Goal: Task Accomplishment & Management: Manage account settings

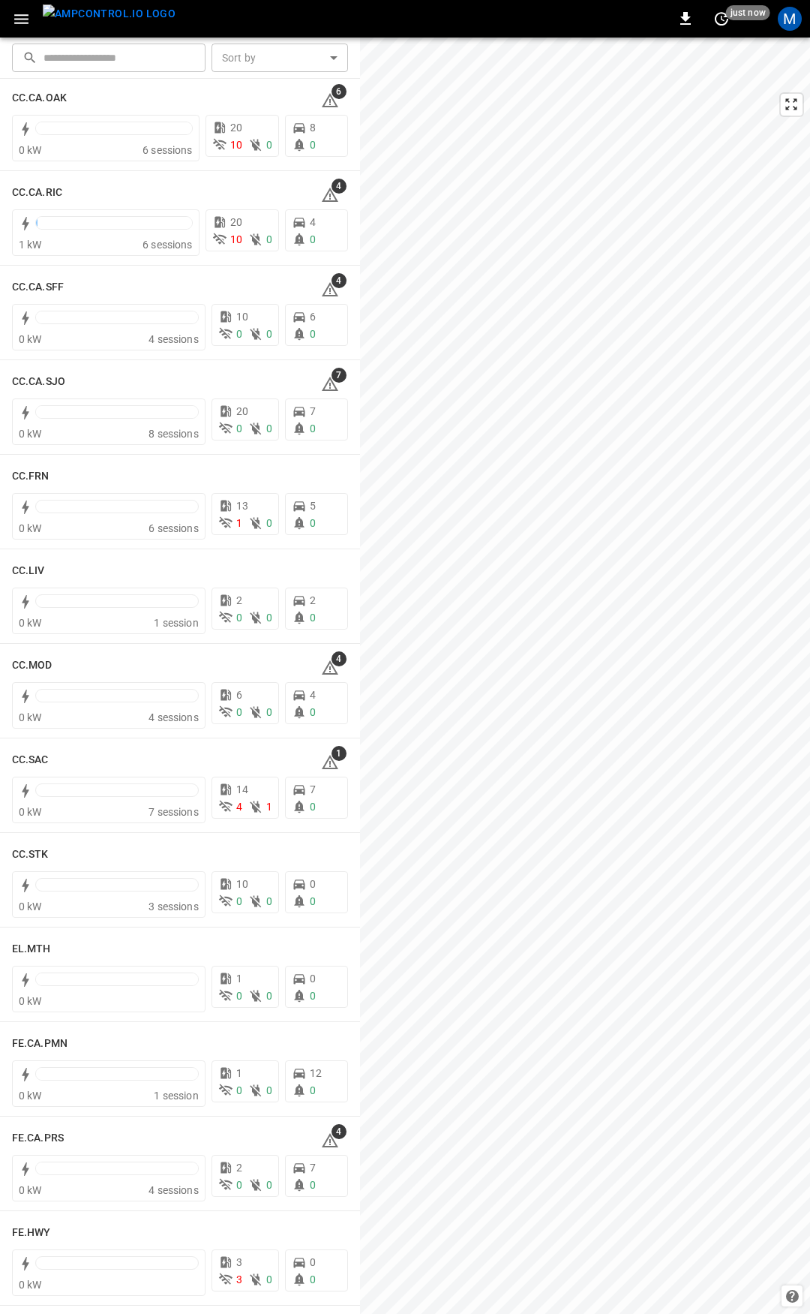
scroll to position [503, 0]
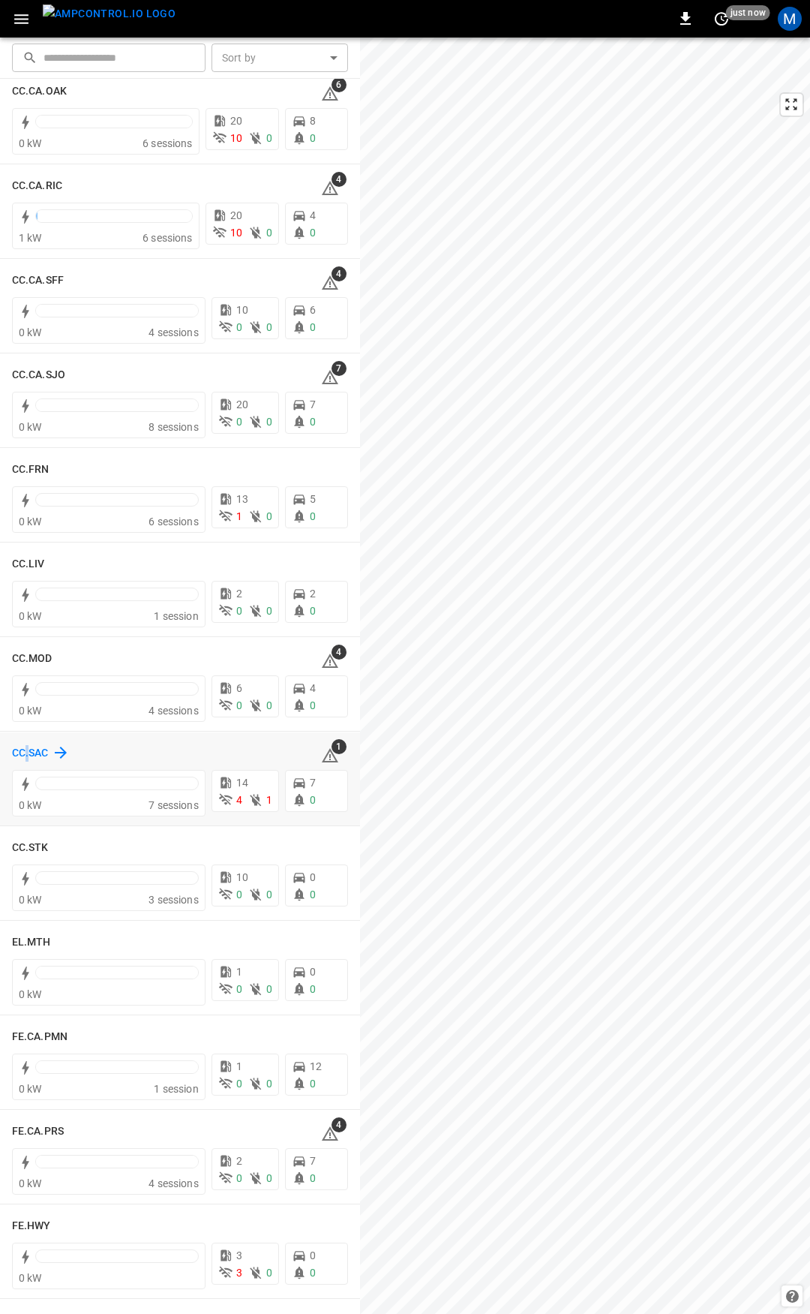
click at [28, 749] on h6 "CC.SAC" at bounding box center [30, 753] width 37 height 17
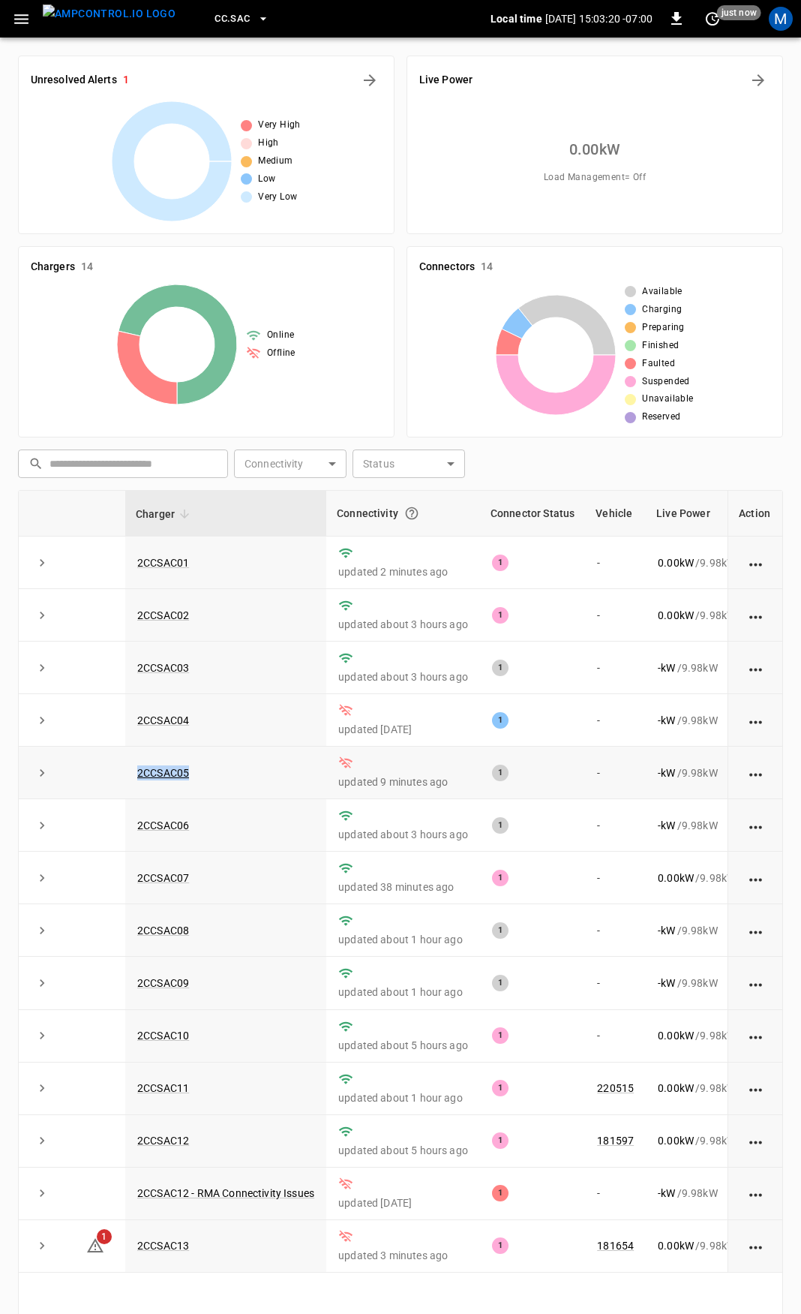
drag, startPoint x: 233, startPoint y: 781, endPoint x: 137, endPoint y: 785, distance: 96.1
click at [137, 785] on td "2CCSAC05" at bounding box center [225, 772] width 201 height 53
copy link "2CCSAC05"
click at [61, 20] on img "menu" at bounding box center [109, 14] width 133 height 19
click at [18, 29] on button "button" at bounding box center [21, 19] width 31 height 28
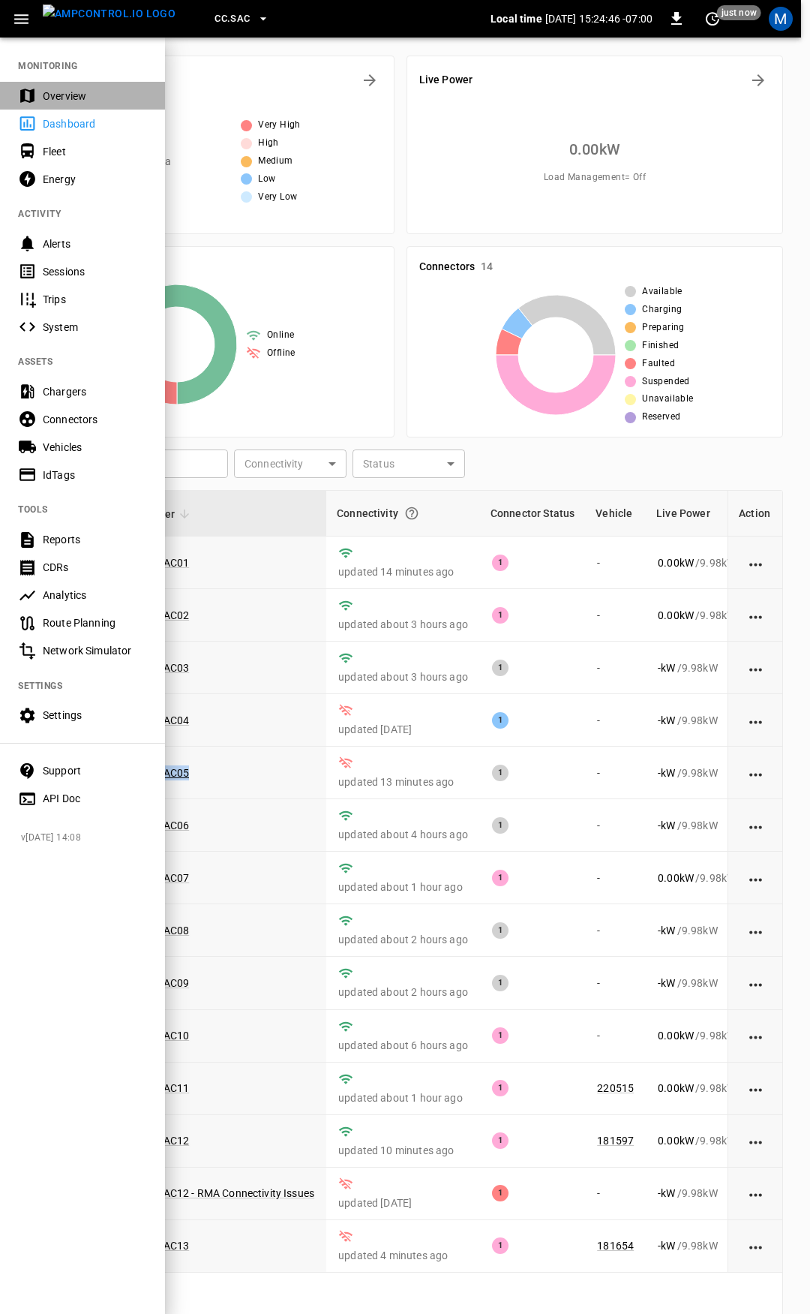
click at [76, 92] on div "Overview" at bounding box center [95, 96] width 104 height 15
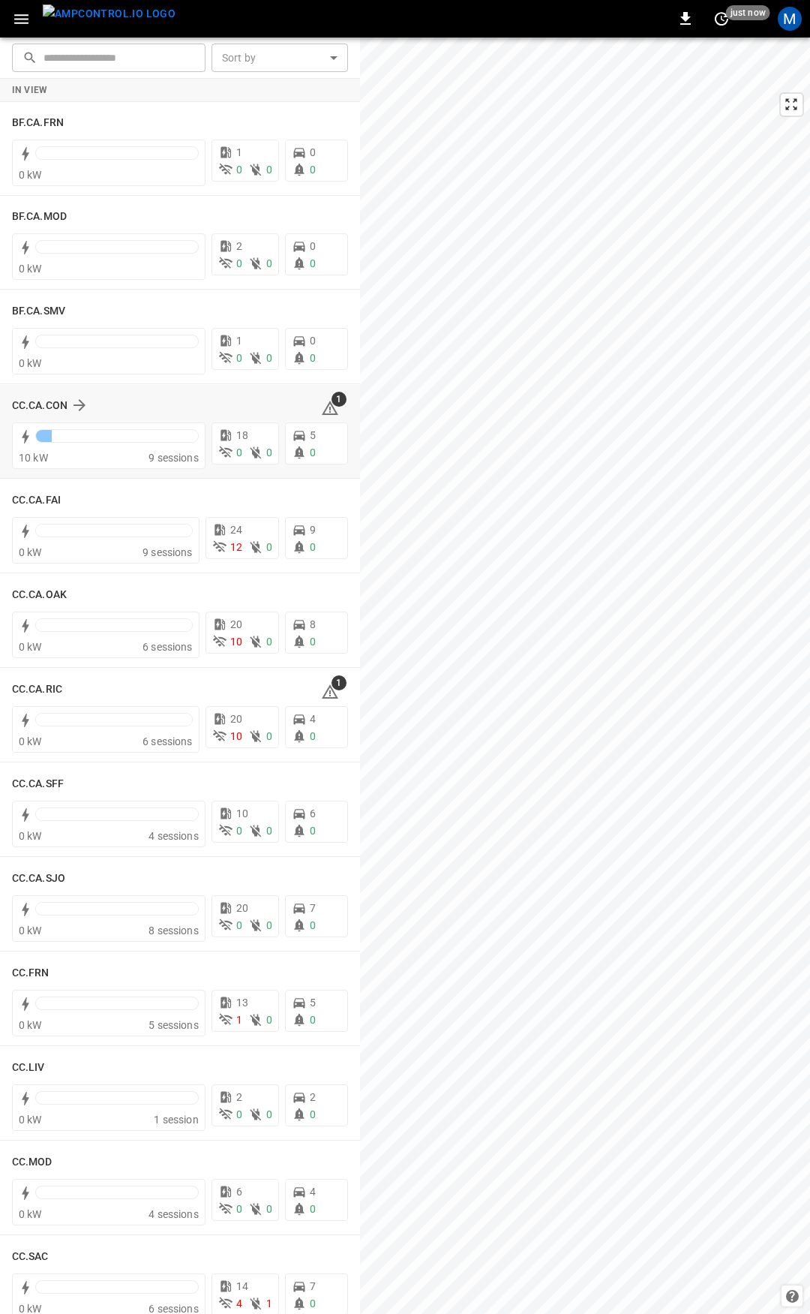
click at [321, 403] on icon at bounding box center [330, 408] width 18 height 18
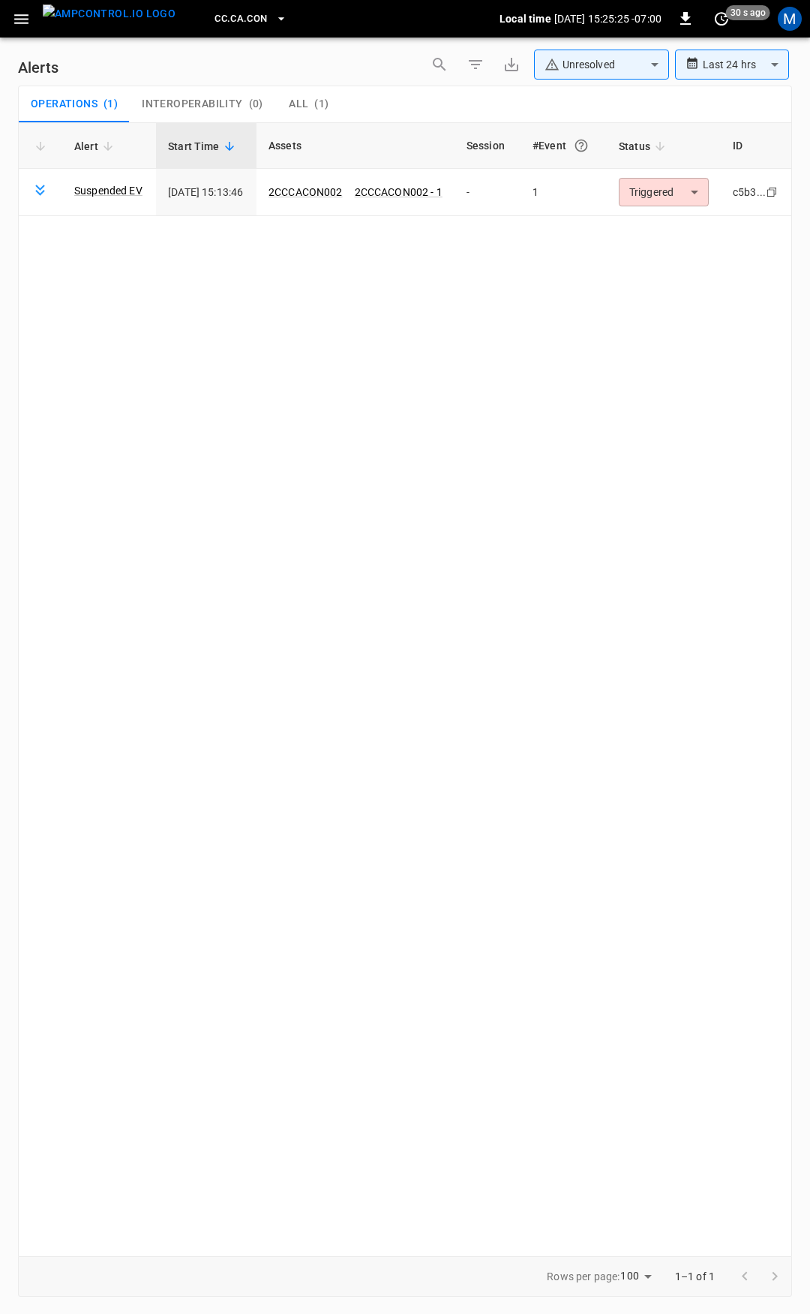
click at [22, 15] on icon "button" at bounding box center [21, 19] width 19 height 19
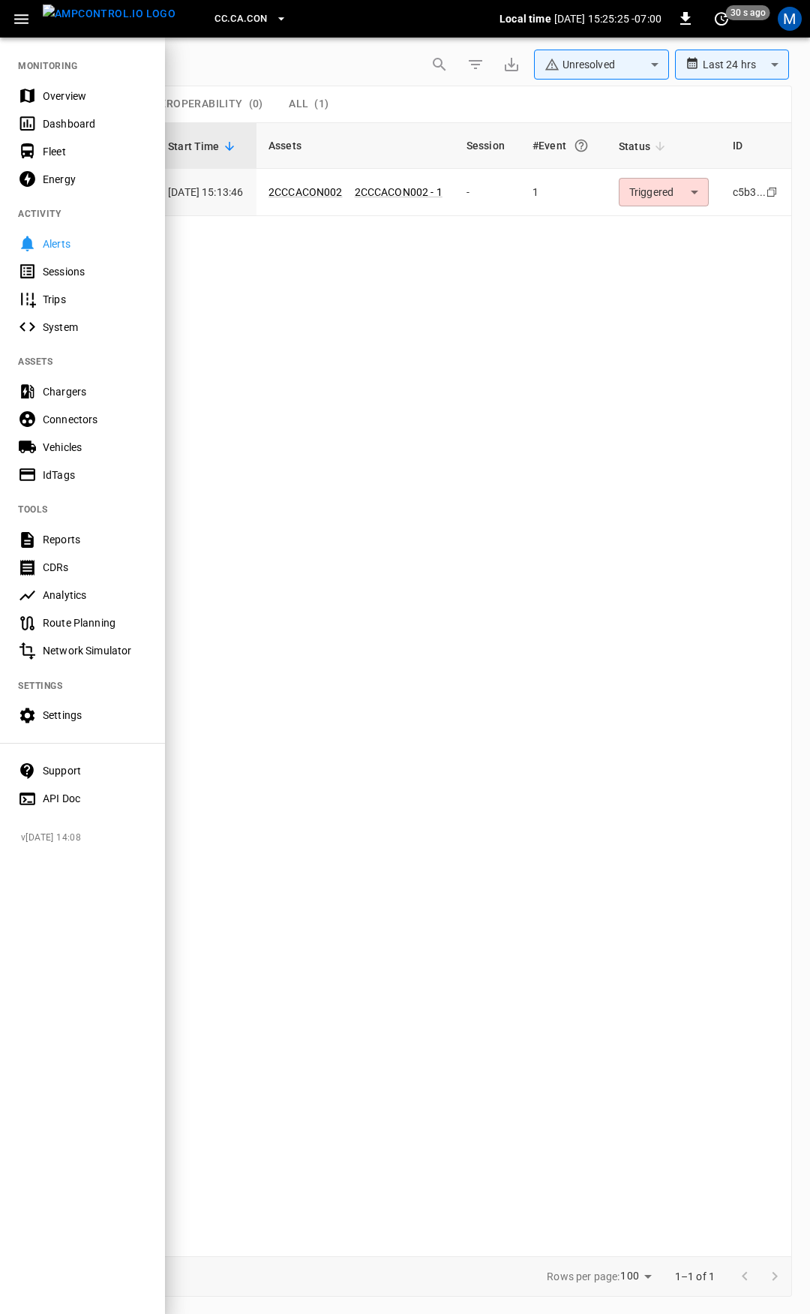
click at [66, 94] on div "Overview" at bounding box center [95, 96] width 104 height 15
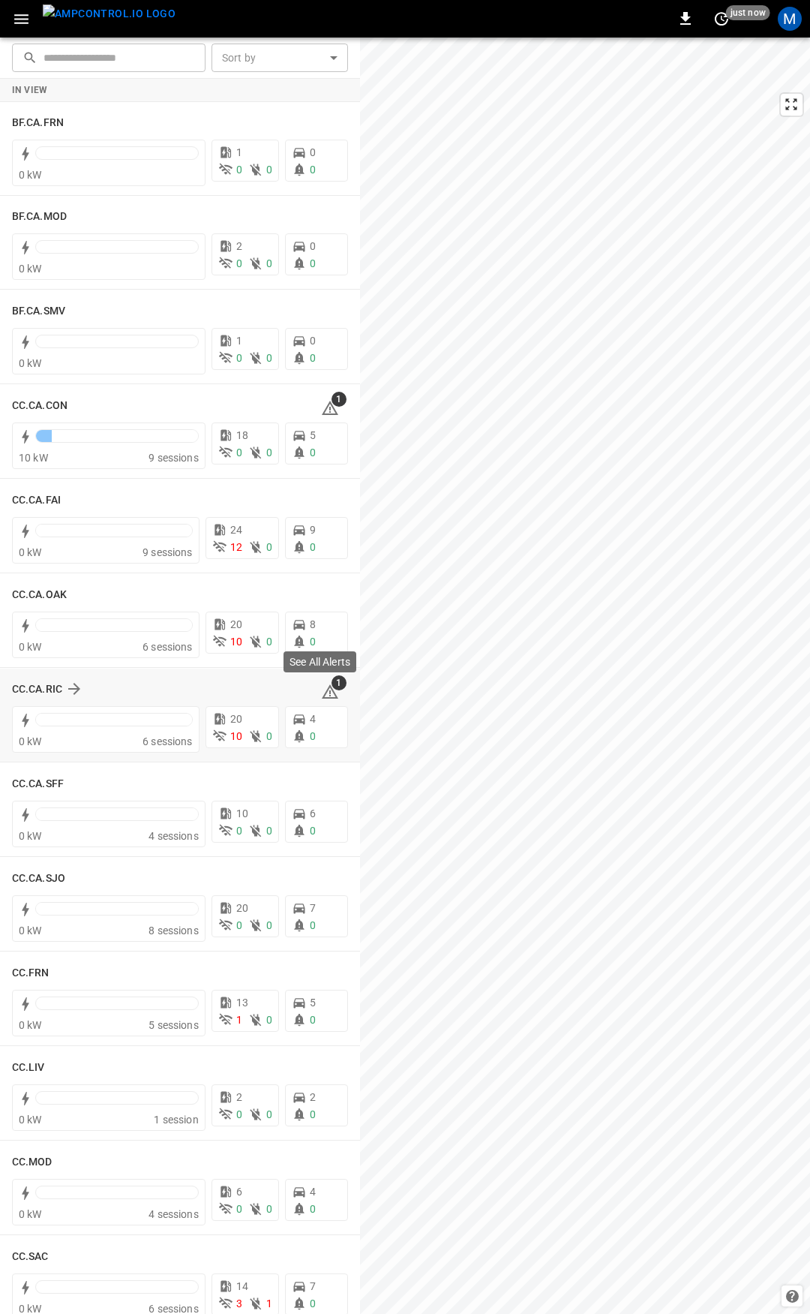
click at [325, 698] on icon at bounding box center [330, 691] width 17 height 14
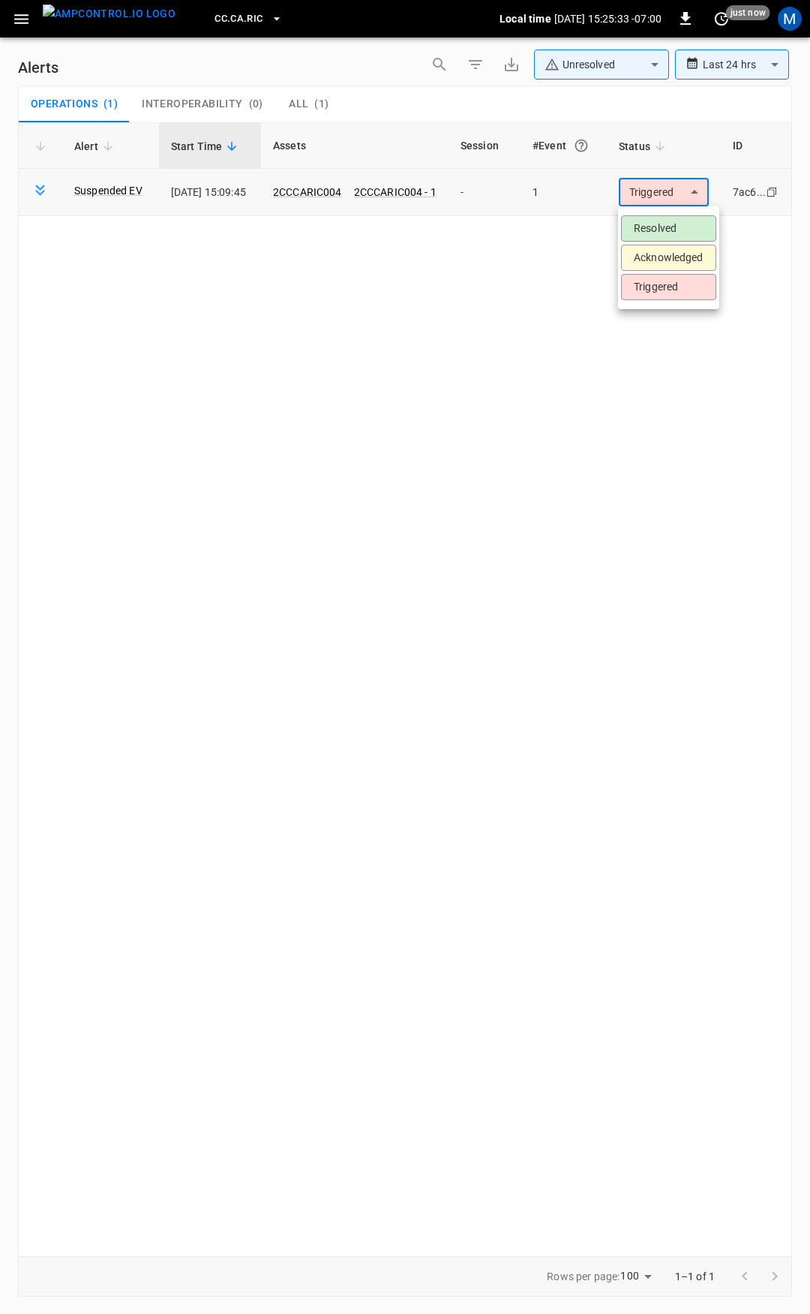
click at [662, 189] on body "**********" at bounding box center [405, 654] width 810 height 1308
click at [656, 229] on li "Resolved" at bounding box center [668, 228] width 95 height 26
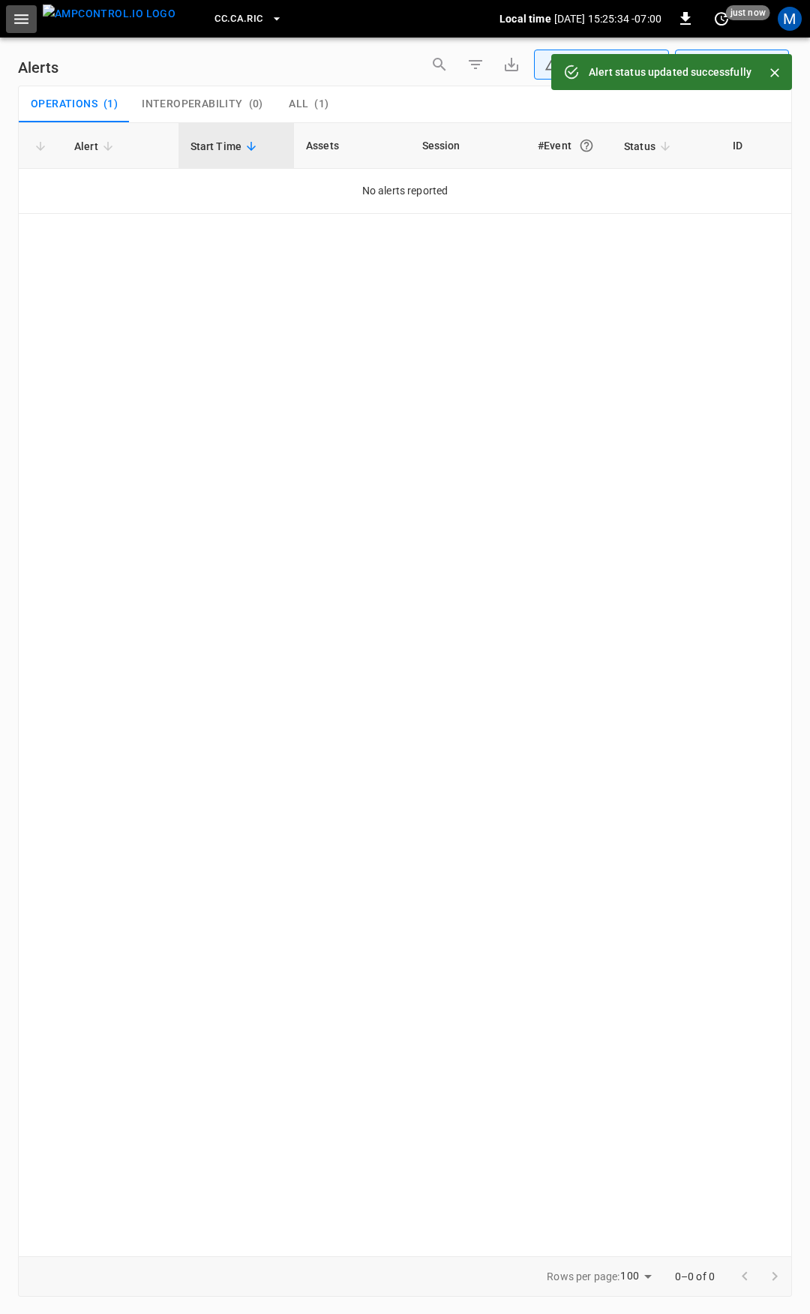
click at [22, 17] on icon "button" at bounding box center [21, 19] width 19 height 19
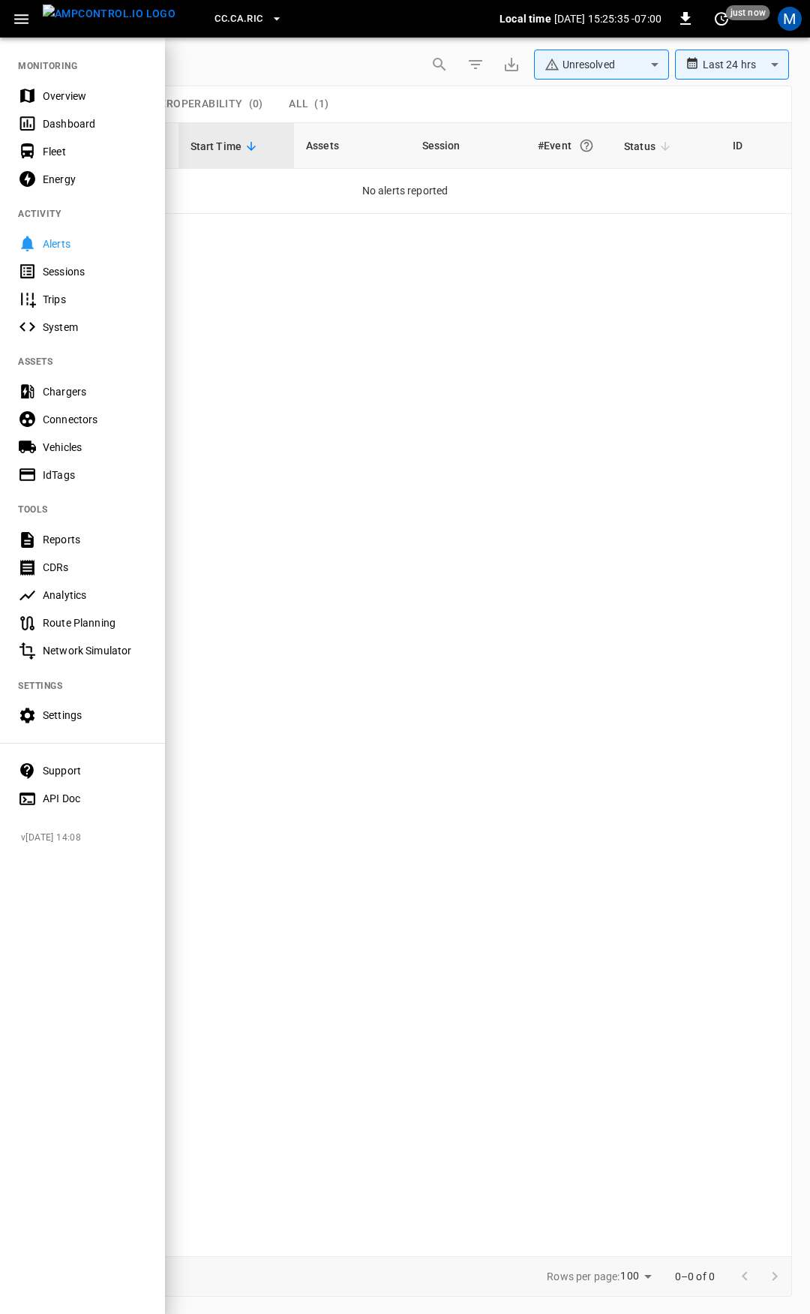
click at [74, 92] on div "Overview" at bounding box center [95, 96] width 104 height 15
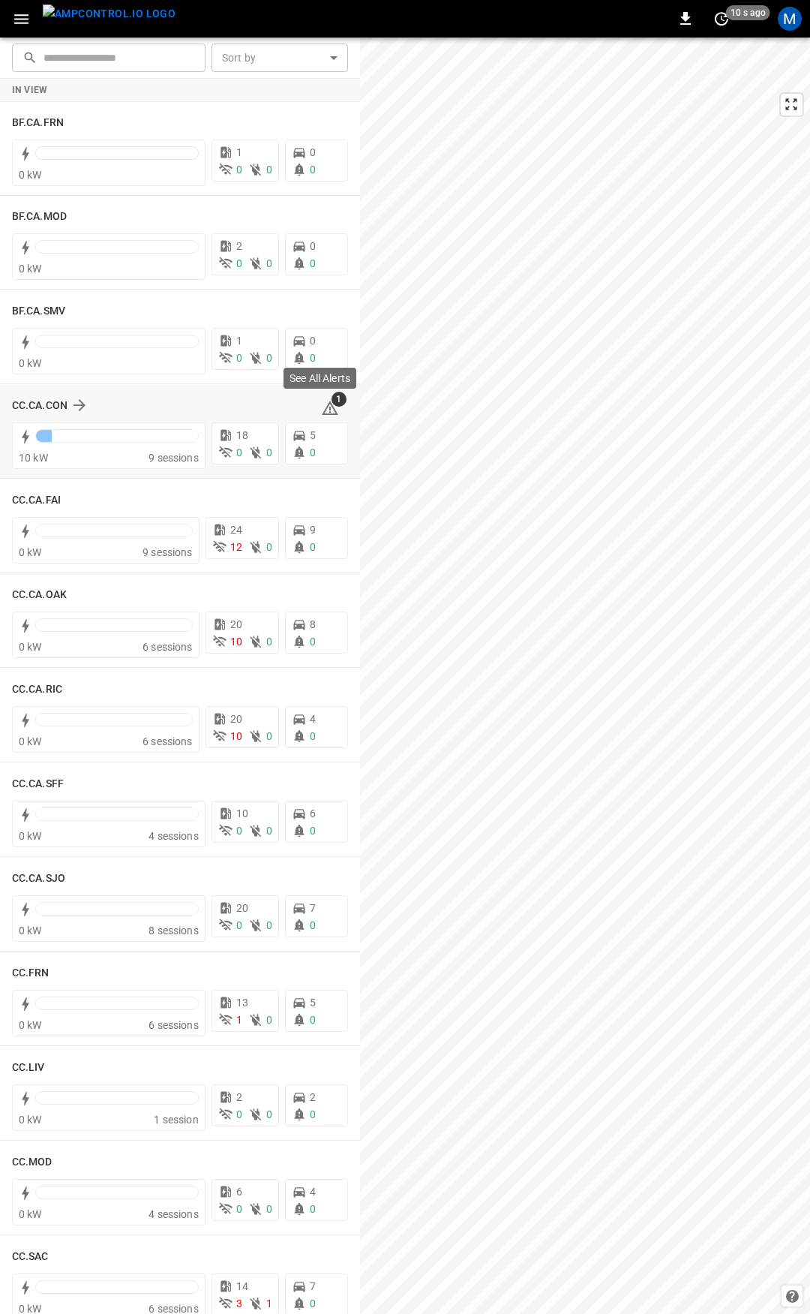
click at [329, 409] on icon at bounding box center [330, 410] width 2 height 6
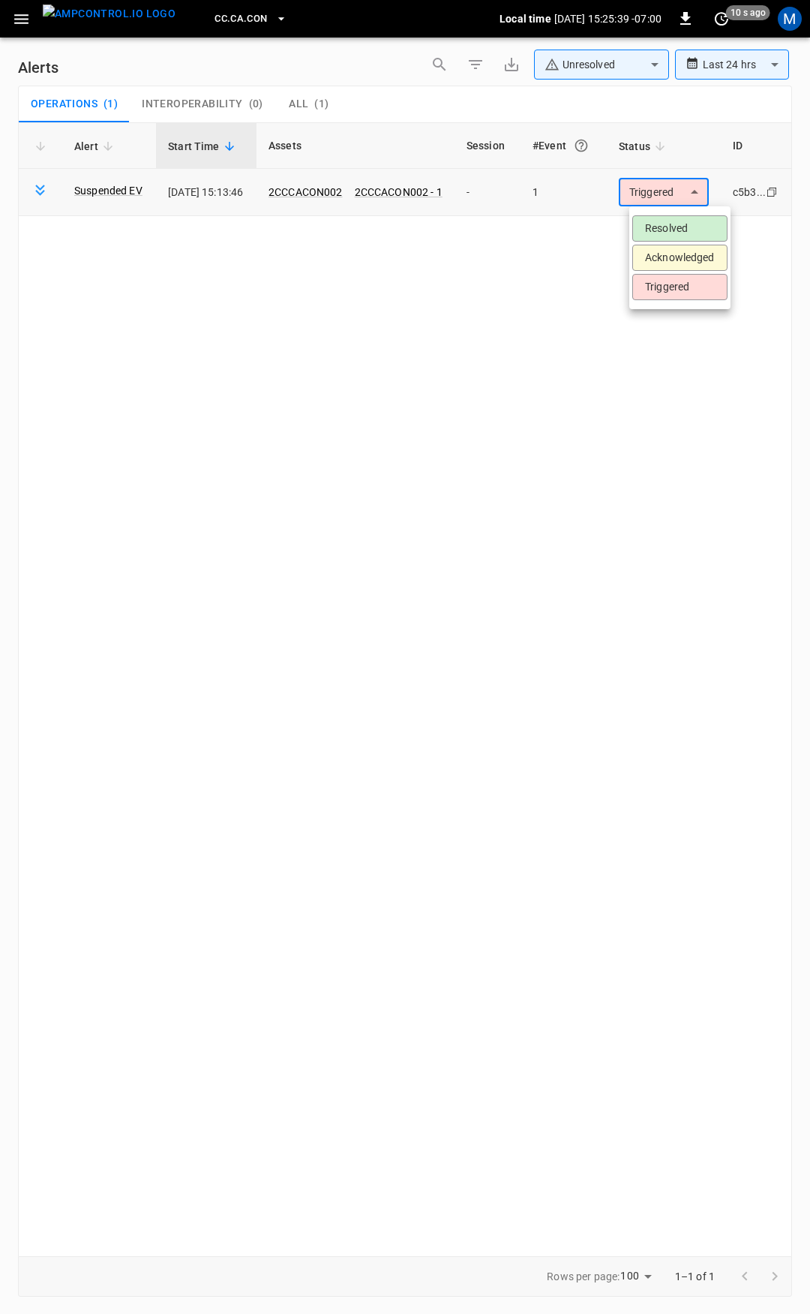
click at [658, 191] on body "**********" at bounding box center [405, 654] width 810 height 1308
click at [665, 222] on li "Resolved" at bounding box center [679, 228] width 95 height 26
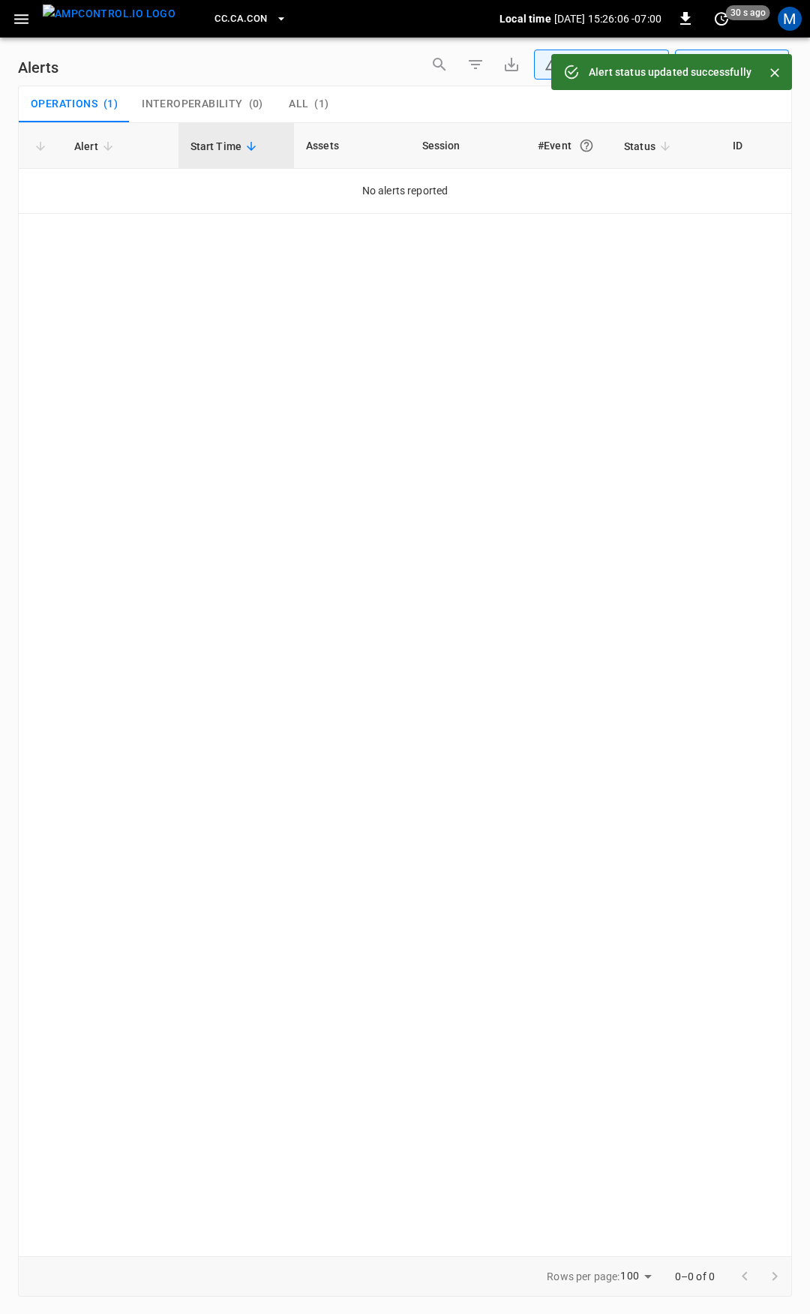
drag, startPoint x: 17, startPoint y: 17, endPoint x: 23, endPoint y: 35, distance: 19.2
click at [17, 17] on icon "button" at bounding box center [21, 19] width 19 height 19
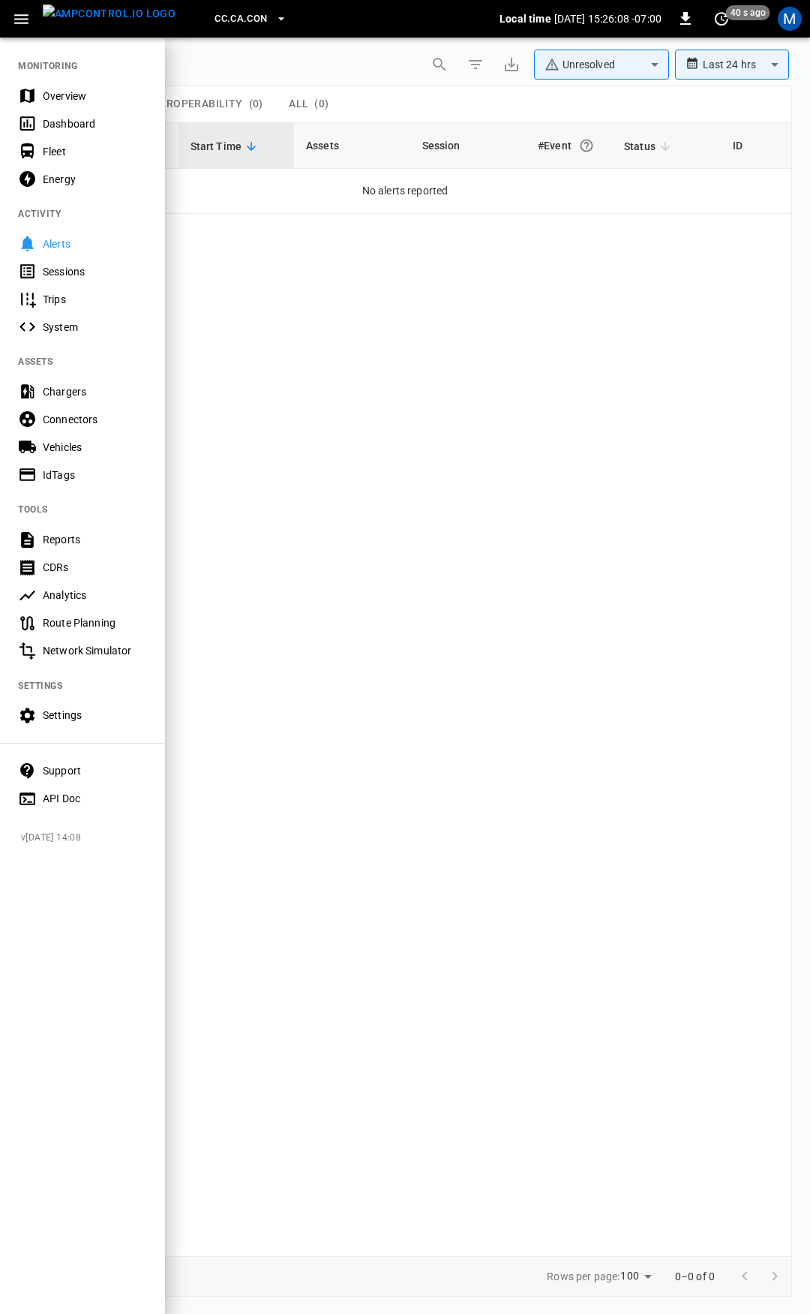
drag, startPoint x: 52, startPoint y: 96, endPoint x: 82, endPoint y: 122, distance: 39.9
click at [53, 97] on div "Overview" at bounding box center [95, 96] width 104 height 15
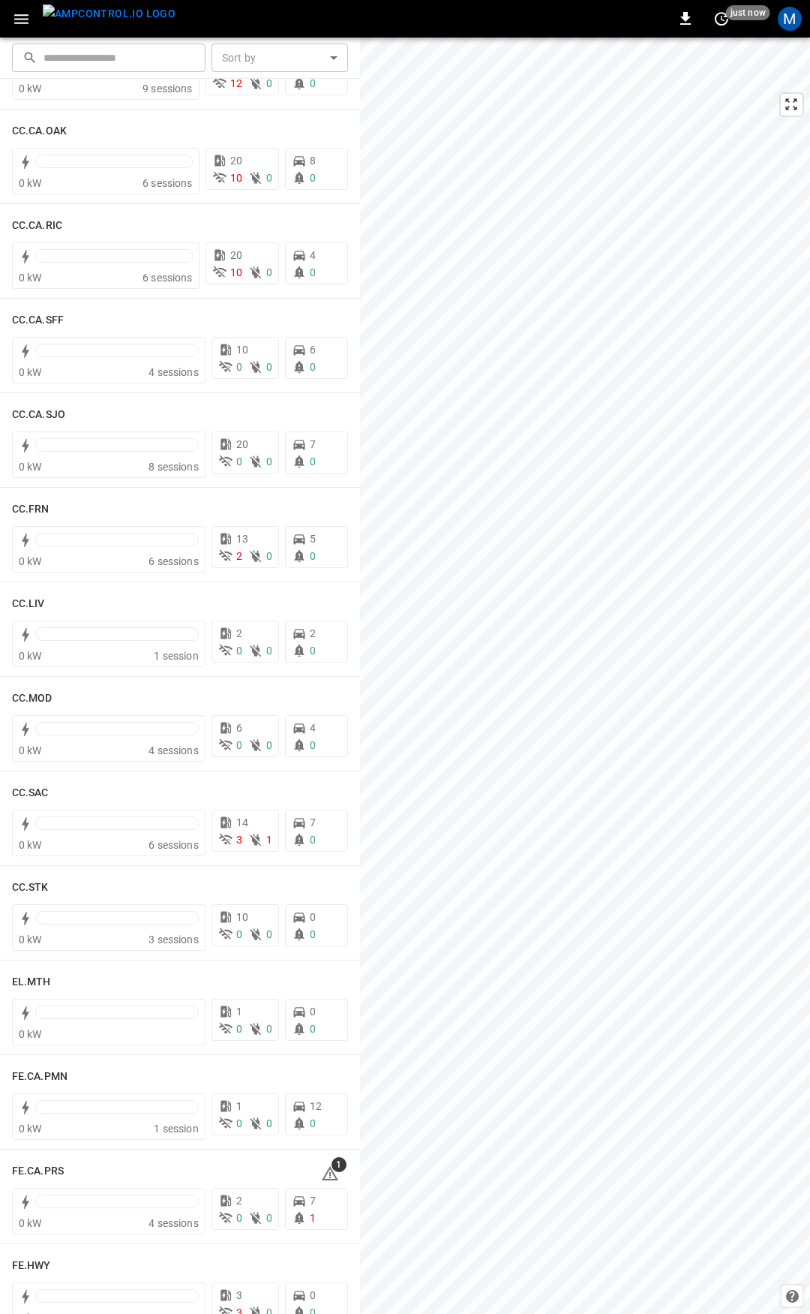
scroll to position [464, 0]
click at [14, 788] on h6 "CC.SAC" at bounding box center [30, 792] width 37 height 17
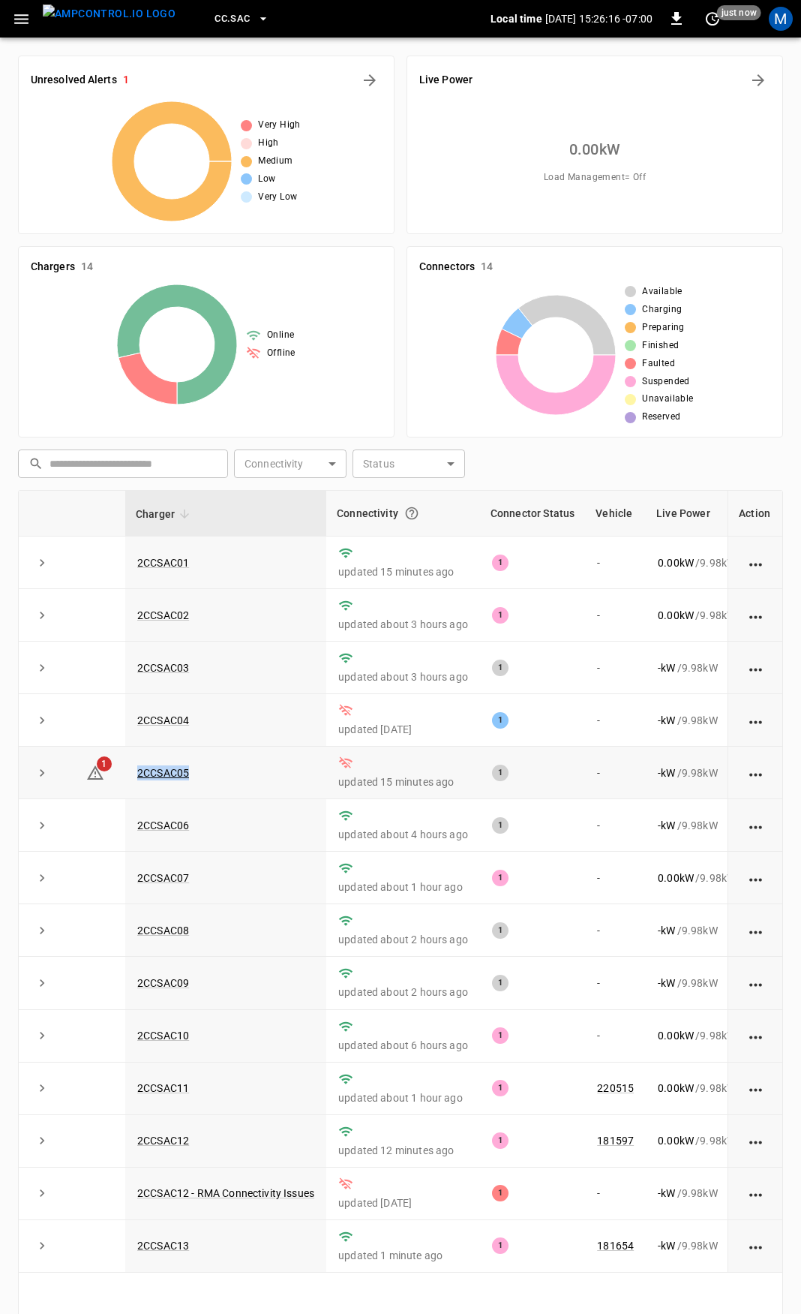
drag, startPoint x: 201, startPoint y: 780, endPoint x: 134, endPoint y: 780, distance: 67.5
click at [134, 780] on td "2CCSAC05" at bounding box center [225, 772] width 201 height 53
copy link "2CCSAC05"
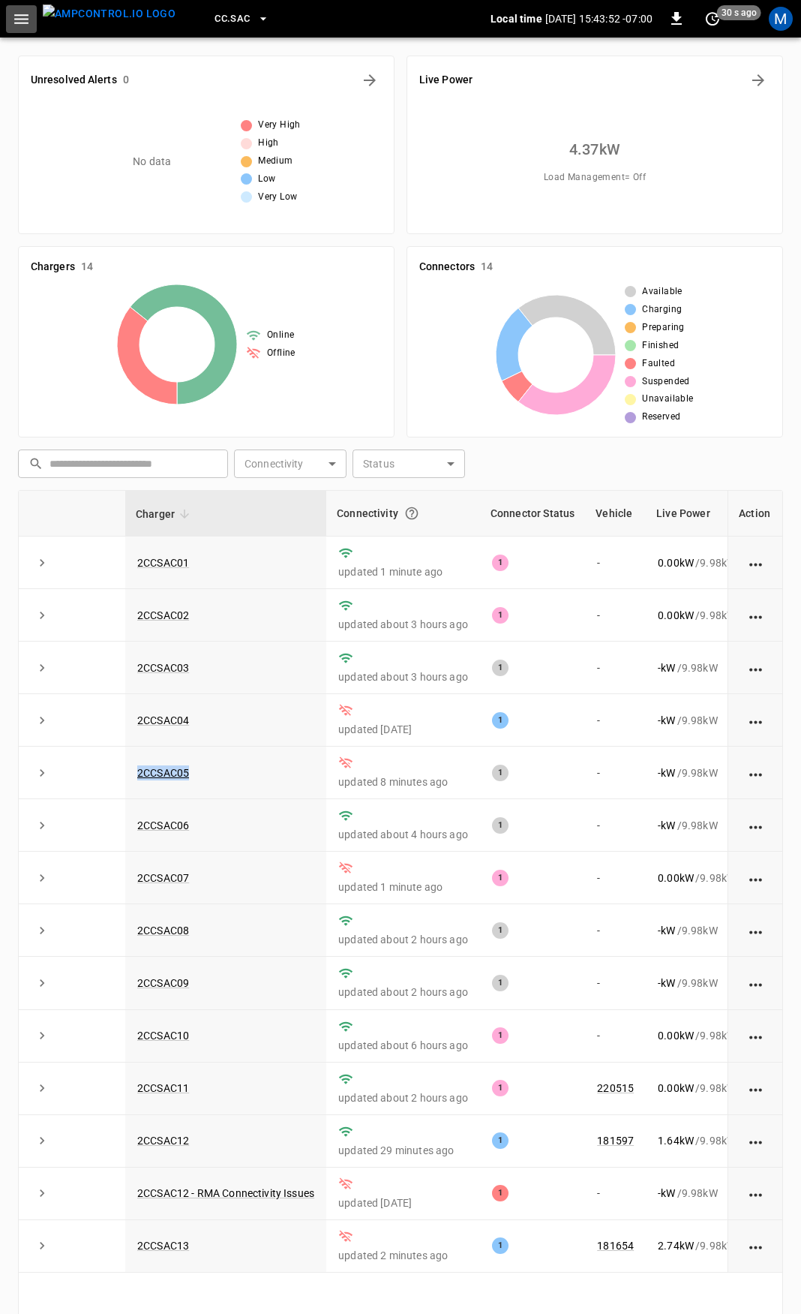
click at [17, 23] on icon "button" at bounding box center [21, 19] width 19 height 19
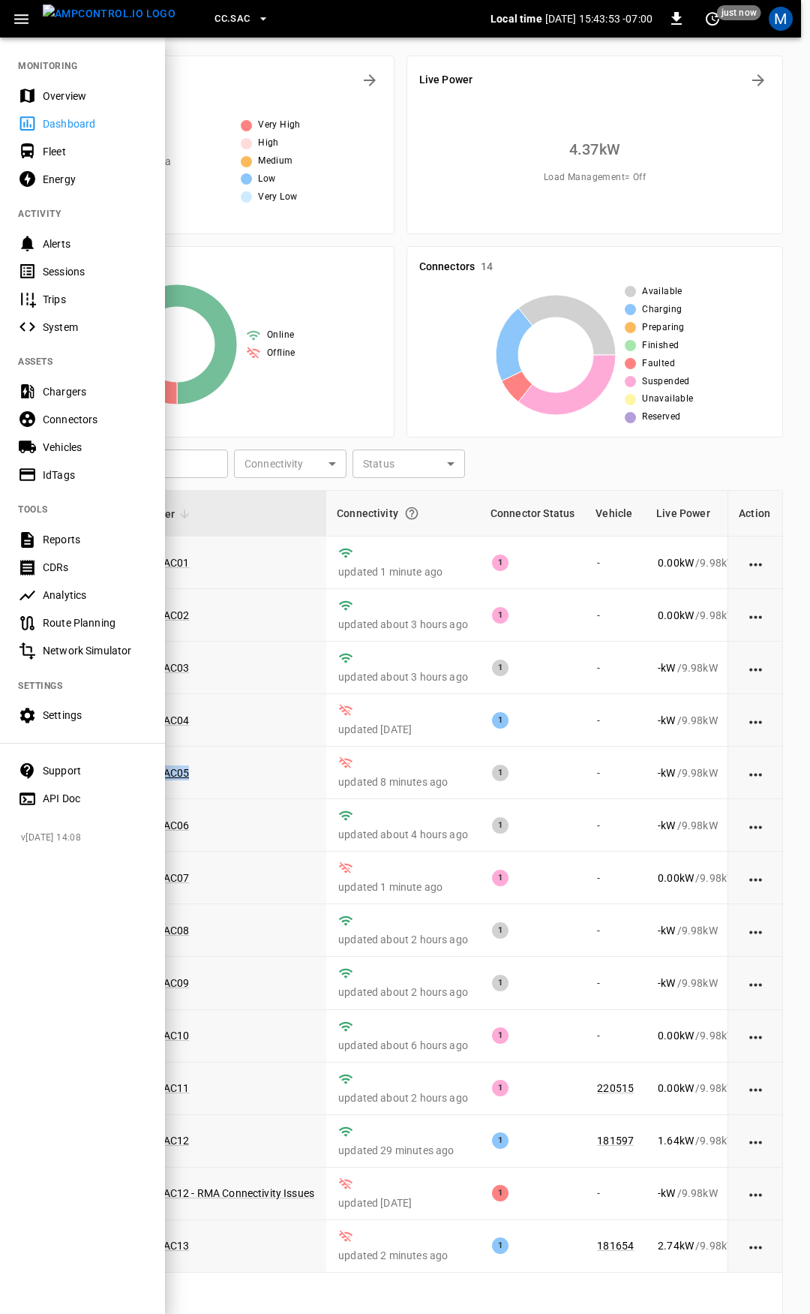
click at [65, 96] on div "Overview" at bounding box center [95, 96] width 104 height 15
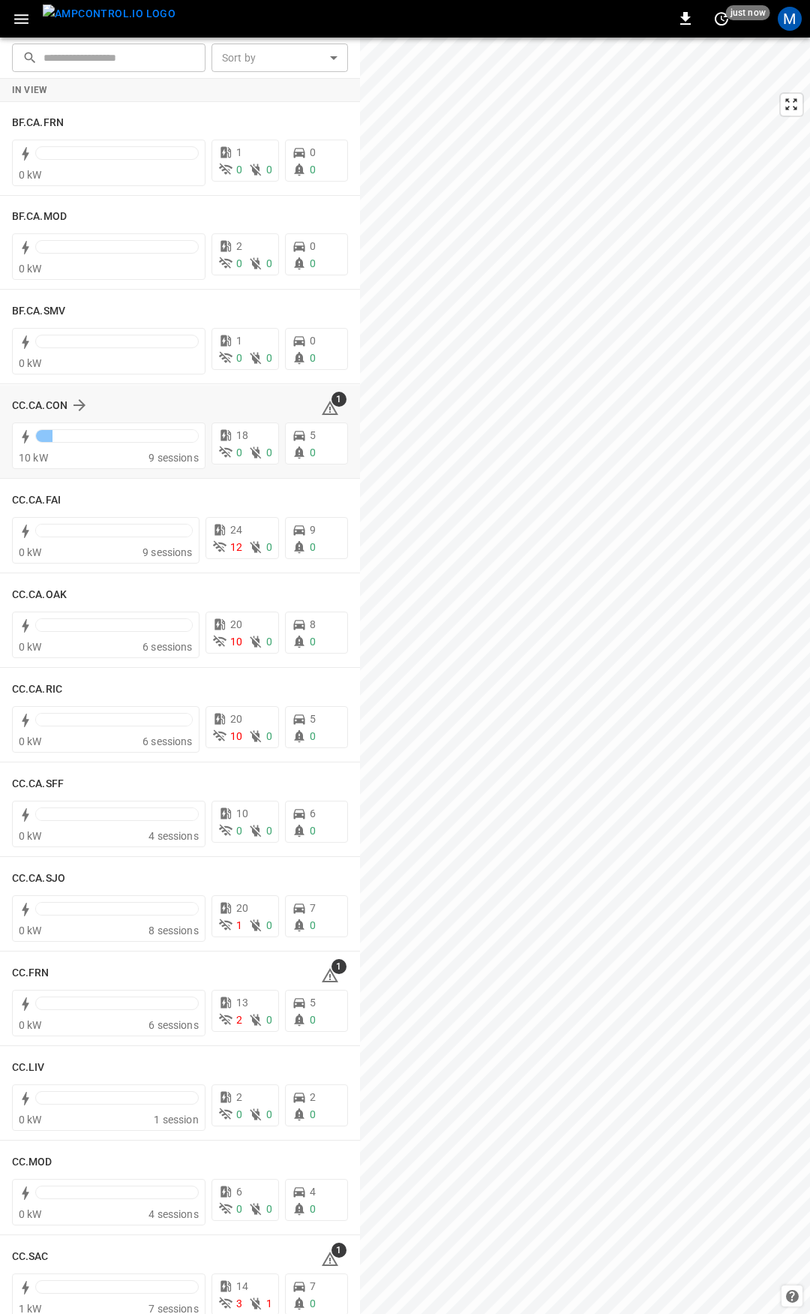
click at [329, 410] on icon at bounding box center [330, 410] width 2 height 6
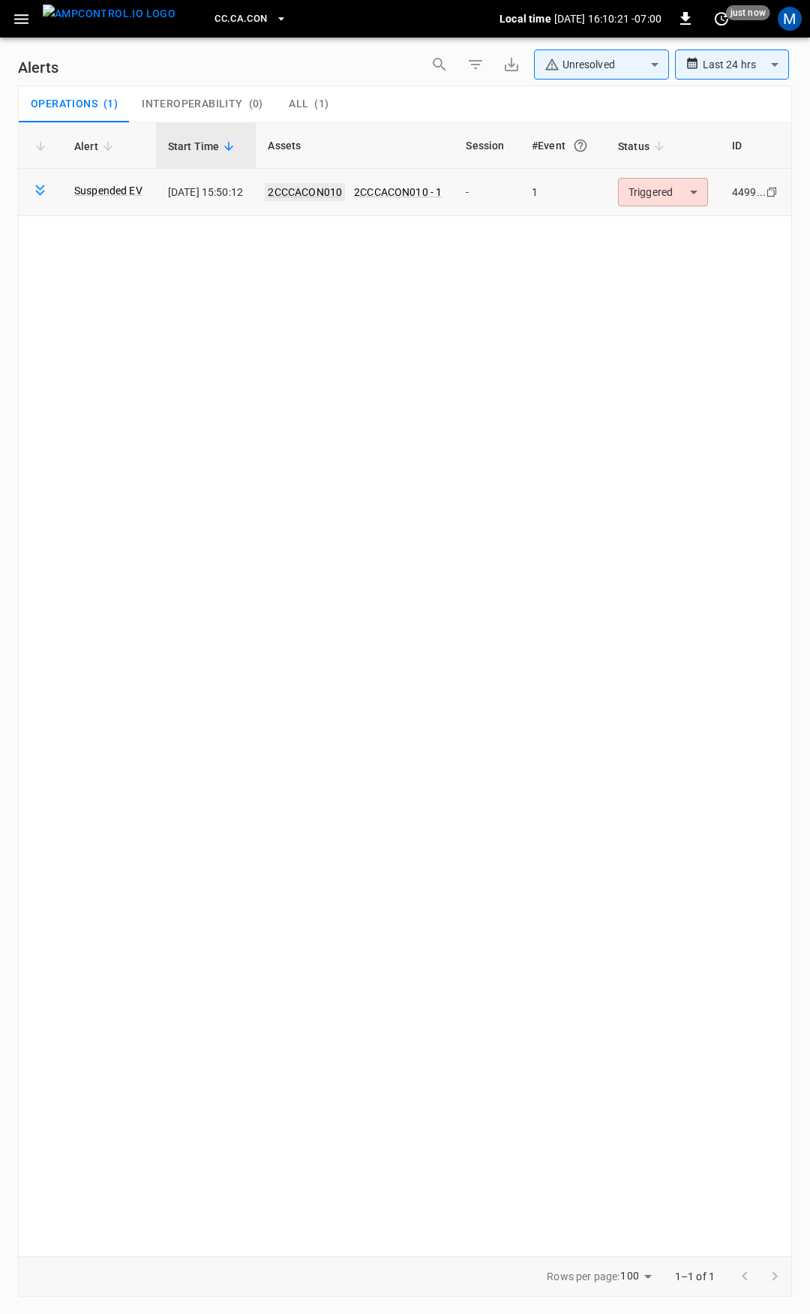
click at [326, 188] on link "2CCCACON010" at bounding box center [305, 192] width 80 height 18
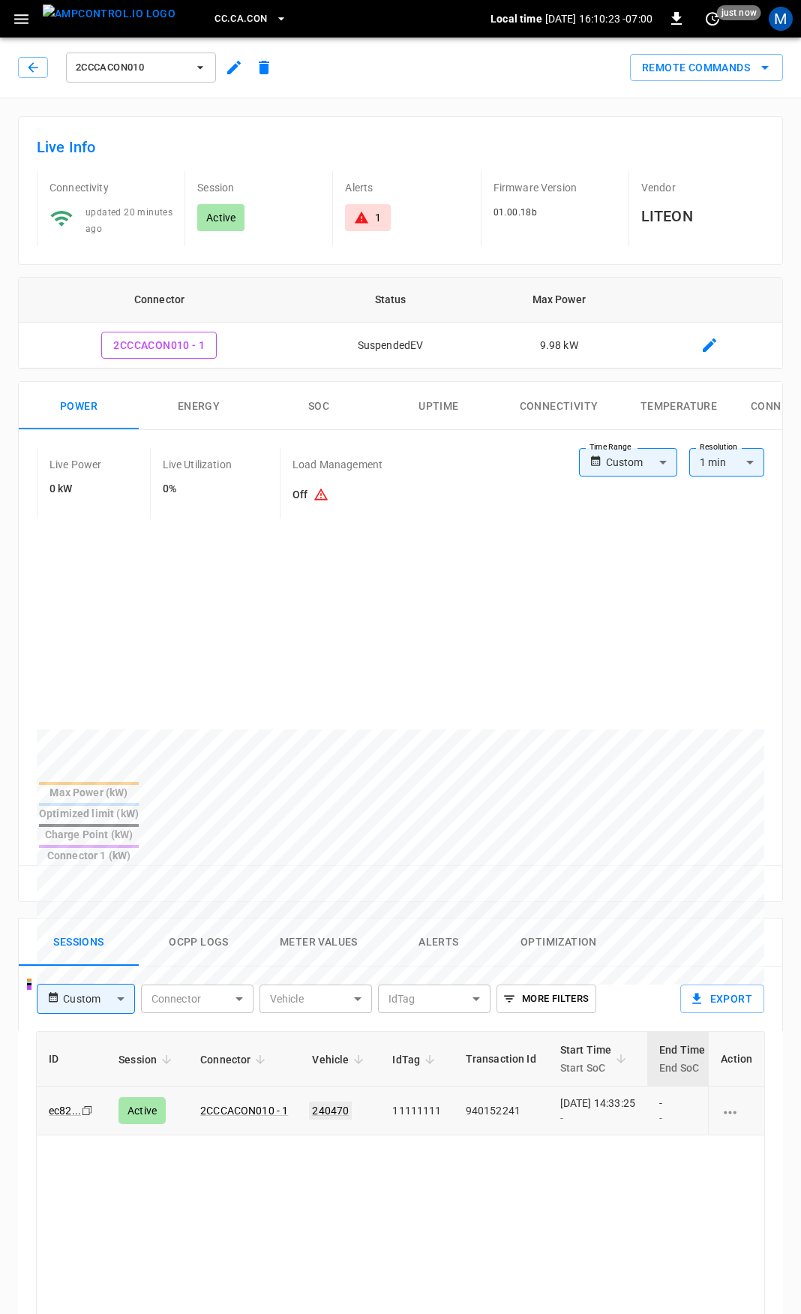
click at [333, 1101] on link "240470" at bounding box center [330, 1110] width 43 height 18
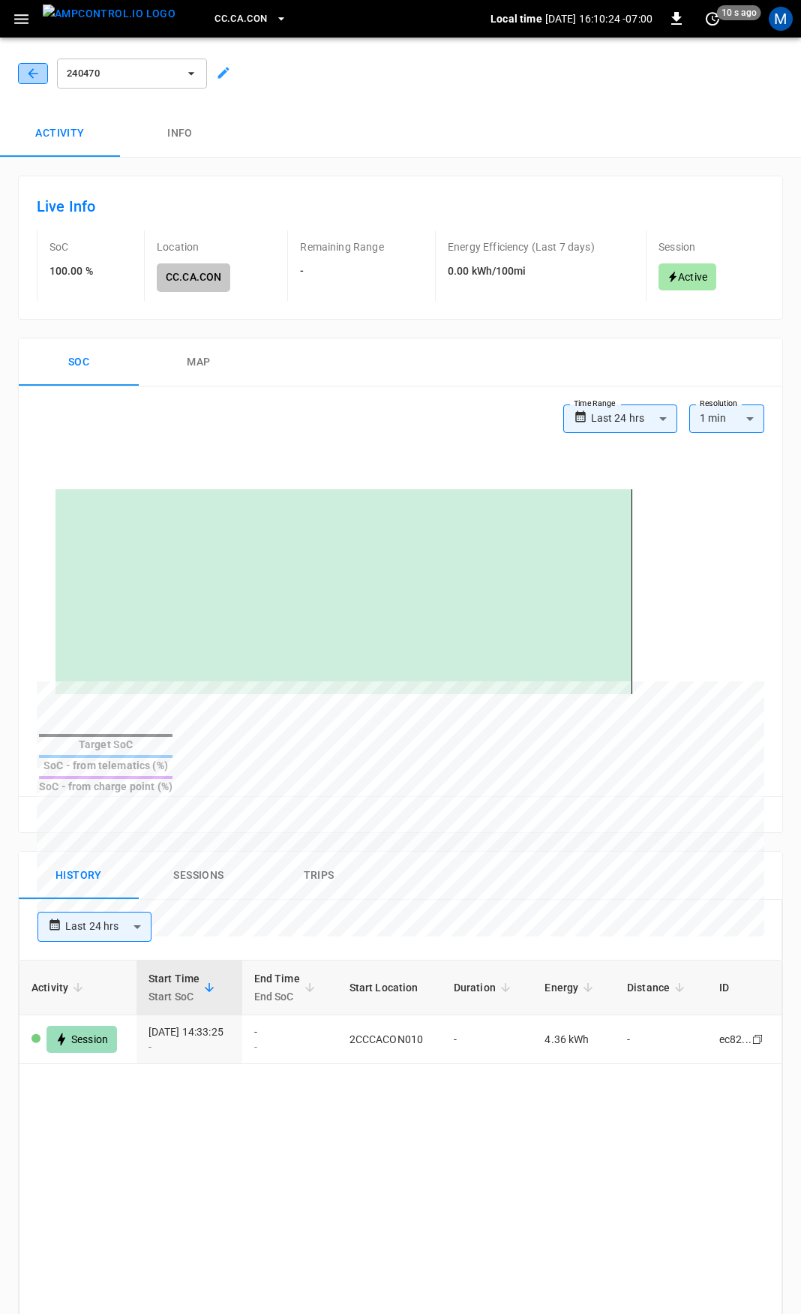
click at [32, 74] on icon "button" at bounding box center [33, 73] width 15 height 15
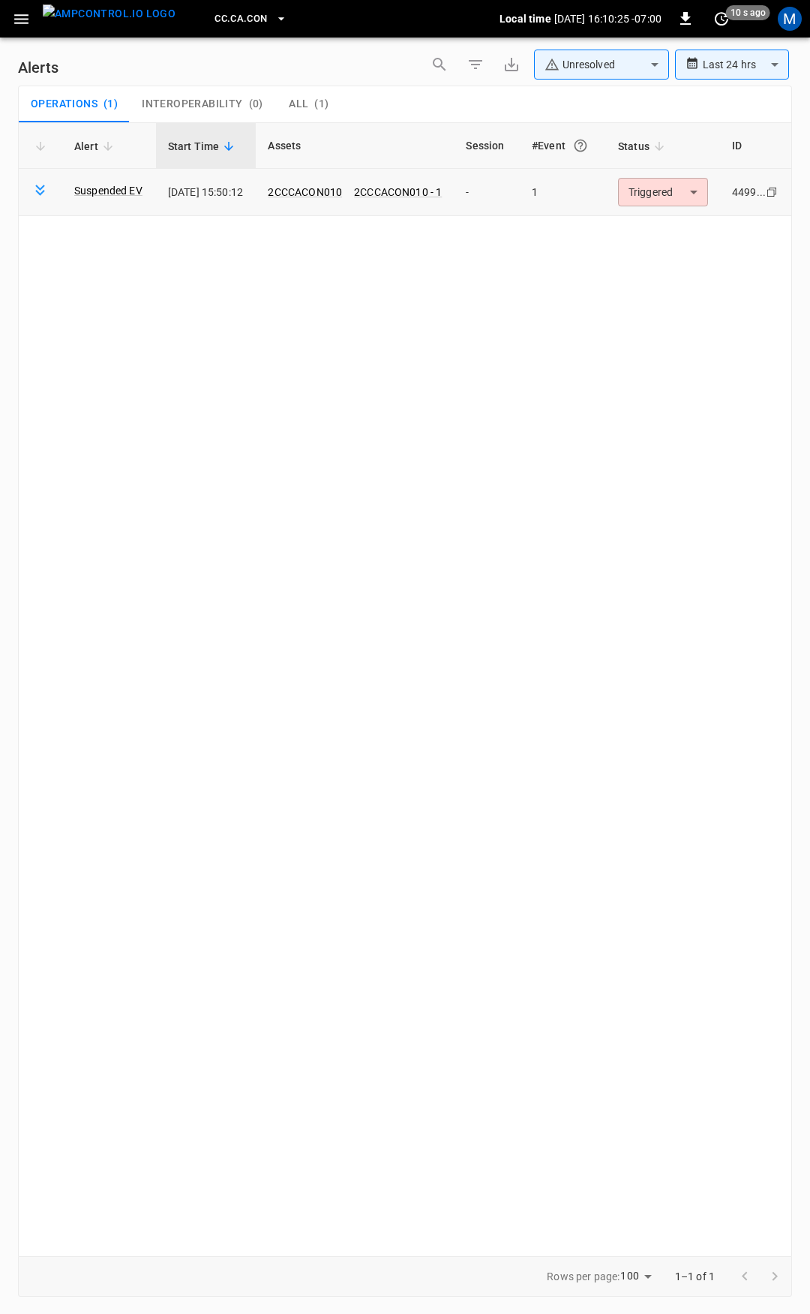
click at [671, 194] on body "**********" at bounding box center [405, 654] width 810 height 1308
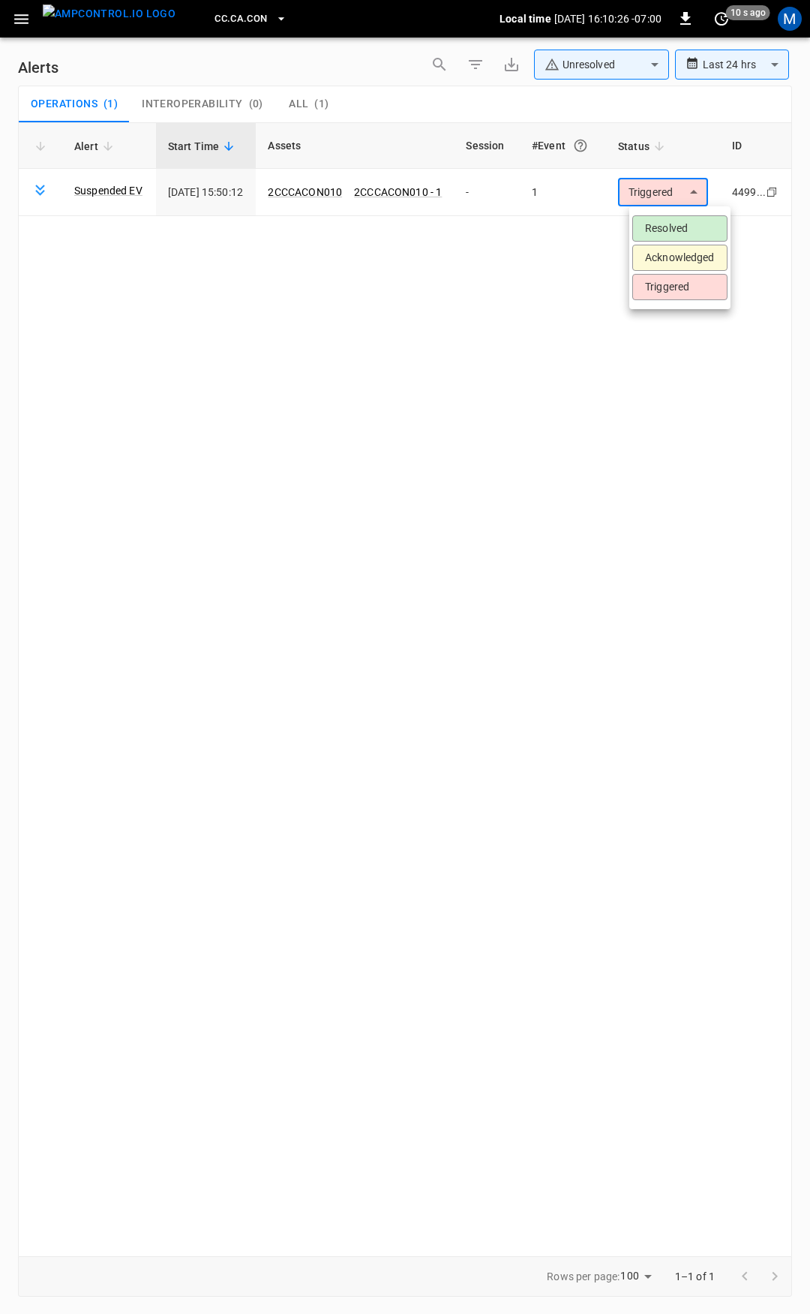
click at [672, 223] on li "Resolved" at bounding box center [679, 228] width 95 height 26
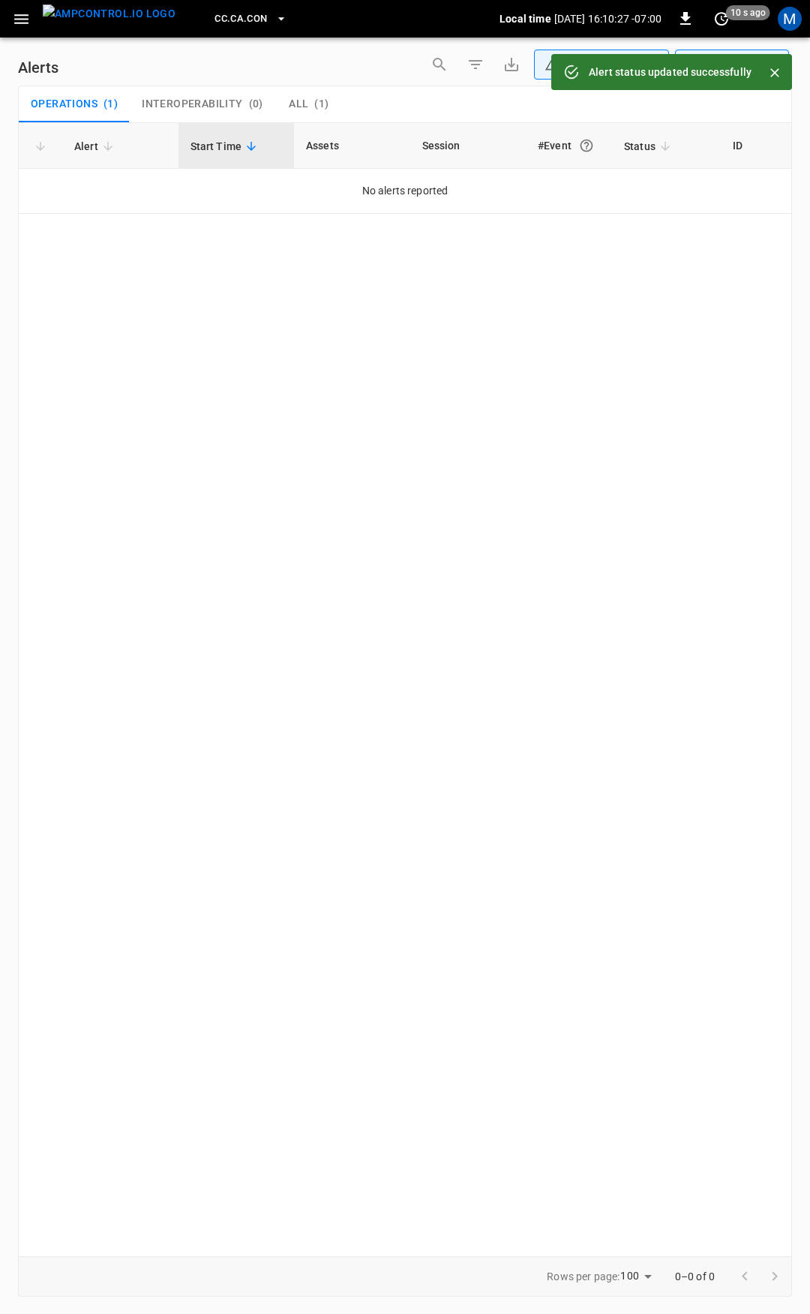
click at [30, 17] on button "button" at bounding box center [21, 19] width 31 height 28
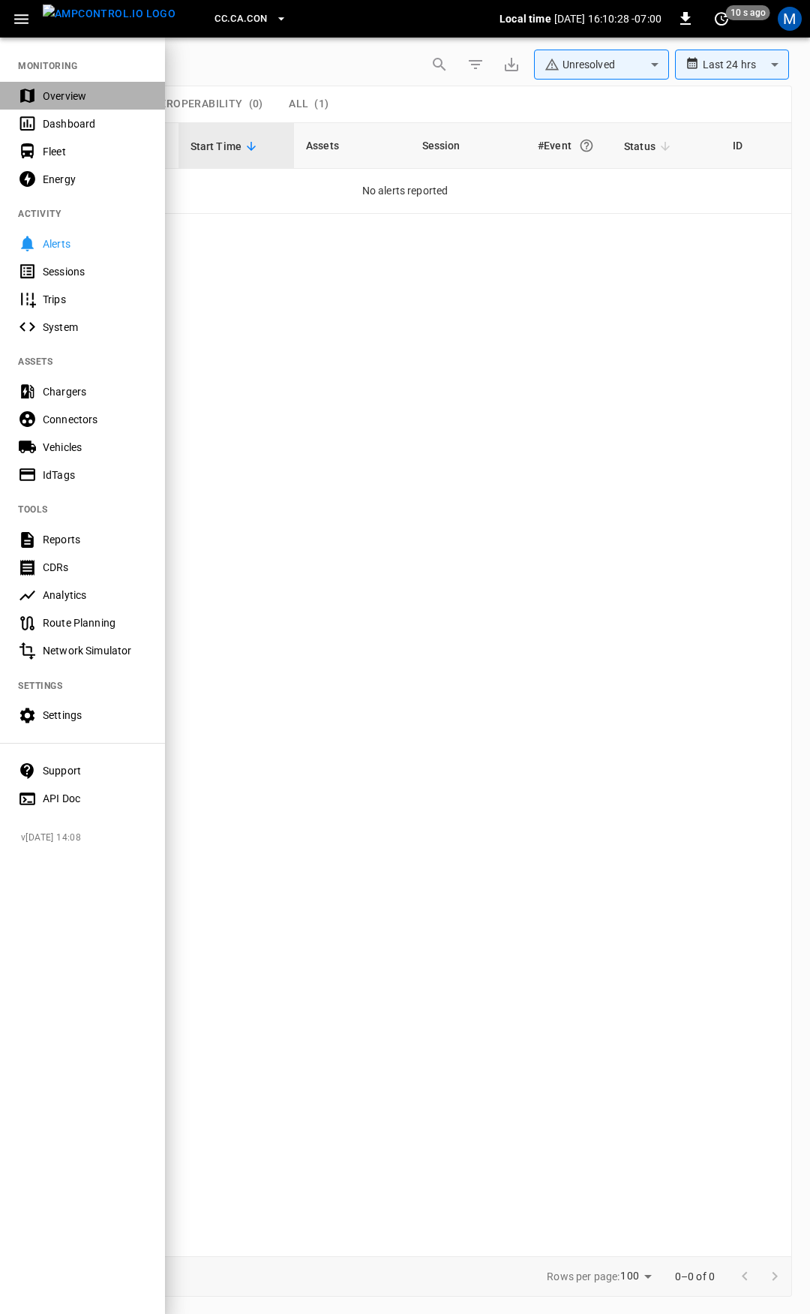
click at [53, 96] on div "Overview" at bounding box center [95, 96] width 104 height 15
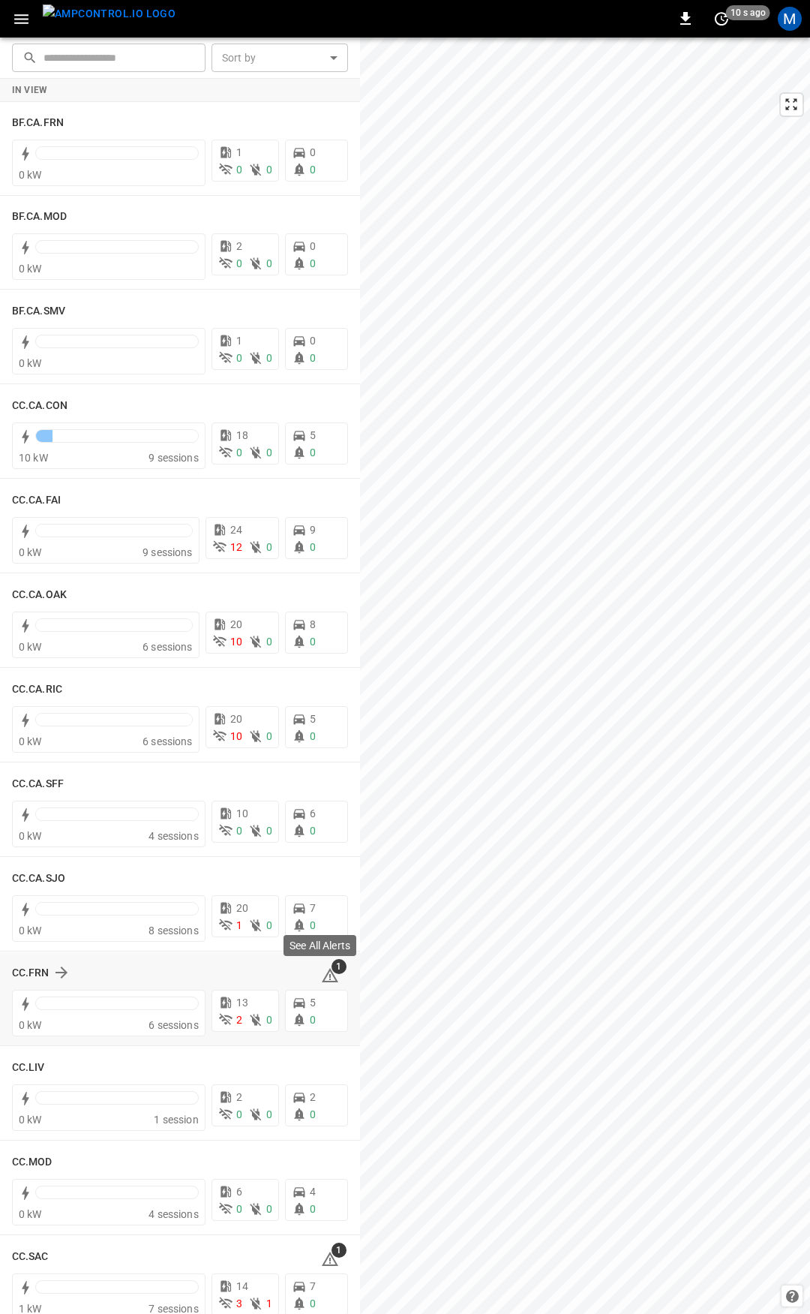
click at [321, 969] on icon at bounding box center [330, 975] width 18 height 18
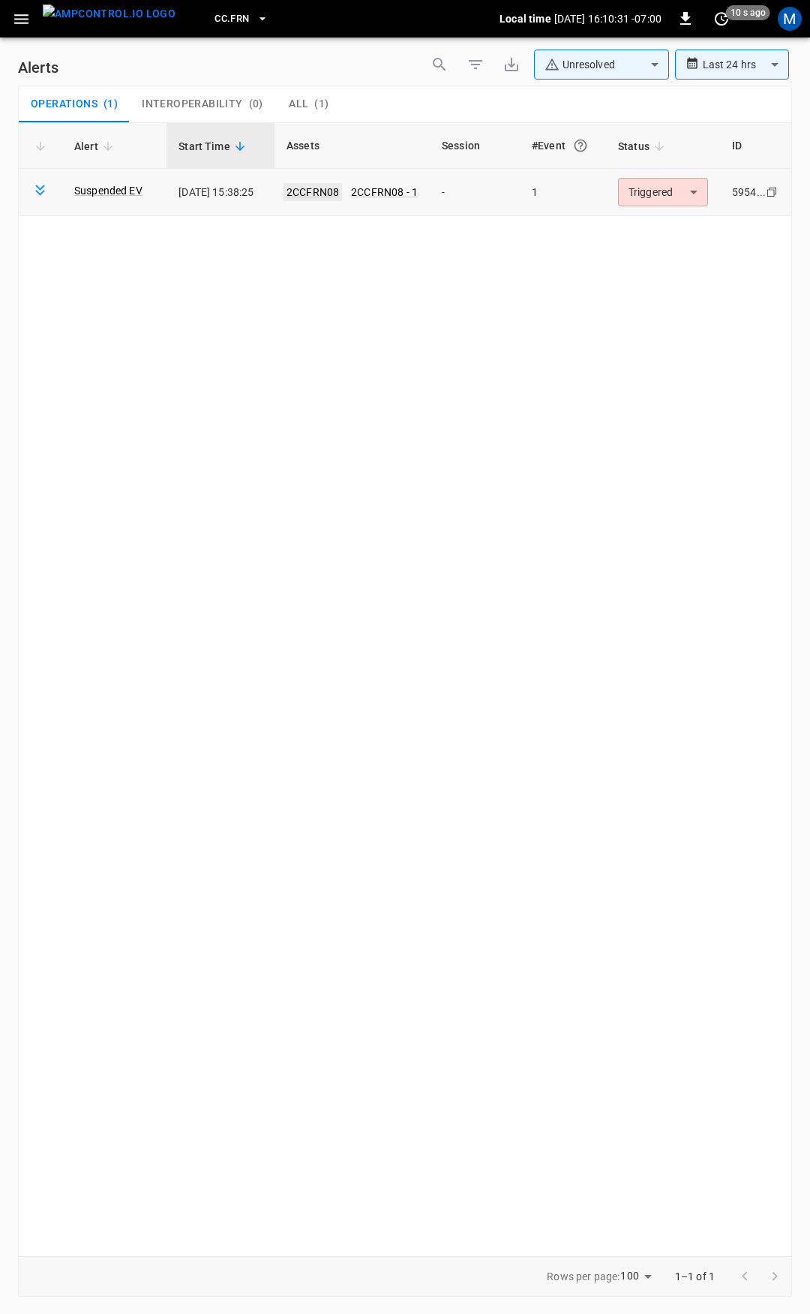
click at [321, 186] on link "2CCFRN08" at bounding box center [313, 192] width 59 height 18
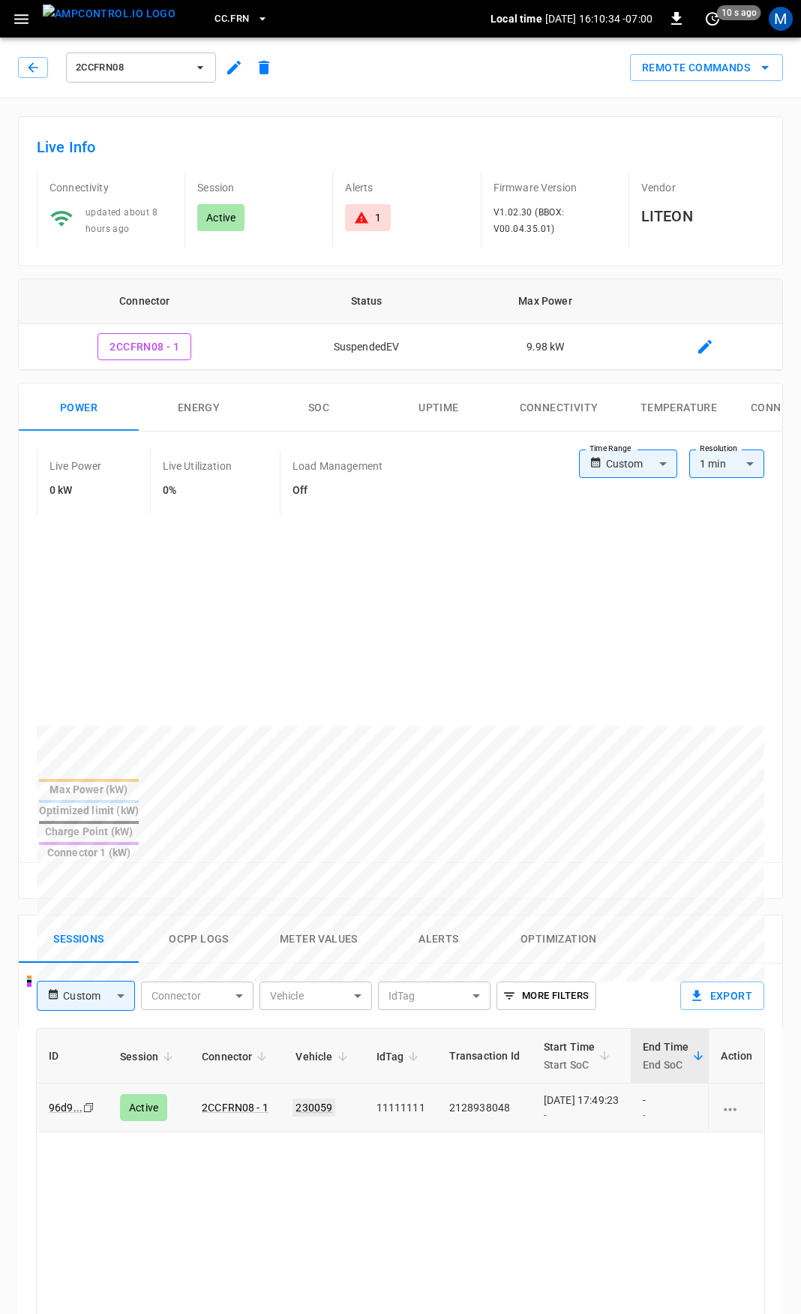
click at [309, 1098] on link "230059" at bounding box center [314, 1107] width 43 height 18
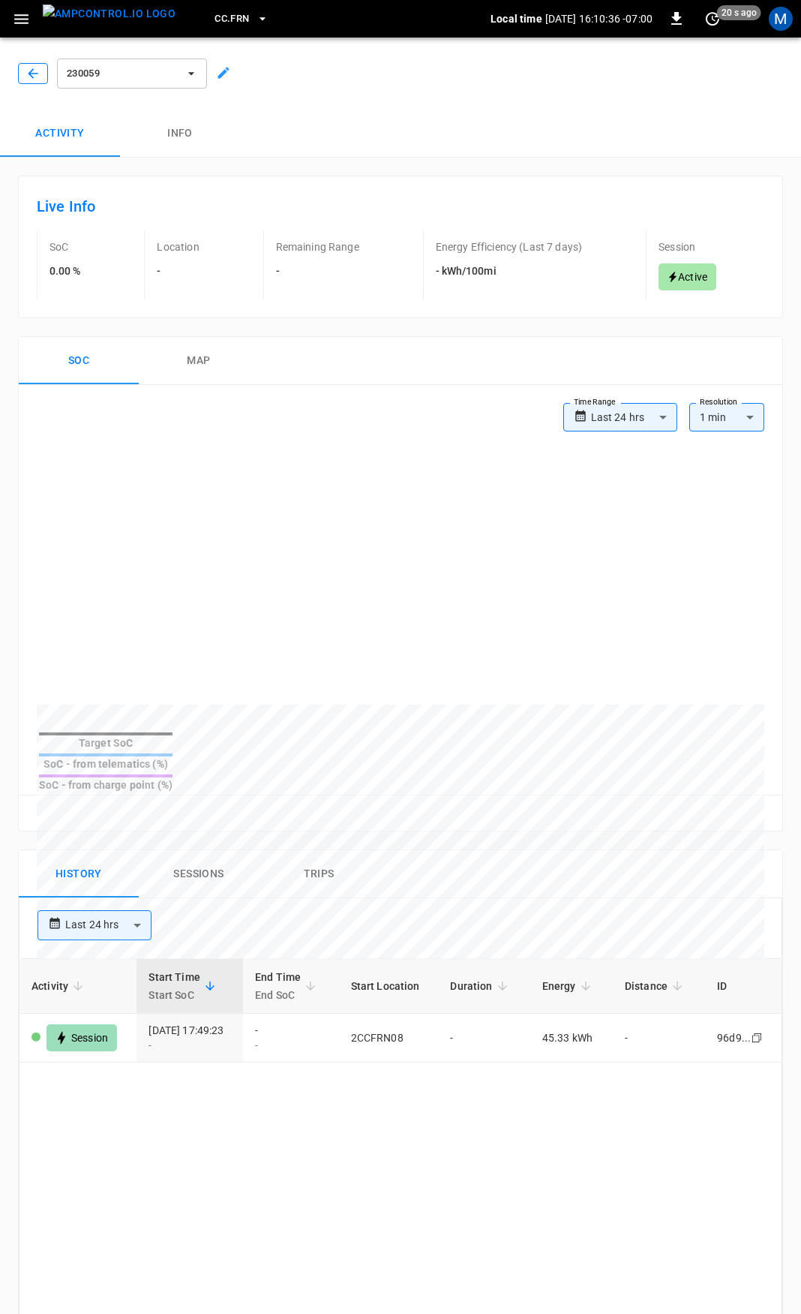
click at [23, 67] on button "button" at bounding box center [33, 73] width 30 height 21
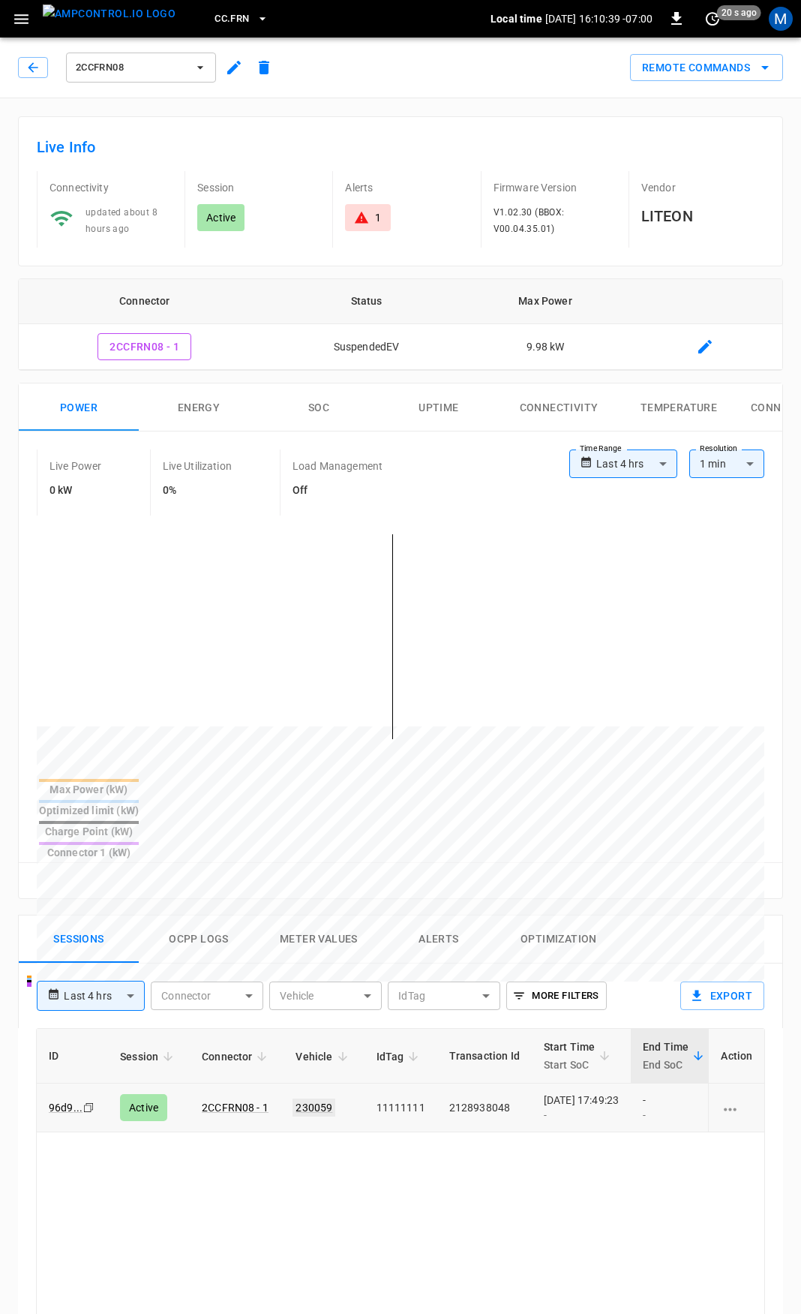
click at [307, 1098] on link "230059" at bounding box center [314, 1107] width 43 height 18
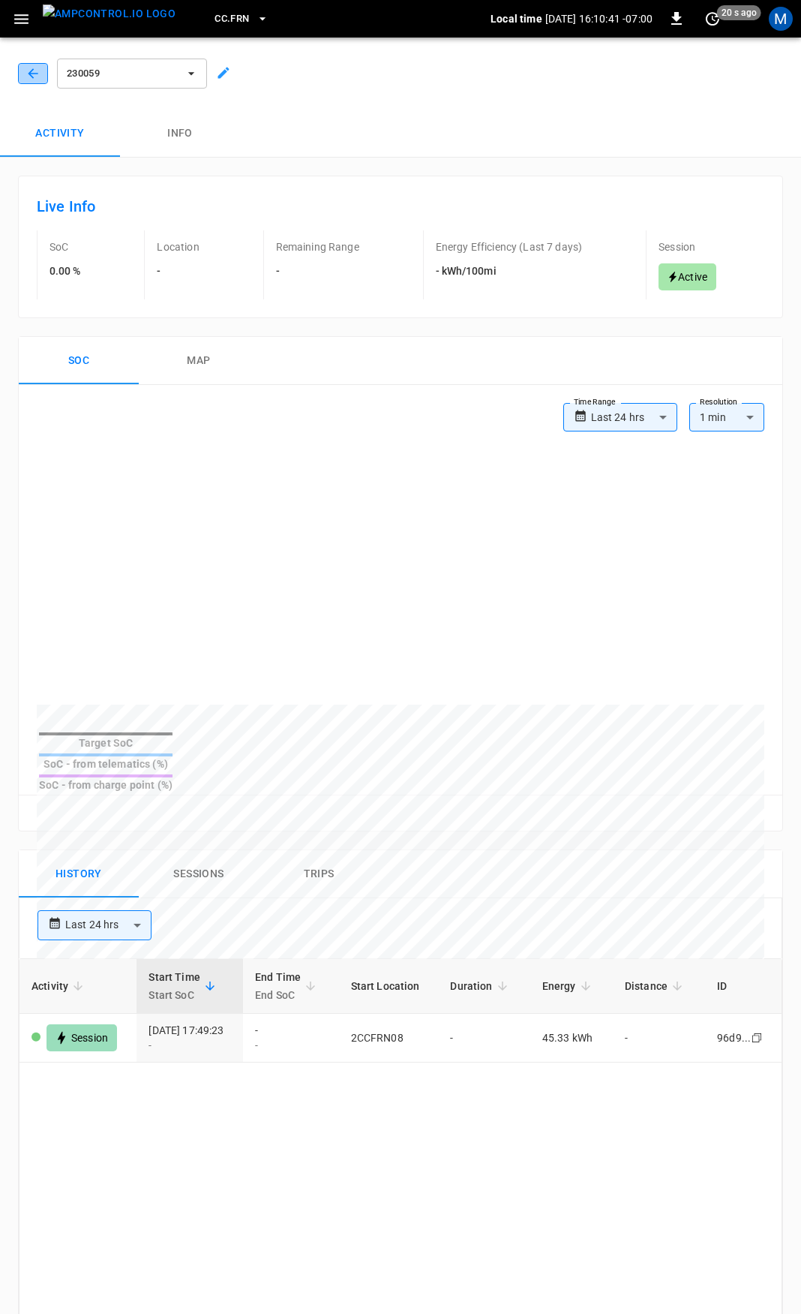
click at [43, 76] on button "button" at bounding box center [33, 73] width 30 height 21
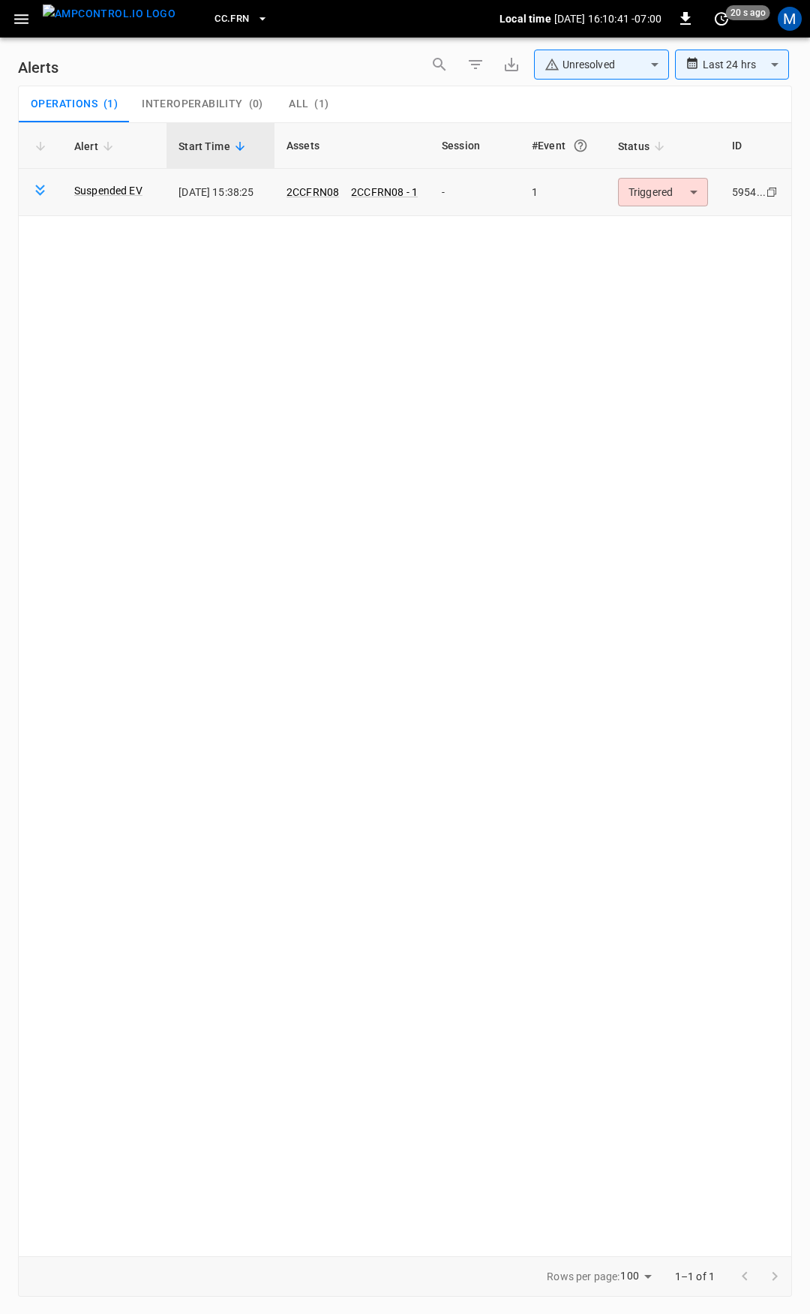
click at [629, 188] on body "**********" at bounding box center [405, 654] width 810 height 1308
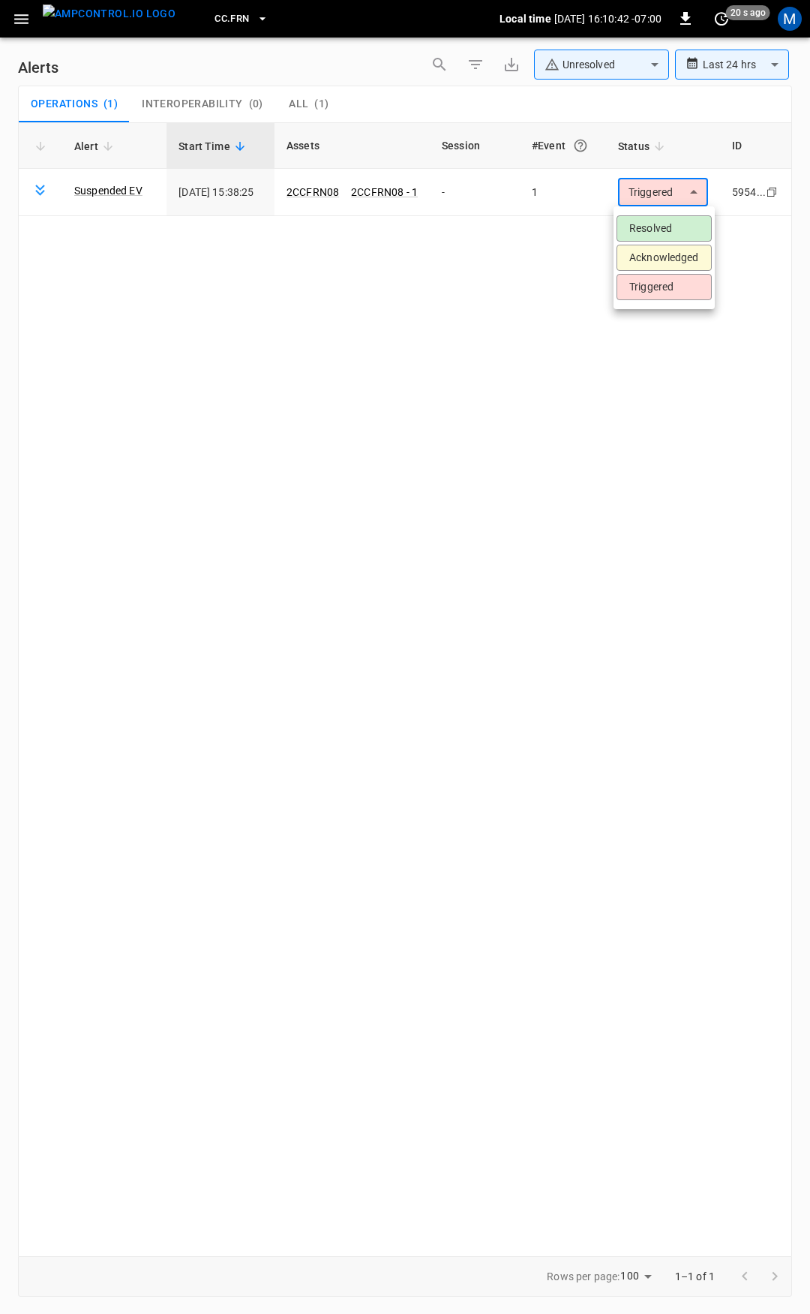
drag, startPoint x: 663, startPoint y: 224, endPoint x: 239, endPoint y: 152, distance: 430.1
click at [662, 224] on li "Resolved" at bounding box center [664, 228] width 95 height 26
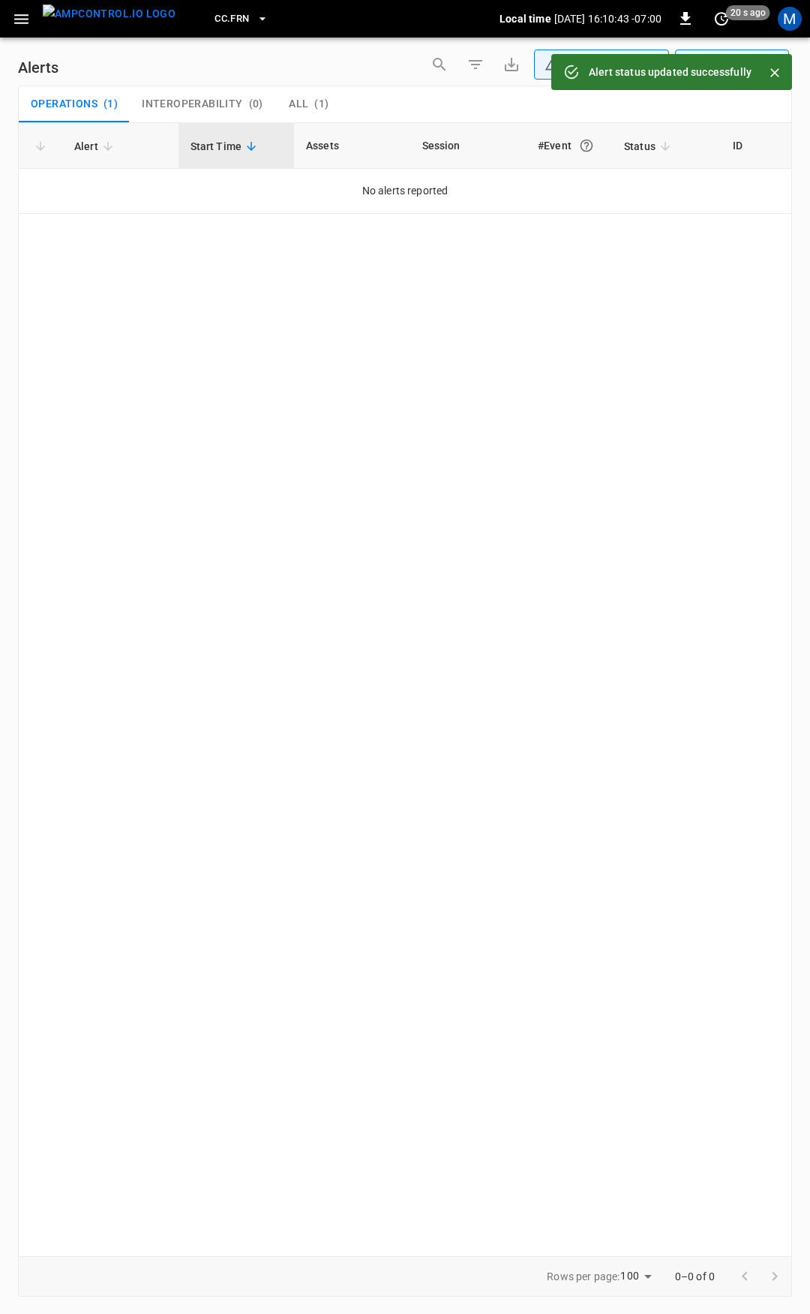
click at [14, 19] on icon "button" at bounding box center [21, 19] width 19 height 19
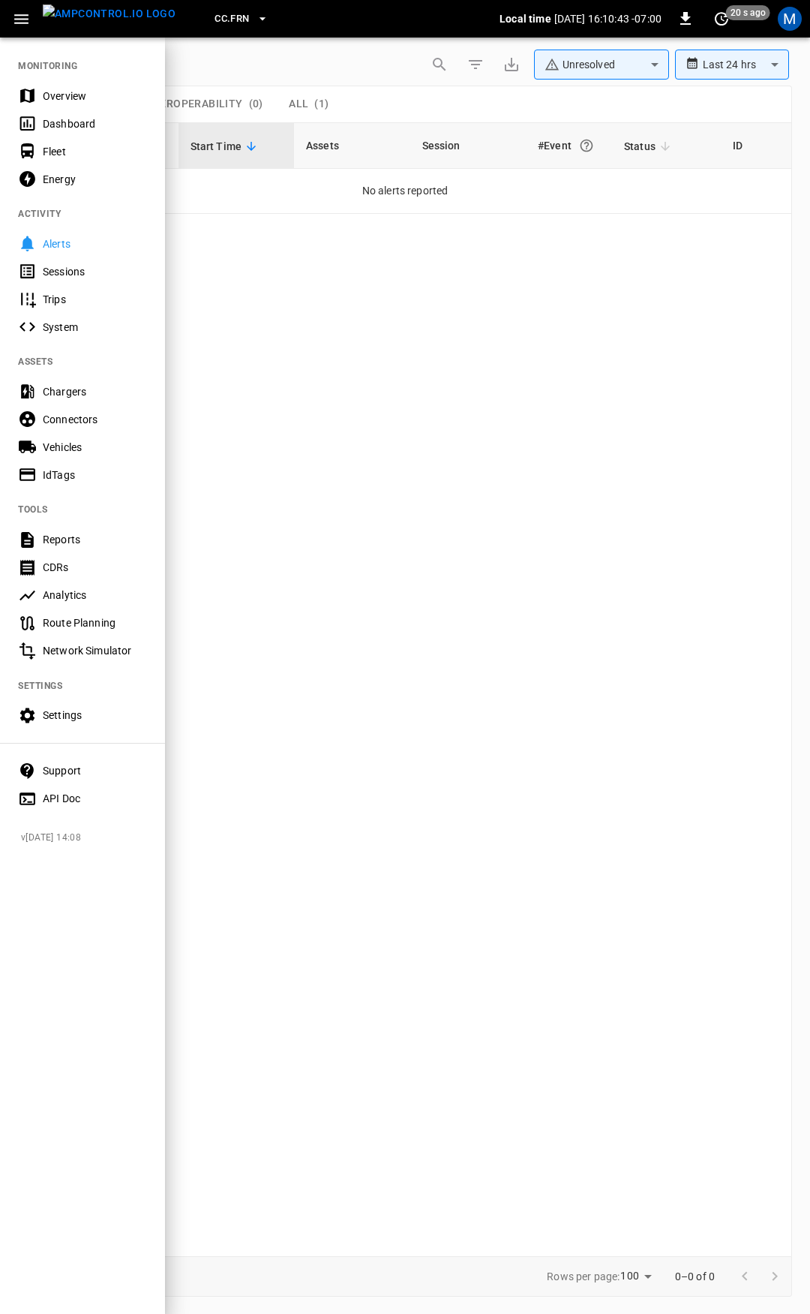
click at [62, 86] on div "Overview" at bounding box center [82, 96] width 165 height 28
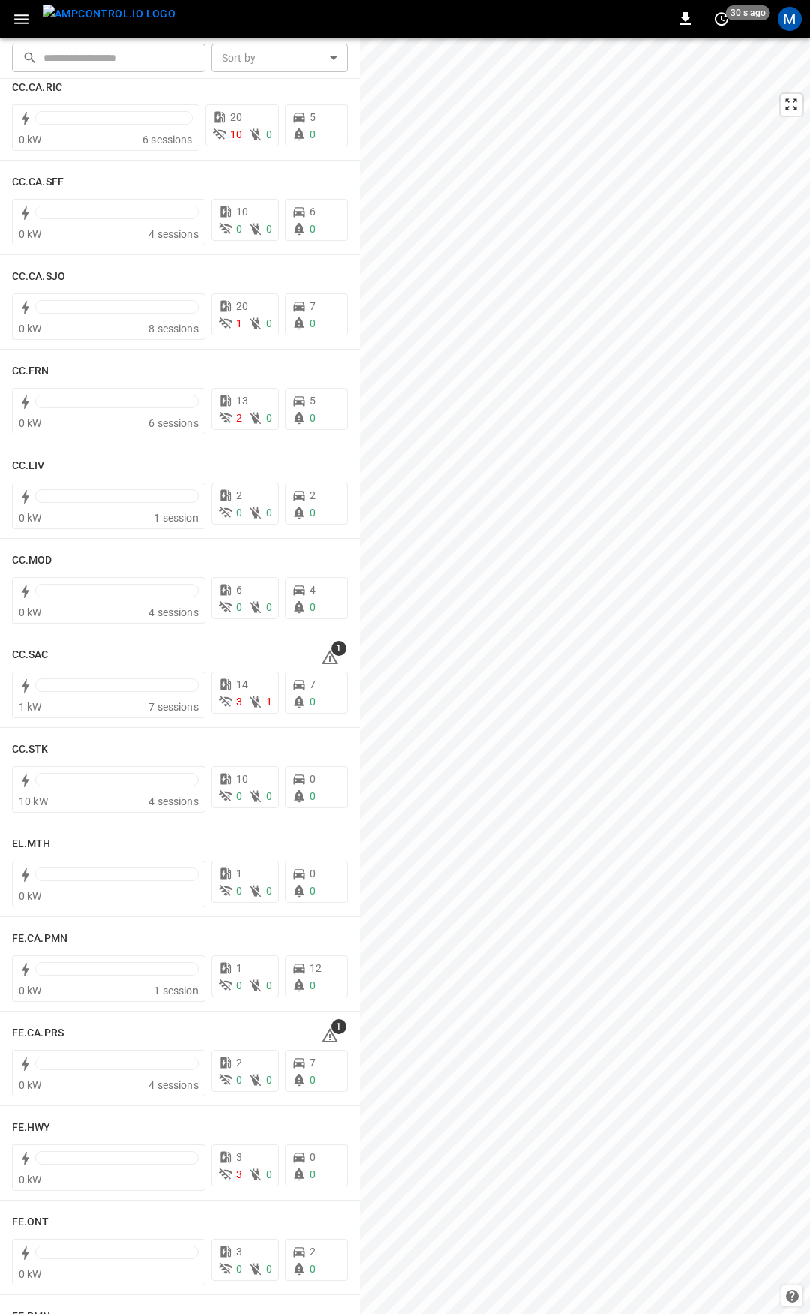
scroll to position [631, 0]
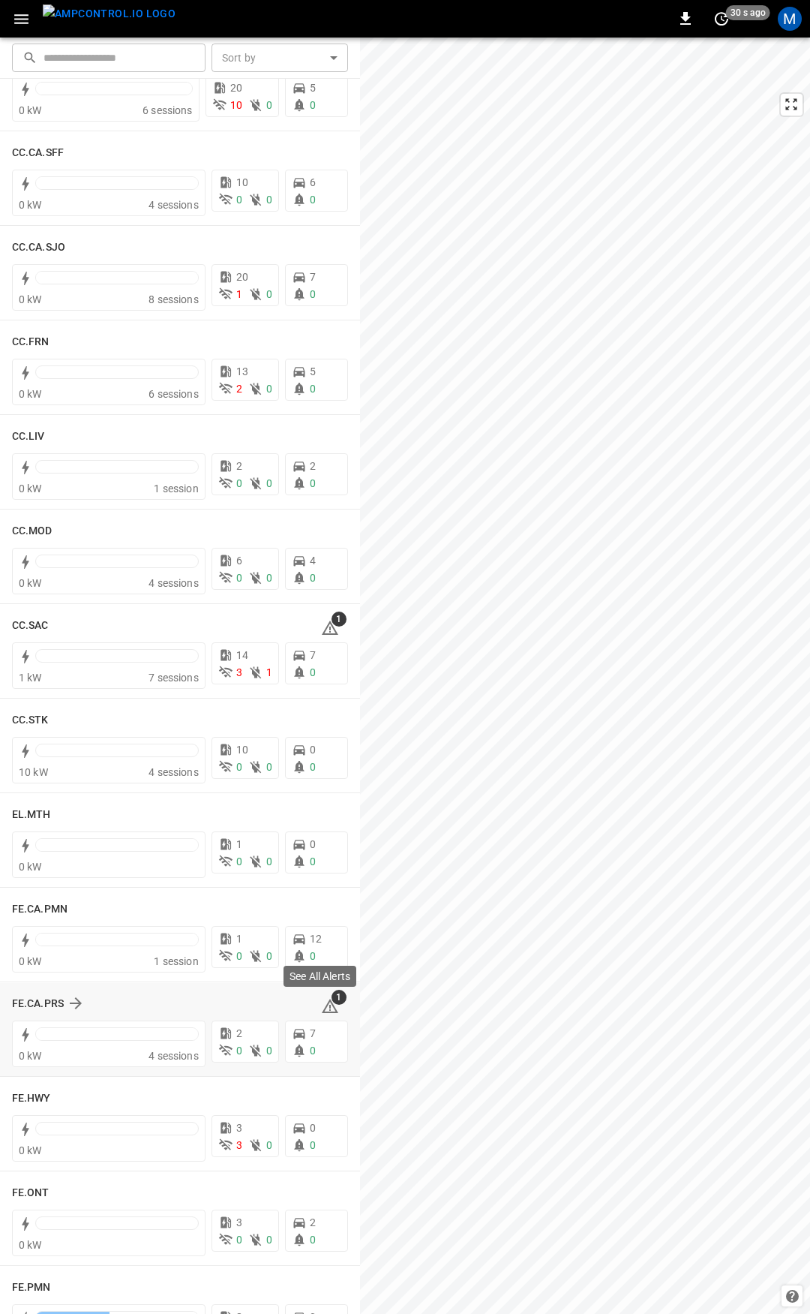
click at [329, 1010] on icon at bounding box center [330, 1008] width 2 height 6
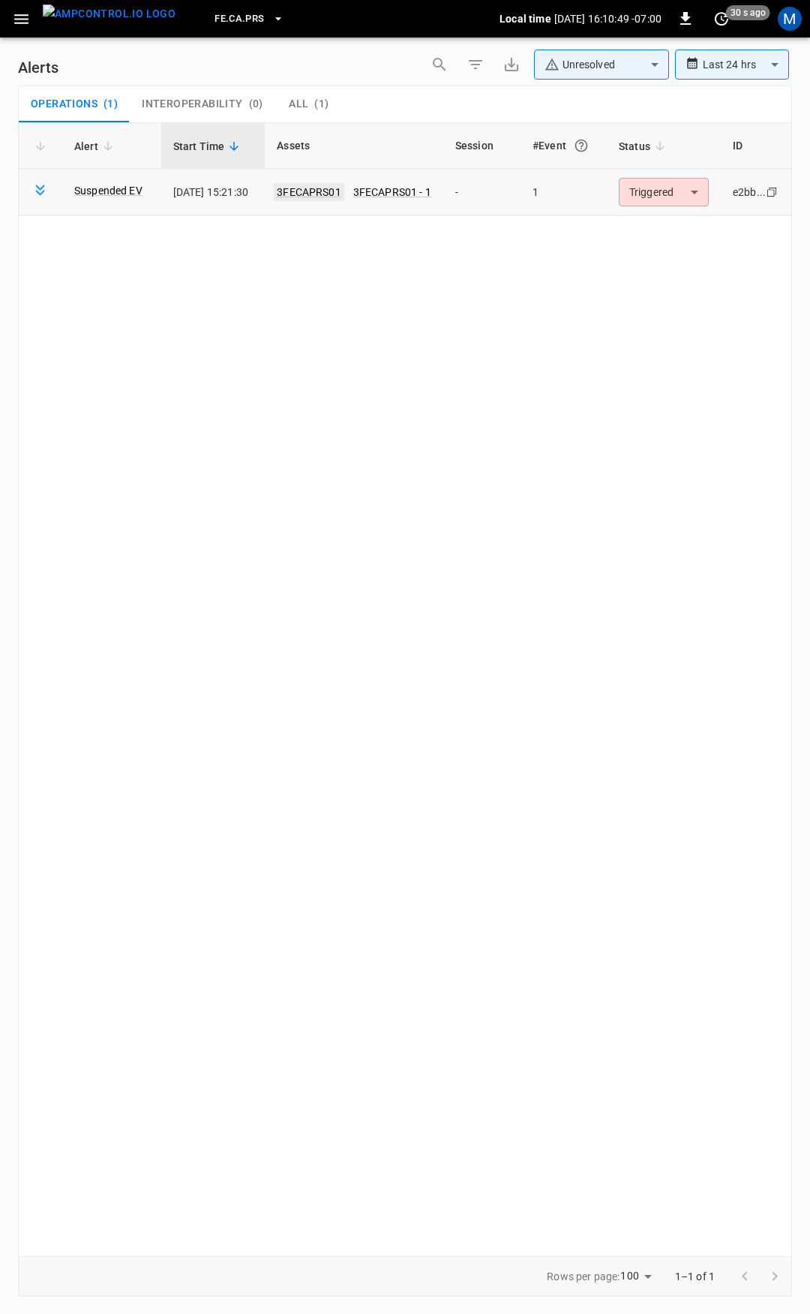
click at [329, 196] on link "3FECAPRS01" at bounding box center [309, 192] width 71 height 18
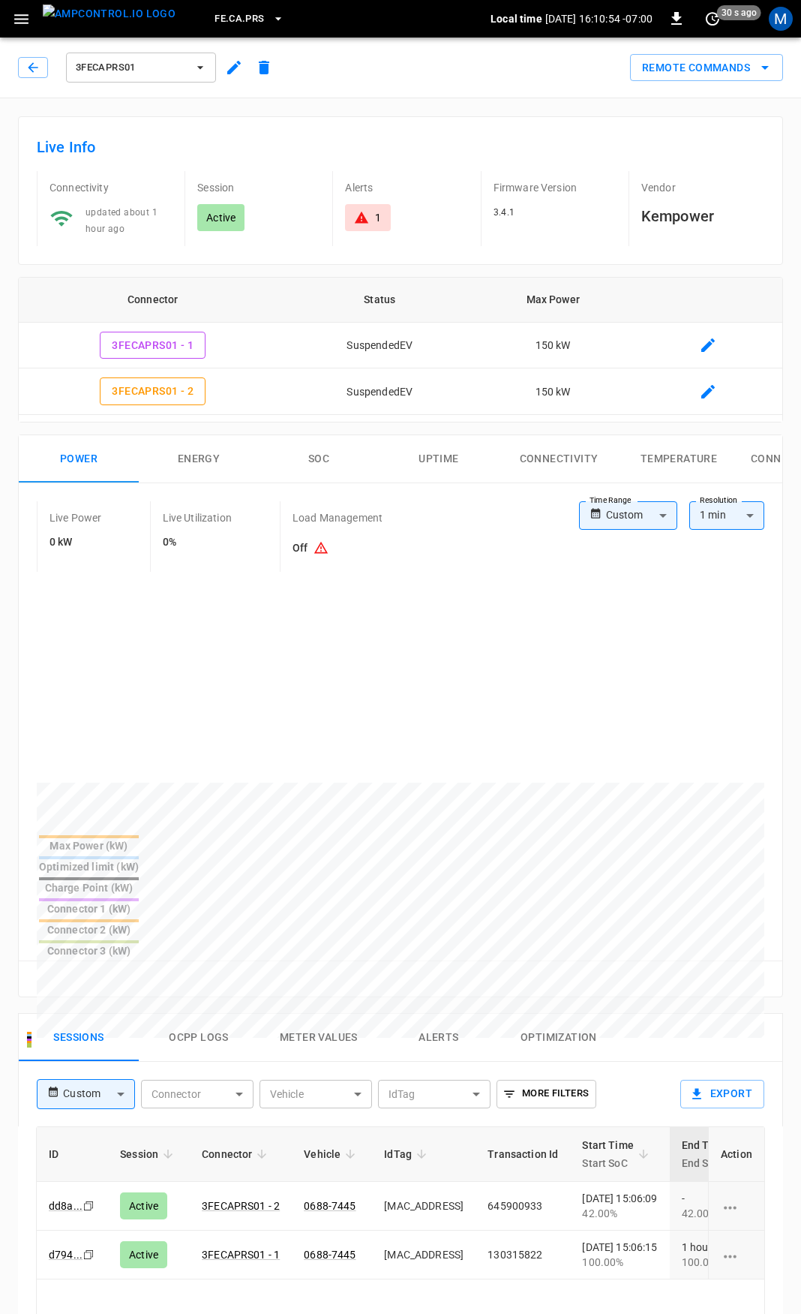
drag, startPoint x: 429, startPoint y: 958, endPoint x: 435, endPoint y: 983, distance: 25.5
click at [429, 1014] on button "Alerts" at bounding box center [439, 1038] width 120 height 48
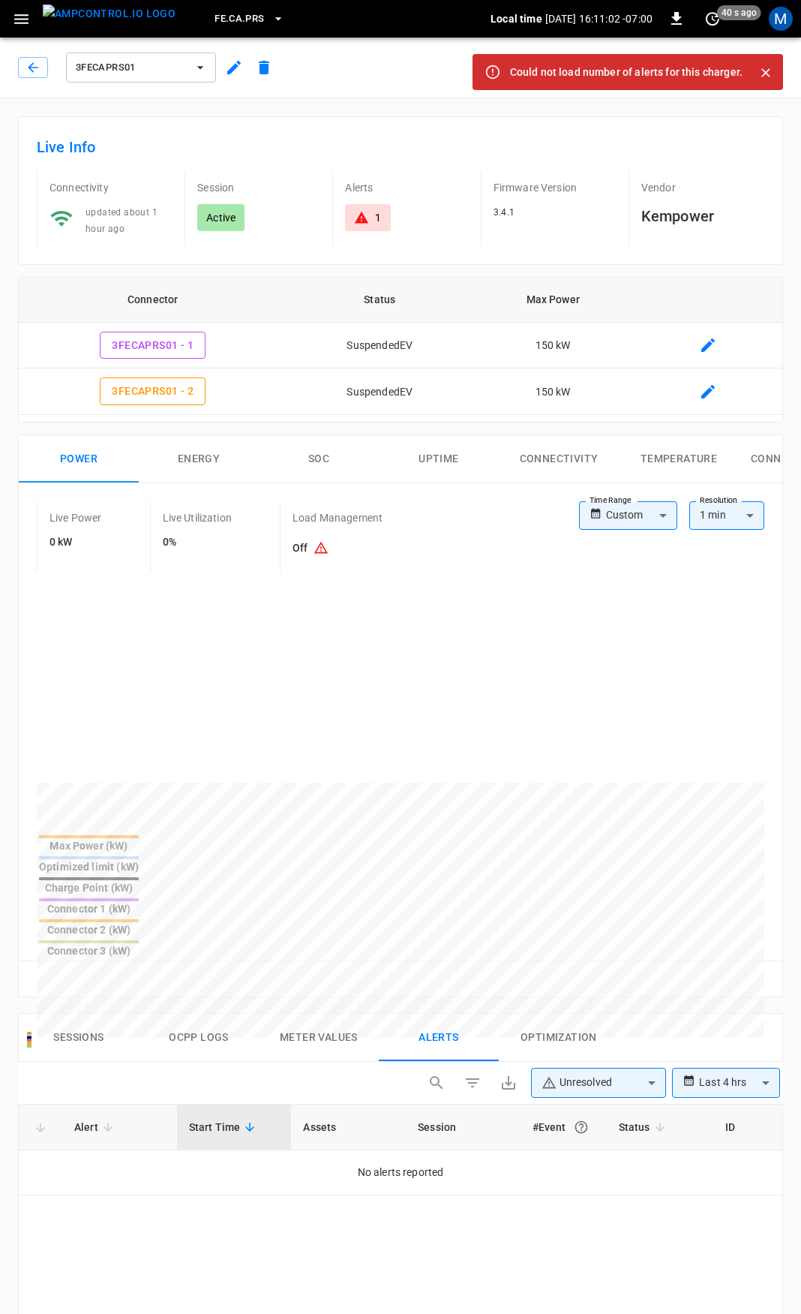
click at [86, 1014] on button "Sessions" at bounding box center [79, 1038] width 120 height 48
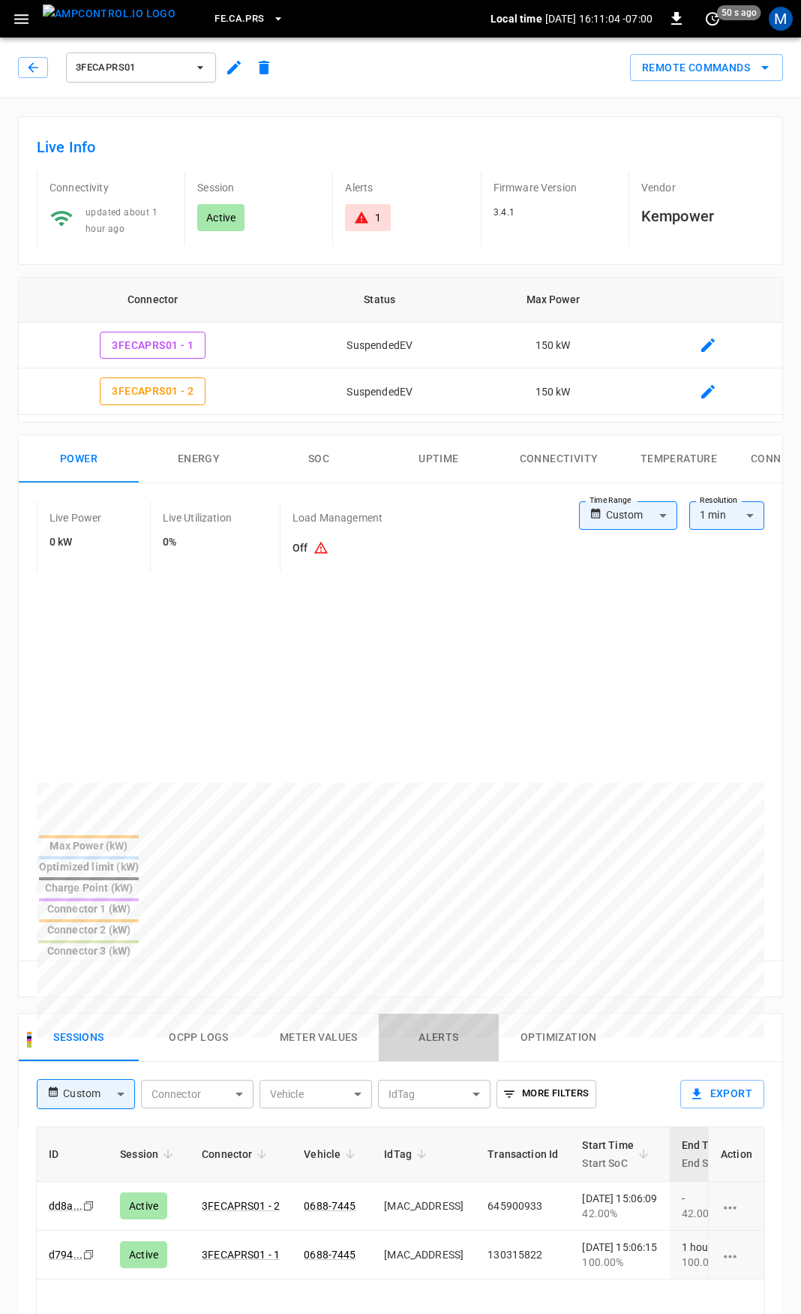
click at [425, 1014] on button "Alerts" at bounding box center [439, 1038] width 120 height 48
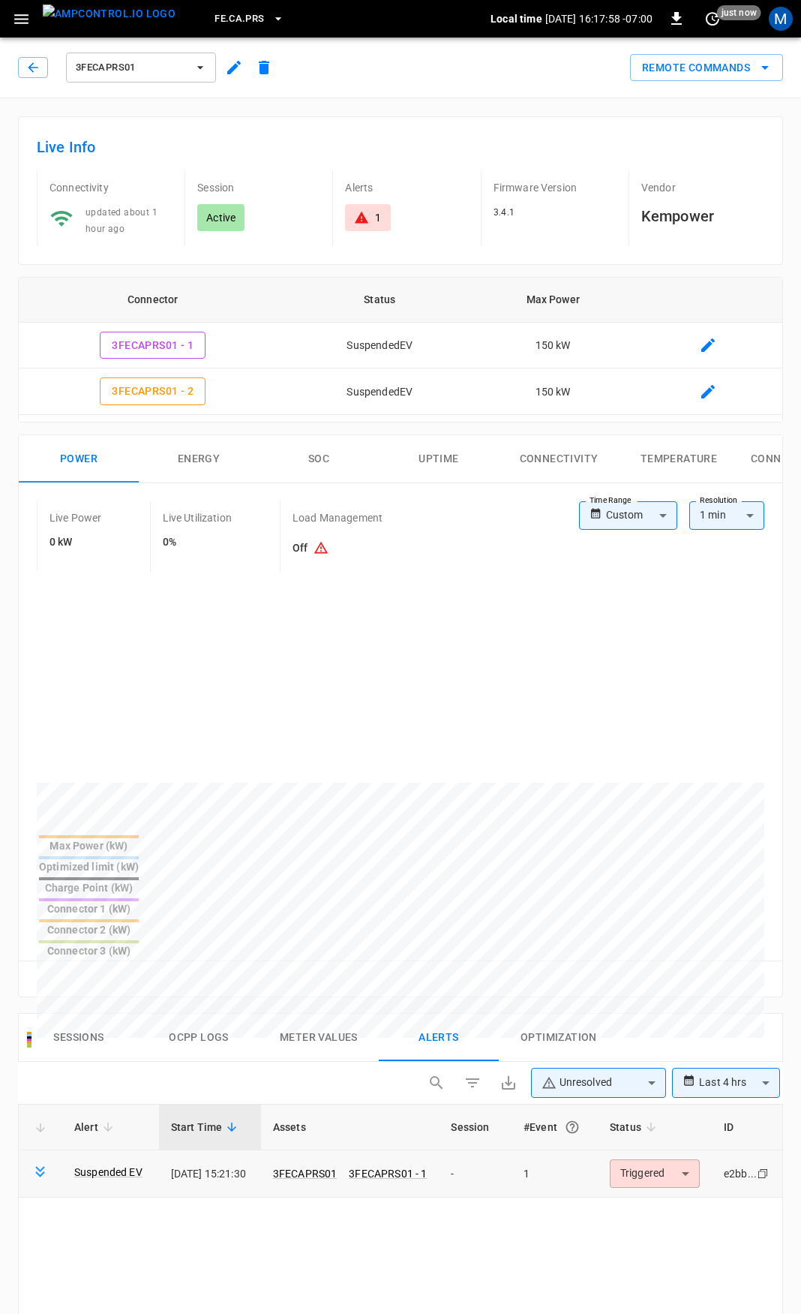
click at [641, 1088] on body "**********" at bounding box center [400, 1154] width 801 height 2308
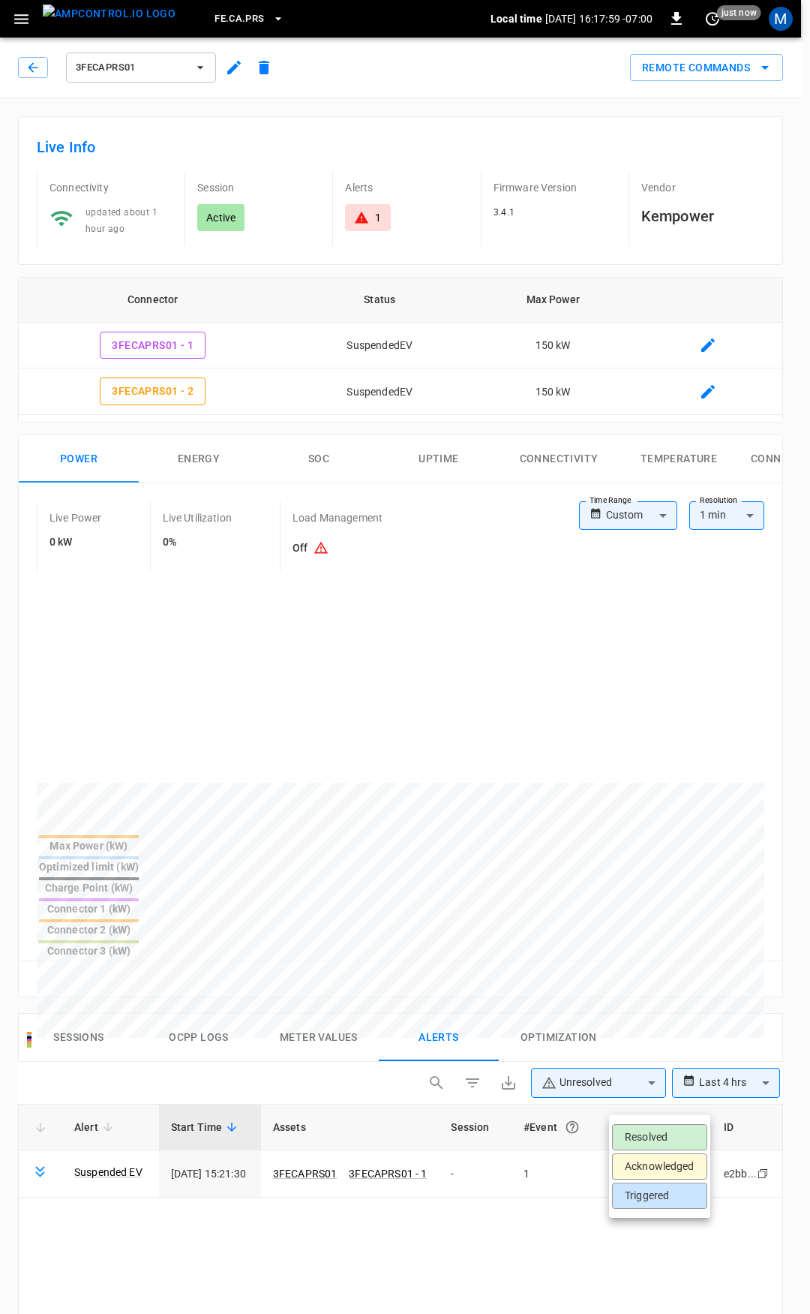
click at [654, 1121] on ul "Resolved Acknowledged Triggered" at bounding box center [659, 1166] width 101 height 103
click at [654, 1133] on li "Resolved" at bounding box center [659, 1137] width 95 height 26
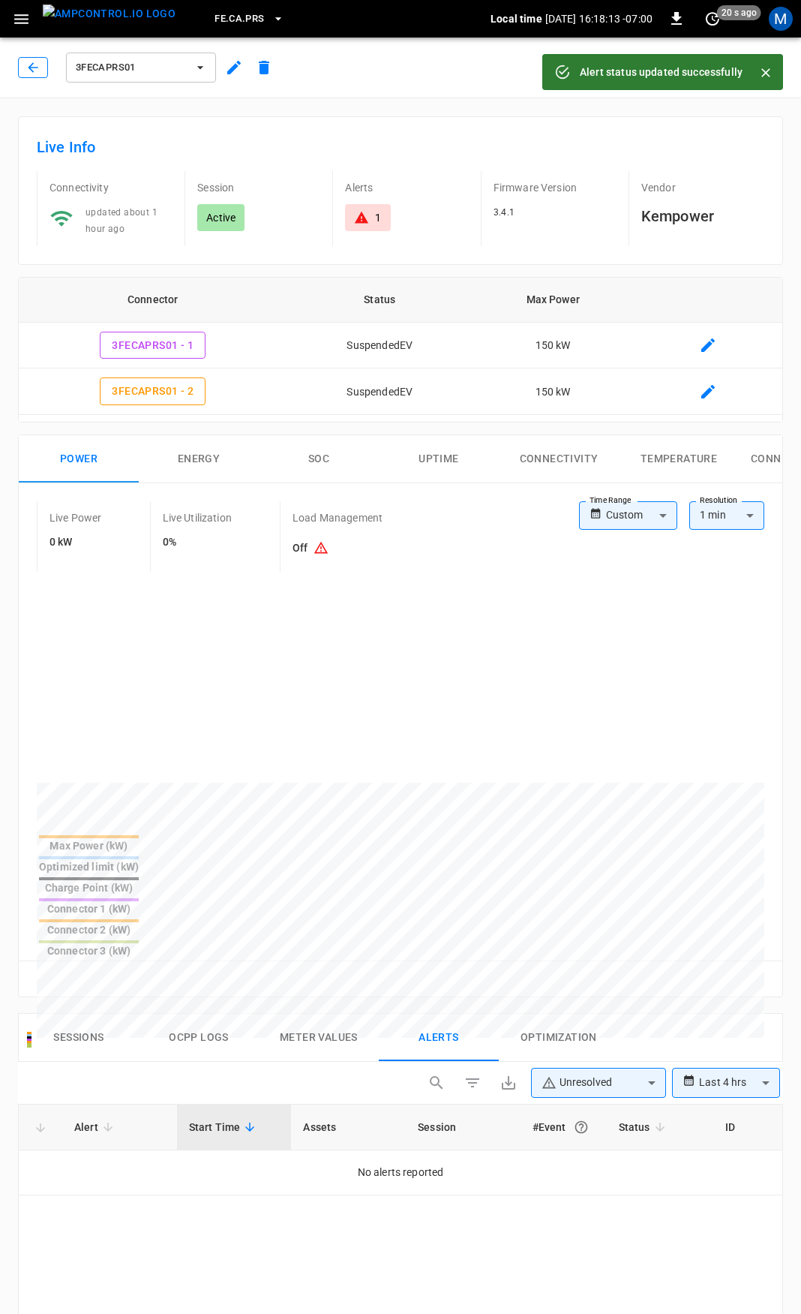
click at [43, 59] on button "button" at bounding box center [33, 67] width 30 height 21
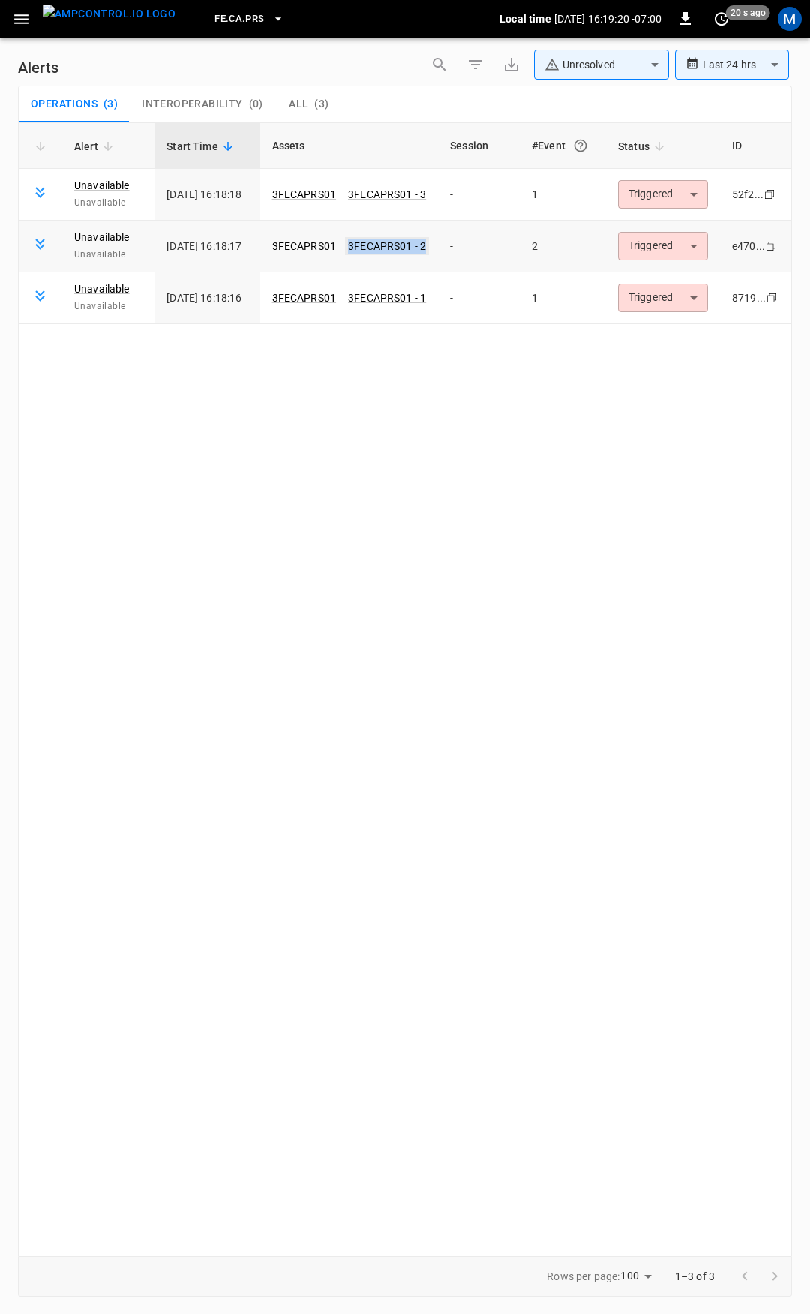
drag, startPoint x: 432, startPoint y: 248, endPoint x: 356, endPoint y: 251, distance: 76.6
click at [356, 251] on td "3FECAPRS01 3FECAPRS01 - 2" at bounding box center [349, 247] width 179 height 52
copy link "3FECAPRS01 - 2"
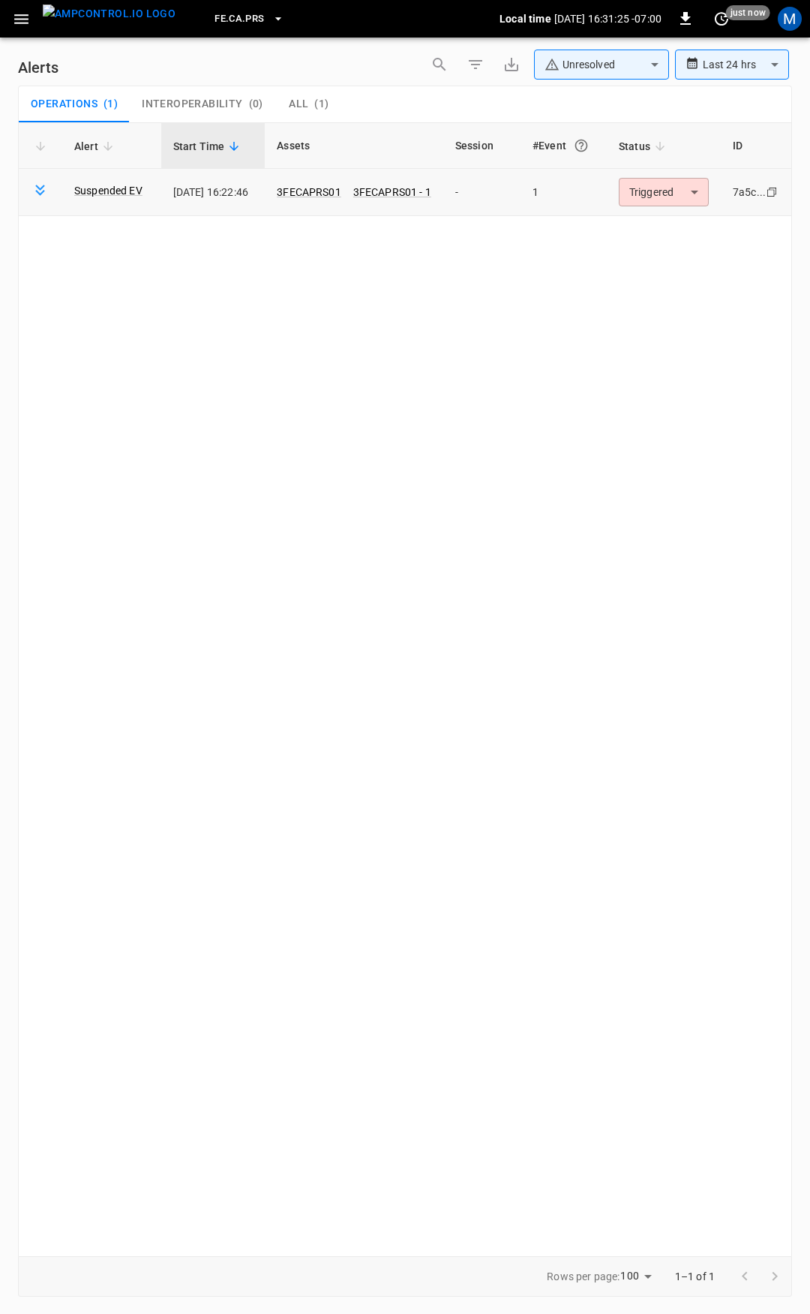
click at [684, 197] on body "**********" at bounding box center [405, 654] width 810 height 1308
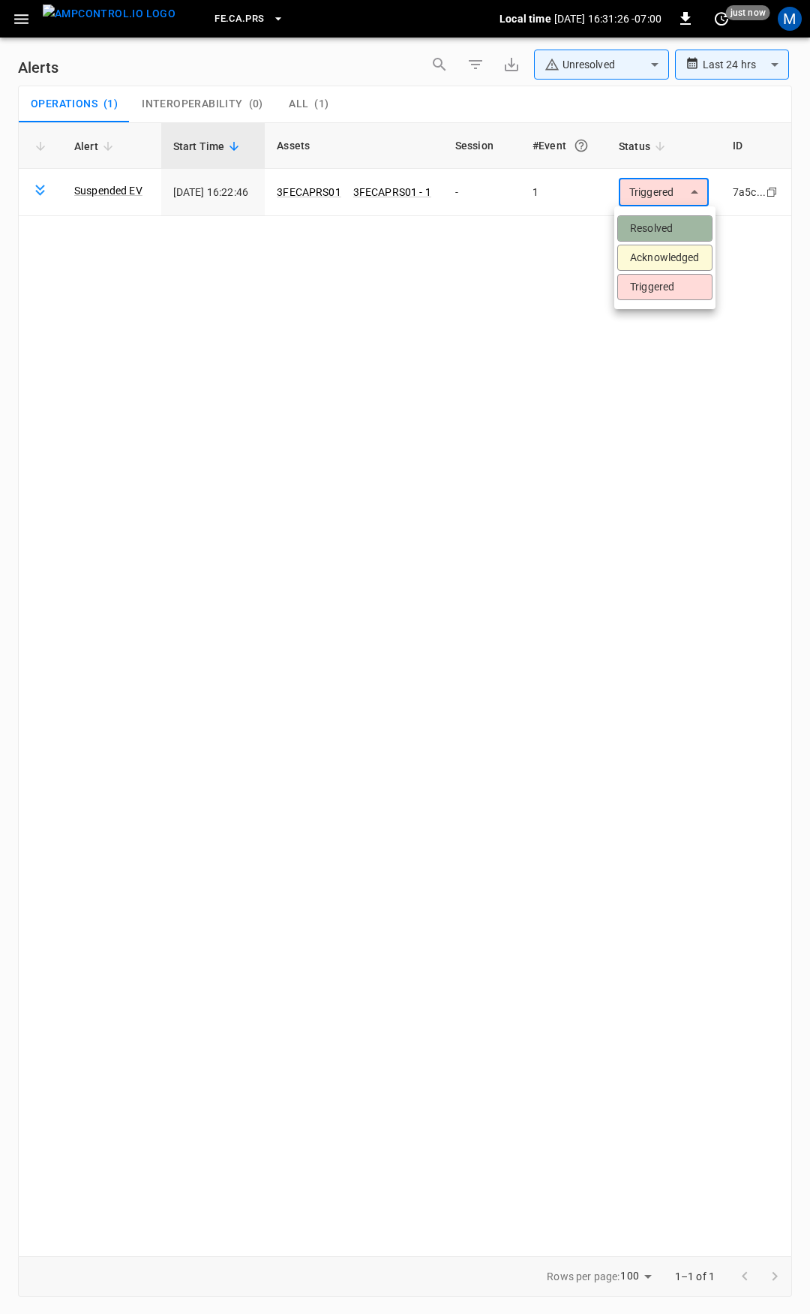
click at [683, 227] on li "Resolved" at bounding box center [664, 228] width 95 height 26
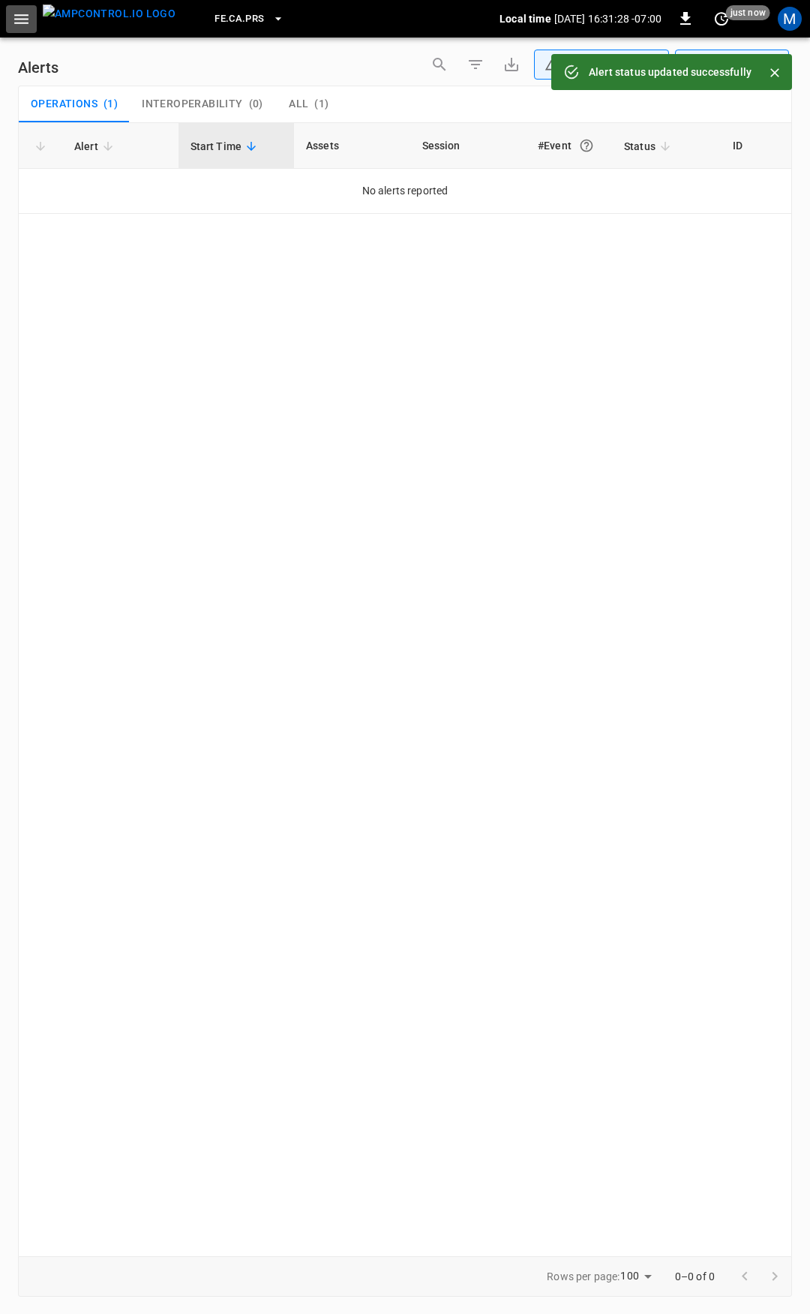
click at [26, 17] on icon "button" at bounding box center [21, 19] width 19 height 19
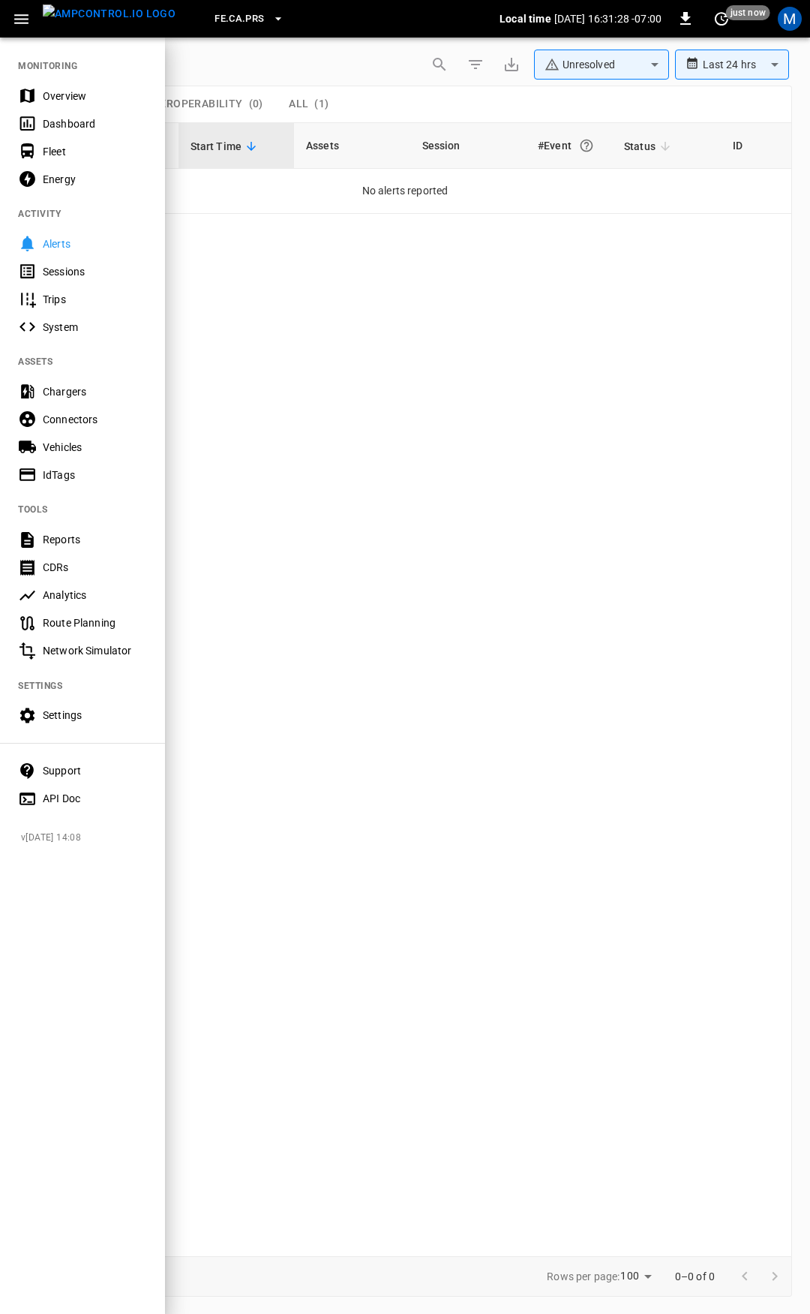
click at [74, 97] on div "Overview" at bounding box center [95, 96] width 104 height 15
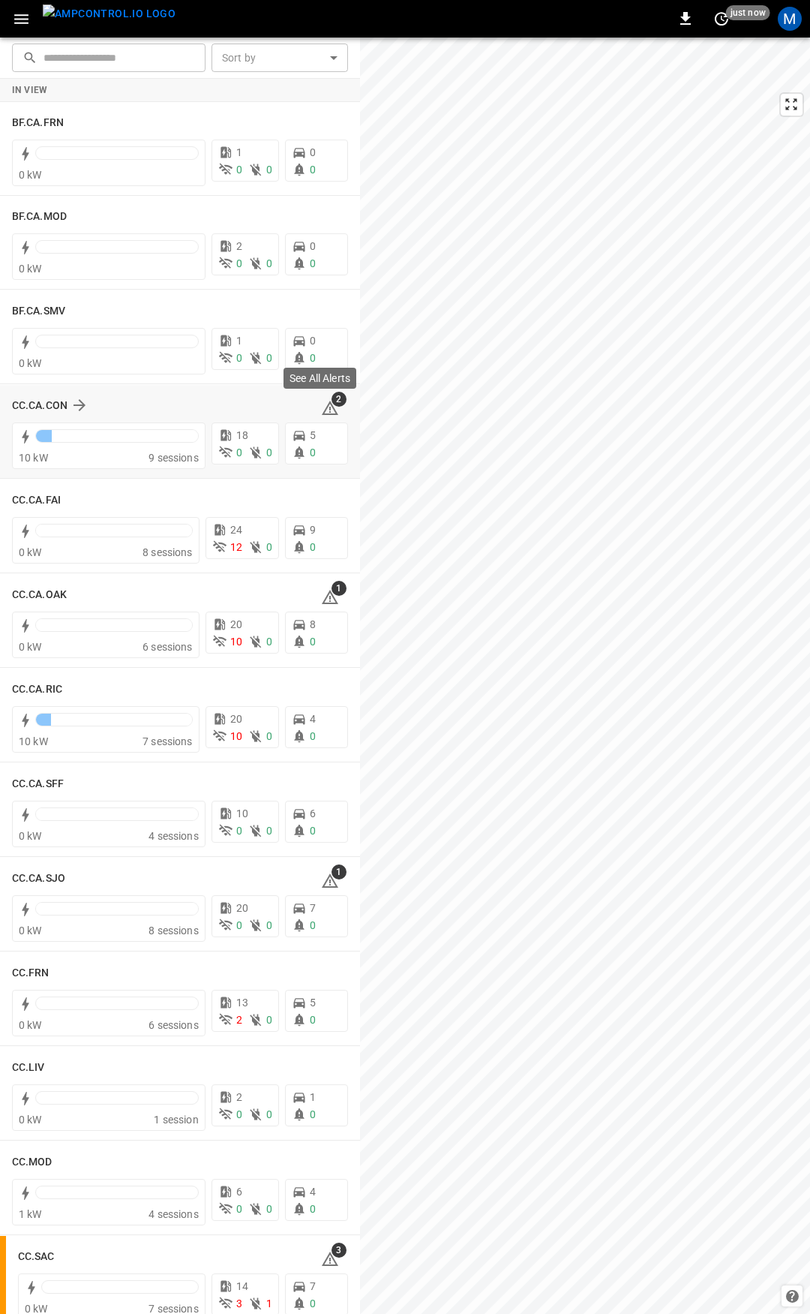
click at [321, 410] on icon at bounding box center [330, 408] width 18 height 18
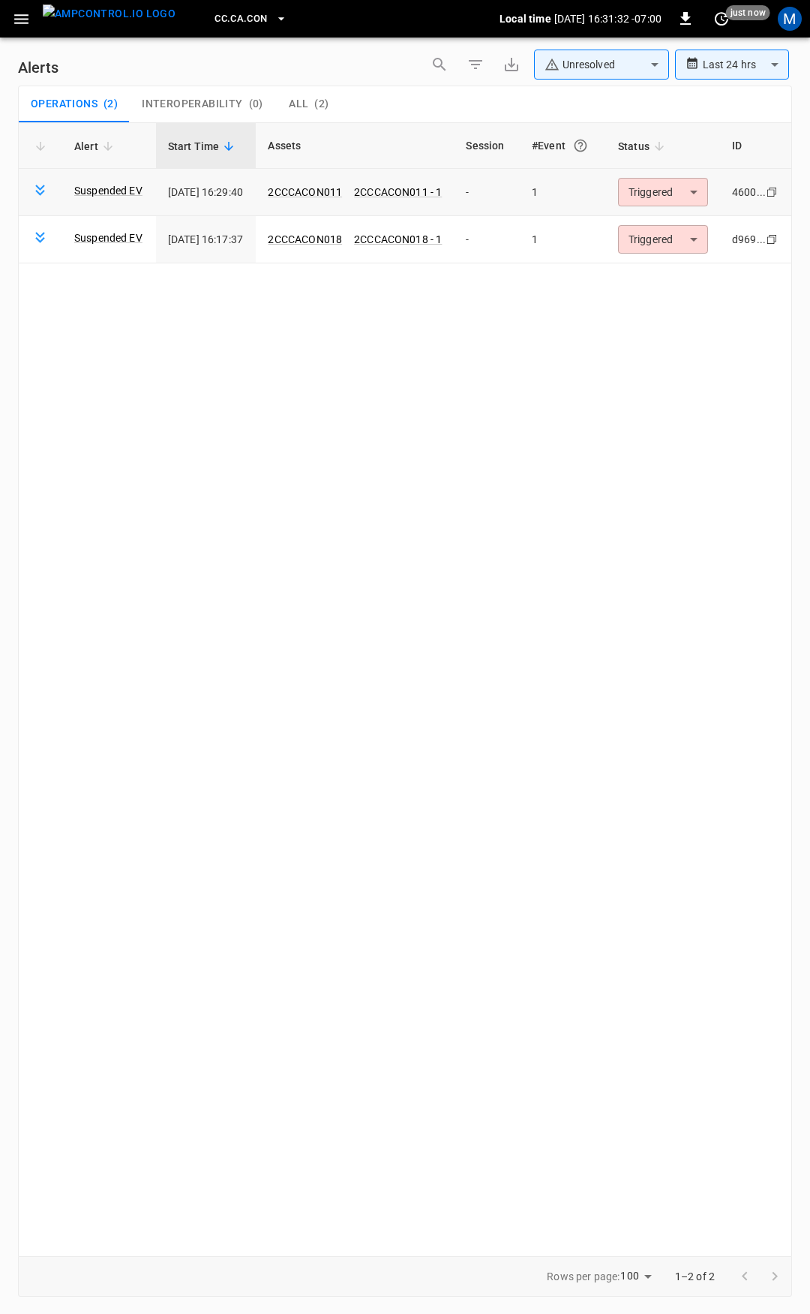
click at [684, 181] on body "**********" at bounding box center [405, 654] width 810 height 1308
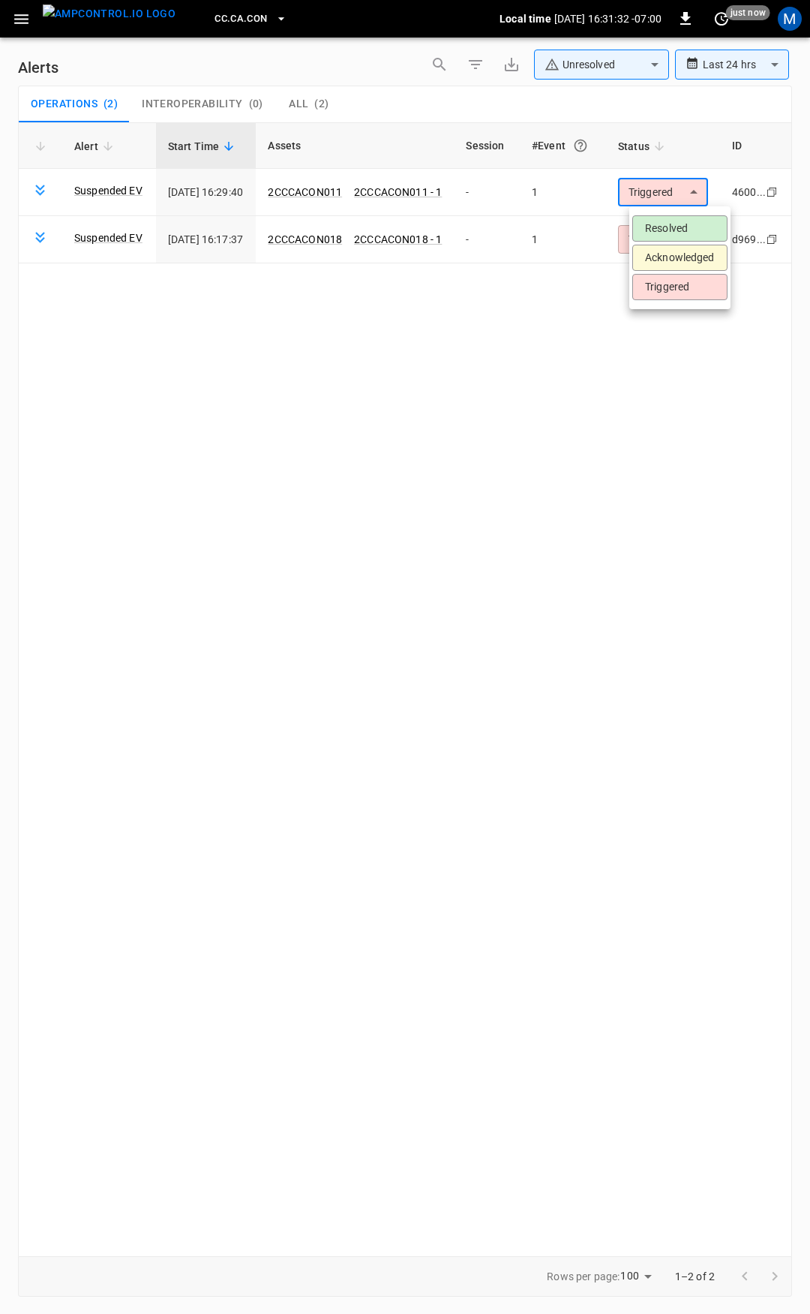
click at [687, 222] on li "Resolved" at bounding box center [679, 228] width 95 height 26
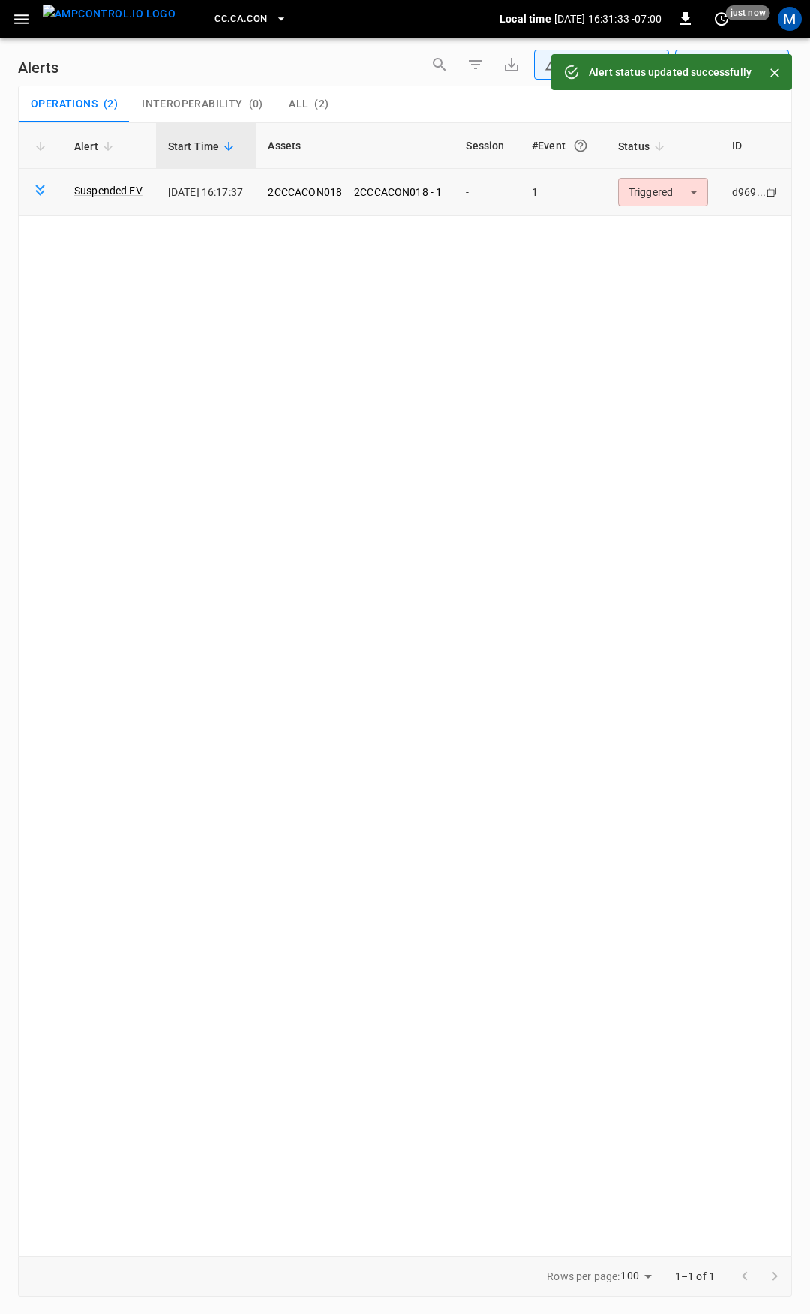
click at [692, 188] on body "**********" at bounding box center [405, 654] width 810 height 1308
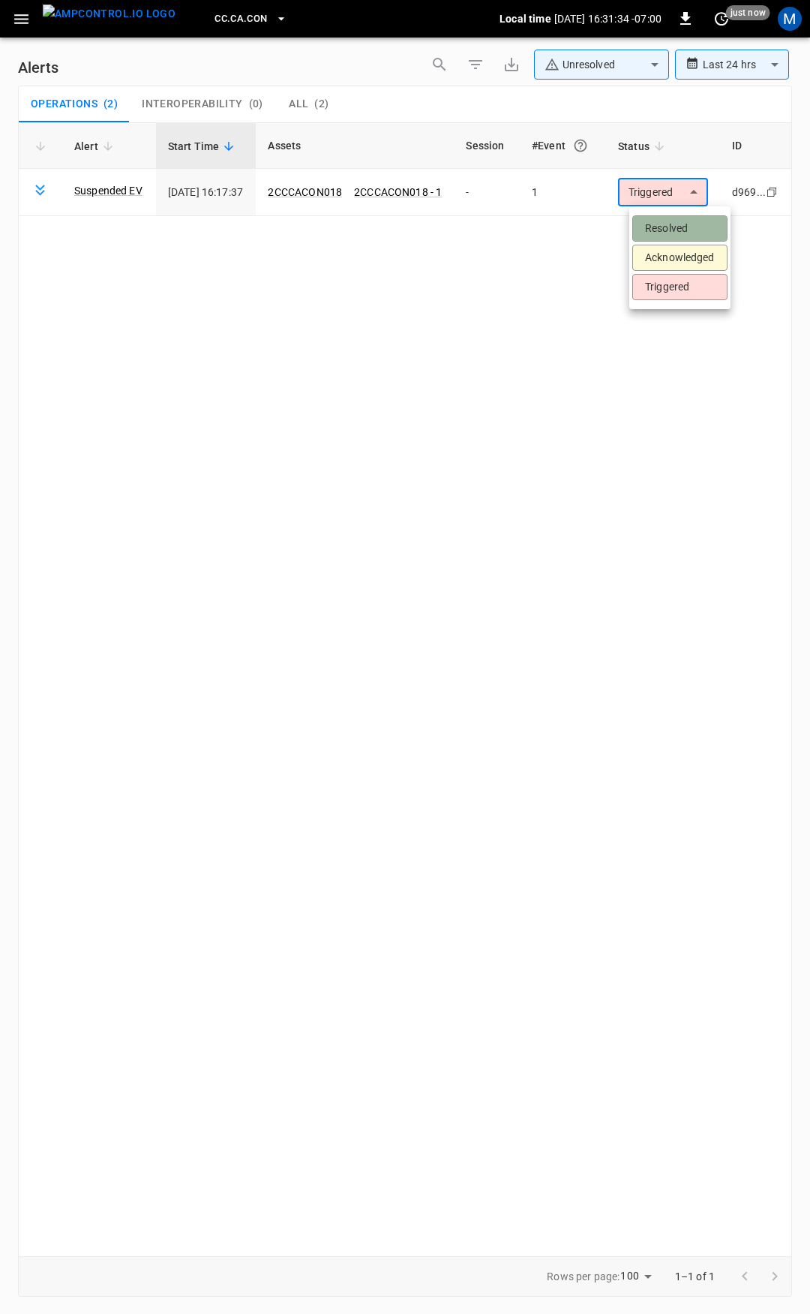
click at [702, 221] on li "Resolved" at bounding box center [679, 228] width 95 height 26
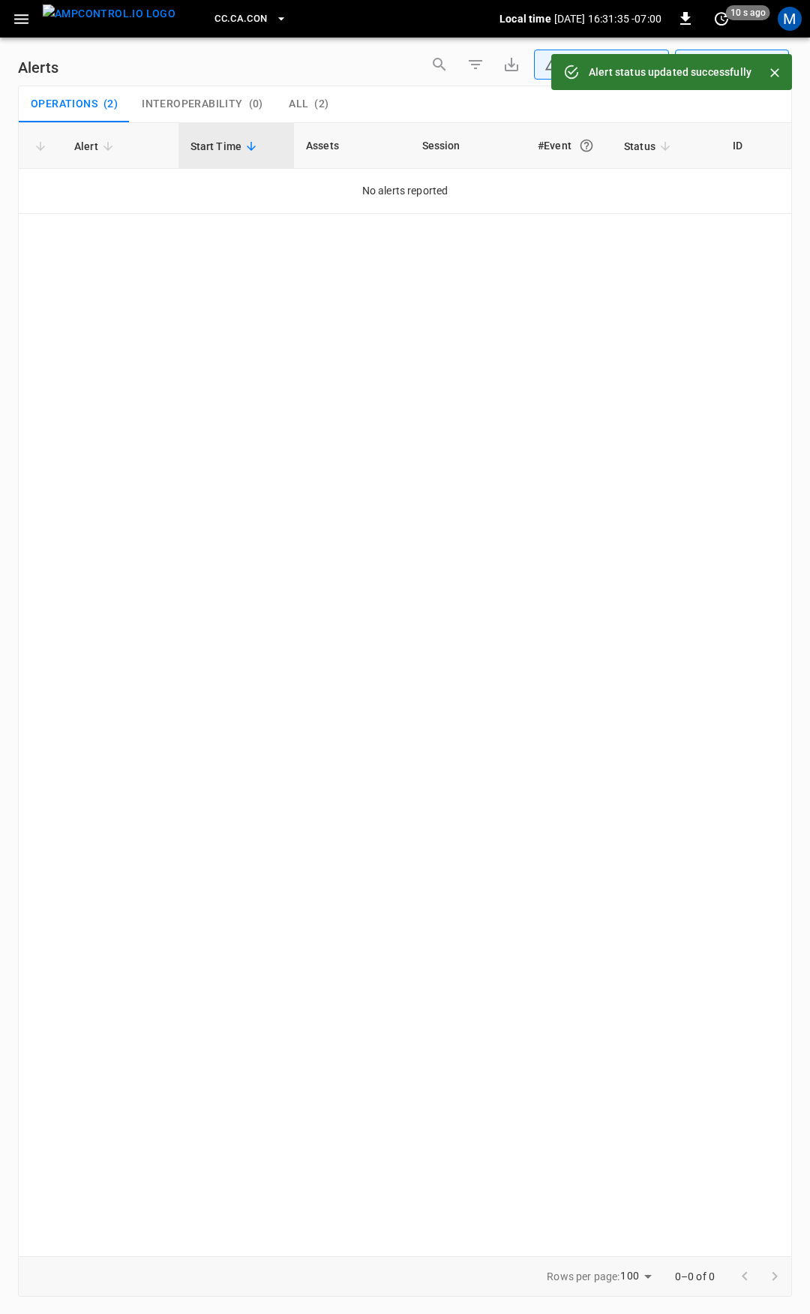
click at [17, 30] on button "button" at bounding box center [21, 19] width 31 height 28
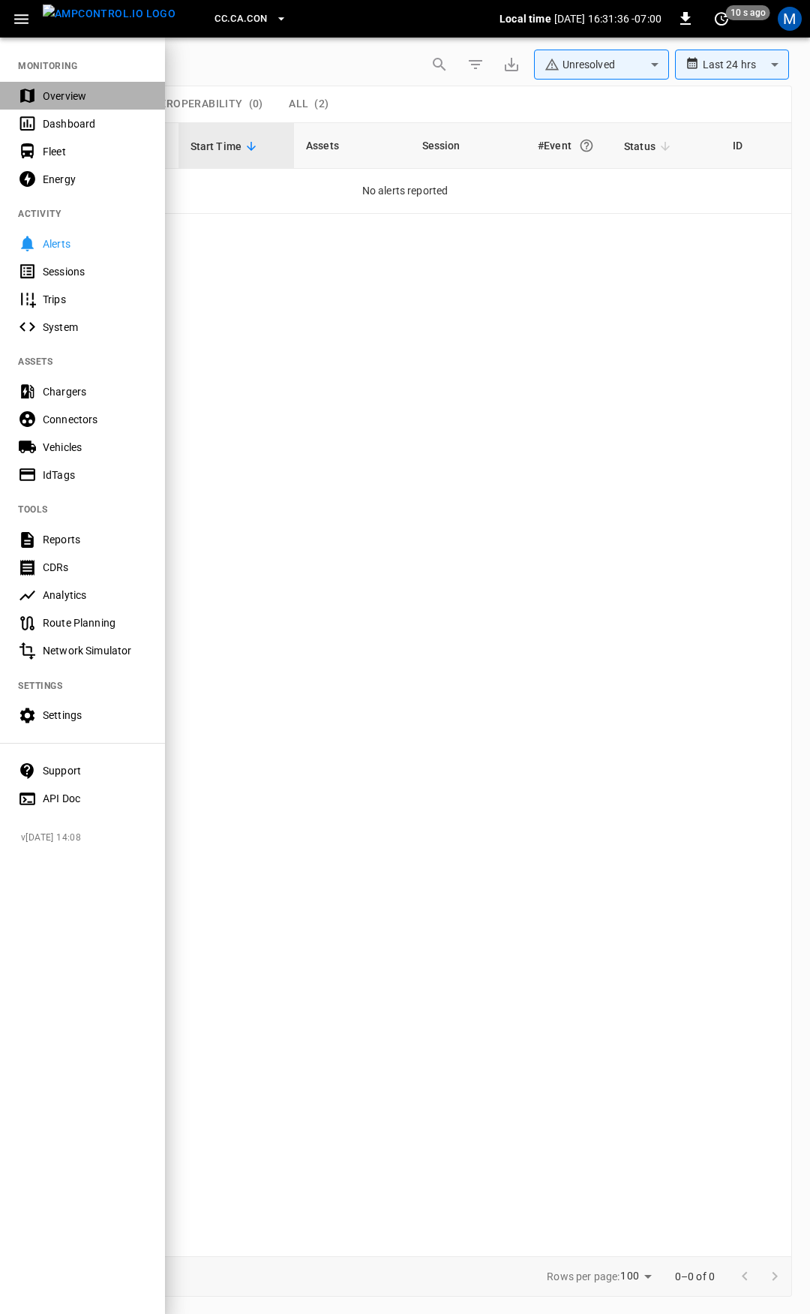
click at [57, 89] on div "Overview" at bounding box center [95, 96] width 104 height 15
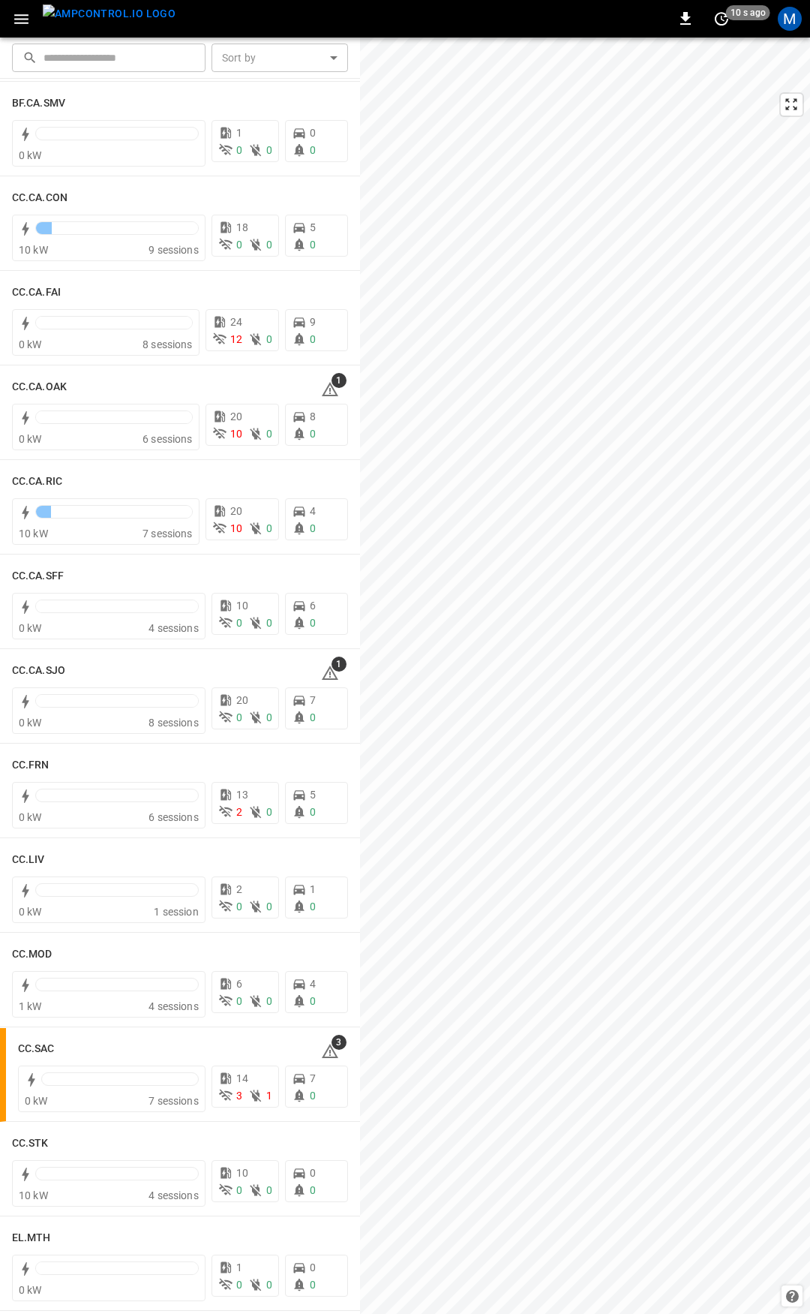
scroll to position [243, 0]
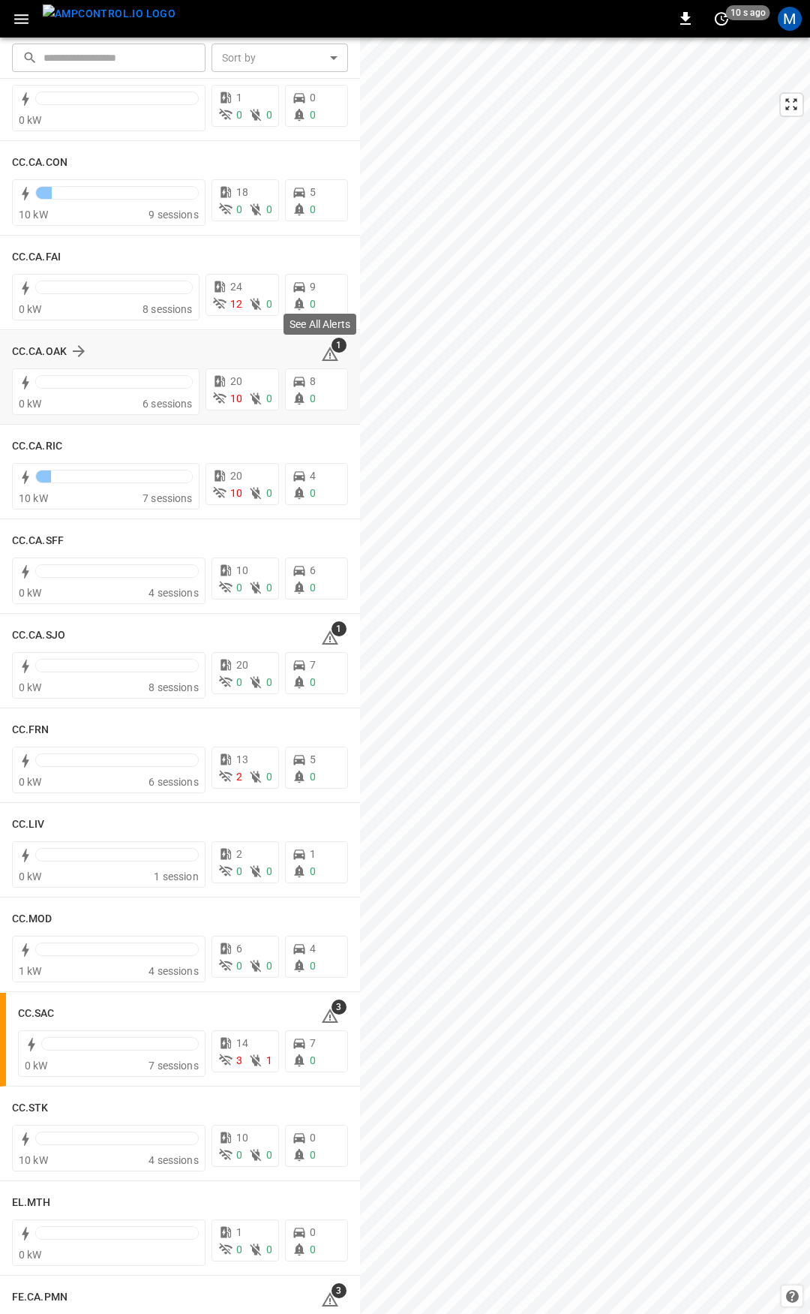
click at [321, 352] on icon at bounding box center [330, 354] width 18 height 18
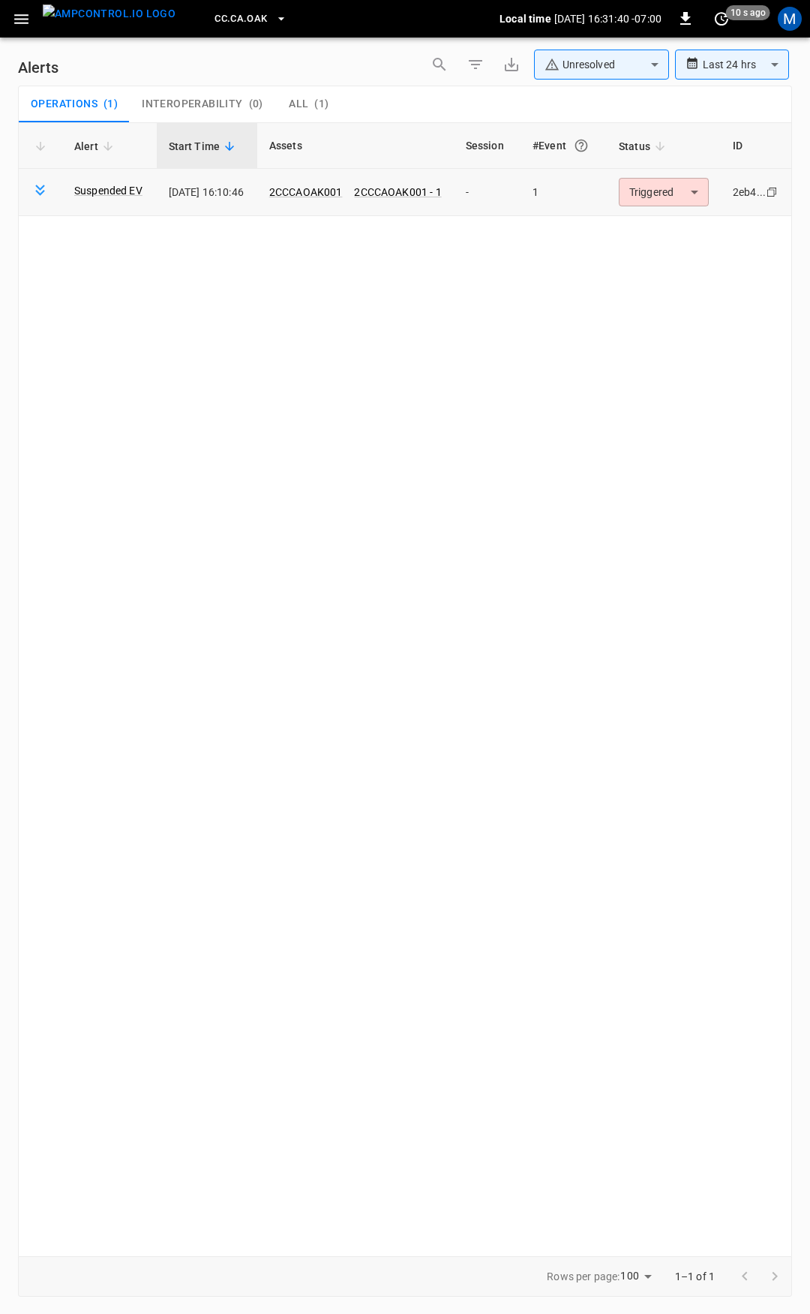
drag, startPoint x: 710, startPoint y: 211, endPoint x: 683, endPoint y: 192, distance: 32.9
click at [710, 209] on td "Triggered ********* ​" at bounding box center [664, 192] width 114 height 47
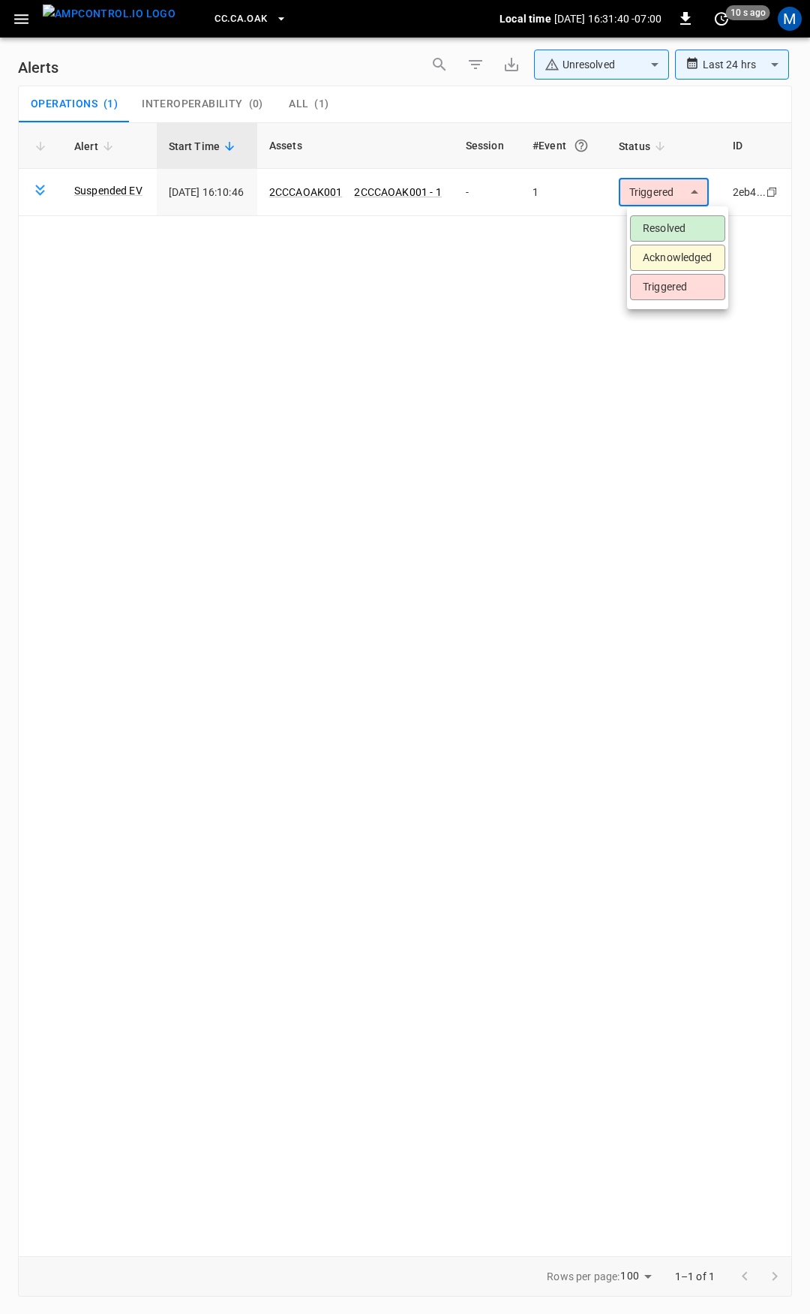
click at [681, 189] on body "**********" at bounding box center [405, 654] width 810 height 1308
click at [677, 237] on li "Resolved" at bounding box center [677, 228] width 95 height 26
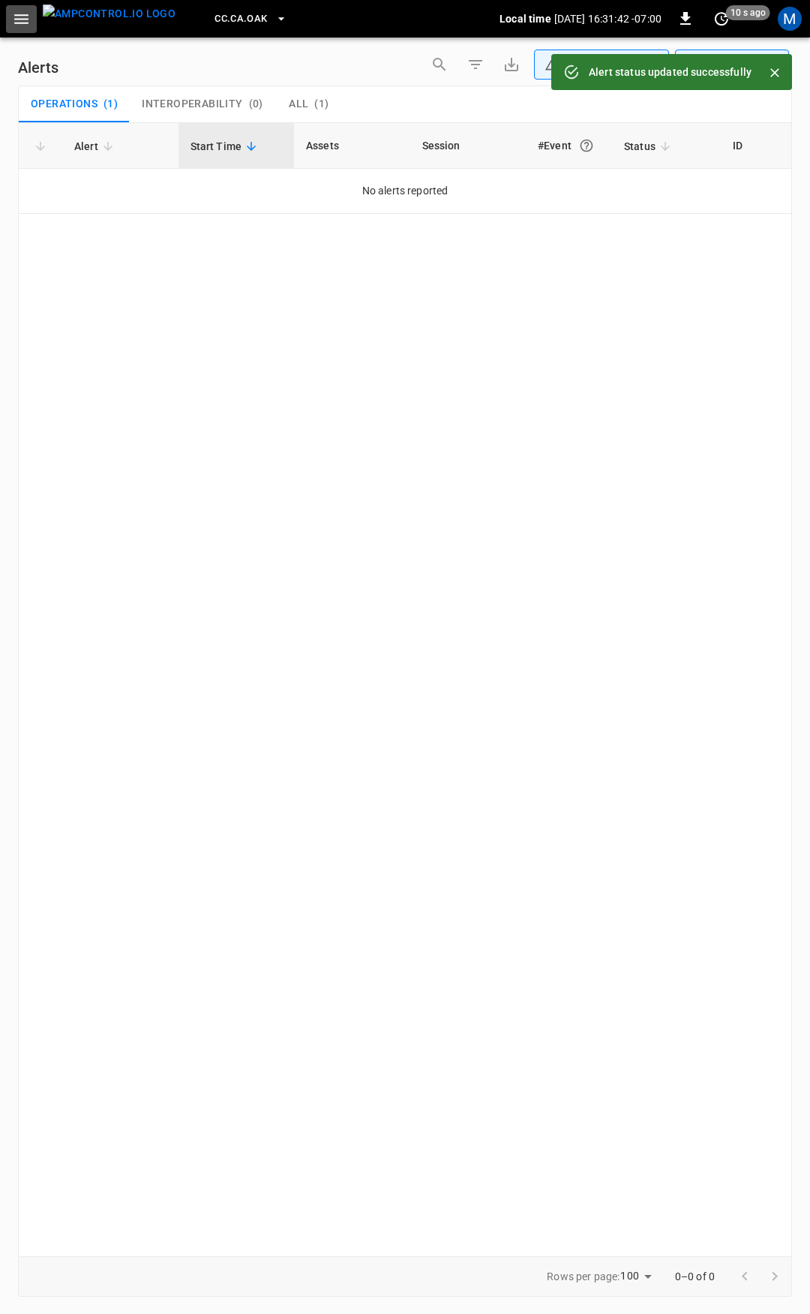
click at [23, 11] on icon "button" at bounding box center [21, 19] width 19 height 19
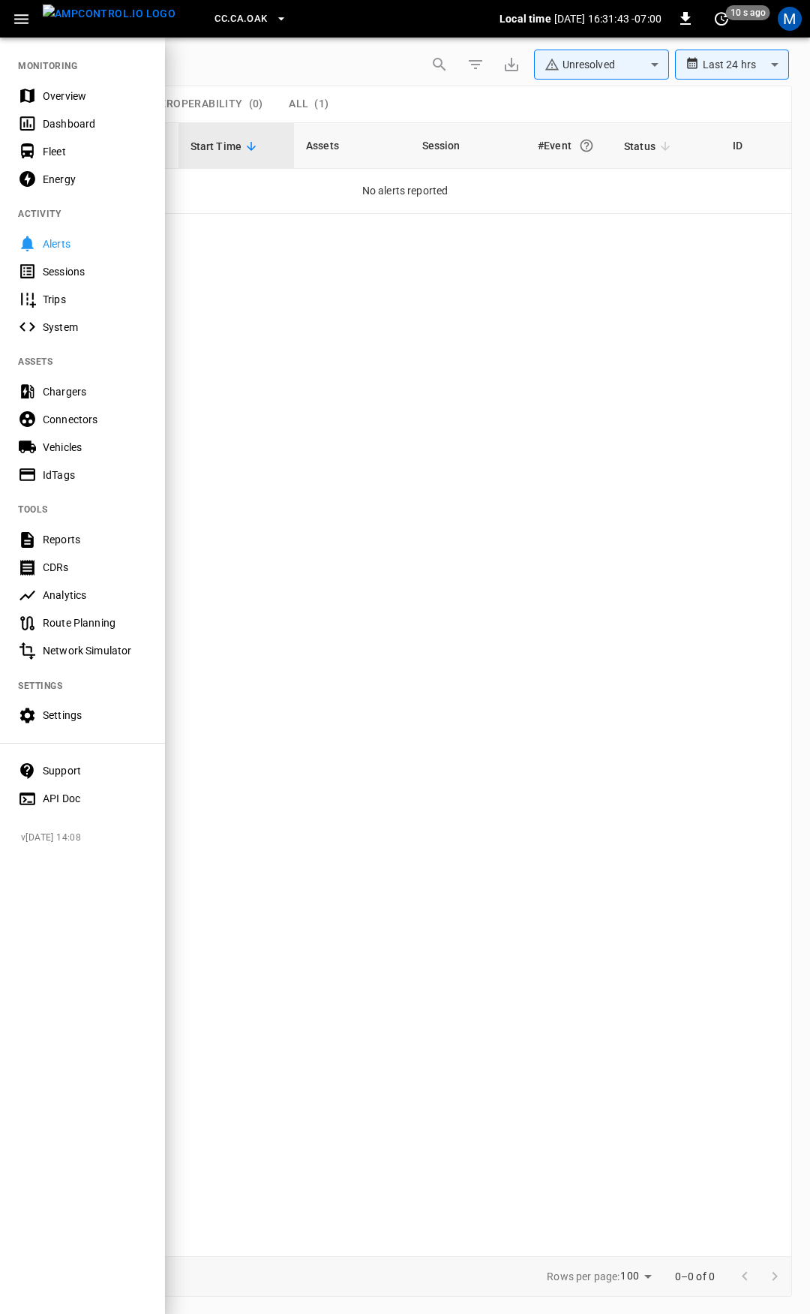
click at [63, 96] on div "Overview" at bounding box center [95, 96] width 104 height 15
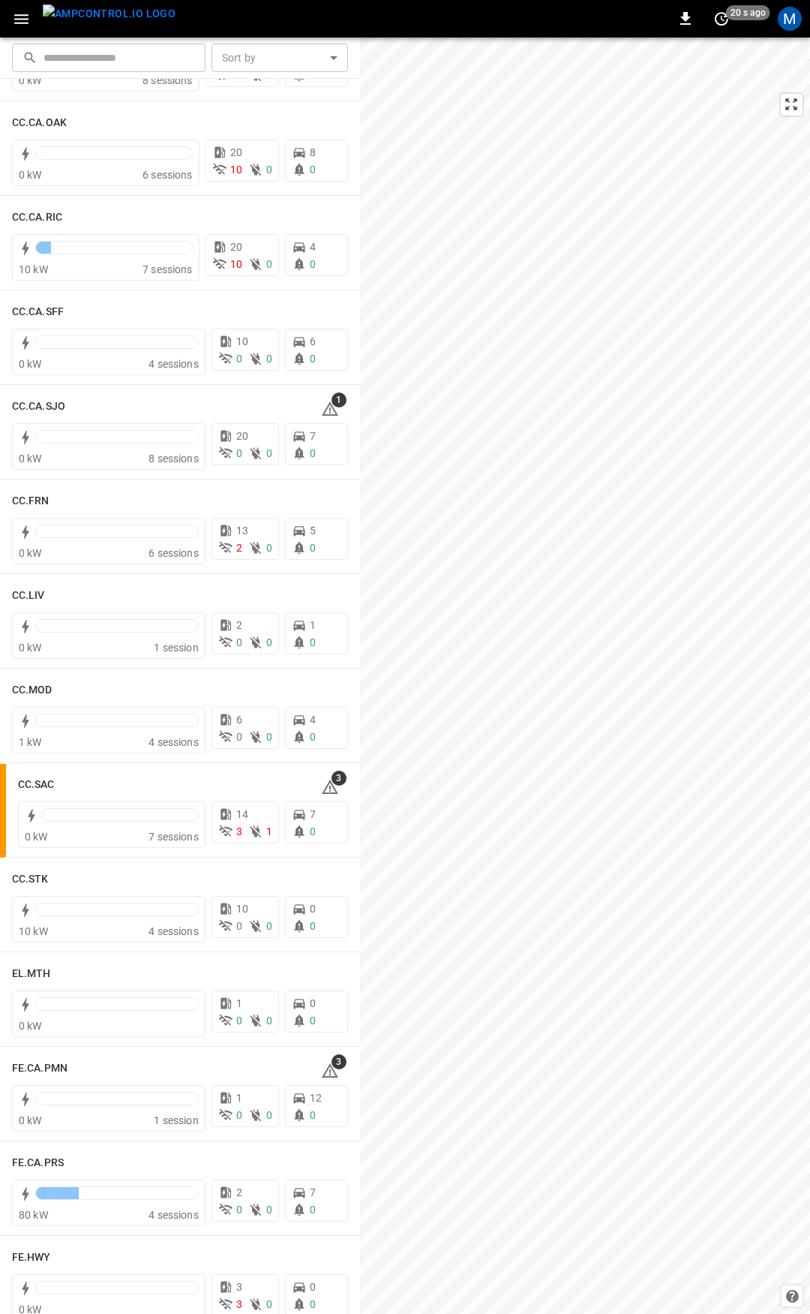
scroll to position [529, 0]
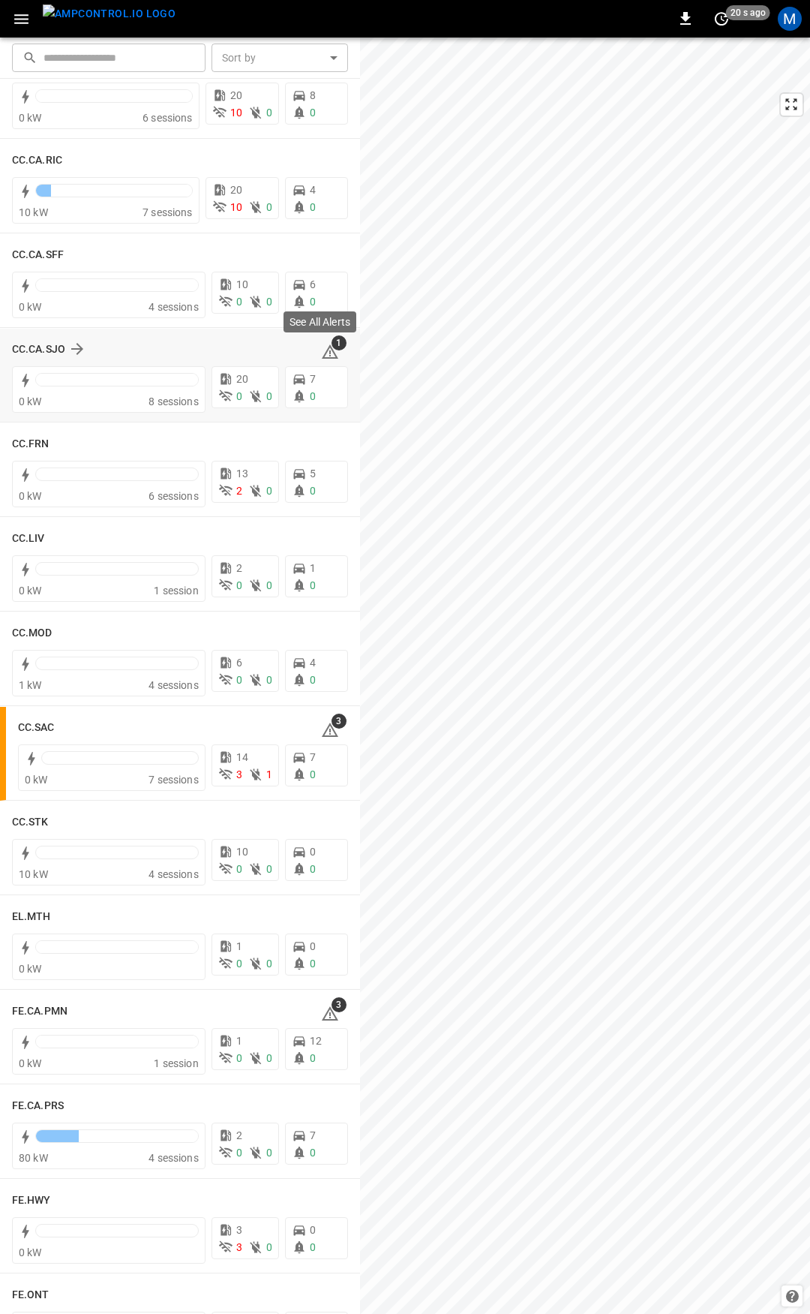
click at [326, 352] on icon at bounding box center [330, 352] width 18 height 18
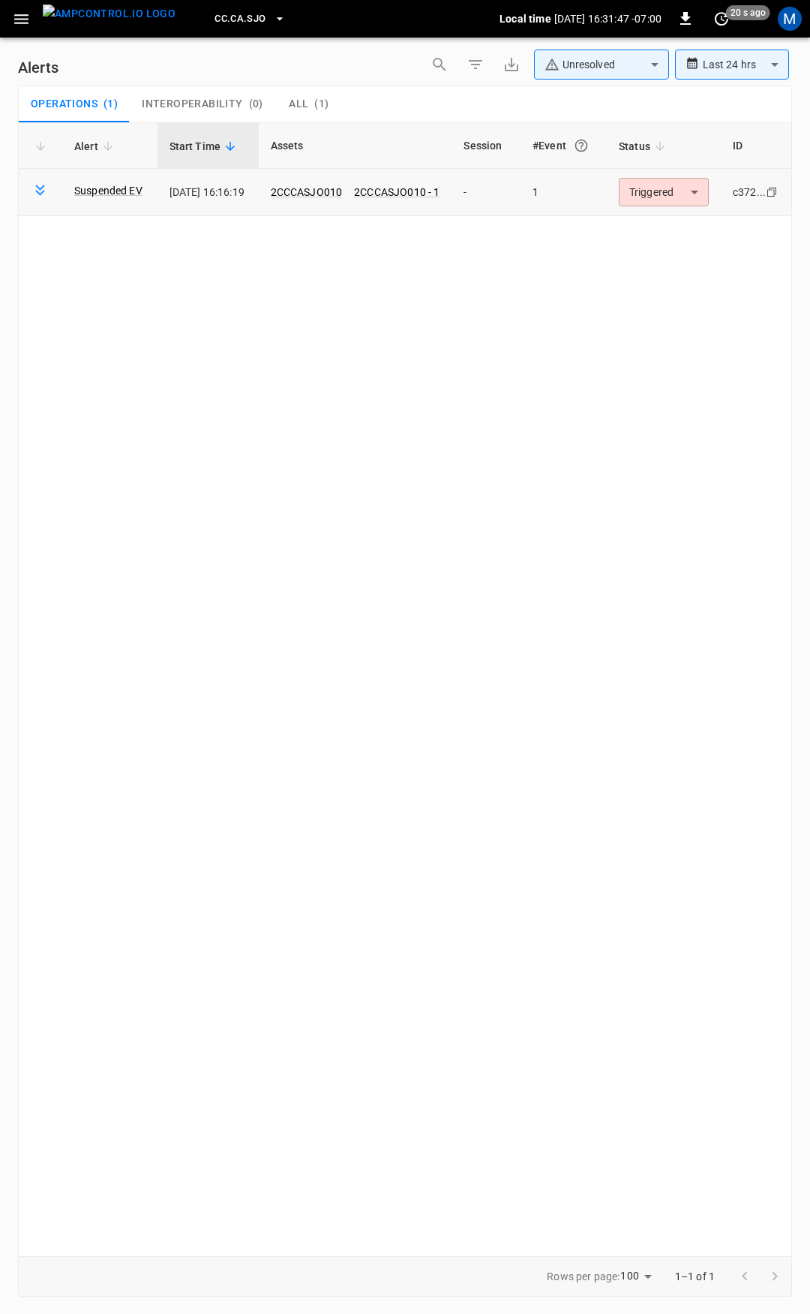
click at [683, 189] on body "**********" at bounding box center [405, 654] width 810 height 1308
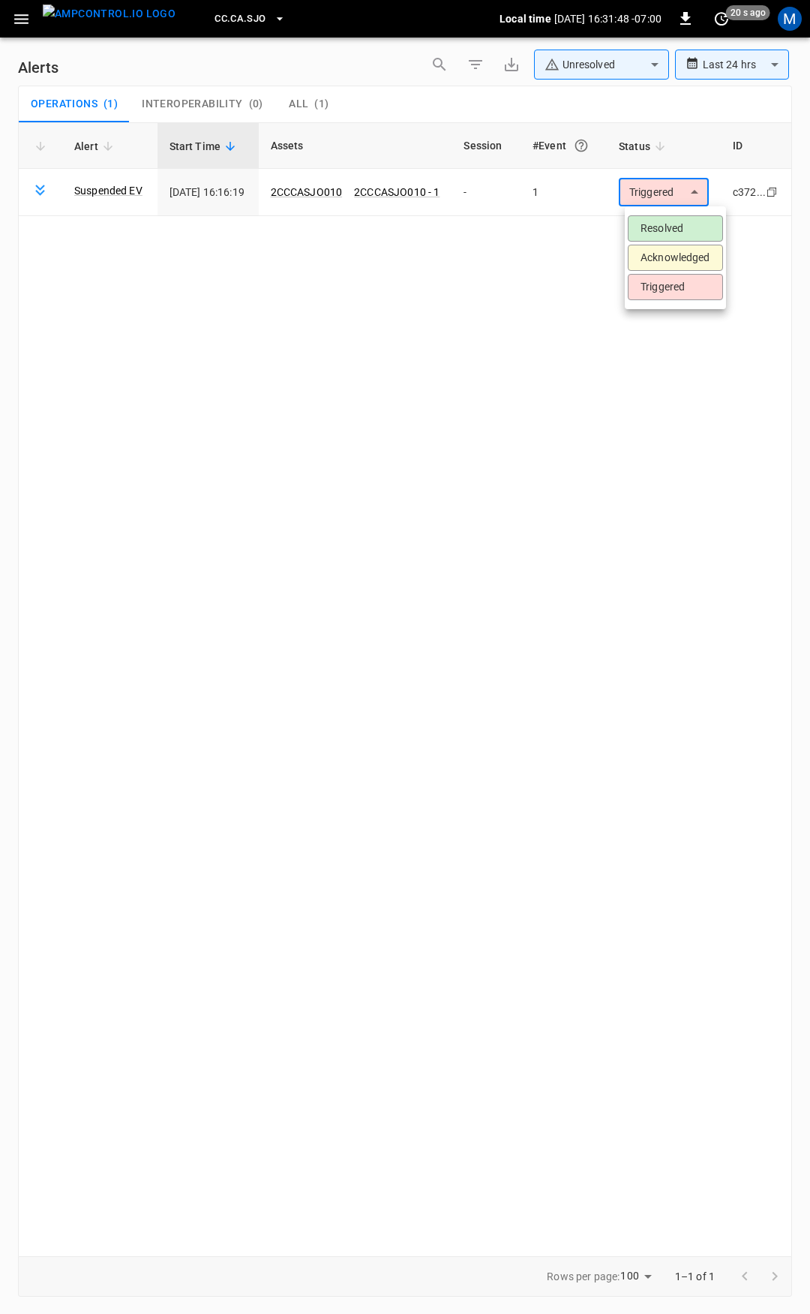
click at [677, 229] on li "Resolved" at bounding box center [675, 228] width 95 height 26
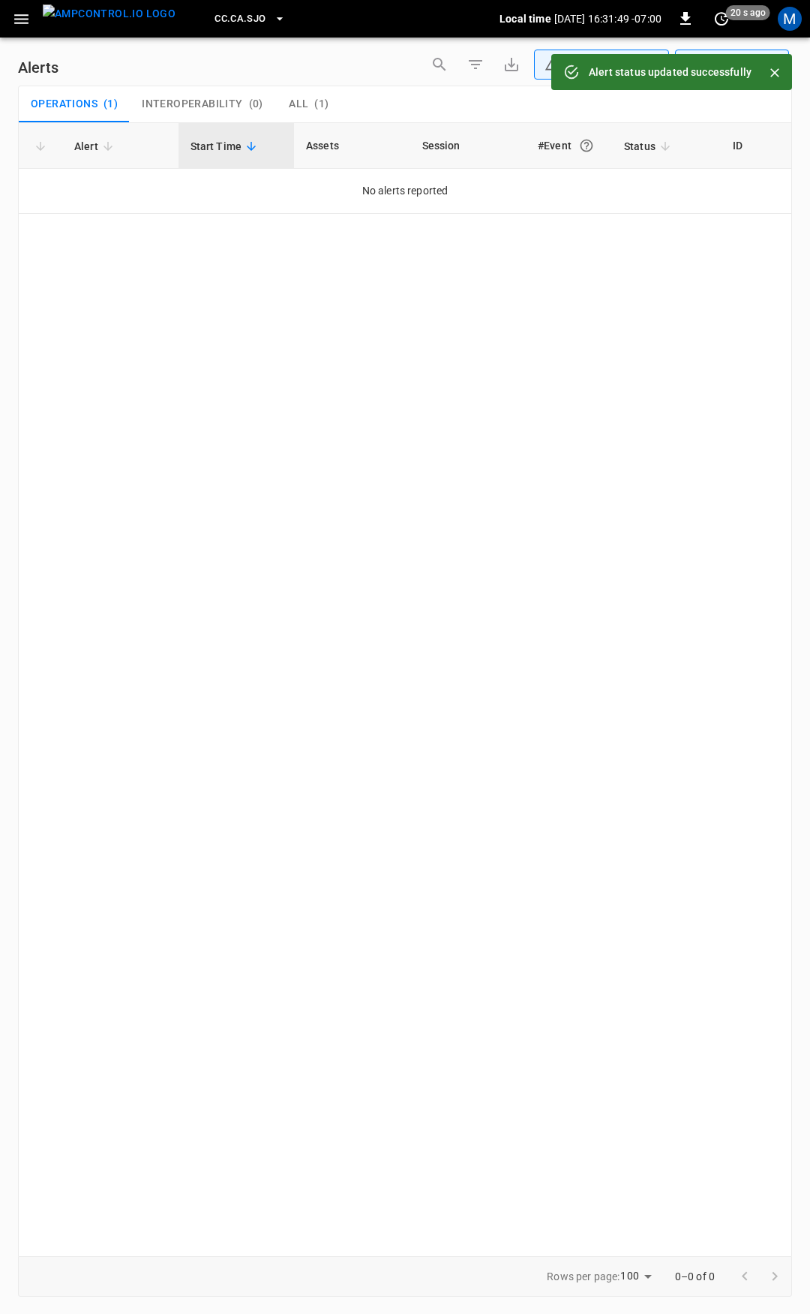
click at [19, 27] on icon "button" at bounding box center [21, 19] width 19 height 19
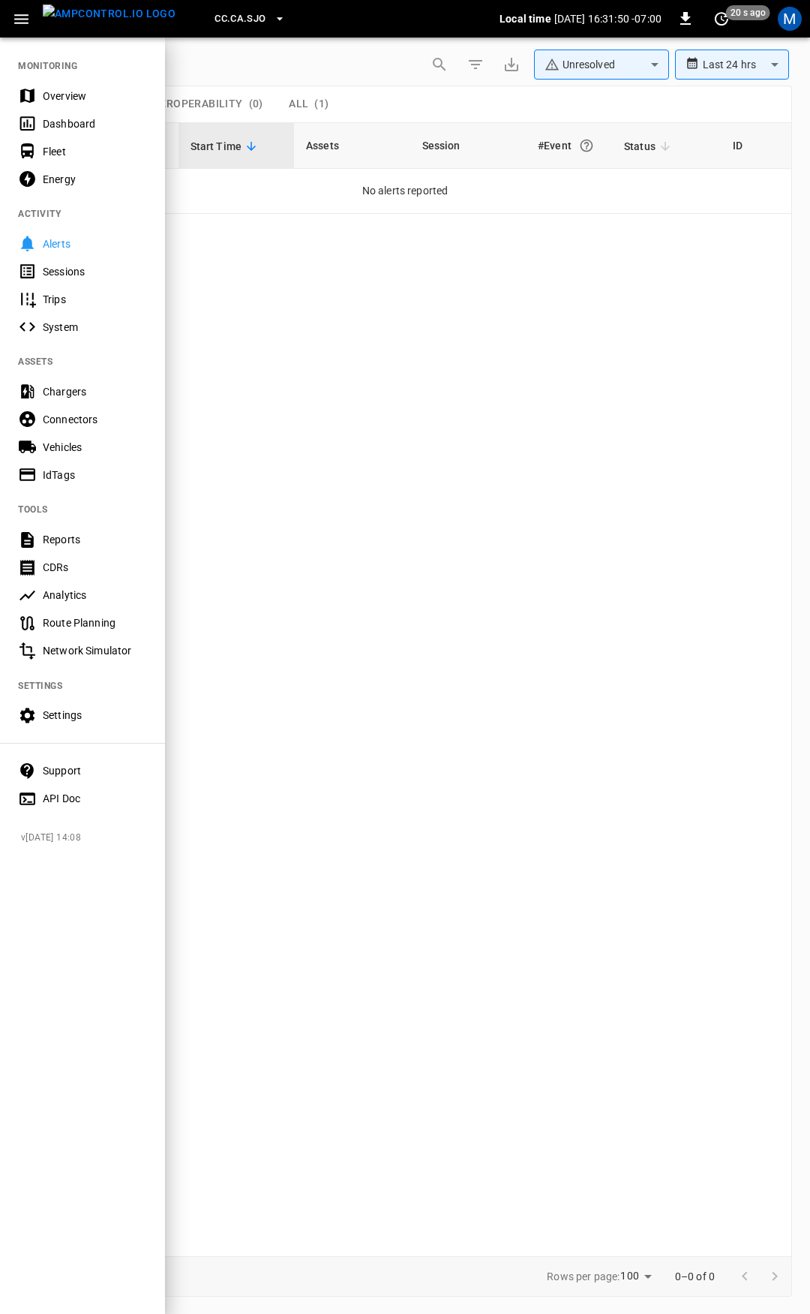
click at [62, 98] on div "Overview" at bounding box center [95, 96] width 104 height 15
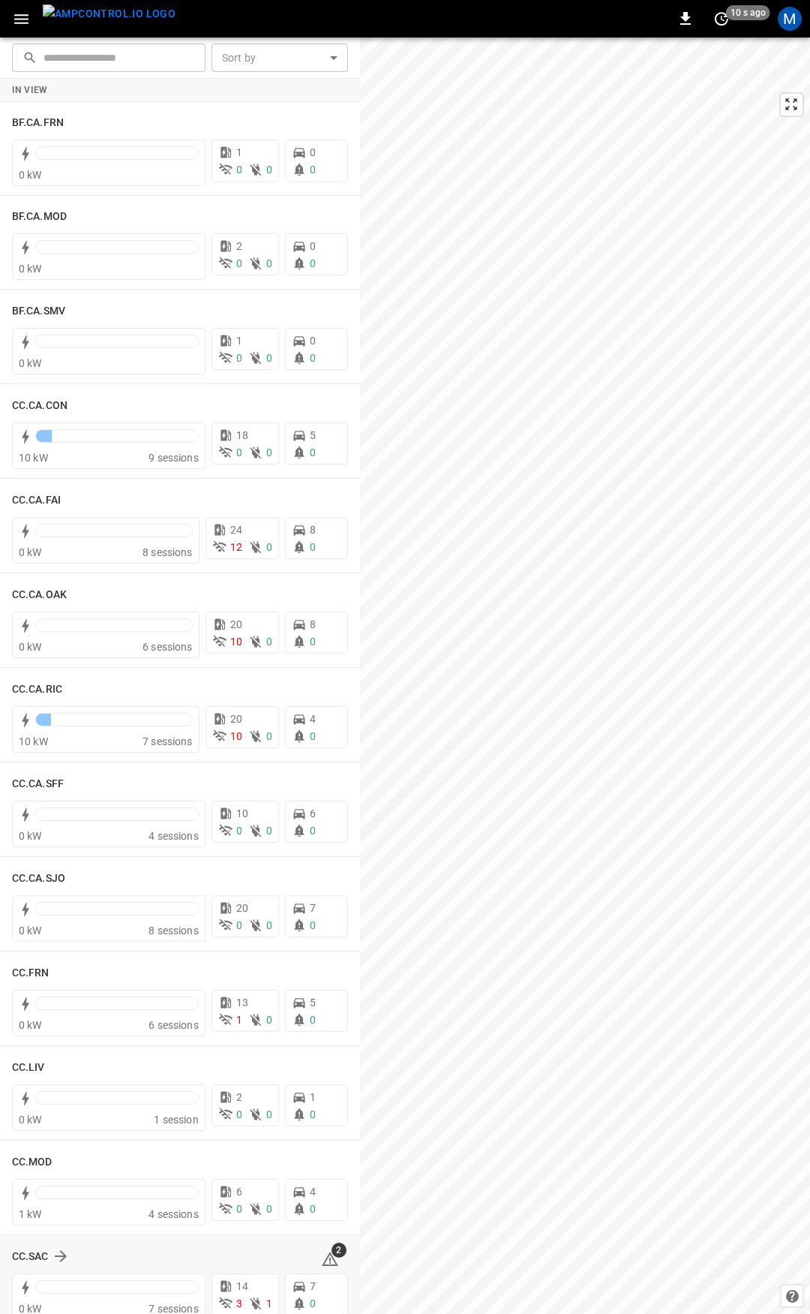
click at [321, 1253] on icon at bounding box center [330, 1259] width 18 height 18
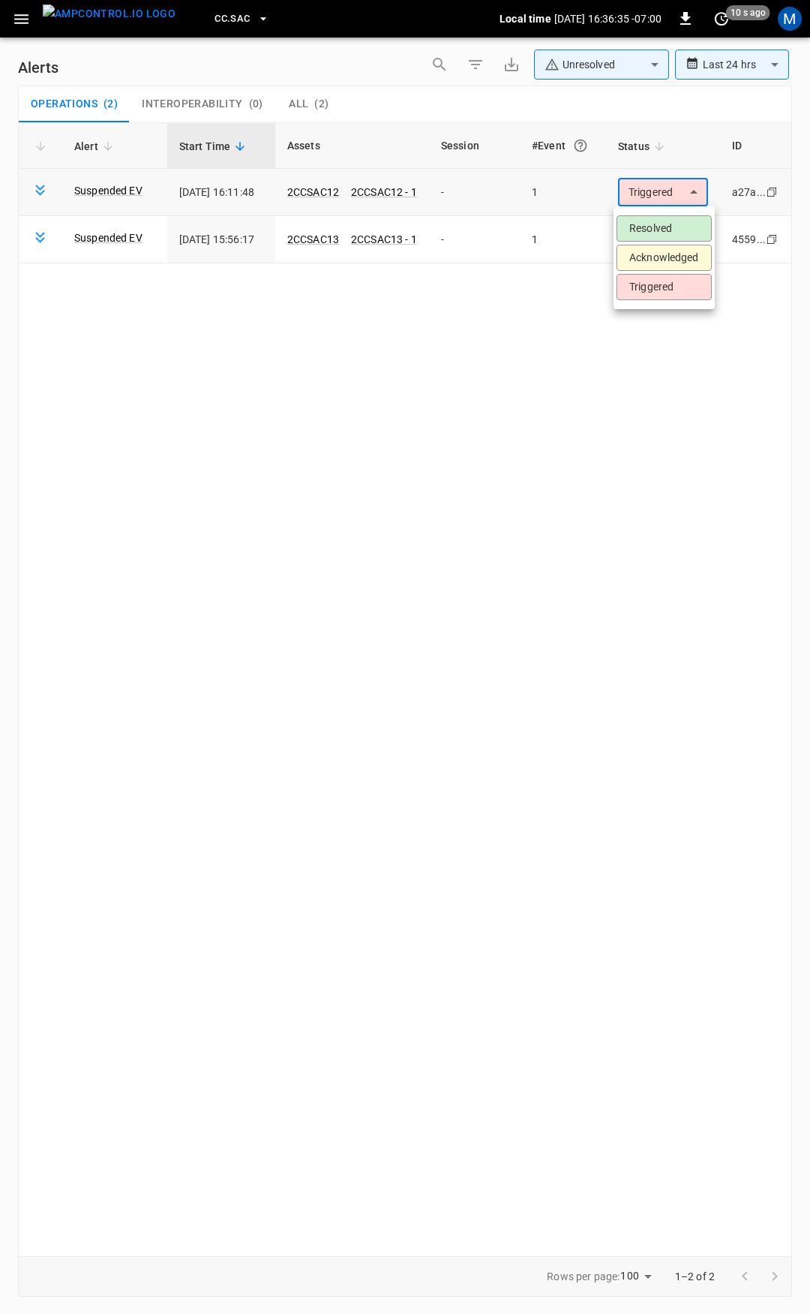
click at [660, 184] on body "**********" at bounding box center [405, 654] width 810 height 1308
click at [660, 219] on li "Resolved" at bounding box center [664, 228] width 95 height 26
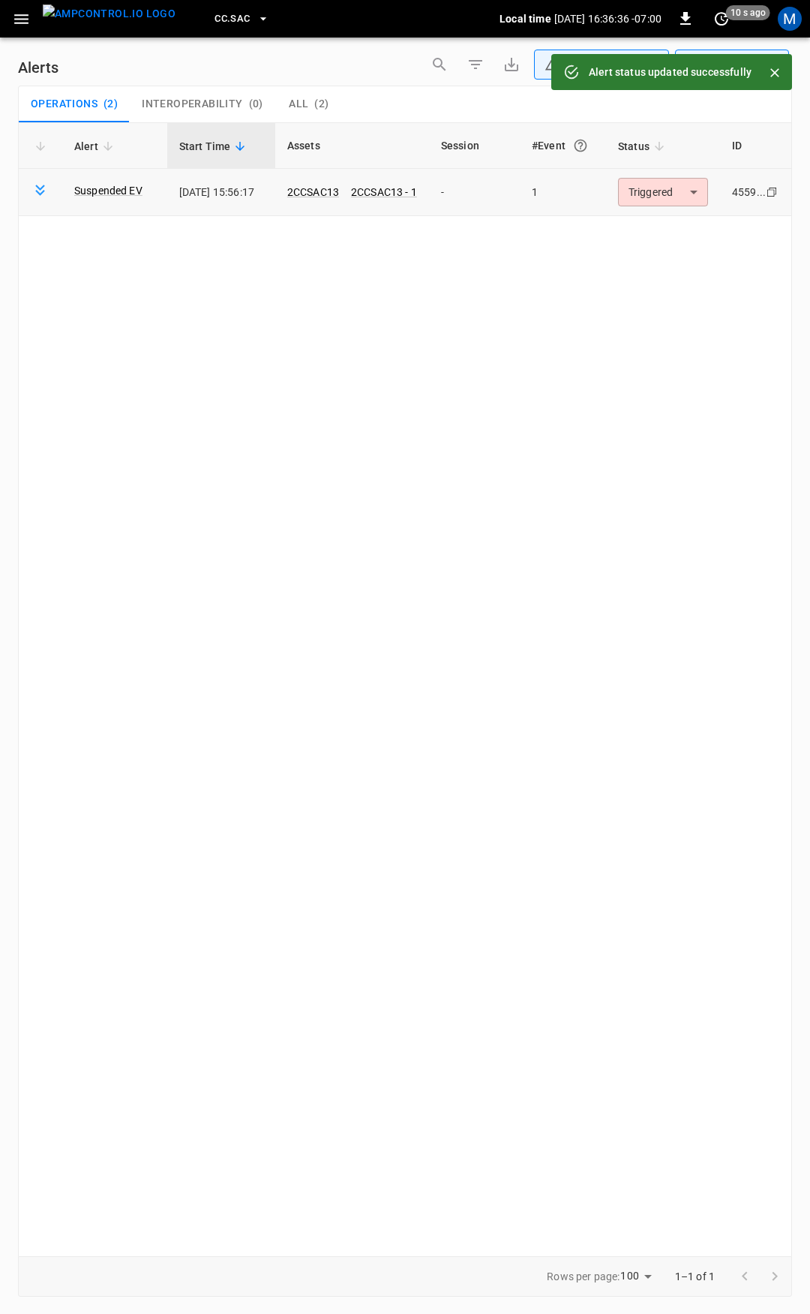
click at [665, 197] on body "**********" at bounding box center [405, 654] width 810 height 1308
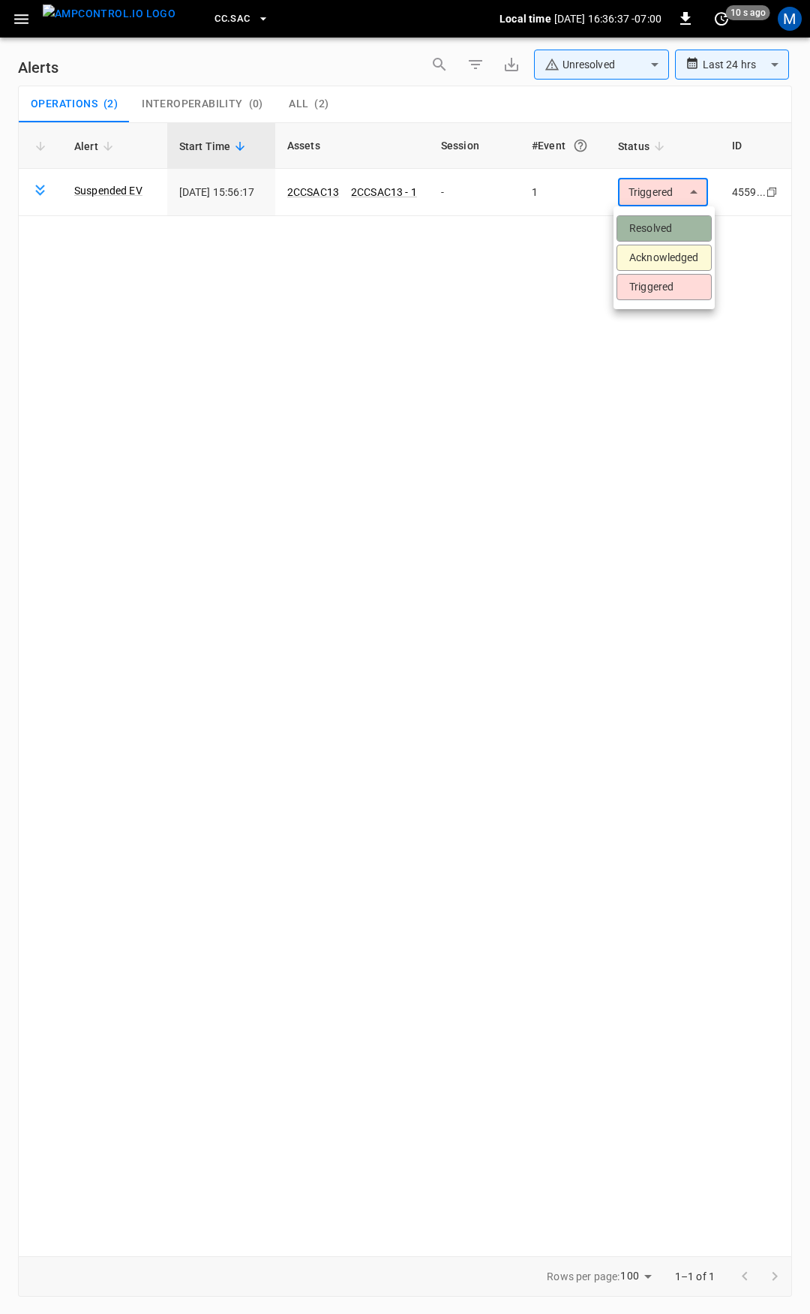
click at [670, 234] on li "Resolved" at bounding box center [664, 228] width 95 height 26
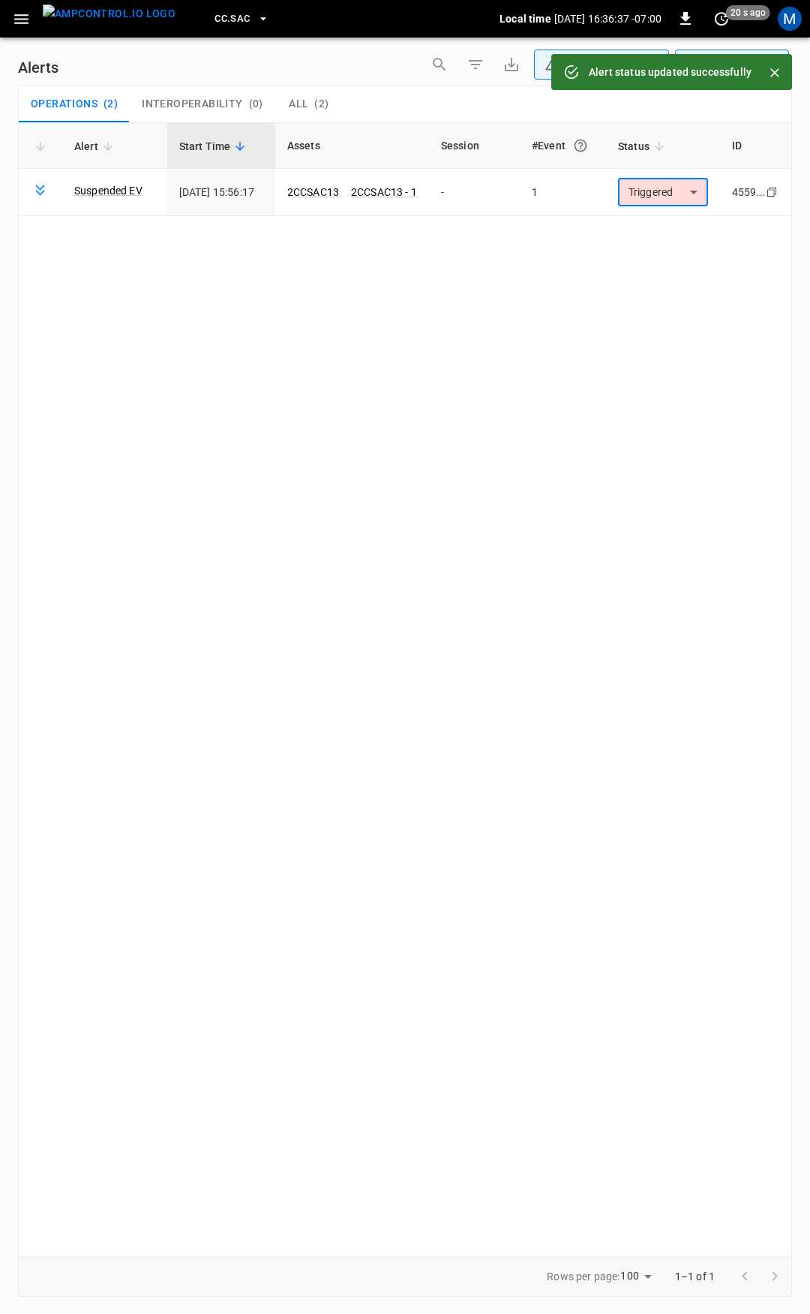
click at [20, 20] on icon "button" at bounding box center [21, 19] width 19 height 19
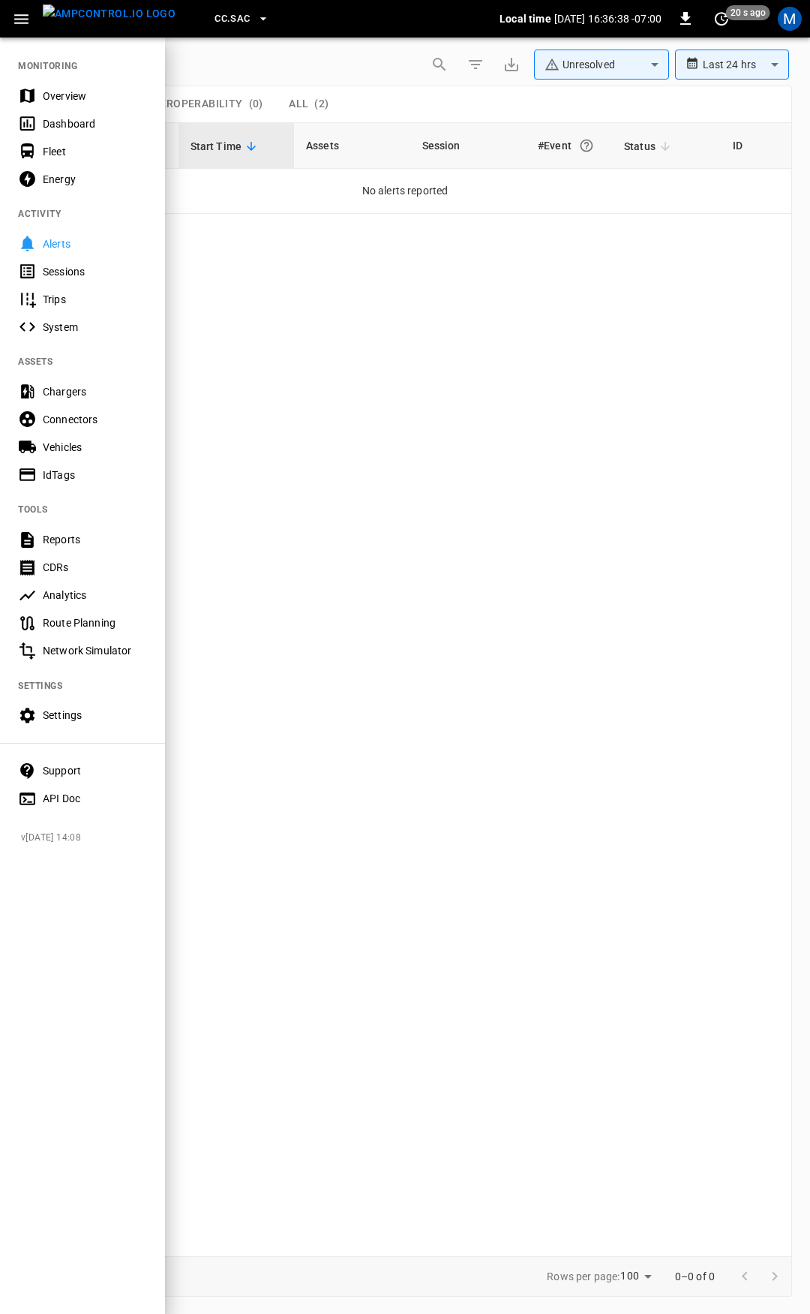
click at [88, 98] on div "Overview" at bounding box center [95, 96] width 104 height 15
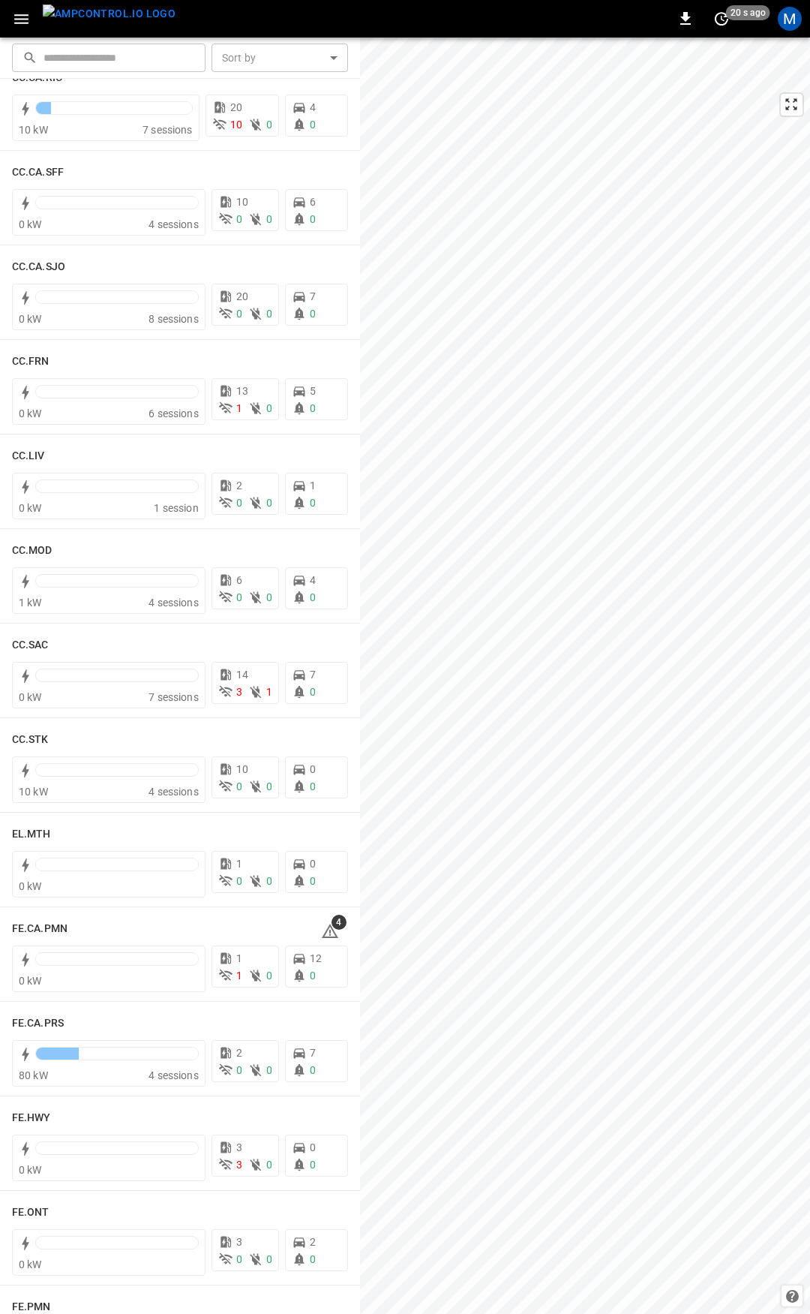
scroll to position [612, 0]
click at [326, 939] on div "FE.CA.PMN 4" at bounding box center [180, 927] width 336 height 29
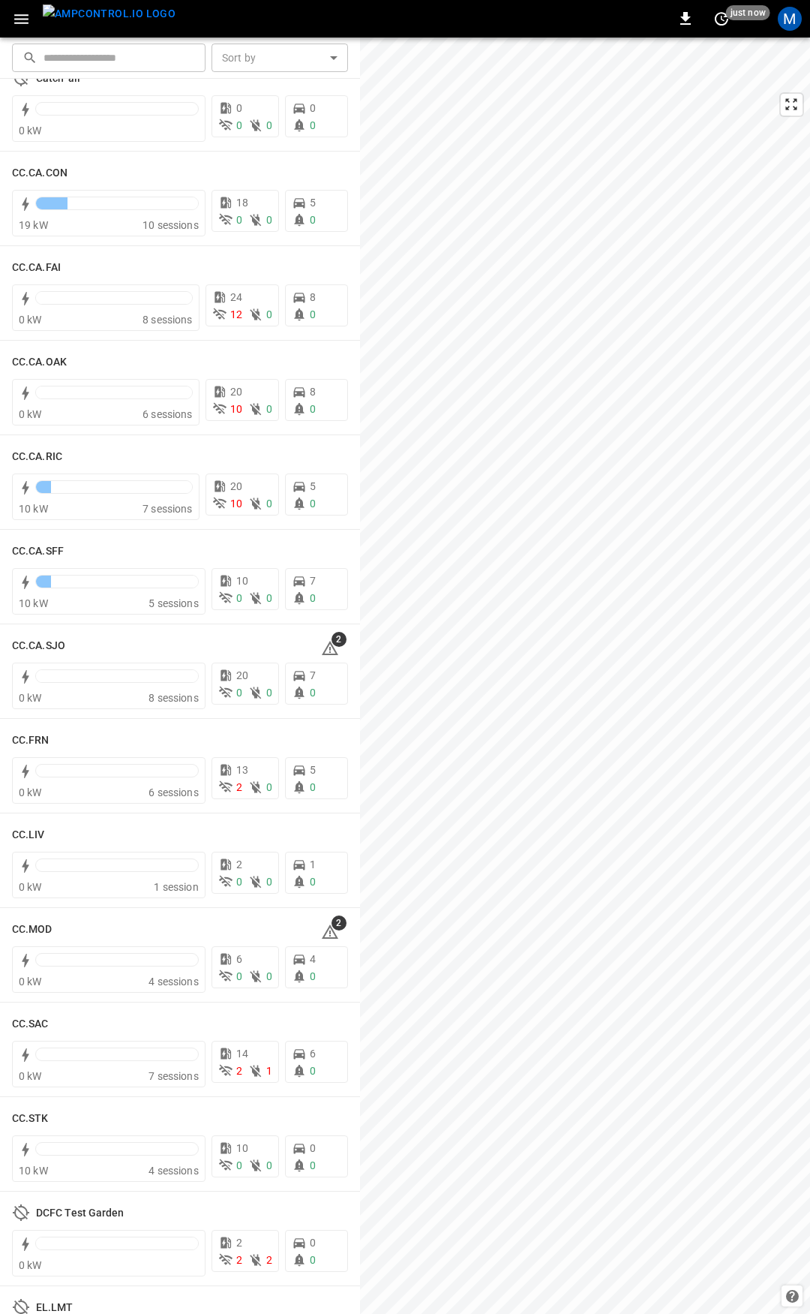
scroll to position [668, 0]
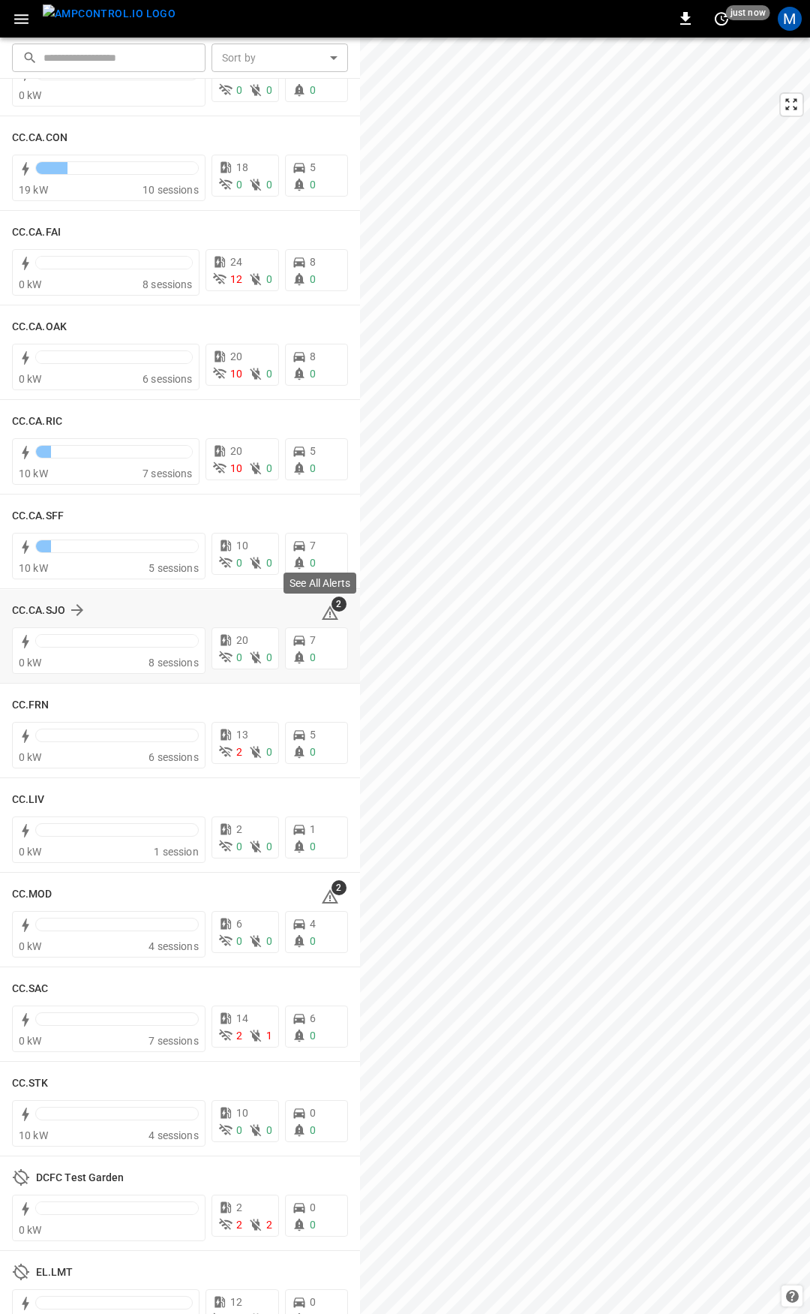
click at [322, 608] on icon at bounding box center [330, 612] width 17 height 14
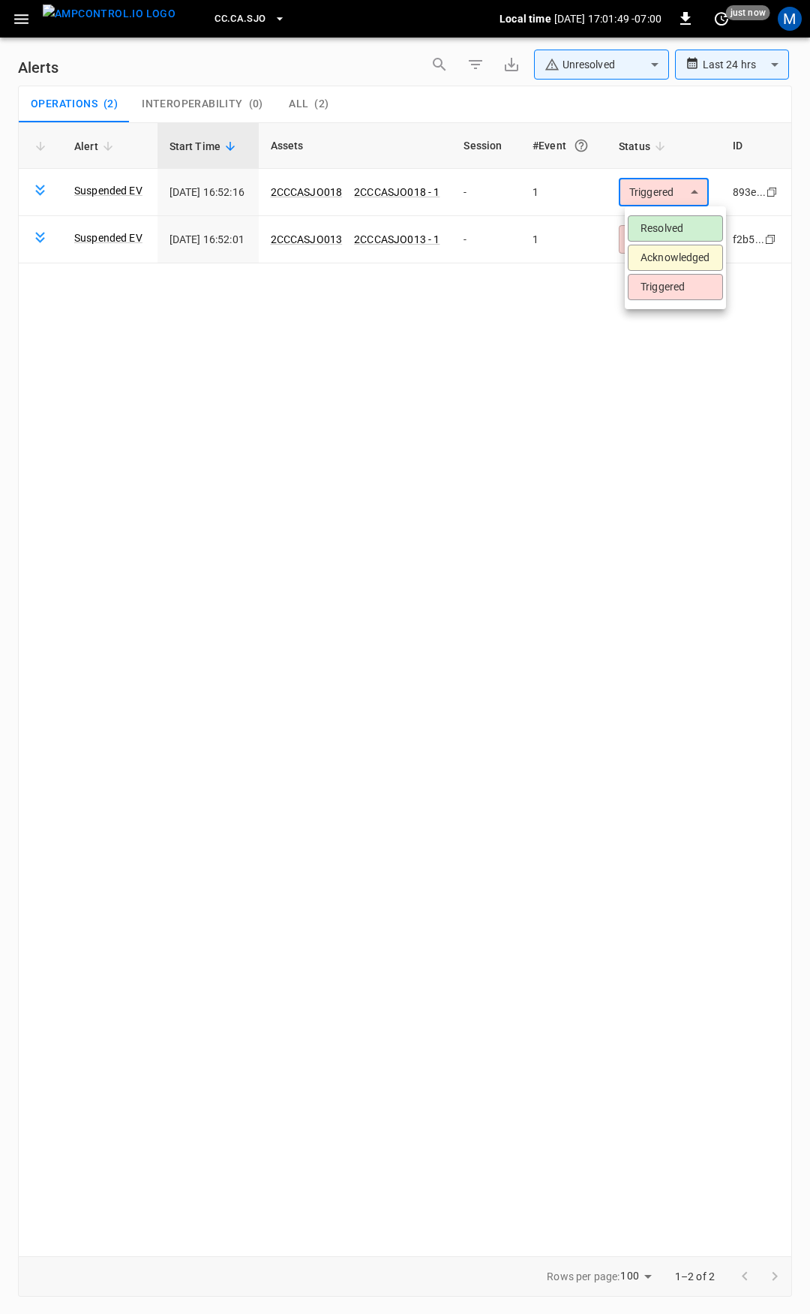
click at [670, 181] on body "**********" at bounding box center [405, 654] width 810 height 1308
click at [678, 217] on li "Resolved" at bounding box center [675, 228] width 95 height 26
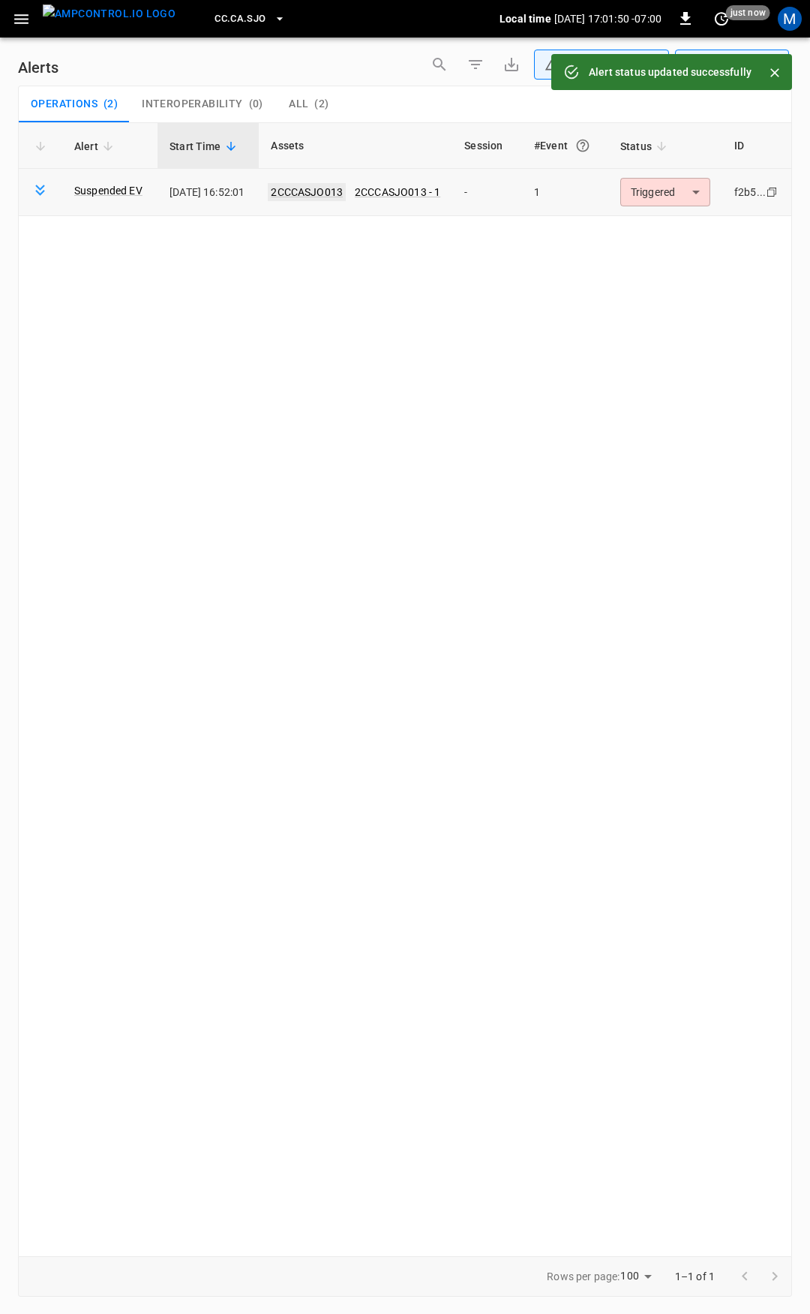
click at [335, 185] on link "2CCCASJO013" at bounding box center [307, 192] width 78 height 18
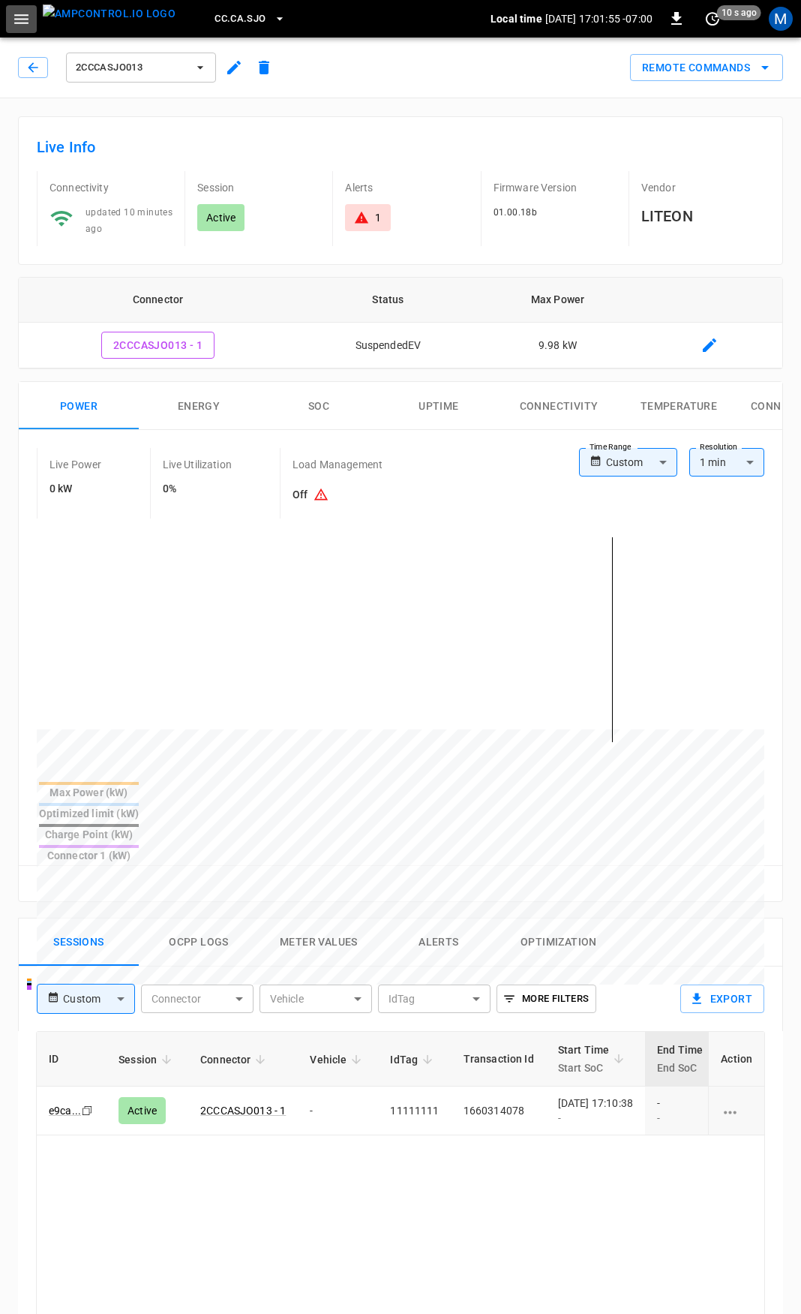
click at [23, 21] on icon "button" at bounding box center [21, 19] width 19 height 19
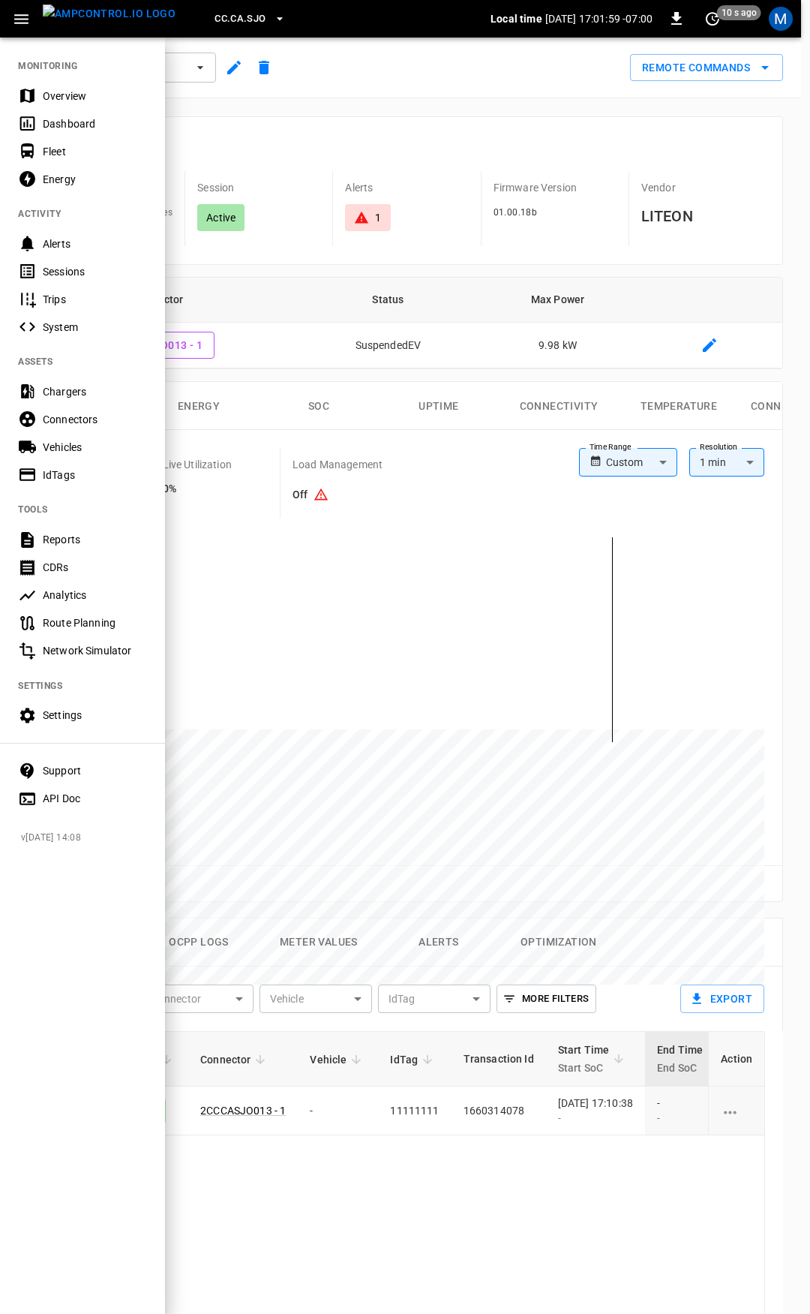
click at [53, 152] on div "Fleet" at bounding box center [95, 151] width 104 height 15
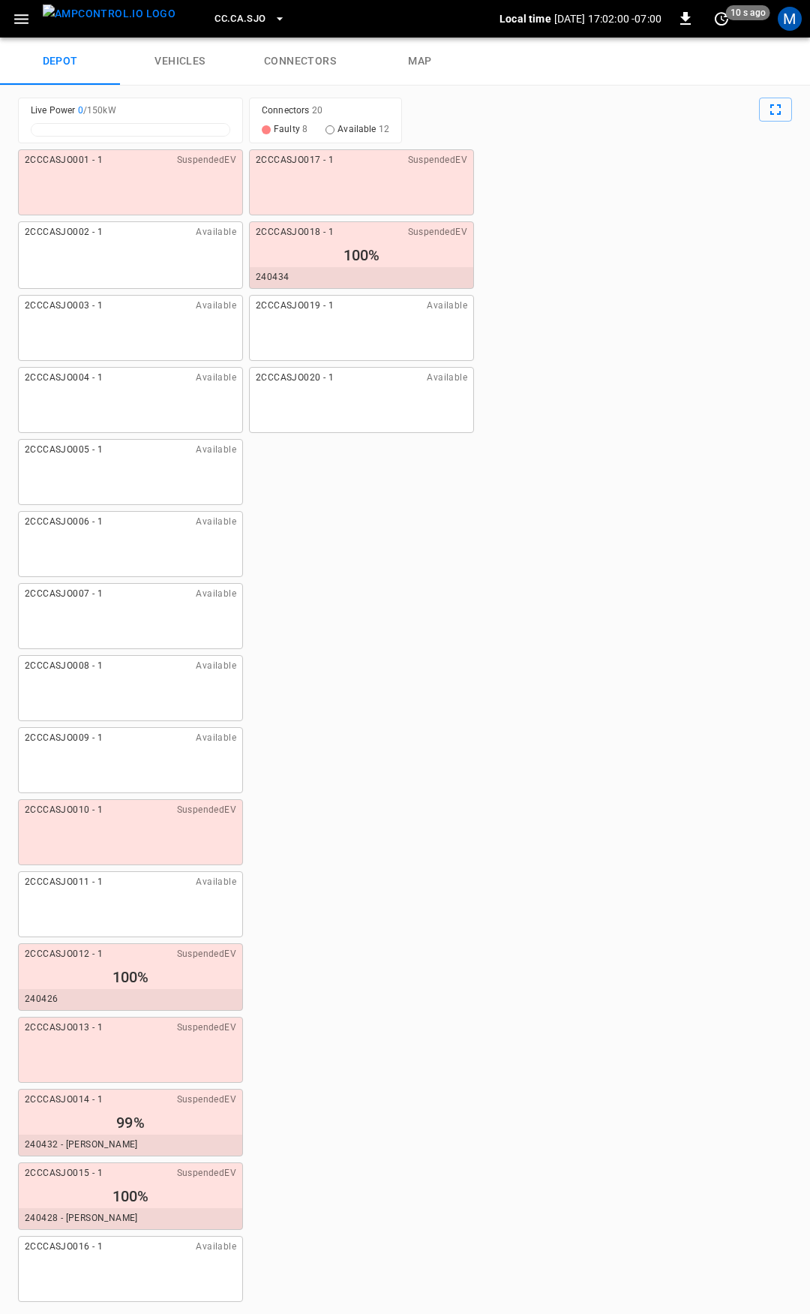
click at [330, 66] on link "connectors" at bounding box center [300, 62] width 120 height 48
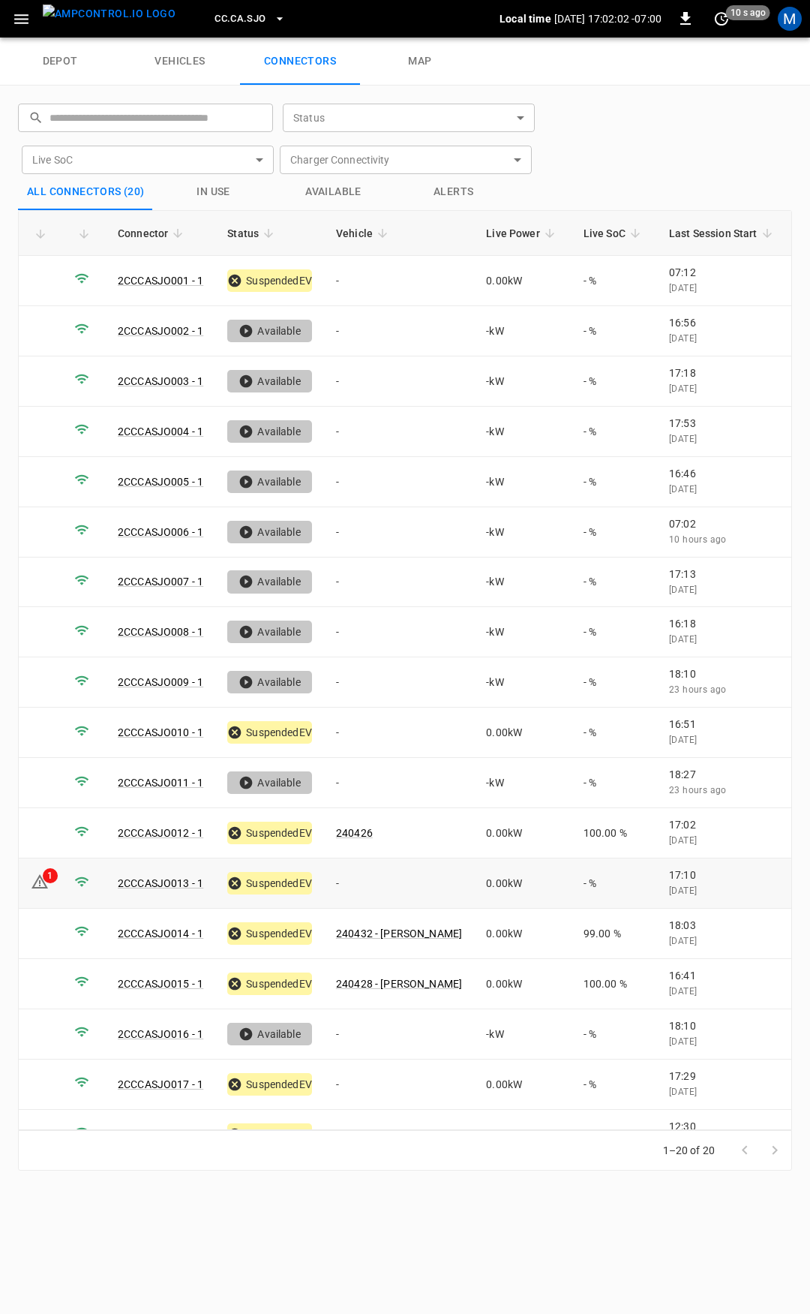
click at [371, 871] on td "-" at bounding box center [399, 883] width 150 height 50
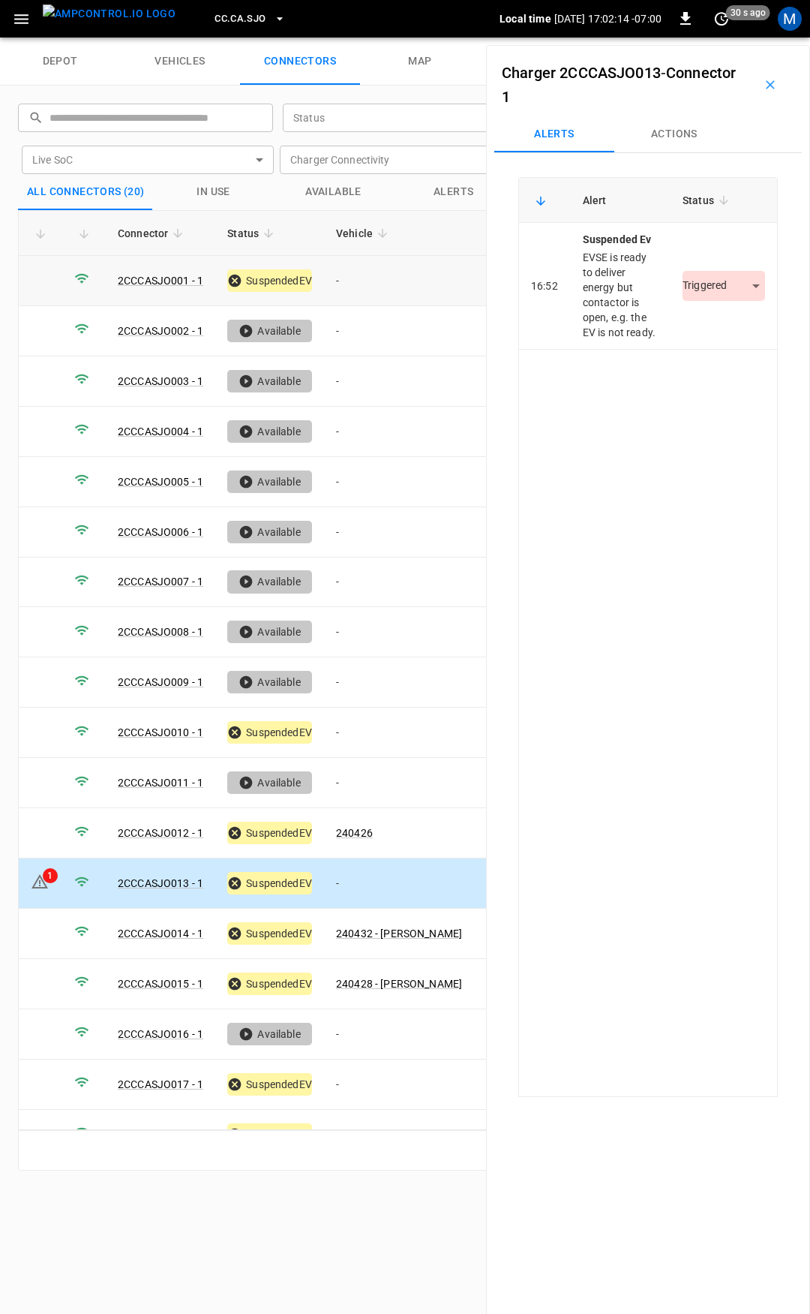
click at [386, 274] on td "-" at bounding box center [399, 281] width 150 height 50
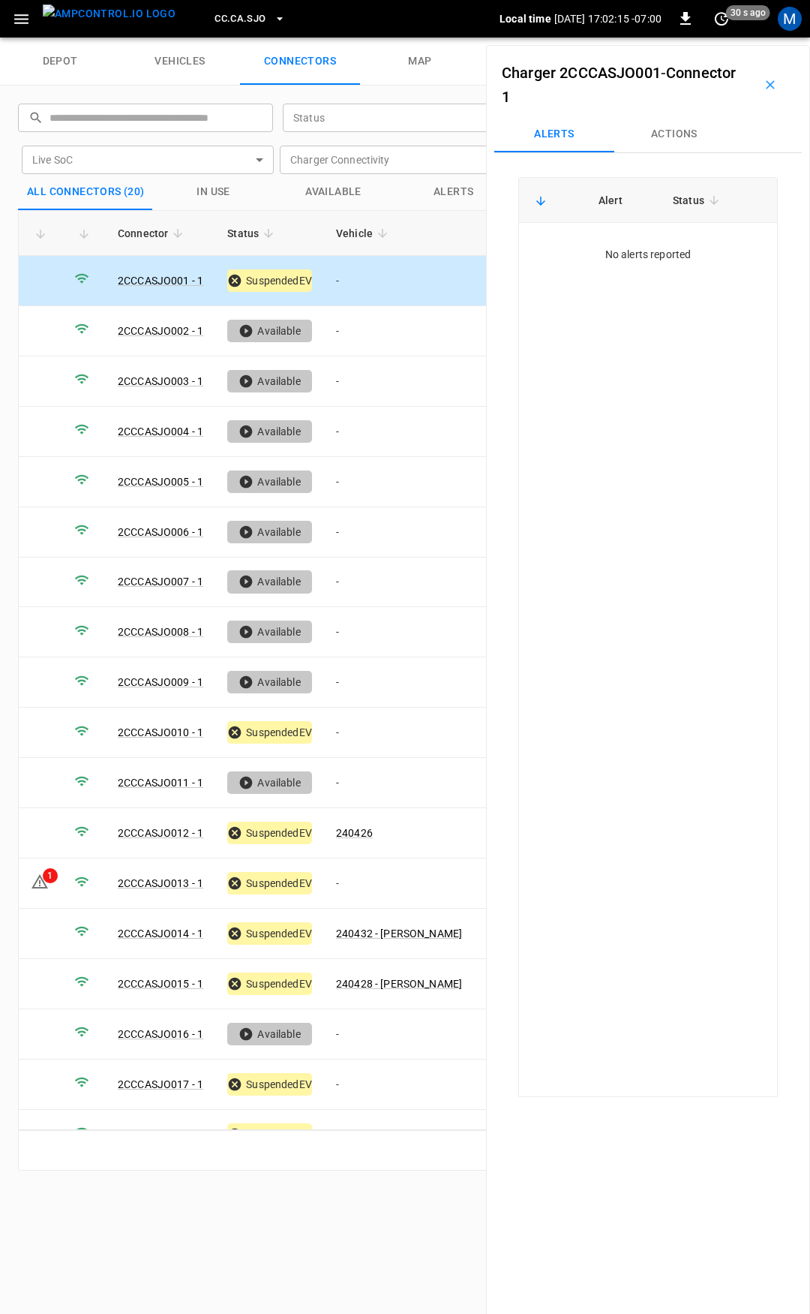
drag, startPoint x: 666, startPoint y: 140, endPoint x: 665, endPoint y: 150, distance: 10.6
click at [666, 139] on button "Actions" at bounding box center [674, 134] width 120 height 36
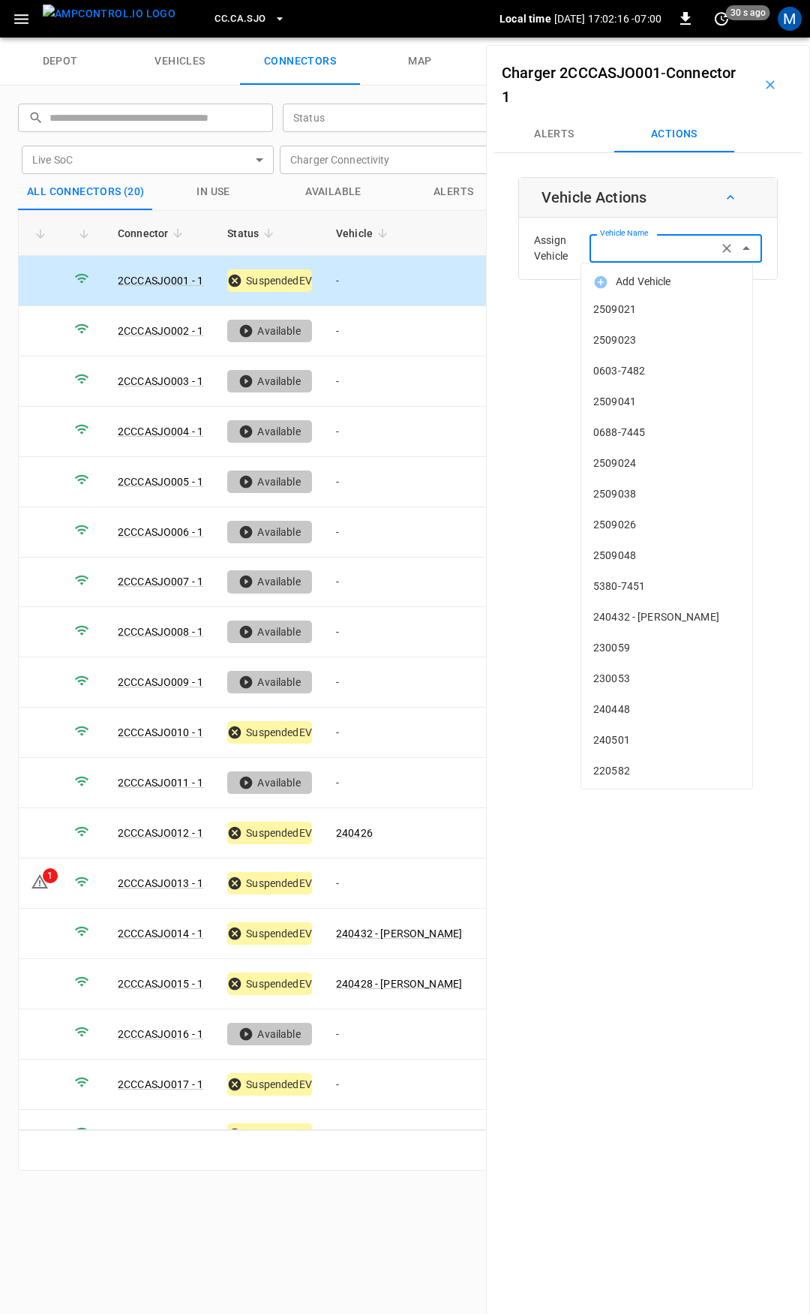
click at [674, 240] on input "Vehicle Name" at bounding box center [653, 248] width 119 height 19
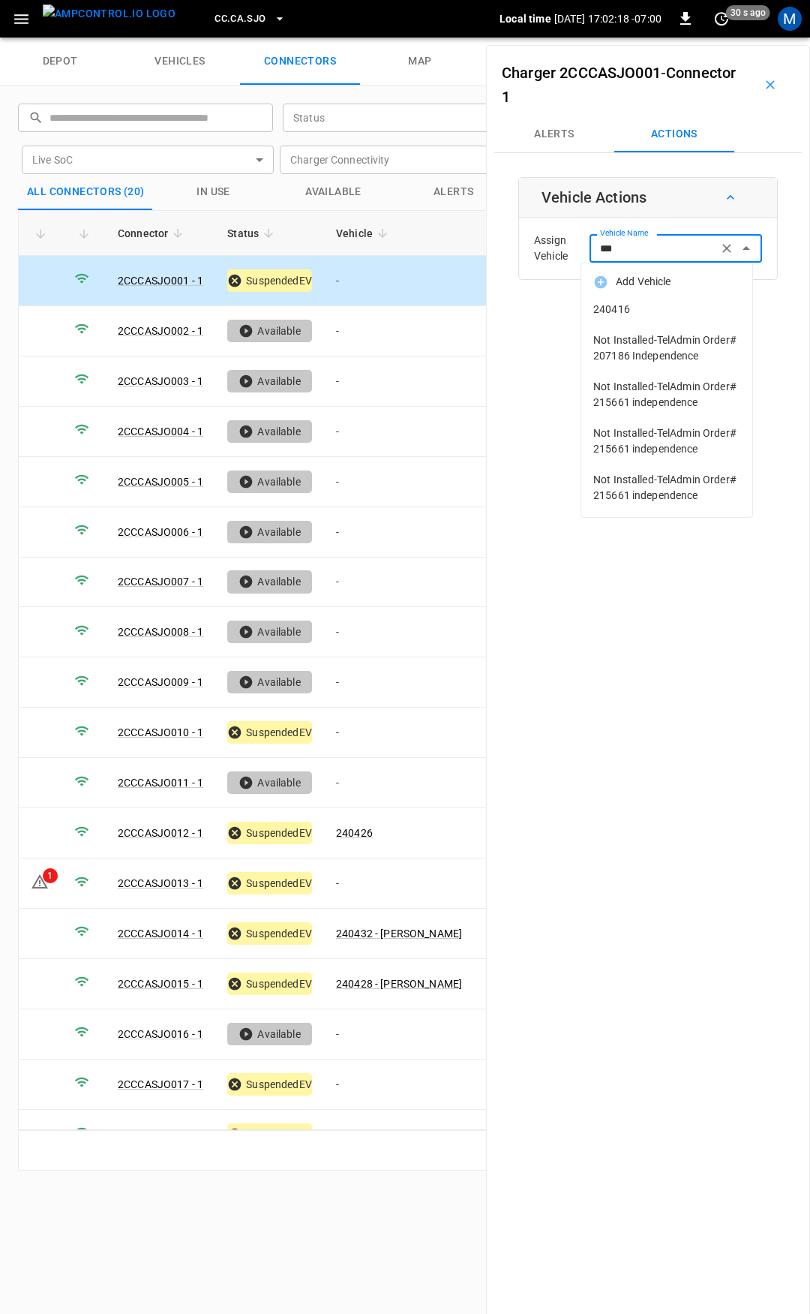
click at [667, 311] on span "240416" at bounding box center [666, 310] width 147 height 16
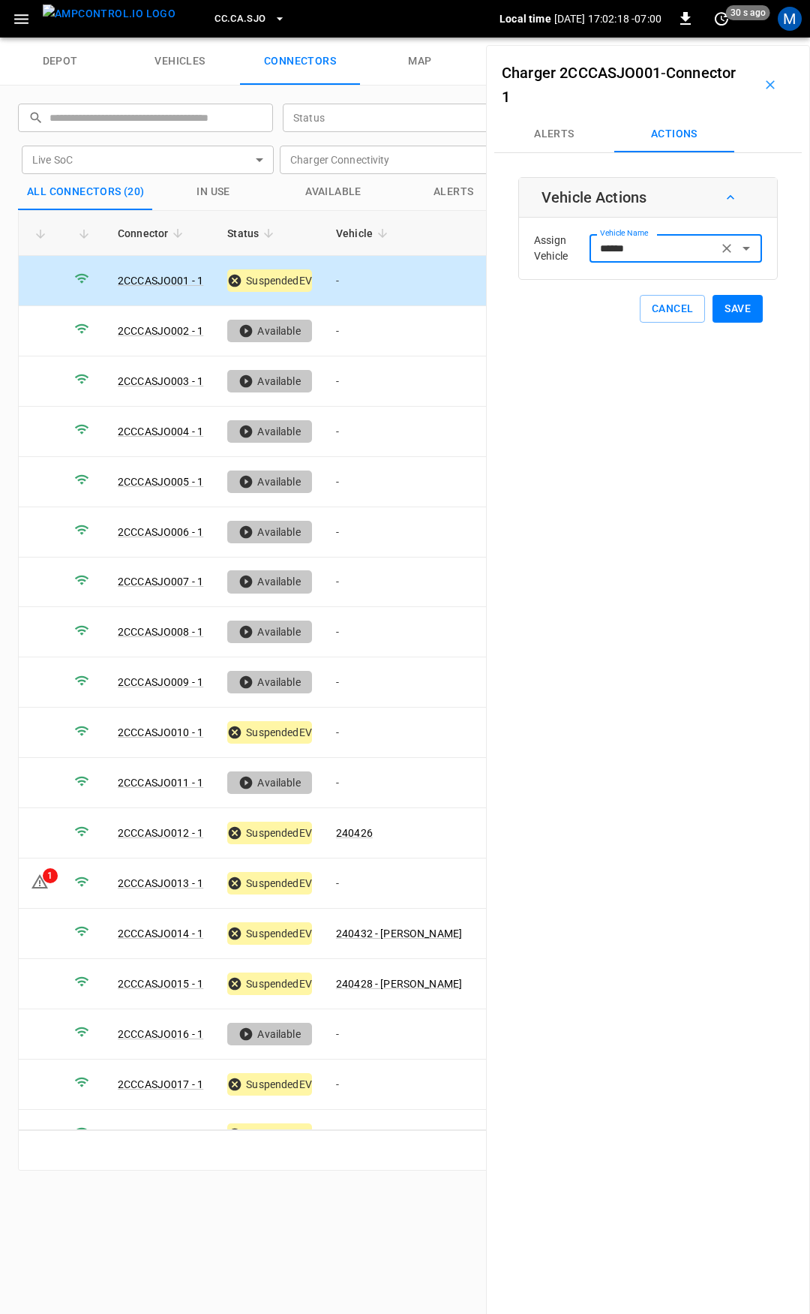
type input "******"
click at [728, 311] on button "Save" at bounding box center [738, 309] width 50 height 28
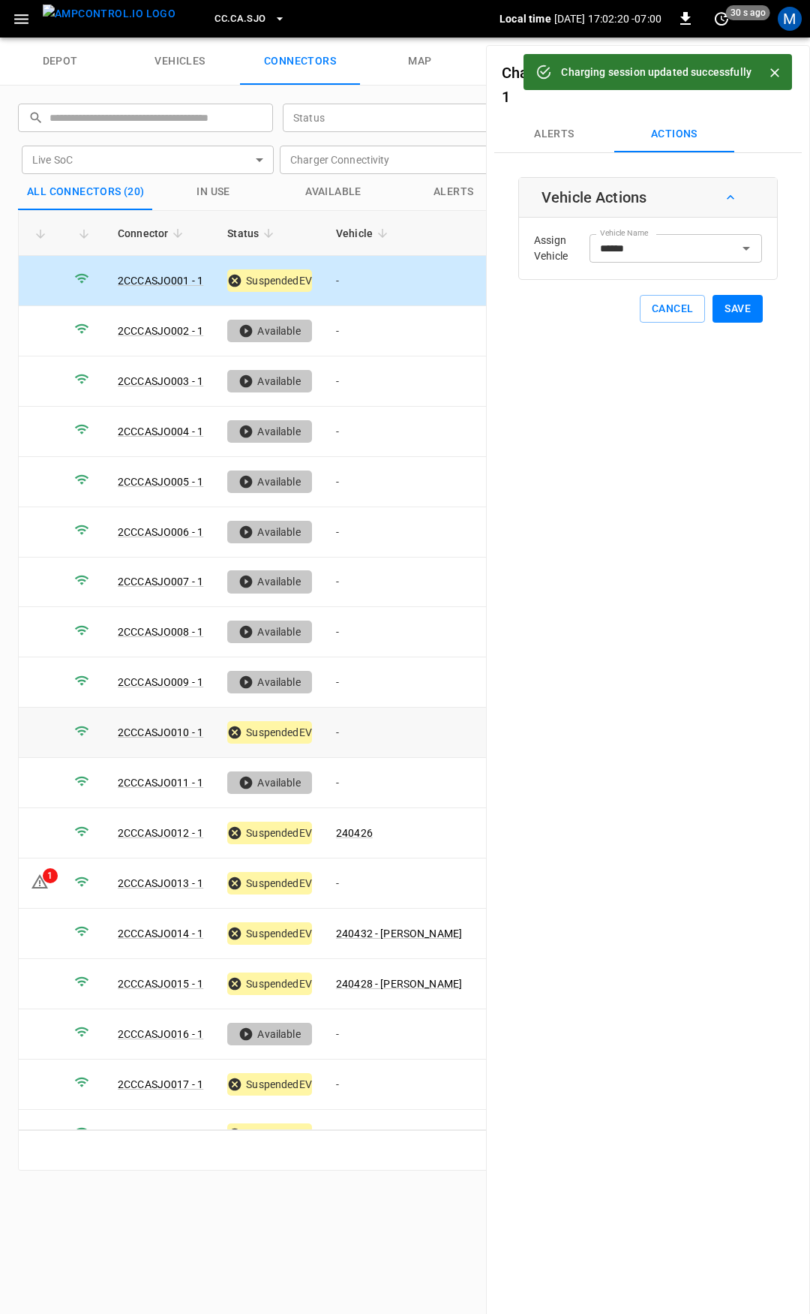
click at [371, 716] on td "-" at bounding box center [399, 732] width 150 height 50
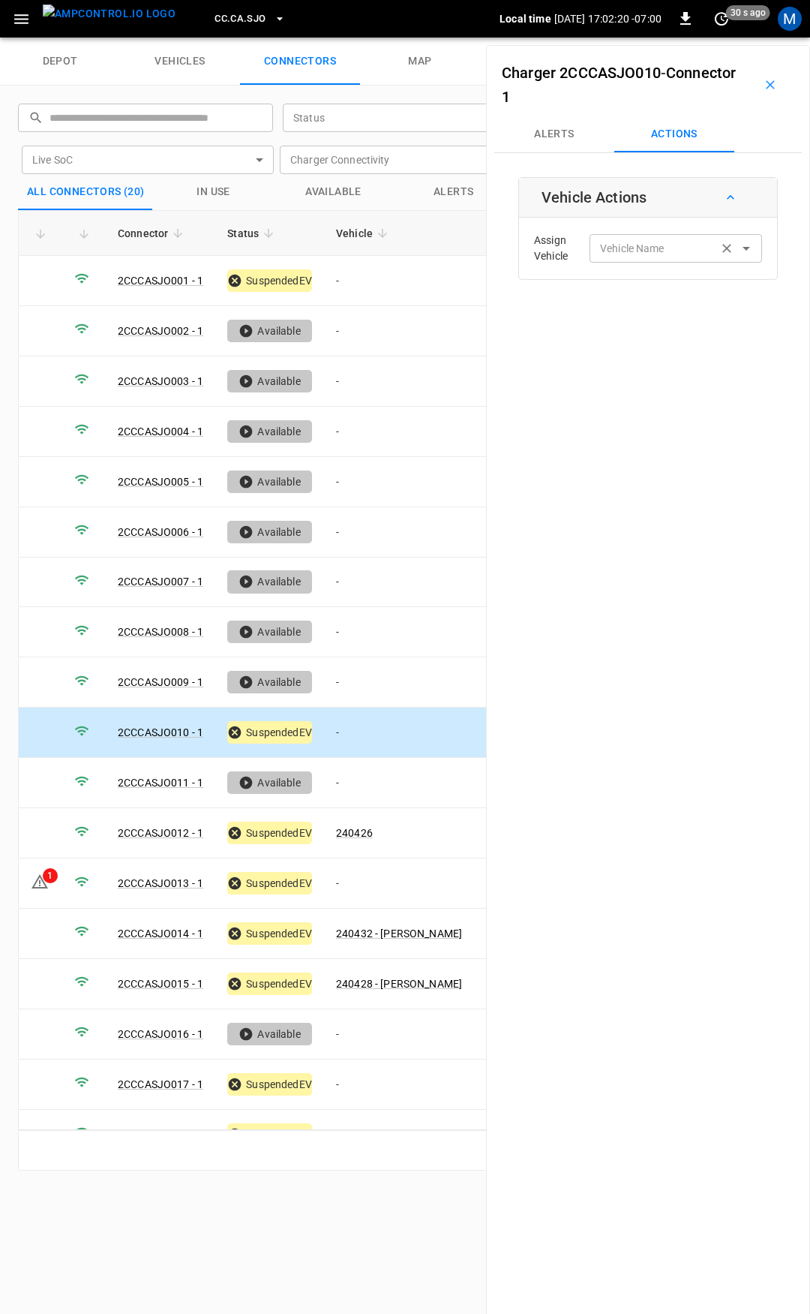
click at [636, 249] on input "Vehicle Name" at bounding box center [653, 248] width 119 height 19
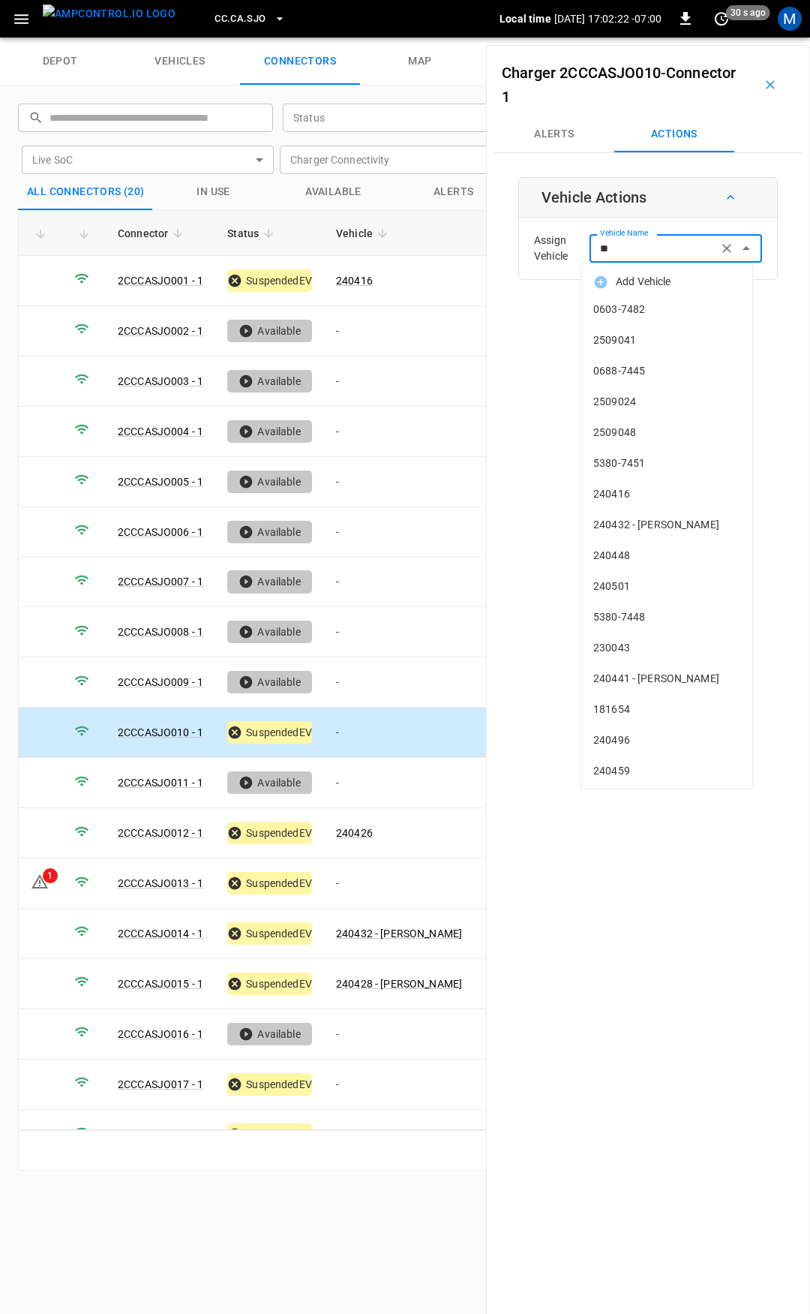
type input "***"
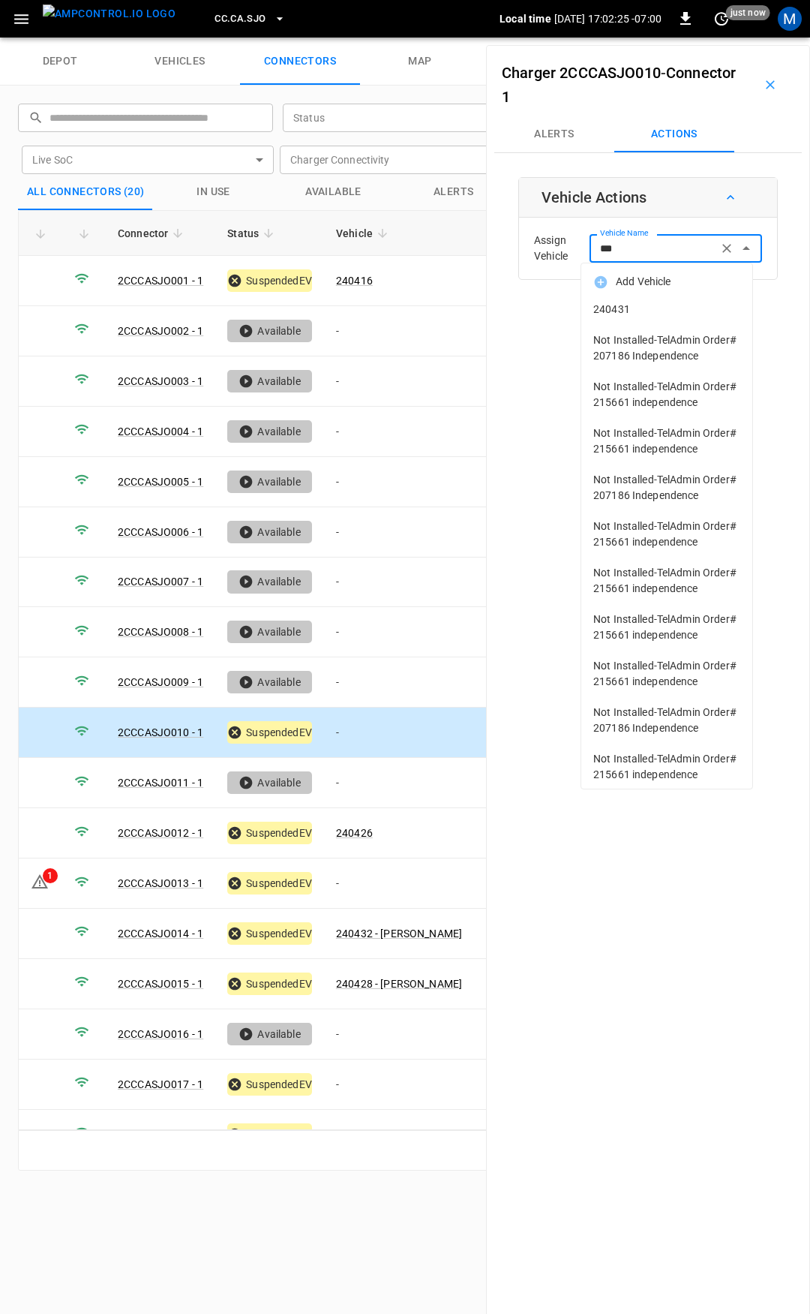
click at [704, 316] on span "240431" at bounding box center [666, 310] width 147 height 16
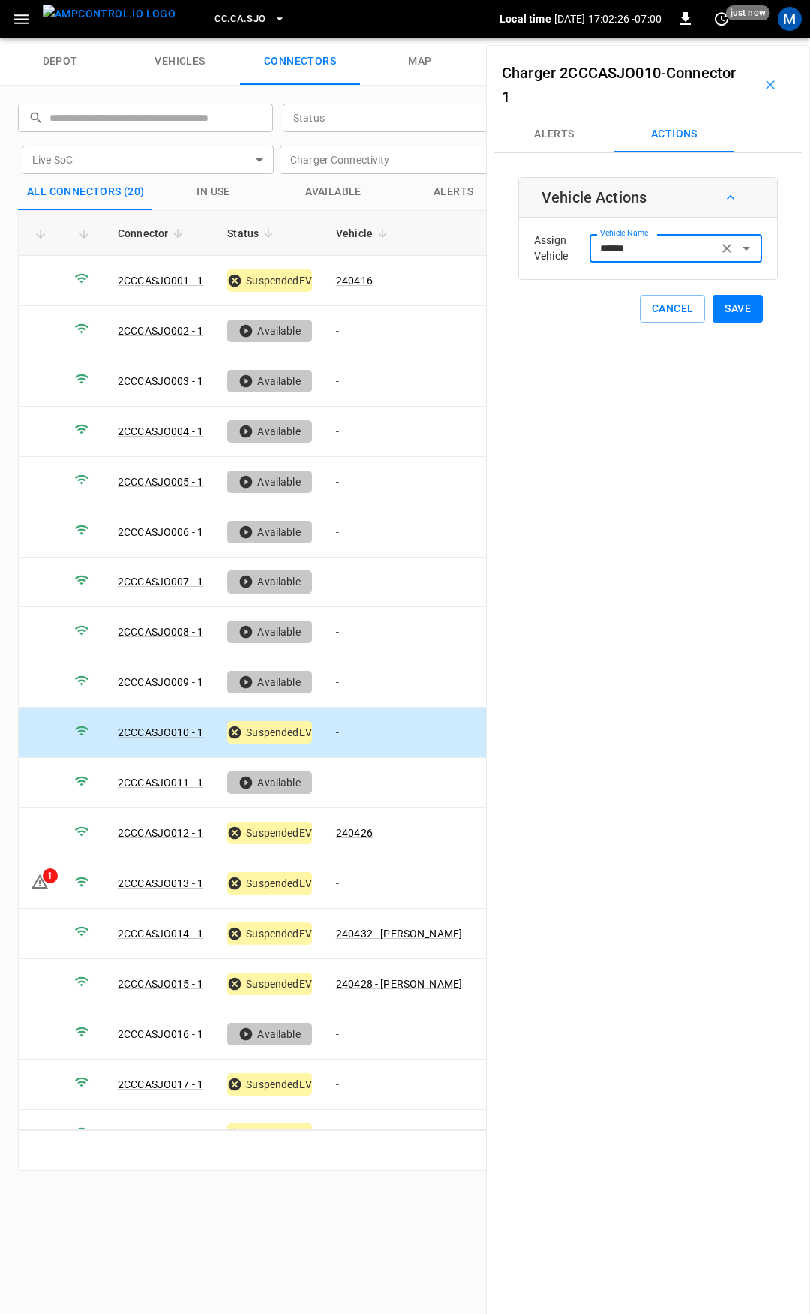
type input "******"
click at [726, 313] on button "Save" at bounding box center [738, 309] width 50 height 28
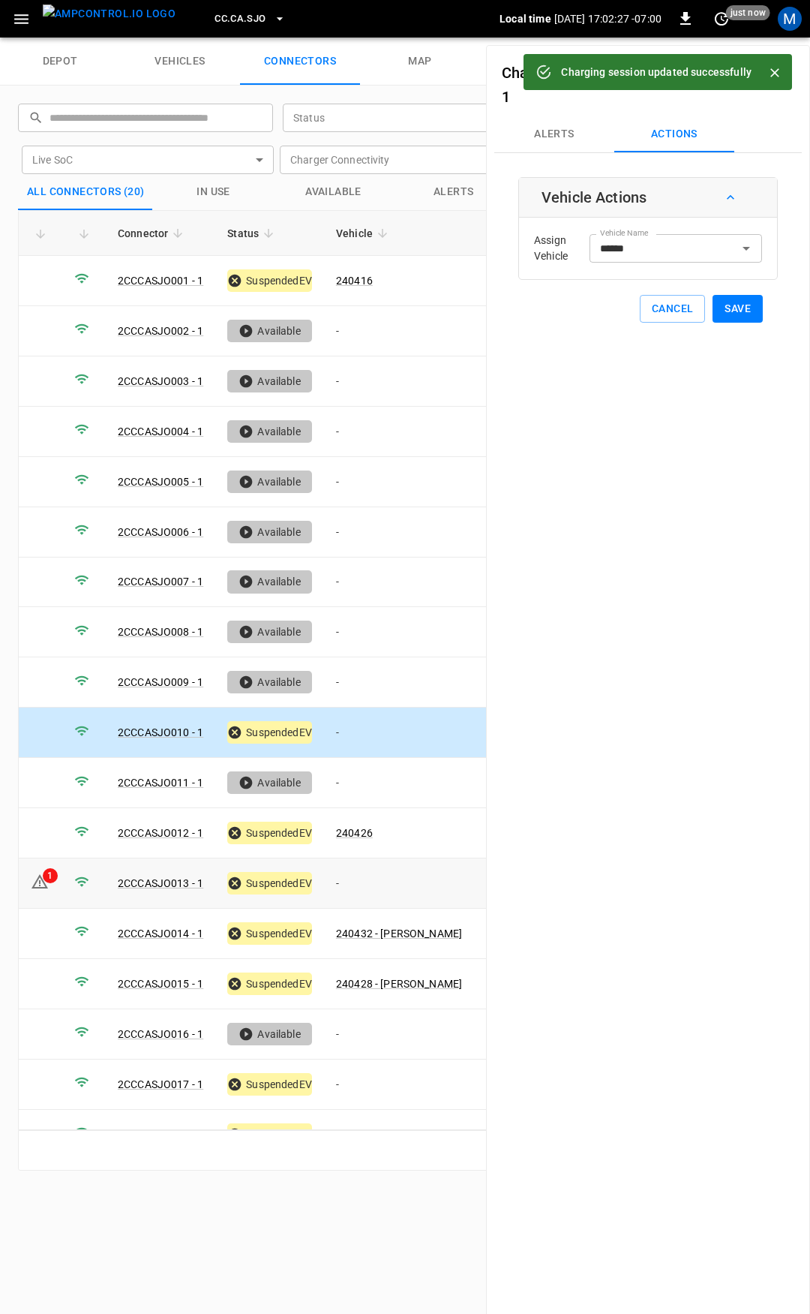
click at [380, 873] on td "-" at bounding box center [399, 883] width 150 height 50
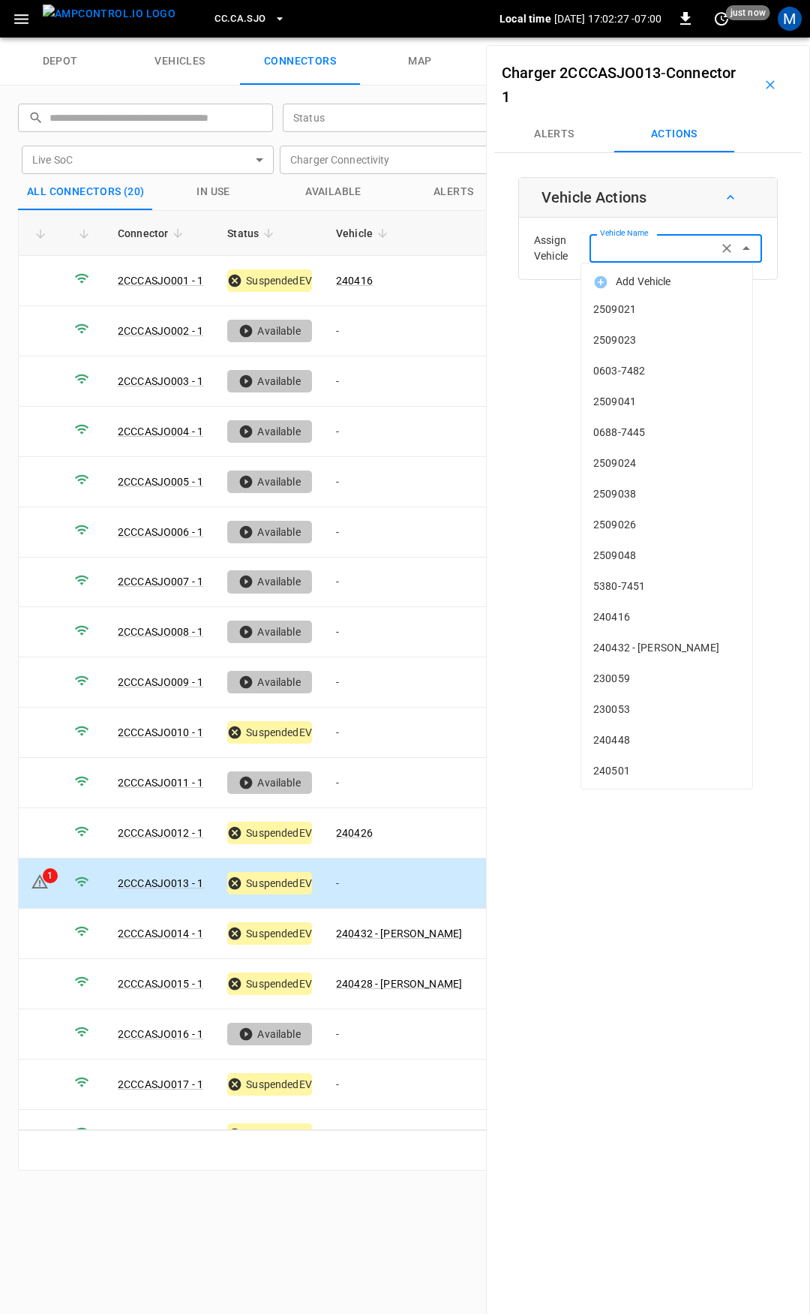
click at [625, 251] on div "Vehicle Name Vehicle Name" at bounding box center [676, 248] width 173 height 28
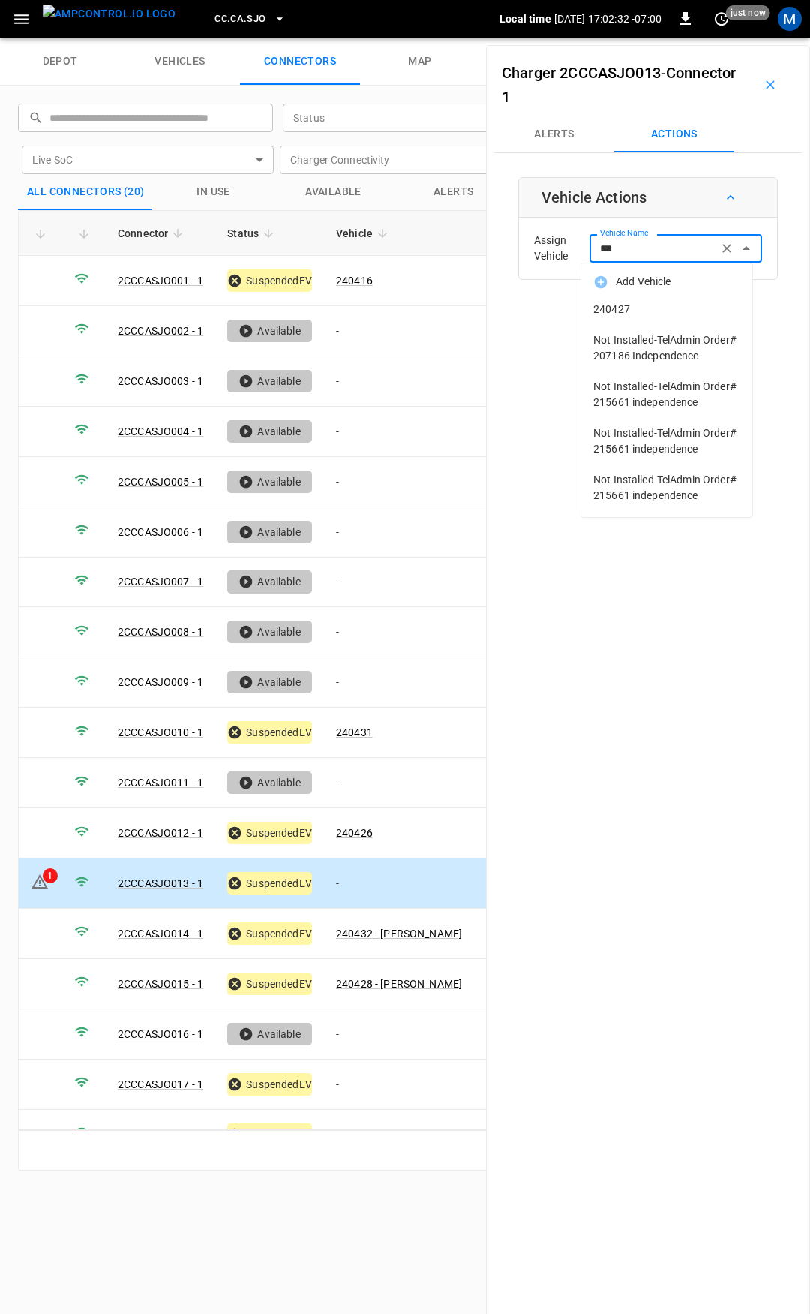
click at [645, 308] on span "240427" at bounding box center [666, 310] width 147 height 16
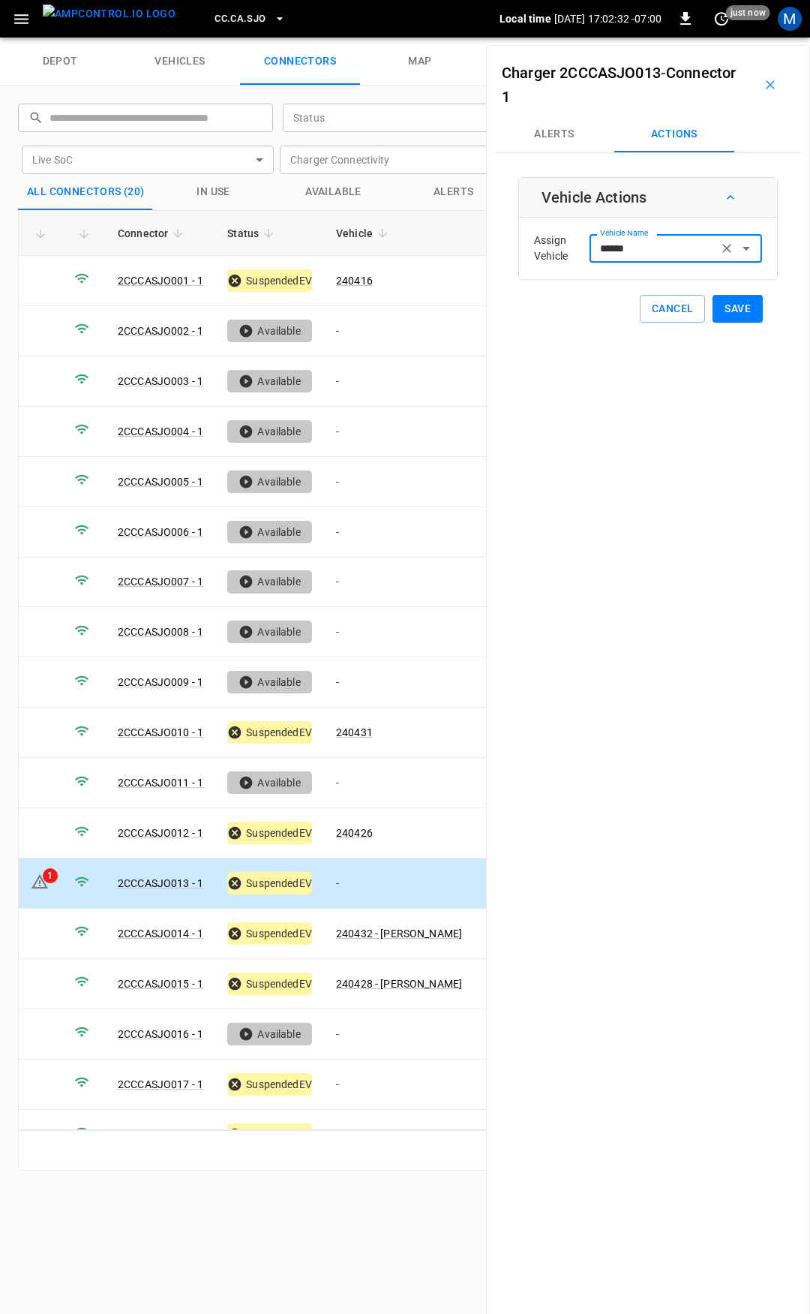
type input "******"
click at [719, 308] on button "Save" at bounding box center [738, 309] width 50 height 28
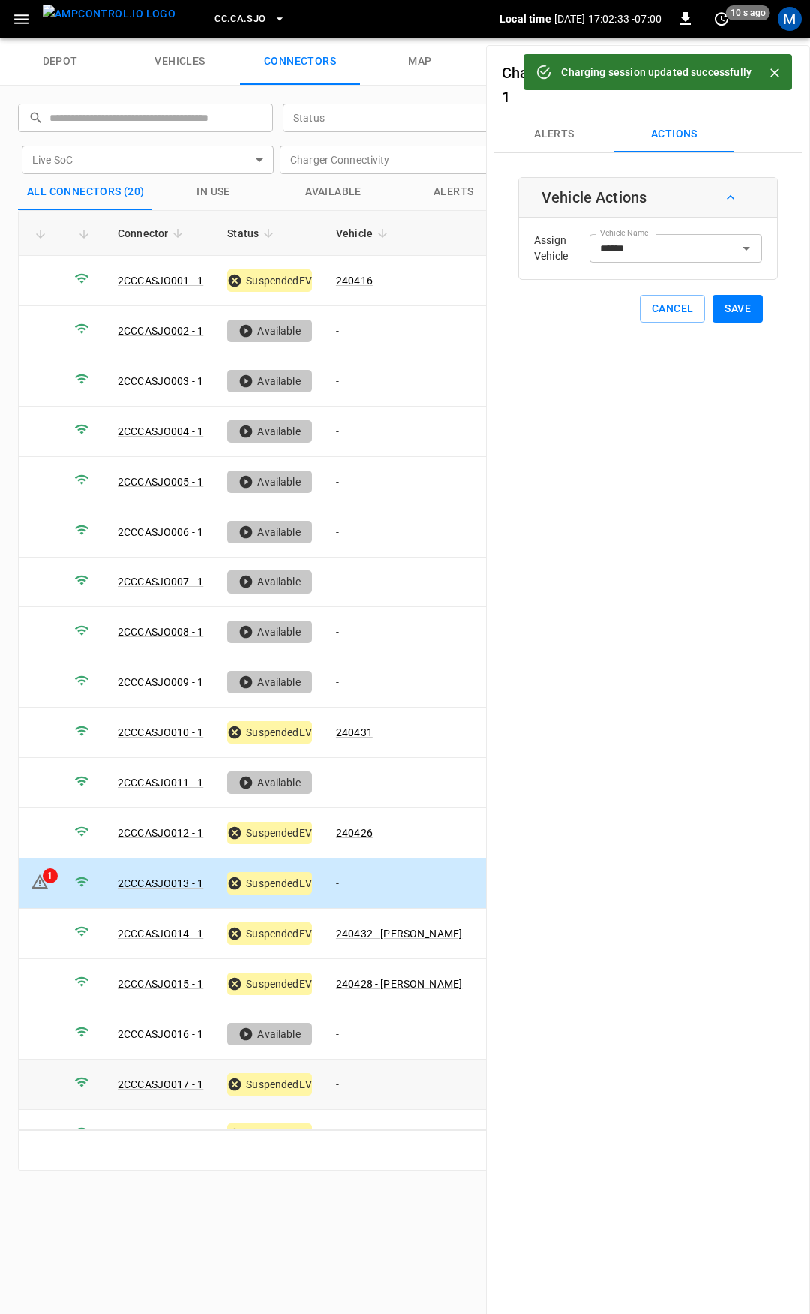
click at [377, 1070] on td "-" at bounding box center [399, 1084] width 150 height 50
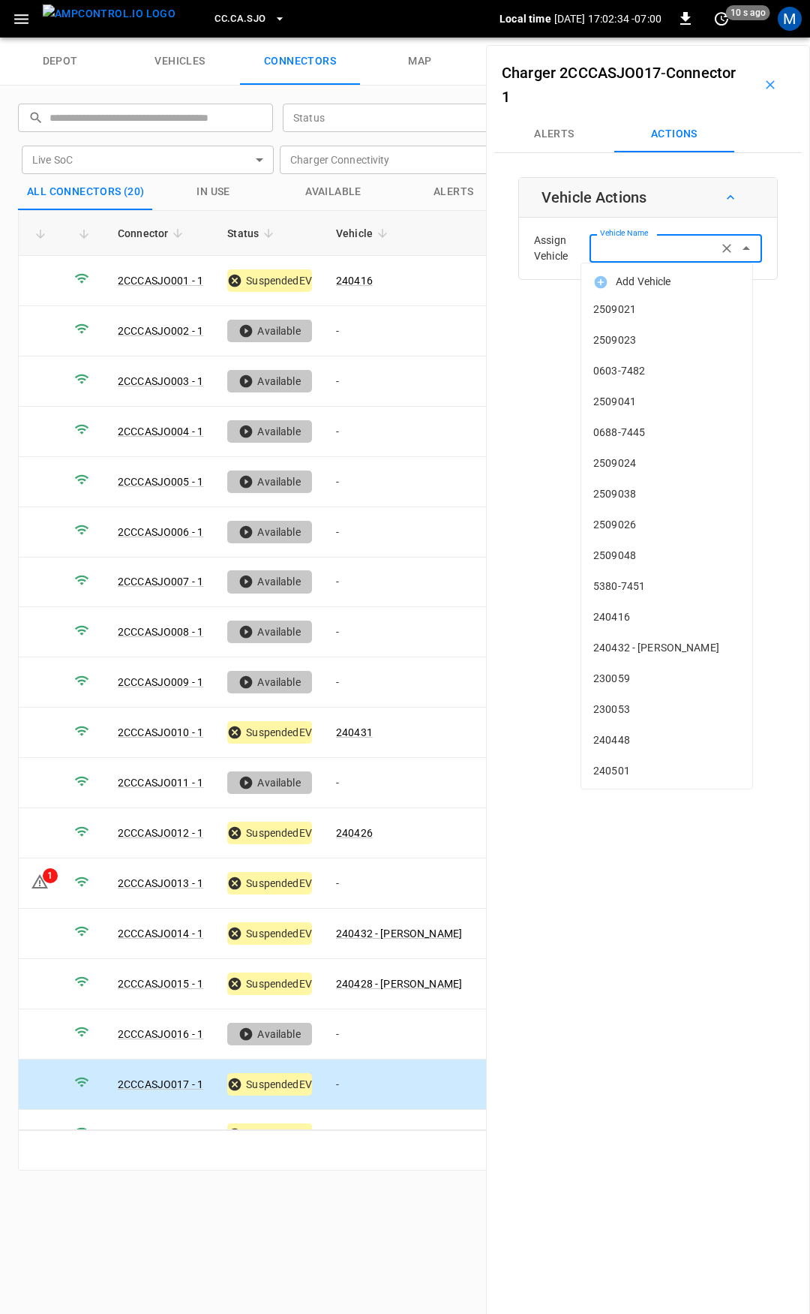
click at [626, 254] on input "Vehicle Name" at bounding box center [653, 248] width 119 height 19
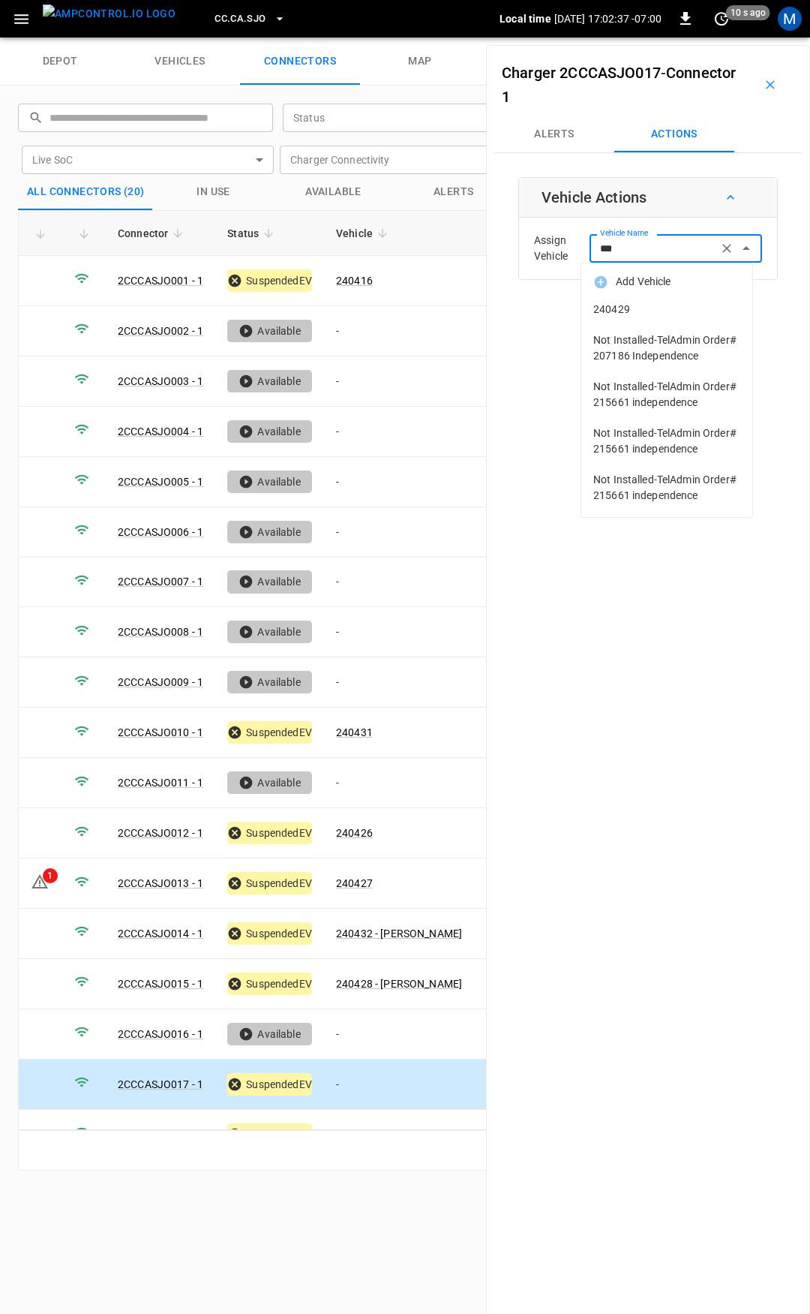
click at [627, 308] on span "240429" at bounding box center [666, 310] width 147 height 16
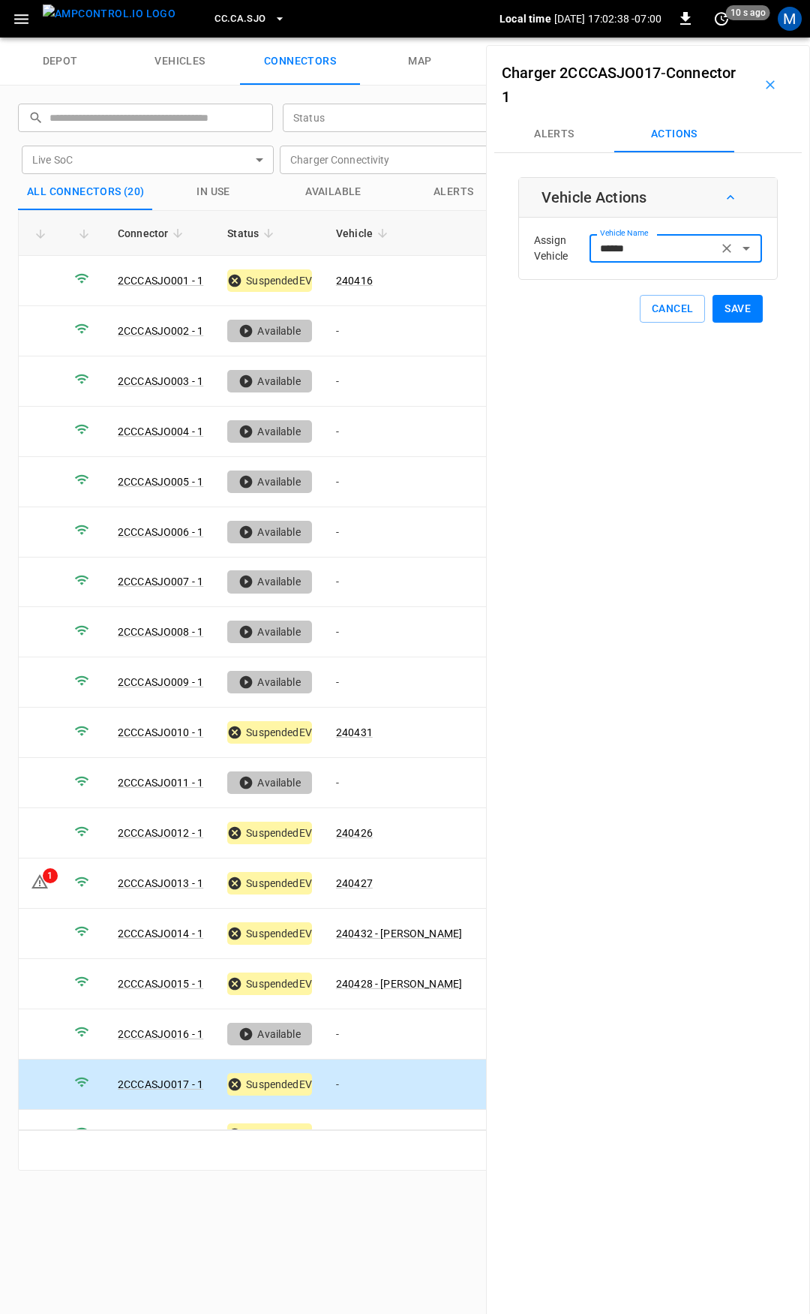
type input "******"
click at [717, 308] on button "Save" at bounding box center [738, 309] width 50 height 28
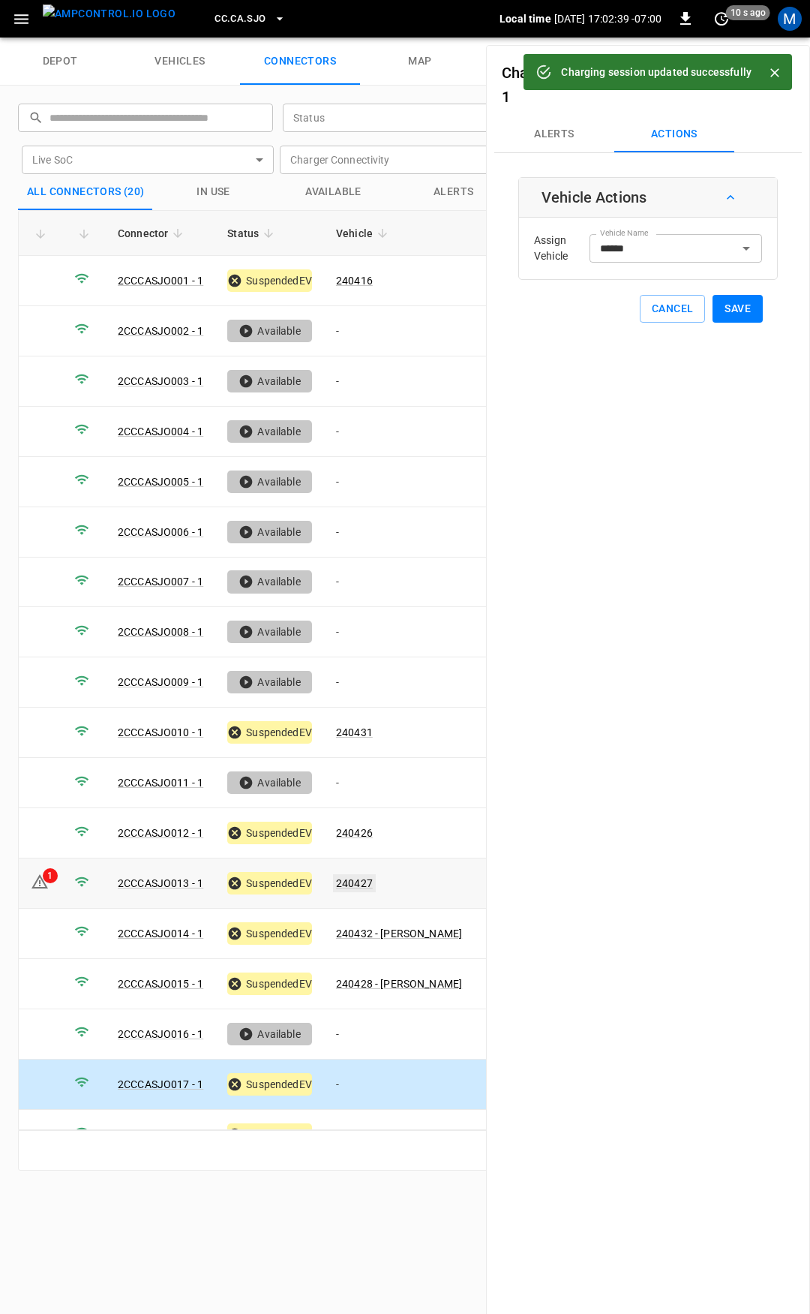
click at [353, 874] on link "240427" at bounding box center [354, 883] width 43 height 18
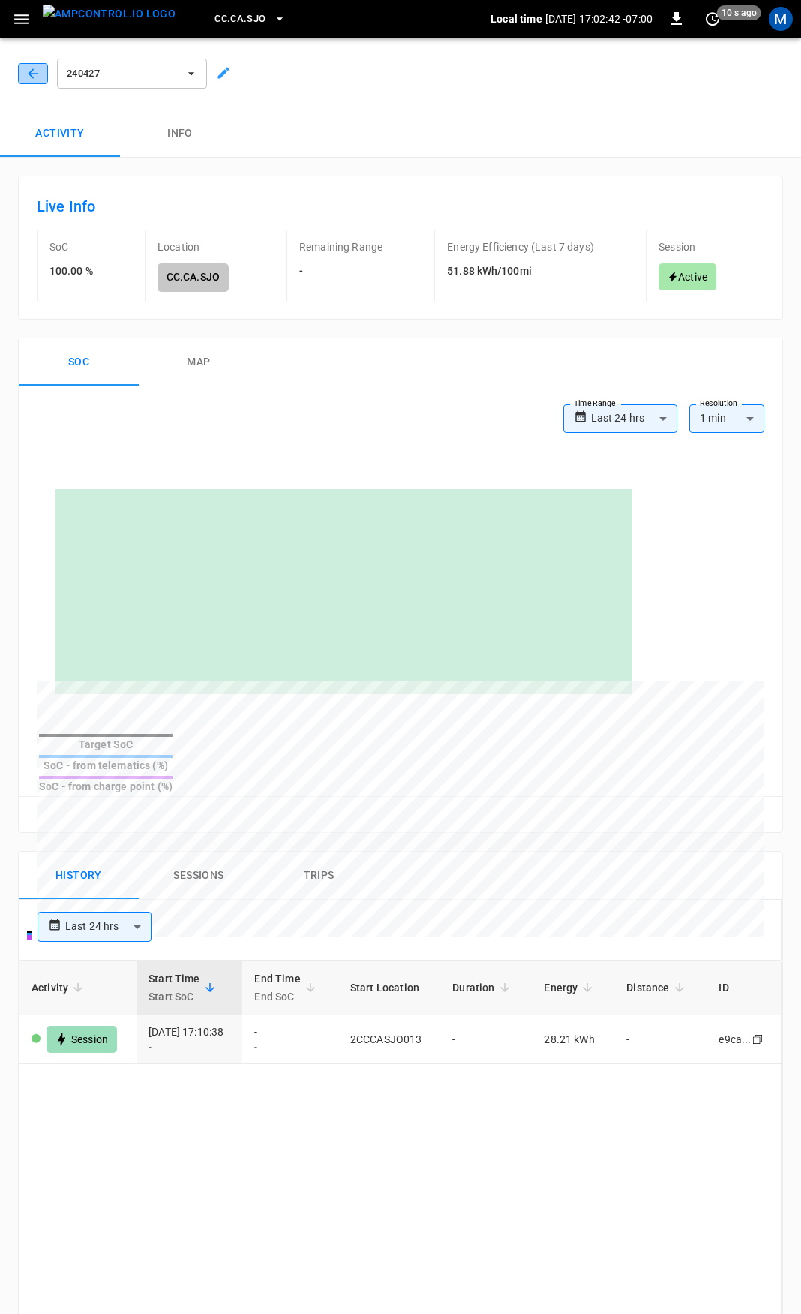
click at [34, 64] on button "button" at bounding box center [33, 73] width 30 height 21
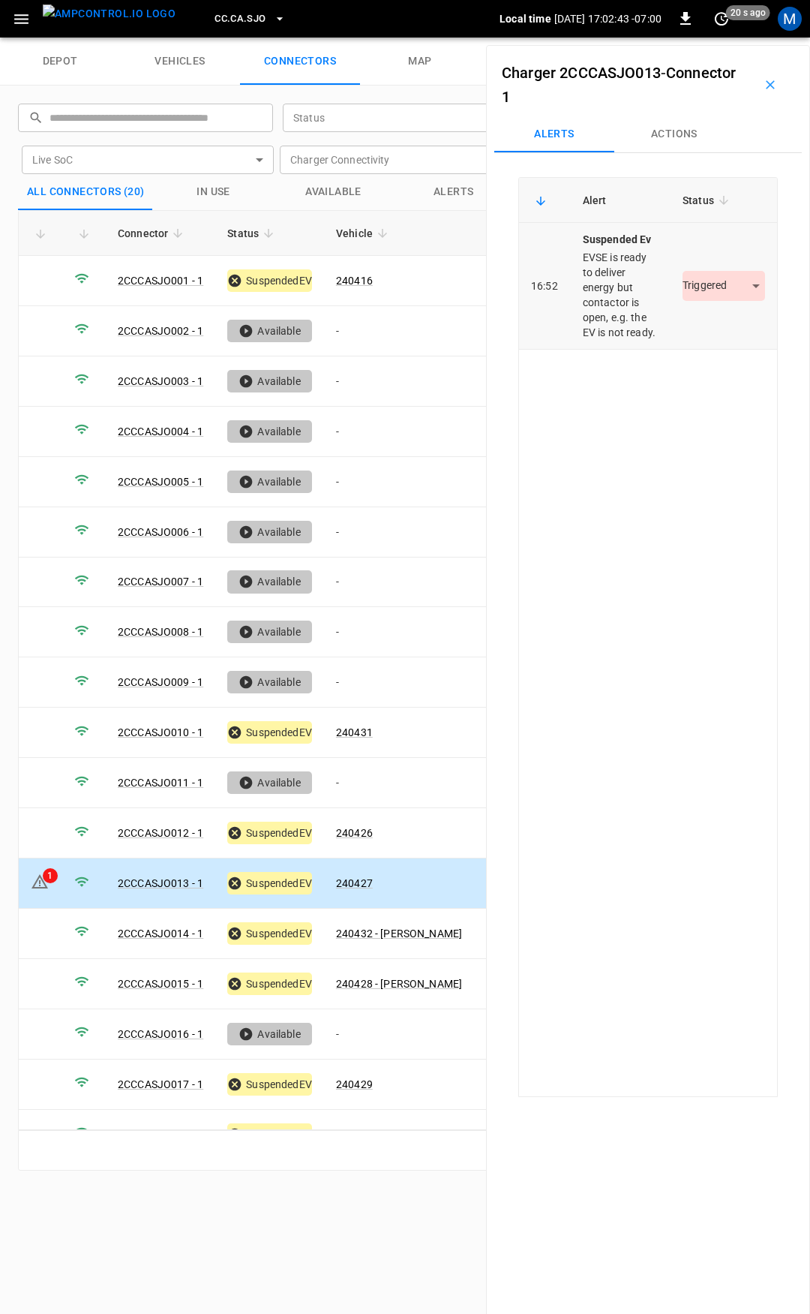
click at [713, 38] on body "CC.CA.SJO Local time 2025-09-02 17:02:43 -07:00 0 20 s ago M depot vehicles con…" at bounding box center [405, 19] width 810 height 38
click at [722, 332] on li "Resolved" at bounding box center [715, 330] width 94 height 25
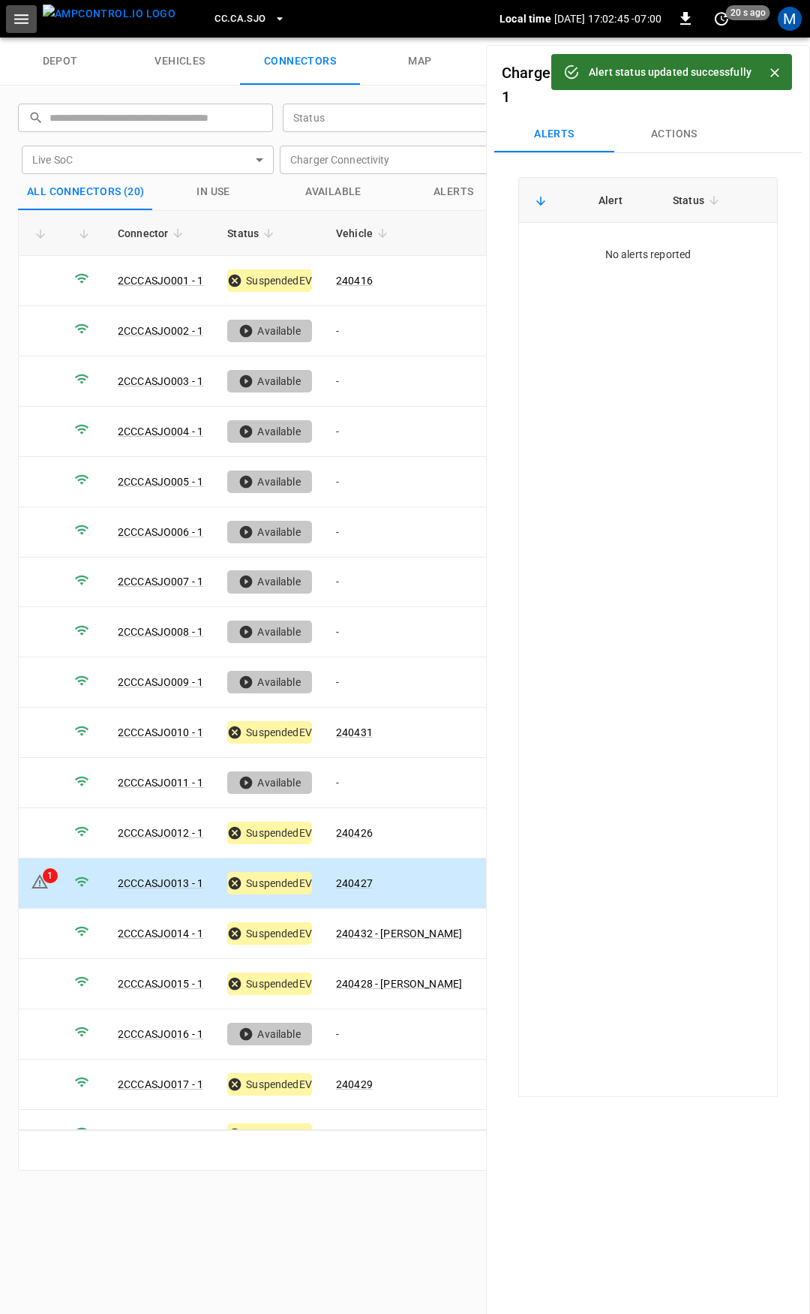
click at [12, 20] on icon "button" at bounding box center [21, 19] width 19 height 19
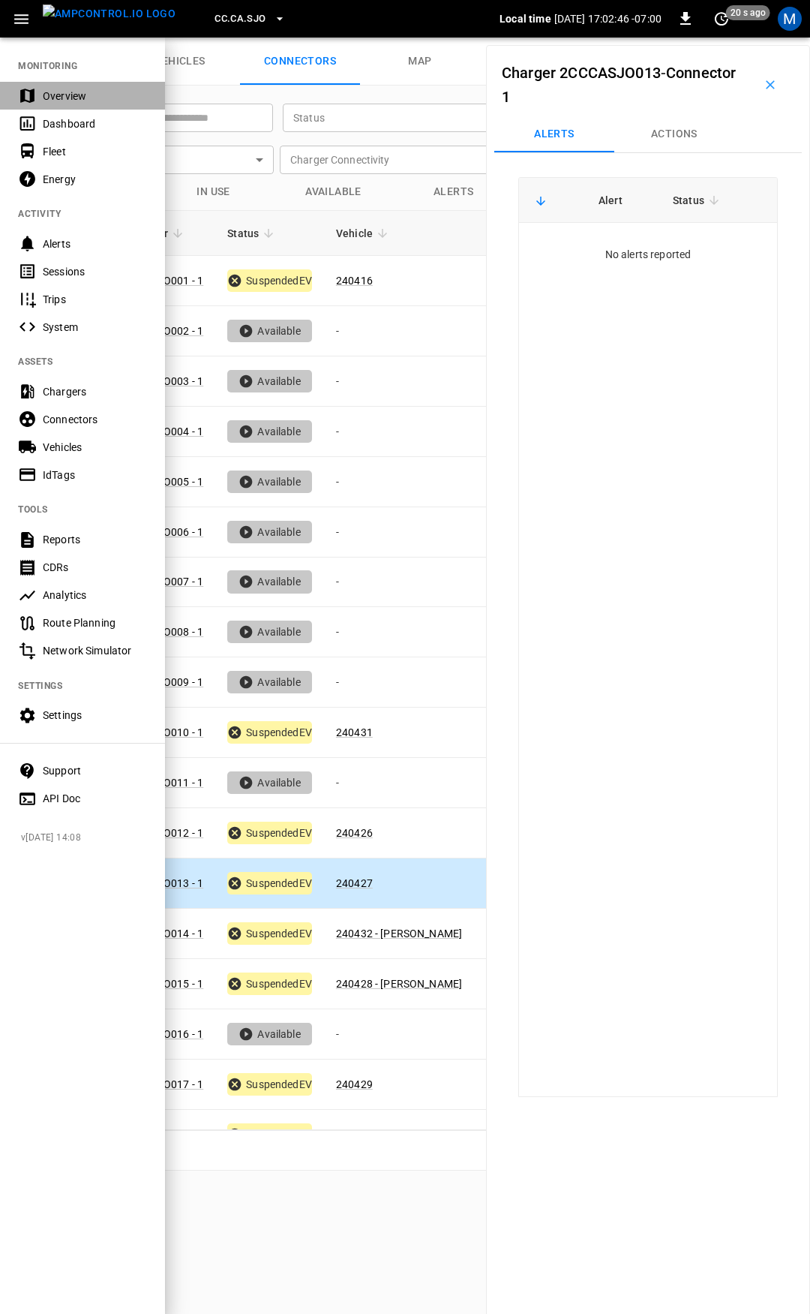
click at [65, 97] on div "Overview" at bounding box center [95, 96] width 104 height 15
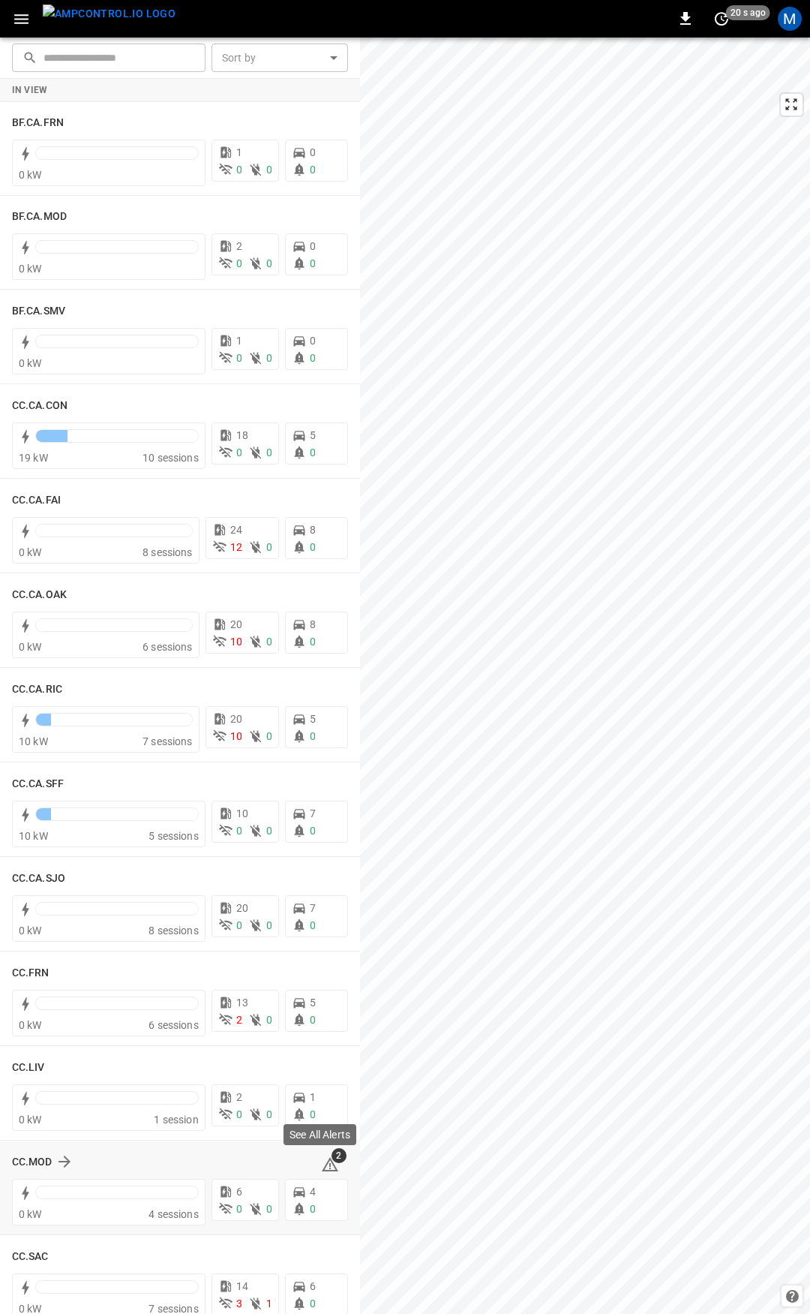
click at [327, 1164] on icon at bounding box center [330, 1164] width 18 height 18
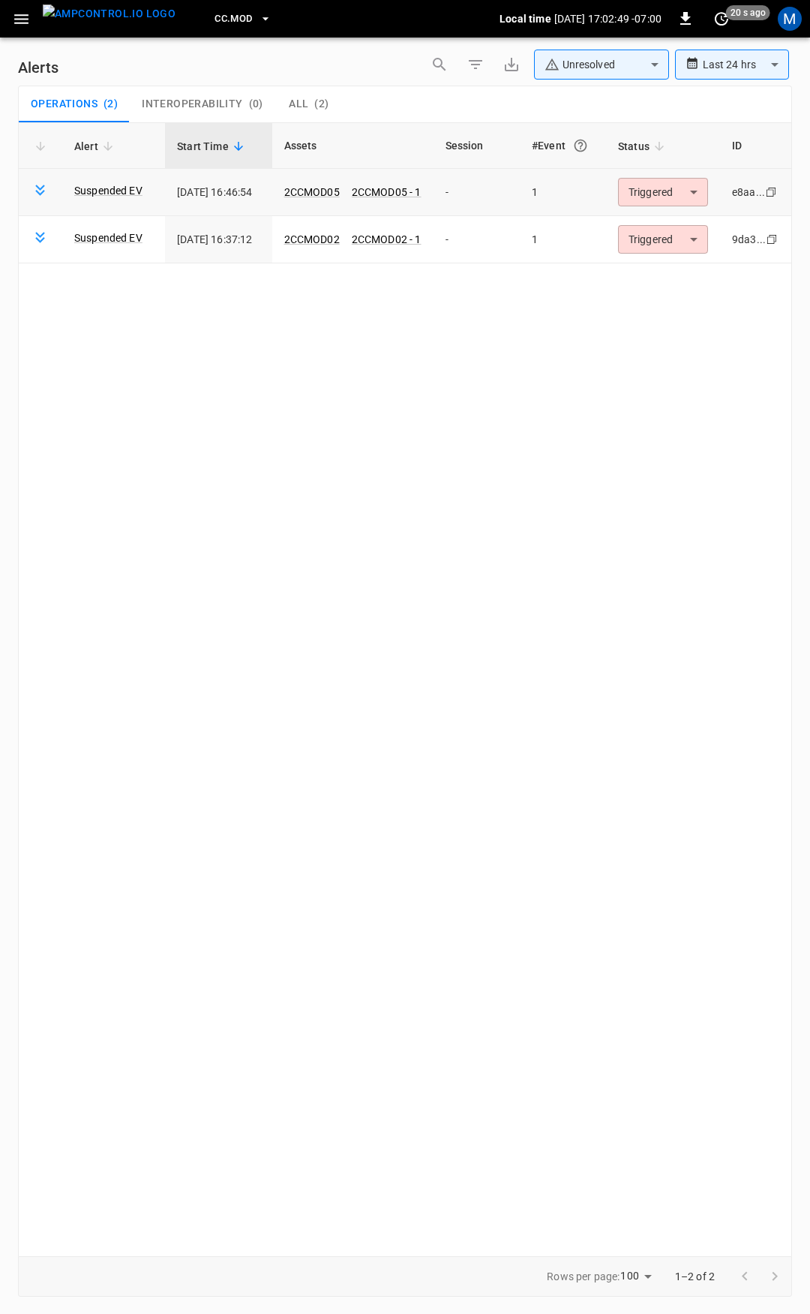
click at [659, 197] on body "**********" at bounding box center [405, 654] width 810 height 1308
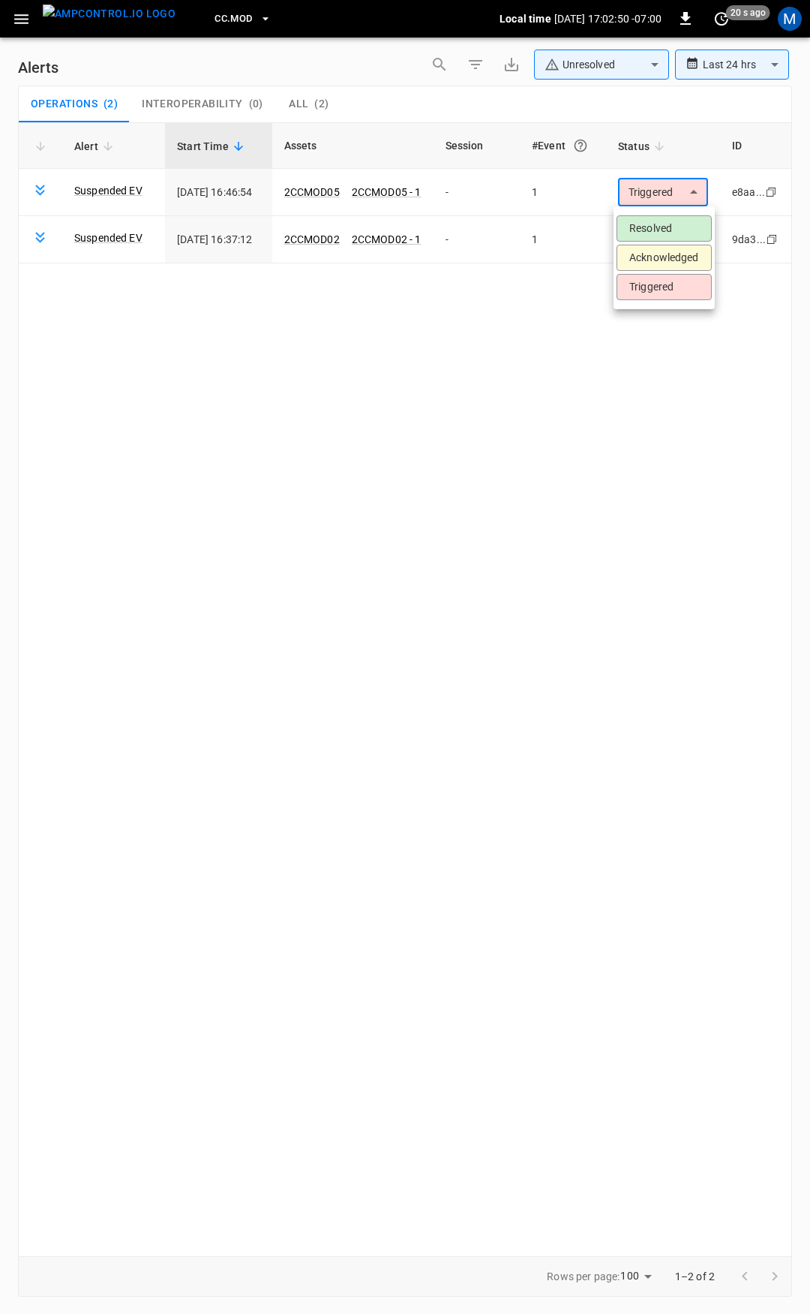
click at [666, 227] on li "Resolved" at bounding box center [664, 228] width 95 height 26
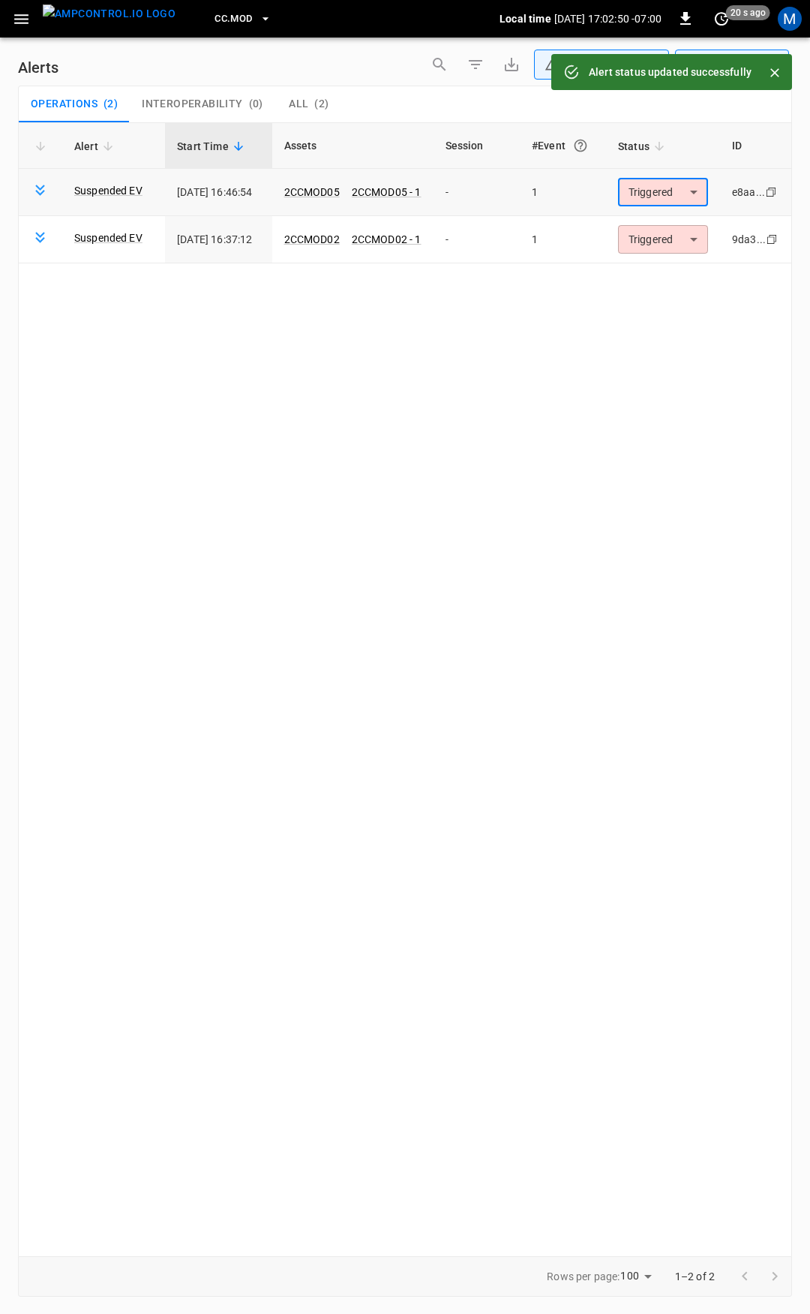
click at [671, 187] on body "**********" at bounding box center [405, 654] width 810 height 1308
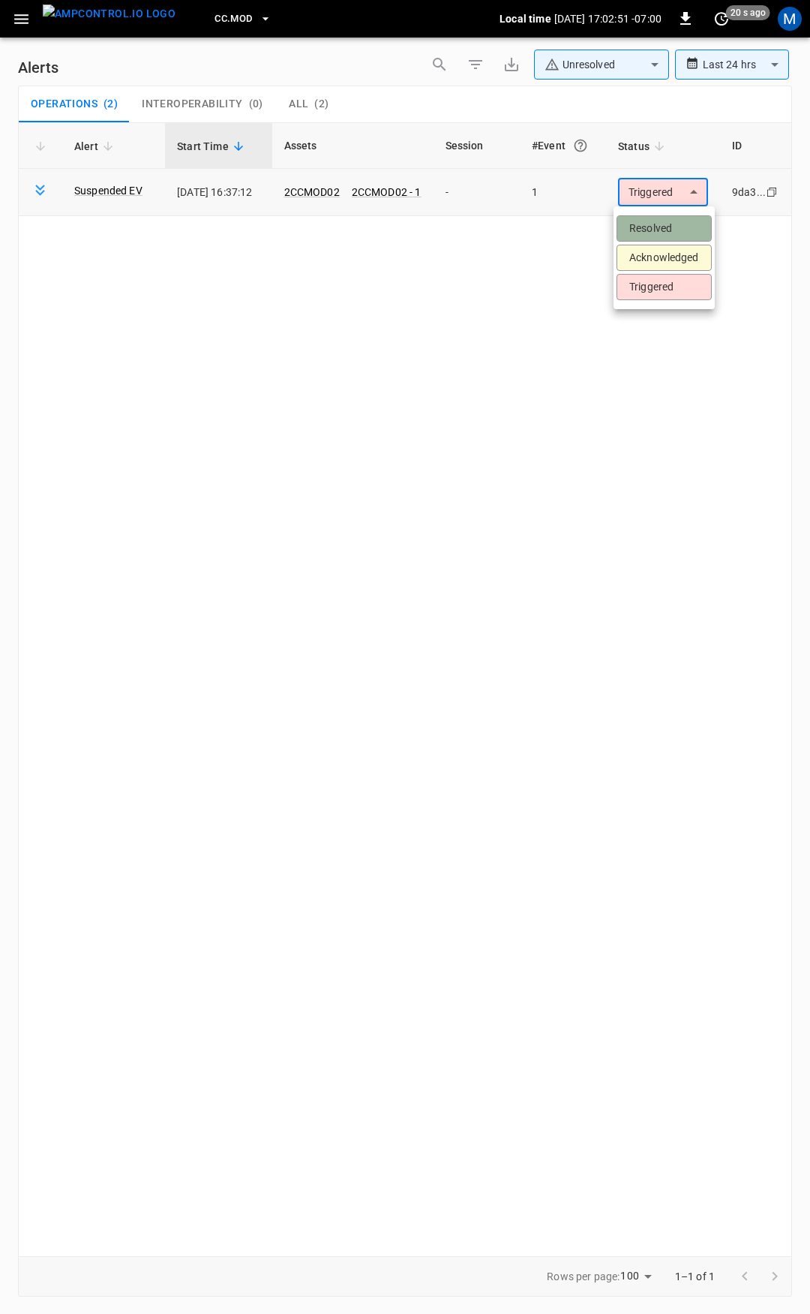
click at [667, 227] on li "Resolved" at bounding box center [664, 228] width 95 height 26
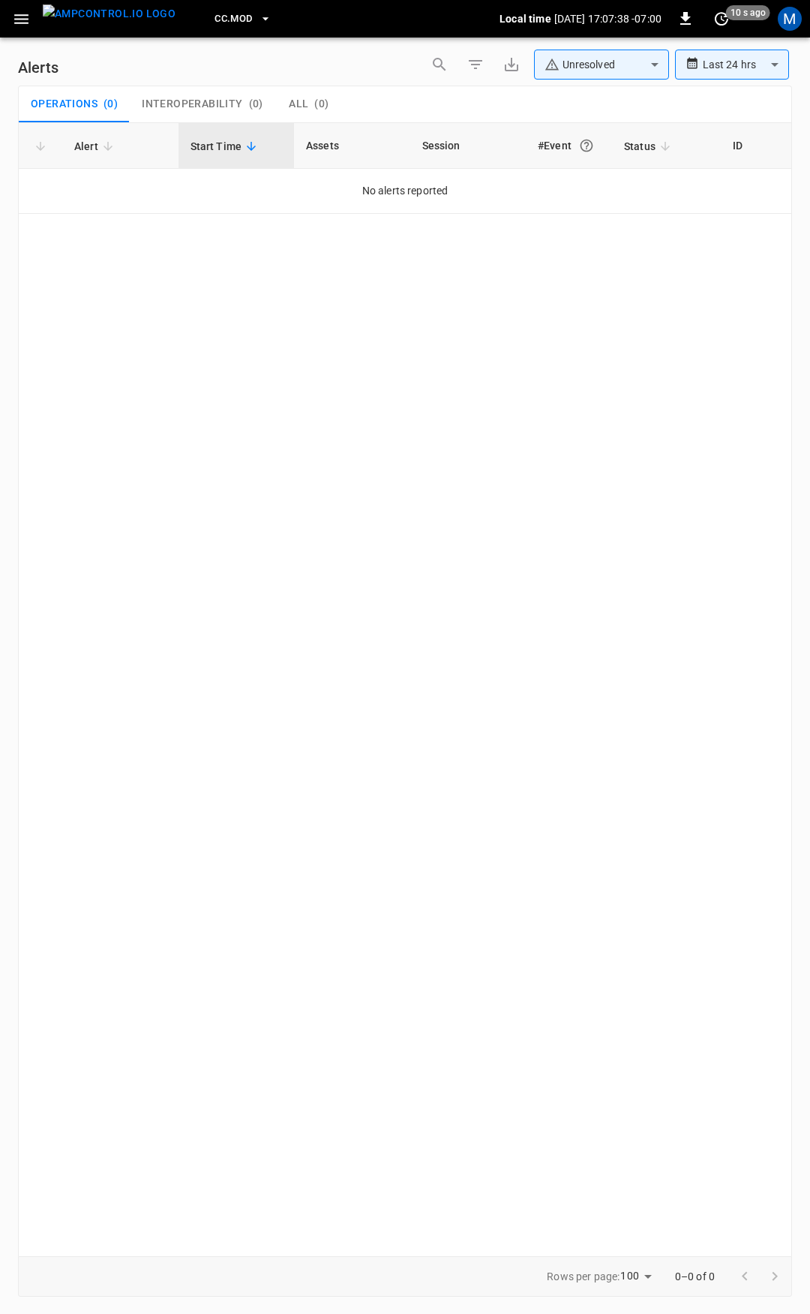
click at [21, 20] on icon "button" at bounding box center [21, 19] width 19 height 19
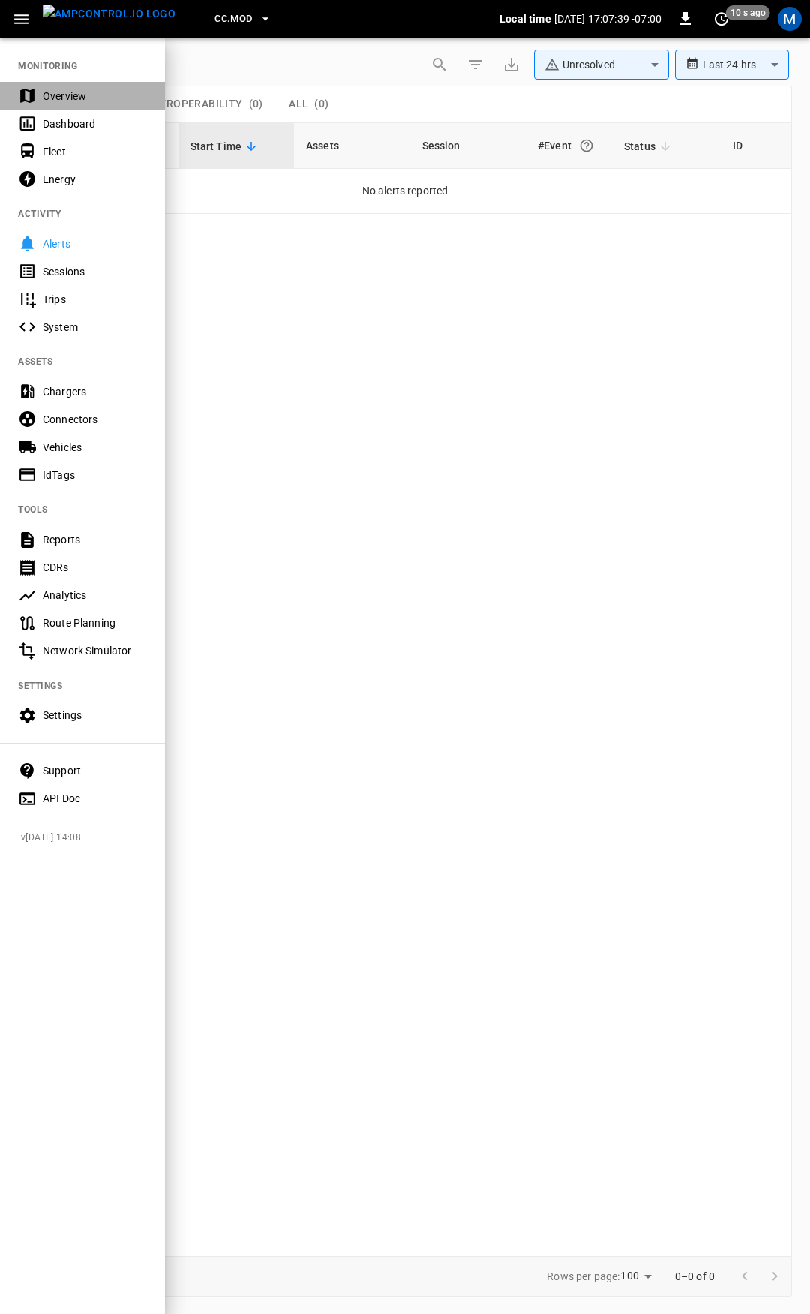
drag, startPoint x: 86, startPoint y: 105, endPoint x: 430, endPoint y: 353, distance: 423.9
click at [86, 105] on div "Overview" at bounding box center [82, 96] width 165 height 28
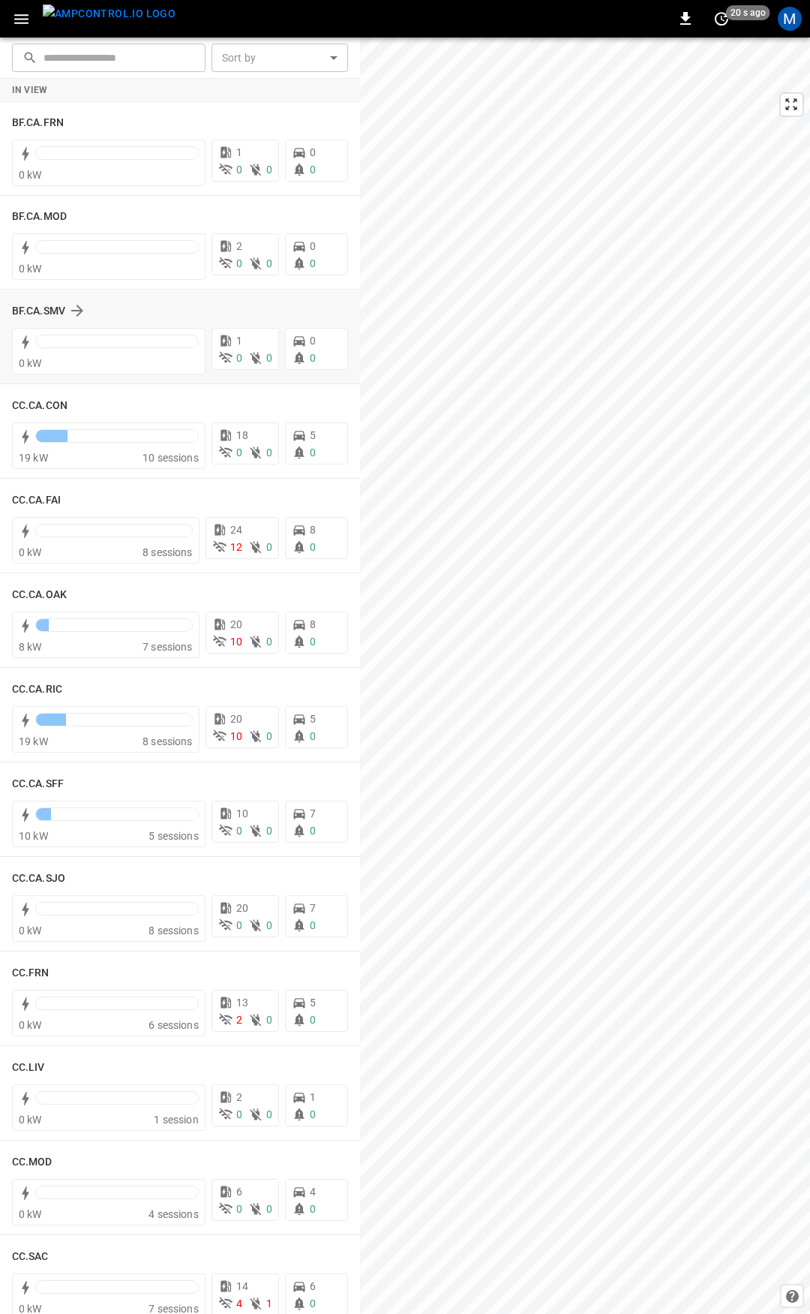
click at [350, 325] on div "BF.CA.SMV 0 kW 1 0 0 0 0" at bounding box center [180, 337] width 360 height 94
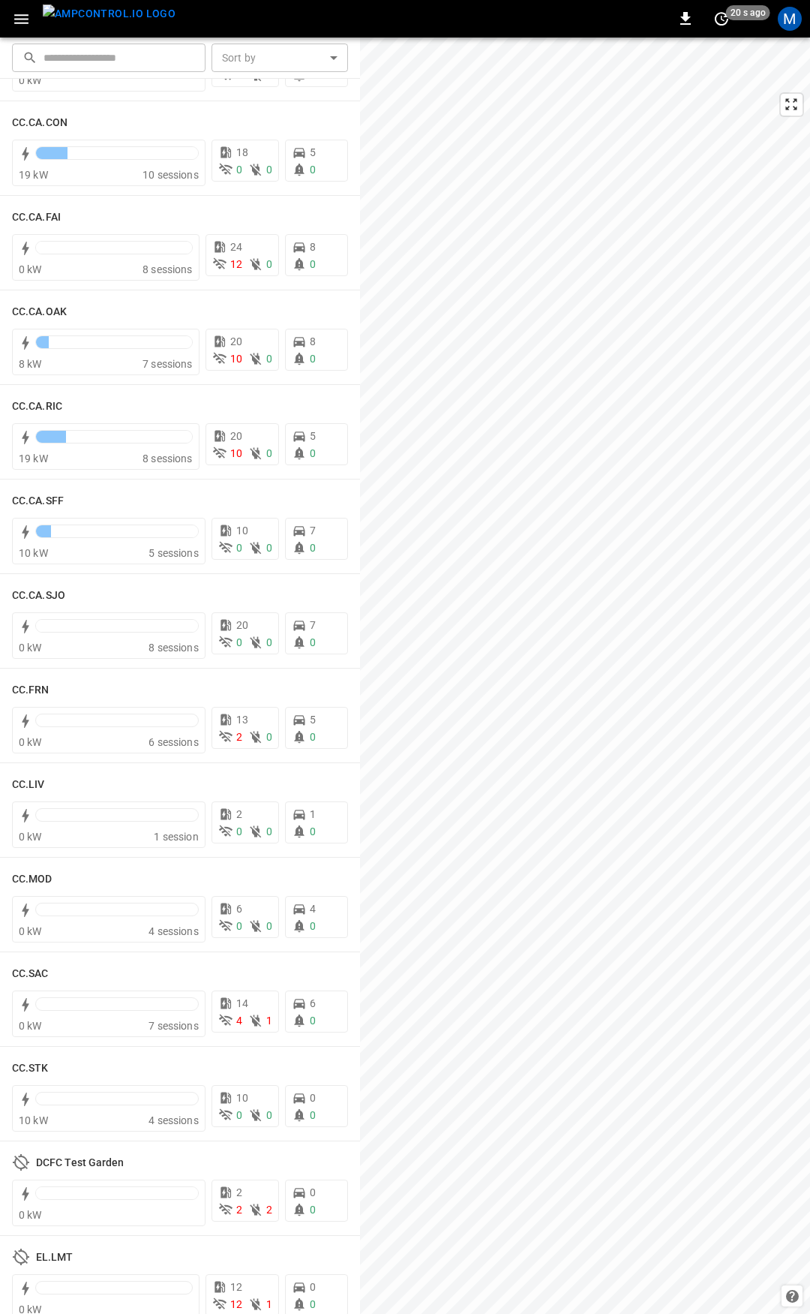
scroll to position [520, 0]
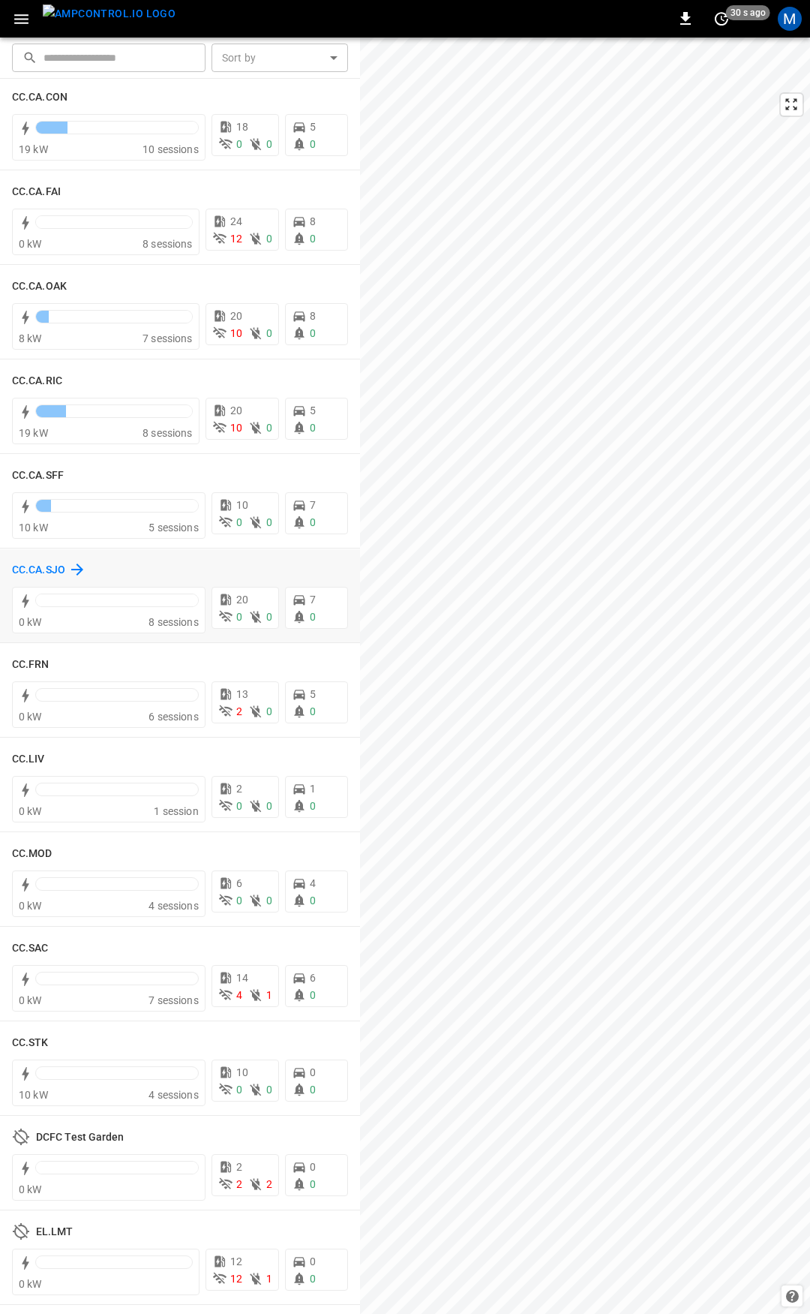
click at [38, 562] on div "CC.CA.SJO" at bounding box center [49, 569] width 74 height 18
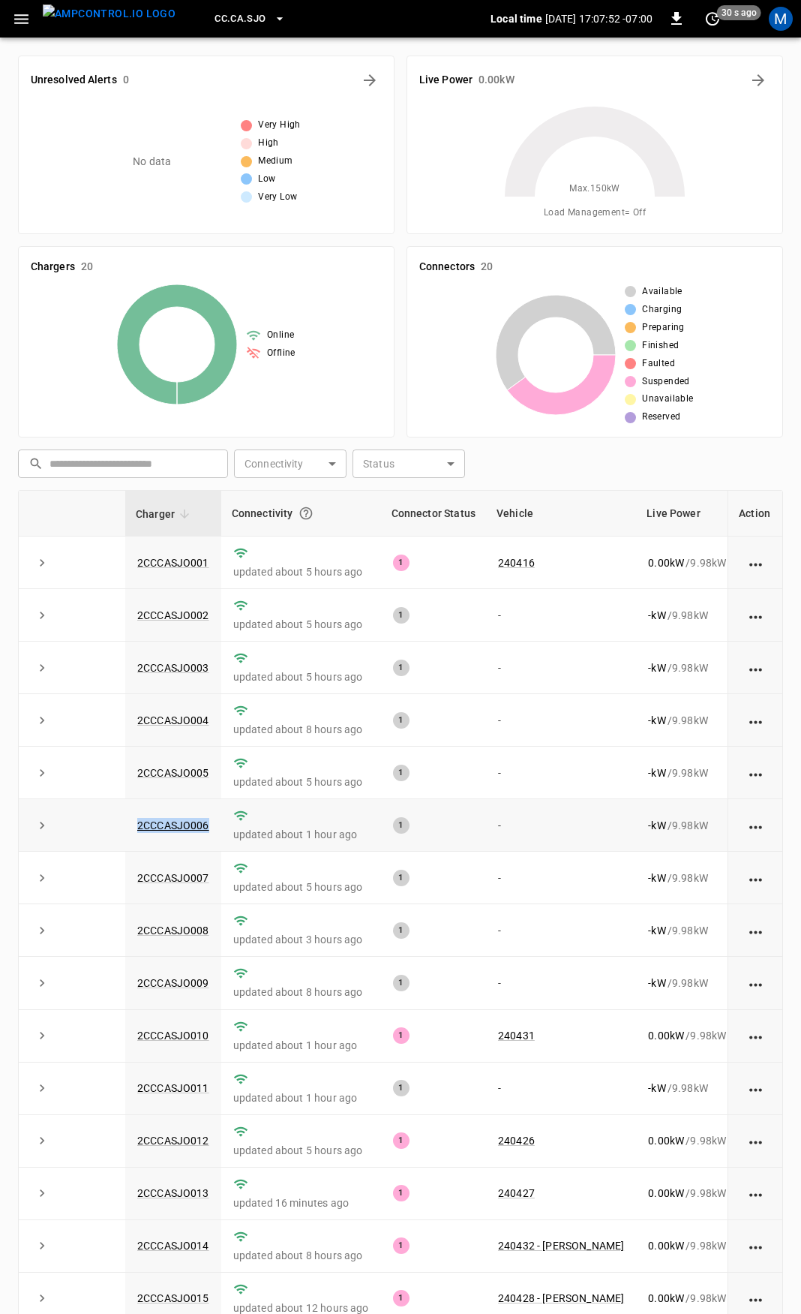
drag, startPoint x: 211, startPoint y: 830, endPoint x: 84, endPoint y: 837, distance: 127.0
click at [84, 837] on tr "2CCCASJO006 updated about 1 hour ago 1 - - kW / 9.98 kW - % about 10 hours ago" at bounding box center [496, 825] width 955 height 53
copy tr "2CCCASJO006"
click at [173, 825] on link "2CCCASJO006" at bounding box center [173, 825] width 78 height 18
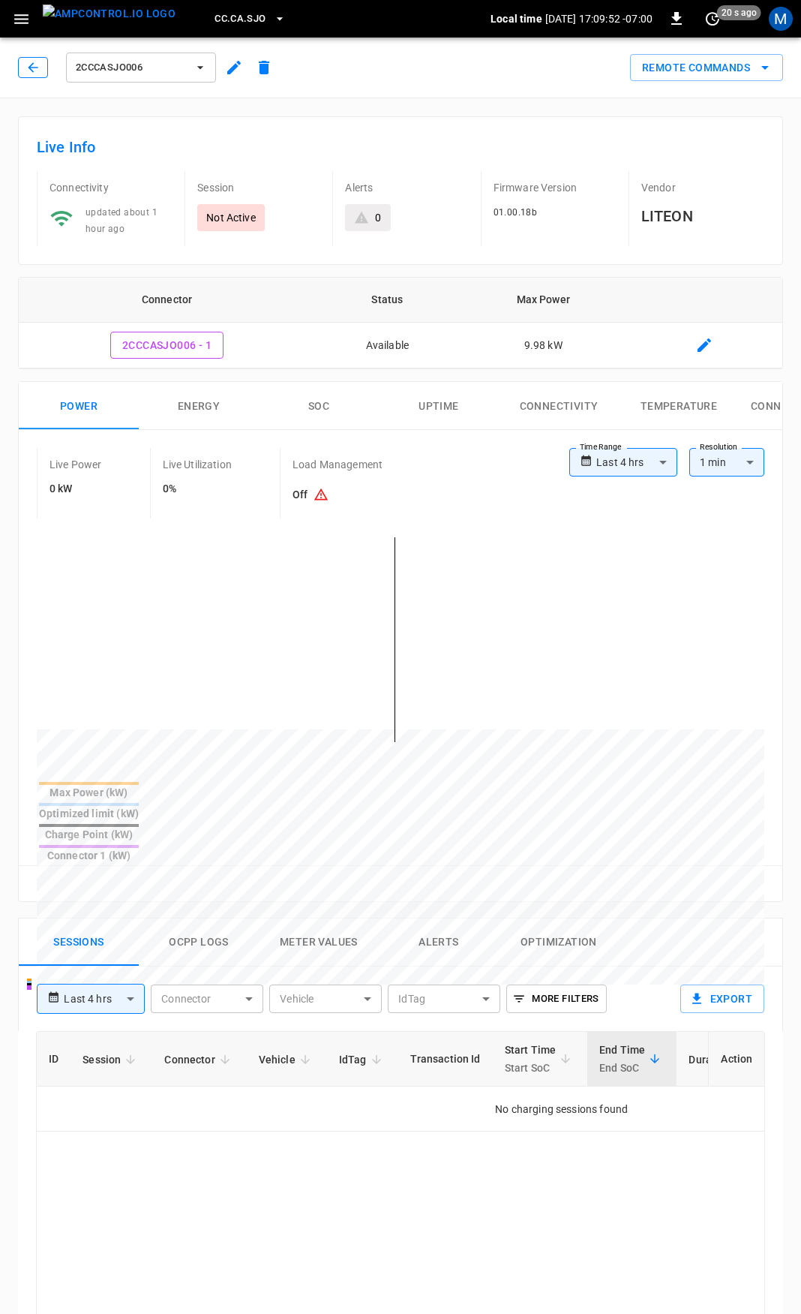
click at [31, 56] on div "2CCCASJO006" at bounding box center [148, 68] width 261 height 36
drag, startPoint x: 36, startPoint y: 65, endPoint x: 44, endPoint y: 77, distance: 14.0
click at [37, 67] on icon "button" at bounding box center [33, 67] width 15 height 15
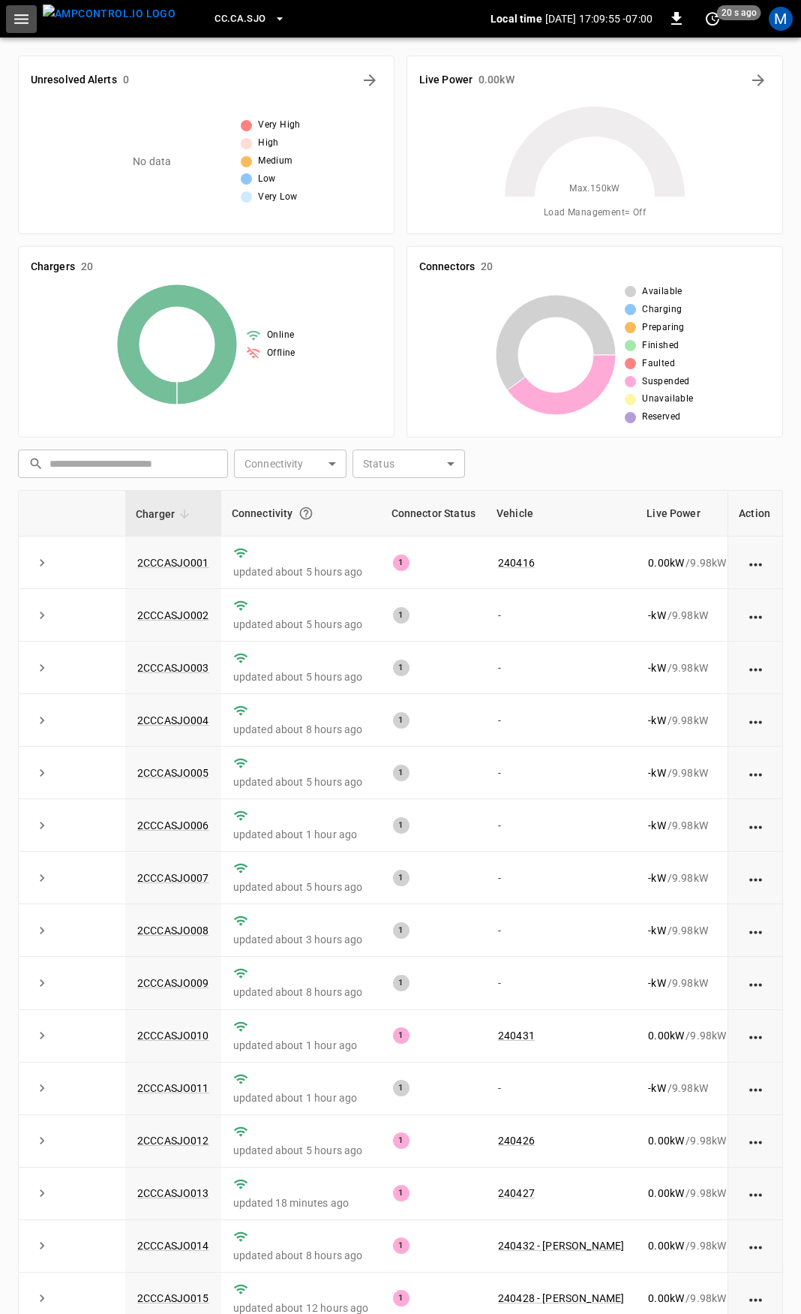
click at [17, 13] on icon "button" at bounding box center [21, 19] width 19 height 19
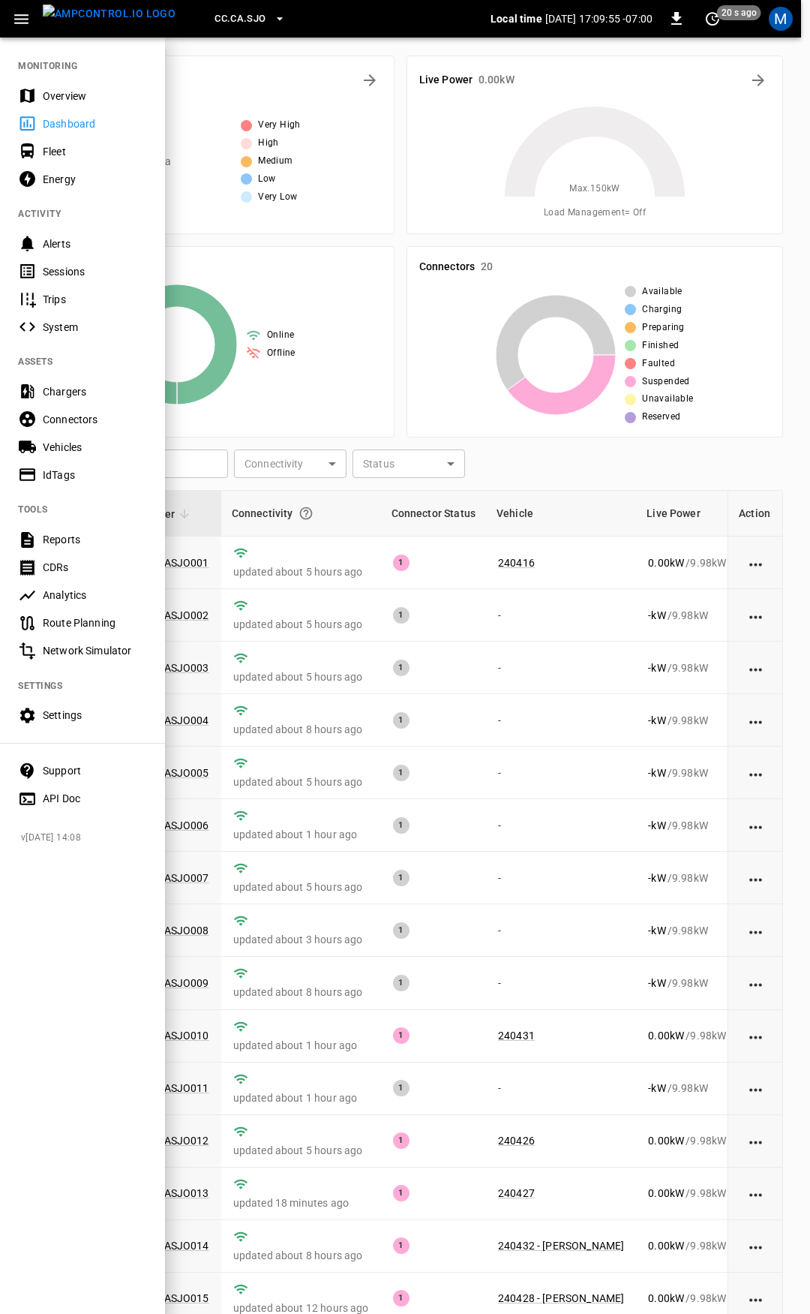
drag, startPoint x: 68, startPoint y: 94, endPoint x: 327, endPoint y: 220, distance: 288.6
click at [68, 94] on div "Overview" at bounding box center [95, 96] width 104 height 15
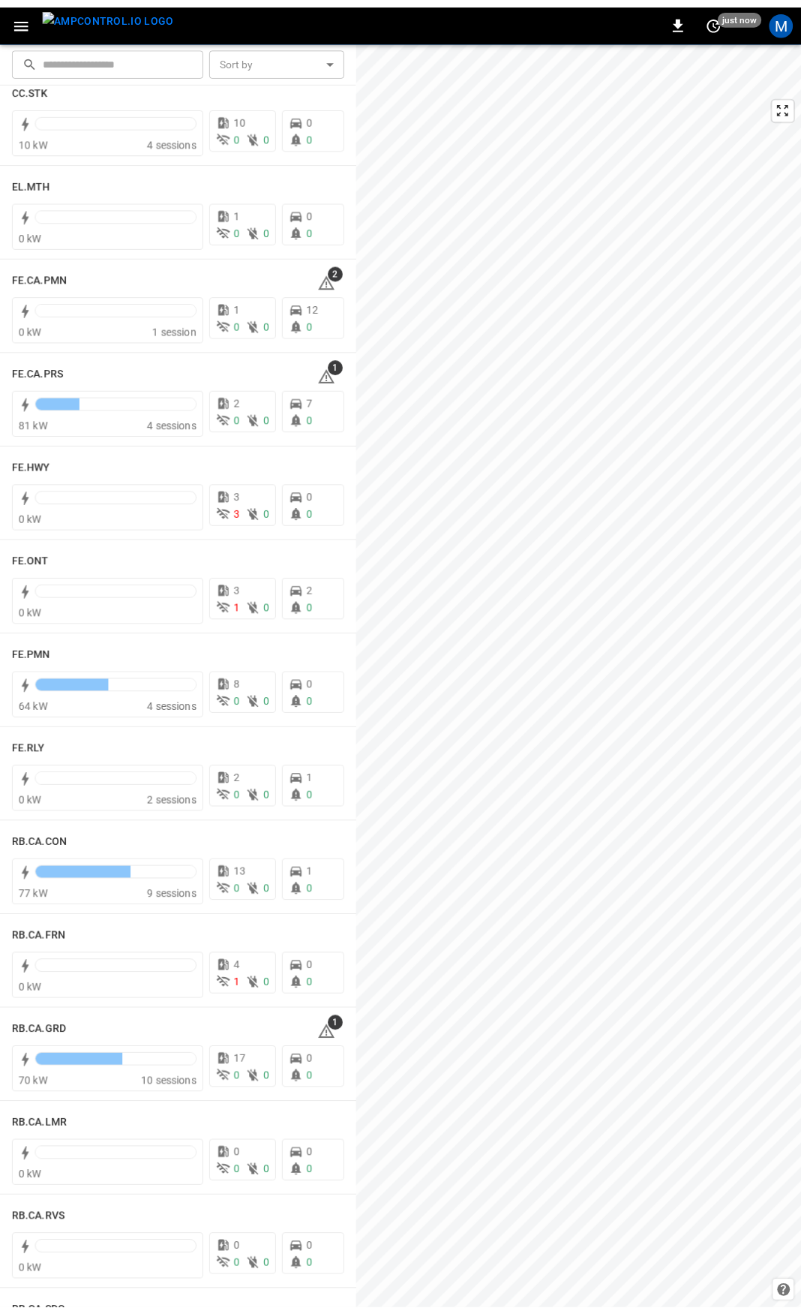
scroll to position [1283, 0]
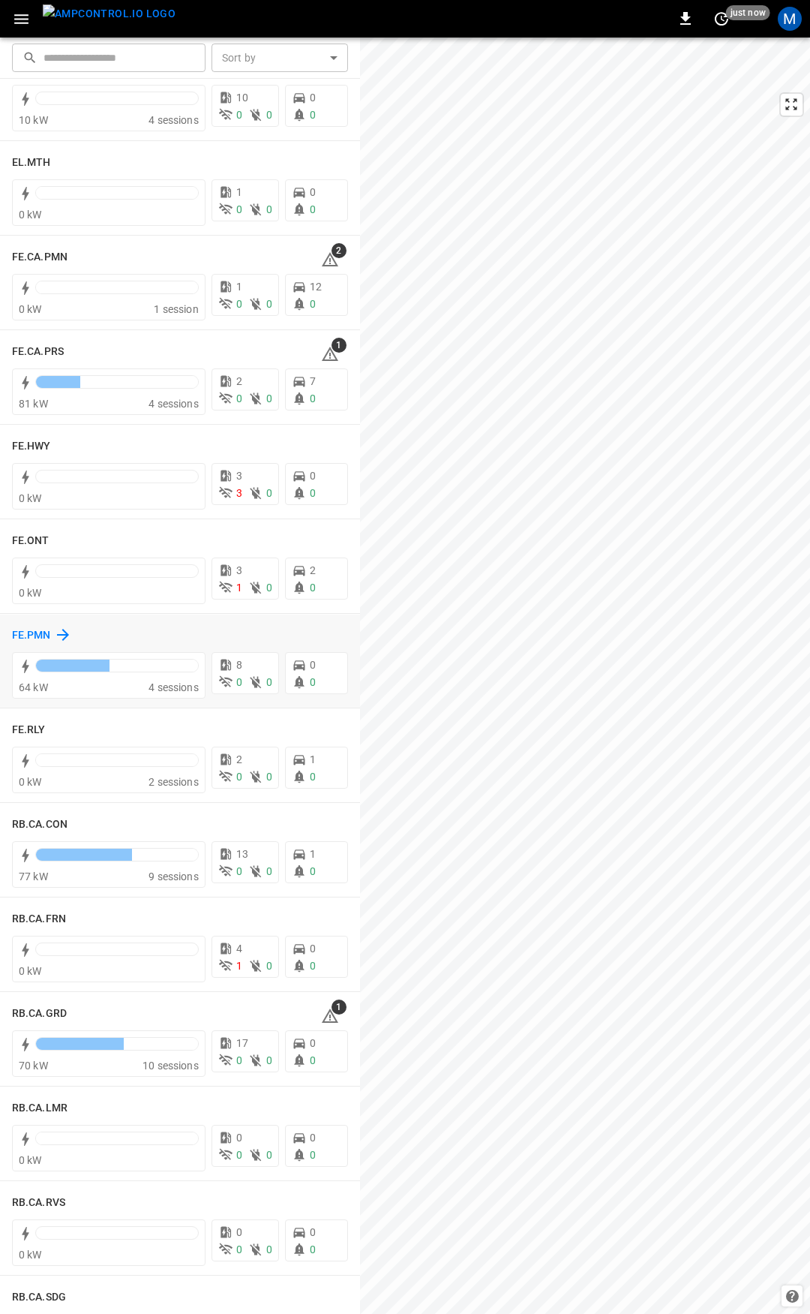
click at [44, 634] on h6 "FE.PMN" at bounding box center [31, 635] width 39 height 17
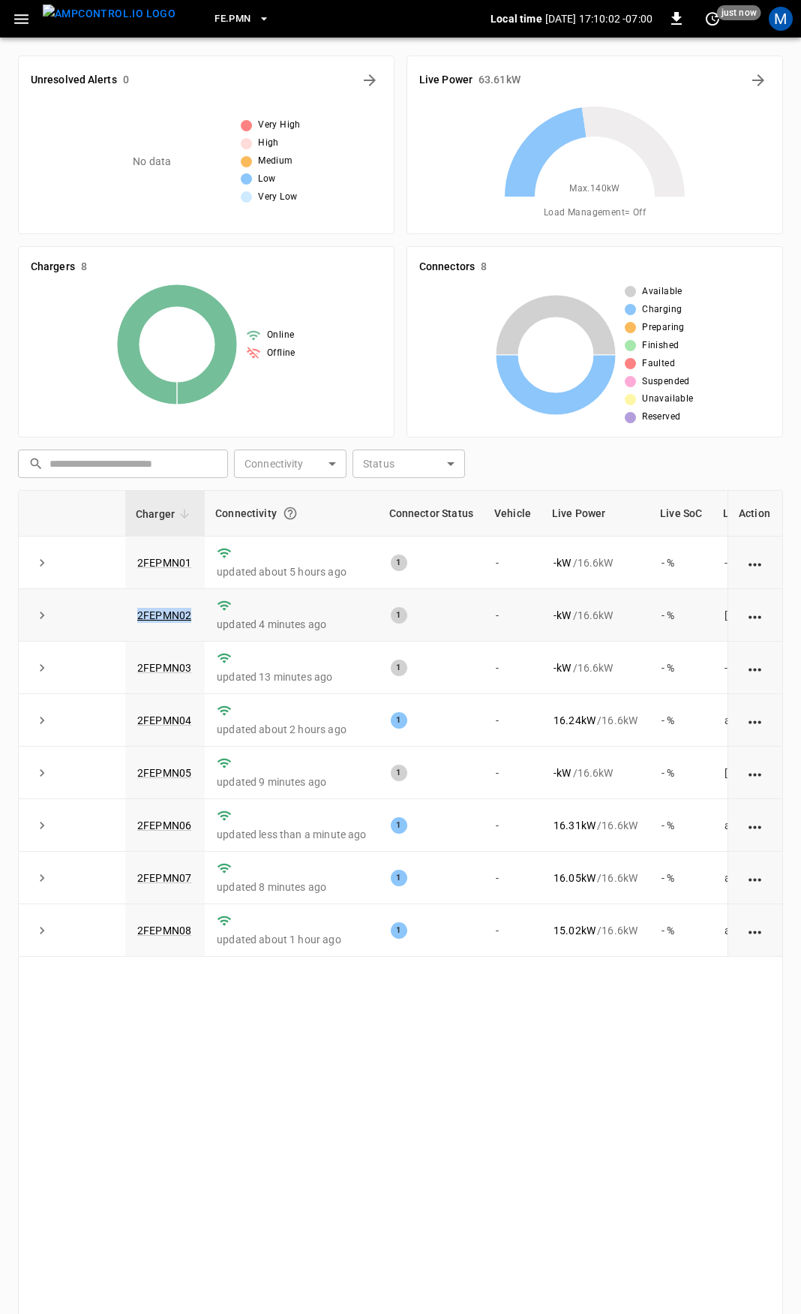
drag, startPoint x: 198, startPoint y: 620, endPoint x: 129, endPoint y: 621, distance: 69.0
click at [129, 621] on td "2FEPMN02" at bounding box center [165, 615] width 80 height 53
copy link "2FEPMN02"
click at [155, 616] on link "2FEPMN02" at bounding box center [164, 615] width 60 height 18
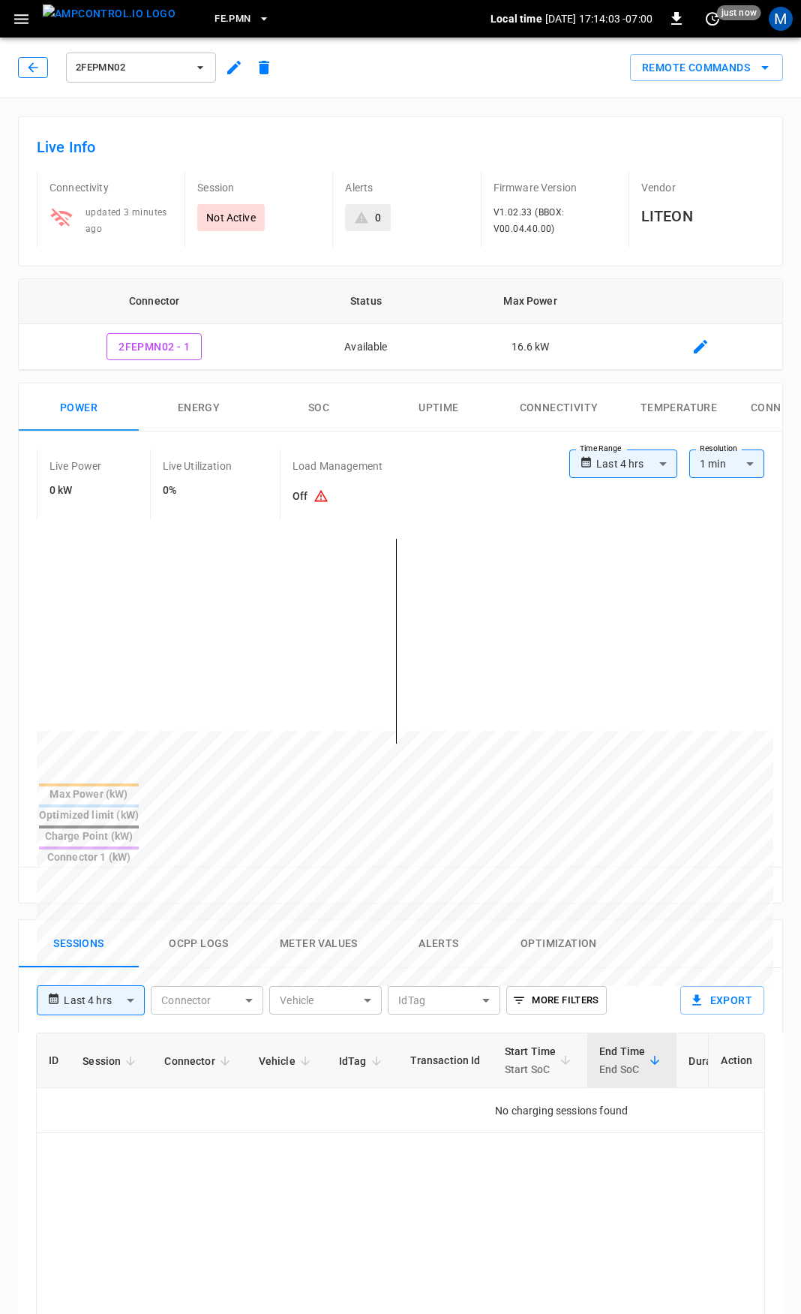
click at [29, 73] on icon "button" at bounding box center [33, 67] width 15 height 15
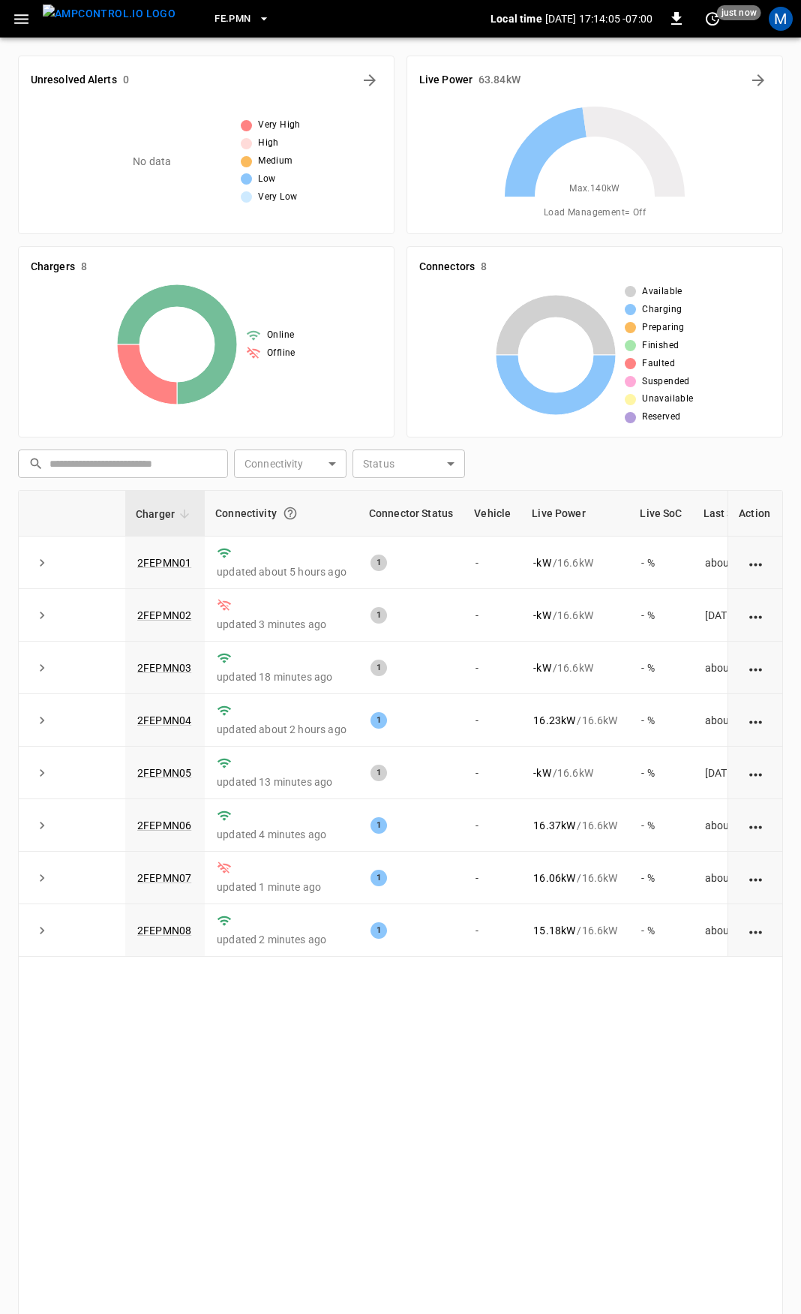
click at [24, 26] on icon "button" at bounding box center [21, 19] width 19 height 19
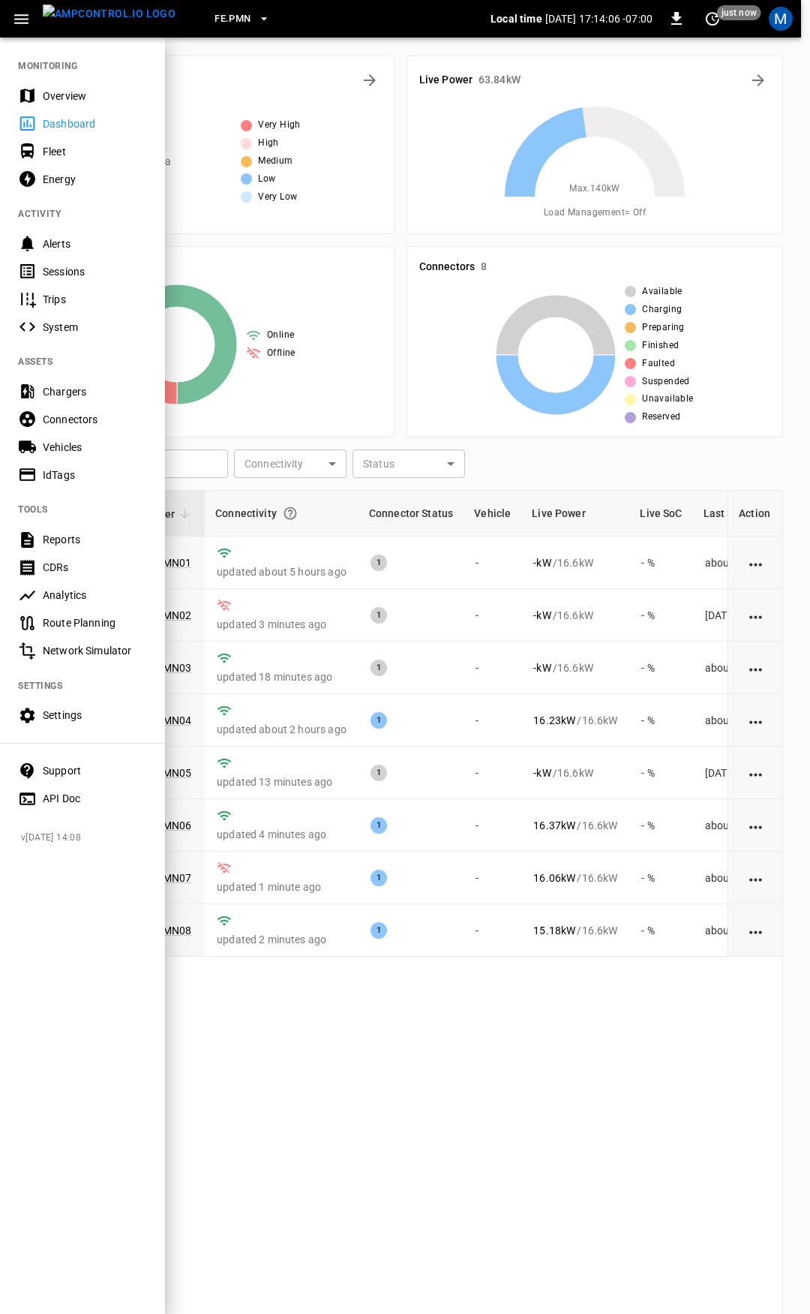
drag, startPoint x: 57, startPoint y: 95, endPoint x: 155, endPoint y: 211, distance: 151.2
click at [57, 95] on div "Overview" at bounding box center [95, 96] width 104 height 15
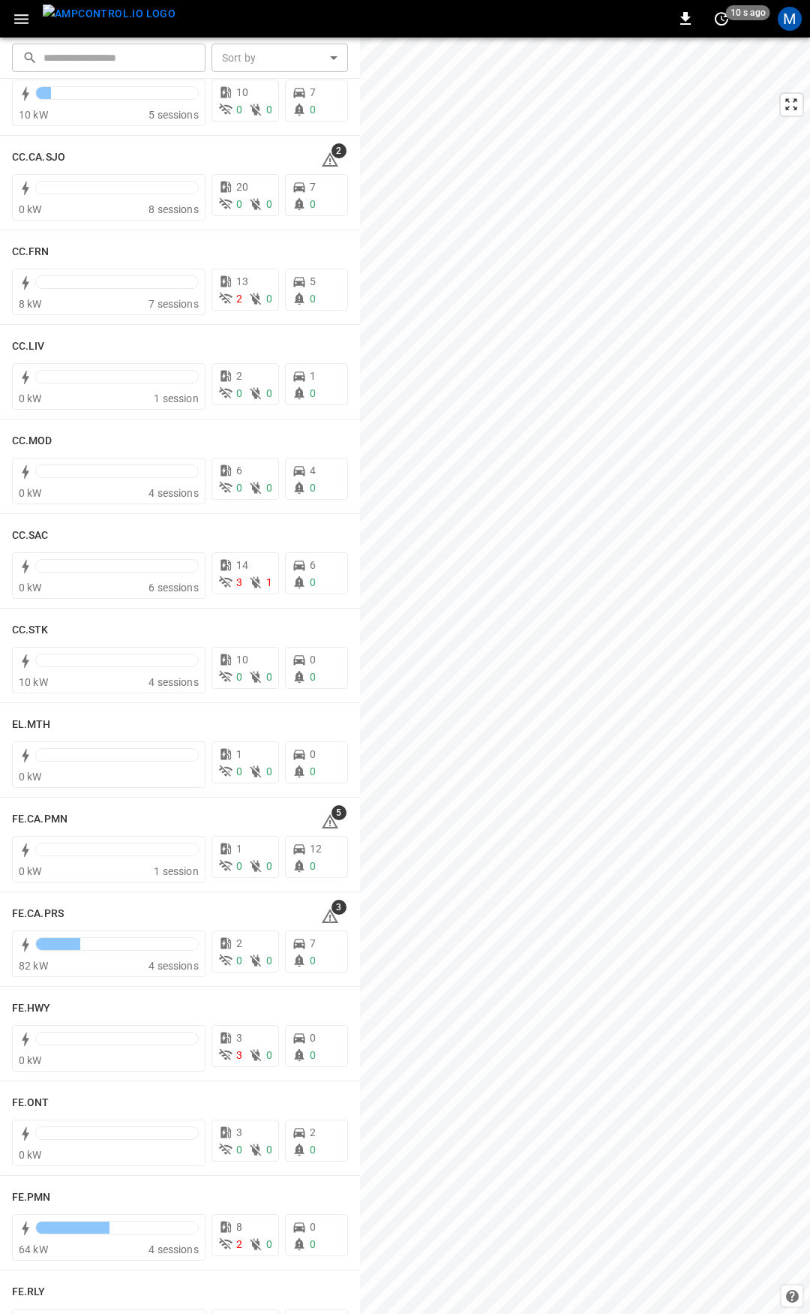
scroll to position [770, 0]
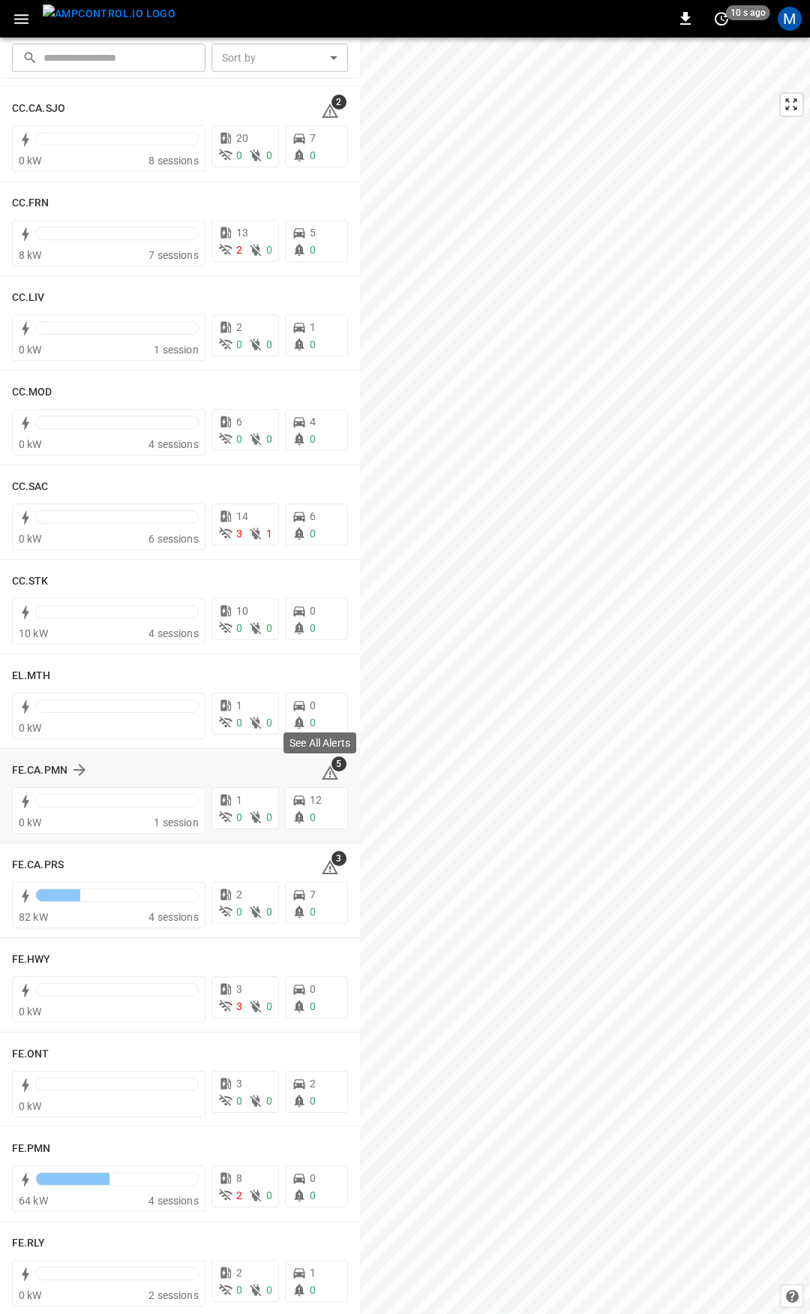
click at [326, 772] on icon at bounding box center [330, 773] width 18 height 18
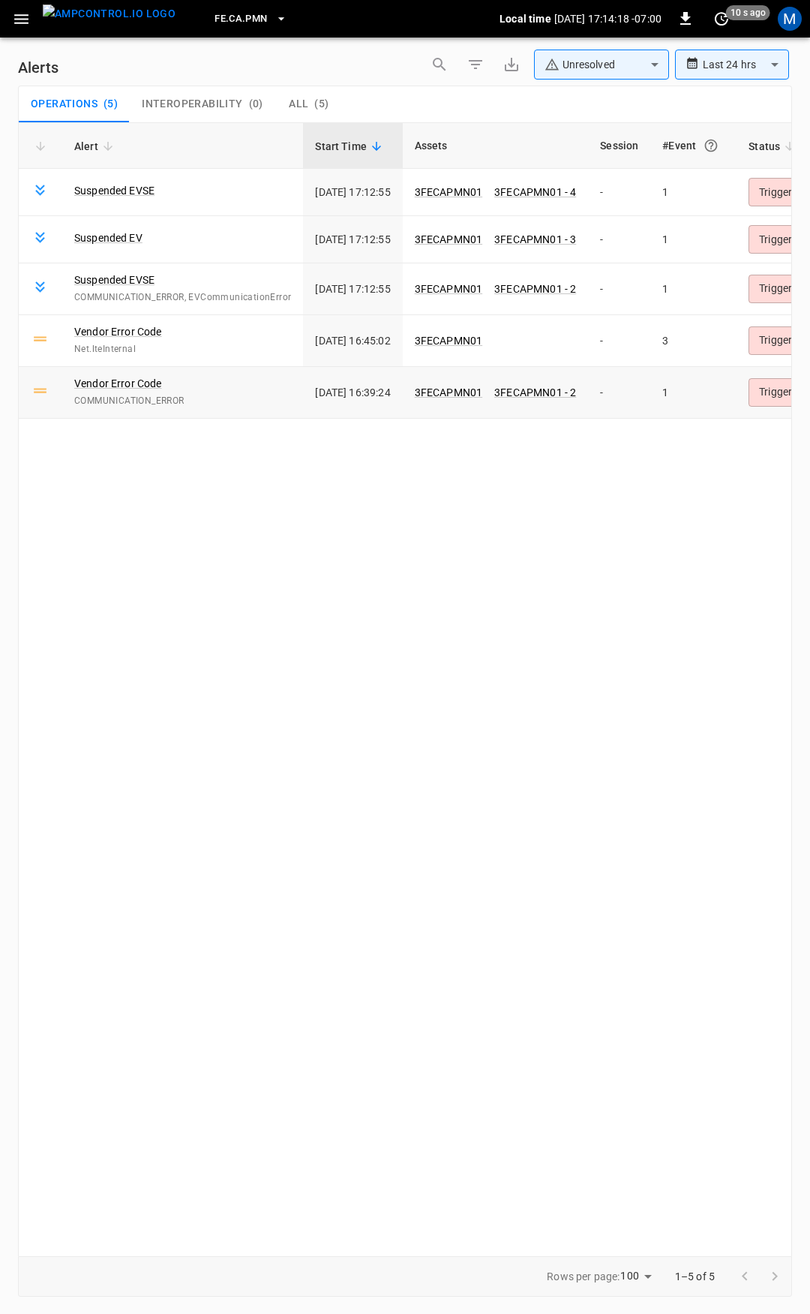
click at [785, 392] on body "**********" at bounding box center [405, 654] width 810 height 1308
click at [770, 430] on li "Resolved" at bounding box center [747, 429] width 95 height 26
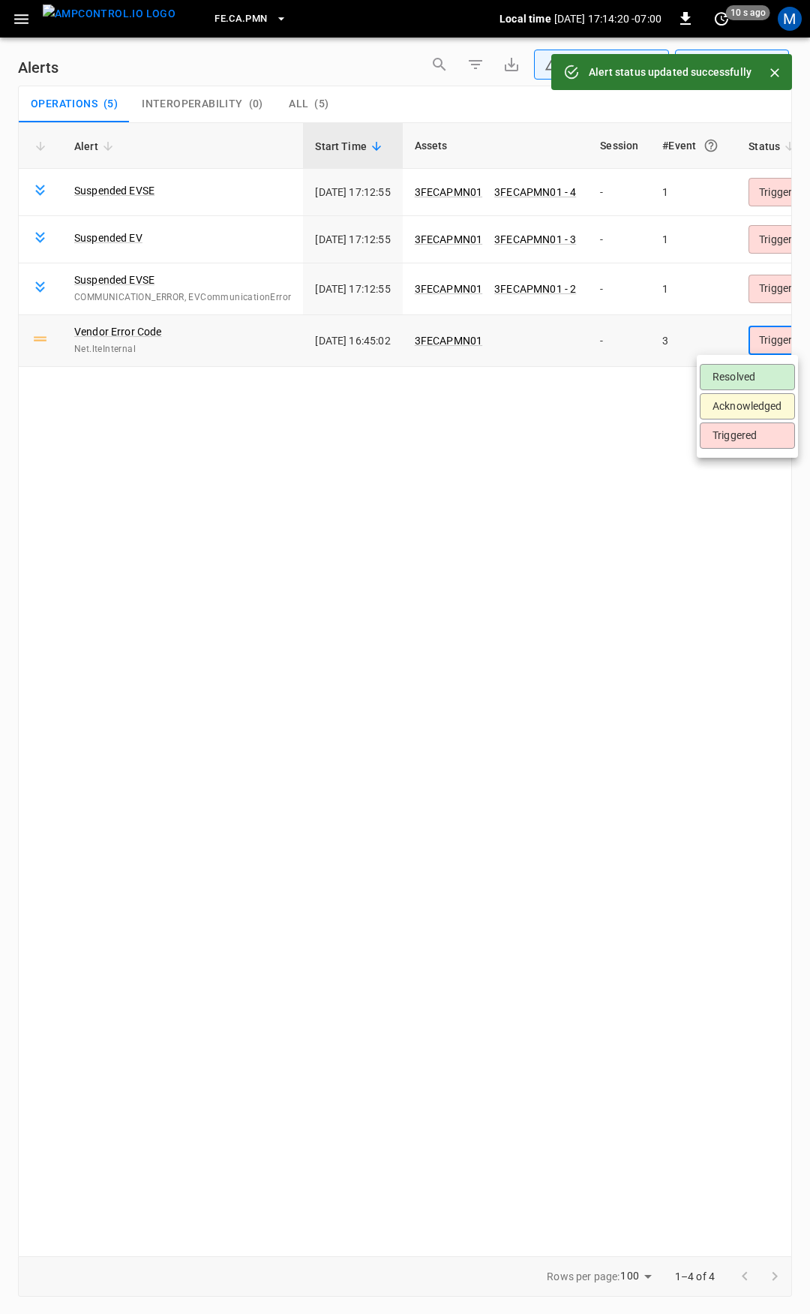
drag, startPoint x: 774, startPoint y: 332, endPoint x: 770, endPoint y: 361, distance: 29.5
click at [775, 333] on body "**********" at bounding box center [405, 654] width 810 height 1308
click at [758, 374] on li "Resolved" at bounding box center [747, 377] width 95 height 26
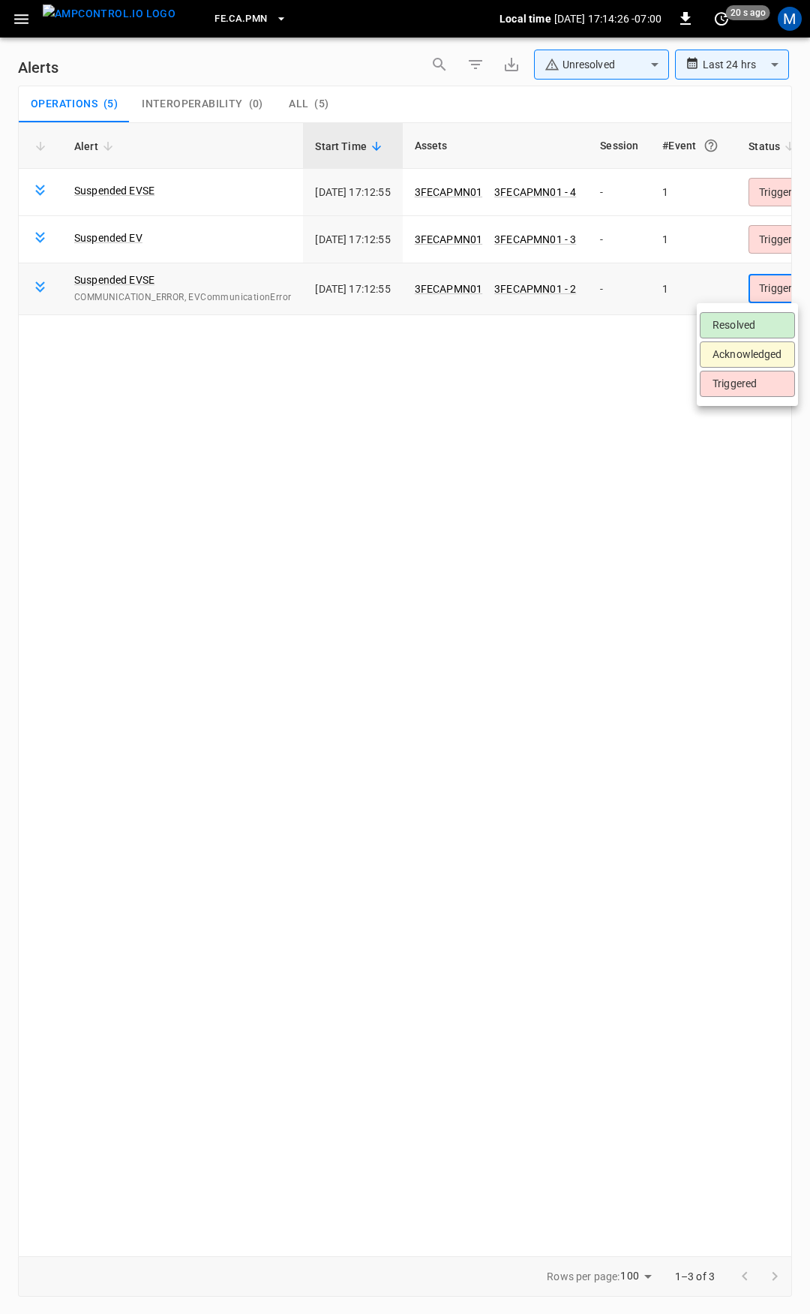
click at [776, 286] on body "**********" at bounding box center [405, 654] width 810 height 1308
click at [752, 316] on li "Resolved" at bounding box center [747, 325] width 95 height 26
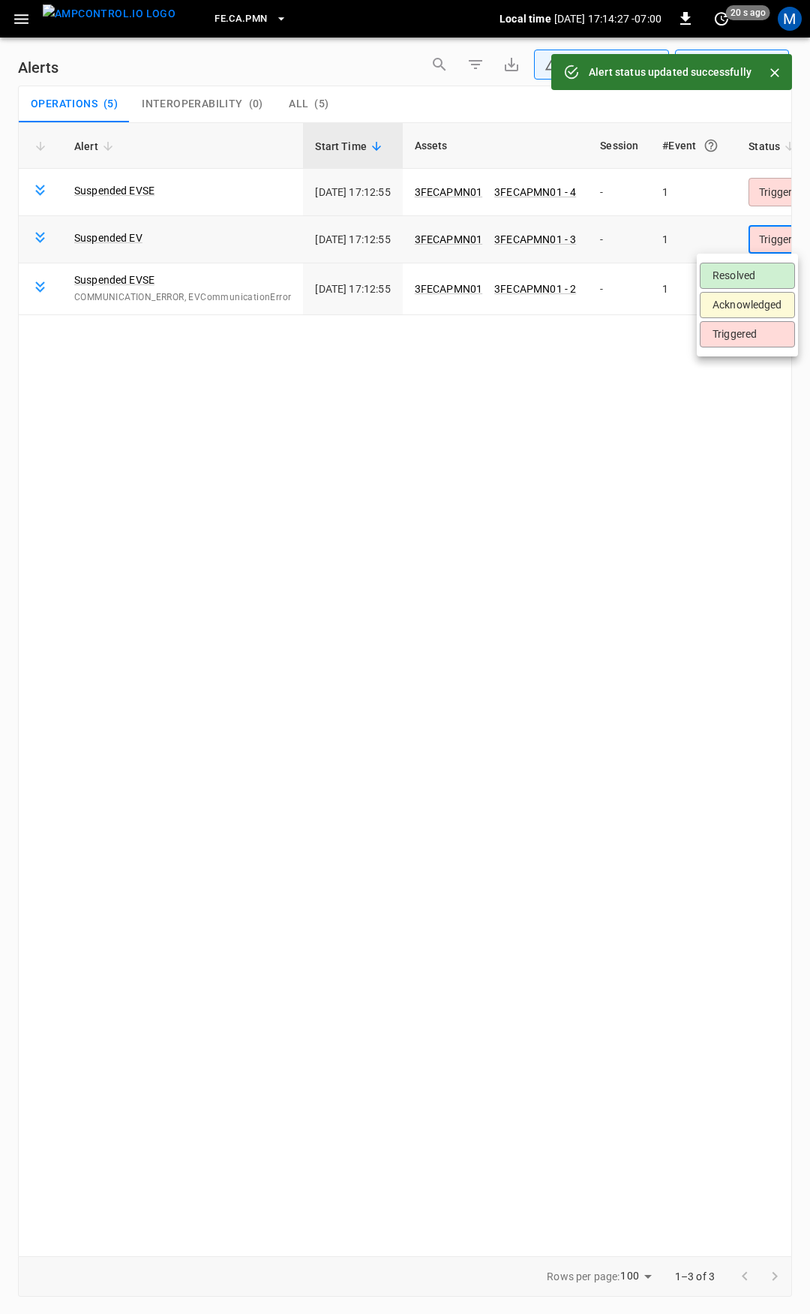
click at [782, 239] on body "**********" at bounding box center [405, 654] width 810 height 1308
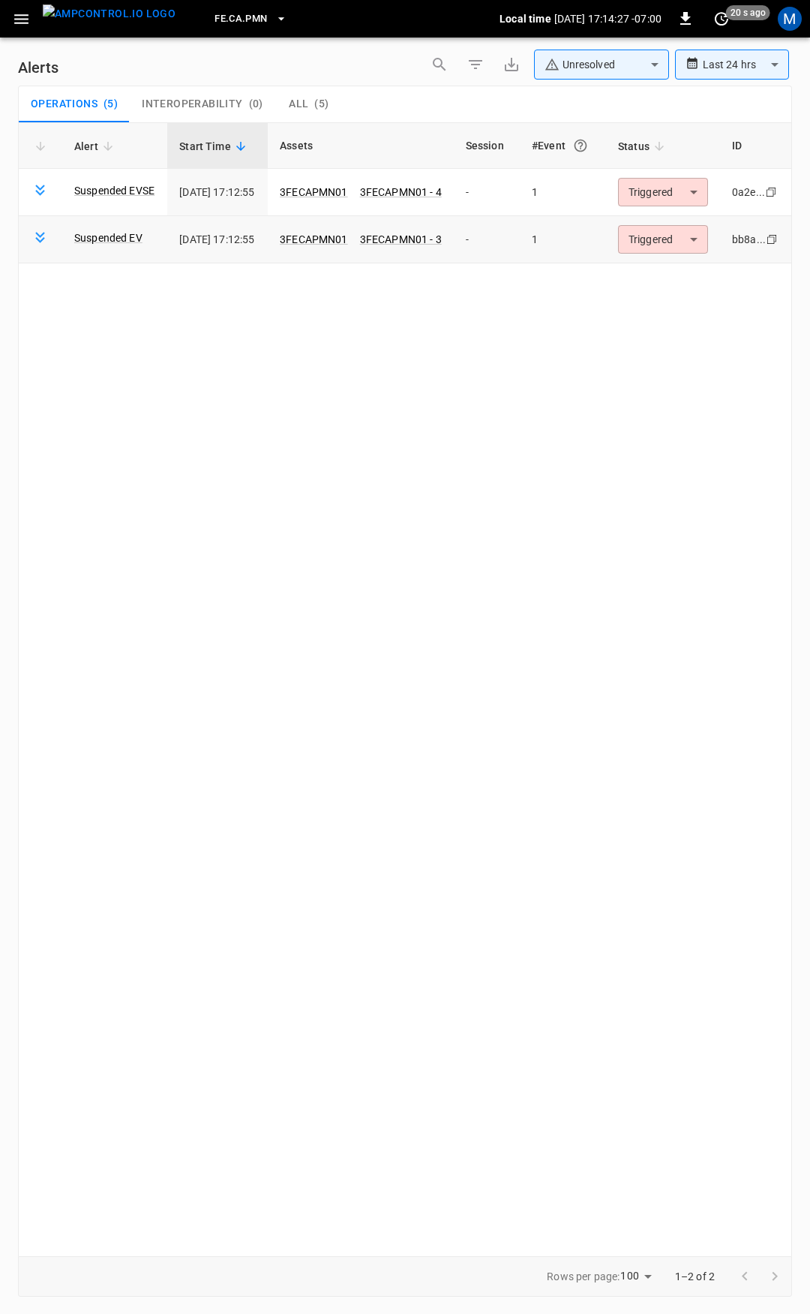
click at [693, 247] on body "**********" at bounding box center [405, 654] width 810 height 1308
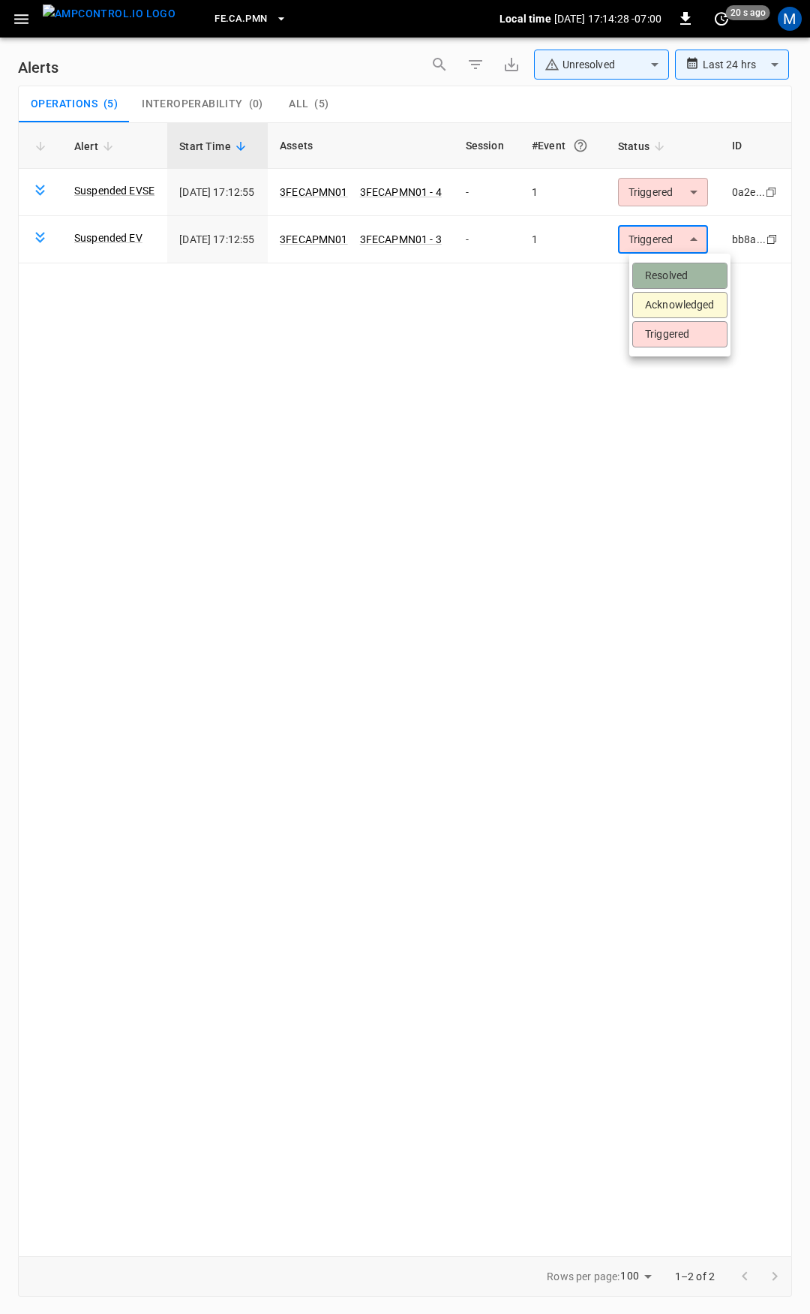
click at [673, 281] on li "Resolved" at bounding box center [679, 276] width 95 height 26
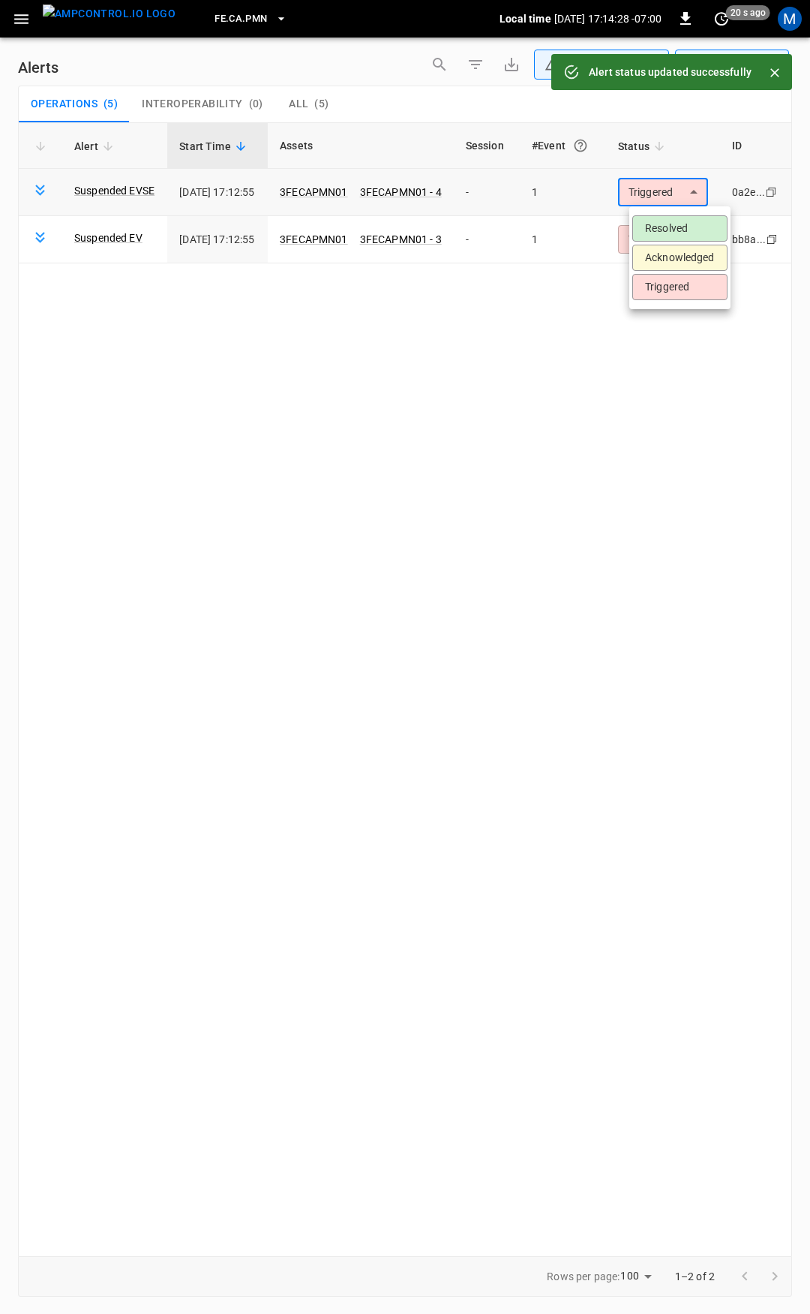
click at [678, 192] on body "**********" at bounding box center [405, 654] width 810 height 1308
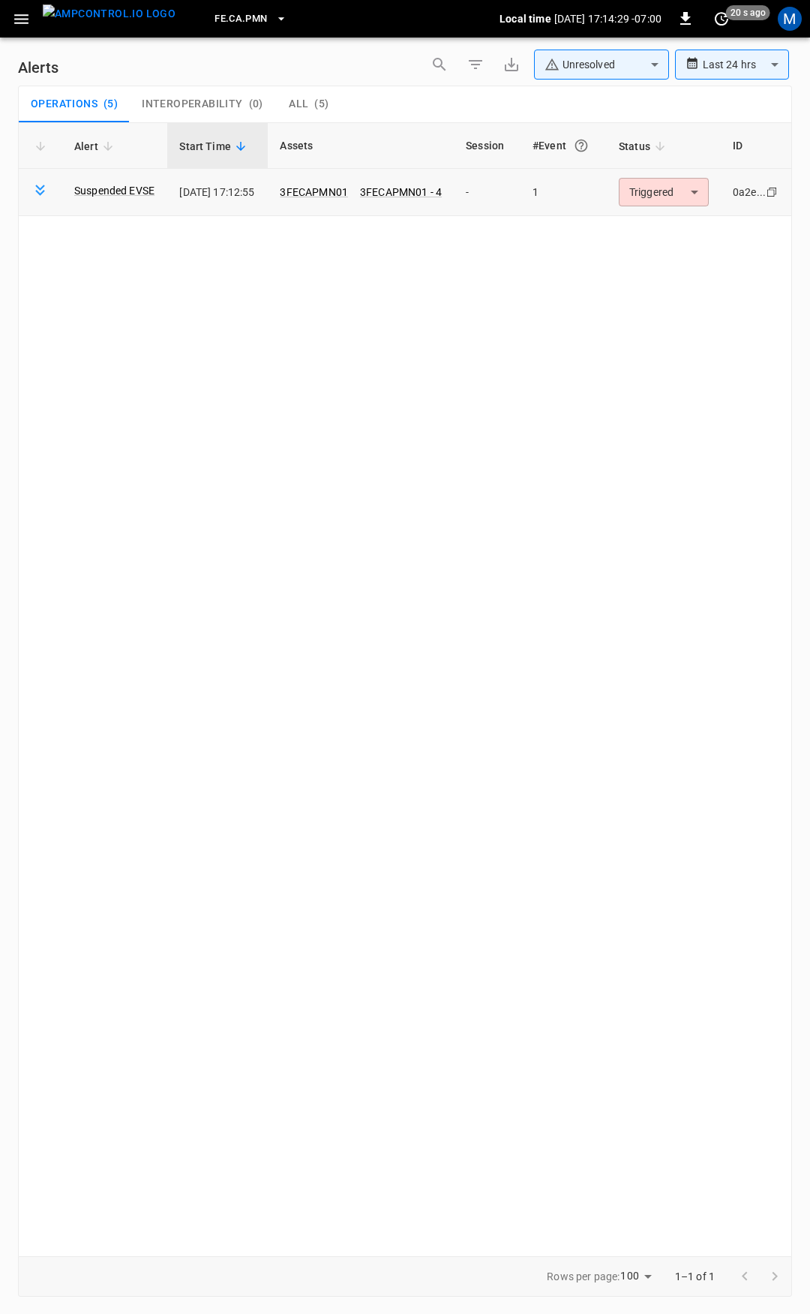
click at [679, 191] on body "**********" at bounding box center [405, 654] width 810 height 1308
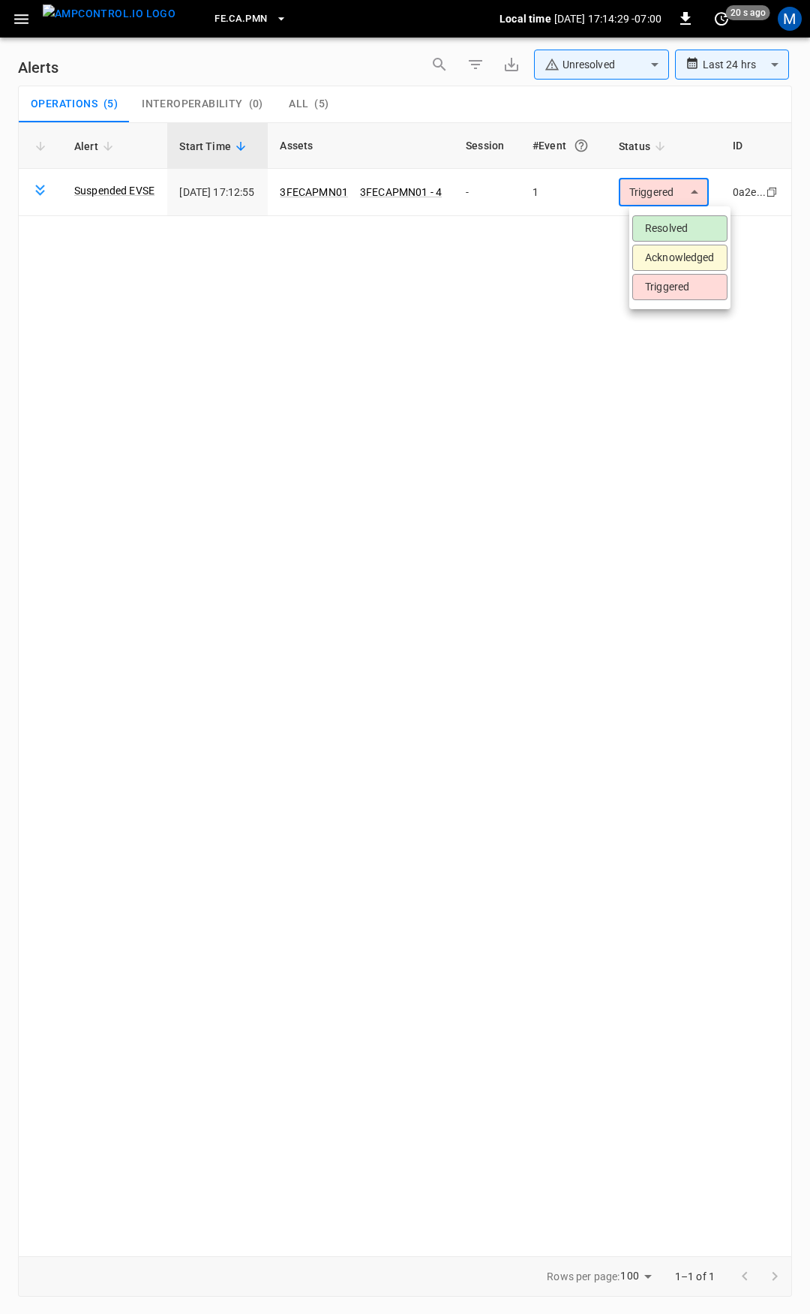
click at [680, 229] on li "Resolved" at bounding box center [679, 228] width 95 height 26
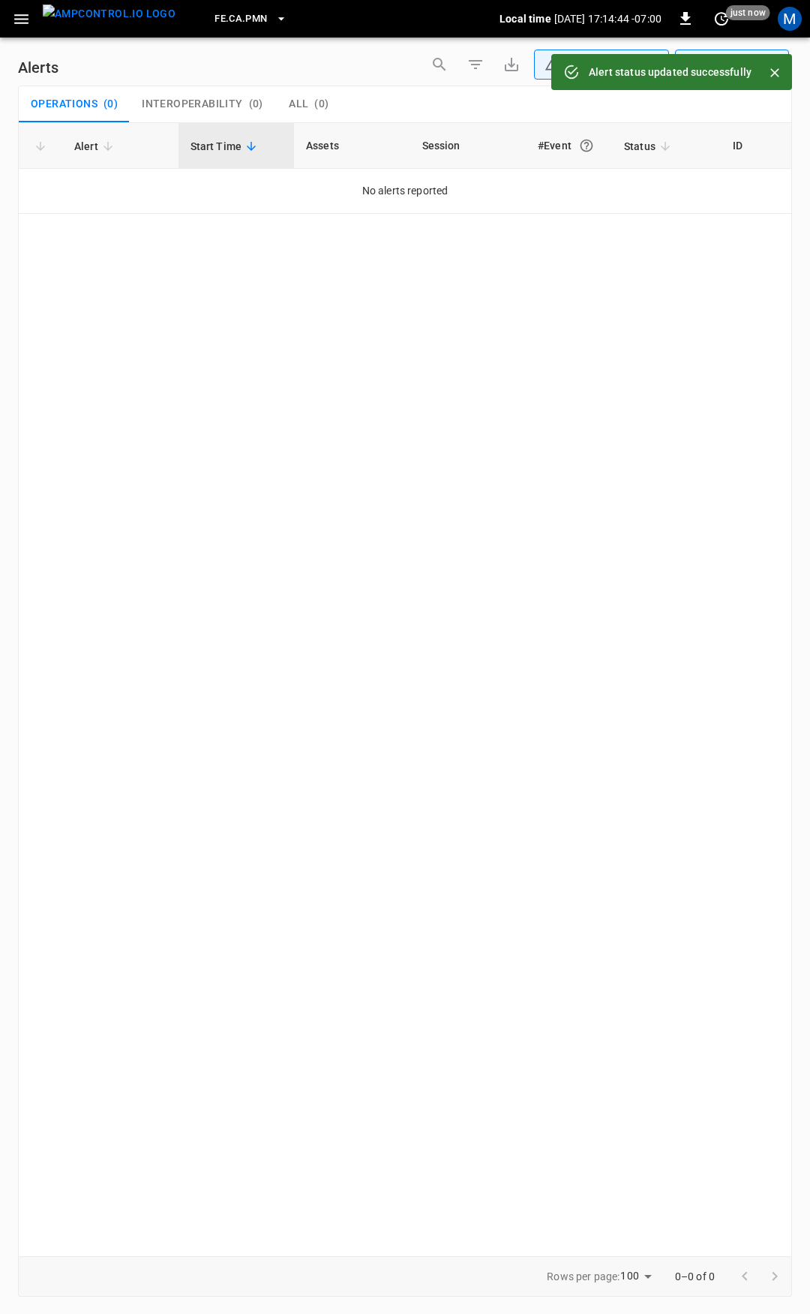
click at [6, 14] on button "button" at bounding box center [21, 19] width 31 height 28
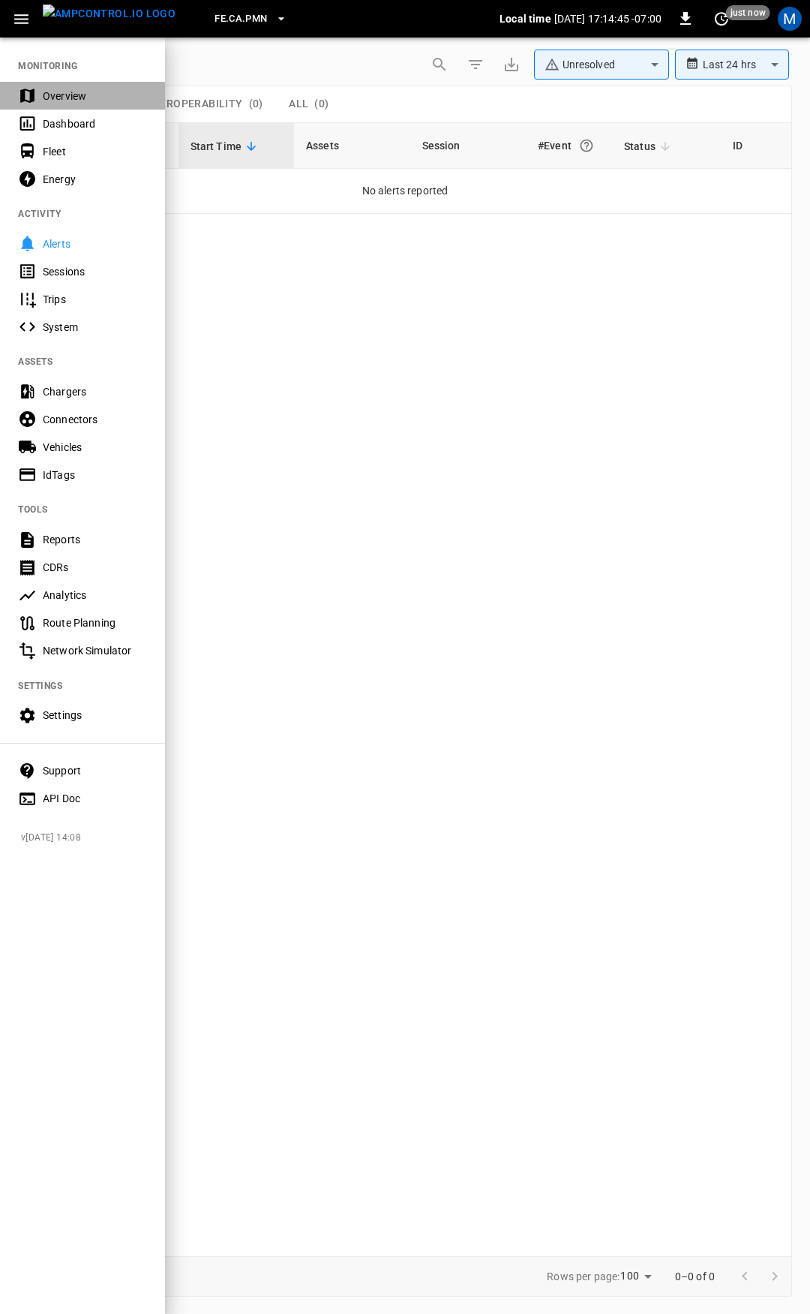
click at [91, 95] on div "Overview" at bounding box center [95, 96] width 104 height 15
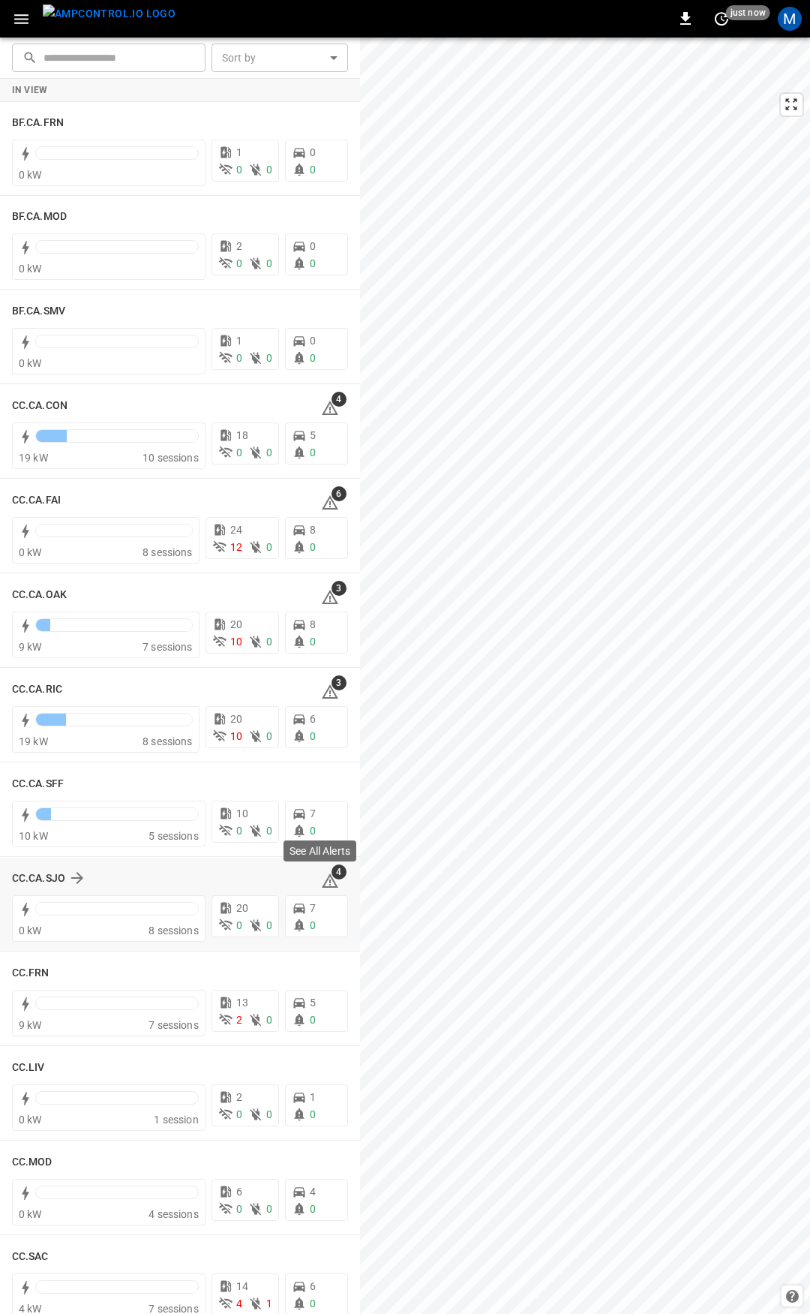
click at [323, 878] on icon at bounding box center [330, 880] width 17 height 14
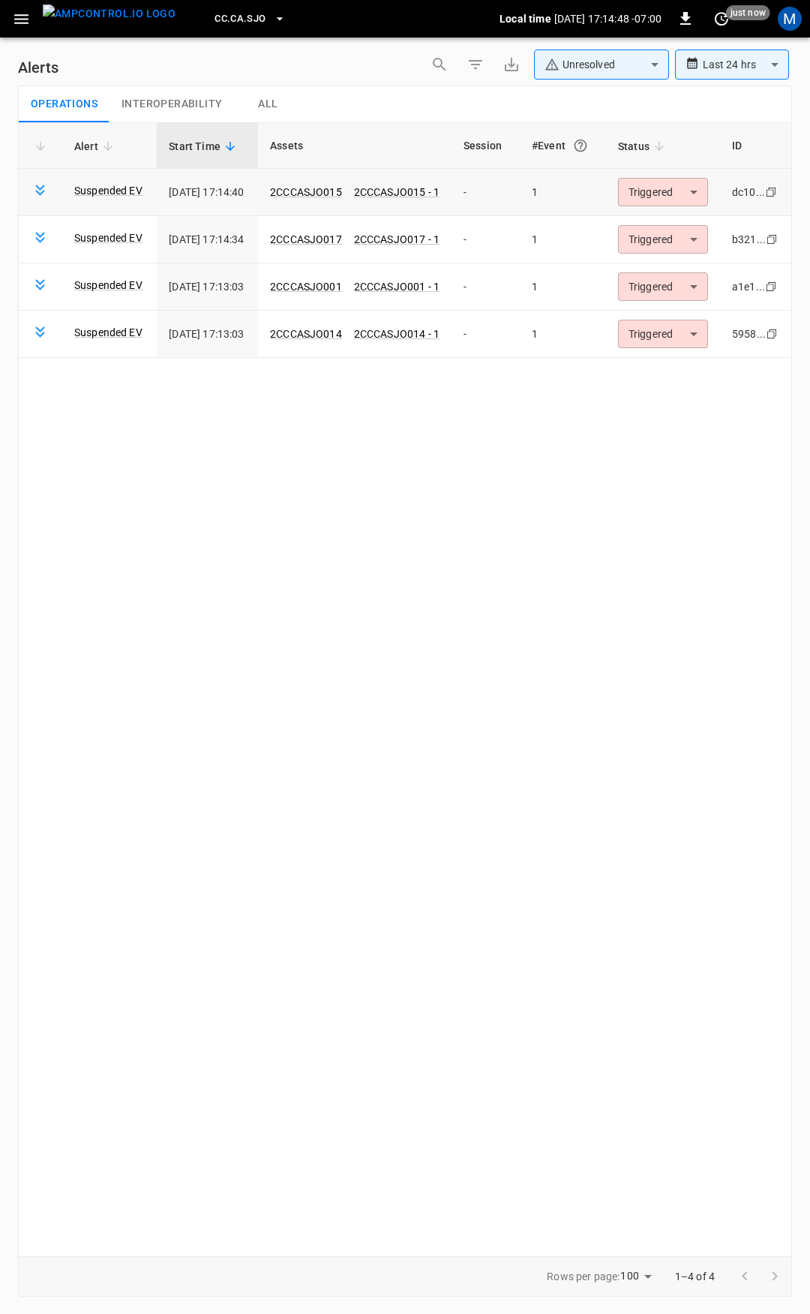
click at [685, 189] on body "**********" at bounding box center [405, 654] width 810 height 1308
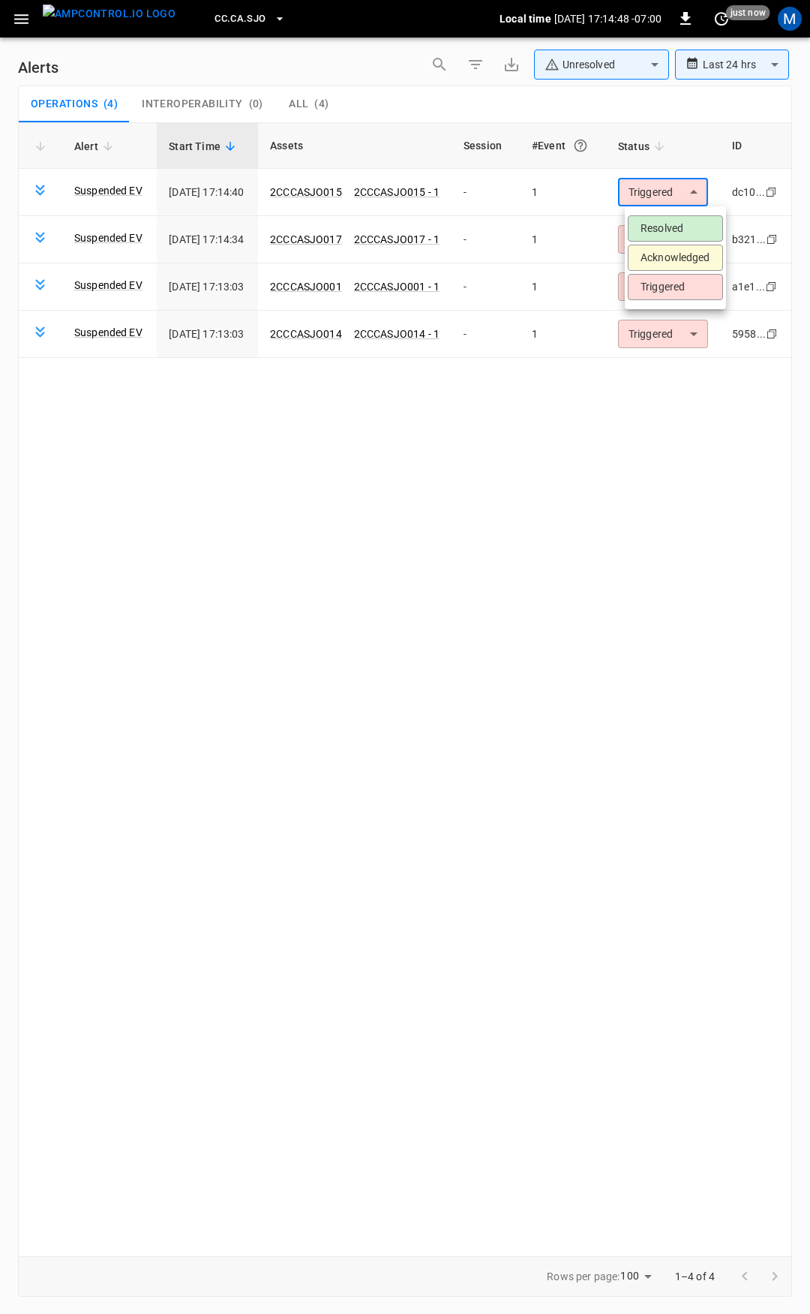
click at [684, 227] on li "Resolved" at bounding box center [675, 228] width 95 height 26
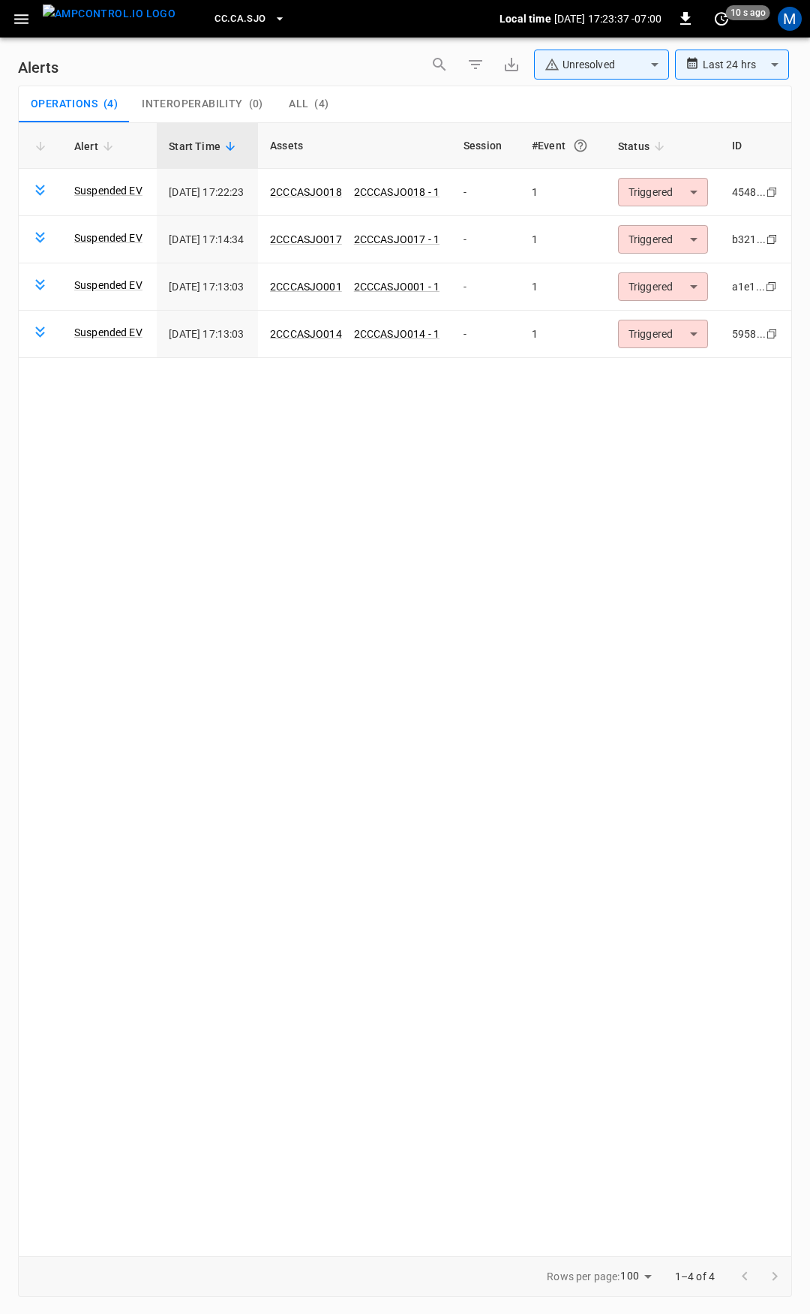
click at [5, 21] on div "CC.CA.SJO Local time 2025-09-02 17:23:37 -07:00 0 10 s ago M" at bounding box center [405, 19] width 810 height 38
click at [20, 21] on icon "button" at bounding box center [21, 19] width 19 height 19
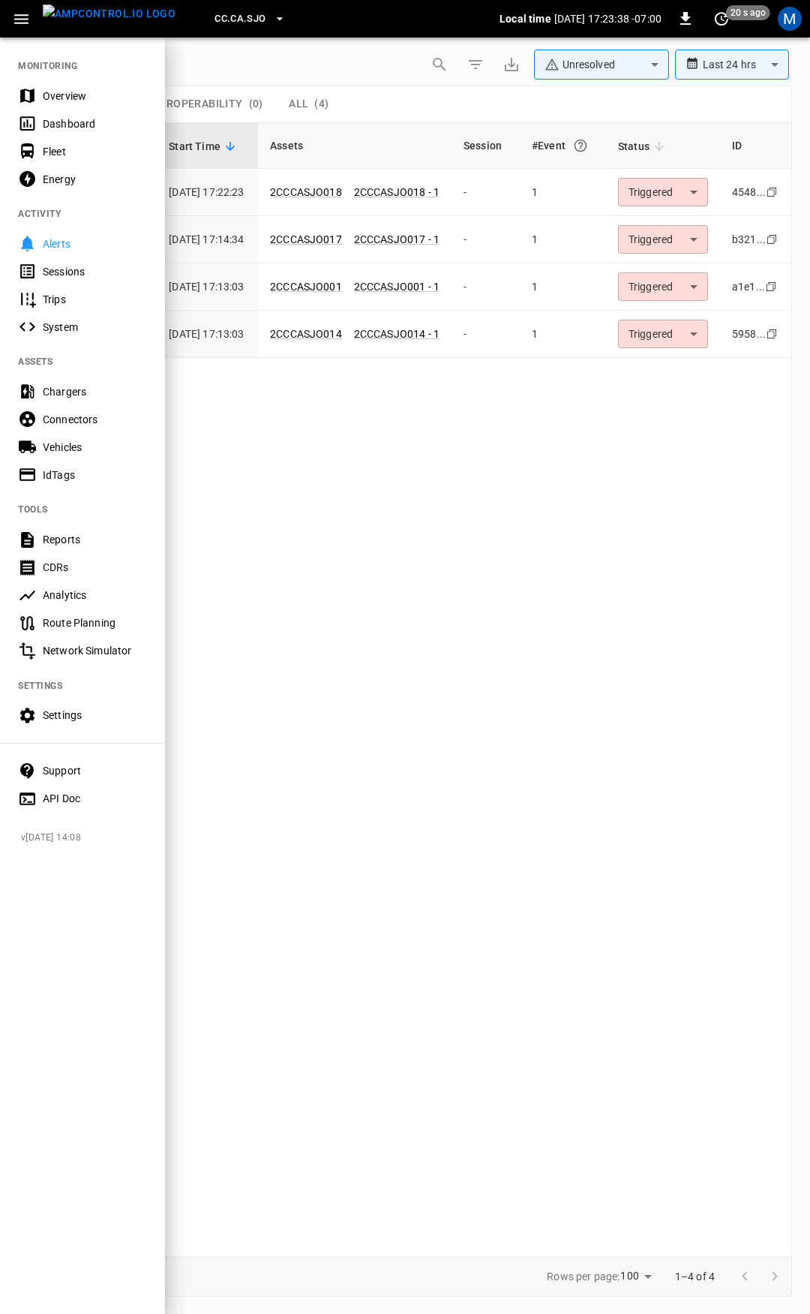
click at [62, 94] on div "Overview" at bounding box center [95, 96] width 104 height 15
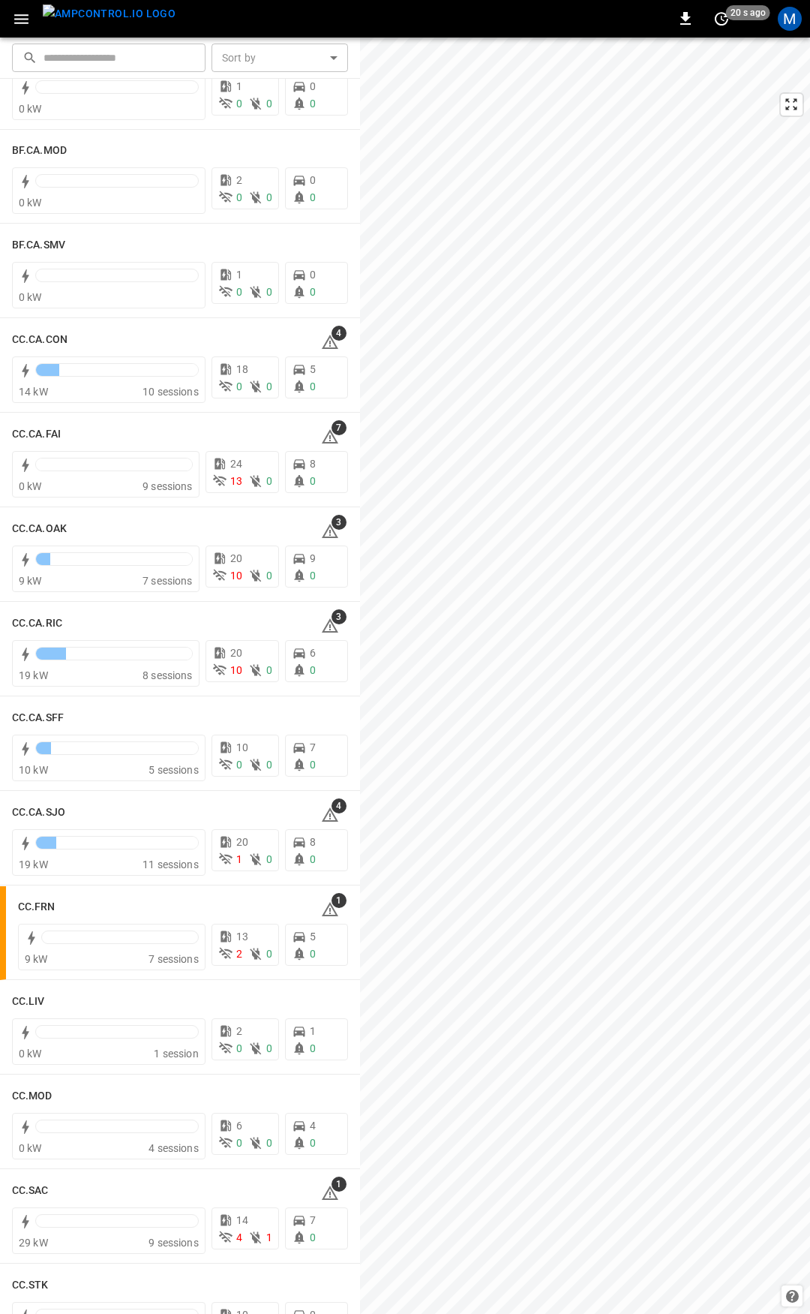
scroll to position [72, 0]
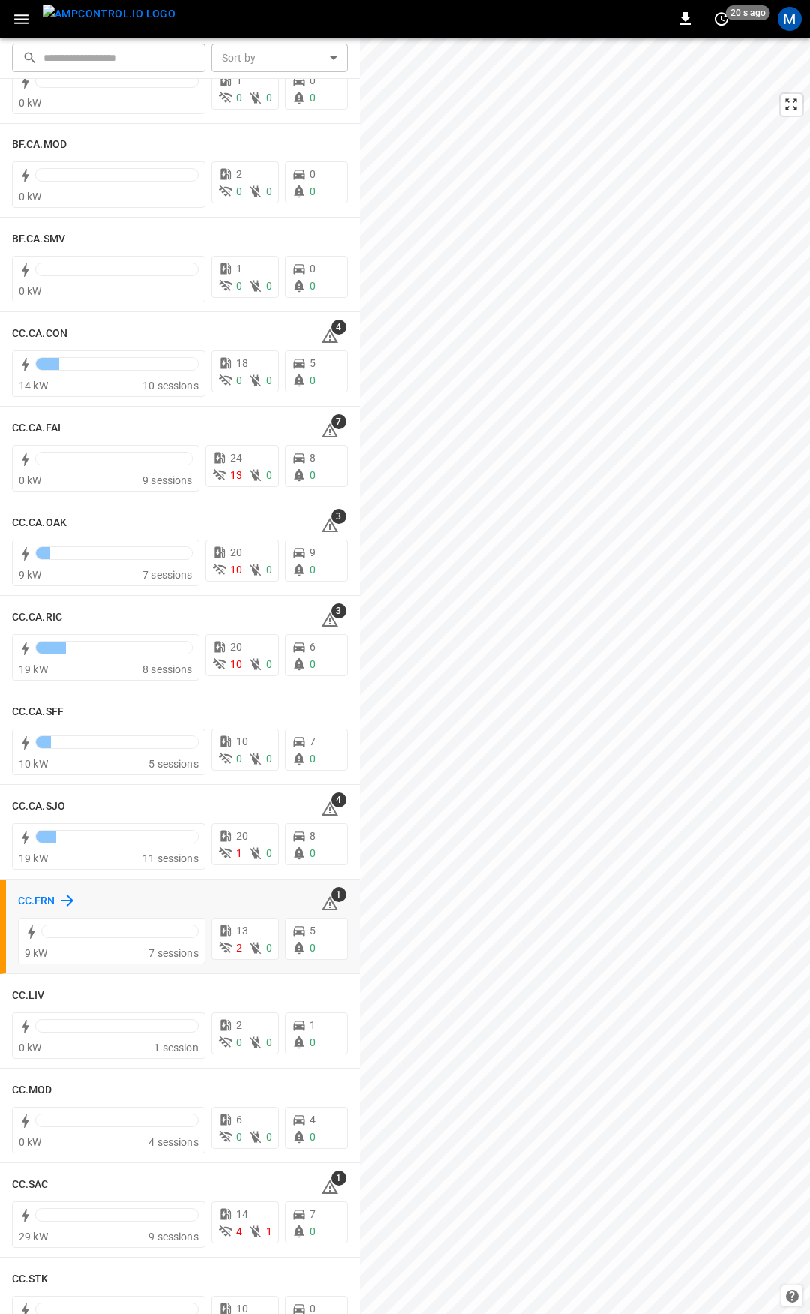
click at [35, 900] on h6 "CC.FRN" at bounding box center [37, 901] width 38 height 17
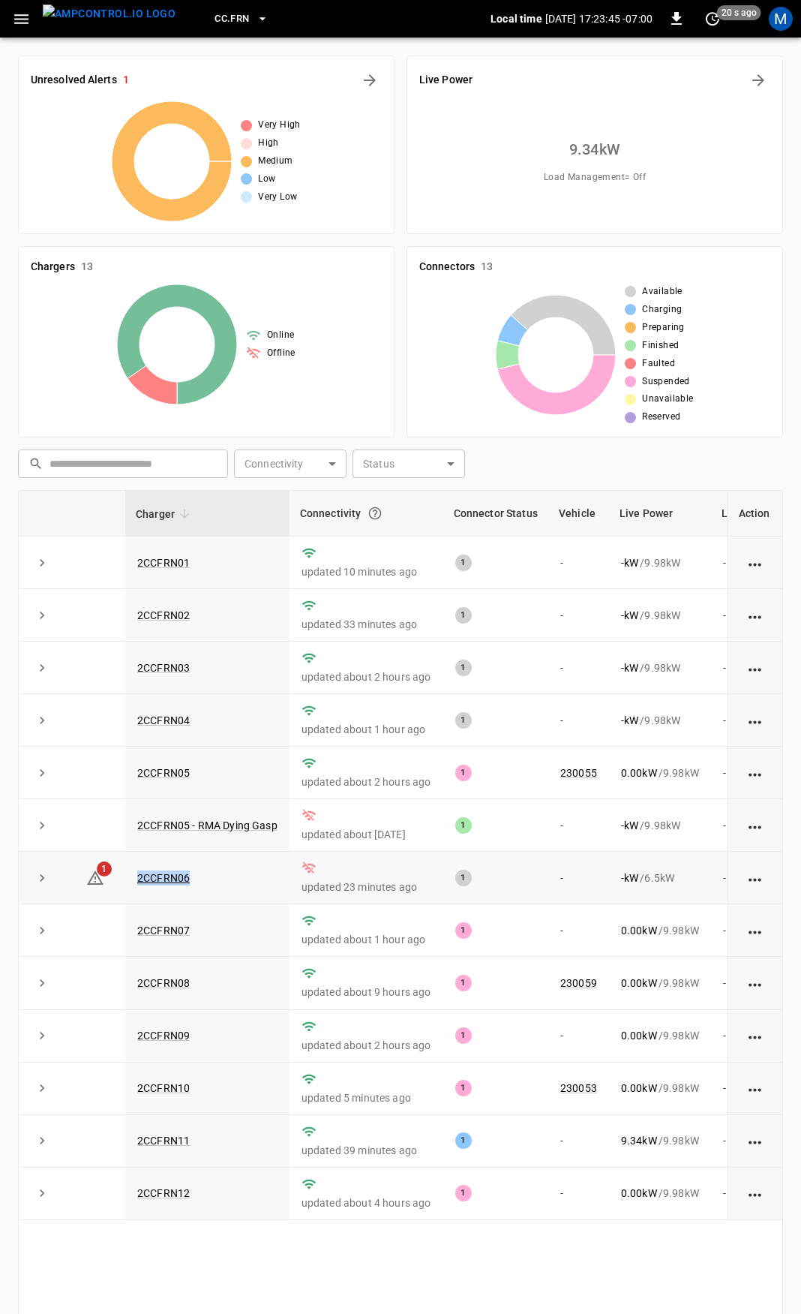
drag, startPoint x: 222, startPoint y: 880, endPoint x: 125, endPoint y: 887, distance: 97.0
click at [125, 887] on td "2CCFRN06" at bounding box center [207, 878] width 164 height 53
click at [171, 887] on link "2CCFRN06" at bounding box center [163, 878] width 59 height 18
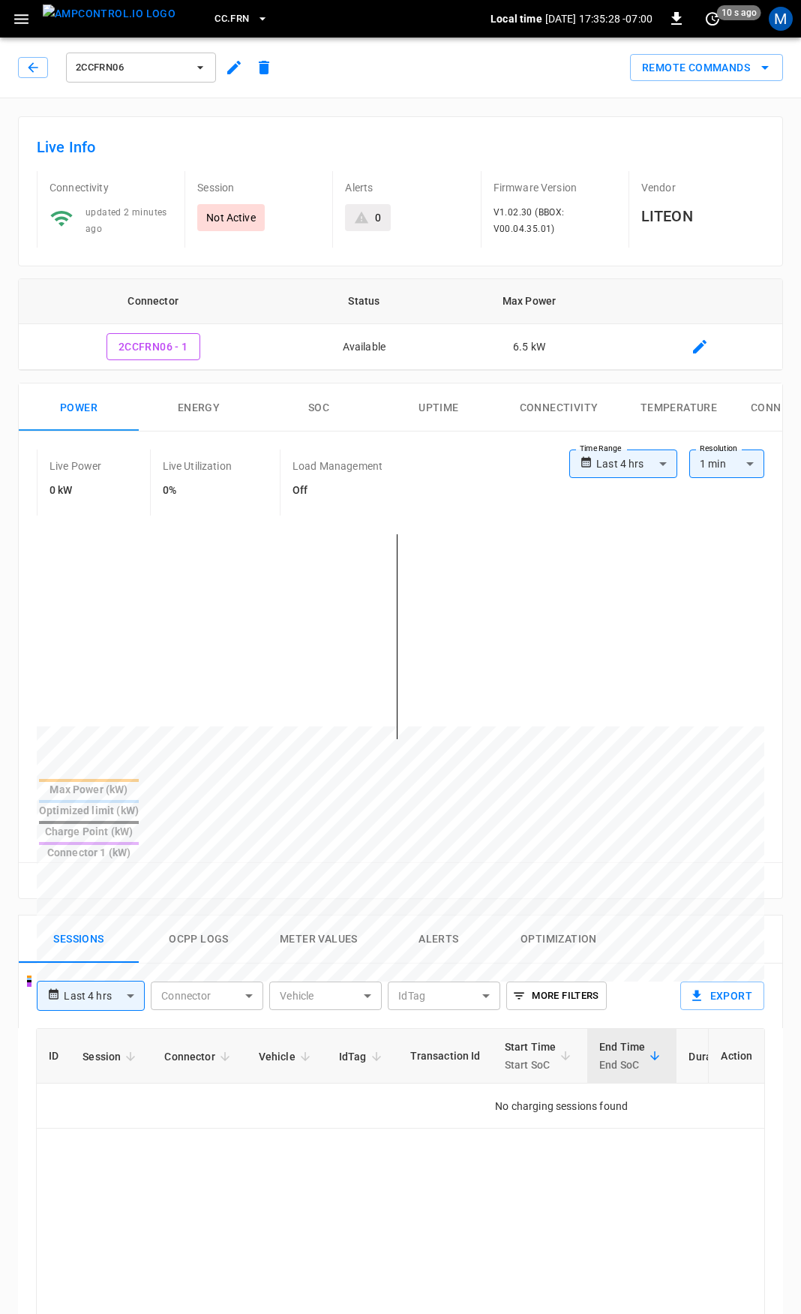
click at [31, 74] on icon "button" at bounding box center [33, 67] width 15 height 15
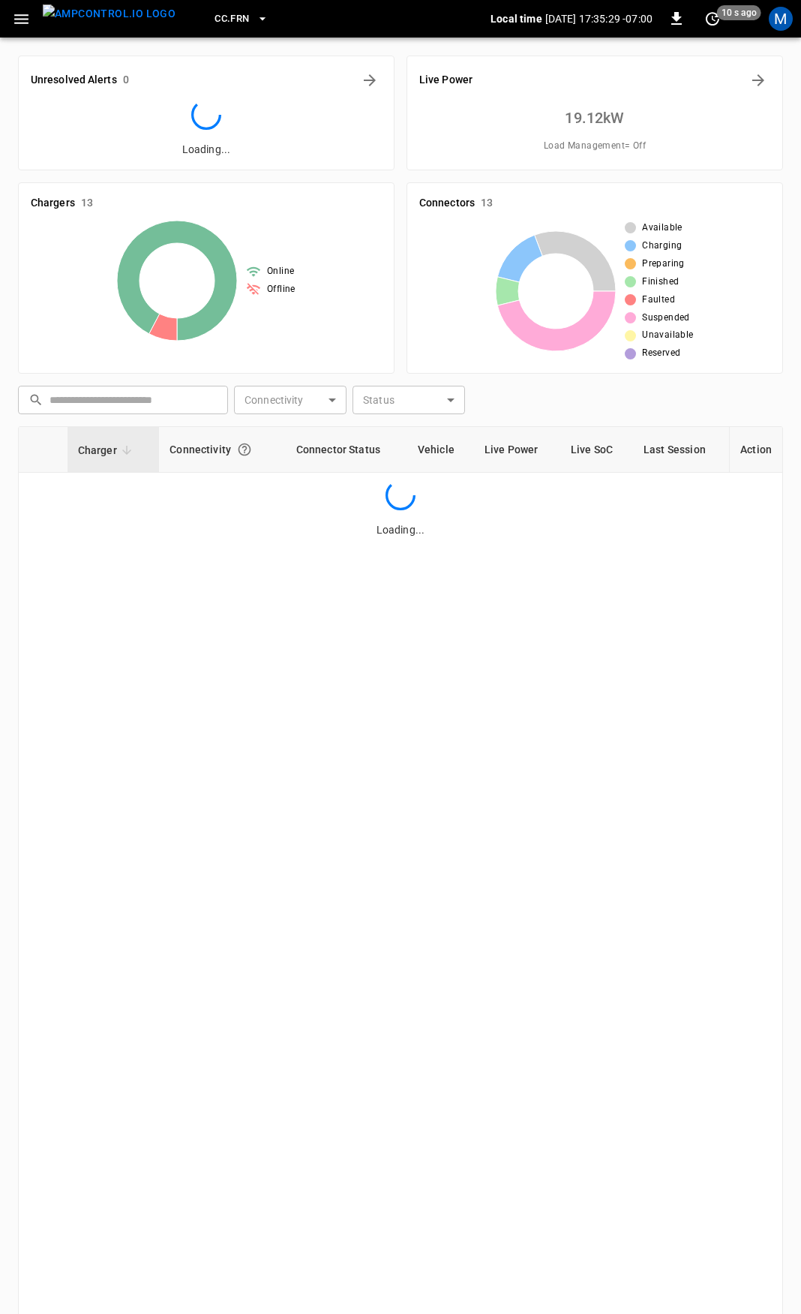
click at [24, 18] on icon "button" at bounding box center [21, 19] width 14 height 10
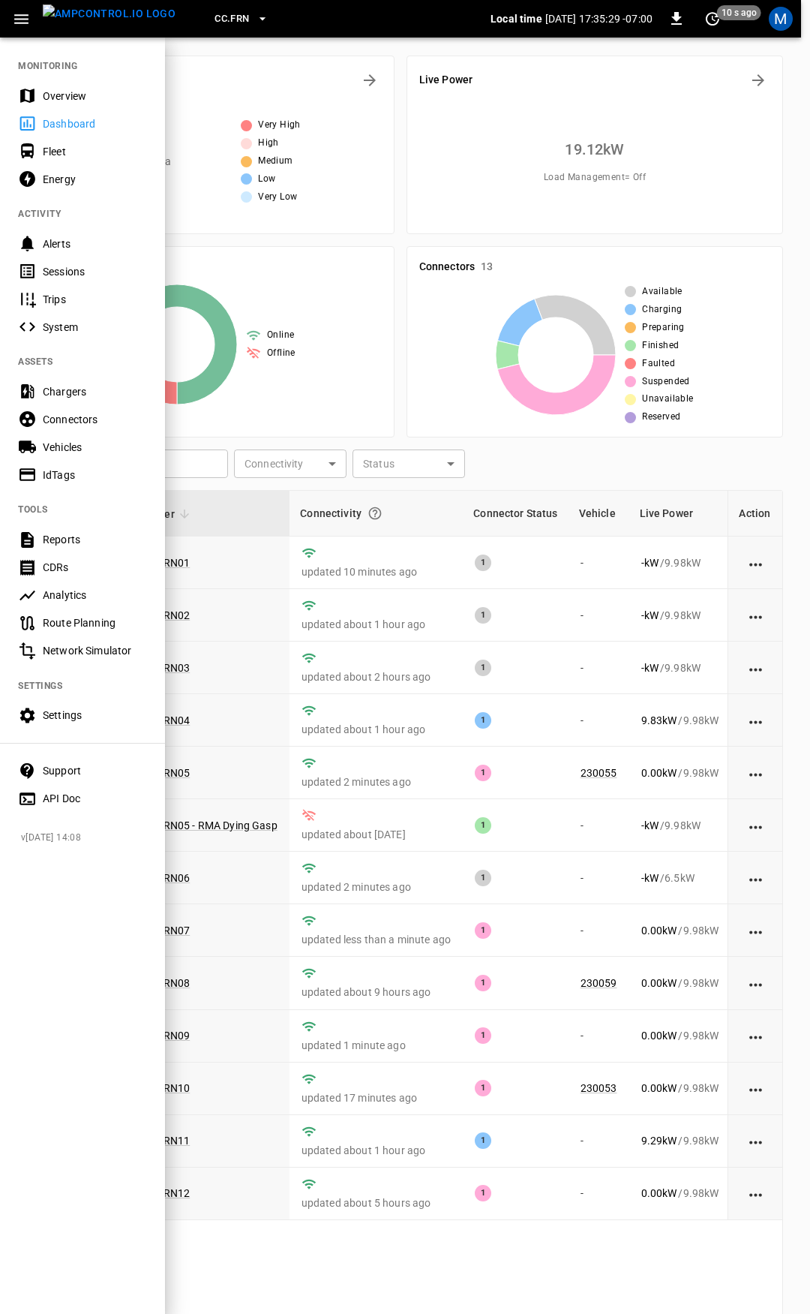
click at [79, 98] on div "Overview" at bounding box center [95, 96] width 104 height 15
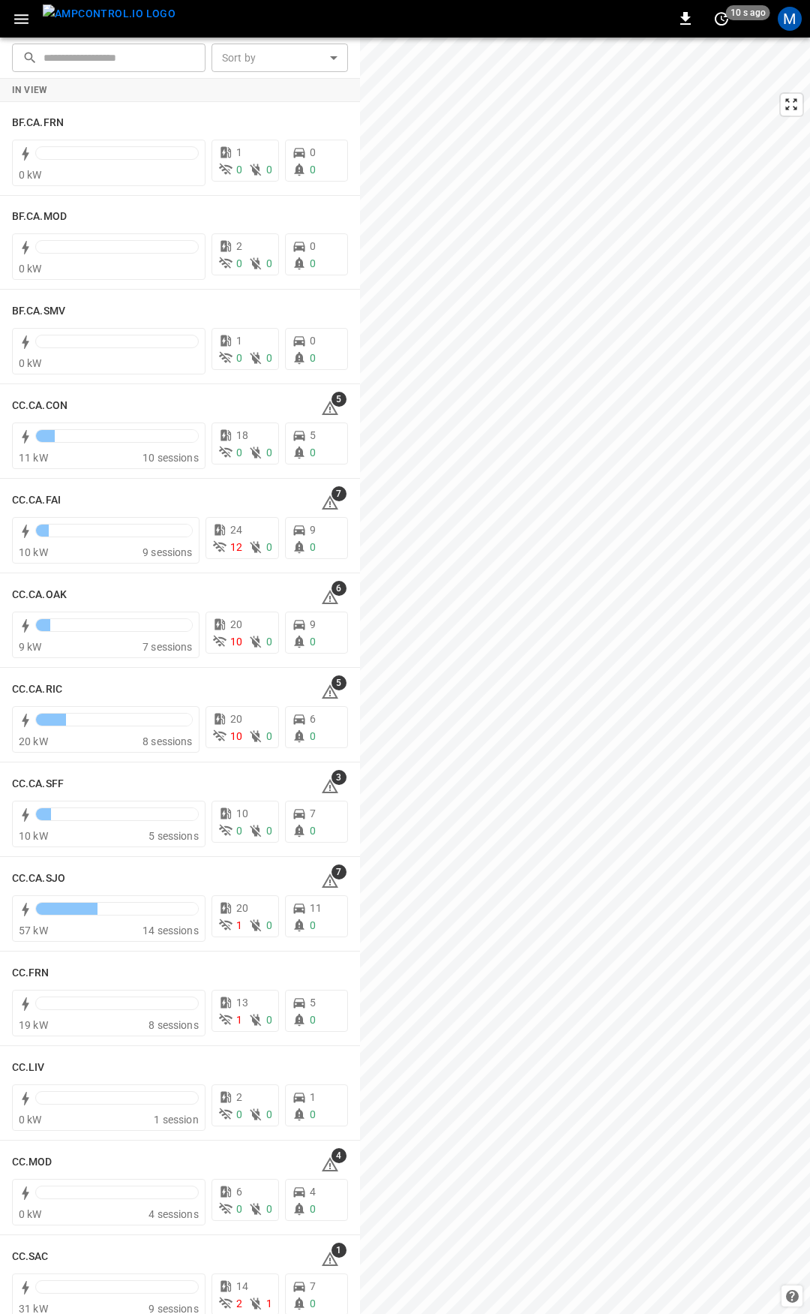
click at [21, 14] on icon "button" at bounding box center [21, 19] width 14 height 10
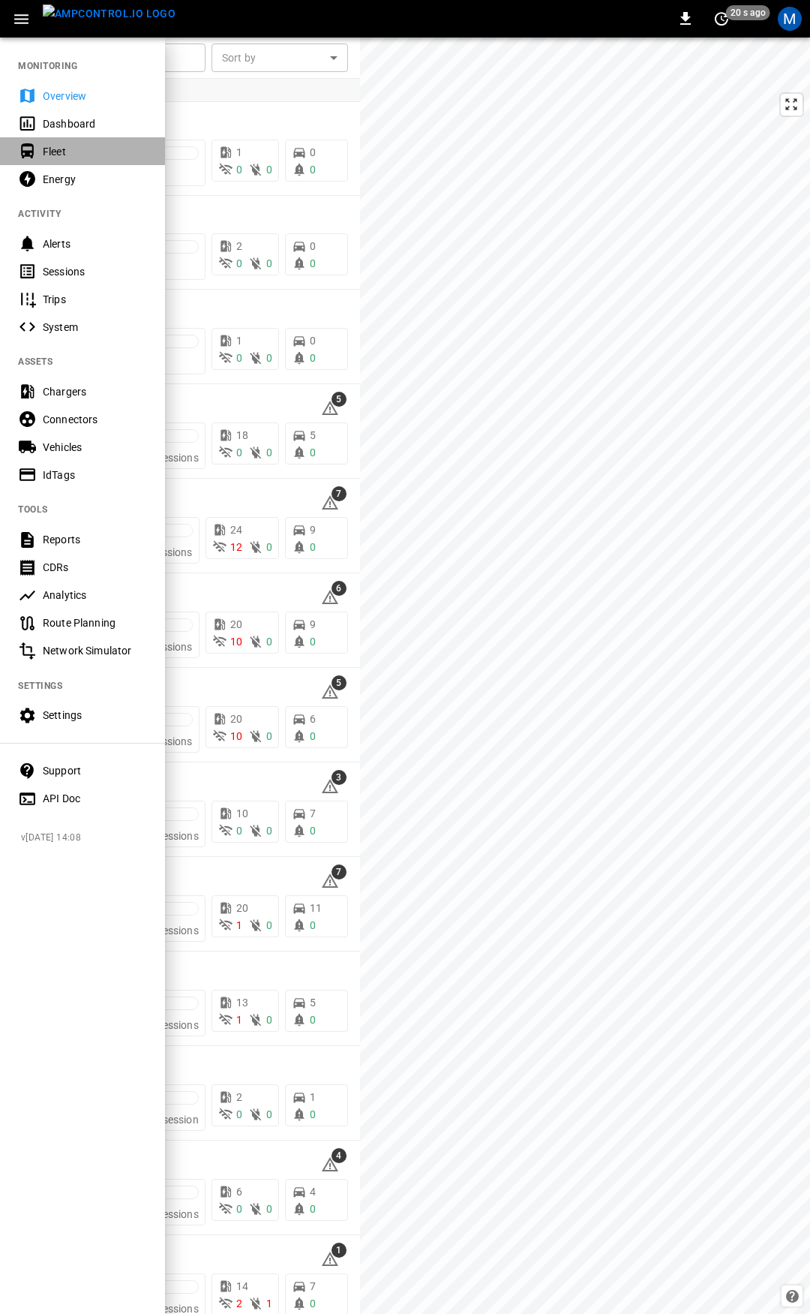
click at [58, 145] on div "Fleet" at bounding box center [95, 151] width 104 height 15
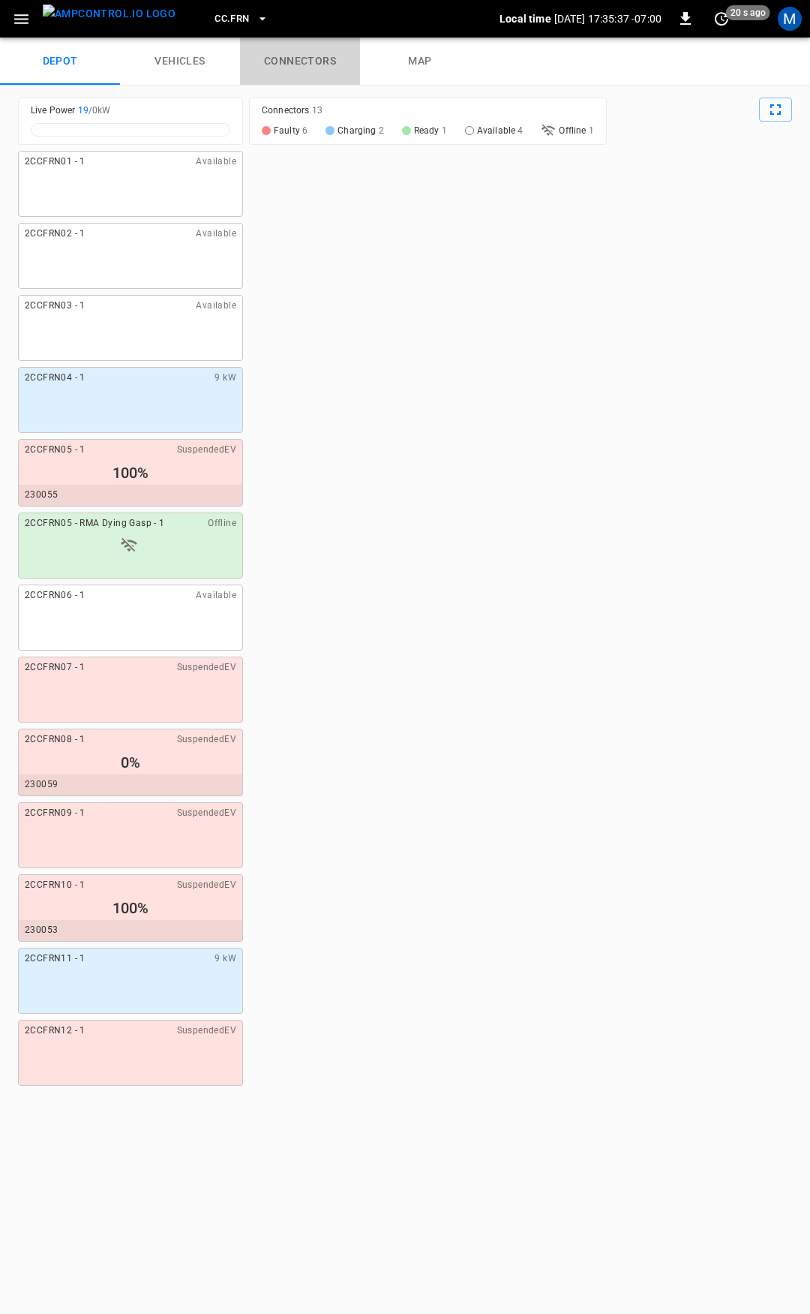
click at [311, 56] on link "connectors" at bounding box center [300, 62] width 120 height 48
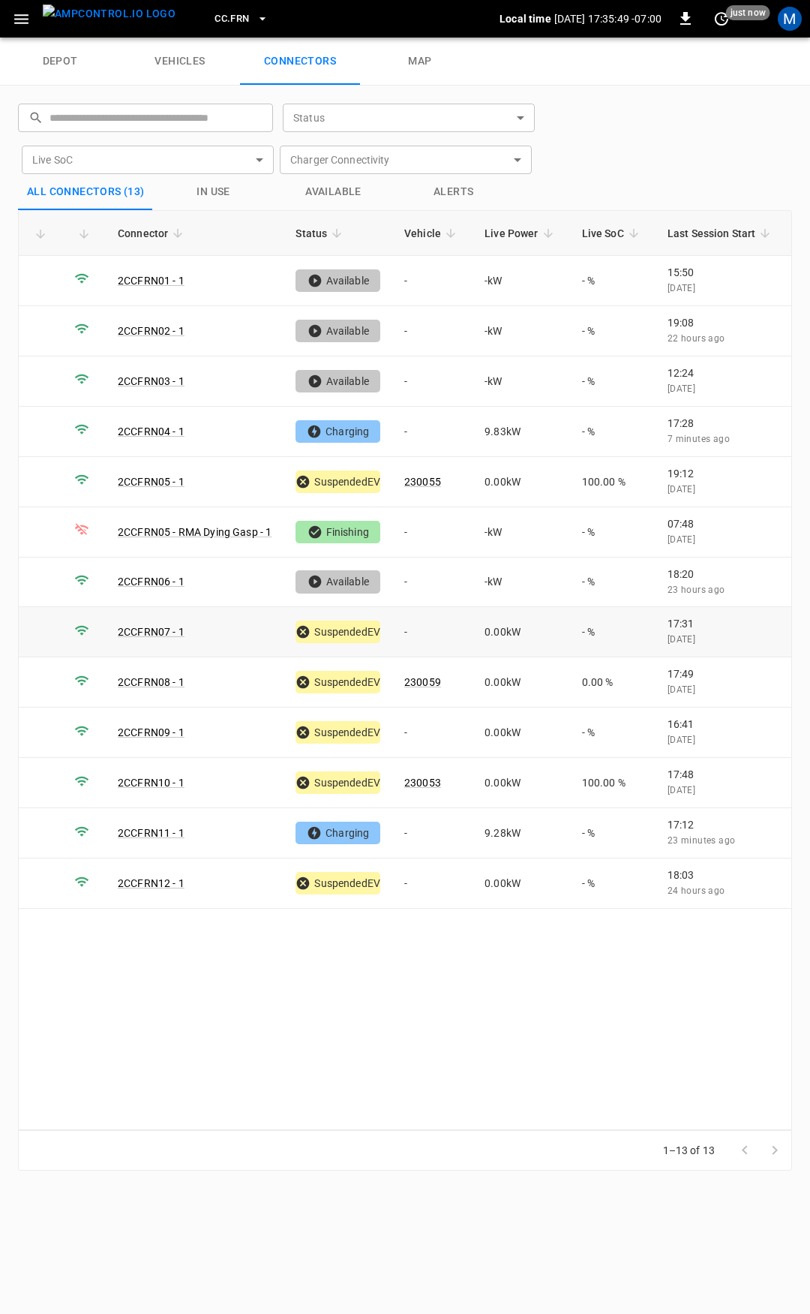
click at [417, 625] on td "-" at bounding box center [432, 632] width 80 height 50
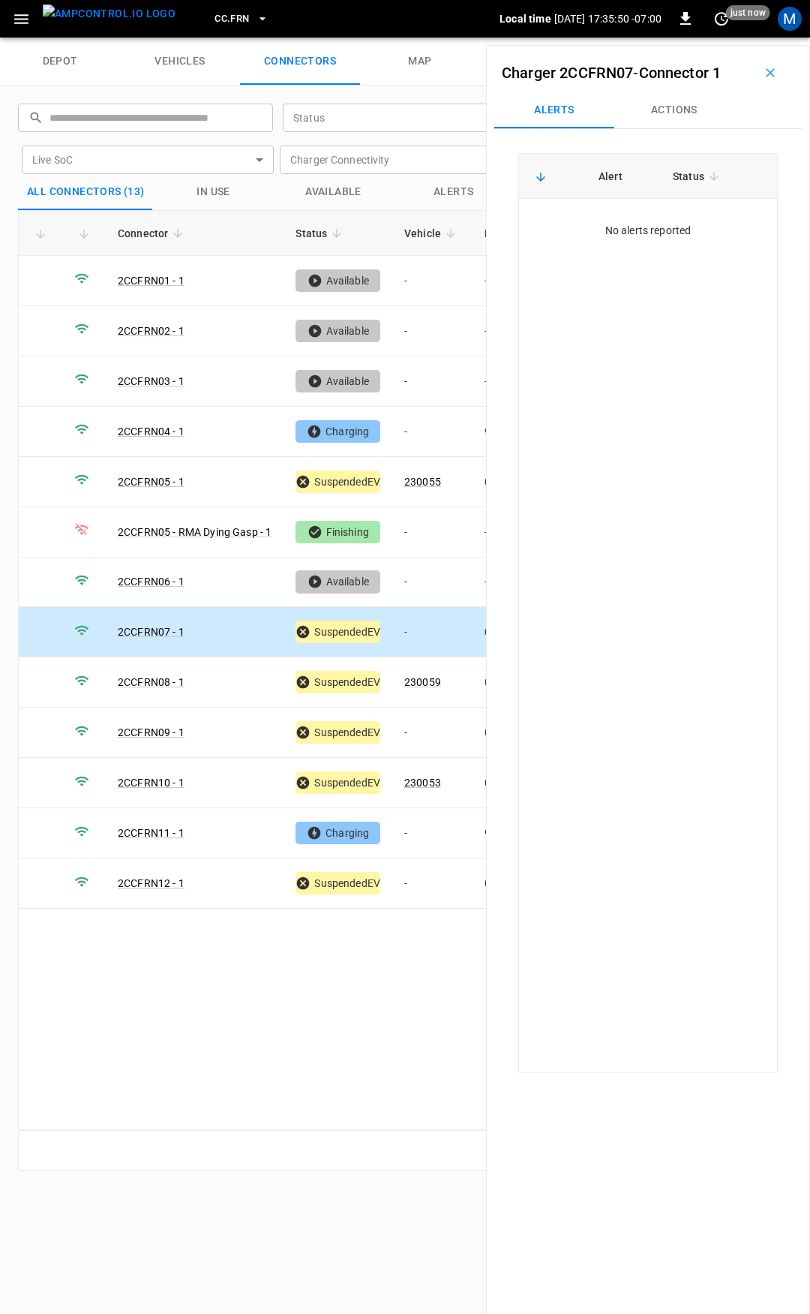
click at [696, 97] on button "Actions" at bounding box center [674, 110] width 120 height 36
click at [653, 233] on input "Vehicle Name" at bounding box center [653, 224] width 119 height 19
click at [622, 221] on label "Vehicle Name" at bounding box center [632, 225] width 65 height 16
click at [622, 221] on input "Vehicle Name" at bounding box center [653, 224] width 119 height 19
click at [653, 227] on label "Vehicle Name" at bounding box center [632, 225] width 65 height 16
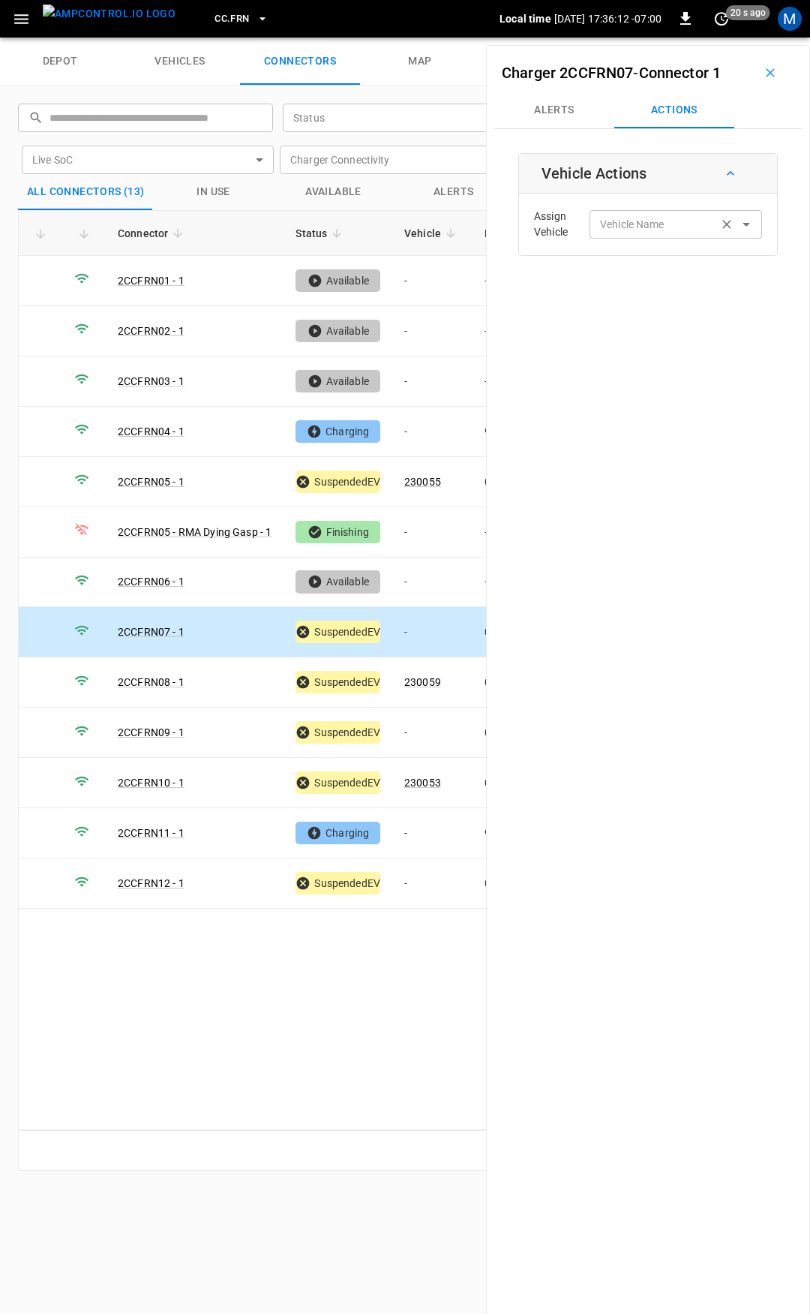
click at [653, 227] on input "Vehicle Name" at bounding box center [653, 224] width 119 height 19
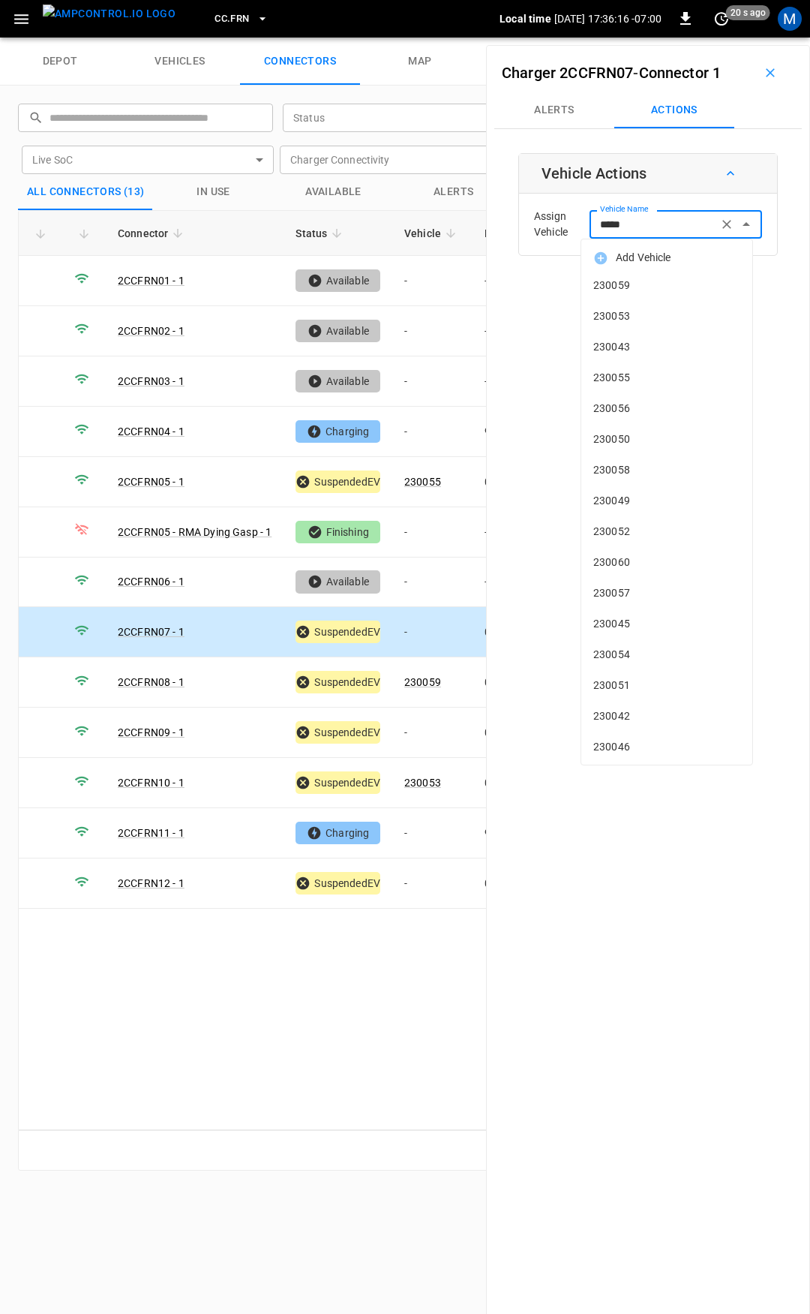
type input "******"
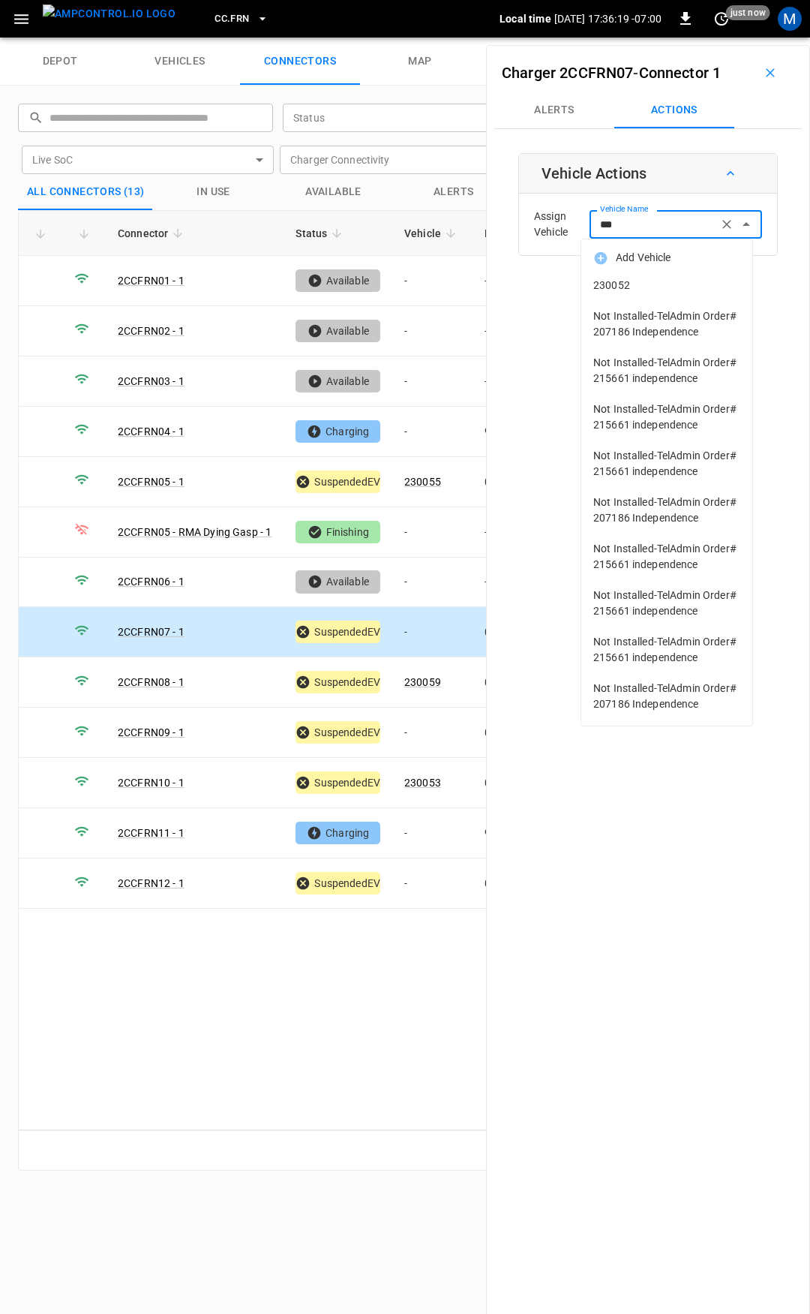
click at [660, 280] on span "230052" at bounding box center [666, 286] width 147 height 16
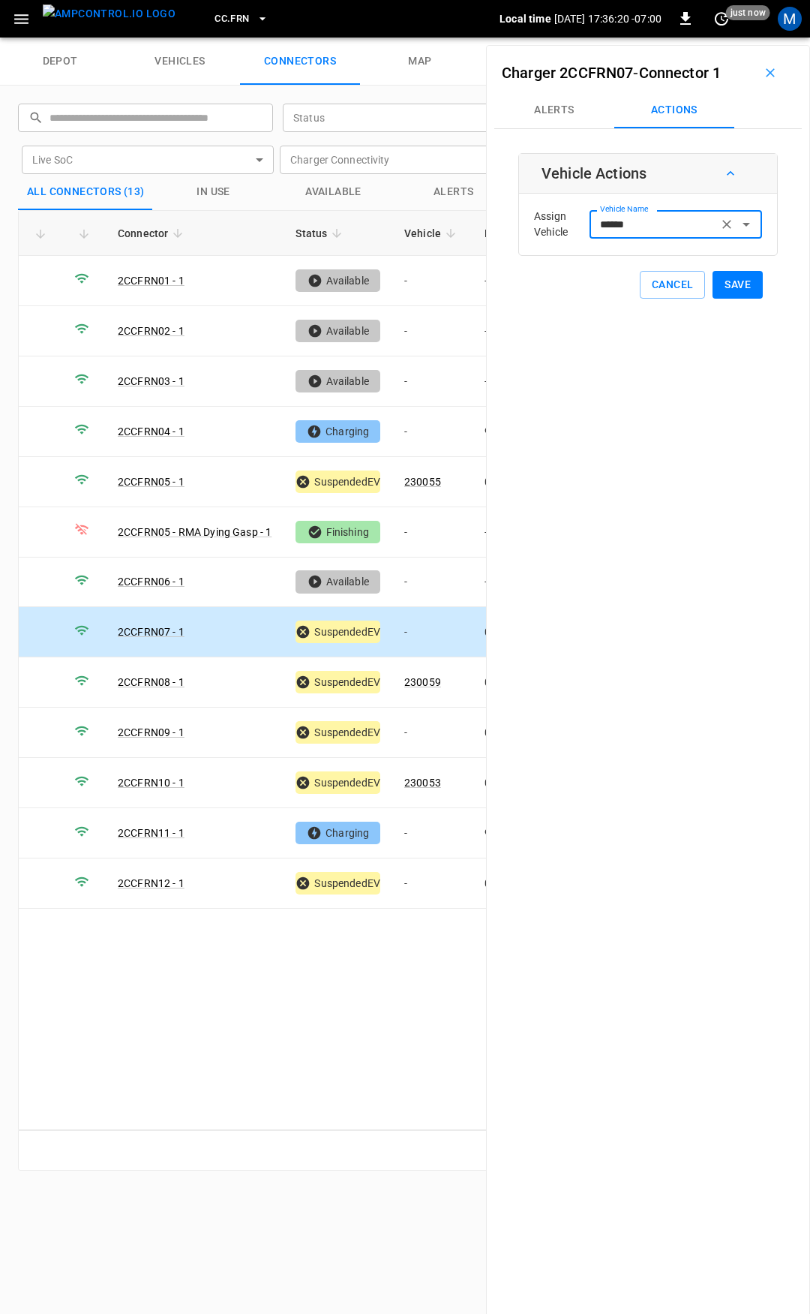
type input "******"
click at [737, 291] on button "Save" at bounding box center [738, 285] width 50 height 28
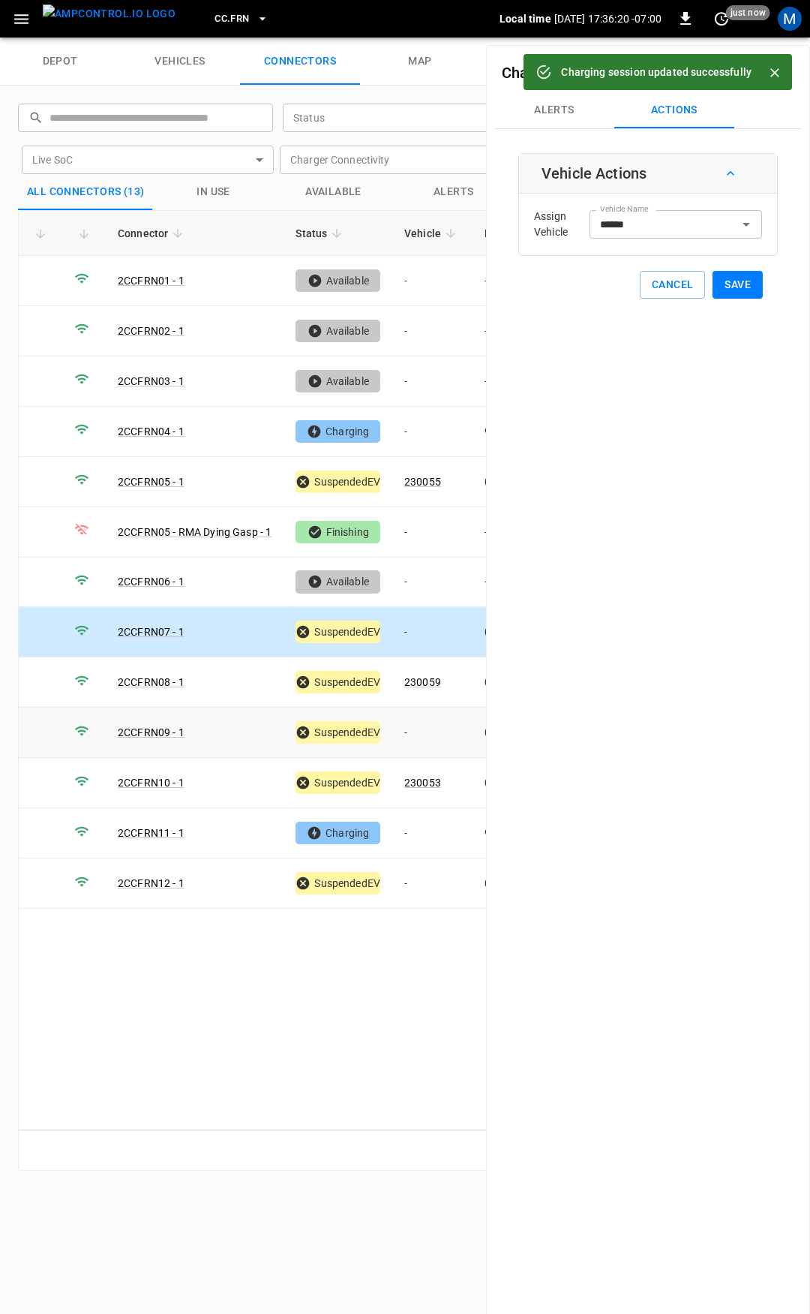
click at [441, 717] on td "-" at bounding box center [432, 732] width 80 height 50
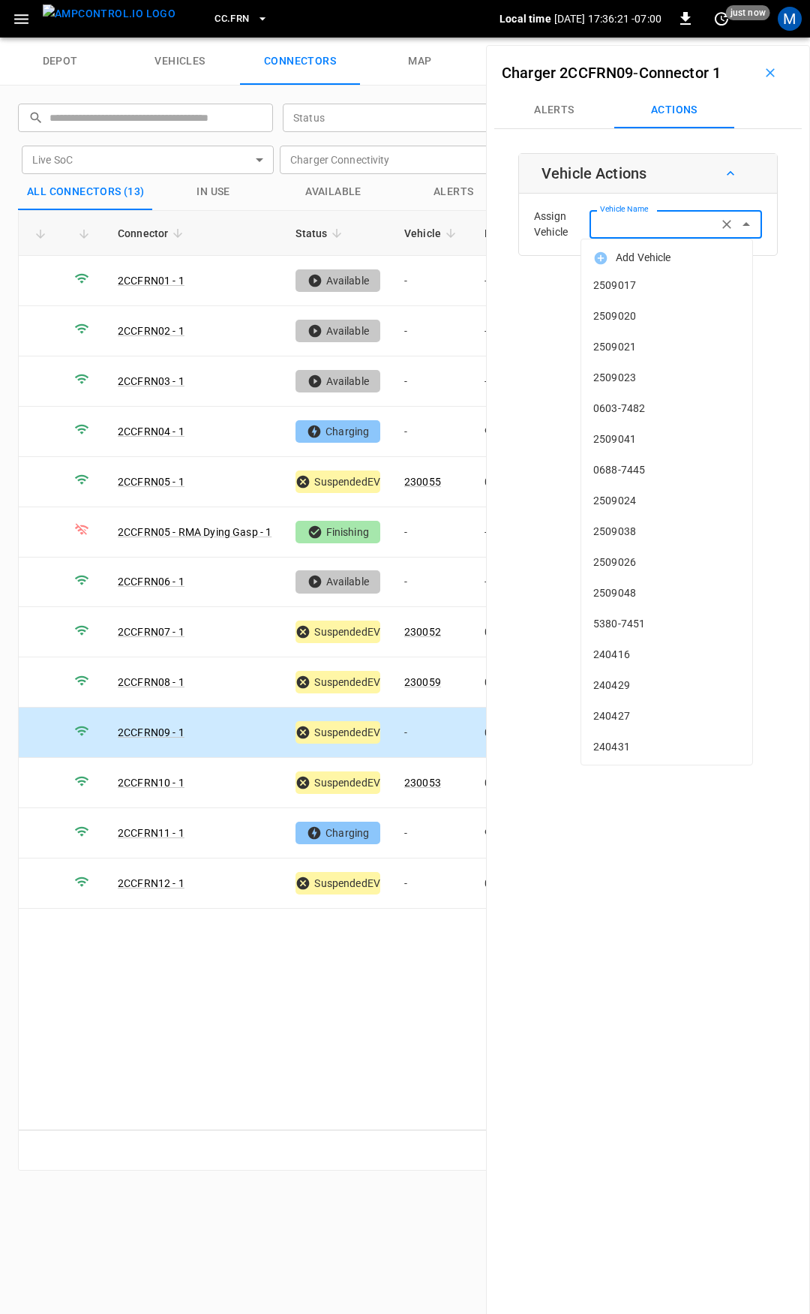
click at [634, 216] on div "Vehicle Name Vehicle Name" at bounding box center [676, 224] width 173 height 28
drag, startPoint x: 644, startPoint y: 342, endPoint x: 656, endPoint y: 342, distance: 12.0
click at [646, 342] on span "230060" at bounding box center [666, 347] width 147 height 16
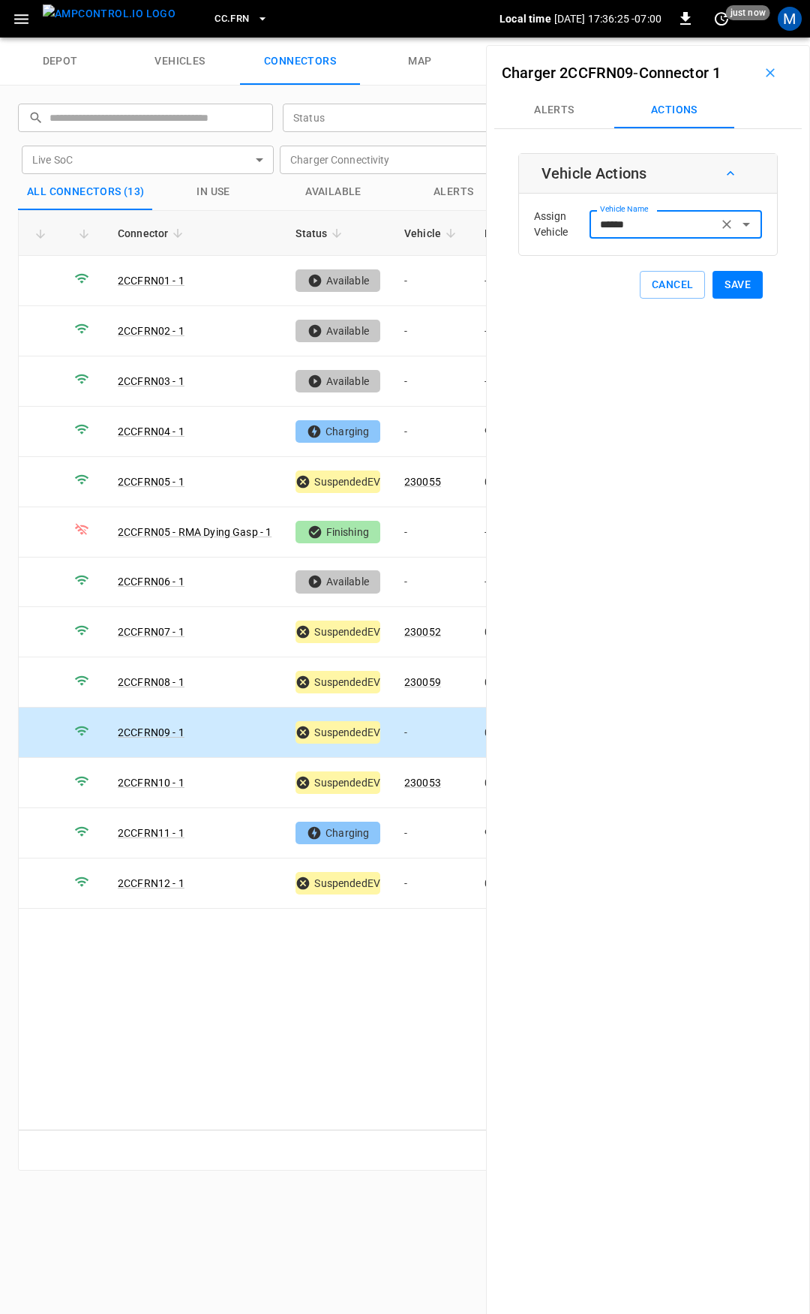
type input "******"
click at [737, 270] on div "Vehicle Actions Assign Vehicle Vehicle Name ****** Vehicle Name Cancel Save" at bounding box center [648, 226] width 260 height 146
click at [735, 286] on button "Save" at bounding box center [738, 285] width 50 height 28
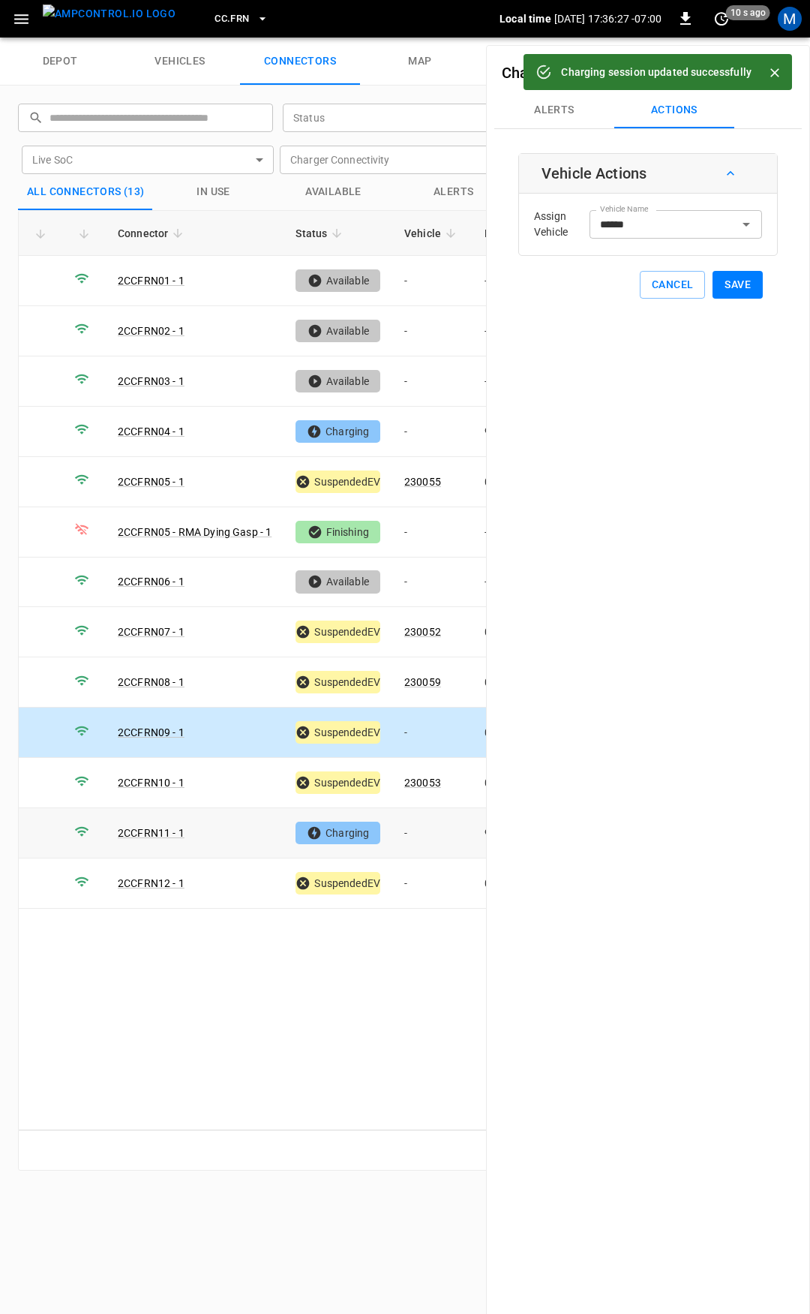
click at [428, 827] on td "-" at bounding box center [432, 833] width 80 height 50
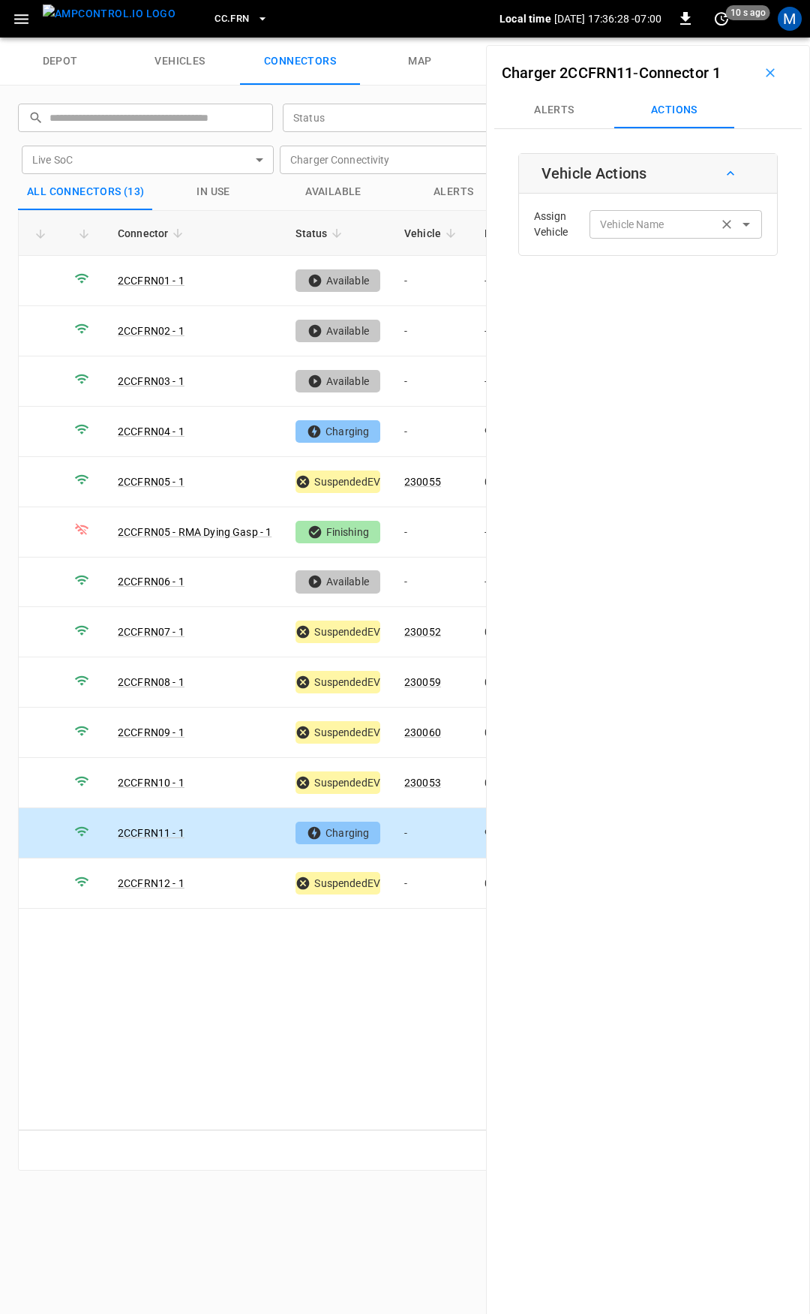
click at [627, 220] on div "Vehicle Name Vehicle Name" at bounding box center [676, 224] width 173 height 28
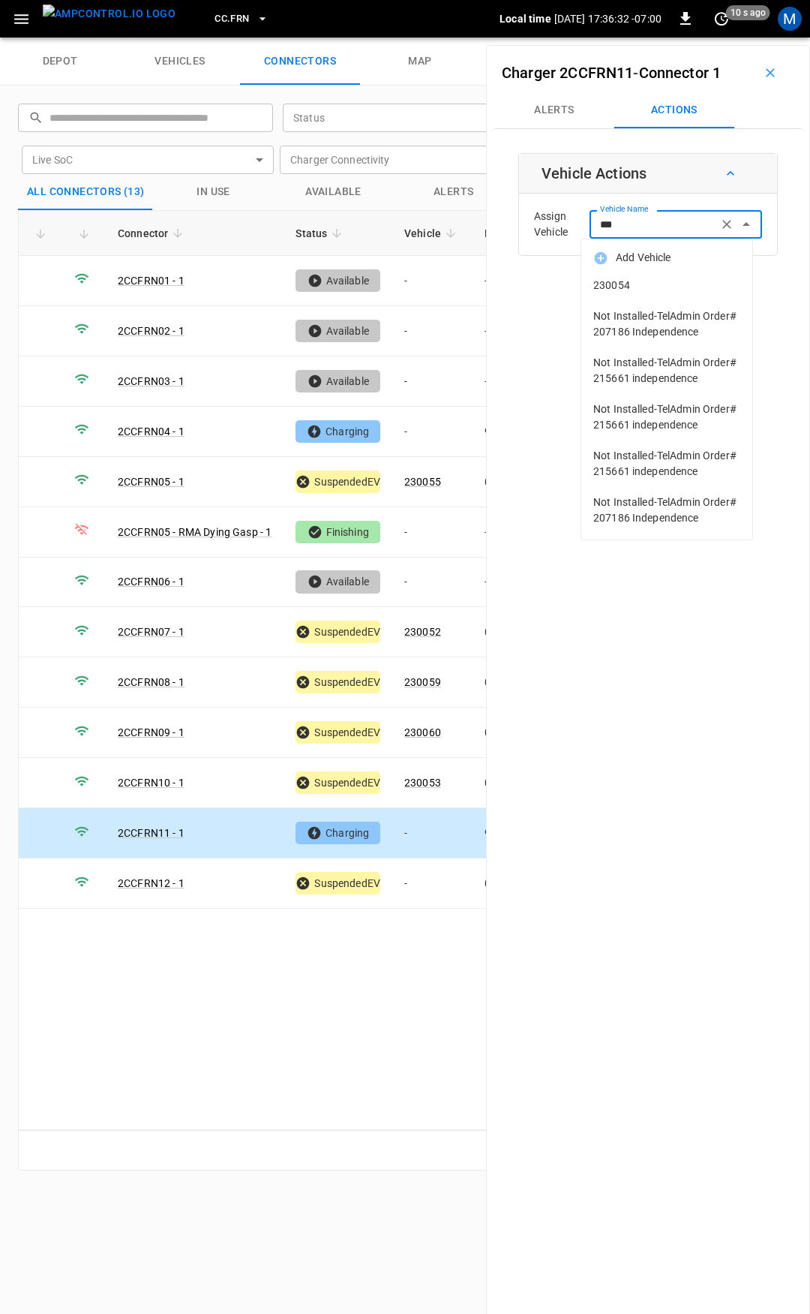
click at [652, 288] on span "230054" at bounding box center [666, 286] width 147 height 16
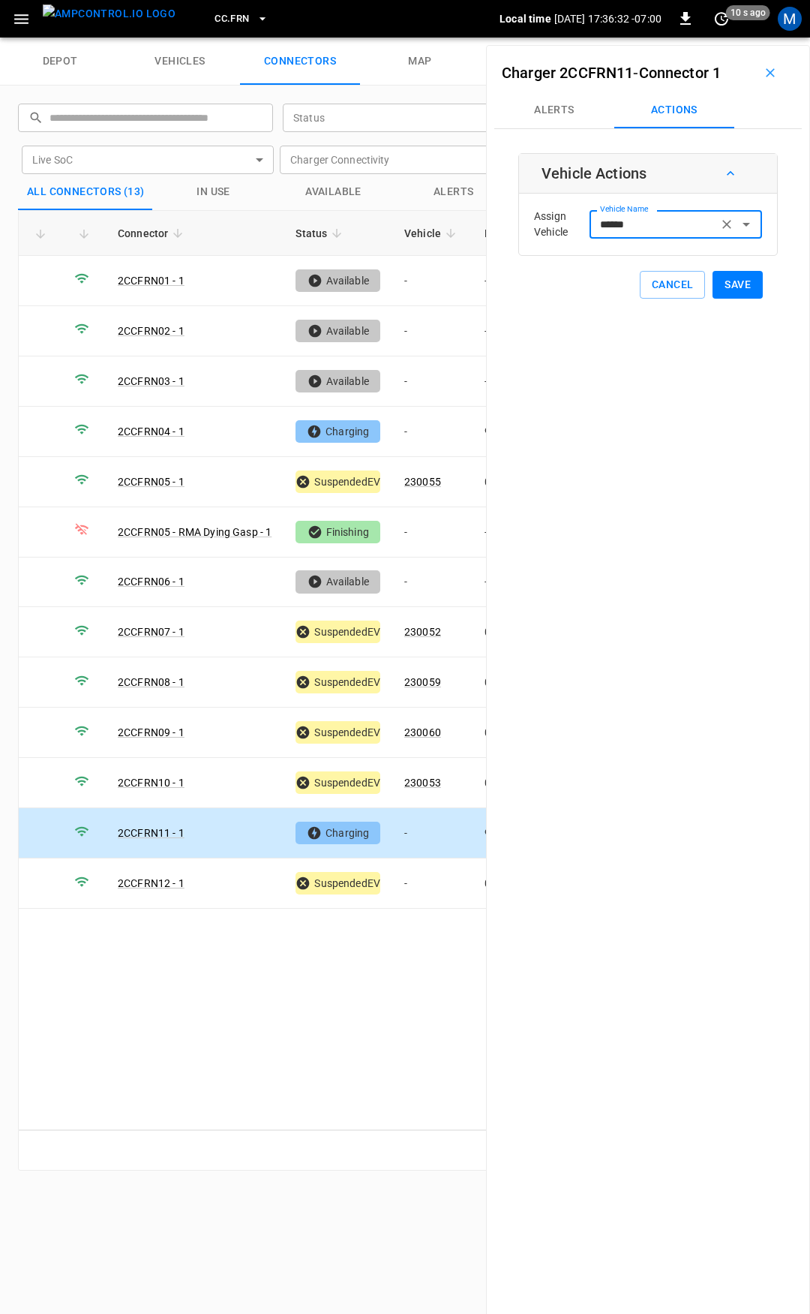
type input "******"
click at [728, 269] on div "Vehicle Actions Assign Vehicle Vehicle Name ****** Vehicle Name Cancel Save" at bounding box center [648, 226] width 260 height 146
click at [724, 275] on button "Save" at bounding box center [738, 285] width 50 height 28
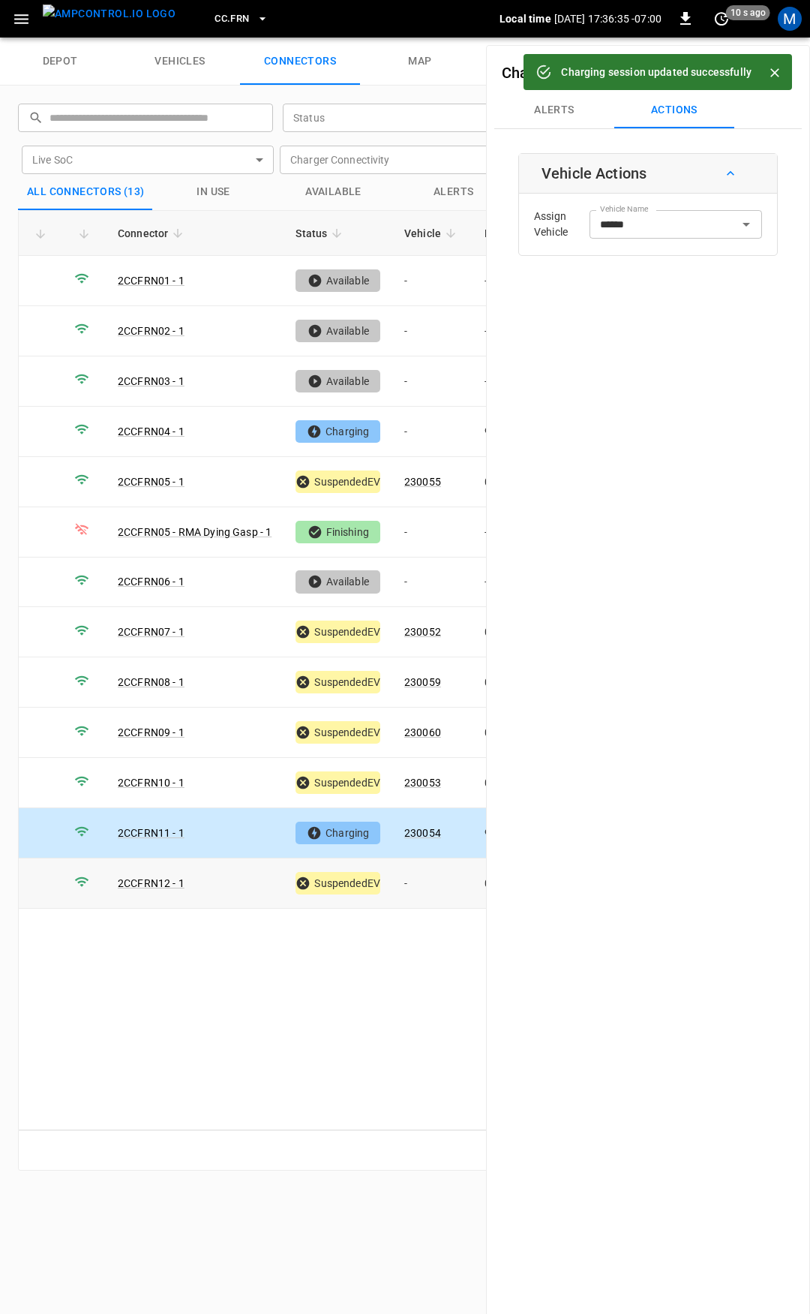
click at [419, 877] on td "-" at bounding box center [432, 883] width 80 height 50
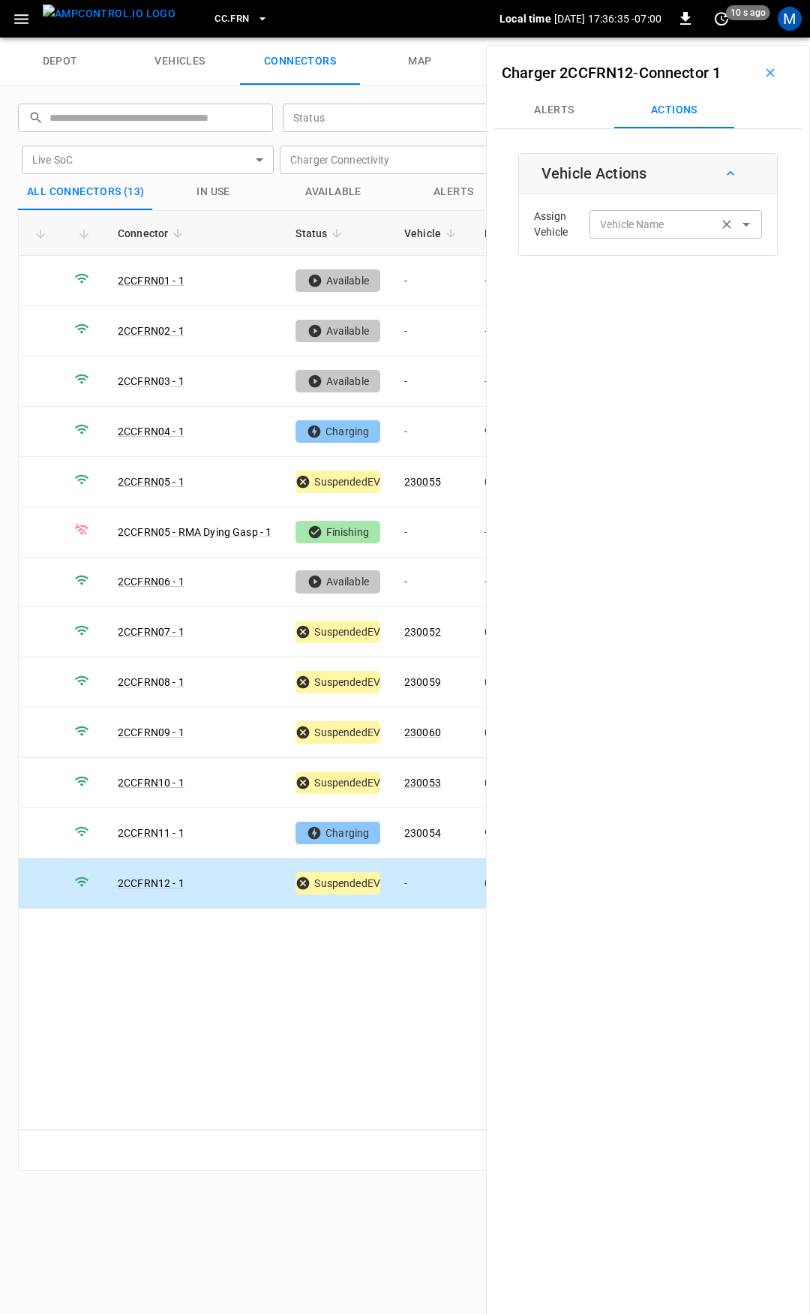
click at [612, 224] on input "Vehicle Name" at bounding box center [653, 224] width 119 height 19
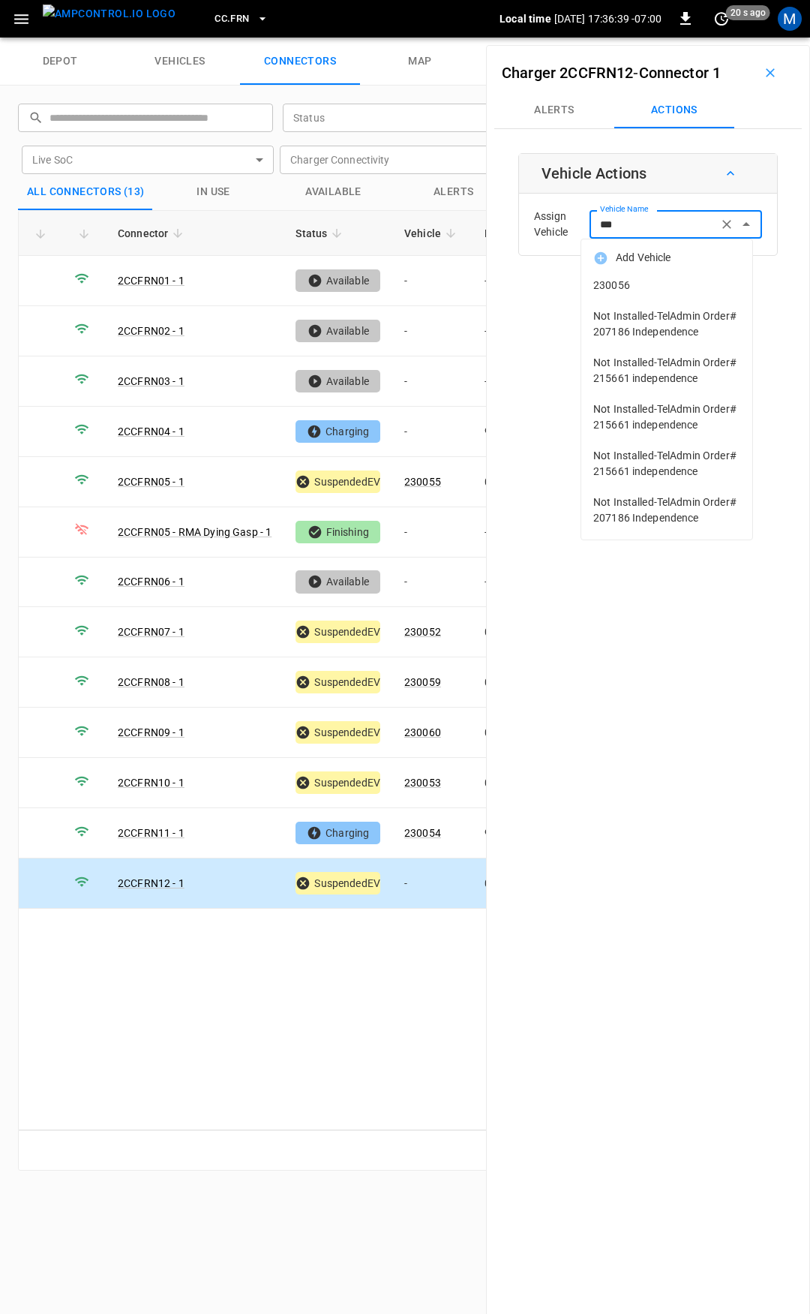
click at [668, 279] on span "230056" at bounding box center [666, 286] width 147 height 16
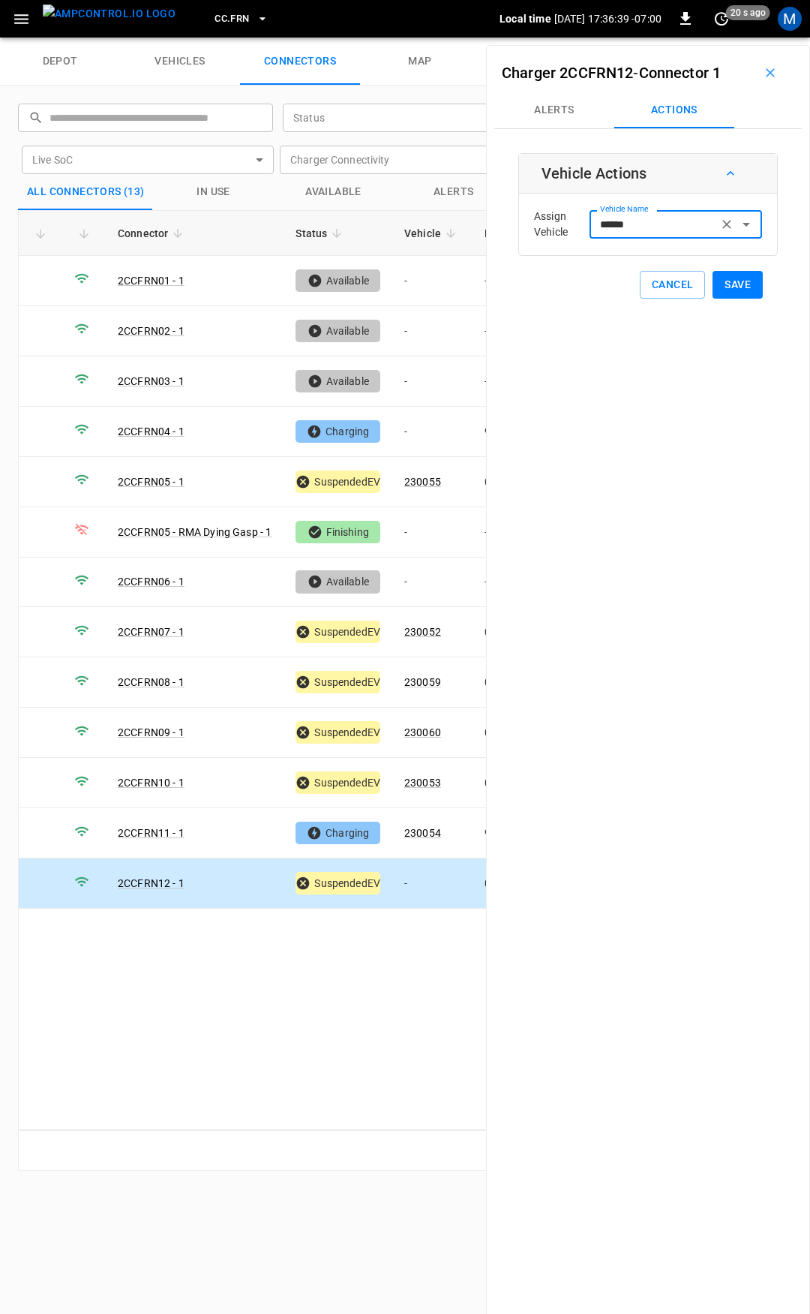
type input "******"
drag, startPoint x: 668, startPoint y: 279, endPoint x: 746, endPoint y: 278, distance: 78.0
click at [746, 278] on button "Save" at bounding box center [738, 285] width 50 height 28
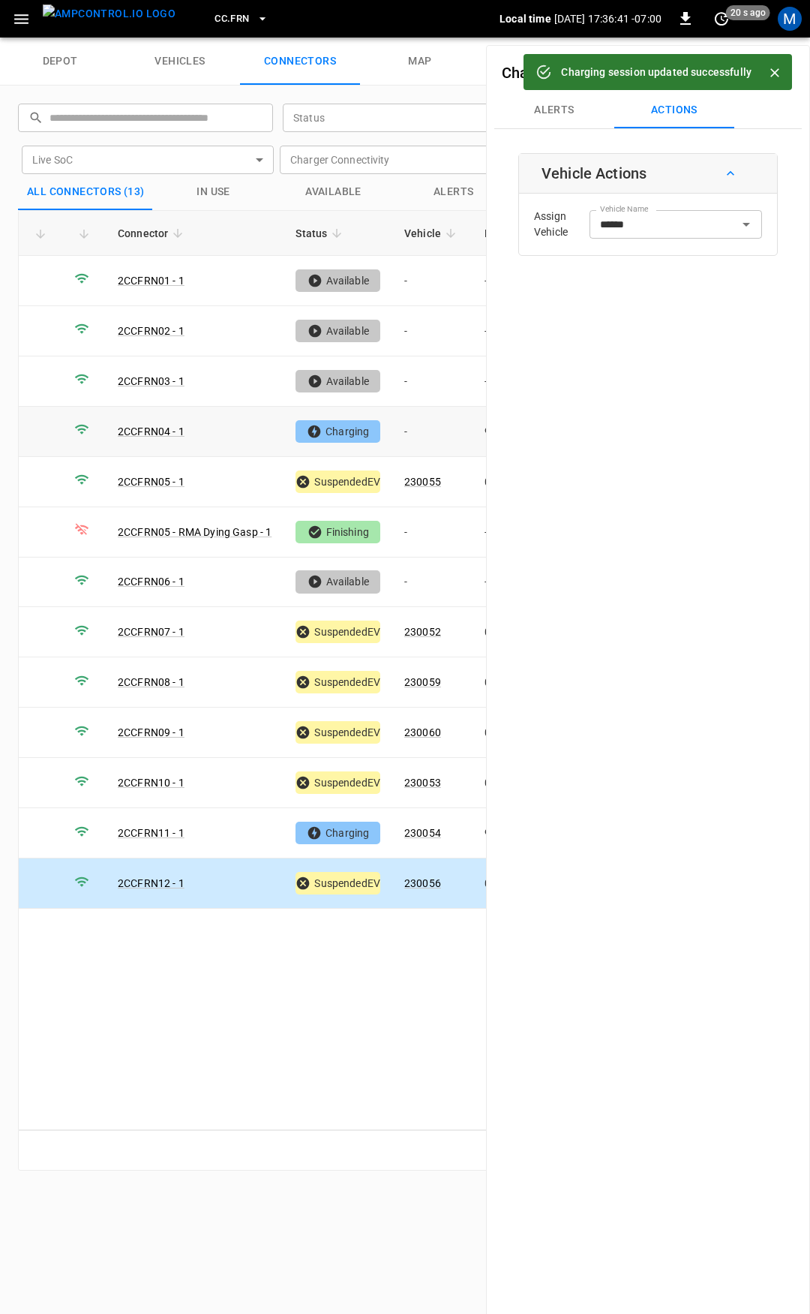
click at [444, 407] on td "-" at bounding box center [432, 432] width 80 height 50
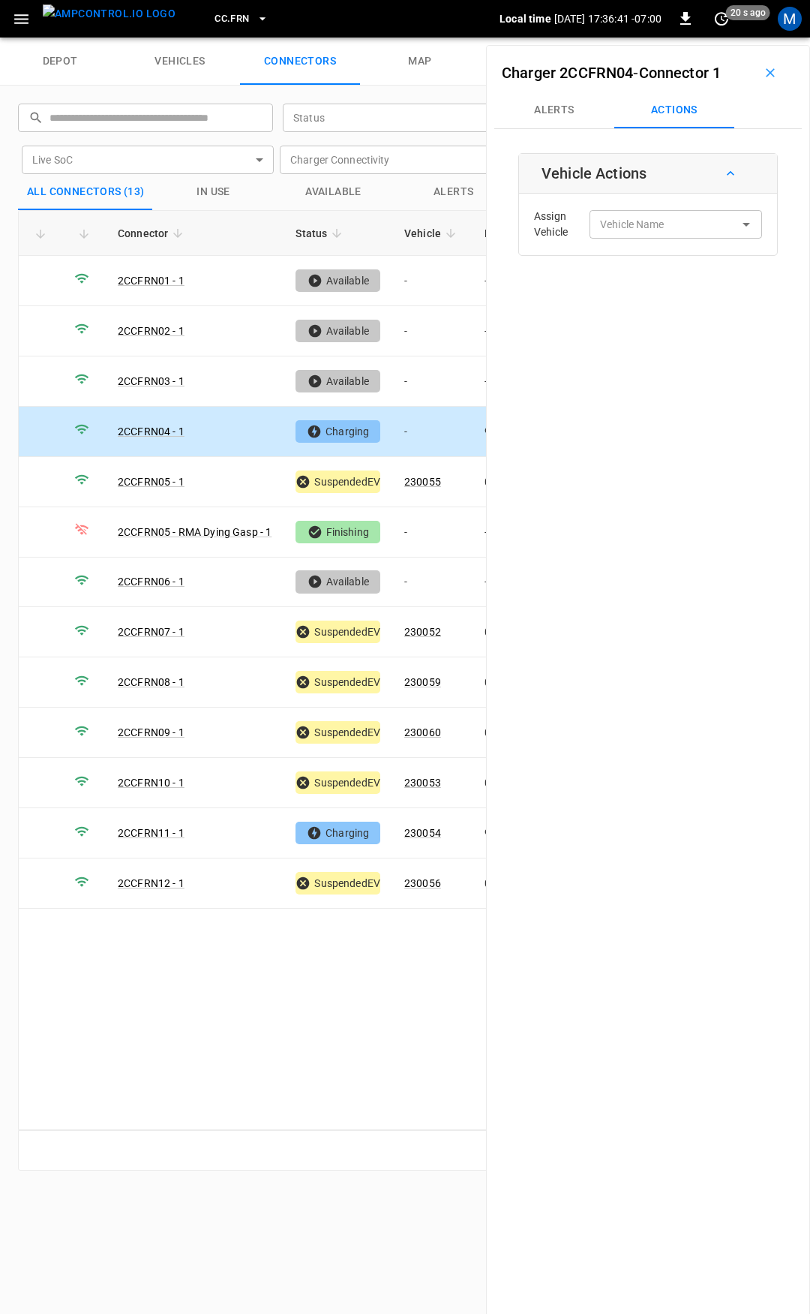
click at [644, 242] on div "Assign Vehicle Vehicle Name Vehicle Name" at bounding box center [648, 224] width 251 height 54
click at [644, 220] on div "Vehicle Name Vehicle Name" at bounding box center [676, 224] width 173 height 28
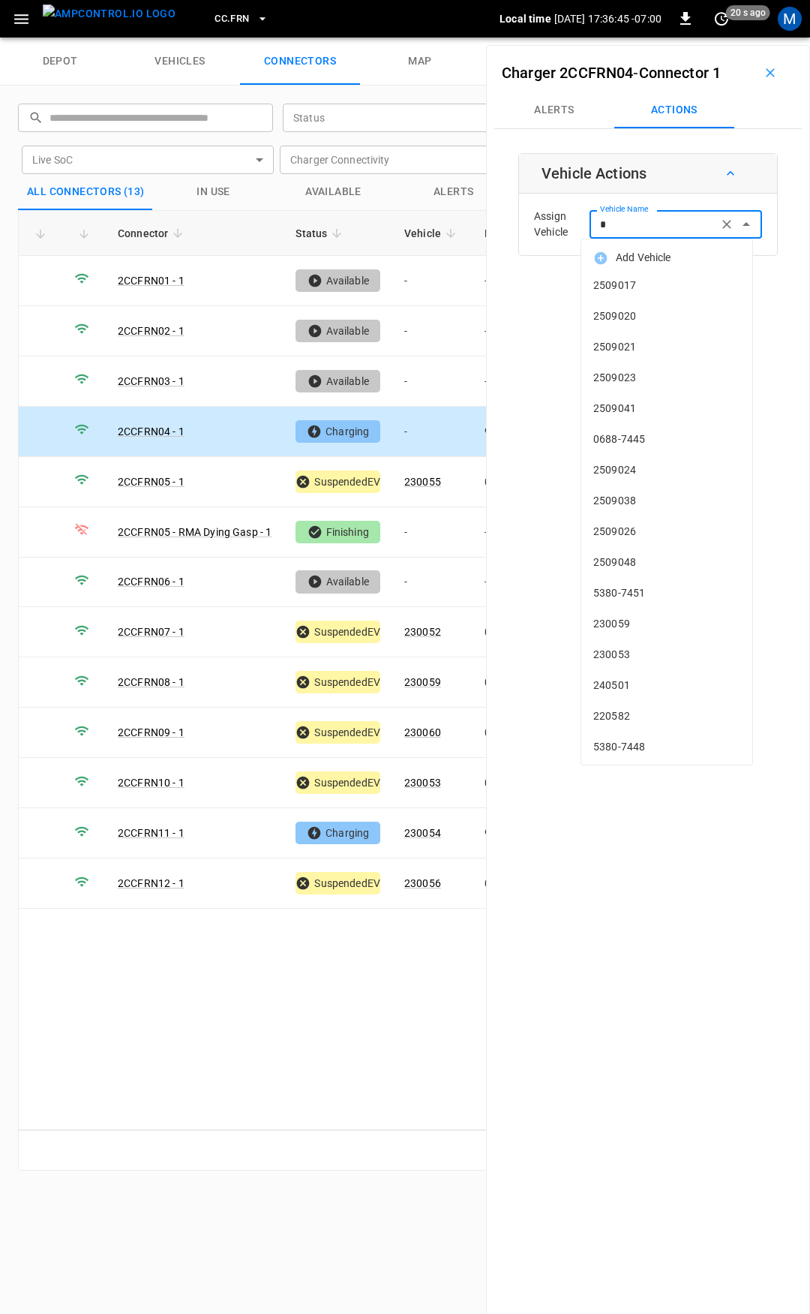
type input "**"
type input "*"
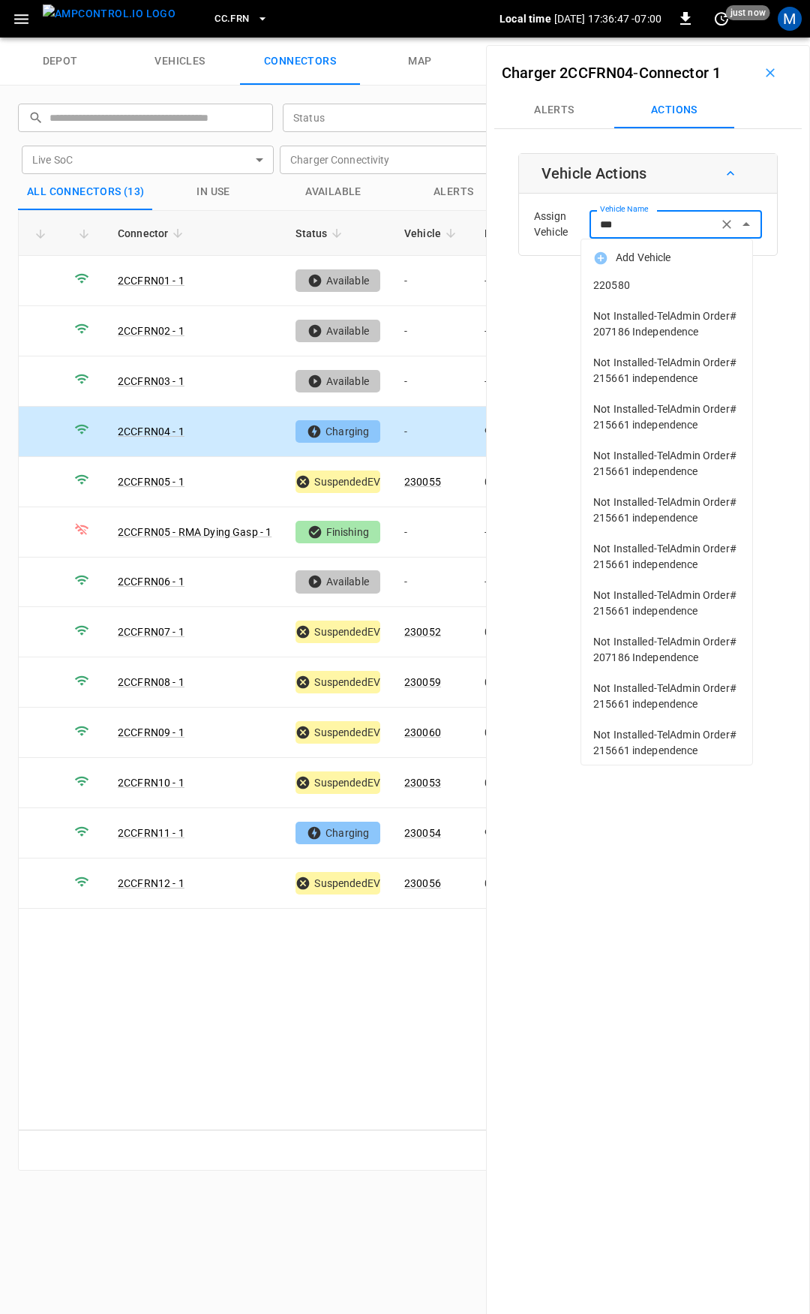
click at [662, 279] on span "220580" at bounding box center [666, 286] width 147 height 16
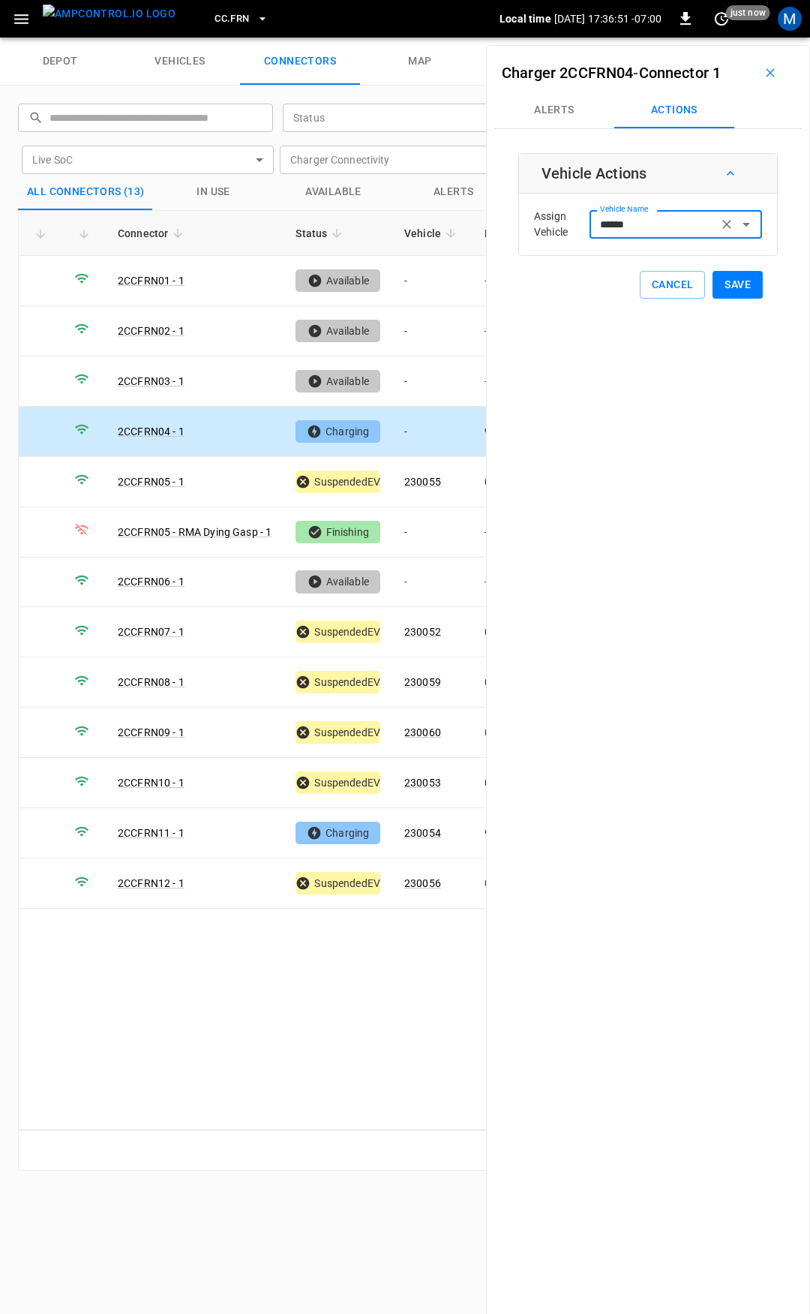
type input "******"
click at [724, 291] on button "Save" at bounding box center [738, 285] width 50 height 28
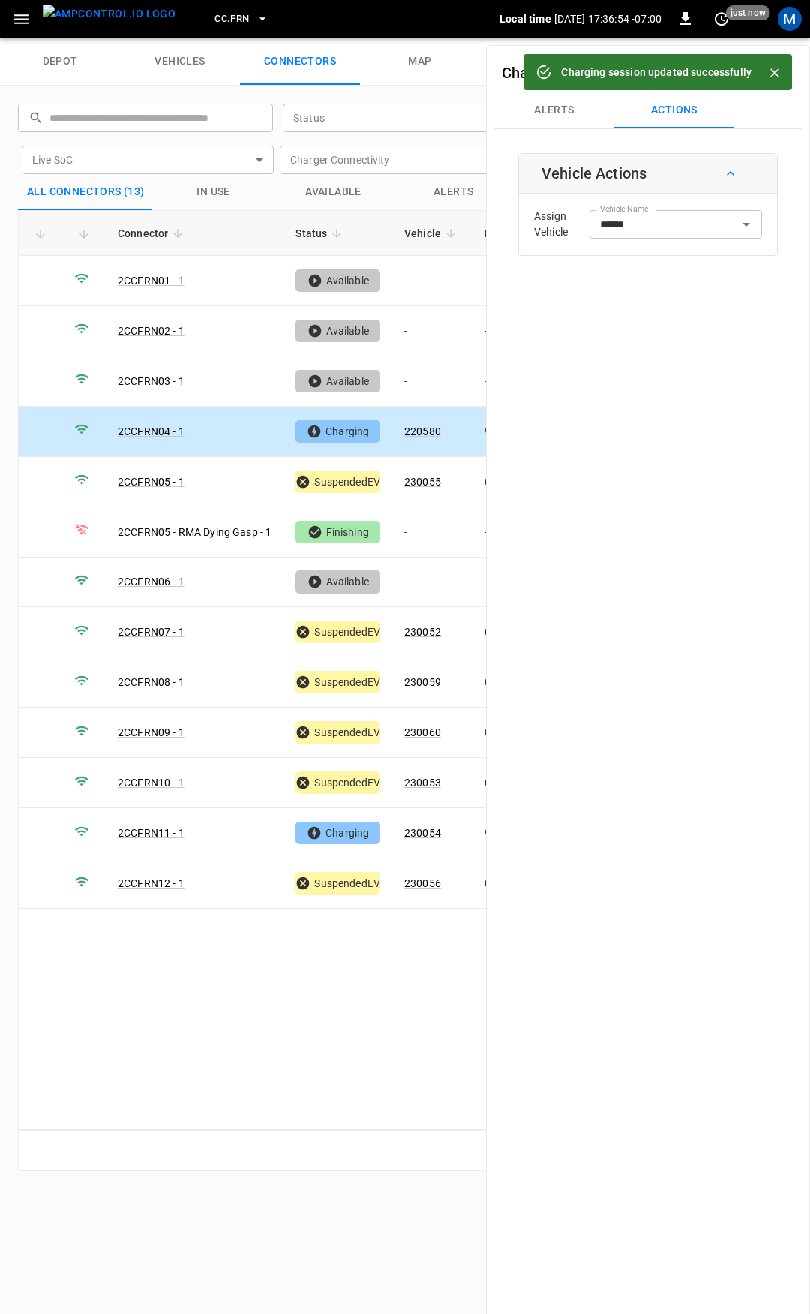
click at [215, 12] on span "CC.FRN" at bounding box center [232, 19] width 35 height 17
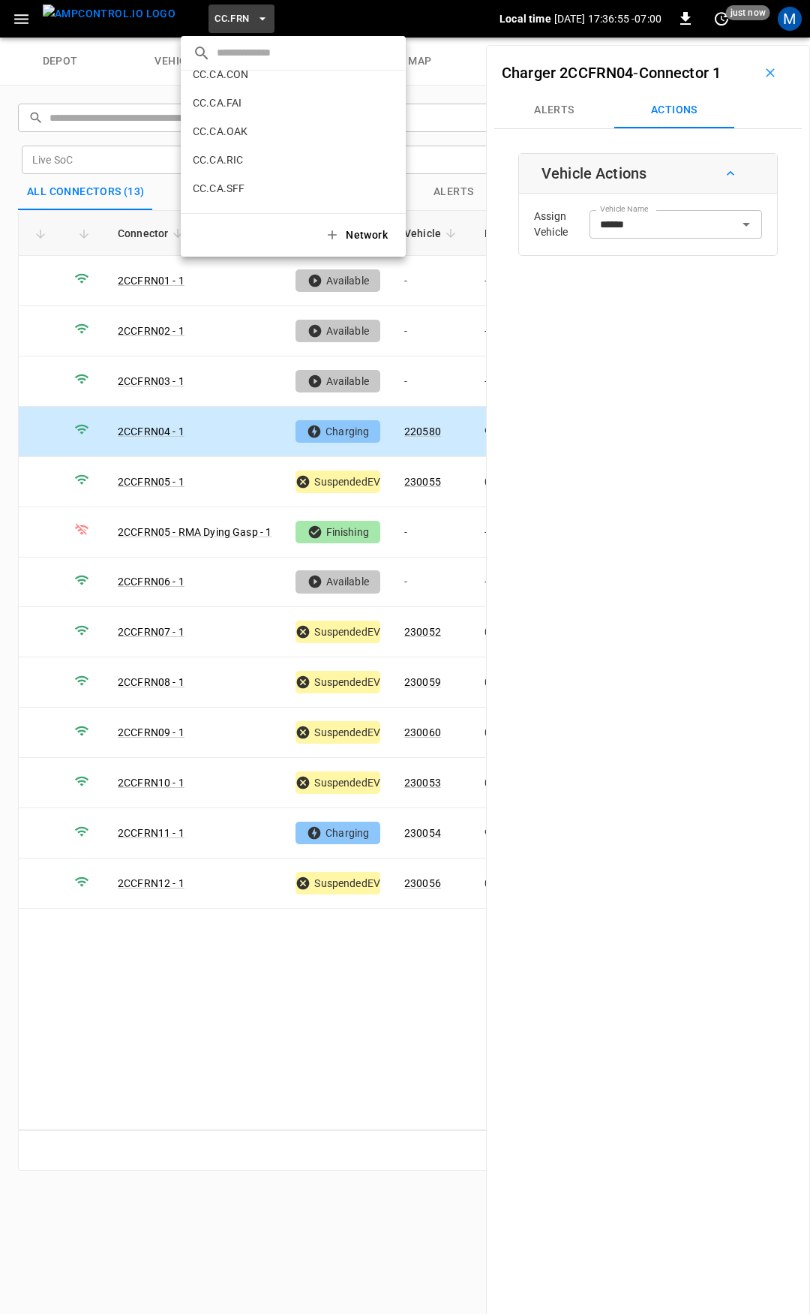
scroll to position [84, 0]
click at [256, 145] on p "CC.CA.CON" at bounding box center [266, 149] width 146 height 15
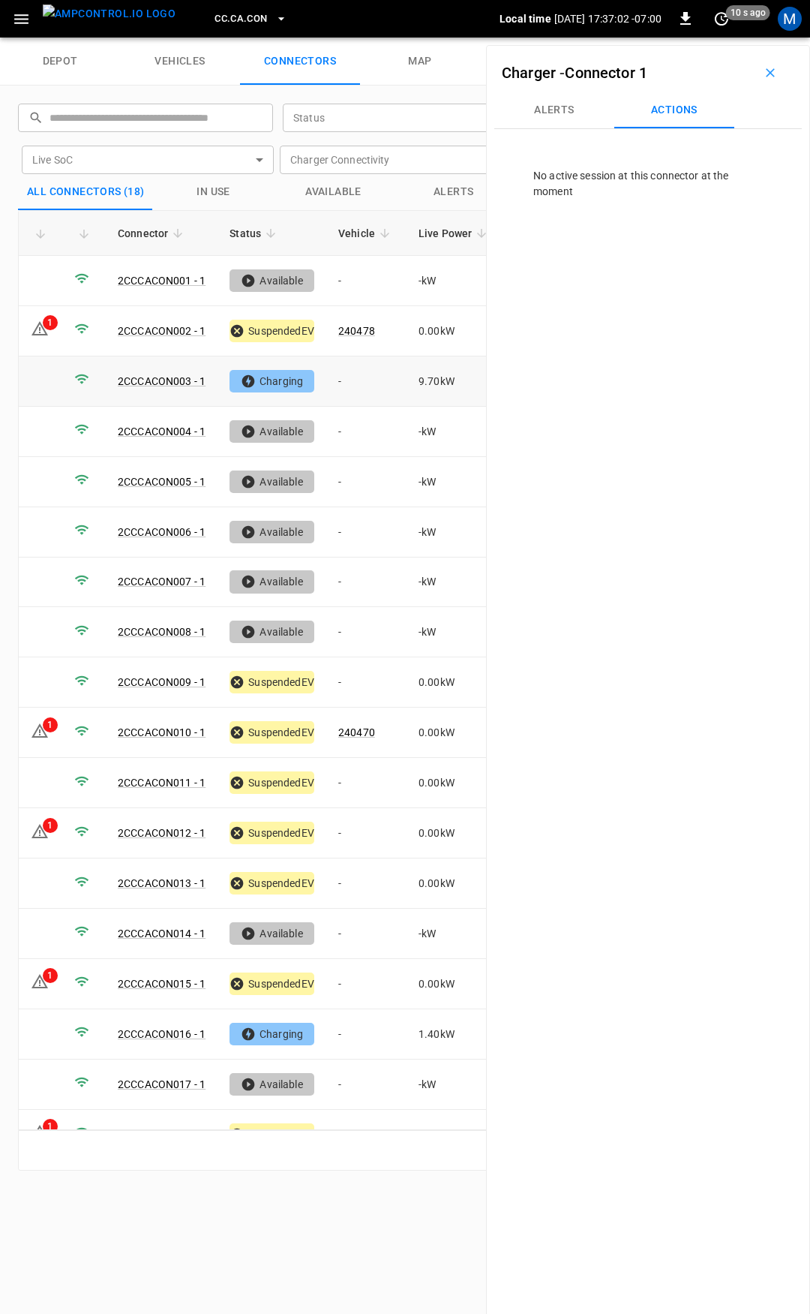
click at [363, 381] on td "-" at bounding box center [366, 381] width 80 height 50
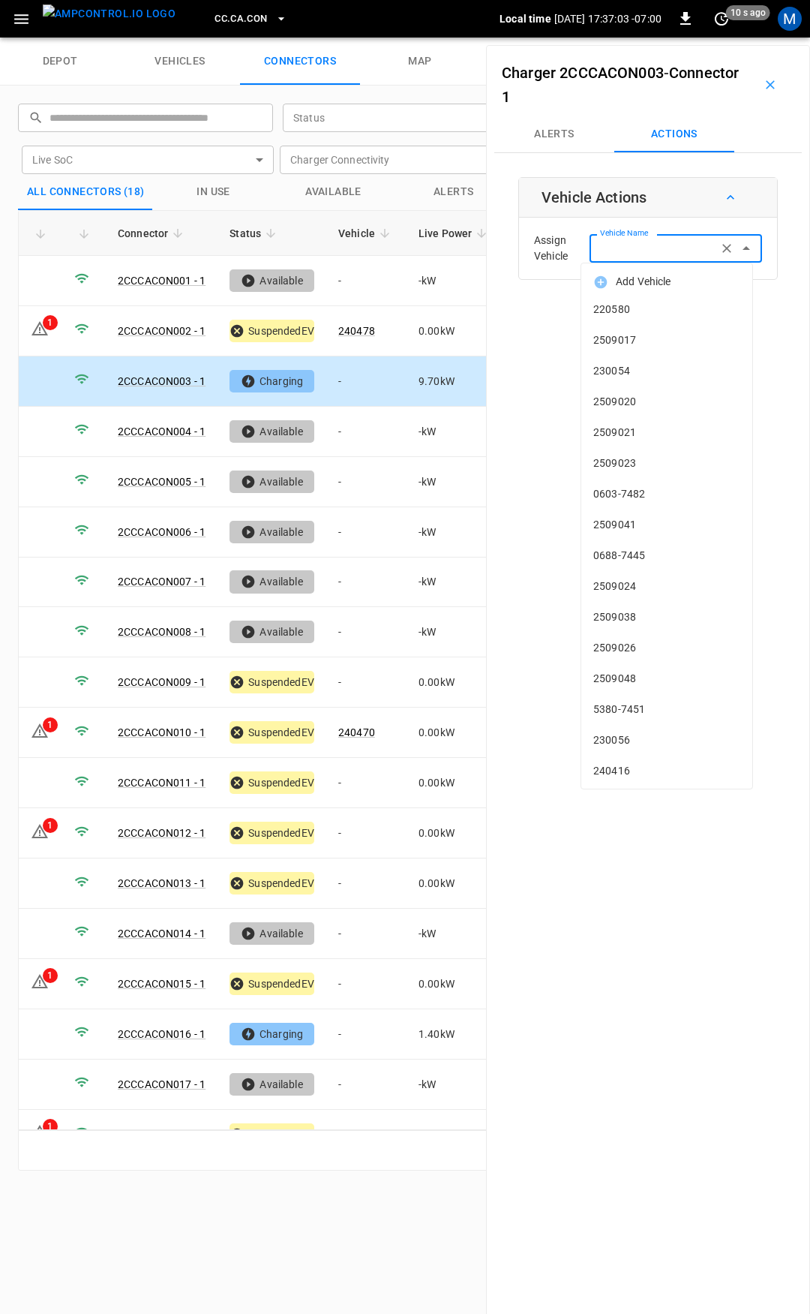
click at [666, 244] on input "Vehicle Name" at bounding box center [653, 248] width 119 height 19
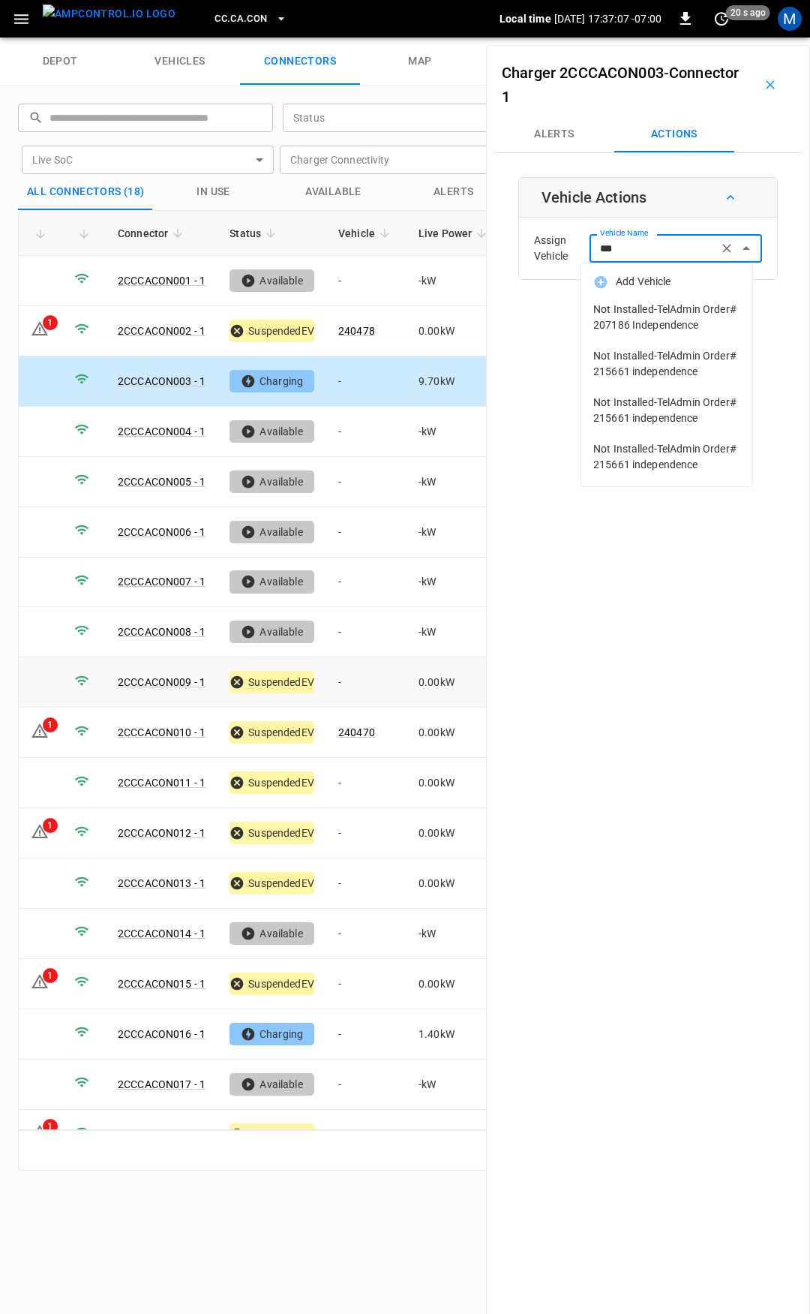
type input "***"
click at [355, 683] on td "-" at bounding box center [366, 682] width 80 height 50
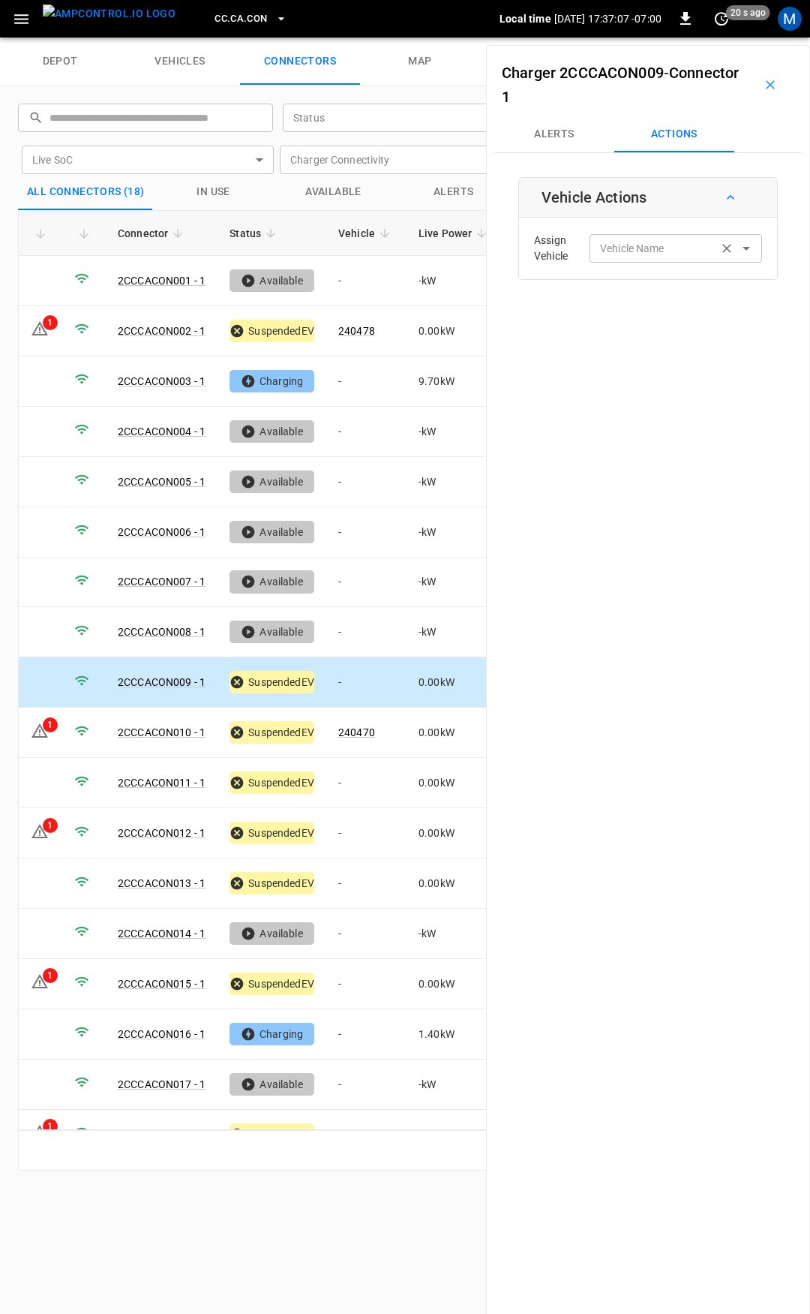
click at [647, 248] on input "Vehicle Name" at bounding box center [653, 248] width 119 height 19
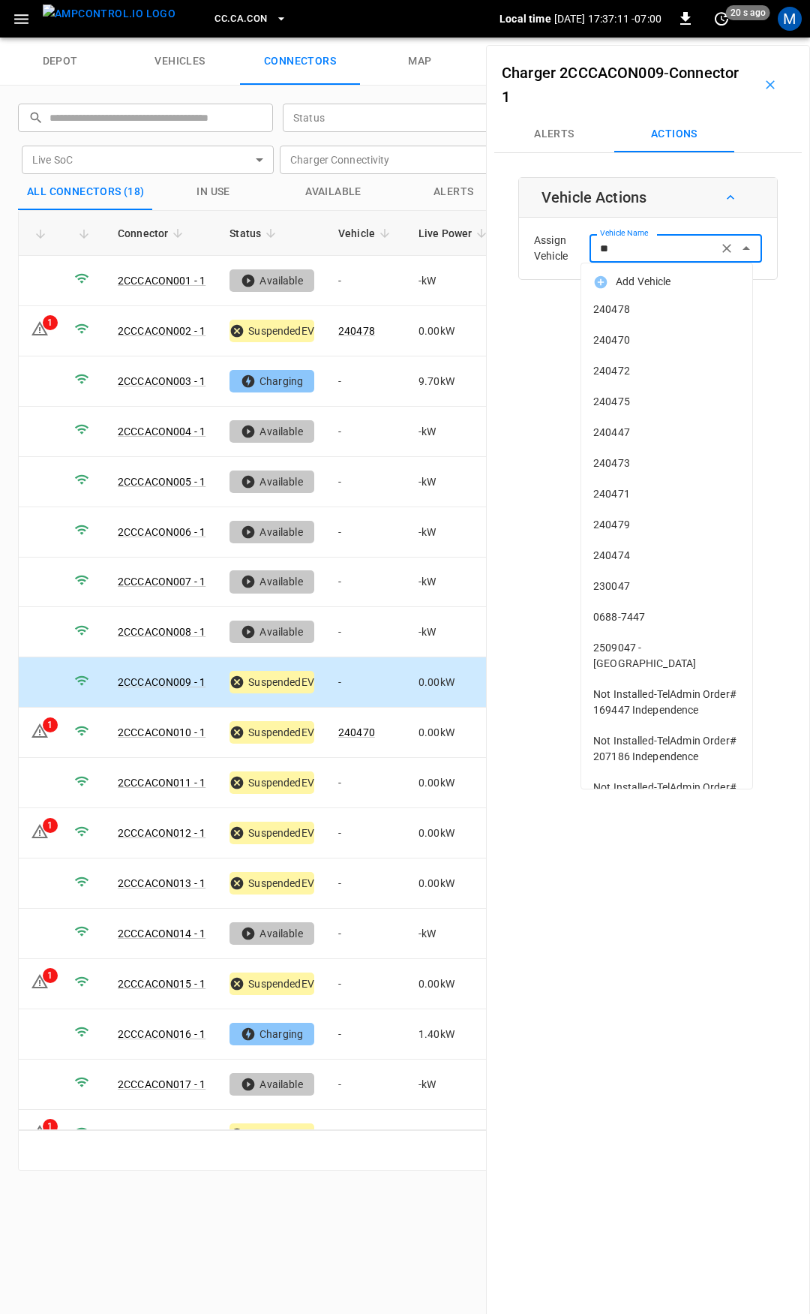
type input "***"
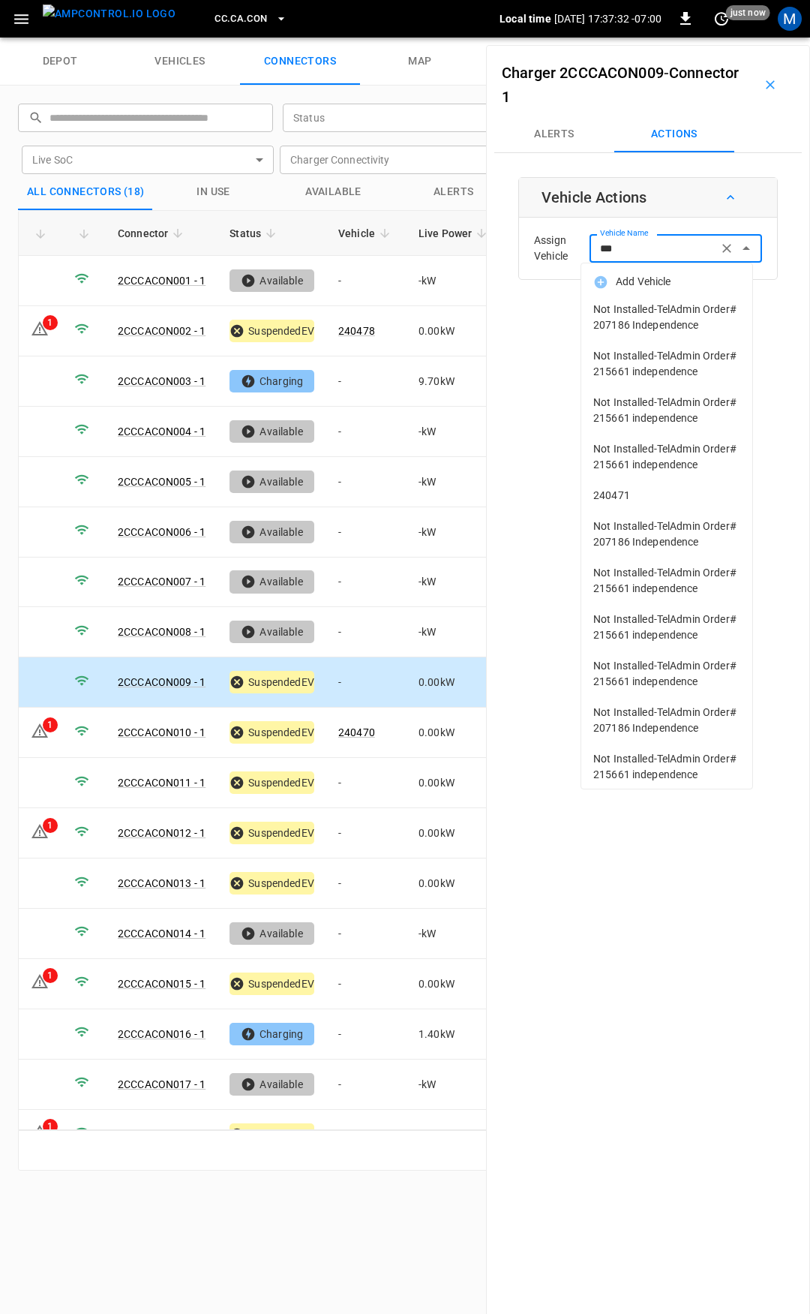
click at [660, 503] on span "240471" at bounding box center [666, 496] width 147 height 16
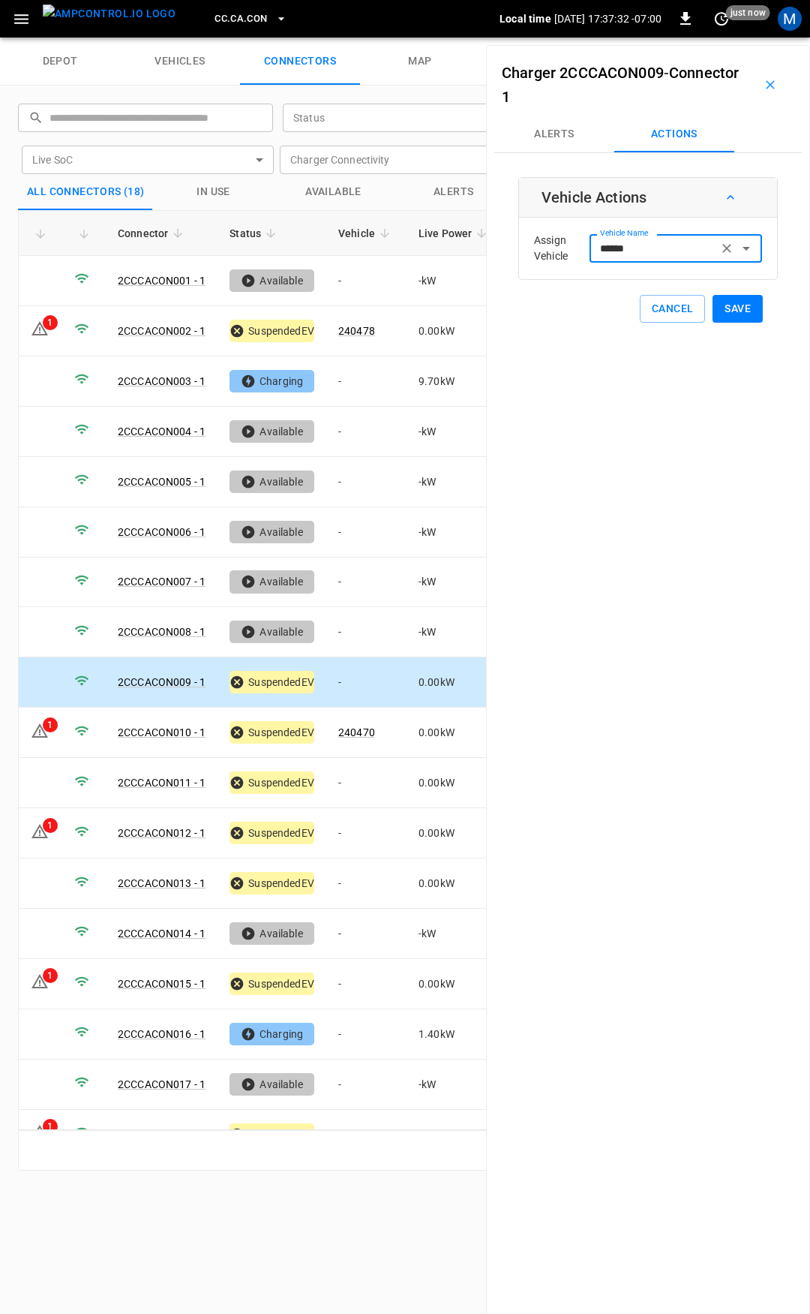
type input "******"
drag, startPoint x: 729, startPoint y: 302, endPoint x: 663, endPoint y: 387, distance: 108.0
click at [730, 302] on button "Save" at bounding box center [738, 309] width 50 height 28
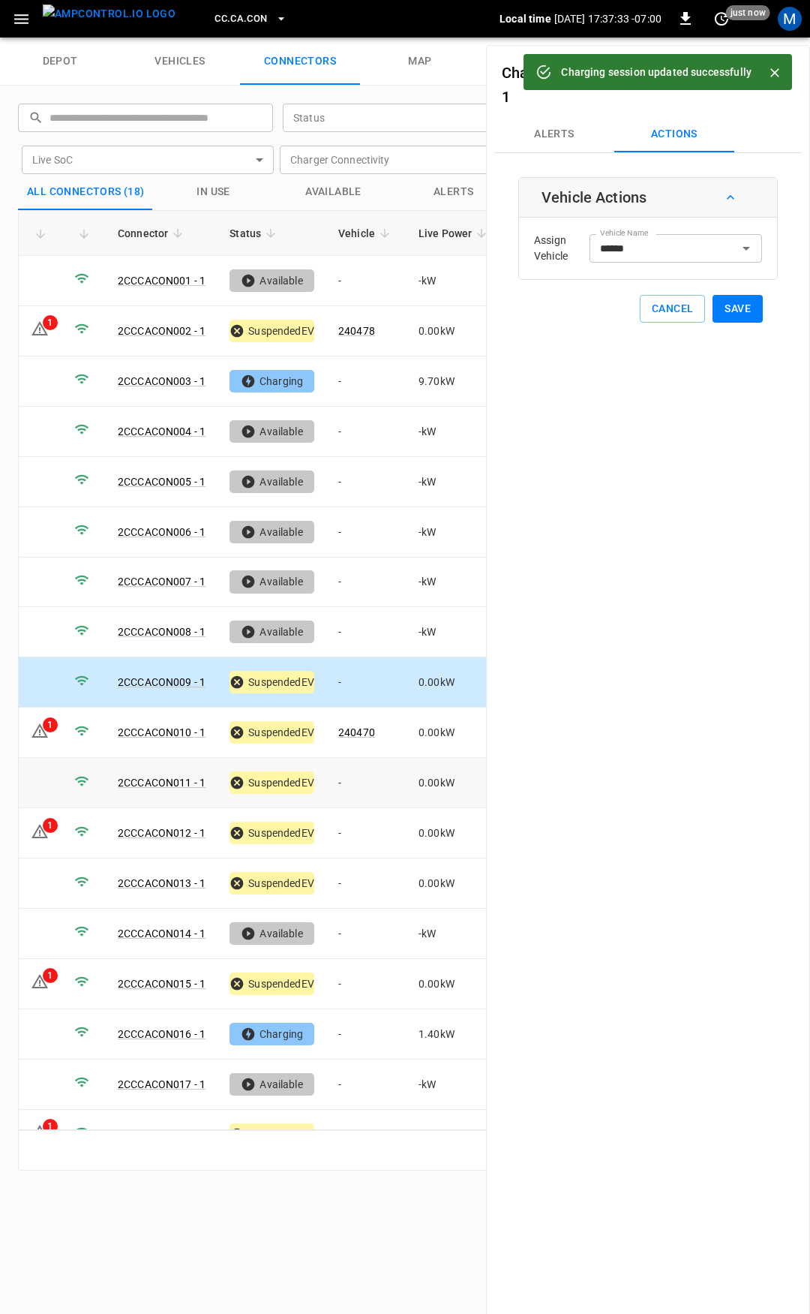
click at [365, 779] on td "-" at bounding box center [366, 783] width 80 height 50
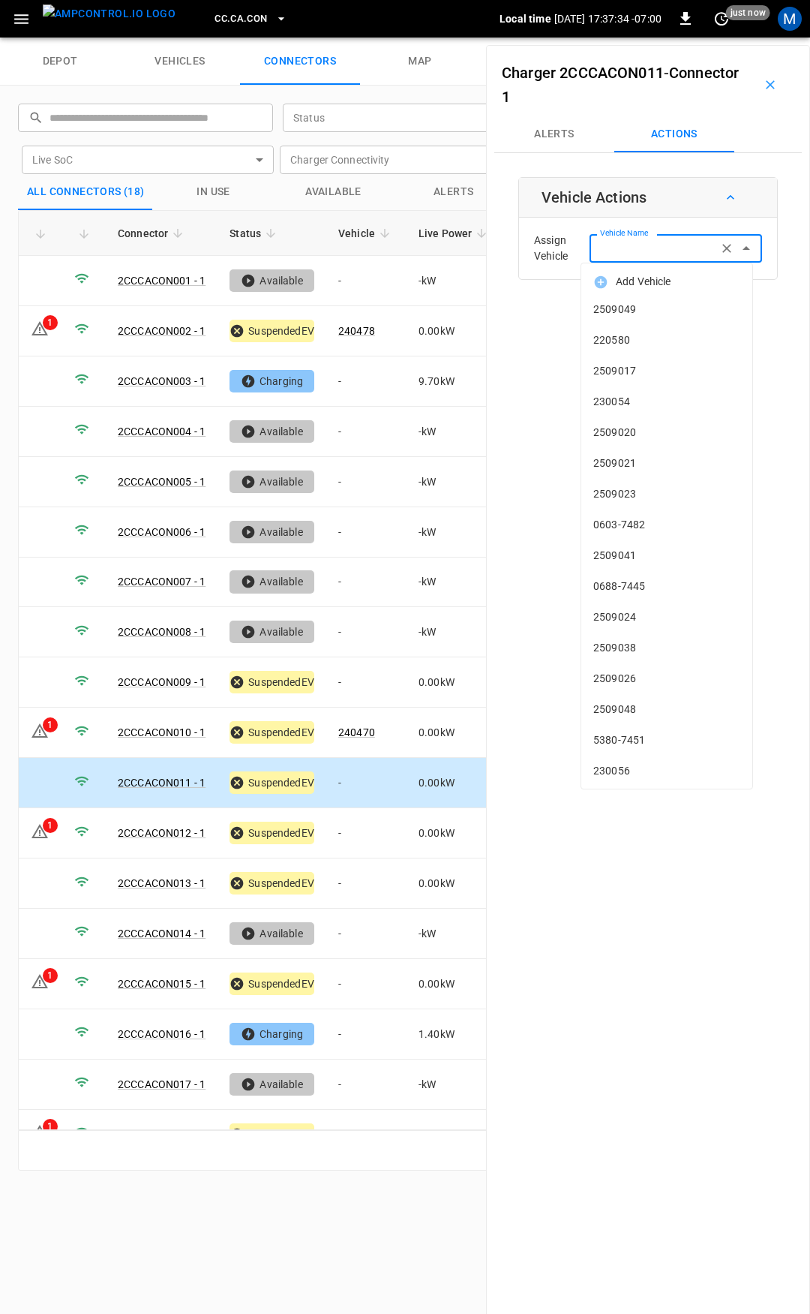
click at [614, 248] on input "Vehicle Name" at bounding box center [653, 248] width 119 height 19
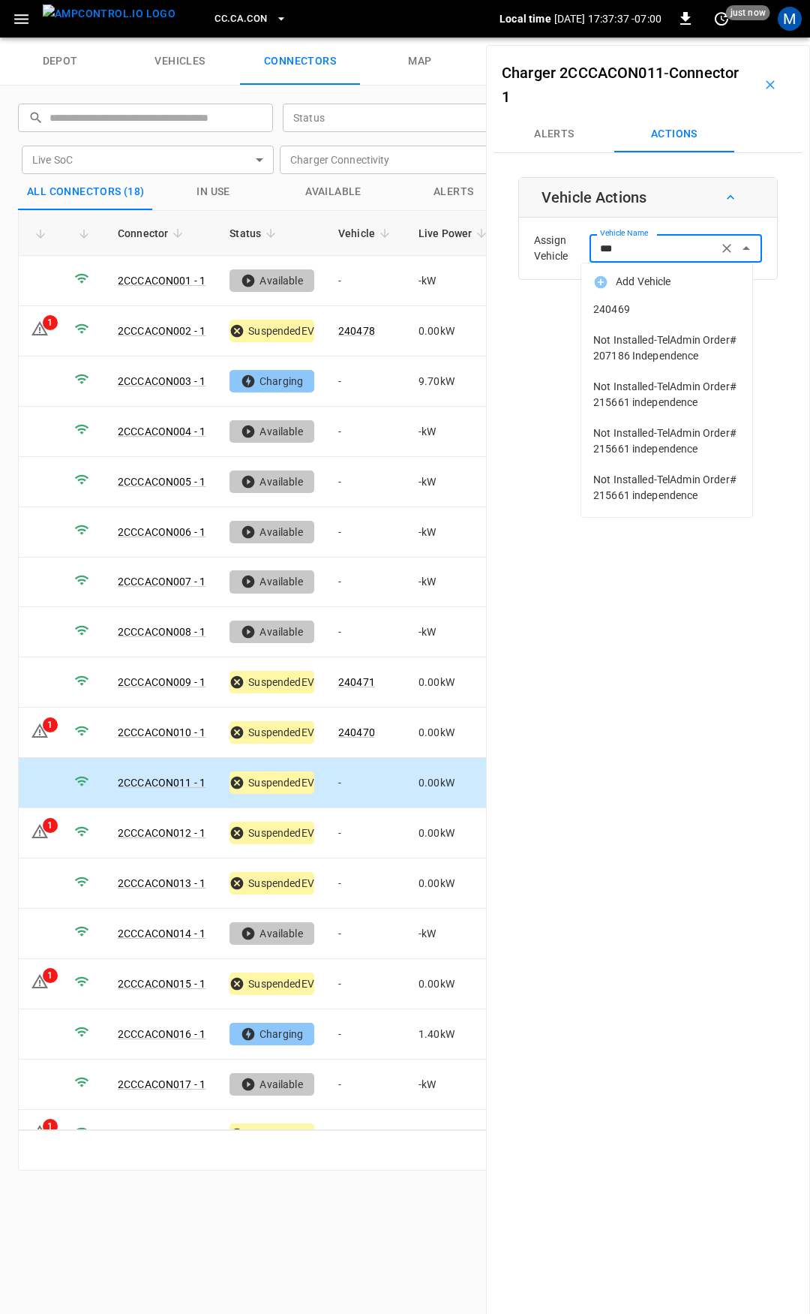
click at [654, 313] on span "240469" at bounding box center [666, 310] width 147 height 16
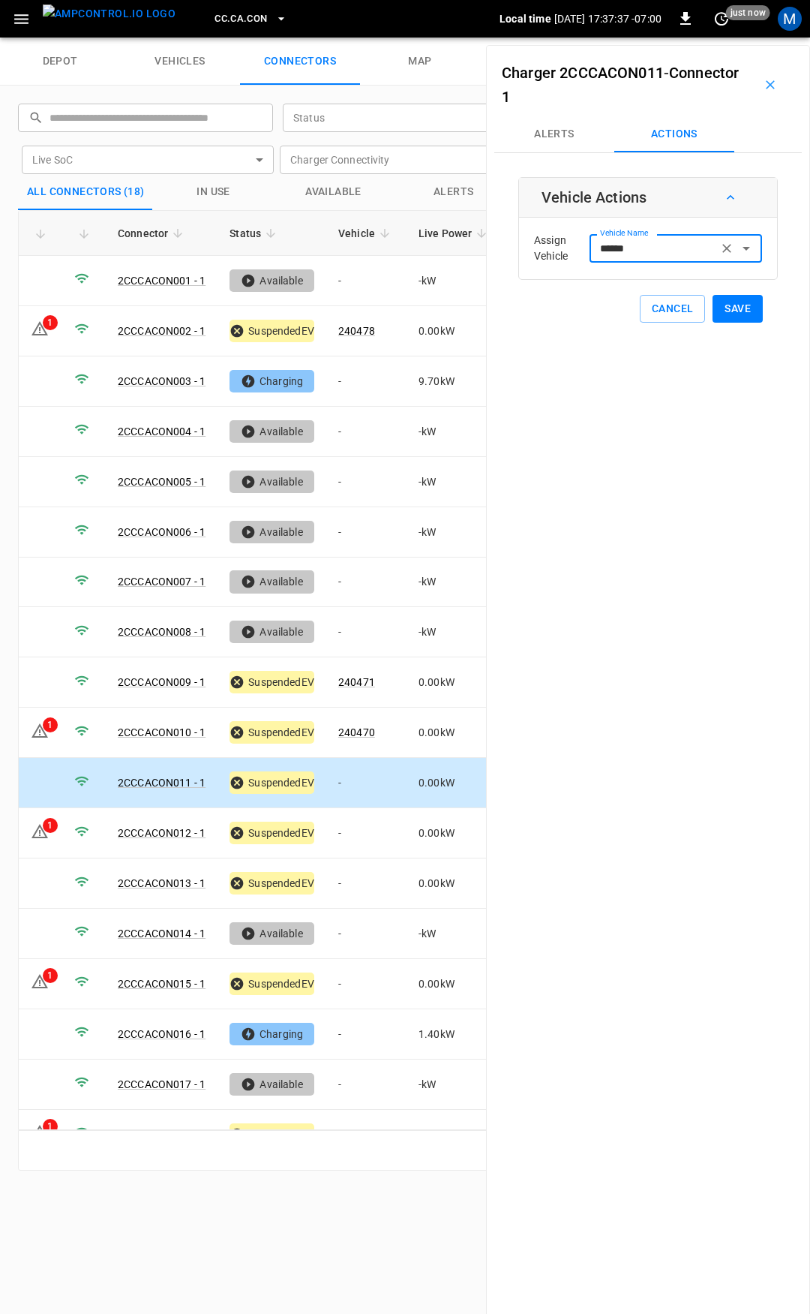
type input "******"
drag, startPoint x: 740, startPoint y: 302, endPoint x: 704, endPoint y: 326, distance: 43.3
click at [741, 302] on button "Save" at bounding box center [738, 309] width 50 height 28
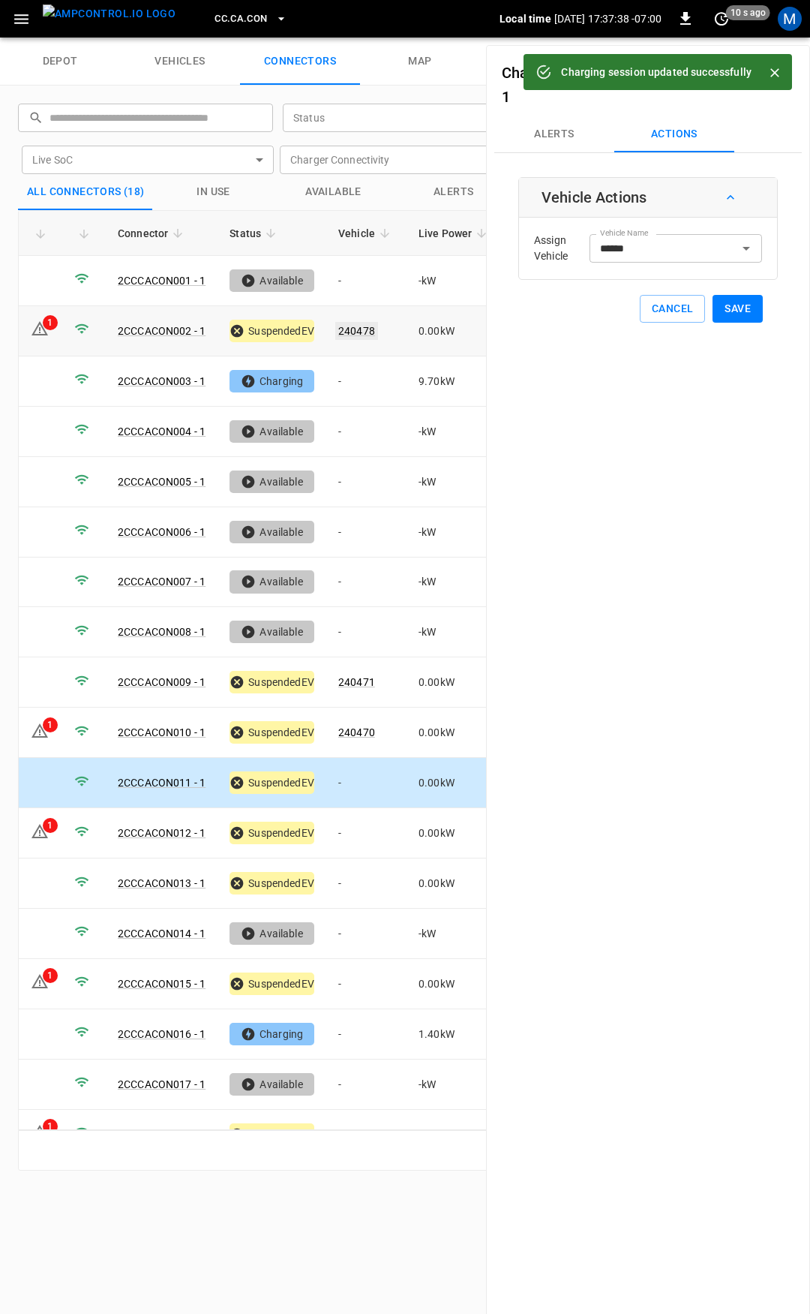
drag, startPoint x: 350, startPoint y: 351, endPoint x: 356, endPoint y: 325, distance: 26.9
click at [356, 325] on link "240478" at bounding box center [356, 331] width 43 height 18
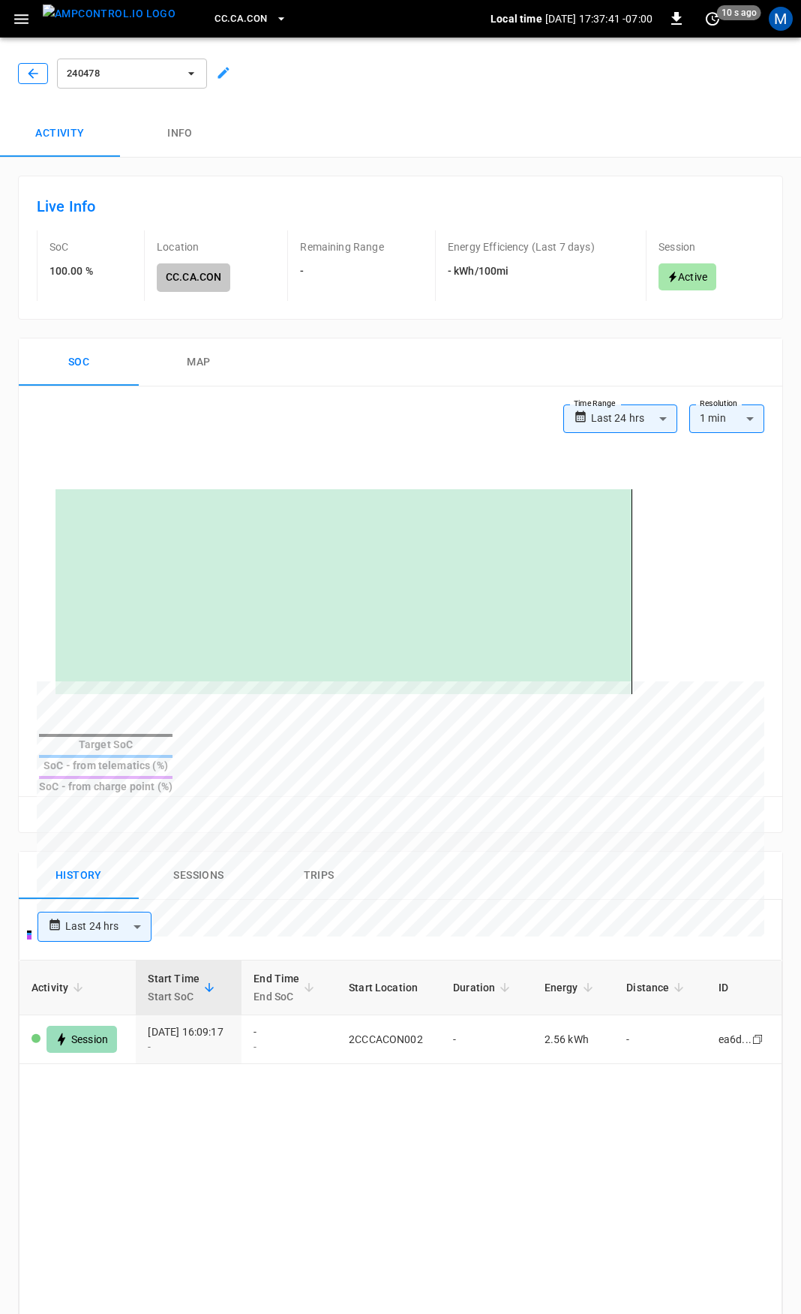
click at [35, 71] on icon "button" at bounding box center [33, 73] width 15 height 15
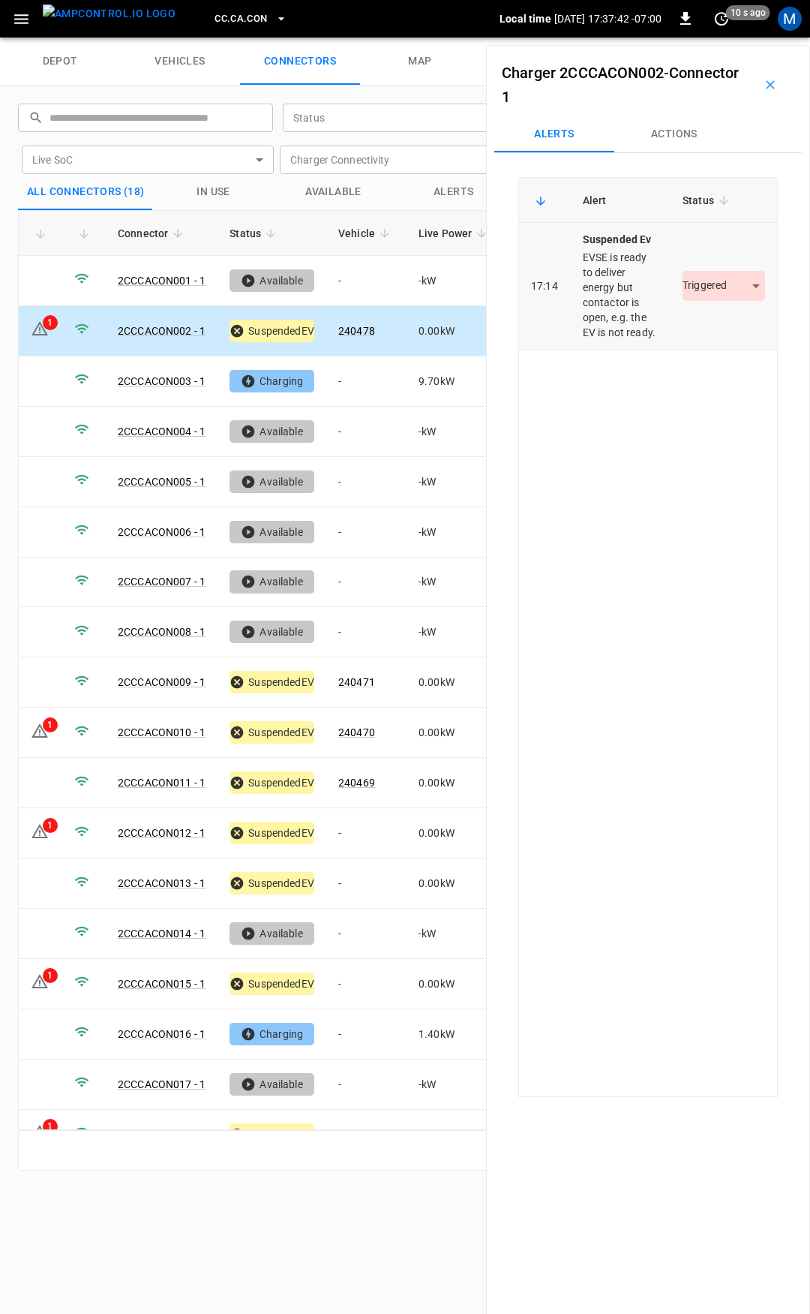
click at [716, 38] on body "CC.CA.CON Local time 2025-09-02 17:37:42 -07:00 0 10 s ago M depot vehicles con…" at bounding box center [405, 19] width 810 height 38
click at [710, 328] on li "Resolved" at bounding box center [715, 330] width 94 height 25
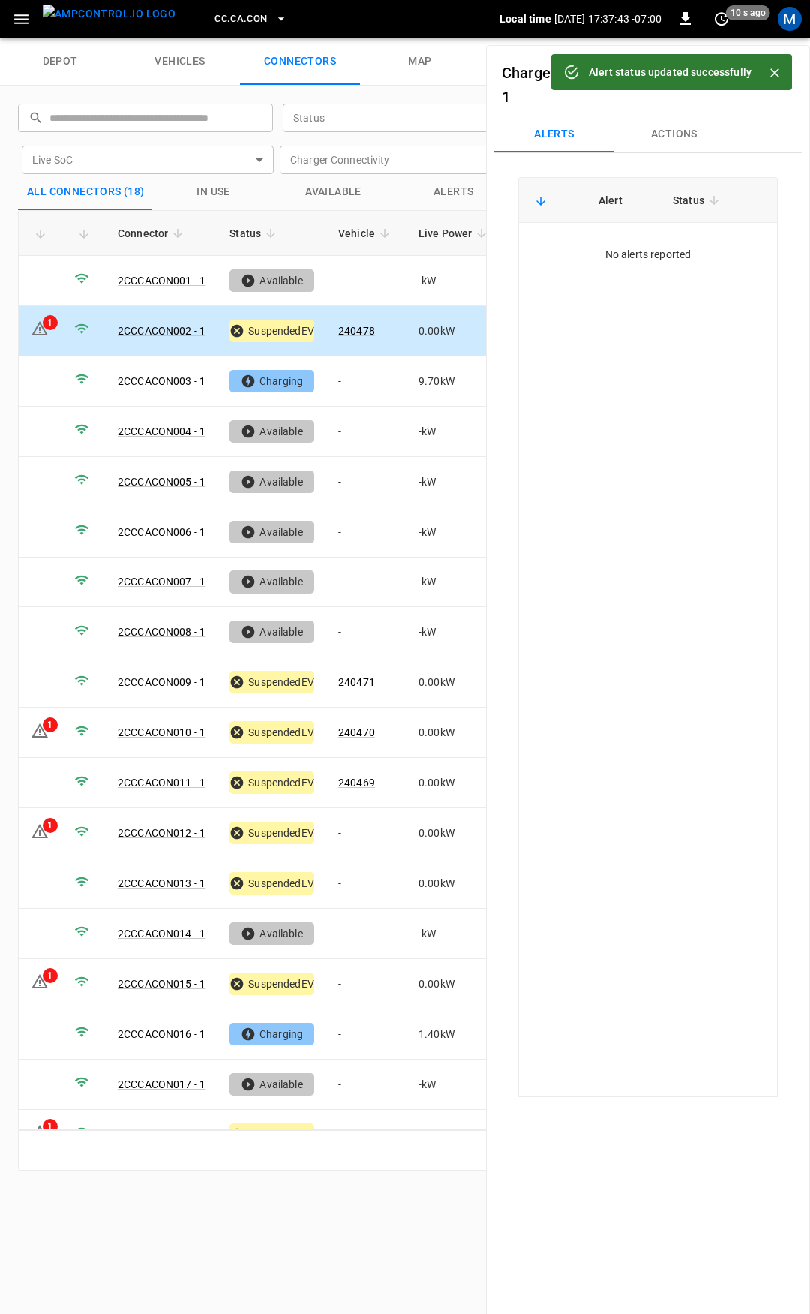
click at [25, 23] on icon "button" at bounding box center [21, 19] width 14 height 10
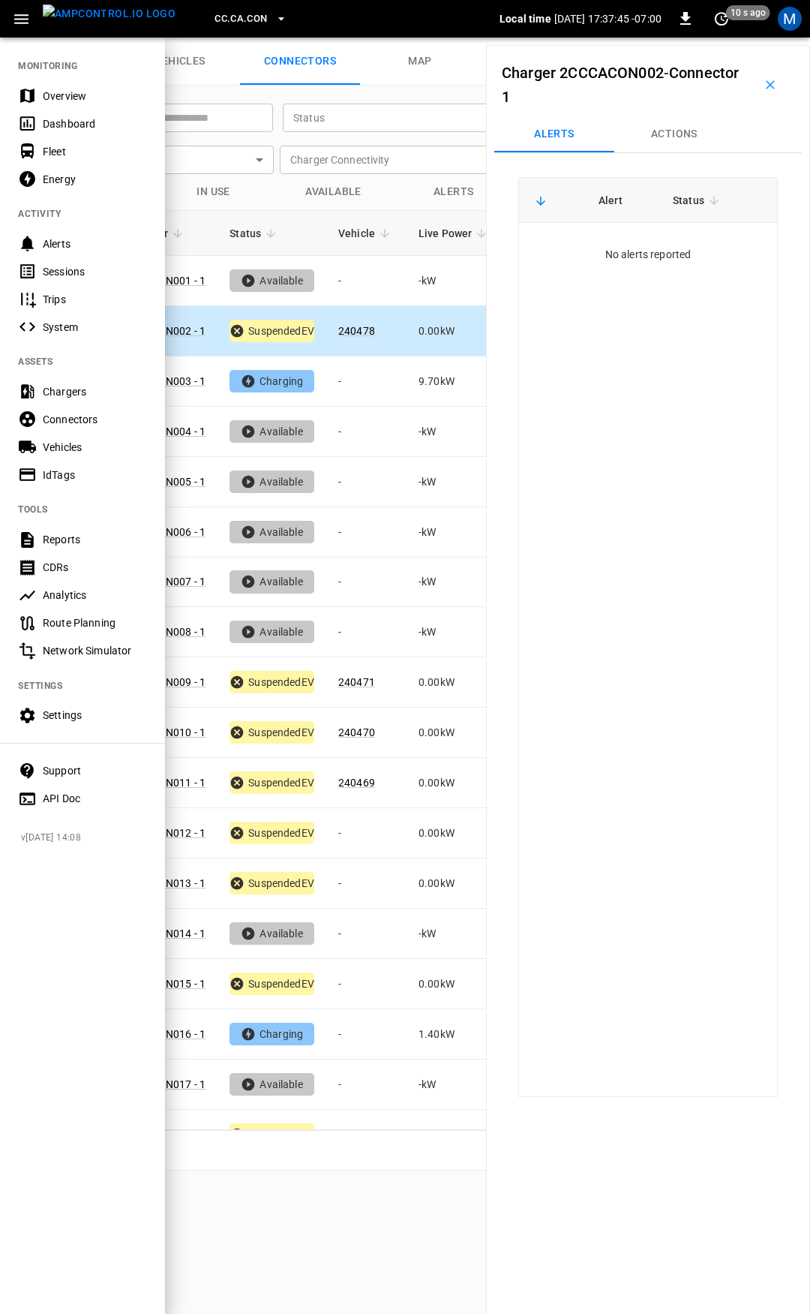
click at [407, 192] on div at bounding box center [405, 657] width 810 height 1314
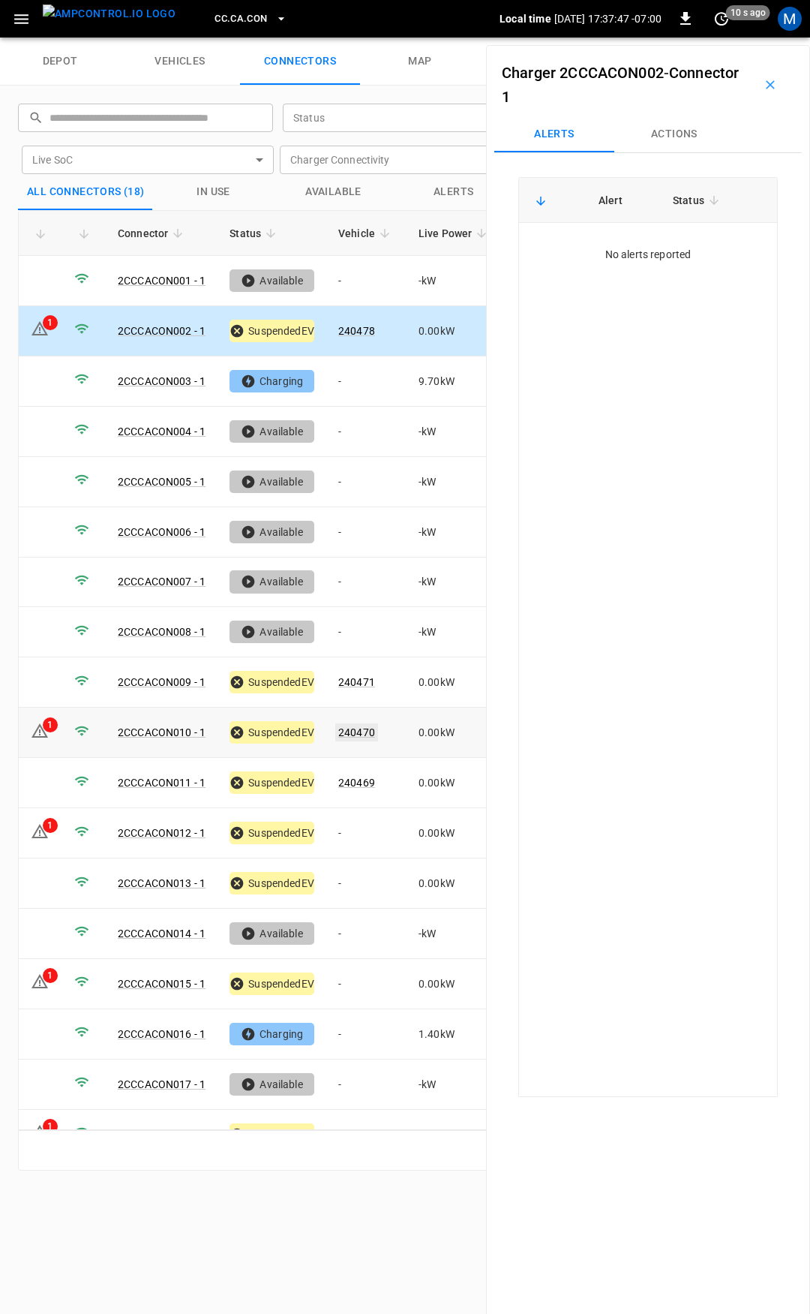
click at [365, 723] on link "240470" at bounding box center [356, 732] width 43 height 18
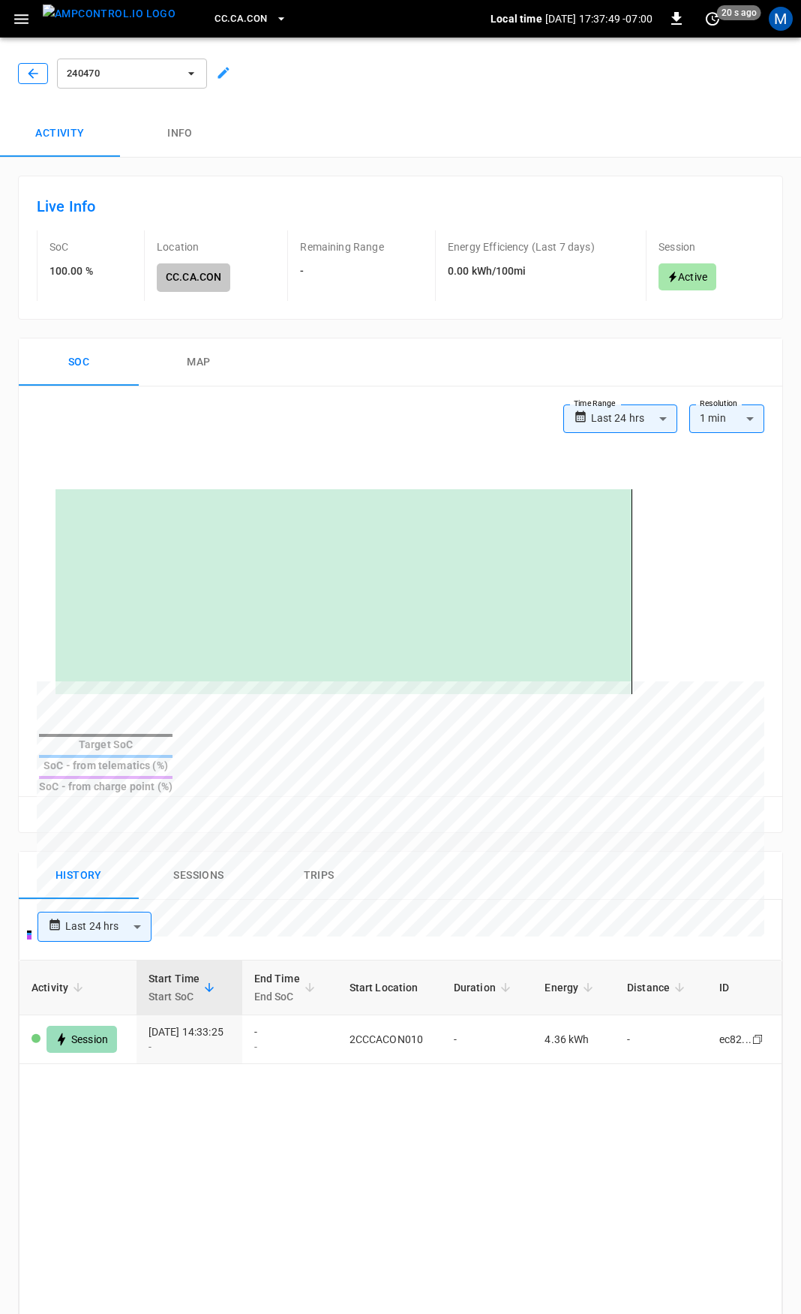
click at [31, 70] on icon "button" at bounding box center [33, 73] width 15 height 15
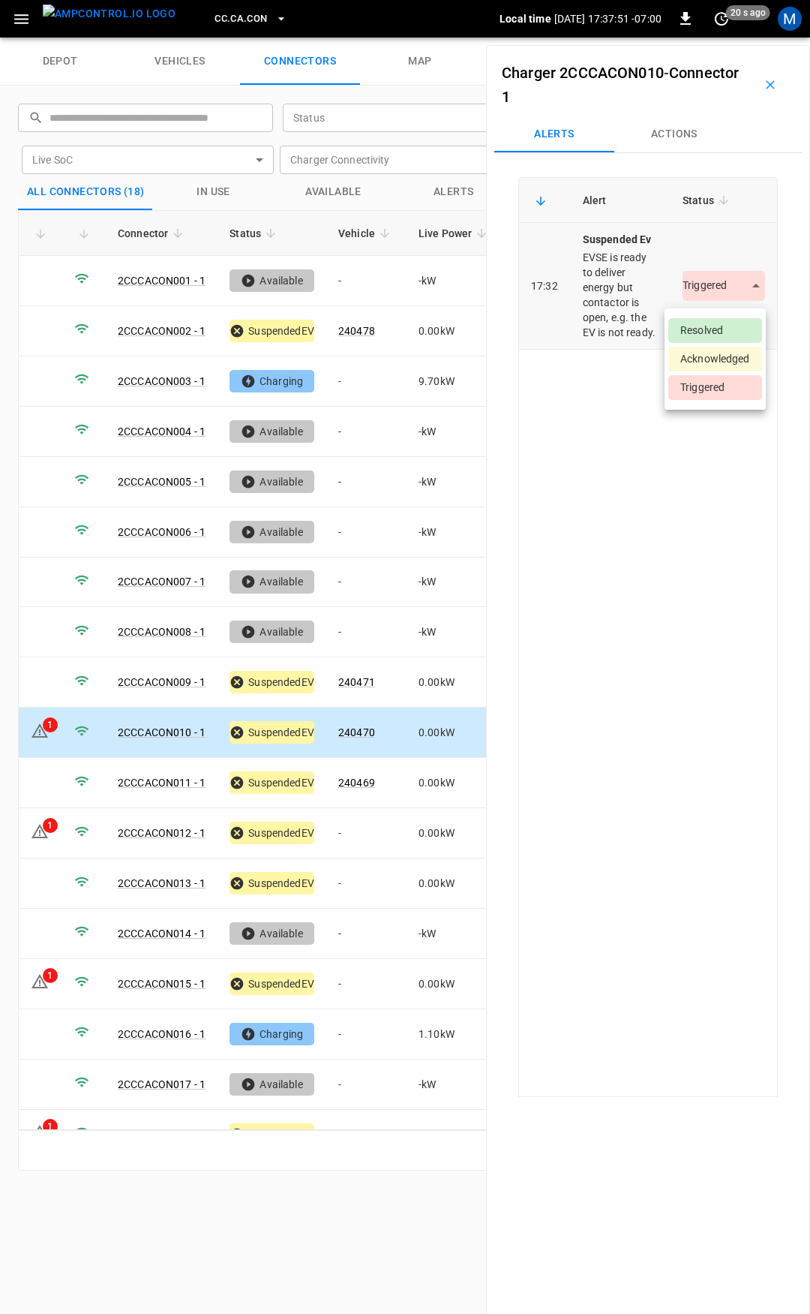
click at [713, 38] on body "CC.CA.CON Local time 2025-09-02 17:37:51 -07:00 0 20 s ago M depot vehicles con…" at bounding box center [405, 19] width 810 height 38
drag, startPoint x: 716, startPoint y: 329, endPoint x: 677, endPoint y: 401, distance: 81.9
click at [716, 329] on li "Resolved" at bounding box center [715, 330] width 94 height 25
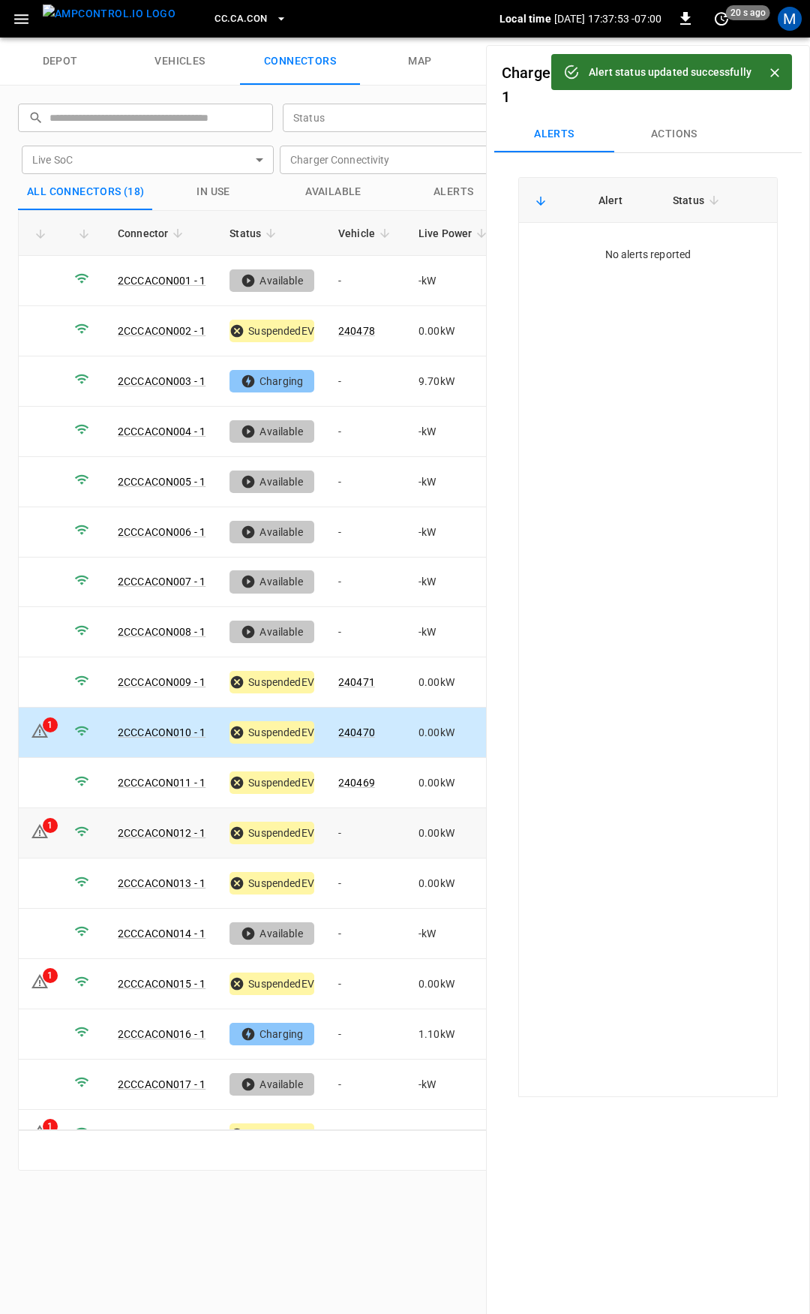
click at [360, 826] on td "-" at bounding box center [366, 833] width 80 height 50
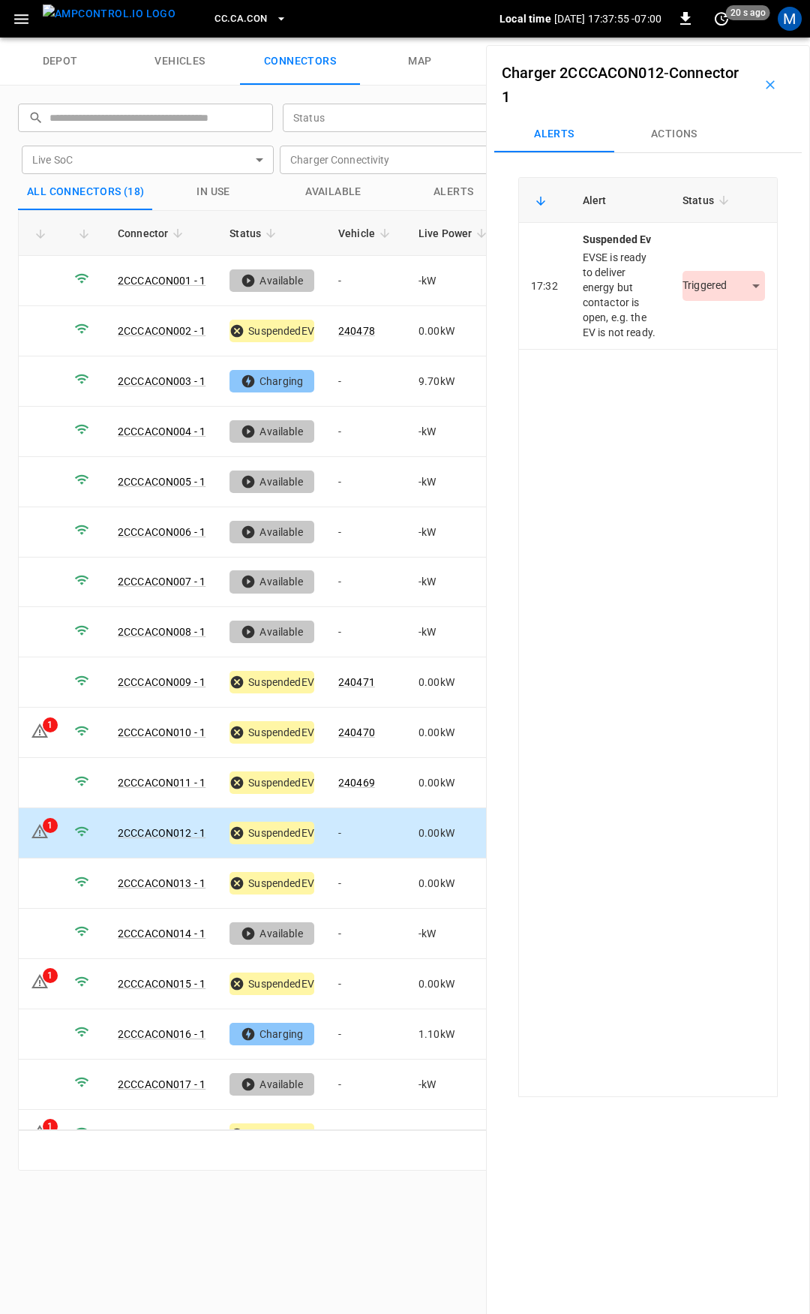
click at [375, 819] on td "-" at bounding box center [366, 833] width 80 height 50
click at [673, 129] on button "Actions" at bounding box center [674, 134] width 120 height 36
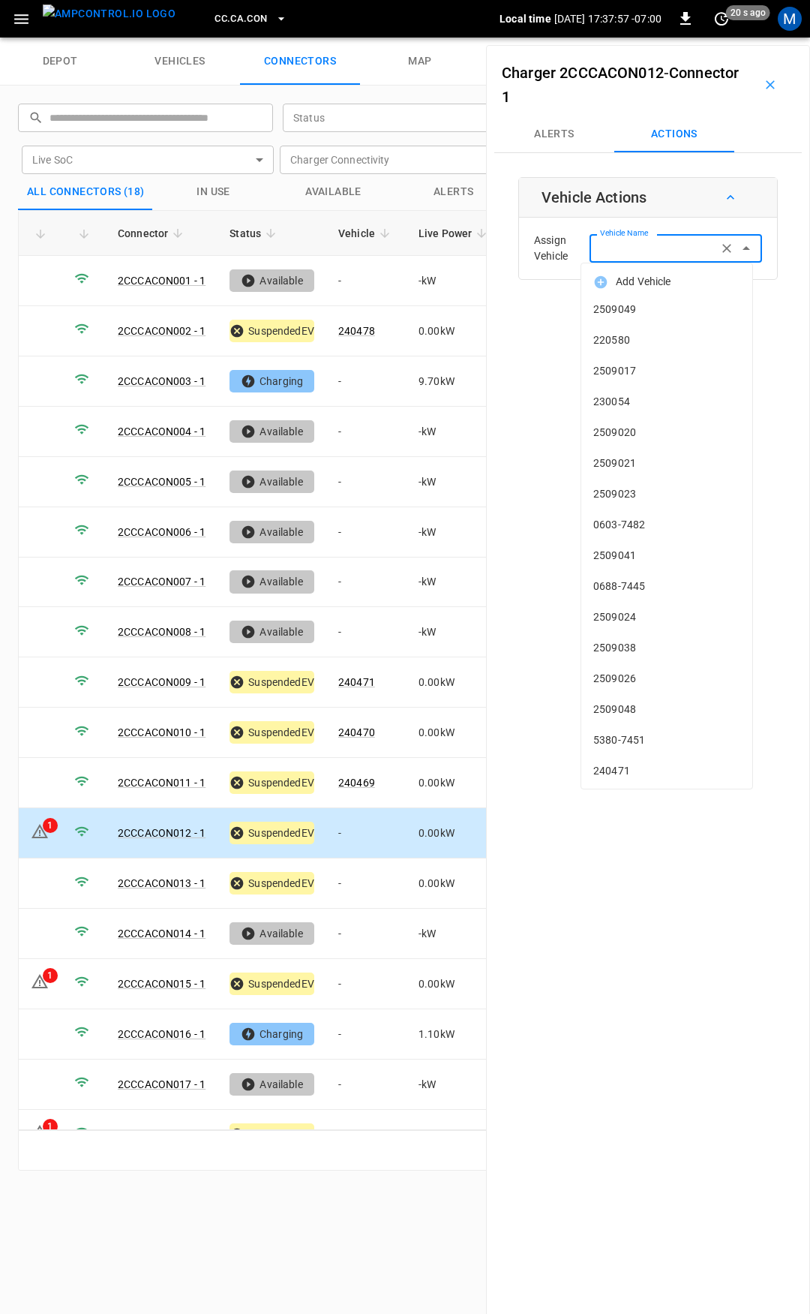
click at [634, 252] on input "Vehicle Name" at bounding box center [653, 248] width 119 height 19
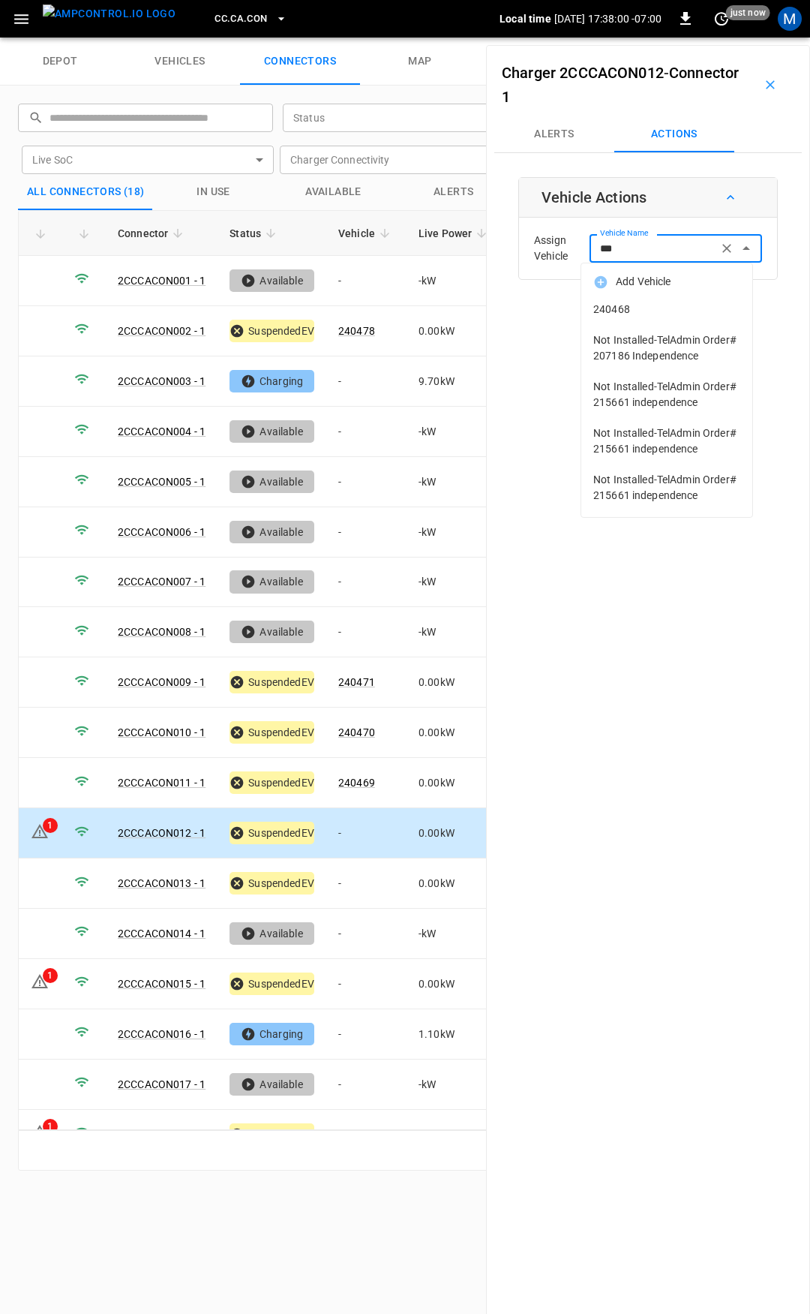
click at [623, 310] on span "240468" at bounding box center [666, 310] width 147 height 16
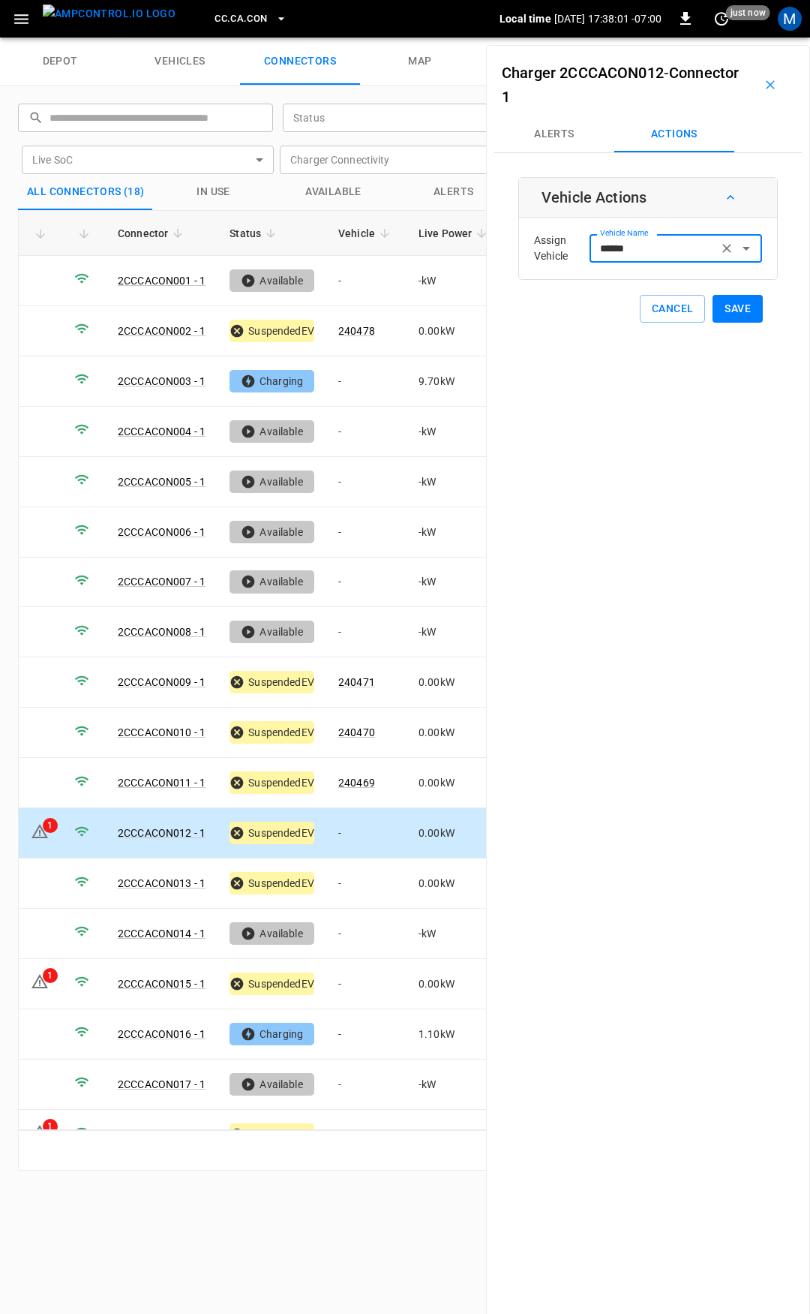
type input "******"
click at [719, 311] on button "Save" at bounding box center [738, 309] width 50 height 28
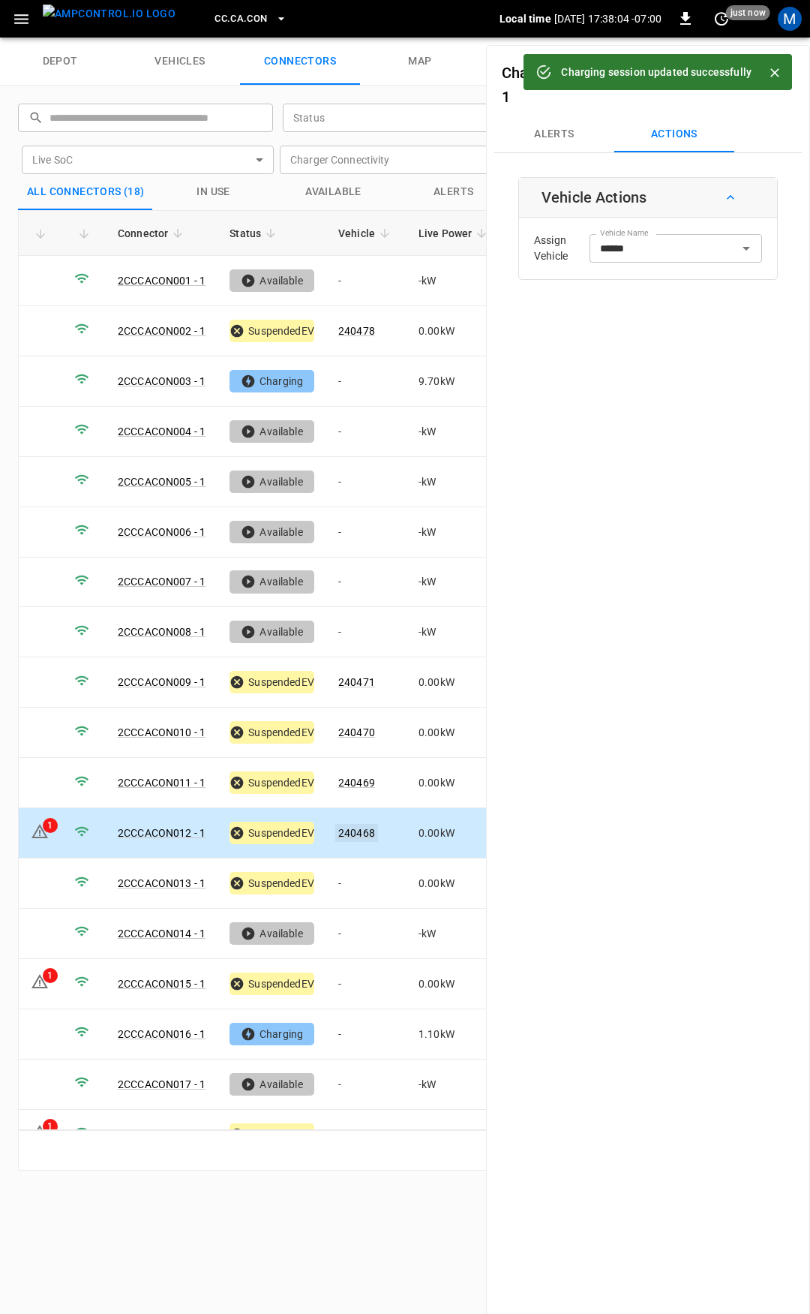
click at [362, 829] on link "240468" at bounding box center [356, 833] width 43 height 18
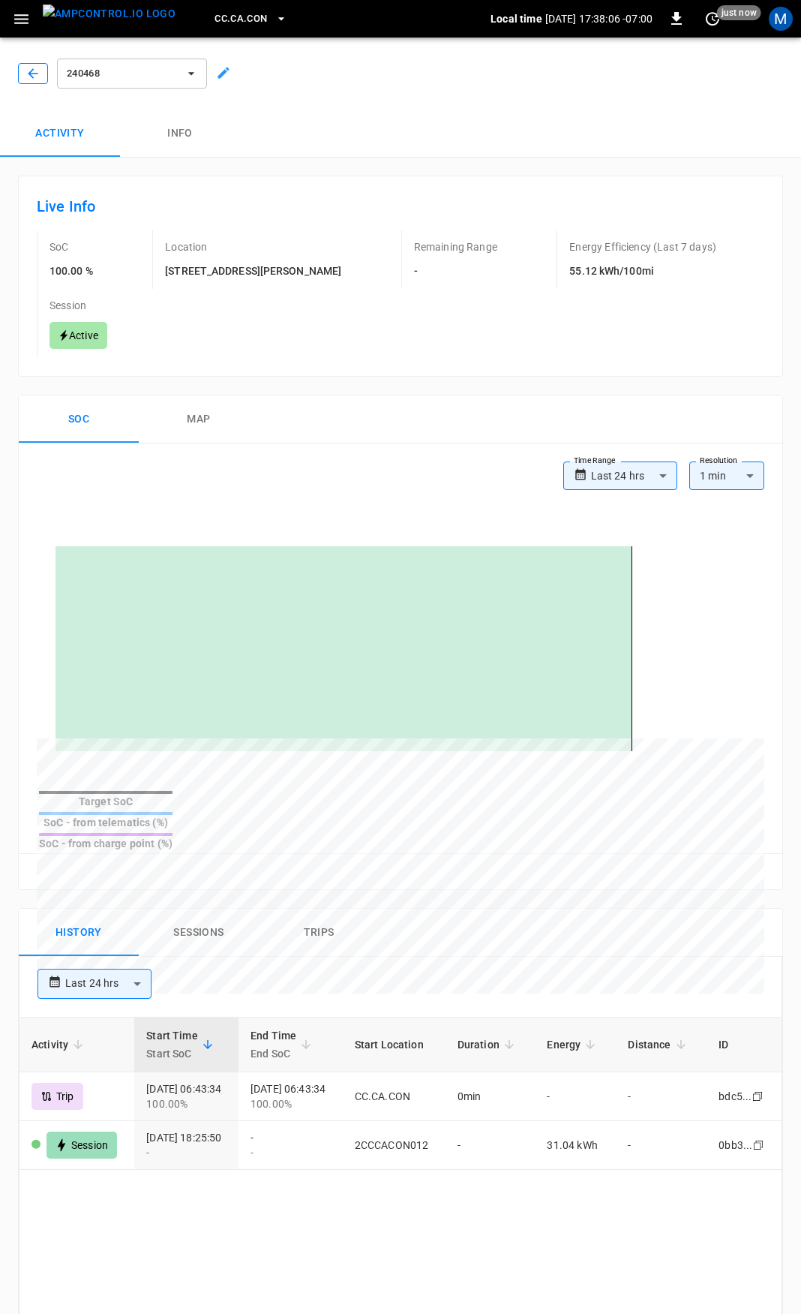
click at [25, 82] on button "button" at bounding box center [33, 73] width 30 height 21
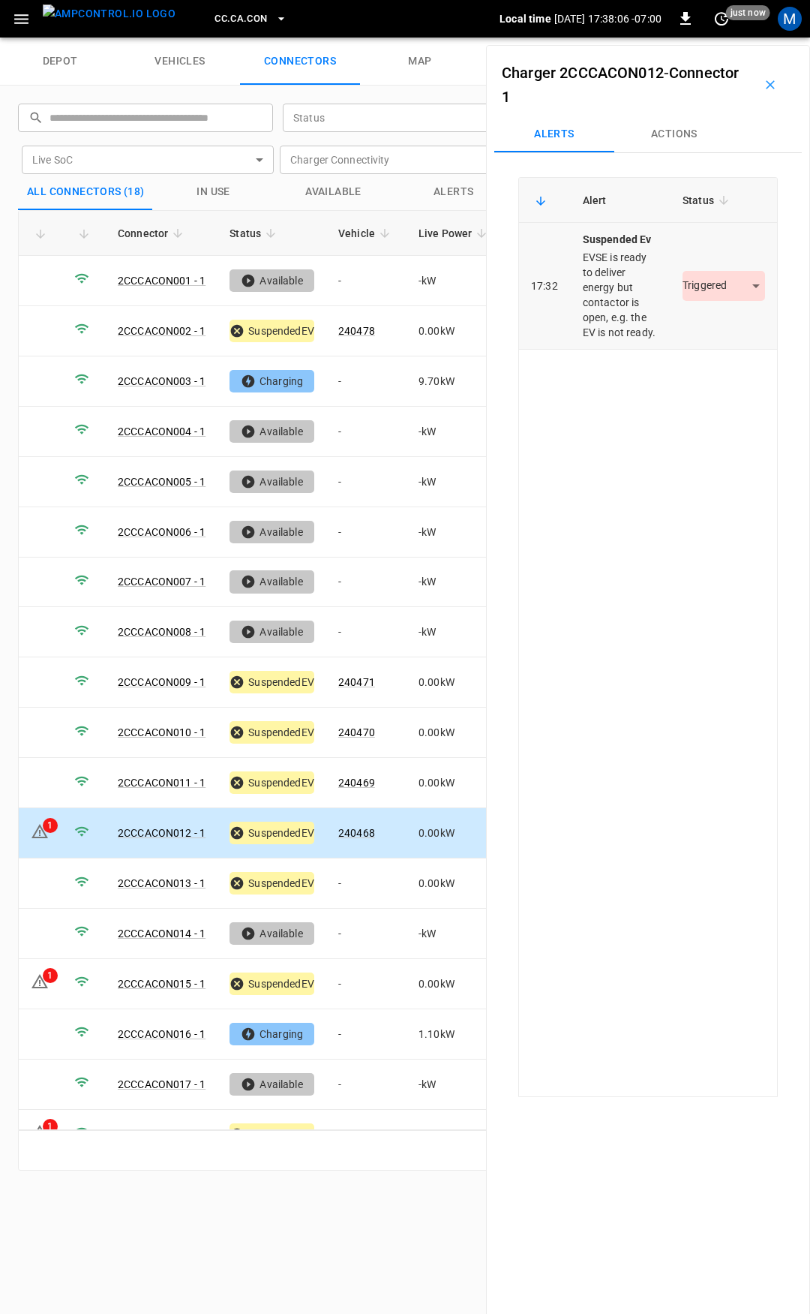
click at [742, 38] on body "CC.CA.CON Local time 2025-09-02 17:38:06 -07:00 0 just now M depot vehicles con…" at bounding box center [405, 19] width 810 height 38
click at [719, 338] on li "Resolved" at bounding box center [715, 330] width 94 height 25
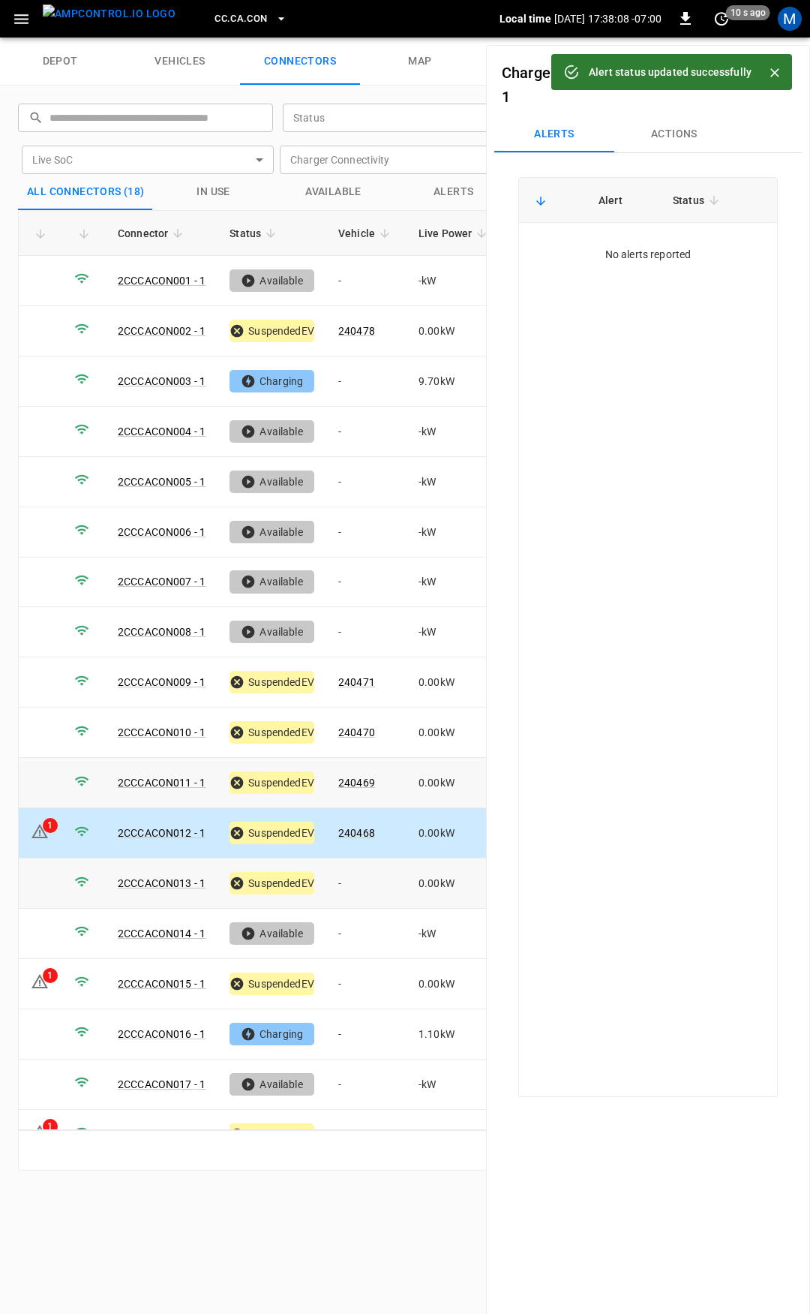
click at [348, 868] on td "-" at bounding box center [366, 883] width 80 height 50
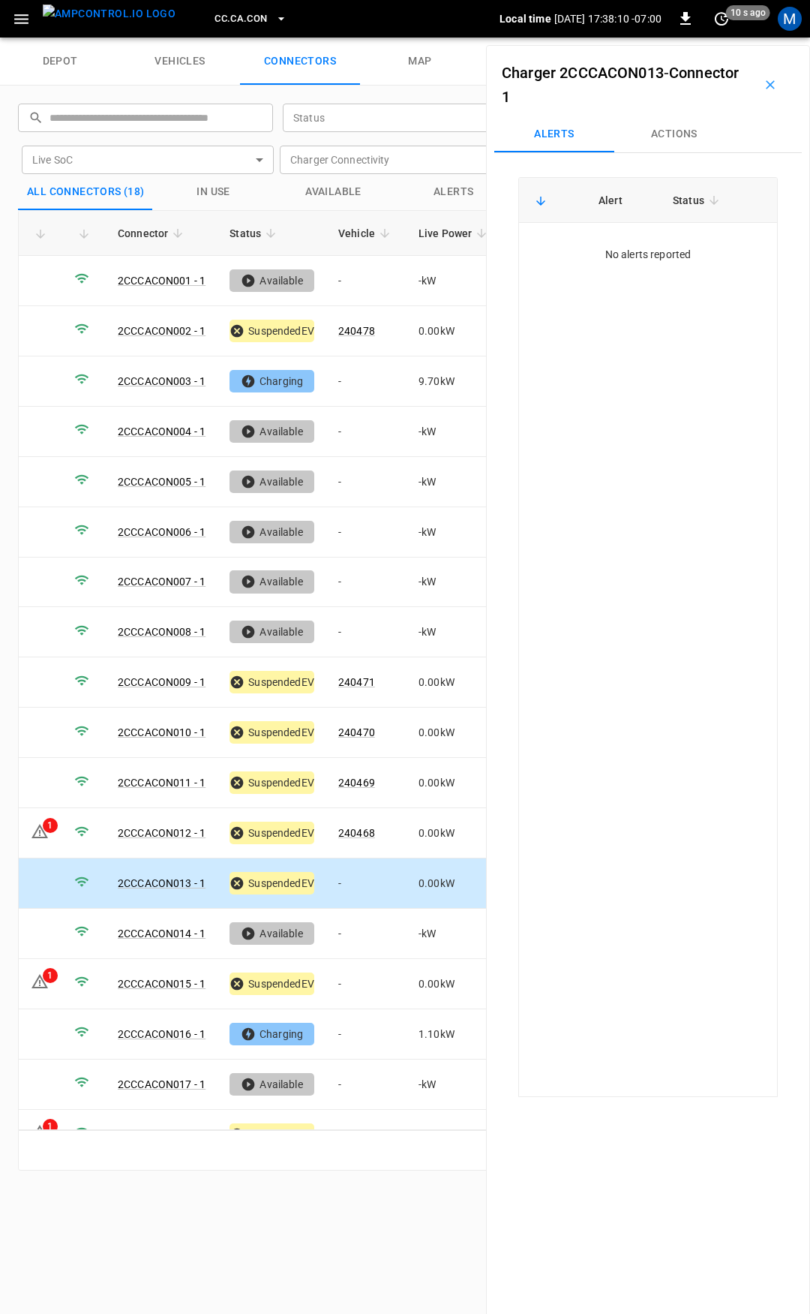
click at [350, 869] on td "-" at bounding box center [366, 883] width 80 height 50
click at [693, 133] on button "Actions" at bounding box center [674, 134] width 120 height 36
click at [651, 248] on input "Vehicle Name" at bounding box center [653, 248] width 119 height 19
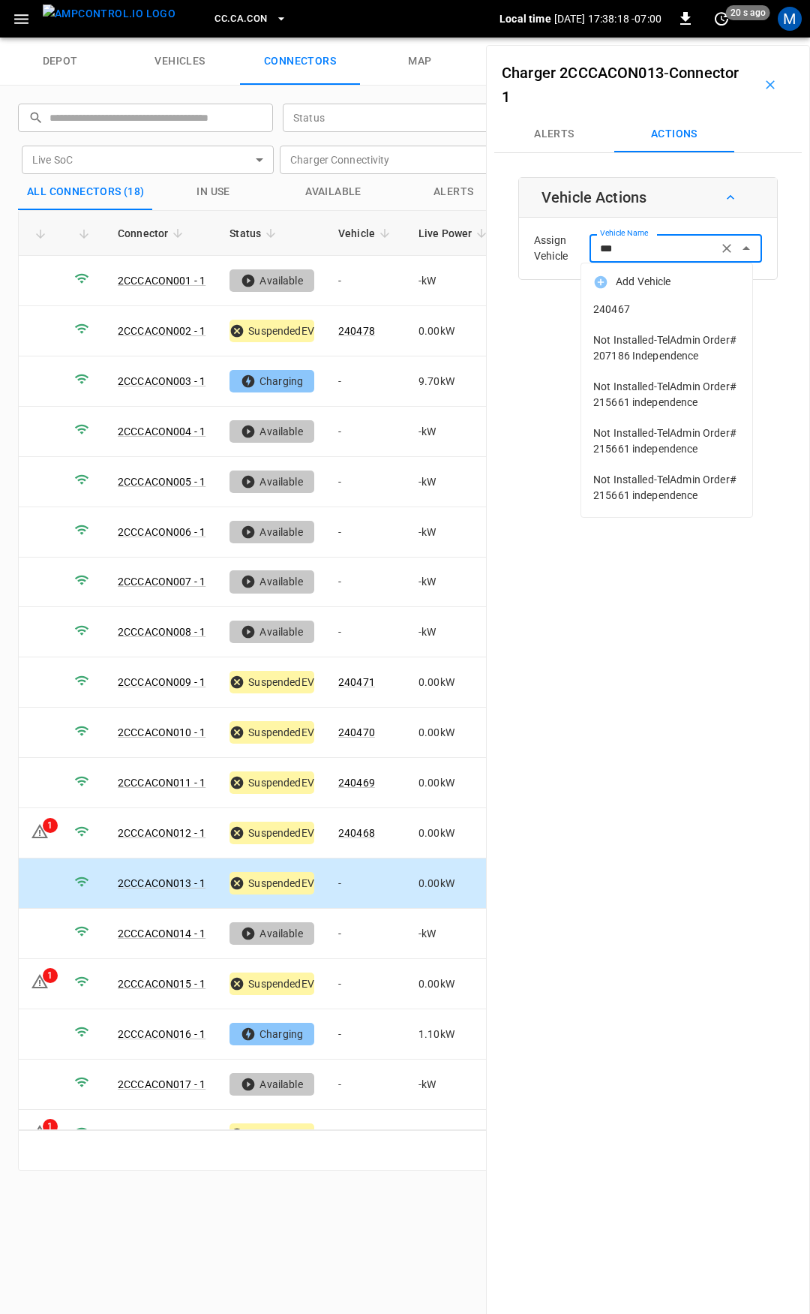
click at [624, 305] on span "240467" at bounding box center [666, 310] width 147 height 16
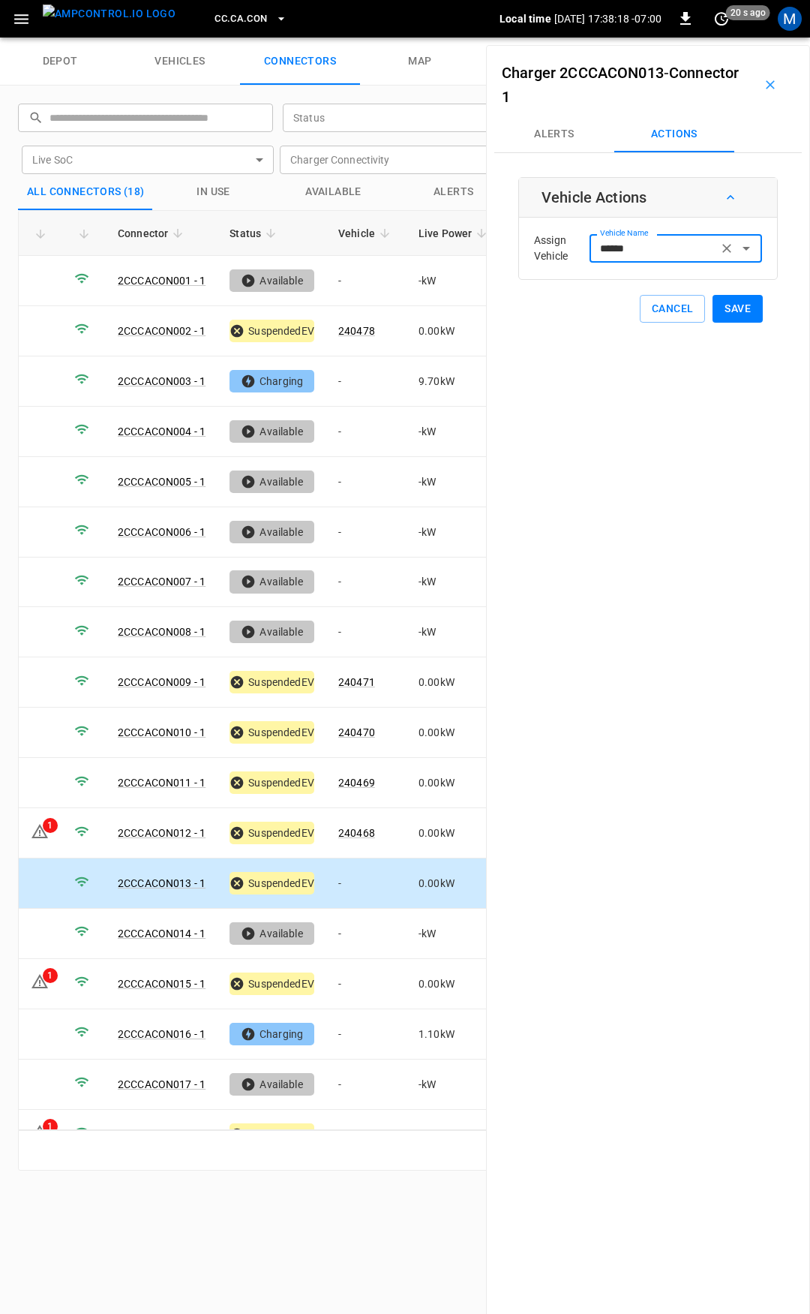
type input "******"
click at [734, 305] on button "Save" at bounding box center [738, 309] width 50 height 28
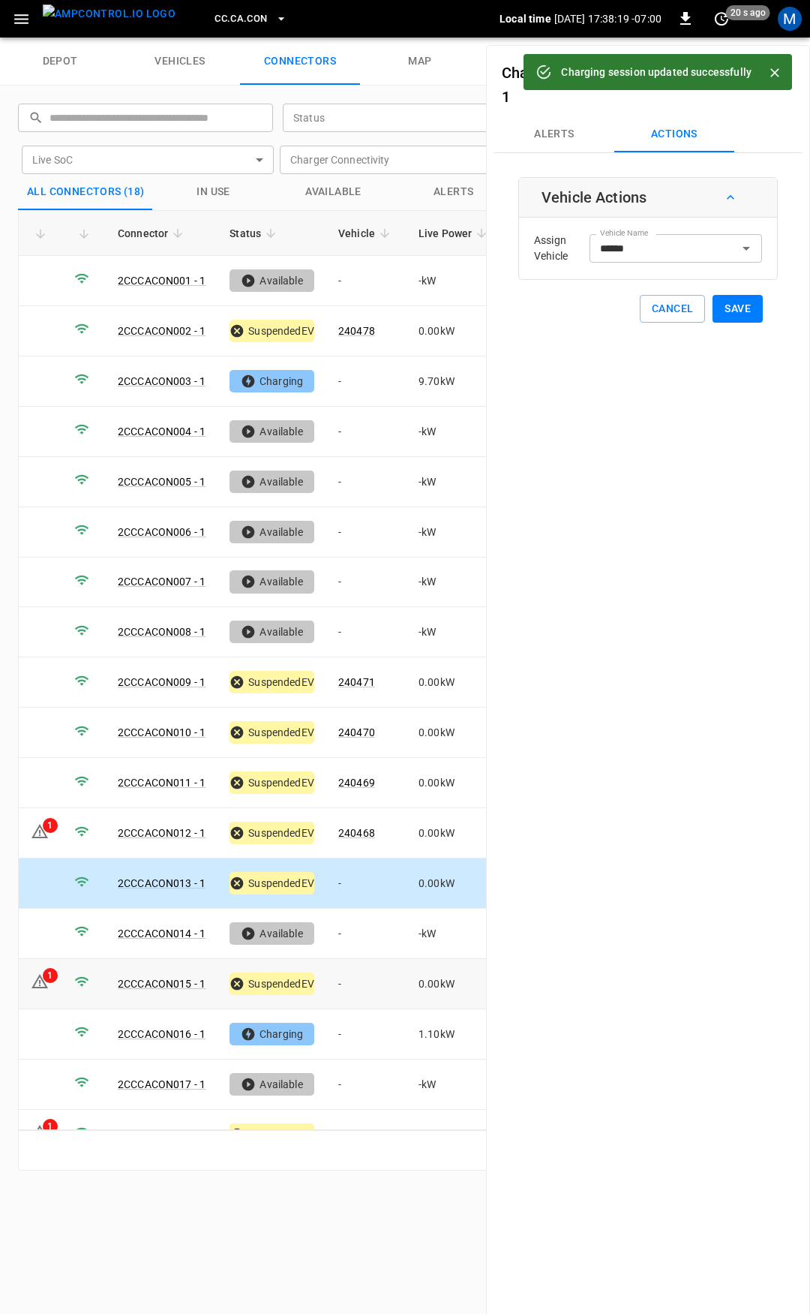
click at [370, 972] on td "-" at bounding box center [366, 984] width 80 height 50
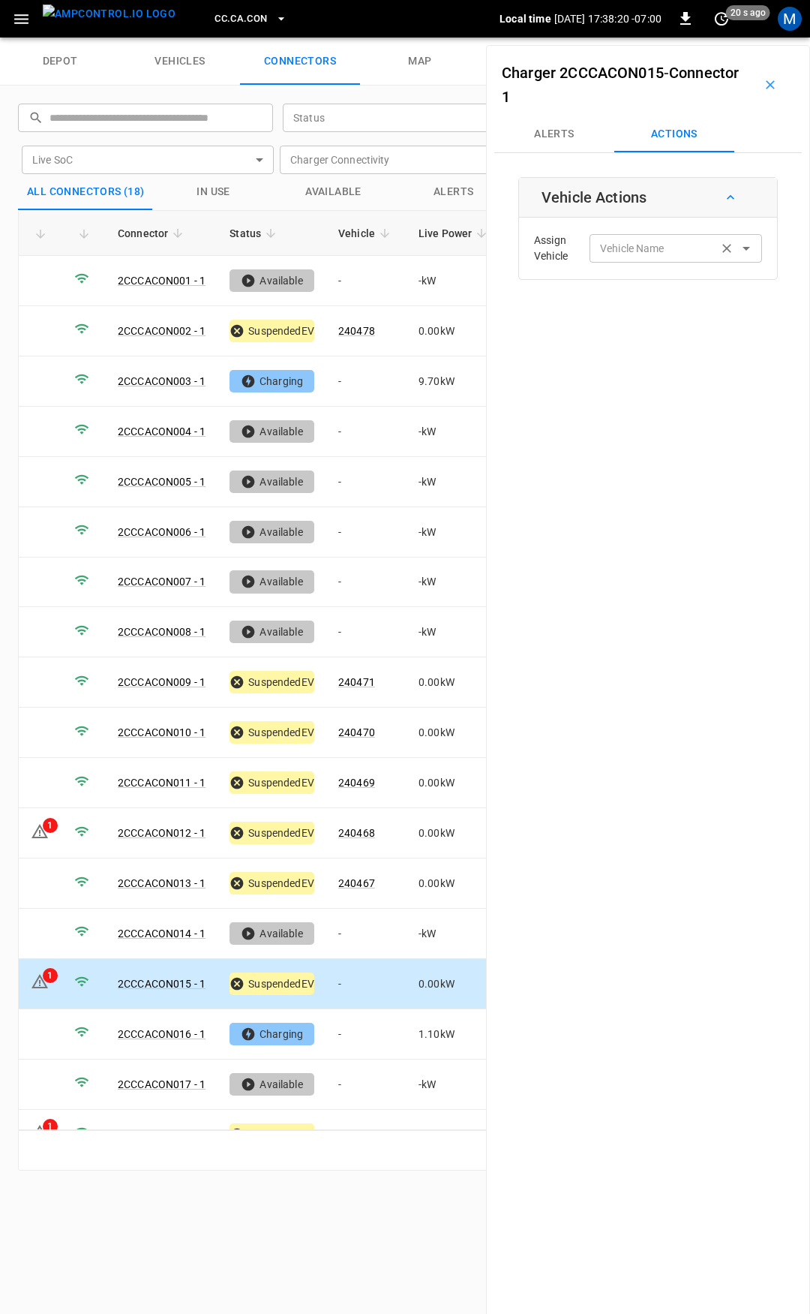
click at [640, 250] on input "Vehicle Name" at bounding box center [653, 248] width 119 height 19
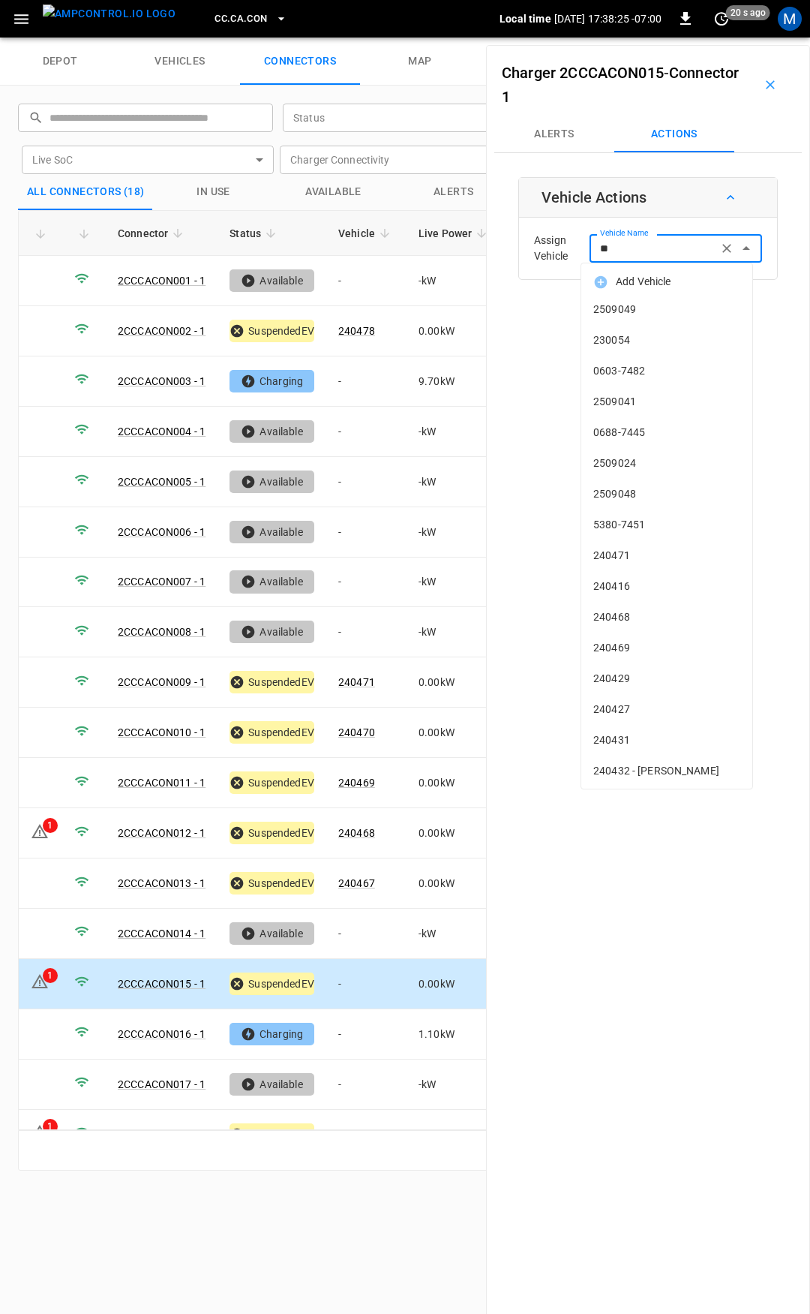
type input "***"
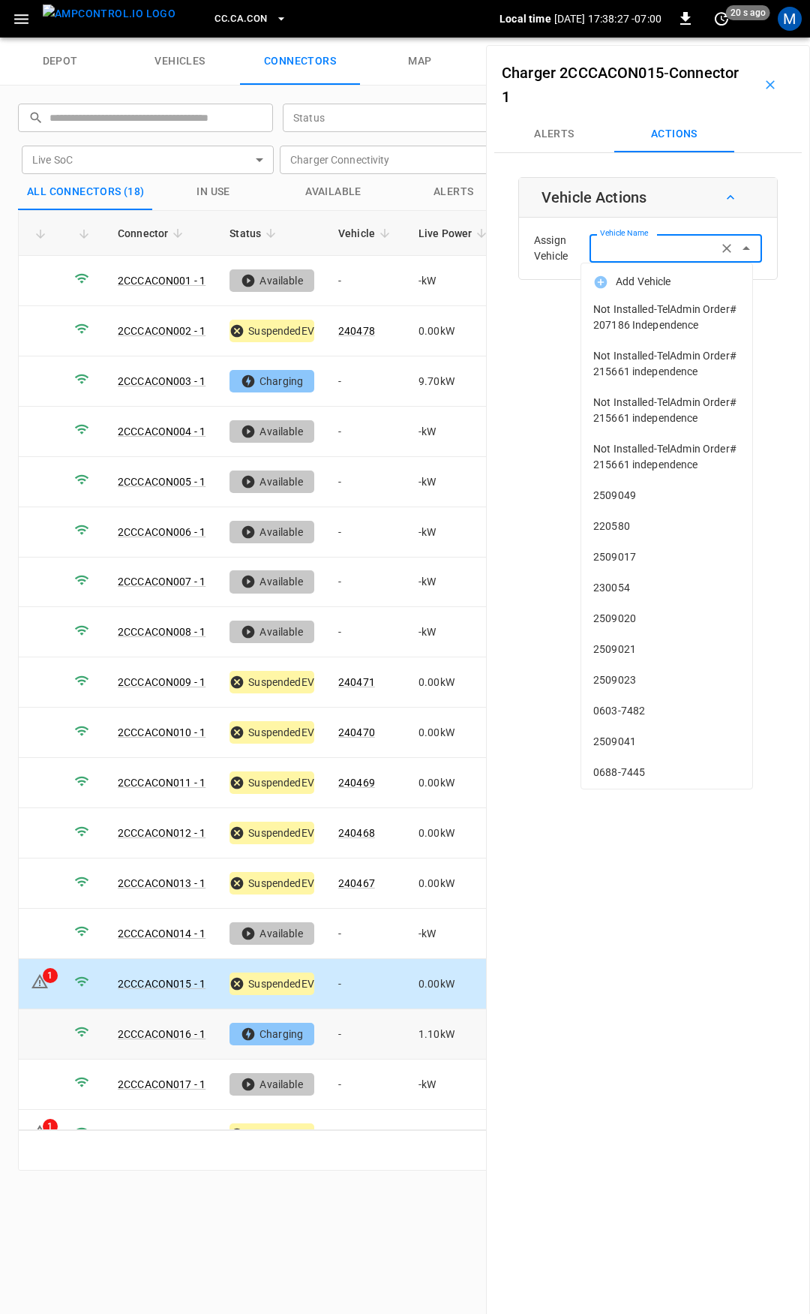
click at [390, 1031] on td "-" at bounding box center [366, 1034] width 80 height 50
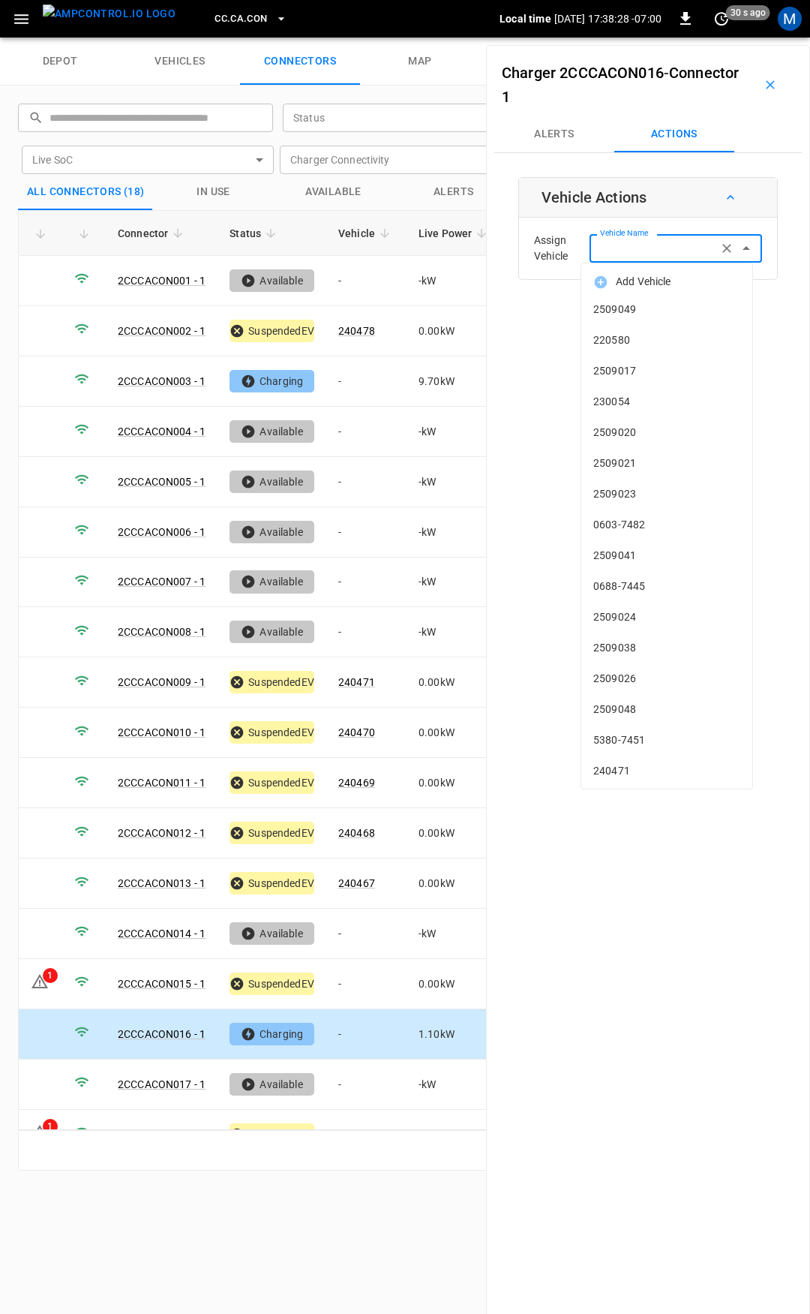
click at [650, 242] on input "Vehicle Name" at bounding box center [653, 248] width 119 height 19
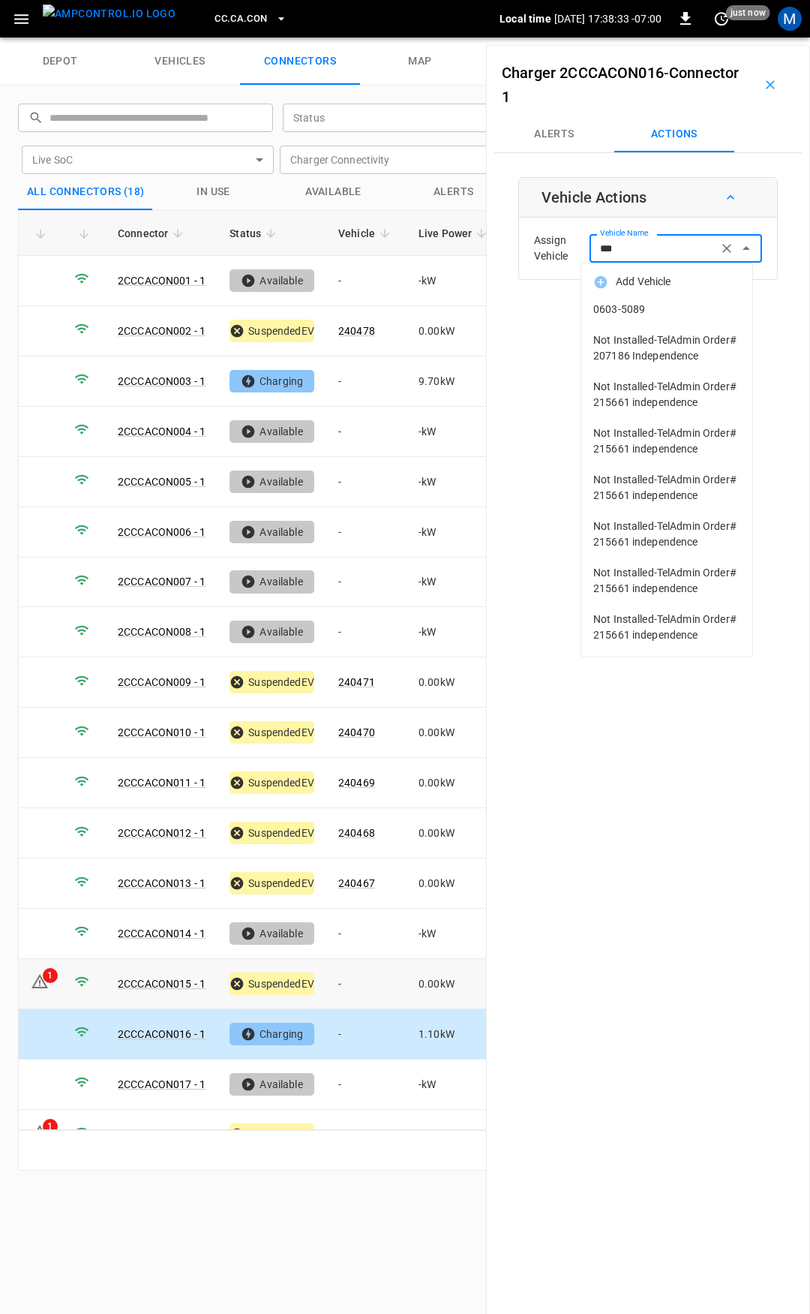
type input "***"
drag, startPoint x: 345, startPoint y: 966, endPoint x: 365, endPoint y: 963, distance: 19.9
click at [345, 966] on td "-" at bounding box center [366, 984] width 80 height 50
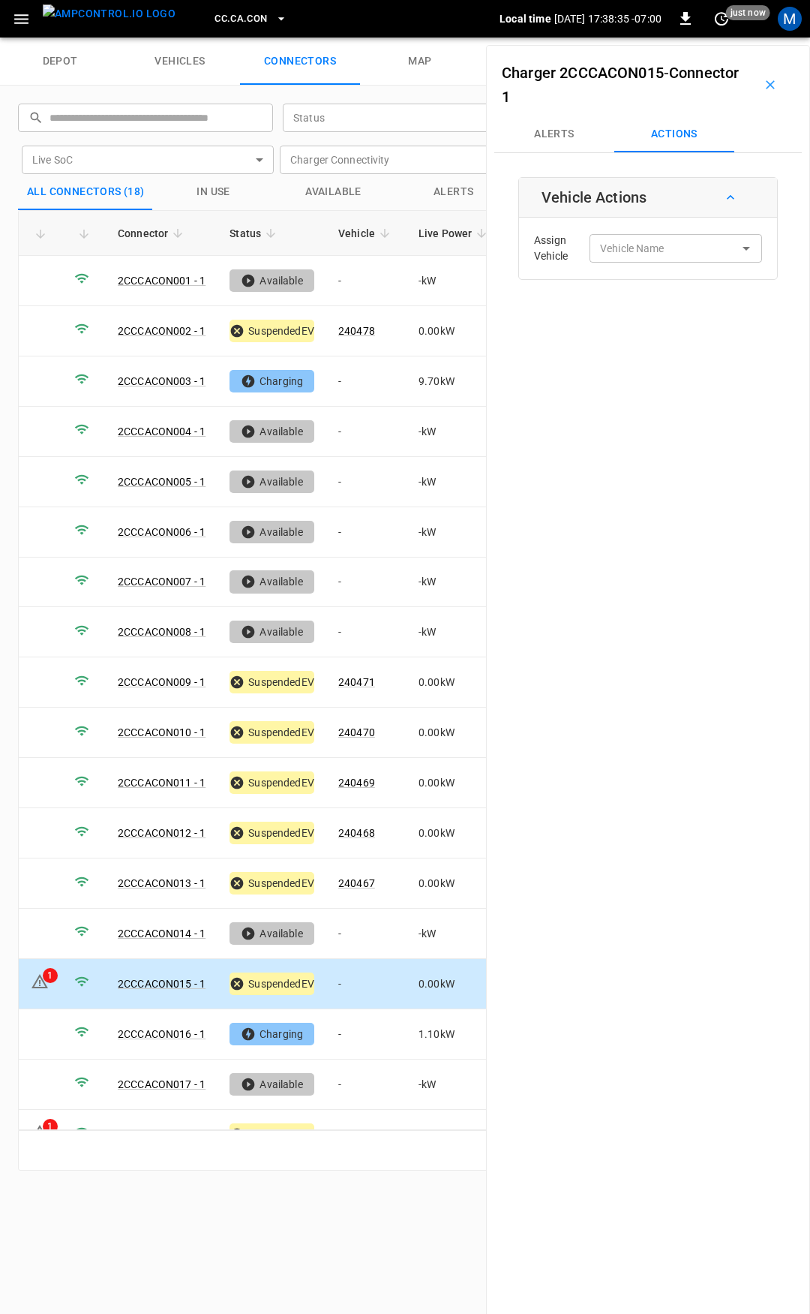
click at [359, 979] on td "-" at bounding box center [366, 984] width 80 height 50
click at [656, 251] on input "Vehicle Name" at bounding box center [653, 248] width 119 height 19
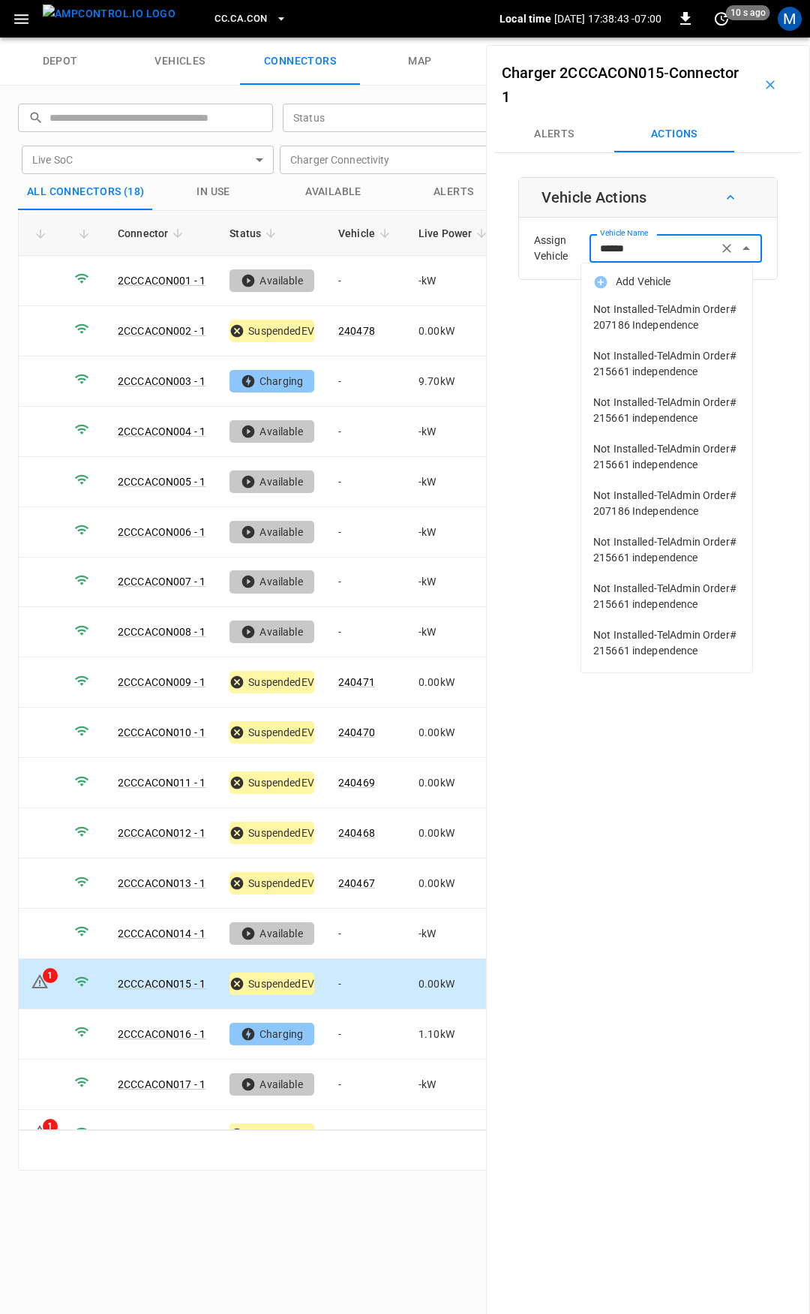
scroll to position [10, 0]
type input "******"
drag, startPoint x: 648, startPoint y: 1104, endPoint x: 640, endPoint y: 1101, distance: 9.1
click at [644, 1107] on div "Charger 2CCCACON015 - Connector 1 Alerts Actions Vehicle Actions Assign Vehicle…" at bounding box center [648, 702] width 324 height 1314
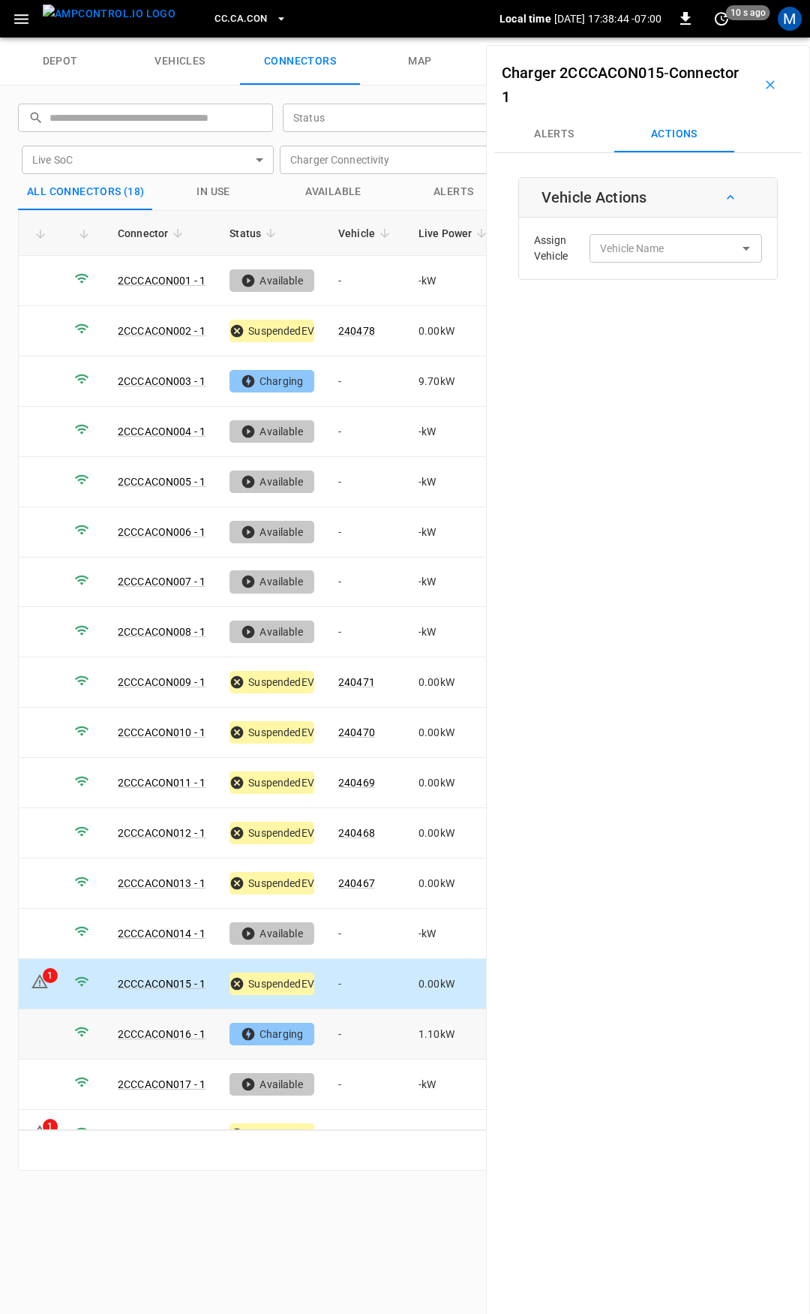
scroll to position [26, 0]
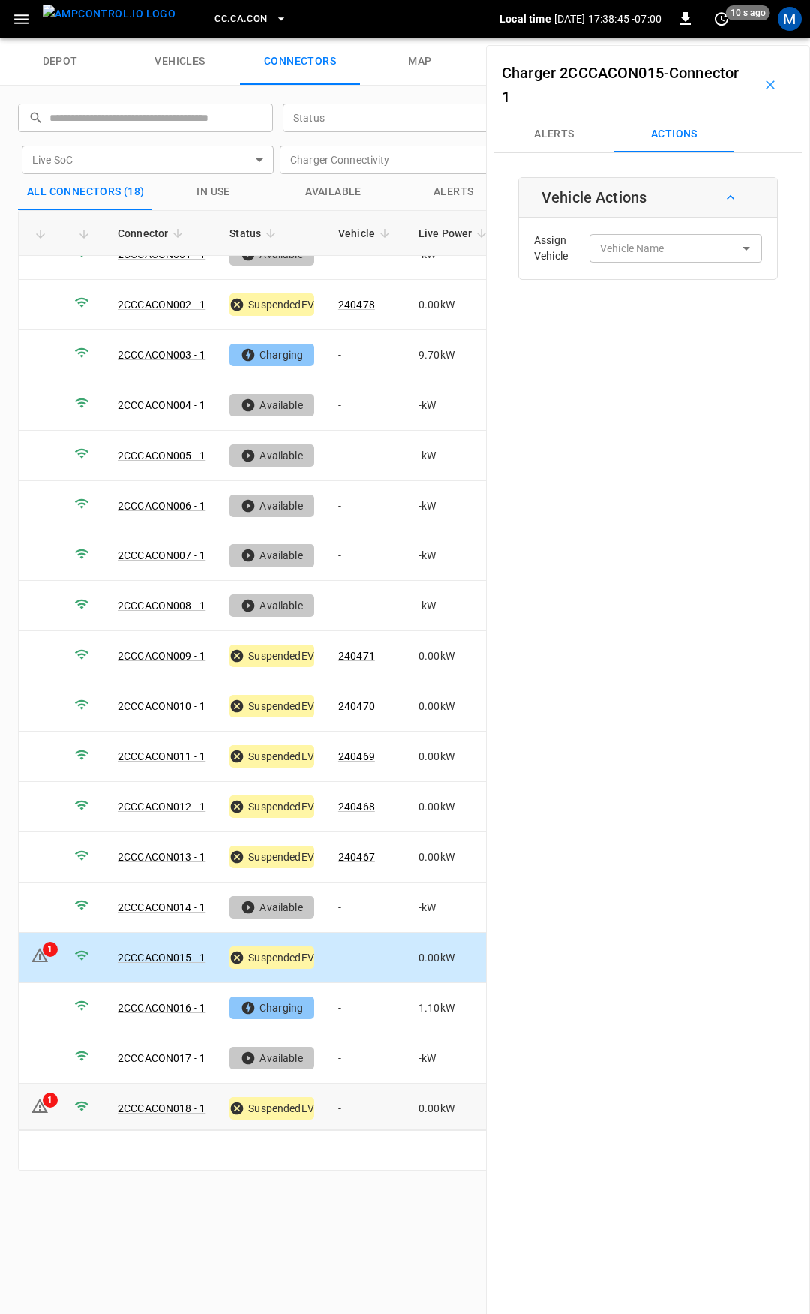
click at [368, 1104] on td "-" at bounding box center [366, 1108] width 80 height 50
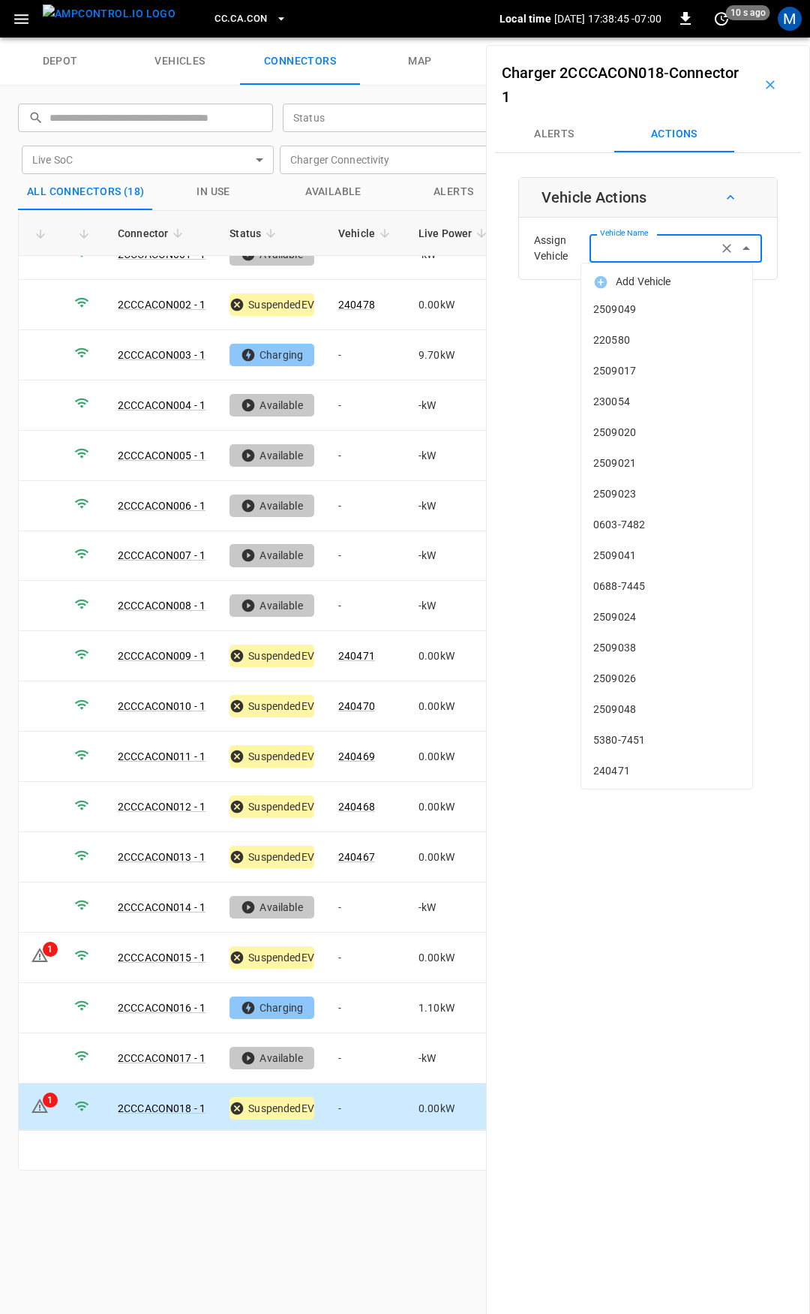
click at [640, 252] on input "Vehicle Name" at bounding box center [653, 248] width 119 height 19
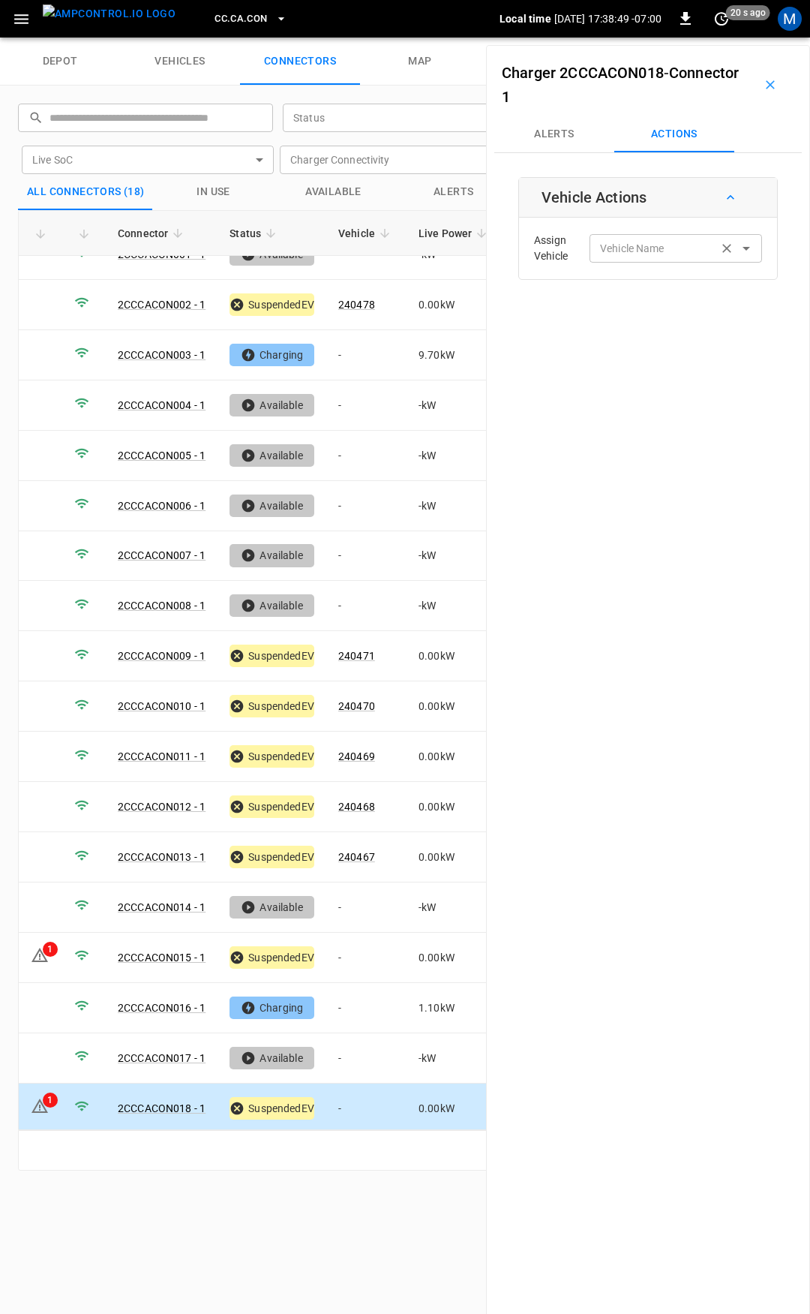
click at [650, 250] on label "Vehicle Name" at bounding box center [632, 249] width 65 height 16
click at [650, 250] on input "Vehicle Name" at bounding box center [653, 248] width 119 height 19
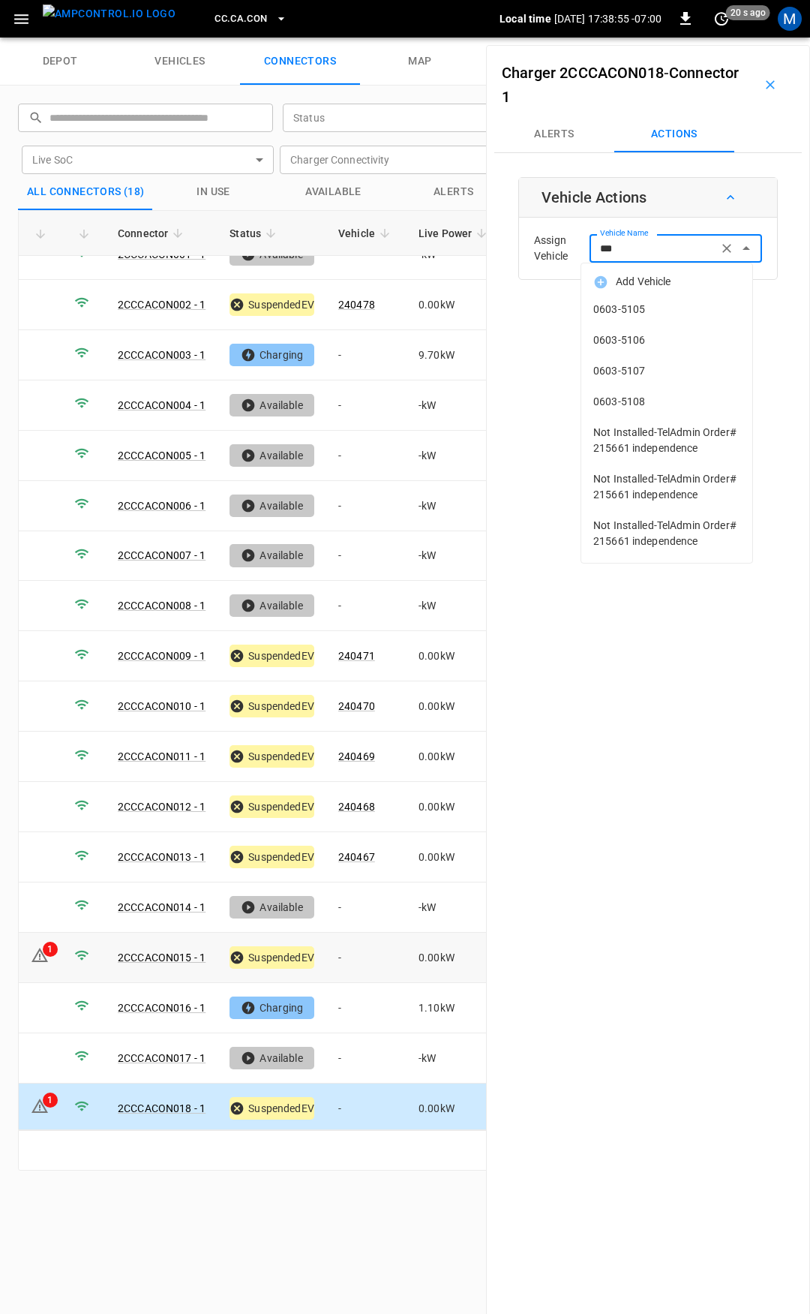
type input "***"
drag, startPoint x: 371, startPoint y: 936, endPoint x: 380, endPoint y: 939, distance: 9.3
click at [372, 936] on td "-" at bounding box center [366, 958] width 80 height 50
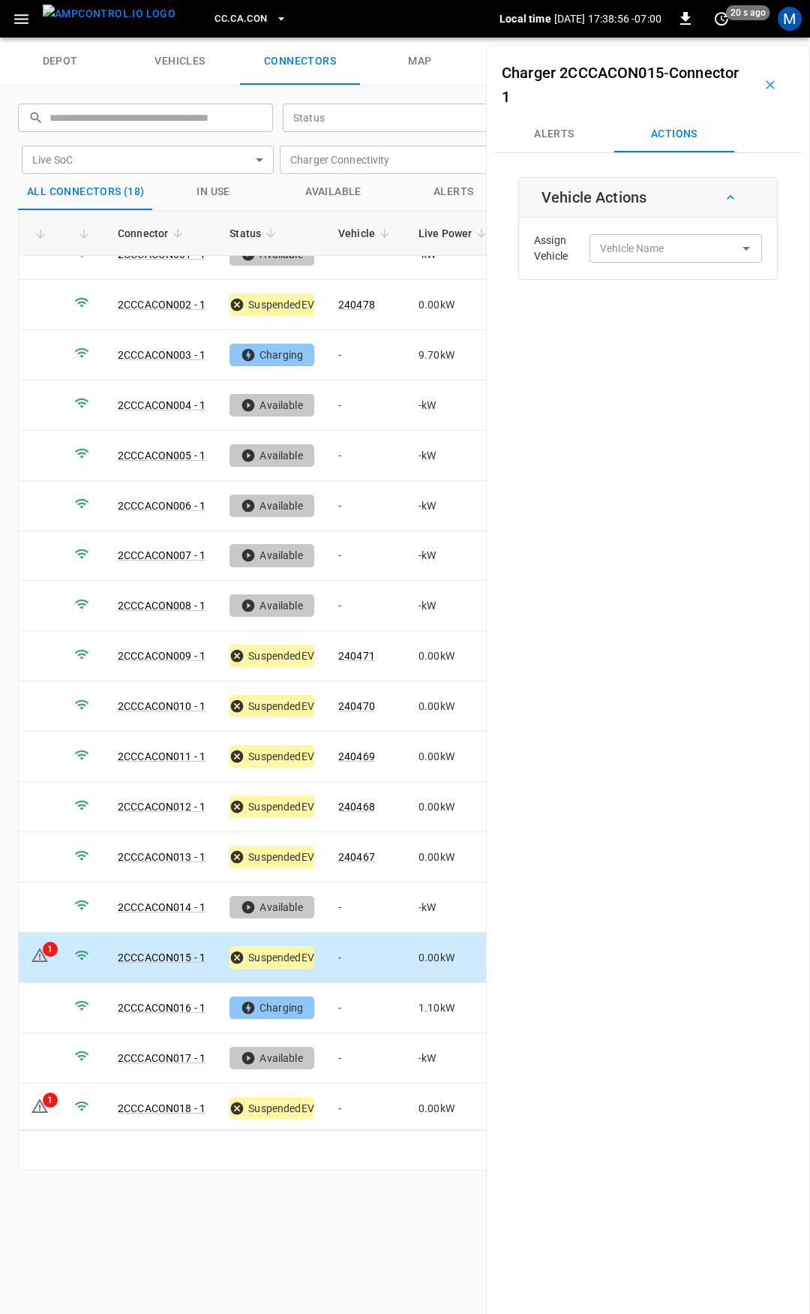
drag, startPoint x: 568, startPoint y: 125, endPoint x: 596, endPoint y: 167, distance: 49.7
click at [569, 131] on button "Alerts" at bounding box center [554, 134] width 120 height 36
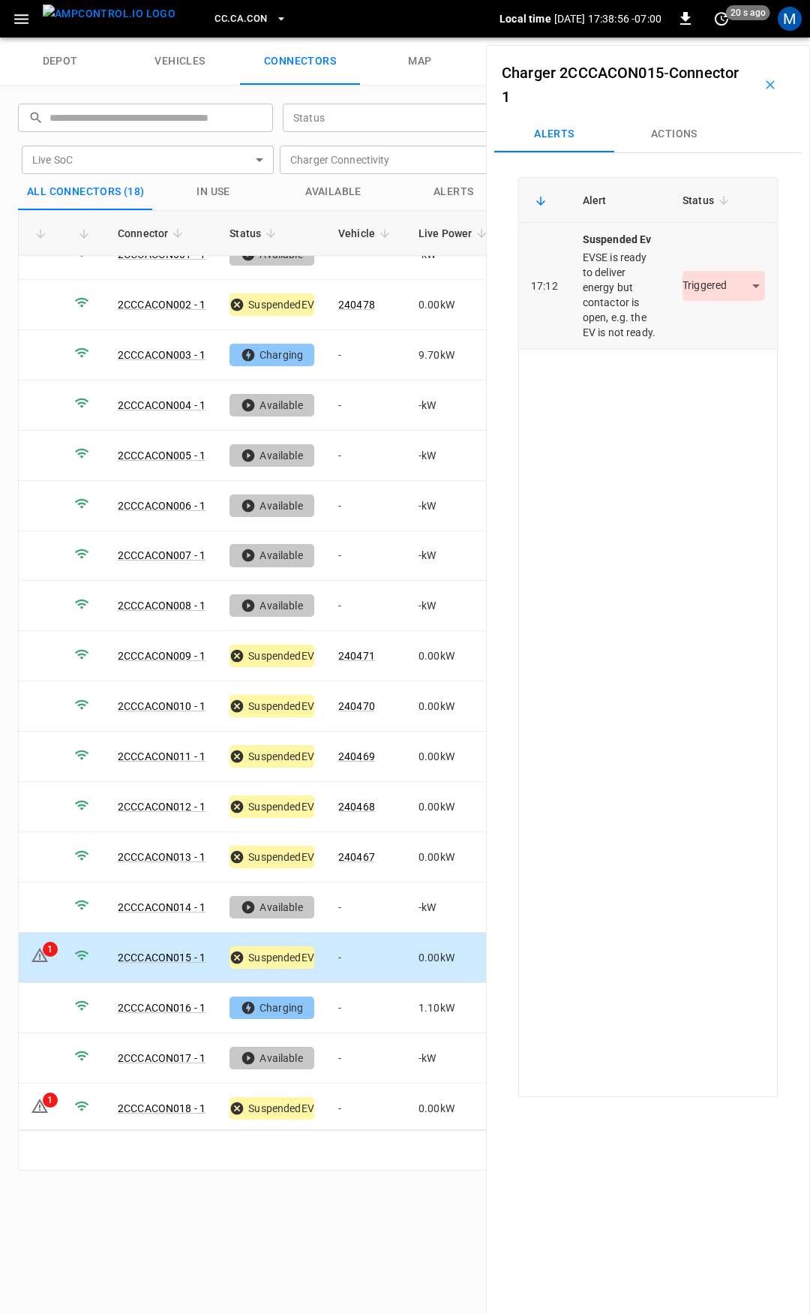
click at [704, 38] on body "CC.CA.CON Local time 2025-09-02 17:38:56 -07:00 0 20 s ago M depot vehicles con…" at bounding box center [405, 19] width 810 height 38
click at [714, 326] on li "Resolved" at bounding box center [715, 330] width 94 height 25
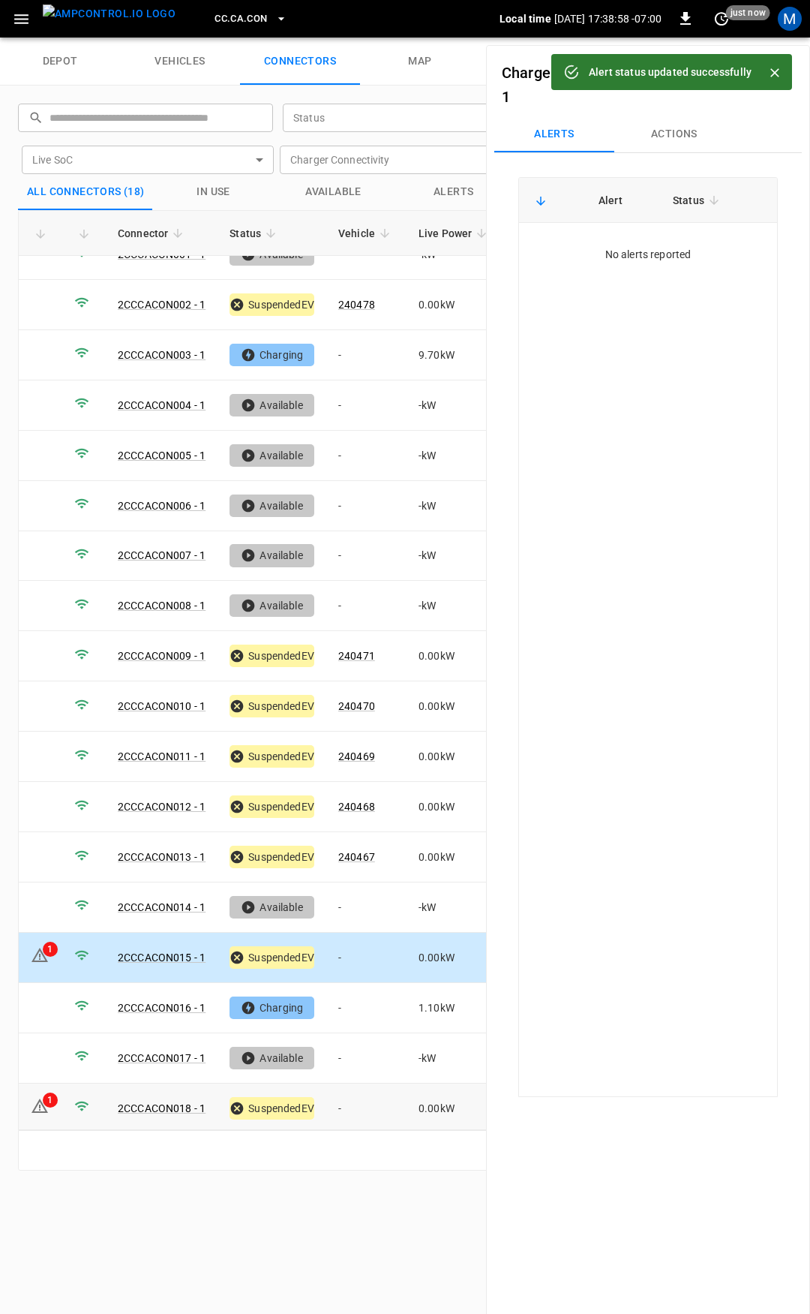
click at [376, 1107] on td "-" at bounding box center [366, 1108] width 80 height 50
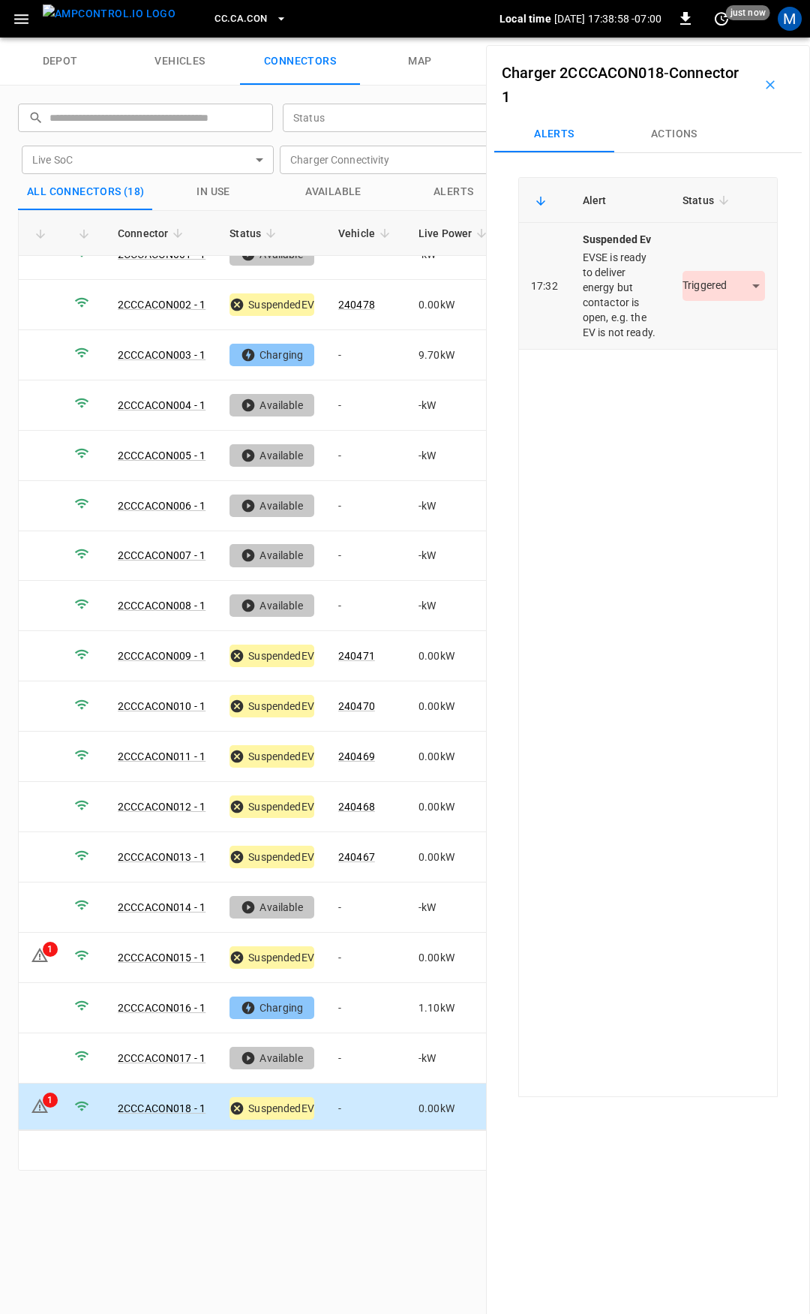
click at [710, 38] on body "CC.CA.CON Local time 2025-09-02 17:38:58 -07:00 0 just now M depot vehicles con…" at bounding box center [405, 19] width 810 height 38
click at [709, 332] on li "Resolved" at bounding box center [715, 330] width 94 height 25
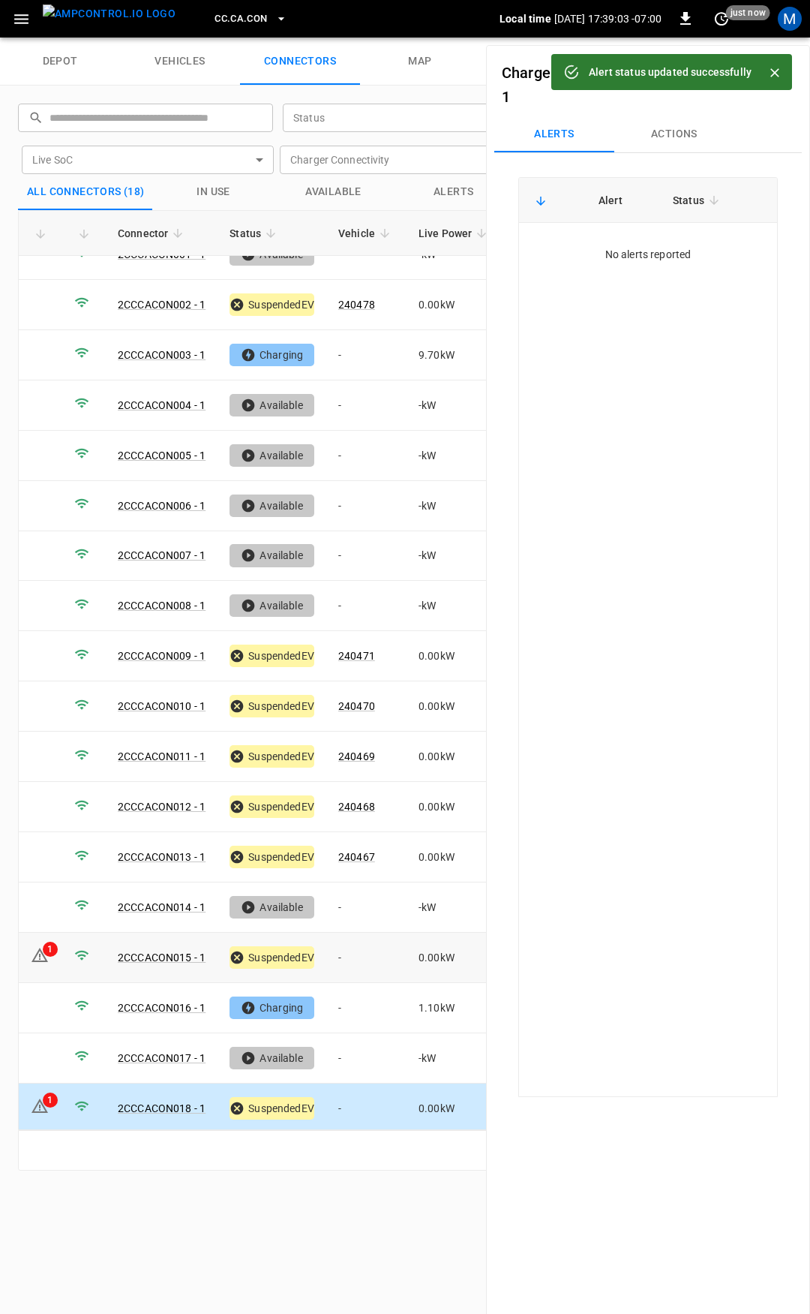
drag, startPoint x: 356, startPoint y: 945, endPoint x: 494, endPoint y: 1080, distance: 192.6
click at [356, 948] on td "-" at bounding box center [366, 958] width 80 height 50
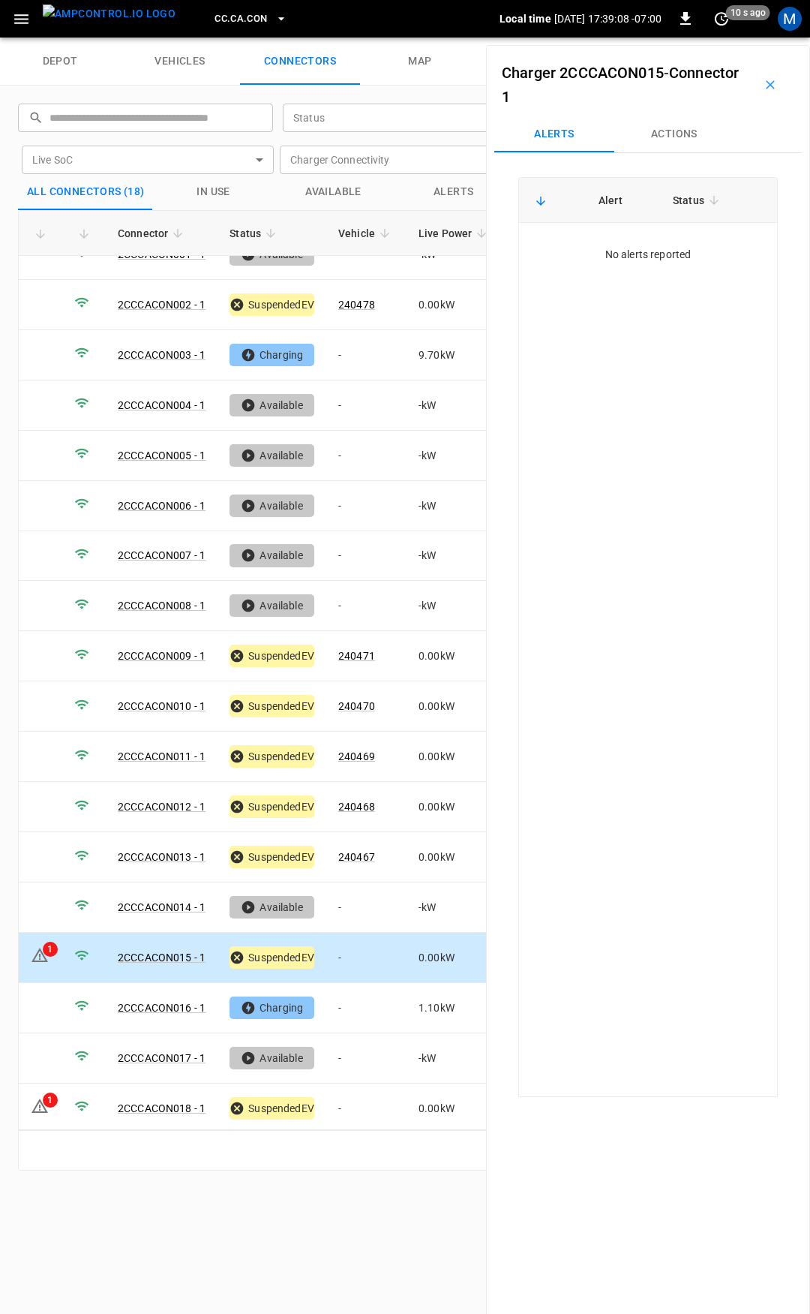
click at [230, 17] on span "CC.CA.CON" at bounding box center [241, 19] width 53 height 17
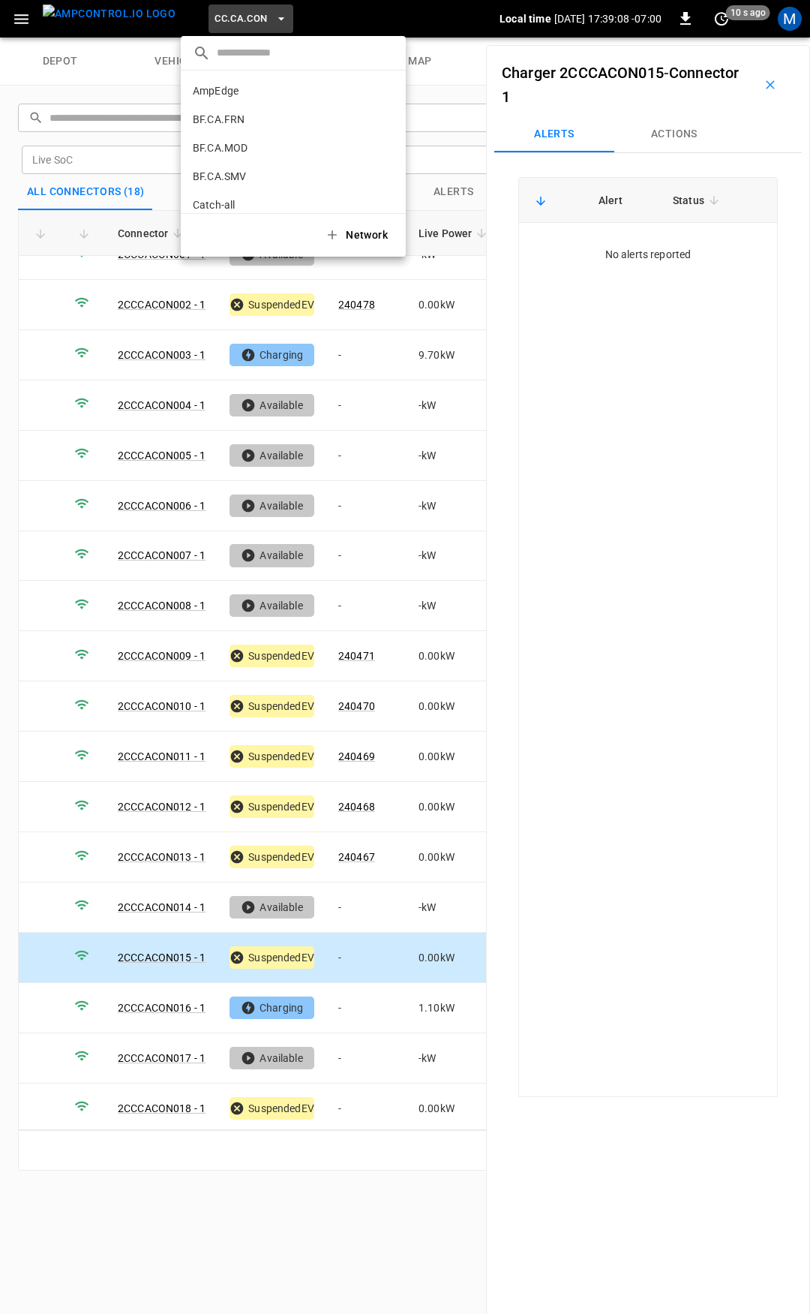
scroll to position [138, 0]
click at [262, 121] on p "CC.CA.FAI" at bounding box center [266, 123] width 146 height 15
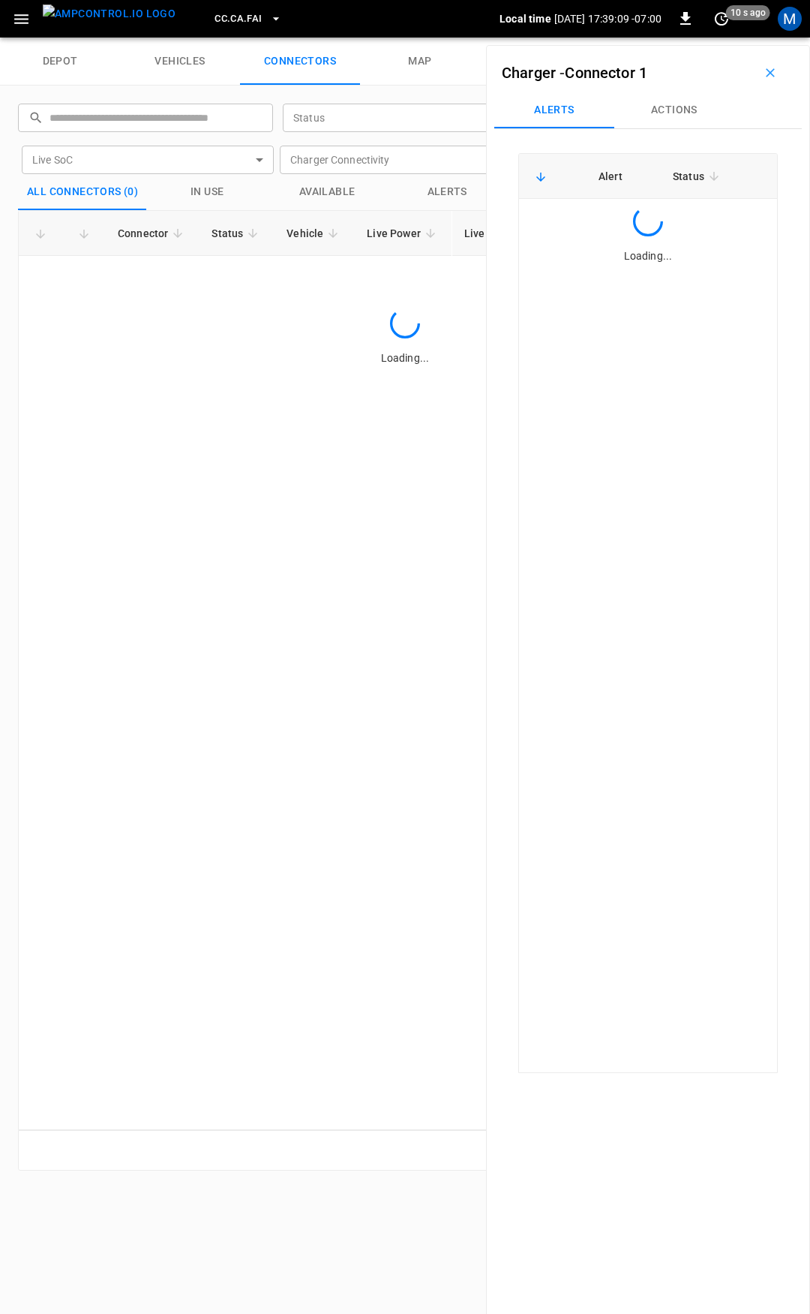
scroll to position [0, 0]
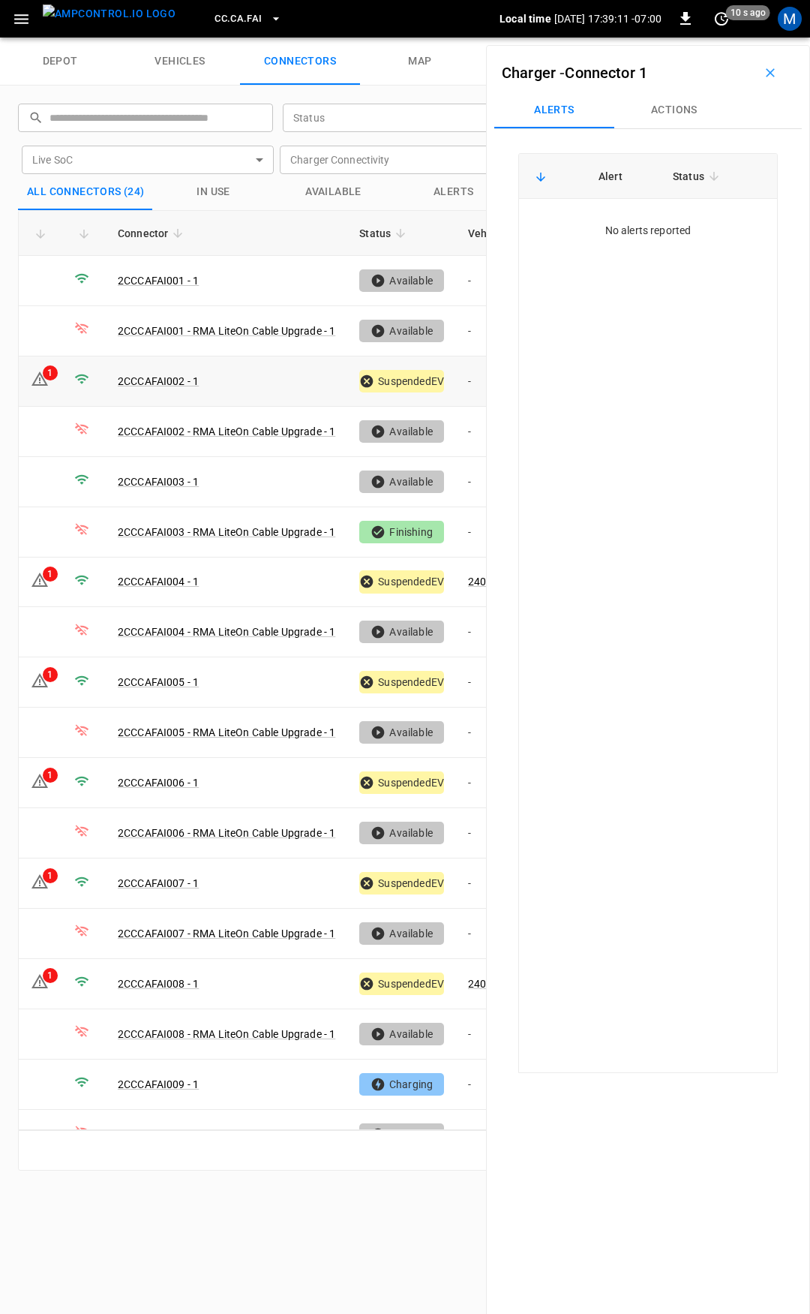
click at [469, 374] on td "-" at bounding box center [496, 381] width 80 height 50
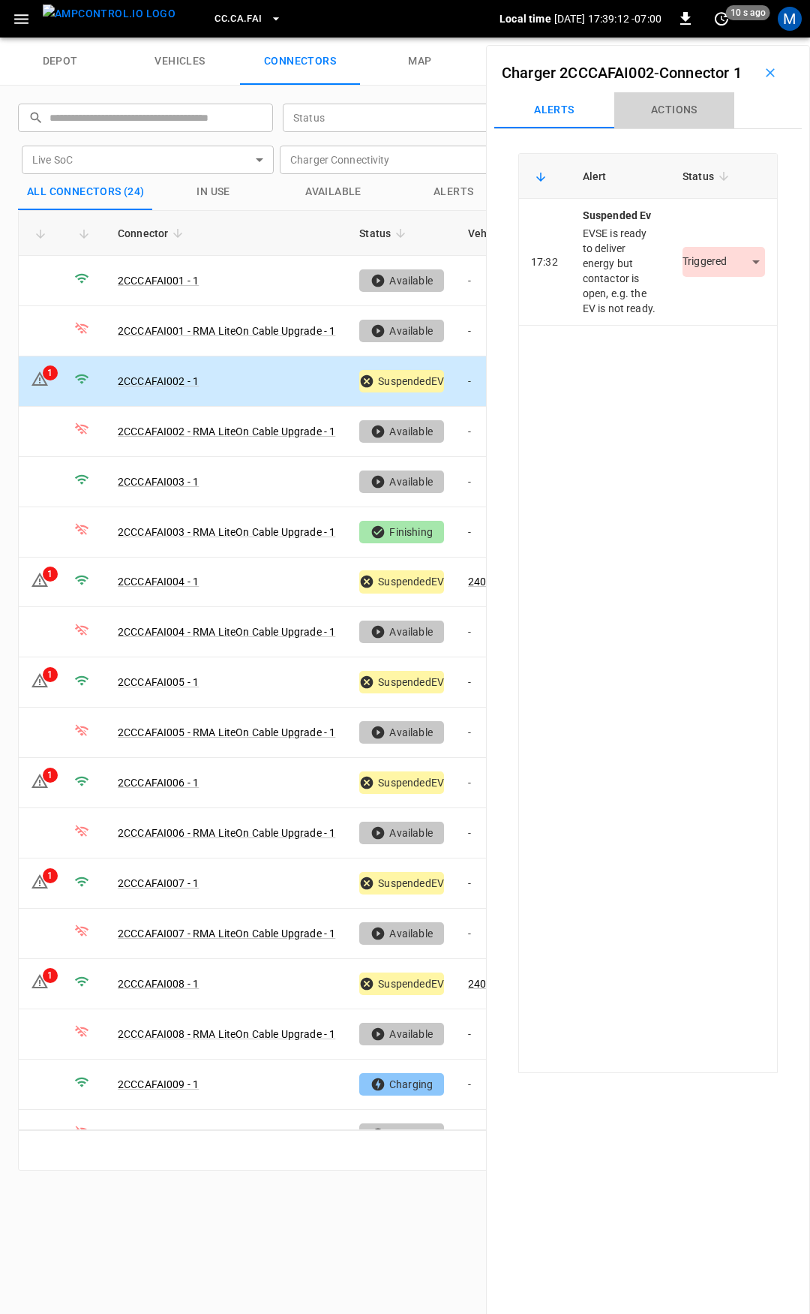
click at [684, 128] on button "Actions" at bounding box center [674, 110] width 120 height 36
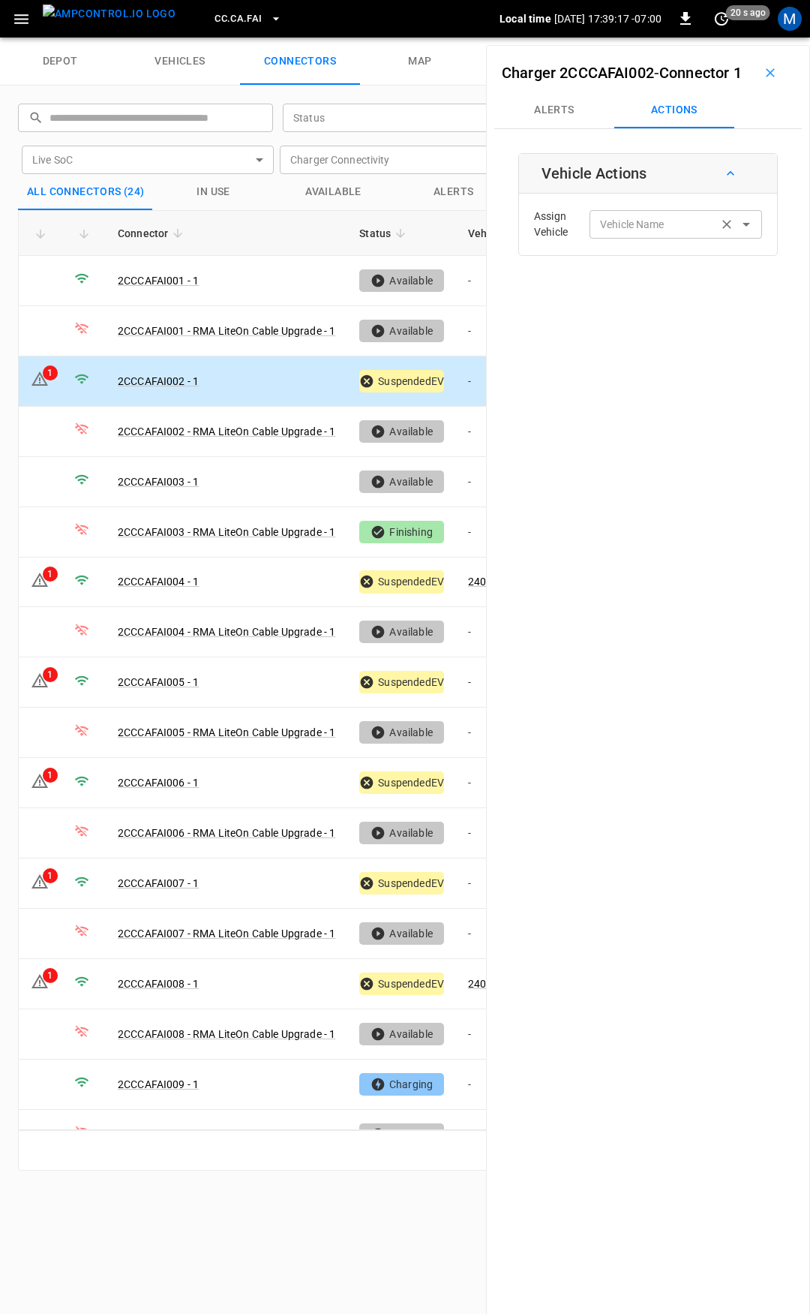
click at [625, 238] on div "Vehicle Name Vehicle Name" at bounding box center [676, 224] width 173 height 28
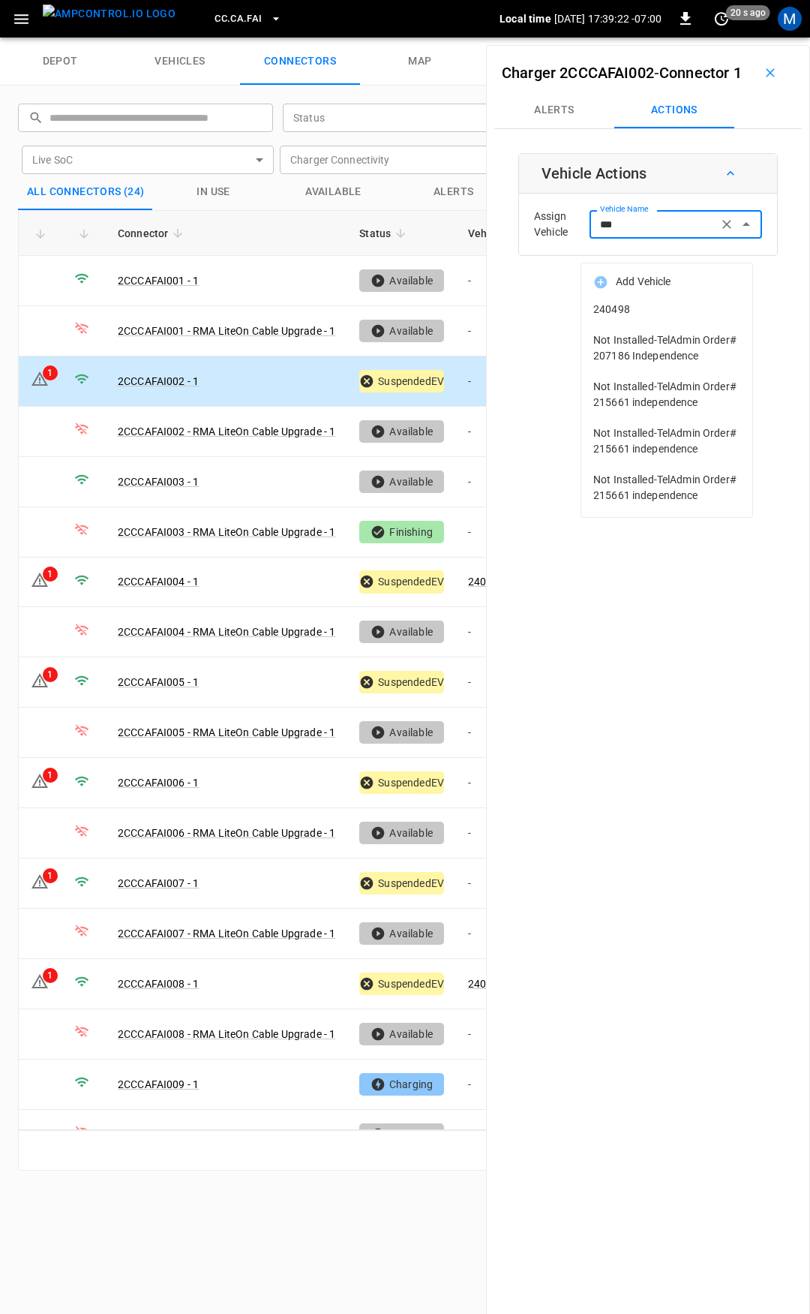
click at [659, 314] on span "240498" at bounding box center [666, 310] width 147 height 16
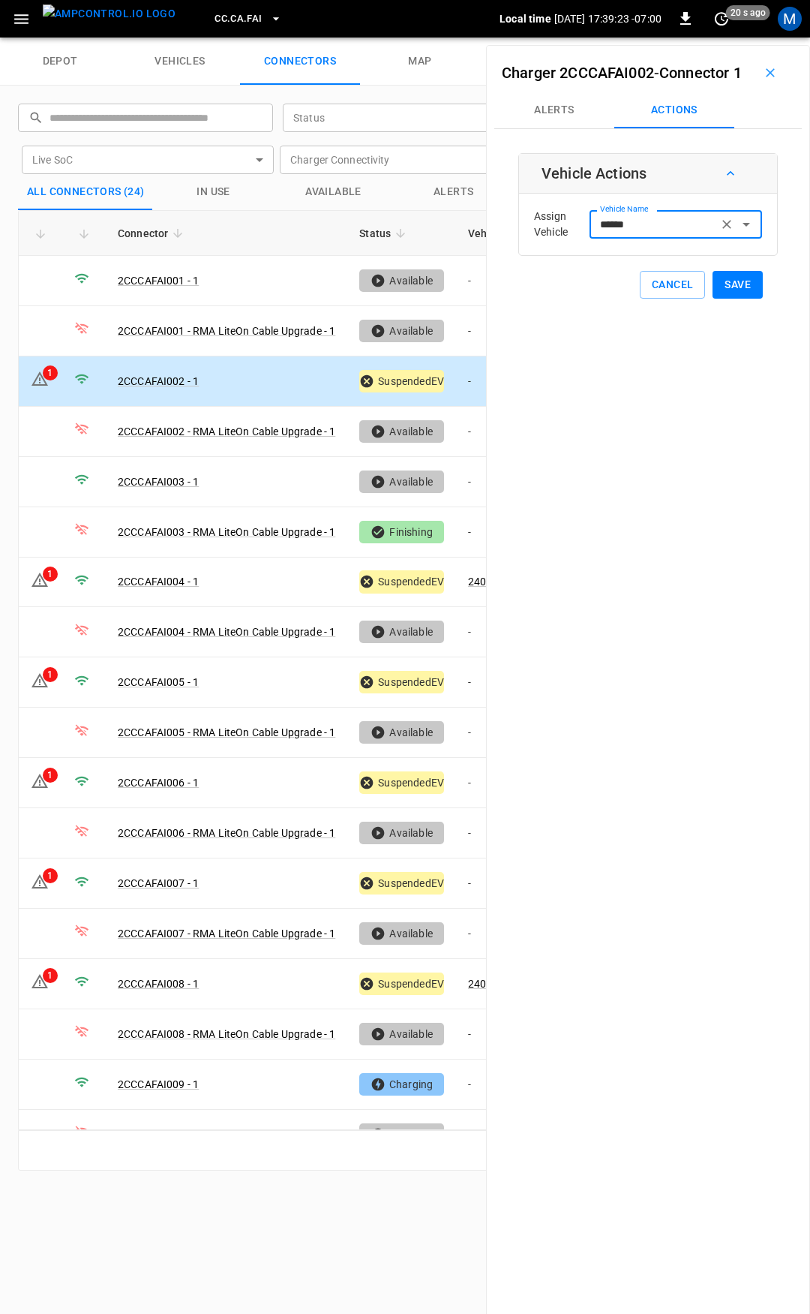
type input "******"
drag, startPoint x: 728, startPoint y: 303, endPoint x: 725, endPoint y: 323, distance: 20.5
click at [729, 299] on button "Save" at bounding box center [738, 285] width 50 height 28
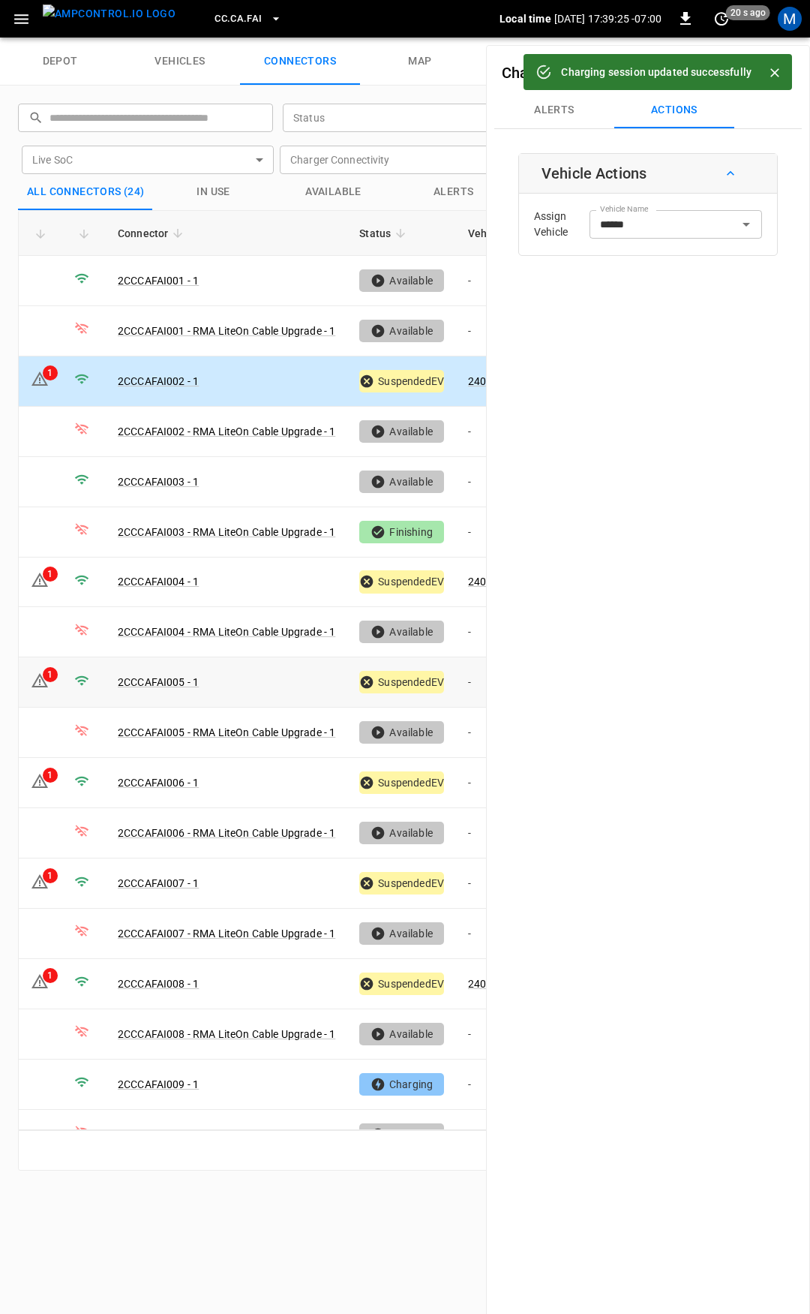
drag, startPoint x: 468, startPoint y: 676, endPoint x: 536, endPoint y: 543, distance: 149.0
click at [468, 676] on td "-" at bounding box center [496, 682] width 80 height 50
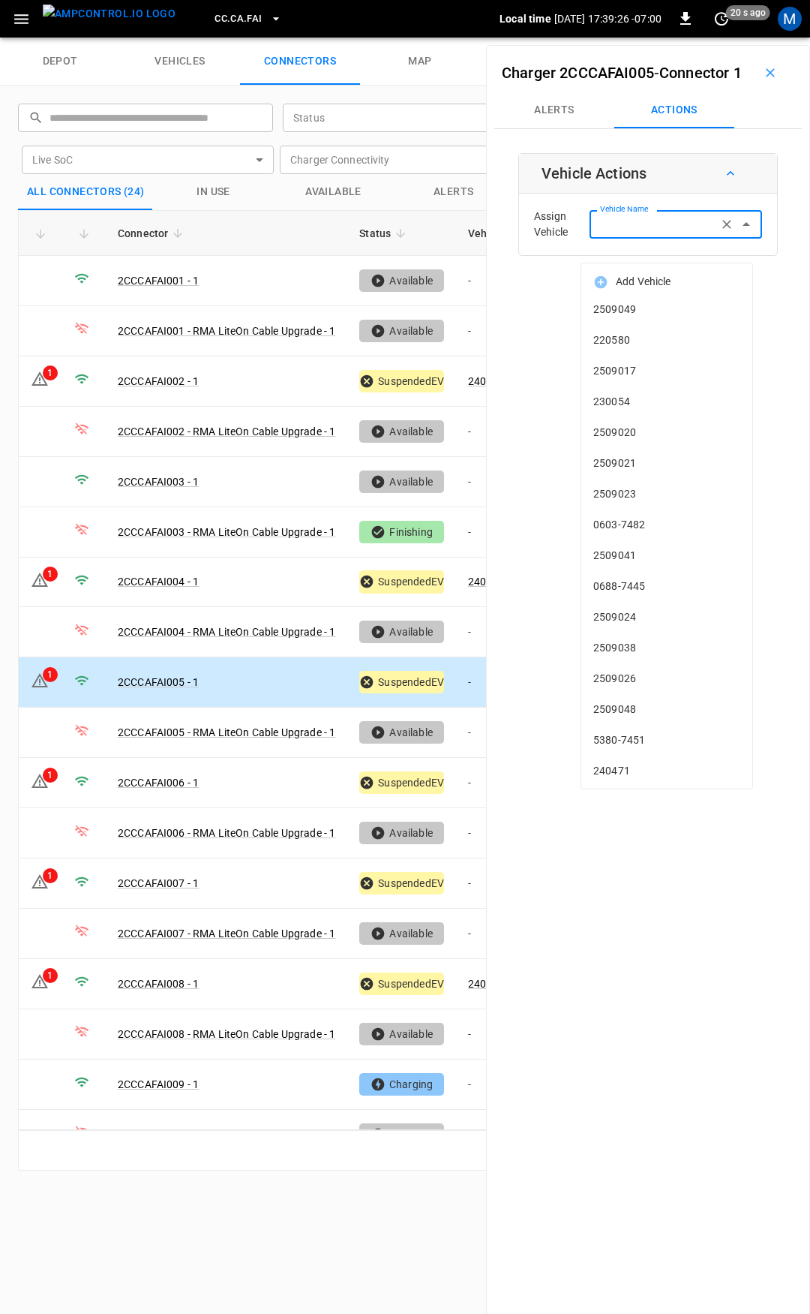
click at [626, 238] on div "Vehicle Name Vehicle Name" at bounding box center [676, 224] width 173 height 28
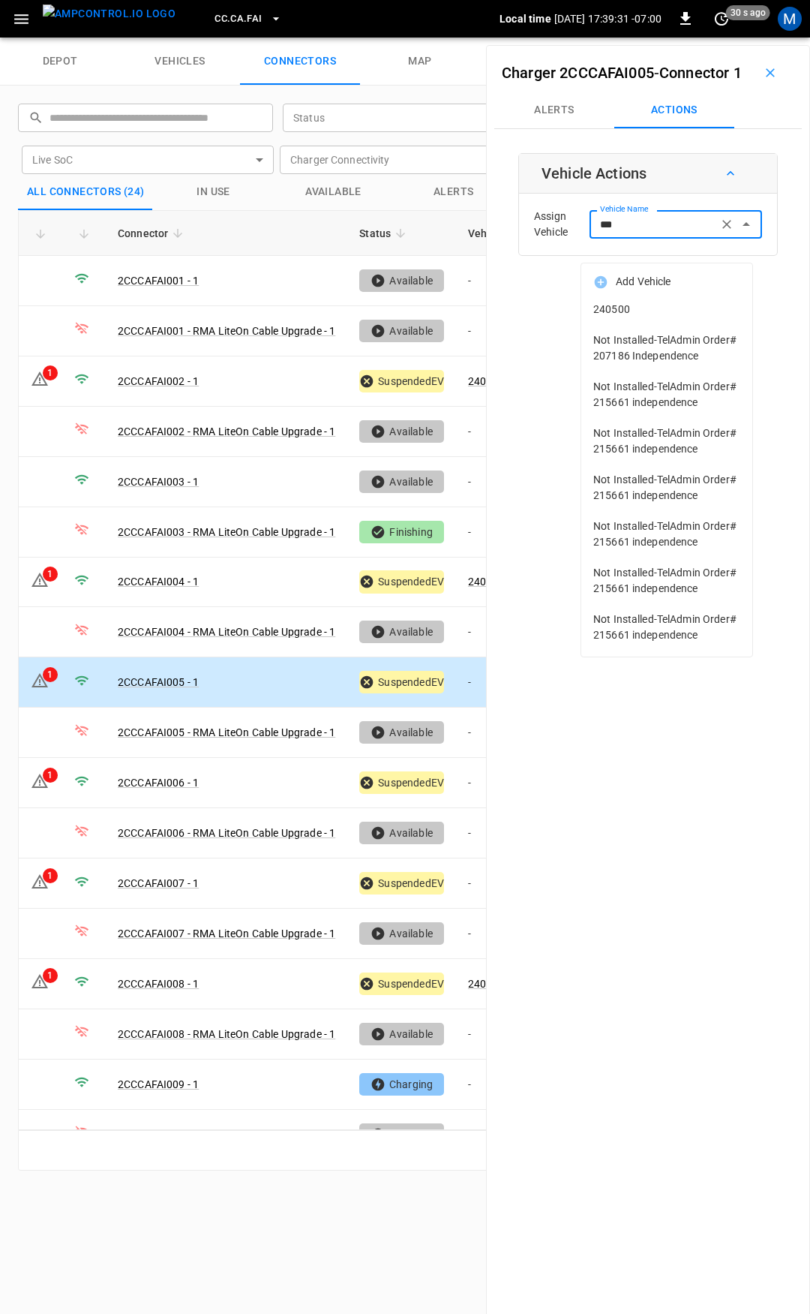
click at [636, 311] on span "240500" at bounding box center [666, 310] width 147 height 16
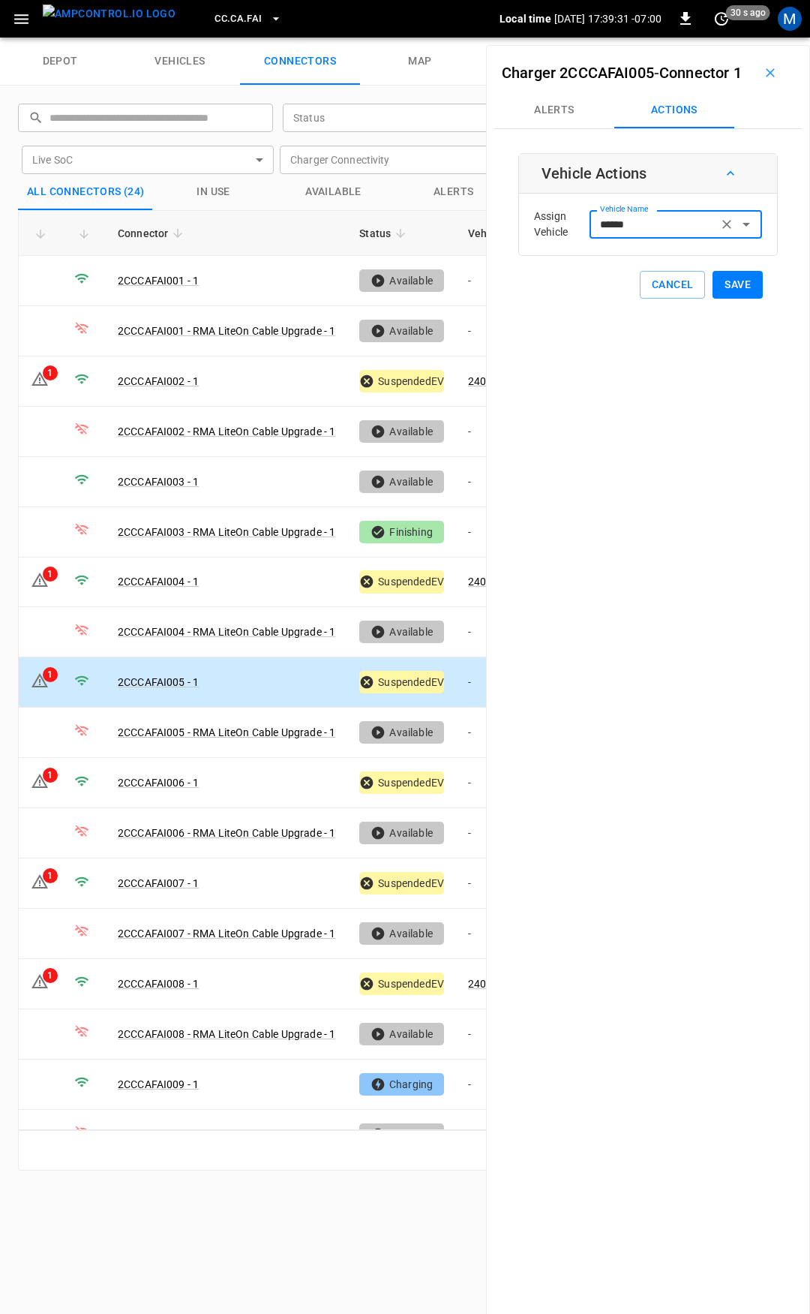
type input "******"
click at [724, 299] on button "Save" at bounding box center [738, 285] width 50 height 28
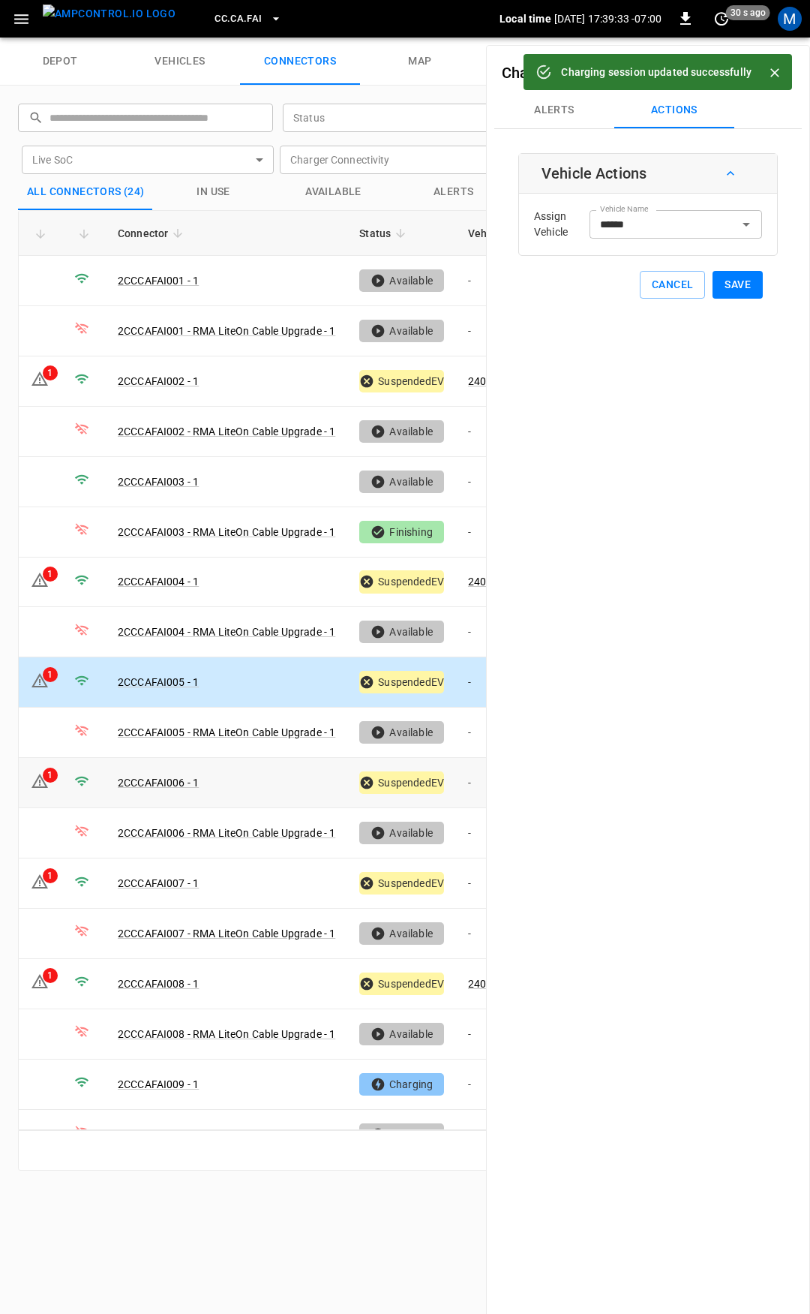
click at [474, 772] on td "-" at bounding box center [496, 783] width 80 height 50
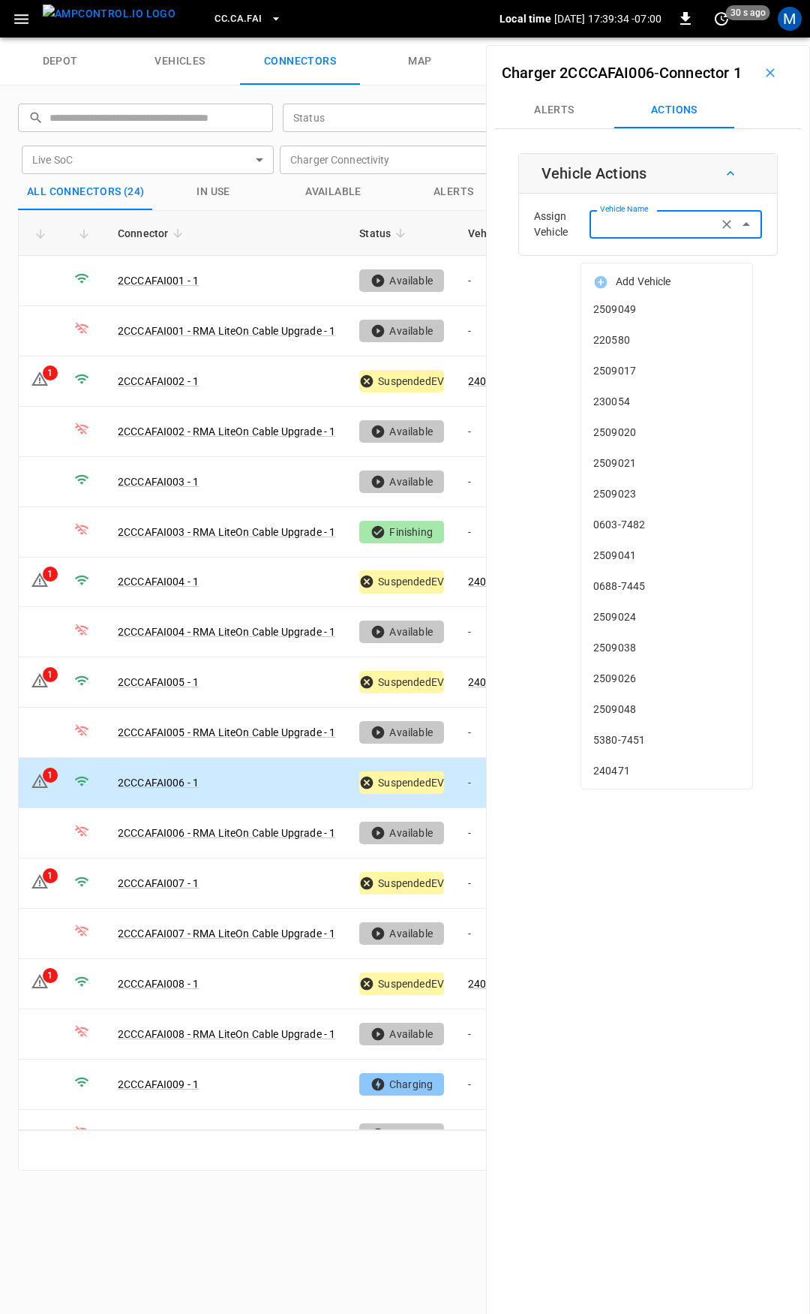
click at [621, 238] on div "Vehicle Name Vehicle Name" at bounding box center [676, 224] width 173 height 28
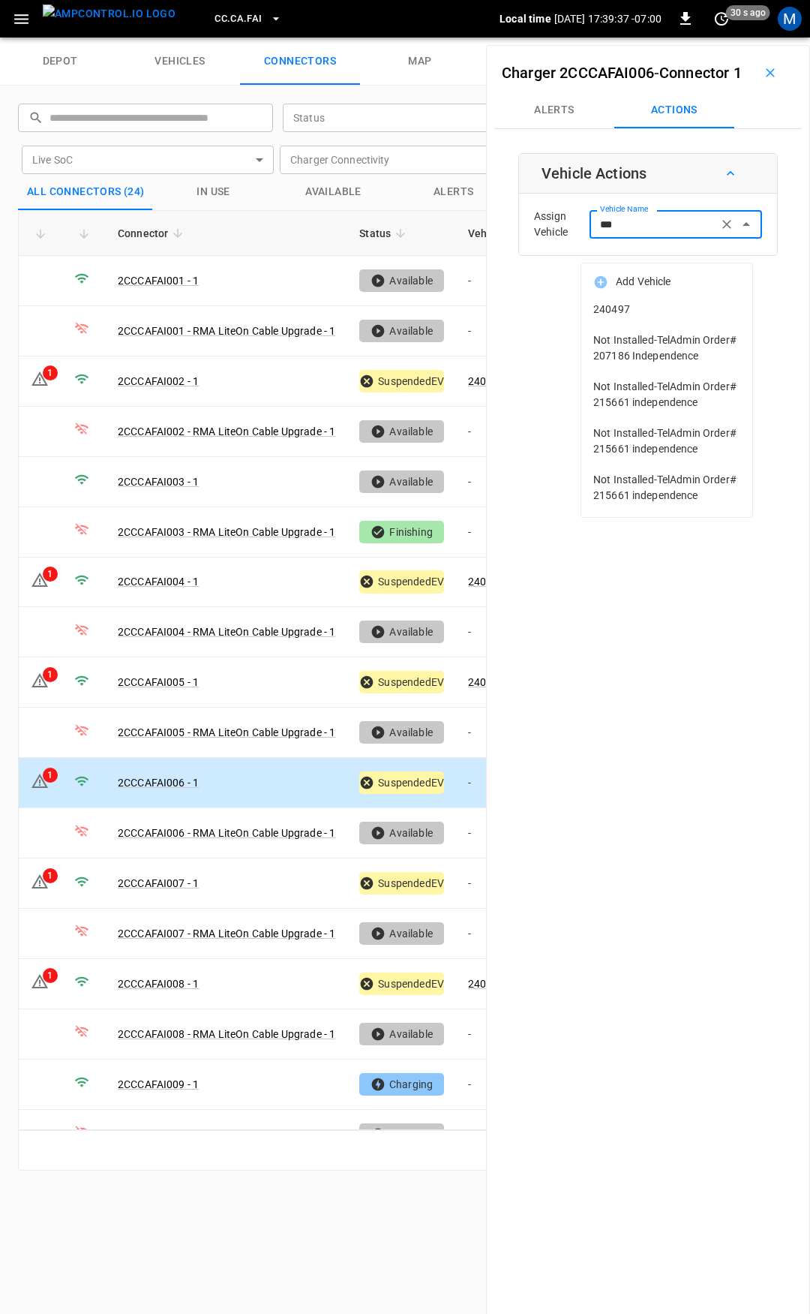
click at [648, 316] on span "240497" at bounding box center [666, 310] width 147 height 16
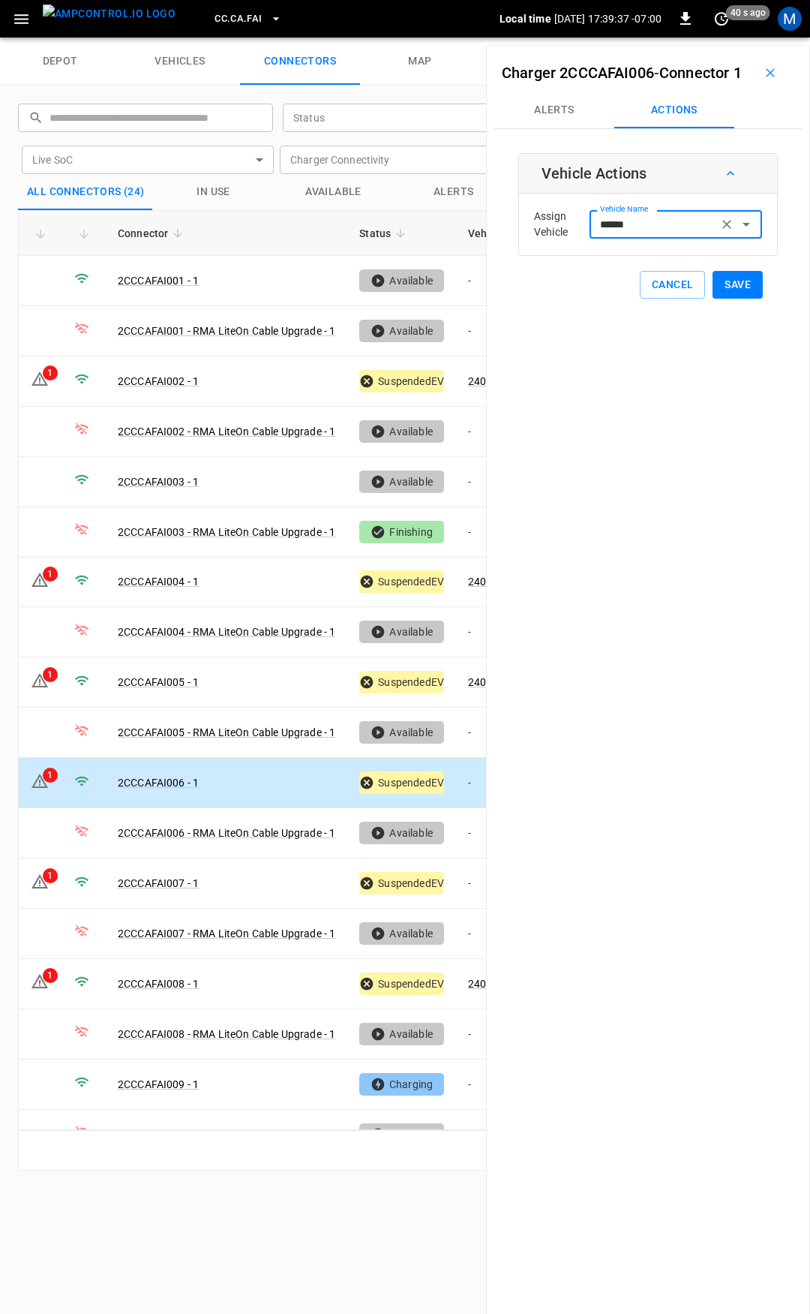
type input "******"
click at [728, 299] on button "Save" at bounding box center [738, 285] width 50 height 28
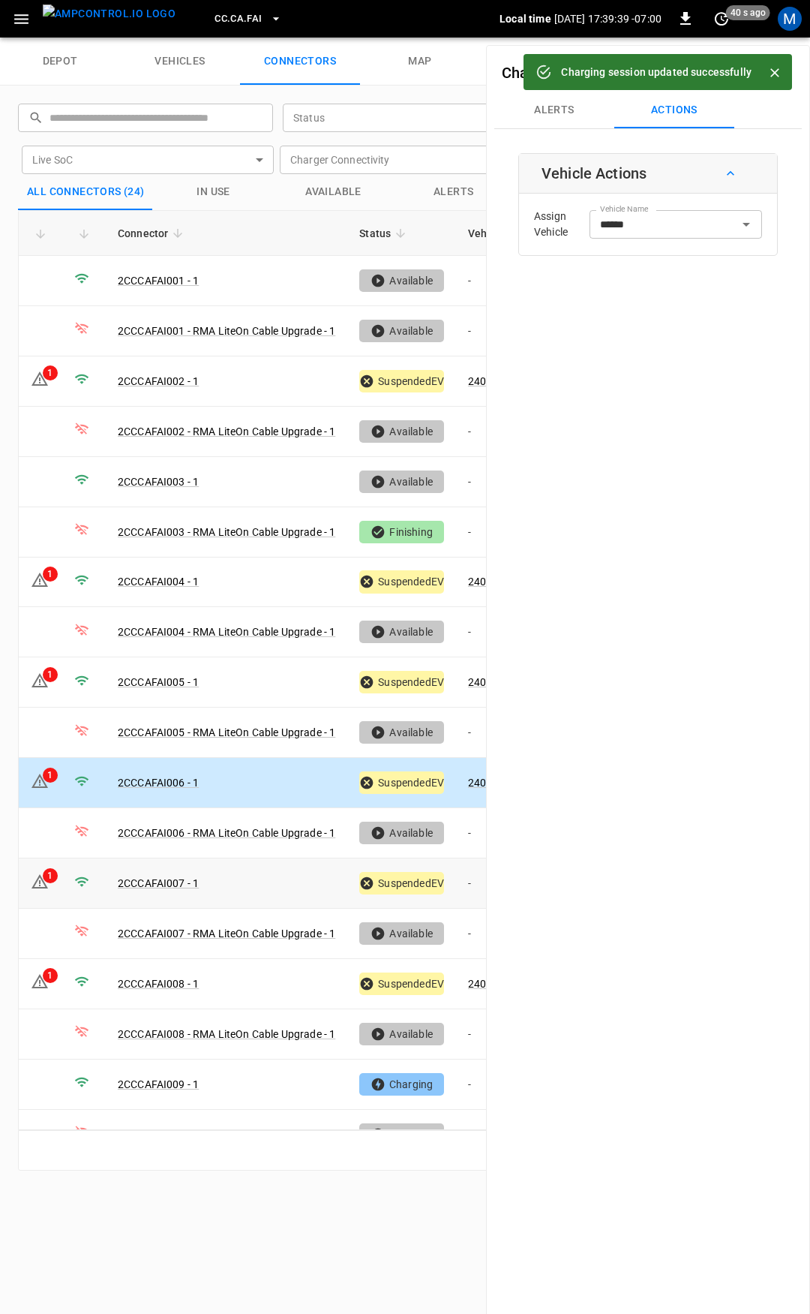
click at [474, 870] on td "-" at bounding box center [496, 883] width 80 height 50
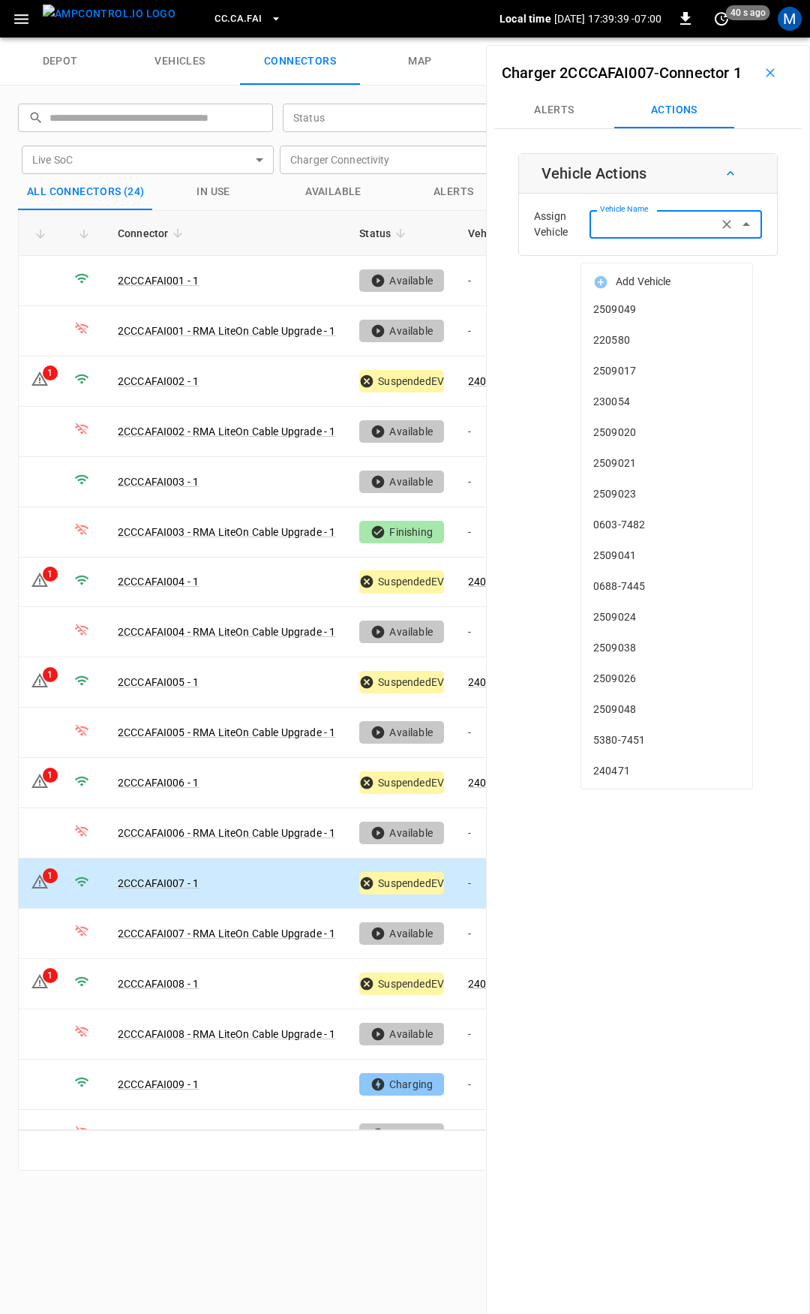
click at [608, 233] on input "Vehicle Name" at bounding box center [653, 224] width 119 height 19
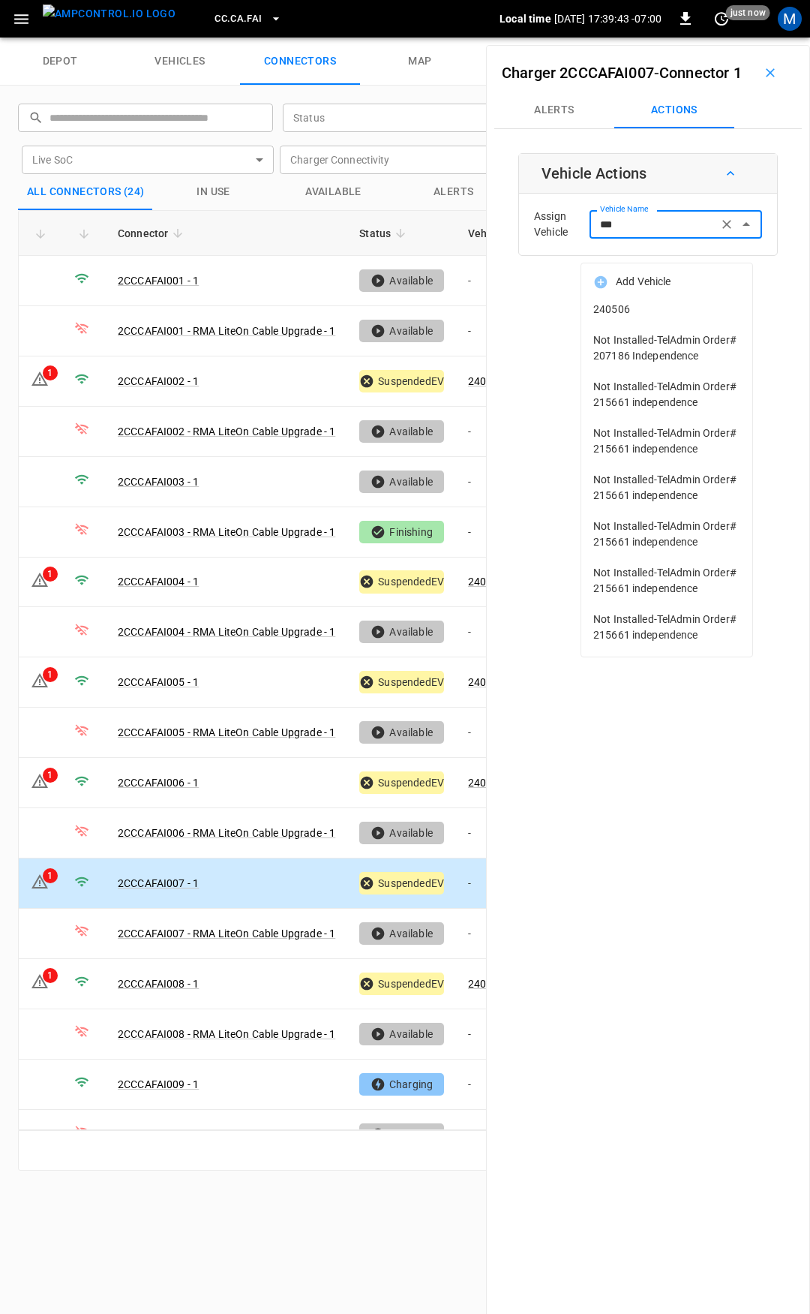
click at [629, 300] on li "240506" at bounding box center [666, 309] width 171 height 31
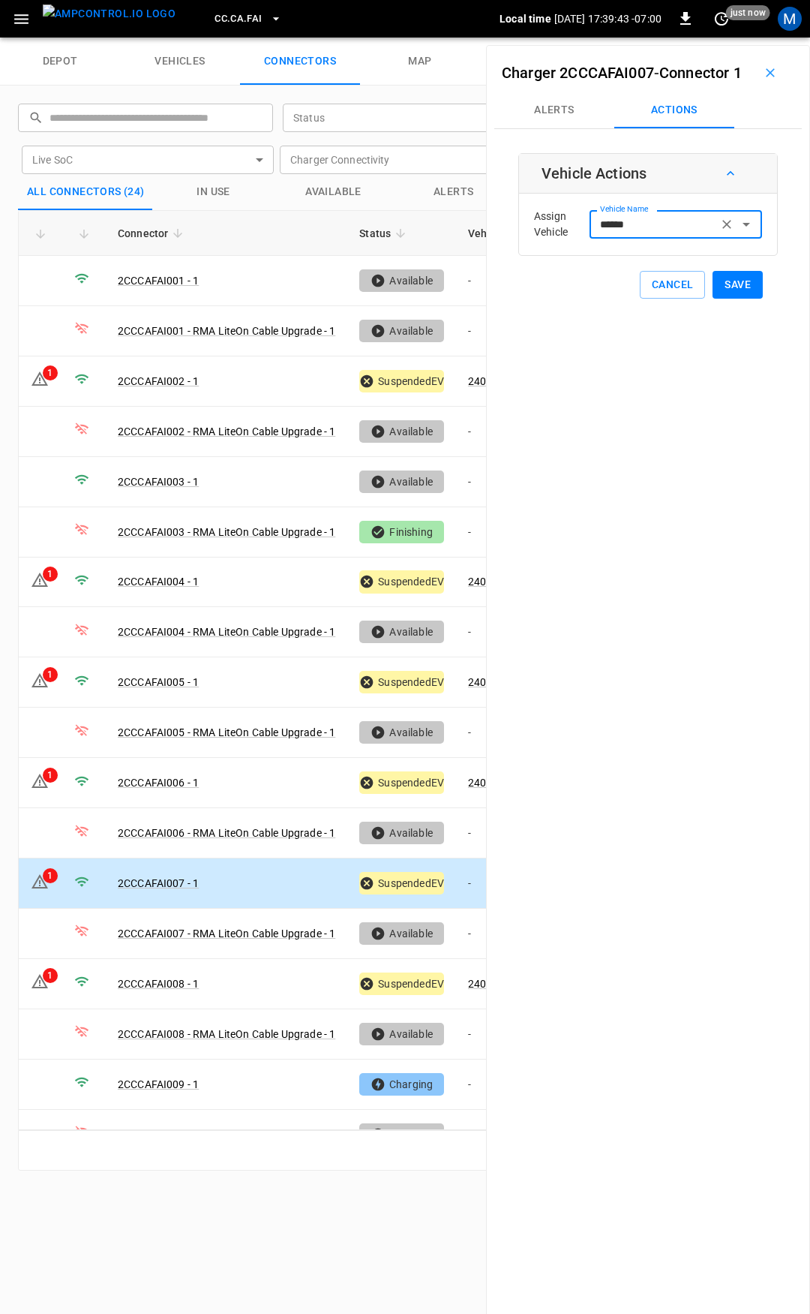
type input "******"
click at [738, 299] on button "Save" at bounding box center [738, 285] width 50 height 28
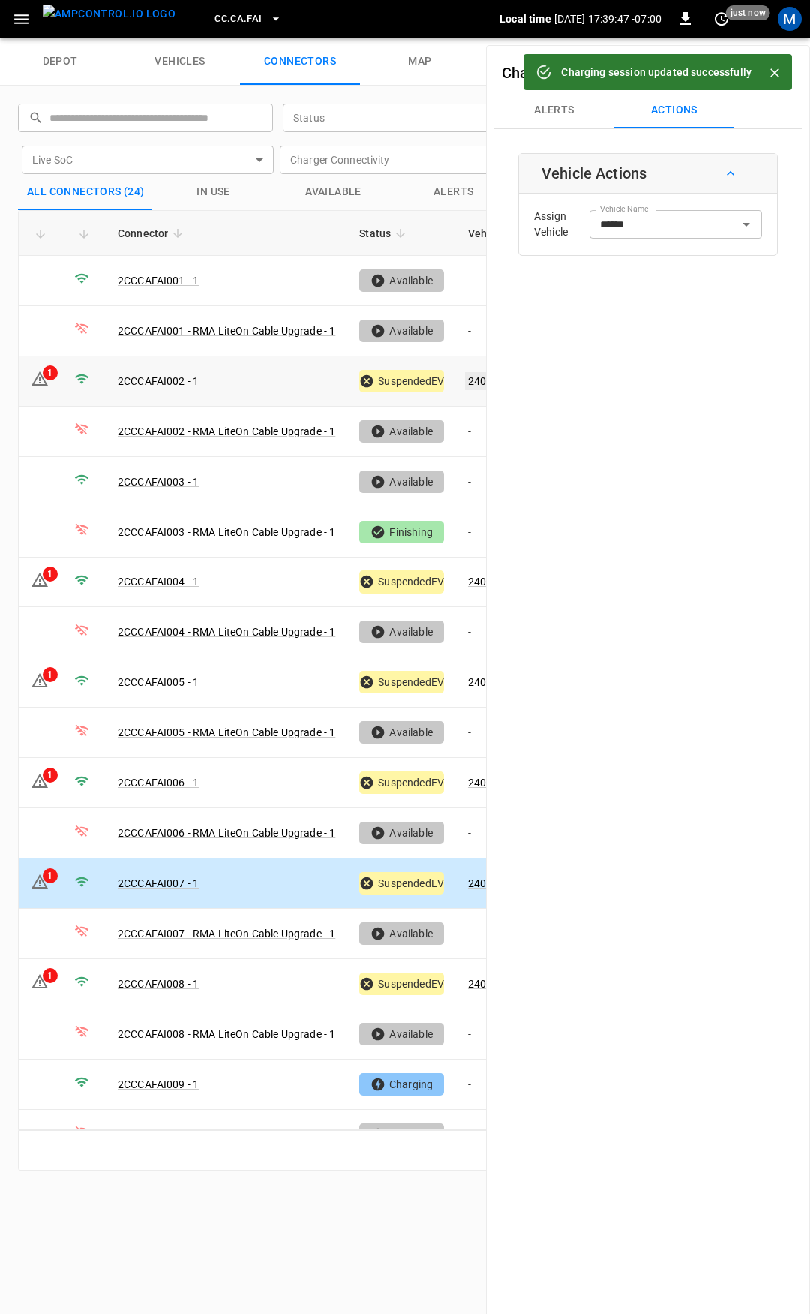
click at [471, 380] on link "240498" at bounding box center [486, 381] width 43 height 18
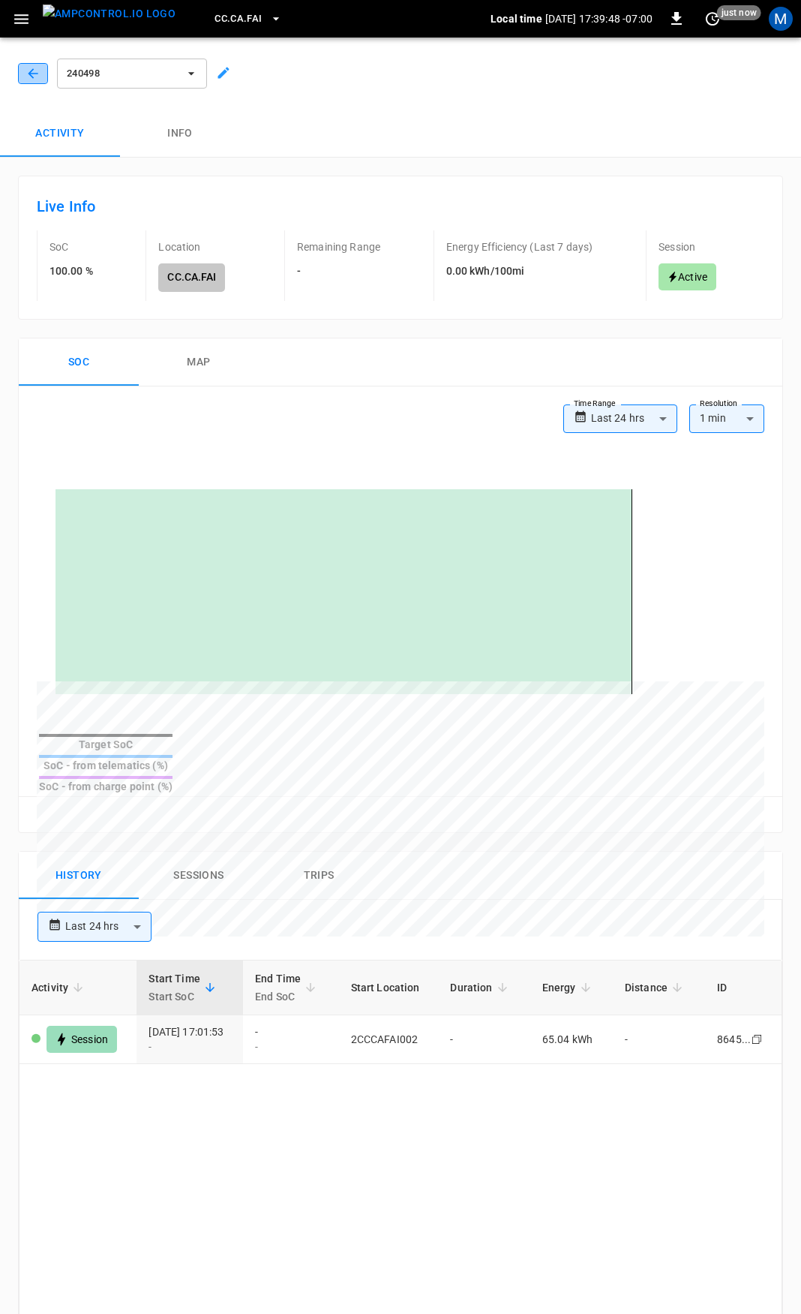
click at [32, 65] on button "button" at bounding box center [33, 73] width 30 height 21
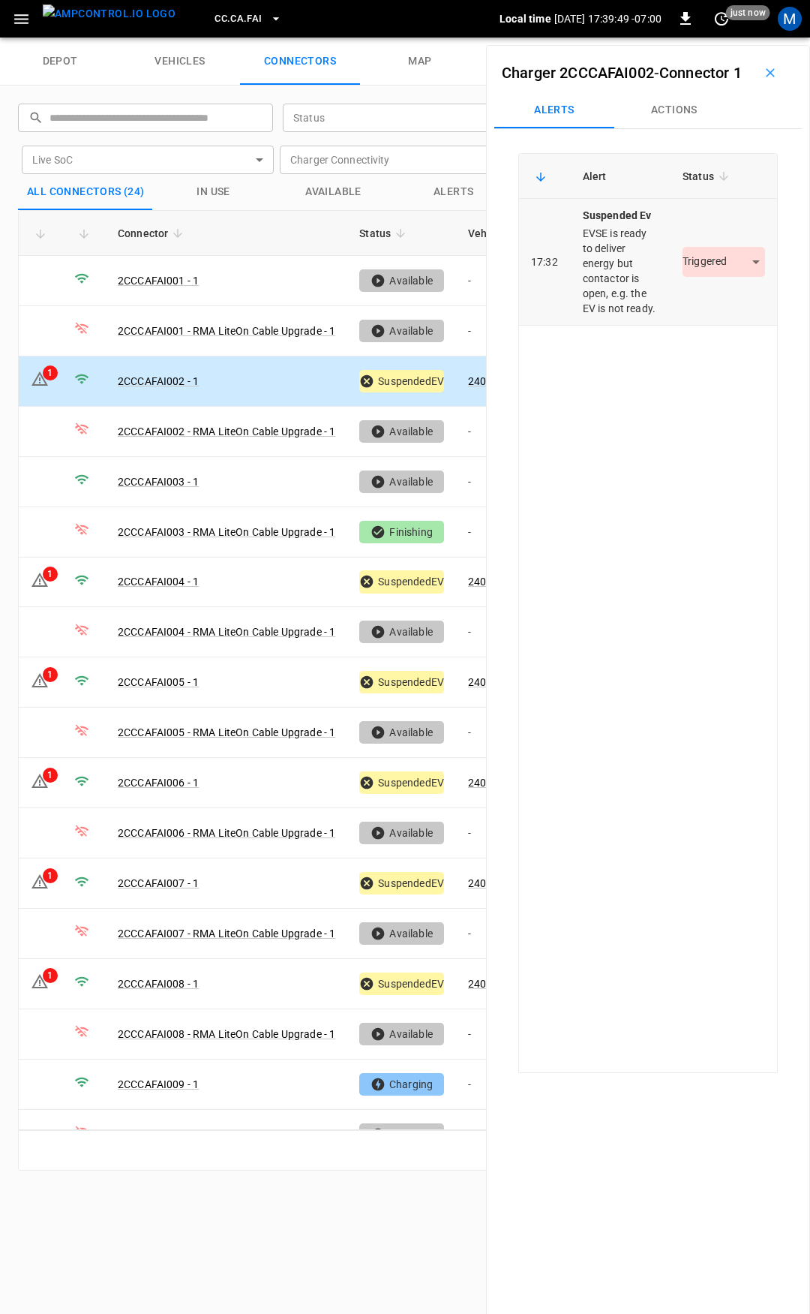
click at [734, 38] on body "CC.CA.FAI Local time 2025-09-02 17:39:49 -07:00 0 just now M depot vehicles con…" at bounding box center [405, 19] width 810 height 38
click at [731, 330] on li "Resolved" at bounding box center [715, 330] width 94 height 25
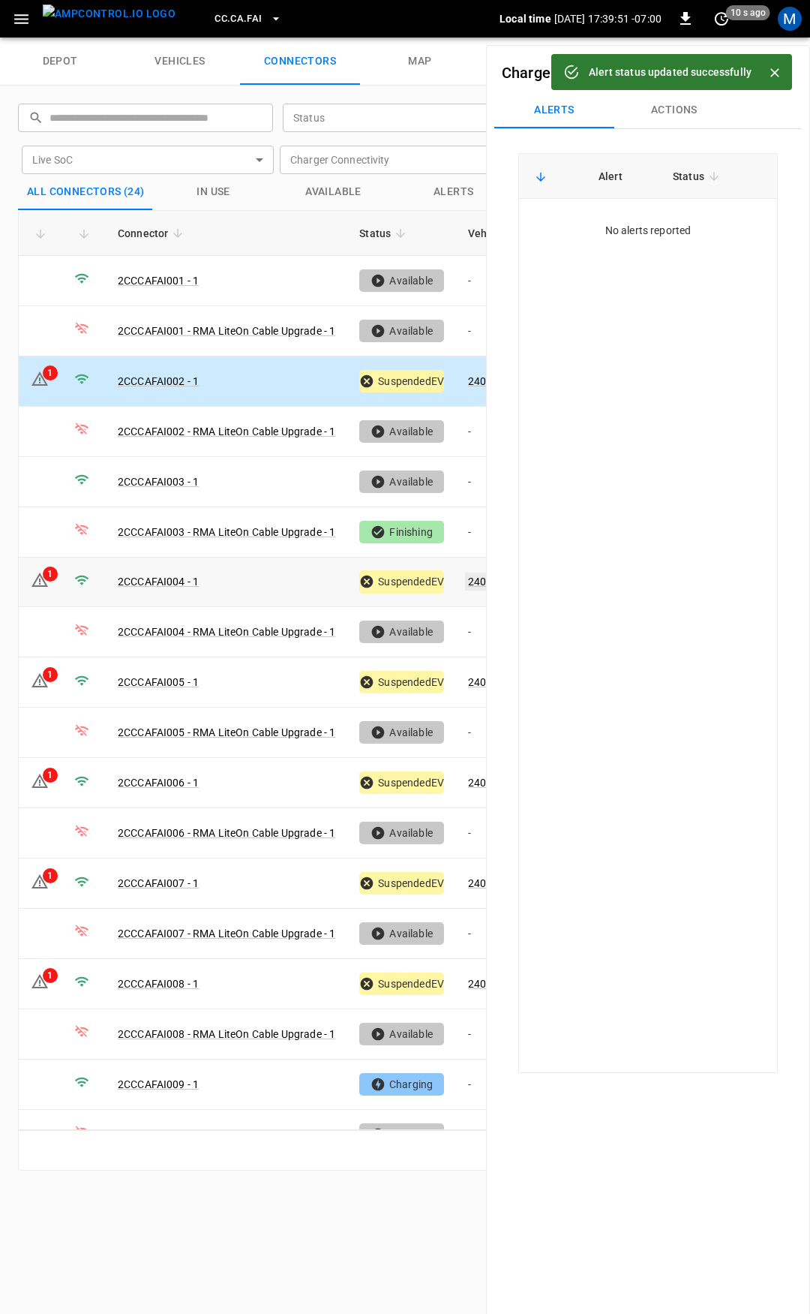
click at [479, 577] on link "240496" at bounding box center [486, 581] width 43 height 18
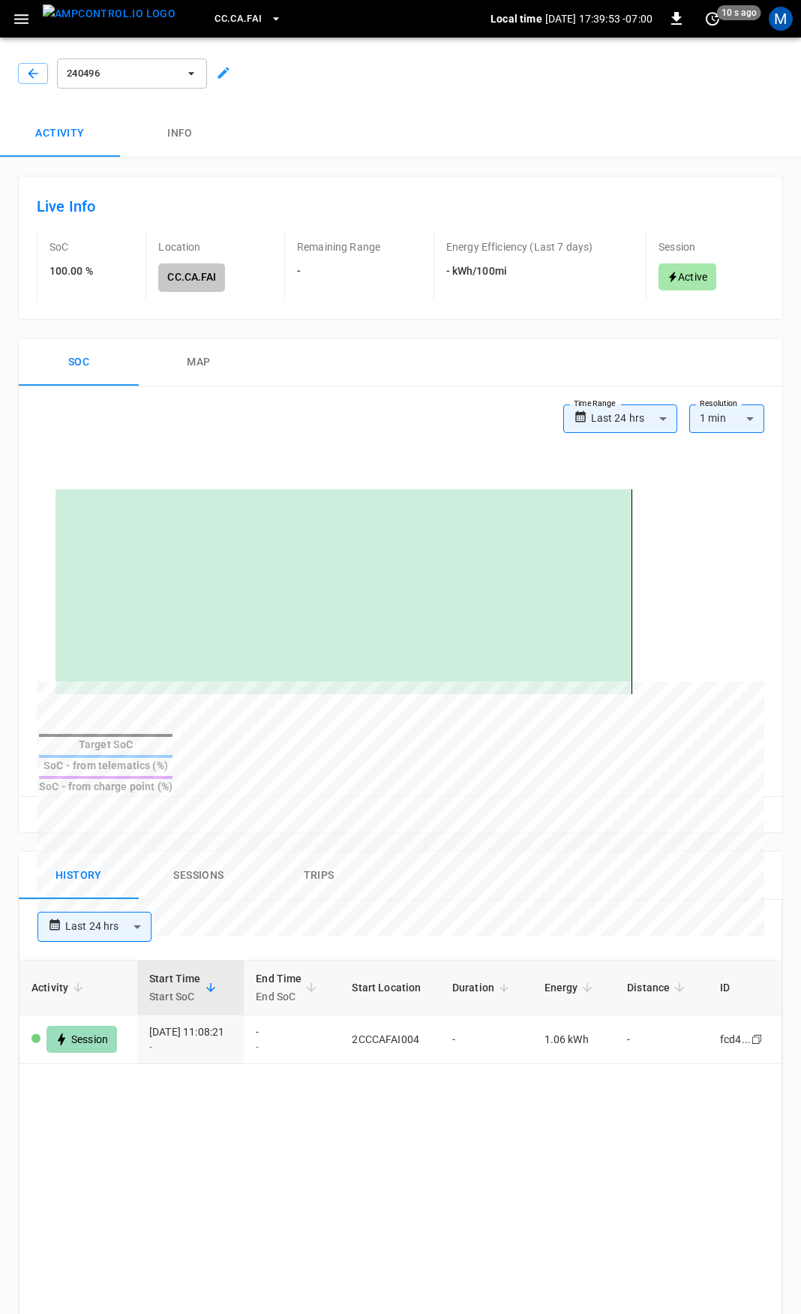
click at [29, 59] on div at bounding box center [30, 70] width 36 height 27
click at [38, 77] on icon "button" at bounding box center [33, 73] width 15 height 15
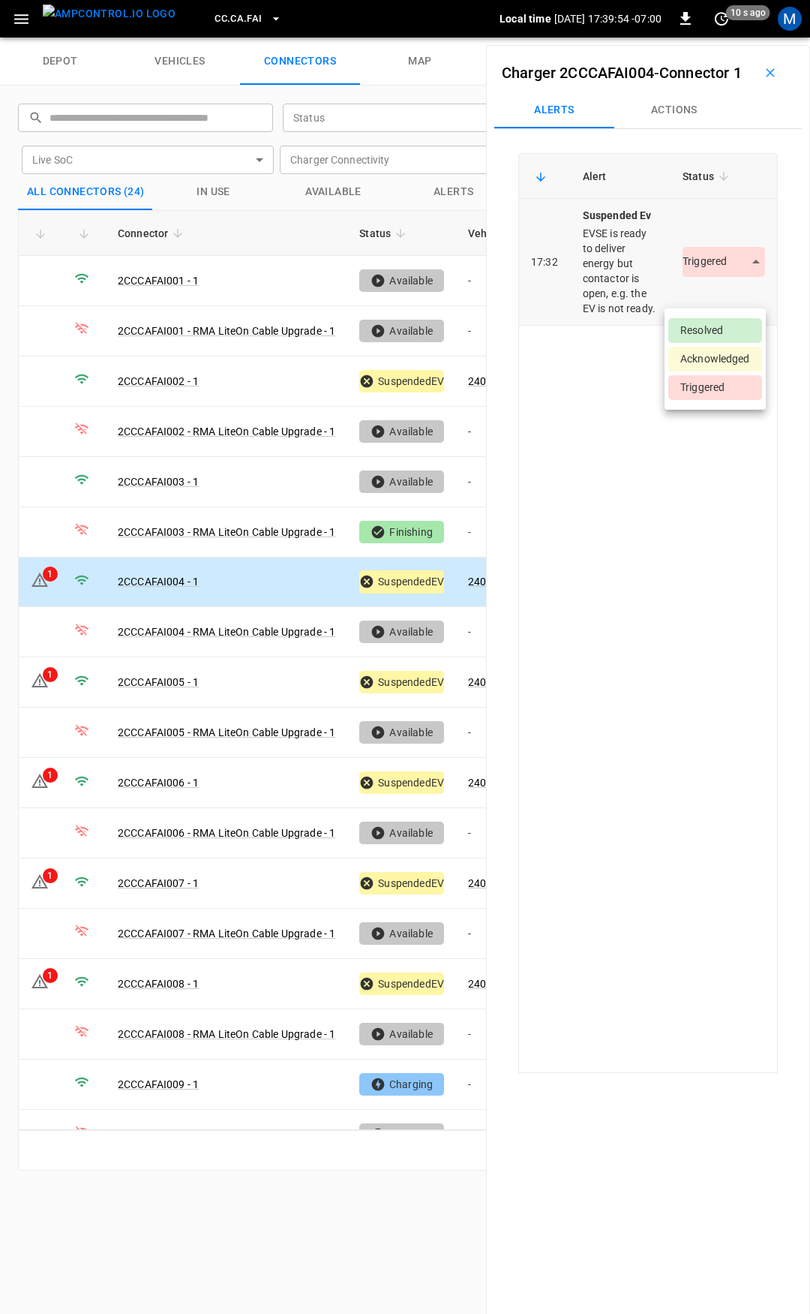
click at [718, 38] on body "CC.CA.FAI Local time 2025-09-02 17:39:54 -07:00 0 10 s ago M depot vehicles con…" at bounding box center [405, 19] width 810 height 38
click at [718, 325] on li "Resolved" at bounding box center [715, 330] width 94 height 25
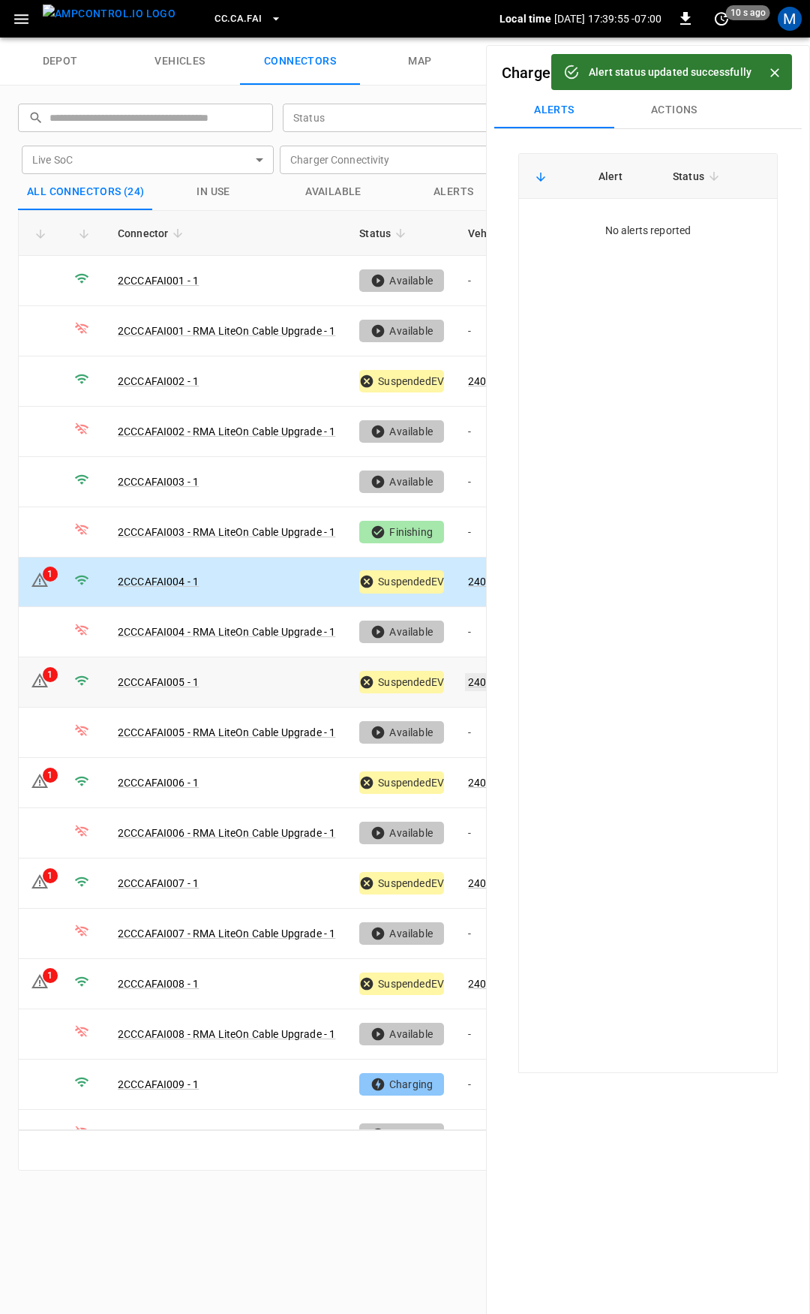
click at [478, 674] on link "240500" at bounding box center [486, 682] width 43 height 18
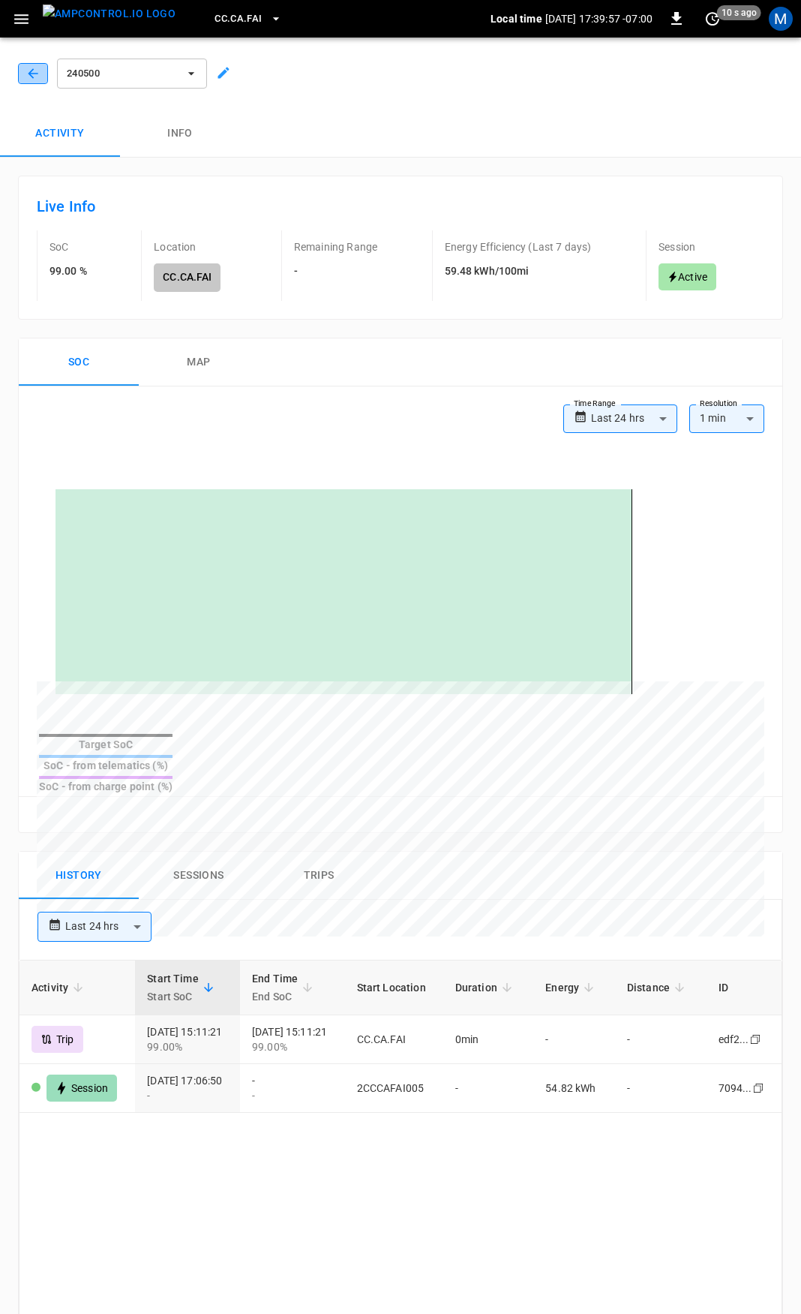
click at [34, 80] on icon "button" at bounding box center [33, 73] width 15 height 15
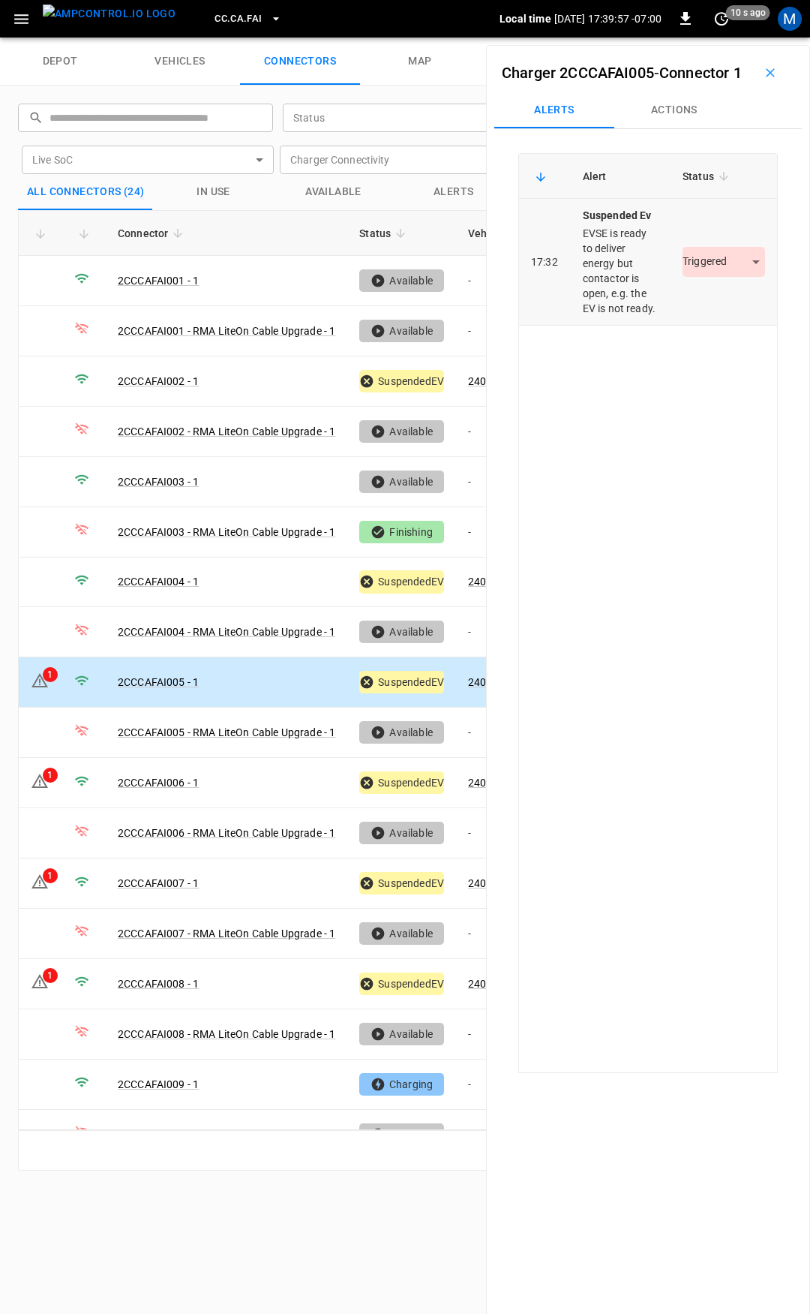
click at [736, 38] on body "CC.CA.FAI Local time 2025-09-02 17:39:57 -07:00 0 10 s ago M depot vehicles con…" at bounding box center [405, 19] width 810 height 38
click at [722, 333] on li "Resolved" at bounding box center [715, 330] width 94 height 25
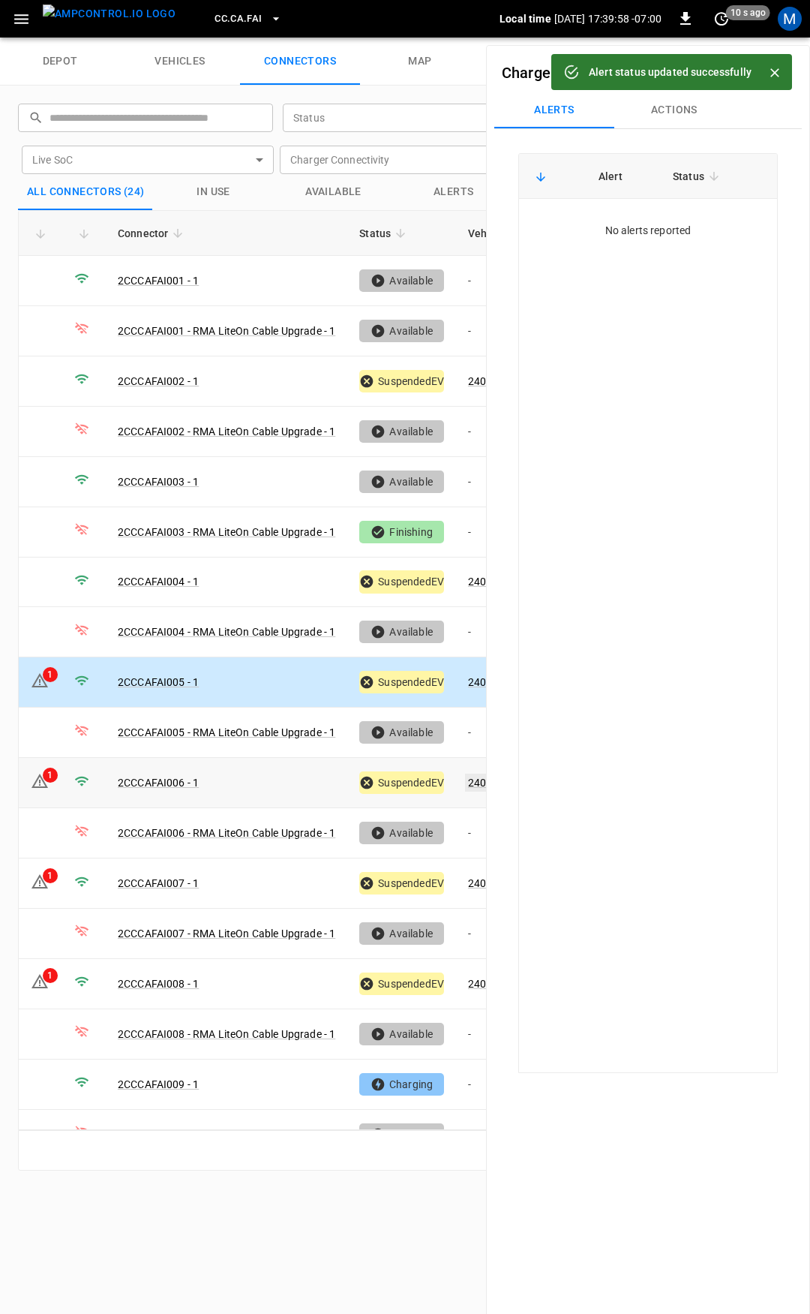
click at [478, 773] on link "240497" at bounding box center [486, 782] width 43 height 18
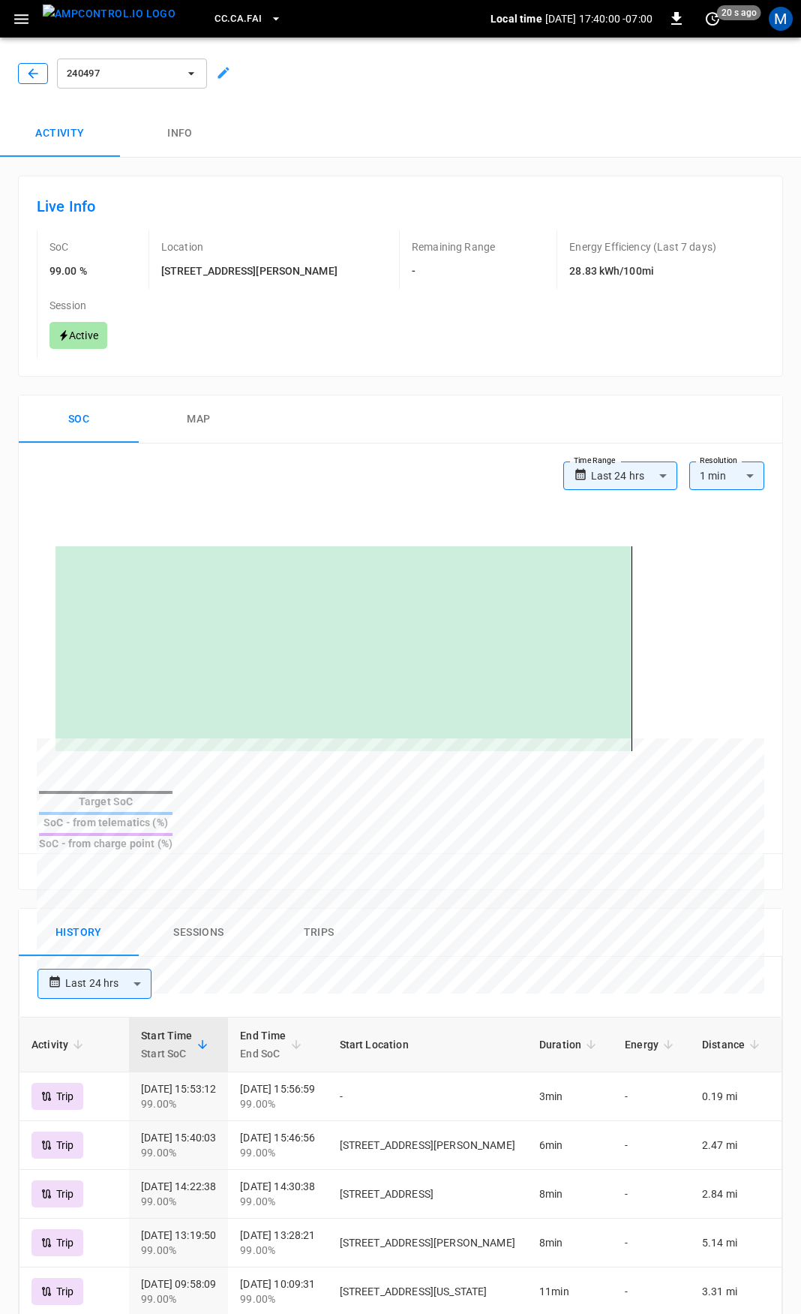
click at [34, 72] on icon "button" at bounding box center [33, 73] width 15 height 15
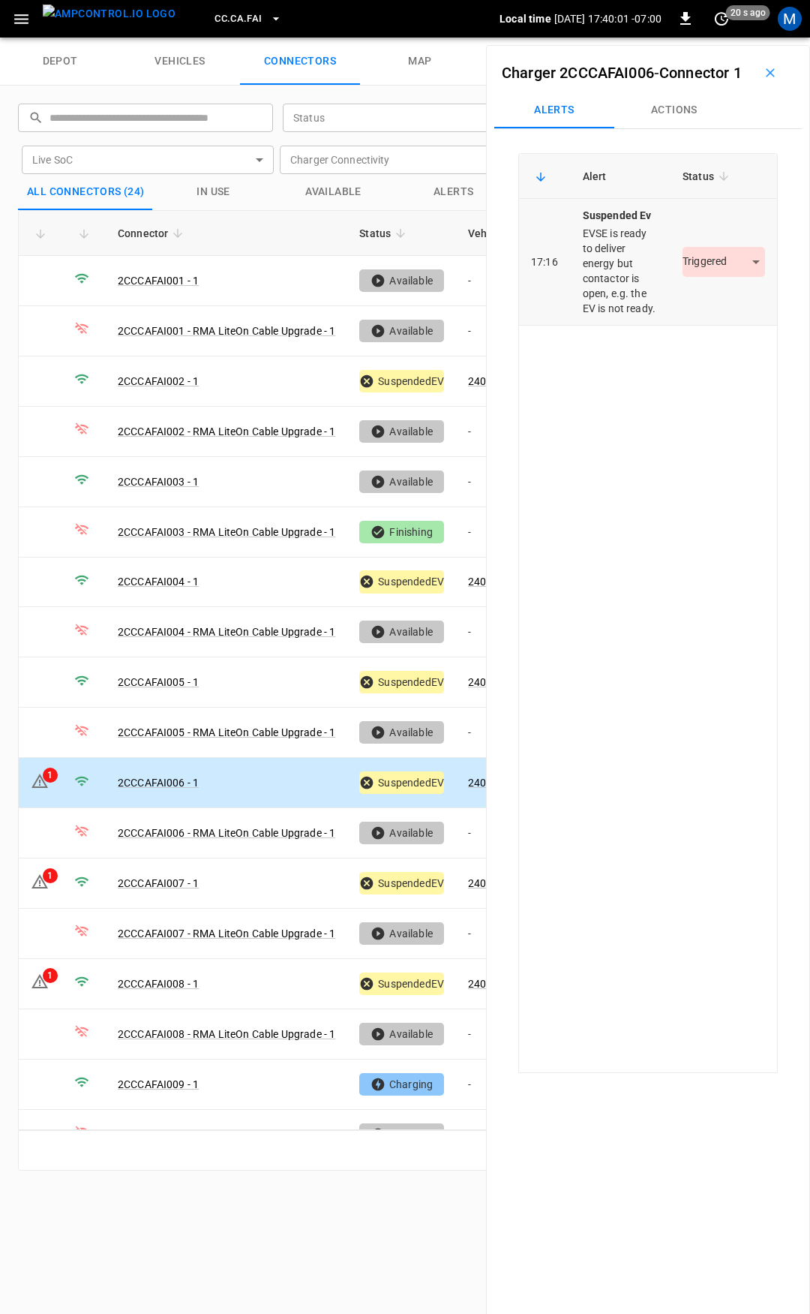
click at [693, 38] on body "CC.CA.FAI Local time 2025-09-02 17:40:01 -07:00 0 20 s ago M depot vehicles con…" at bounding box center [405, 19] width 810 height 38
click at [717, 322] on li "Resolved" at bounding box center [715, 330] width 94 height 25
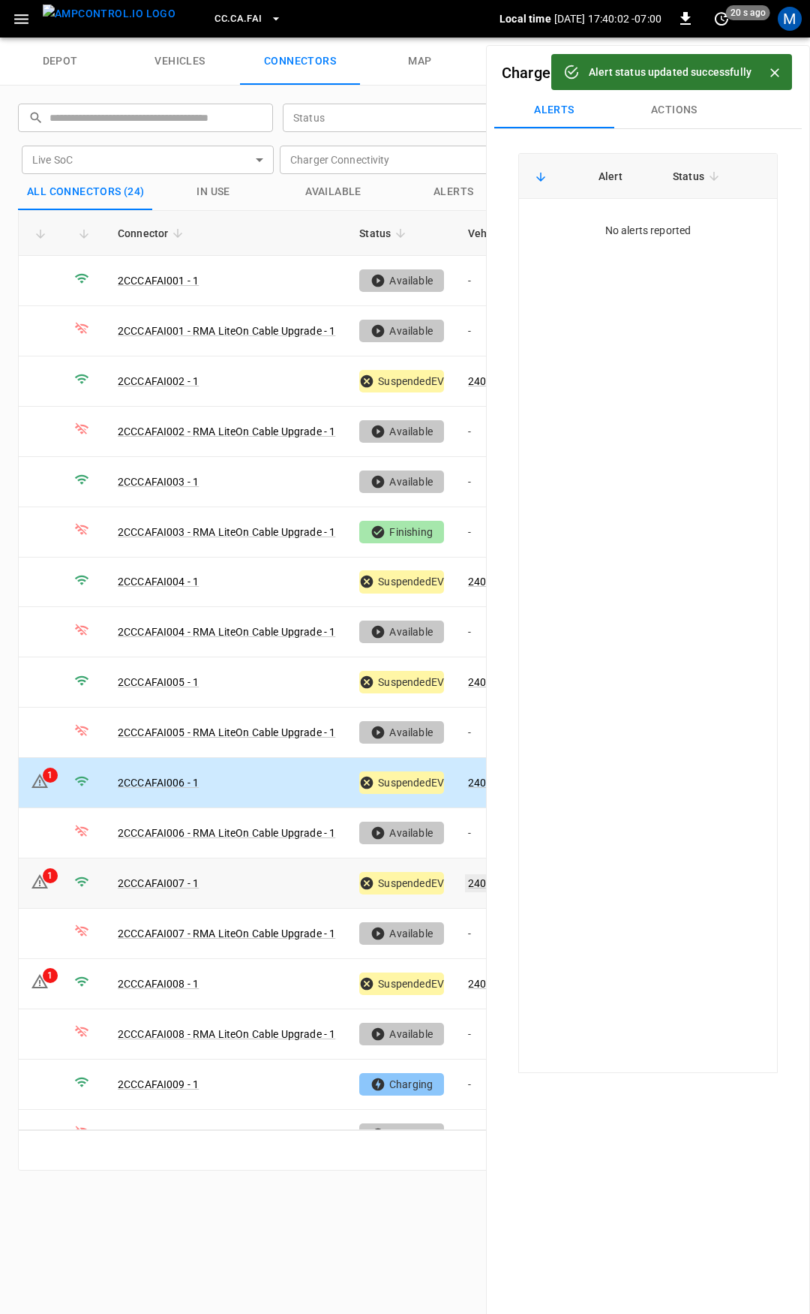
click at [478, 874] on link "240506" at bounding box center [486, 883] width 43 height 18
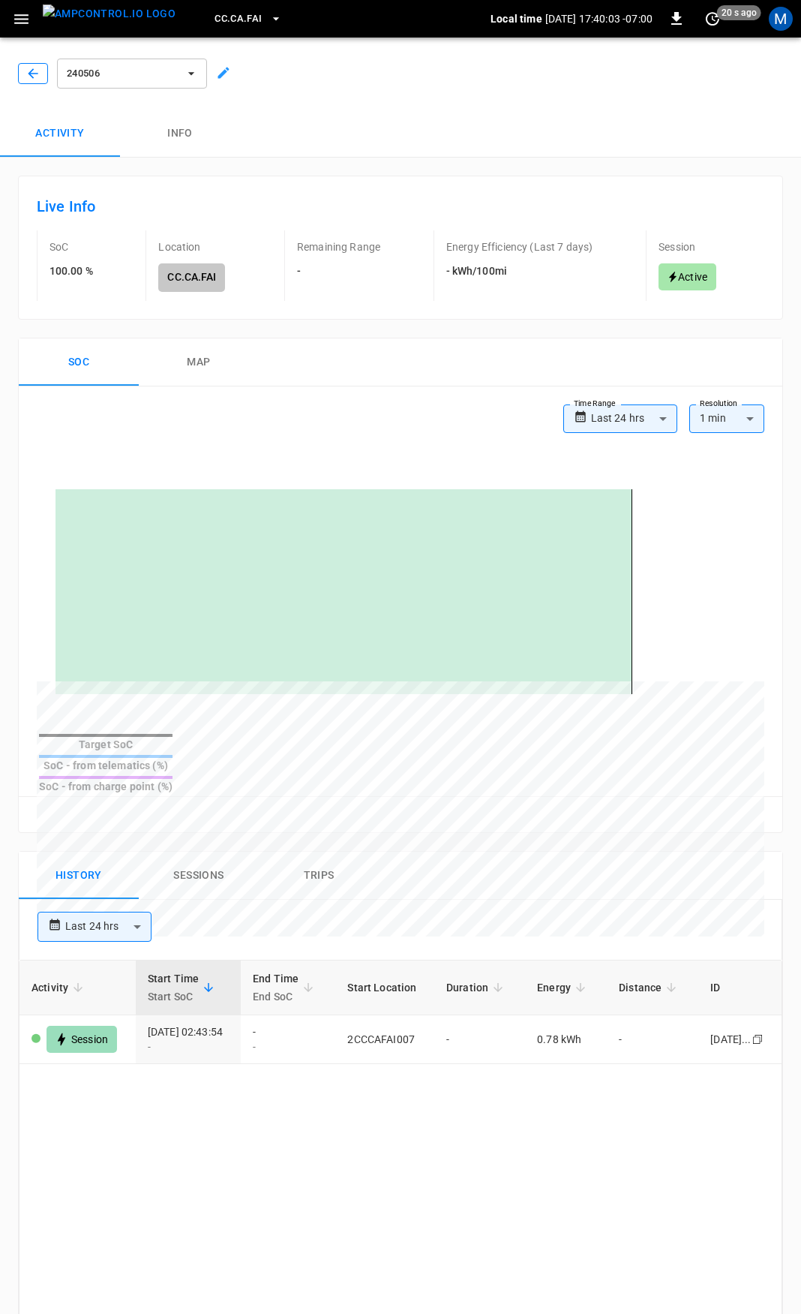
click at [27, 77] on icon "button" at bounding box center [33, 73] width 15 height 15
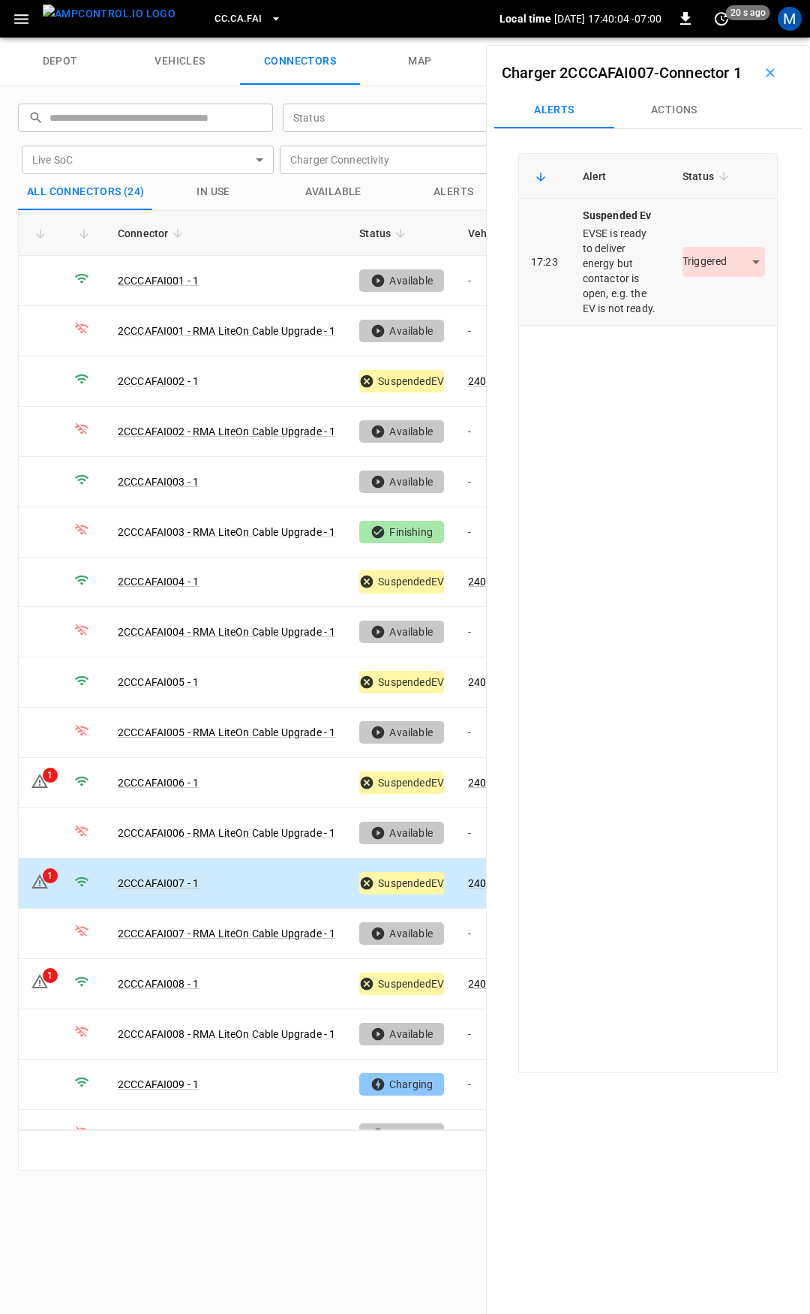
click at [715, 312] on td "Triggered *********" at bounding box center [724, 262] width 107 height 127
click at [710, 38] on body "CC.CA.FAI Local time 2025-09-02 17:40:04 -07:00 0 20 s ago M depot vehicles con…" at bounding box center [405, 19] width 810 height 38
click at [719, 326] on li "Resolved" at bounding box center [715, 330] width 94 height 25
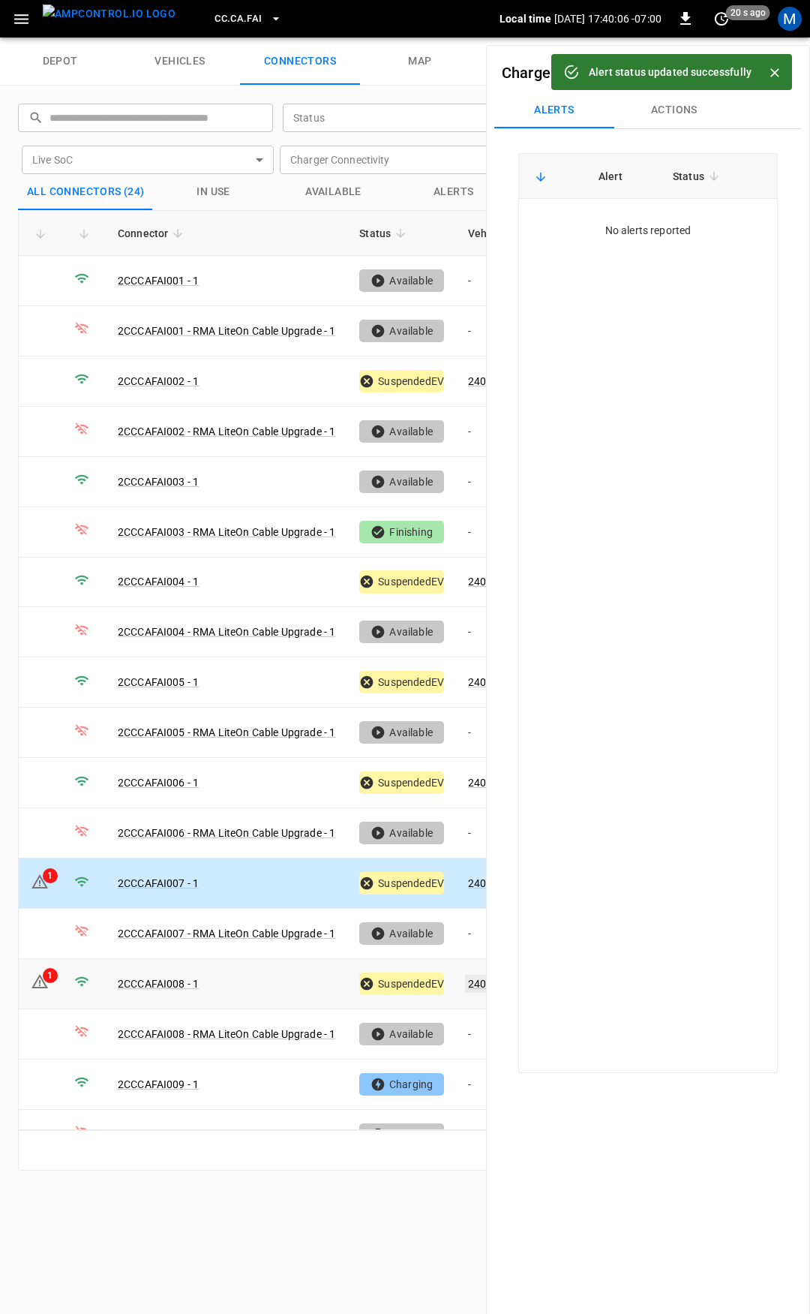
click at [474, 975] on link "240501" at bounding box center [486, 984] width 43 height 18
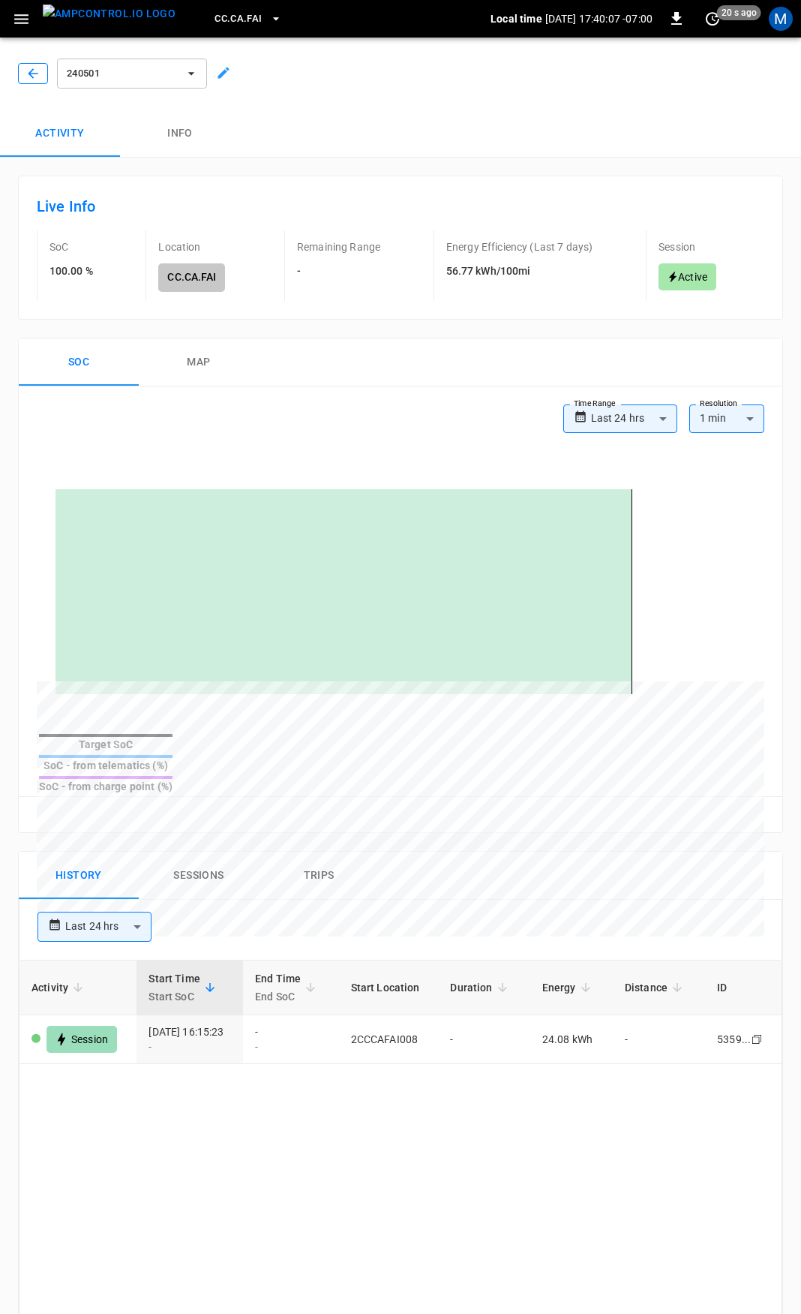
click at [43, 80] on button "button" at bounding box center [33, 73] width 30 height 21
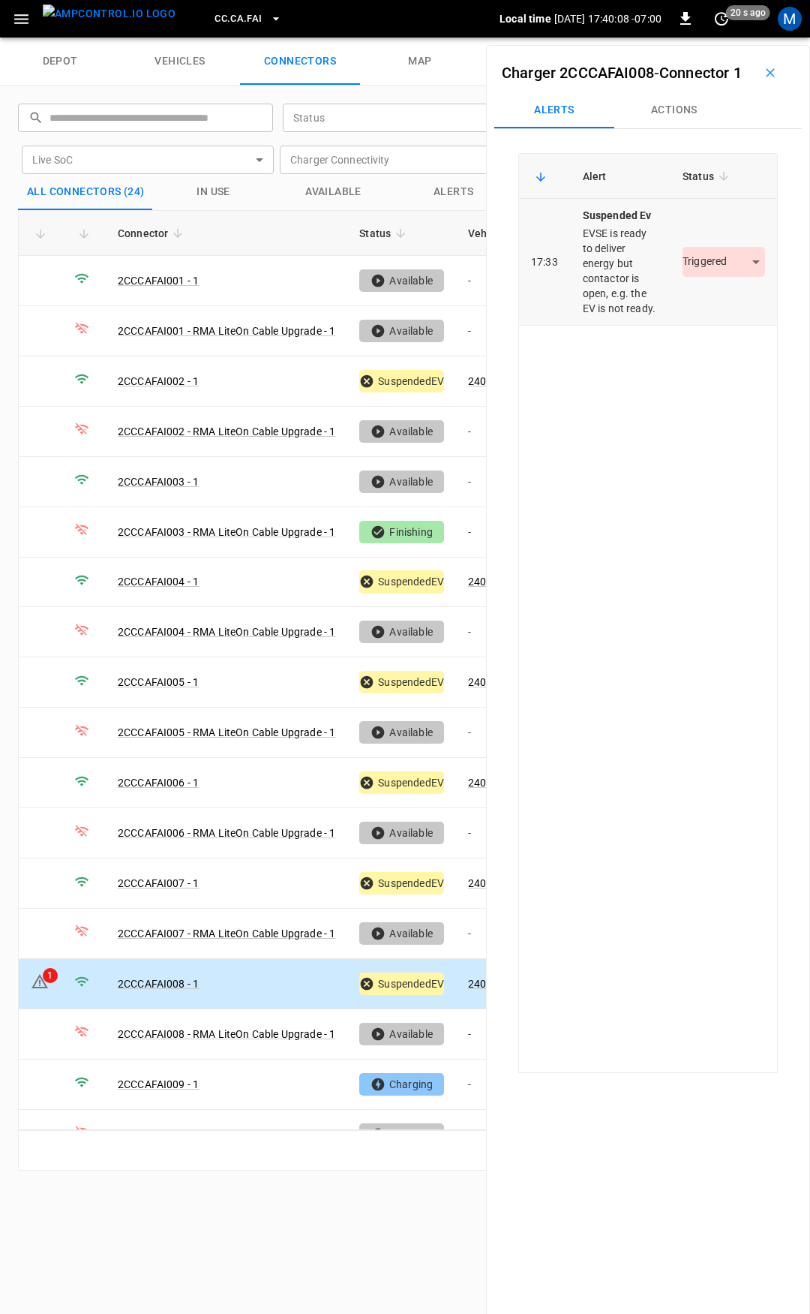
click at [713, 277] on div "Triggered *********" at bounding box center [724, 262] width 83 height 30
click at [719, 38] on body "CC.CA.FAI Local time 2025-09-02 17:40:08 -07:00 0 20 s ago M depot vehicles con…" at bounding box center [405, 19] width 810 height 38
drag, startPoint x: 710, startPoint y: 327, endPoint x: 605, endPoint y: 635, distance: 325.0
click at [710, 326] on li "Resolved" at bounding box center [715, 330] width 94 height 25
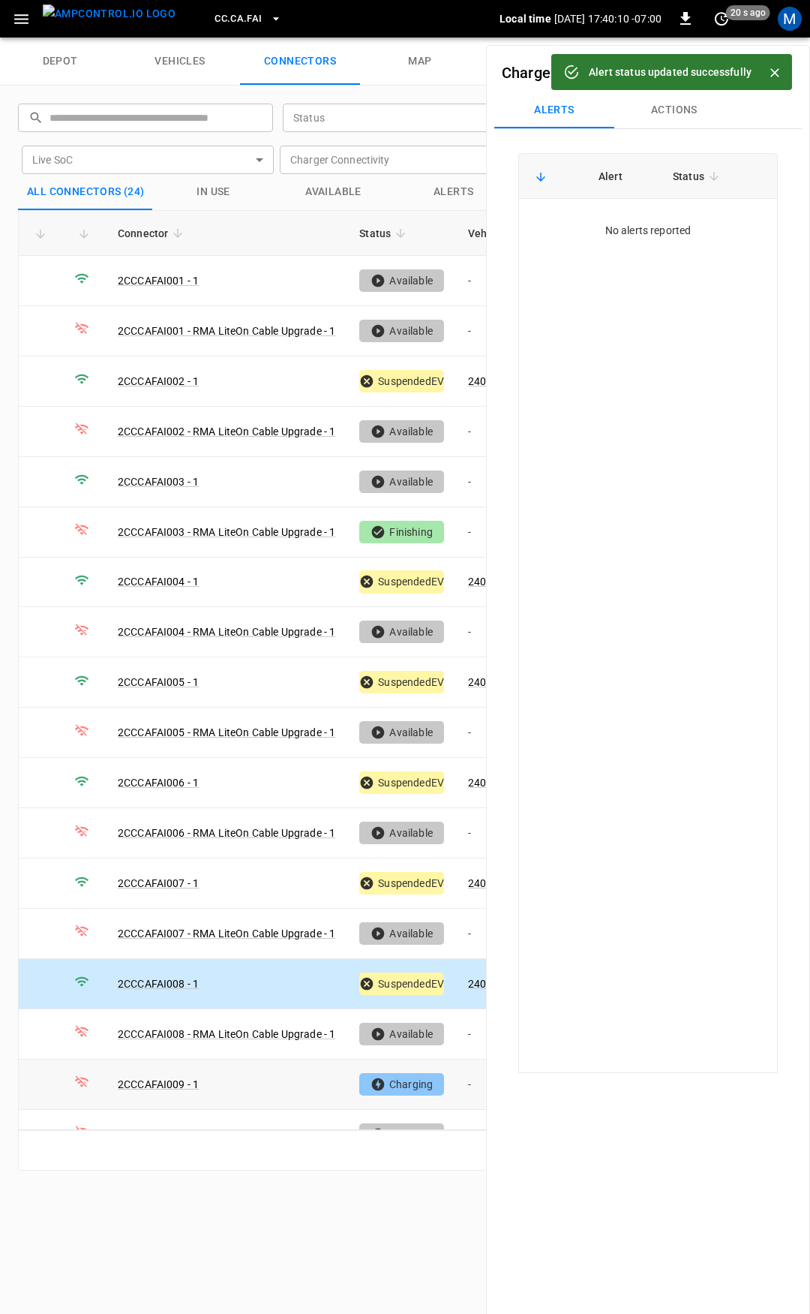
click at [467, 1063] on td "-" at bounding box center [496, 1084] width 80 height 50
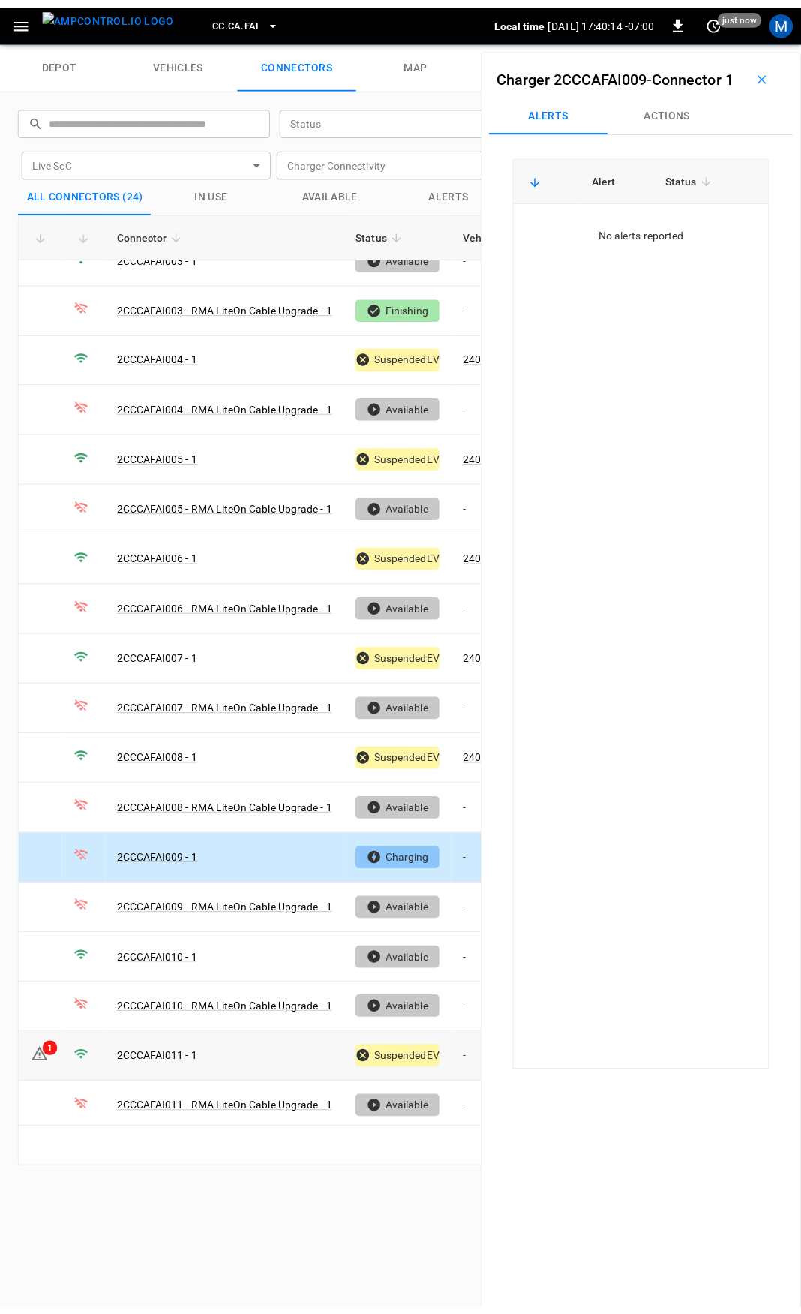
scroll to position [323, 0]
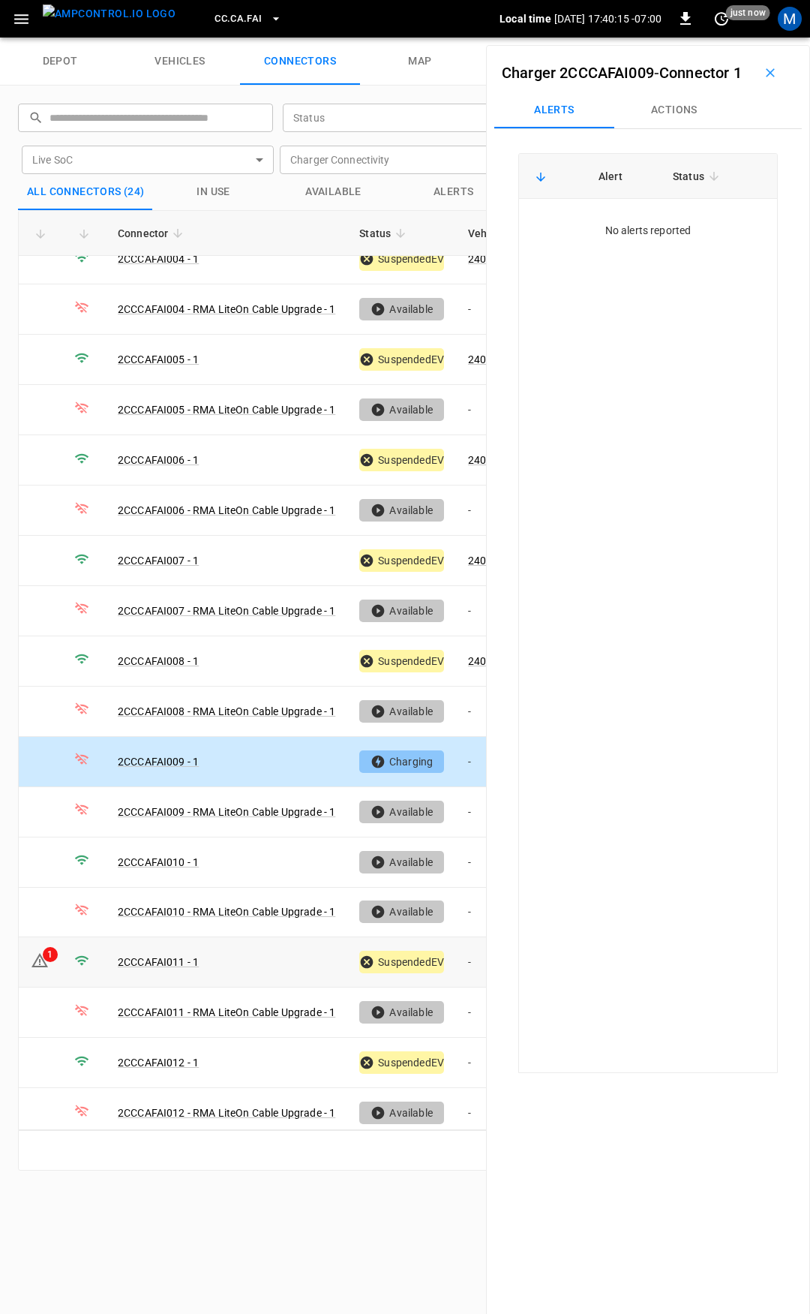
click at [469, 945] on td "-" at bounding box center [496, 962] width 80 height 50
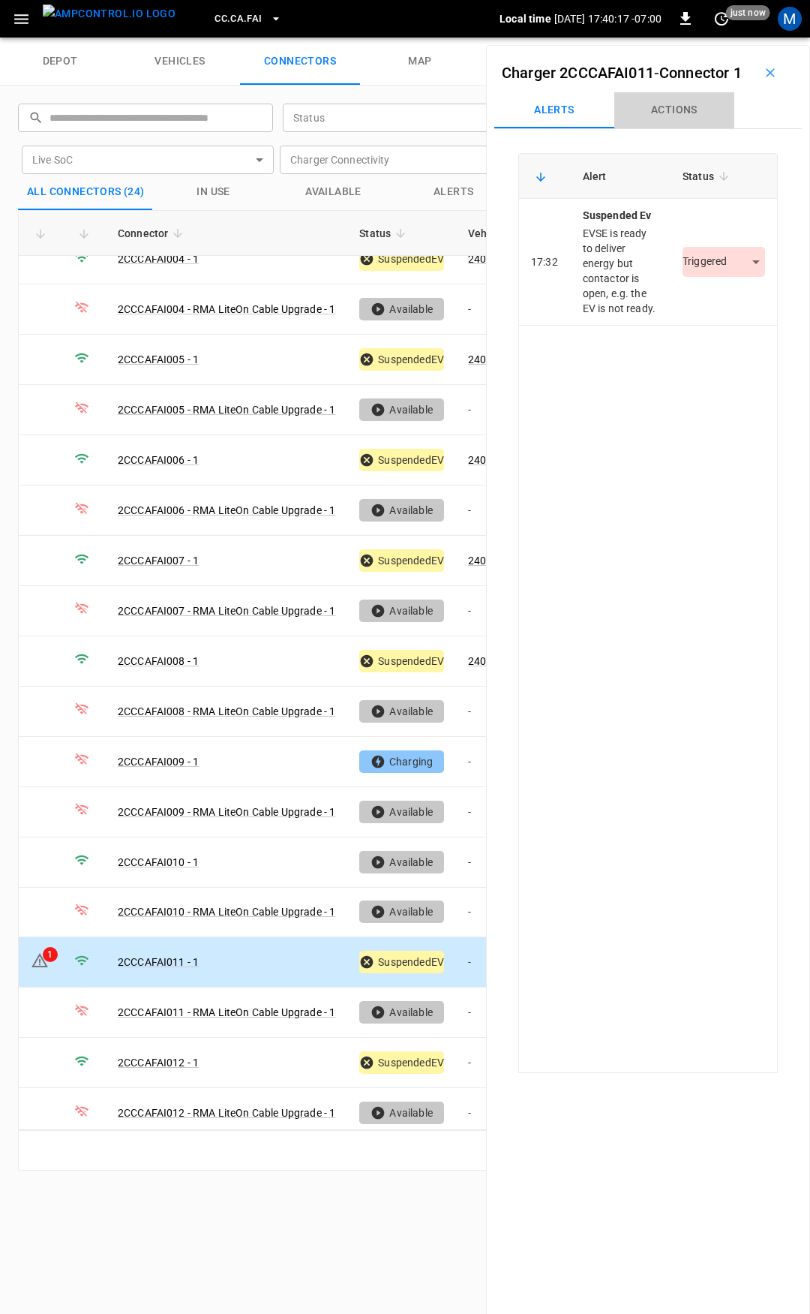
drag, startPoint x: 674, startPoint y: 130, endPoint x: 671, endPoint y: 147, distance: 17.4
click at [674, 128] on button "Actions" at bounding box center [674, 110] width 120 height 36
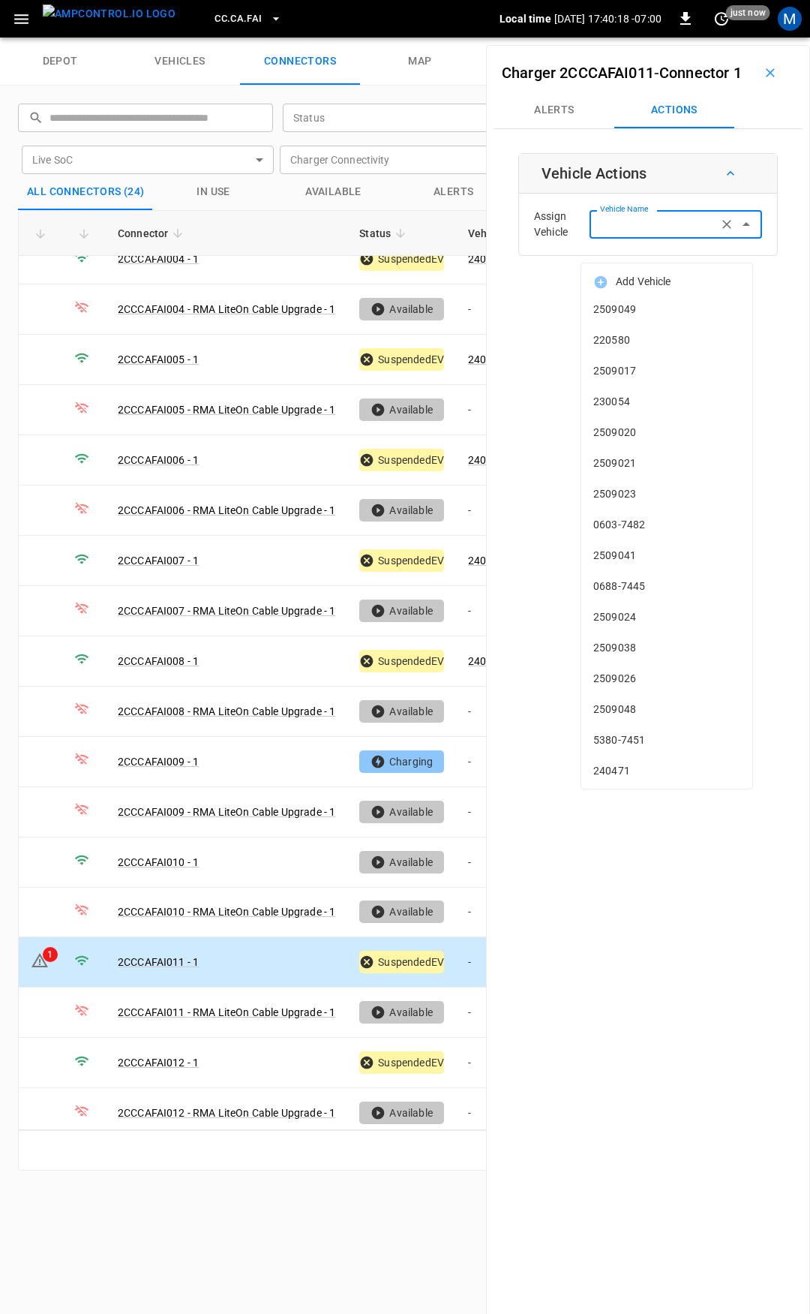
click at [680, 233] on input "Vehicle Name" at bounding box center [653, 224] width 119 height 19
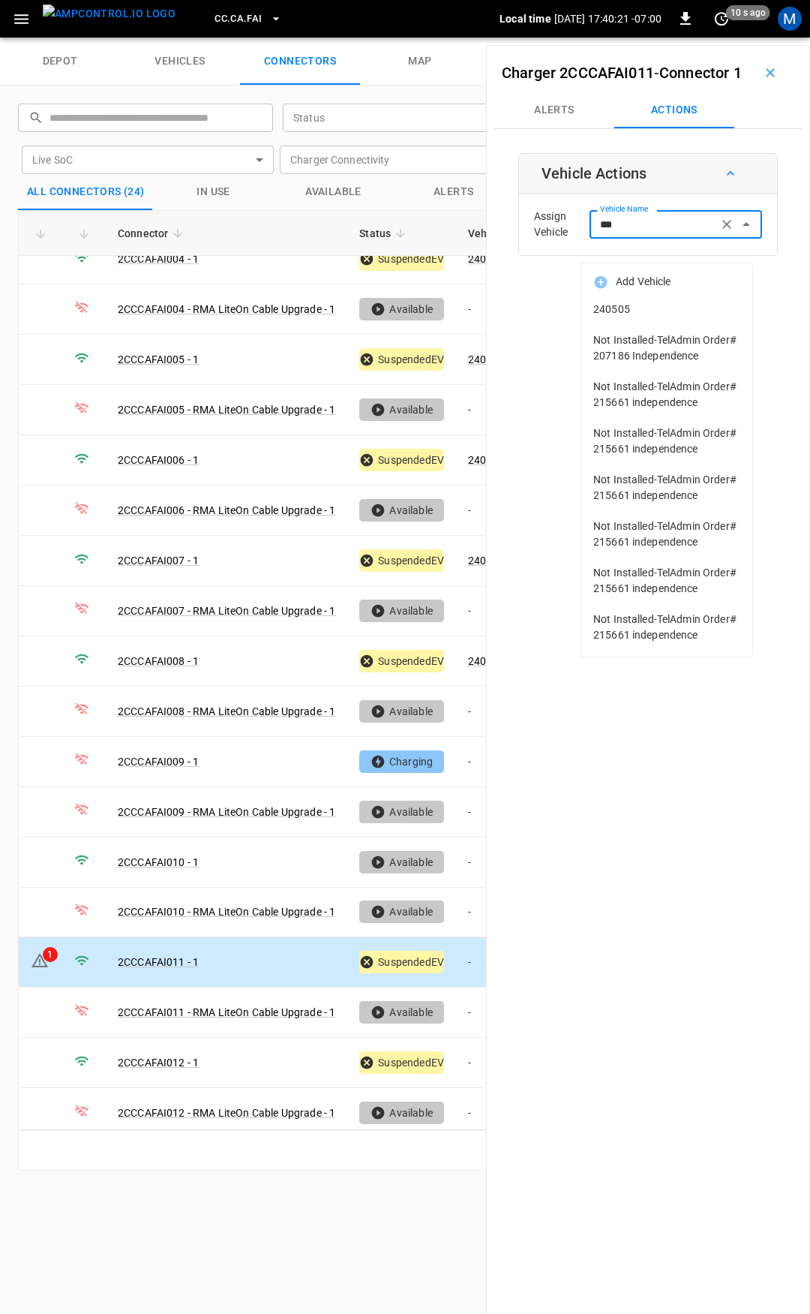
click at [642, 308] on span "240505" at bounding box center [666, 310] width 147 height 16
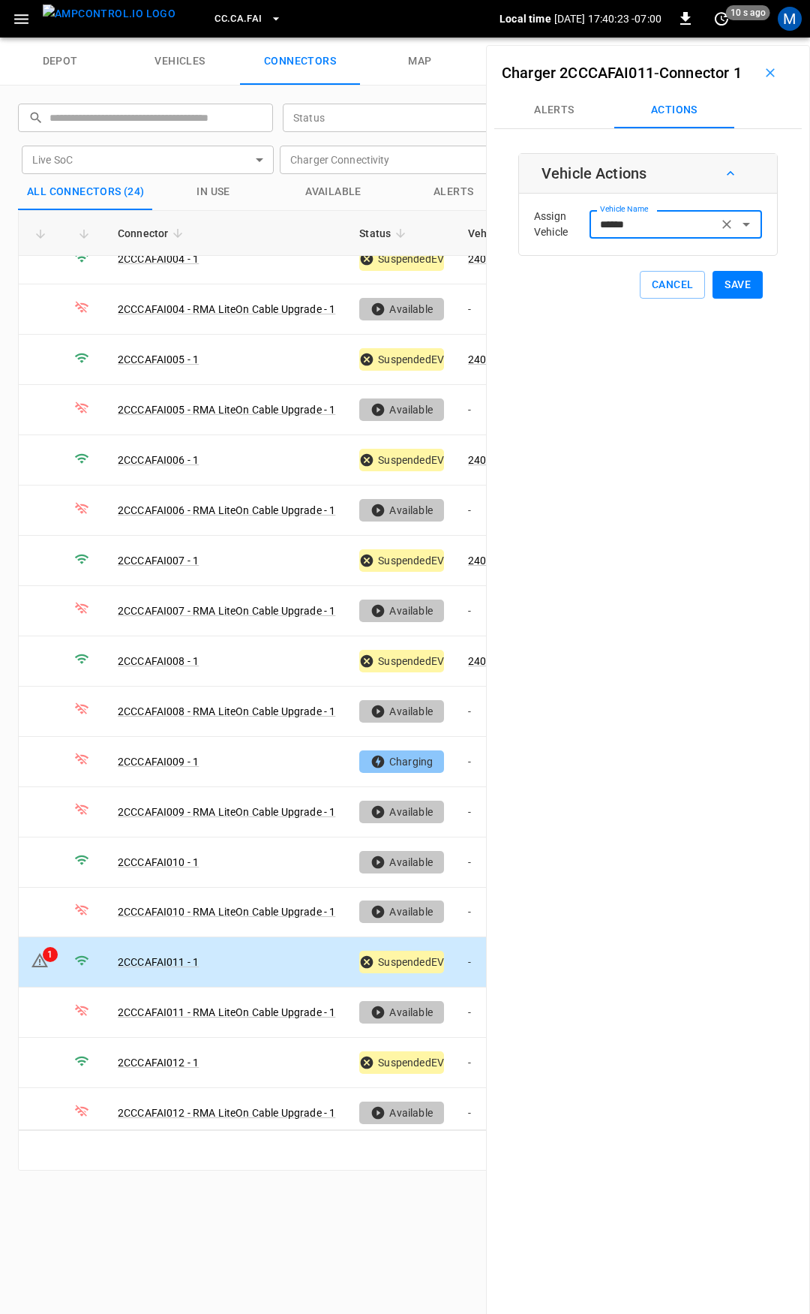
type input "******"
click at [713, 299] on button "Save" at bounding box center [738, 285] width 50 height 28
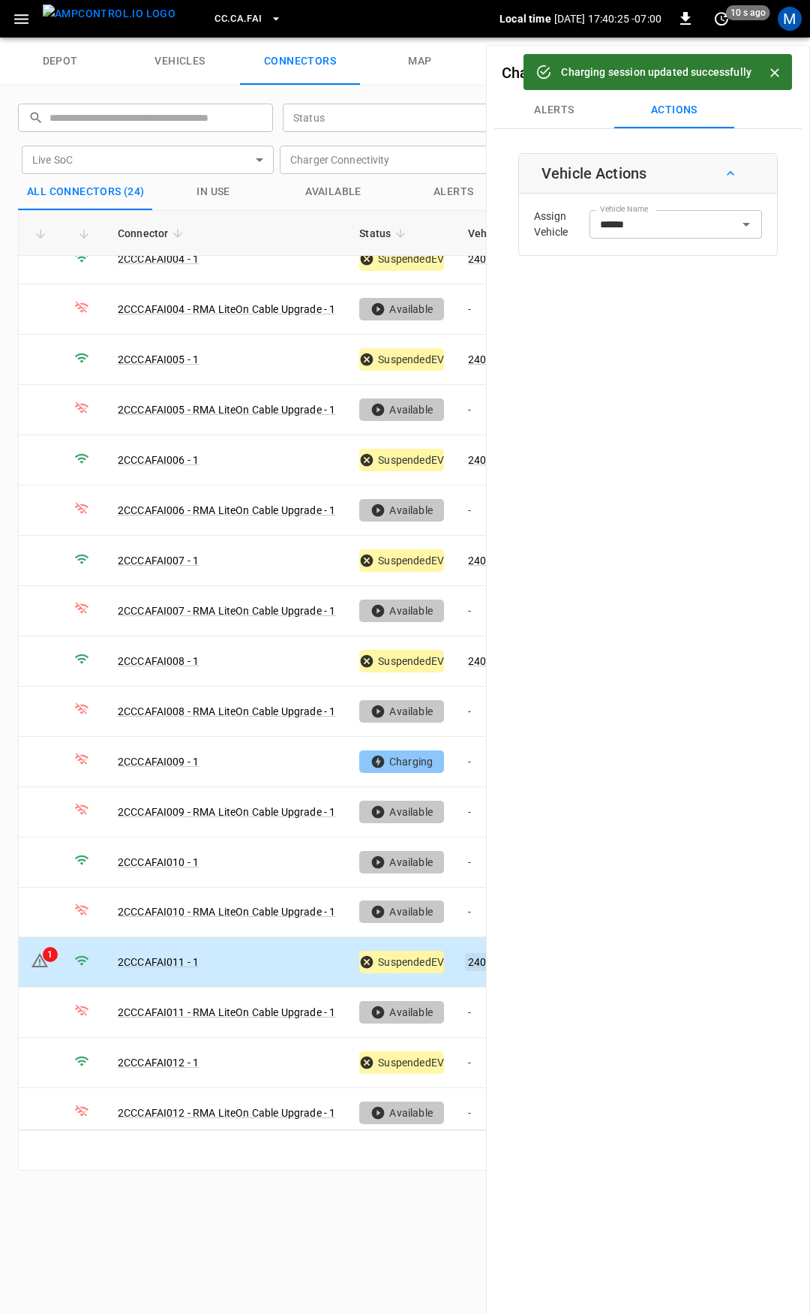
click at [479, 953] on link "240505" at bounding box center [486, 962] width 43 height 18
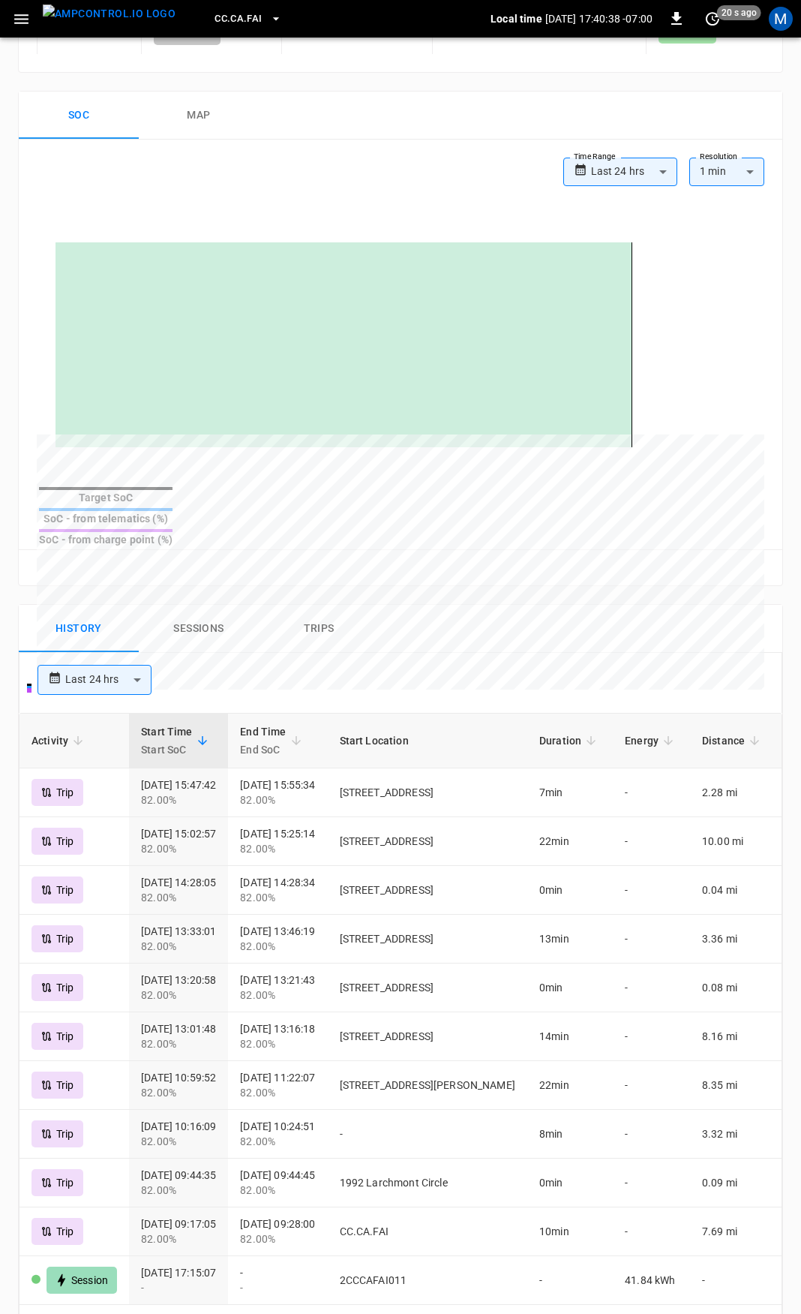
scroll to position [243, 0]
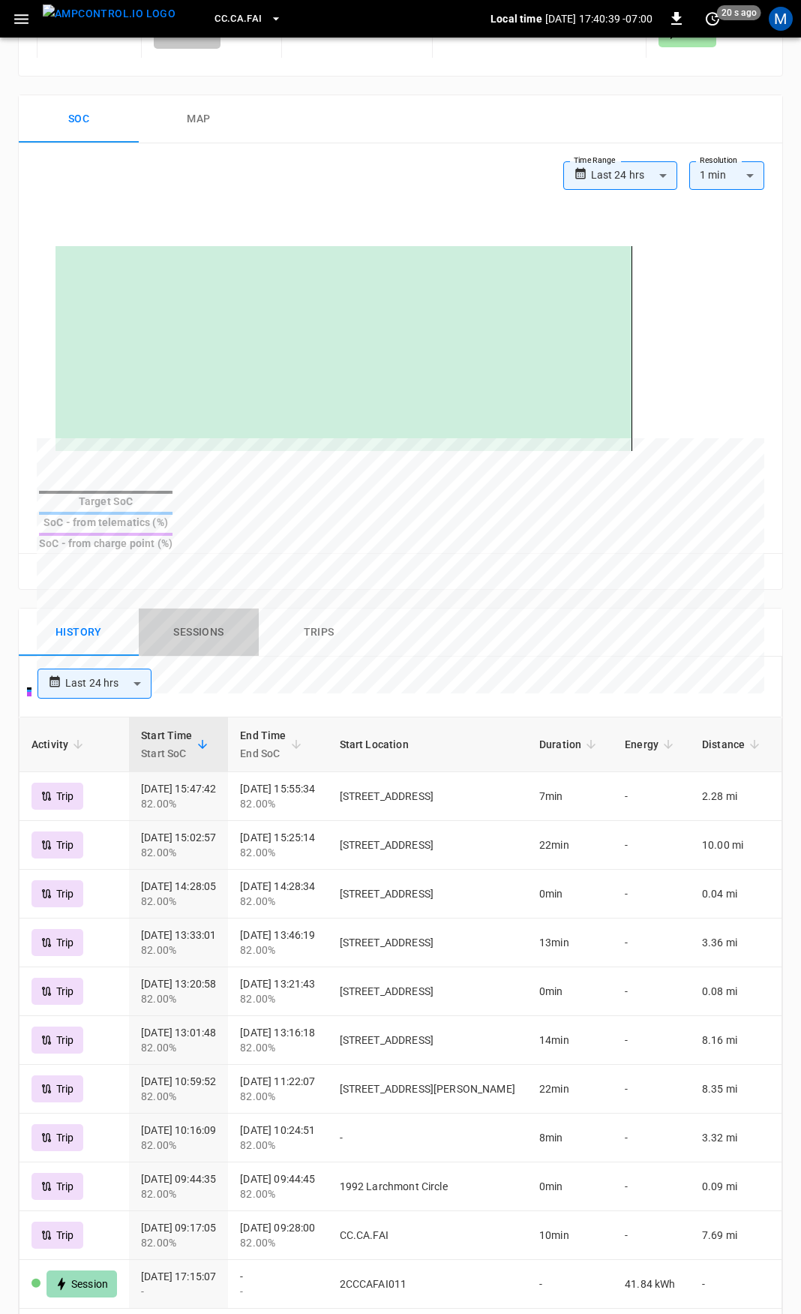
drag, startPoint x: 239, startPoint y: 589, endPoint x: 222, endPoint y: 600, distance: 20.0
click at [235, 608] on button "Sessions" at bounding box center [199, 632] width 120 height 48
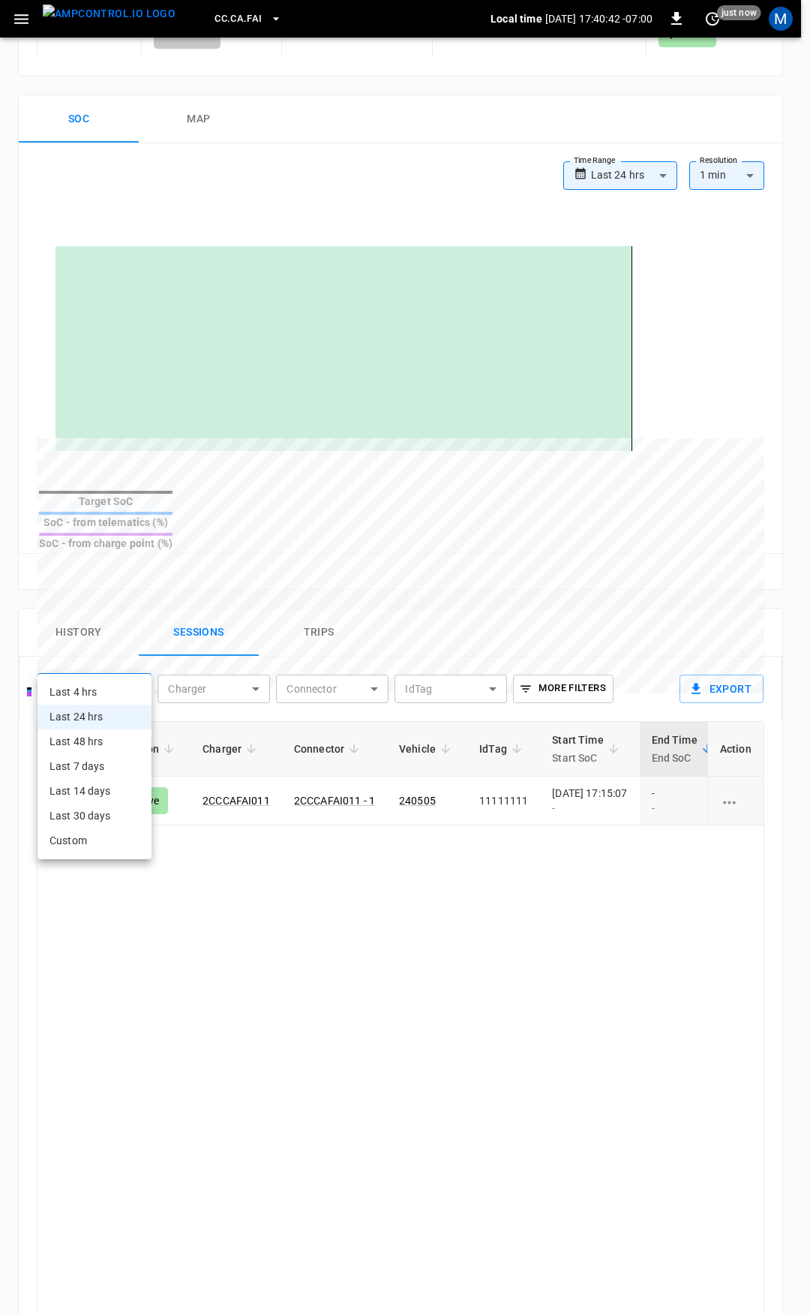
click at [103, 658] on body "**********" at bounding box center [405, 728] width 810 height 1942
click at [103, 738] on li "Last 48 hrs" at bounding box center [95, 741] width 114 height 25
type input "**********"
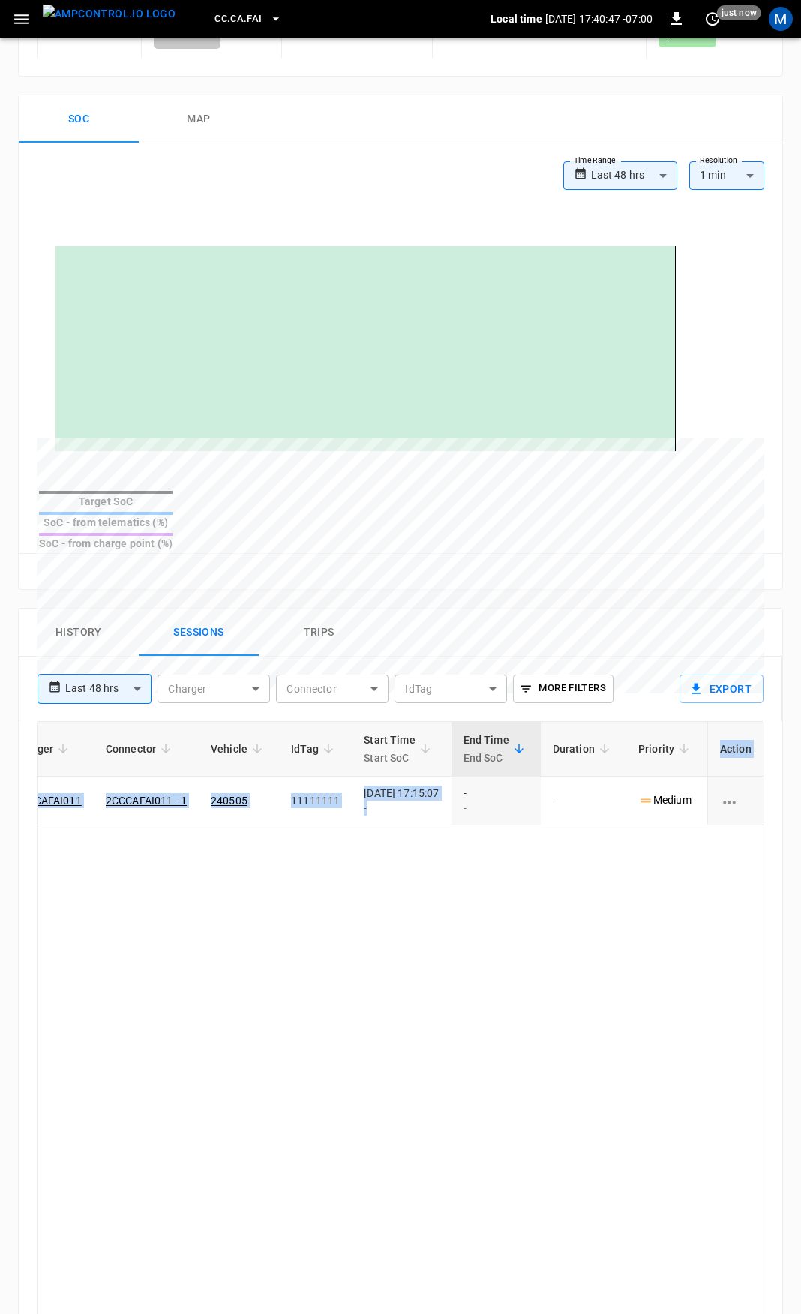
scroll to position [0, 389]
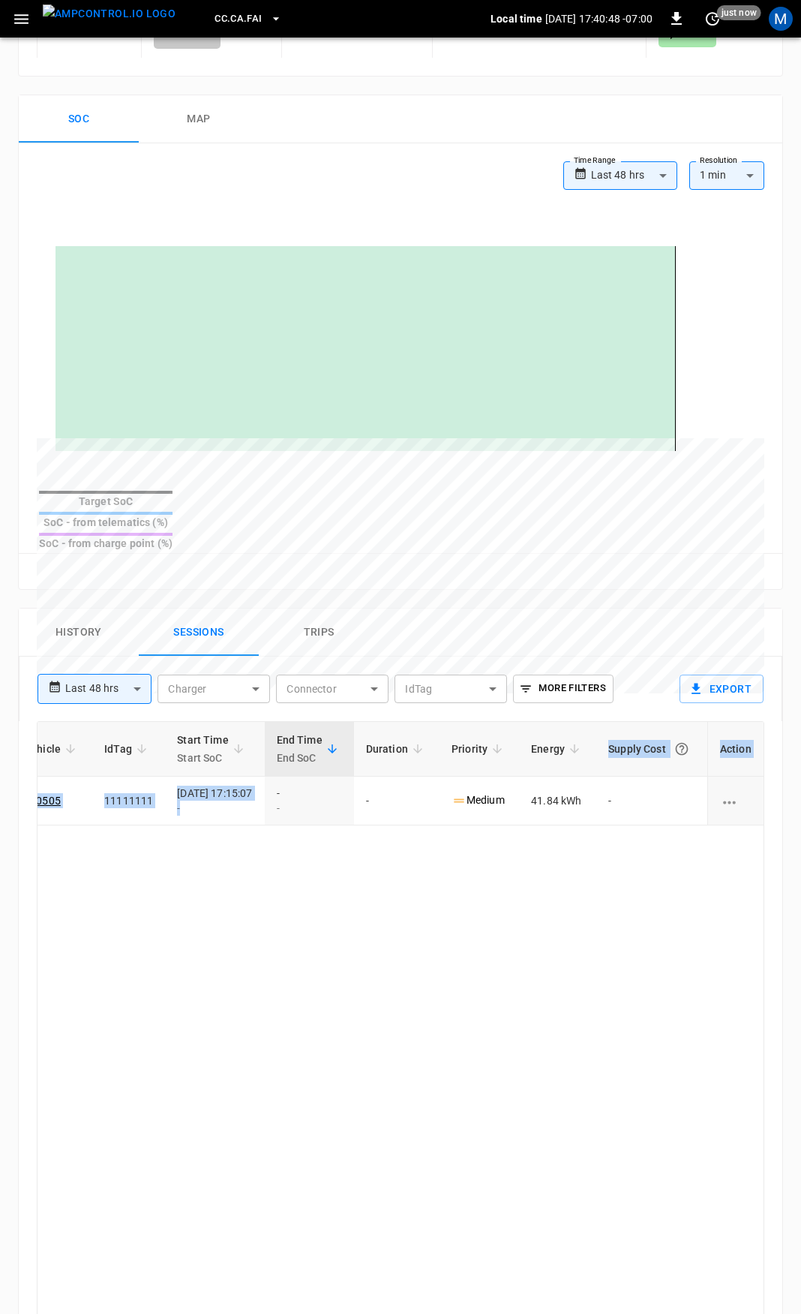
drag, startPoint x: 603, startPoint y: 780, endPoint x: 553, endPoint y: 921, distance: 149.7
click at [557, 921] on div "ID Session Charger Connector Vehicle IdTag Start Time Start SoC End Time End So…" at bounding box center [401, 1181] width 728 height 920
click at [553, 920] on div "ID Session Charger Connector Vehicle IdTag Start Time Start SoC End Time End So…" at bounding box center [401, 1181] width 728 height 920
click at [82, 608] on button "History" at bounding box center [79, 632] width 120 height 48
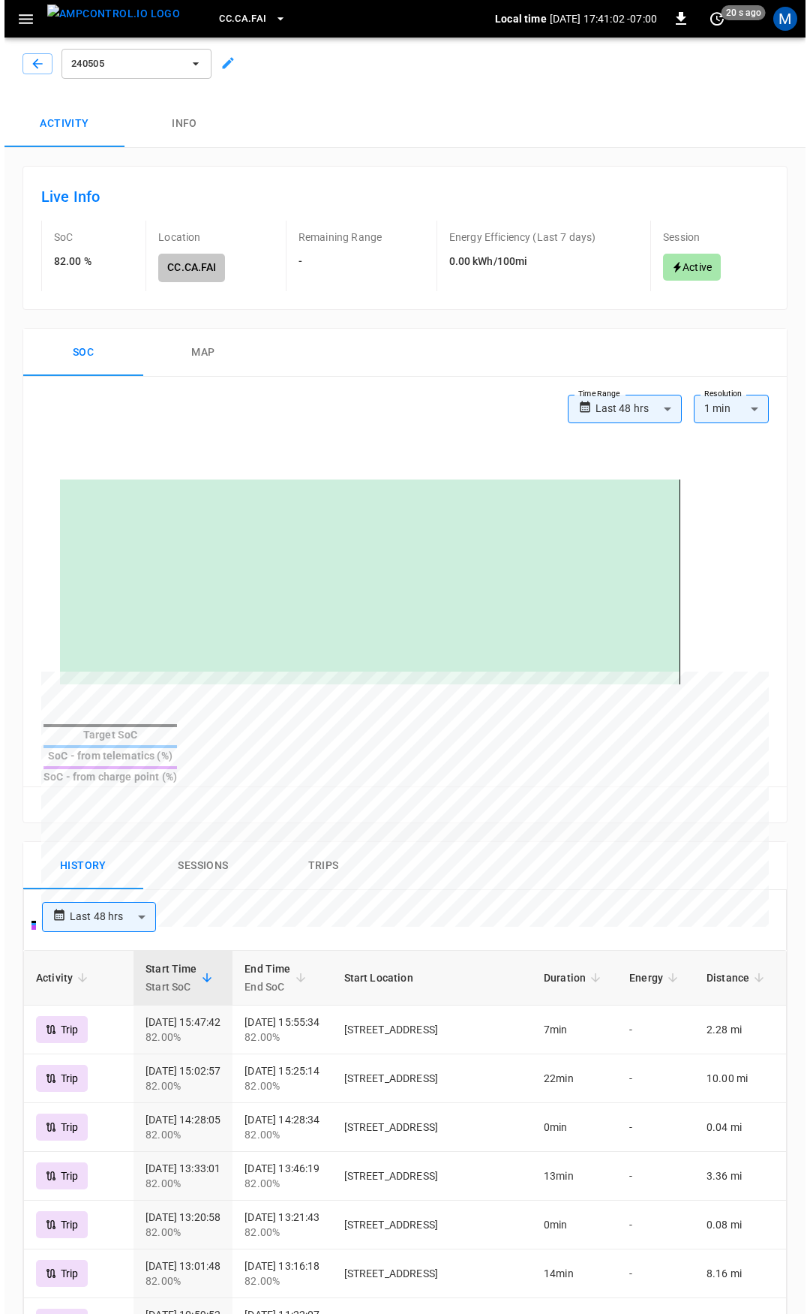
scroll to position [0, 0]
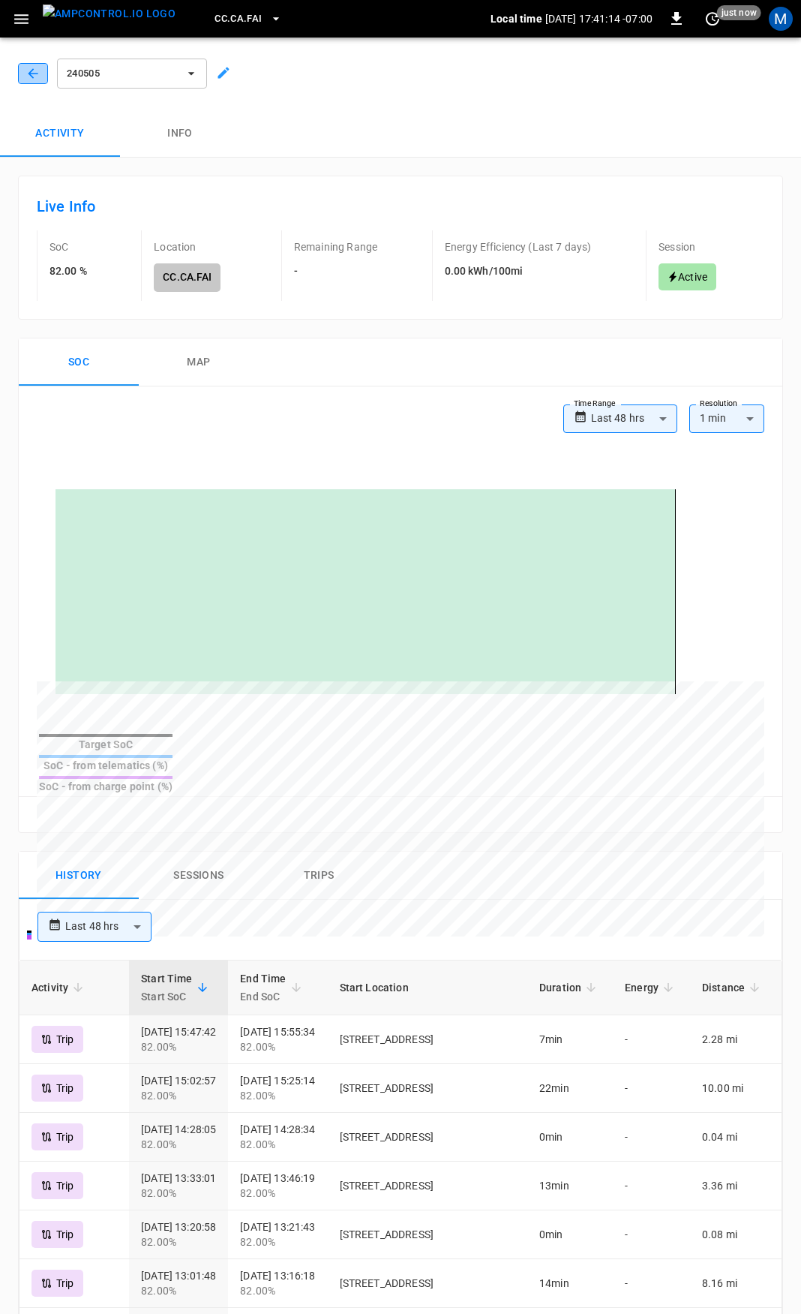
click at [39, 76] on icon "button" at bounding box center [33, 73] width 15 height 15
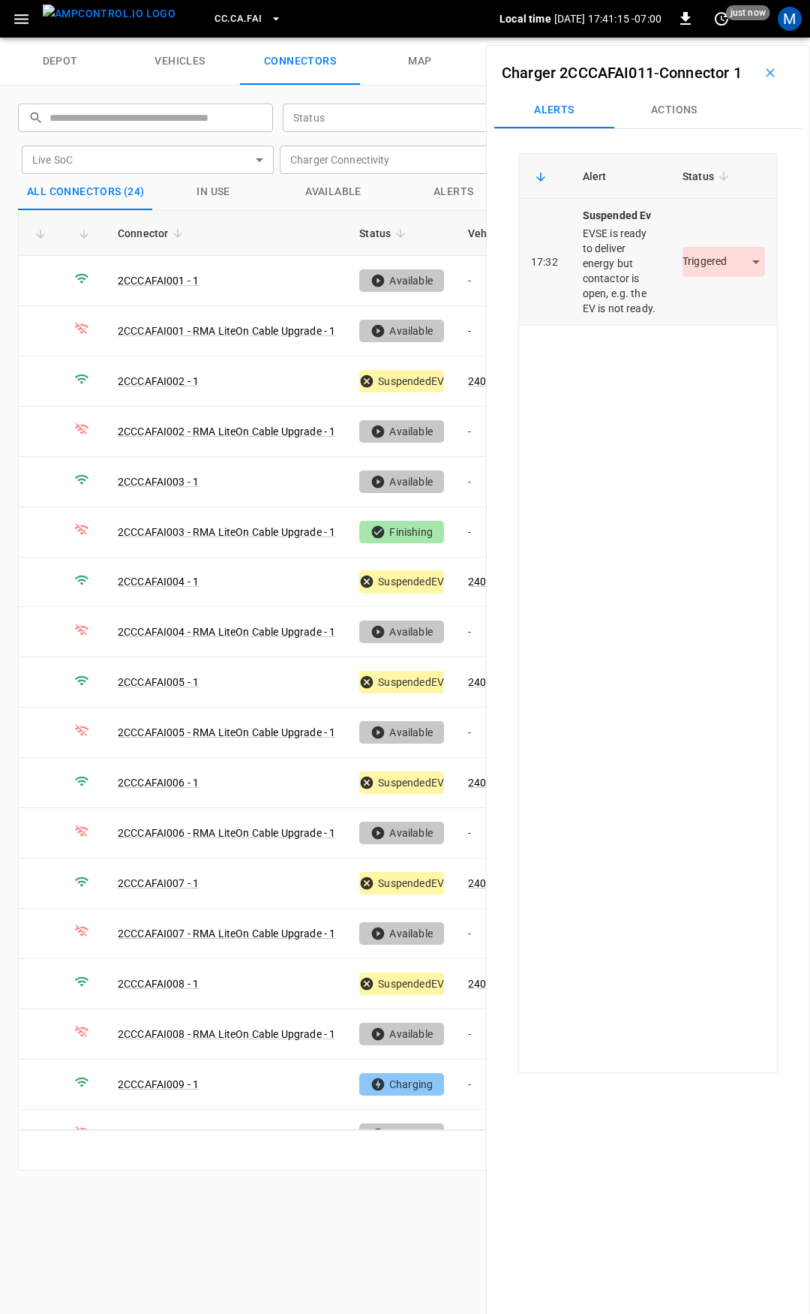
click at [708, 276] on td "Triggered *********" at bounding box center [724, 262] width 107 height 127
click at [713, 329] on li "Resolved" at bounding box center [715, 330] width 94 height 25
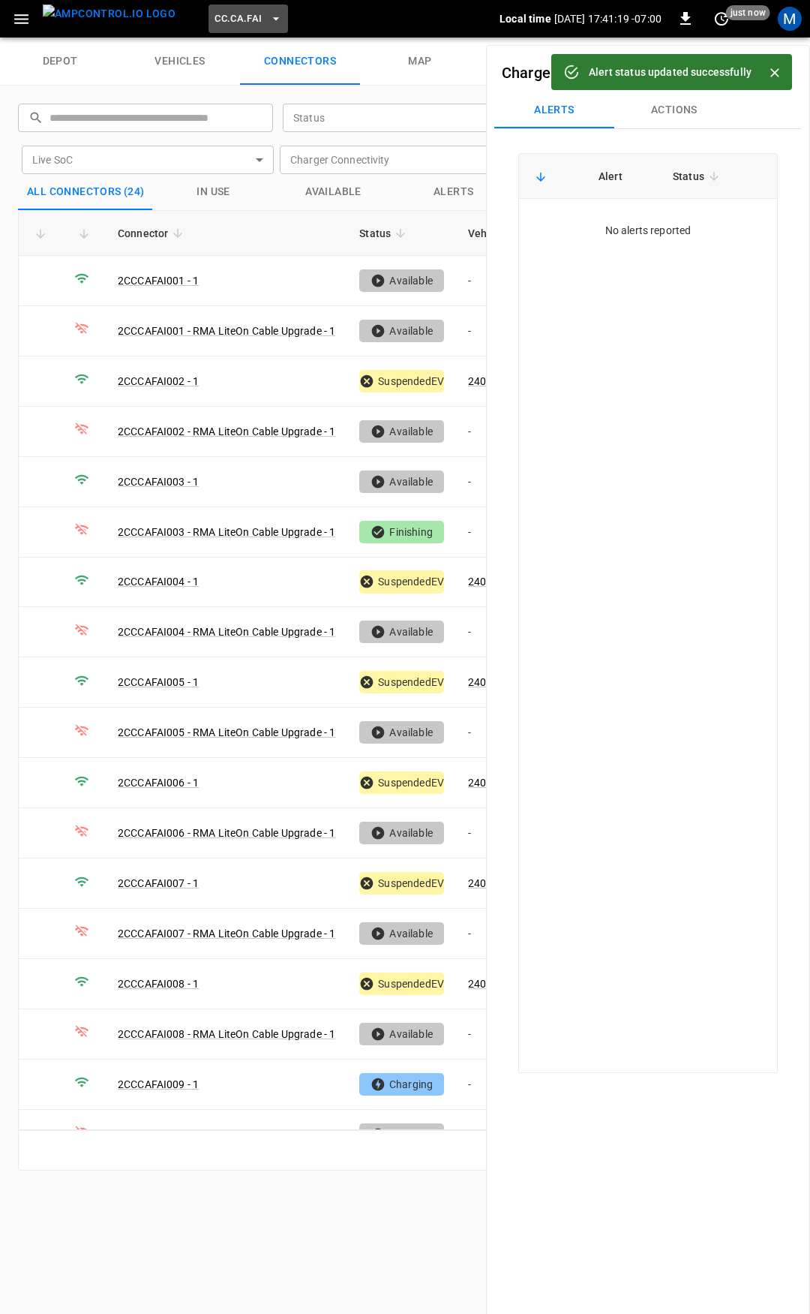
click at [215, 15] on span "CC.CA.FAI" at bounding box center [238, 19] width 47 height 17
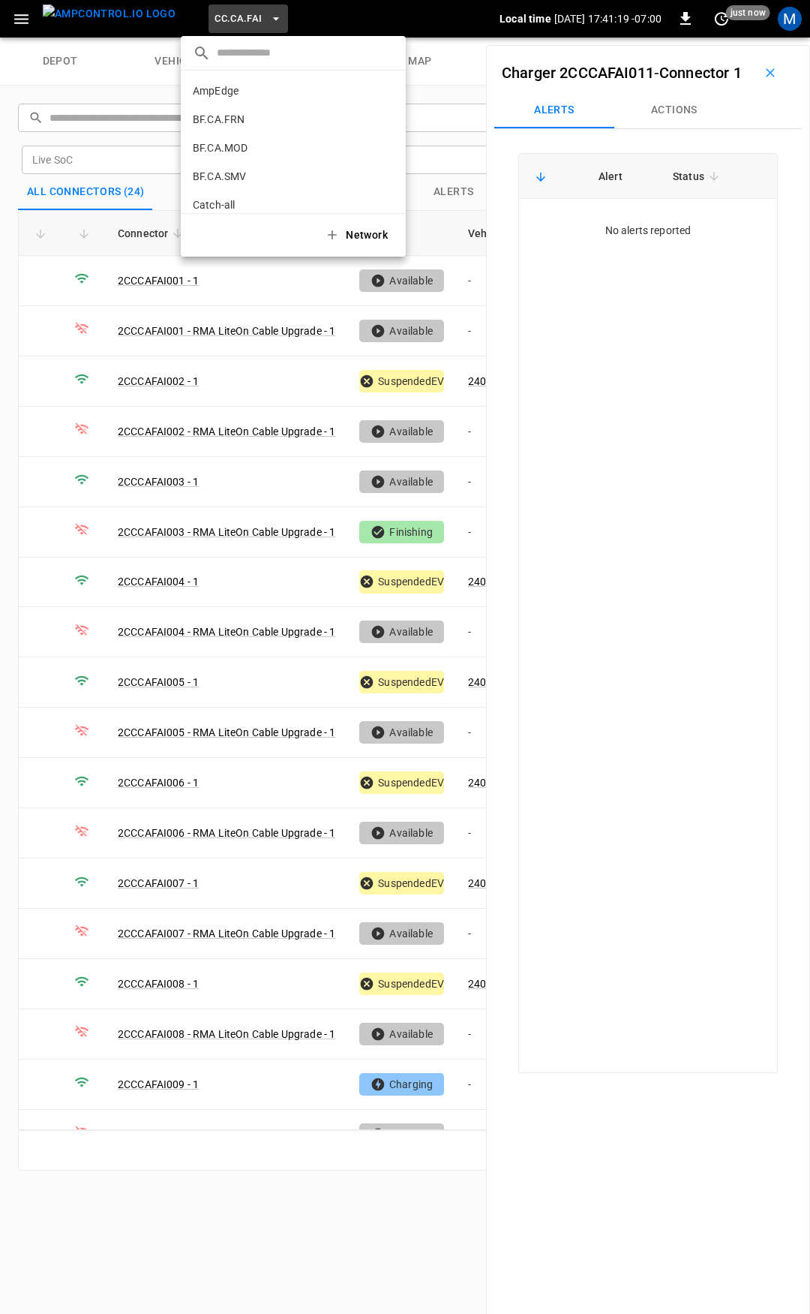
scroll to position [167, 0]
click at [243, 117] on p "CC.CA.OAK" at bounding box center [266, 123] width 146 height 15
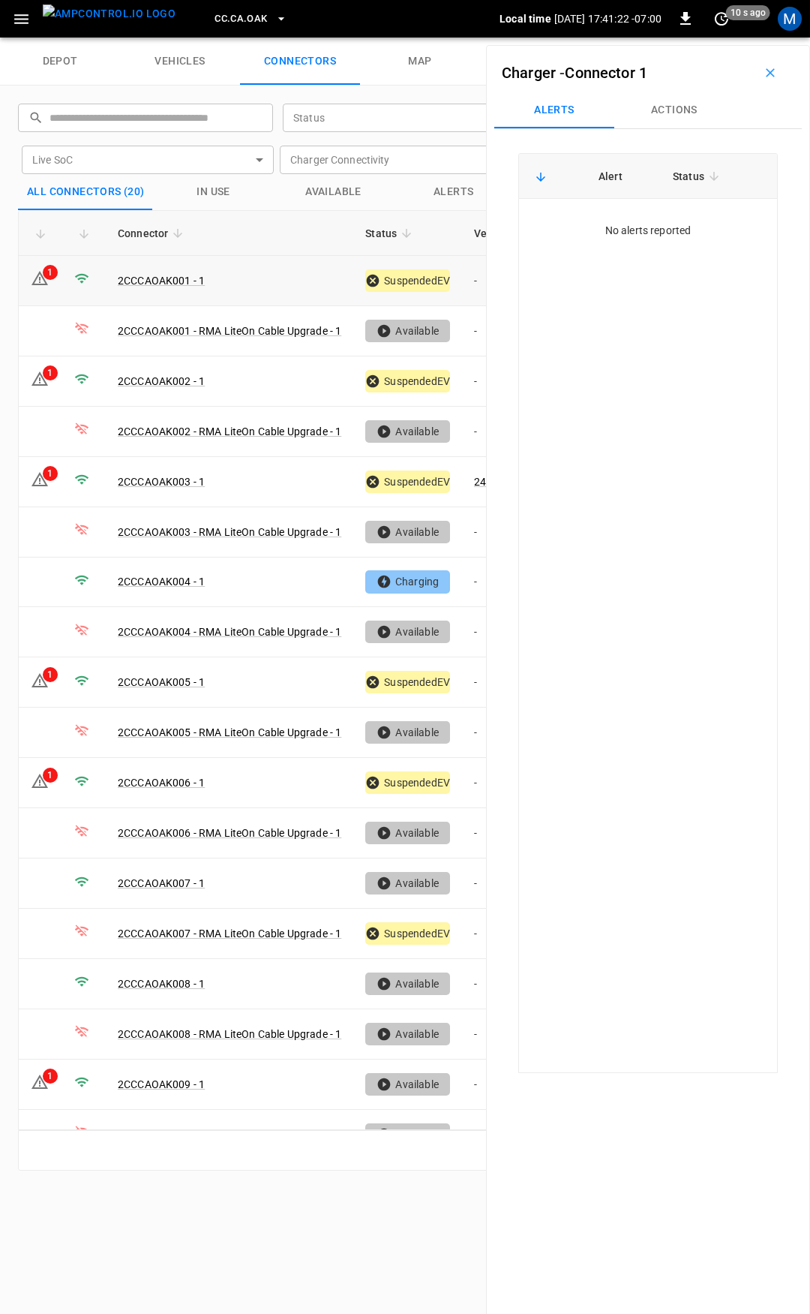
click at [479, 278] on td "-" at bounding box center [502, 281] width 80 height 50
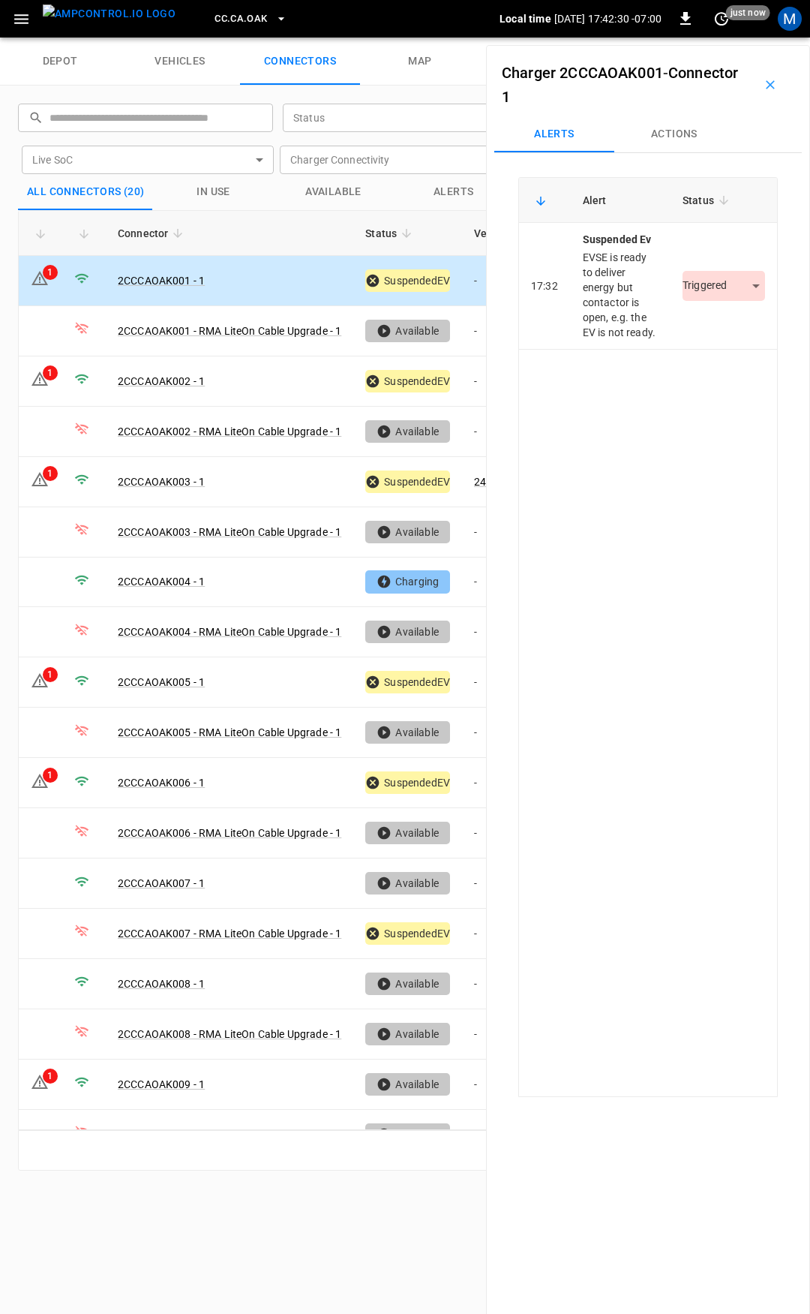
drag, startPoint x: 686, startPoint y: 124, endPoint x: 685, endPoint y: 133, distance: 9.0
click at [686, 124] on button "Actions" at bounding box center [674, 134] width 120 height 36
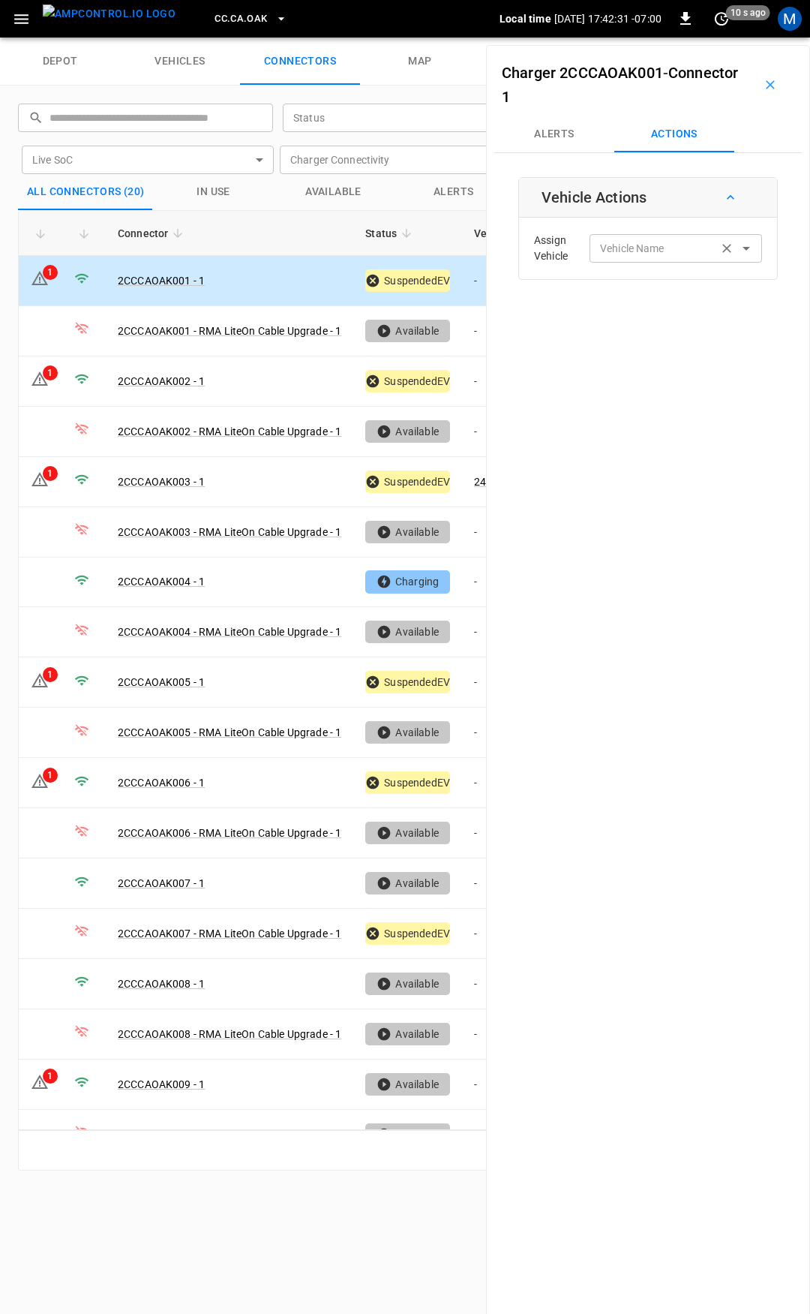
click at [662, 238] on div "Vehicle Name" at bounding box center [676, 248] width 173 height 28
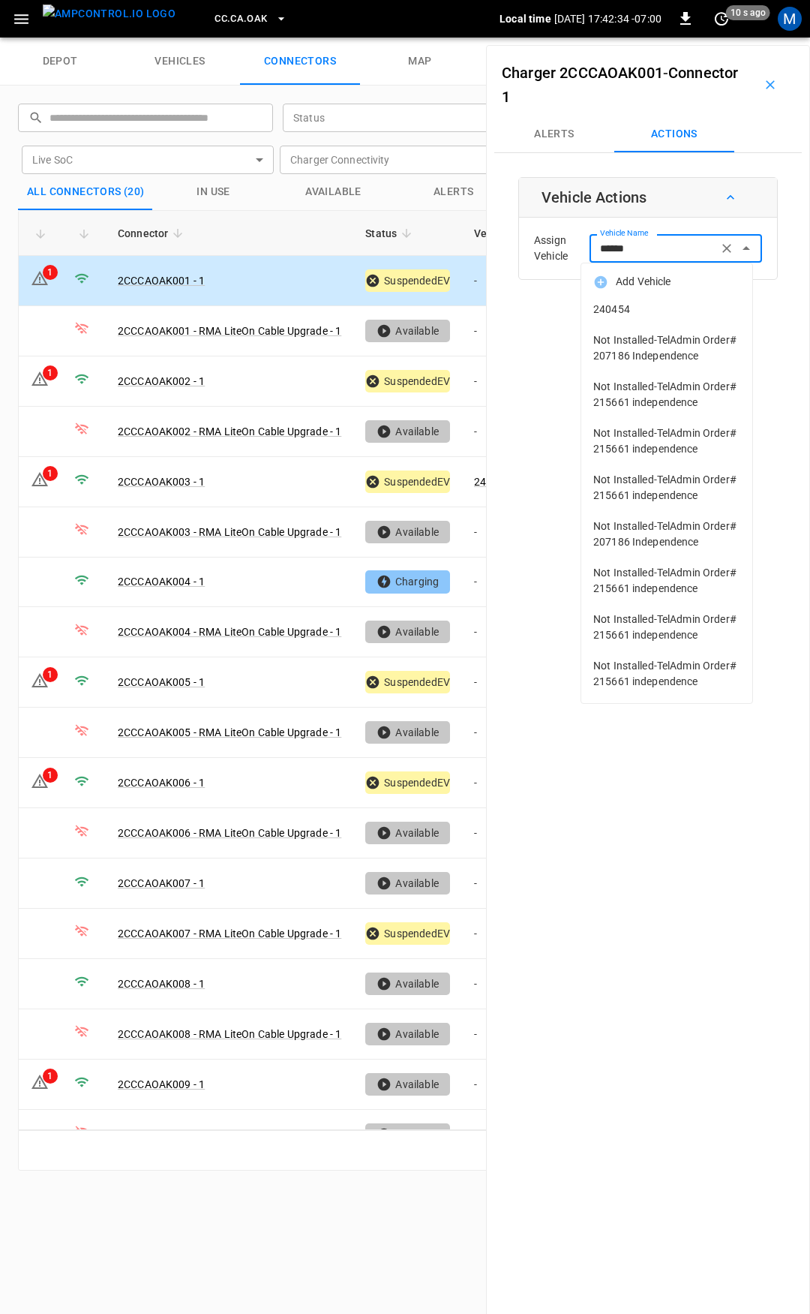
click at [671, 308] on span "240454" at bounding box center [666, 310] width 147 height 16
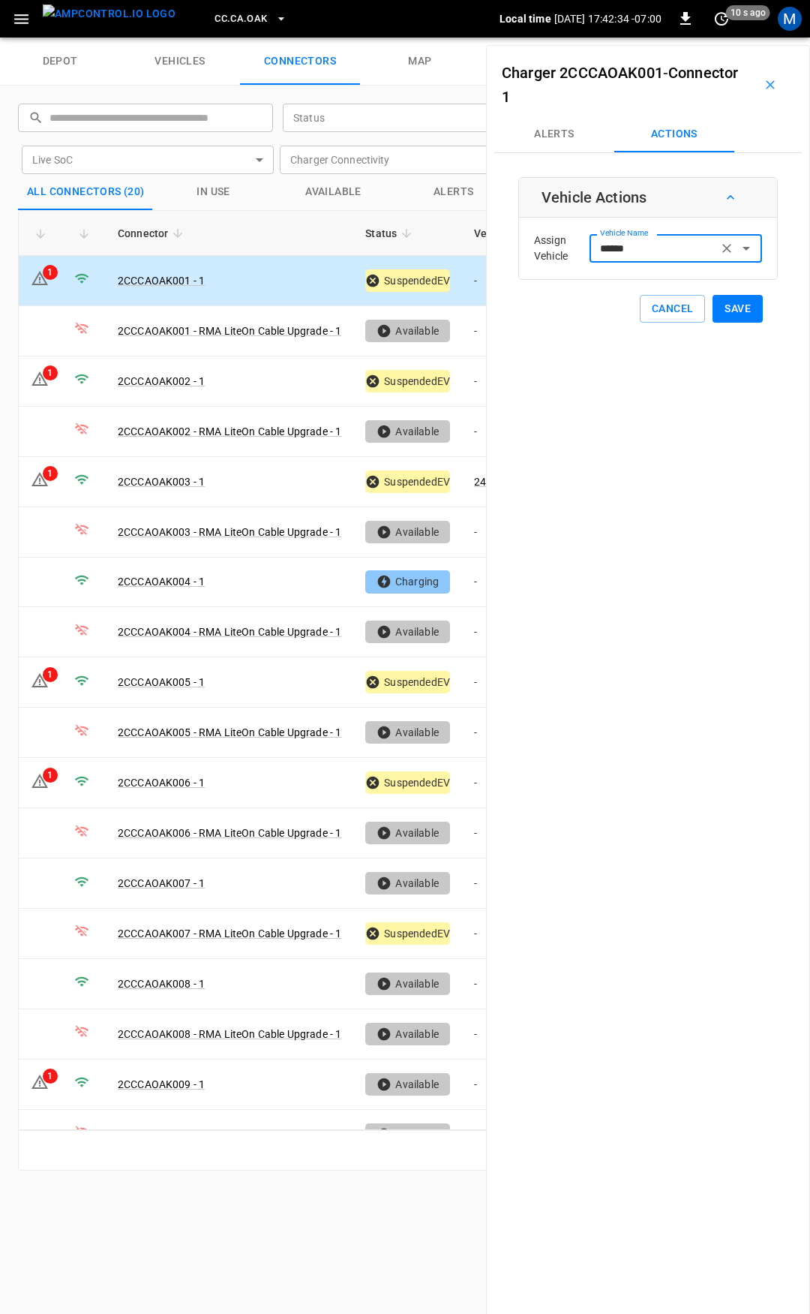
type input "******"
click at [723, 307] on button "Save" at bounding box center [738, 309] width 50 height 28
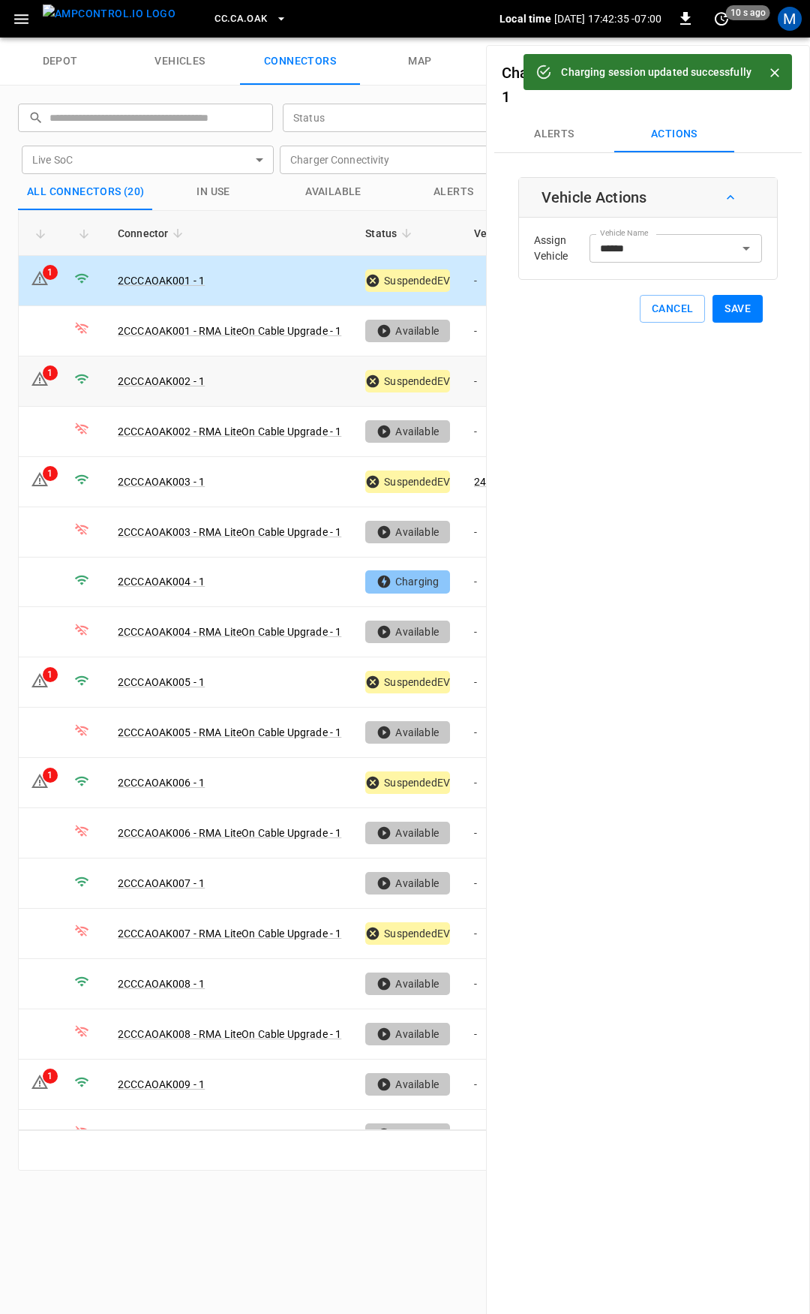
click at [473, 378] on td "-" at bounding box center [502, 381] width 80 height 50
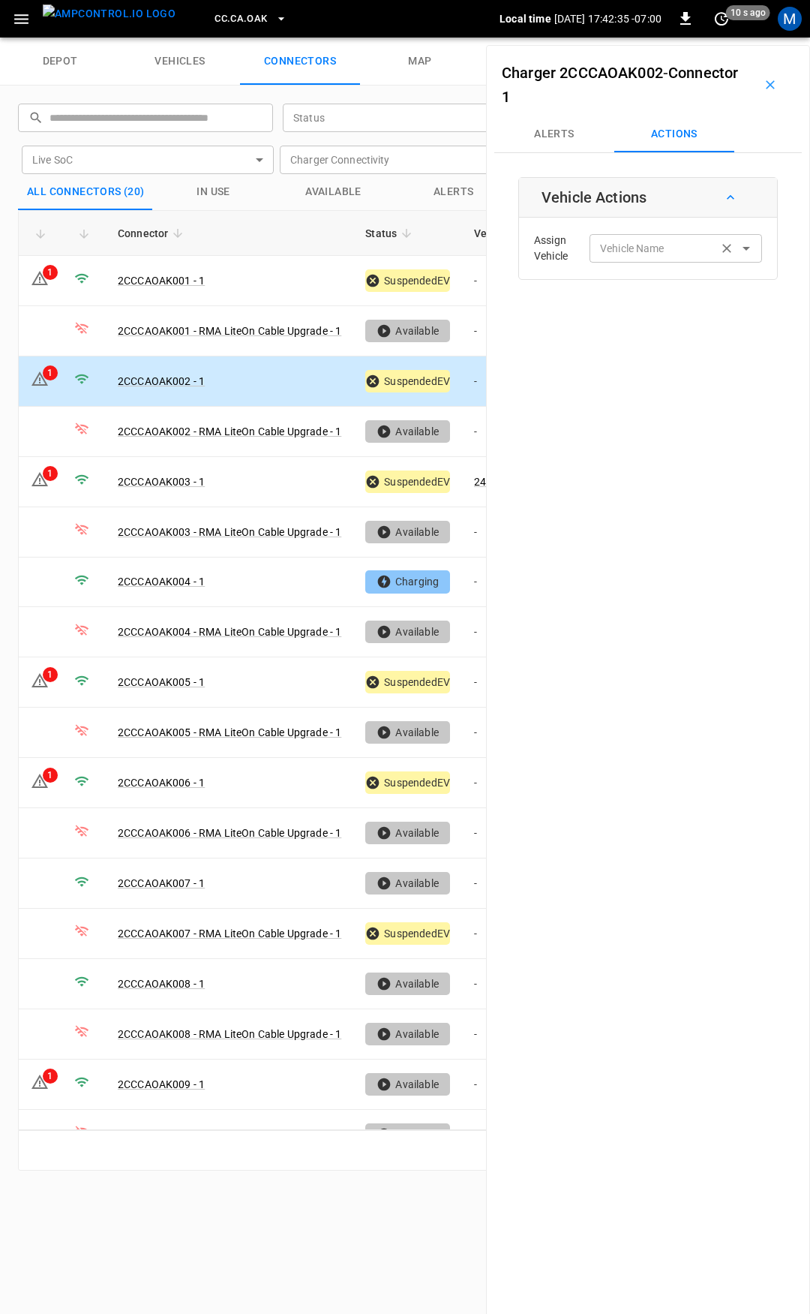
click at [625, 248] on input "Vehicle Name" at bounding box center [653, 248] width 119 height 19
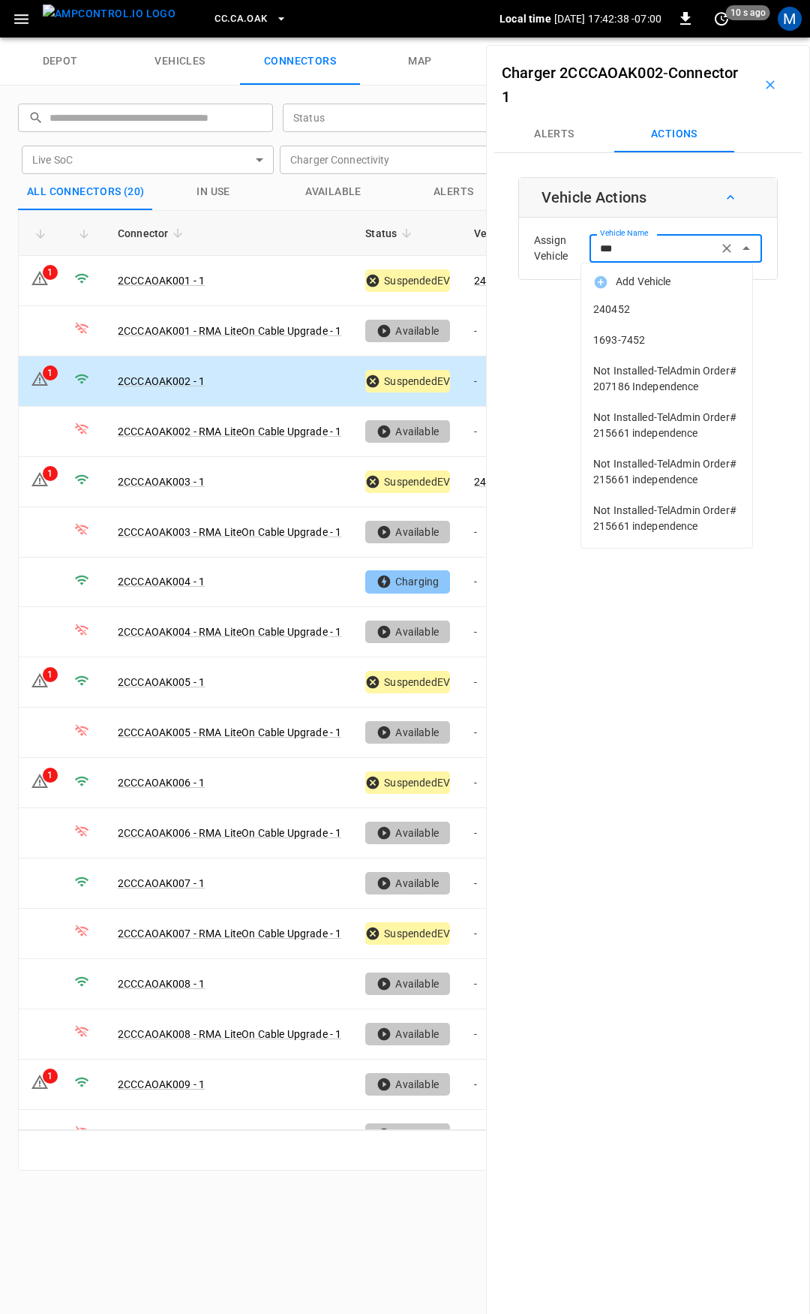
click at [630, 303] on span "240452" at bounding box center [666, 310] width 147 height 16
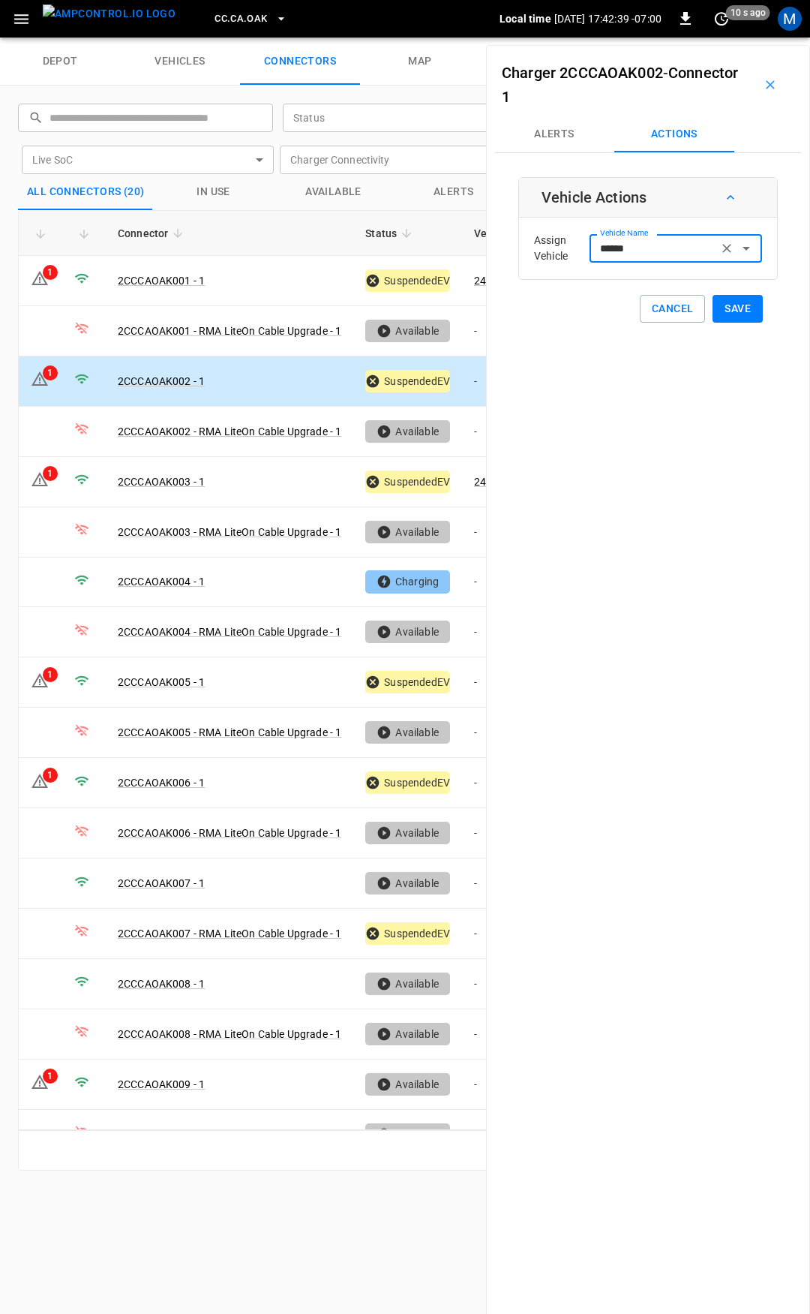
type input "******"
click at [737, 315] on button "Save" at bounding box center [738, 309] width 50 height 28
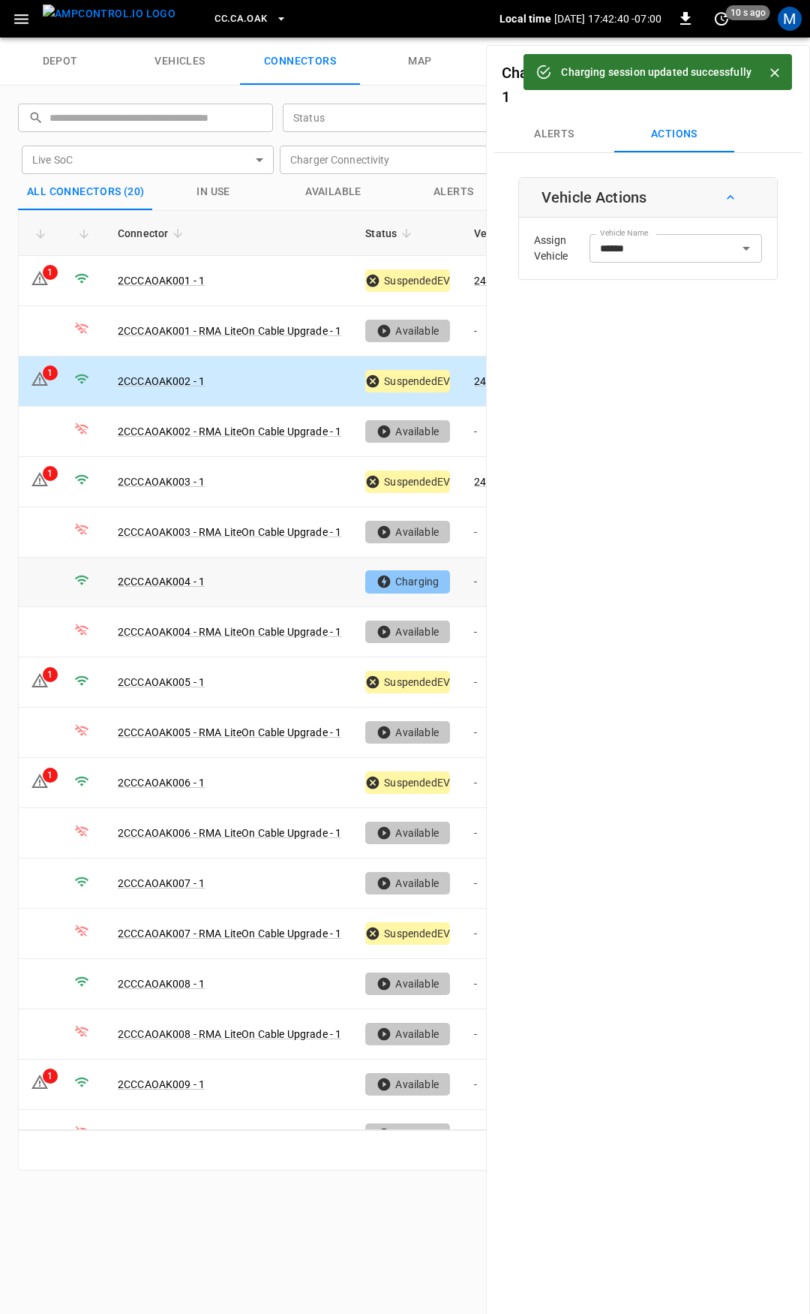
click at [476, 581] on td "-" at bounding box center [502, 582] width 80 height 50
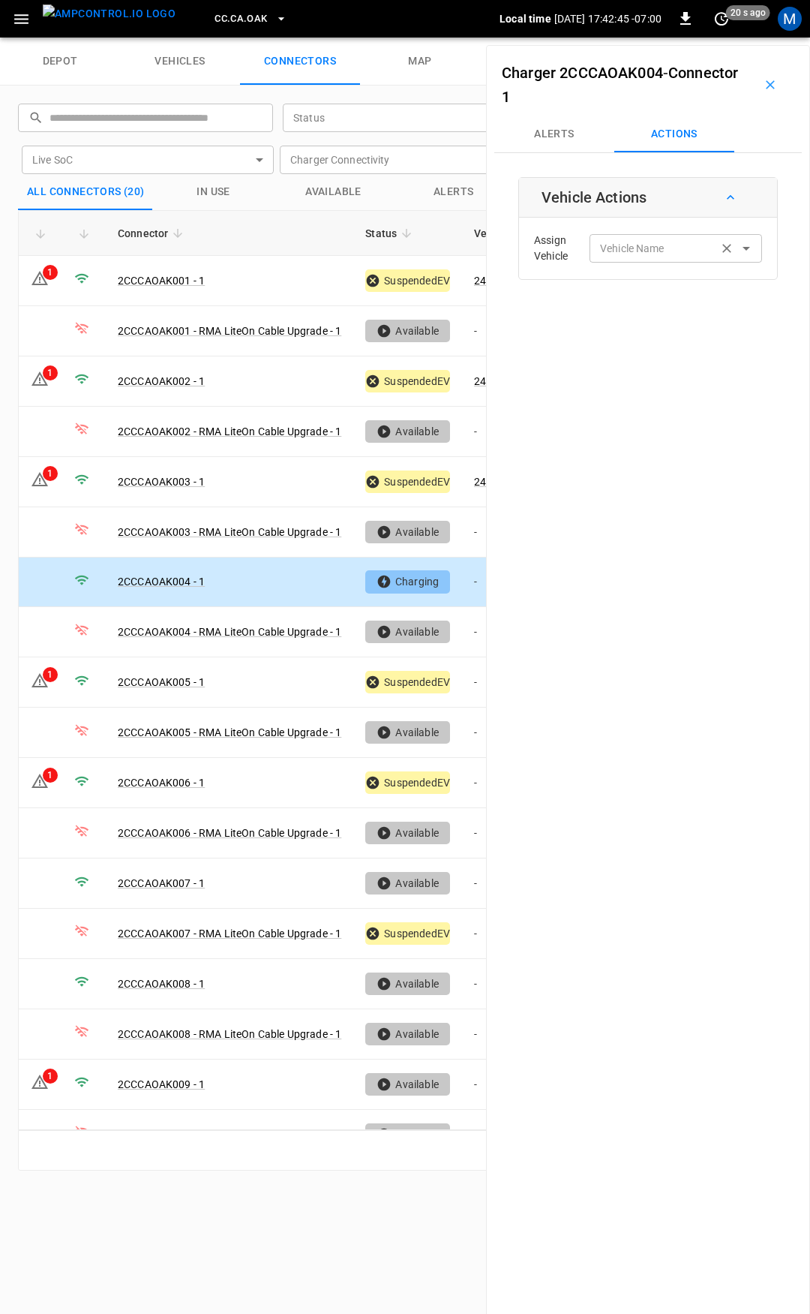
click at [617, 242] on div "Vehicle Name Vehicle Name" at bounding box center [676, 248] width 173 height 28
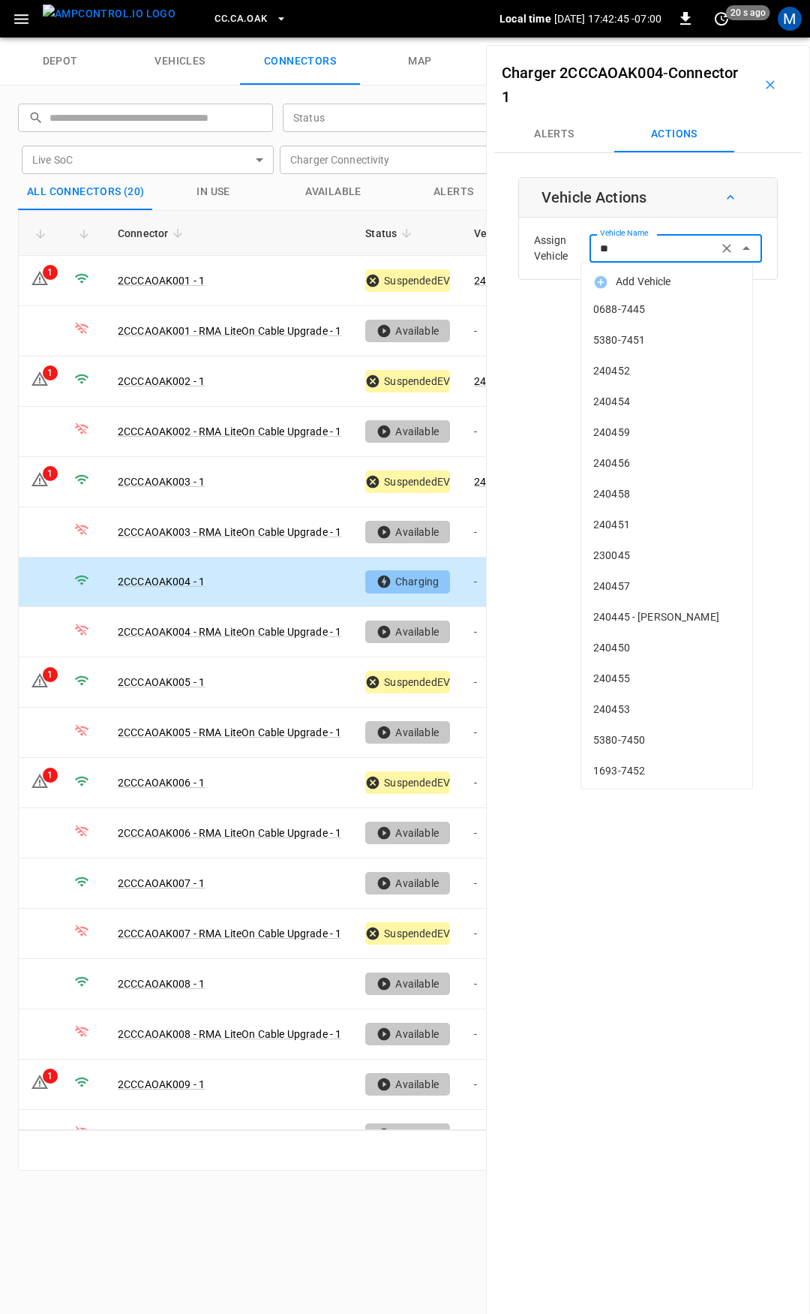
type input "***"
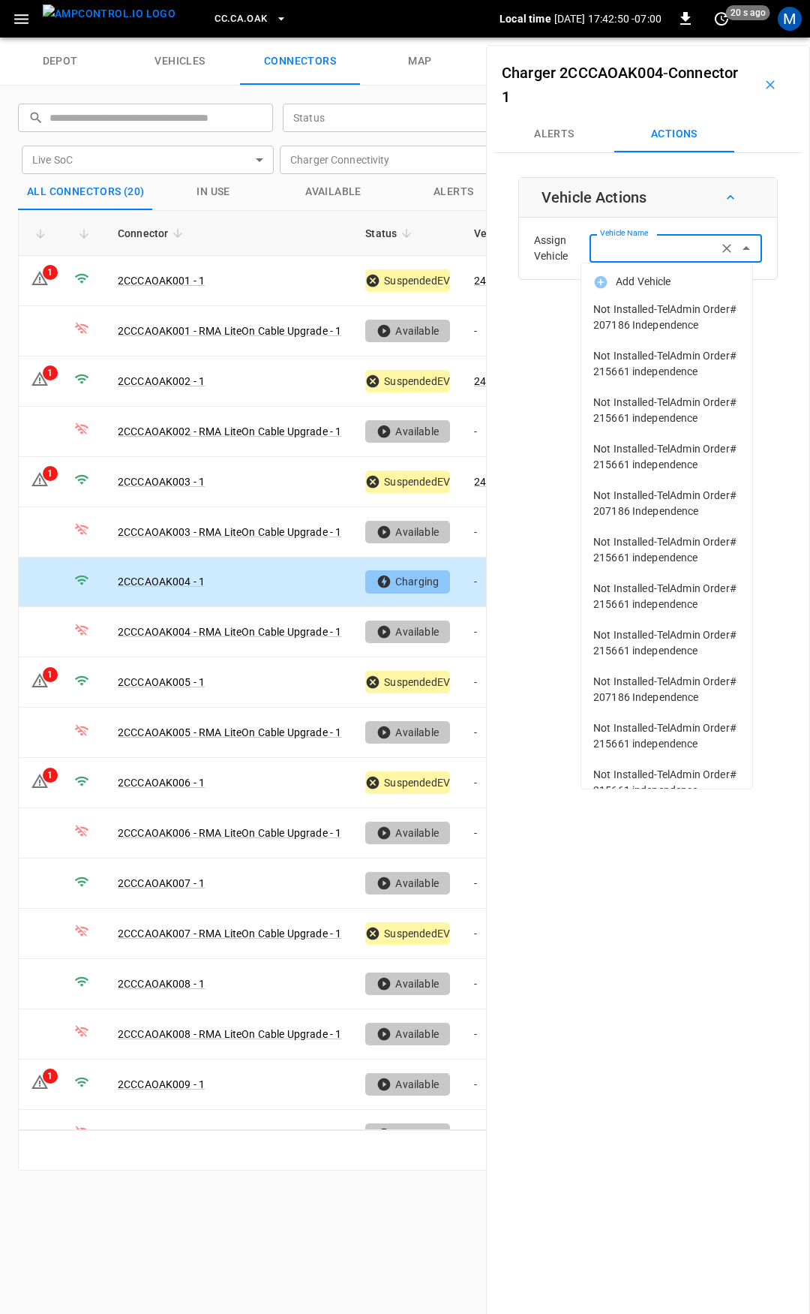
type input "*"
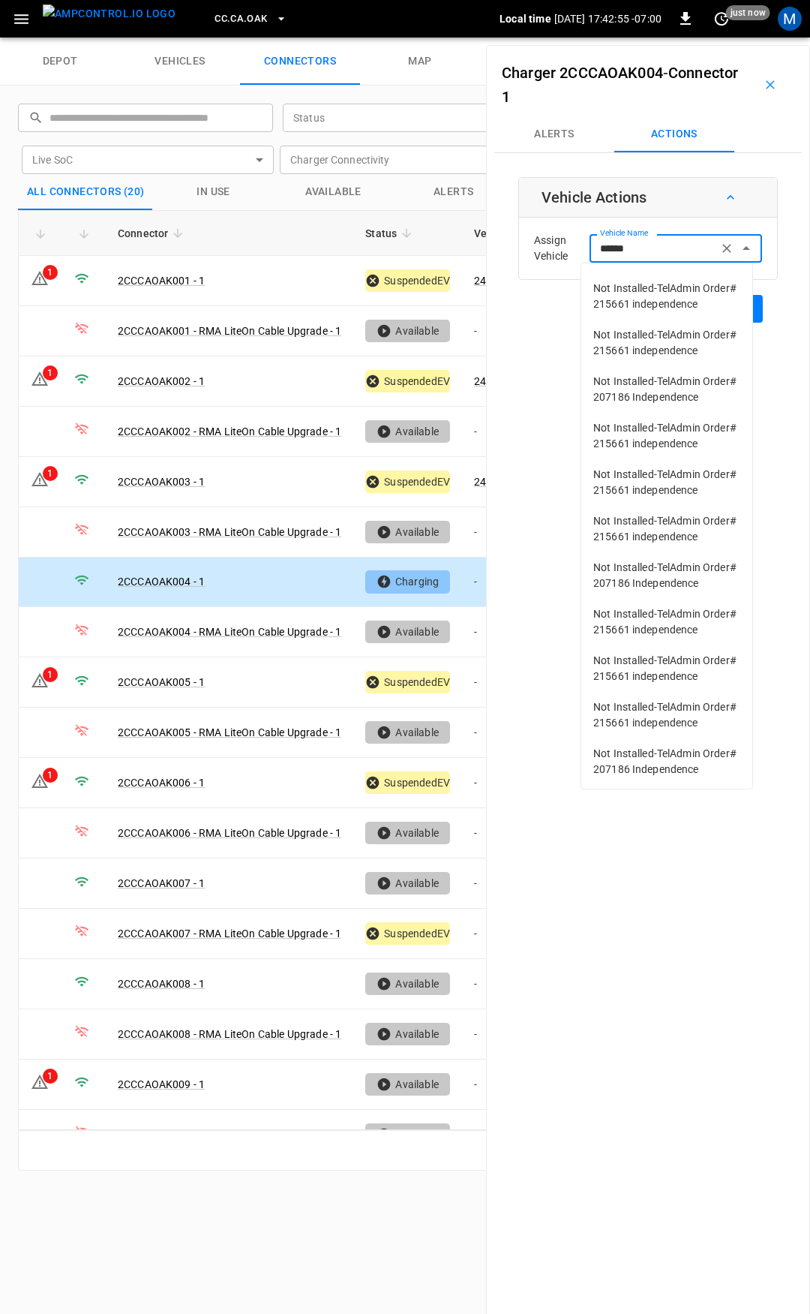
scroll to position [1252, 0]
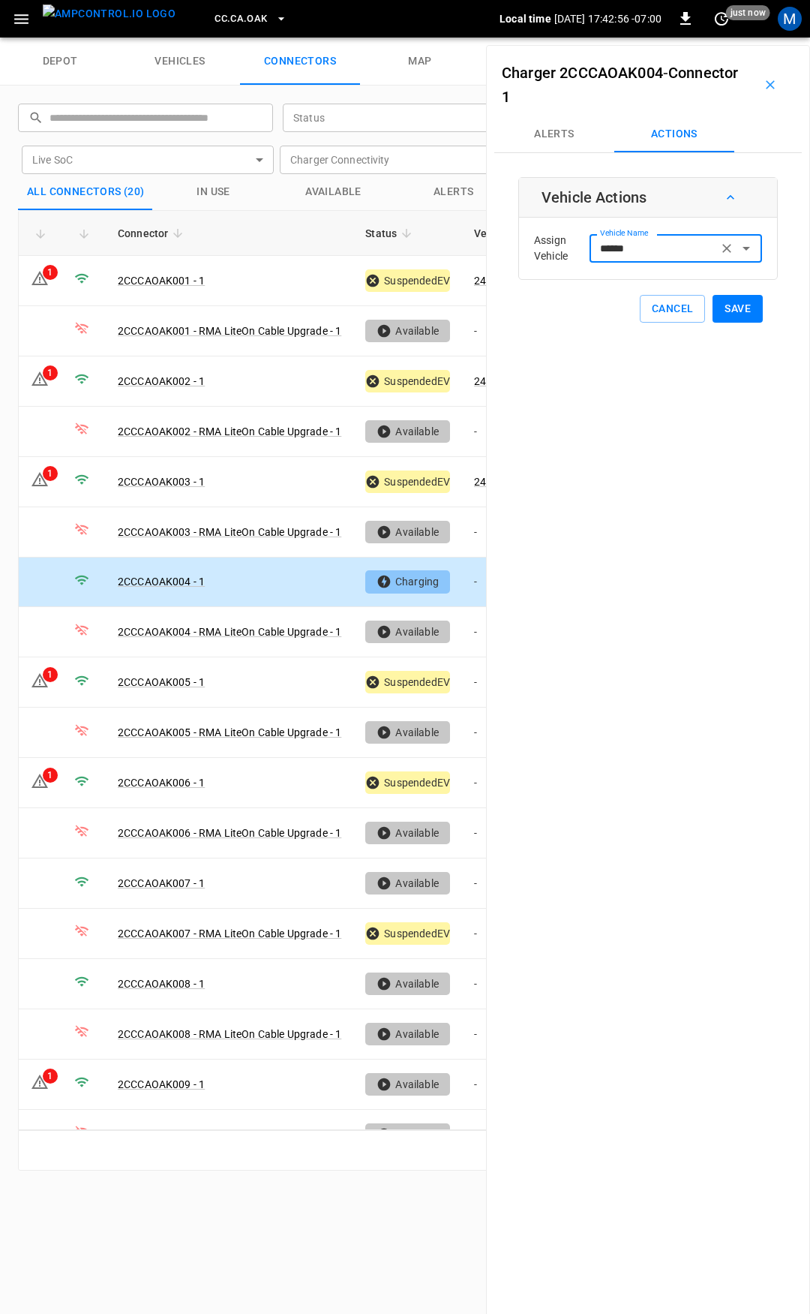
type input "******"
click at [723, 315] on button "Save" at bounding box center [738, 309] width 50 height 28
click at [476, 675] on td "-" at bounding box center [502, 682] width 80 height 50
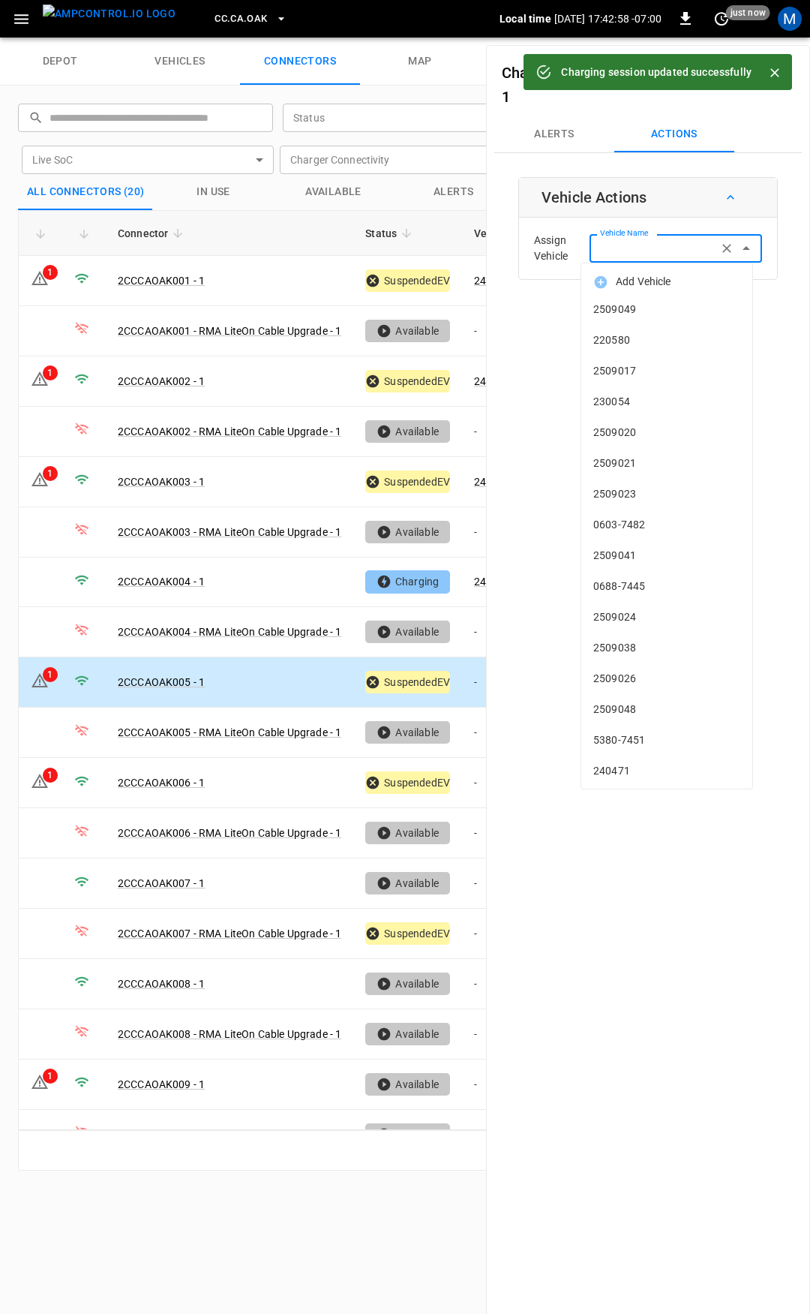
click at [651, 252] on input "Vehicle Name" at bounding box center [653, 248] width 119 height 19
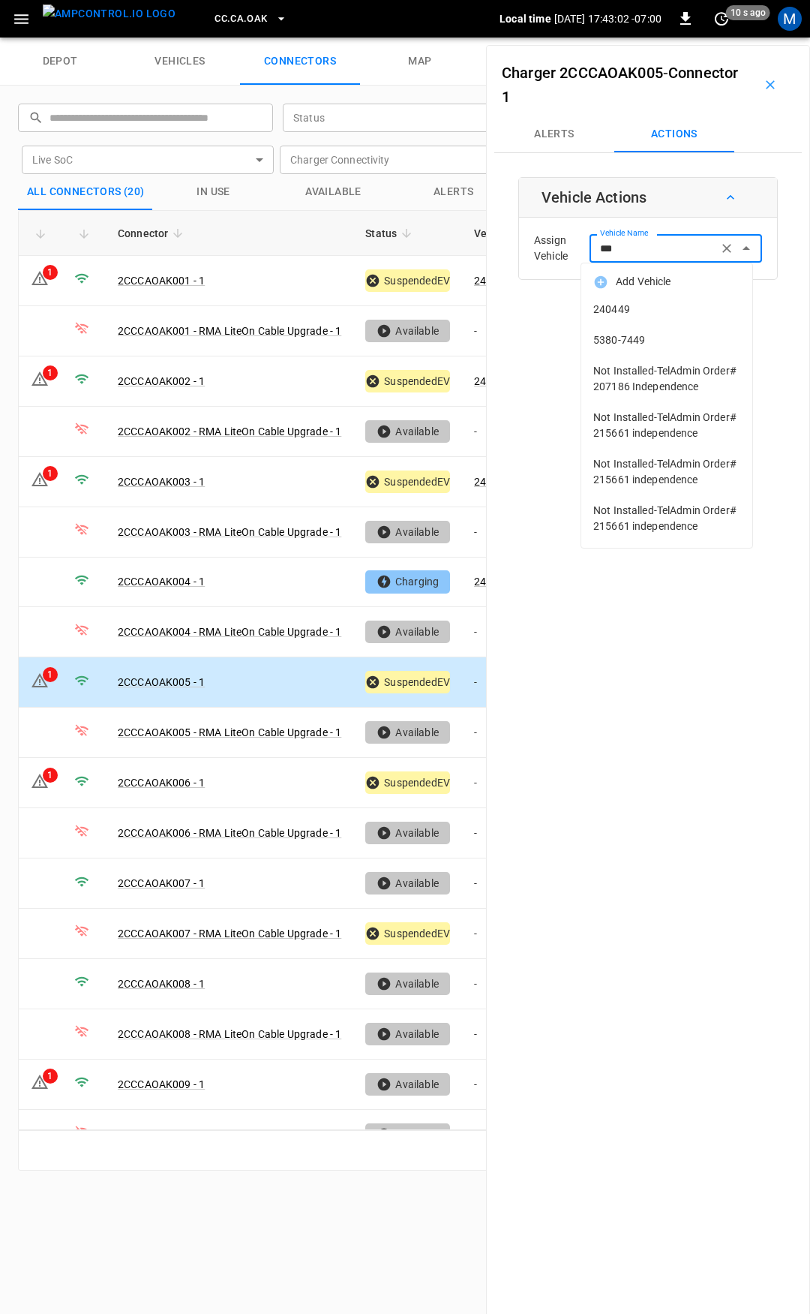
click at [719, 300] on li "240449" at bounding box center [666, 309] width 171 height 31
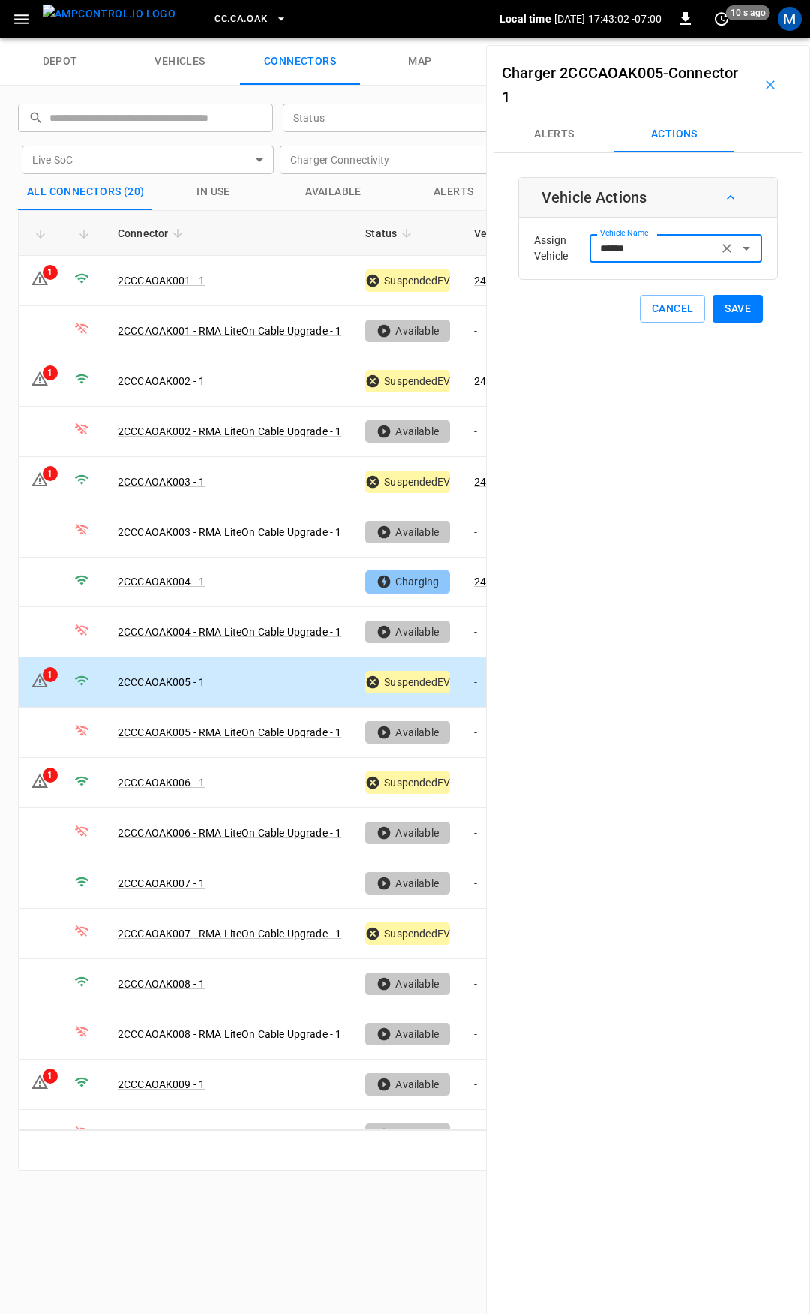
type input "******"
click at [748, 308] on button "Save" at bounding box center [738, 309] width 50 height 28
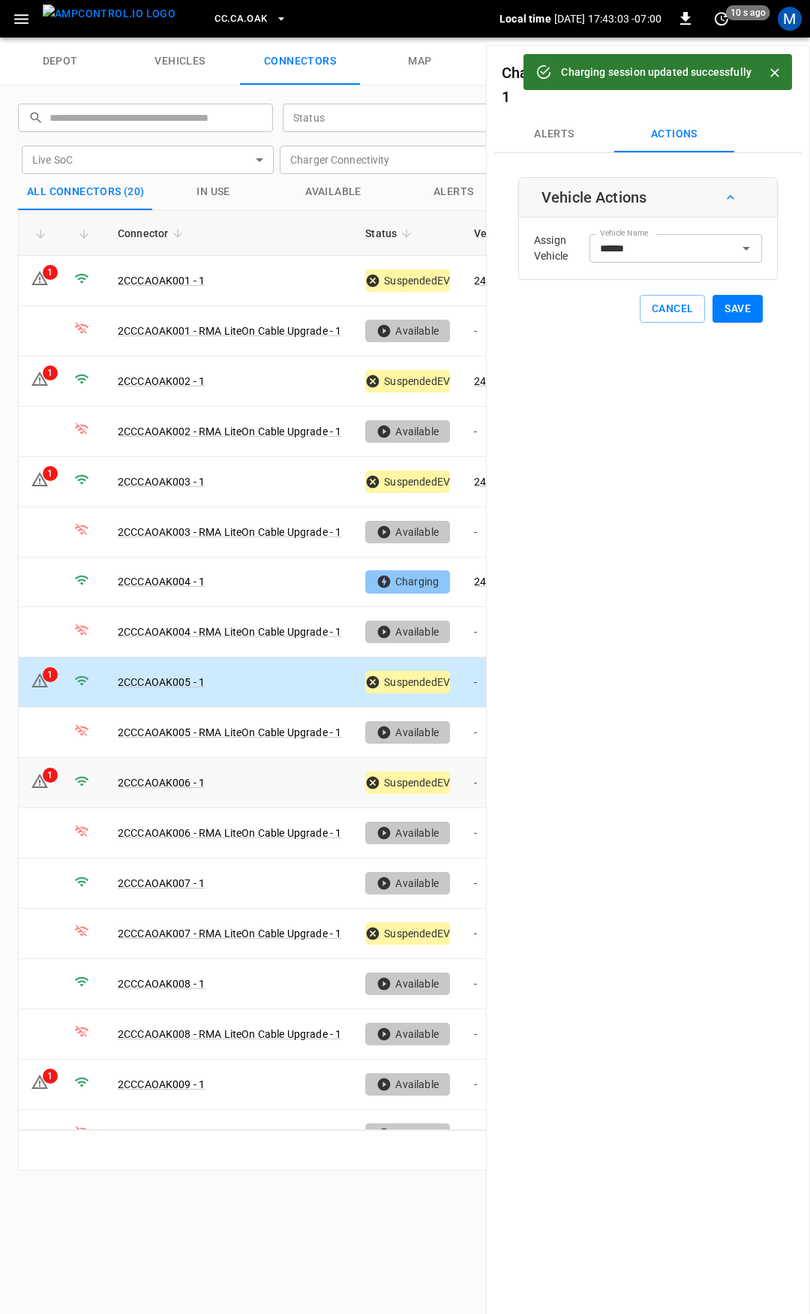
click at [469, 779] on td "-" at bounding box center [502, 783] width 80 height 50
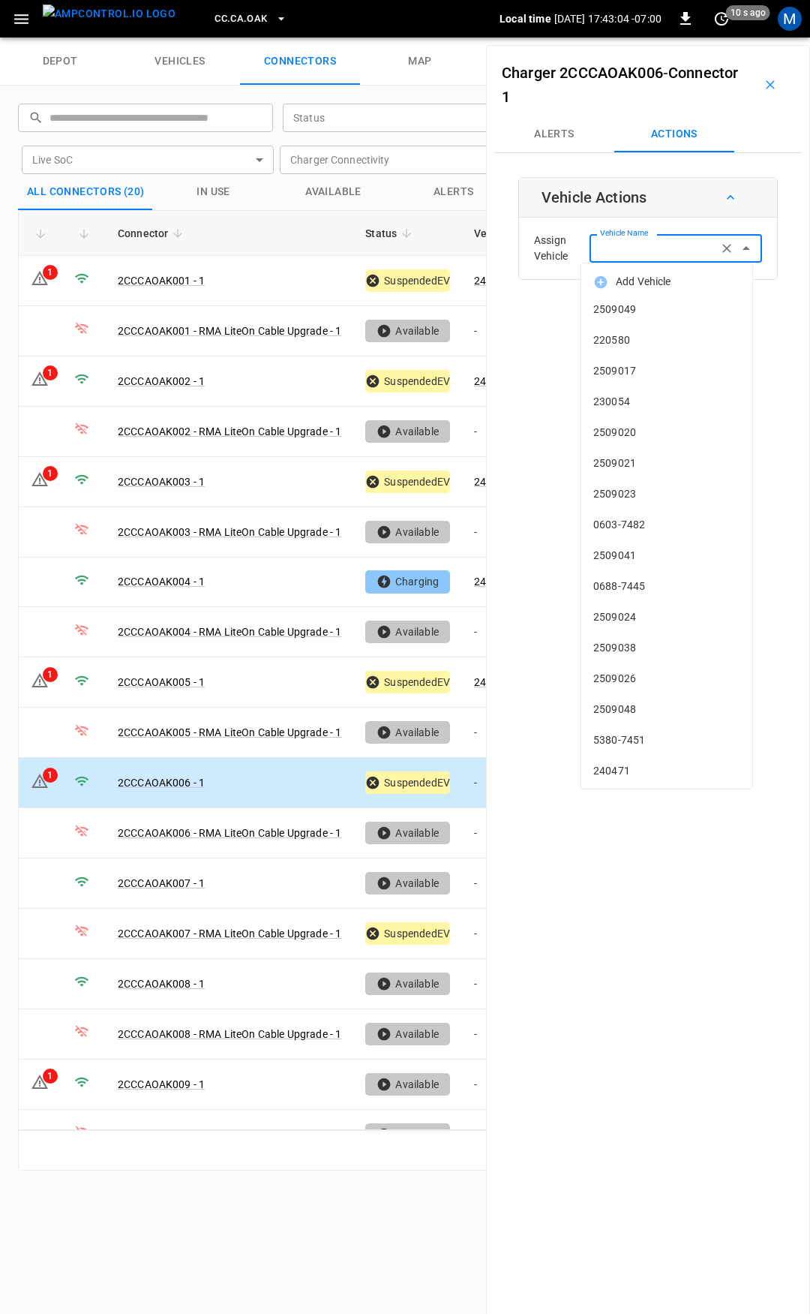
click at [637, 248] on input "Vehicle Name" at bounding box center [653, 248] width 119 height 19
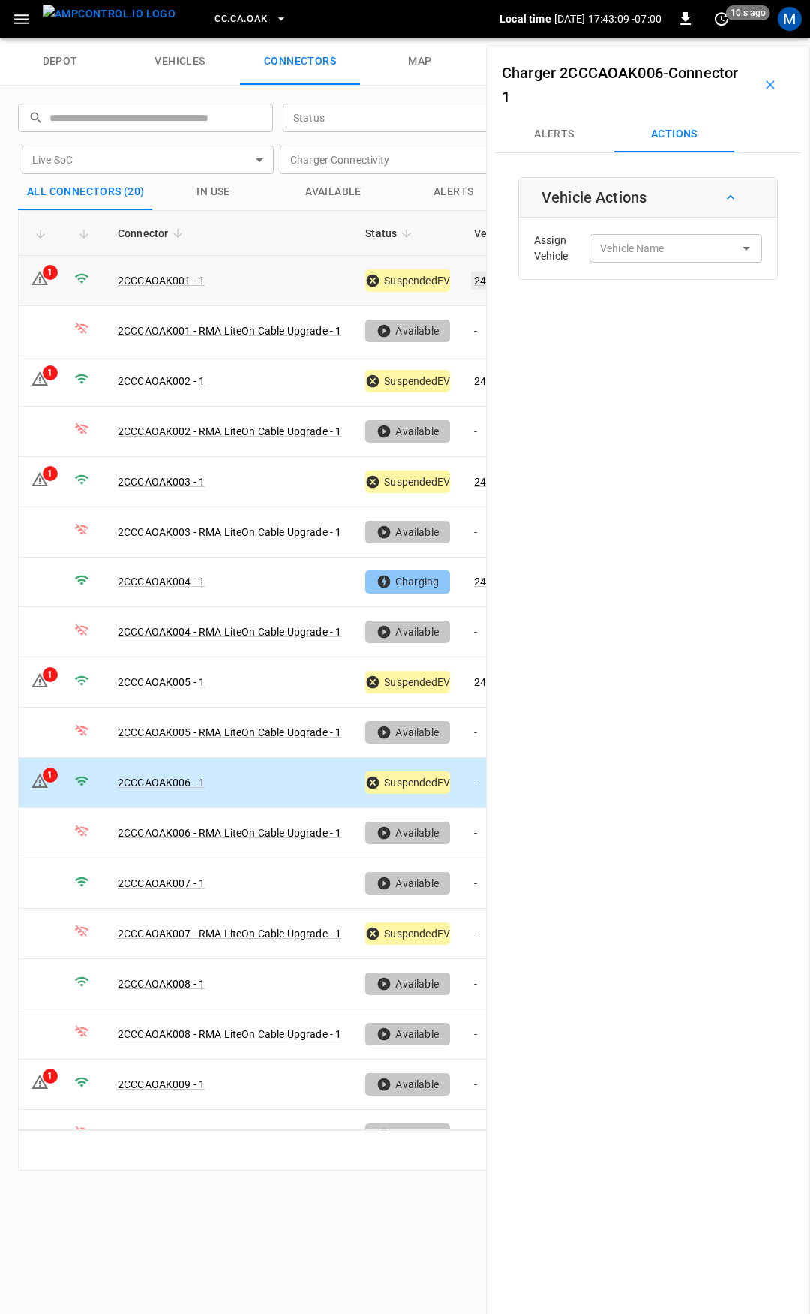
click at [475, 280] on link "240454" at bounding box center [492, 281] width 43 height 18
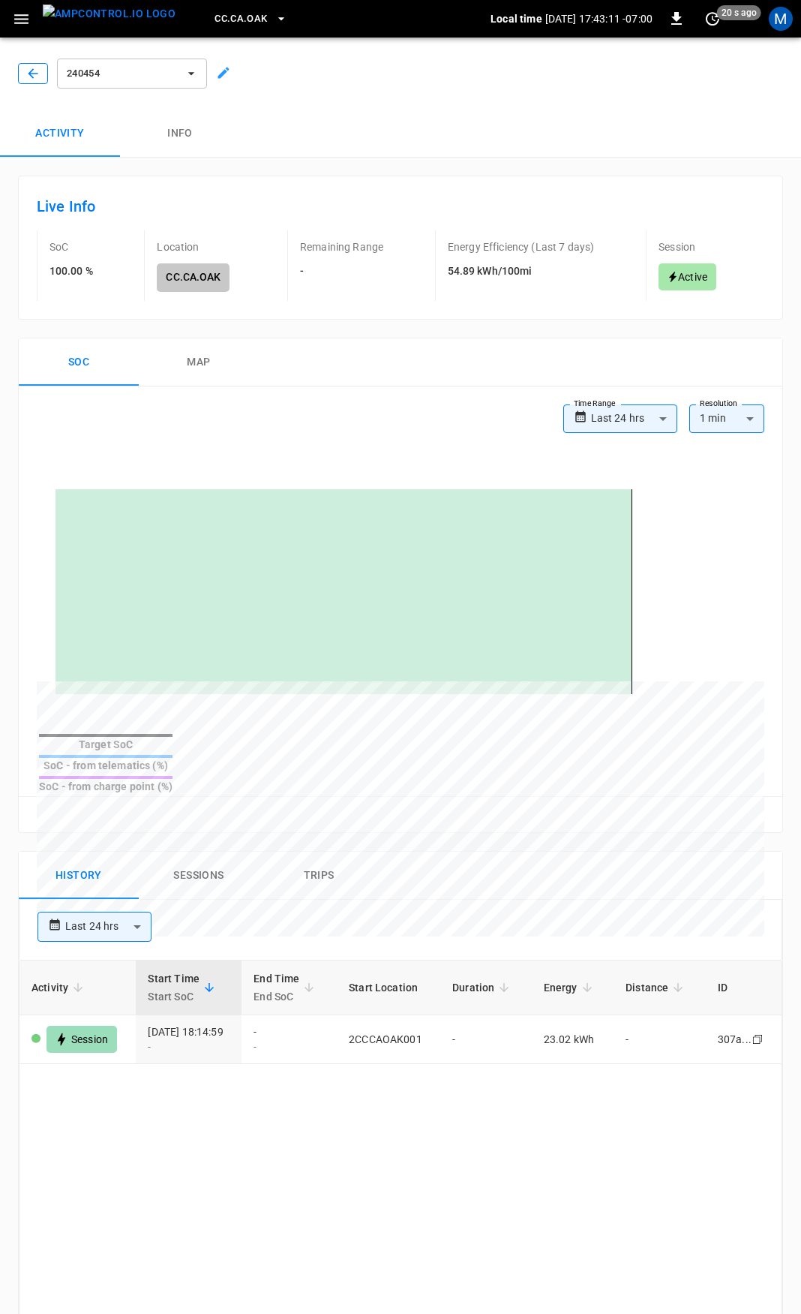
click at [40, 77] on icon "button" at bounding box center [33, 73] width 15 height 15
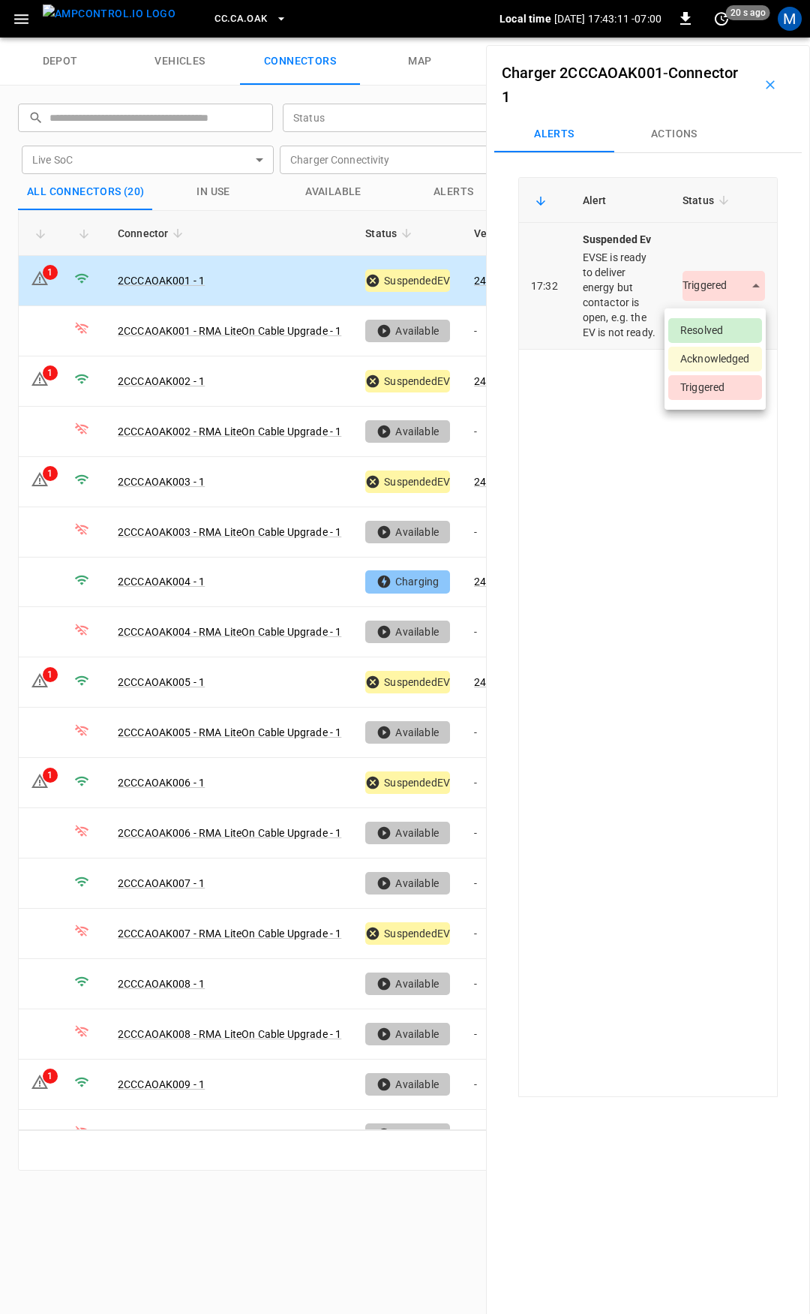
drag, startPoint x: 703, startPoint y: 284, endPoint x: 721, endPoint y: 317, distance: 36.9
click at [704, 38] on body "CC.CA.OAK Local time 2025-09-02 17:43:11 -07:00 0 20 s ago M depot vehicles con…" at bounding box center [405, 19] width 810 height 38
click at [726, 328] on li "Resolved" at bounding box center [715, 330] width 94 height 25
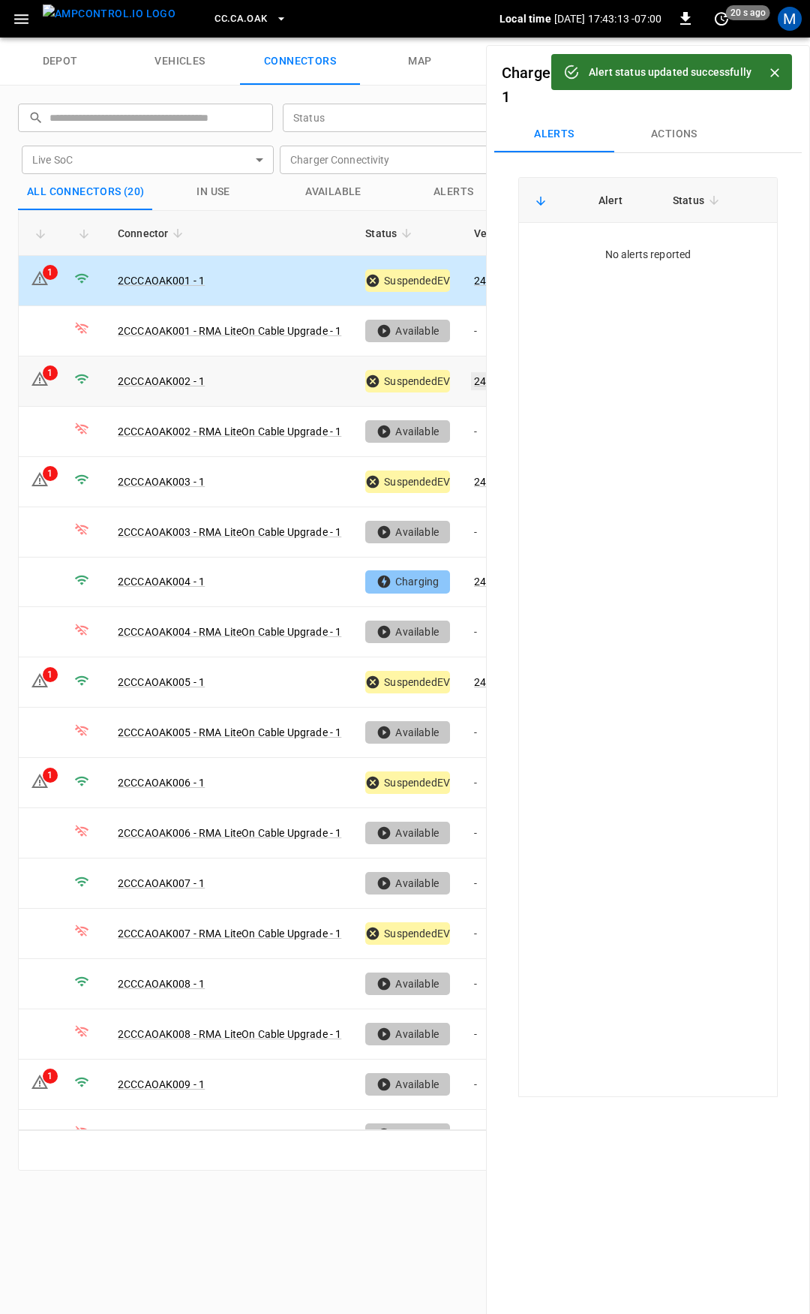
click at [479, 380] on link "240452" at bounding box center [492, 381] width 43 height 18
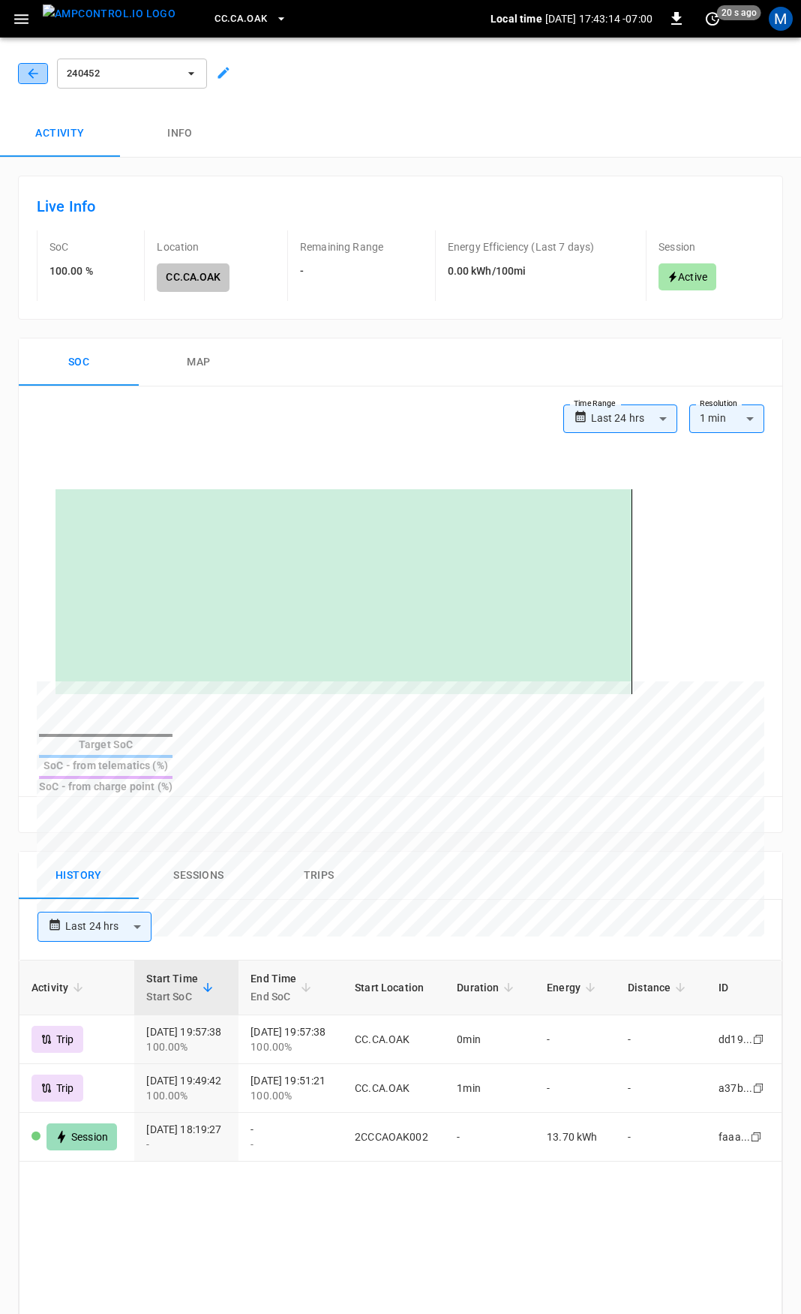
click at [23, 74] on button "button" at bounding box center [33, 73] width 30 height 21
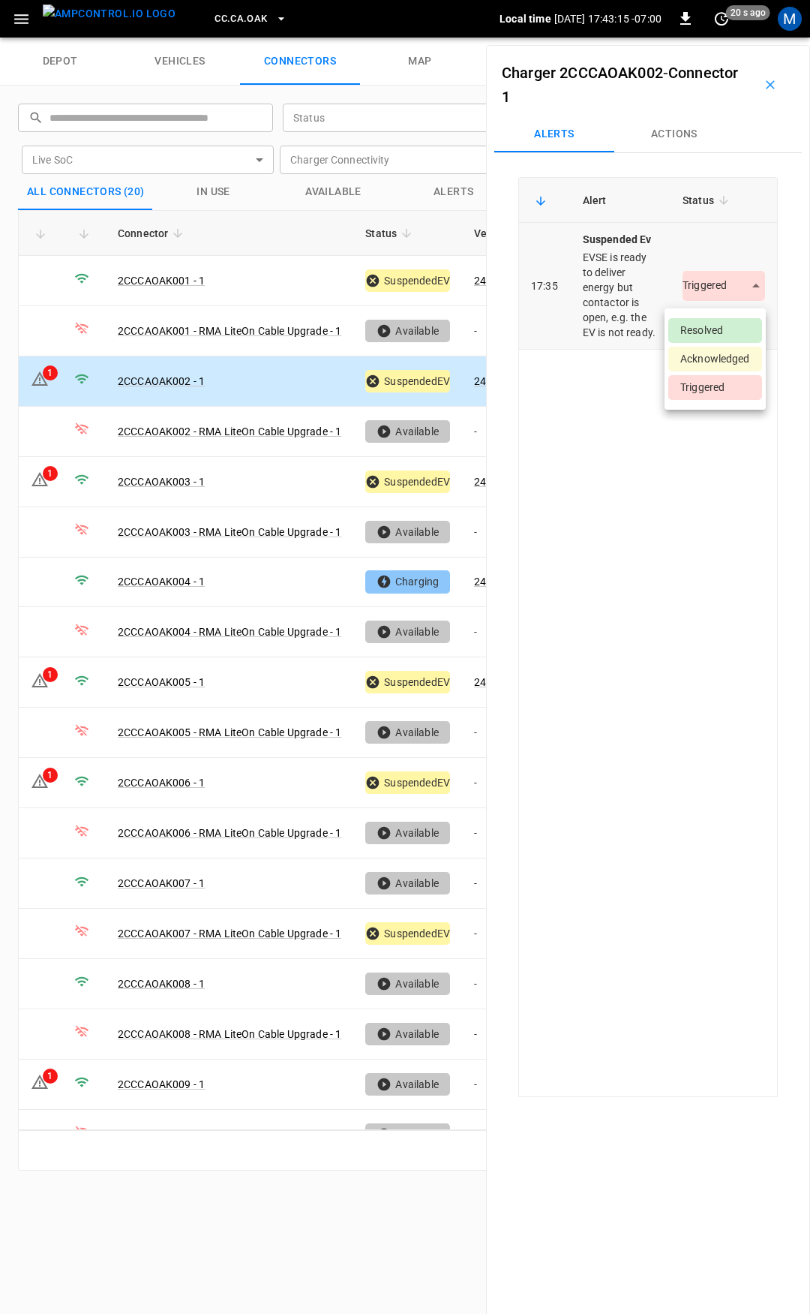
click at [719, 38] on body "CC.CA.OAK Local time 2025-09-02 17:43:15 -07:00 0 20 s ago M depot vehicles con…" at bounding box center [405, 19] width 810 height 38
click at [722, 337] on li "Resolved" at bounding box center [715, 330] width 94 height 25
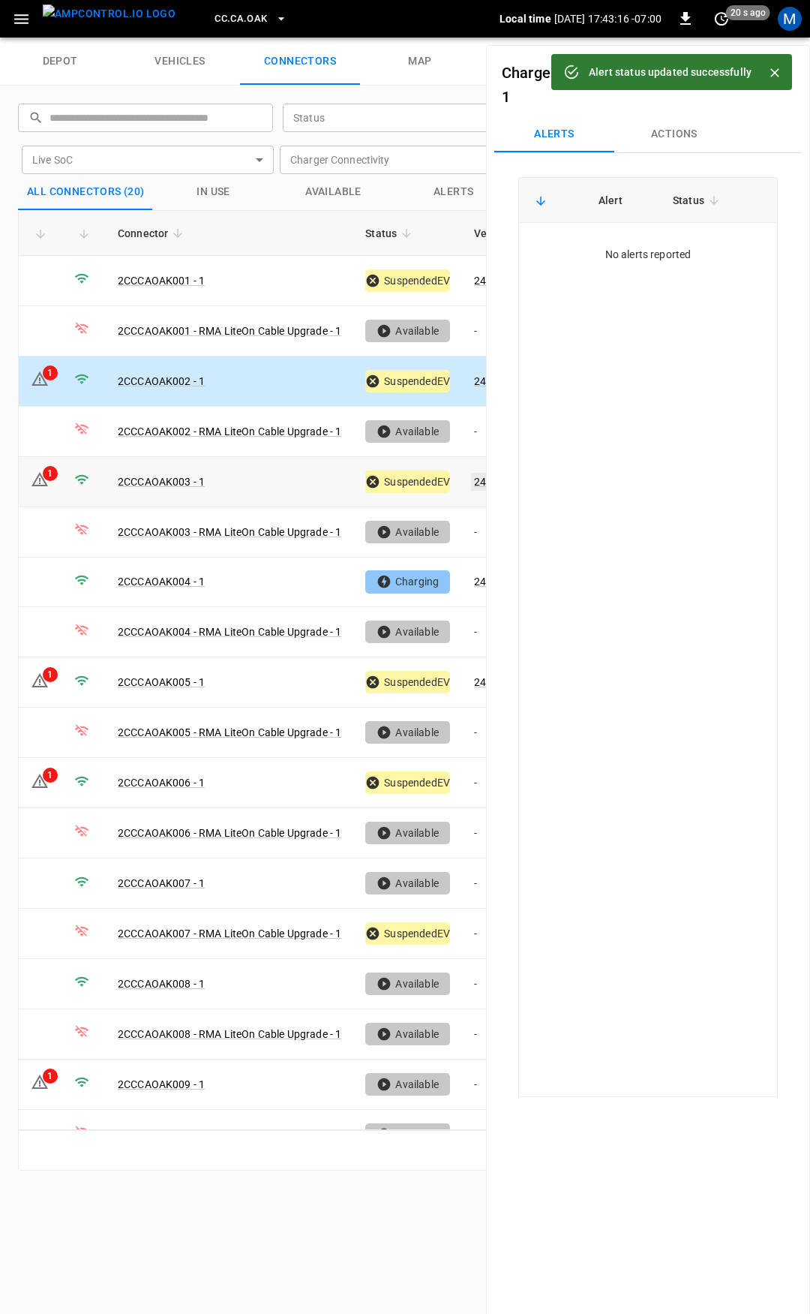
click at [479, 476] on link "240448" at bounding box center [492, 482] width 43 height 18
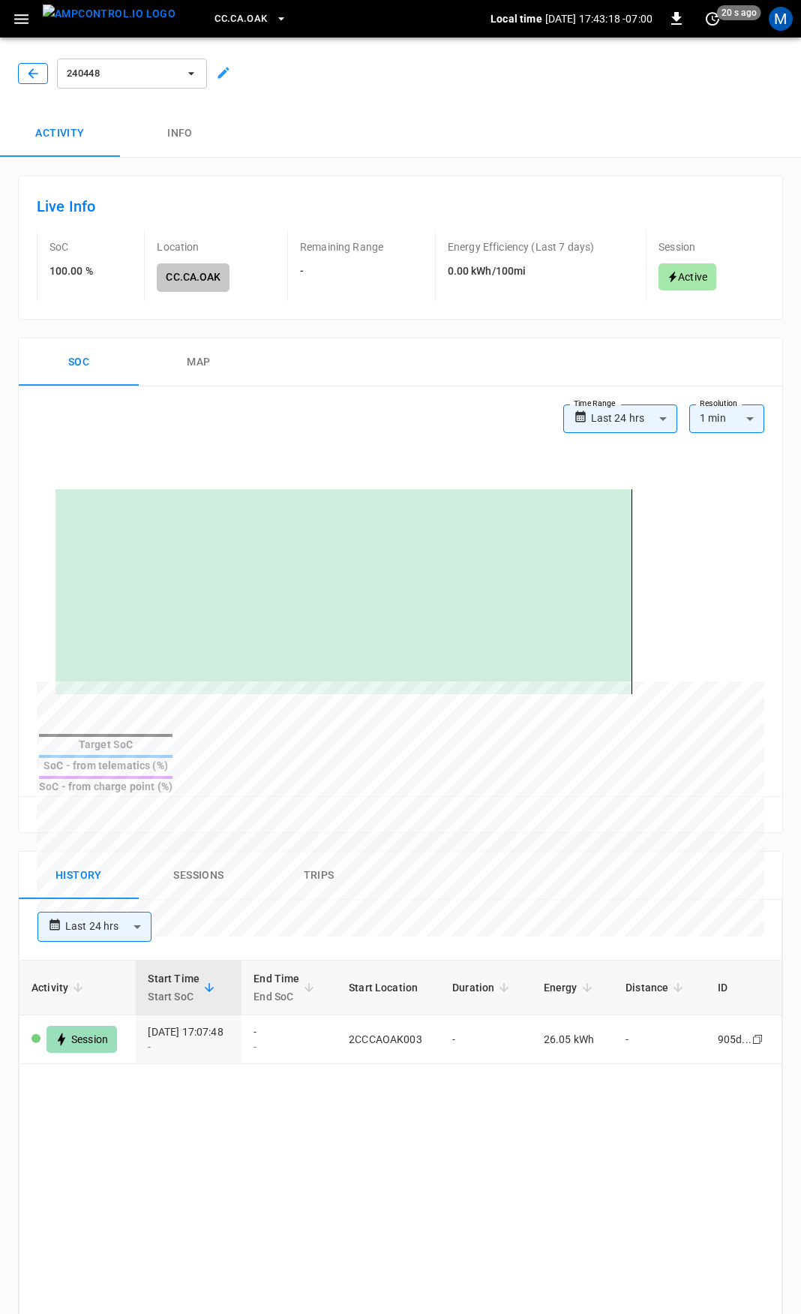
click at [35, 68] on icon "button" at bounding box center [33, 73] width 15 height 15
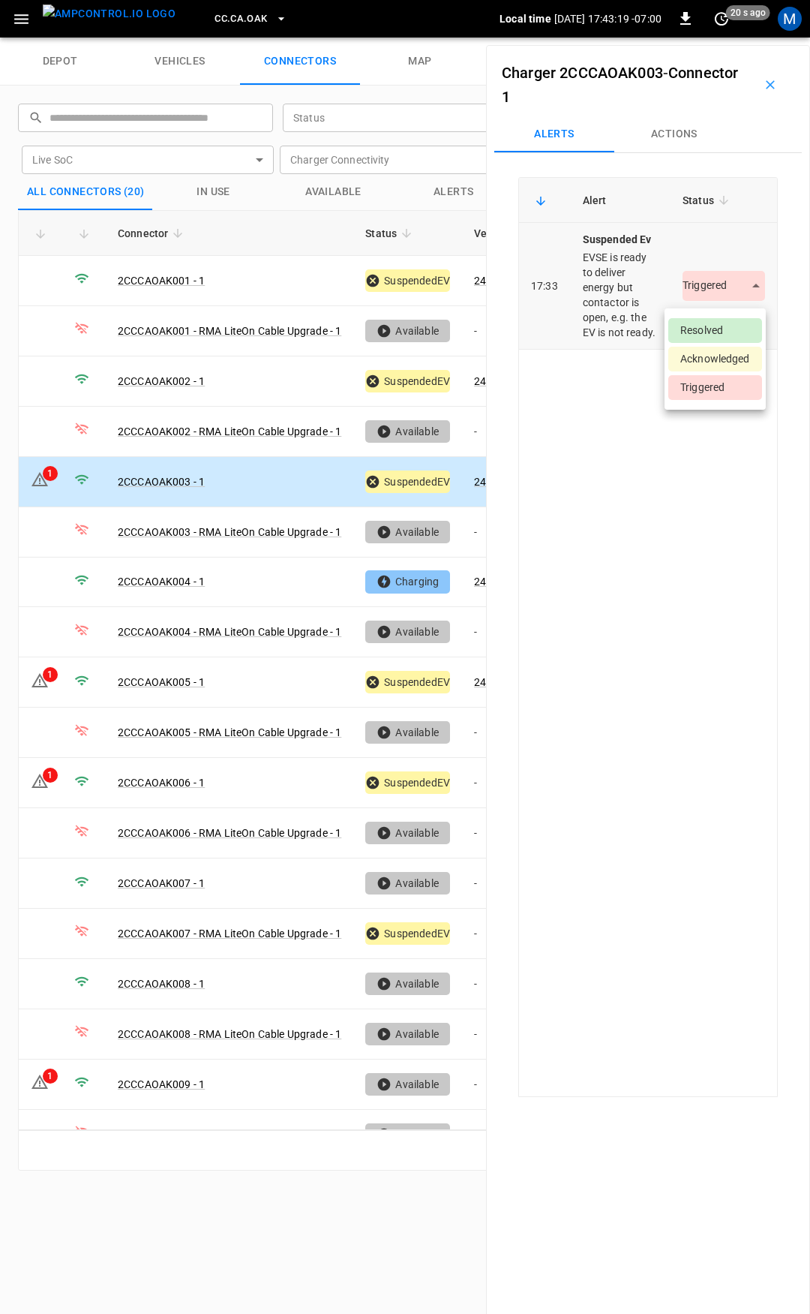
click at [698, 38] on body "CC.CA.OAK Local time 2025-09-02 17:43:19 -07:00 0 20 s ago M depot vehicles con…" at bounding box center [405, 19] width 810 height 38
click at [705, 329] on li "Resolved" at bounding box center [715, 330] width 94 height 25
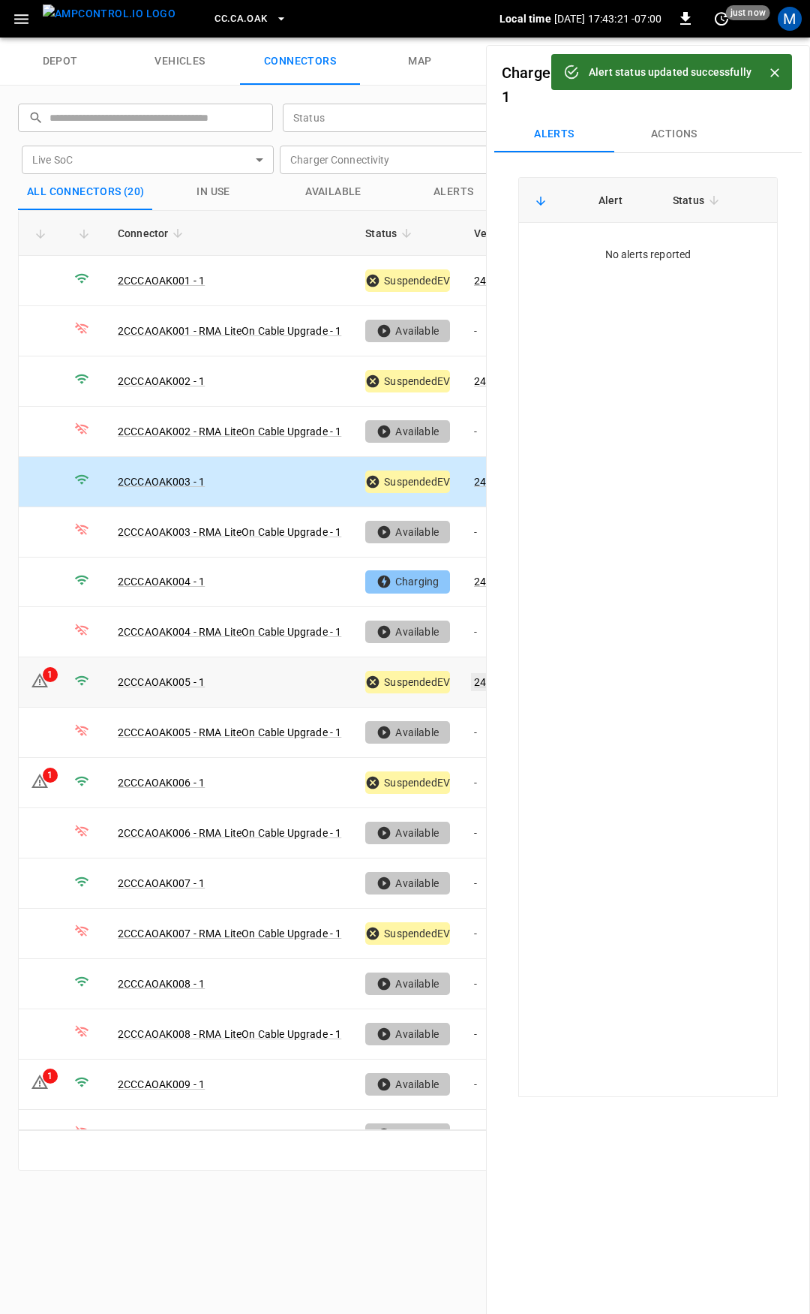
click at [481, 677] on link "240449" at bounding box center [492, 682] width 43 height 18
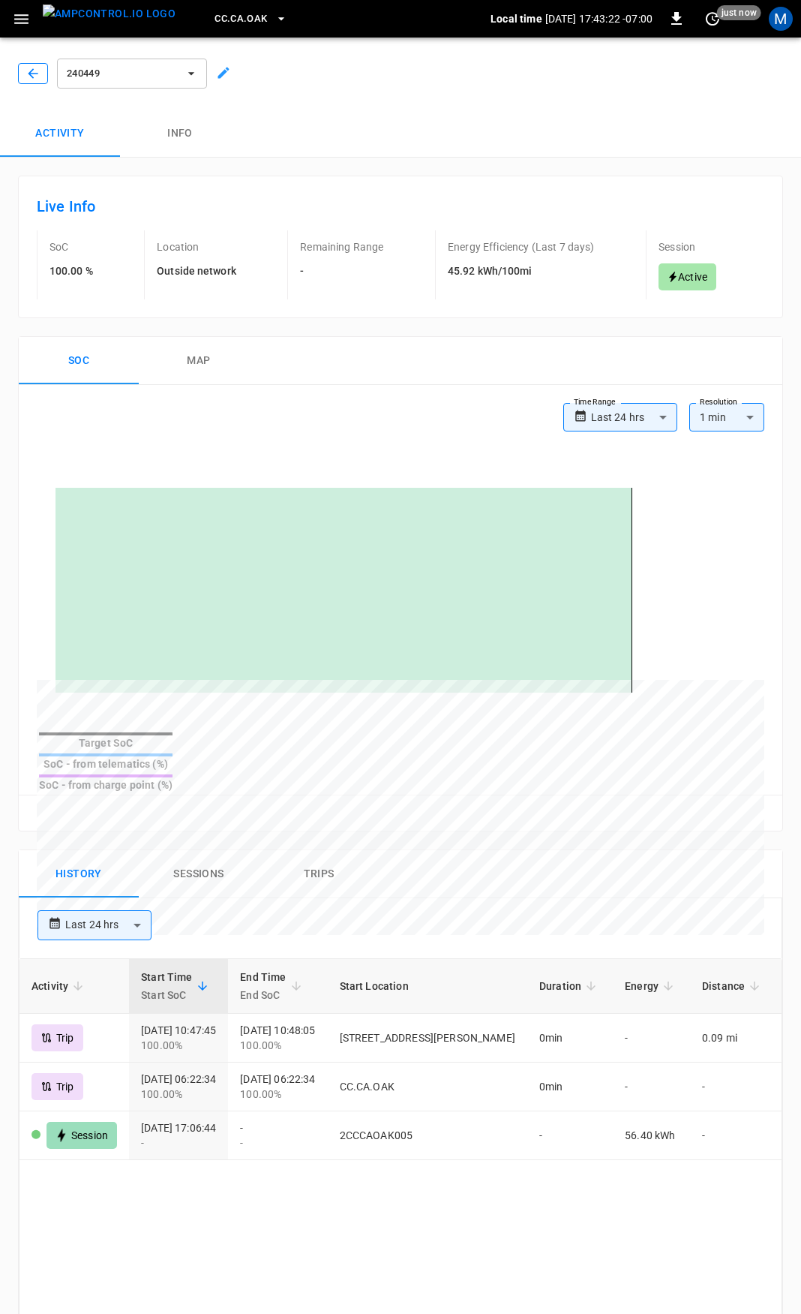
click at [30, 72] on icon "button" at bounding box center [33, 73] width 10 height 10
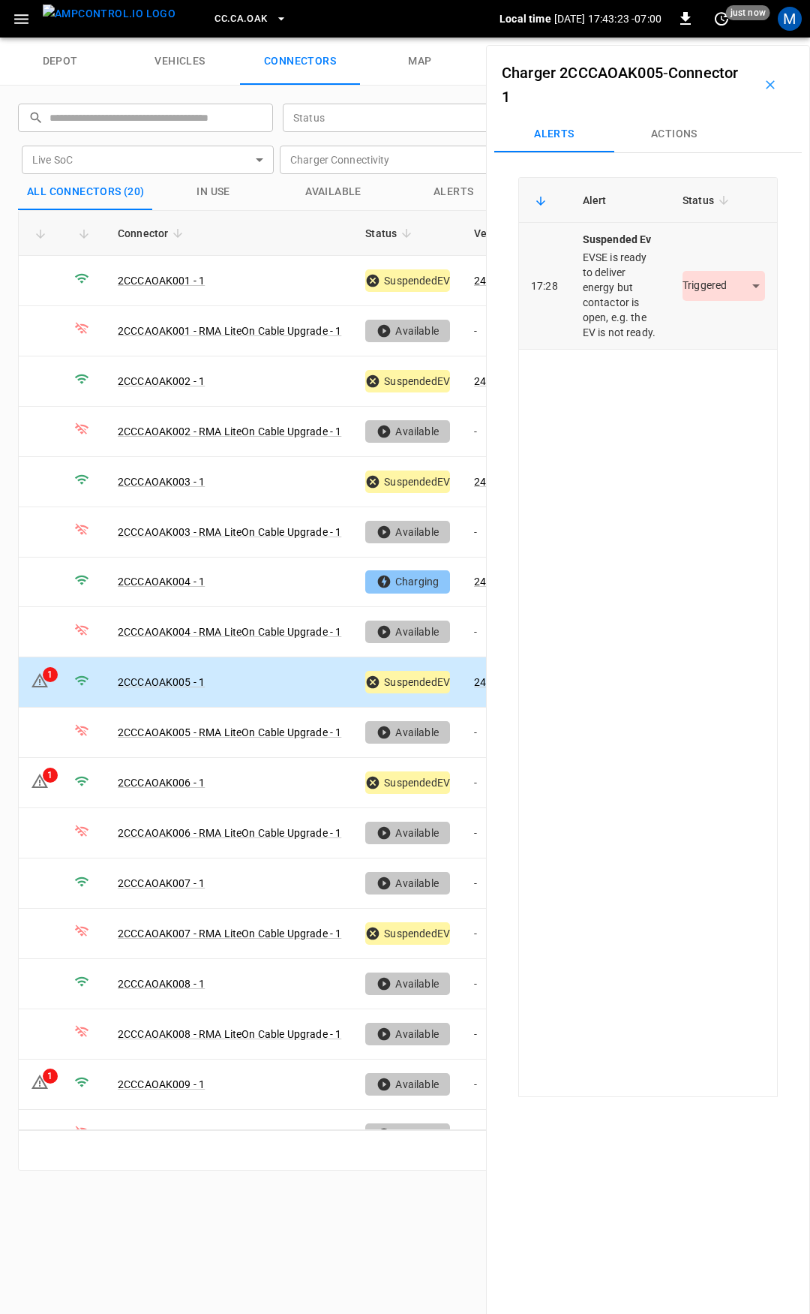
drag, startPoint x: 769, startPoint y: 290, endPoint x: 714, endPoint y: 296, distance: 55.1
click at [767, 293] on div "Charger 2CCCAOAK005 - Connector 1 Alerts Actions Alert Status 17:28 suspended e…" at bounding box center [648, 702] width 324 height 1314
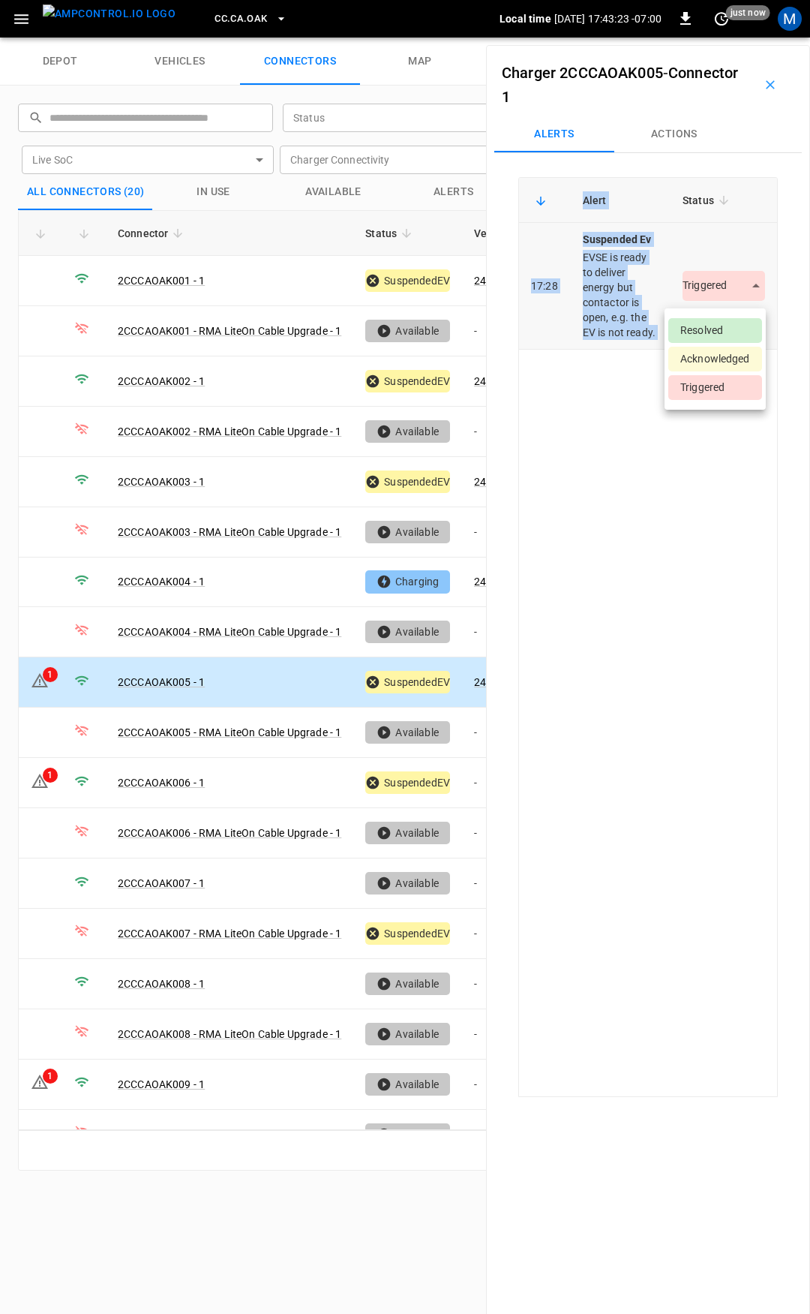
click at [714, 38] on body "CC.CA.OAK Local time 2025-09-02 17:43:23 -07:00 0 just now M depot vehicles con…" at bounding box center [405, 19] width 810 height 38
click at [719, 331] on li "Resolved" at bounding box center [715, 330] width 94 height 25
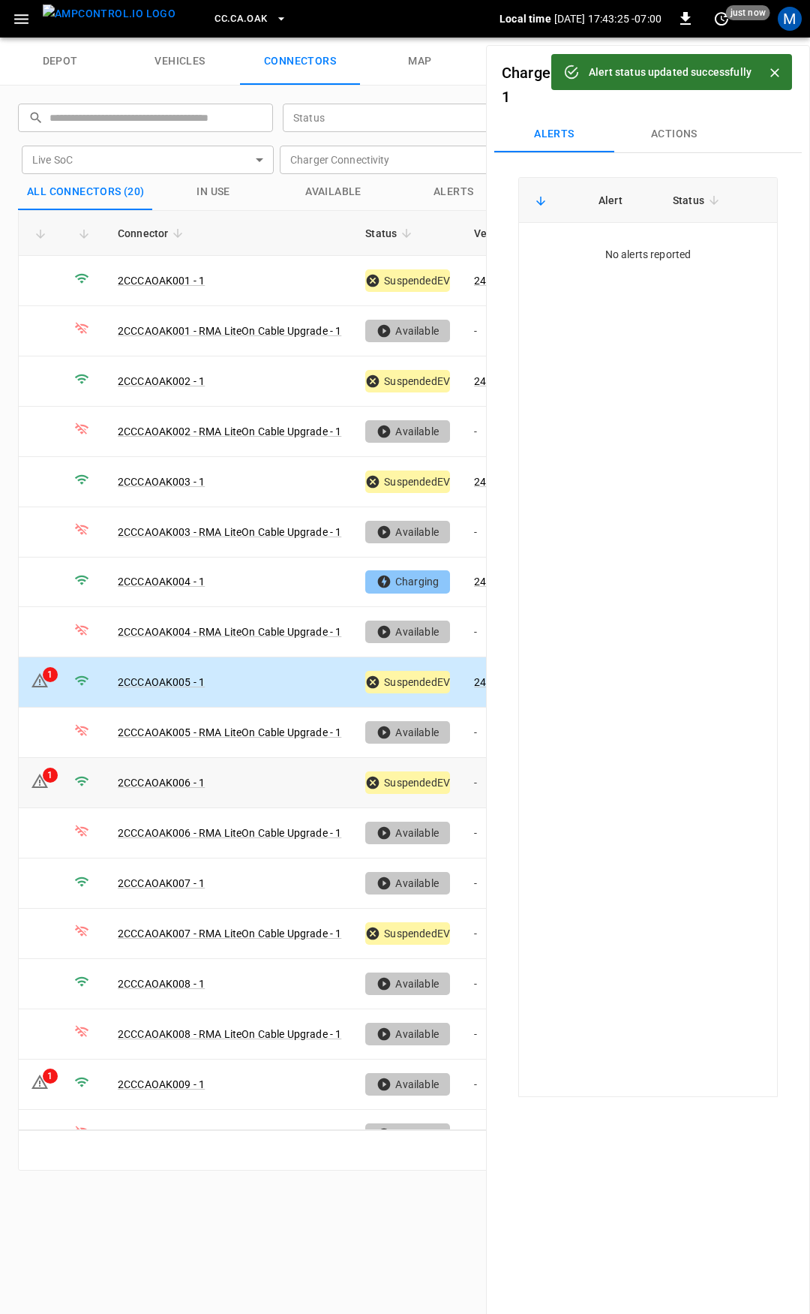
click at [475, 770] on td "-" at bounding box center [502, 783] width 80 height 50
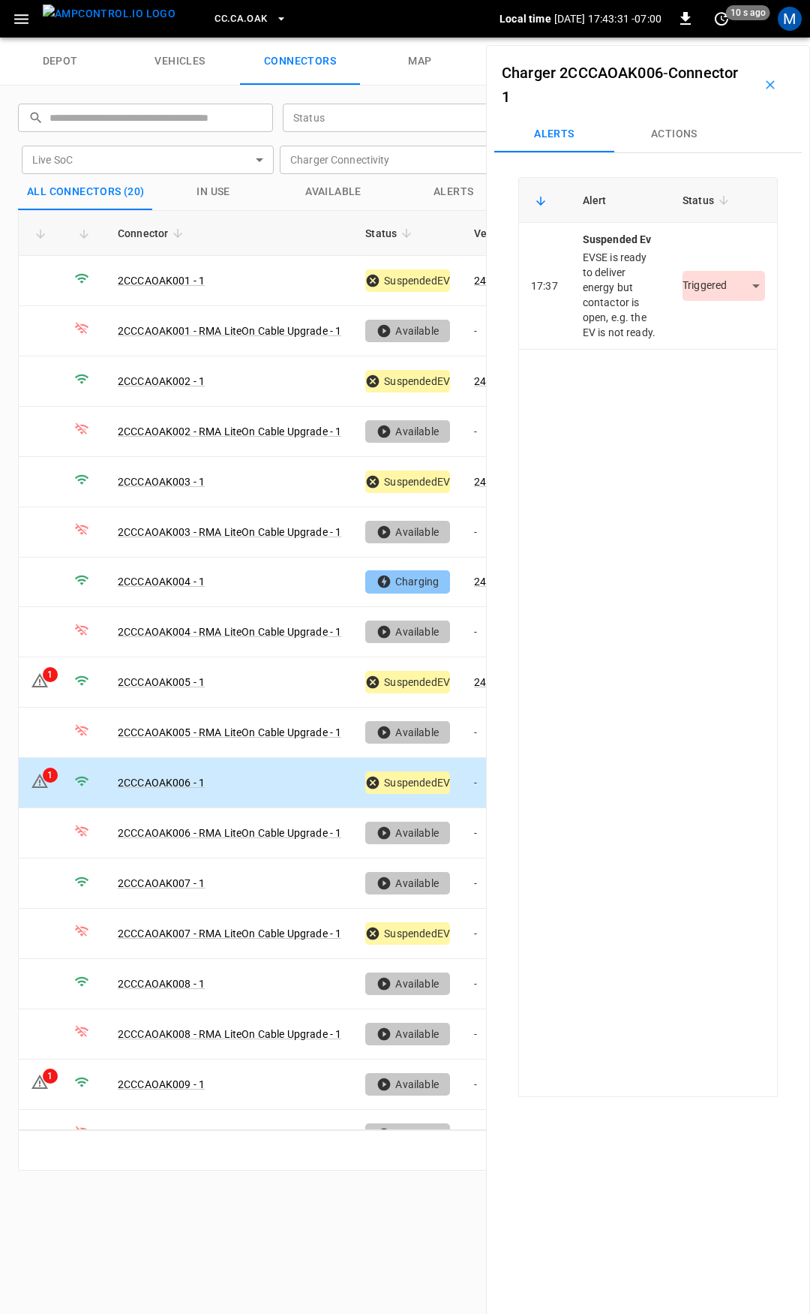
click at [674, 137] on button "Actions" at bounding box center [674, 134] width 120 height 36
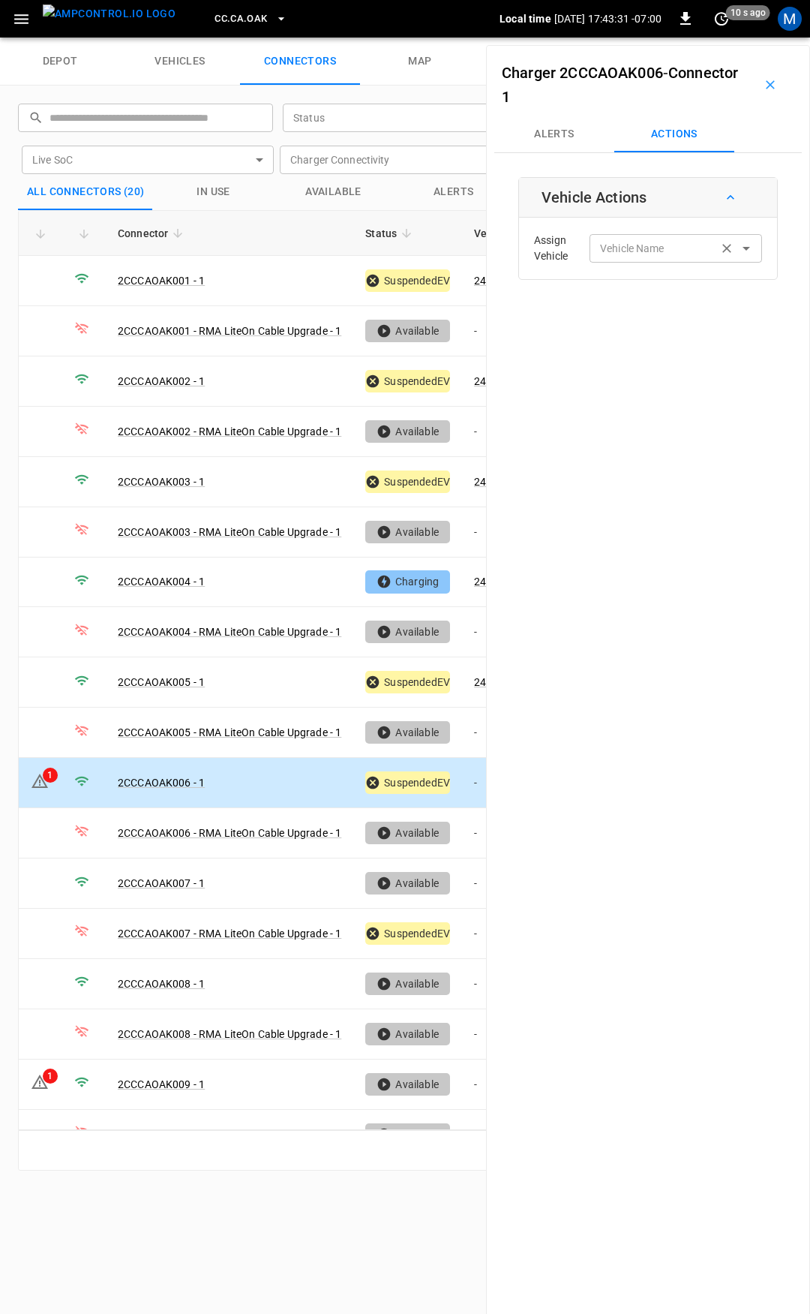
click at [639, 245] on div "Vehicle Name Vehicle Name" at bounding box center [676, 248] width 173 height 28
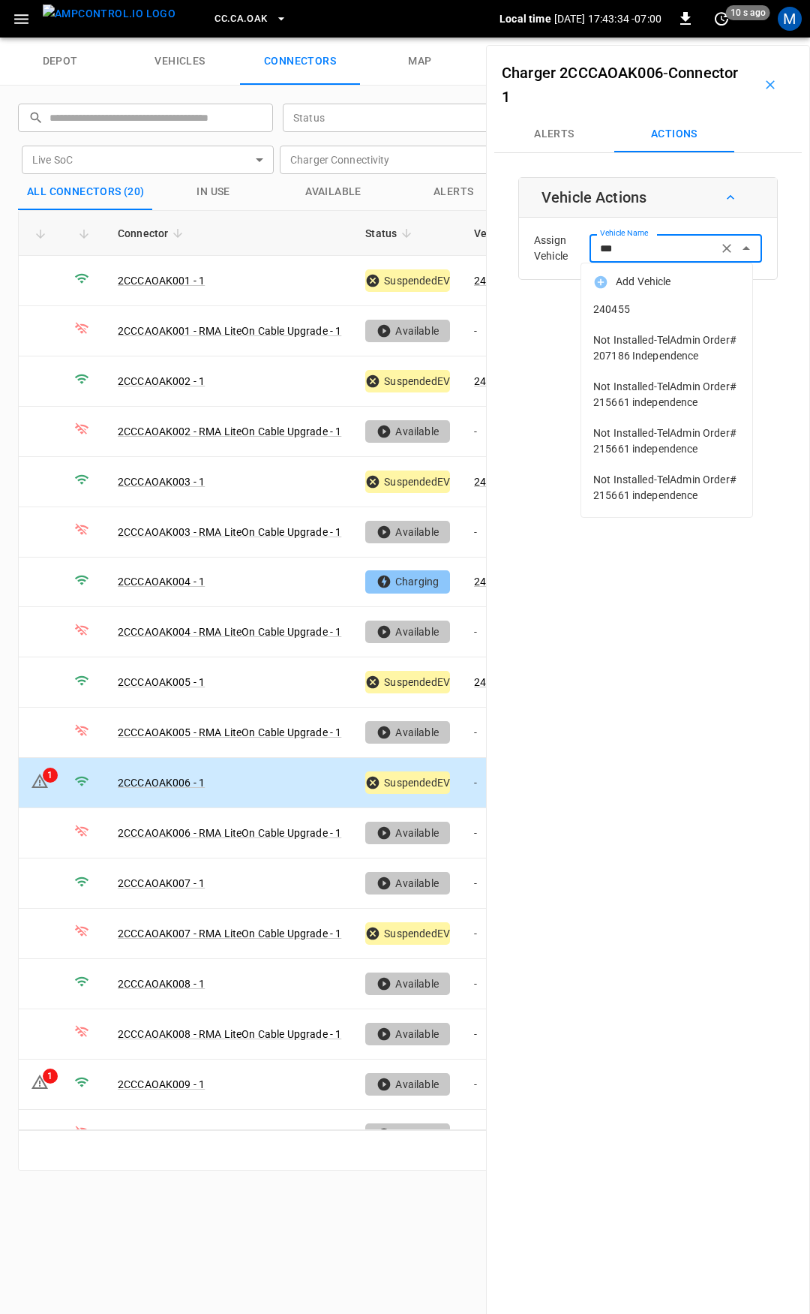
click at [643, 304] on span "240455" at bounding box center [666, 310] width 147 height 16
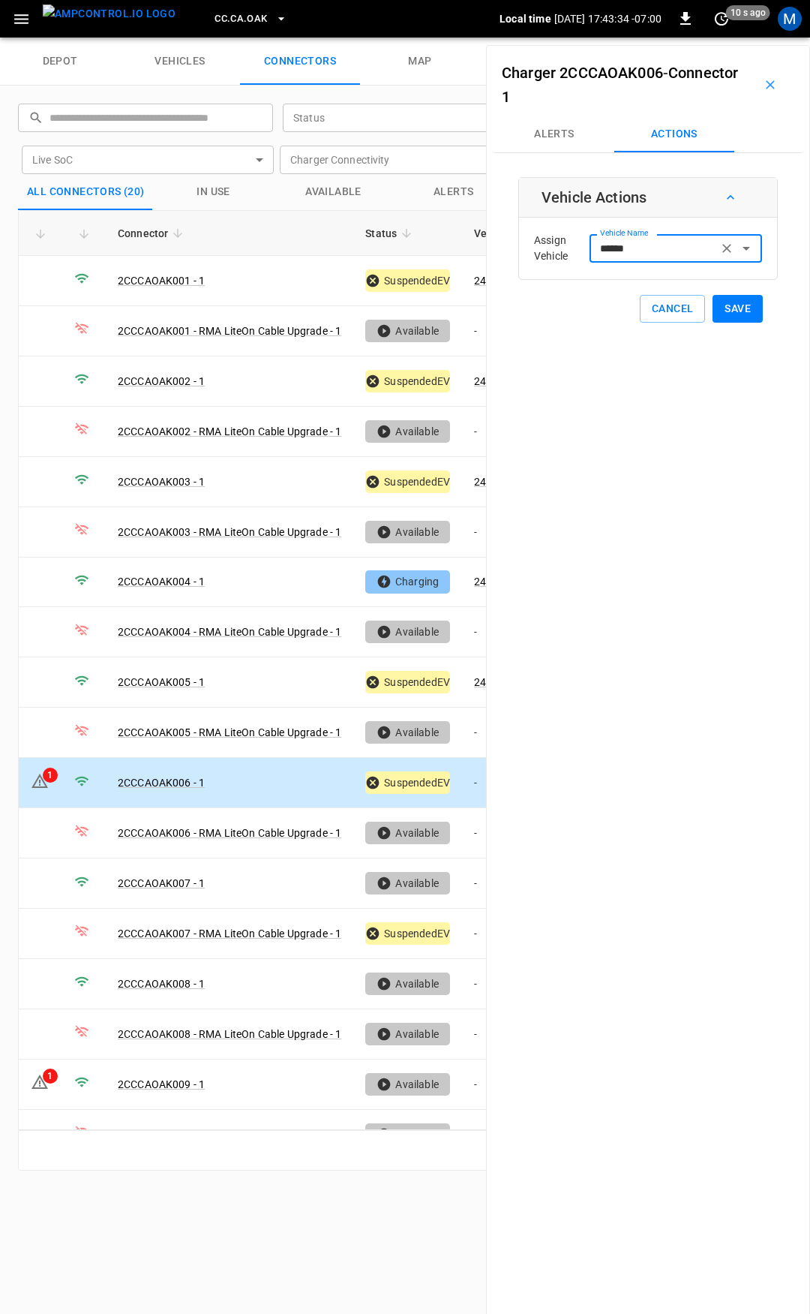
type input "******"
click at [728, 309] on button "Save" at bounding box center [738, 309] width 50 height 28
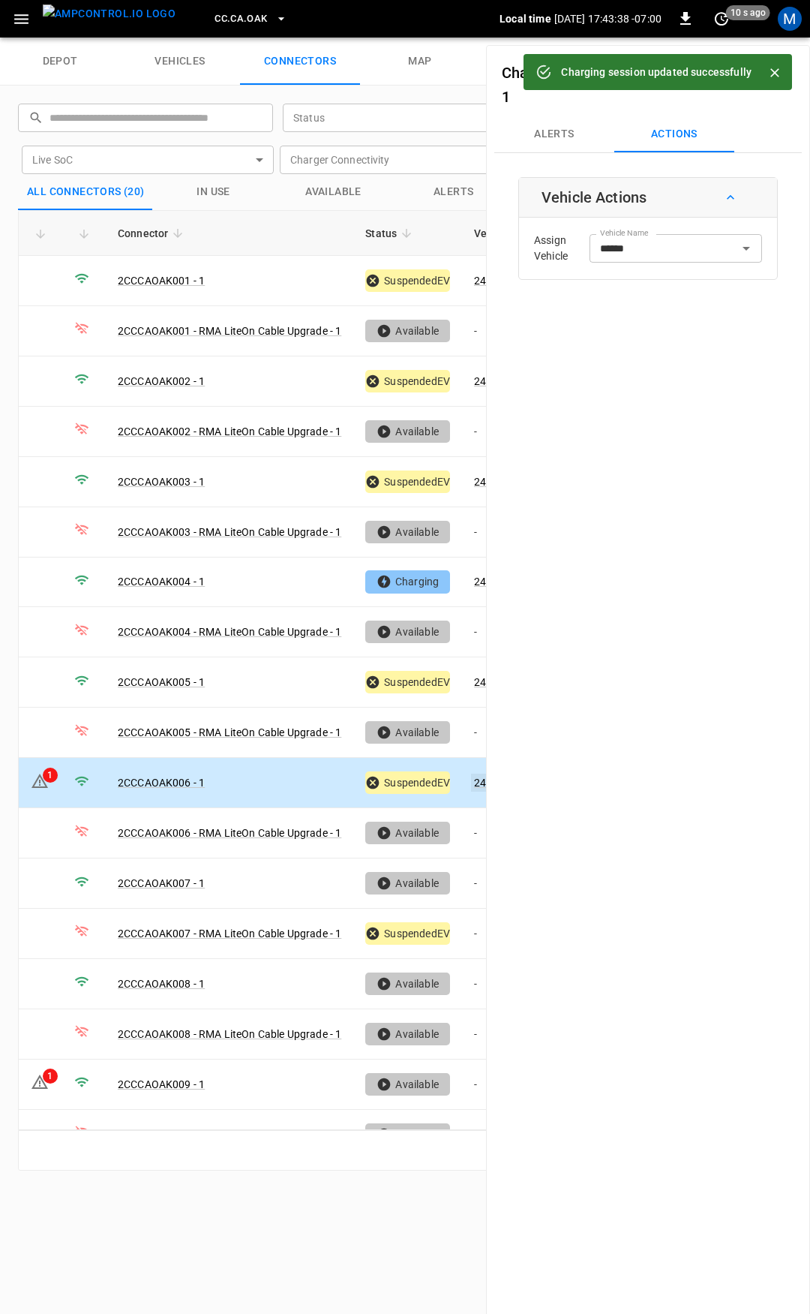
click at [481, 773] on link "240455" at bounding box center [492, 782] width 43 height 18
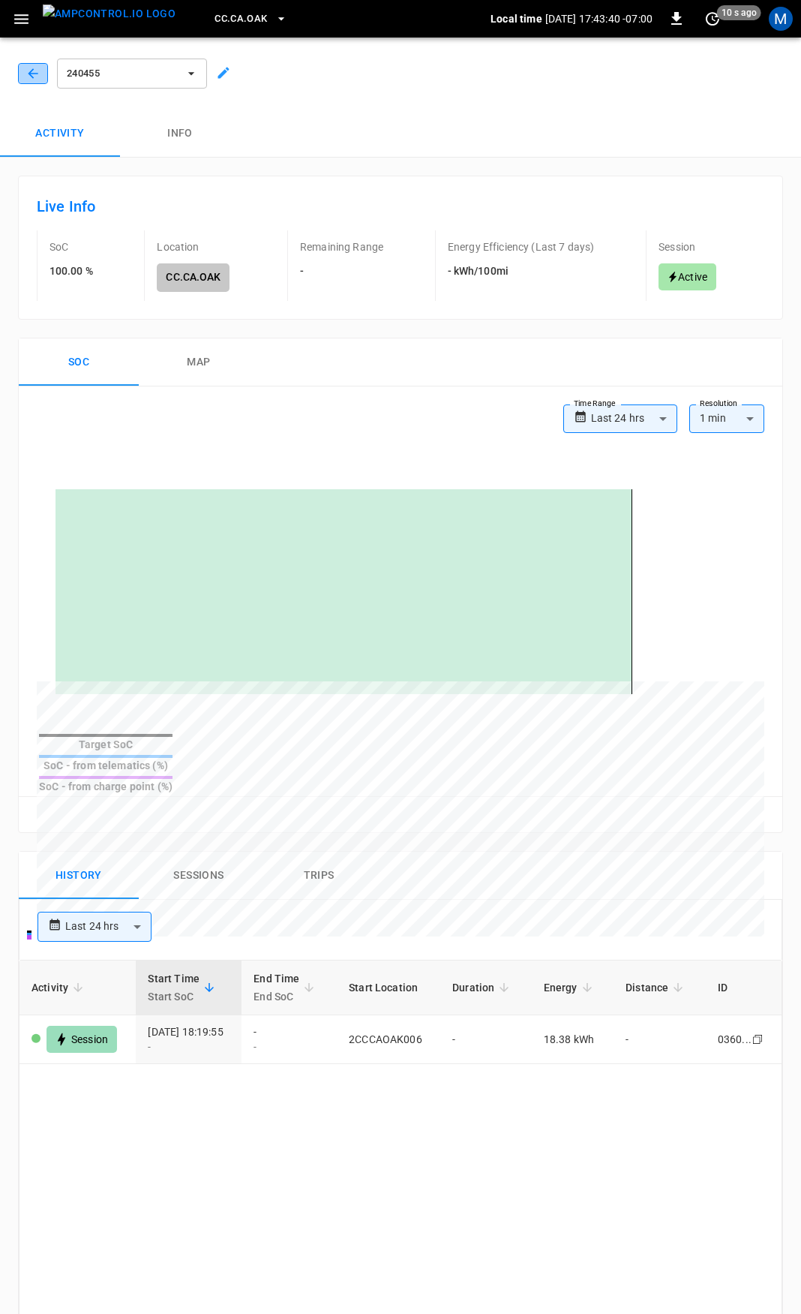
click at [23, 72] on button "button" at bounding box center [33, 73] width 30 height 21
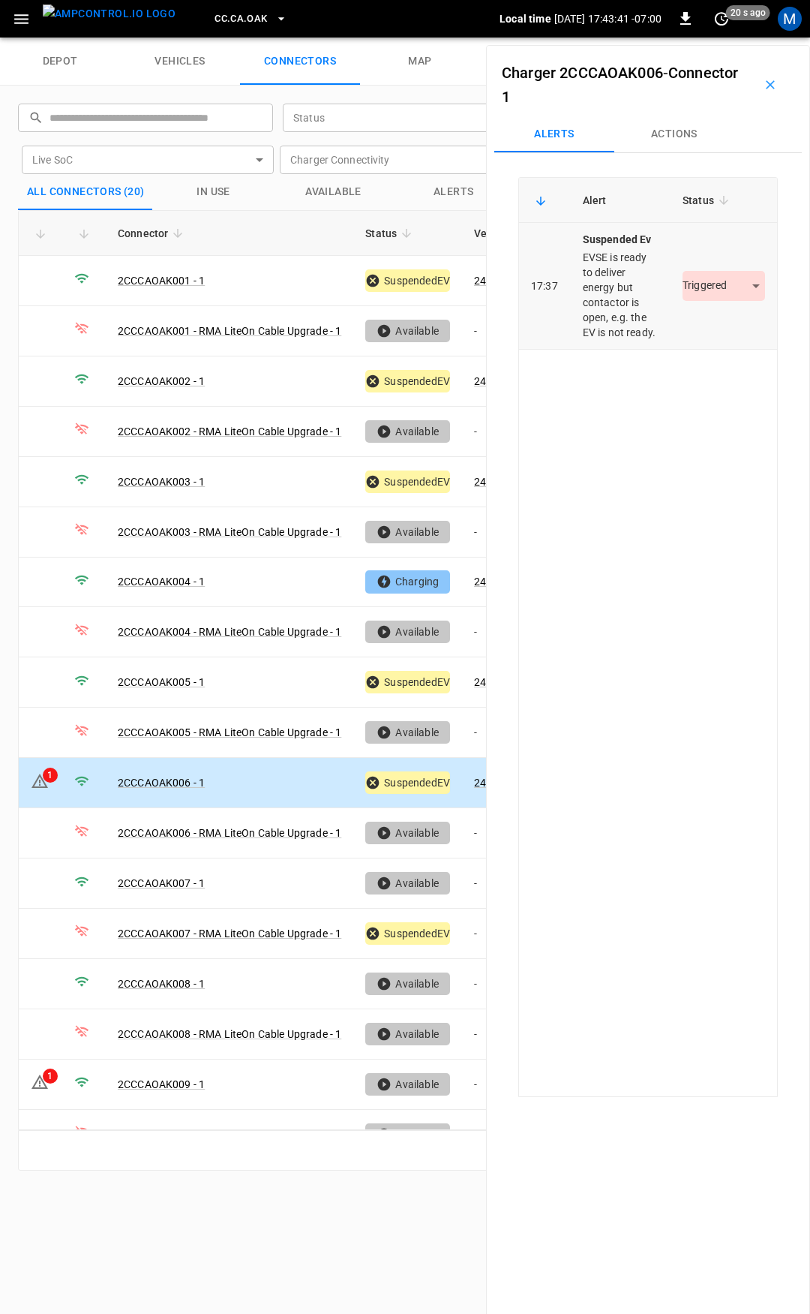
drag, startPoint x: 695, startPoint y: 281, endPoint x: 688, endPoint y: 318, distance: 37.4
click at [694, 282] on div "Triggered *********" at bounding box center [724, 286] width 83 height 30
click at [692, 38] on body "CC.CA.OAK Local time 2025-09-02 17:43:42 -07:00 0 20 s ago M depot vehicles con…" at bounding box center [405, 19] width 810 height 38
click at [698, 325] on li "Resolved" at bounding box center [715, 330] width 94 height 25
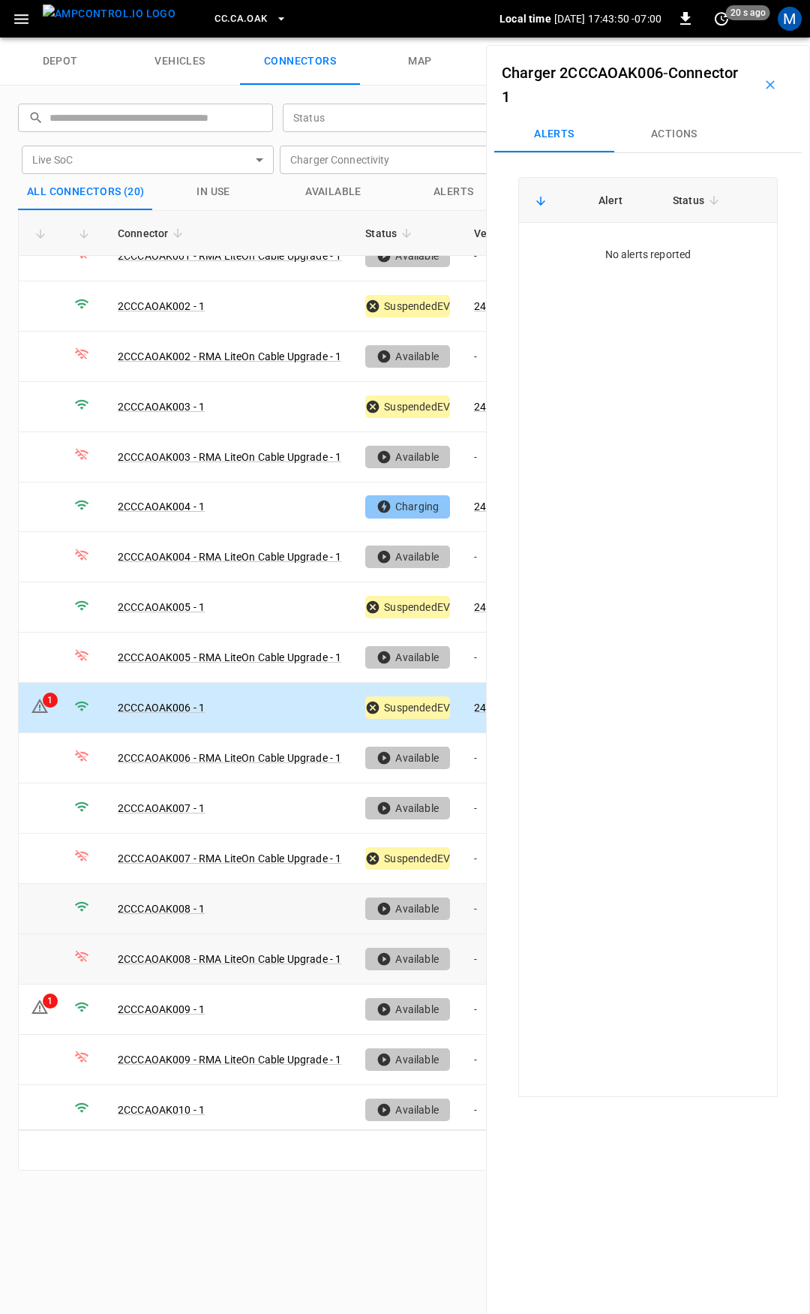
scroll to position [125, 0]
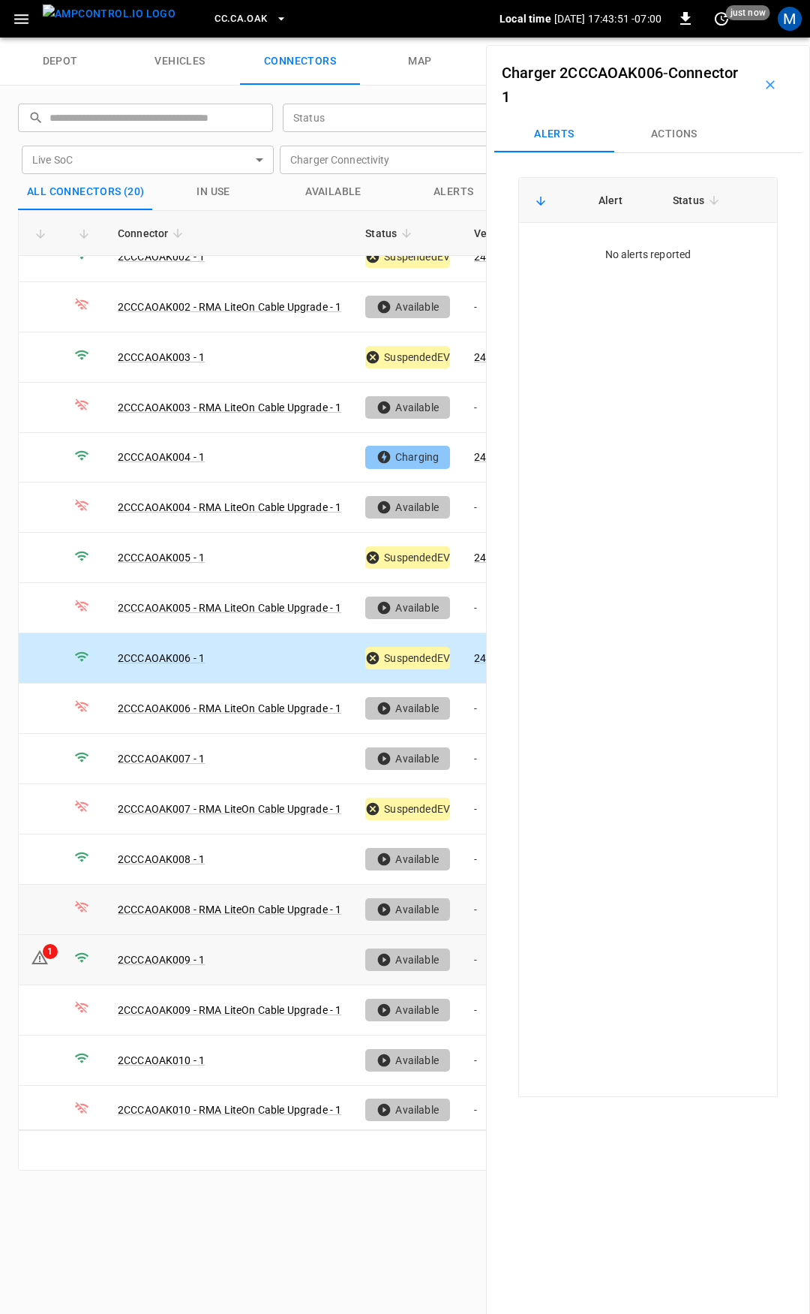
click at [42, 950] on icon at bounding box center [40, 957] width 17 height 14
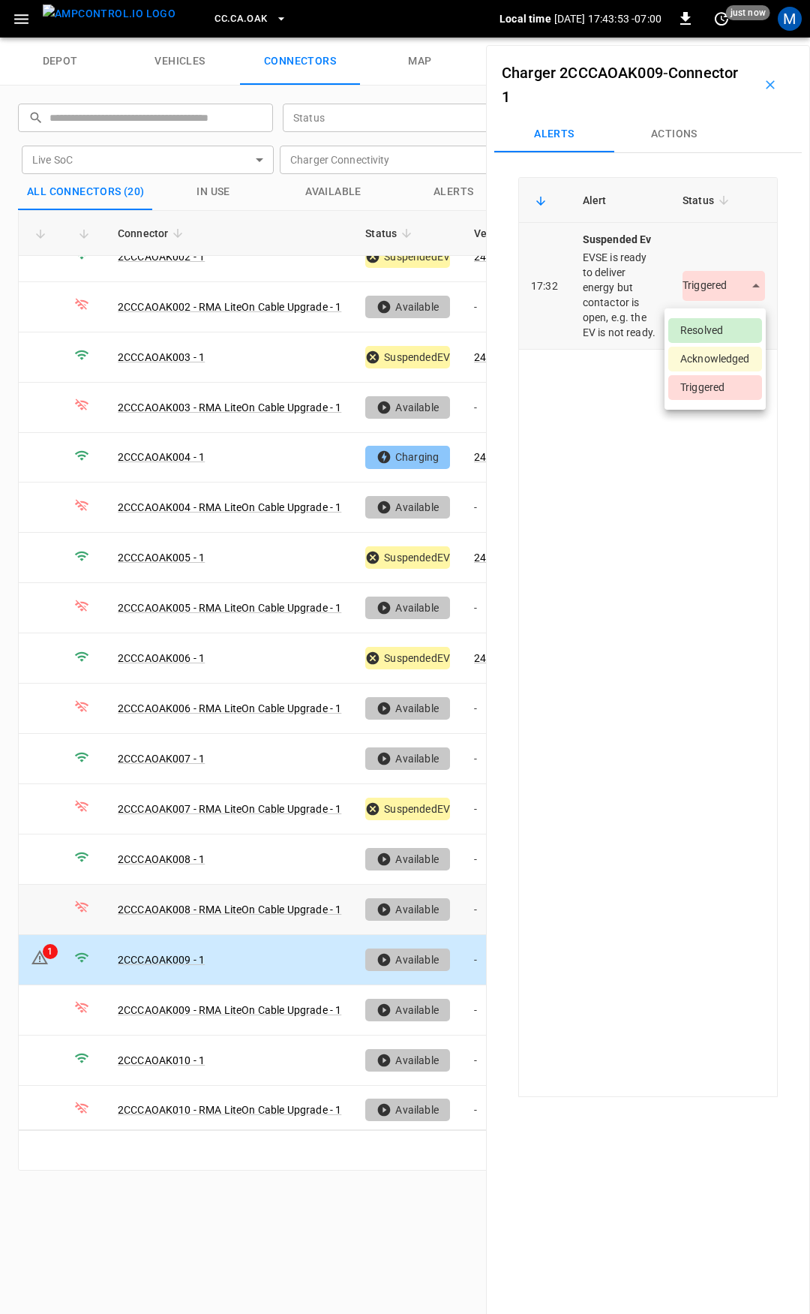
click at [695, 38] on body "CC.CA.OAK Local time 2025-09-02 17:43:53 -07:00 0 just now M depot vehicles con…" at bounding box center [405, 19] width 810 height 38
click at [701, 329] on li "Resolved" at bounding box center [715, 330] width 94 height 25
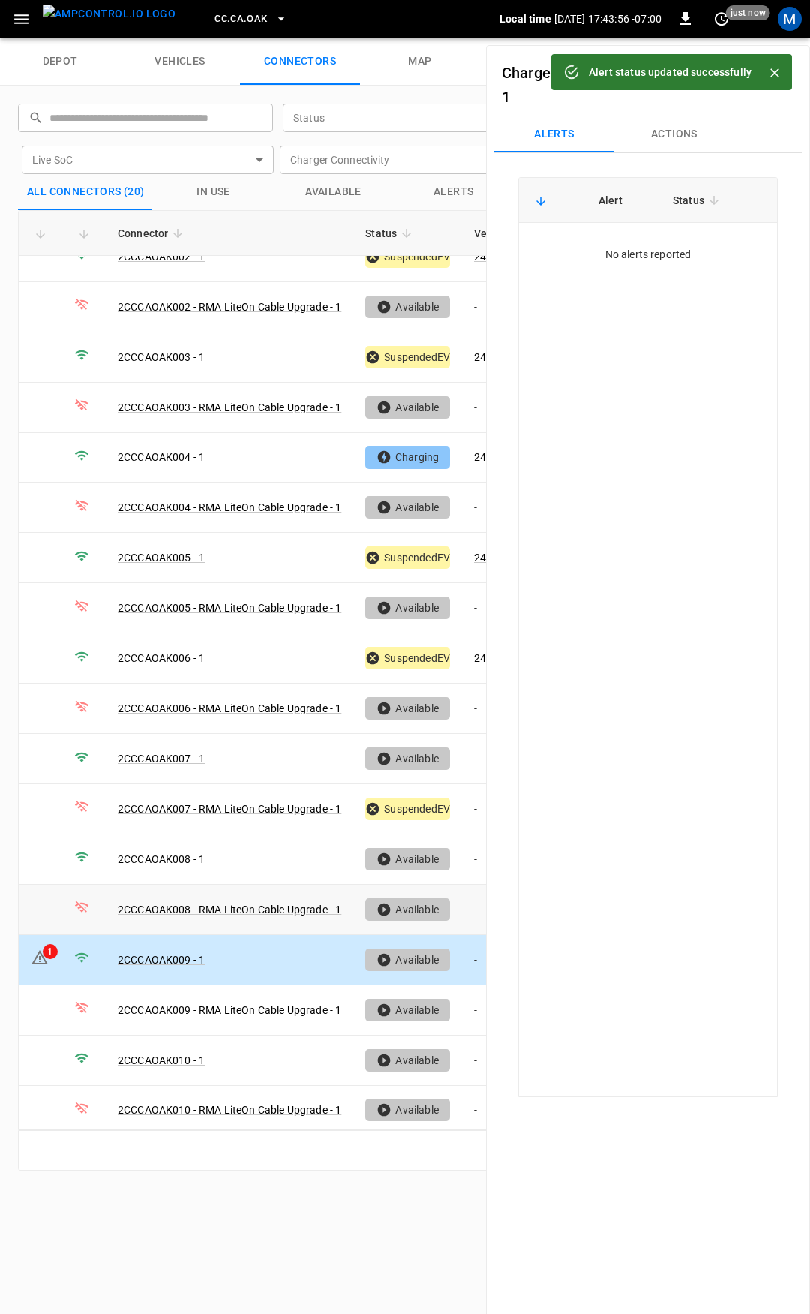
click at [215, 23] on span "CC.CA.OAK" at bounding box center [241, 19] width 53 height 17
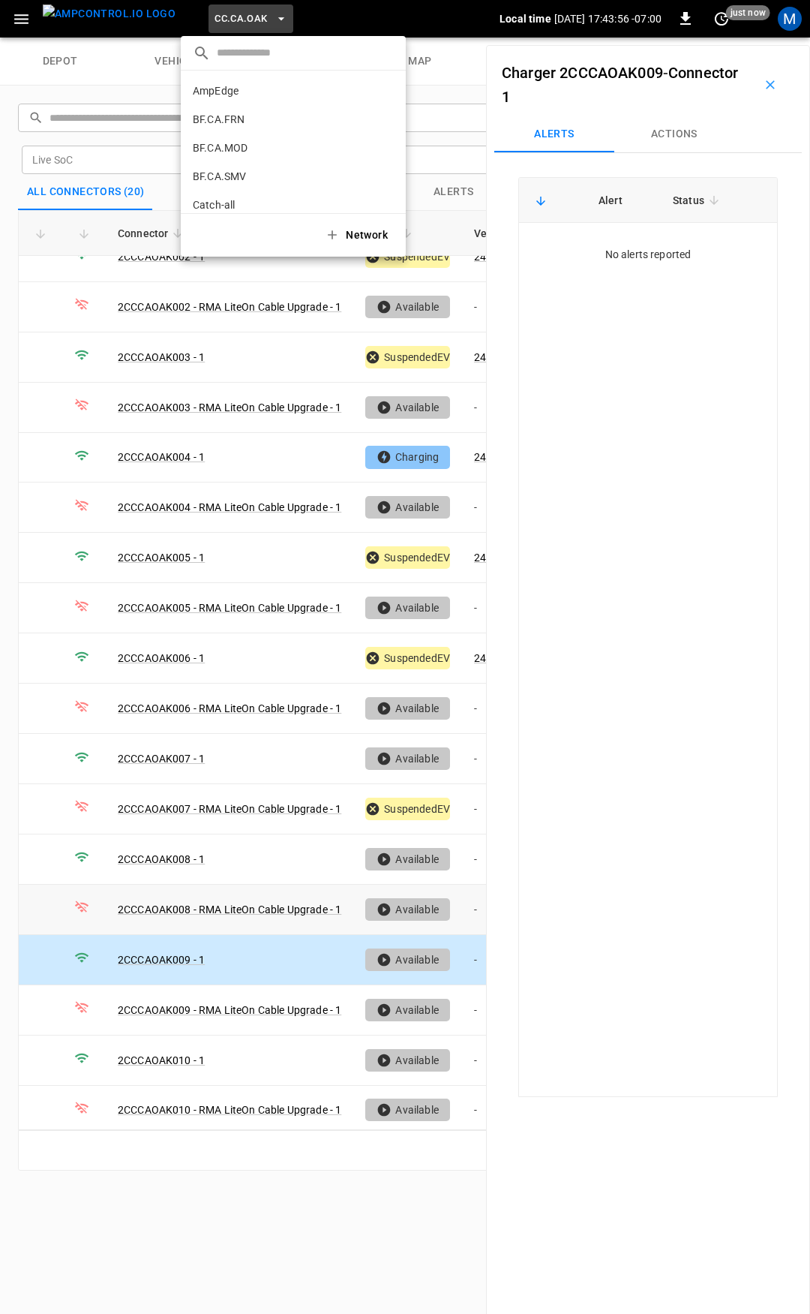
scroll to position [195, 0]
click at [243, 125] on p "CC.CA.RIC" at bounding box center [266, 123] width 147 height 15
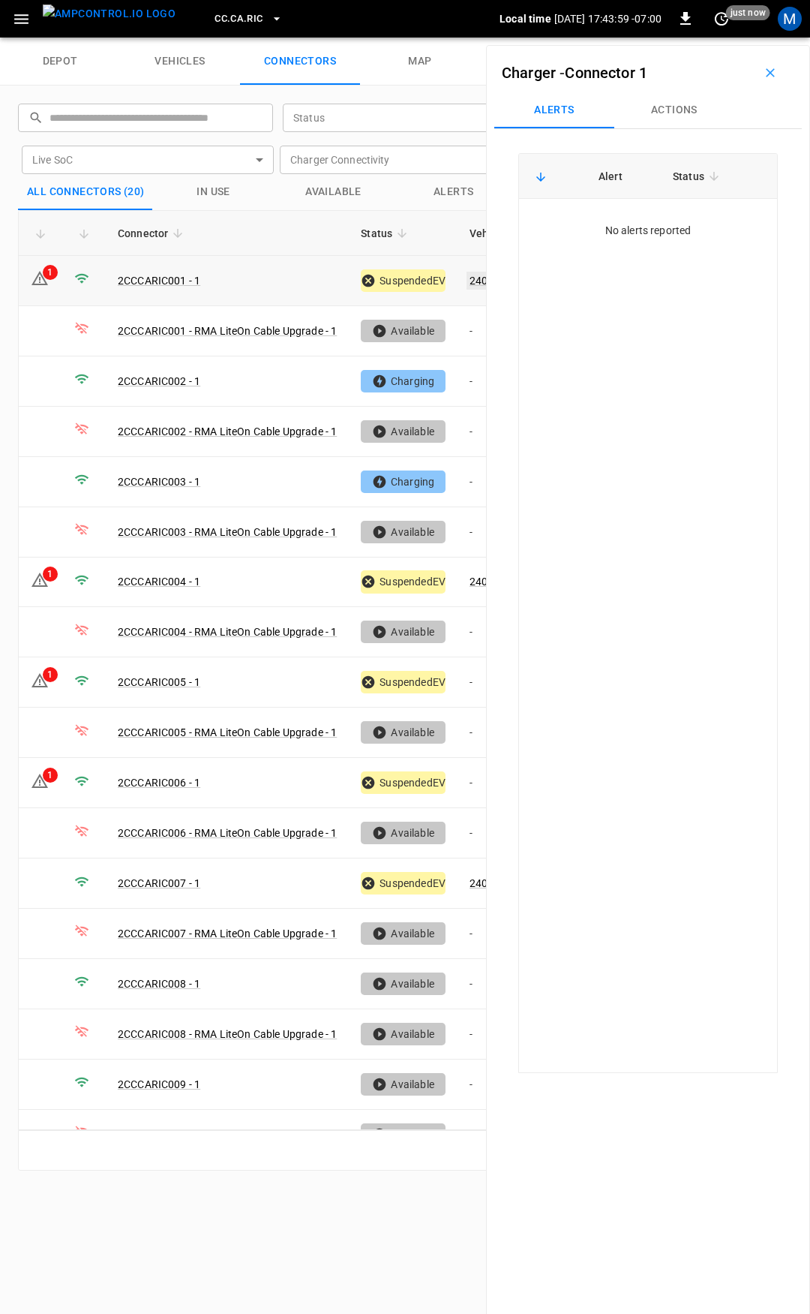
click at [473, 281] on link "240459" at bounding box center [488, 281] width 43 height 18
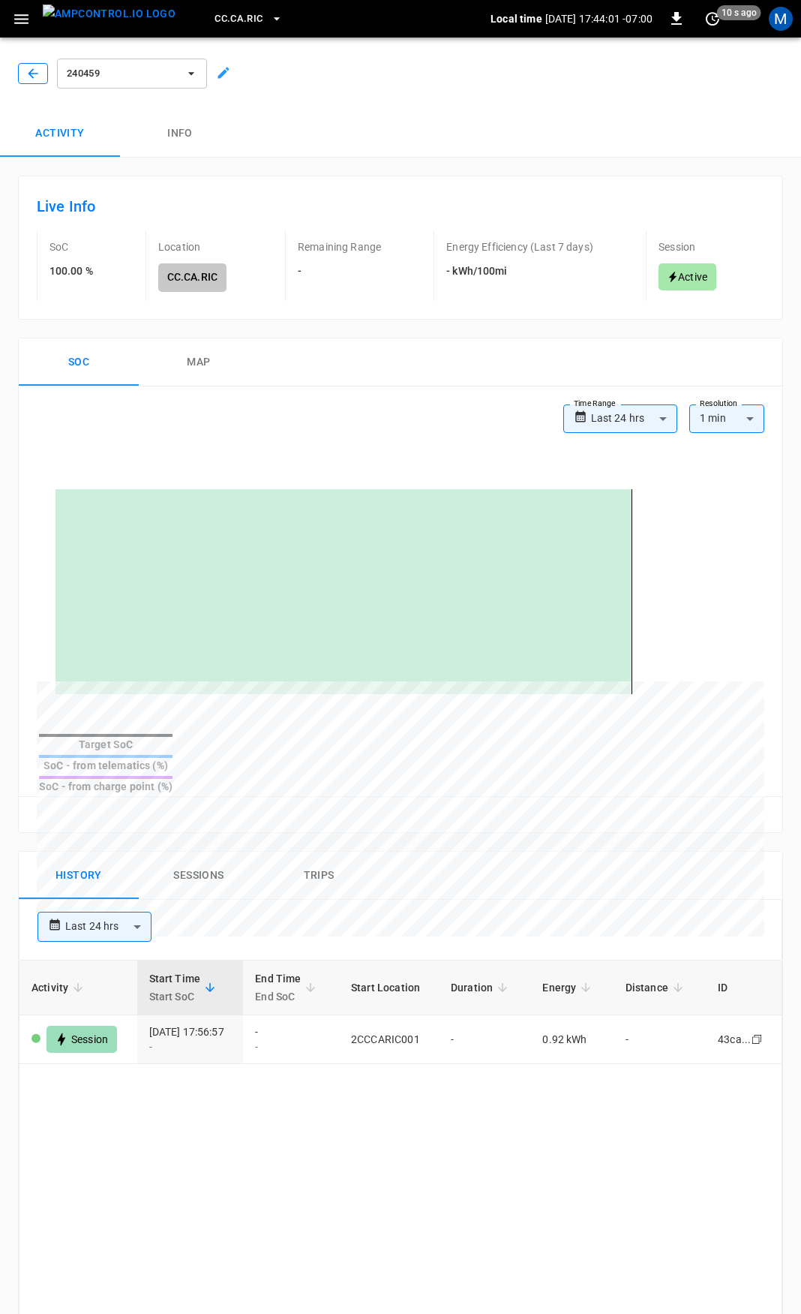
click at [36, 75] on icon "button" at bounding box center [33, 73] width 15 height 15
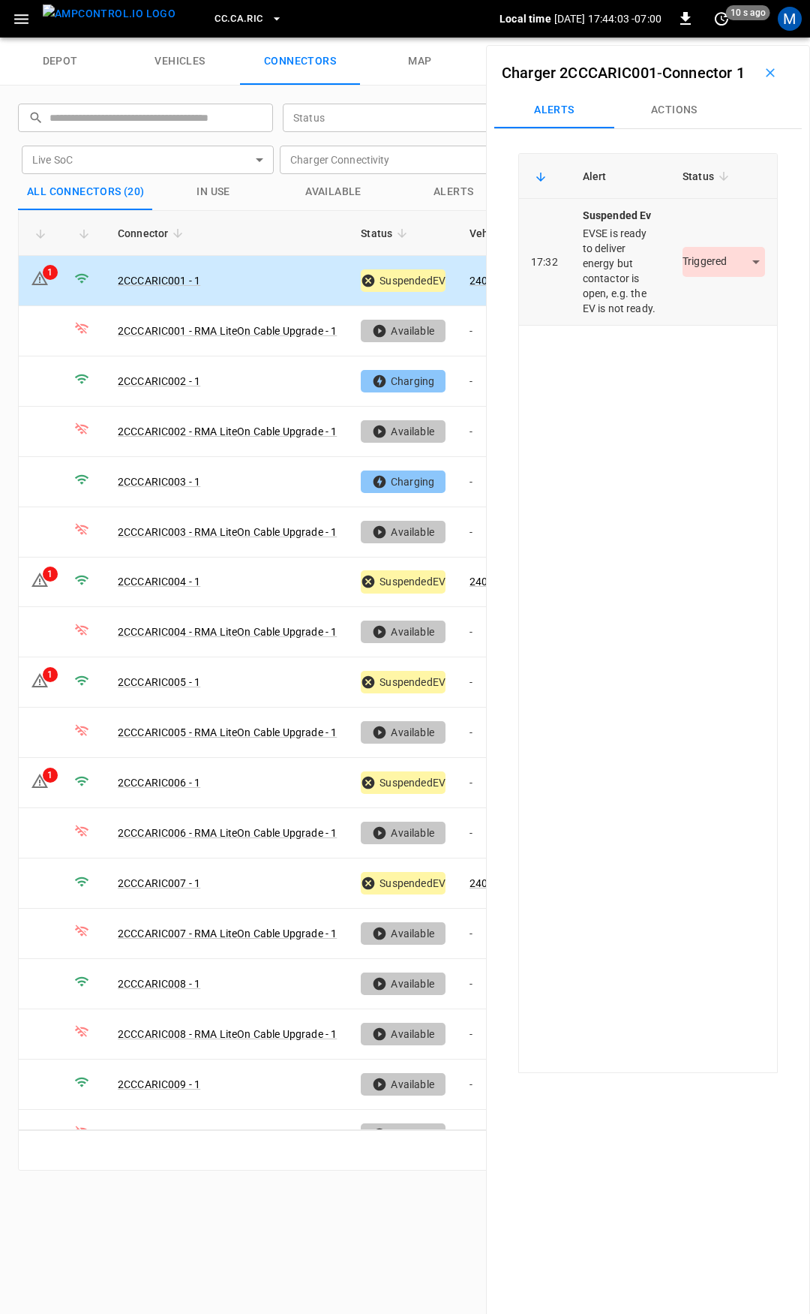
click at [703, 38] on body "CC.CA.RIC Local time 2025-09-02 17:44:03 -07:00 0 10 s ago M depot vehicles con…" at bounding box center [405, 19] width 810 height 38
click at [708, 327] on li "Resolved" at bounding box center [715, 330] width 94 height 25
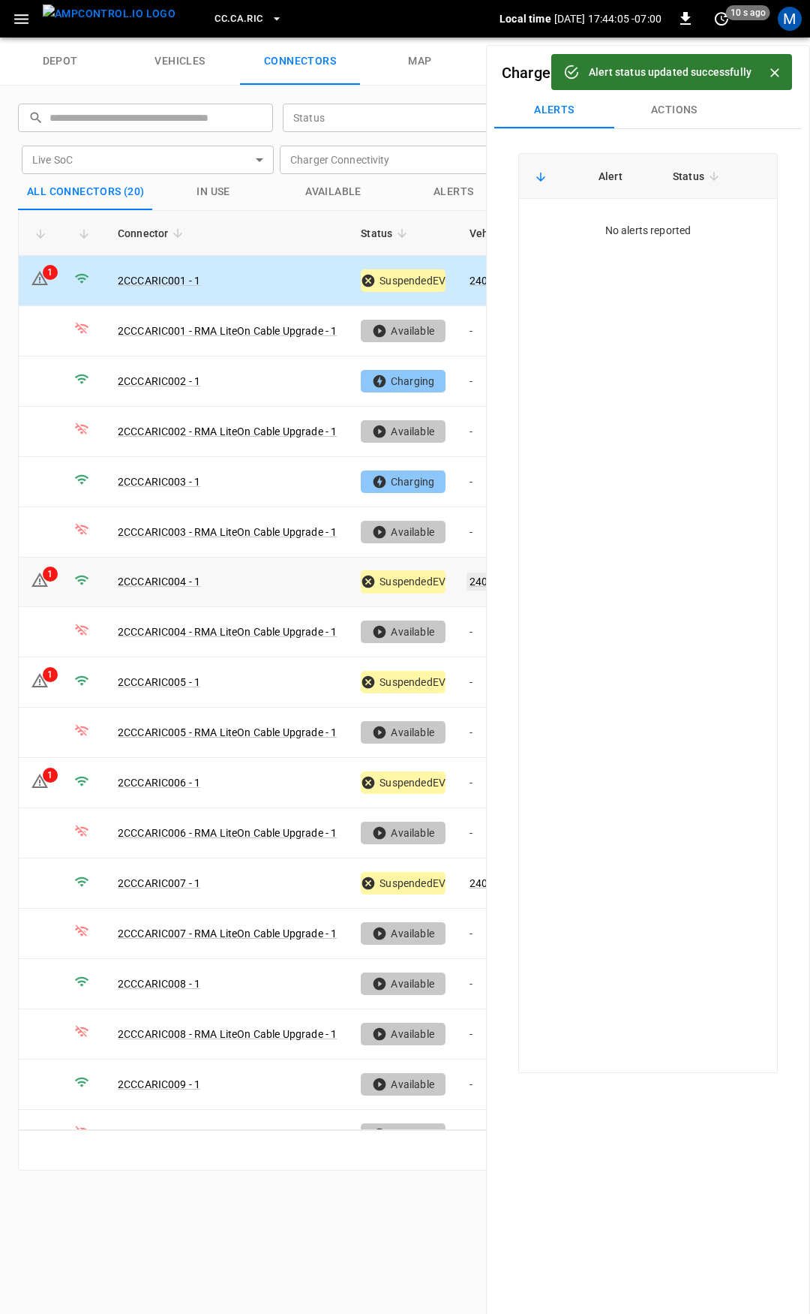
click at [479, 575] on link "240456" at bounding box center [488, 581] width 43 height 18
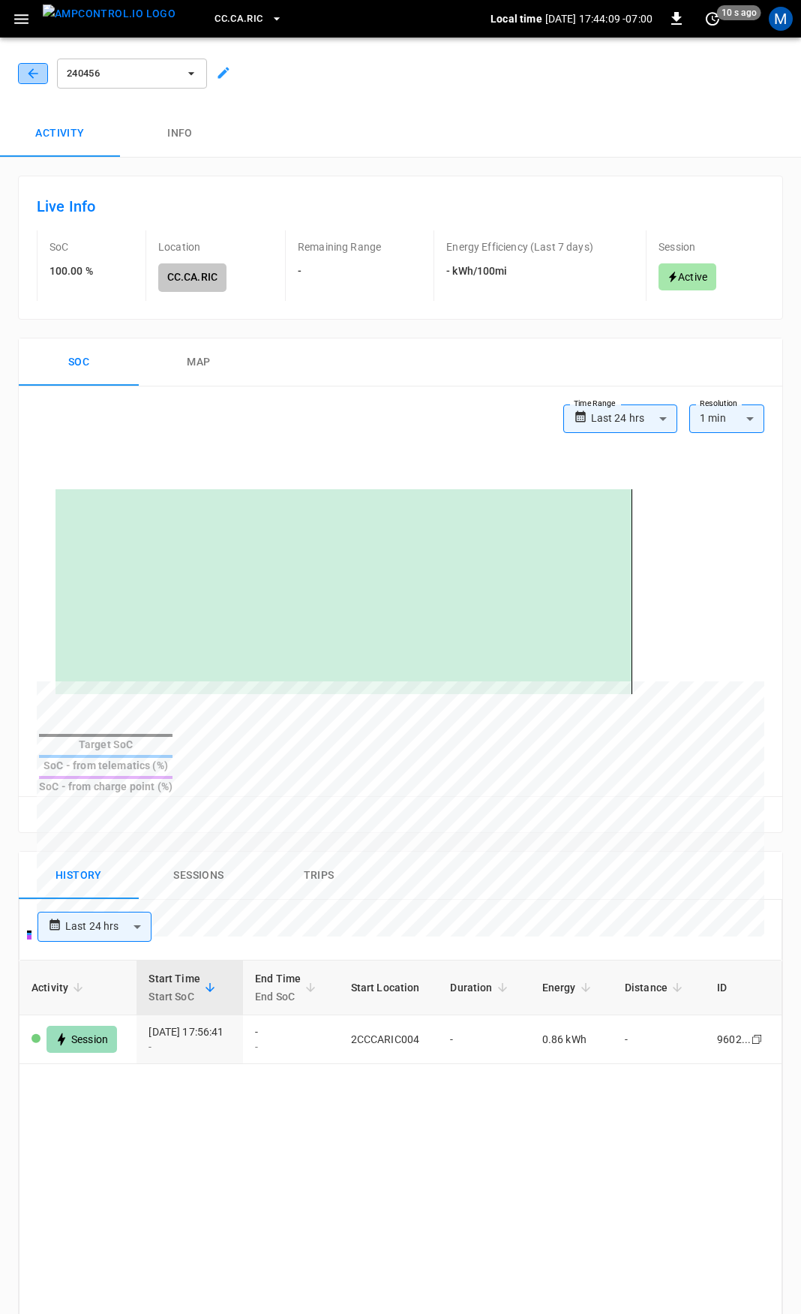
click at [35, 67] on icon "button" at bounding box center [33, 73] width 15 height 15
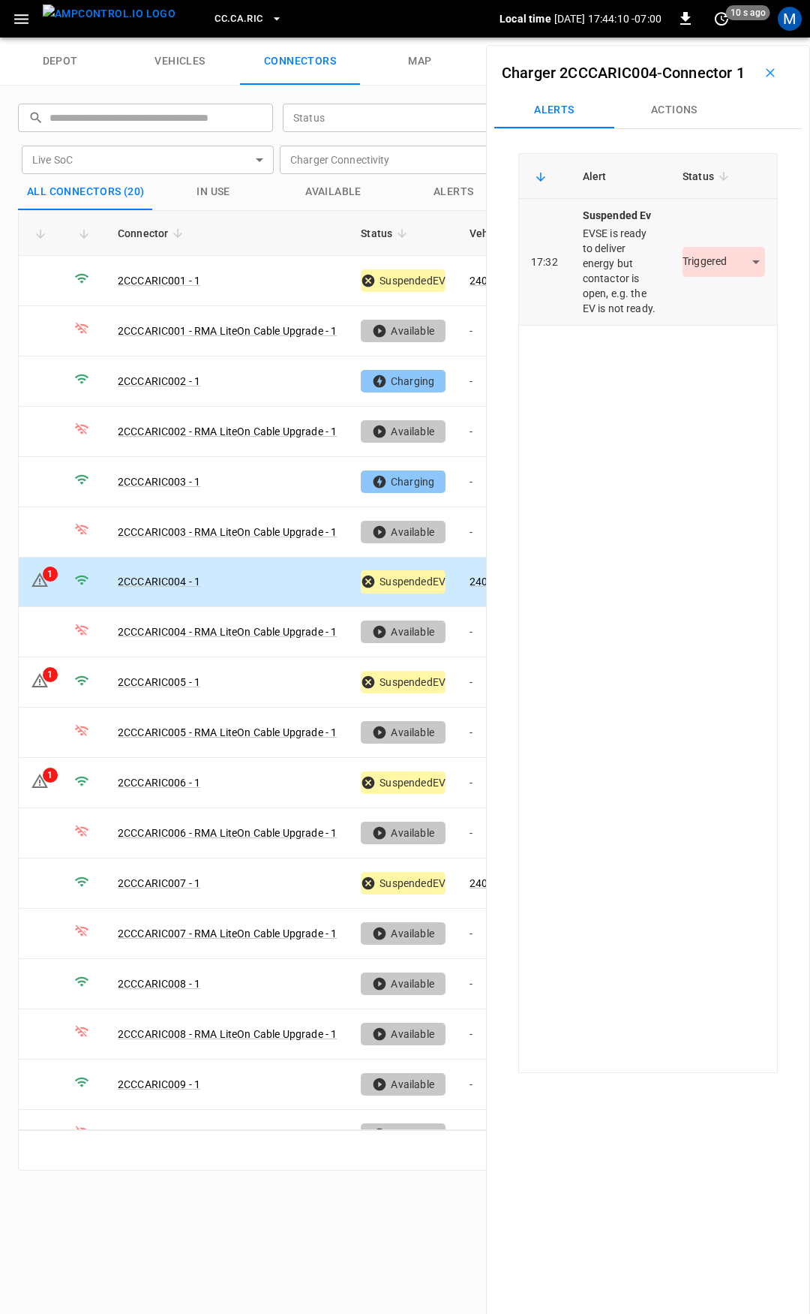
click at [712, 38] on body "CC.CA.RIC Local time 2025-09-02 17:44:10 -07:00 0 10 s ago M depot vehicles con…" at bounding box center [405, 19] width 810 height 38
click at [700, 323] on li "Resolved" at bounding box center [715, 330] width 94 height 25
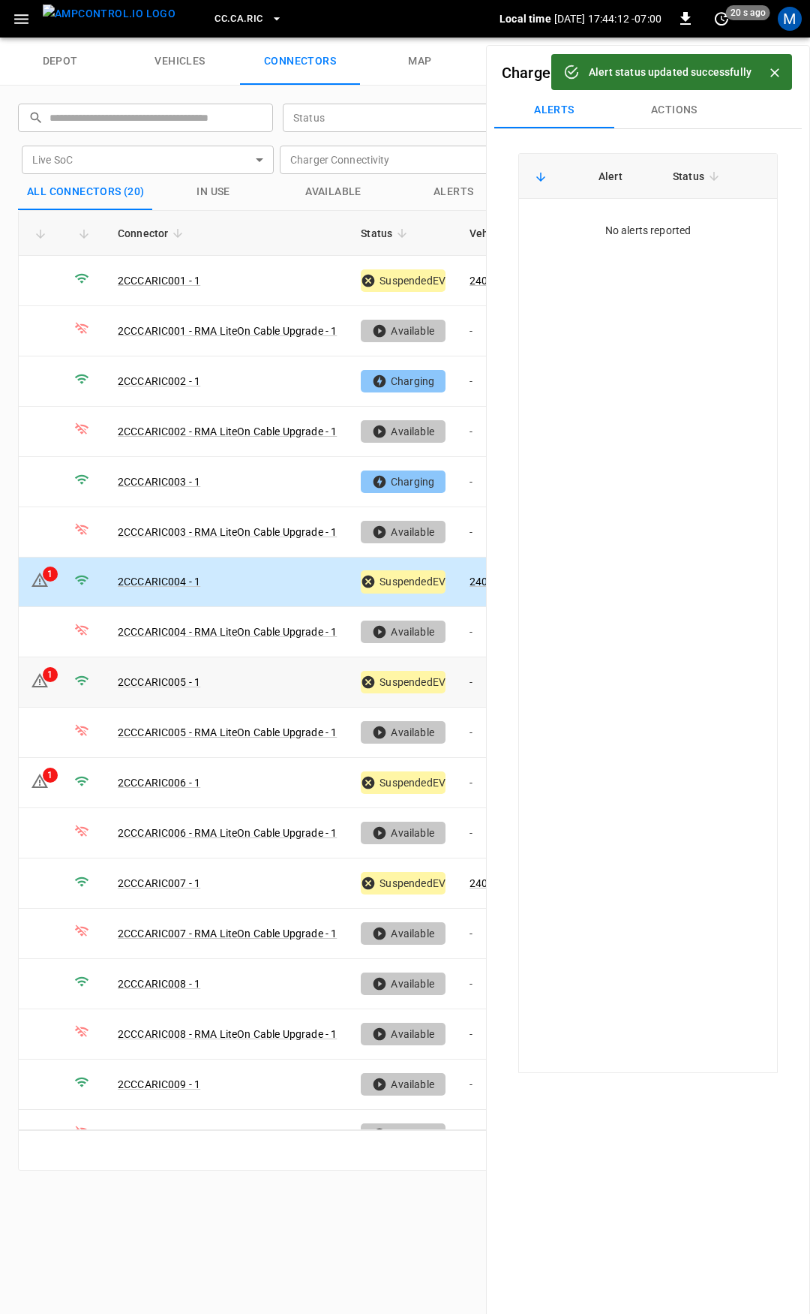
click at [475, 677] on td "-" at bounding box center [498, 682] width 80 height 50
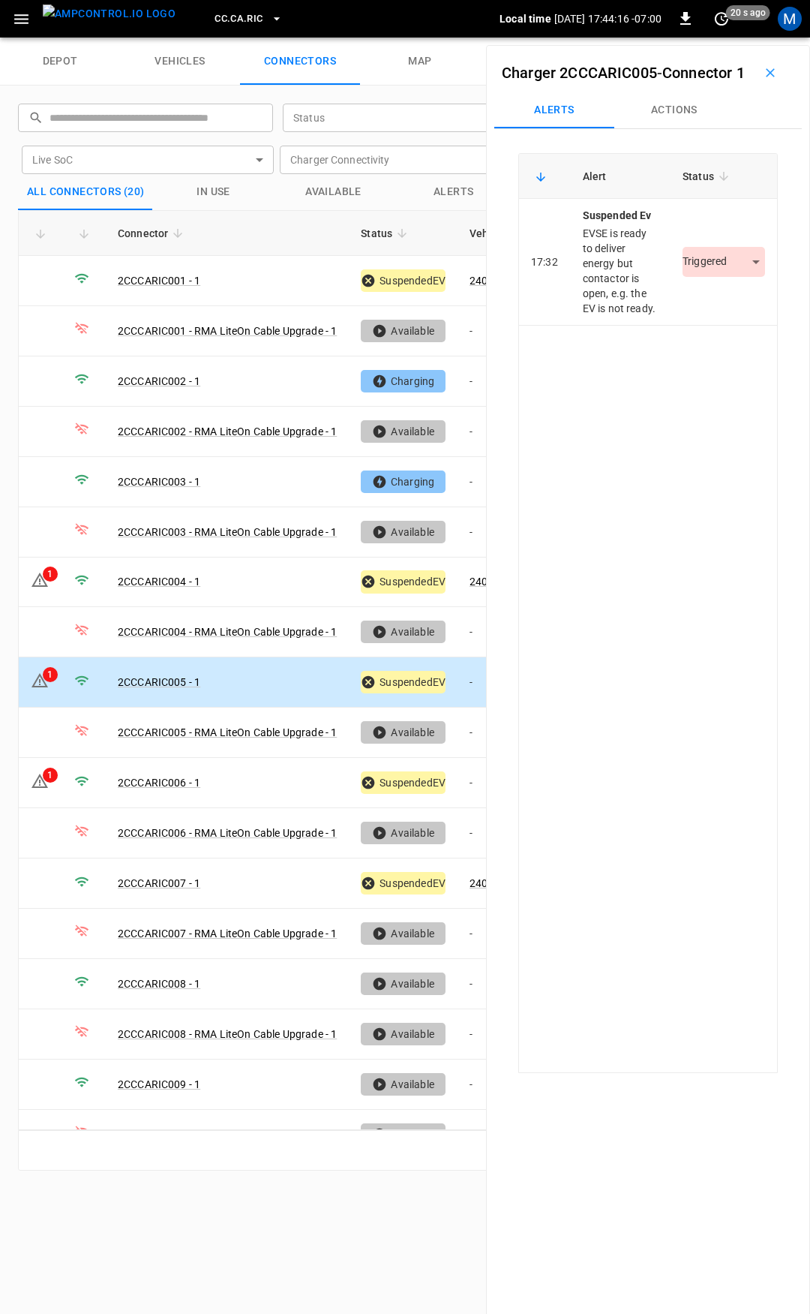
click at [688, 128] on button "Actions" at bounding box center [674, 110] width 120 height 36
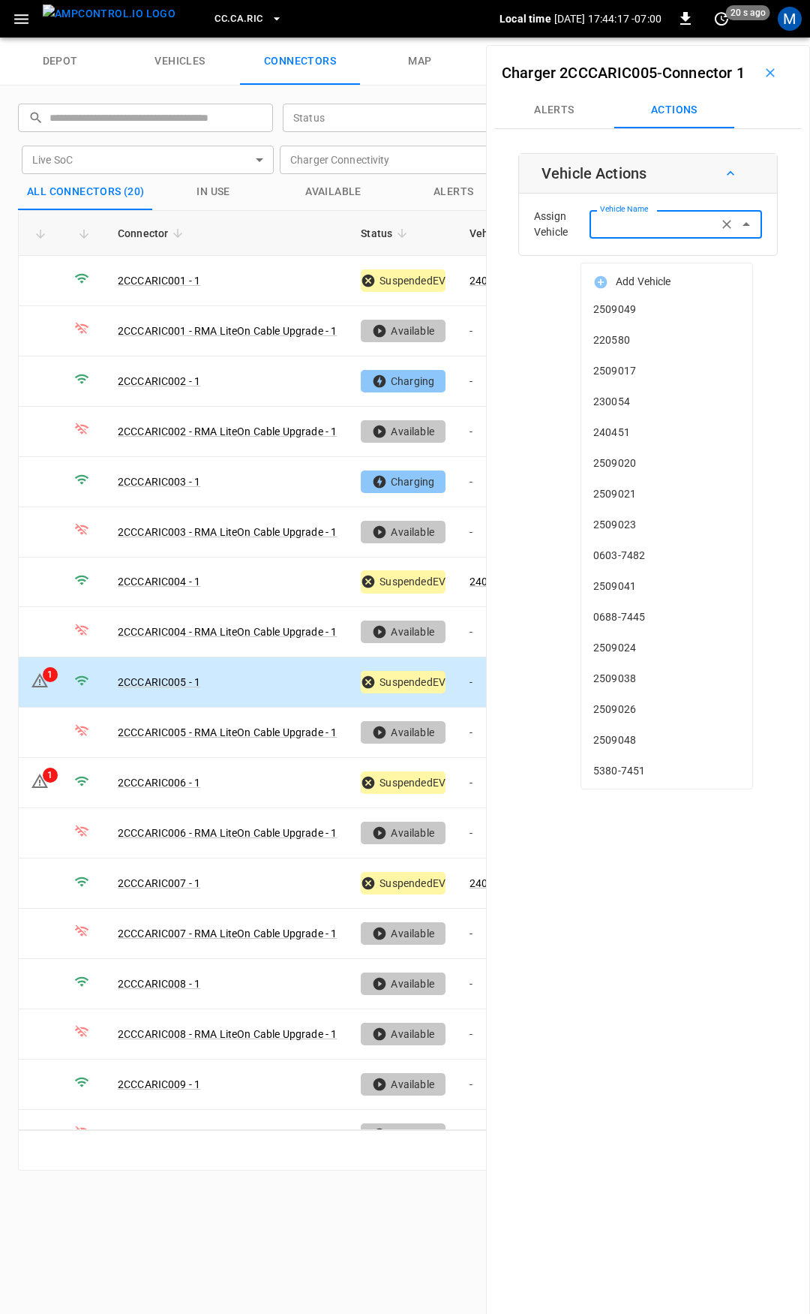
click at [669, 233] on input "Vehicle Name" at bounding box center [653, 224] width 119 height 19
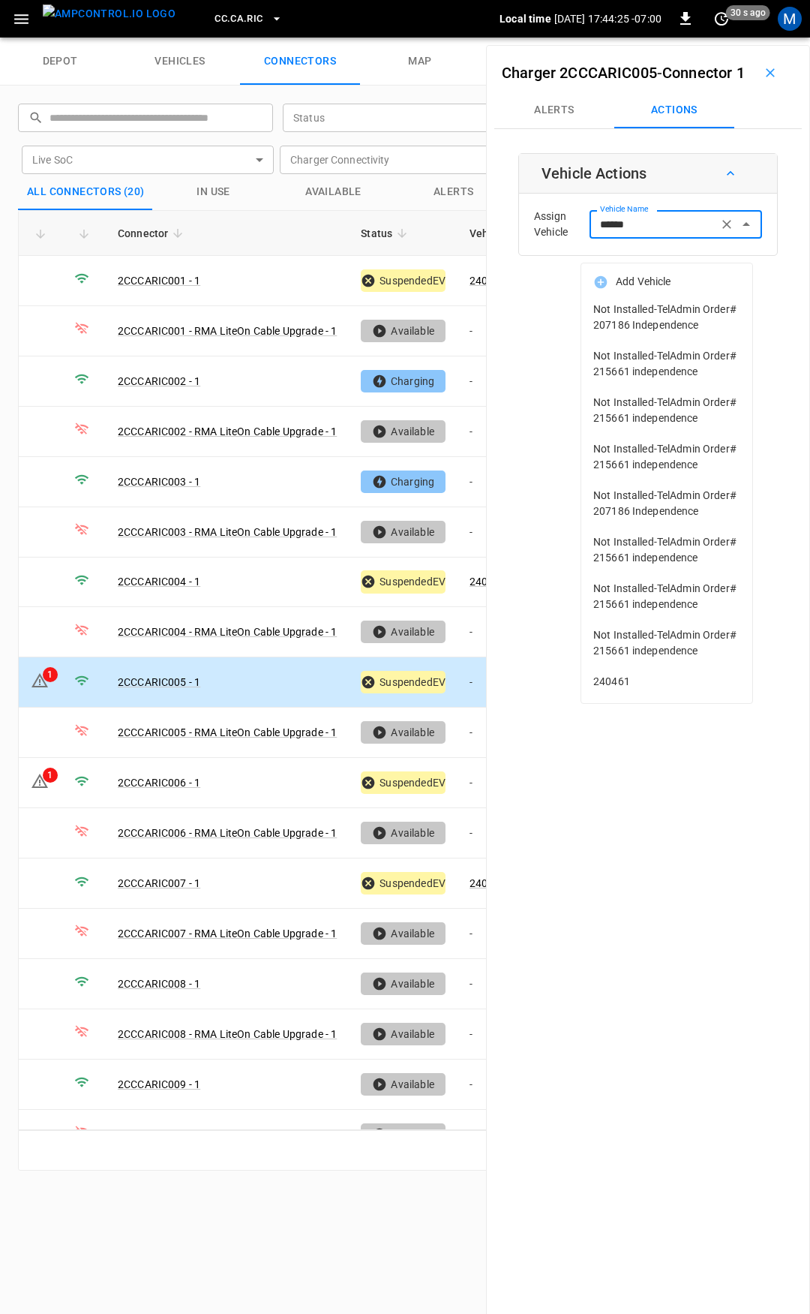
scroll to position [41, 0]
click at [629, 689] on span "240461" at bounding box center [666, 682] width 147 height 16
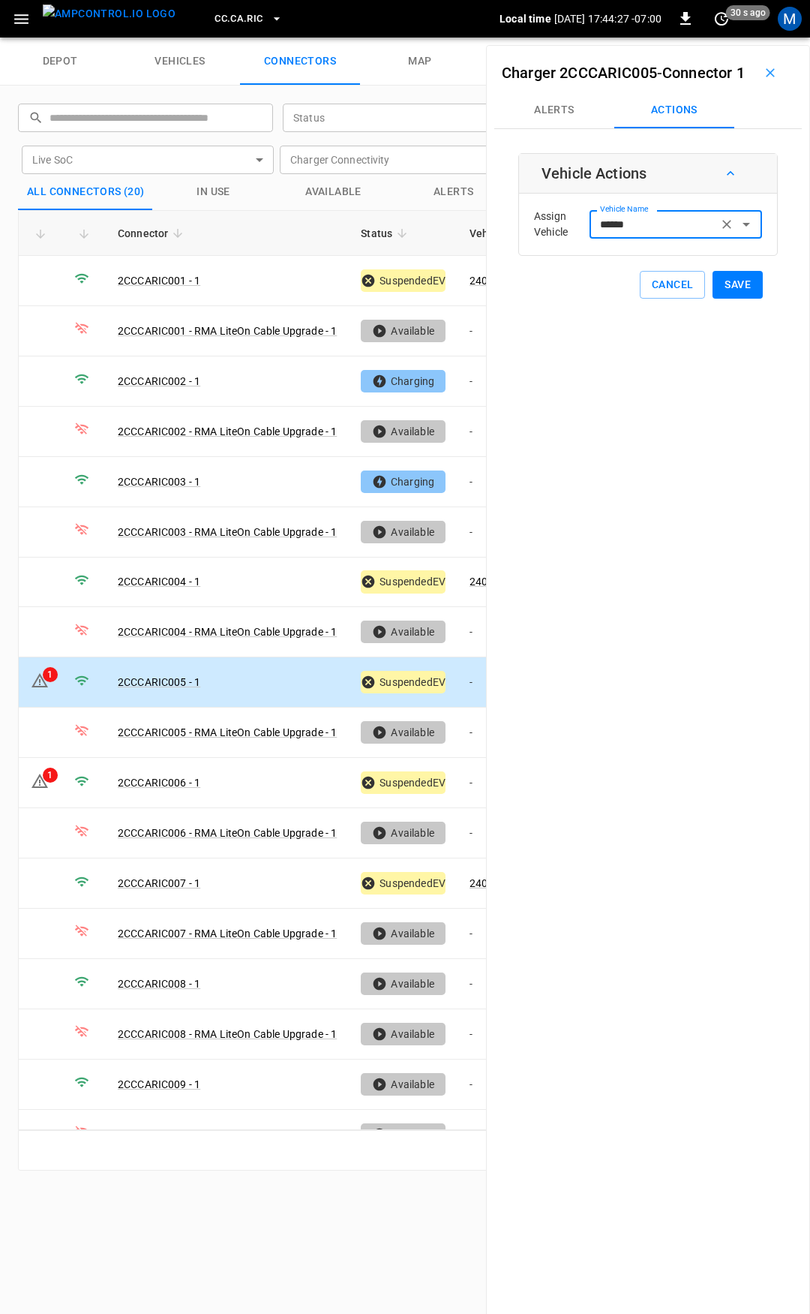
type input "******"
click at [723, 299] on button "Save" at bounding box center [738, 285] width 50 height 28
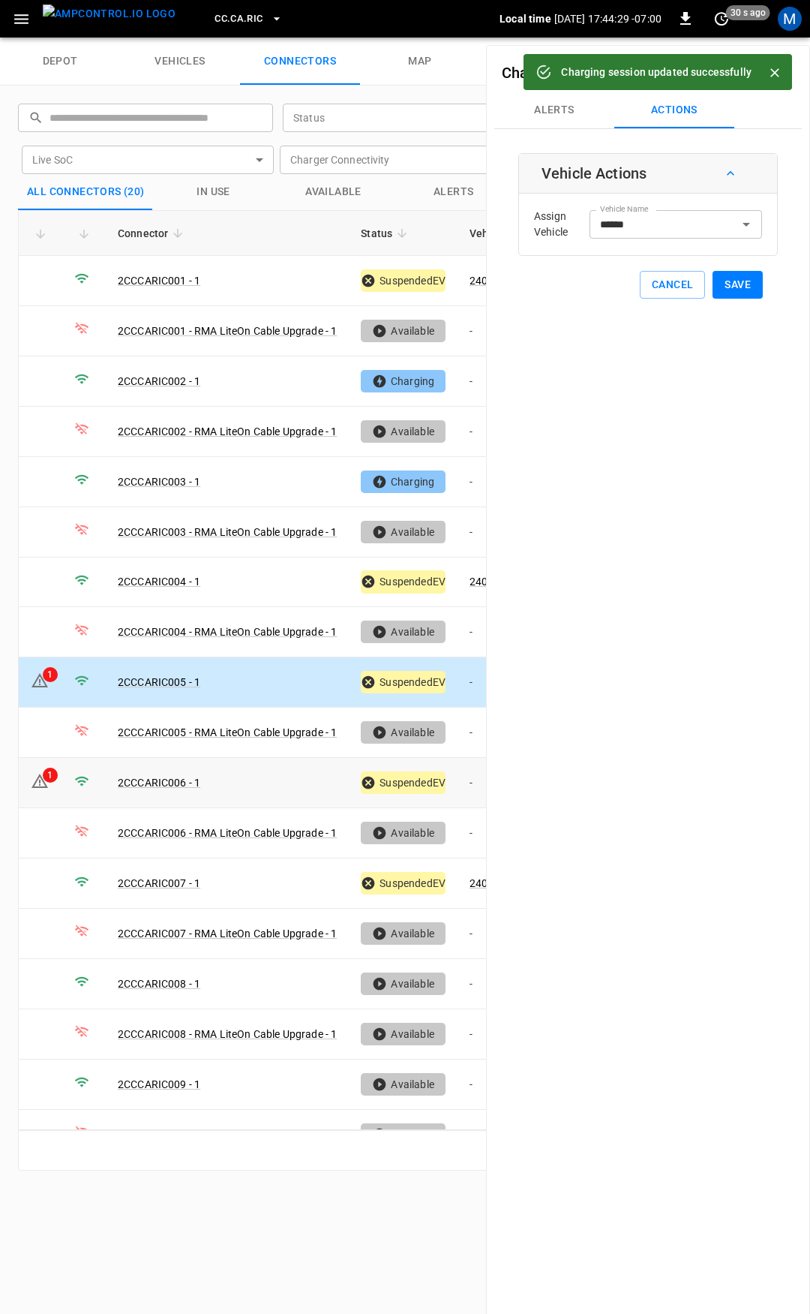
click at [470, 772] on td "-" at bounding box center [498, 783] width 80 height 50
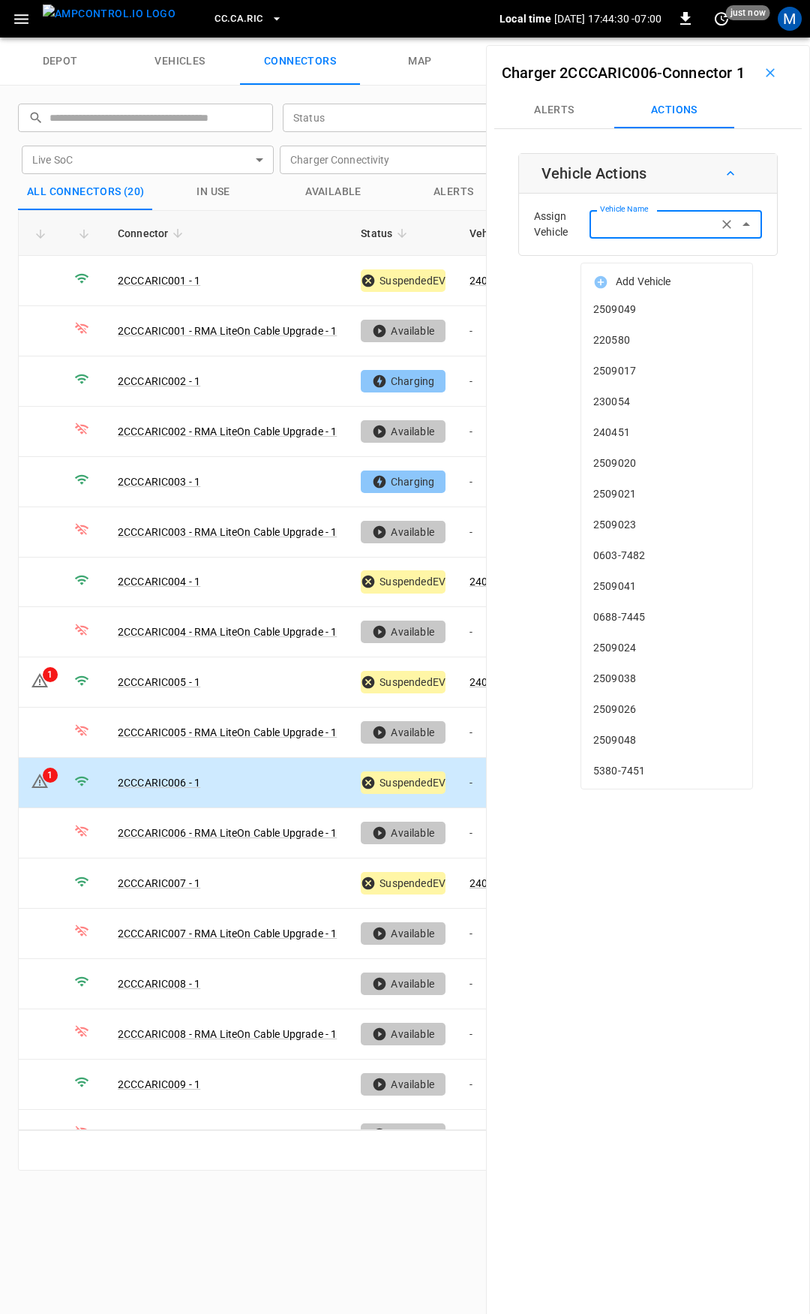
click at [644, 233] on input "Vehicle Name" at bounding box center [653, 224] width 119 height 19
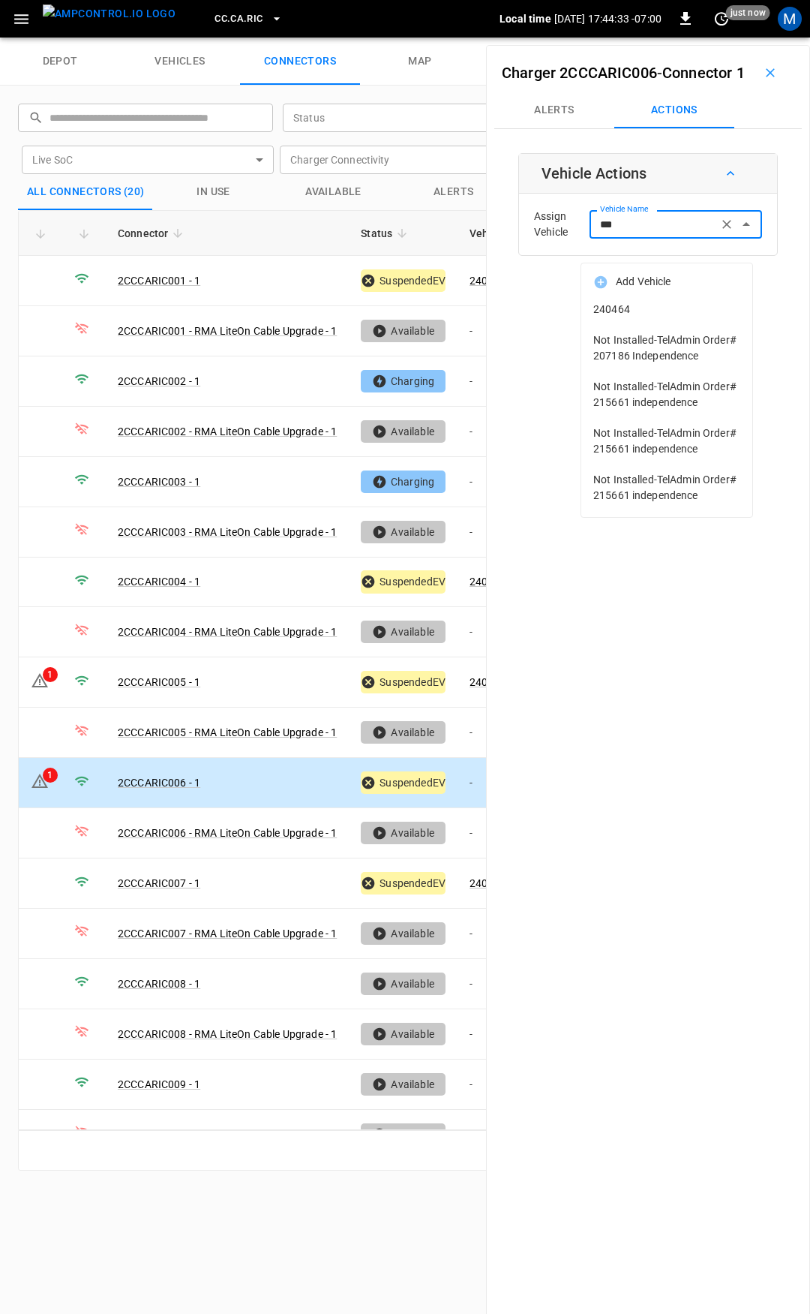
click at [642, 305] on span "240464" at bounding box center [666, 310] width 147 height 16
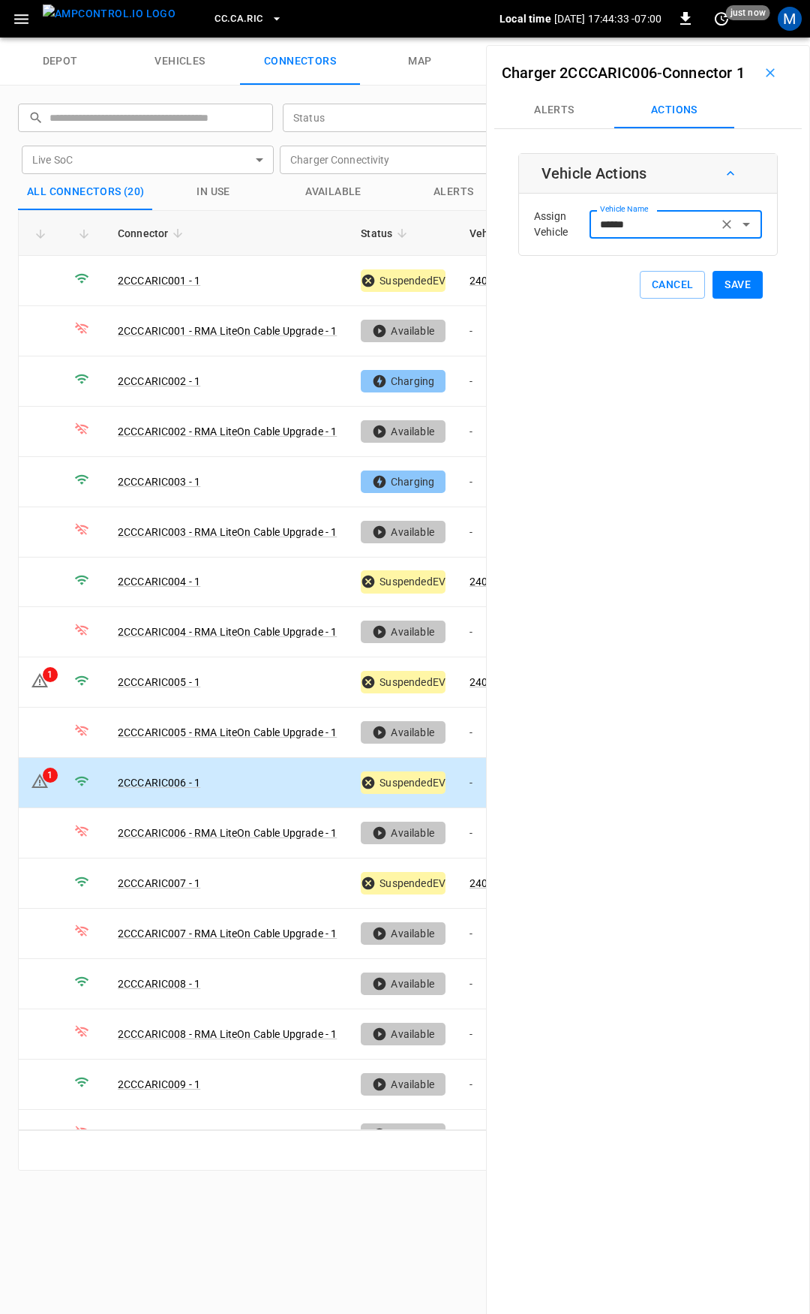
type input "******"
drag, startPoint x: 737, startPoint y: 310, endPoint x: 537, endPoint y: 569, distance: 327.9
click at [737, 299] on button "Save" at bounding box center [738, 285] width 50 height 28
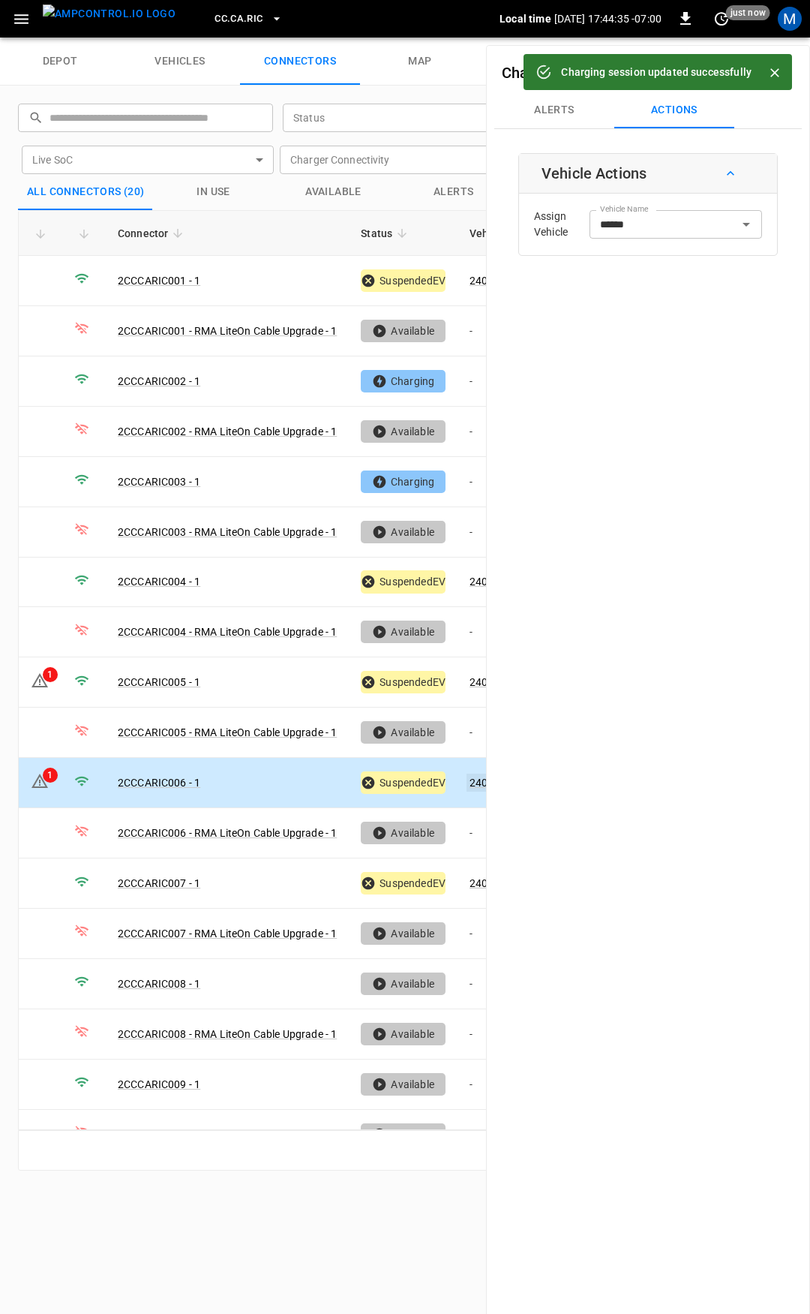
click at [482, 776] on link "240464" at bounding box center [488, 782] width 43 height 18
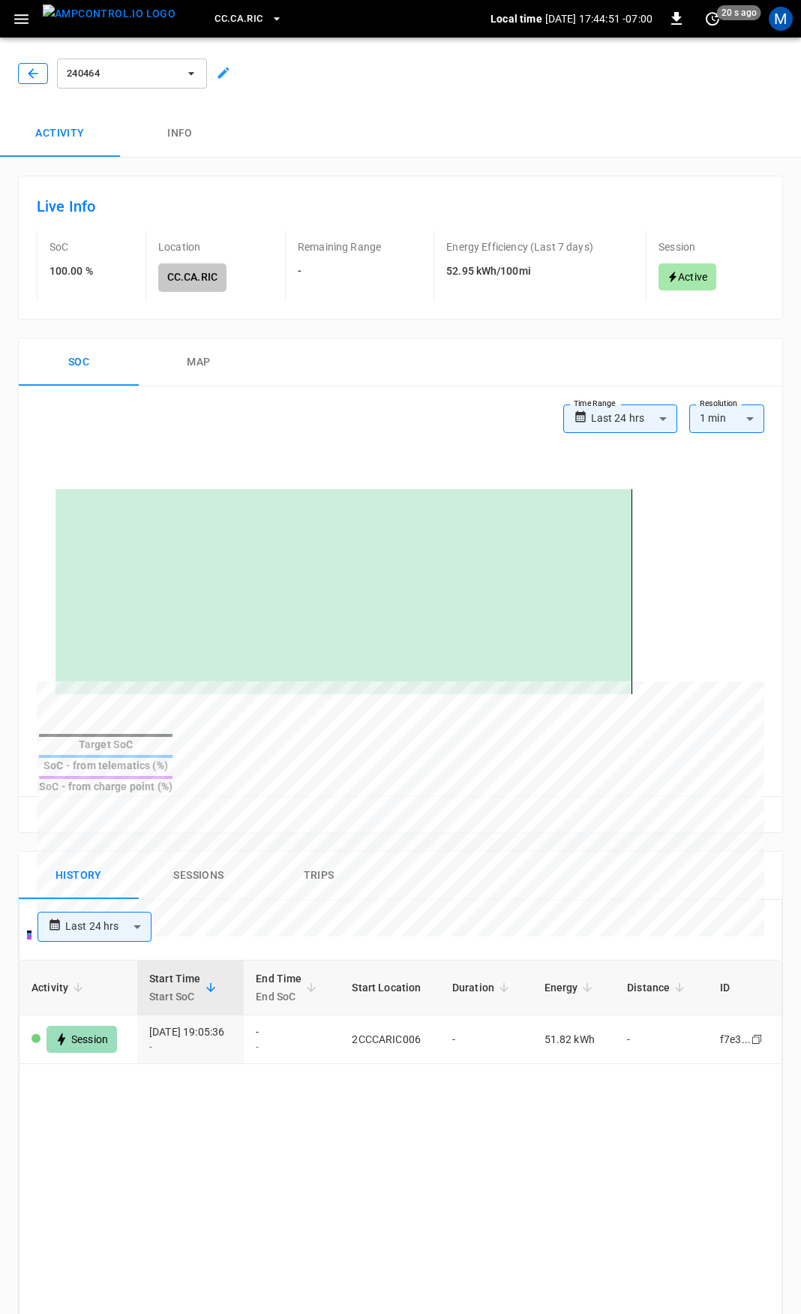
click at [35, 74] on icon "button" at bounding box center [33, 73] width 15 height 15
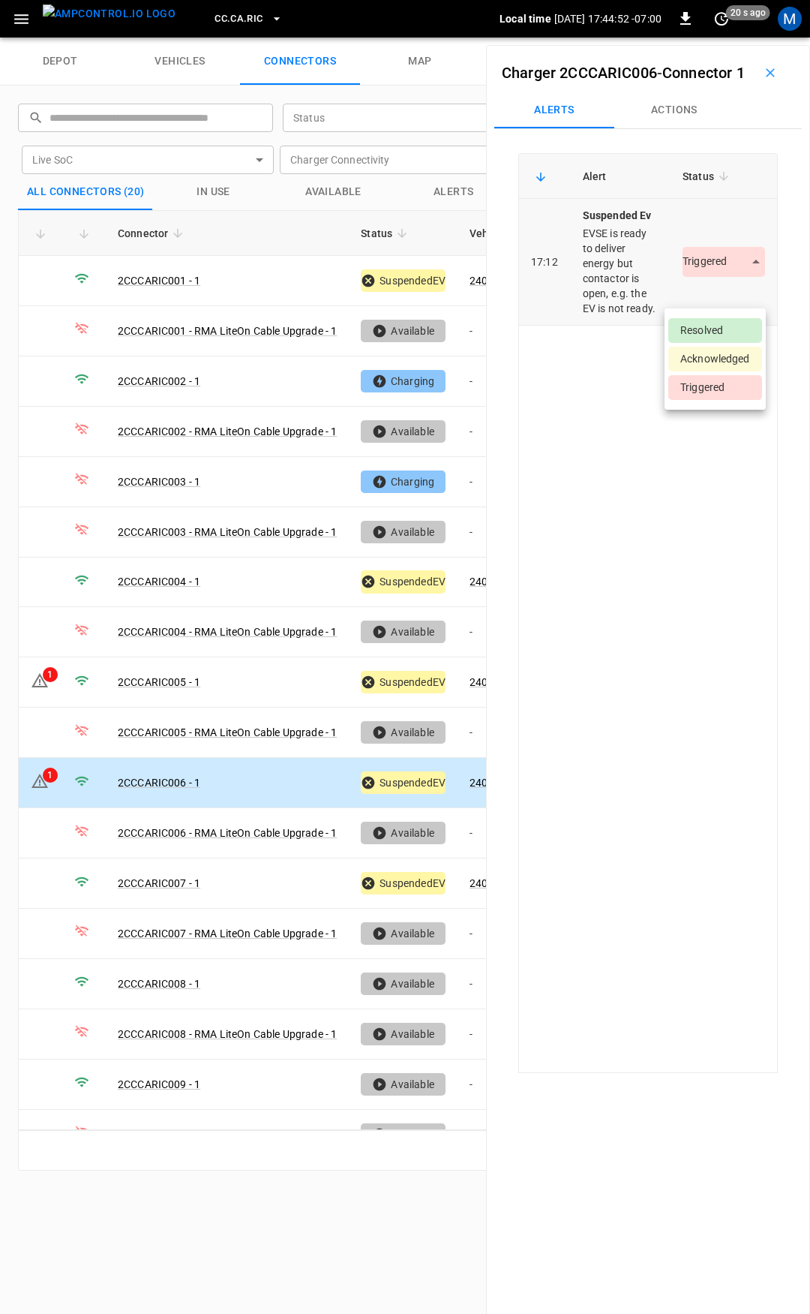
click at [735, 38] on body "CC.CA.RIC Local time 2025-09-02 17:44:52 -07:00 0 20 s ago M depot vehicles con…" at bounding box center [405, 19] width 810 height 38
click at [719, 329] on li "Resolved" at bounding box center [715, 330] width 94 height 25
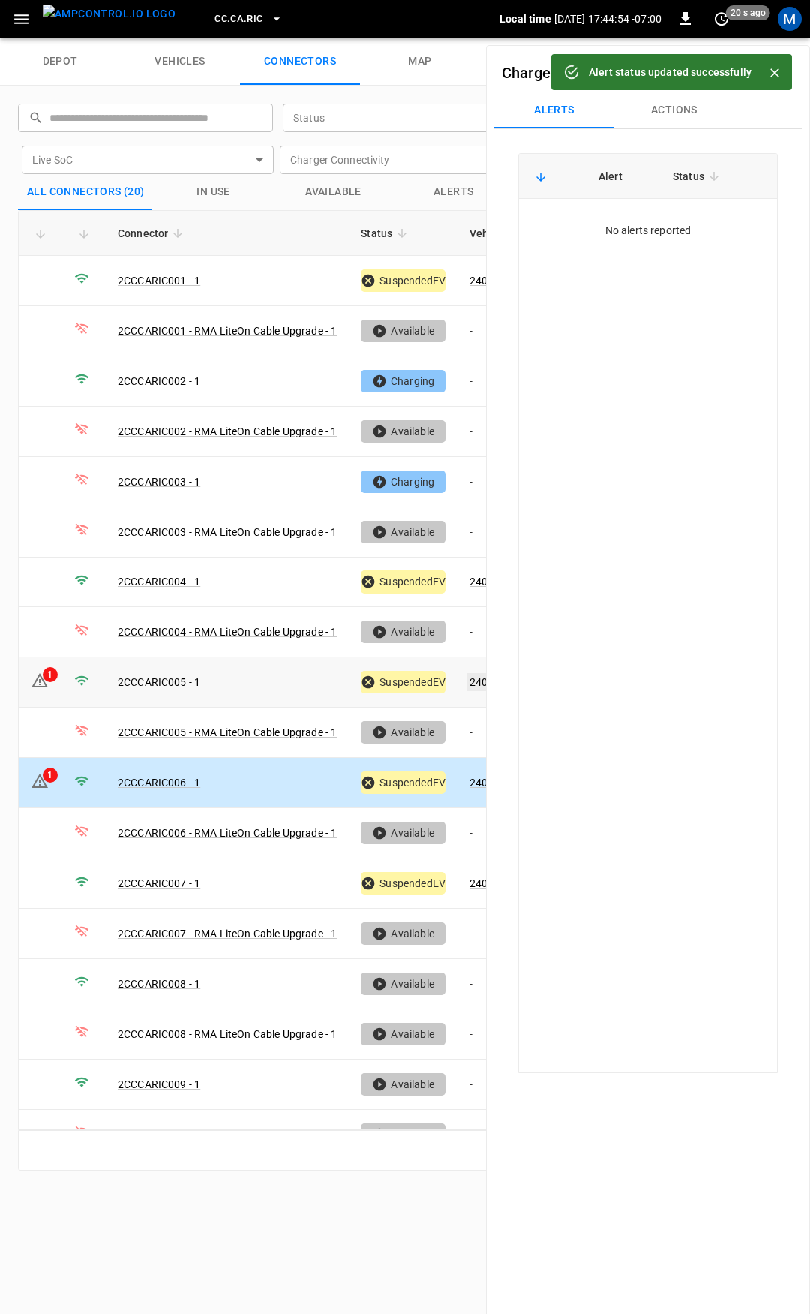
click at [476, 673] on link "240461" at bounding box center [488, 682] width 43 height 18
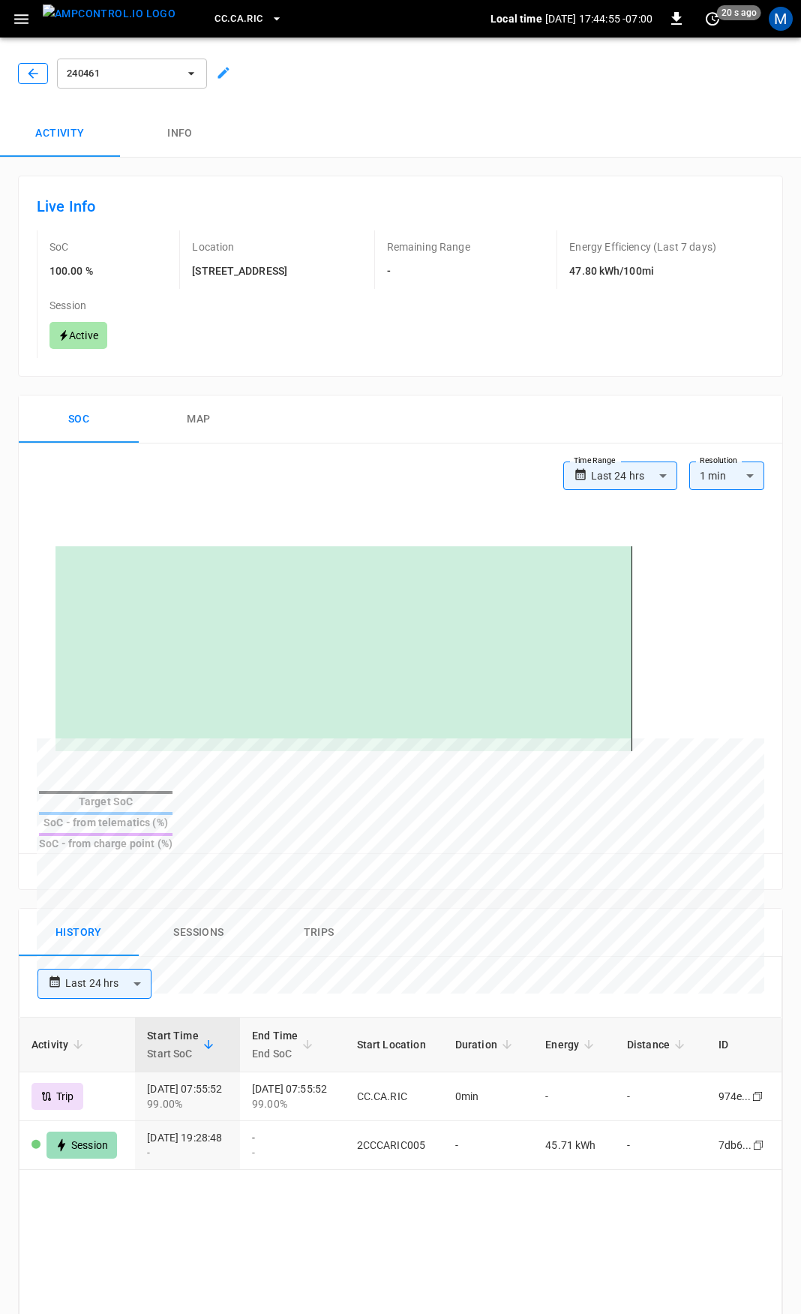
click at [36, 64] on button "button" at bounding box center [33, 73] width 30 height 21
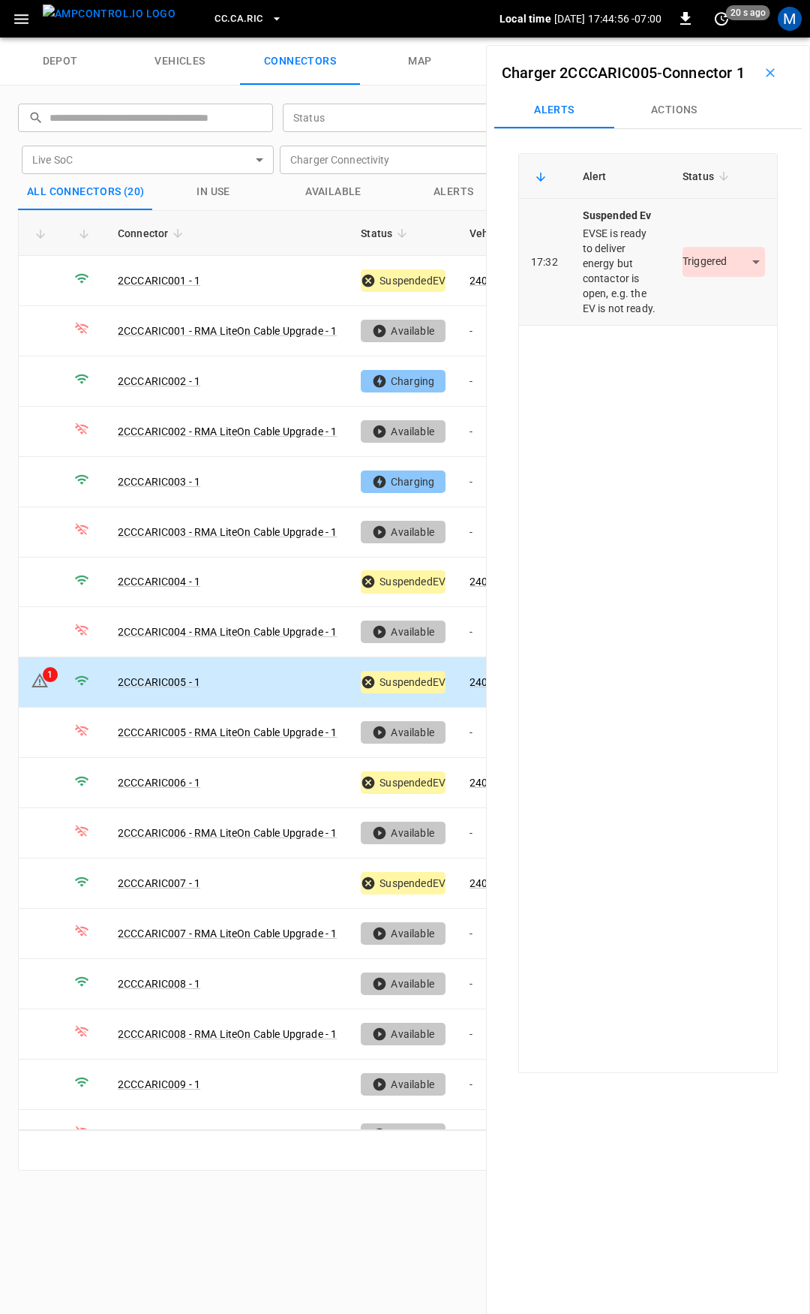
click at [716, 38] on body "CC.CA.RIC Local time 2025-09-02 17:44:56 -07:00 0 20 s ago M depot vehicles con…" at bounding box center [405, 19] width 810 height 38
click at [719, 326] on li "Resolved" at bounding box center [715, 330] width 94 height 25
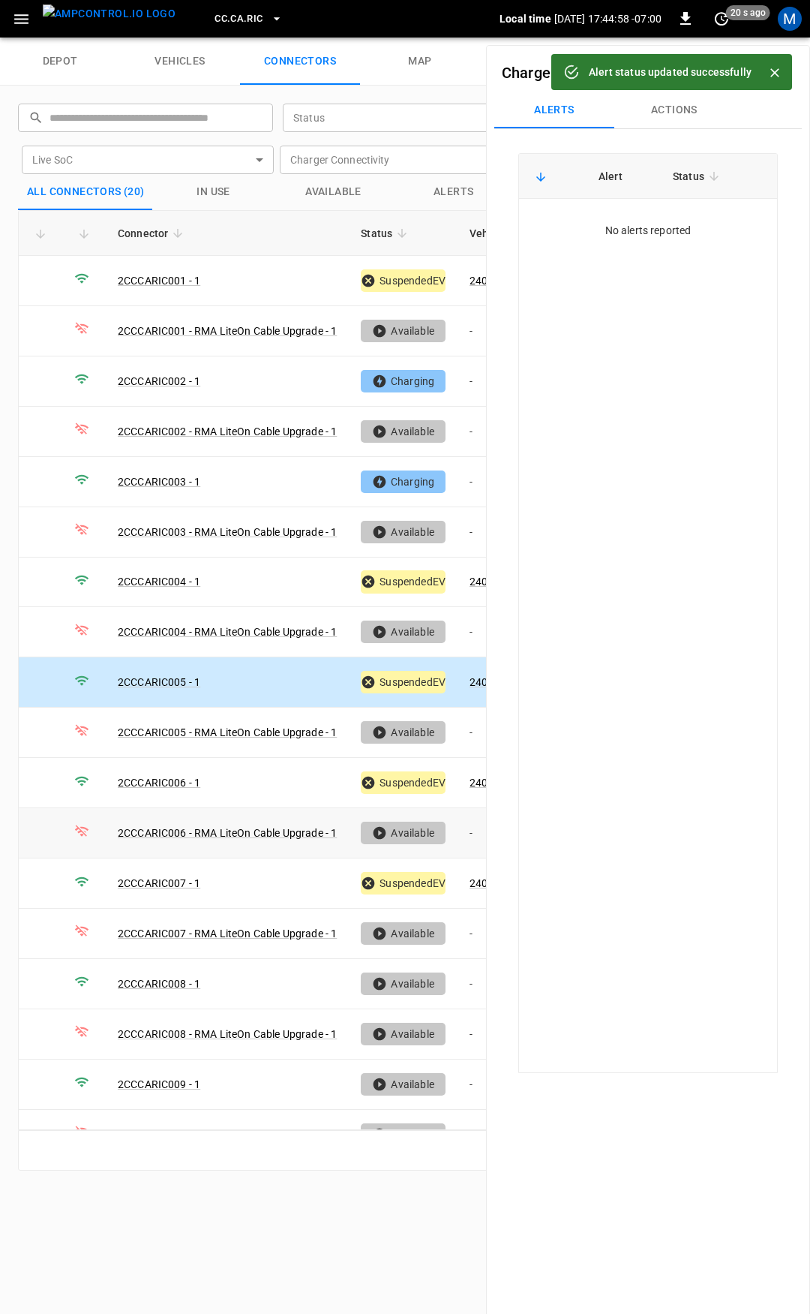
scroll to position [125, 0]
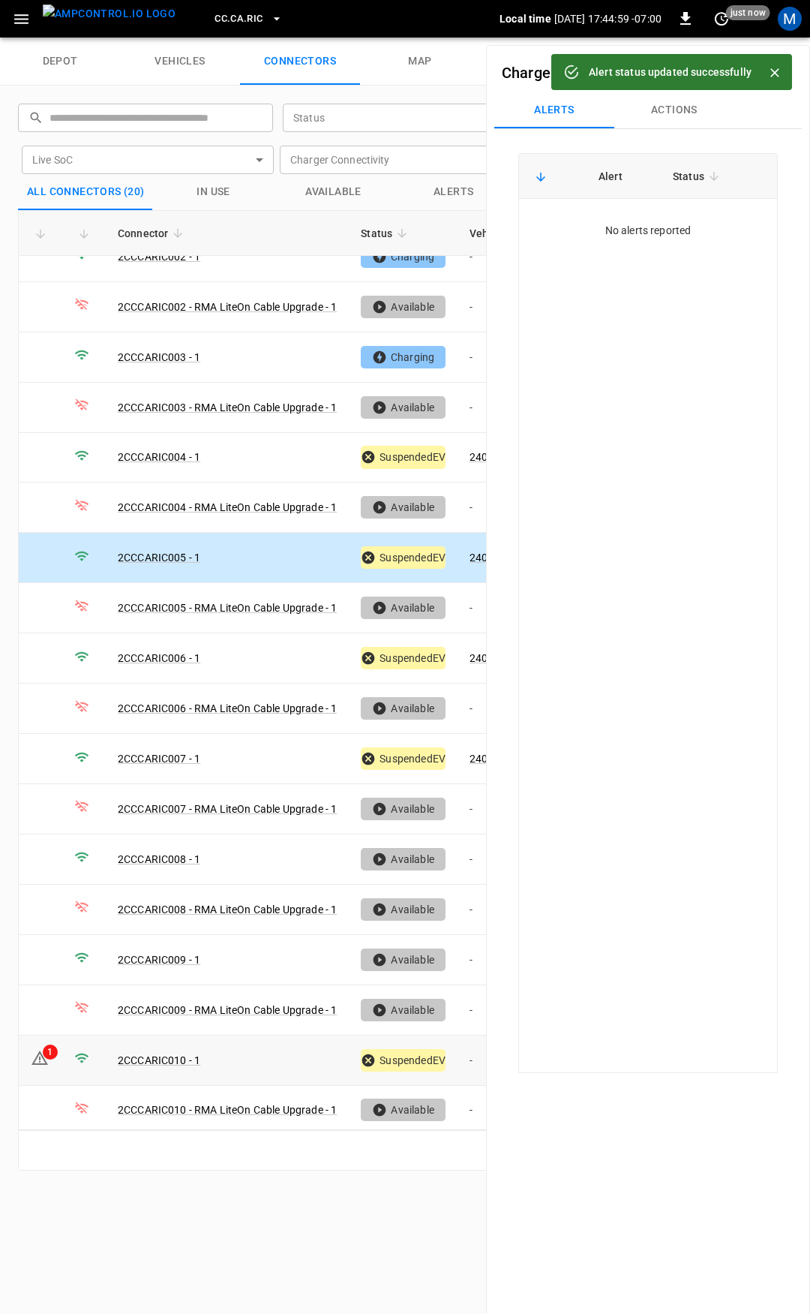
click at [467, 1046] on td "-" at bounding box center [498, 1060] width 80 height 50
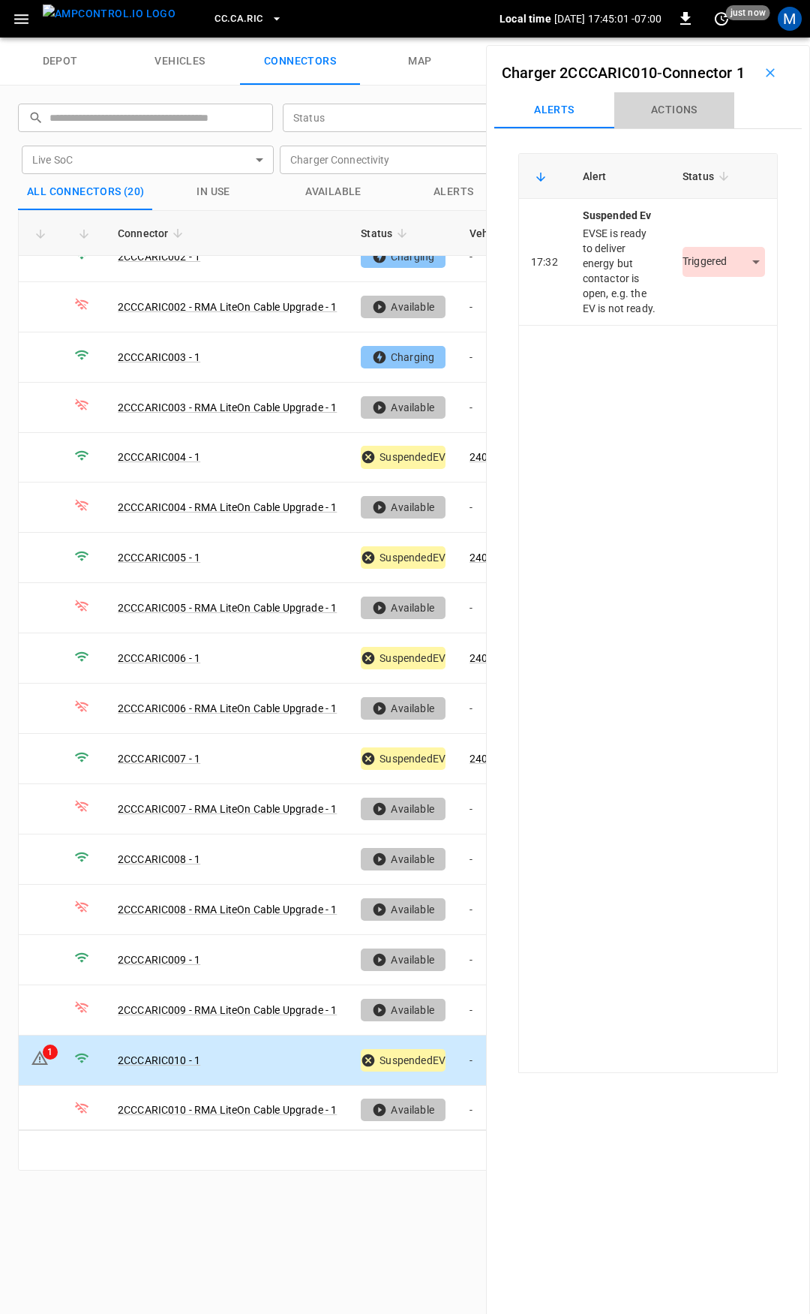
click at [664, 128] on button "Actions" at bounding box center [674, 110] width 120 height 36
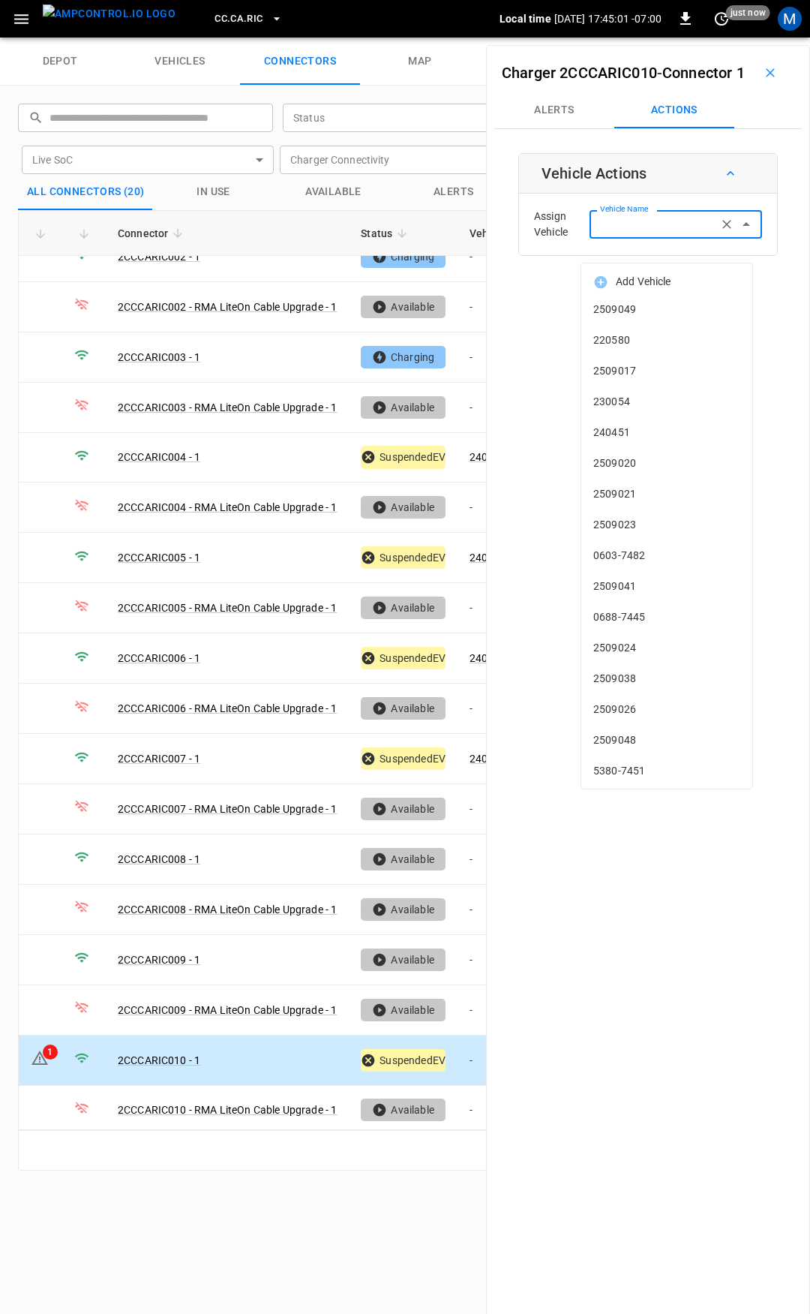
click at [638, 233] on input "Vehicle Name" at bounding box center [653, 224] width 119 height 19
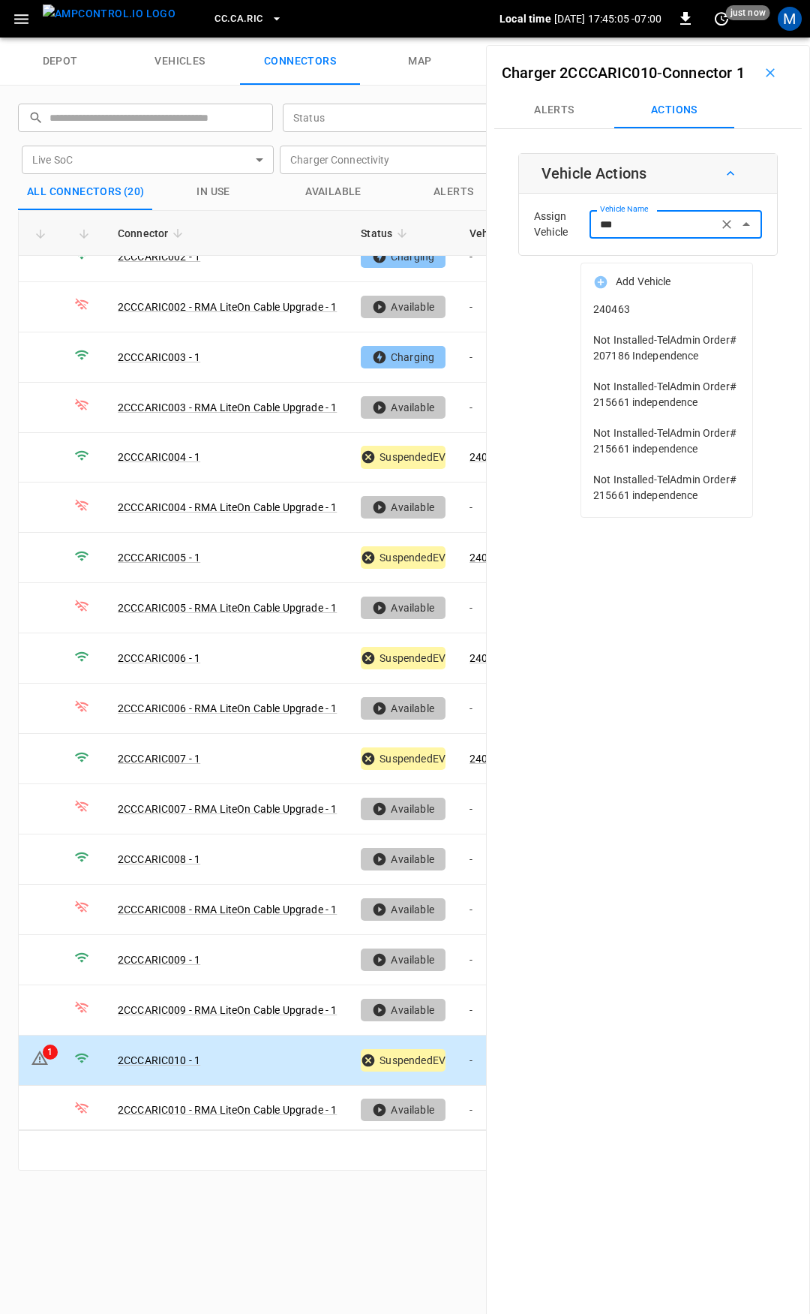
click at [635, 309] on span "240463" at bounding box center [666, 310] width 147 height 16
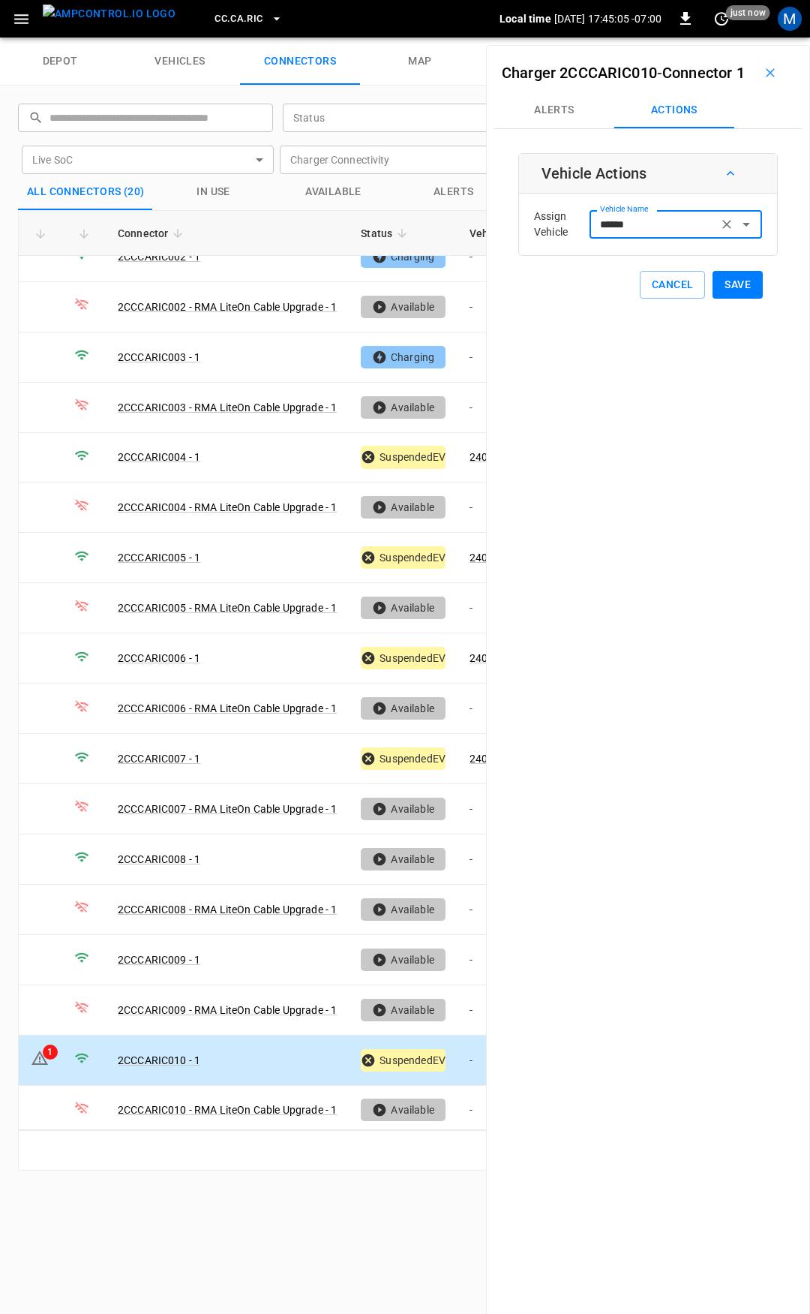
type input "******"
click at [732, 299] on button "Save" at bounding box center [738, 285] width 50 height 28
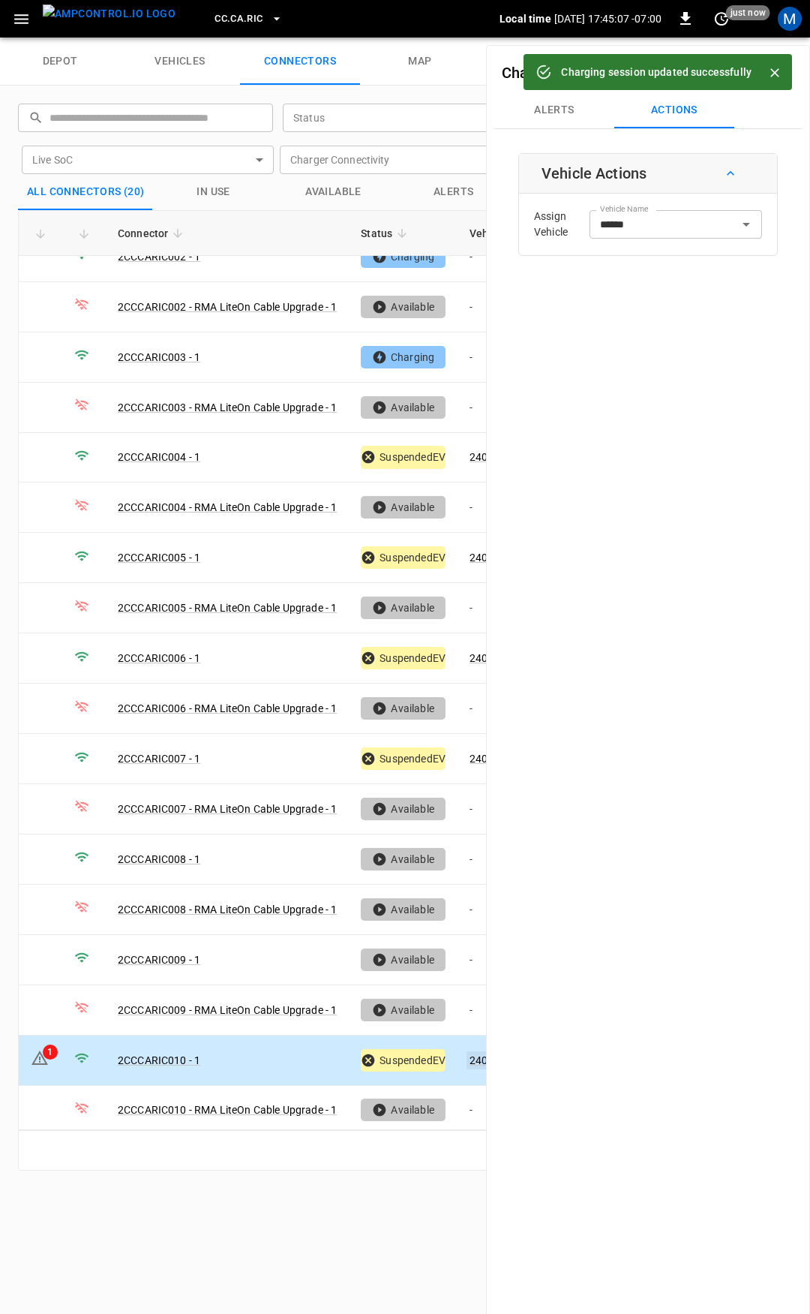
click at [476, 1051] on link "240463" at bounding box center [488, 1060] width 43 height 18
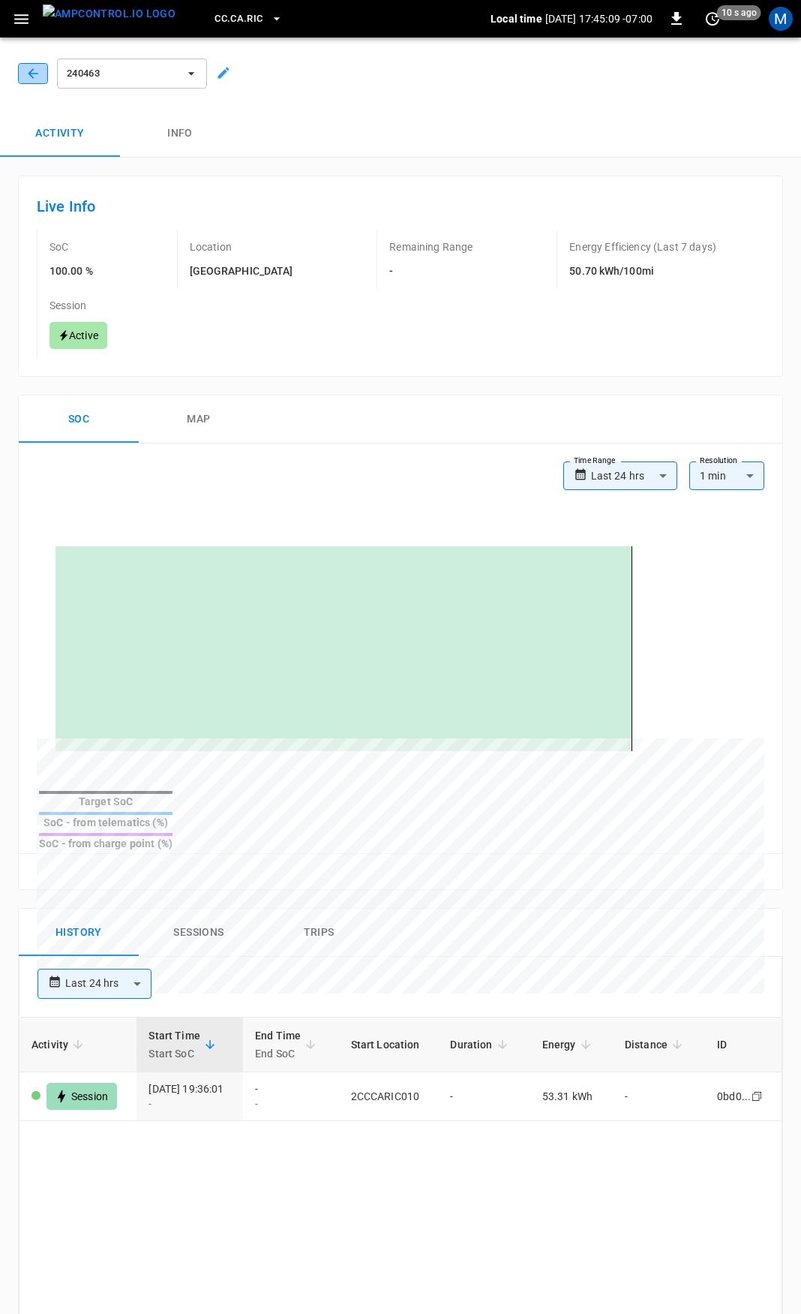
click at [34, 68] on icon "button" at bounding box center [33, 73] width 15 height 15
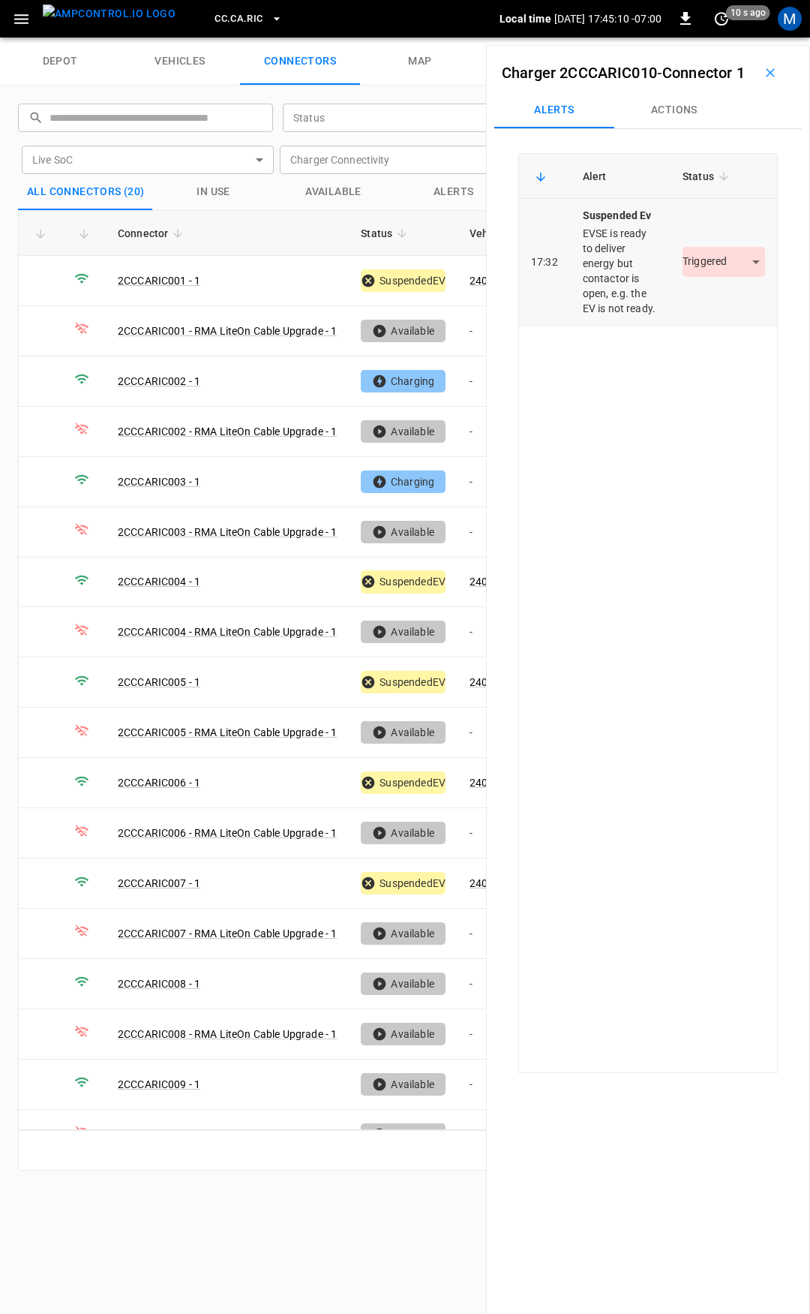
click at [719, 38] on body "CC.CA.RIC Local time 2025-09-02 17:45:10 -07:00 0 10 s ago M depot vehicles con…" at bounding box center [405, 19] width 810 height 38
click at [725, 330] on li "Resolved" at bounding box center [715, 330] width 94 height 25
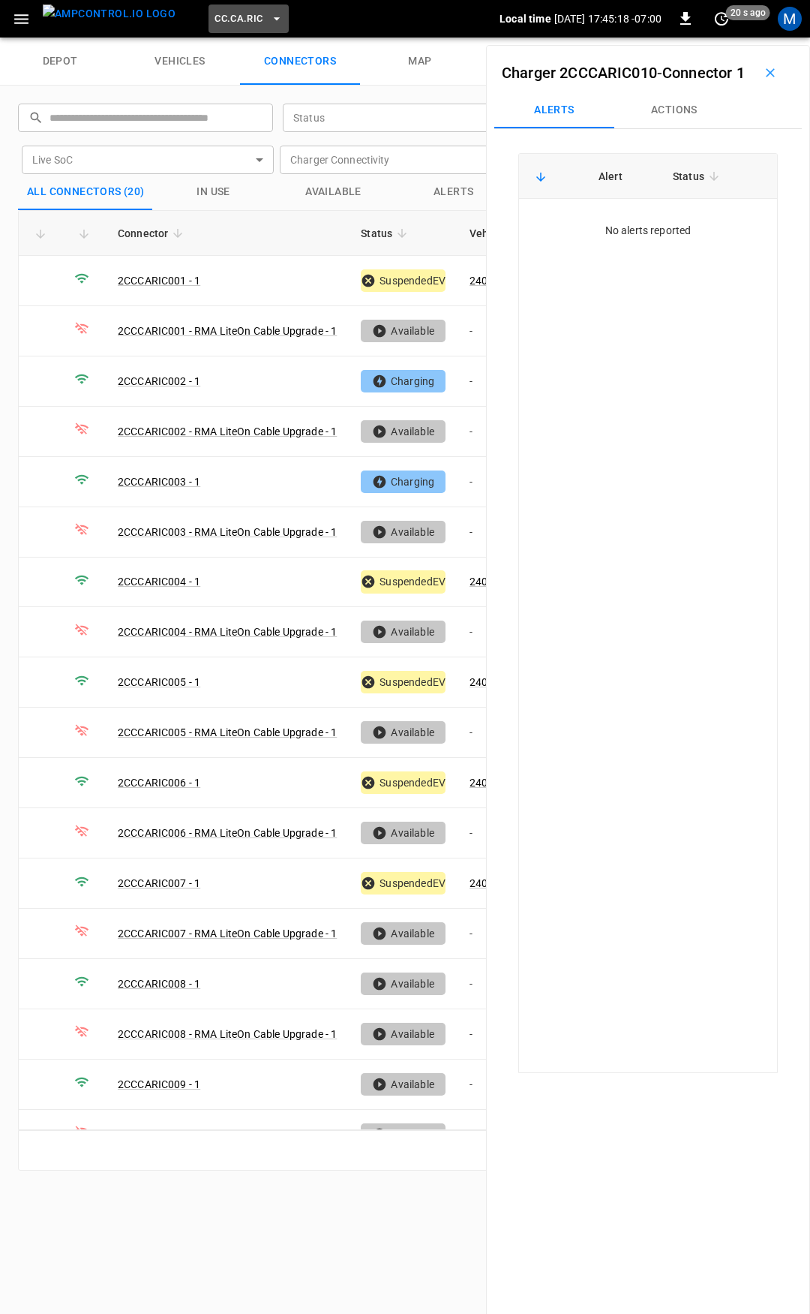
click at [269, 12] on icon "button" at bounding box center [276, 18] width 15 height 15
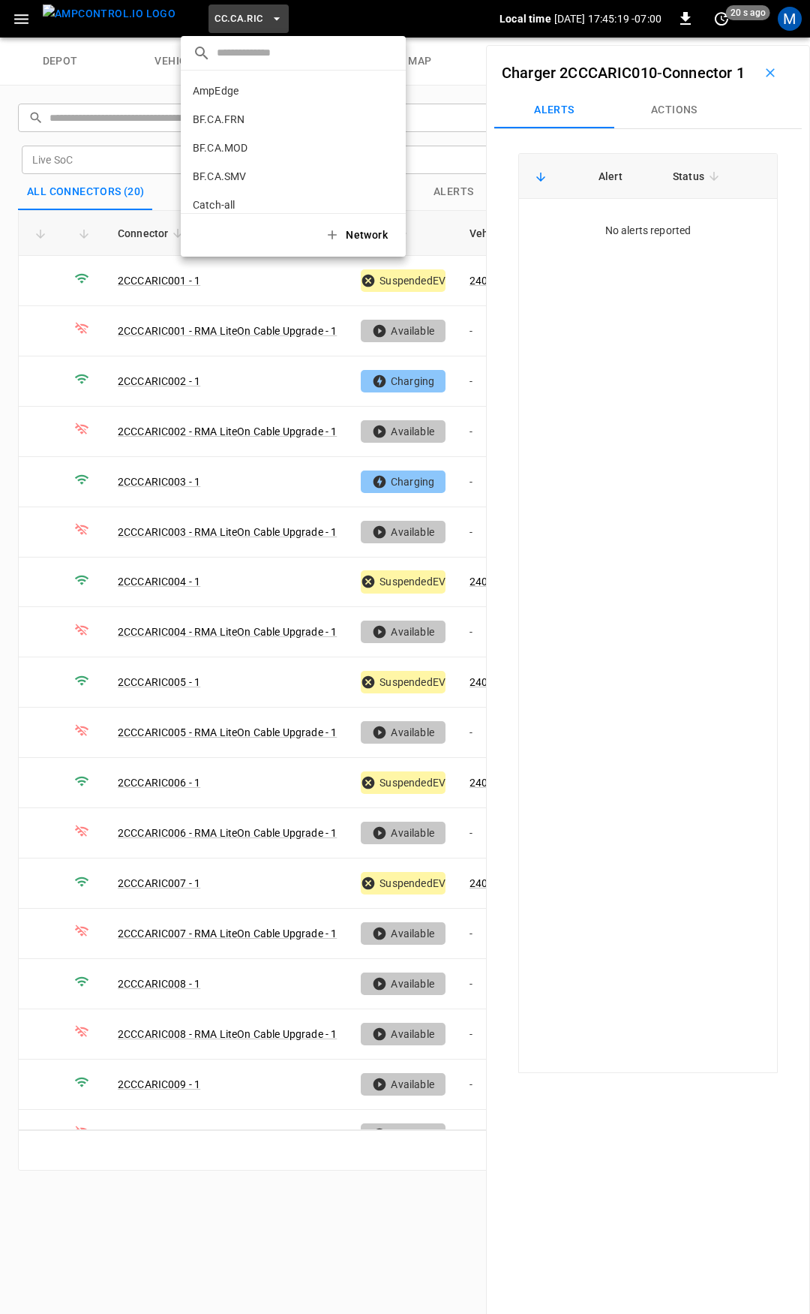
scroll to position [224, 0]
click at [274, 115] on li "CC.CA.SFF f655 ..." at bounding box center [293, 124] width 225 height 29
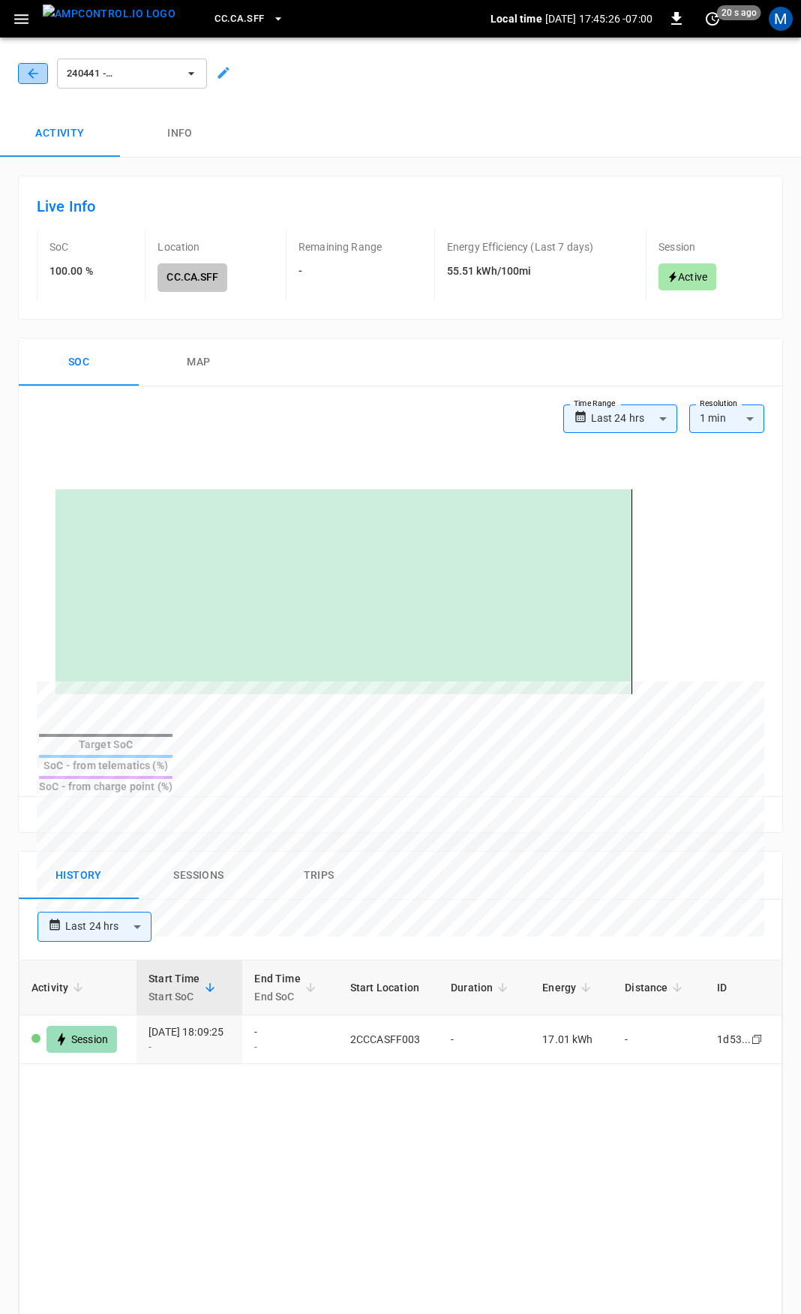
click at [32, 73] on icon "button" at bounding box center [33, 73] width 15 height 15
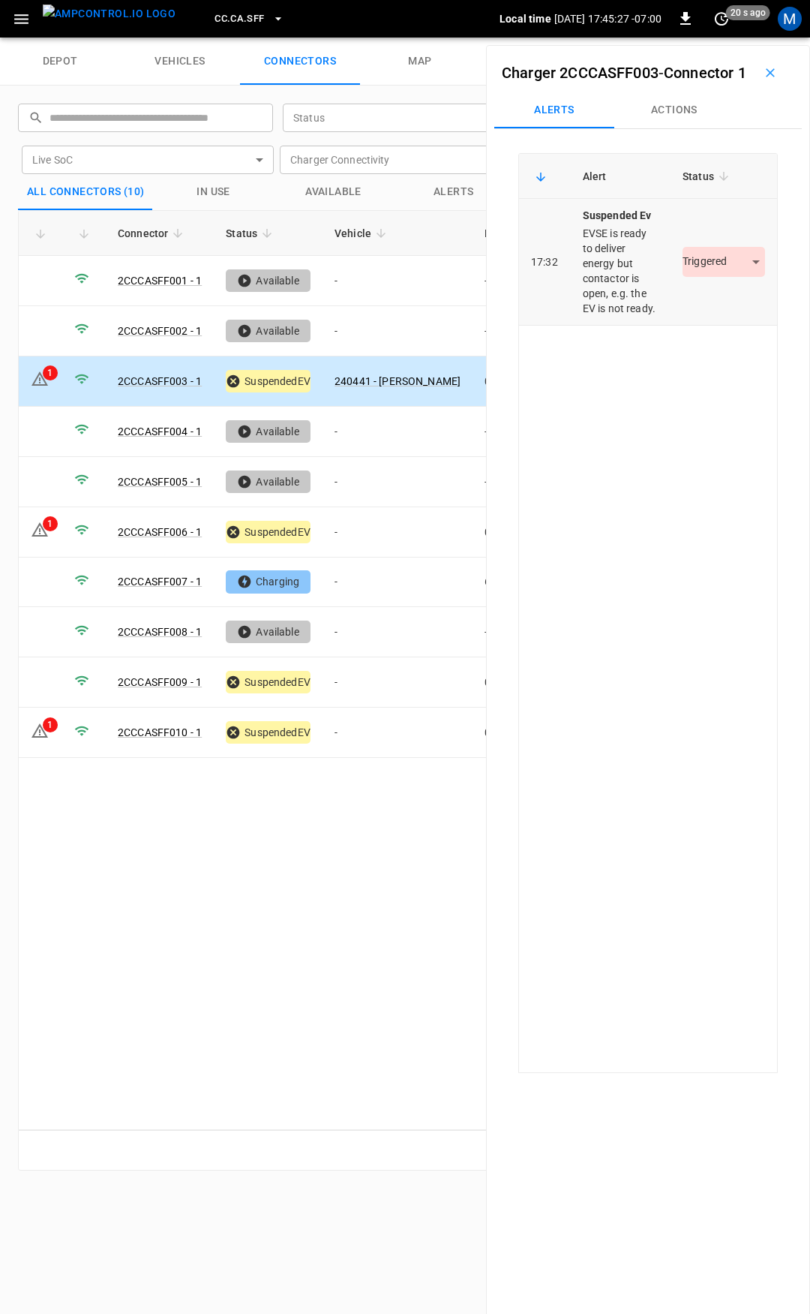
click at [718, 38] on body "CC.CA.SFF Local time 2025-09-02 17:45:27 -07:00 0 20 s ago M depot vehicles con…" at bounding box center [405, 19] width 810 height 38
click at [721, 329] on li "Resolved" at bounding box center [715, 330] width 94 height 25
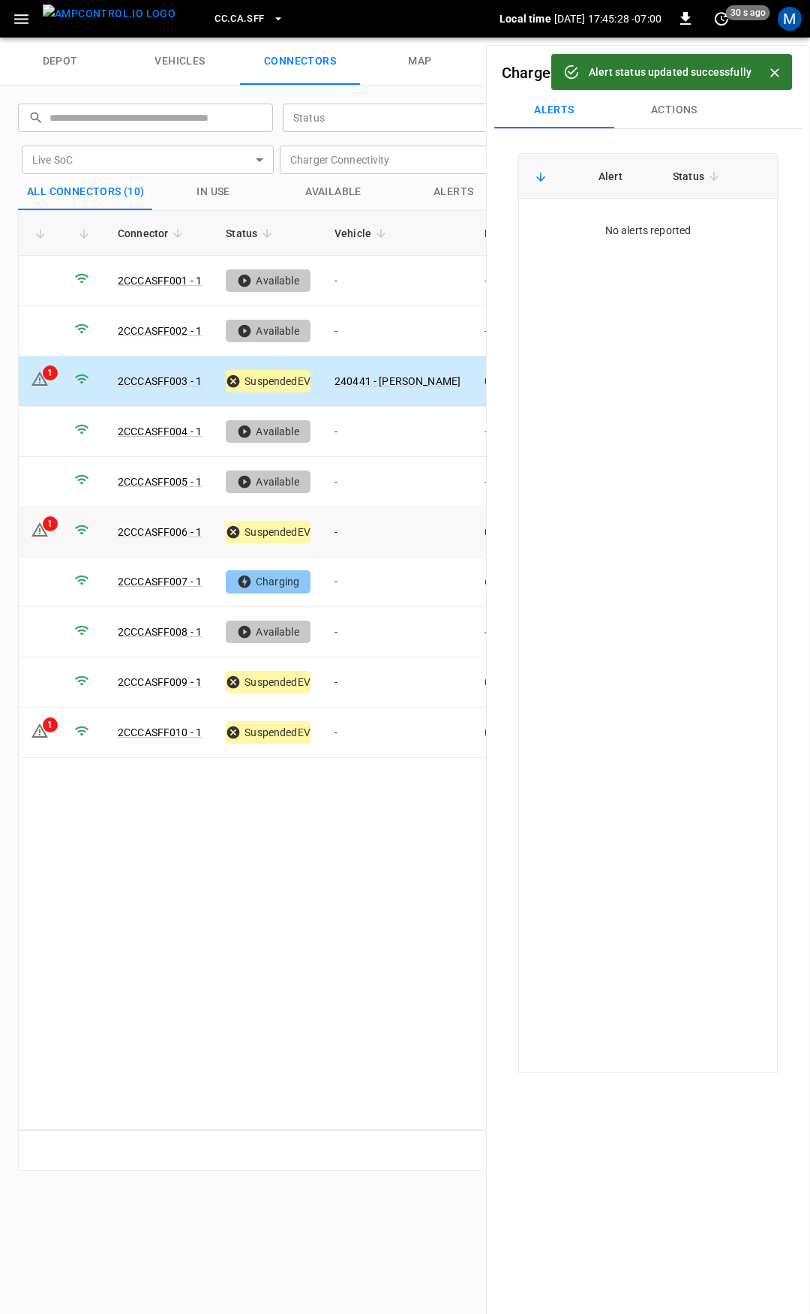
click at [371, 532] on td "-" at bounding box center [398, 532] width 150 height 50
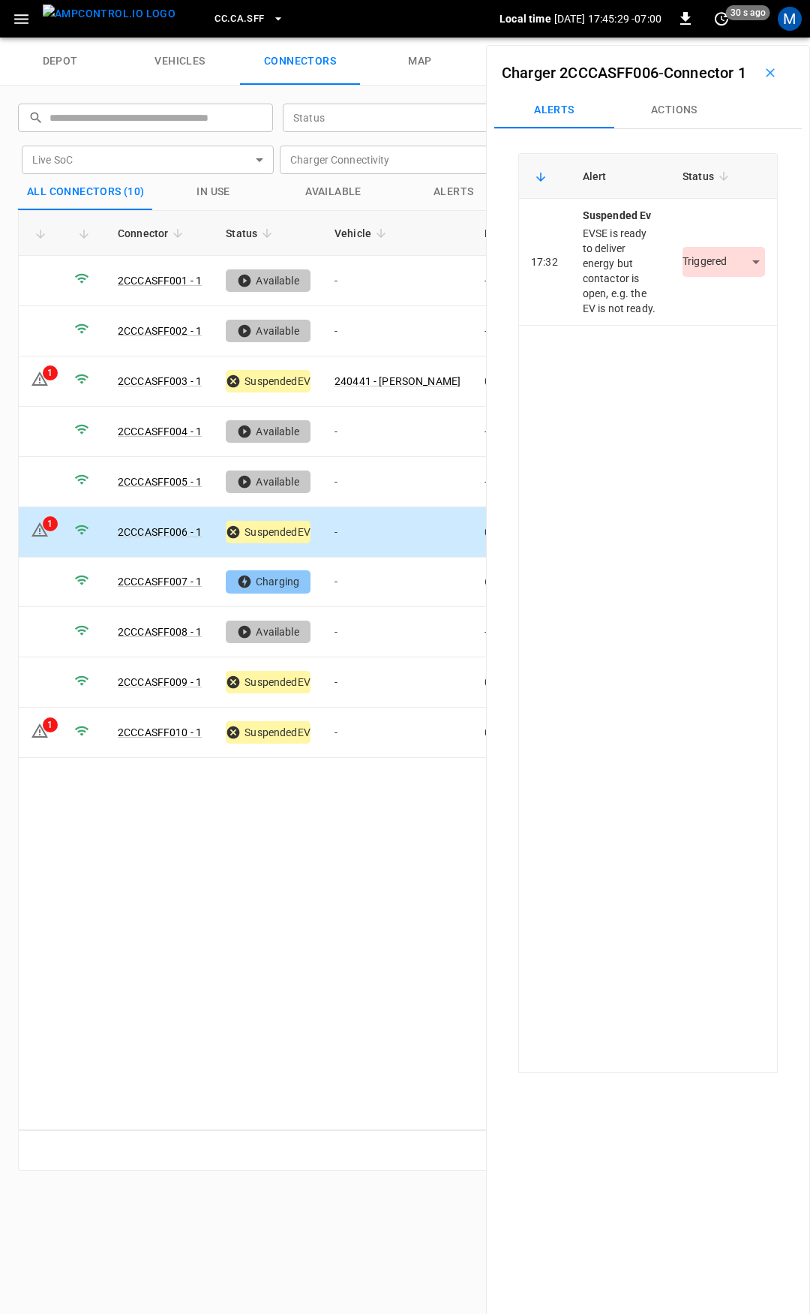
click at [671, 128] on button "Actions" at bounding box center [674, 110] width 120 height 36
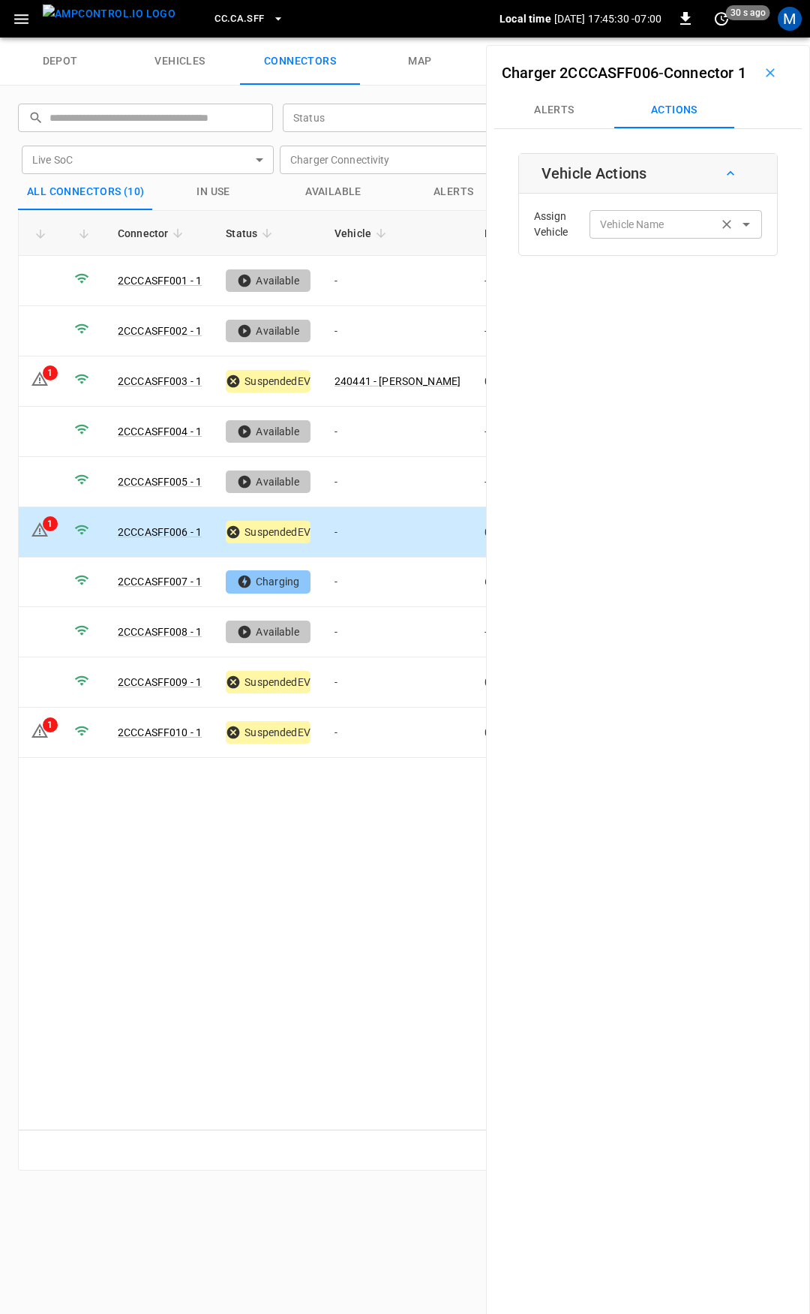
click at [662, 233] on input "Vehicle Name" at bounding box center [653, 224] width 119 height 19
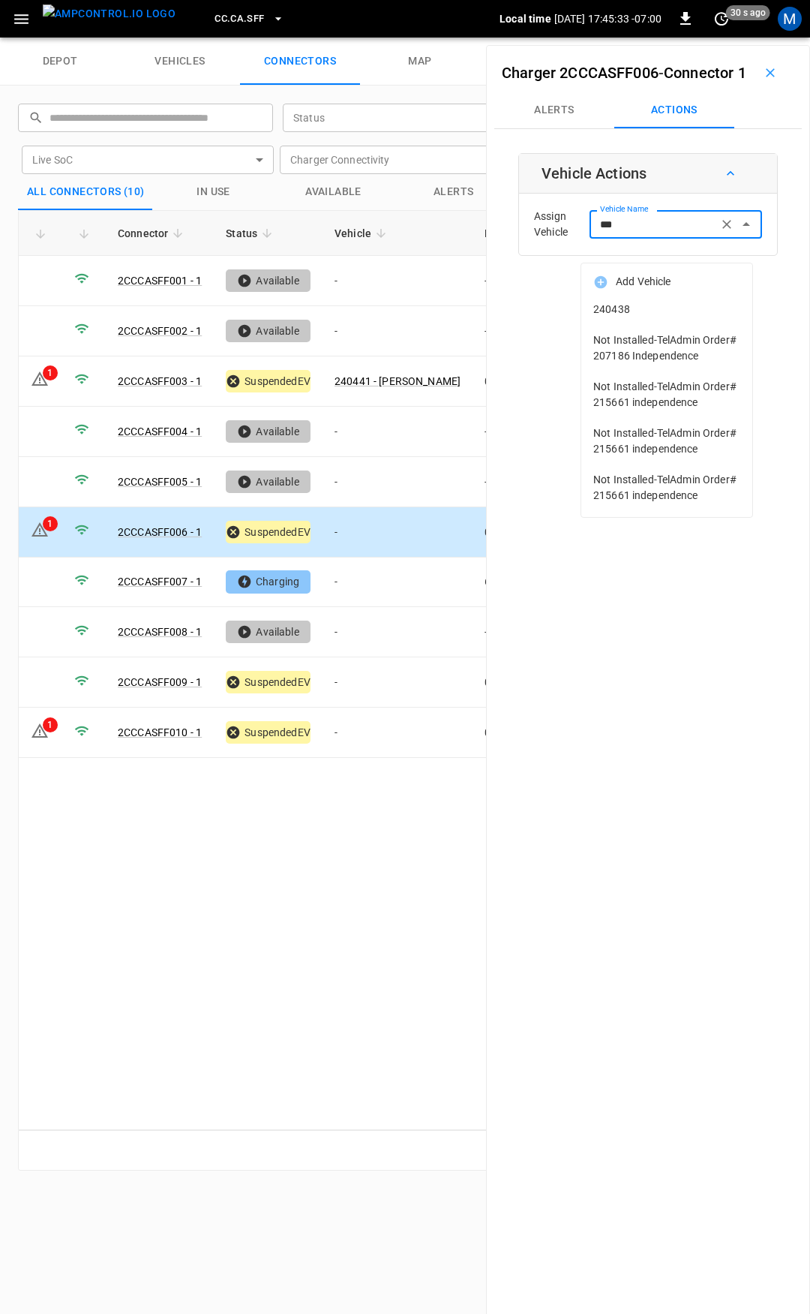
click at [664, 303] on span "240438" at bounding box center [666, 310] width 147 height 16
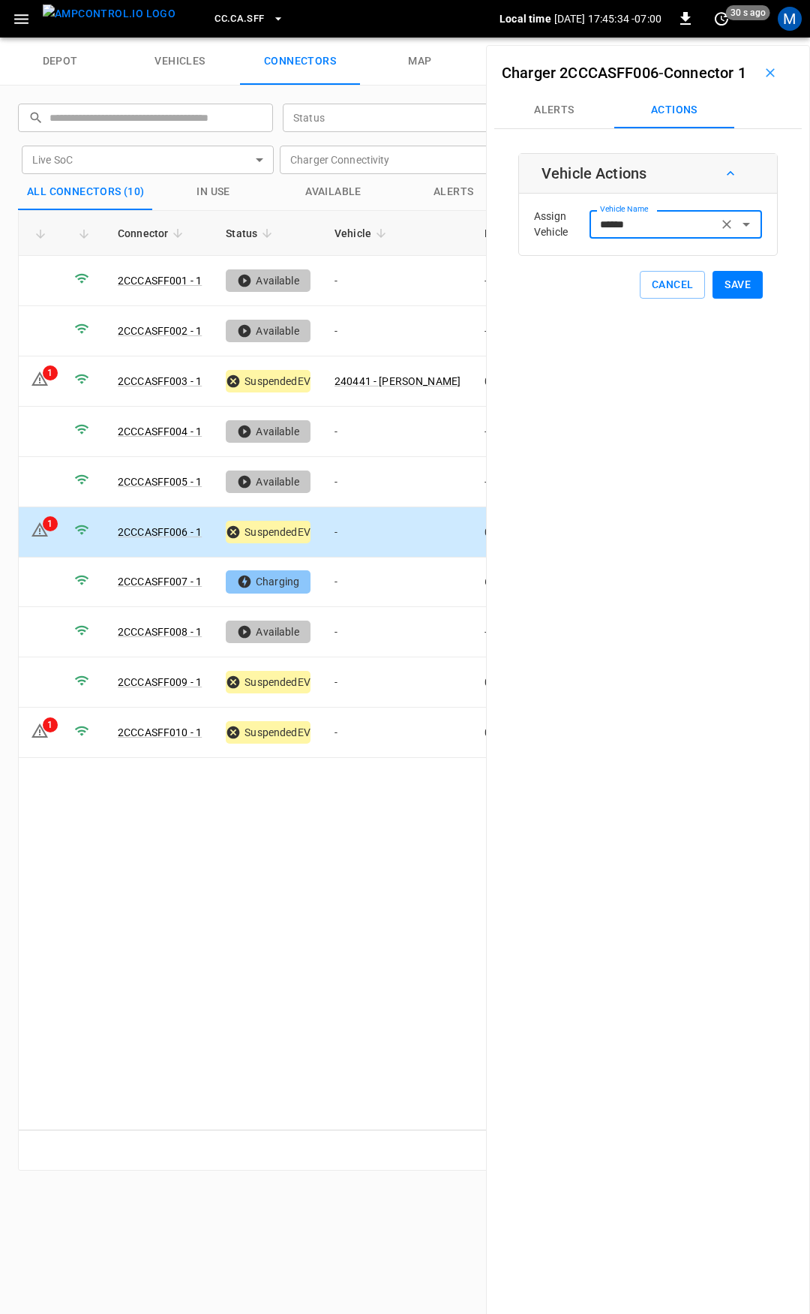
type input "******"
click at [739, 299] on button "Save" at bounding box center [738, 285] width 50 height 28
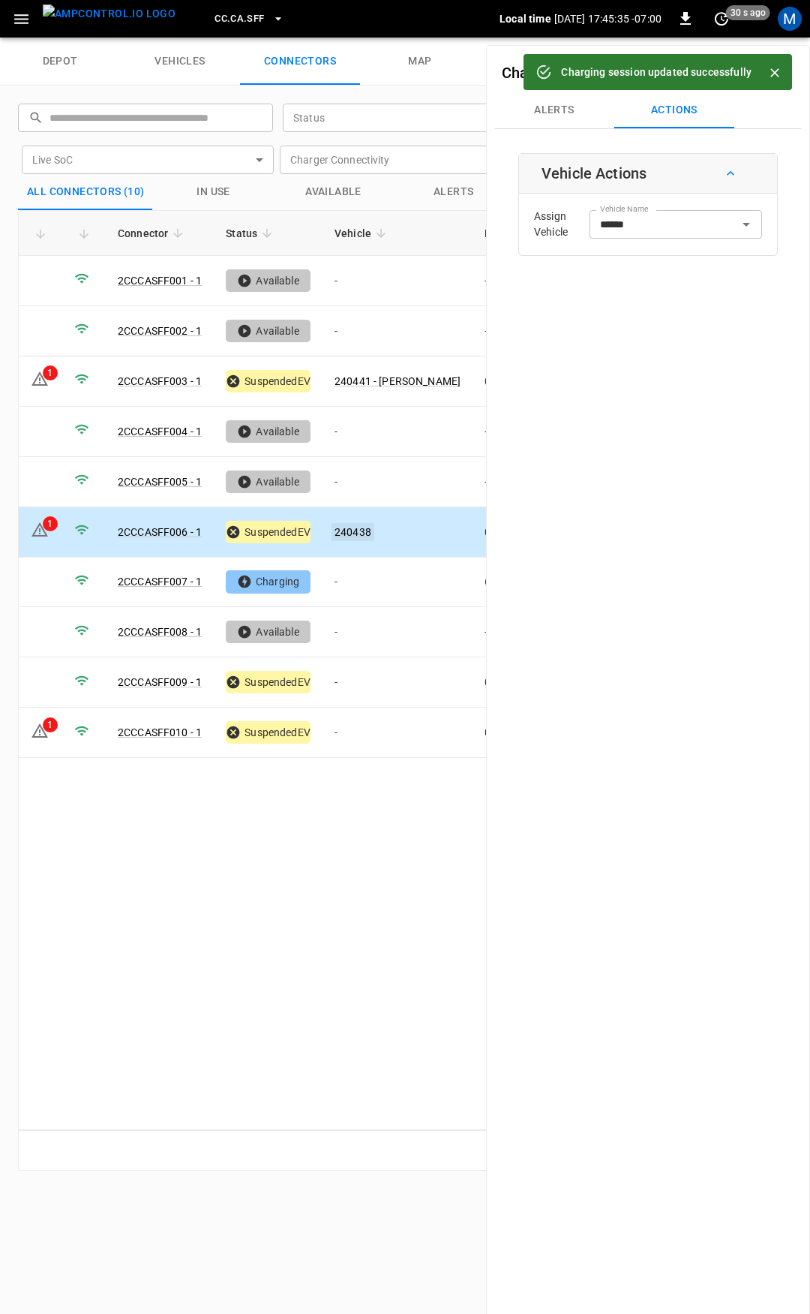
click at [345, 523] on link "240438" at bounding box center [353, 532] width 43 height 18
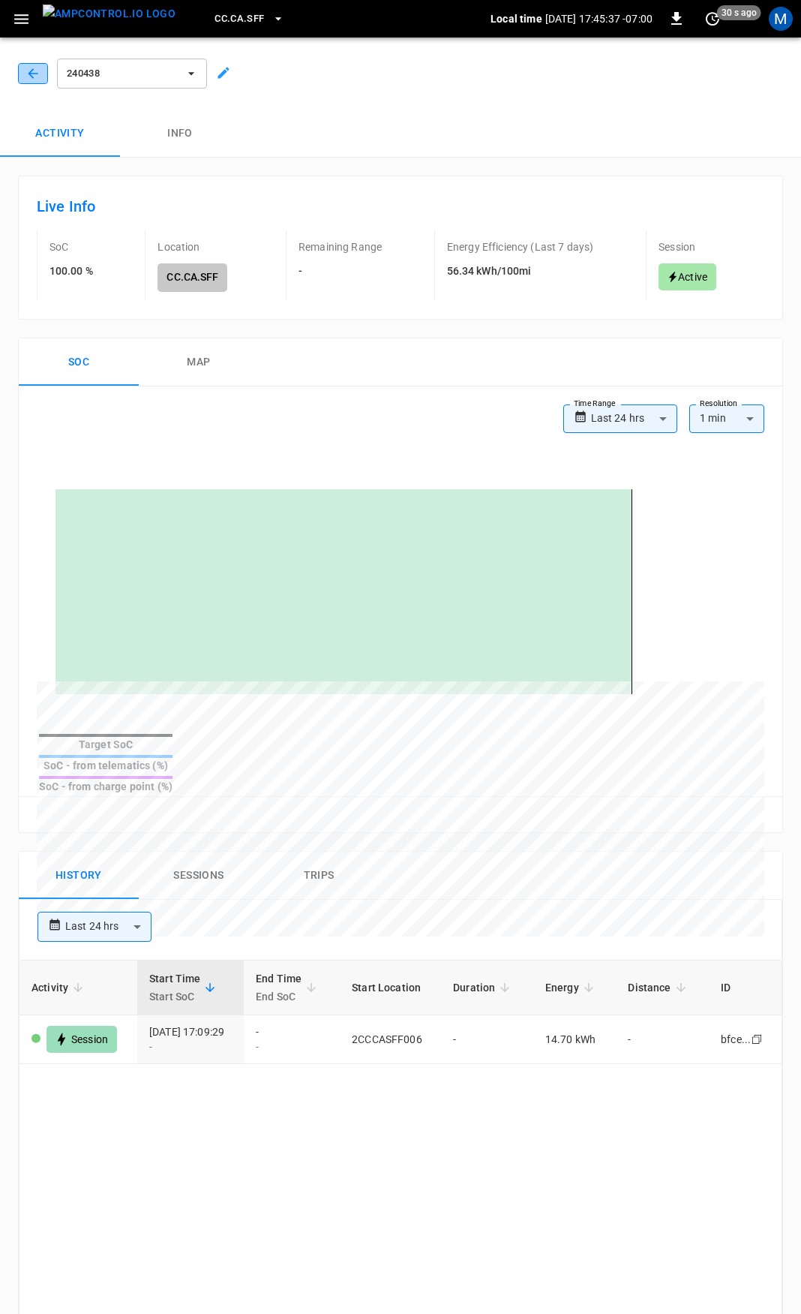
click at [37, 69] on icon "button" at bounding box center [33, 73] width 15 height 15
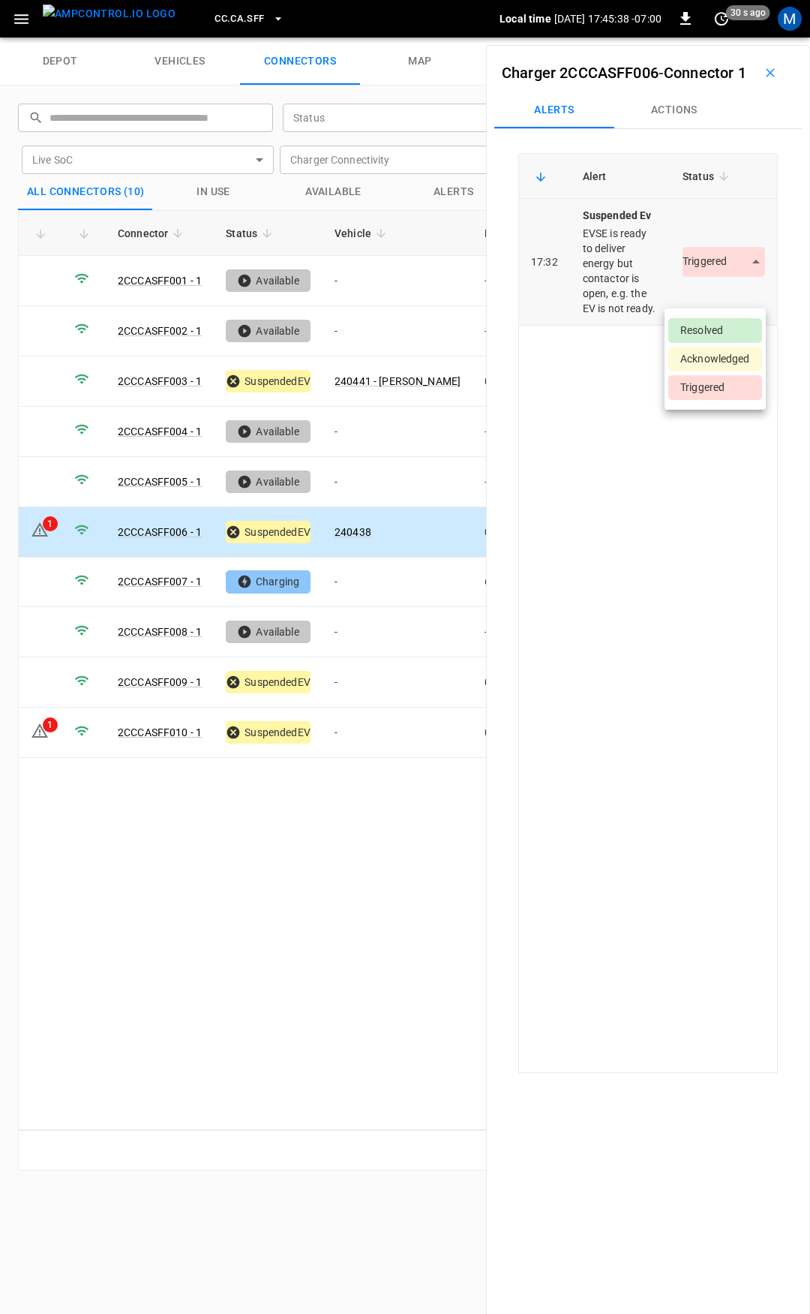
click at [702, 38] on body "CC.CA.SFF Local time 2025-09-02 17:45:38 -07:00 0 30 s ago M depot vehicles con…" at bounding box center [405, 19] width 810 height 38
click at [710, 332] on li "Resolved" at bounding box center [715, 330] width 94 height 25
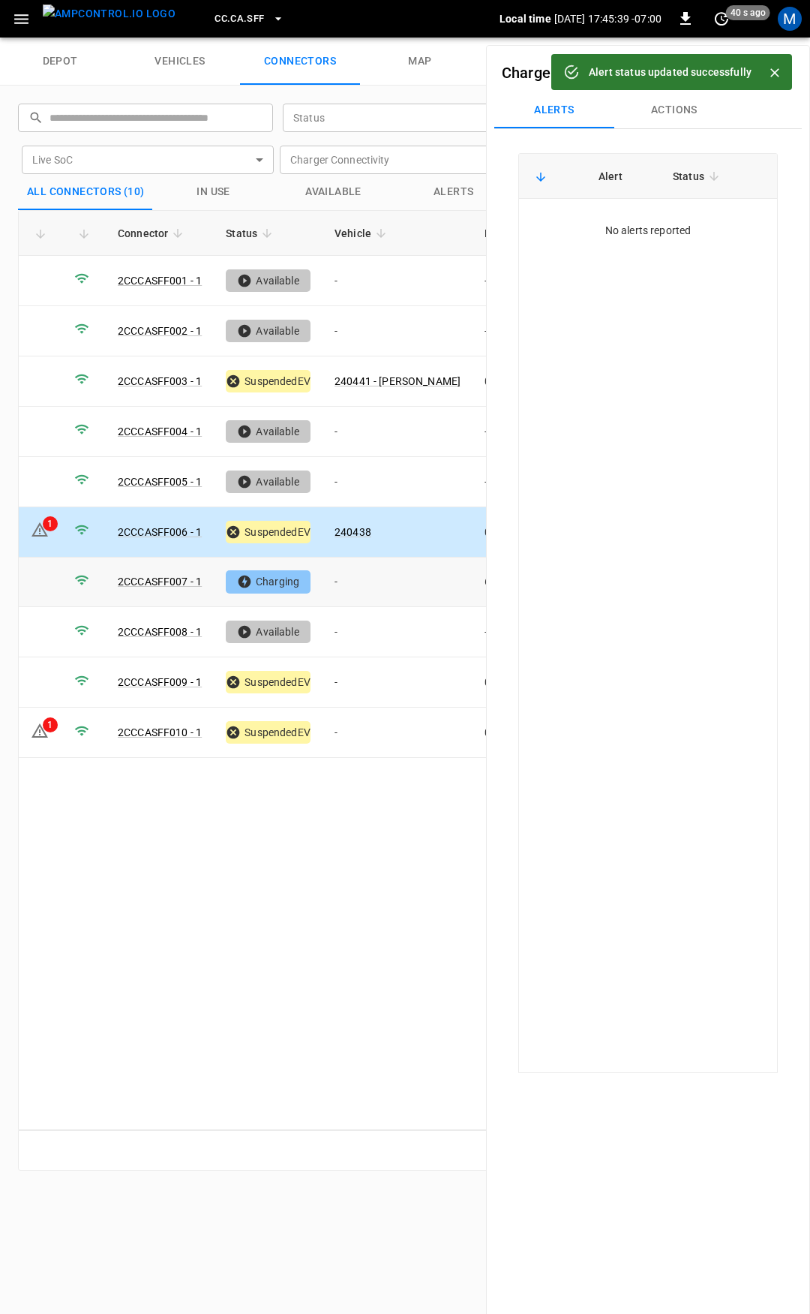
click at [387, 581] on td "-" at bounding box center [398, 582] width 150 height 50
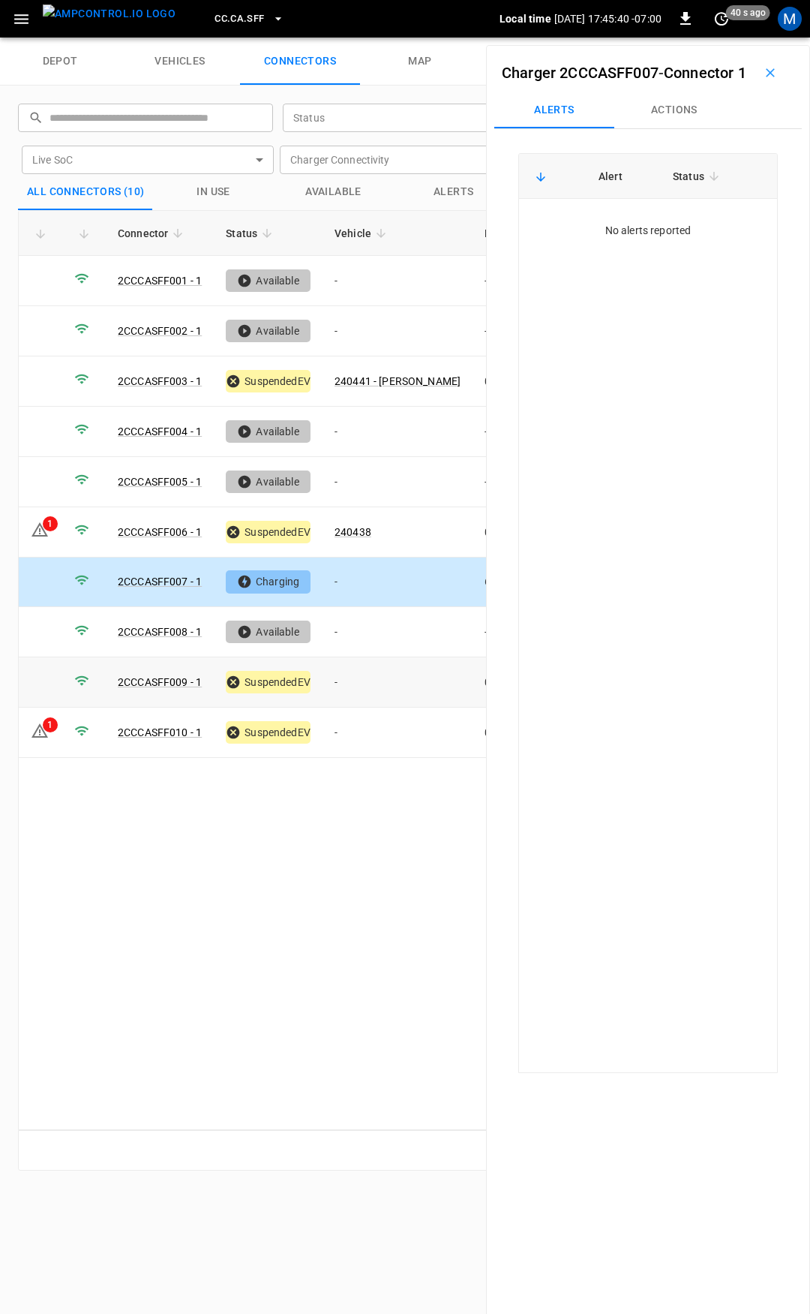
click at [373, 682] on td "-" at bounding box center [398, 682] width 150 height 50
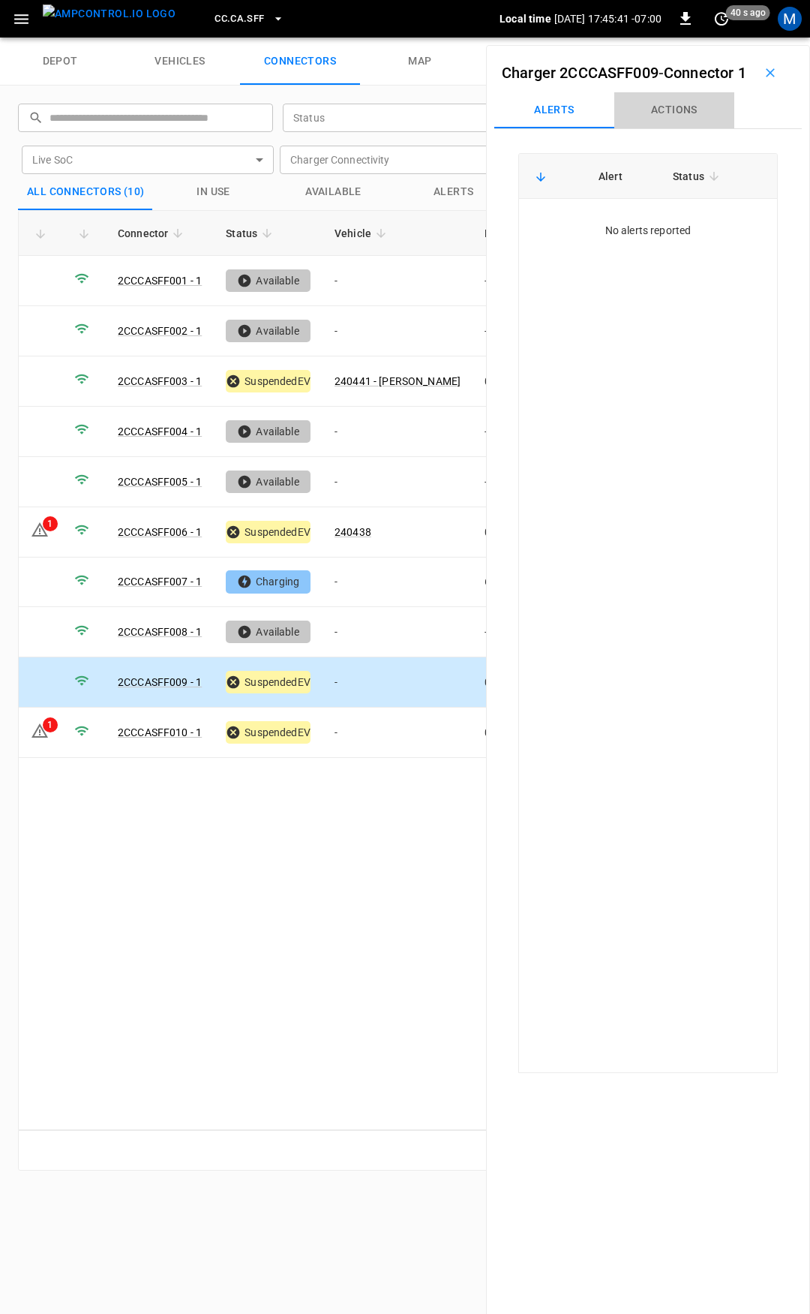
click at [689, 126] on button "Actions" at bounding box center [674, 110] width 120 height 36
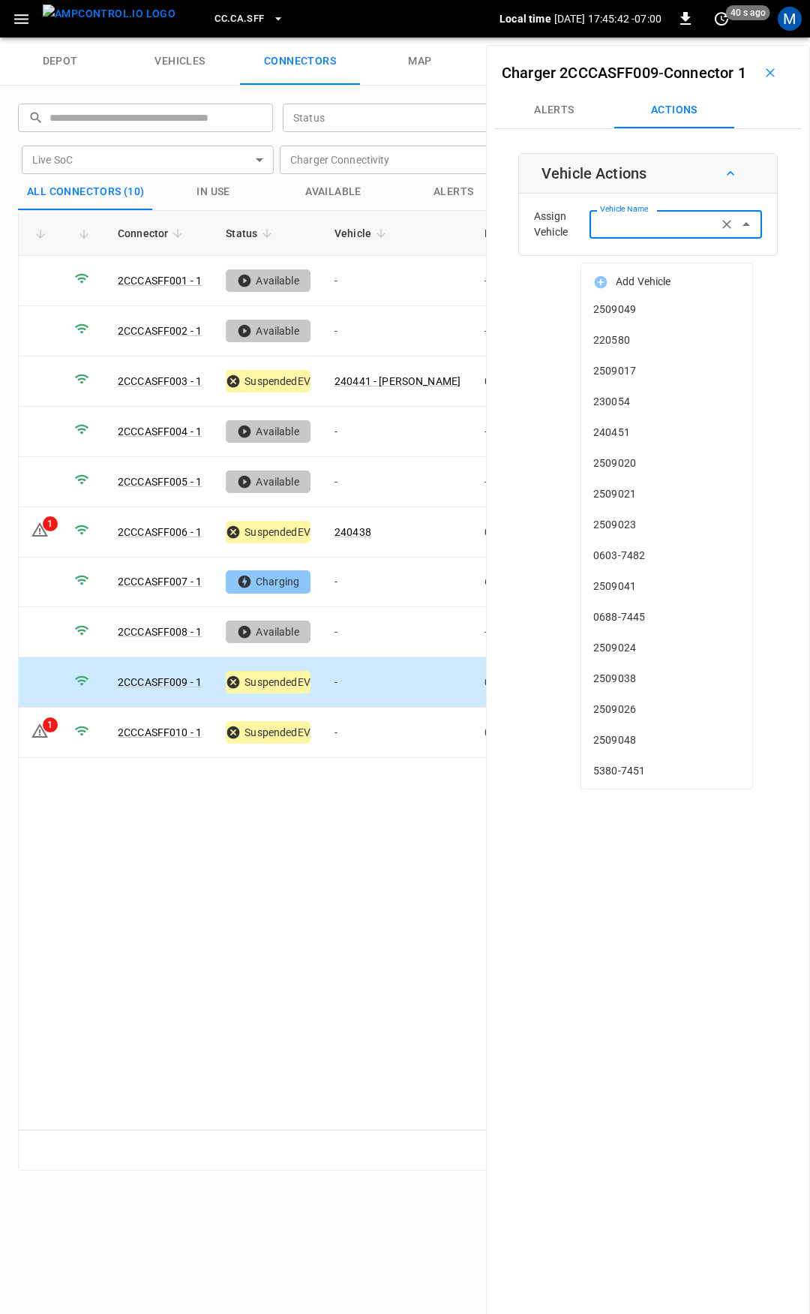
click at [684, 233] on input "Vehicle Name" at bounding box center [653, 224] width 119 height 19
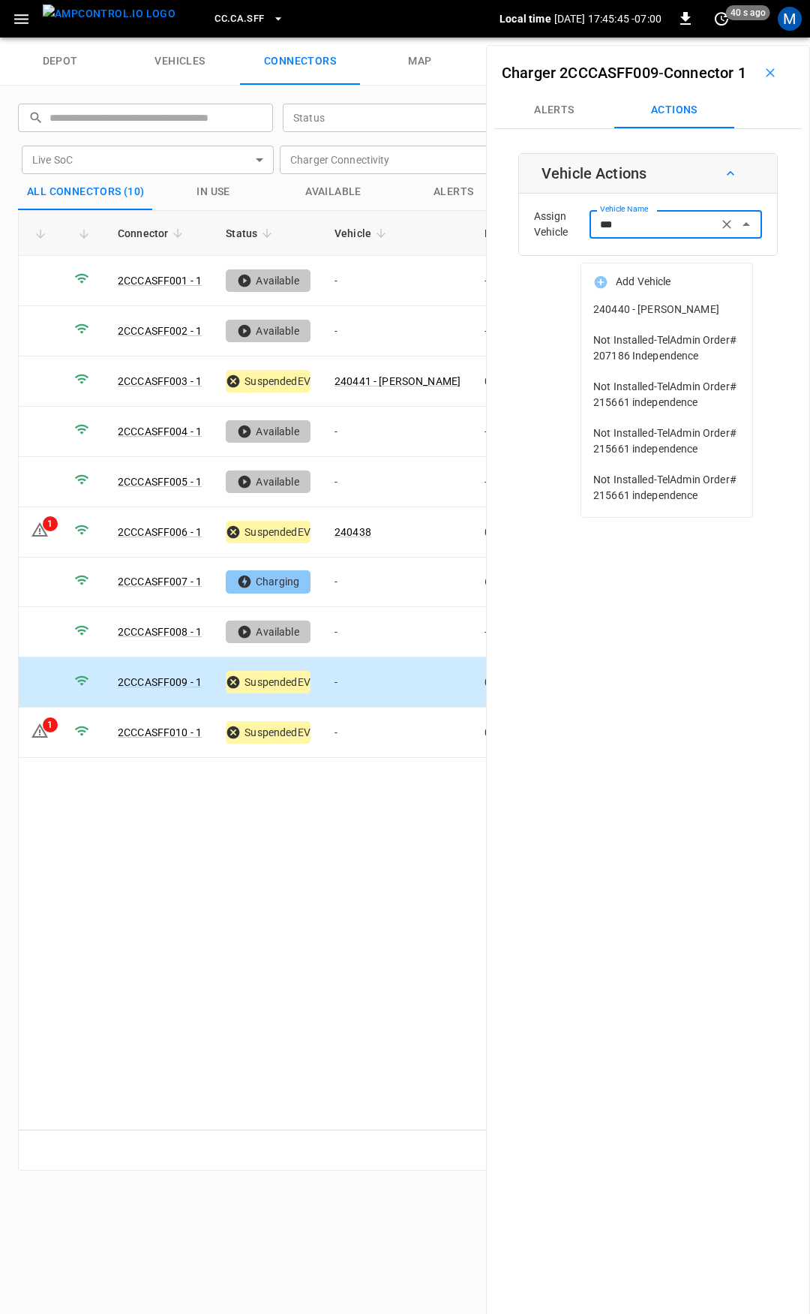
click at [704, 311] on span "240440 - [PERSON_NAME]" at bounding box center [666, 310] width 147 height 16
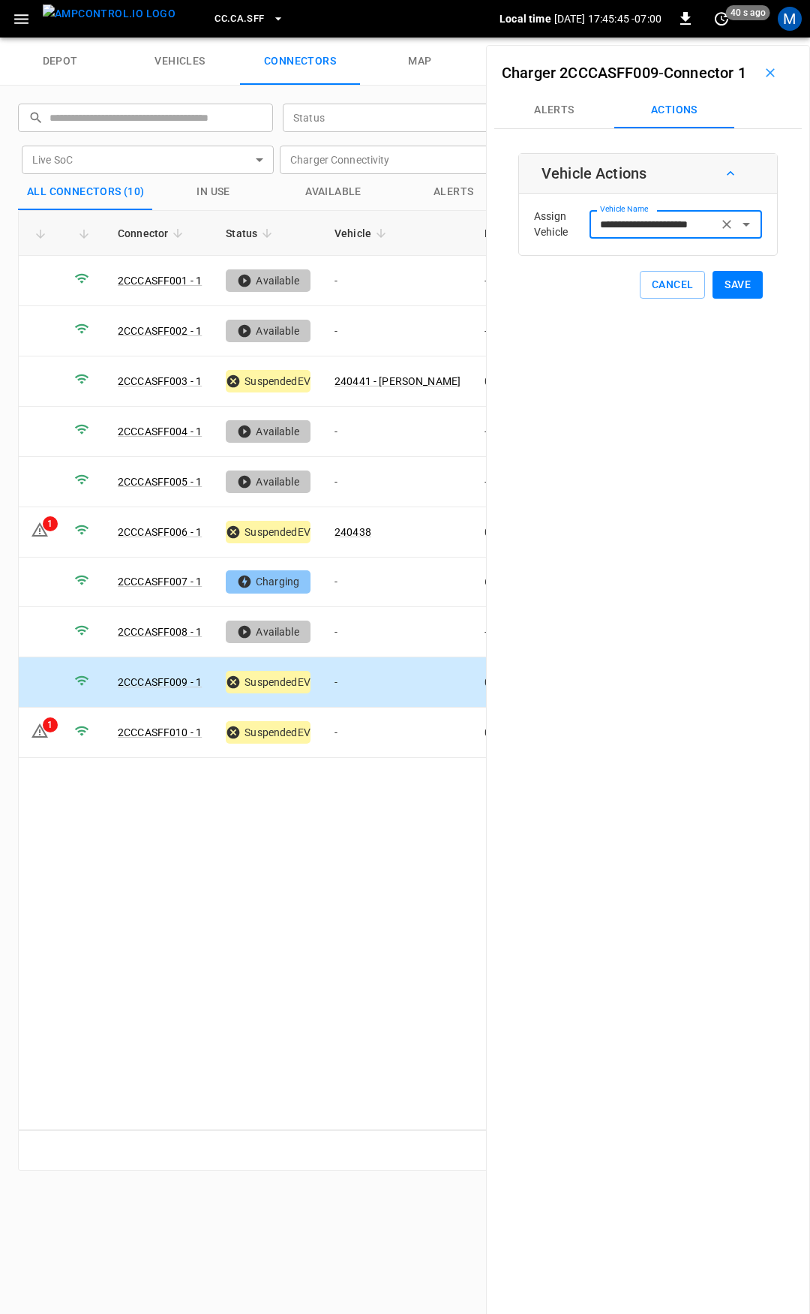
type input "**********"
drag, startPoint x: 742, startPoint y: 302, endPoint x: 696, endPoint y: 347, distance: 64.7
click at [742, 299] on button "Save" at bounding box center [738, 285] width 50 height 28
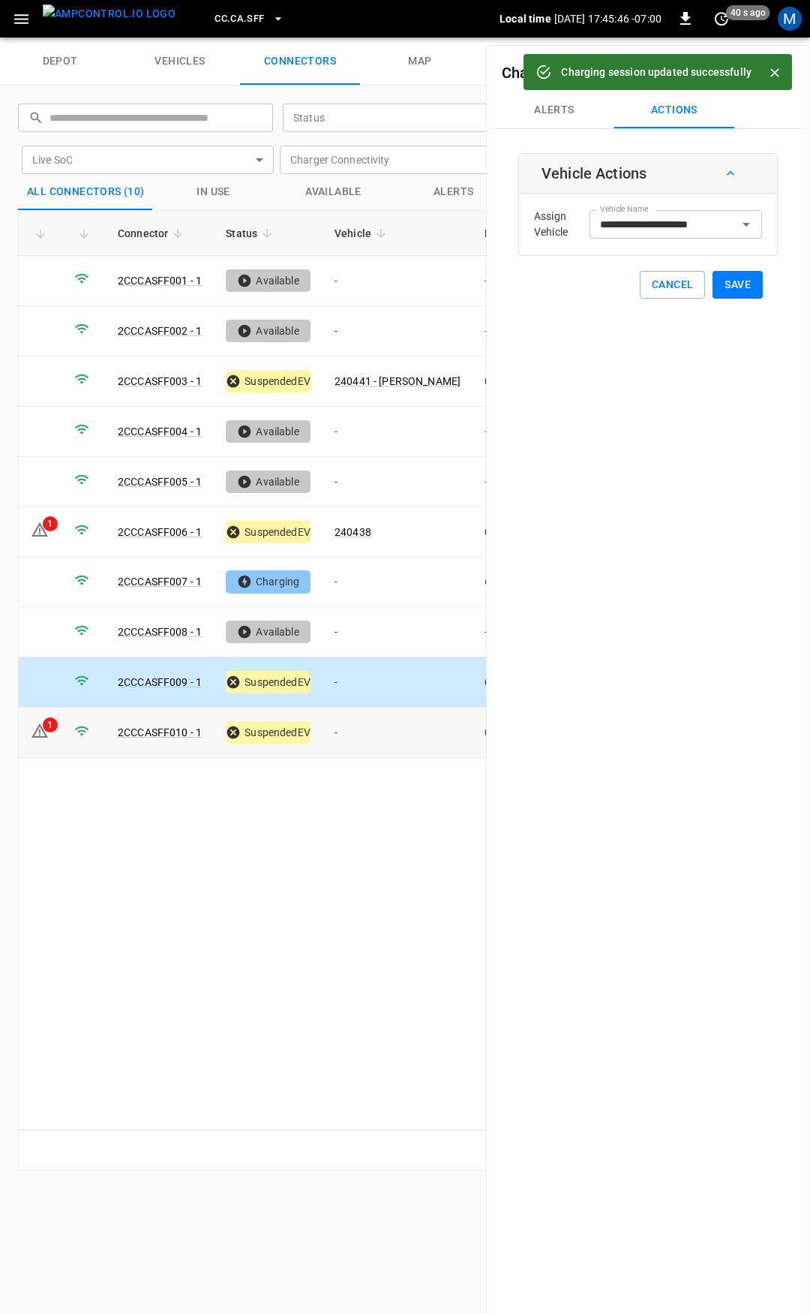
click at [379, 719] on td "-" at bounding box center [398, 732] width 150 height 50
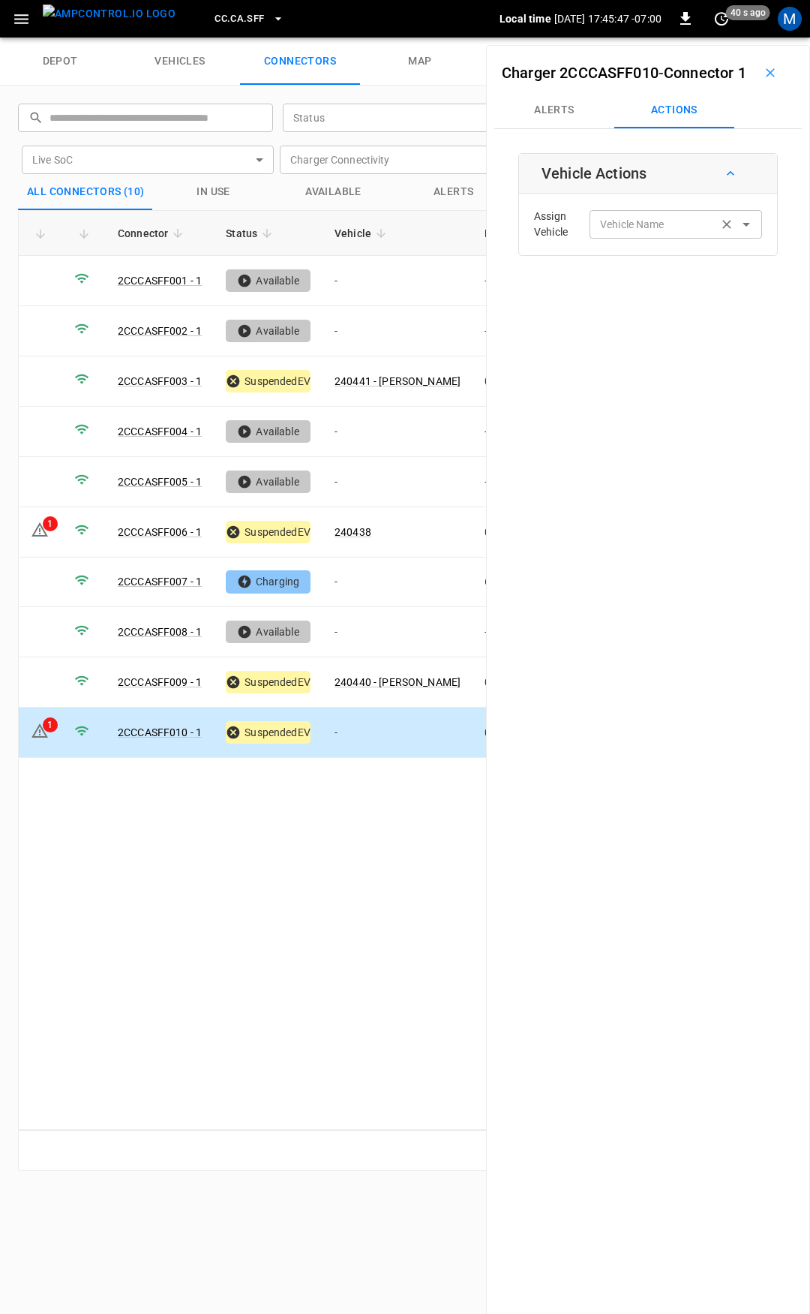
click at [656, 233] on input "Vehicle Name" at bounding box center [653, 224] width 119 height 19
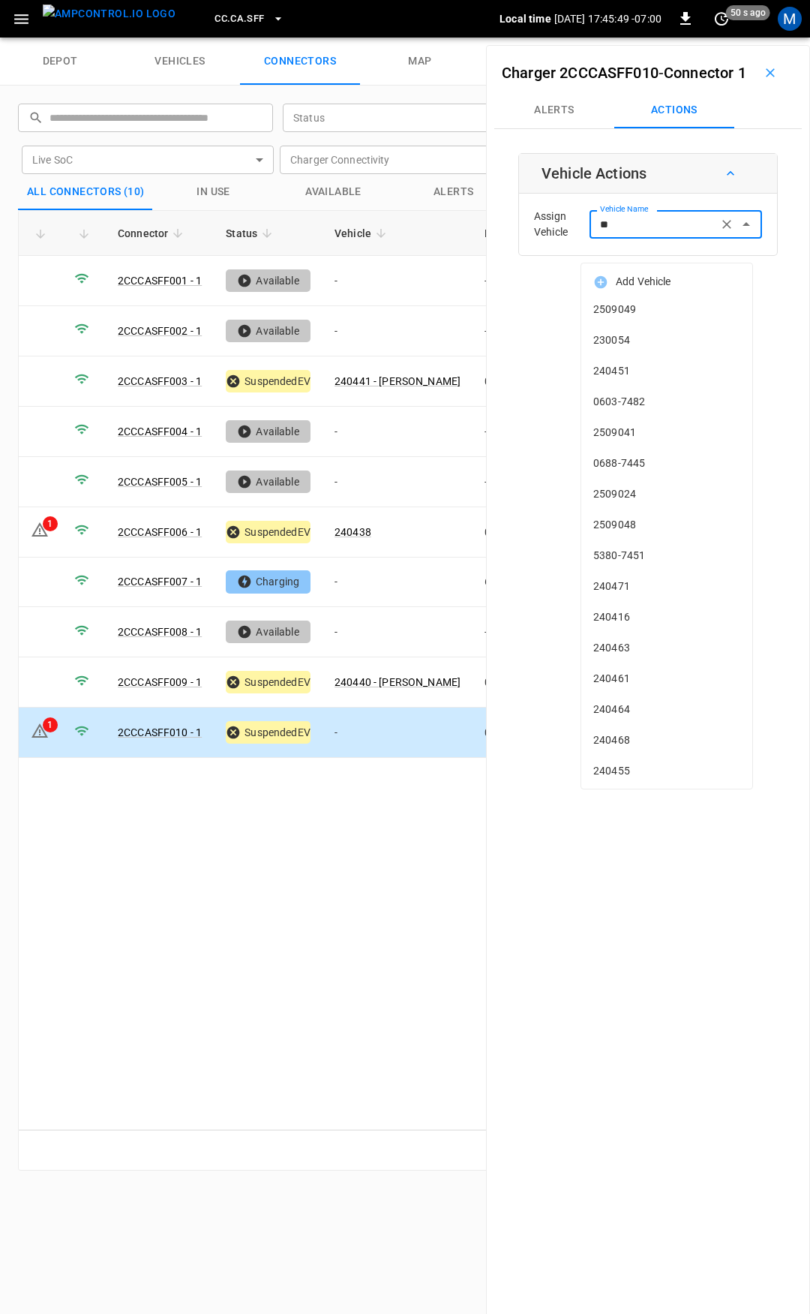
type input "***"
type input "*"
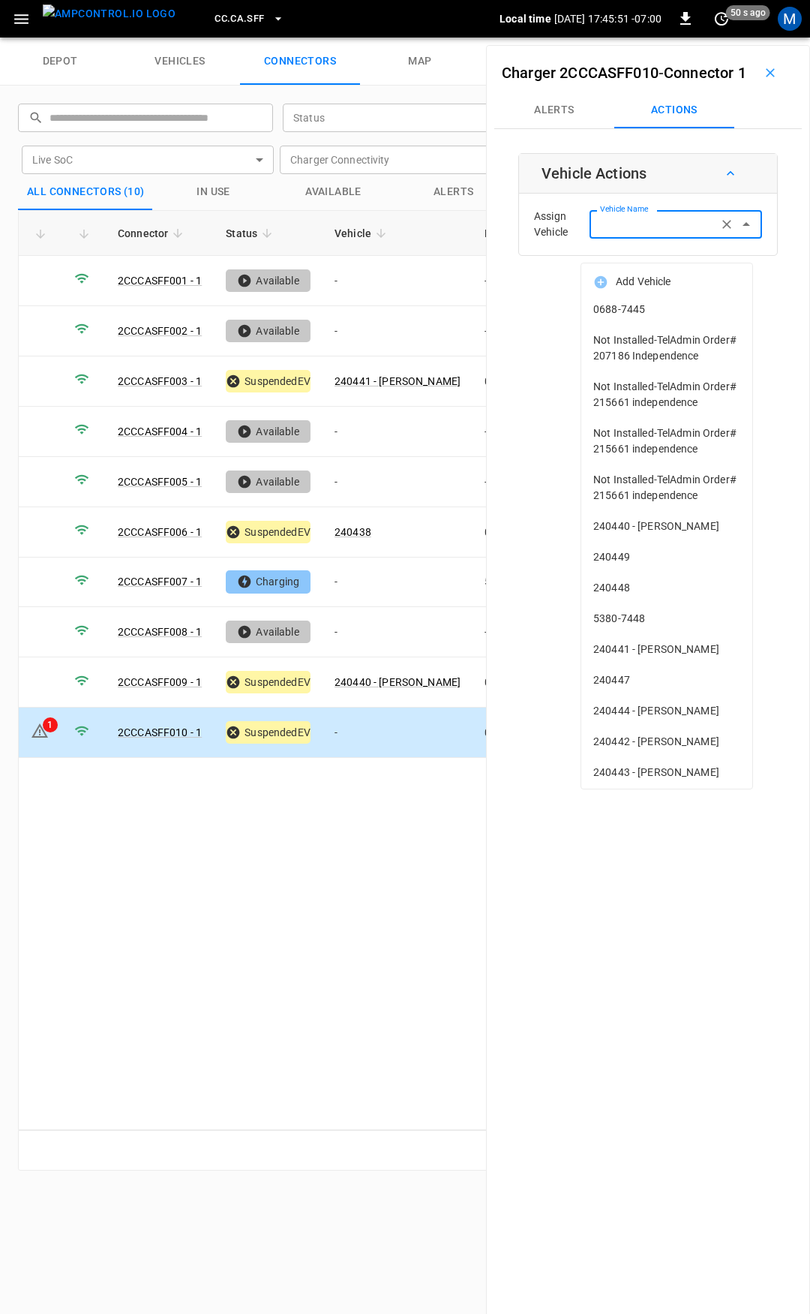
type input "*"
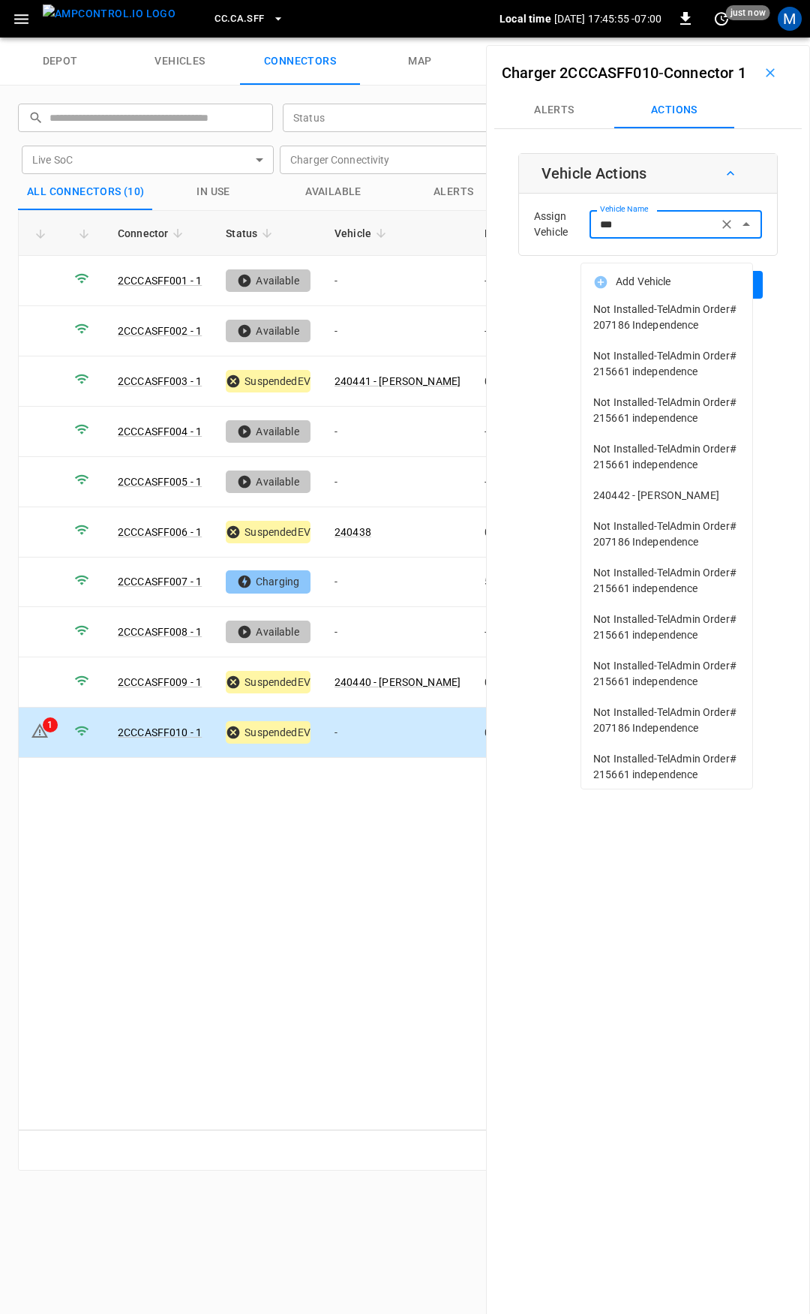
click at [639, 503] on span "240442 - [PERSON_NAME]" at bounding box center [666, 496] width 147 height 16
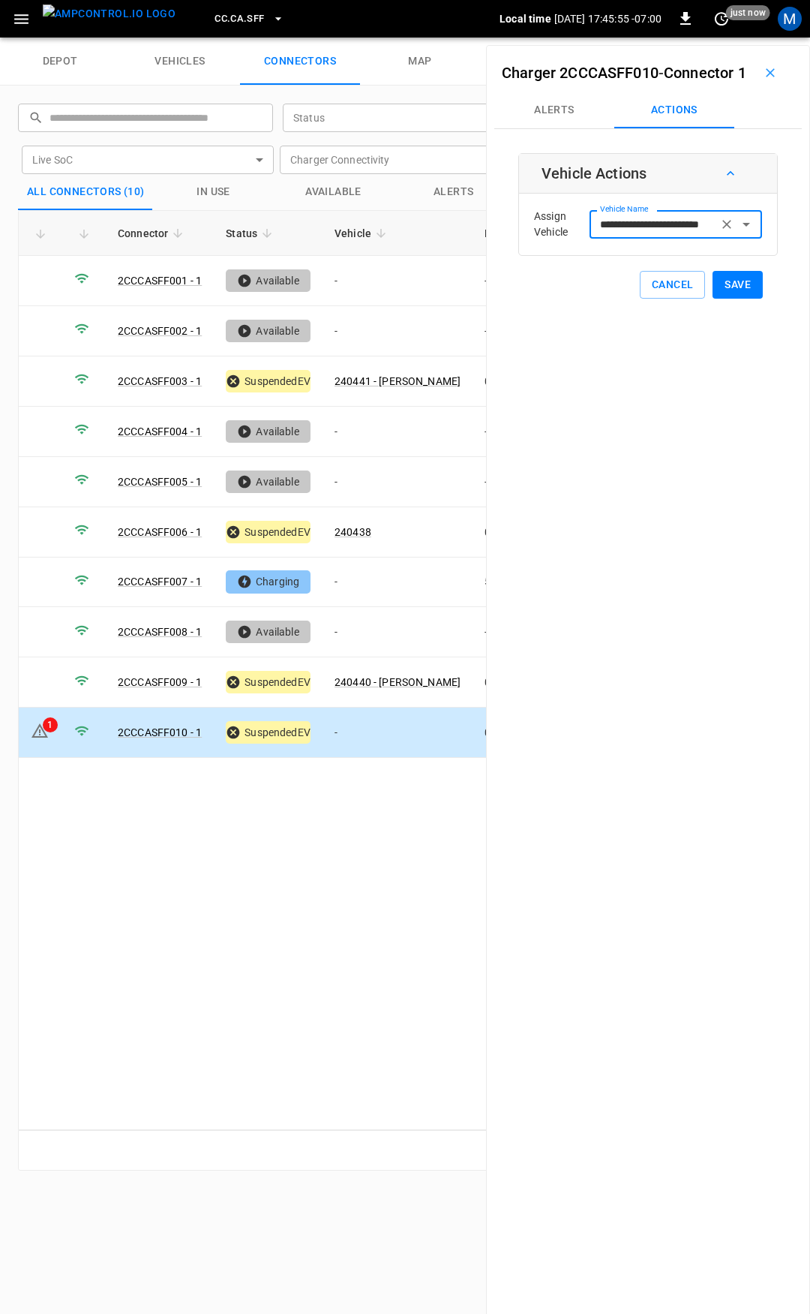
type input "**********"
click at [729, 299] on button "Save" at bounding box center [738, 285] width 50 height 28
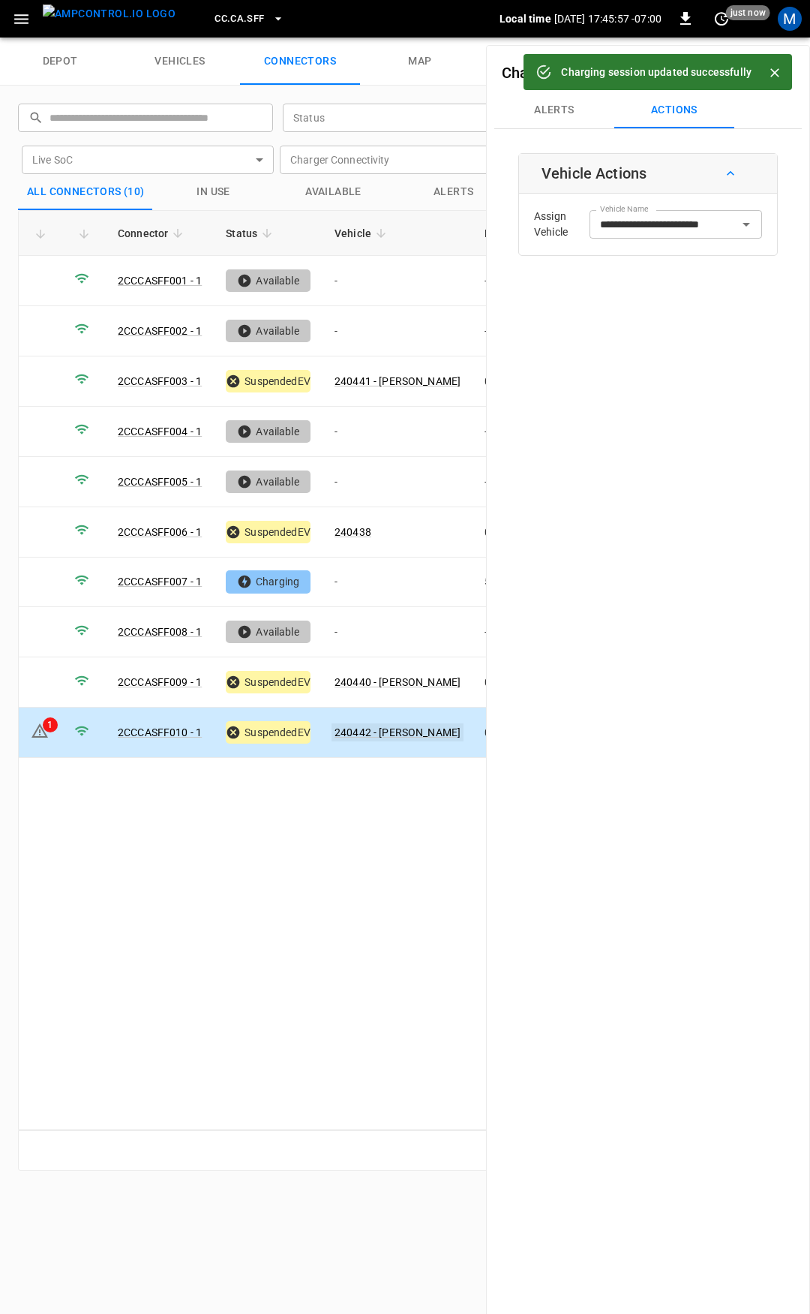
click at [357, 728] on link "240442 - [PERSON_NAME]" at bounding box center [398, 732] width 132 height 18
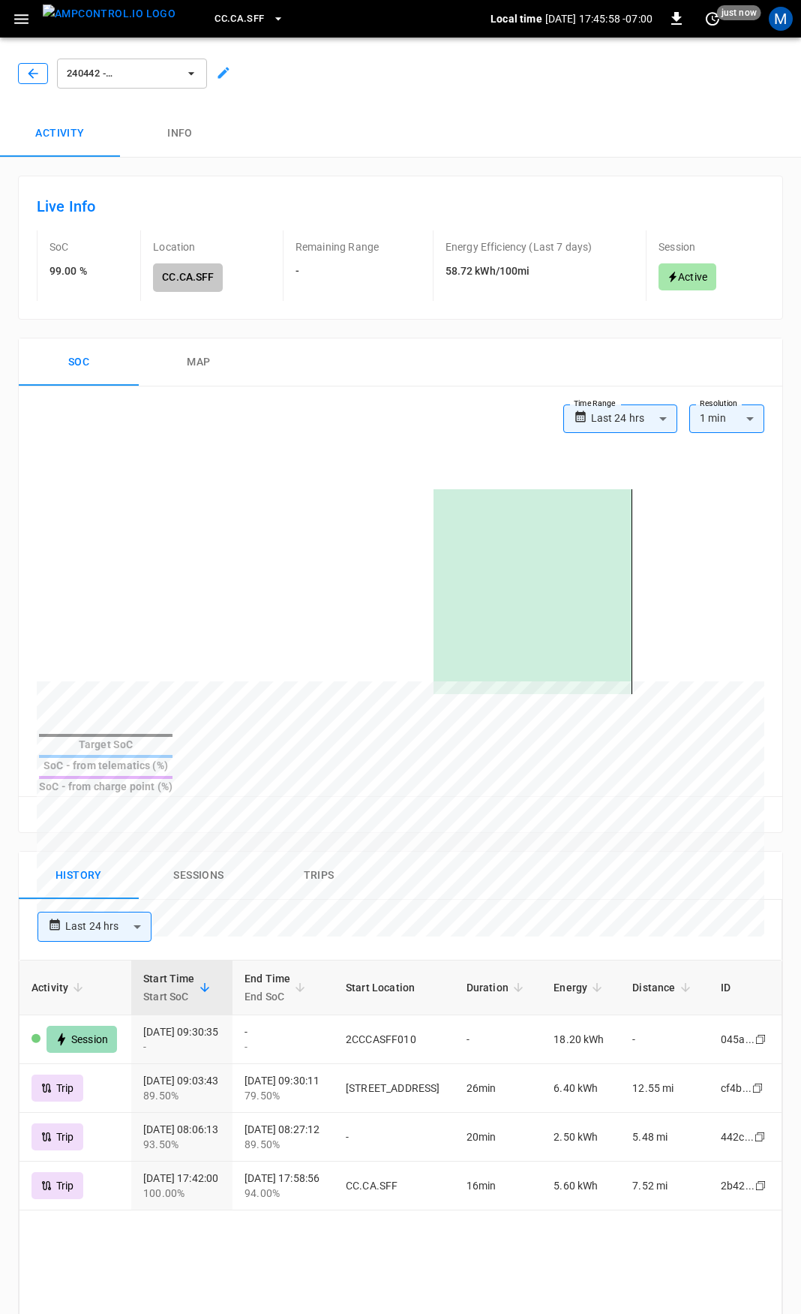
click at [39, 68] on icon "button" at bounding box center [33, 73] width 15 height 15
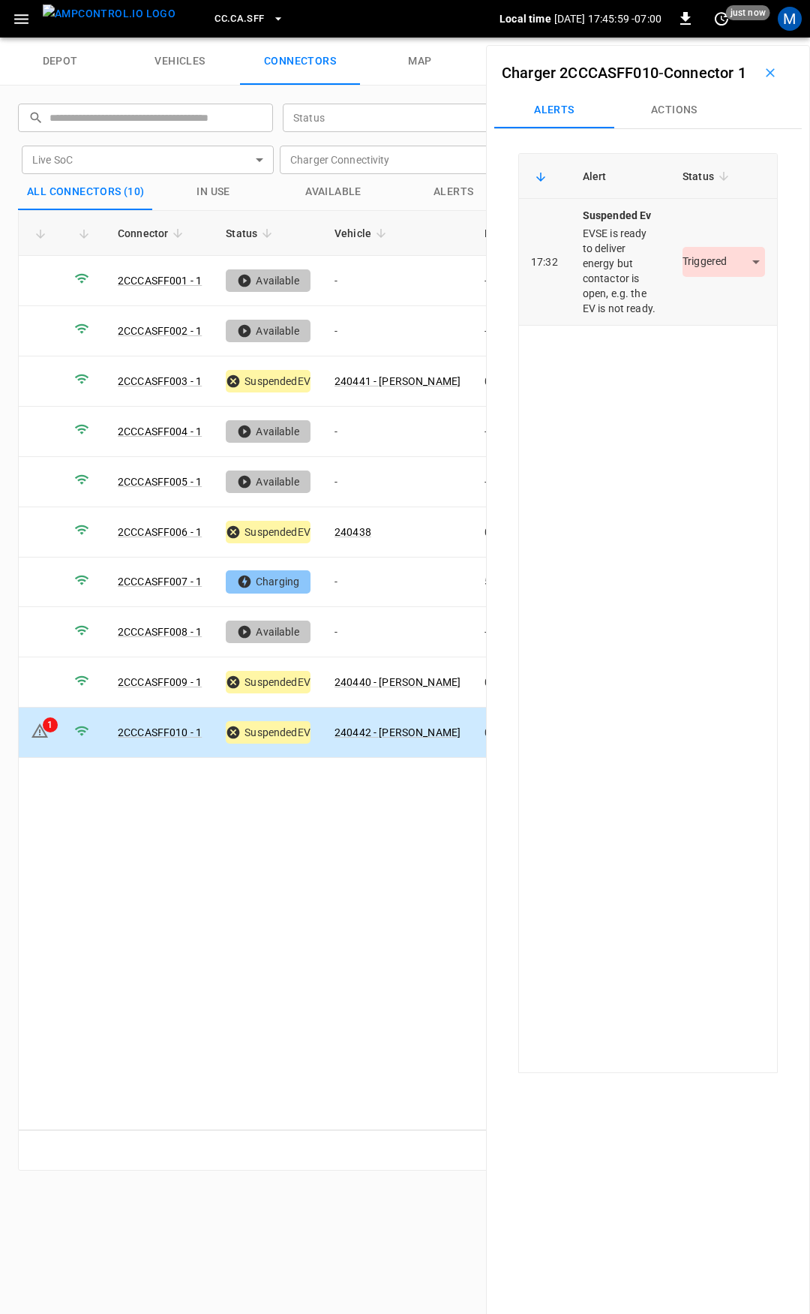
click at [714, 38] on body "CC.CA.SFF Local time 2025-09-02 17:45:59 -07:00 0 just now M depot vehicles con…" at bounding box center [405, 19] width 810 height 38
click at [694, 338] on li "Resolved" at bounding box center [715, 330] width 94 height 25
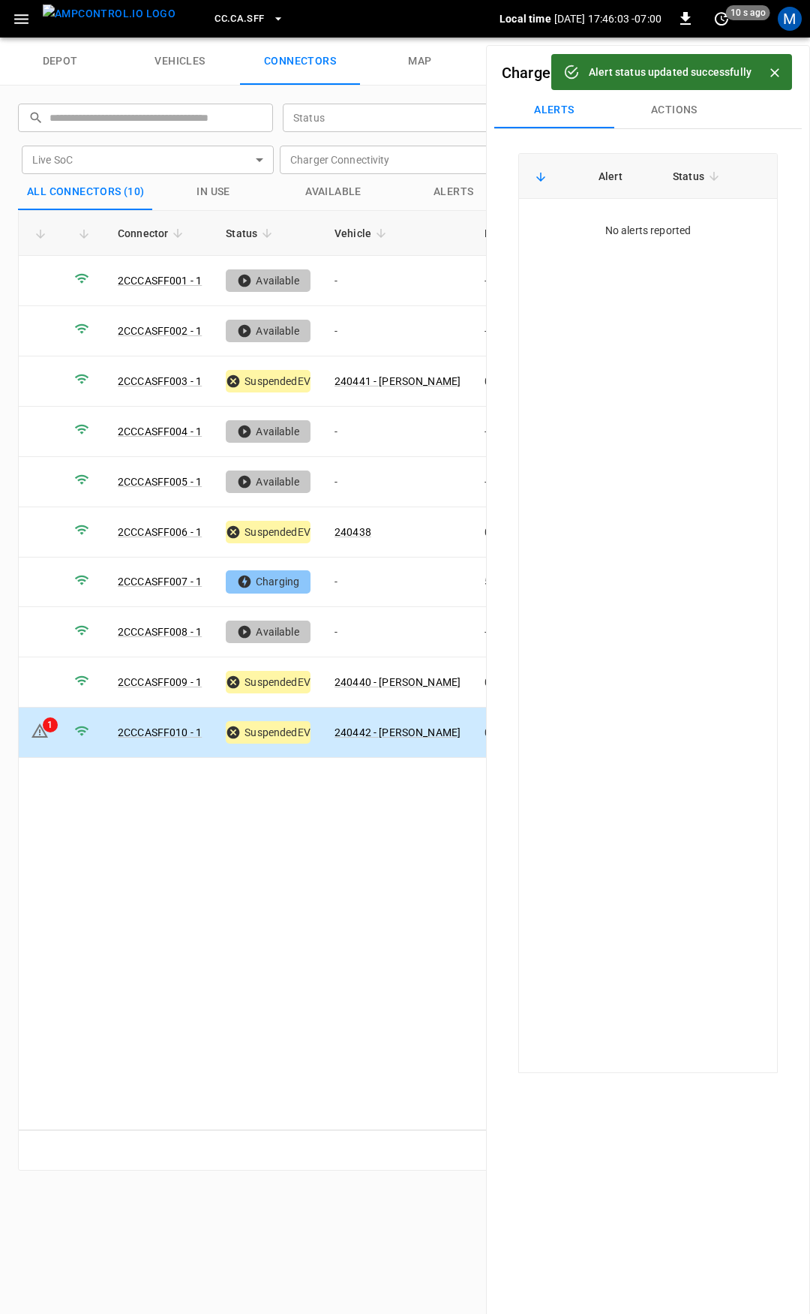
click at [215, 14] on span "CC.CA.SFF" at bounding box center [240, 19] width 50 height 17
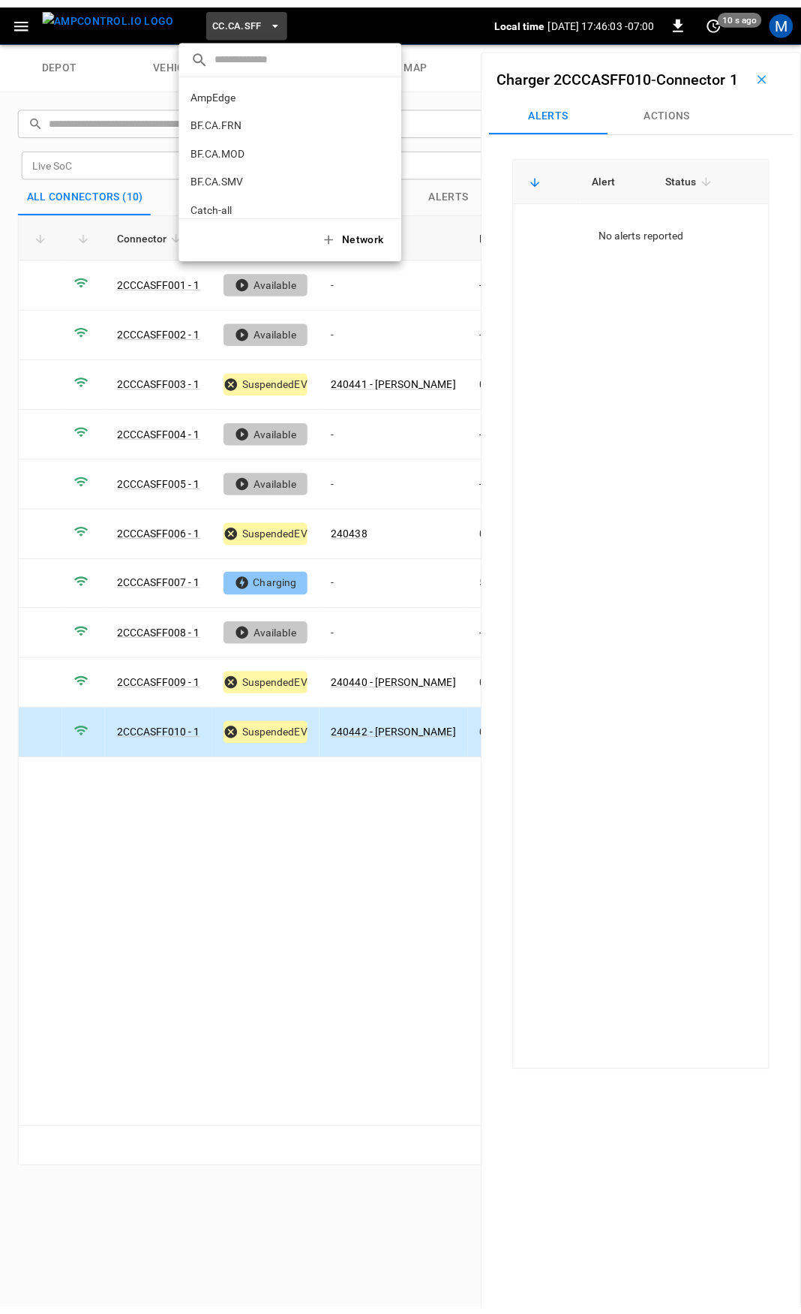
scroll to position [252, 0]
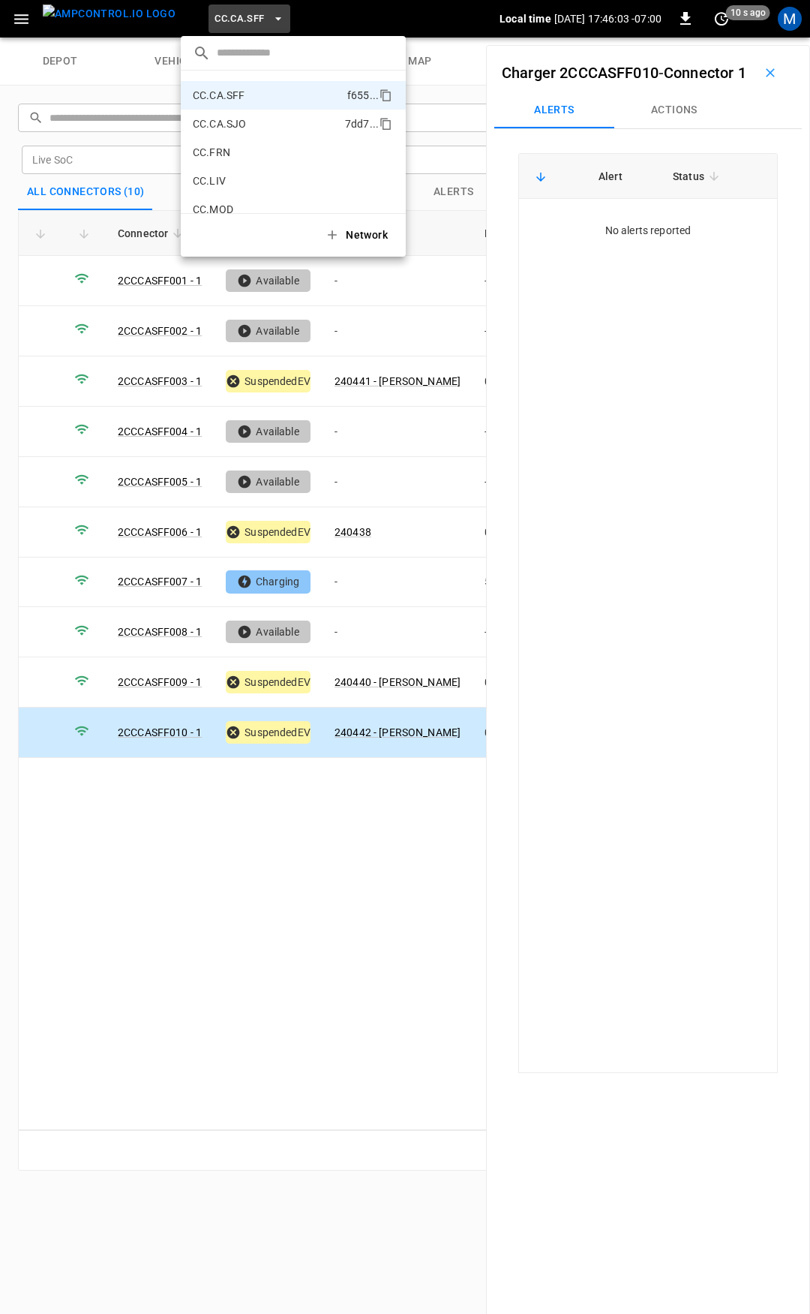
click at [244, 122] on p "CC.CA.SJO" at bounding box center [266, 123] width 146 height 15
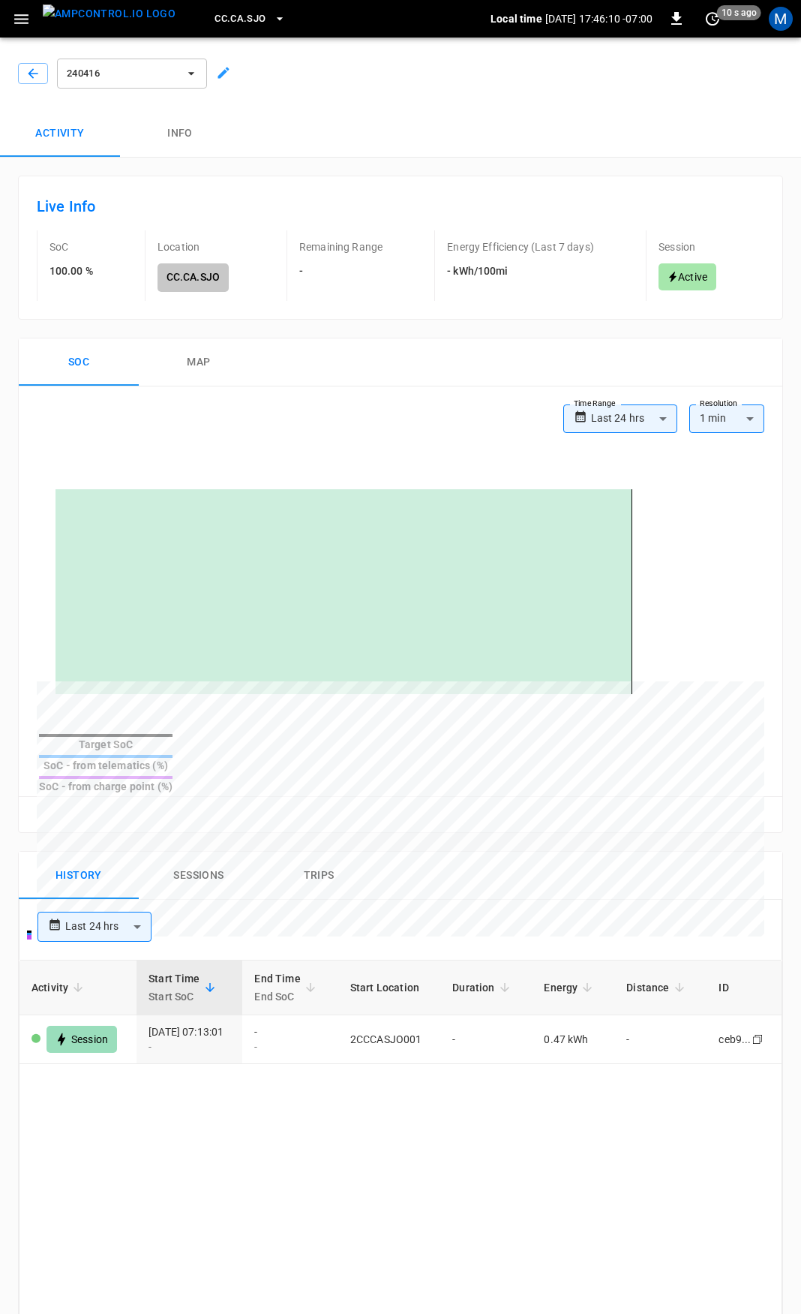
click at [31, 62] on div at bounding box center [30, 70] width 36 height 27
click at [49, 77] on div "240416" at bounding box center [129, 71] width 162 height 42
click at [34, 73] on icon "button" at bounding box center [33, 73] width 15 height 15
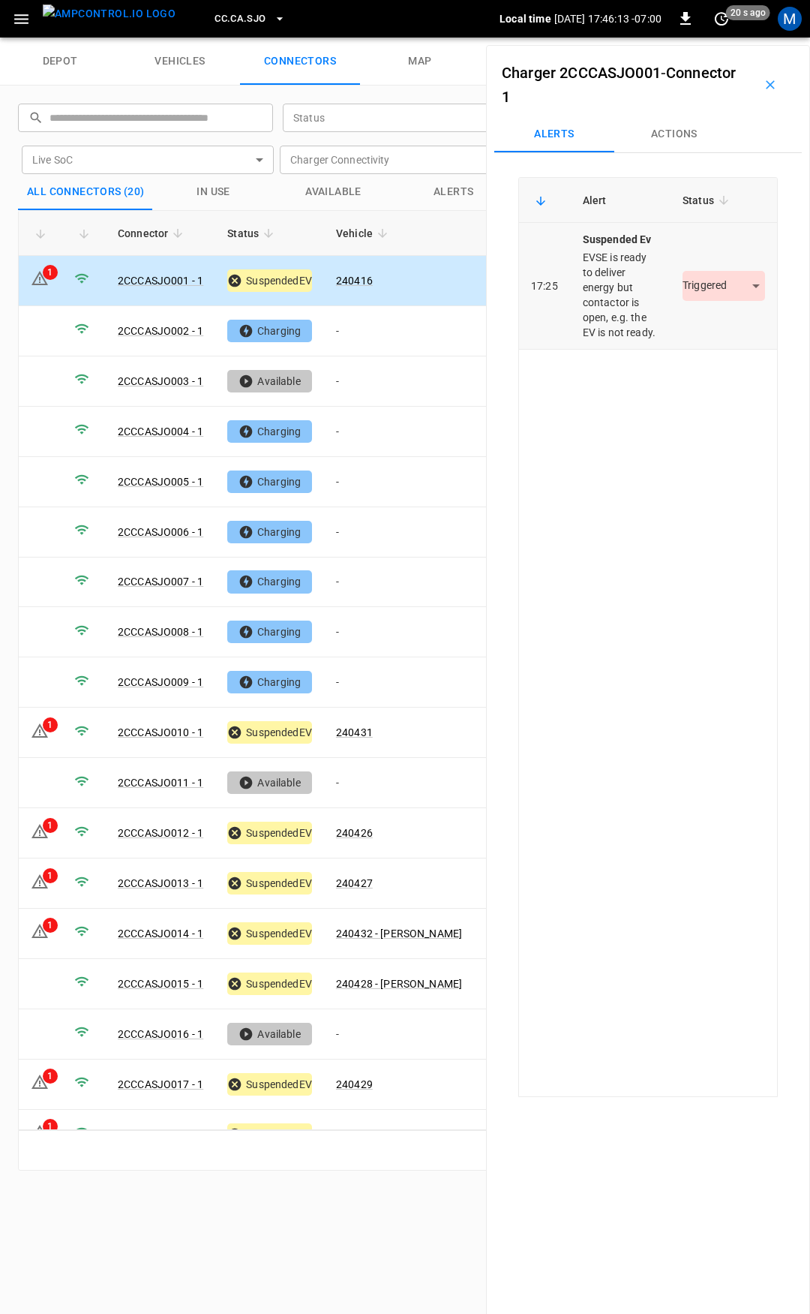
click at [715, 38] on body "CC.CA.SJO Local time 2025-09-02 17:46:13 -07:00 0 20 s ago M depot vehicles con…" at bounding box center [405, 19] width 810 height 38
click at [709, 328] on li "Resolved" at bounding box center [715, 330] width 94 height 25
click at [387, 324] on td "-" at bounding box center [399, 331] width 150 height 50
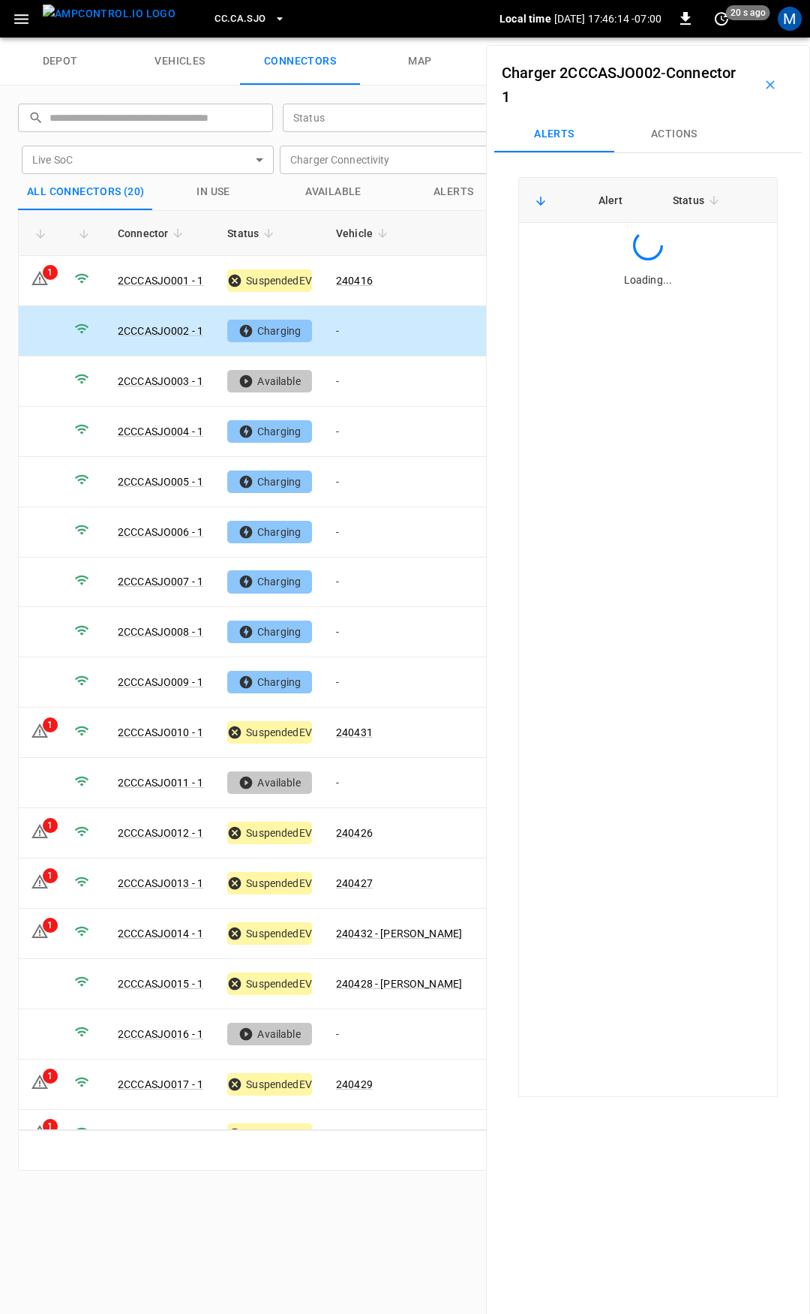
click at [371, 336] on td "-" at bounding box center [399, 331] width 150 height 50
click at [659, 140] on button "Actions" at bounding box center [674, 134] width 120 height 36
click at [606, 254] on input "Vehicle Name" at bounding box center [653, 248] width 119 height 19
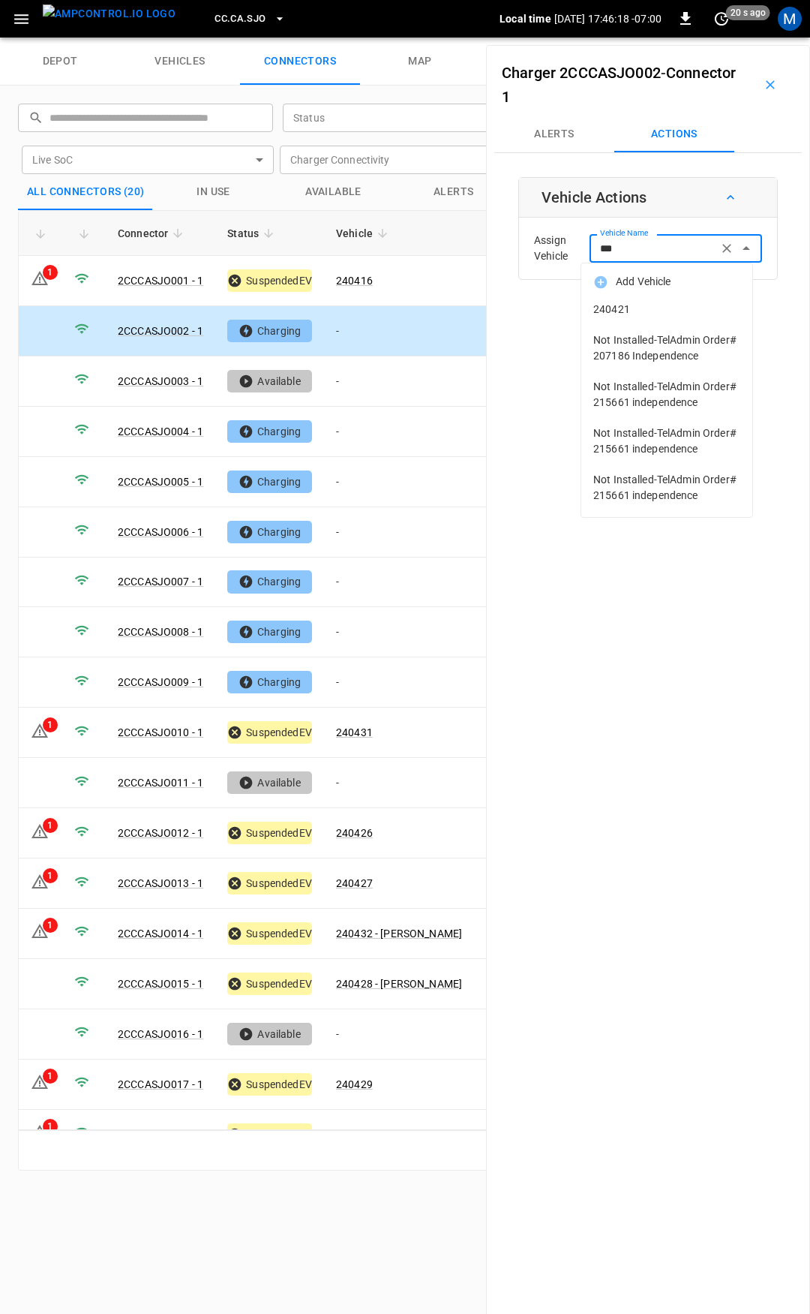
drag, startPoint x: 644, startPoint y: 301, endPoint x: 655, endPoint y: 302, distance: 10.5
click at [655, 302] on li "240421" at bounding box center [666, 309] width 171 height 31
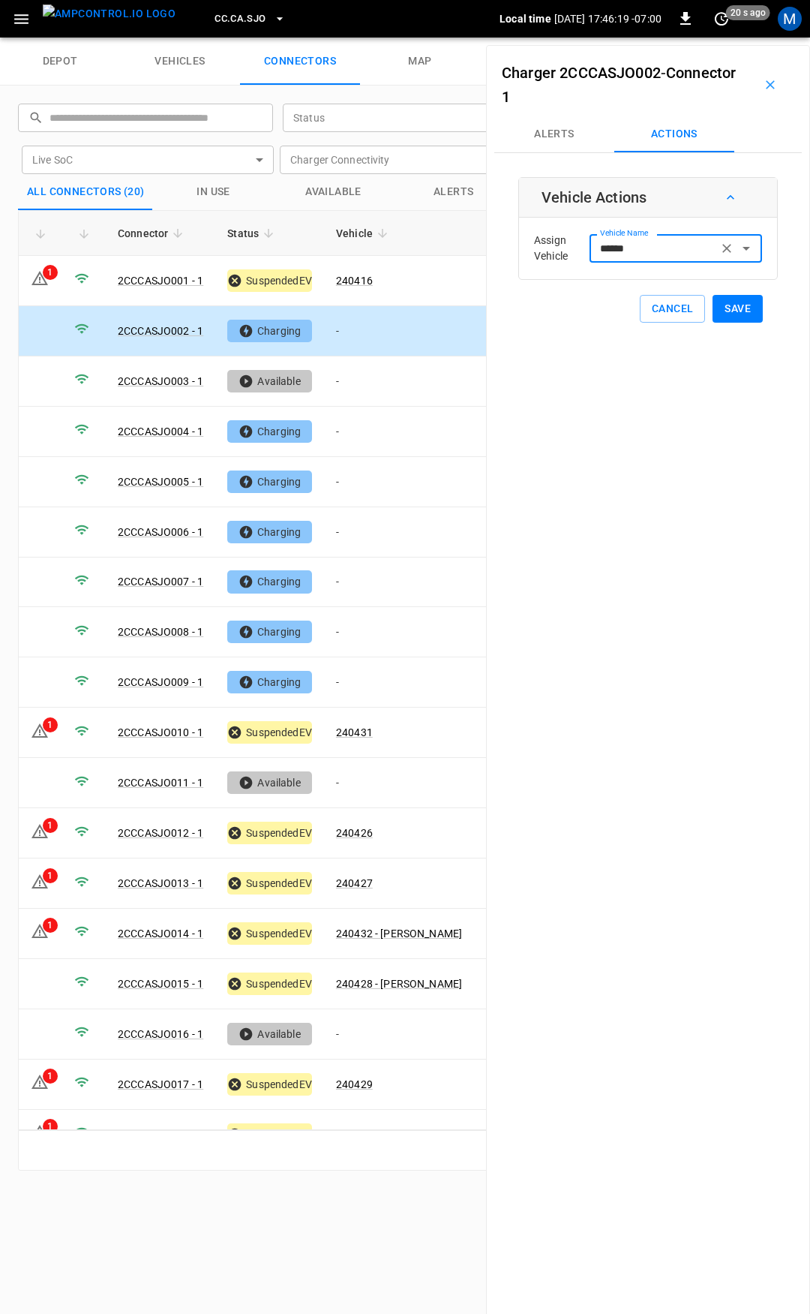
type input "******"
click at [731, 311] on button "Save" at bounding box center [738, 309] width 50 height 28
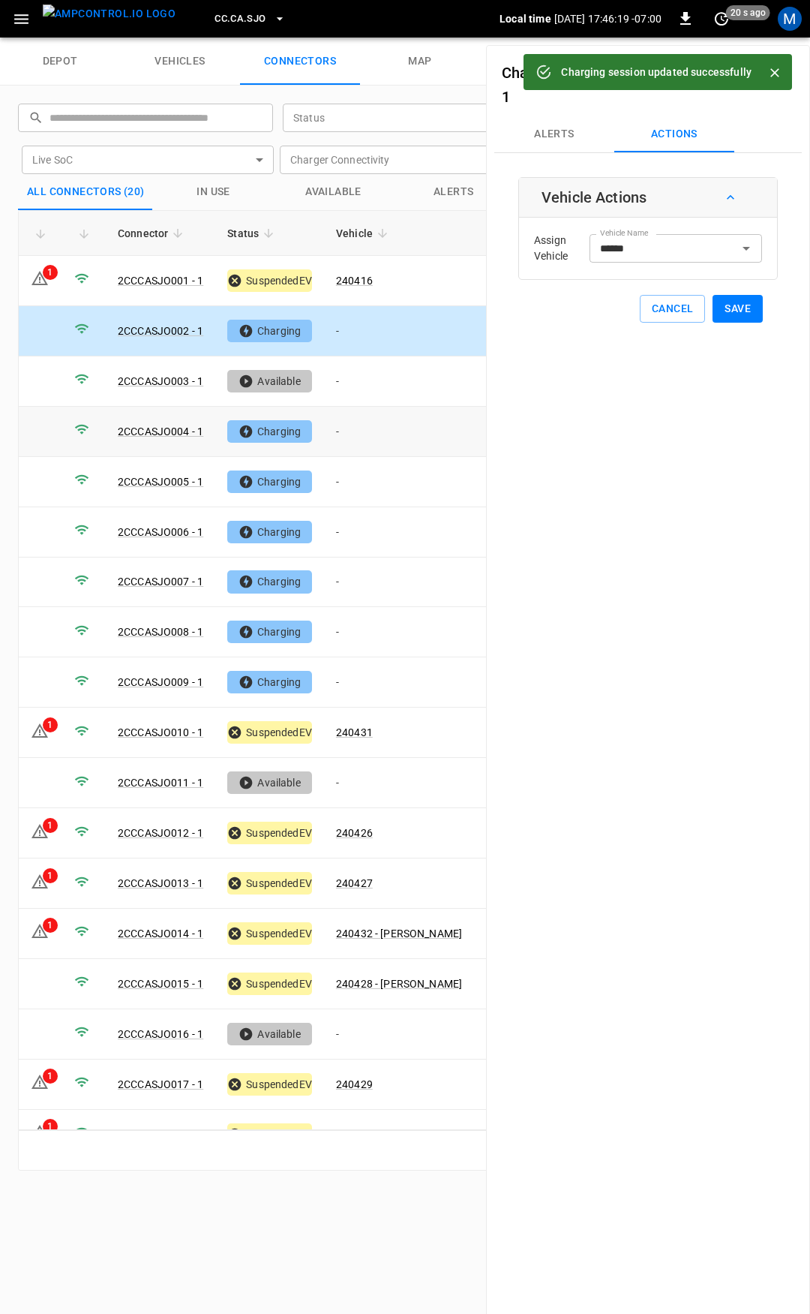
click at [354, 422] on td "-" at bounding box center [399, 432] width 150 height 50
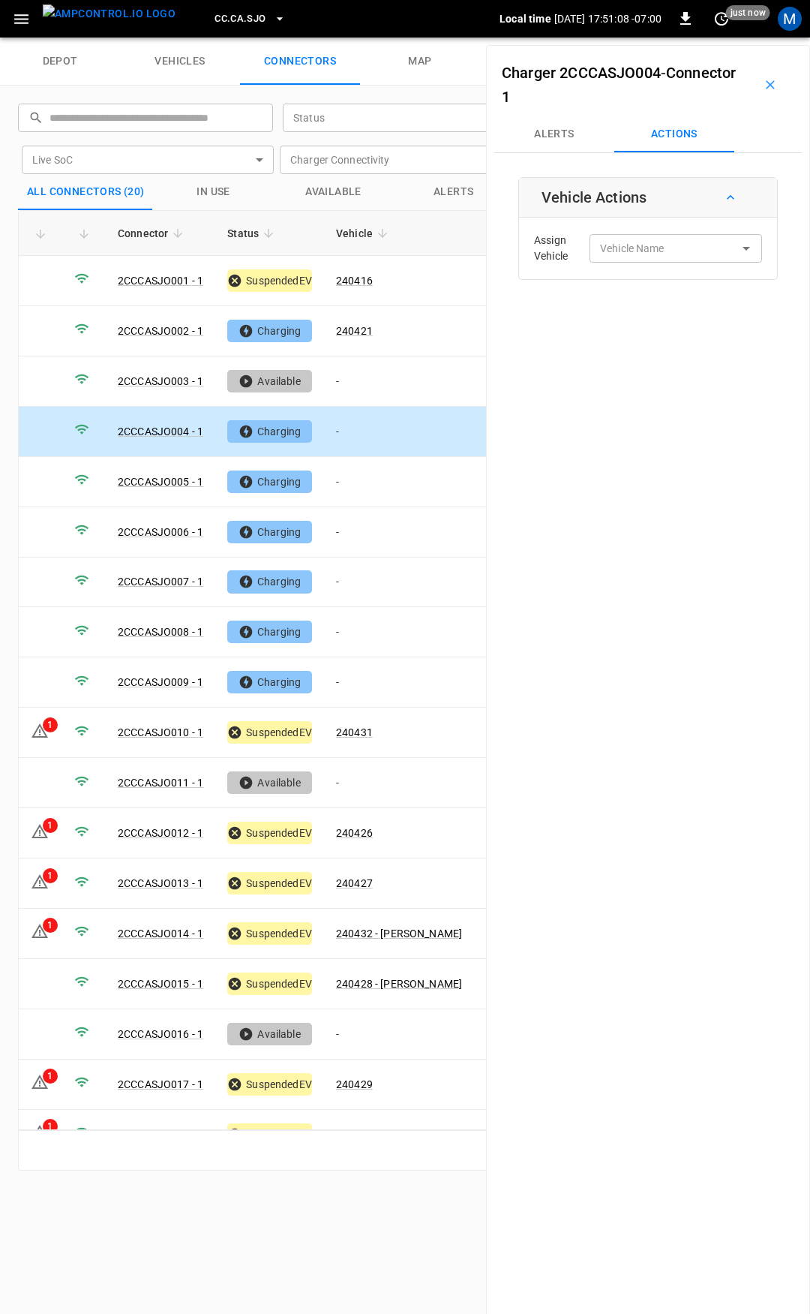
click at [372, 423] on td "-" at bounding box center [399, 432] width 150 height 50
drag, startPoint x: 349, startPoint y: 437, endPoint x: 736, endPoint y: 260, distance: 425.4
click at [350, 436] on td "-" at bounding box center [399, 432] width 150 height 50
click at [672, 251] on input "Vehicle Name" at bounding box center [653, 248] width 119 height 19
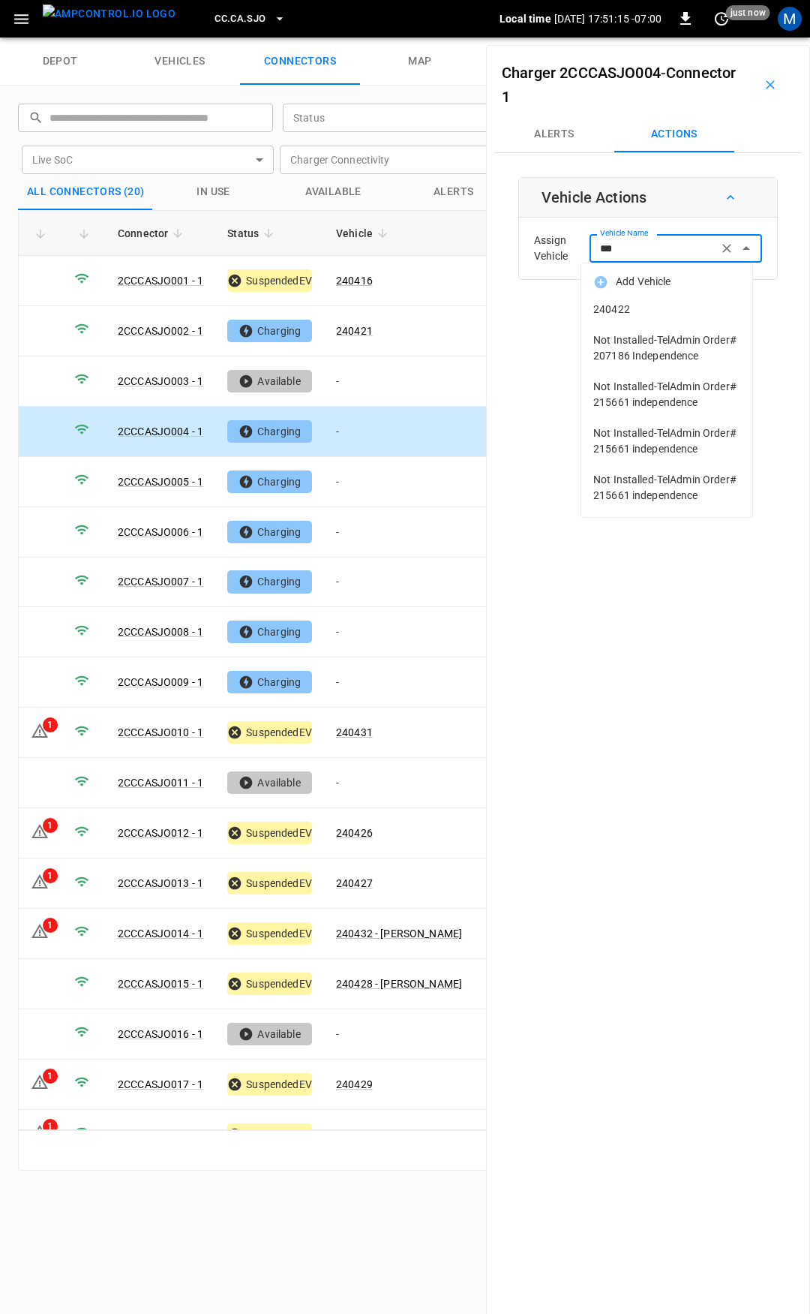
click at [659, 306] on span "240422" at bounding box center [666, 310] width 147 height 16
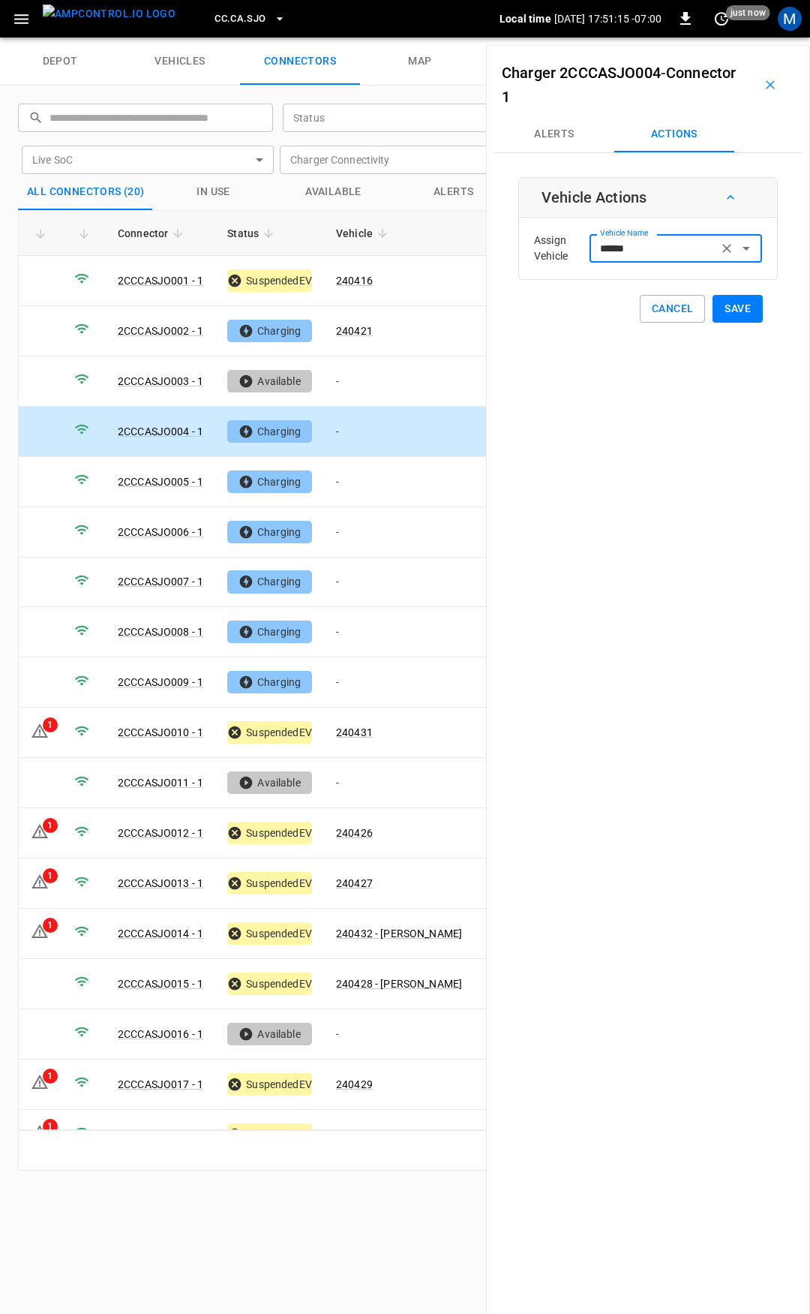
type input "******"
click at [728, 302] on button "Save" at bounding box center [738, 309] width 50 height 28
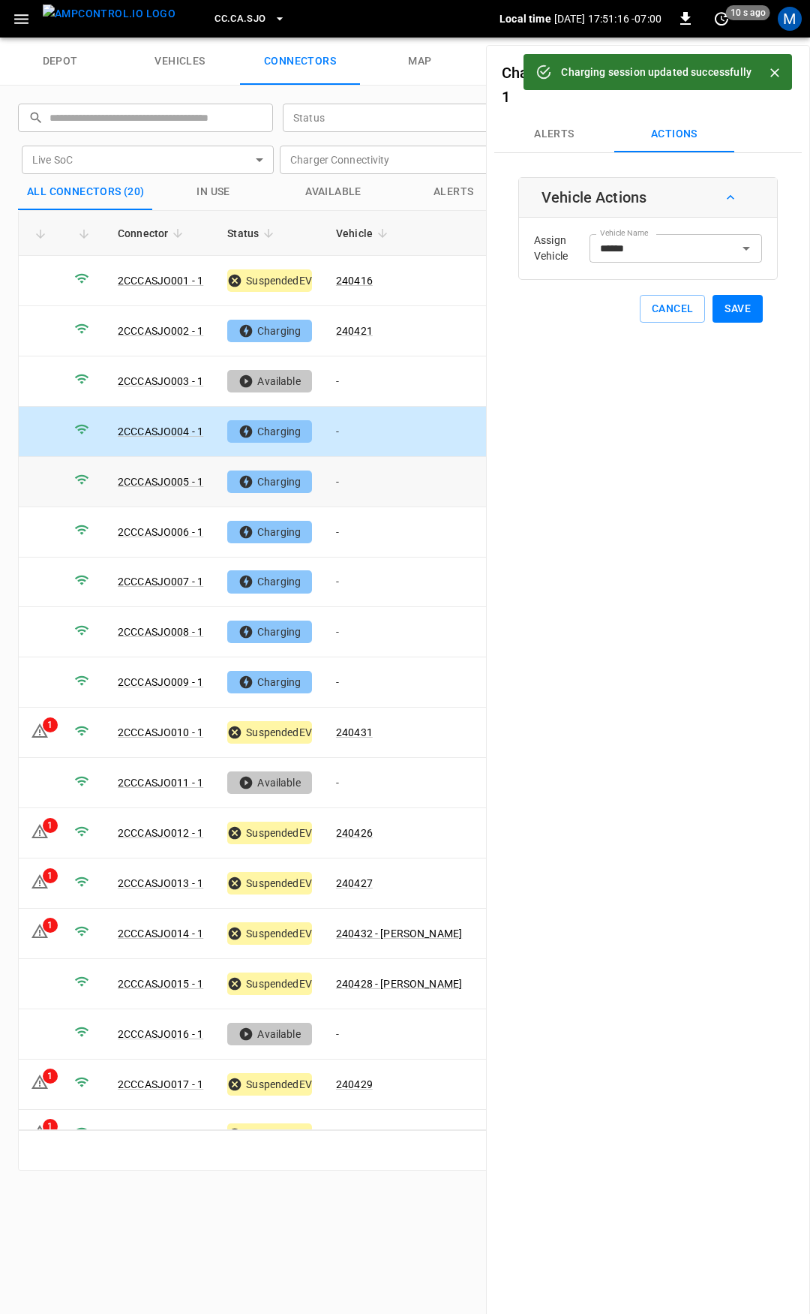
click at [393, 476] on td "-" at bounding box center [399, 482] width 150 height 50
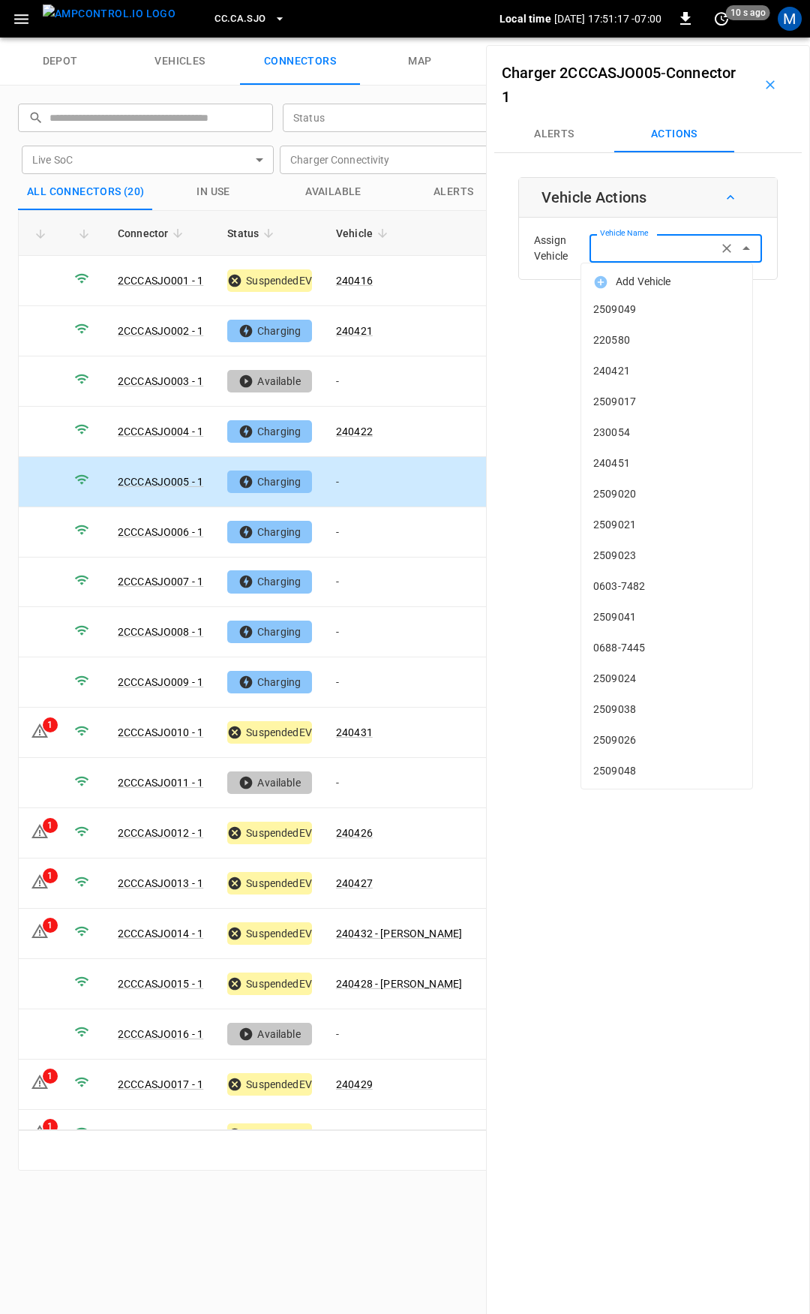
click at [644, 257] on input "Vehicle Name" at bounding box center [653, 248] width 119 height 19
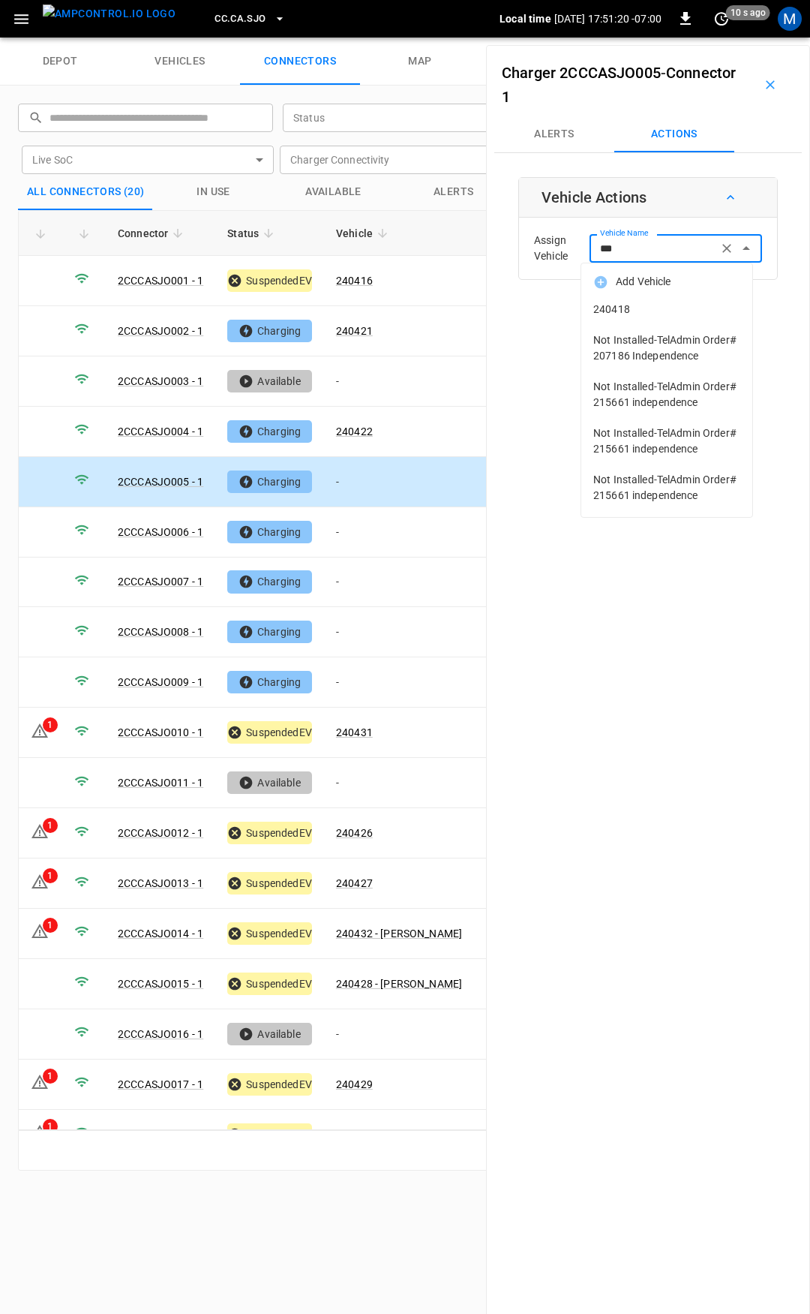
click at [681, 314] on span "240418" at bounding box center [666, 310] width 147 height 16
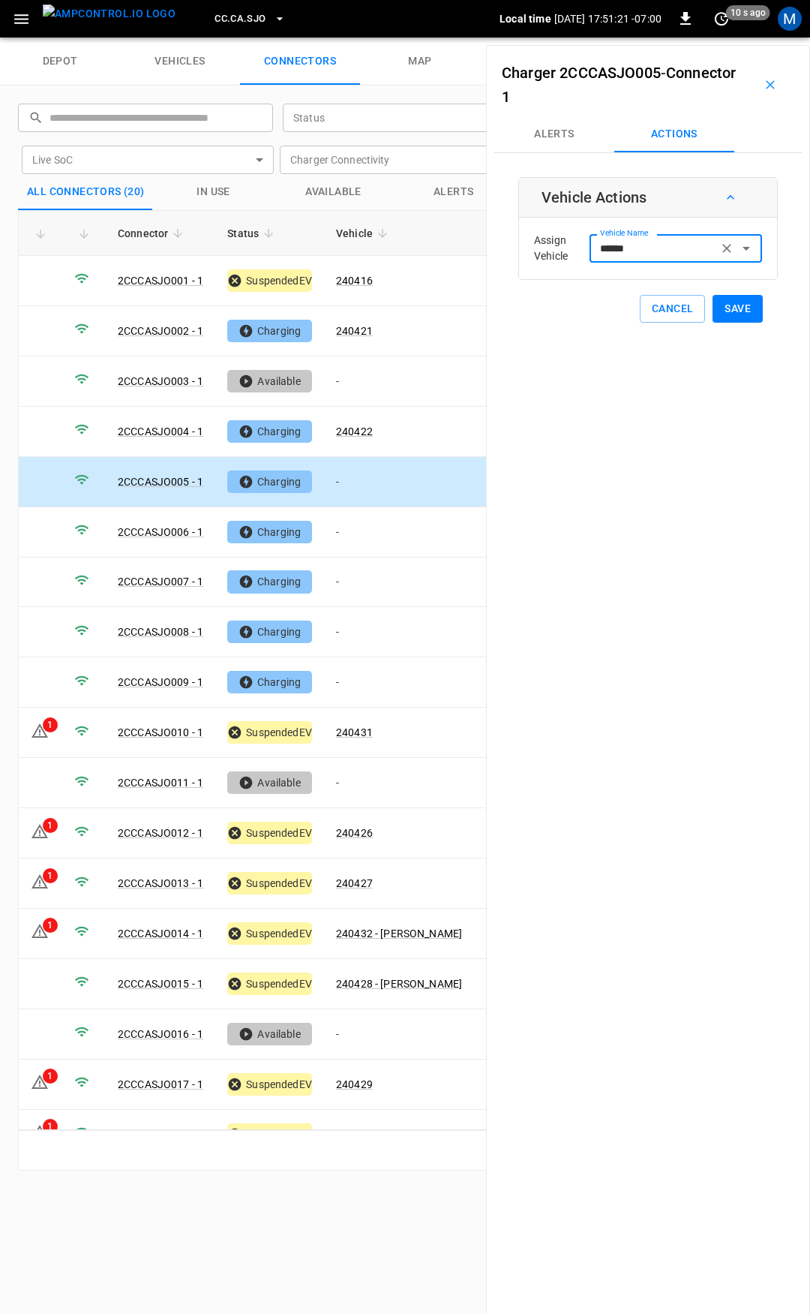
type input "******"
click at [724, 310] on button "Save" at bounding box center [738, 309] width 50 height 28
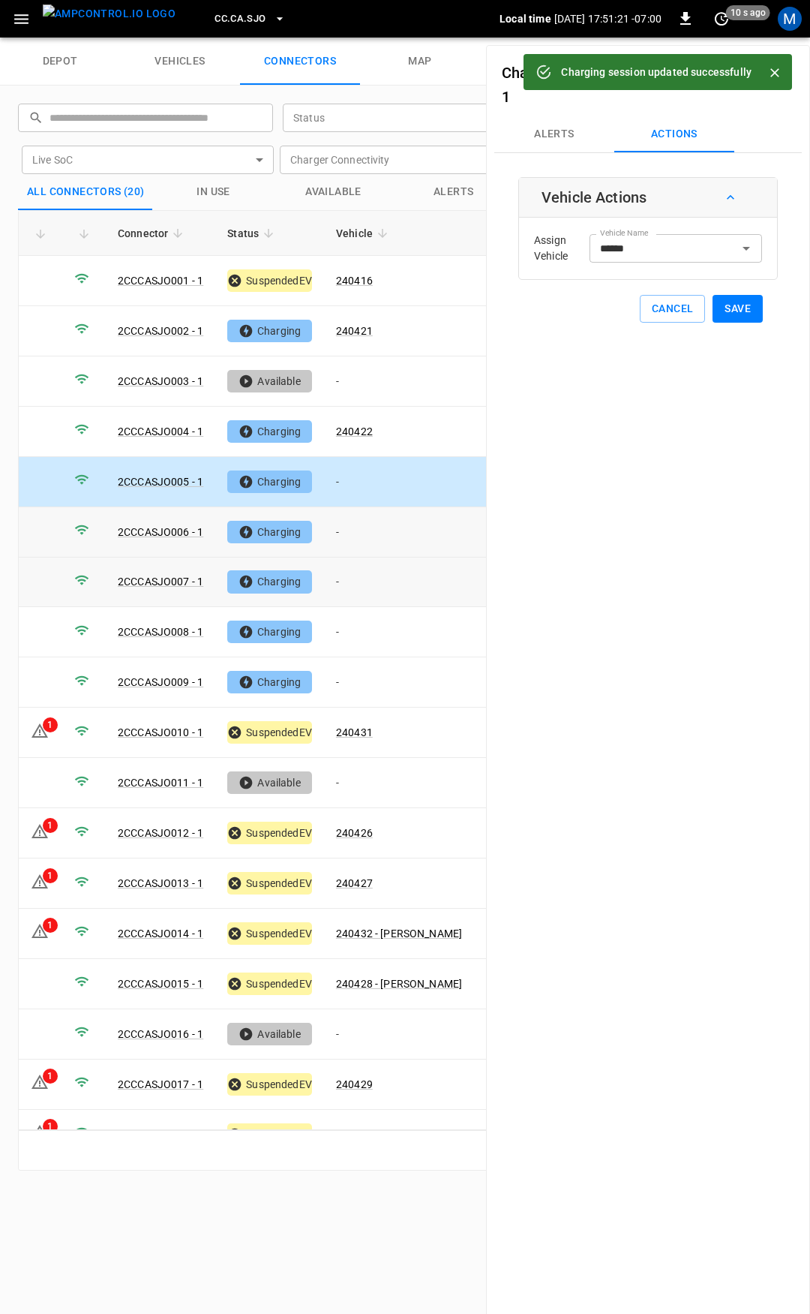
click at [365, 531] on td "-" at bounding box center [399, 532] width 150 height 50
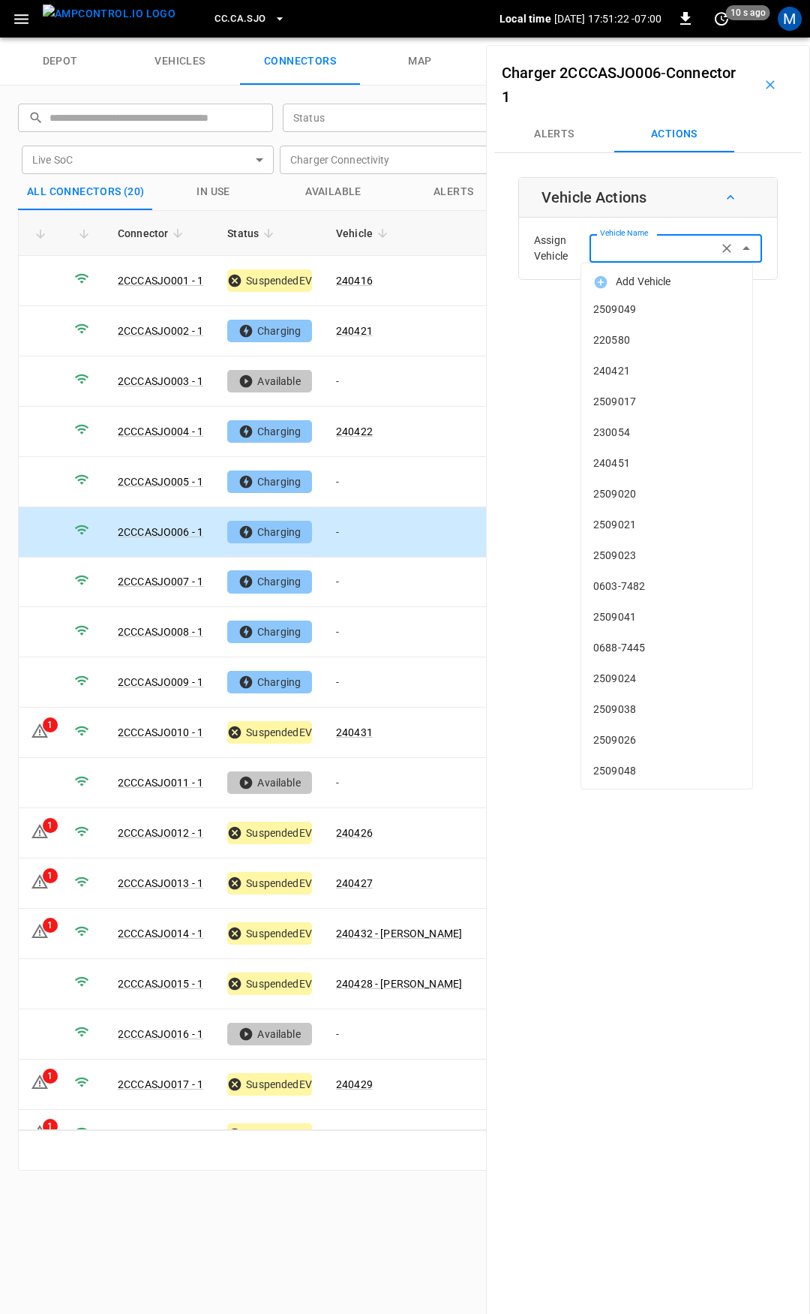
click at [637, 249] on input "Vehicle Name" at bounding box center [653, 248] width 119 height 19
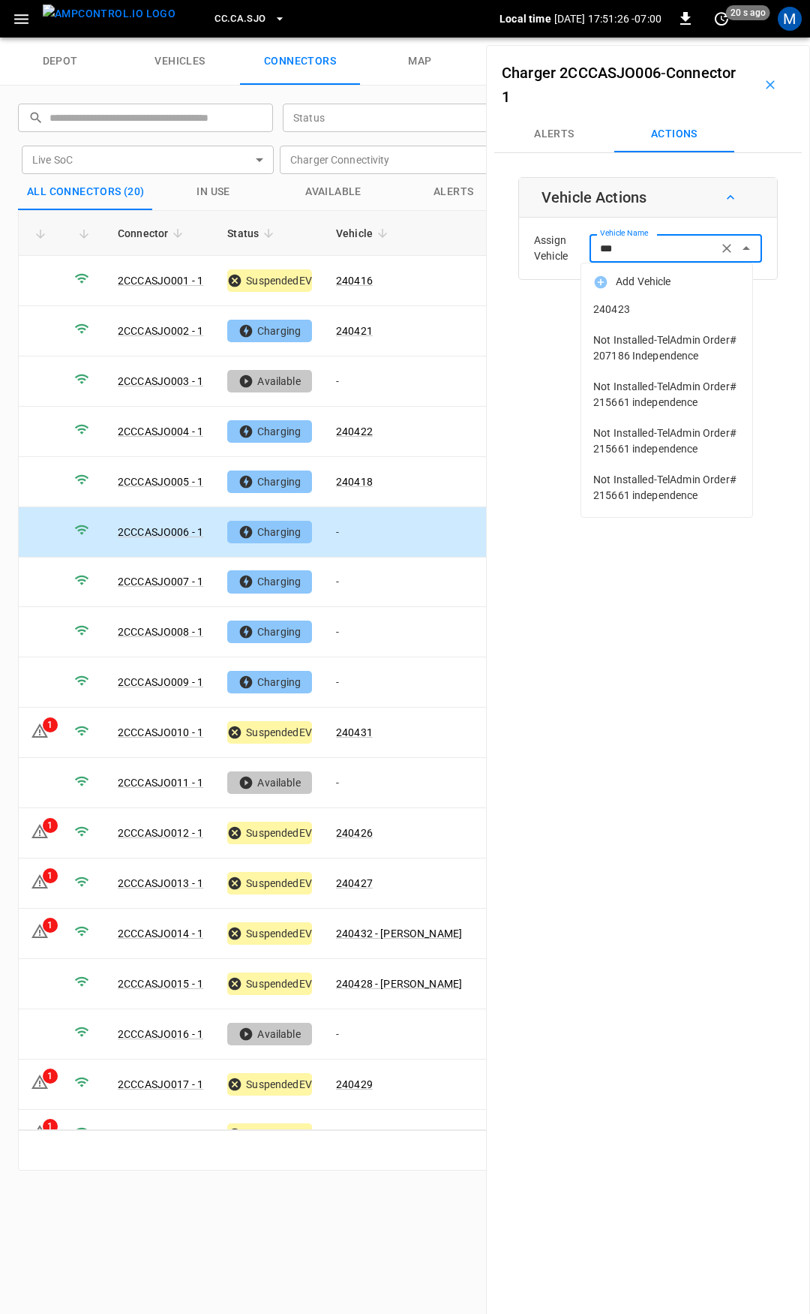
click at [636, 316] on span "240423" at bounding box center [666, 310] width 147 height 16
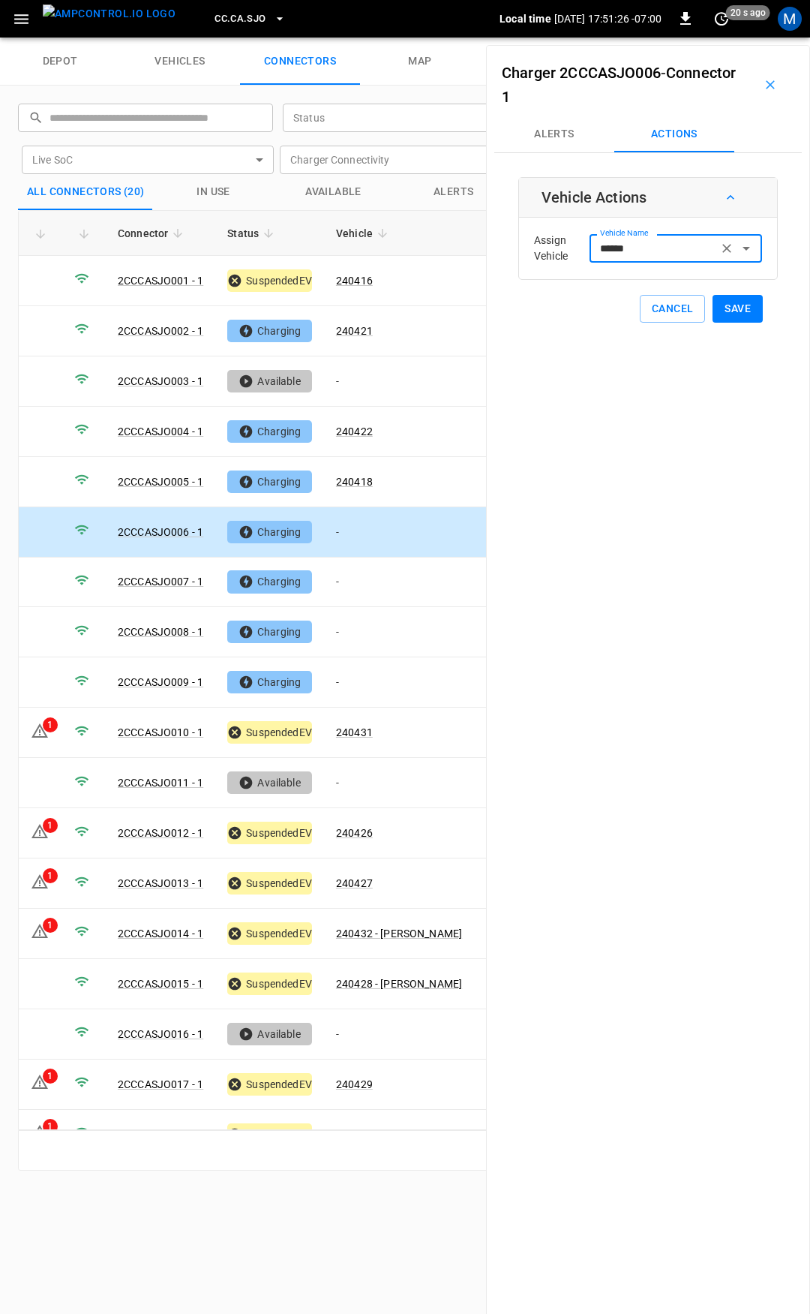
type input "******"
click at [735, 304] on button "Save" at bounding box center [738, 309] width 50 height 28
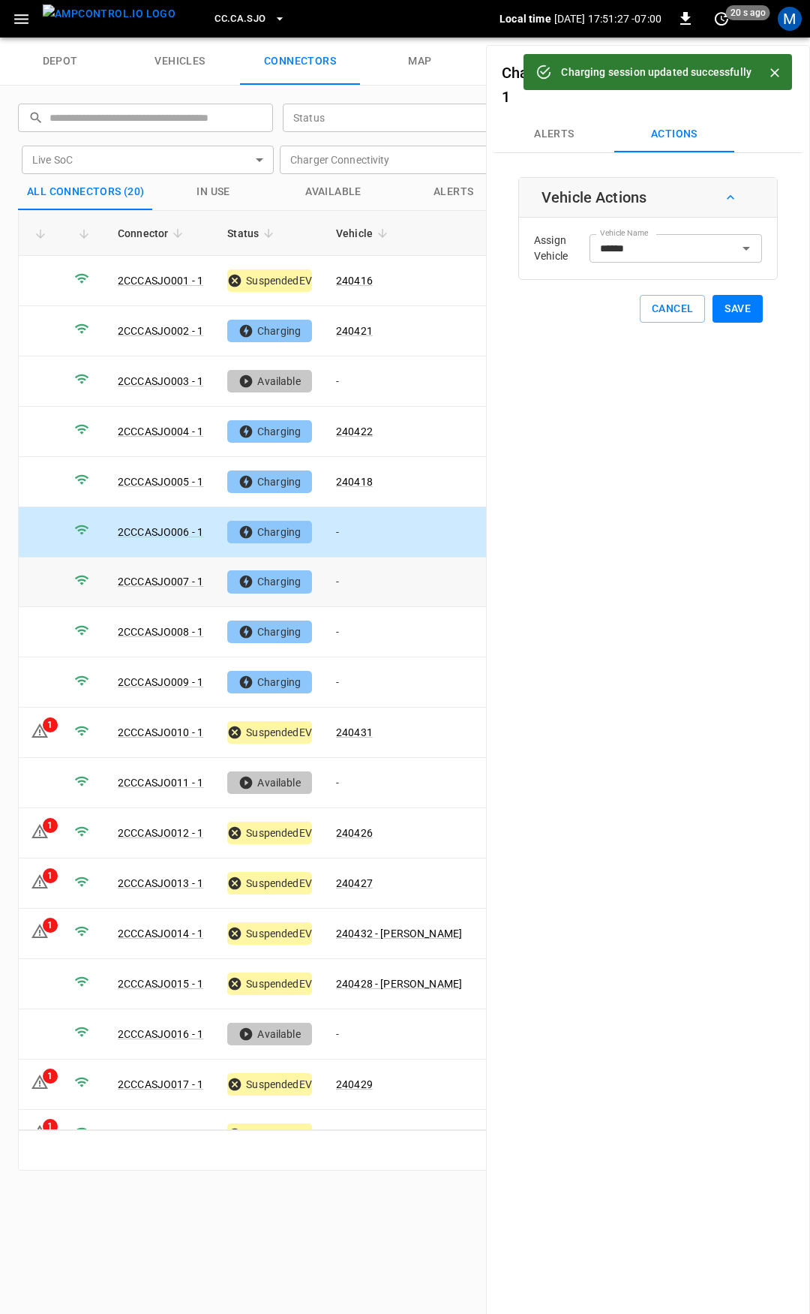
click at [353, 572] on td "-" at bounding box center [399, 582] width 150 height 50
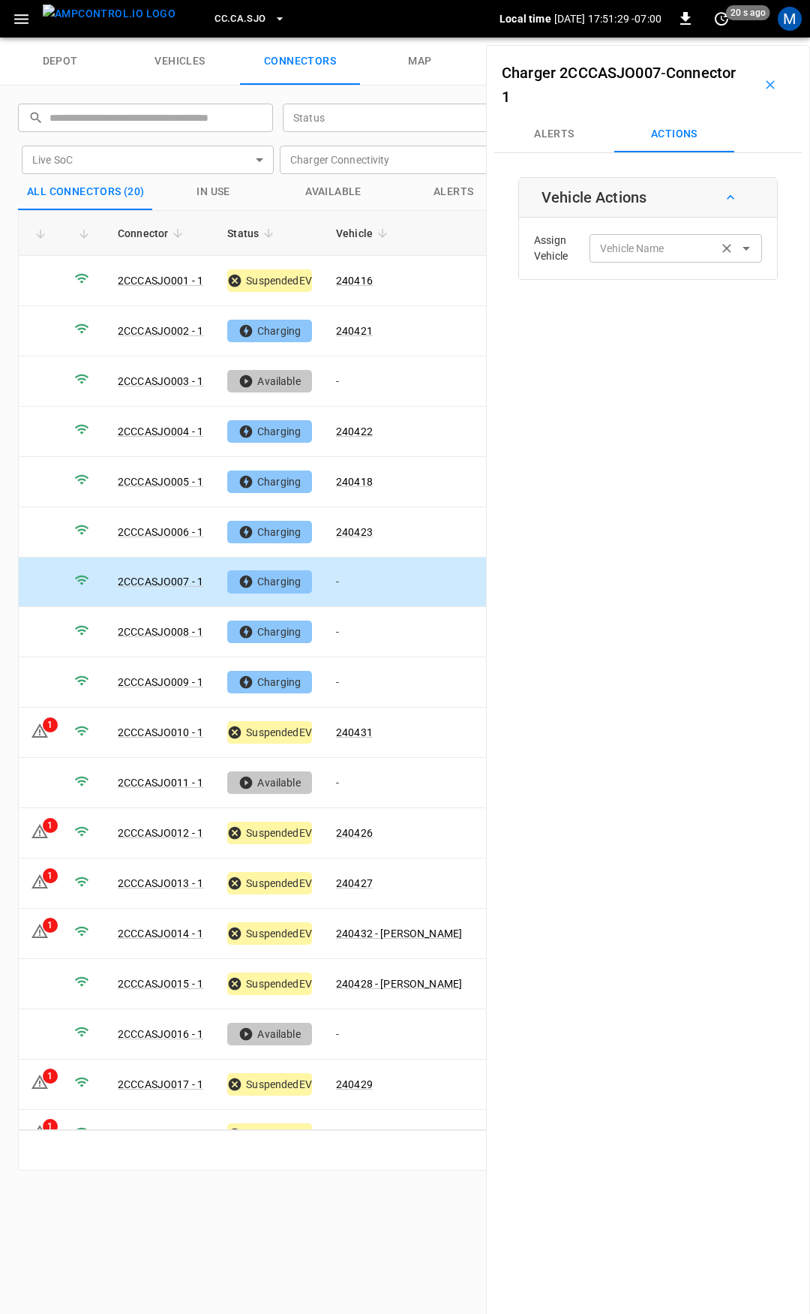
click at [638, 246] on input "Vehicle Name" at bounding box center [653, 248] width 119 height 19
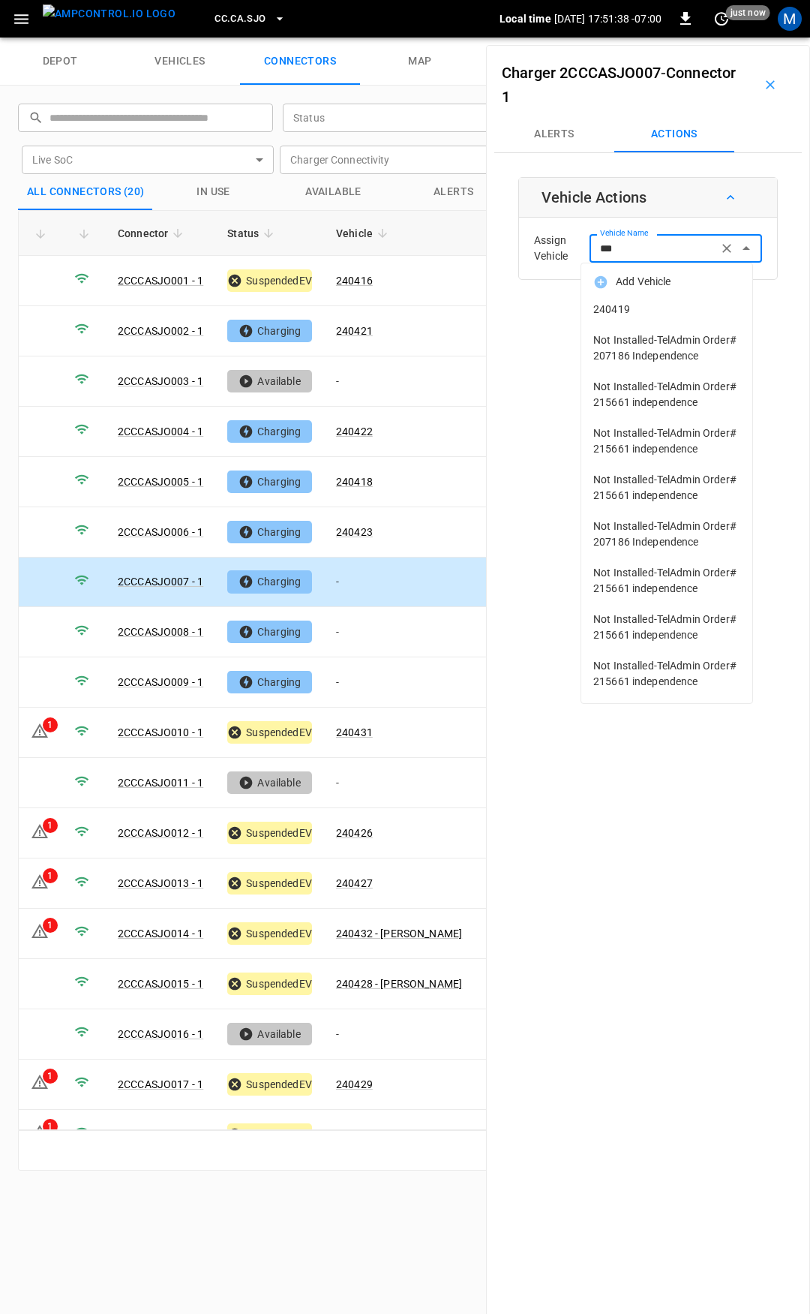
click at [654, 320] on li "240419" at bounding box center [666, 309] width 171 height 31
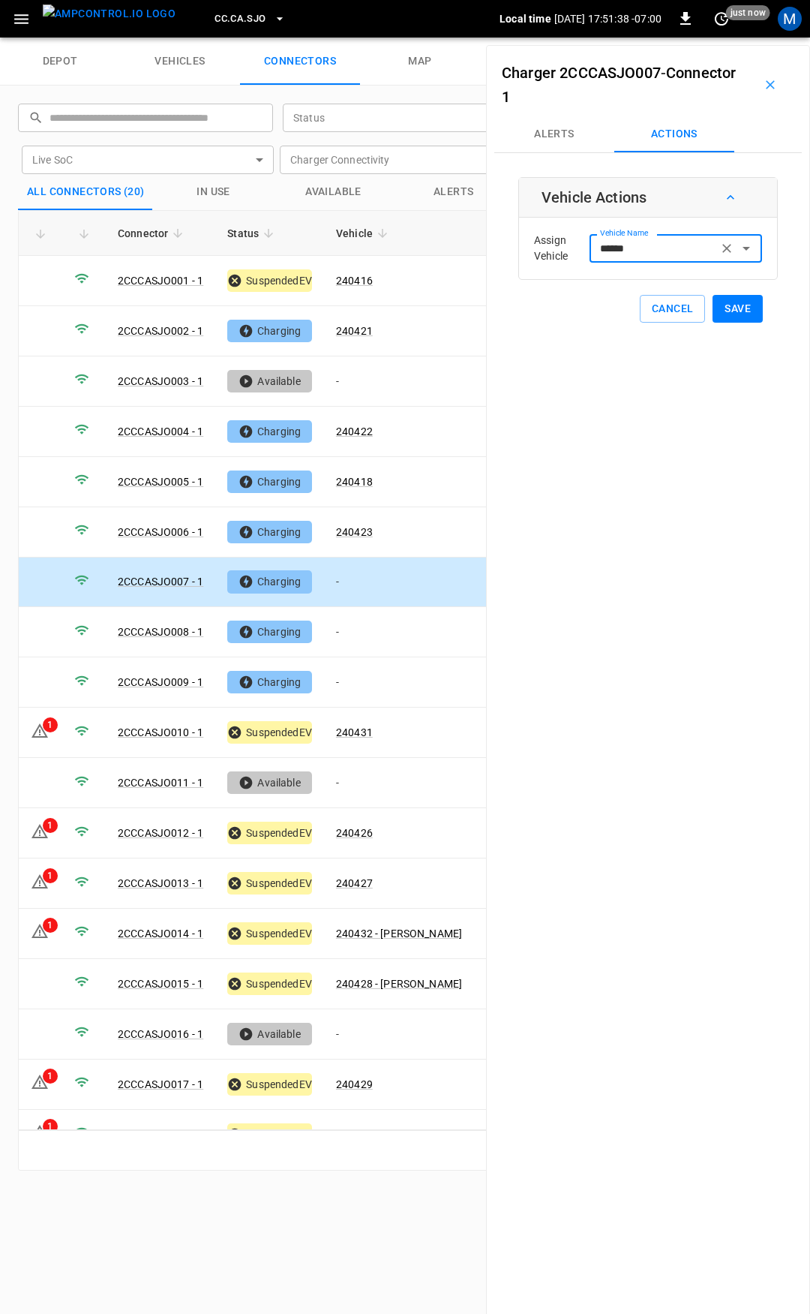
type input "******"
click at [728, 306] on button "Save" at bounding box center [738, 309] width 50 height 28
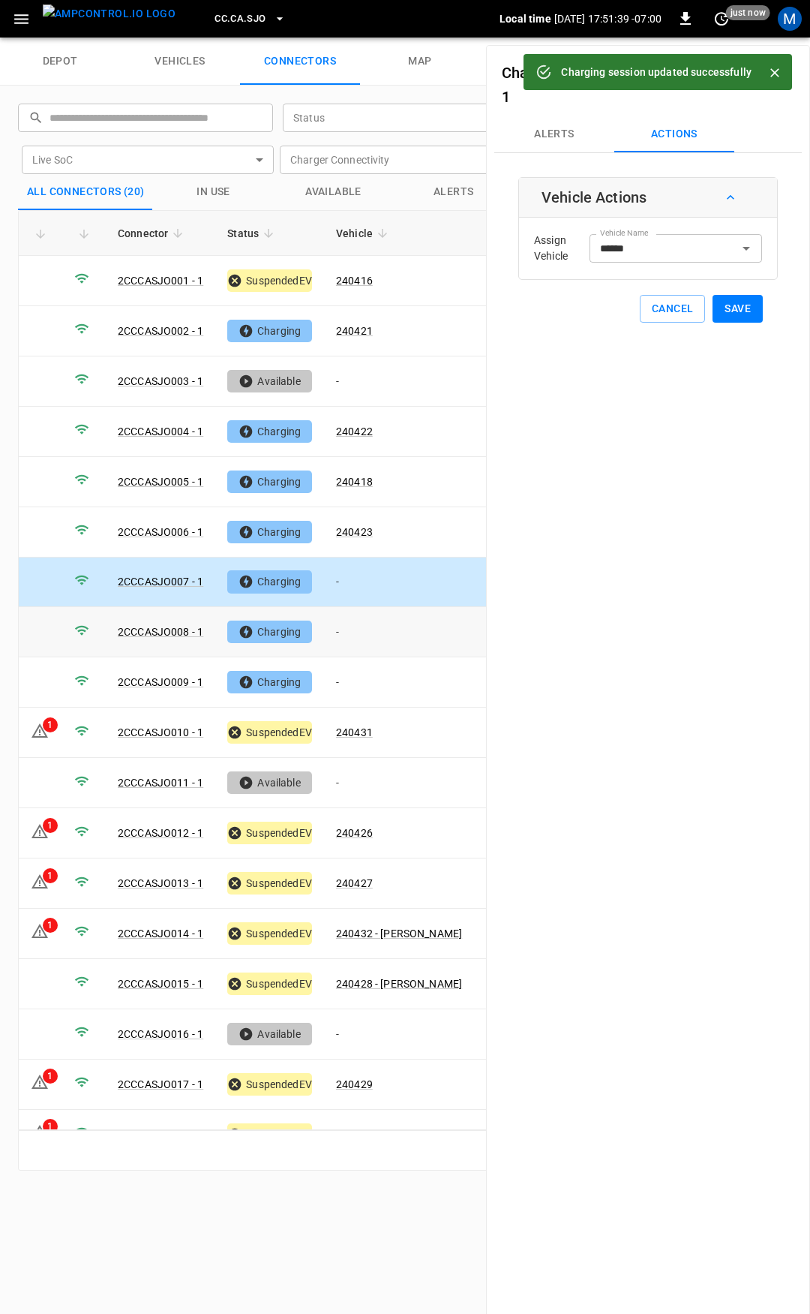
click at [388, 636] on td "-" at bounding box center [399, 632] width 150 height 50
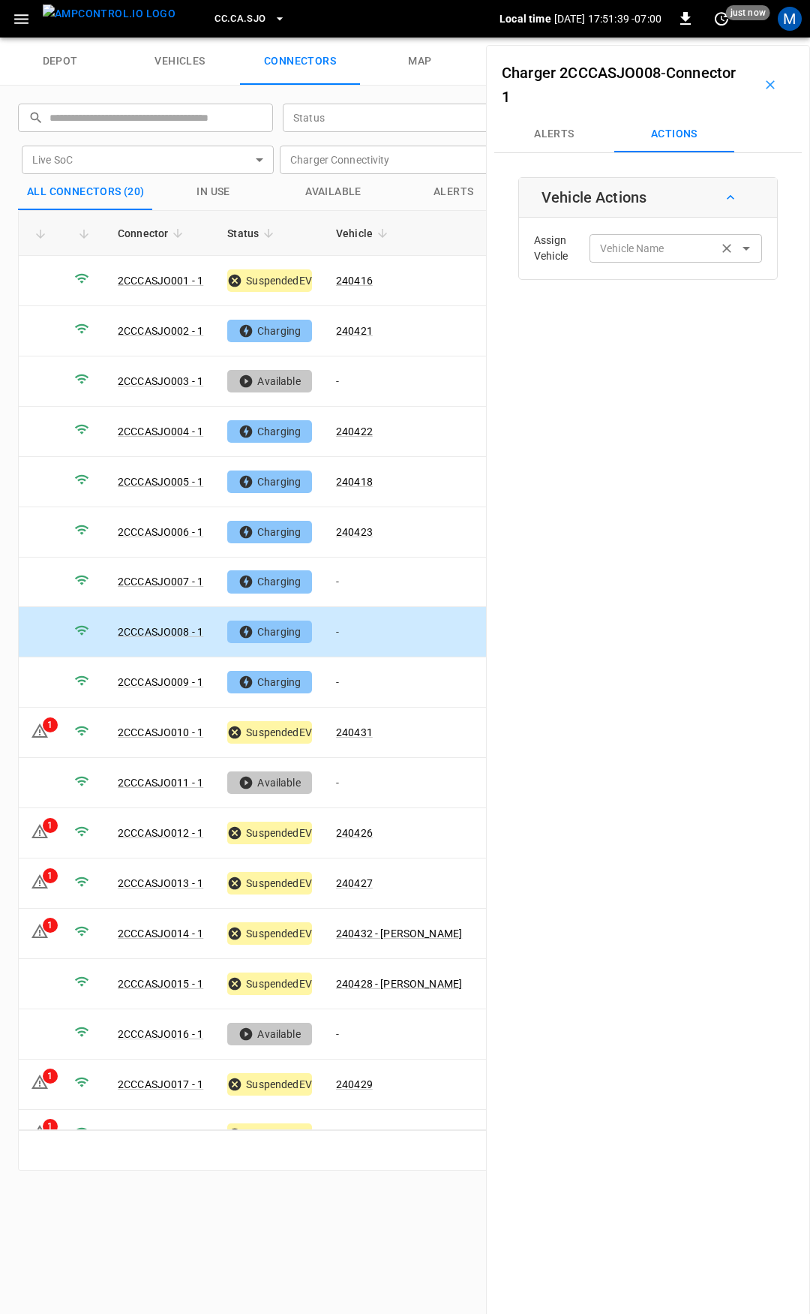
click at [670, 254] on input "Vehicle Name" at bounding box center [653, 248] width 119 height 19
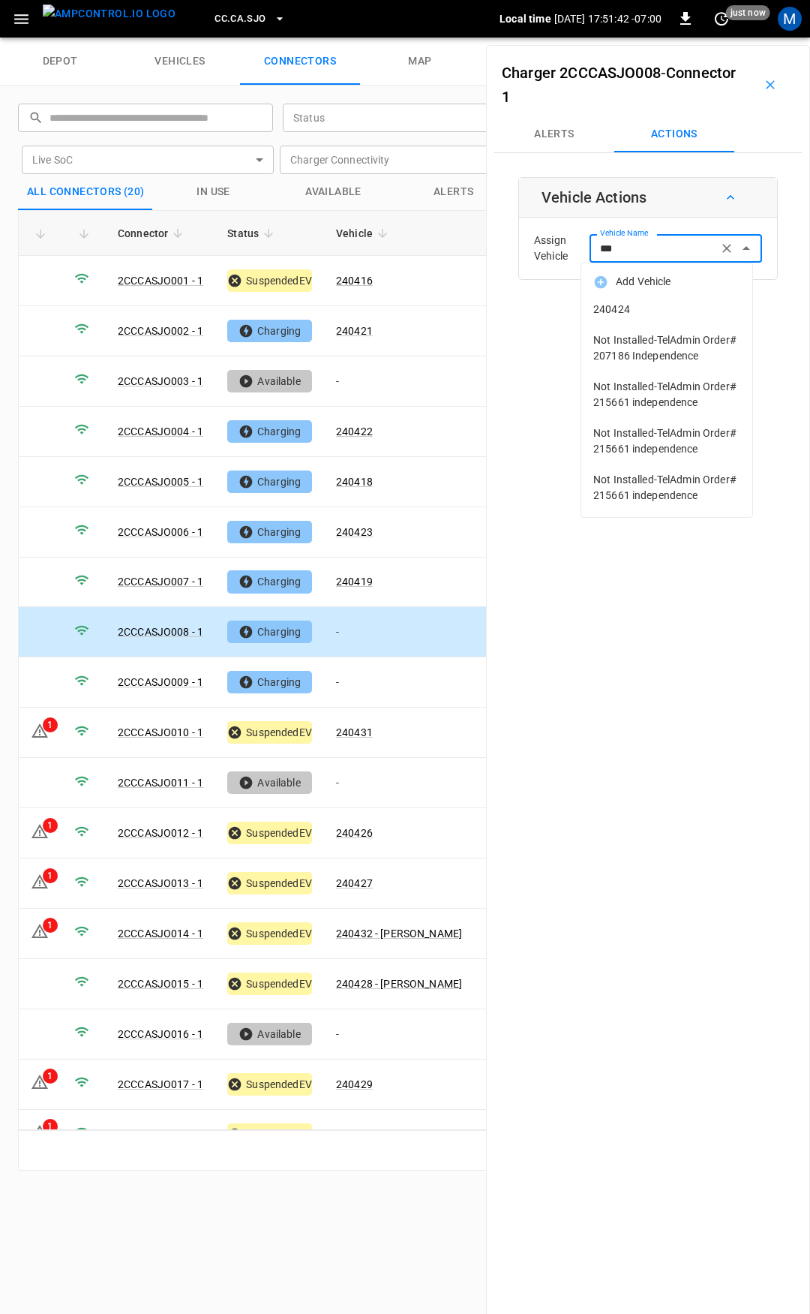
click at [662, 311] on span "240424" at bounding box center [666, 310] width 147 height 16
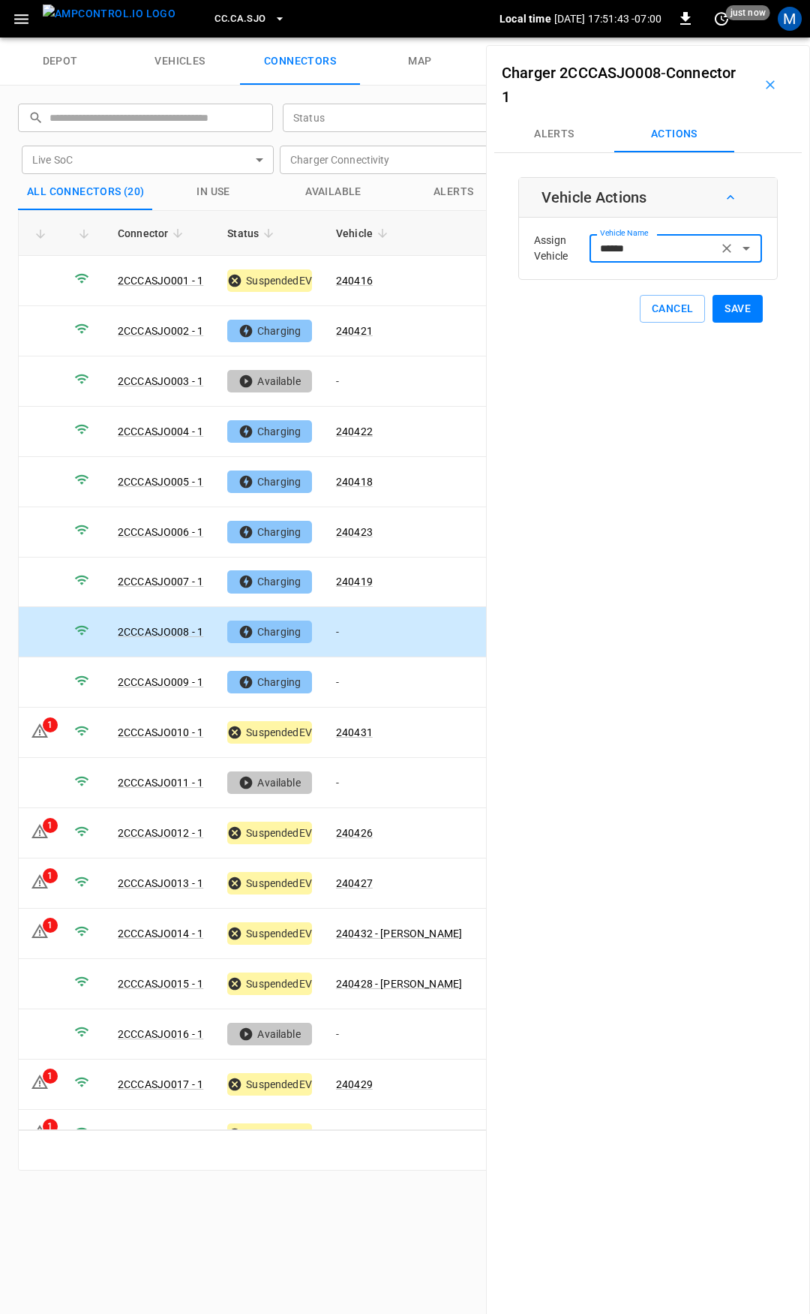
type input "******"
drag, startPoint x: 740, startPoint y: 304, endPoint x: 703, endPoint y: 347, distance: 57.0
click at [741, 307] on button "Save" at bounding box center [738, 309] width 50 height 28
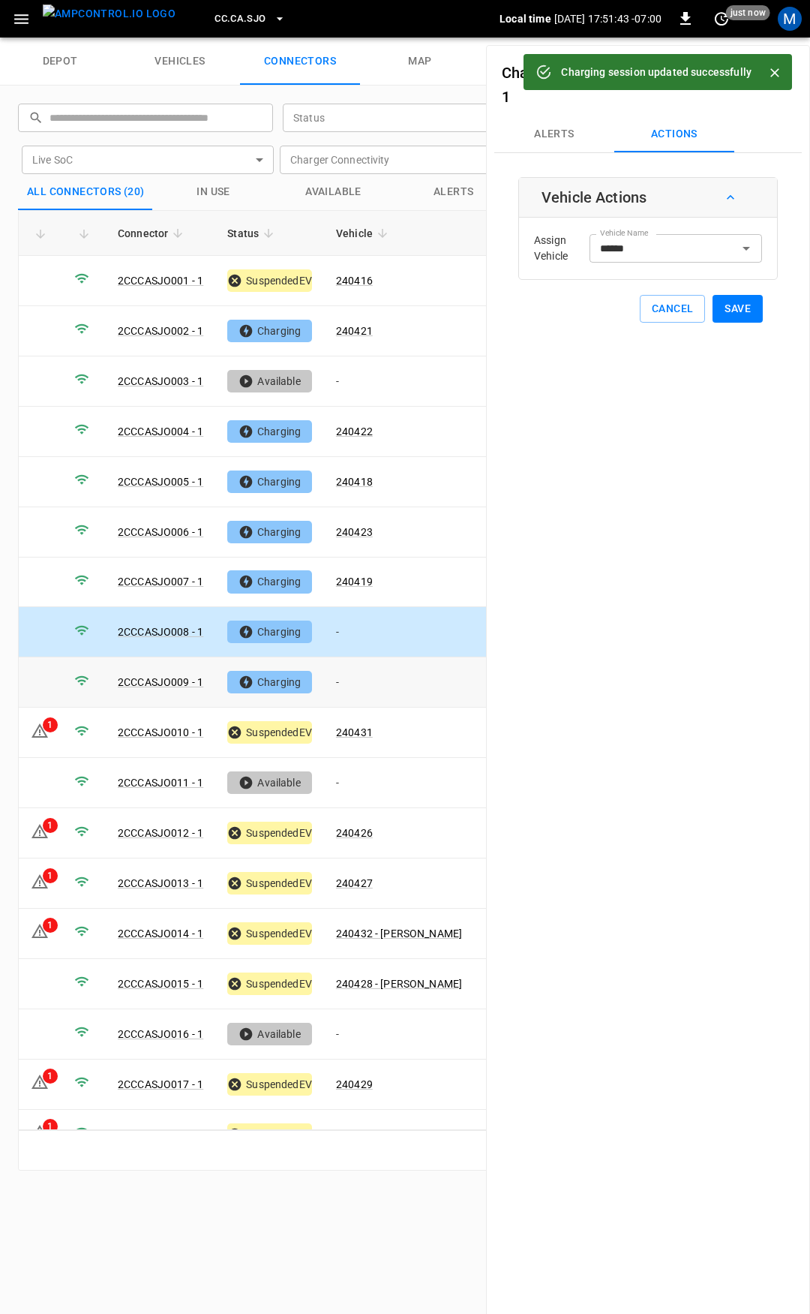
click at [359, 679] on td "-" at bounding box center [399, 682] width 150 height 50
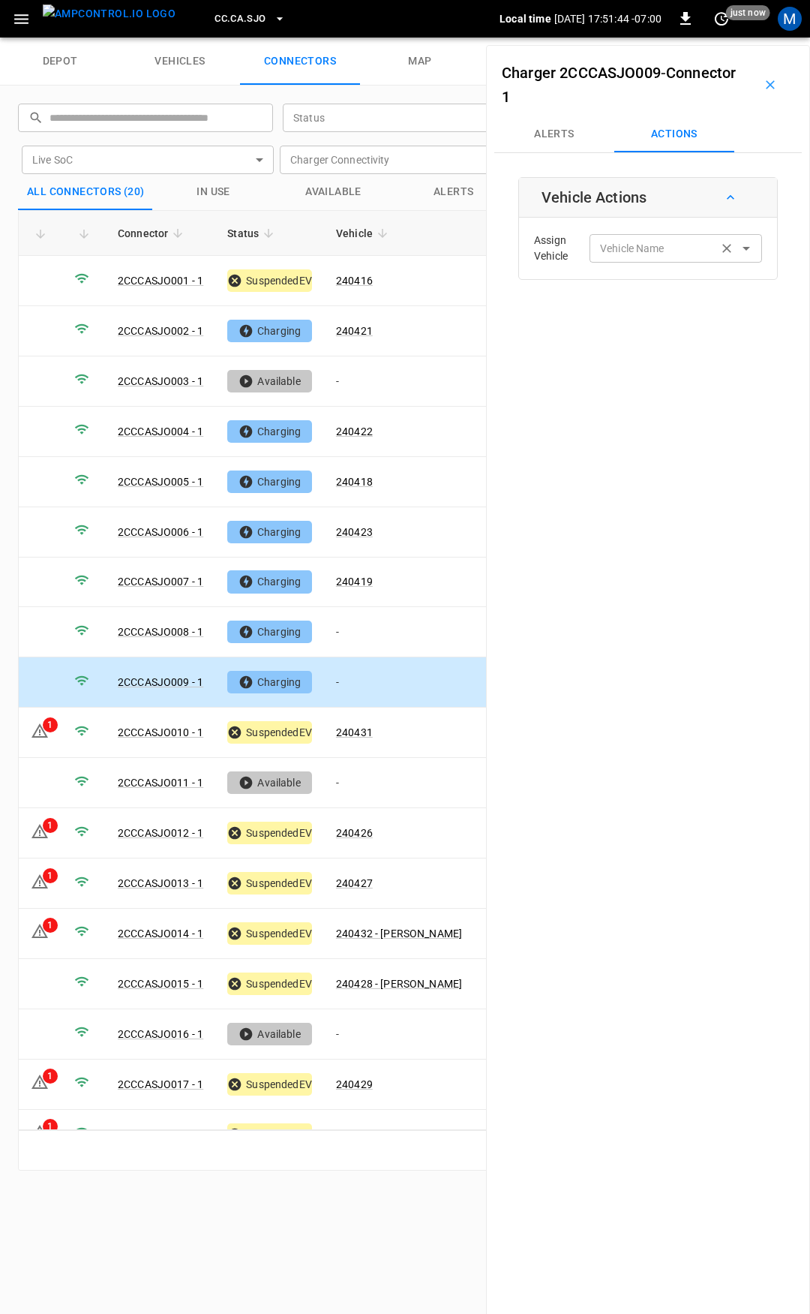
click at [620, 248] on input "Vehicle Name" at bounding box center [653, 248] width 119 height 19
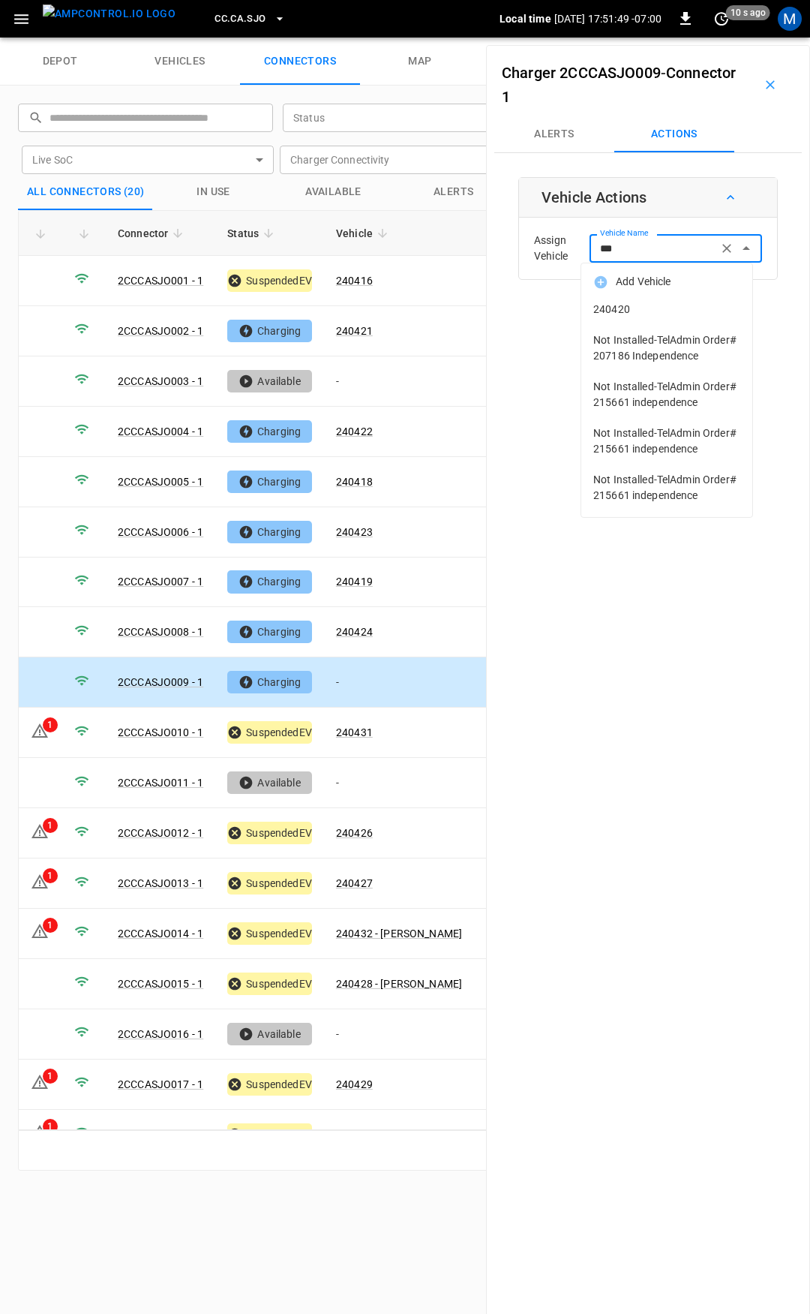
click at [682, 302] on span "240420" at bounding box center [666, 310] width 147 height 16
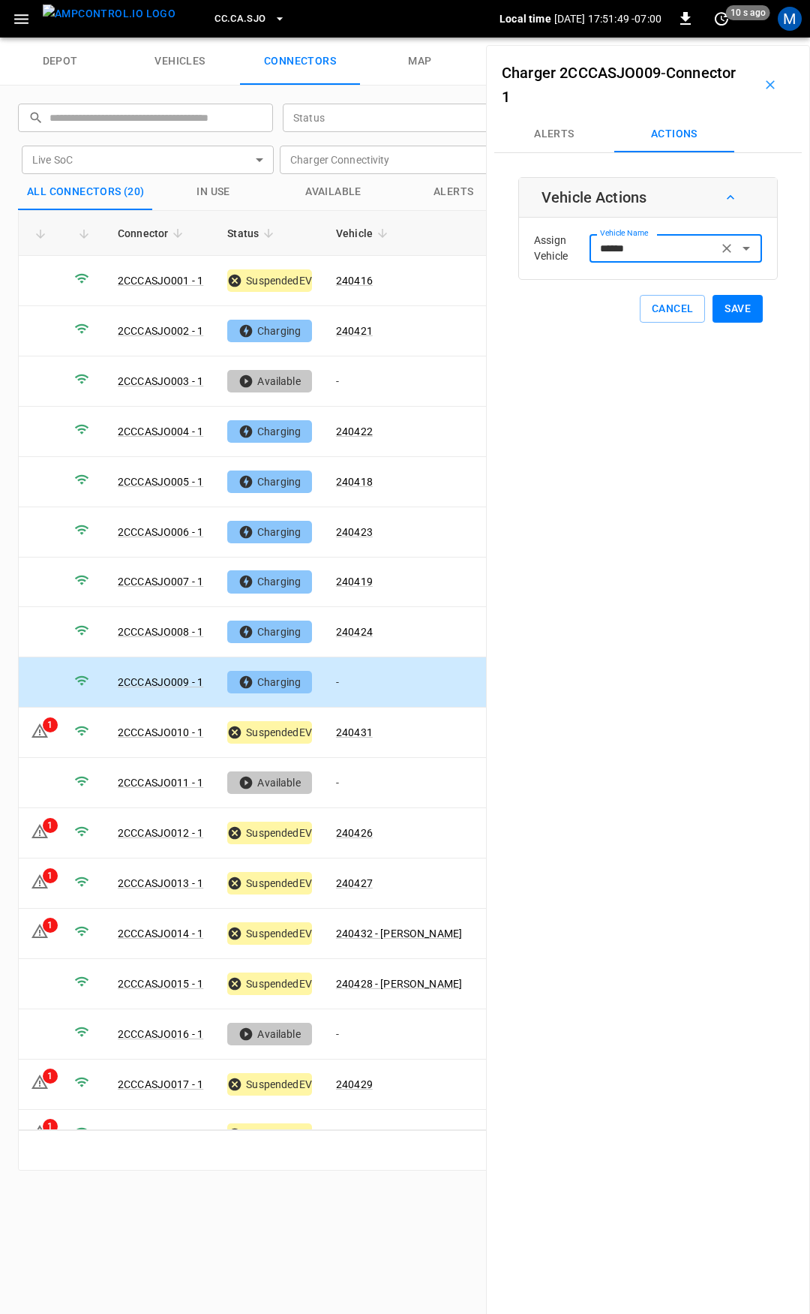
type input "******"
drag, startPoint x: 741, startPoint y: 320, endPoint x: 736, endPoint y: 308, distance: 13.1
click at [741, 319] on button "Save" at bounding box center [738, 309] width 50 height 28
click at [735, 306] on button "Save" at bounding box center [738, 309] width 50 height 28
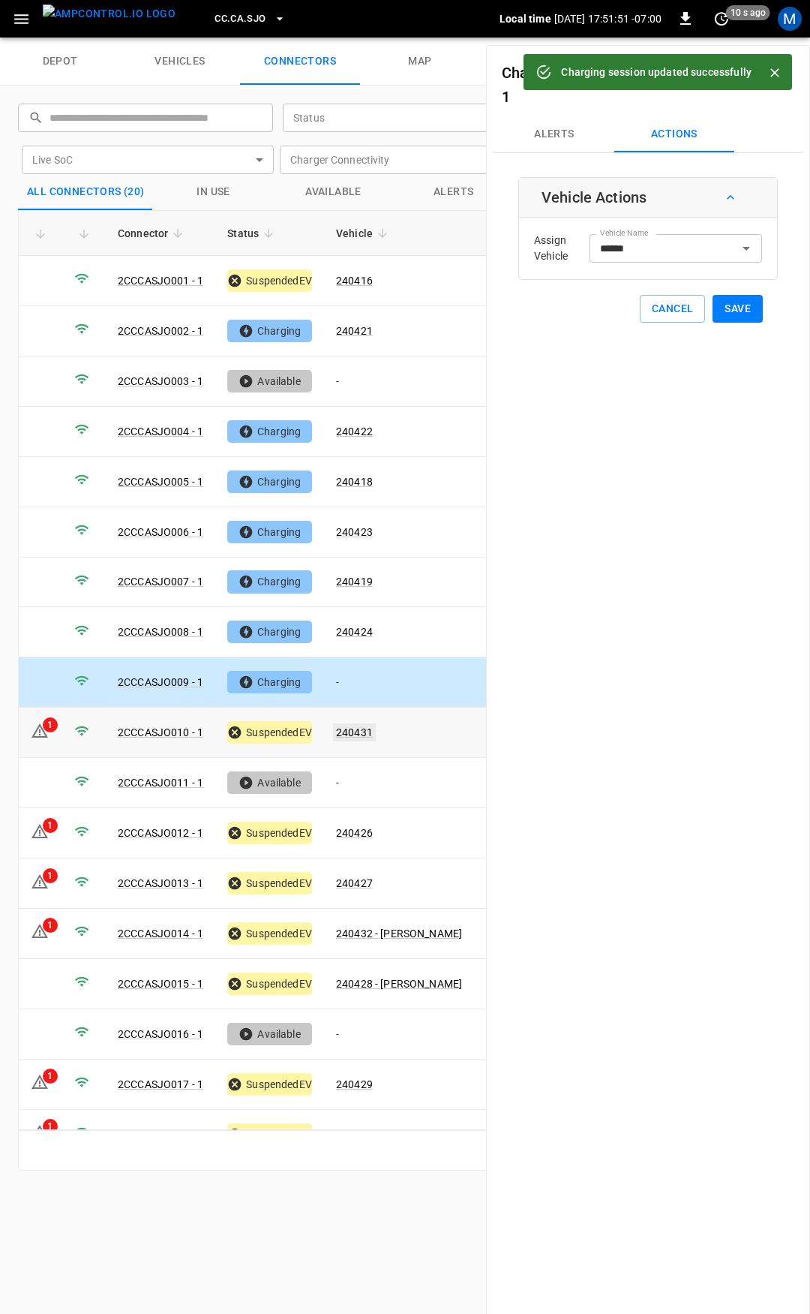
click at [353, 723] on link "240431" at bounding box center [354, 732] width 43 height 18
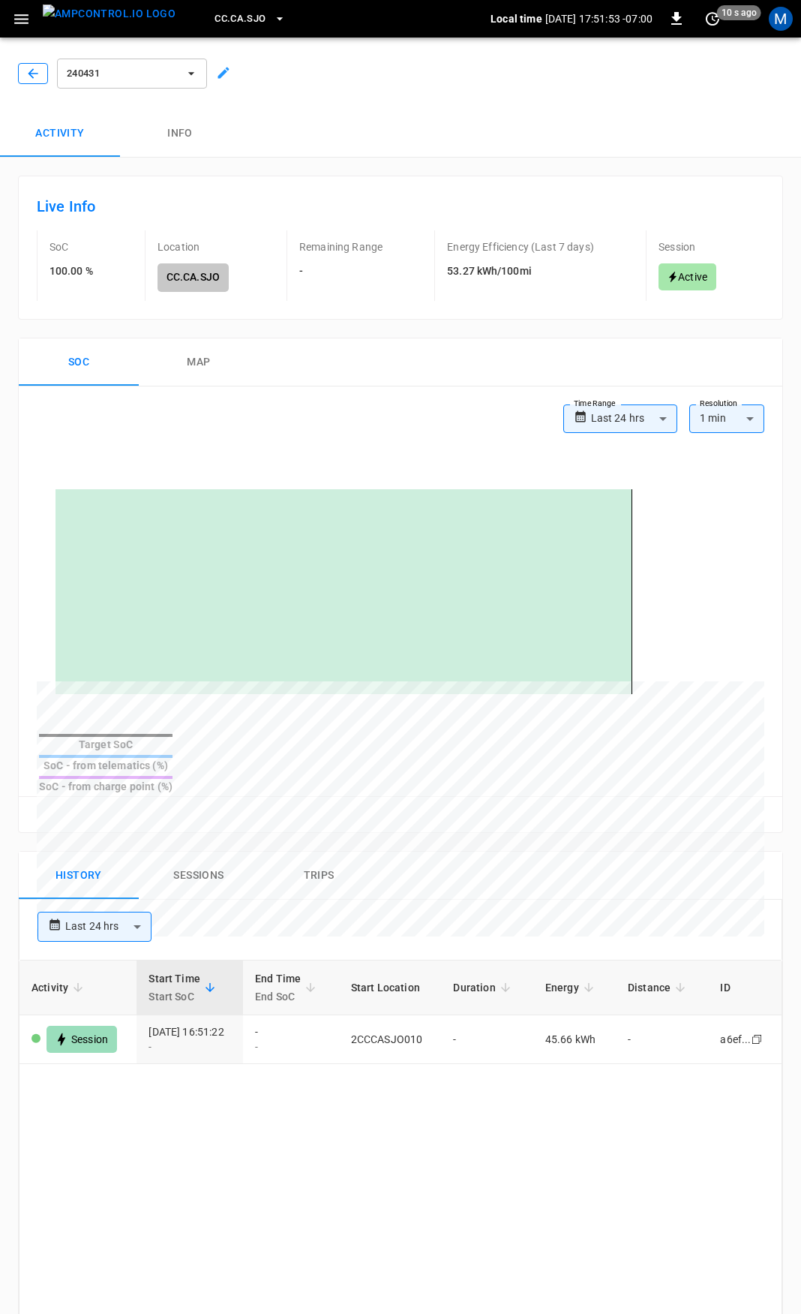
click at [28, 71] on icon "button" at bounding box center [33, 73] width 15 height 15
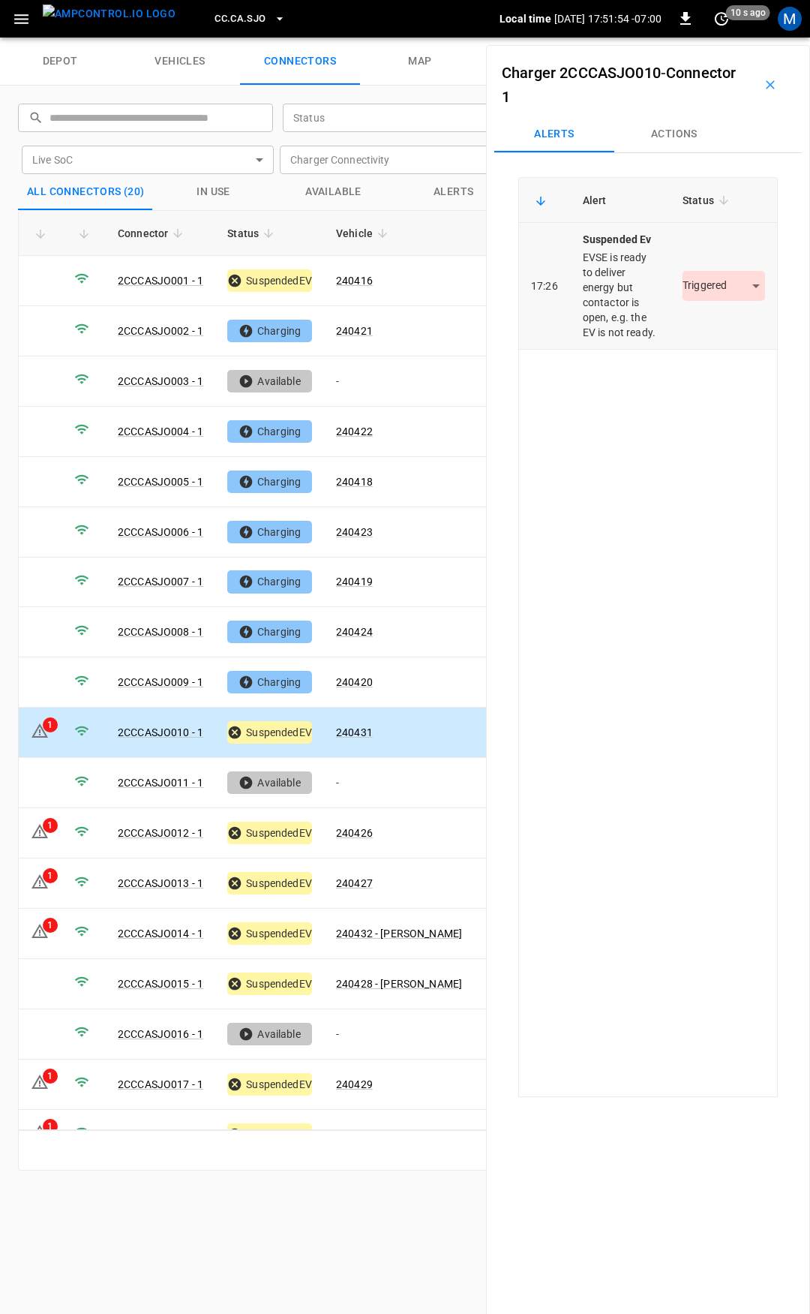
click at [731, 38] on body "CC.CA.SJO Local time 2025-09-02 17:51:54 -07:00 0 10 s ago M depot vehicles con…" at bounding box center [405, 19] width 810 height 38
click at [712, 336] on li "Resolved" at bounding box center [715, 330] width 94 height 25
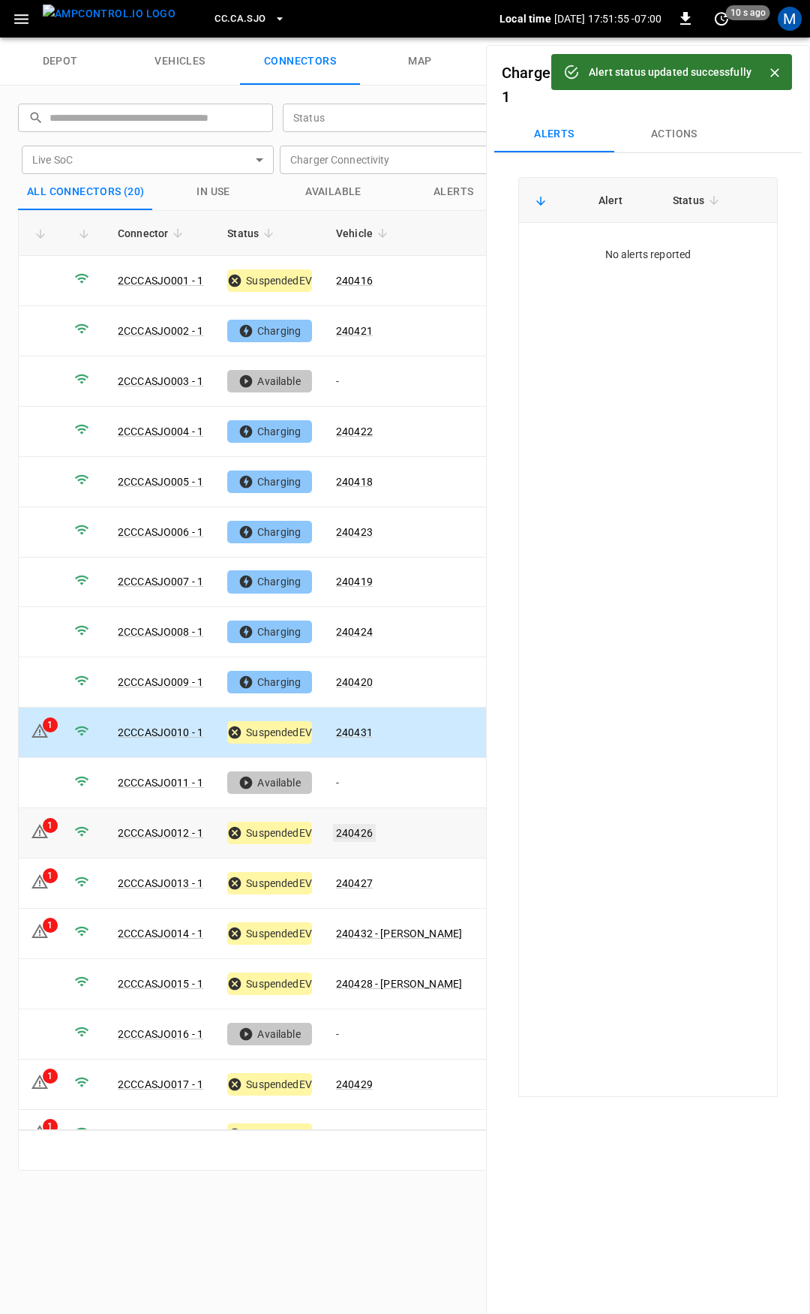
click at [365, 824] on link "240426" at bounding box center [354, 833] width 43 height 18
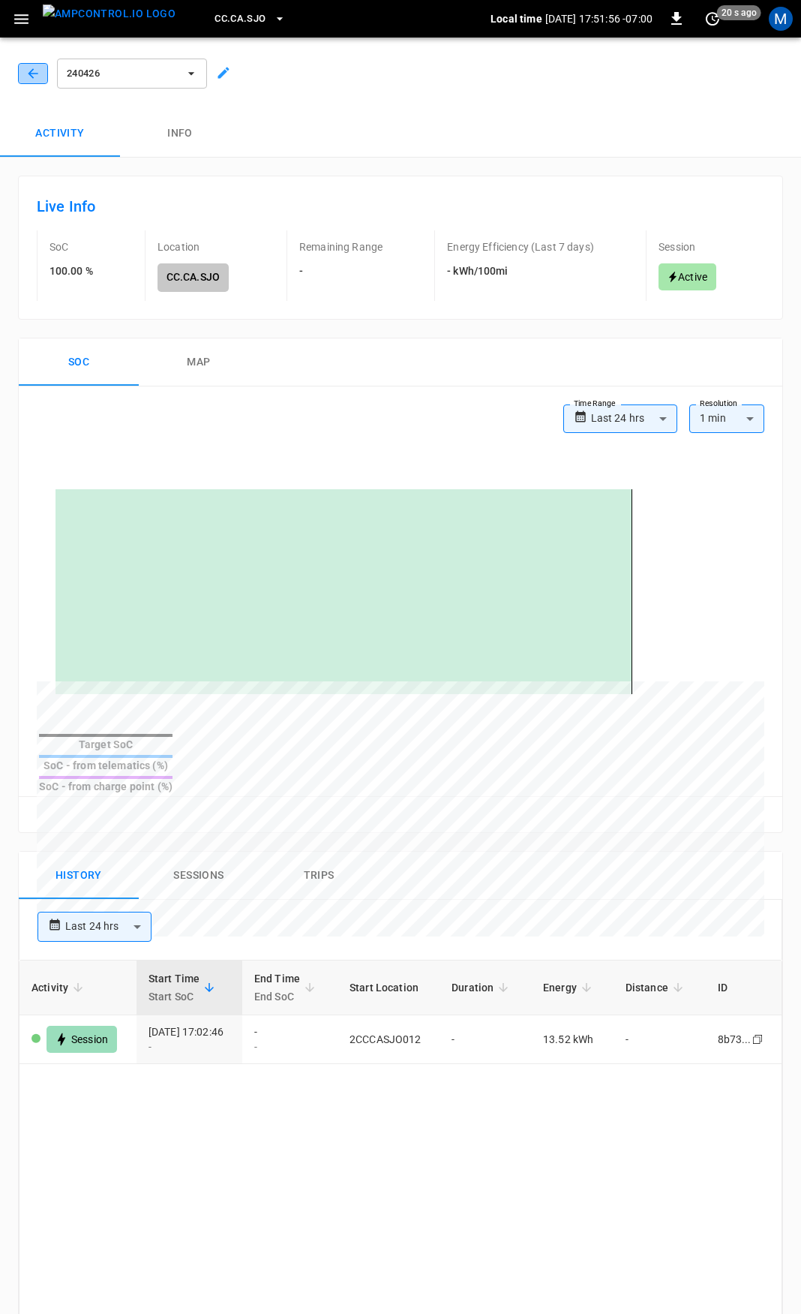
click at [30, 68] on icon "button" at bounding box center [33, 73] width 15 height 15
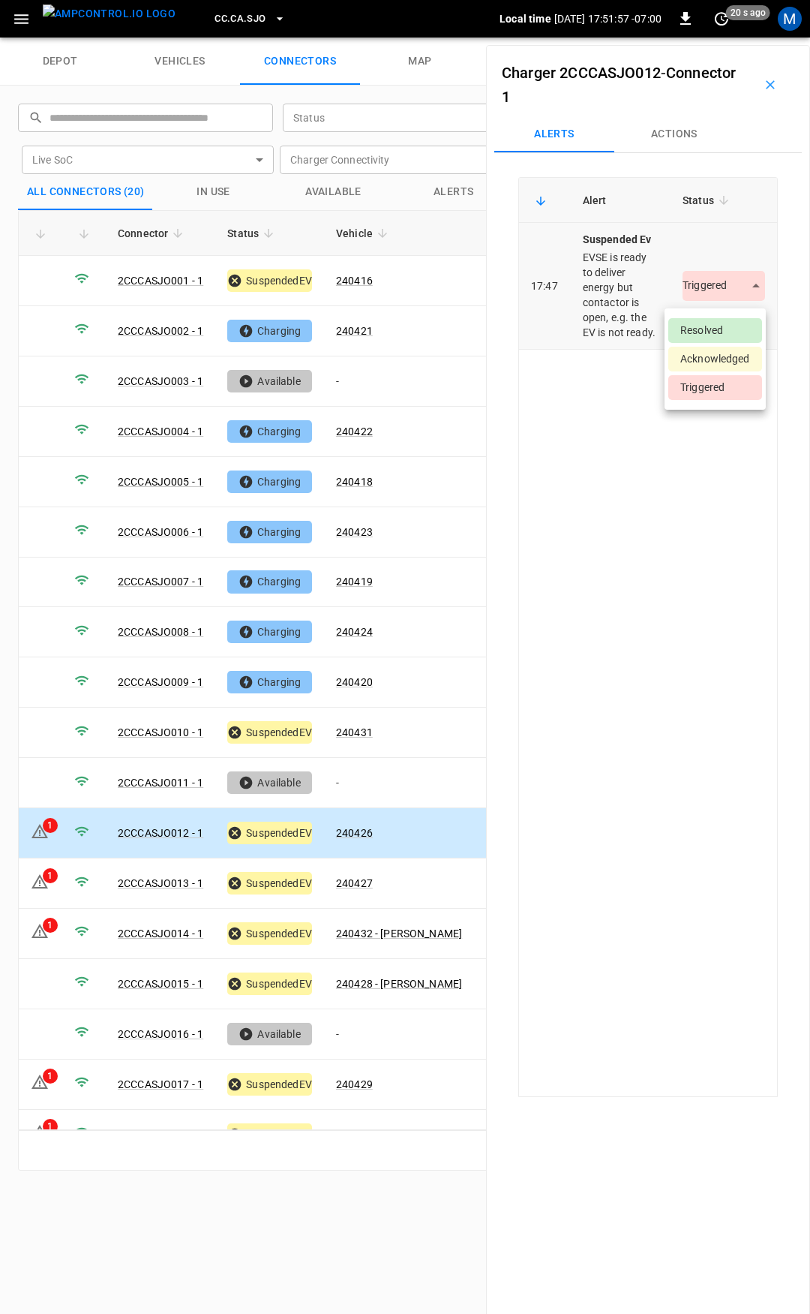
click at [692, 38] on body "CC.CA.SJO Local time 2025-09-02 17:51:57 -07:00 0 20 s ago M depot vehicles con…" at bounding box center [405, 19] width 810 height 38
click at [704, 323] on li "Resolved" at bounding box center [715, 330] width 94 height 25
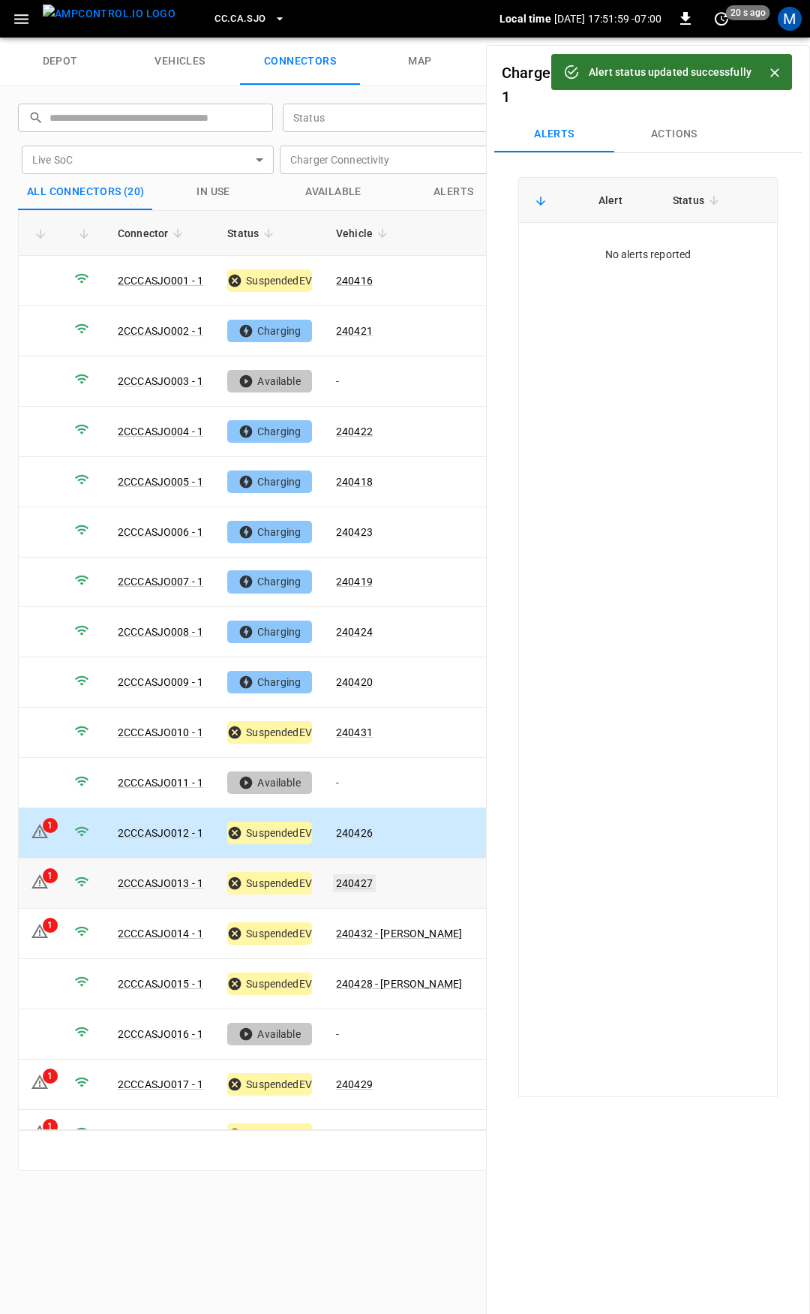
click at [357, 874] on link "240427" at bounding box center [354, 883] width 43 height 18
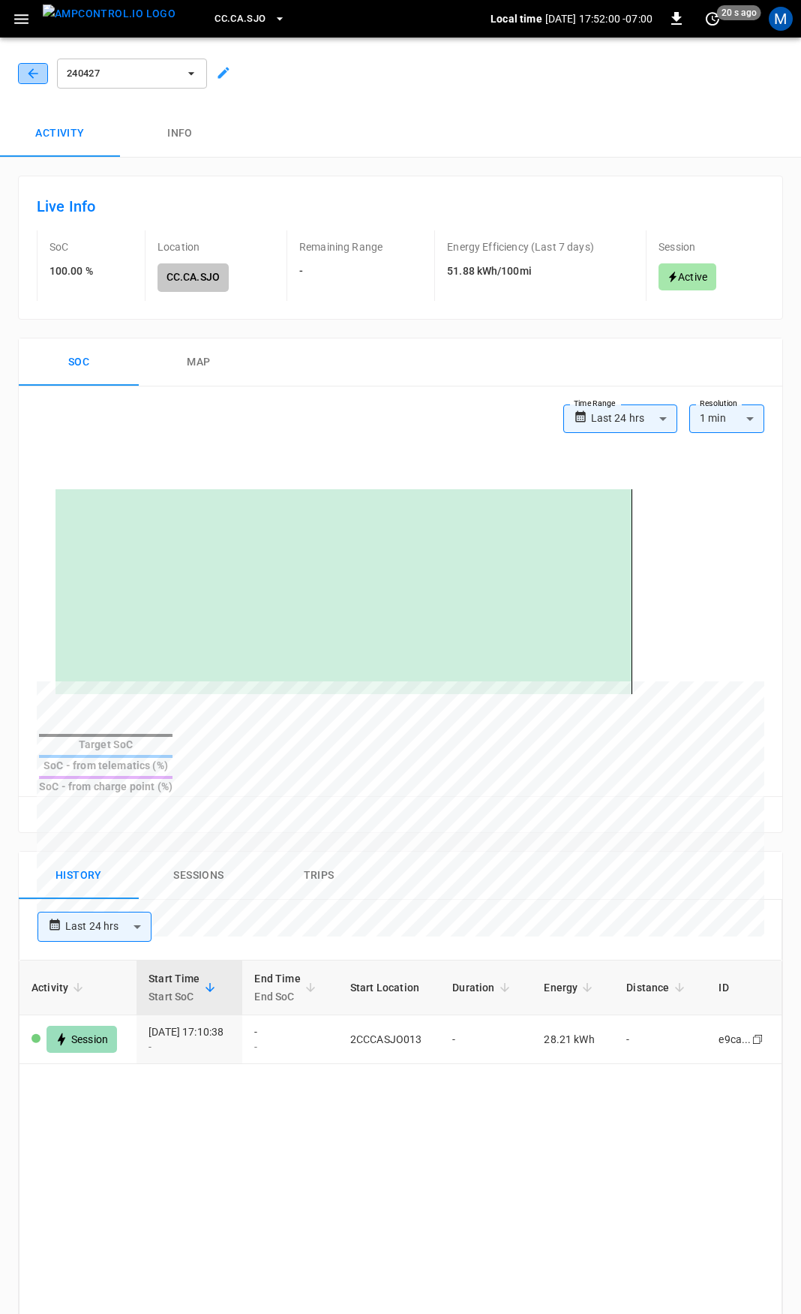
click at [42, 75] on button "button" at bounding box center [33, 73] width 30 height 21
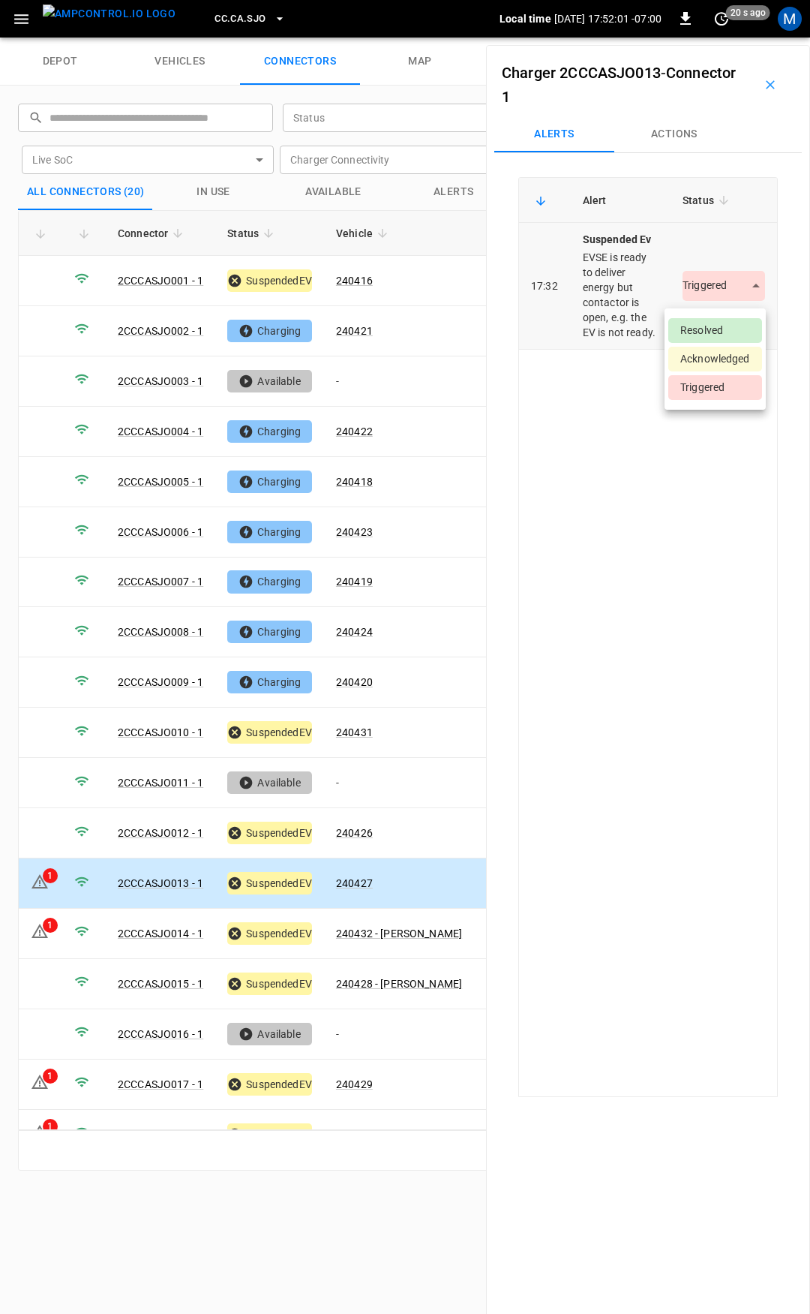
click at [711, 38] on body "CC.CA.SJO Local time 2025-09-02 17:52:01 -07:00 0 20 s ago M depot vehicles con…" at bounding box center [405, 19] width 810 height 38
click at [716, 327] on li "Resolved" at bounding box center [715, 330] width 94 height 25
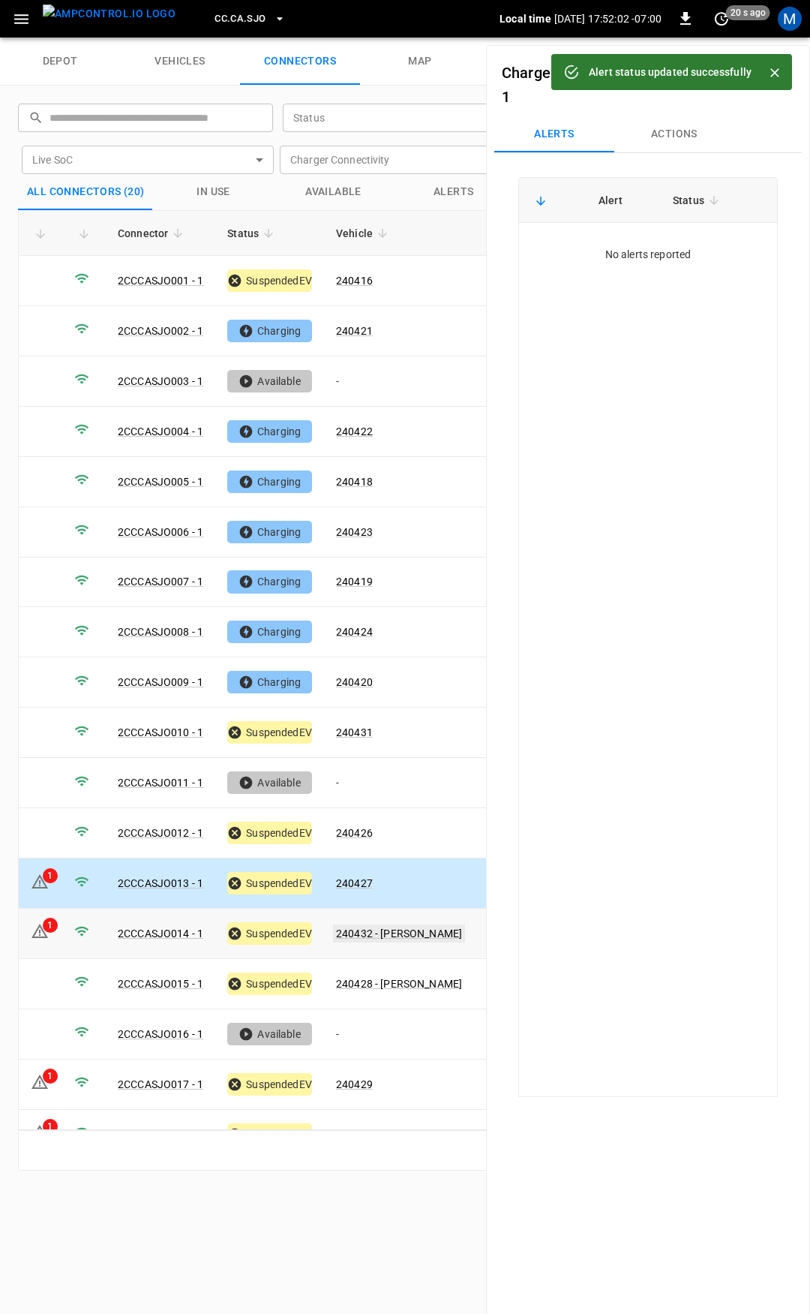
click at [379, 924] on link "240432 - [PERSON_NAME]" at bounding box center [399, 933] width 132 height 18
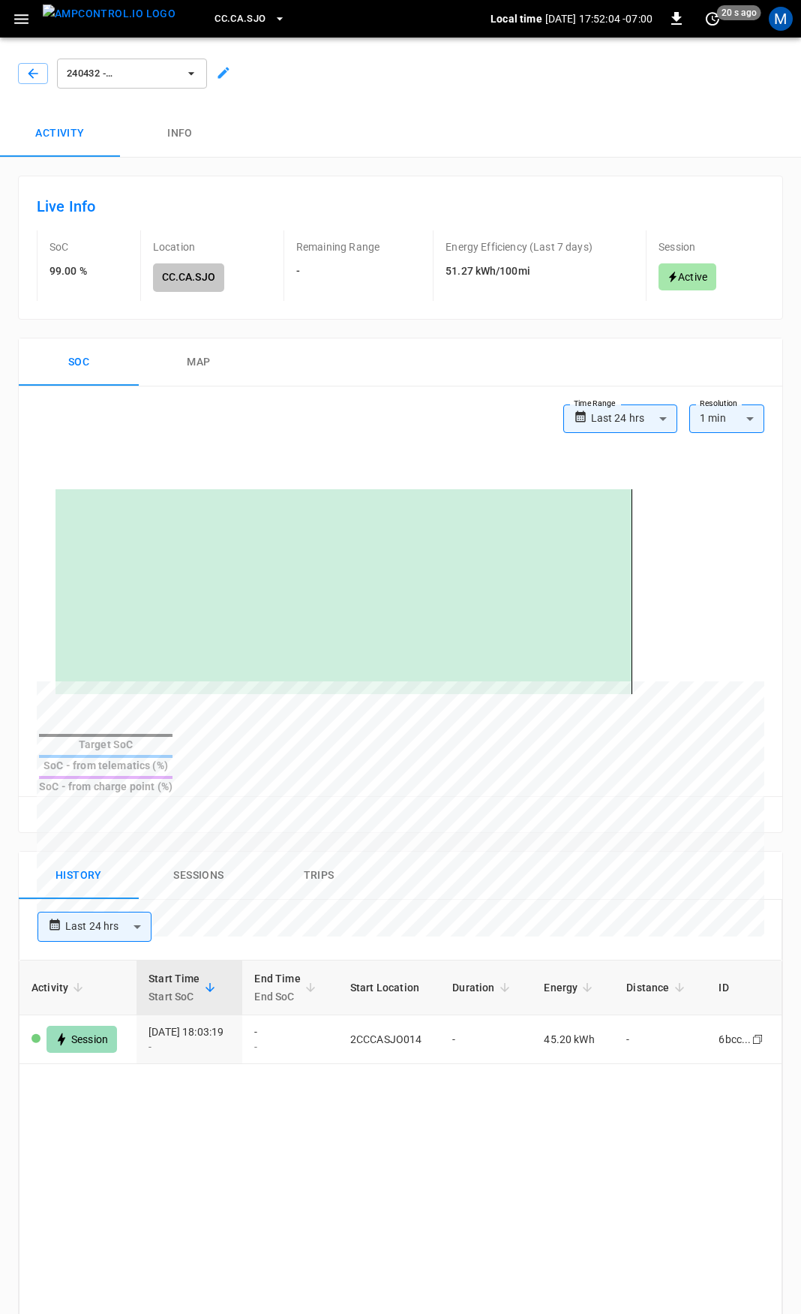
click at [35, 86] on div "240432 - [PERSON_NAME]" at bounding box center [397, 71] width 807 height 78
click at [30, 70] on icon "button" at bounding box center [33, 73] width 15 height 15
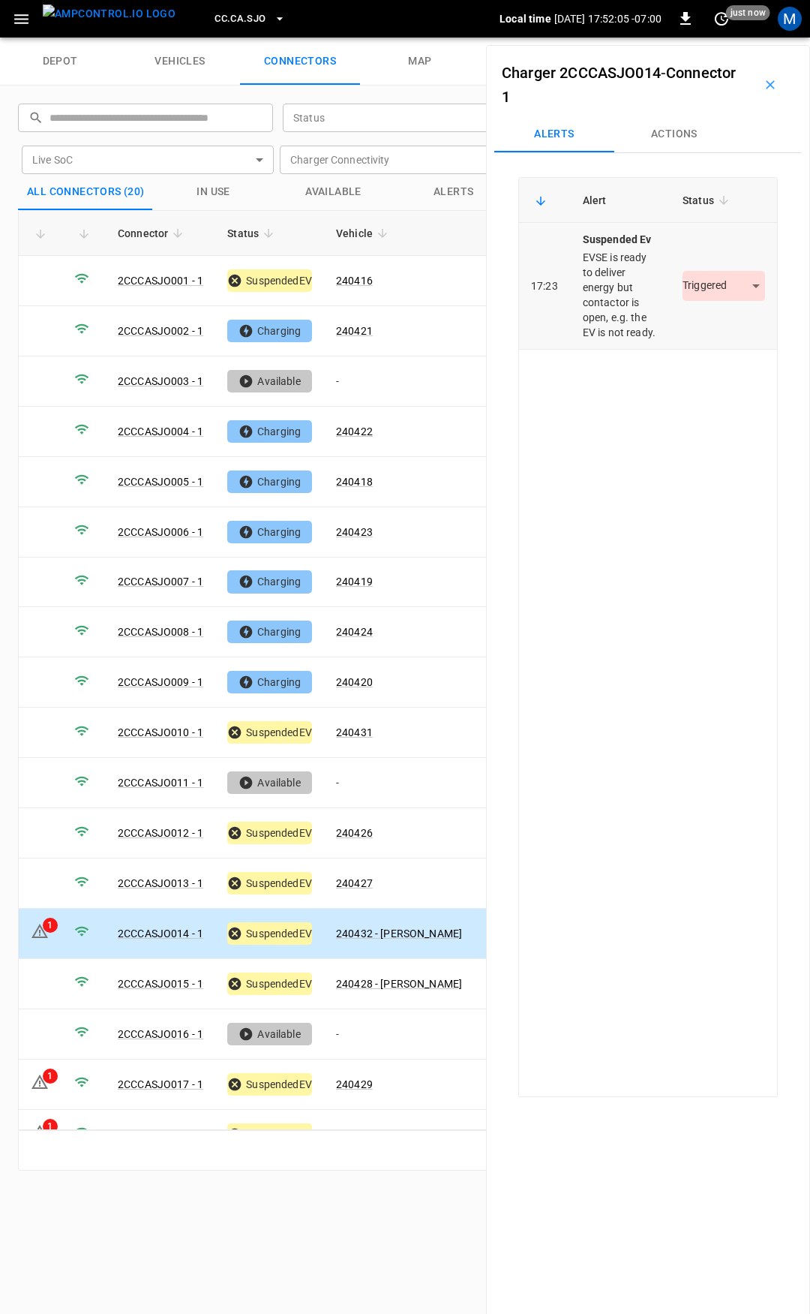
click at [689, 310] on td "Triggered *********" at bounding box center [724, 286] width 107 height 127
click at [716, 38] on body "CC.CA.SJO Local time 2025-09-02 17:52:06 -07:00 0 just now M depot vehicles con…" at bounding box center [405, 19] width 810 height 38
click at [713, 322] on li "Resolved" at bounding box center [715, 330] width 94 height 25
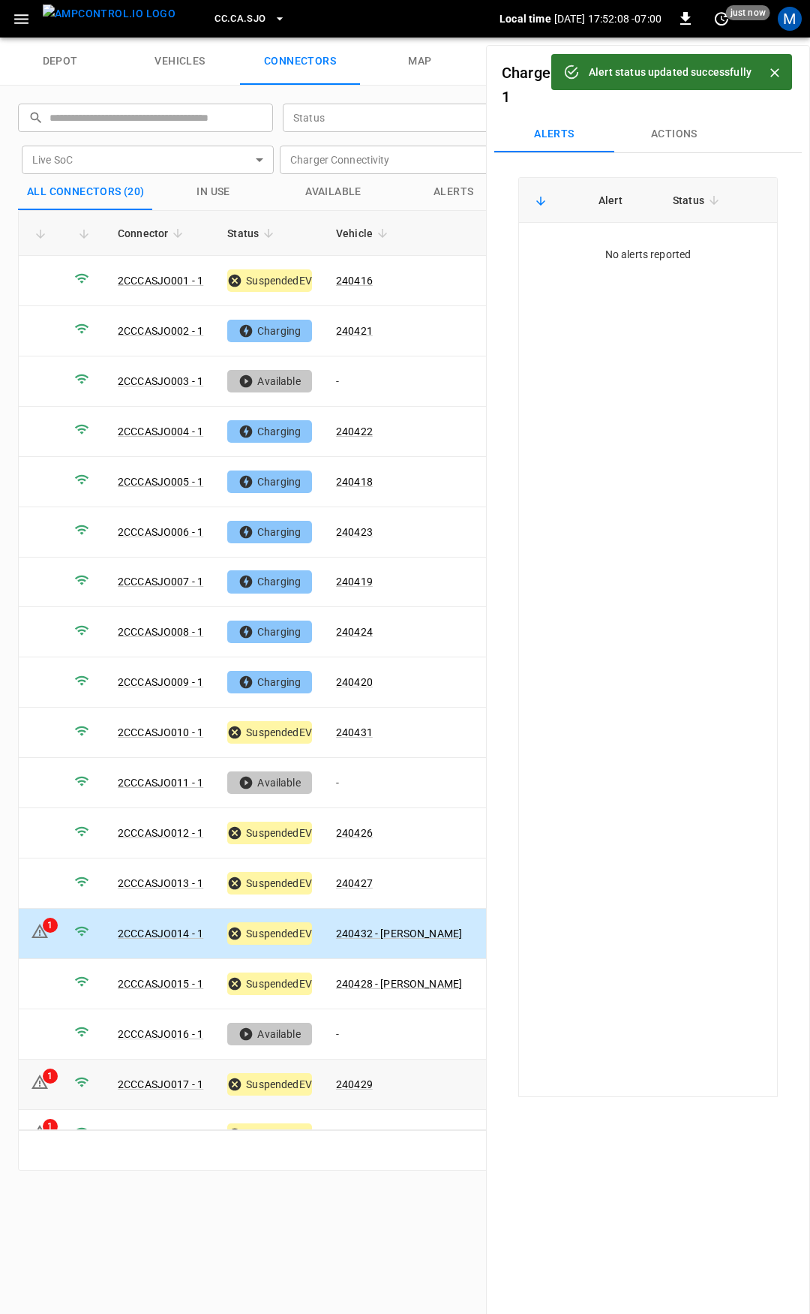
click at [355, 1062] on td "240429" at bounding box center [399, 1084] width 150 height 50
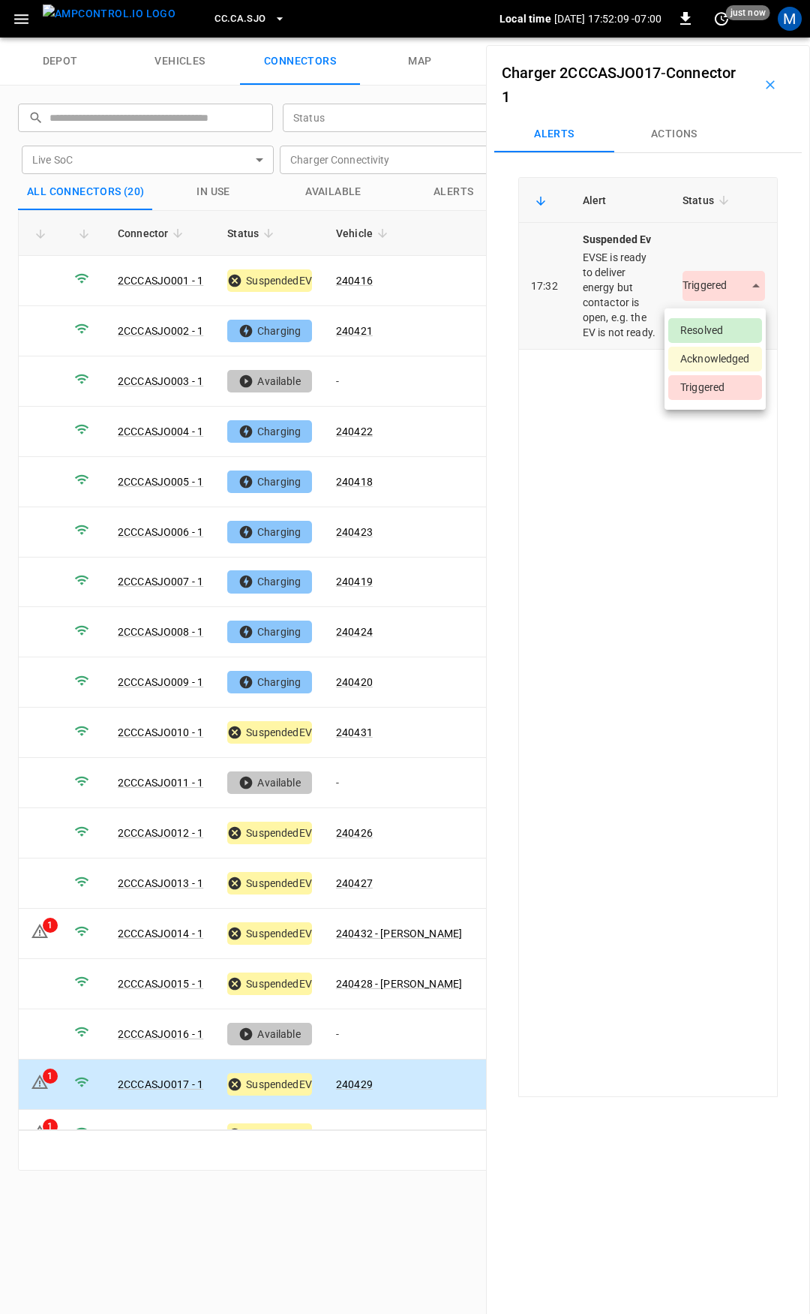
drag, startPoint x: 704, startPoint y: 286, endPoint x: 717, endPoint y: 348, distance: 63.7
click at [704, 38] on body "CC.CA.SJO Local time 2025-09-02 17:52:09 -07:00 0 just now M depot vehicles con…" at bounding box center [405, 19] width 810 height 38
click at [722, 328] on li "Resolved" at bounding box center [715, 330] width 94 height 25
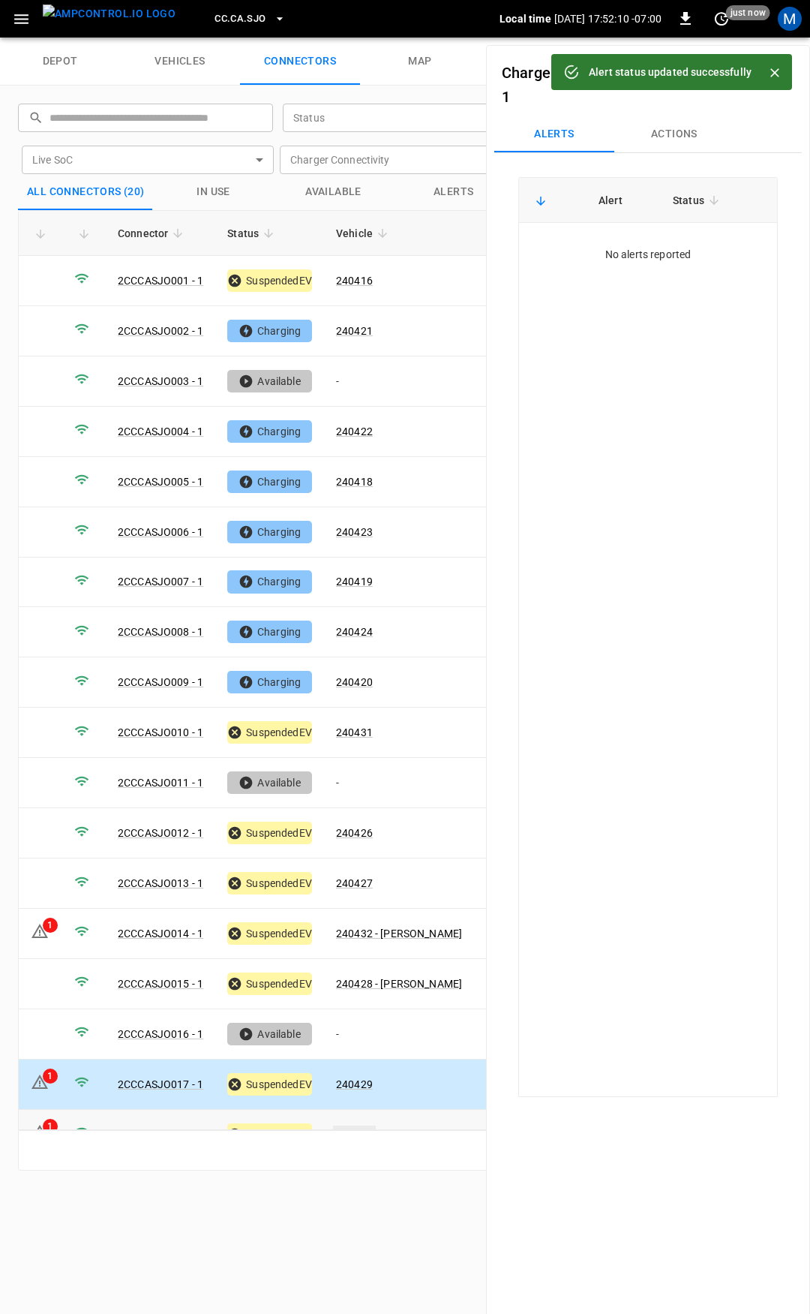
click at [362, 1125] on link "240434" at bounding box center [354, 1134] width 43 height 18
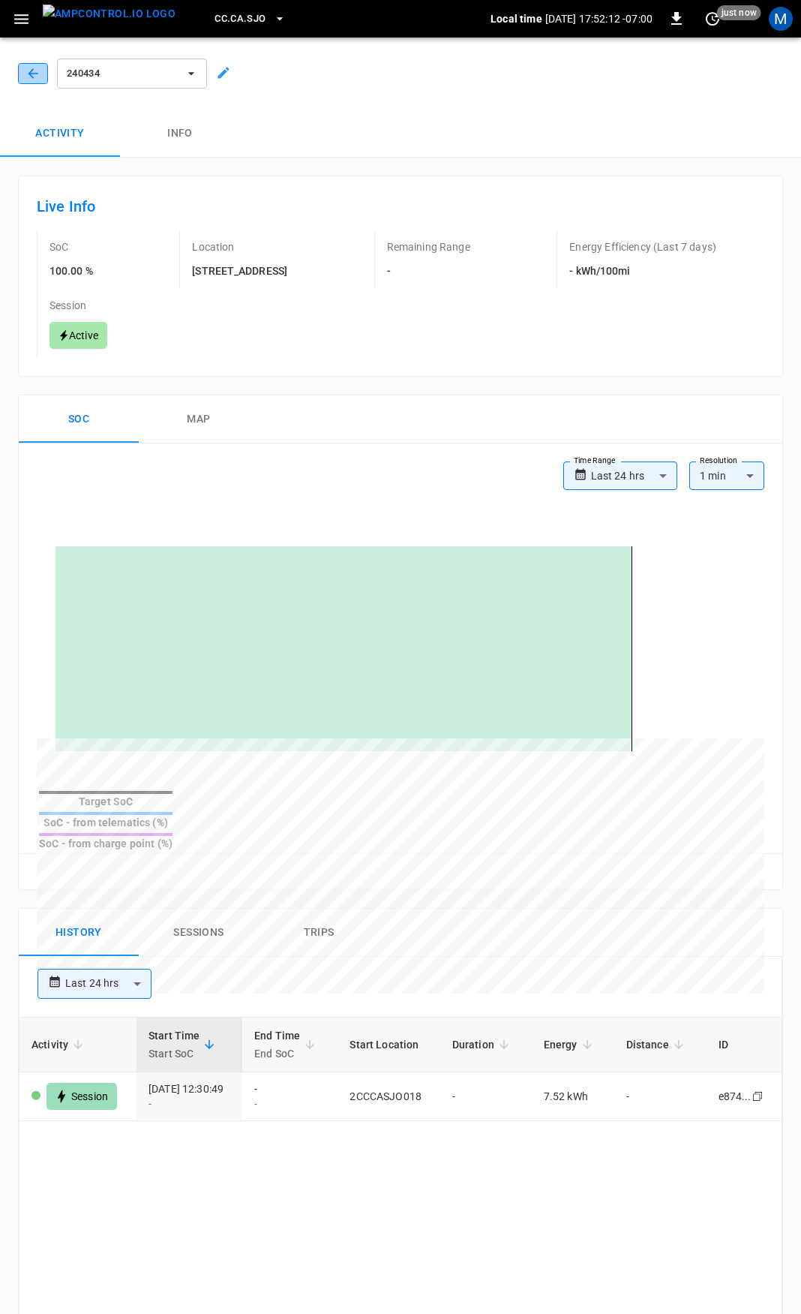
click at [35, 70] on icon "button" at bounding box center [33, 73] width 15 height 15
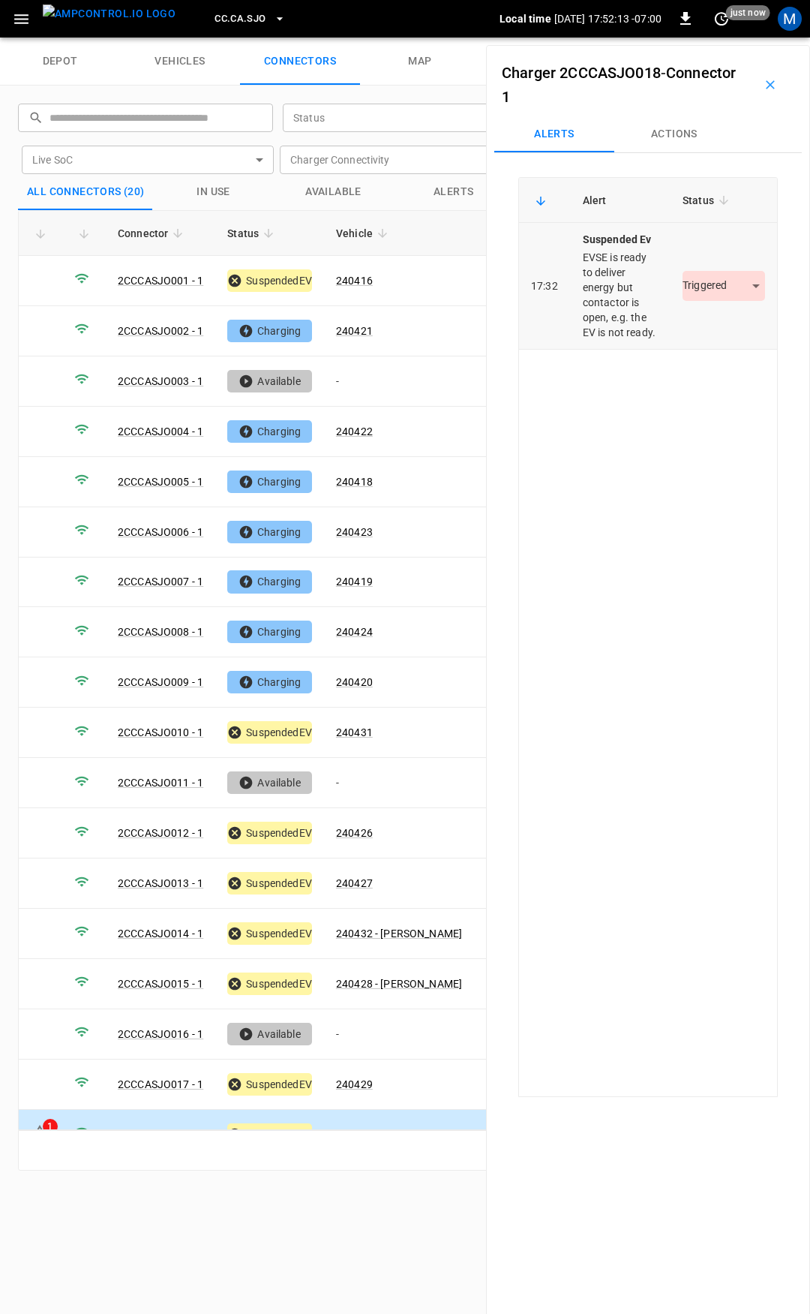
click at [703, 38] on body "CC.CA.SJO Local time [DATE] 17:52:13 -07:00 0 just now M depot vehicles connect…" at bounding box center [405, 19] width 810 height 38
click at [725, 329] on li "Resolved" at bounding box center [715, 330] width 94 height 25
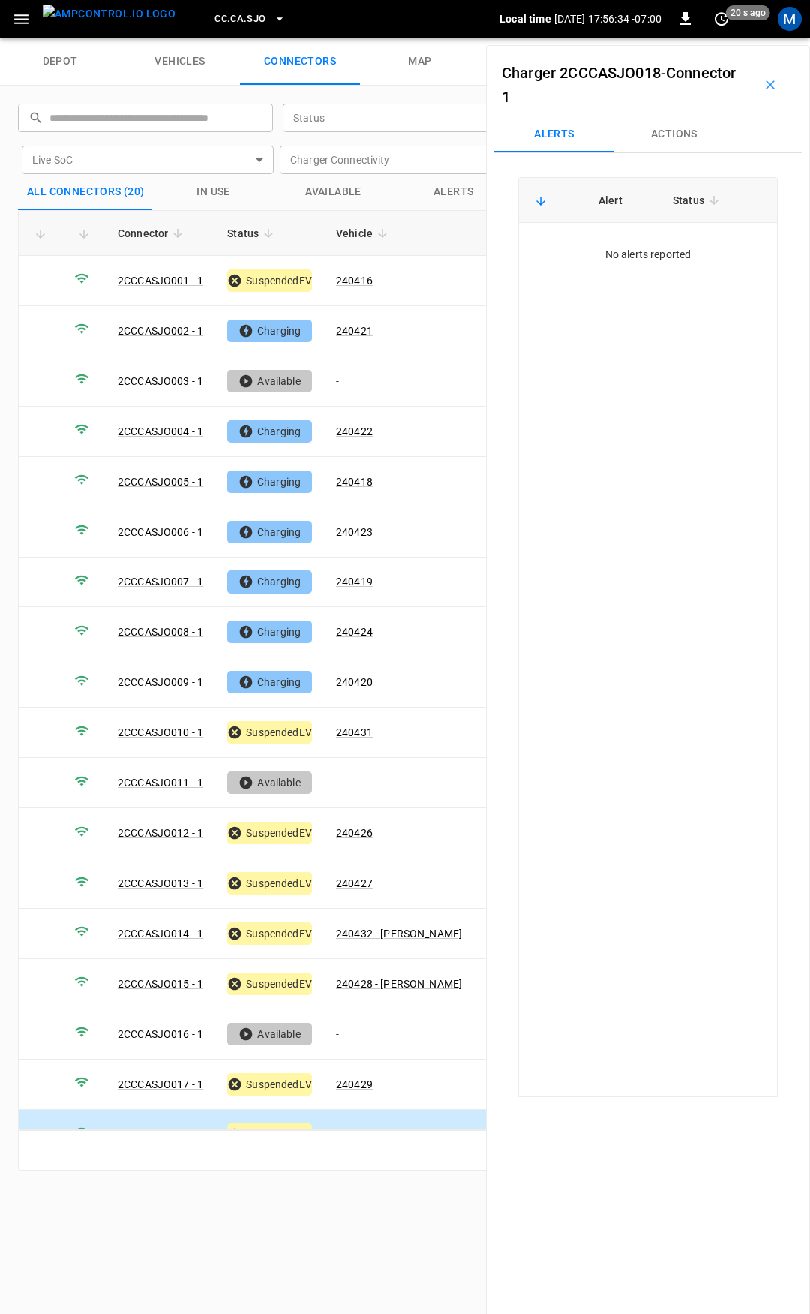
click at [225, 17] on span "CC.CA.SJO" at bounding box center [240, 19] width 51 height 17
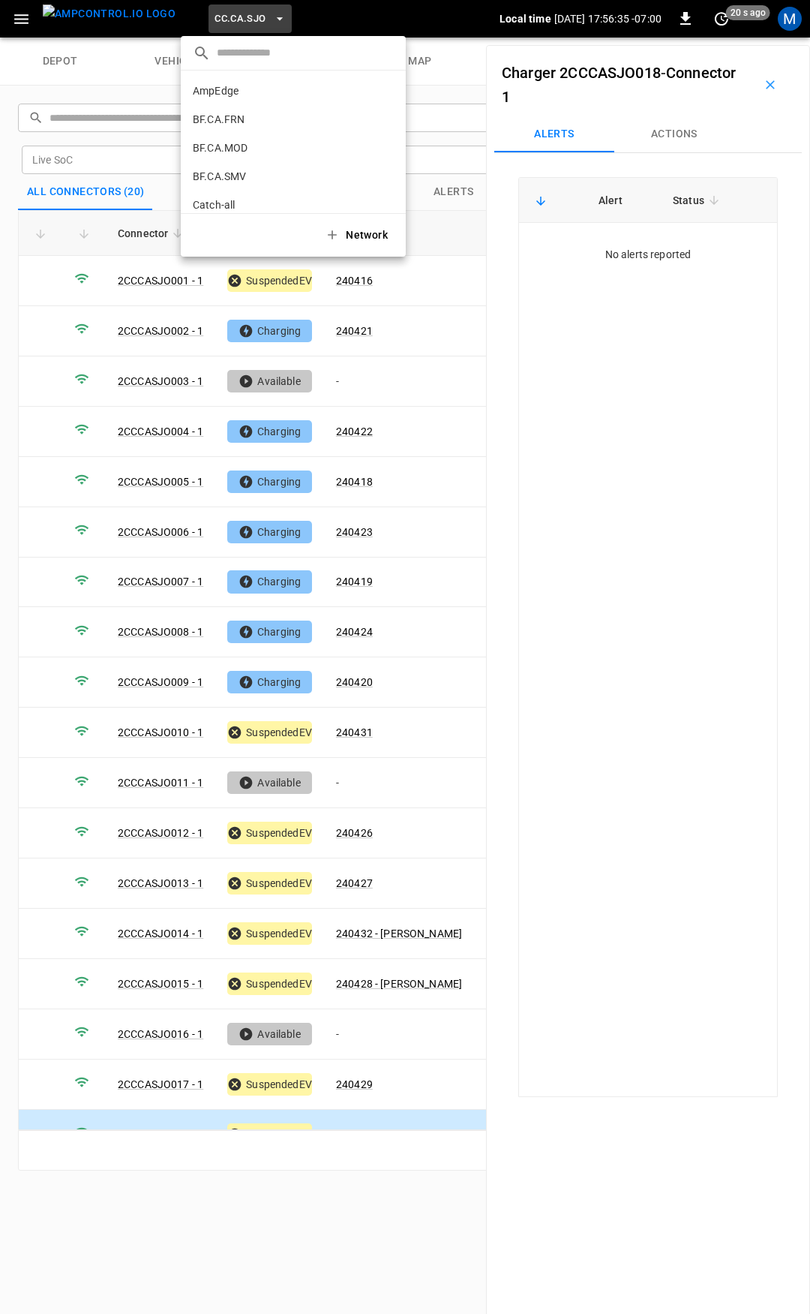
scroll to position [281, 0]
click at [254, 122] on p "CC.FRN" at bounding box center [267, 123] width 149 height 15
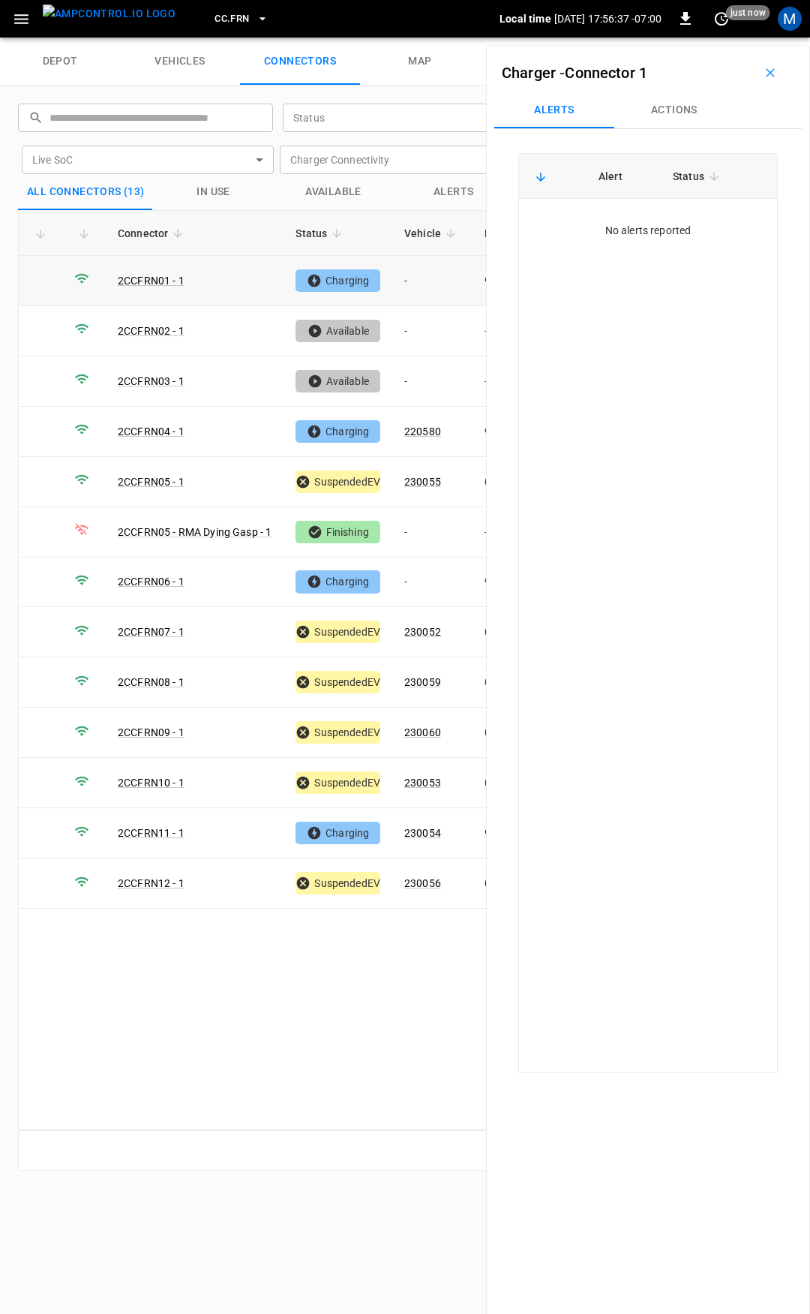
click at [425, 280] on td "-" at bounding box center [432, 281] width 80 height 50
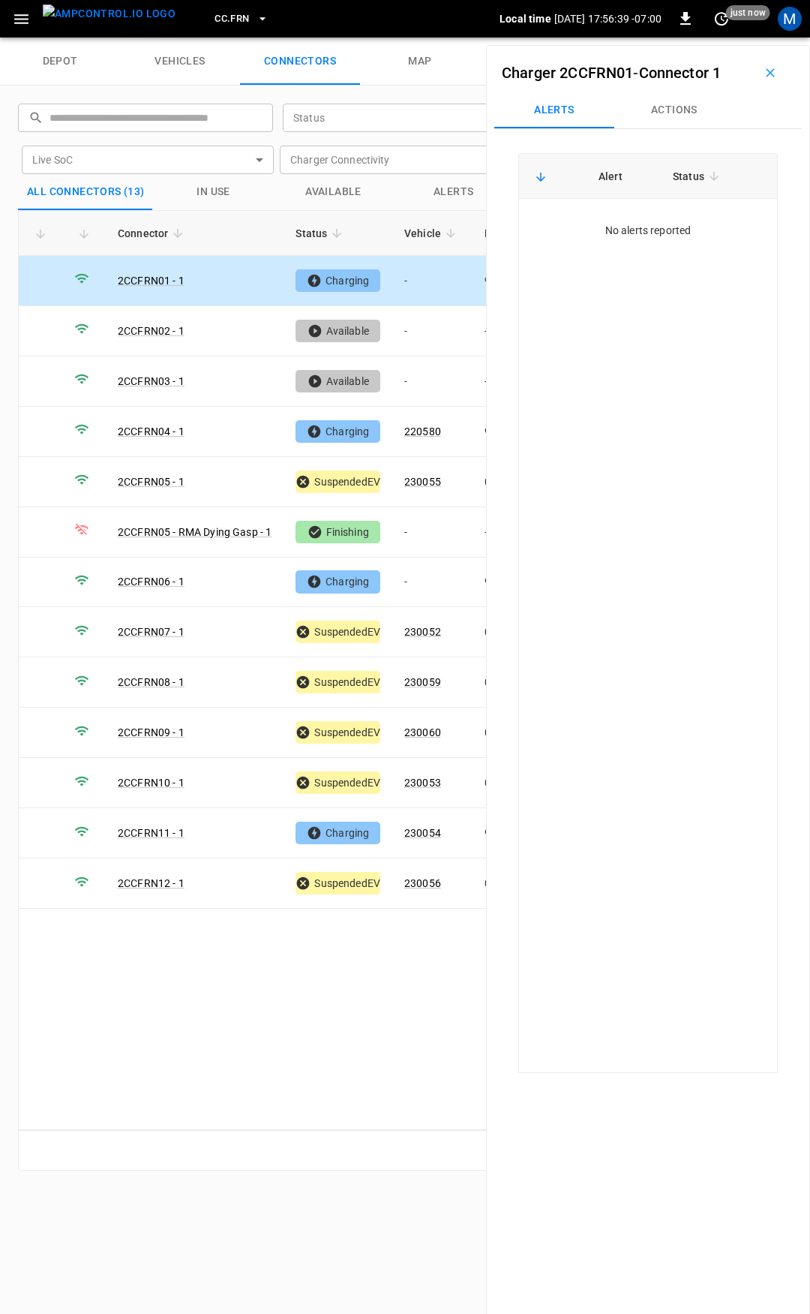
click at [667, 110] on button "Actions" at bounding box center [674, 110] width 120 height 36
click at [649, 226] on input "Vehicle Name" at bounding box center [653, 224] width 119 height 19
click at [641, 236] on div "Vehicle Name" at bounding box center [676, 224] width 173 height 28
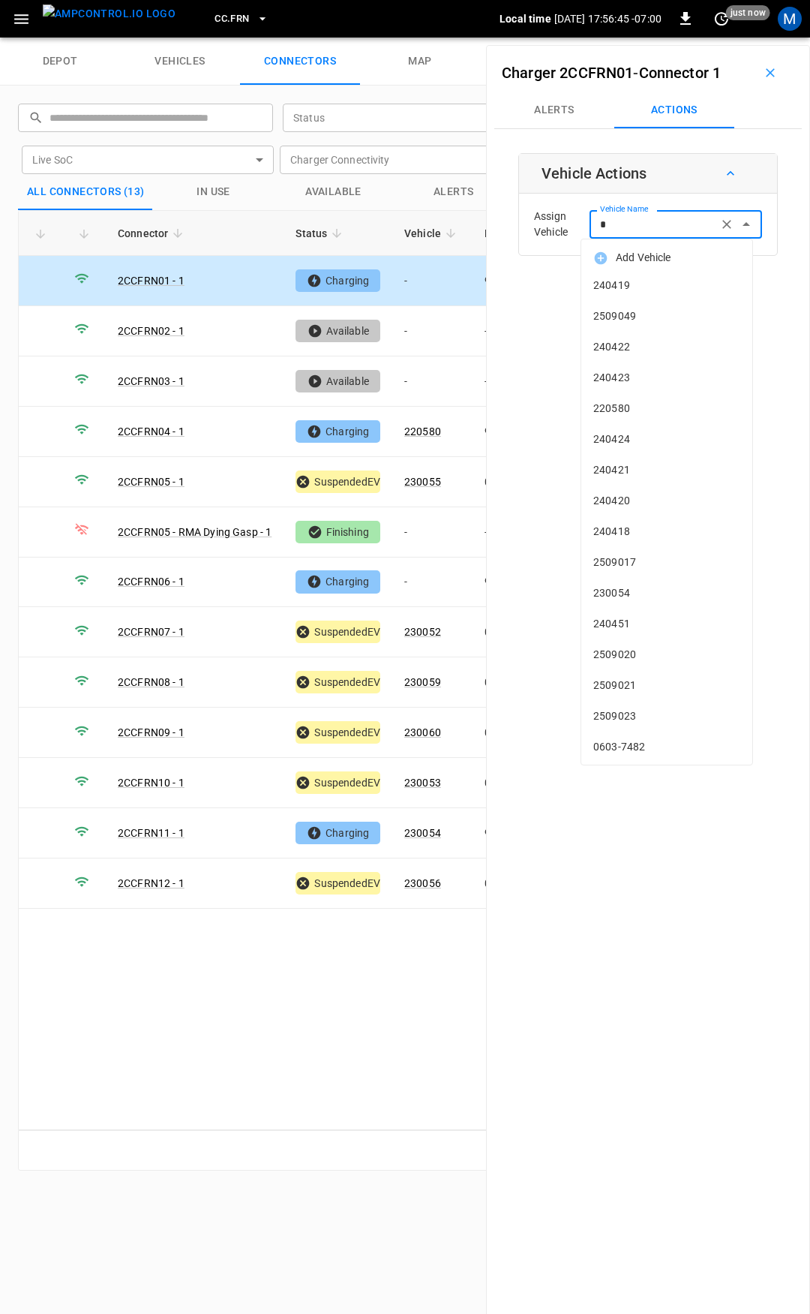
type input "**"
type input "*"
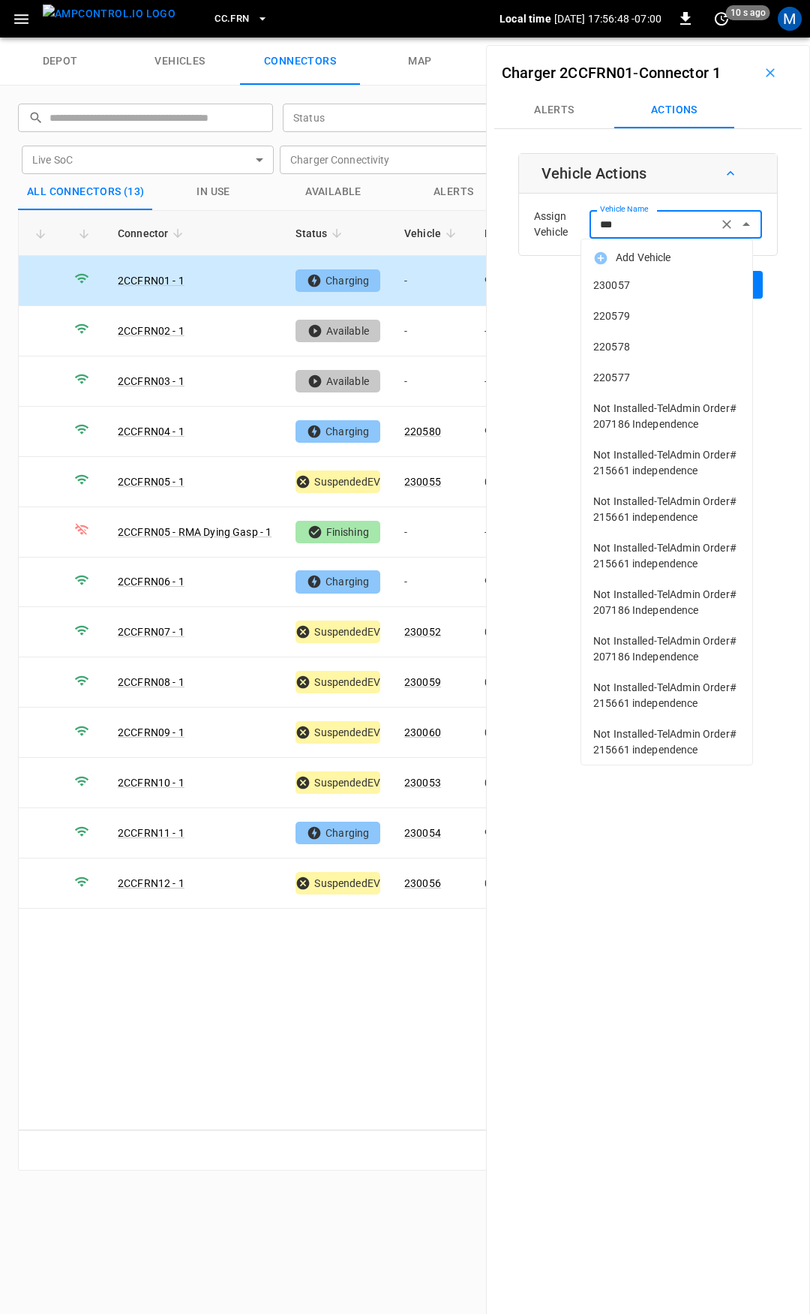
click at [655, 280] on span "230057" at bounding box center [666, 286] width 147 height 16
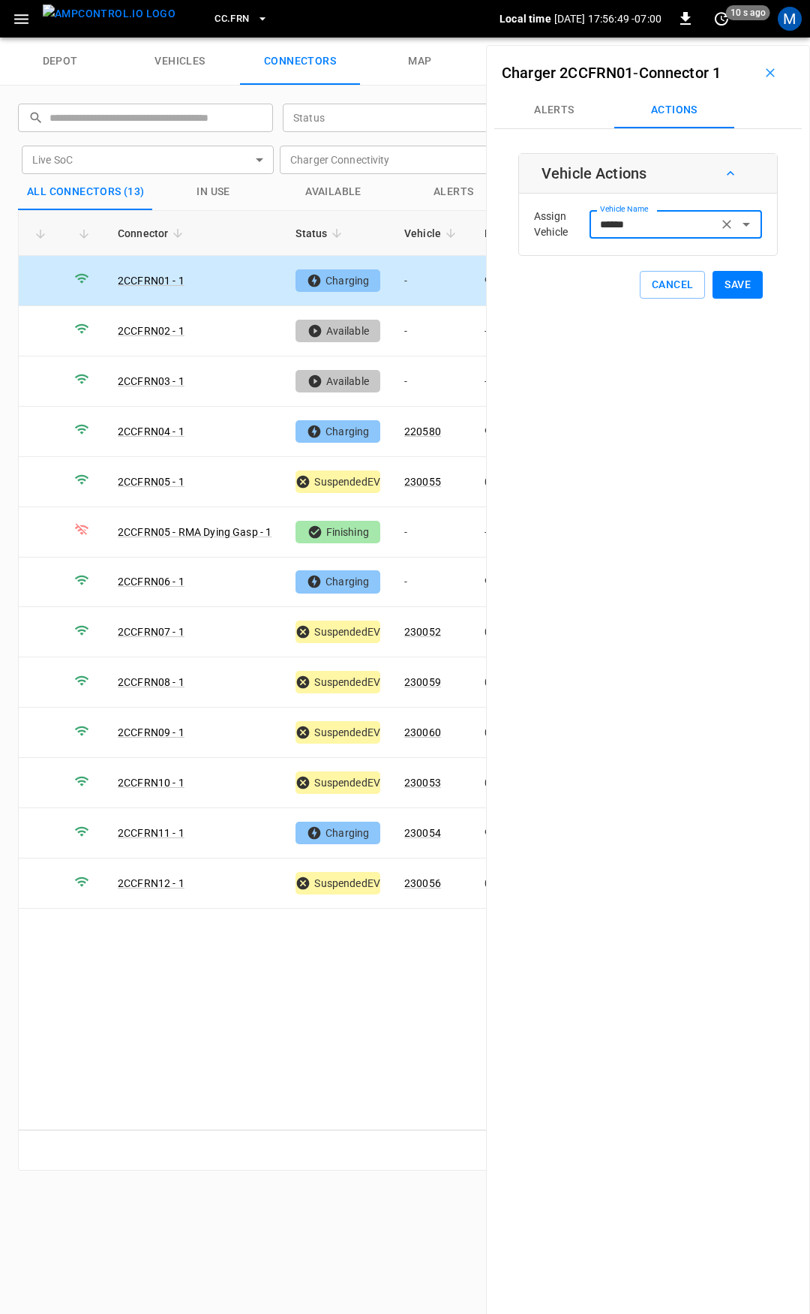
type input "******"
drag, startPoint x: 723, startPoint y: 281, endPoint x: 717, endPoint y: 289, distance: 10.2
click at [725, 281] on button "Save" at bounding box center [738, 285] width 50 height 28
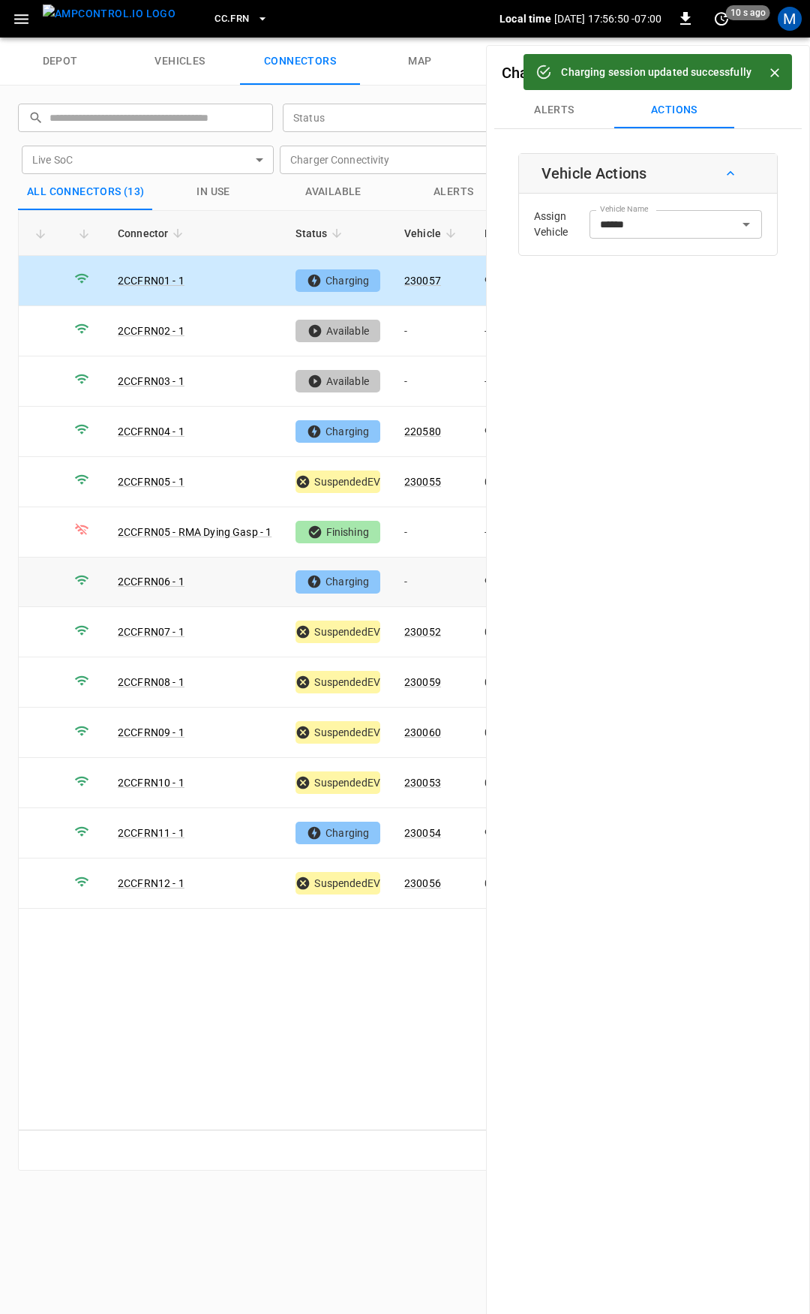
click at [434, 582] on td "-" at bounding box center [432, 582] width 80 height 50
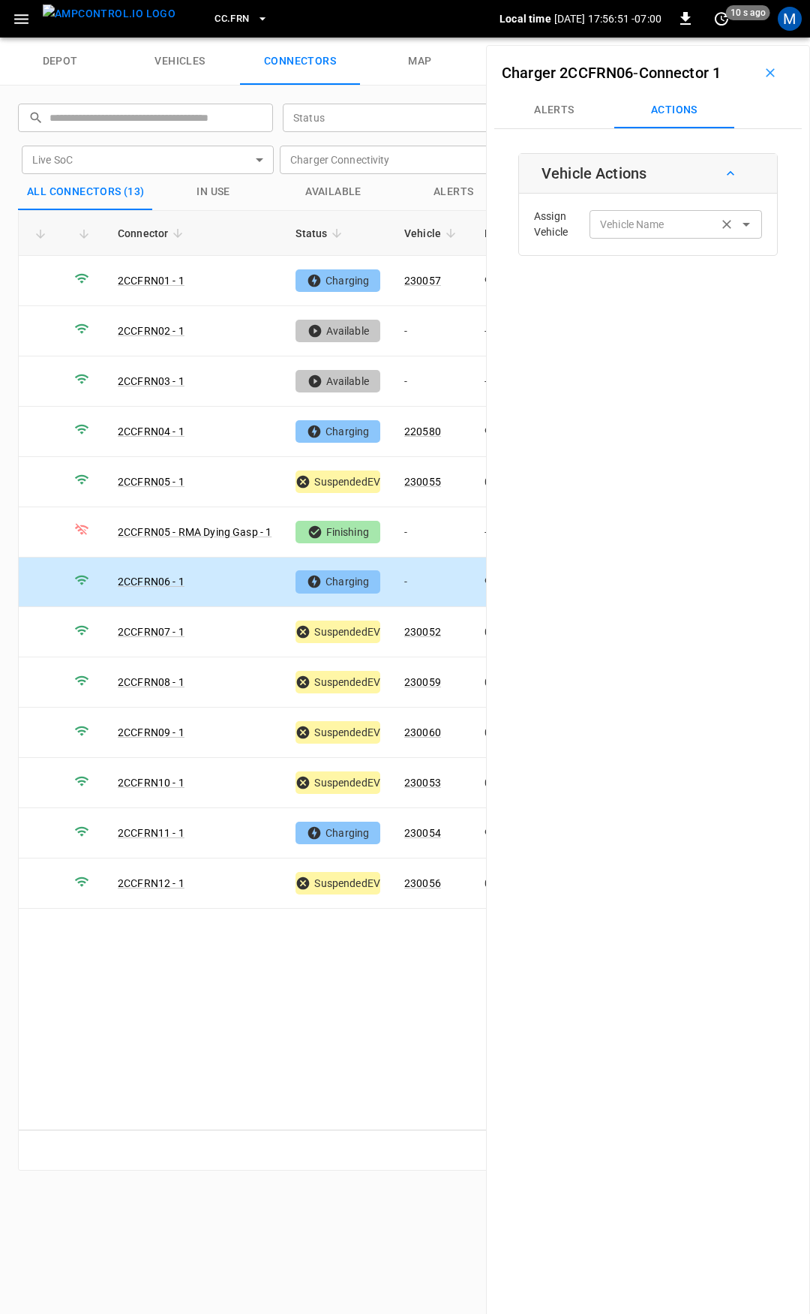
click at [659, 216] on input "Vehicle Name" at bounding box center [653, 224] width 119 height 19
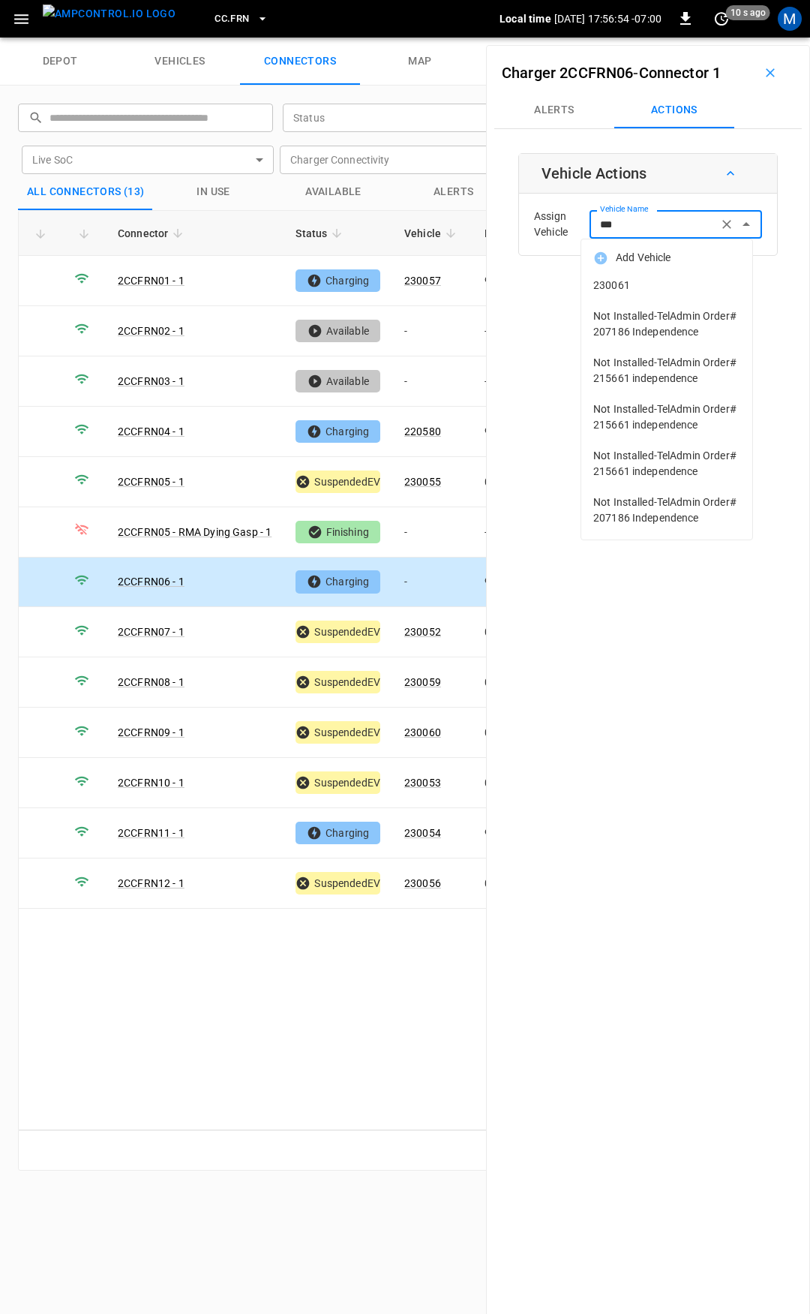
click at [644, 295] on li "230061" at bounding box center [666, 285] width 171 height 31
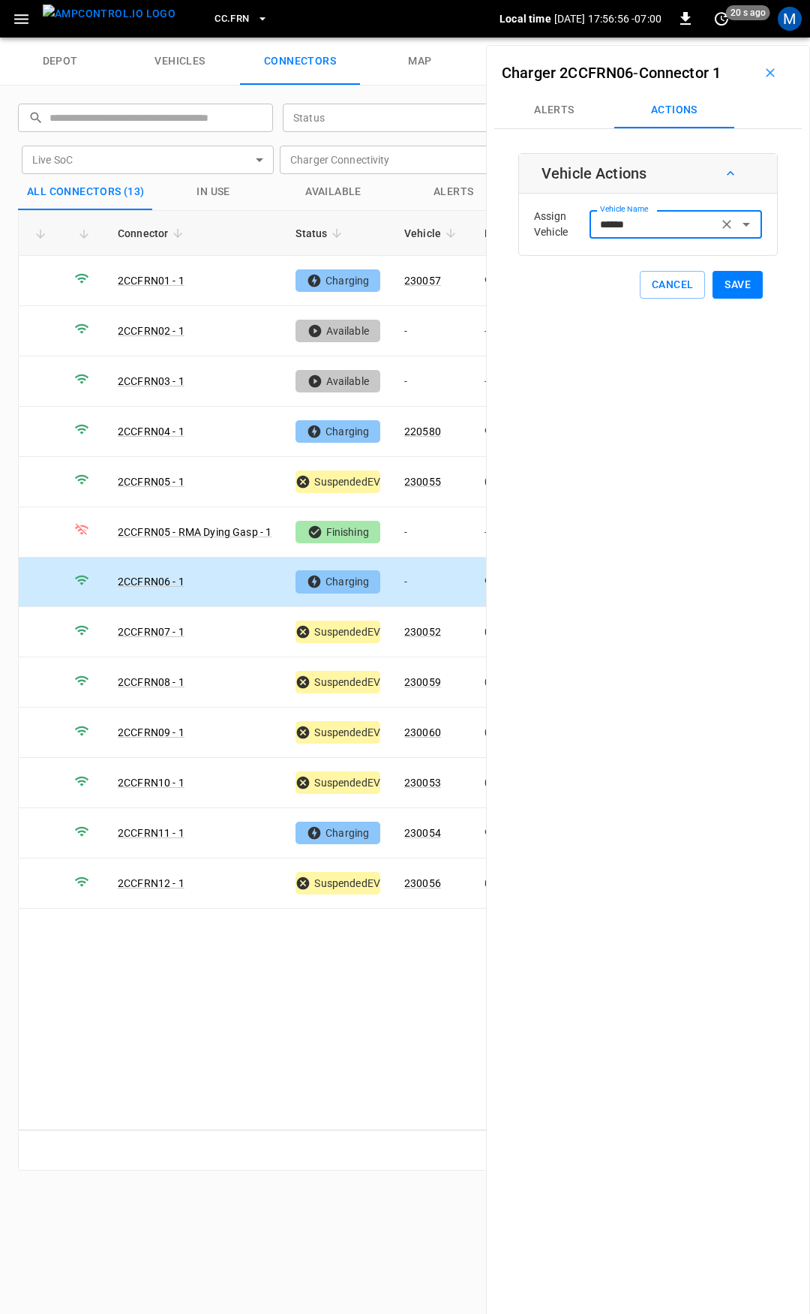
type input "******"
click at [747, 287] on button "Save" at bounding box center [738, 285] width 50 height 28
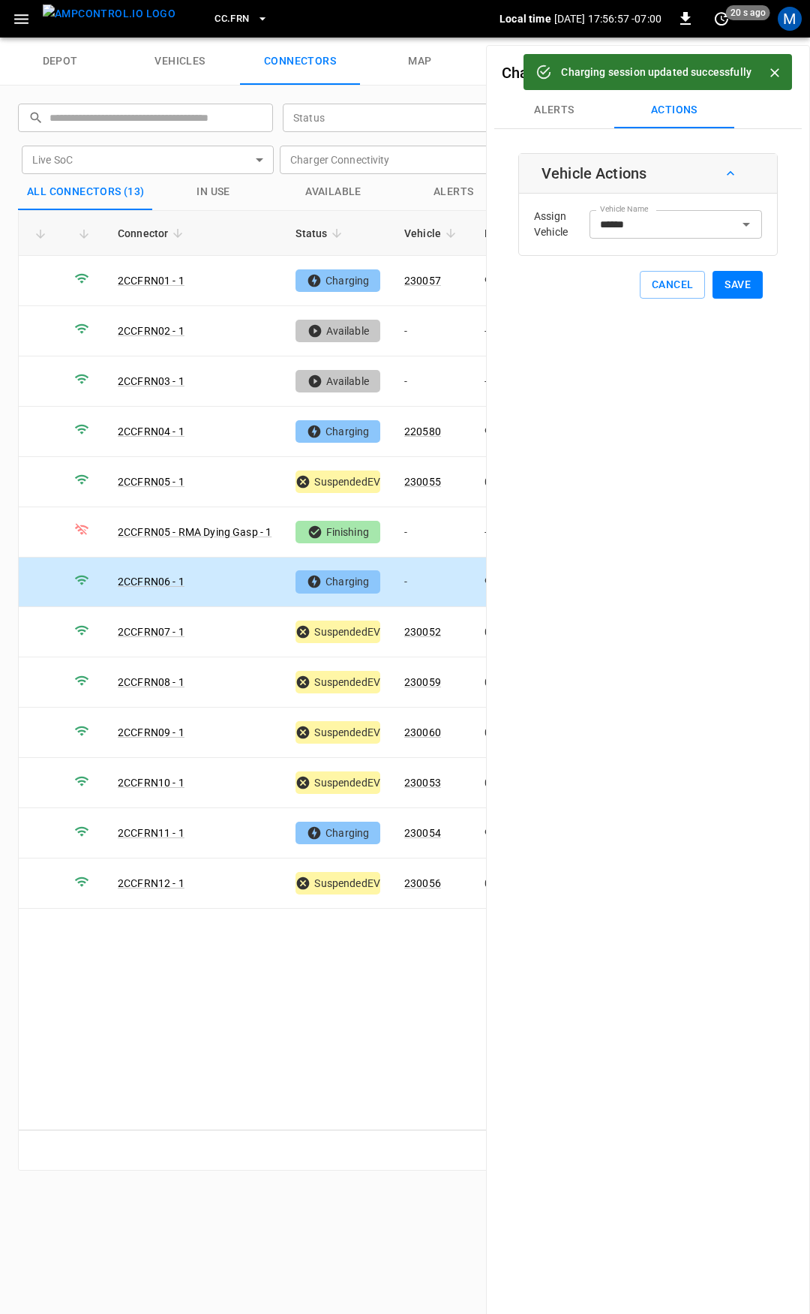
click at [227, 21] on button "CC.FRN" at bounding box center [242, 19] width 66 height 29
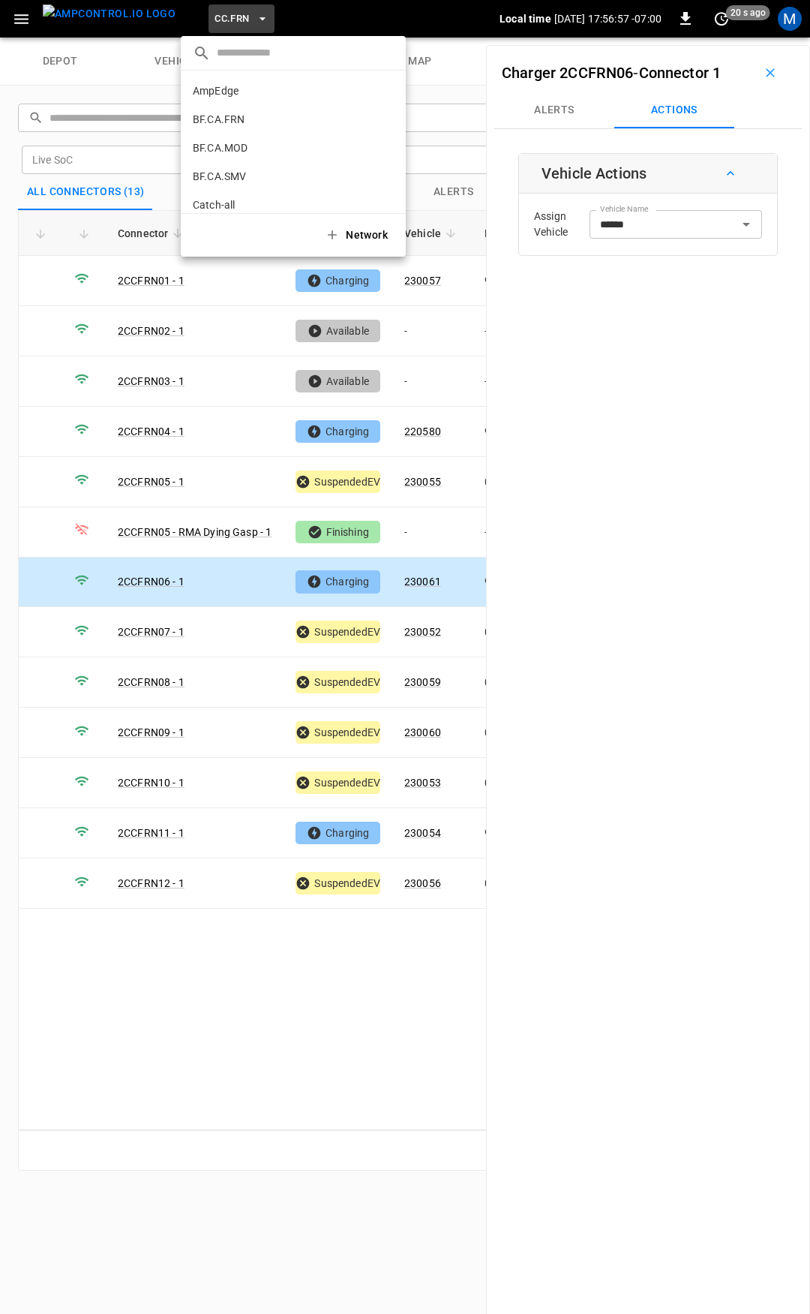
scroll to position [309, 0]
click at [239, 119] on p "CC.LIV" at bounding box center [266, 123] width 146 height 15
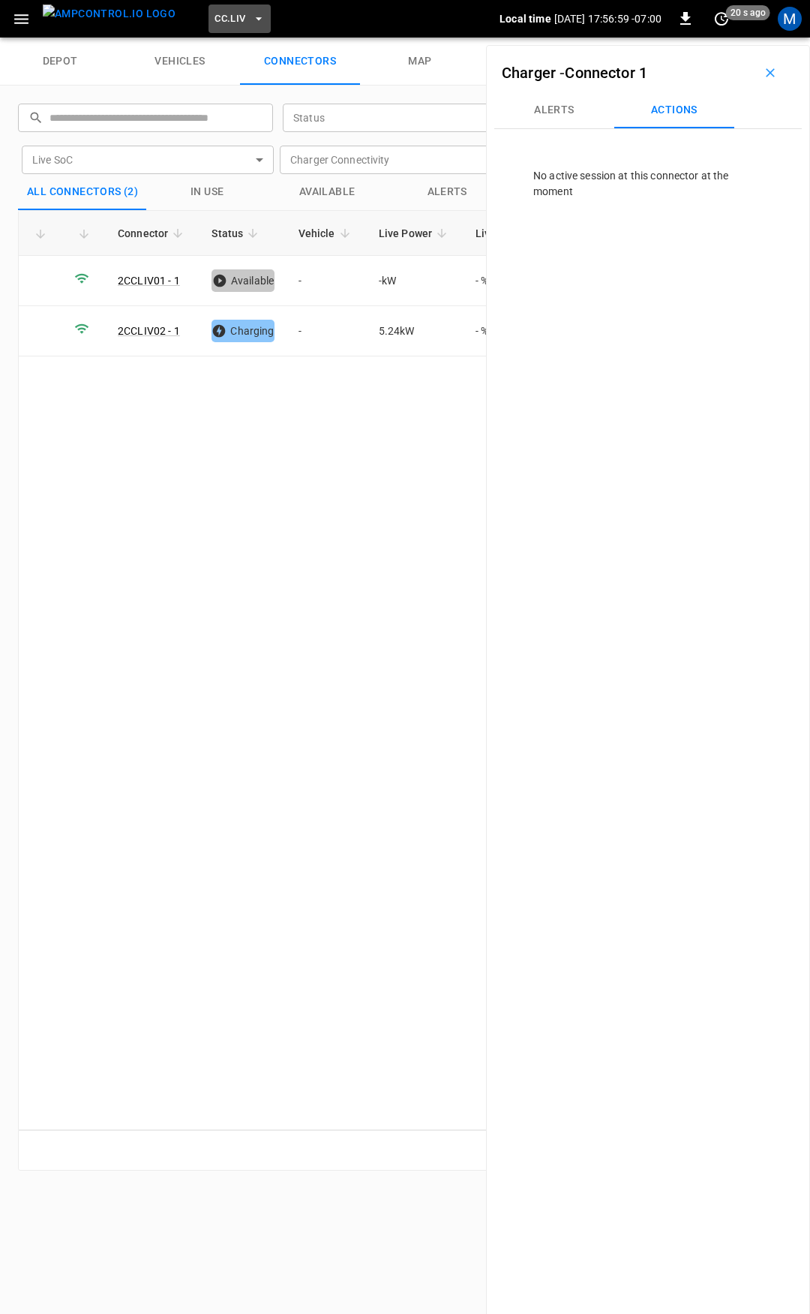
click at [215, 14] on span "CC.LIV" at bounding box center [230, 19] width 31 height 17
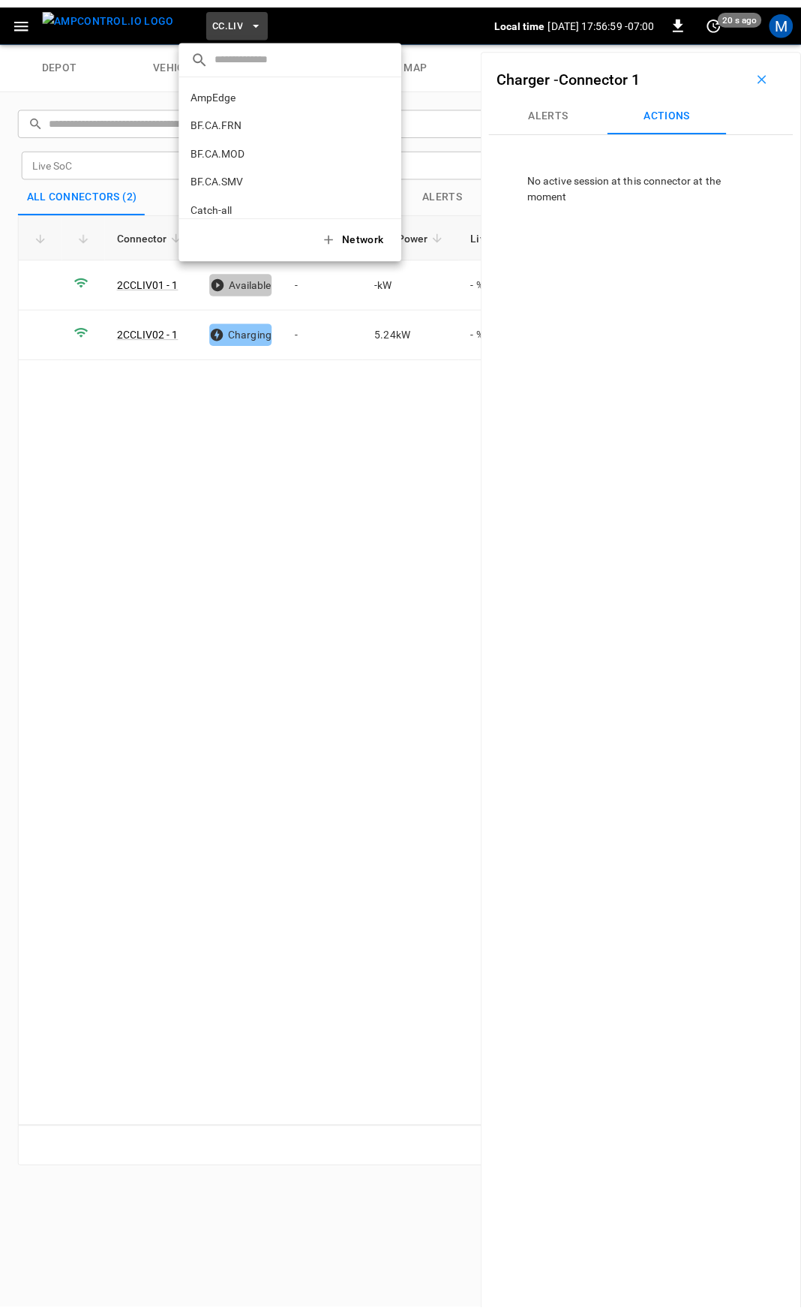
scroll to position [338, 0]
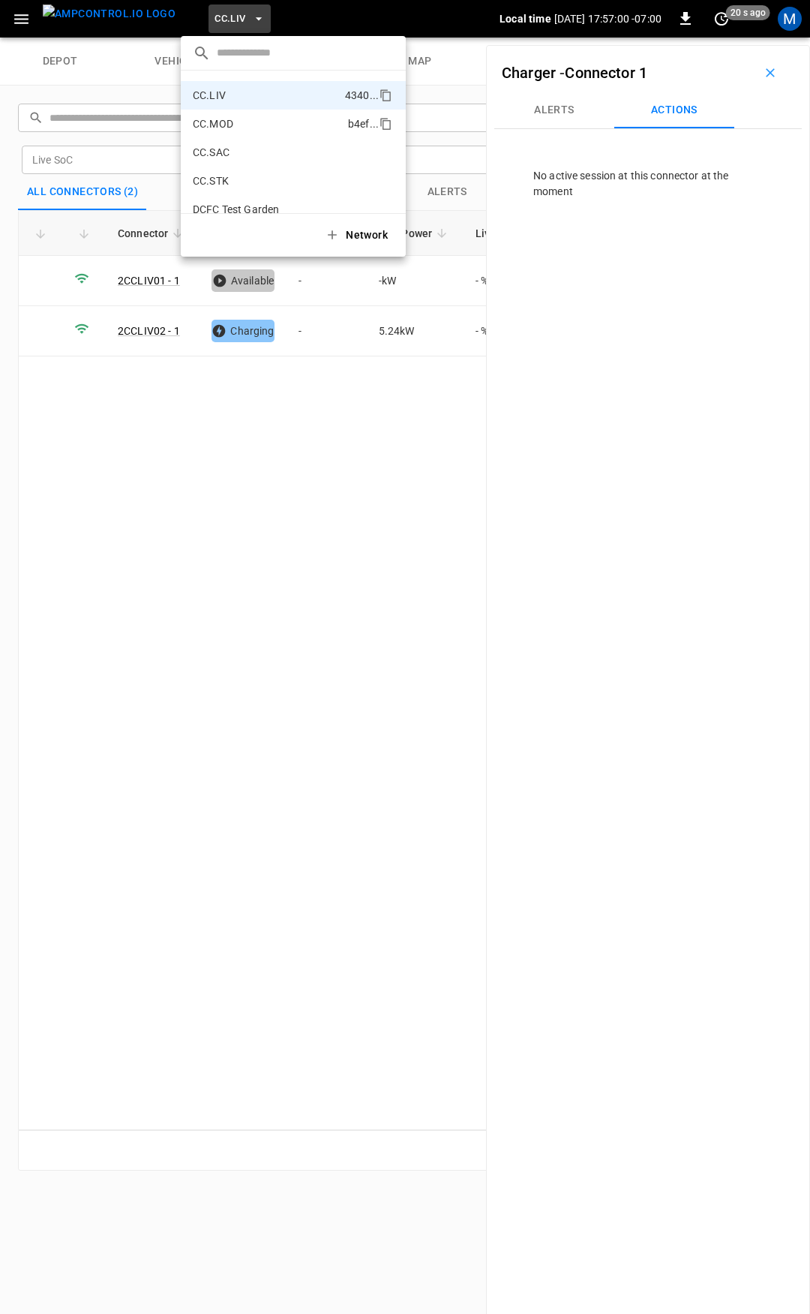
click at [233, 116] on p "CC.MOD" at bounding box center [267, 123] width 149 height 15
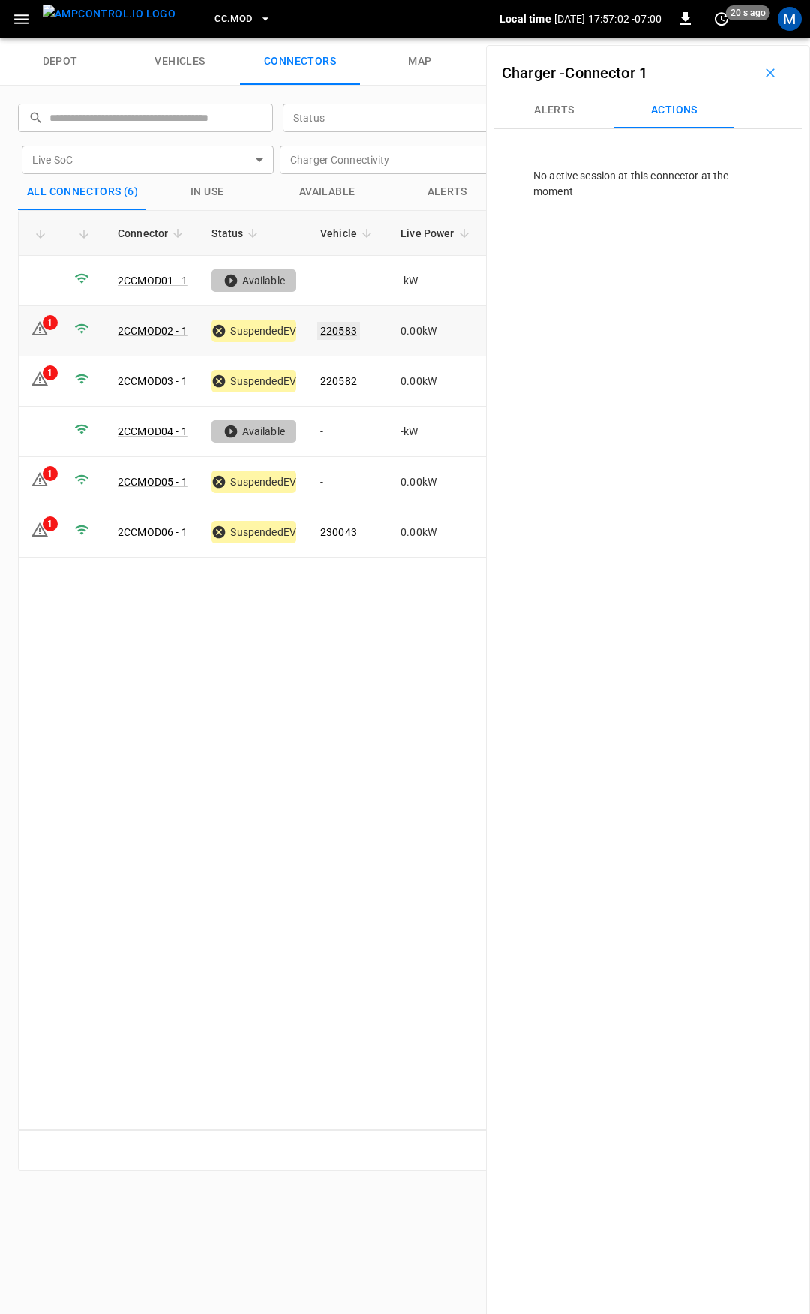
click at [350, 326] on link "220583" at bounding box center [338, 331] width 43 height 18
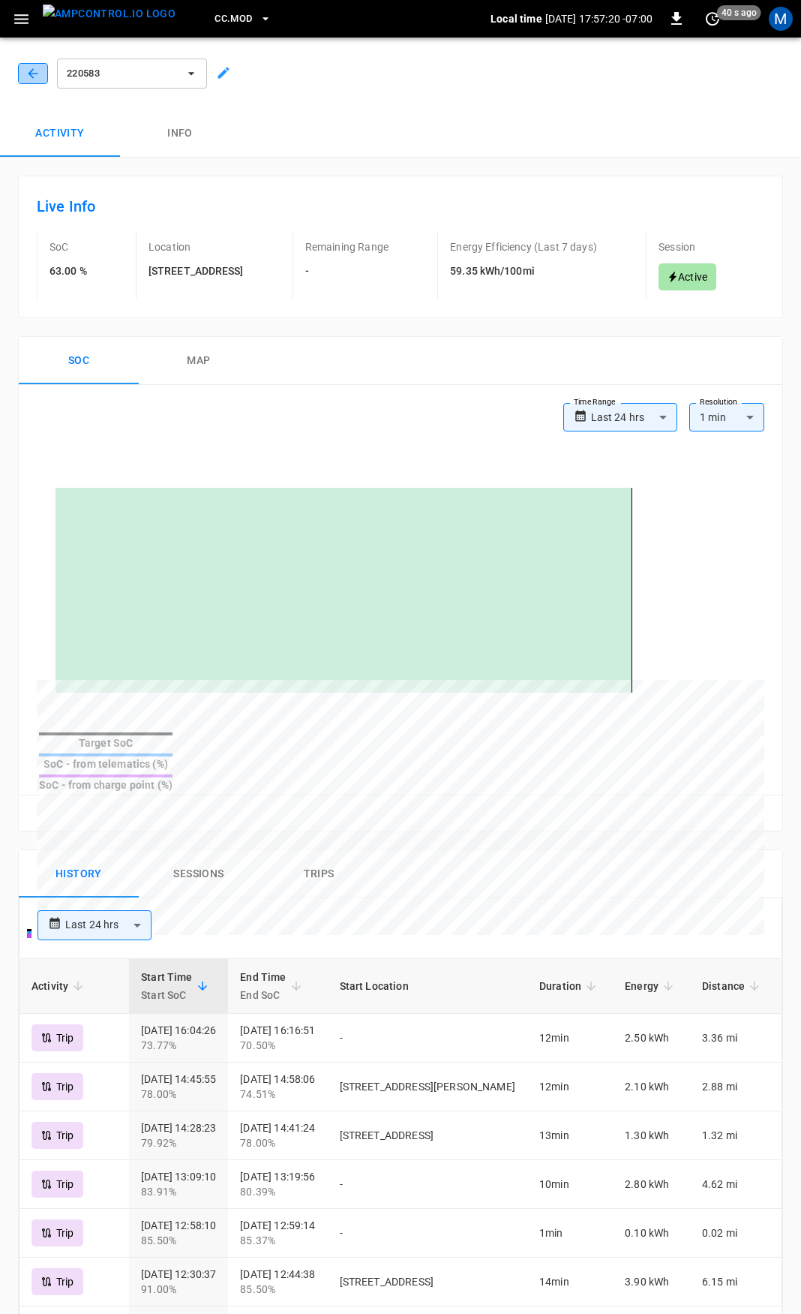
click at [35, 76] on icon "button" at bounding box center [33, 73] width 15 height 15
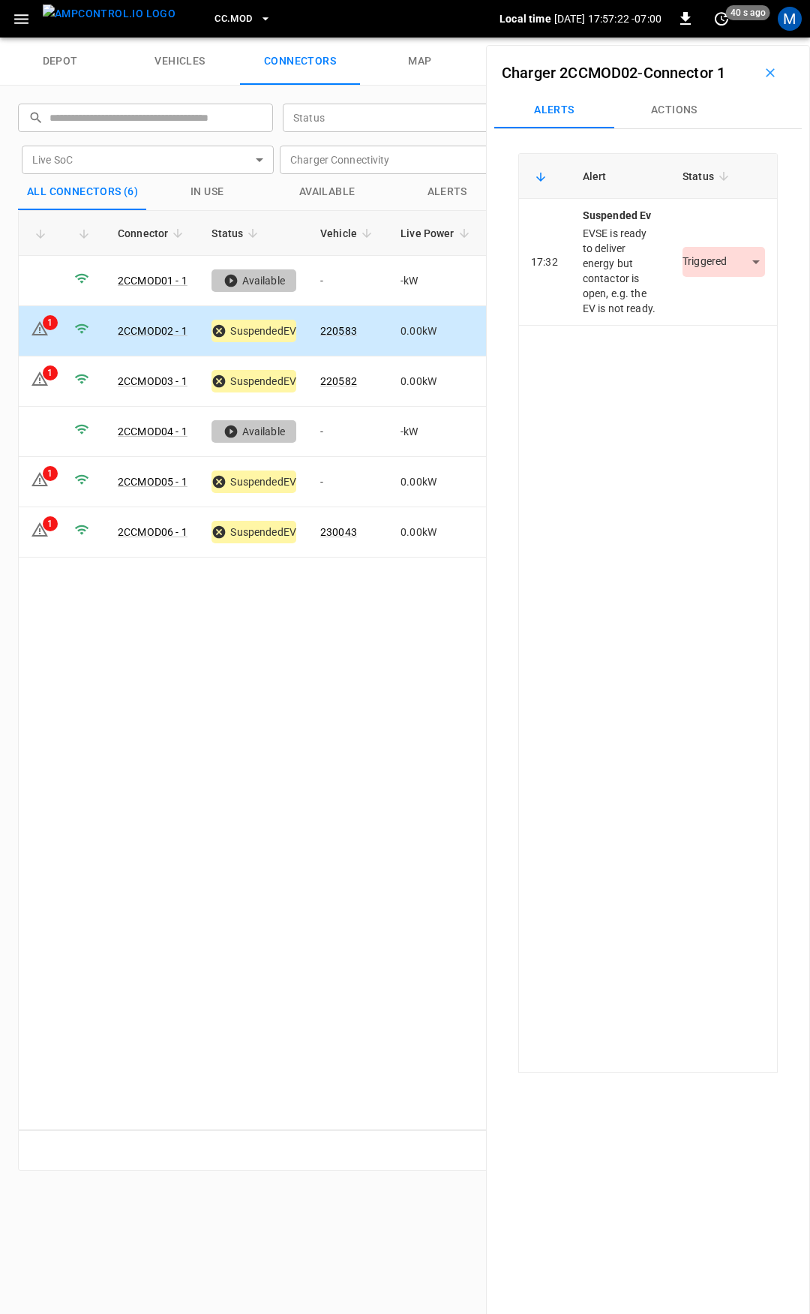
click at [763, 73] on icon "button" at bounding box center [770, 72] width 15 height 15
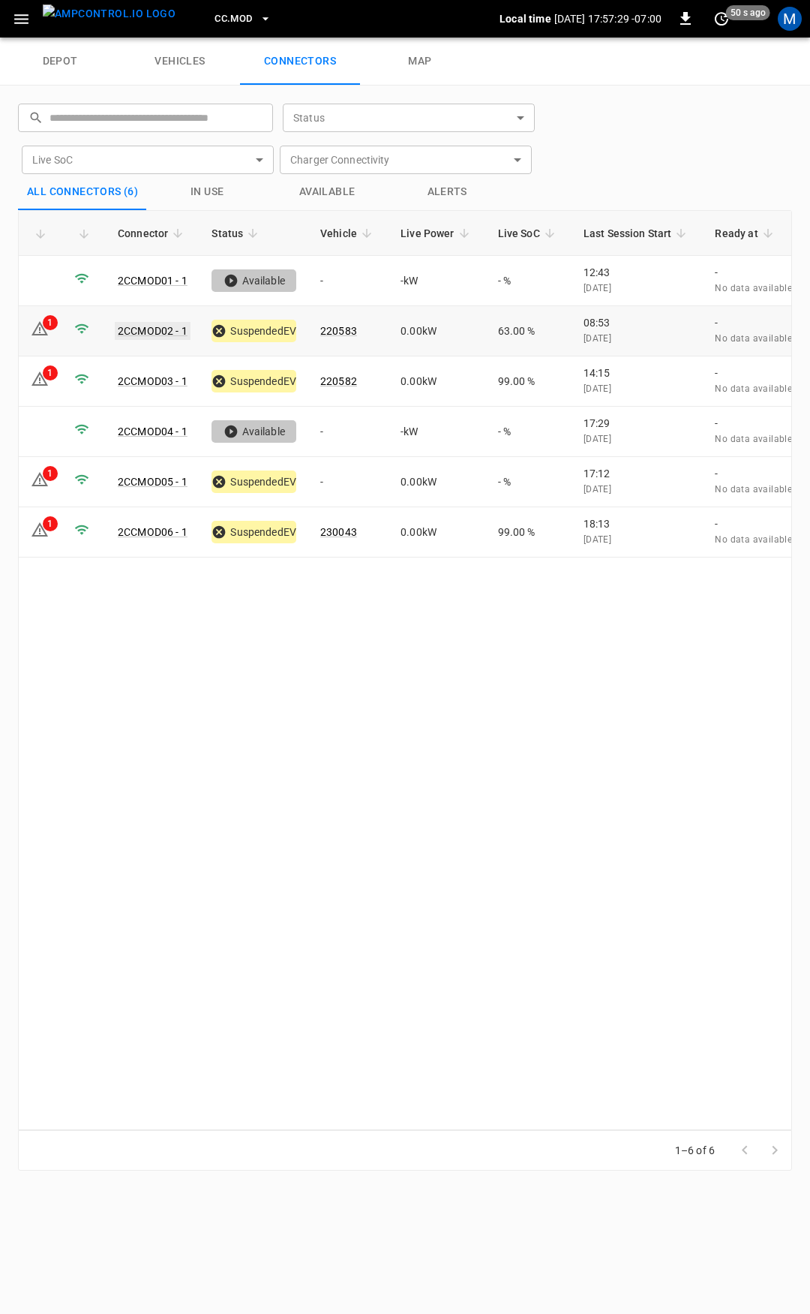
click at [158, 333] on link "2CCMOD02 - 1" at bounding box center [153, 331] width 76 height 18
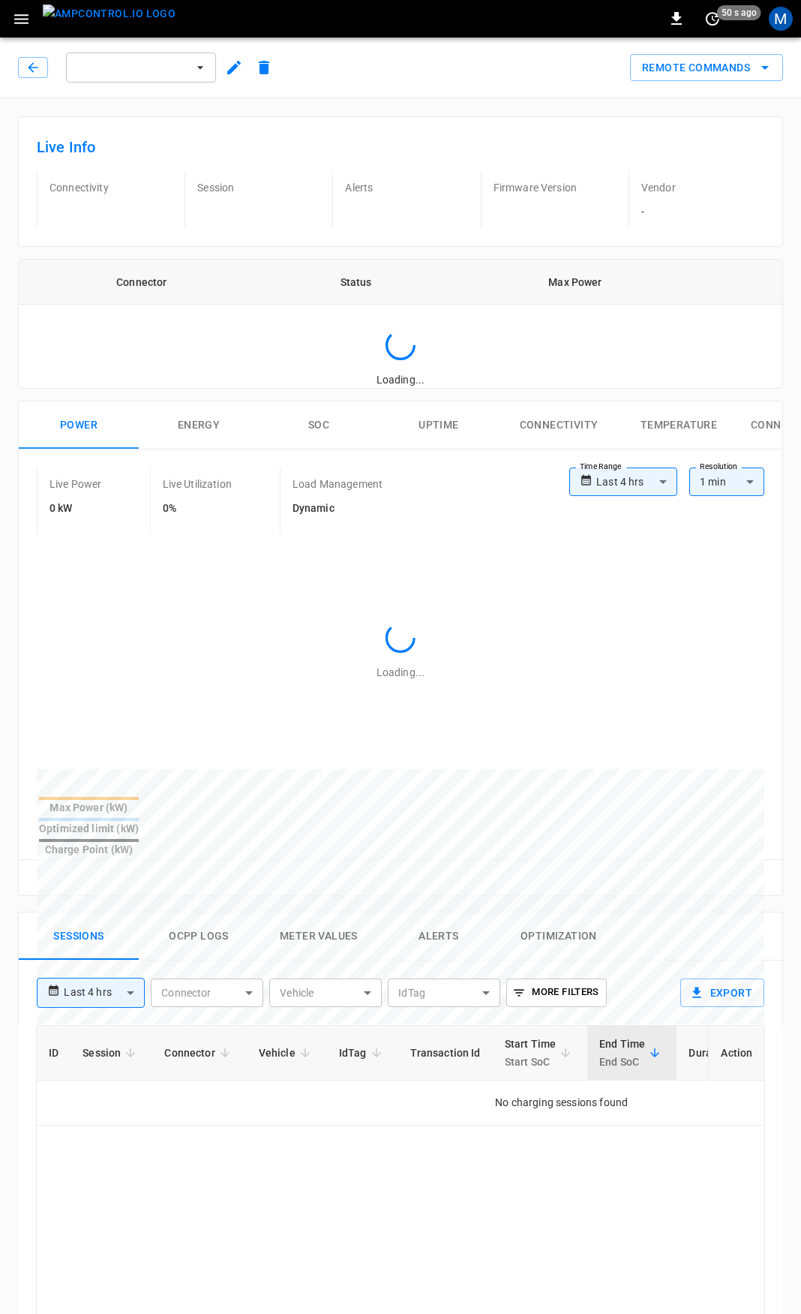
click at [755, 73] on button "Remote Commands" at bounding box center [706, 68] width 153 height 28
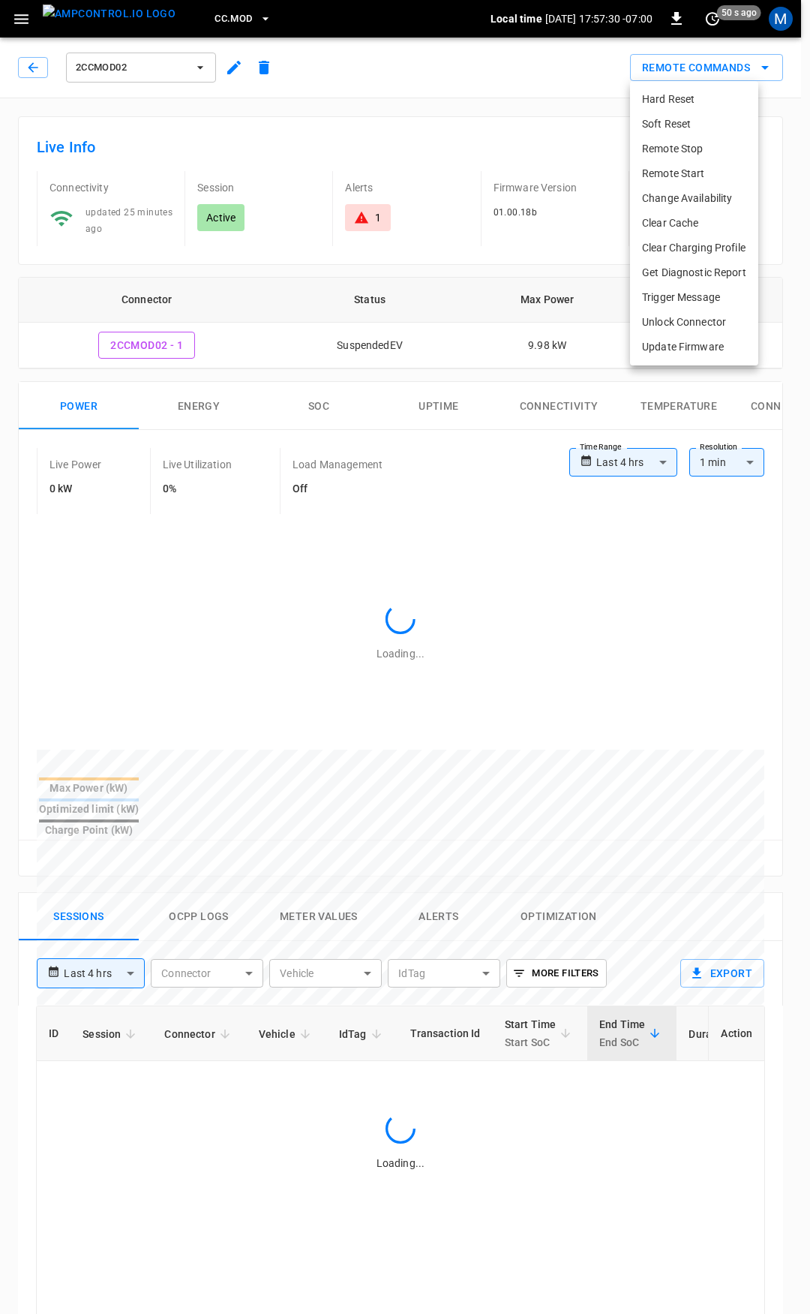
type input "**********"
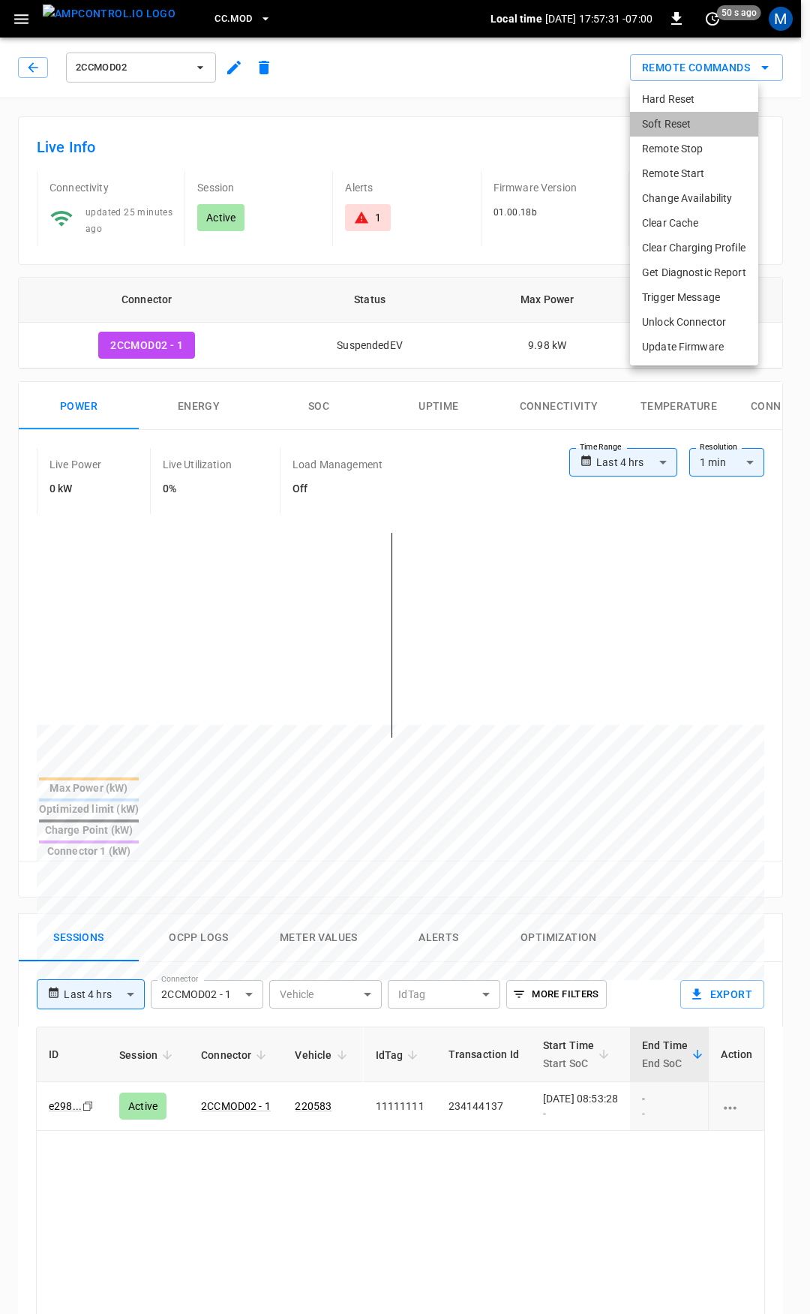
click at [673, 124] on li "Soft Reset" at bounding box center [694, 124] width 128 height 25
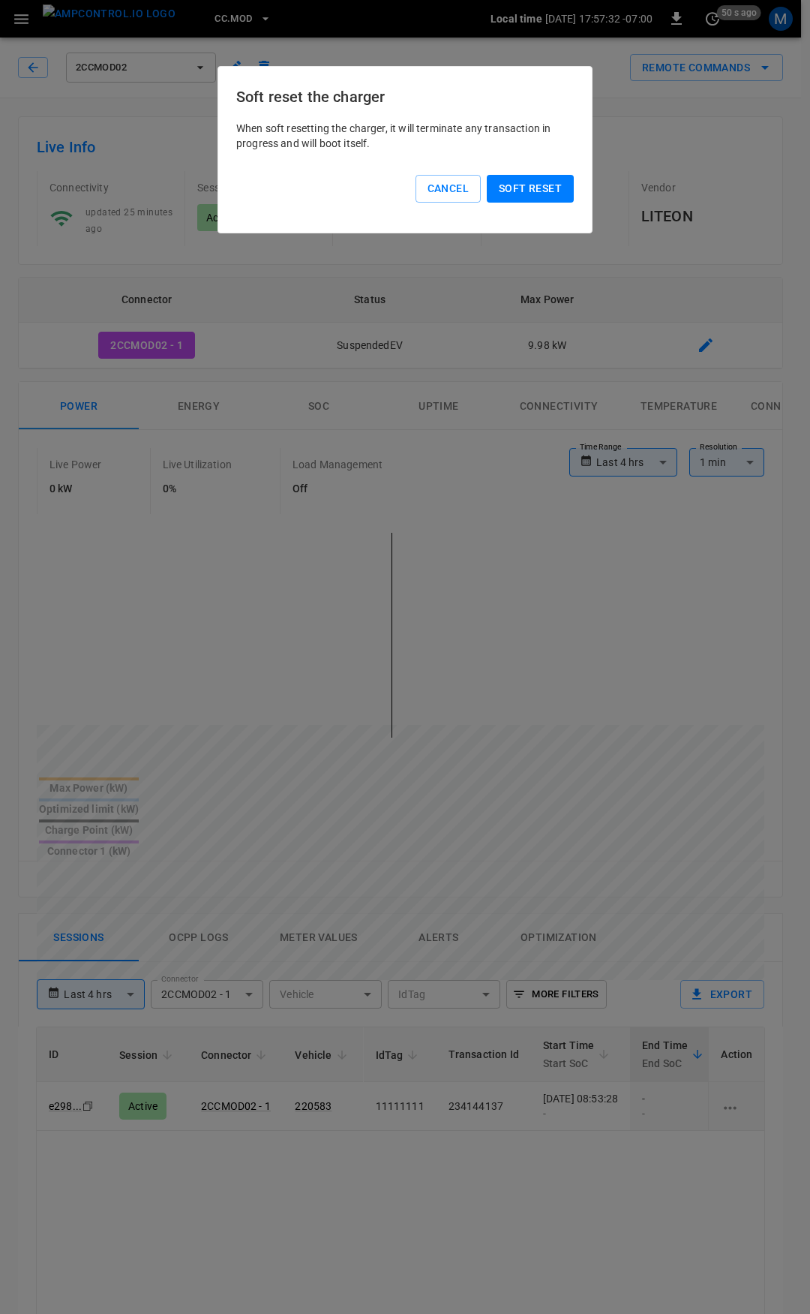
click at [530, 184] on button "Soft reset" at bounding box center [530, 189] width 87 height 28
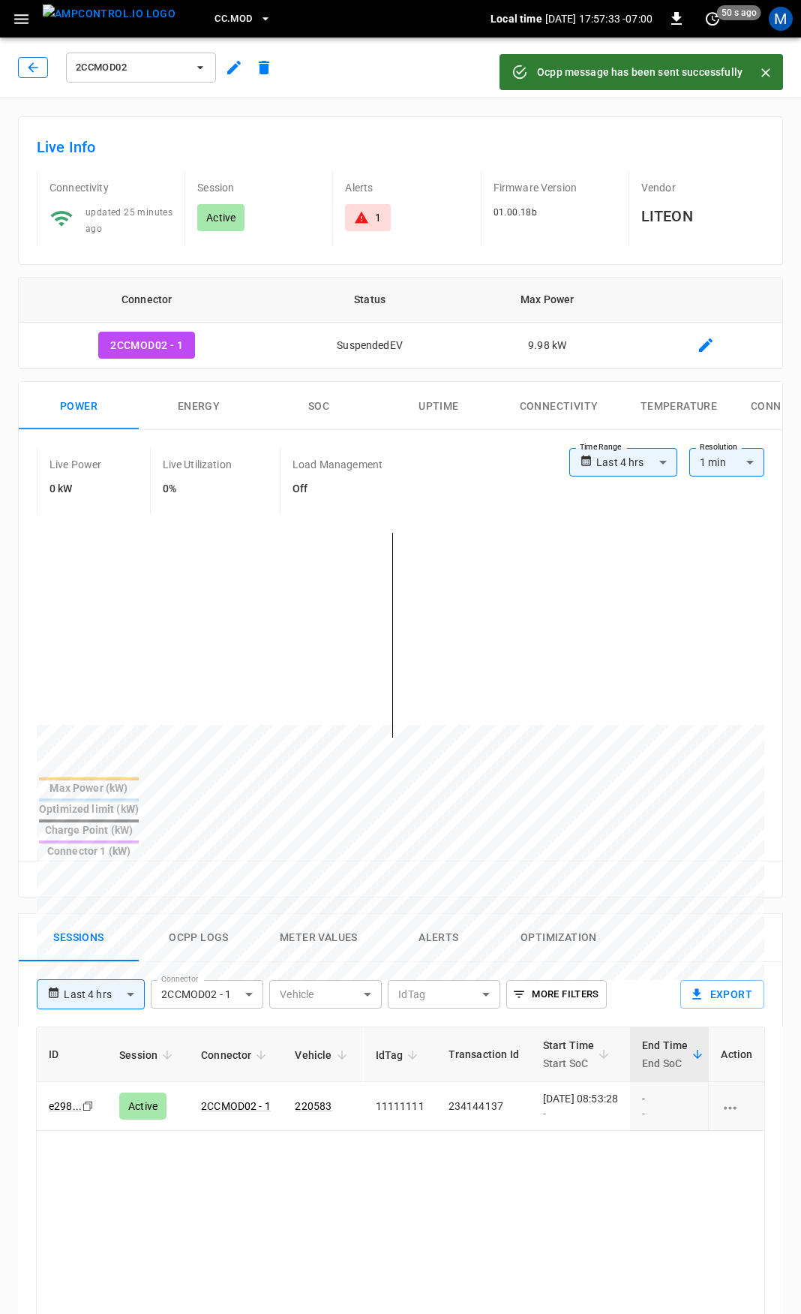
drag, startPoint x: 17, startPoint y: 60, endPoint x: 23, endPoint y: 65, distance: 8.0
click at [17, 61] on div "2CCMOD02" at bounding box center [145, 65] width 267 height 42
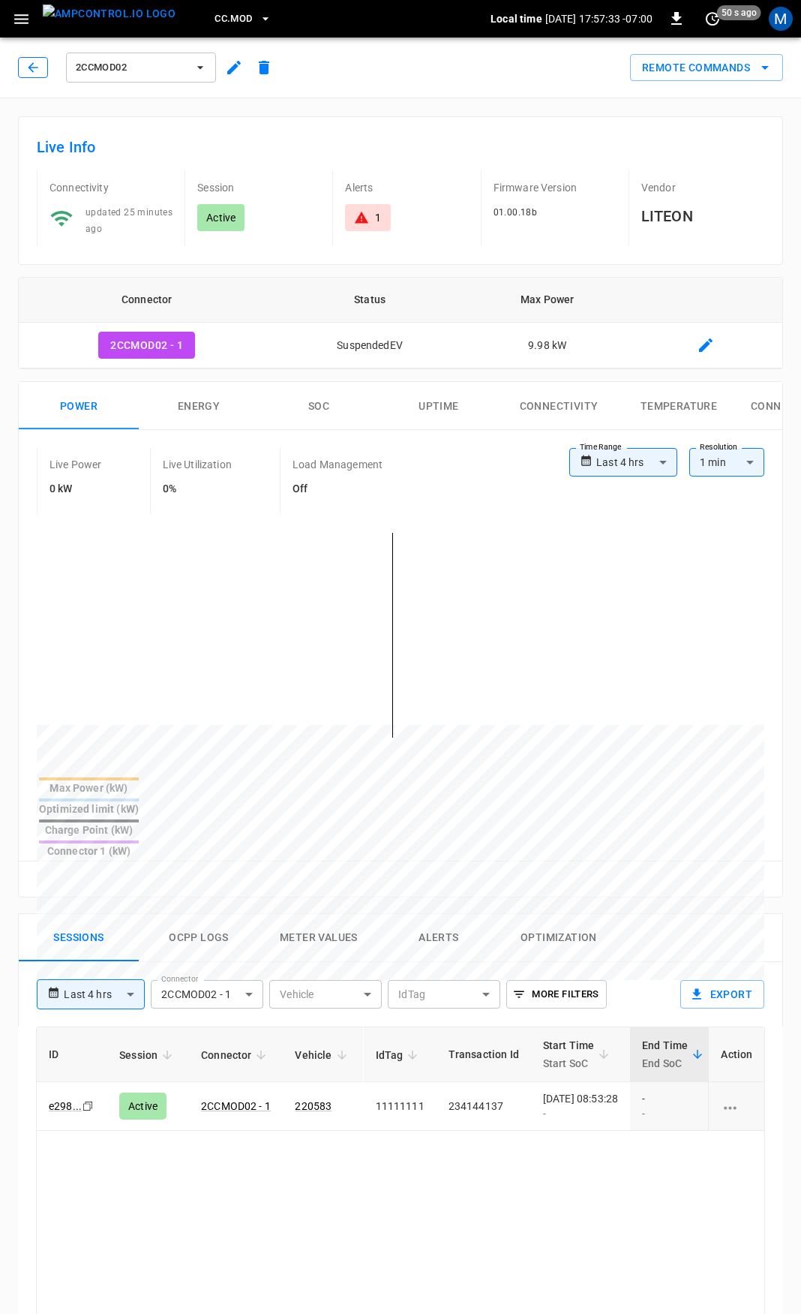
click at [24, 65] on button "button" at bounding box center [33, 67] width 30 height 21
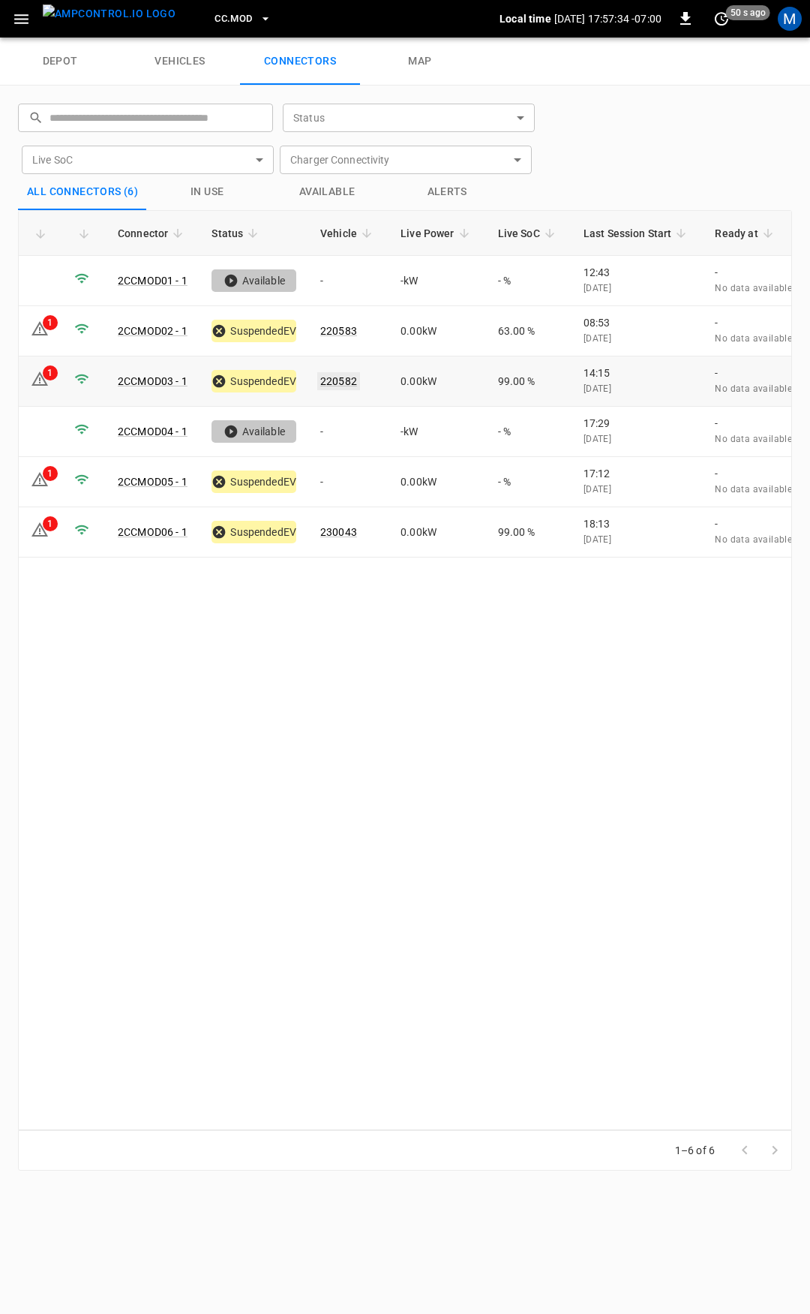
click at [347, 372] on link "220582" at bounding box center [338, 381] width 43 height 18
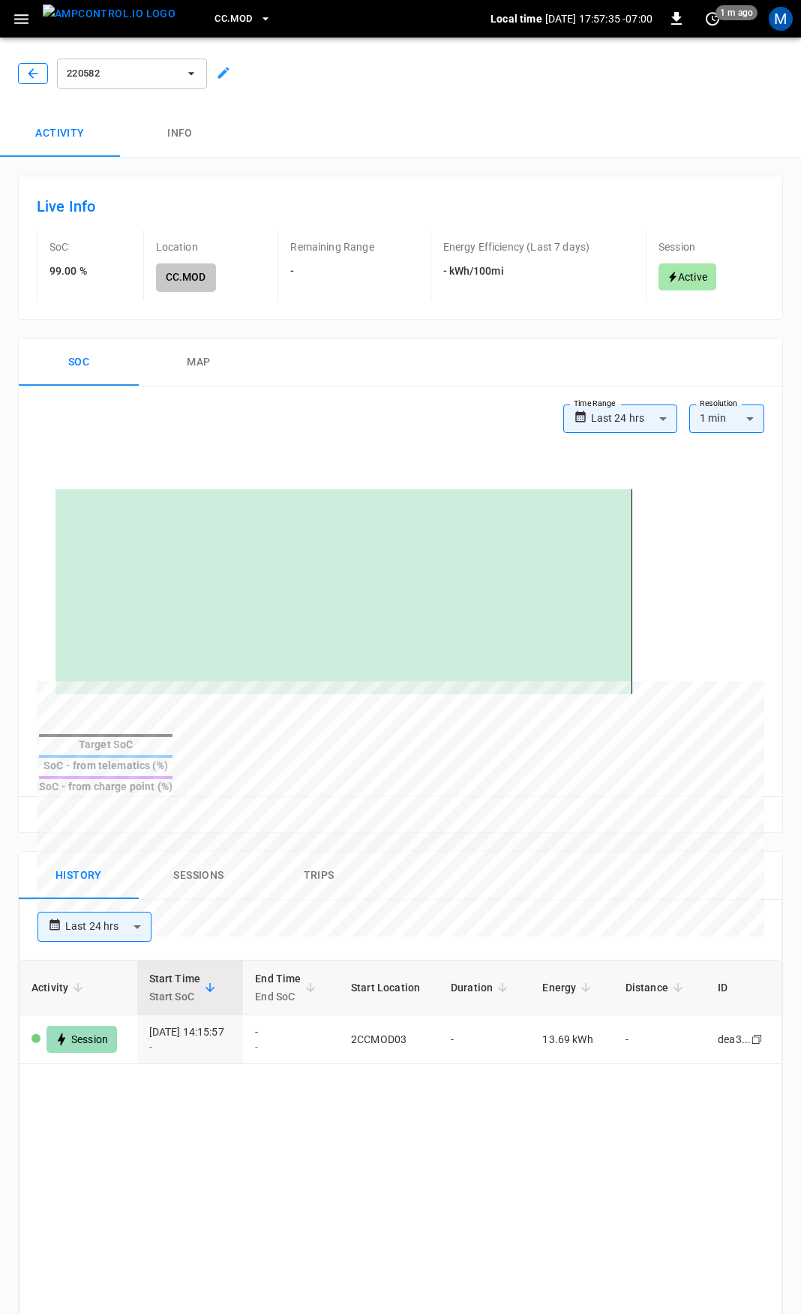
click at [34, 68] on icon "button" at bounding box center [33, 73] width 15 height 15
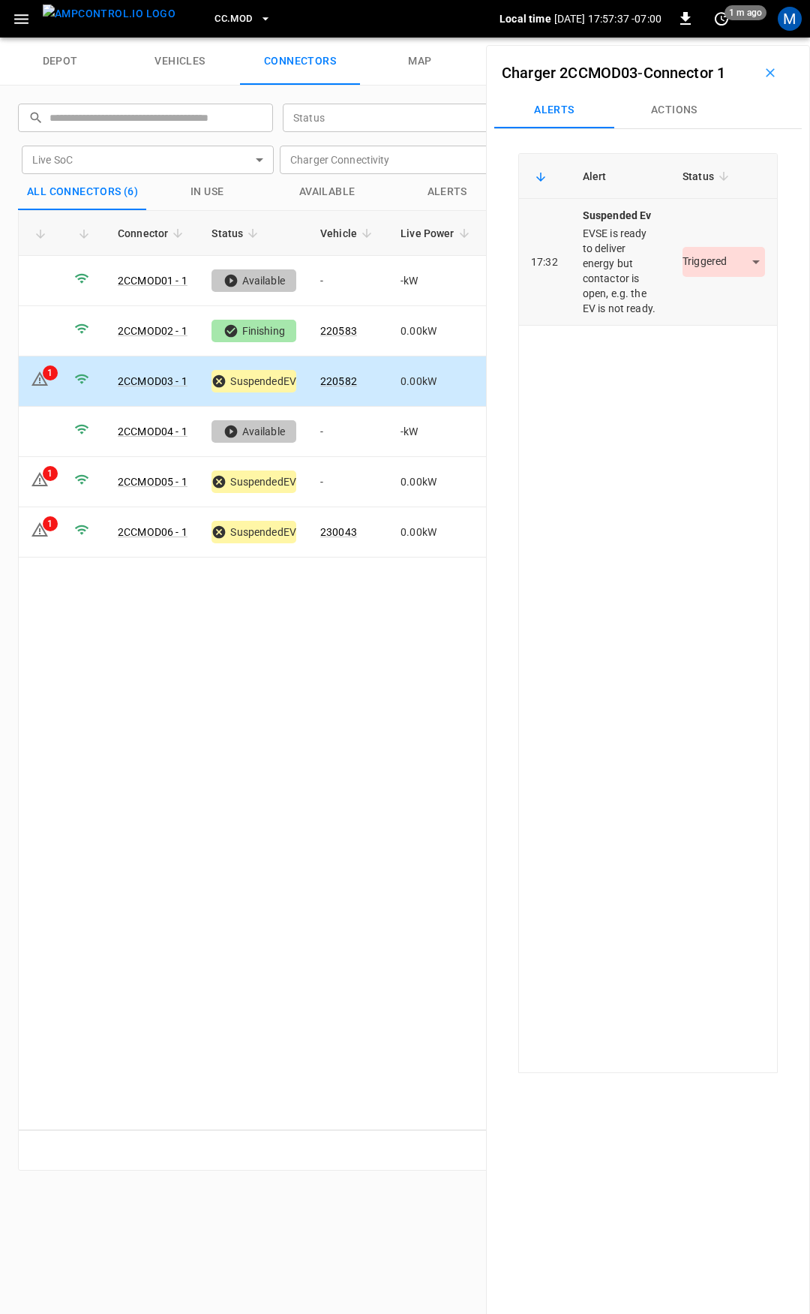
click at [742, 38] on body "CC.MOD Local time [DATE] 17:57:37 -07:00 0 1 m ago M depot vehicles connectors …" at bounding box center [405, 19] width 810 height 38
click at [704, 308] on li "Resolved" at bounding box center [715, 306] width 94 height 25
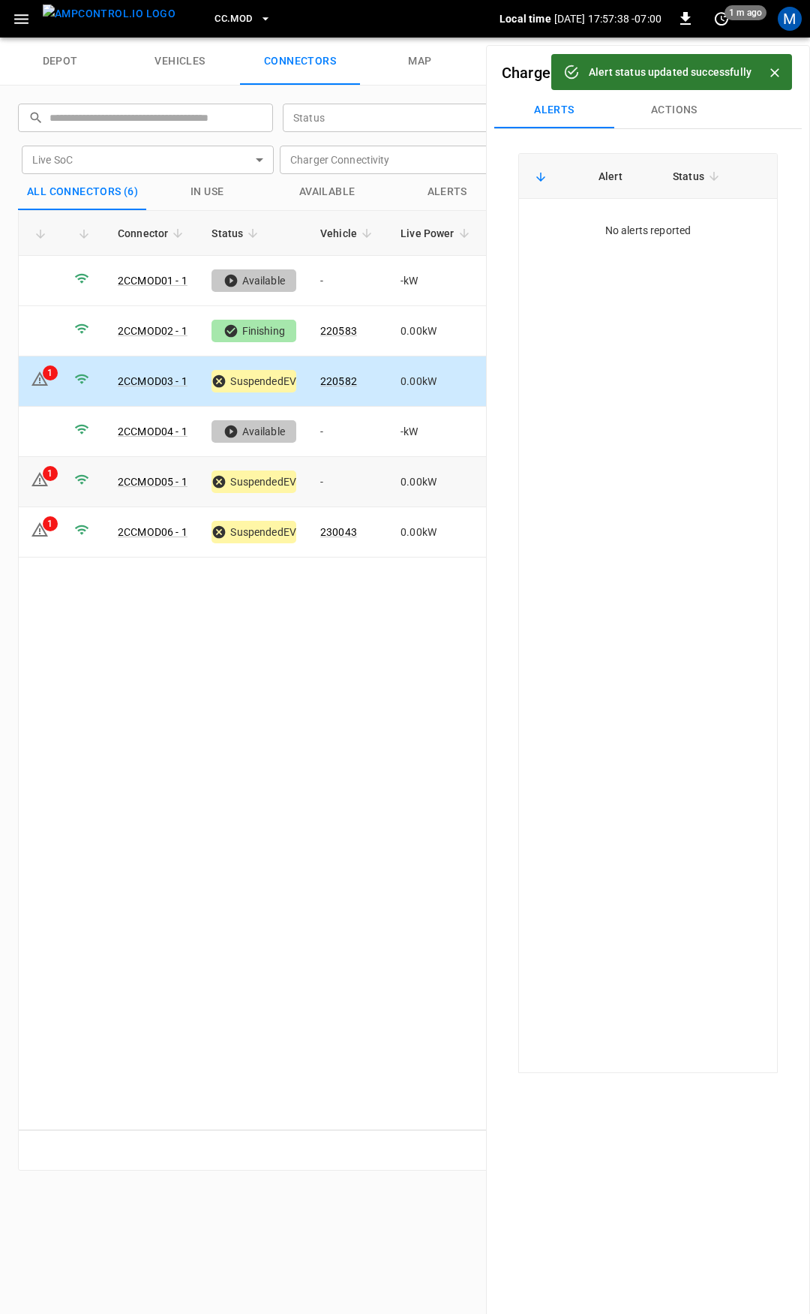
click at [355, 490] on td "-" at bounding box center [348, 482] width 80 height 50
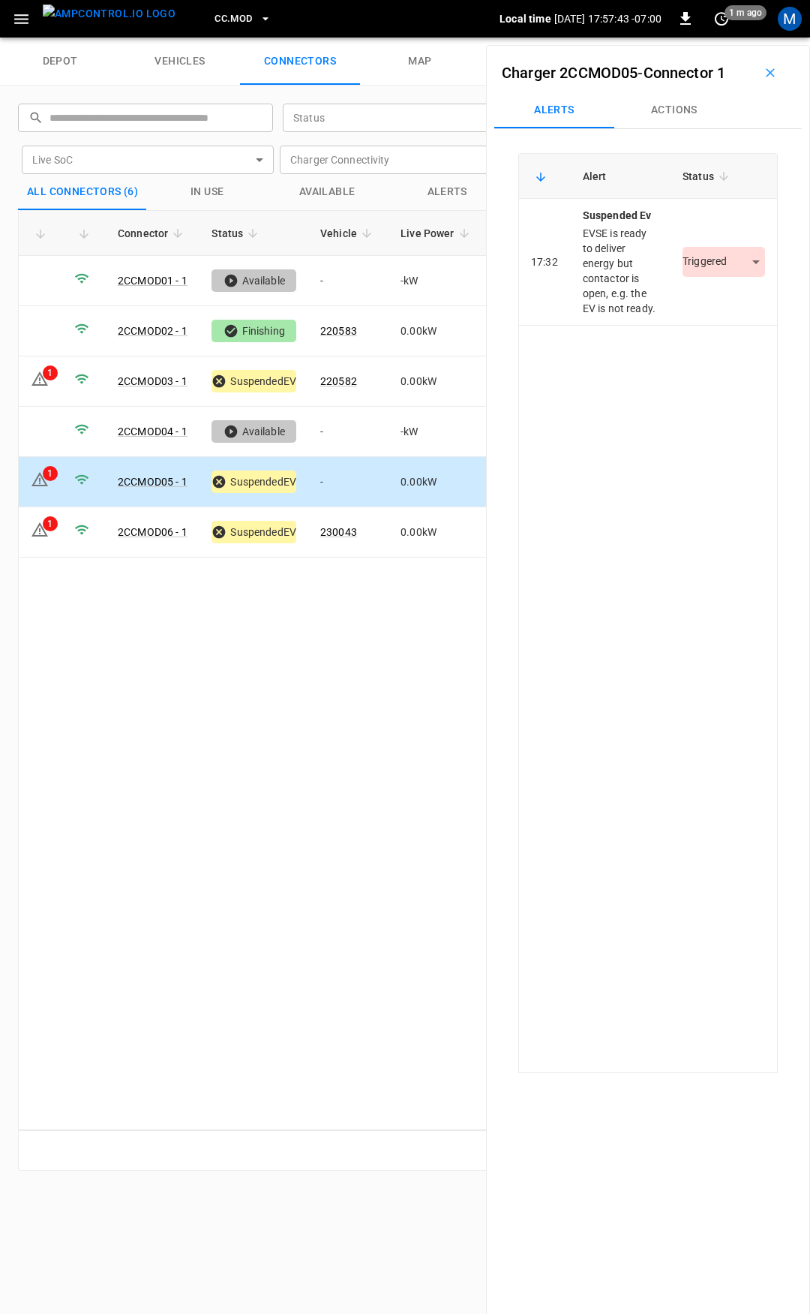
click at [686, 119] on button "Actions" at bounding box center [674, 110] width 120 height 36
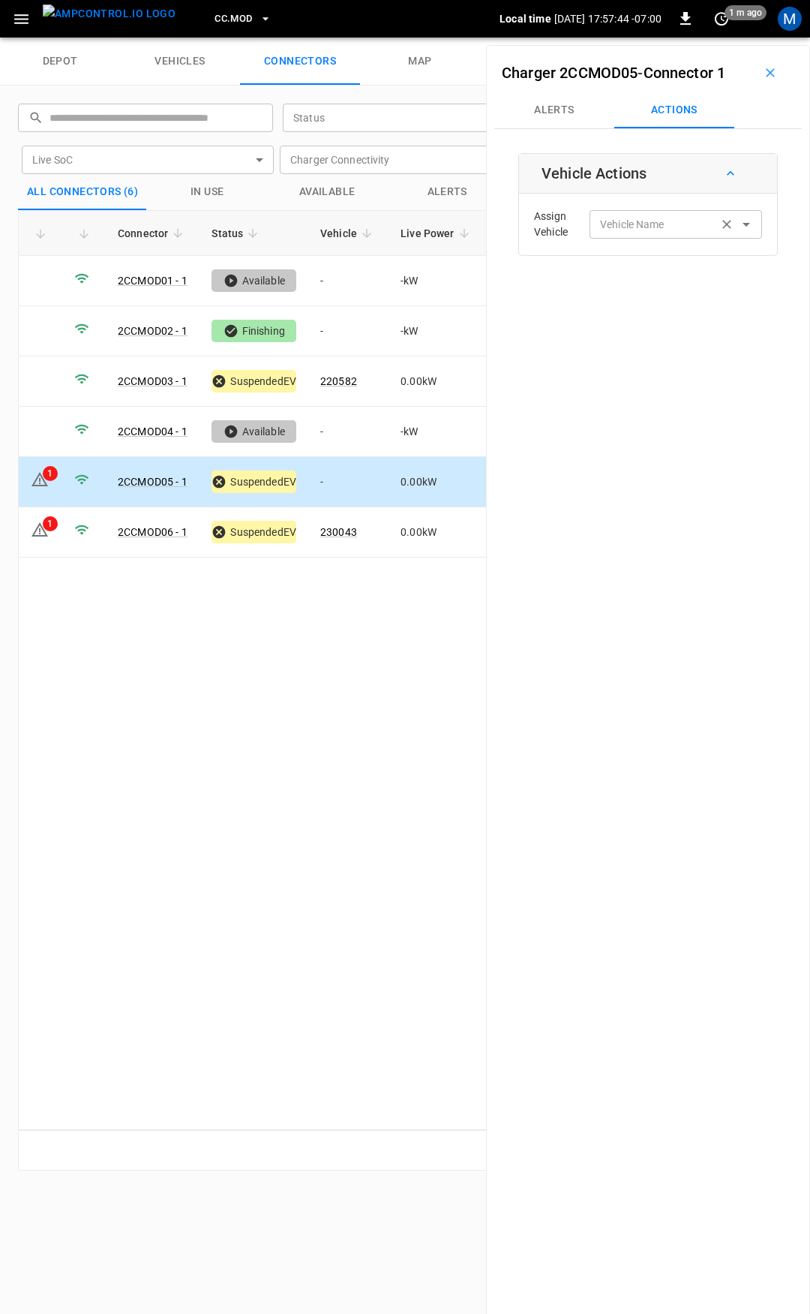
click at [668, 236] on div "Vehicle Name" at bounding box center [676, 224] width 173 height 28
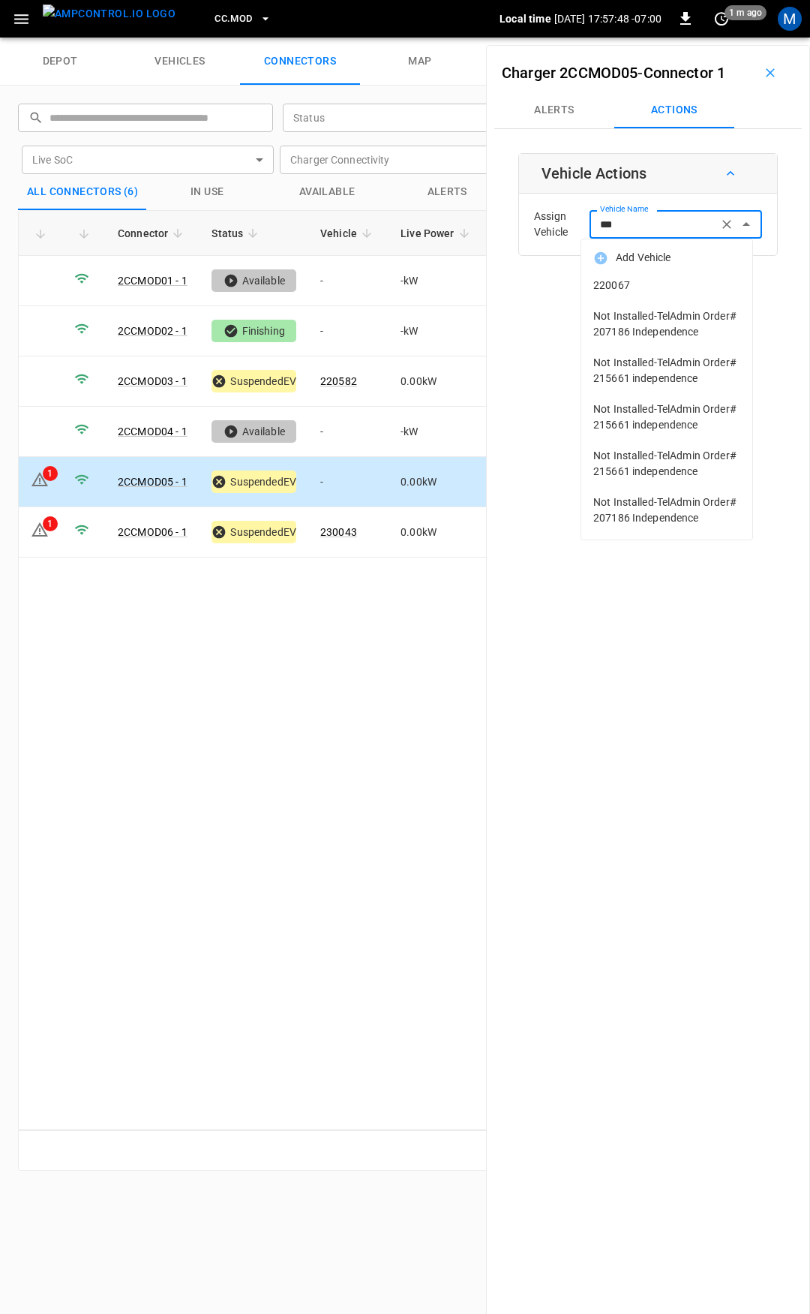
click at [683, 290] on span "220067" at bounding box center [666, 286] width 147 height 16
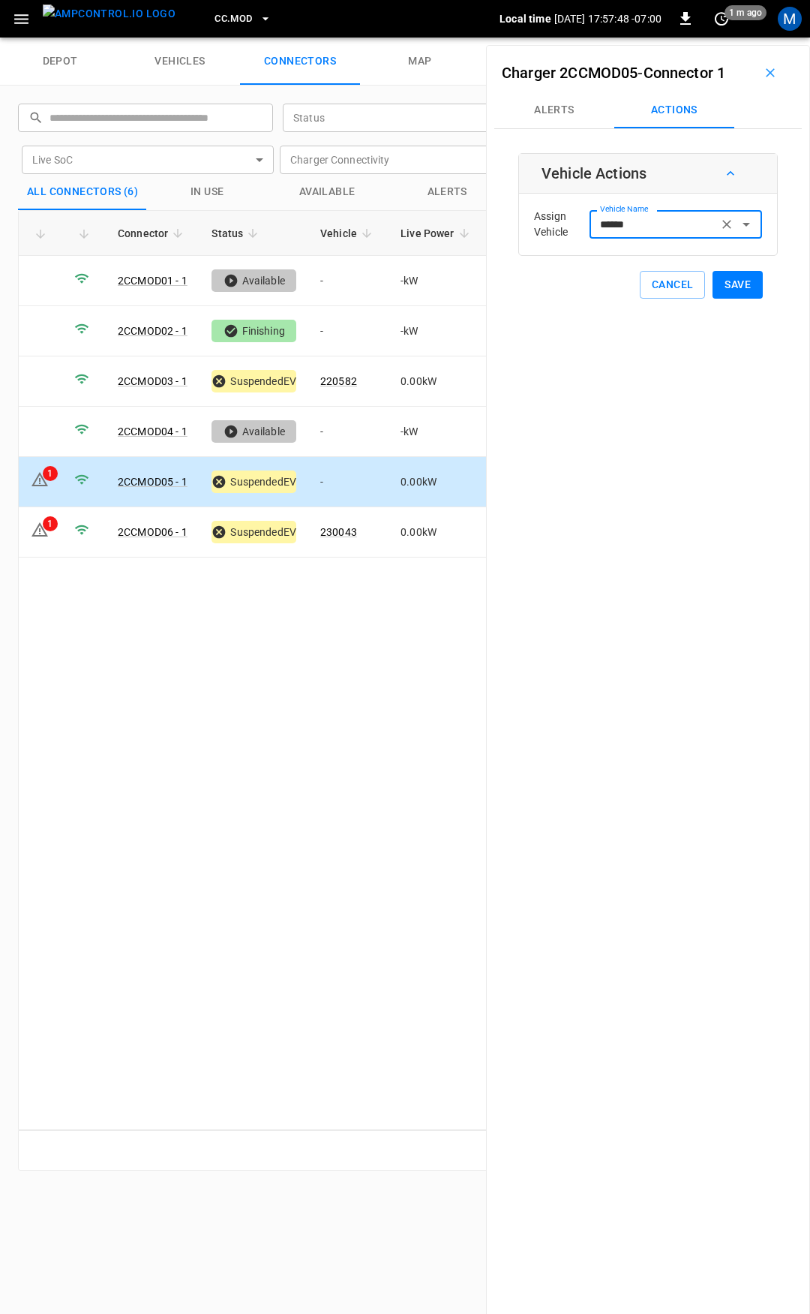
type input "******"
click at [738, 286] on button "Save" at bounding box center [738, 285] width 50 height 28
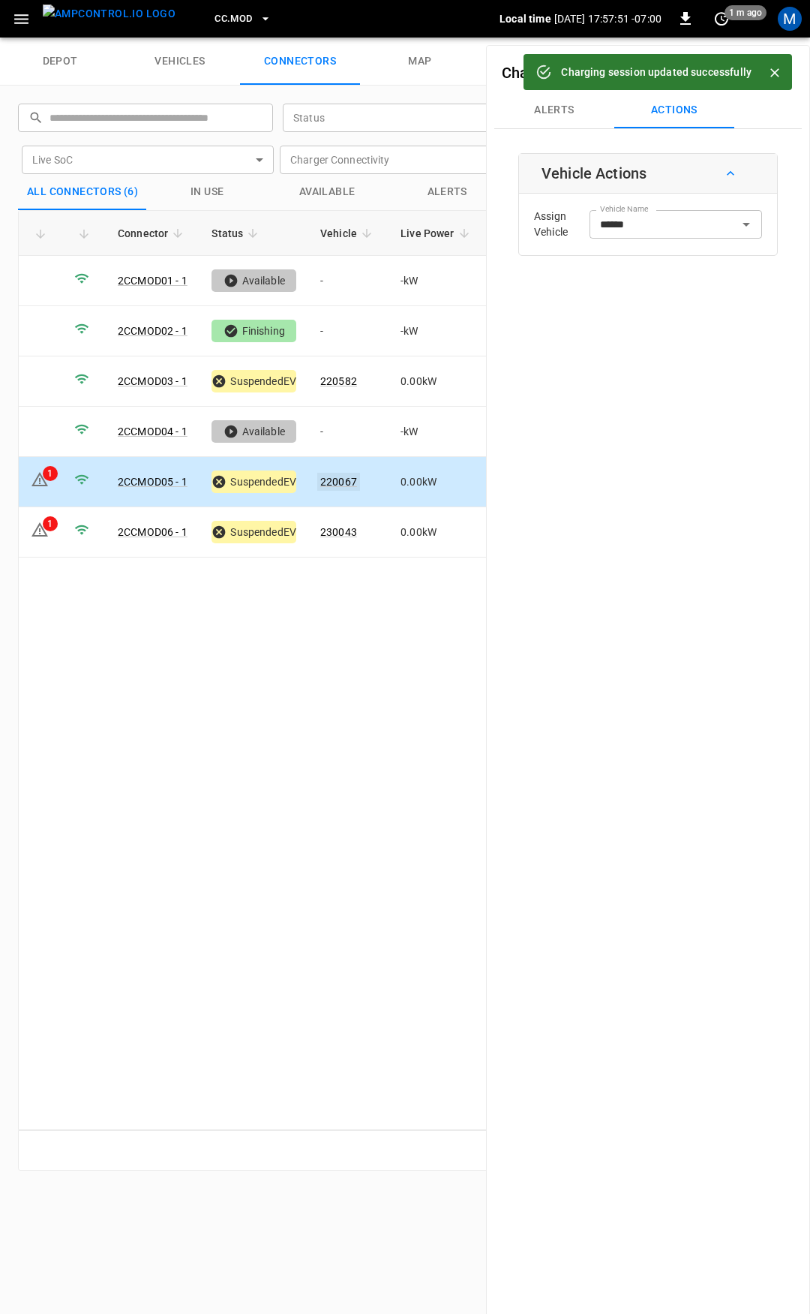
click at [341, 476] on link "220067" at bounding box center [338, 482] width 43 height 18
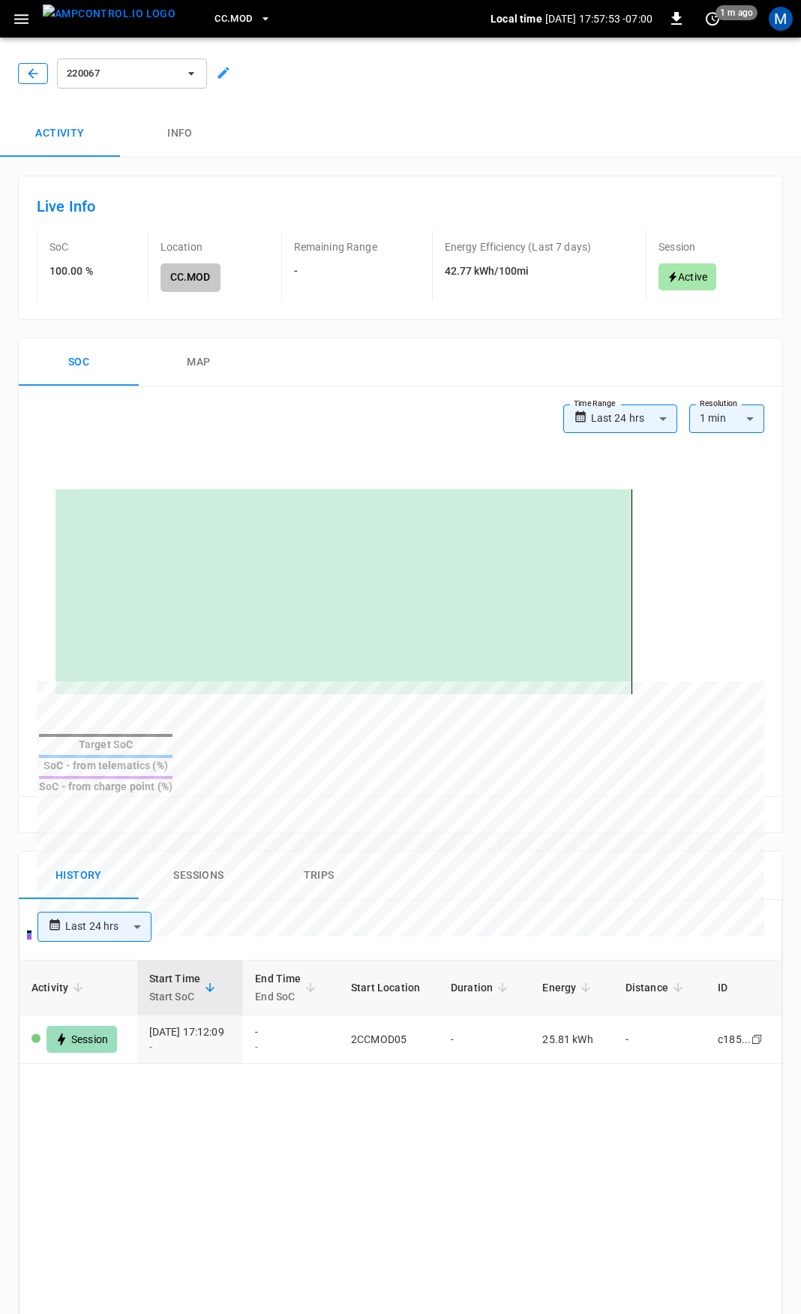
click at [39, 72] on icon "button" at bounding box center [33, 73] width 15 height 15
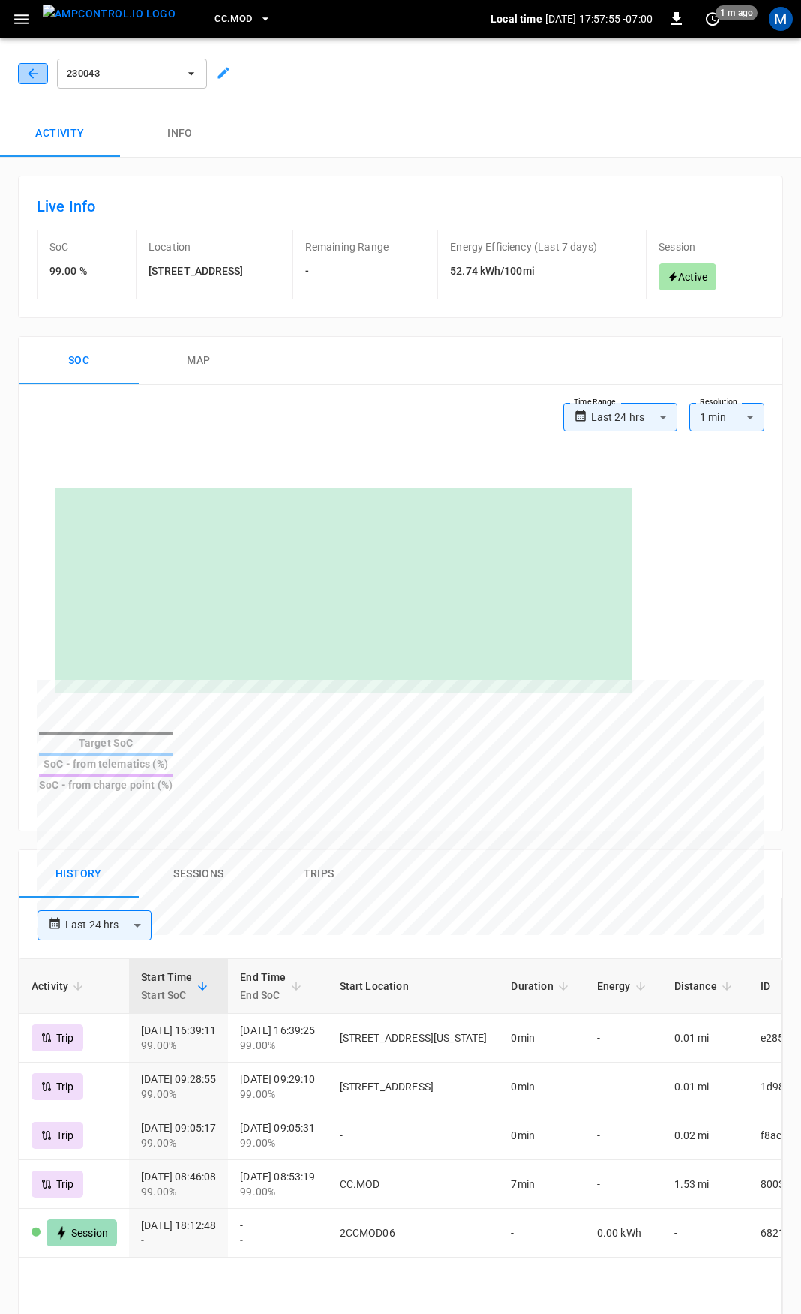
click at [32, 71] on icon "button" at bounding box center [33, 73] width 10 height 10
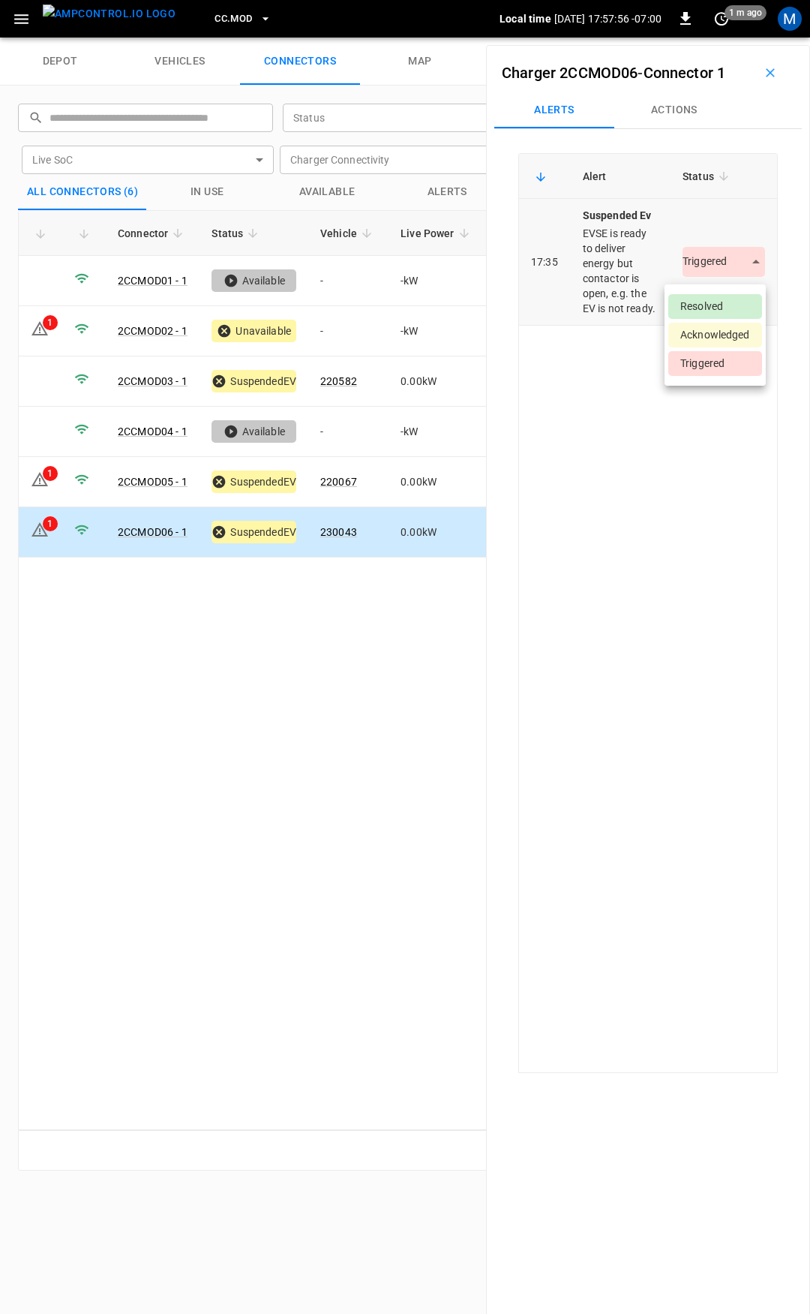
click at [721, 38] on body "CC.MOD Local time [DATE] 17:57:56 -07:00 0 1 m ago M depot vehicles connectors …" at bounding box center [405, 19] width 810 height 38
drag, startPoint x: 720, startPoint y: 297, endPoint x: 710, endPoint y: 305, distance: 12.3
click at [719, 297] on li "Resolved" at bounding box center [715, 306] width 94 height 25
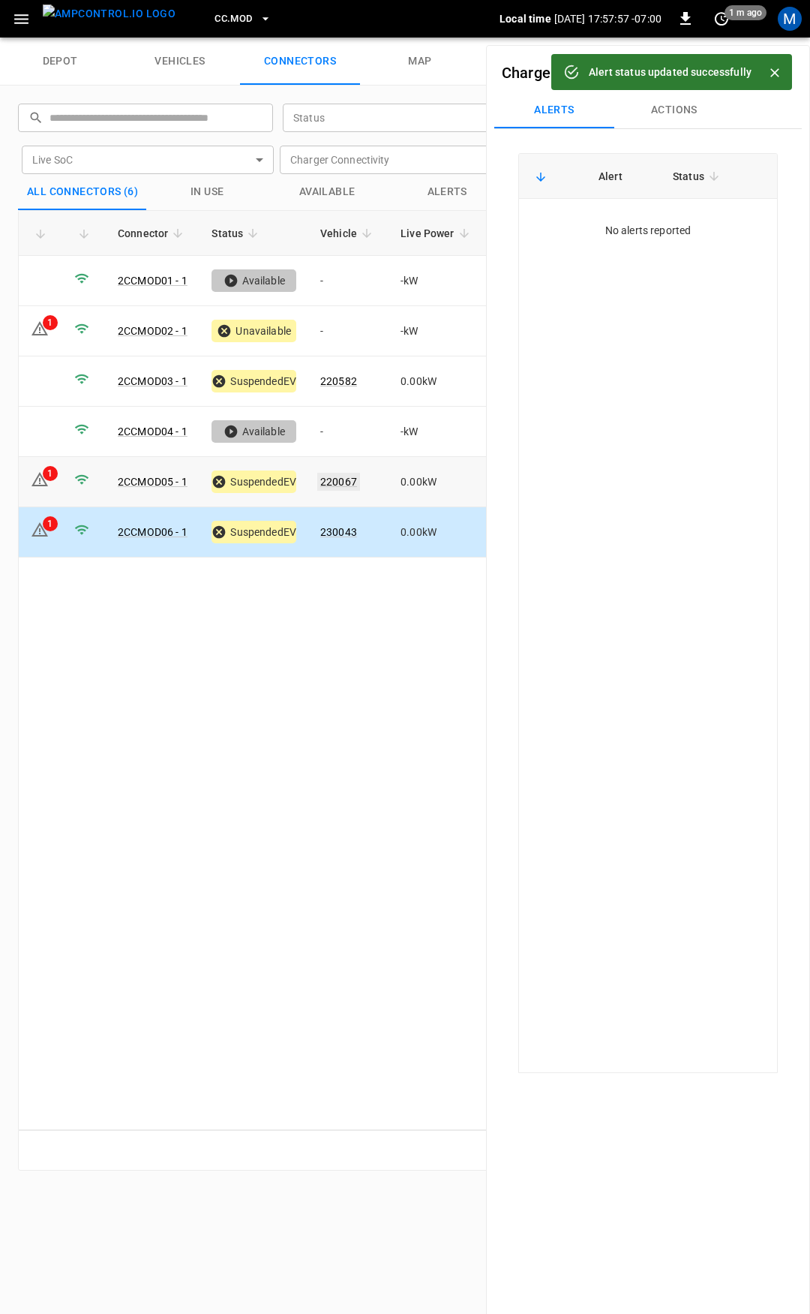
click at [343, 476] on link "220067" at bounding box center [338, 482] width 43 height 18
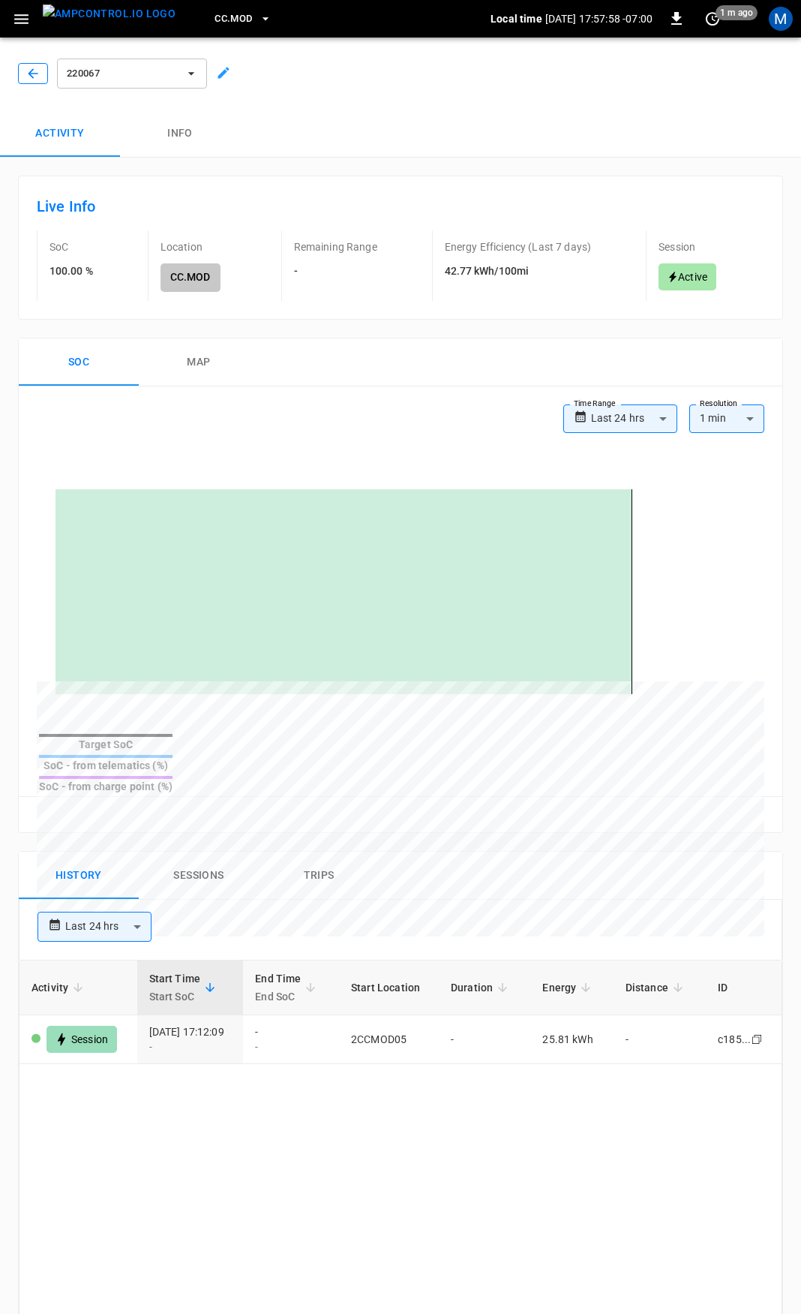
click at [26, 71] on icon "button" at bounding box center [33, 73] width 15 height 15
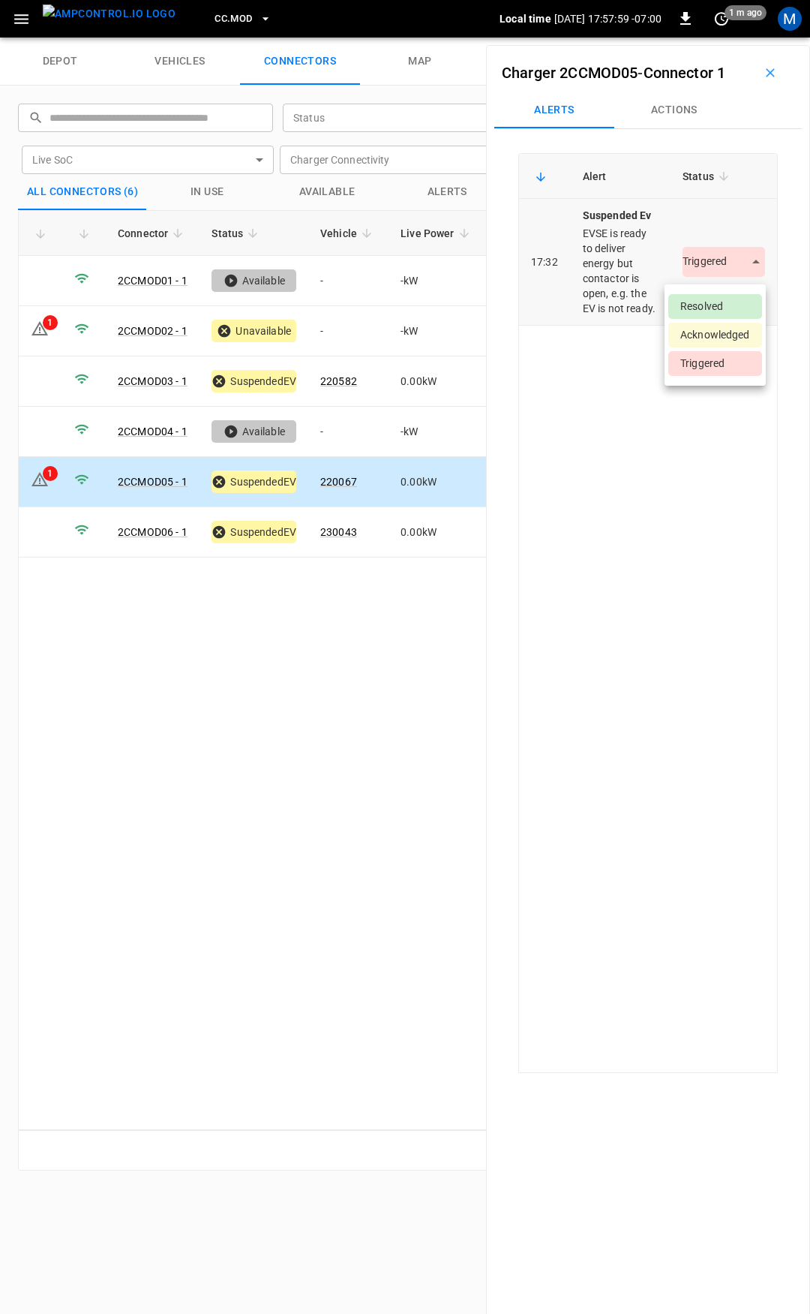
click at [717, 38] on body "CC.MOD Local time [DATE] 17:57:59 -07:00 0 1 m ago M depot vehicles connectors …" at bounding box center [405, 19] width 810 height 38
click at [725, 301] on li "Resolved" at bounding box center [715, 306] width 94 height 25
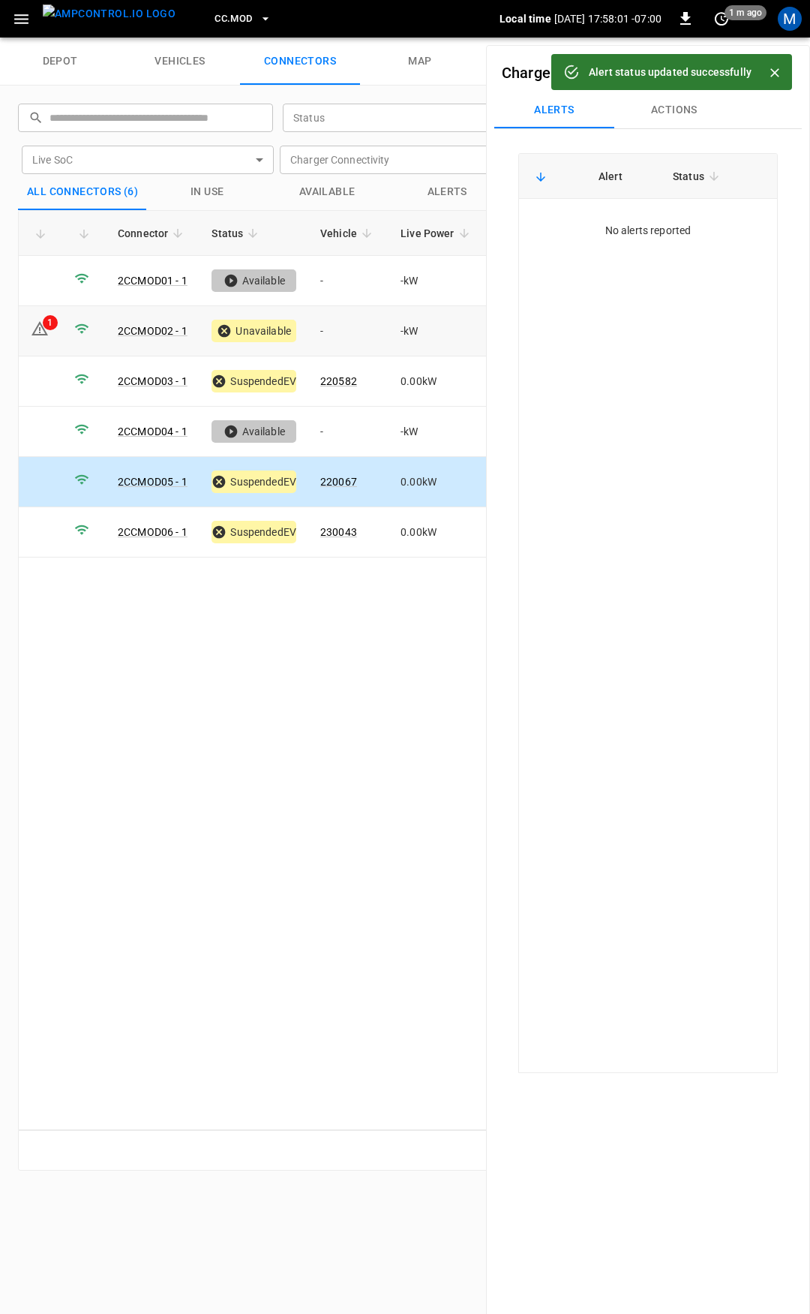
click at [341, 316] on td "-" at bounding box center [348, 331] width 80 height 50
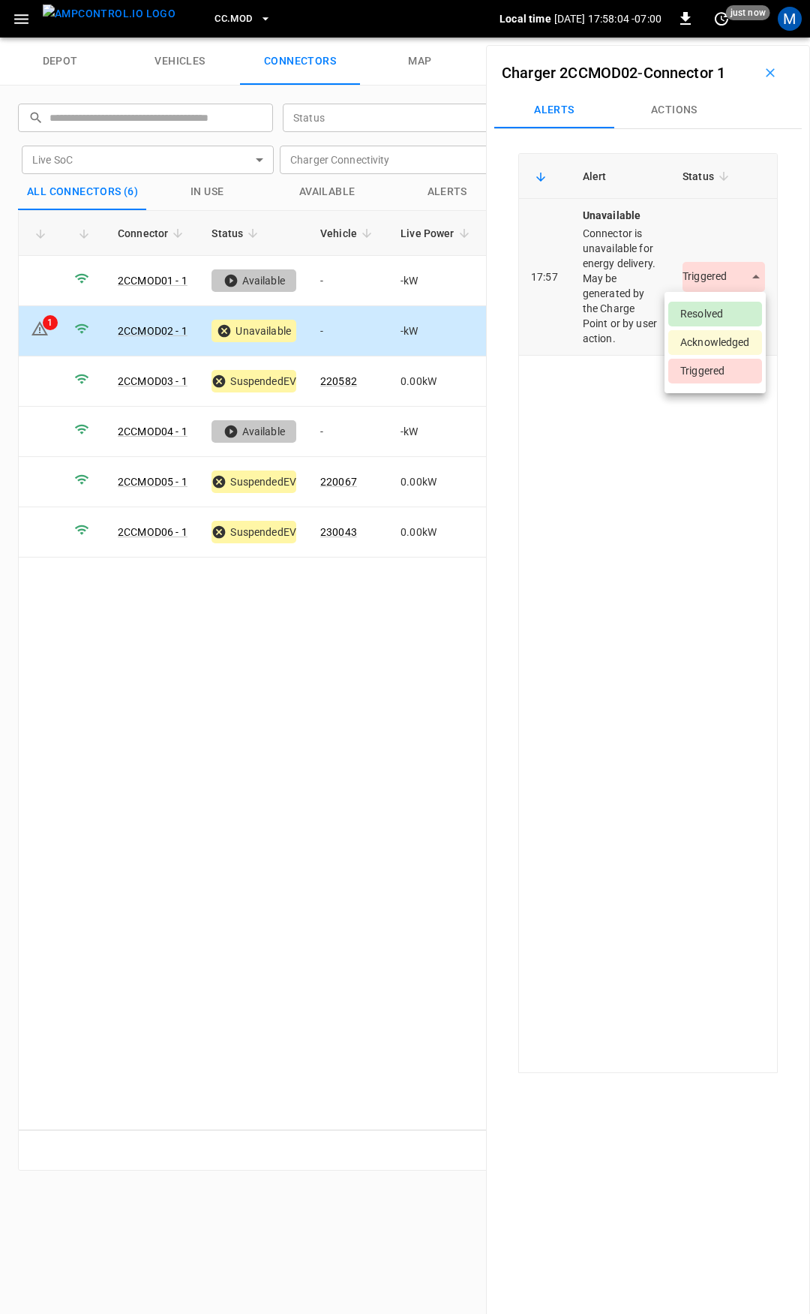
click at [720, 38] on body "CC.MOD Local time [DATE] 17:58:04 -07:00 0 just now M depot vehicles connectors…" at bounding box center [405, 19] width 810 height 38
click at [719, 310] on li "Resolved" at bounding box center [715, 314] width 94 height 25
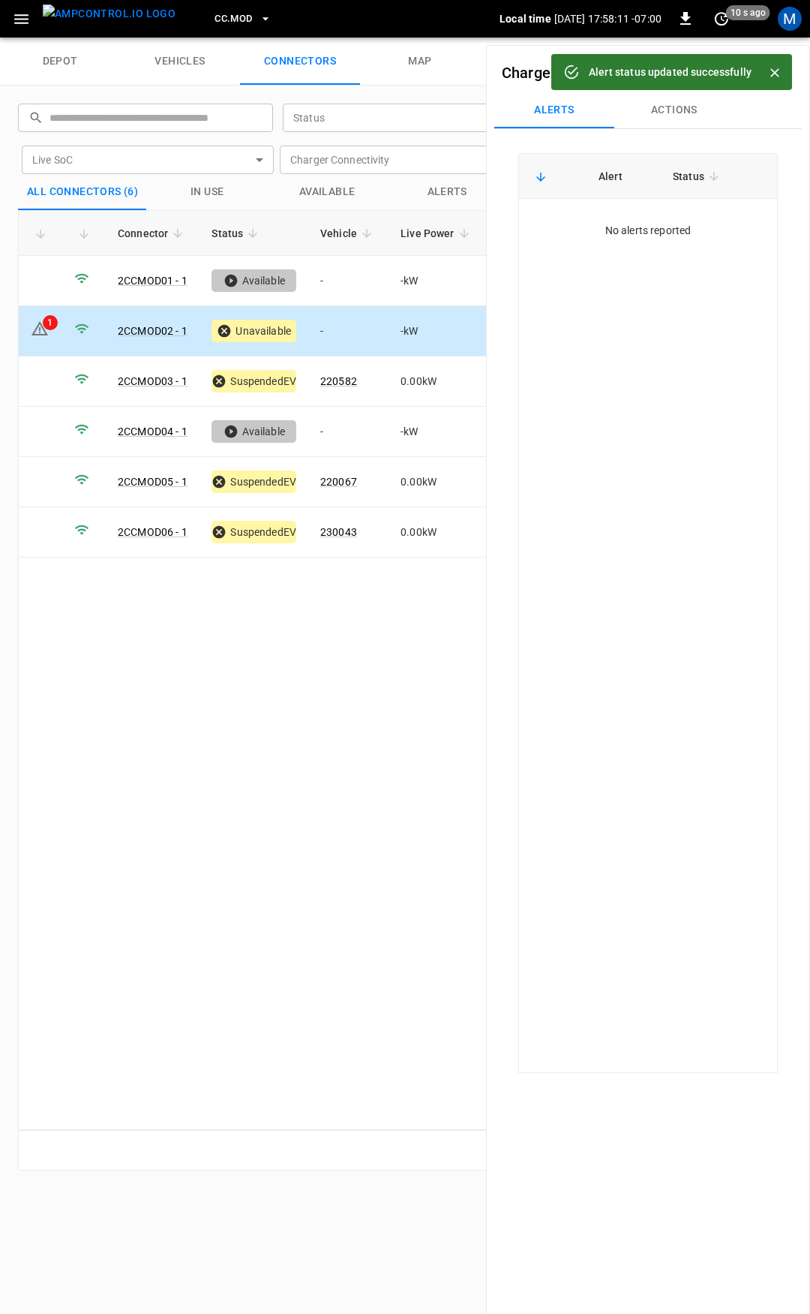
click at [215, 11] on span "CC.MOD" at bounding box center [234, 19] width 38 height 17
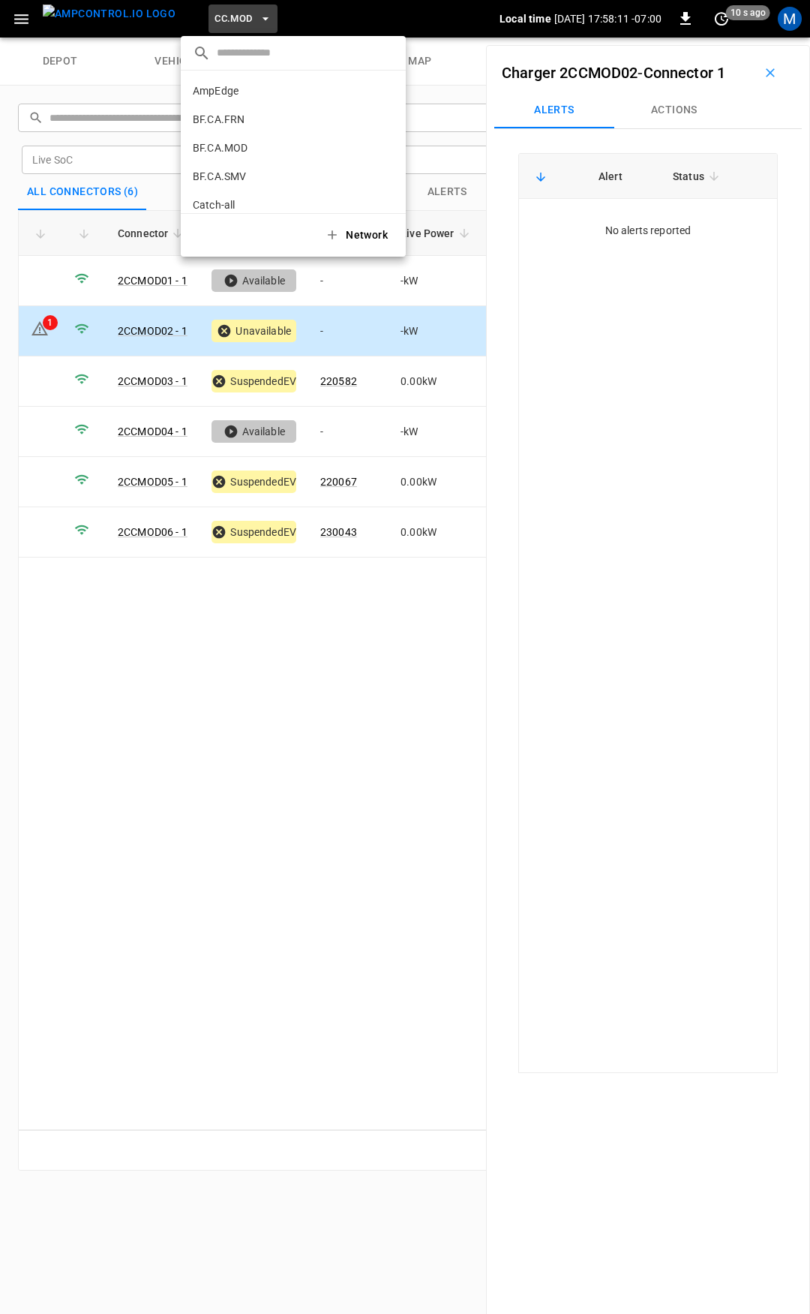
scroll to position [366, 0]
click at [227, 116] on p "CC.SAC" at bounding box center [266, 123] width 147 height 15
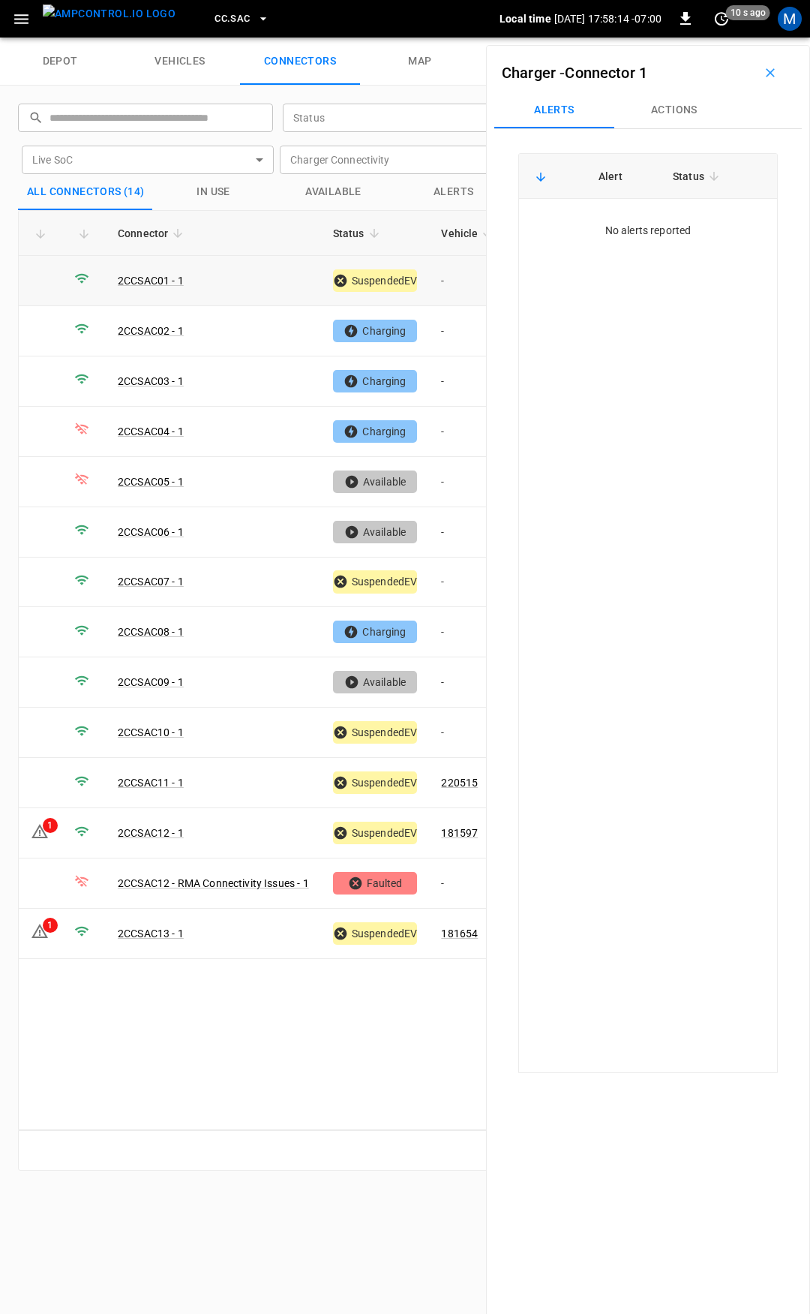
click at [464, 284] on td "-" at bounding box center [469, 281] width 80 height 50
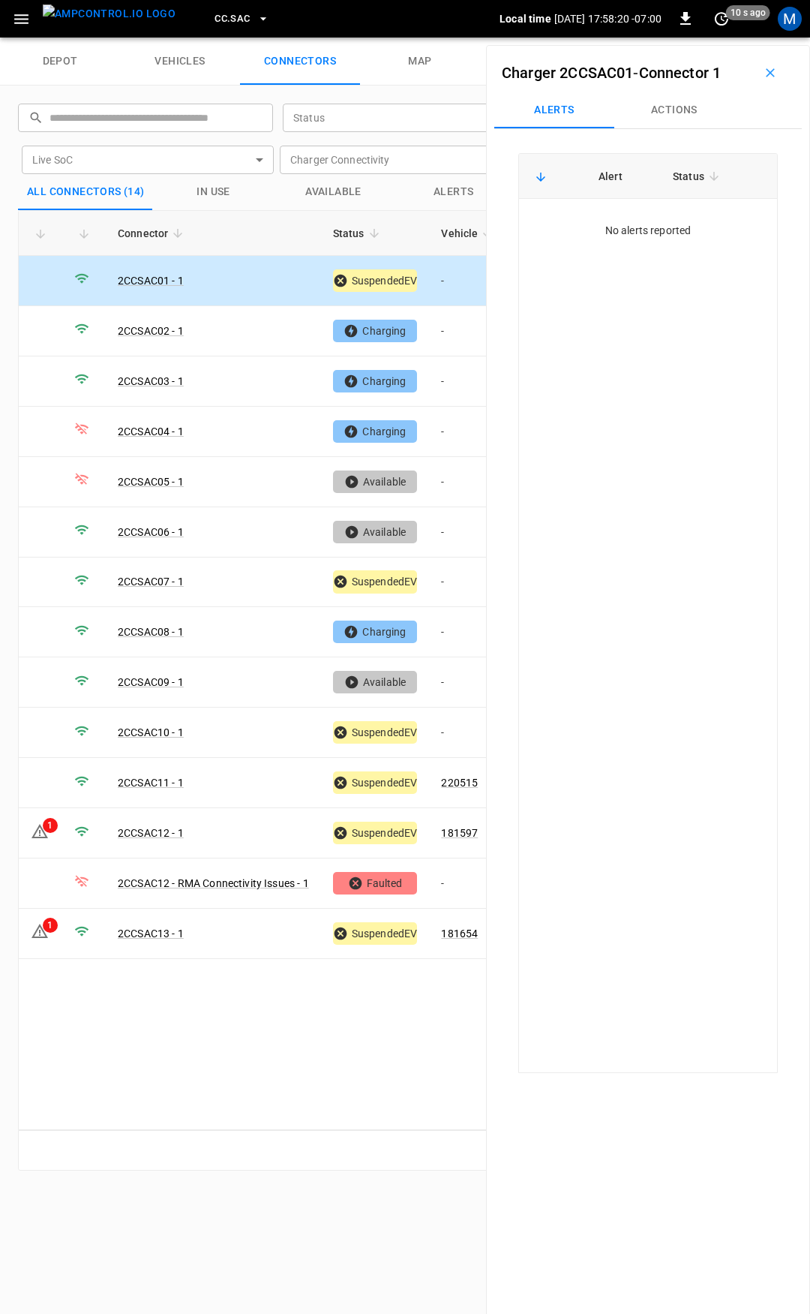
drag, startPoint x: 688, startPoint y: 111, endPoint x: 683, endPoint y: 130, distance: 19.5
click at [687, 111] on button "Actions" at bounding box center [674, 110] width 120 height 36
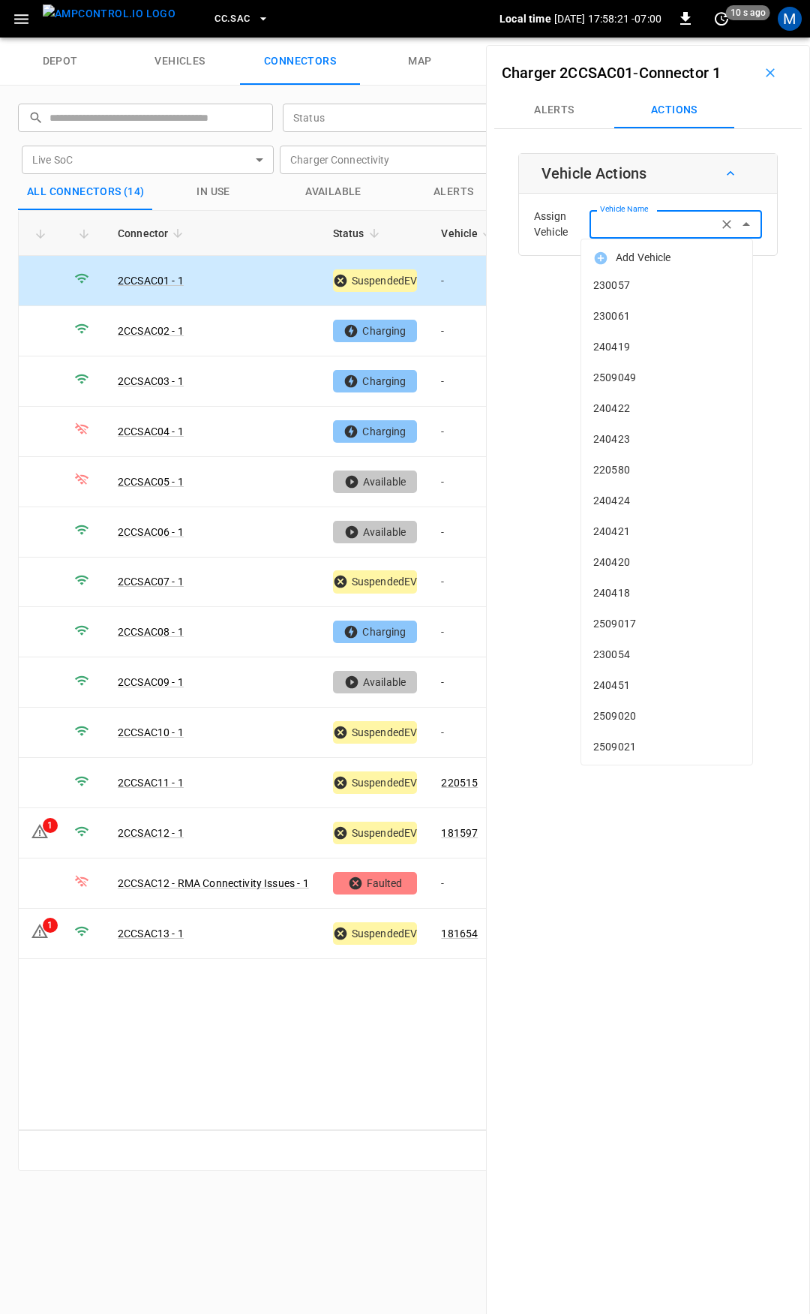
click at [671, 221] on input "Vehicle Name" at bounding box center [653, 224] width 119 height 19
type input "**"
type input "*"
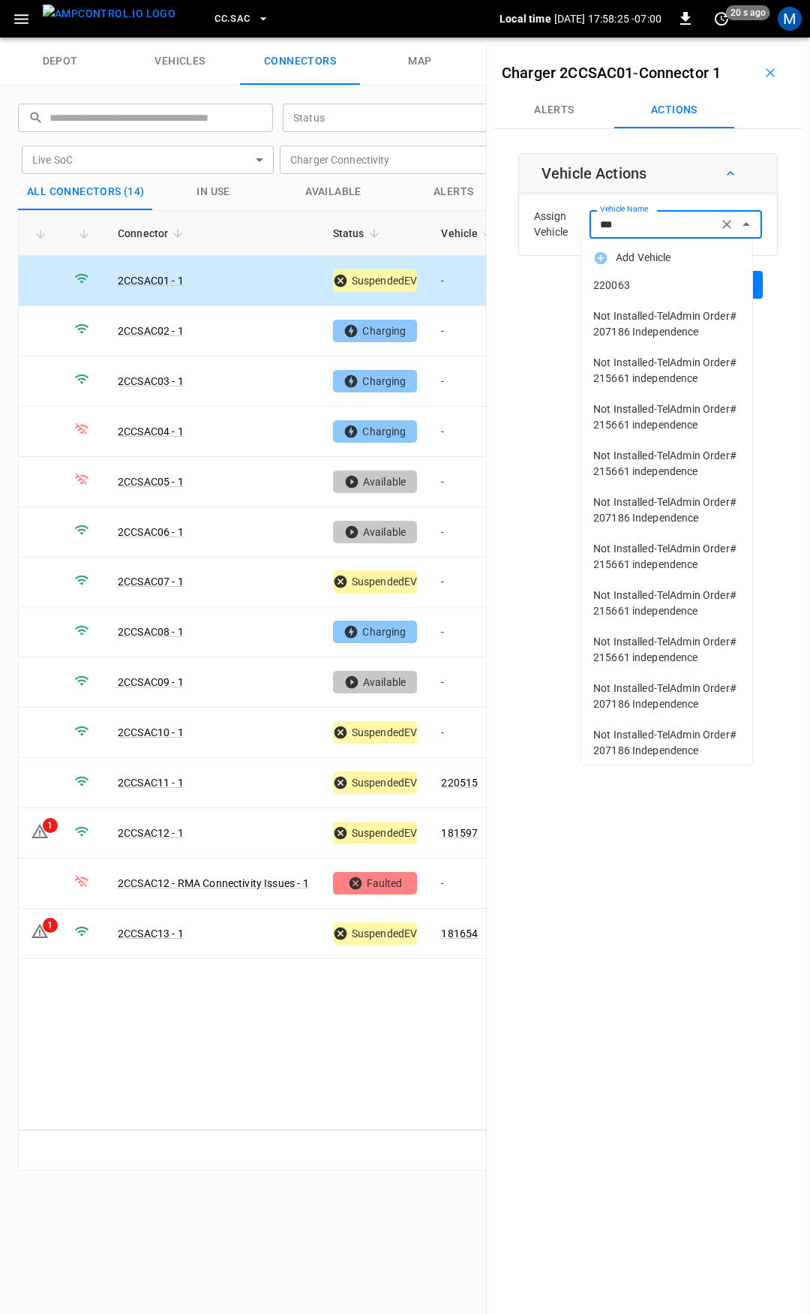
drag, startPoint x: 693, startPoint y: 284, endPoint x: 707, endPoint y: 283, distance: 13.6
click at [694, 284] on span "220063" at bounding box center [666, 286] width 147 height 16
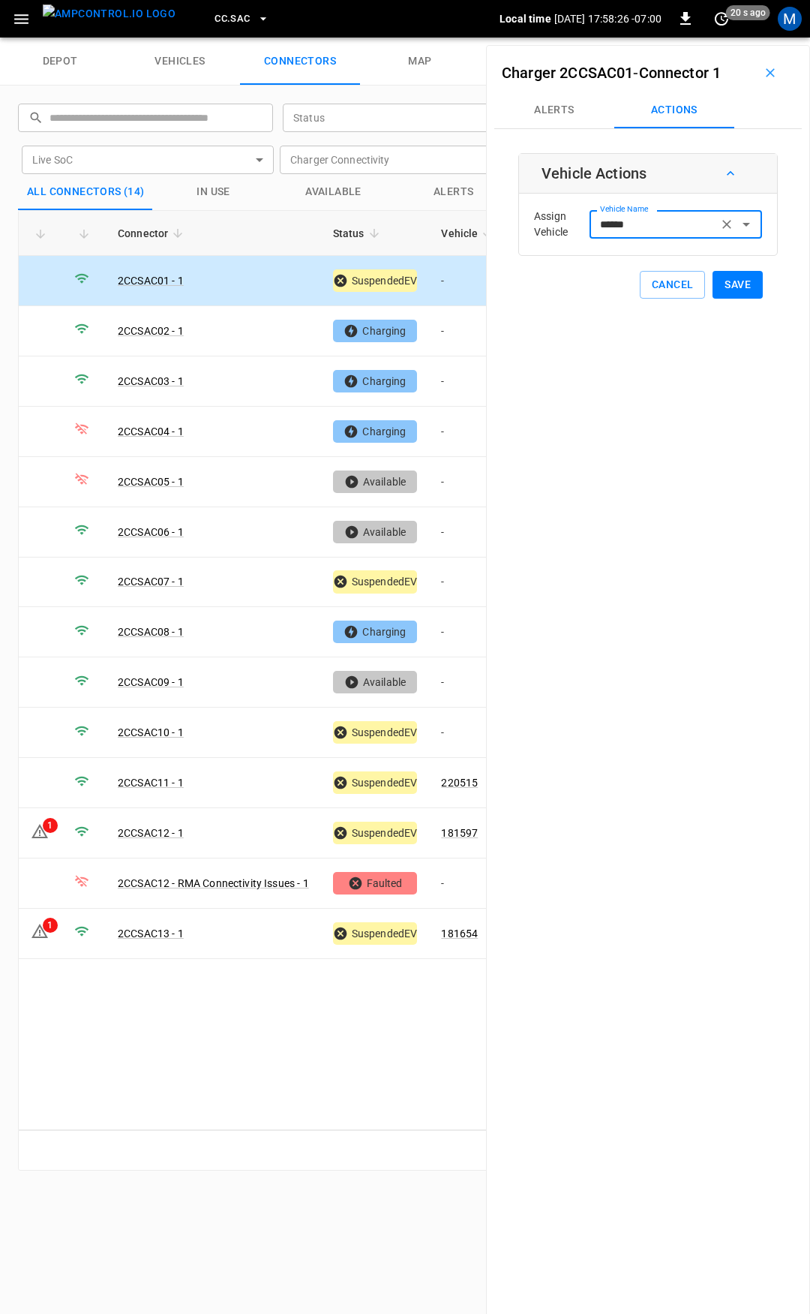
type input "******"
click at [731, 284] on button "Save" at bounding box center [738, 285] width 50 height 28
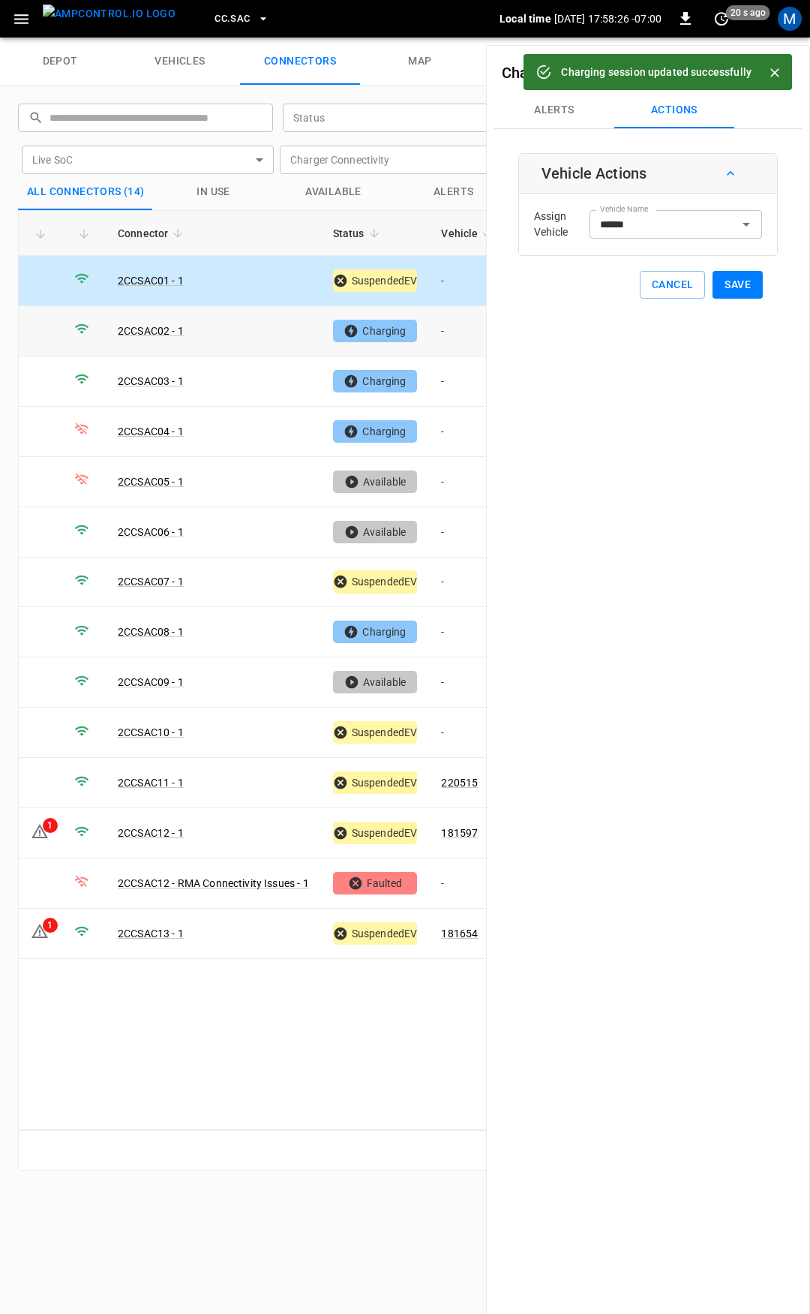
click at [455, 329] on td "-" at bounding box center [469, 331] width 80 height 50
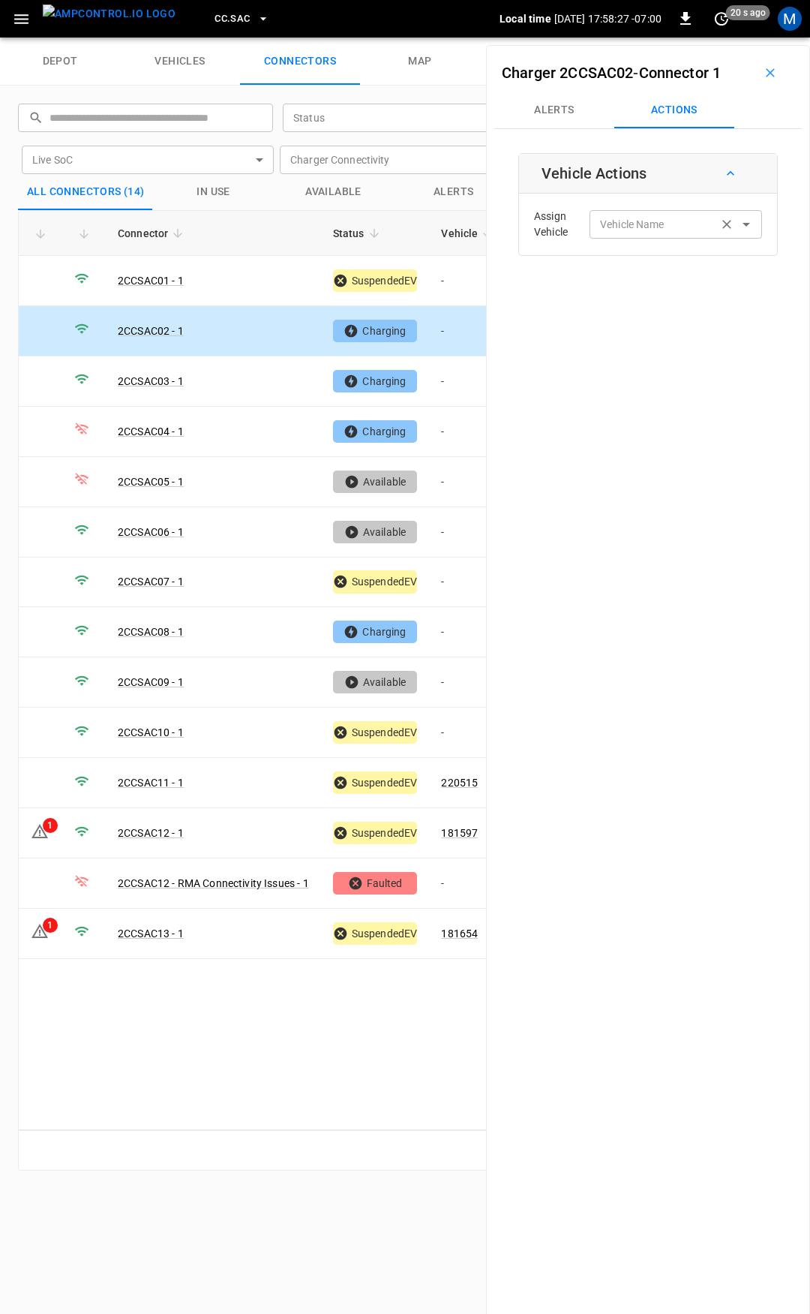
click at [612, 227] on input "Vehicle Name" at bounding box center [653, 224] width 119 height 19
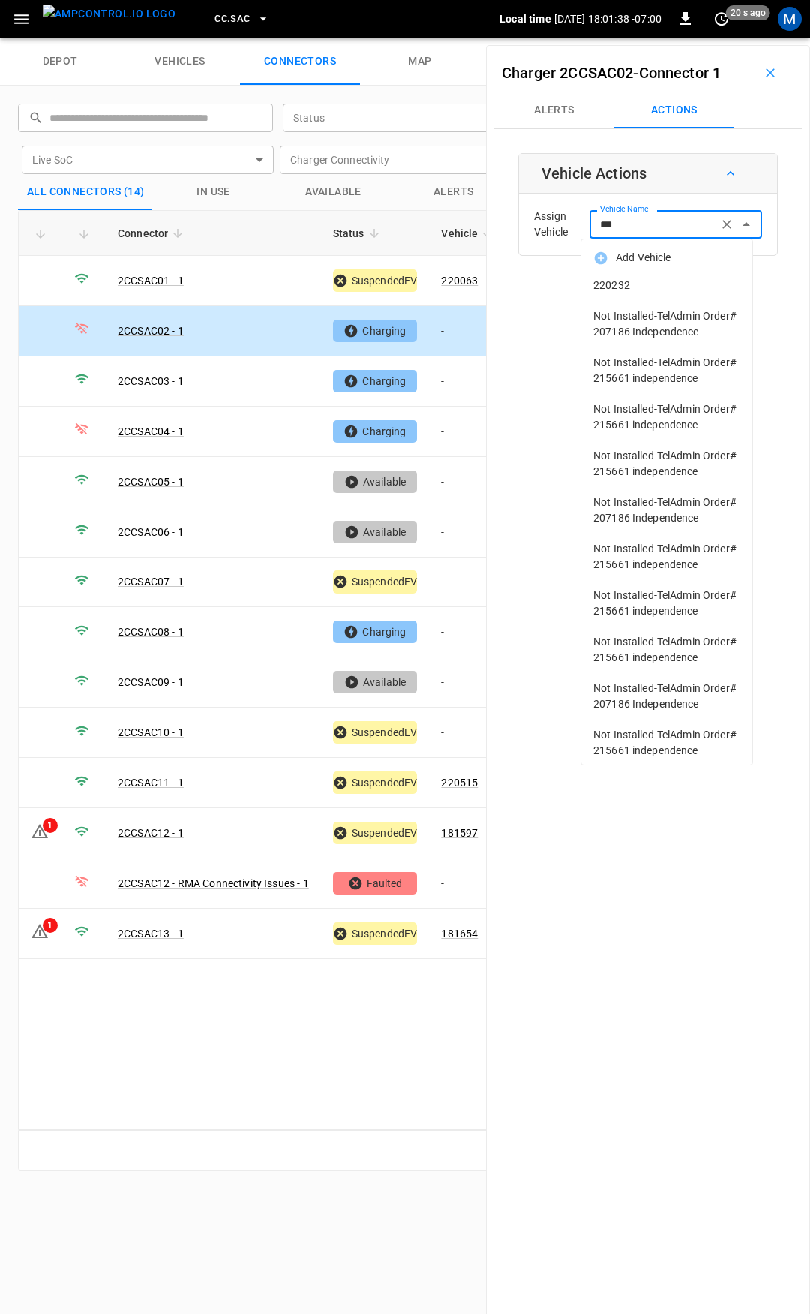
click at [617, 284] on span "220232" at bounding box center [666, 286] width 147 height 16
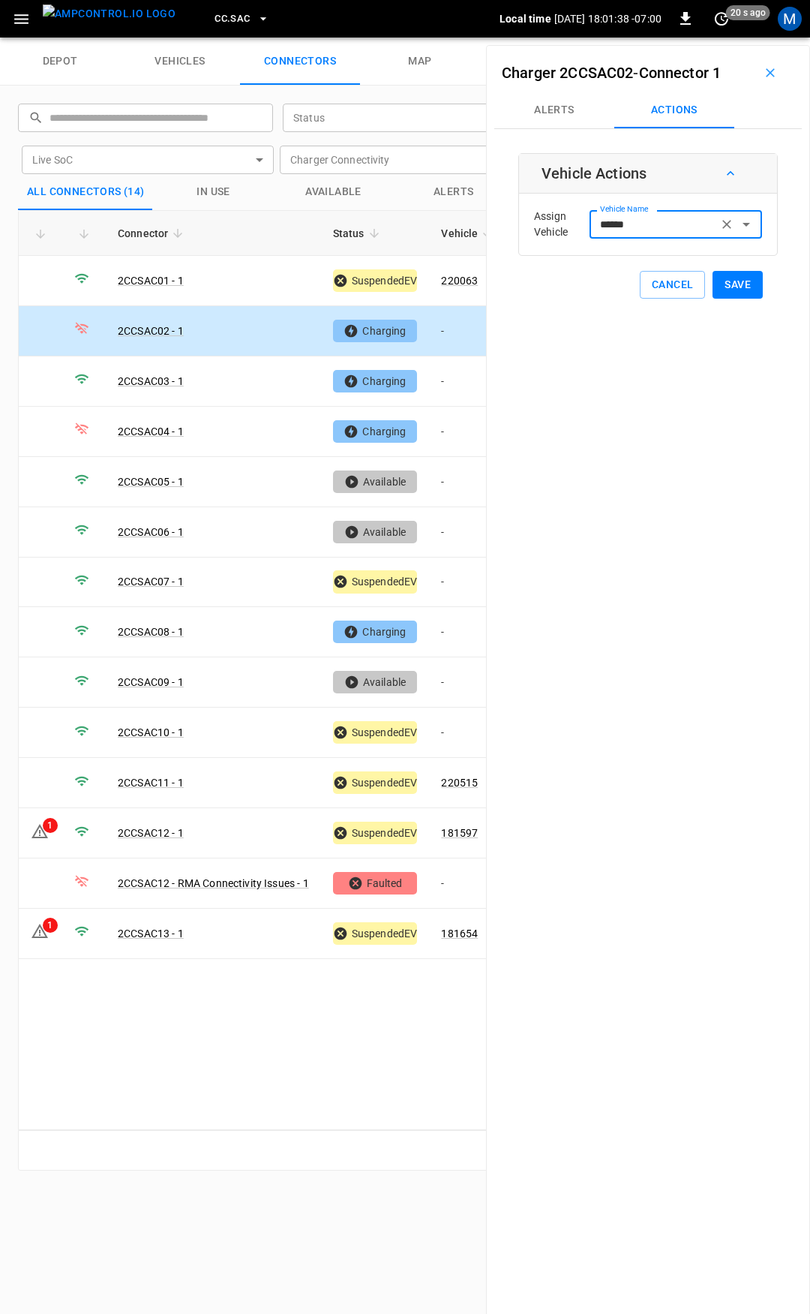
type input "******"
click at [723, 275] on button "Save" at bounding box center [738, 285] width 50 height 28
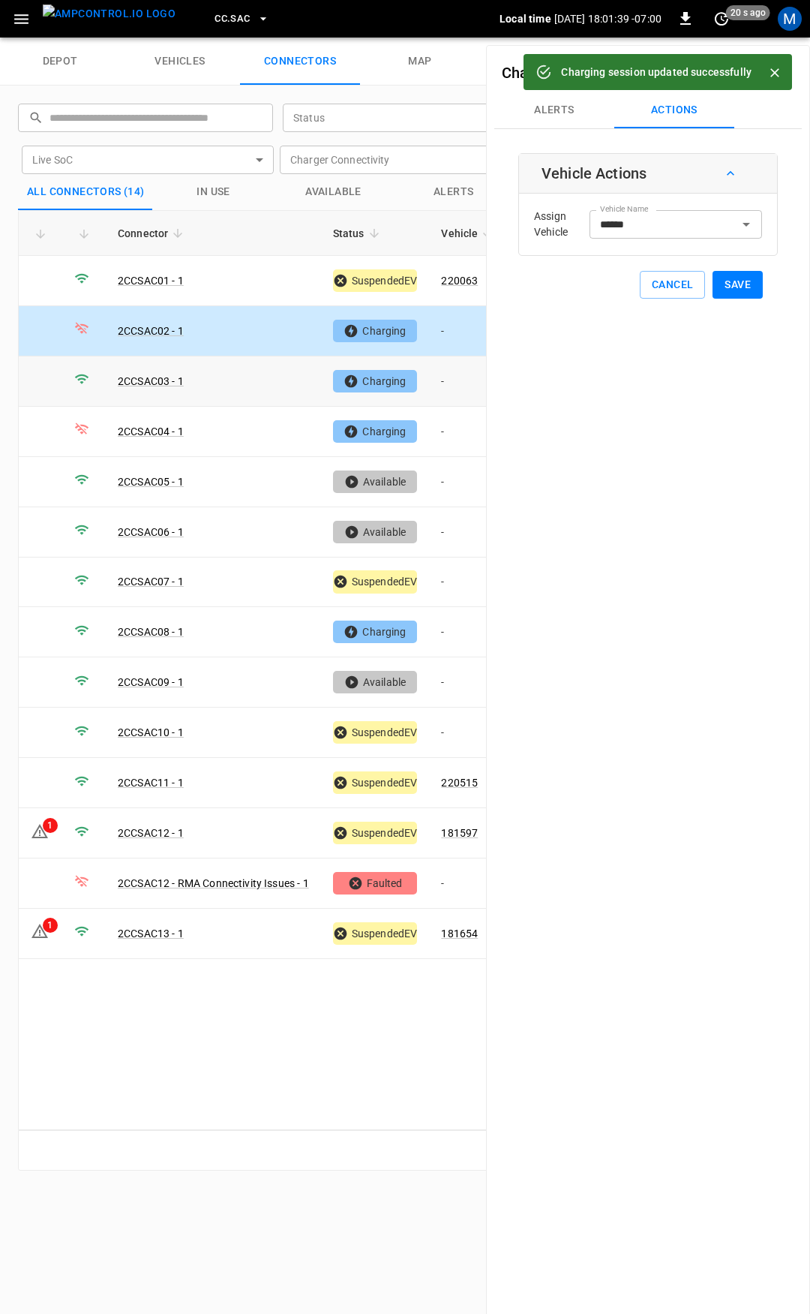
click at [455, 371] on td "-" at bounding box center [469, 381] width 80 height 50
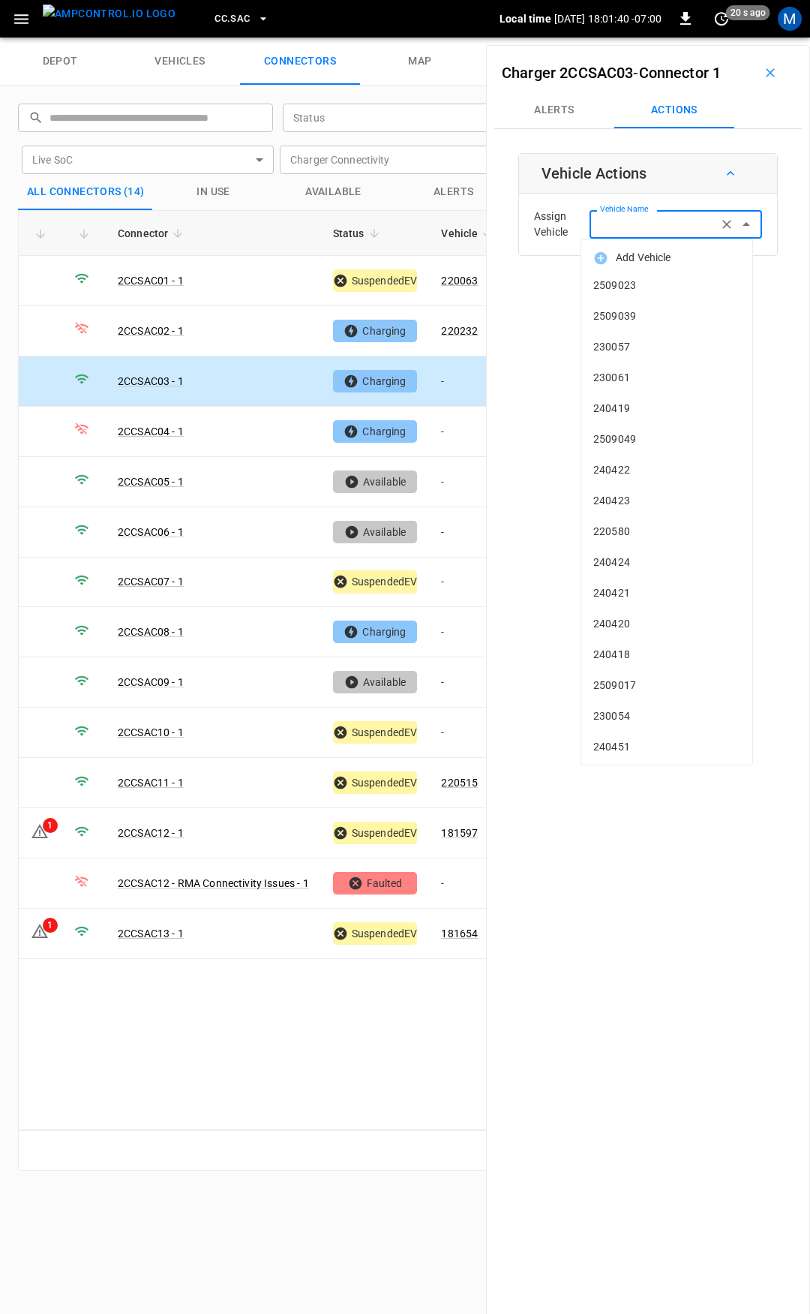
click at [634, 227] on div "Vehicle Name Vehicle Name" at bounding box center [676, 224] width 173 height 28
type input "***"
drag, startPoint x: 675, startPoint y: 282, endPoint x: 648, endPoint y: 225, distance: 63.1
click at [648, 38] on body "CC.SAC Local time [DATE] 18:01:43 -07:00 0 20 s ago M depot vehicles connectors…" at bounding box center [405, 19] width 810 height 38
click at [648, 224] on input "Vehicle Name" at bounding box center [653, 224] width 119 height 19
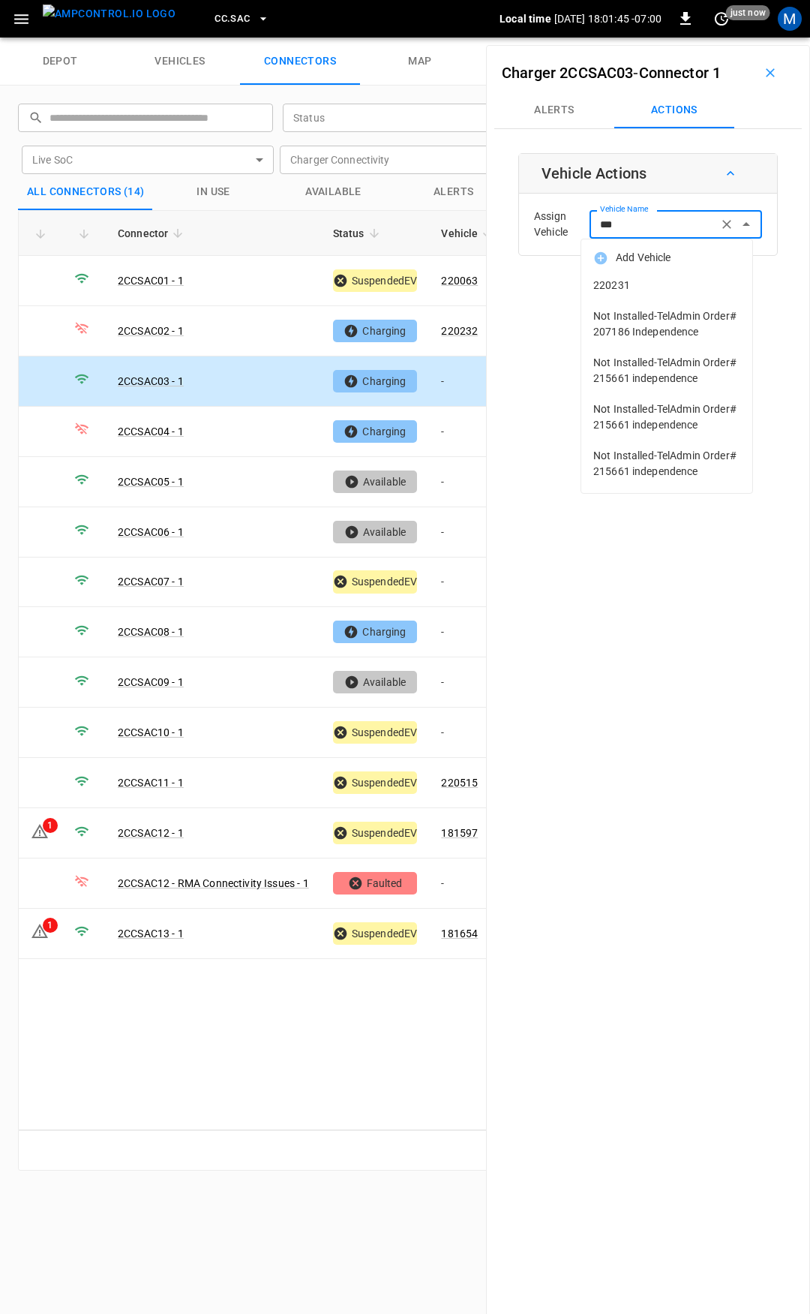
click at [680, 282] on span "220231" at bounding box center [666, 286] width 147 height 16
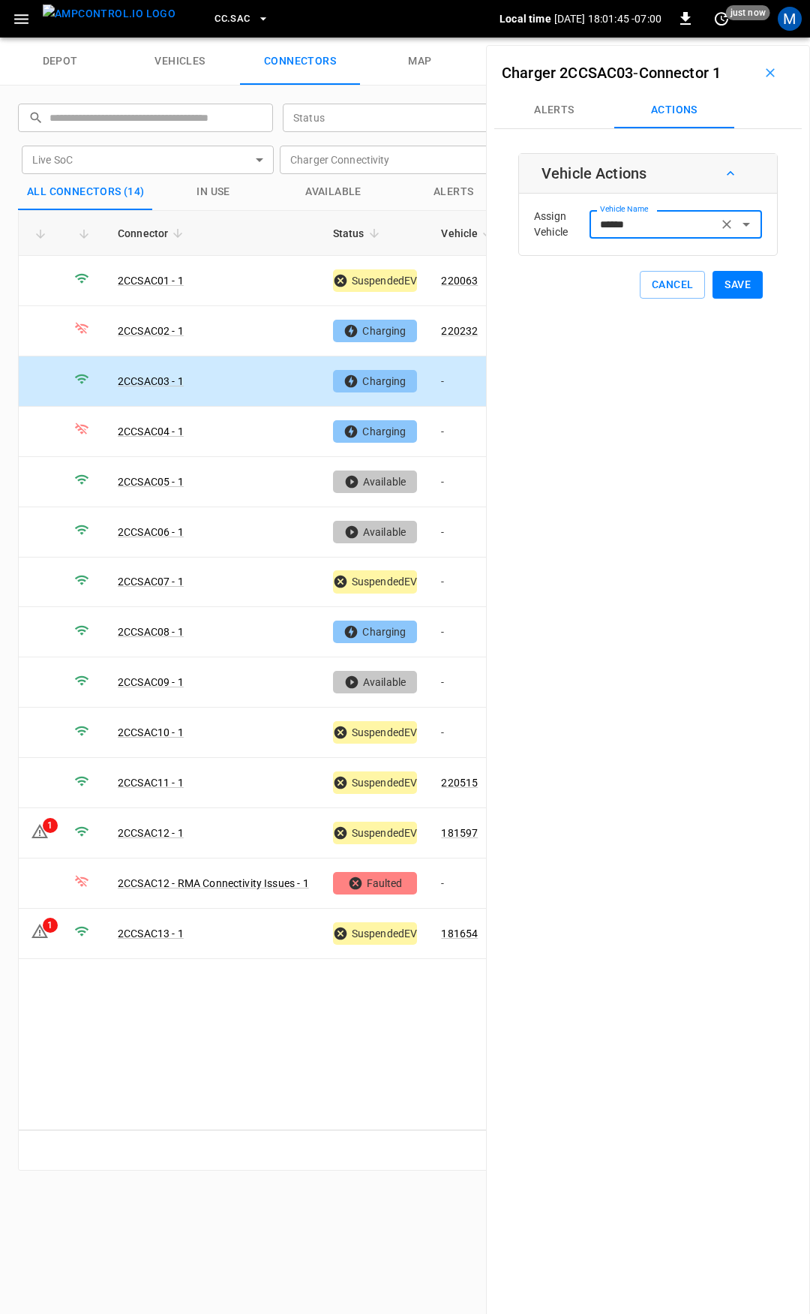
type input "******"
click at [728, 286] on button "Save" at bounding box center [738, 285] width 50 height 28
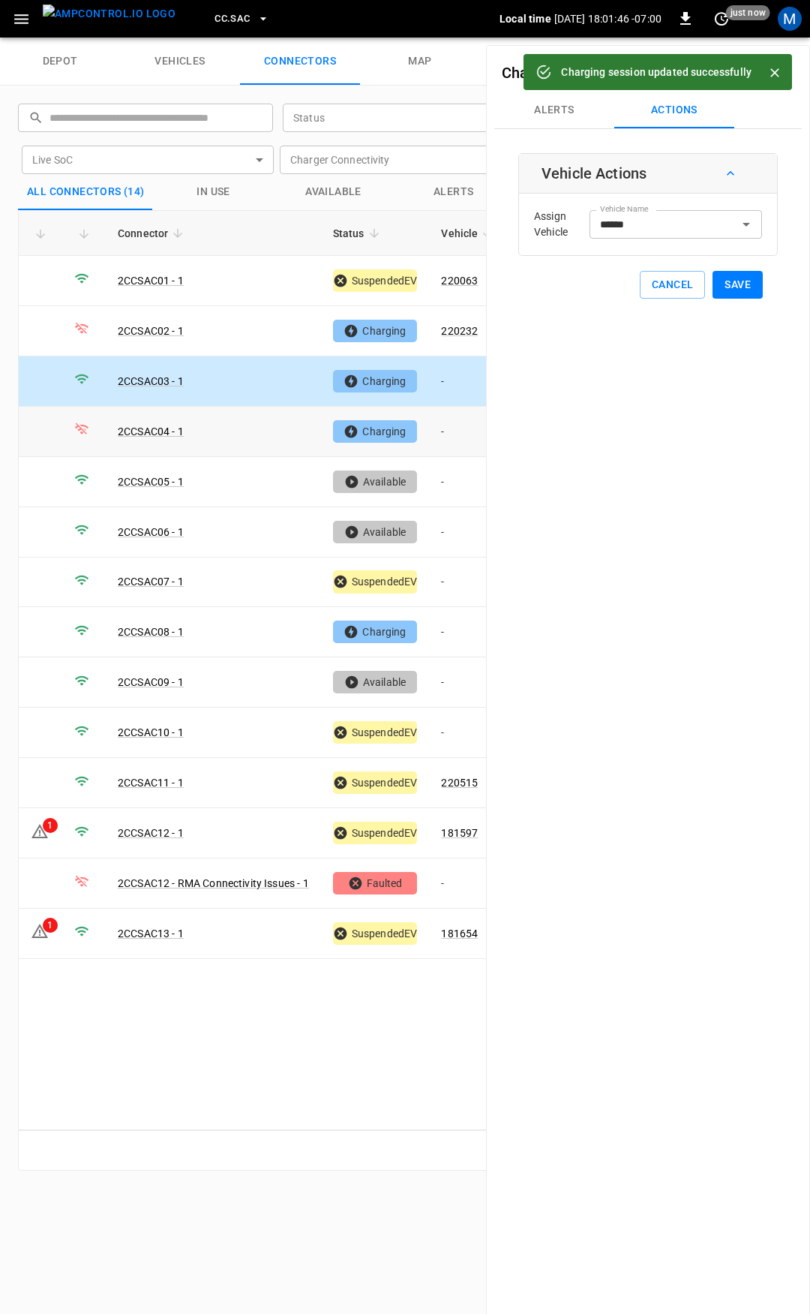
click at [467, 422] on td "-" at bounding box center [469, 432] width 80 height 50
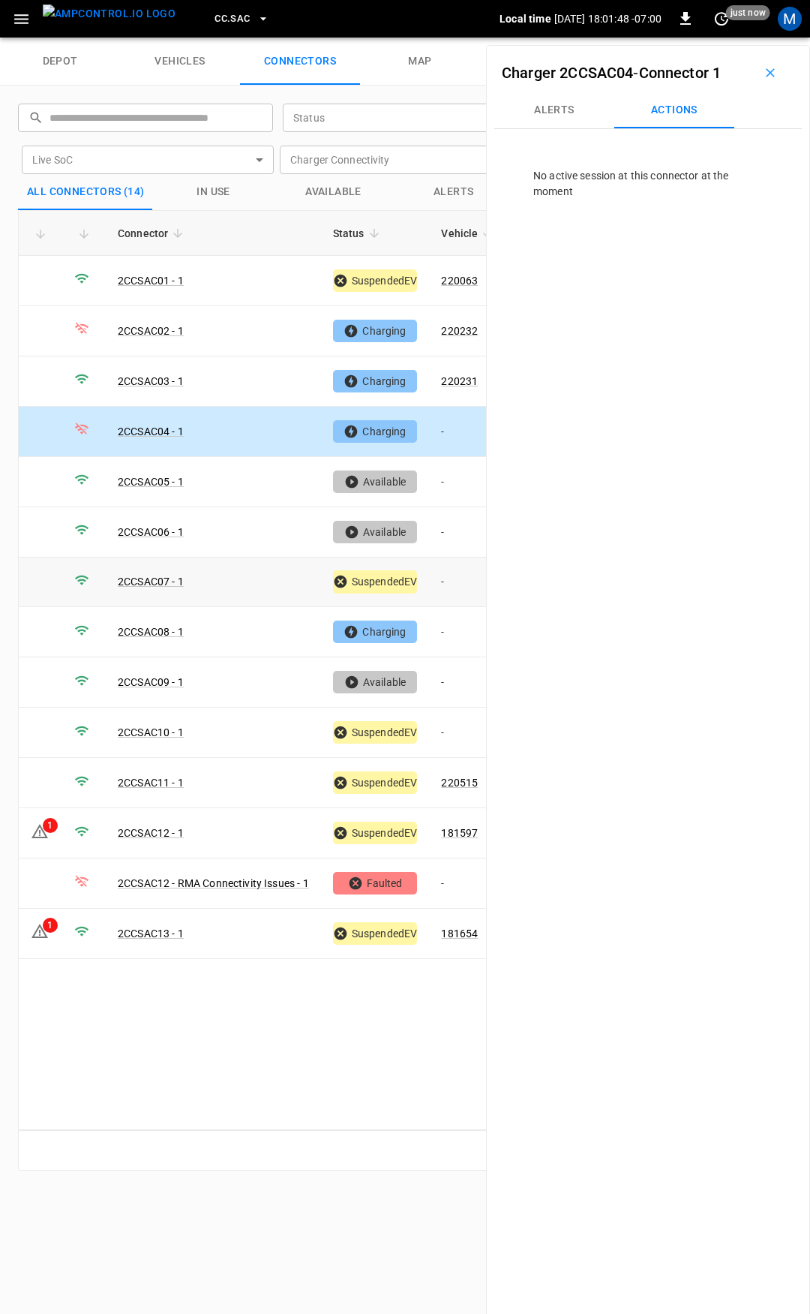
click at [457, 581] on td "-" at bounding box center [469, 582] width 80 height 50
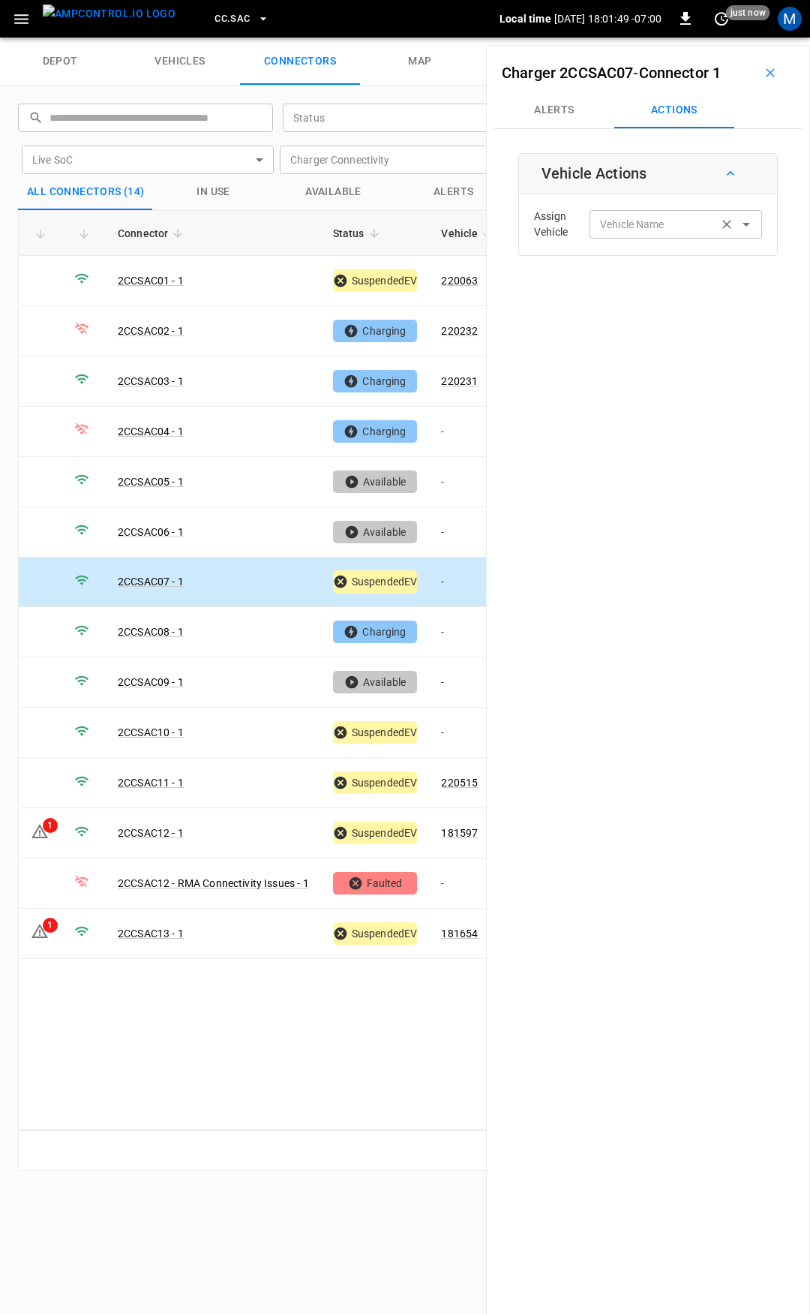
click at [671, 222] on input "Vehicle Name" at bounding box center [653, 224] width 119 height 19
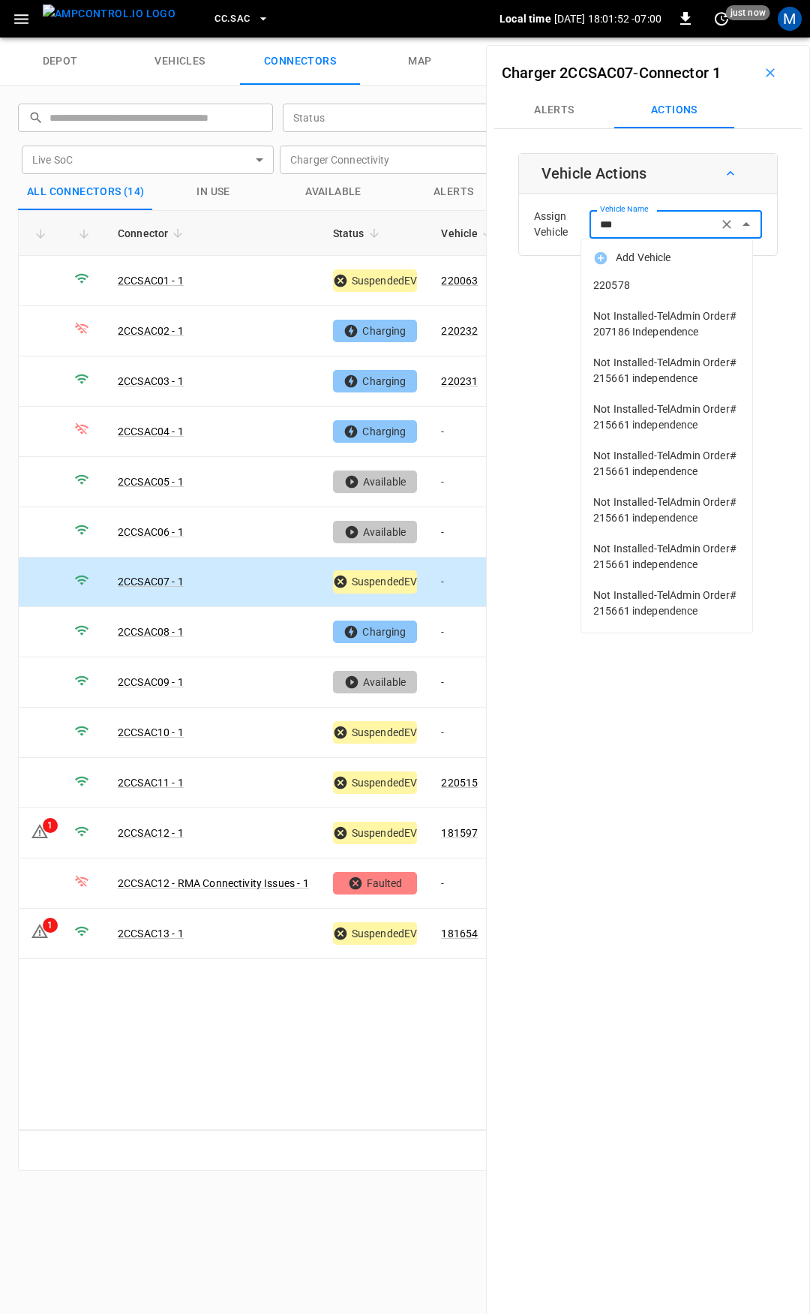
click at [674, 284] on span "220578" at bounding box center [666, 286] width 147 height 16
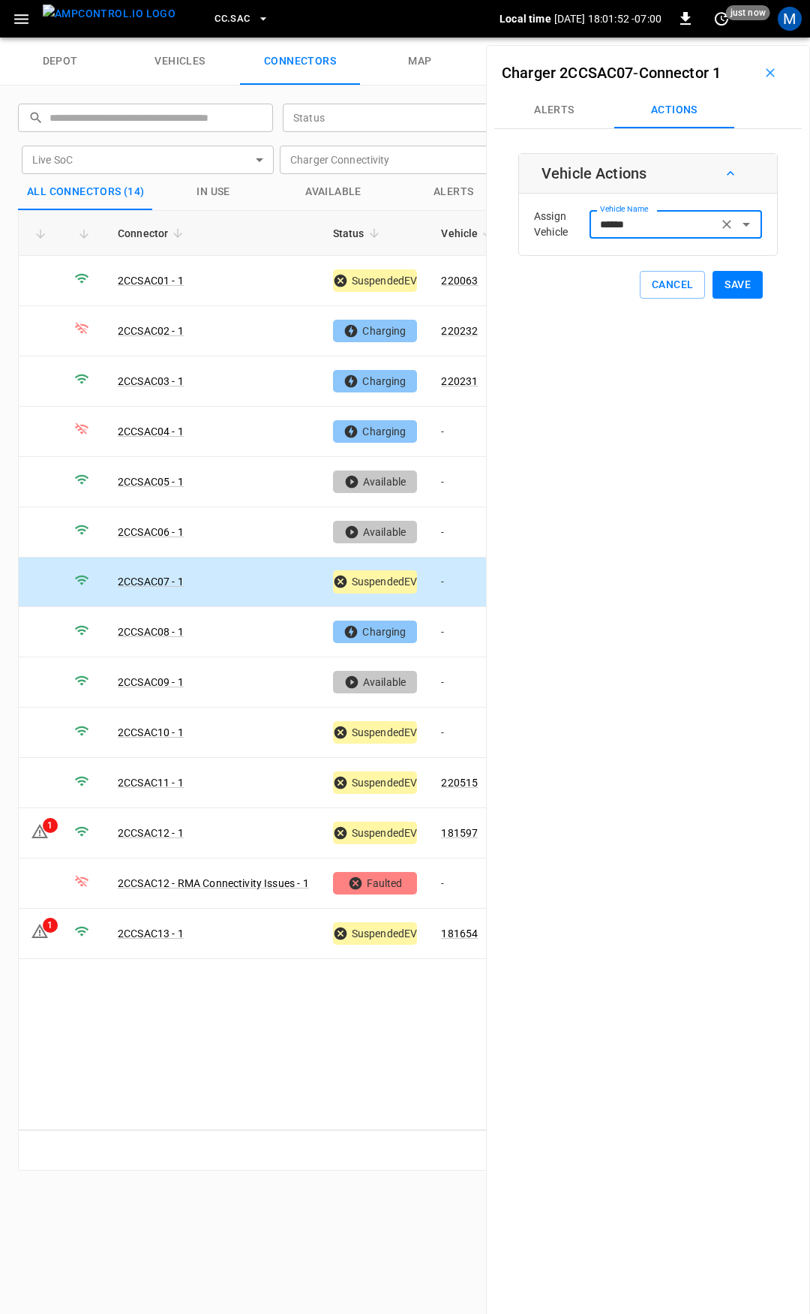
type input "******"
click at [738, 281] on button "Save" at bounding box center [738, 285] width 50 height 28
click at [463, 626] on td "-" at bounding box center [469, 632] width 80 height 50
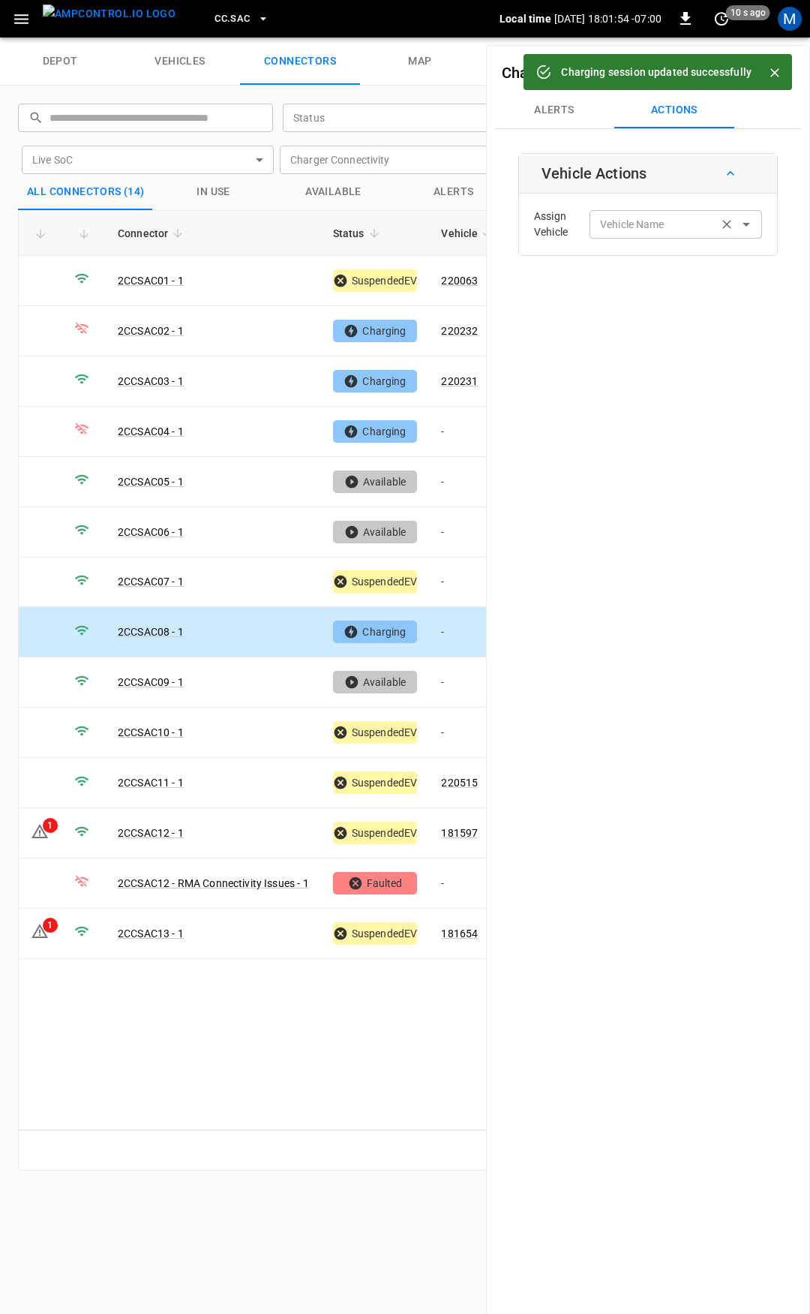
click at [652, 226] on div "Vehicle Name Vehicle Name" at bounding box center [676, 224] width 173 height 28
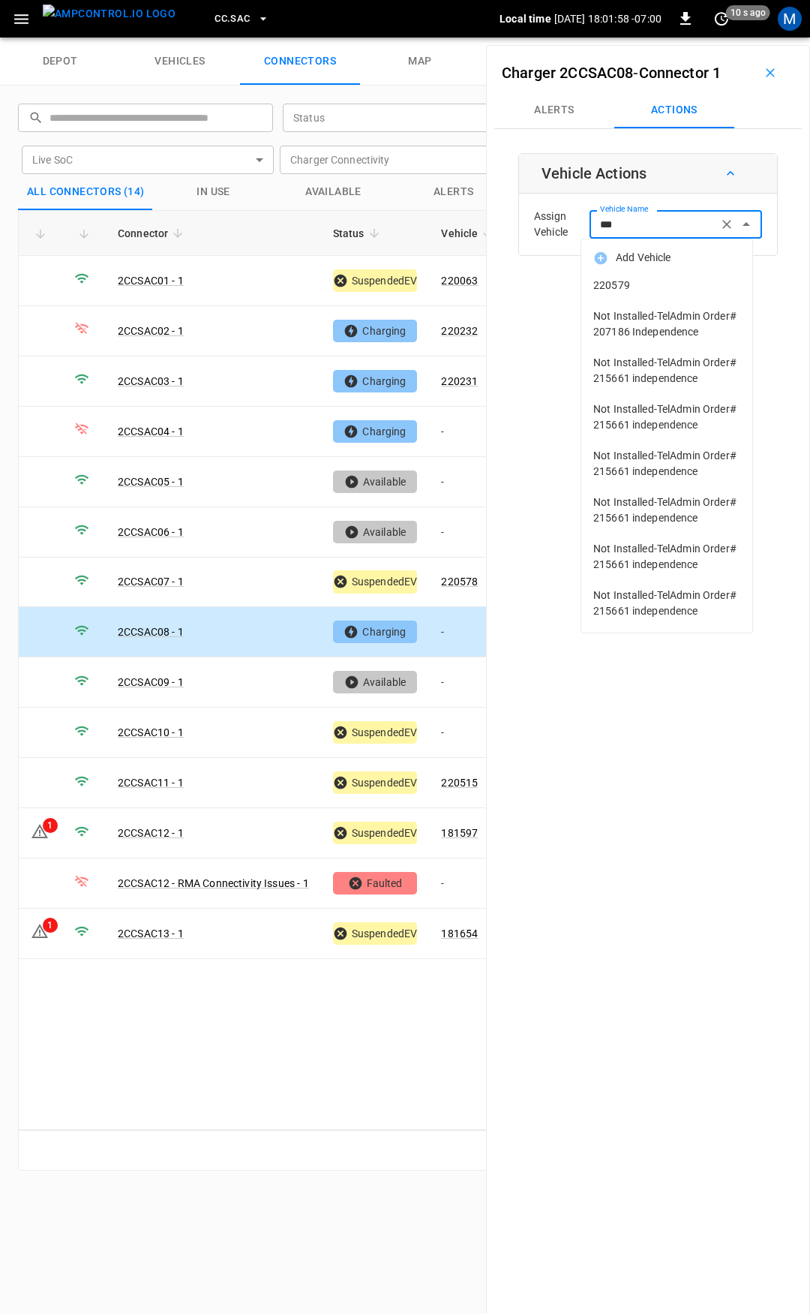
click at [683, 296] on li "220579" at bounding box center [666, 285] width 171 height 31
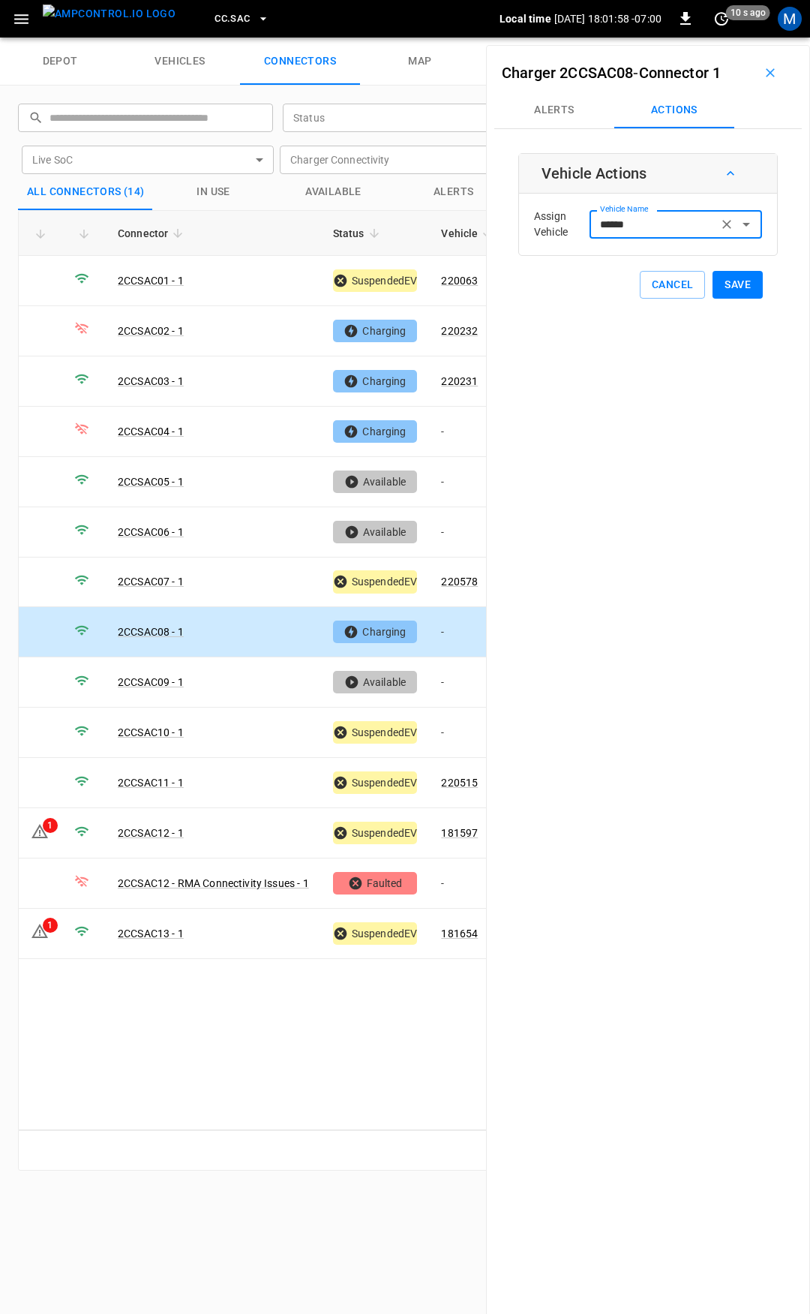
type input "******"
click at [724, 278] on button "Save" at bounding box center [738, 285] width 50 height 28
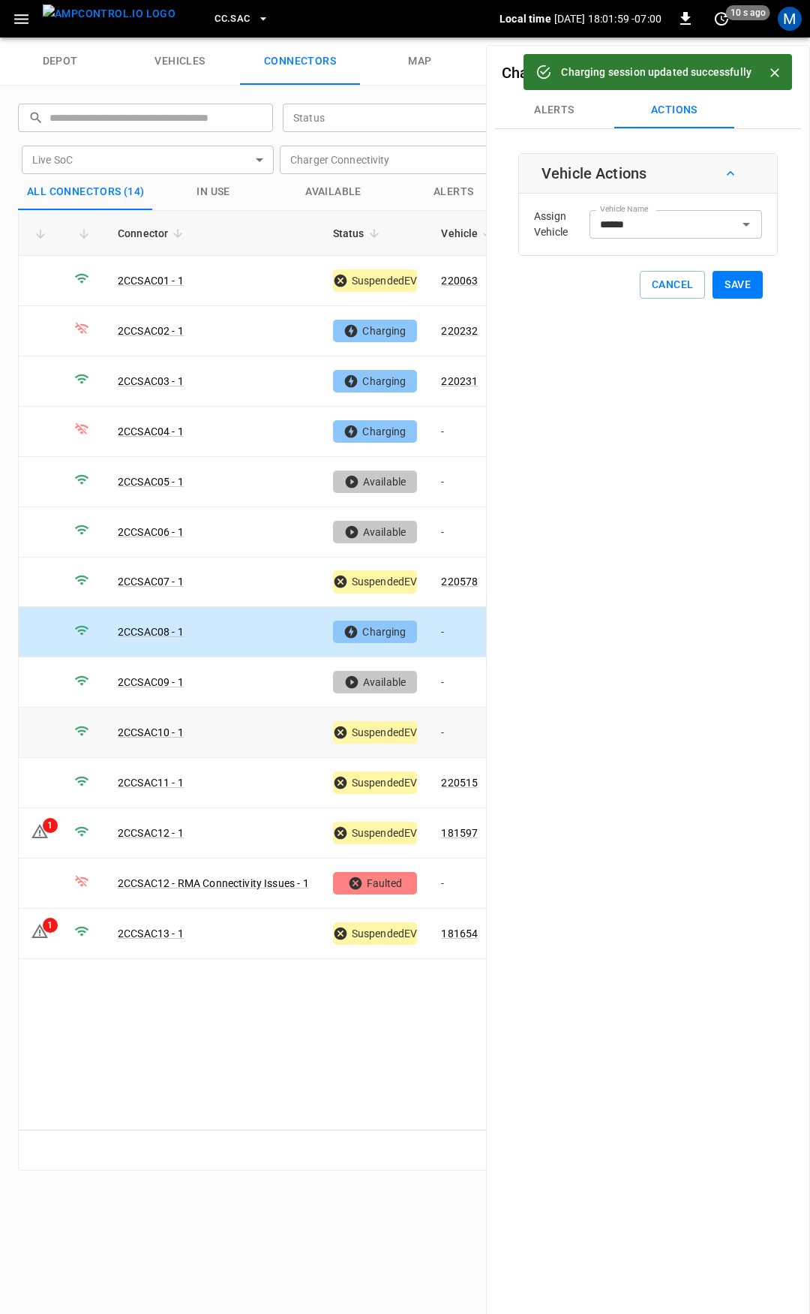
click at [461, 726] on td "-" at bounding box center [469, 732] width 80 height 50
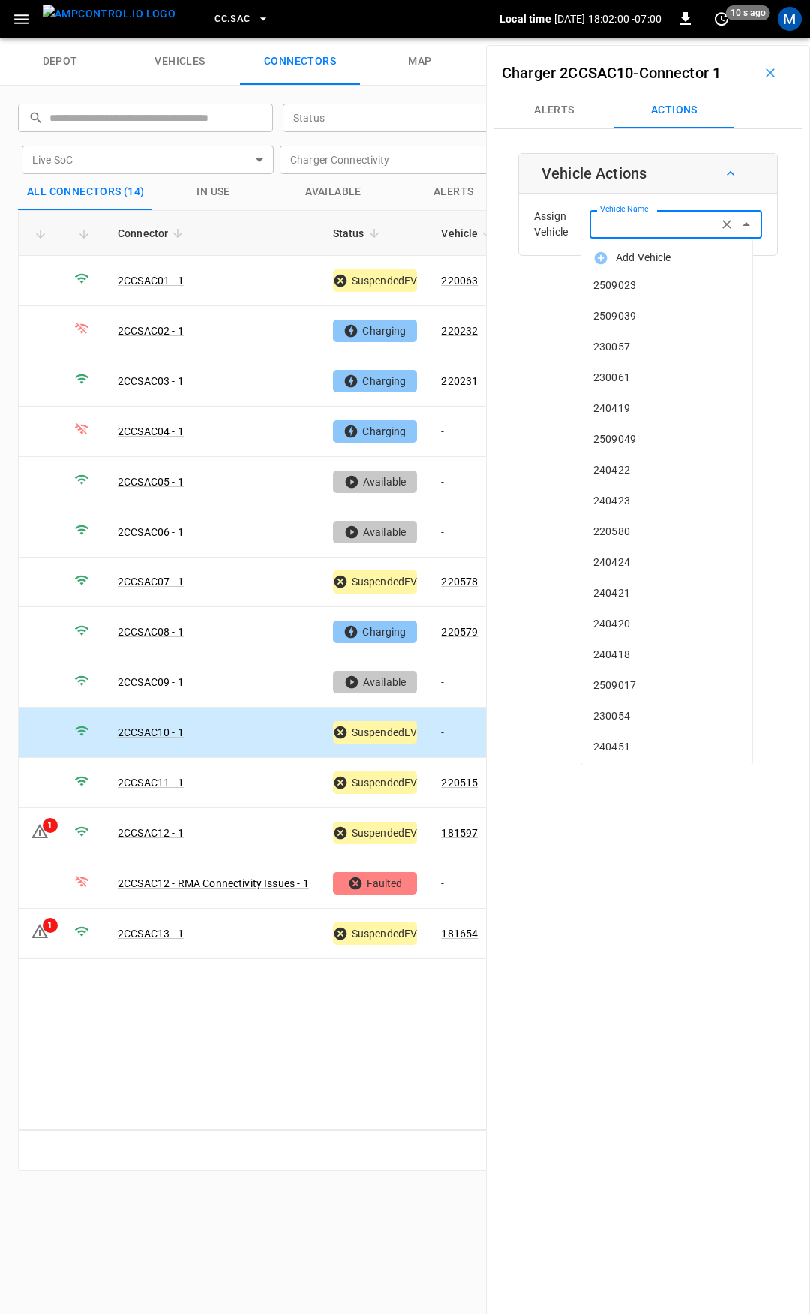
click at [641, 229] on input "Vehicle Name" at bounding box center [653, 224] width 119 height 19
type input "**"
type input "*"
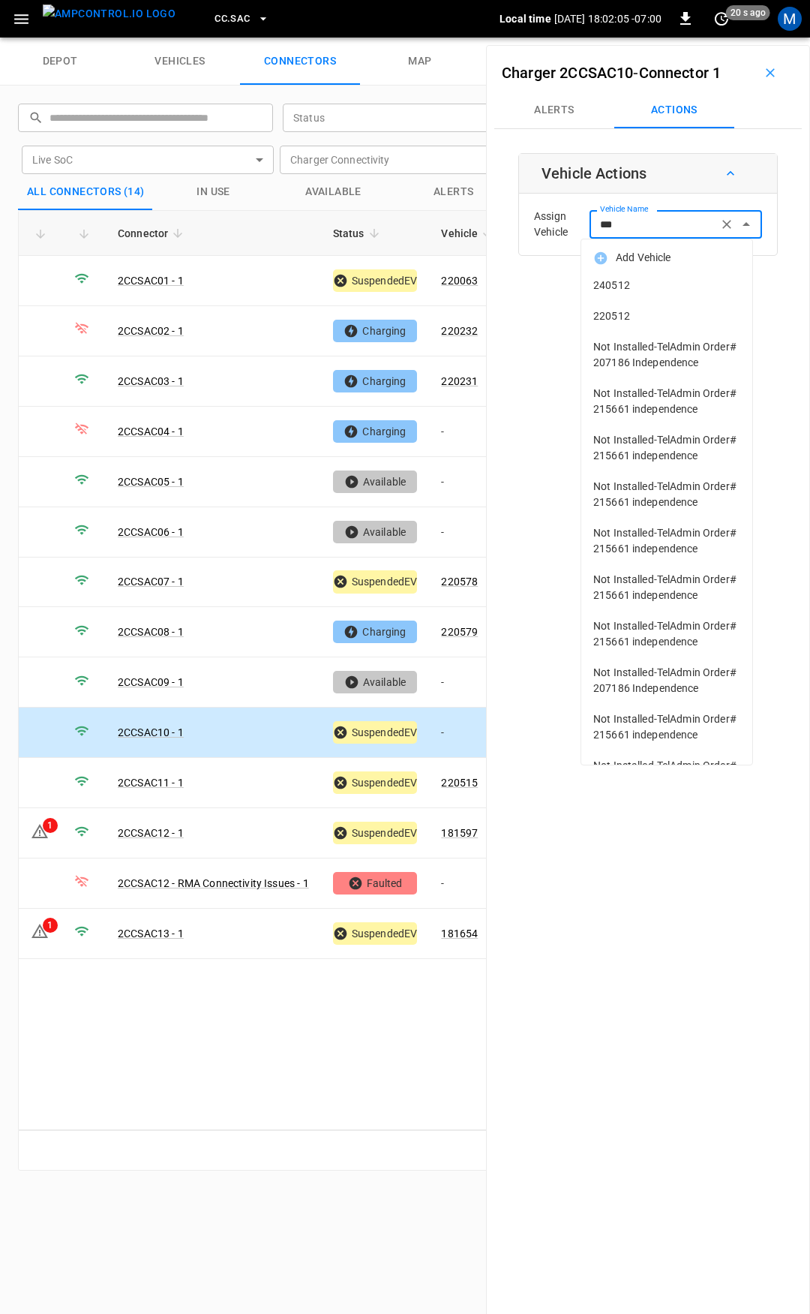
click at [668, 278] on span "240512" at bounding box center [666, 286] width 147 height 16
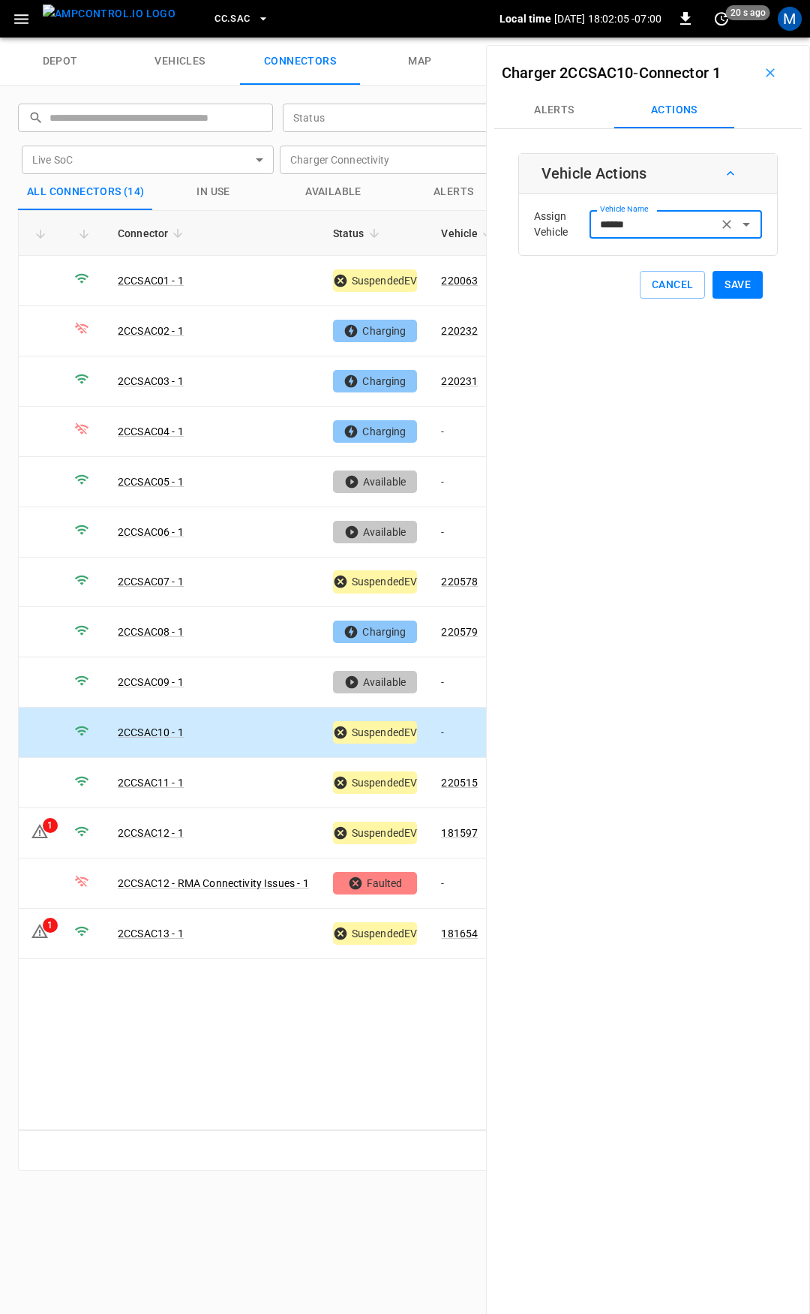
type input "******"
click at [730, 293] on button "Save" at bounding box center [738, 285] width 50 height 28
click at [470, 824] on link "181597" at bounding box center [459, 833] width 43 height 18
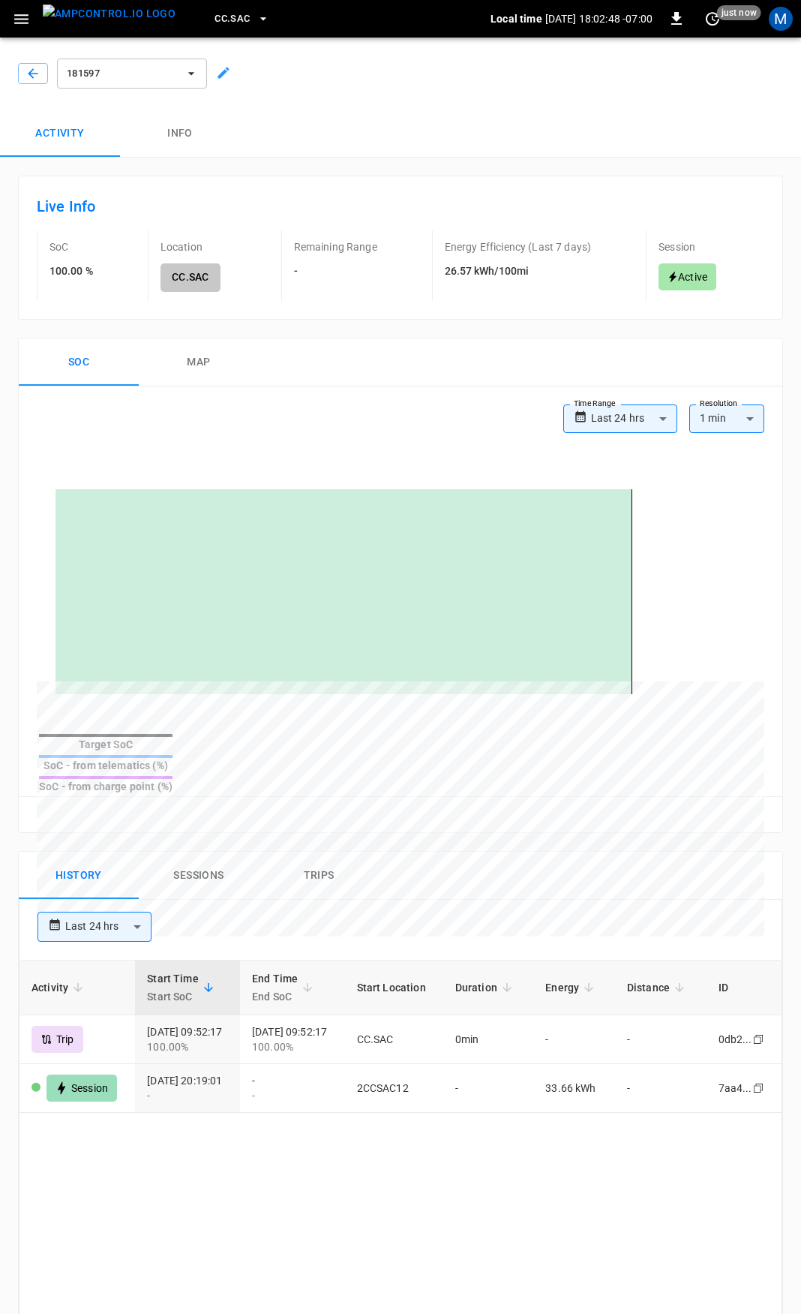
click at [30, 60] on div at bounding box center [30, 70] width 36 height 27
click at [31, 65] on button "button" at bounding box center [33, 73] width 30 height 21
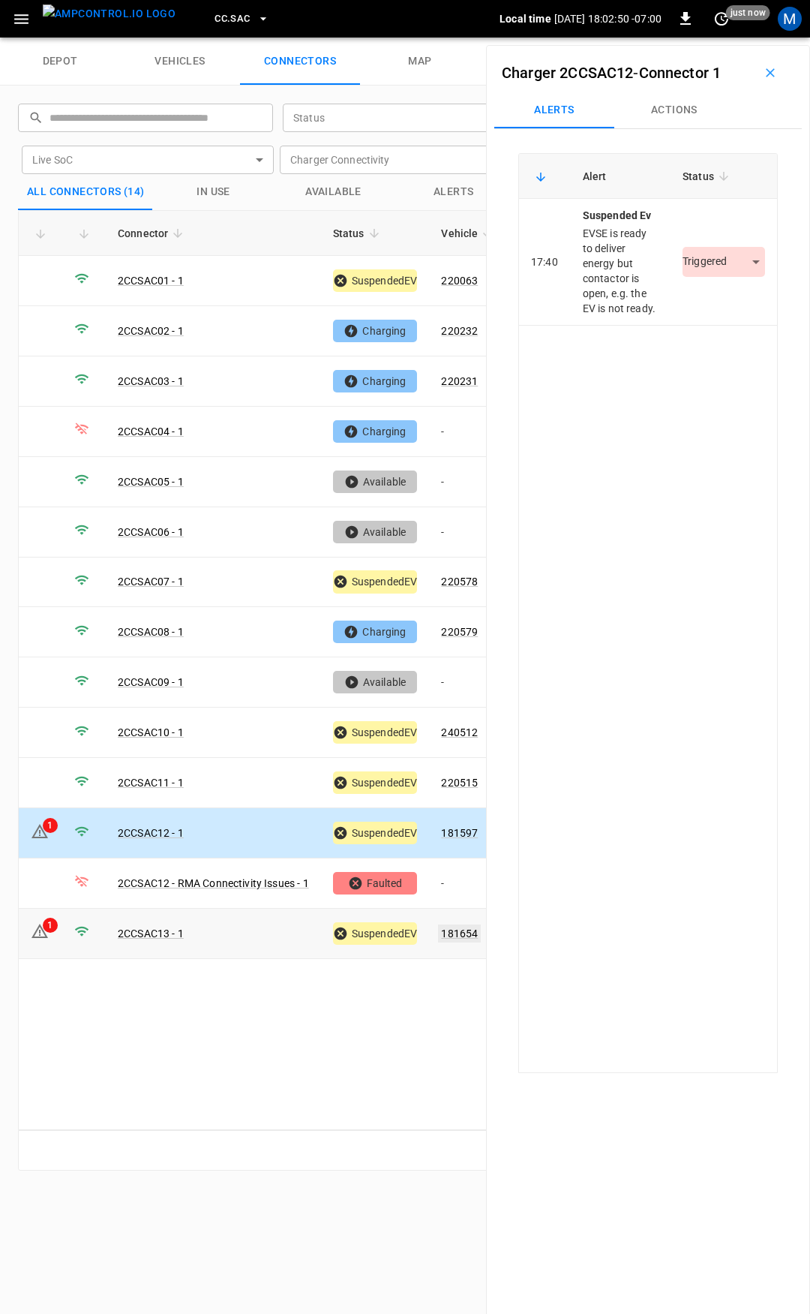
click at [467, 924] on link "181654" at bounding box center [459, 933] width 43 height 18
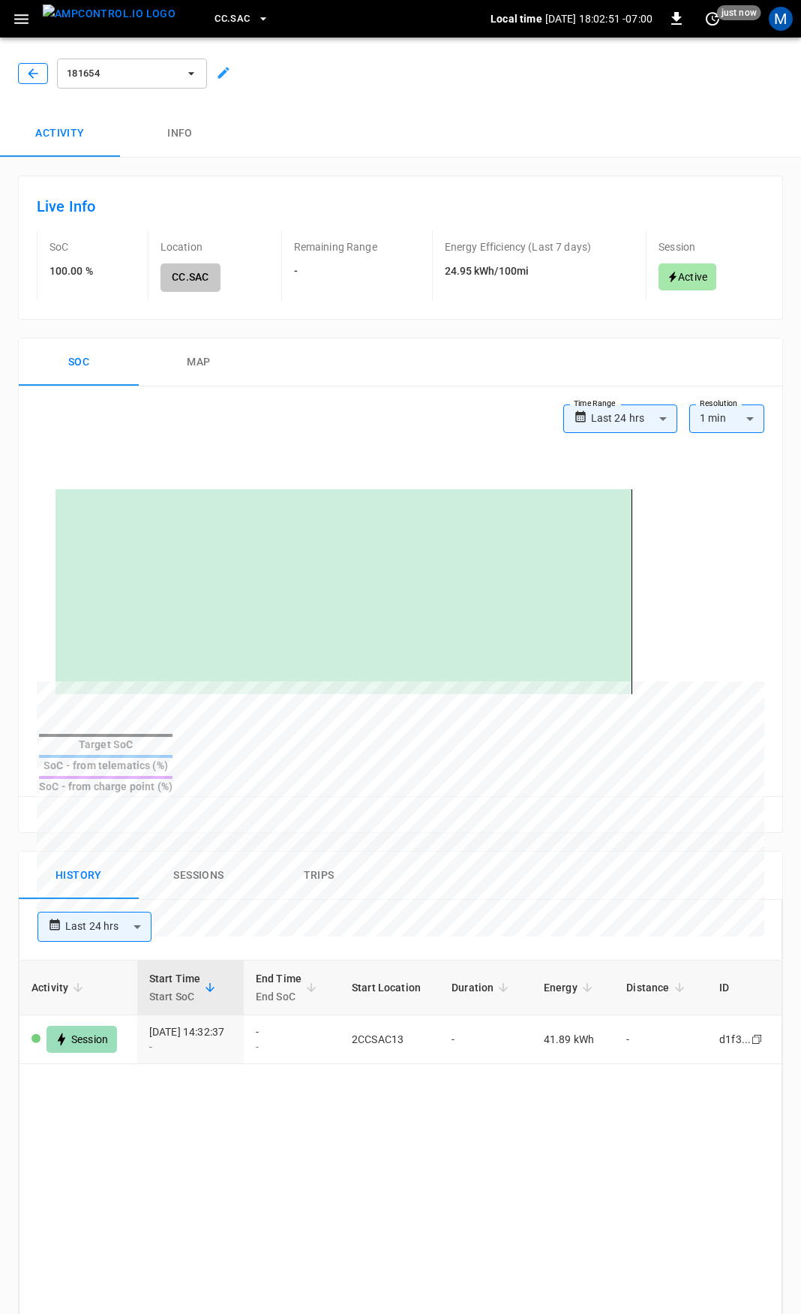
click at [25, 72] on button "button" at bounding box center [33, 73] width 30 height 21
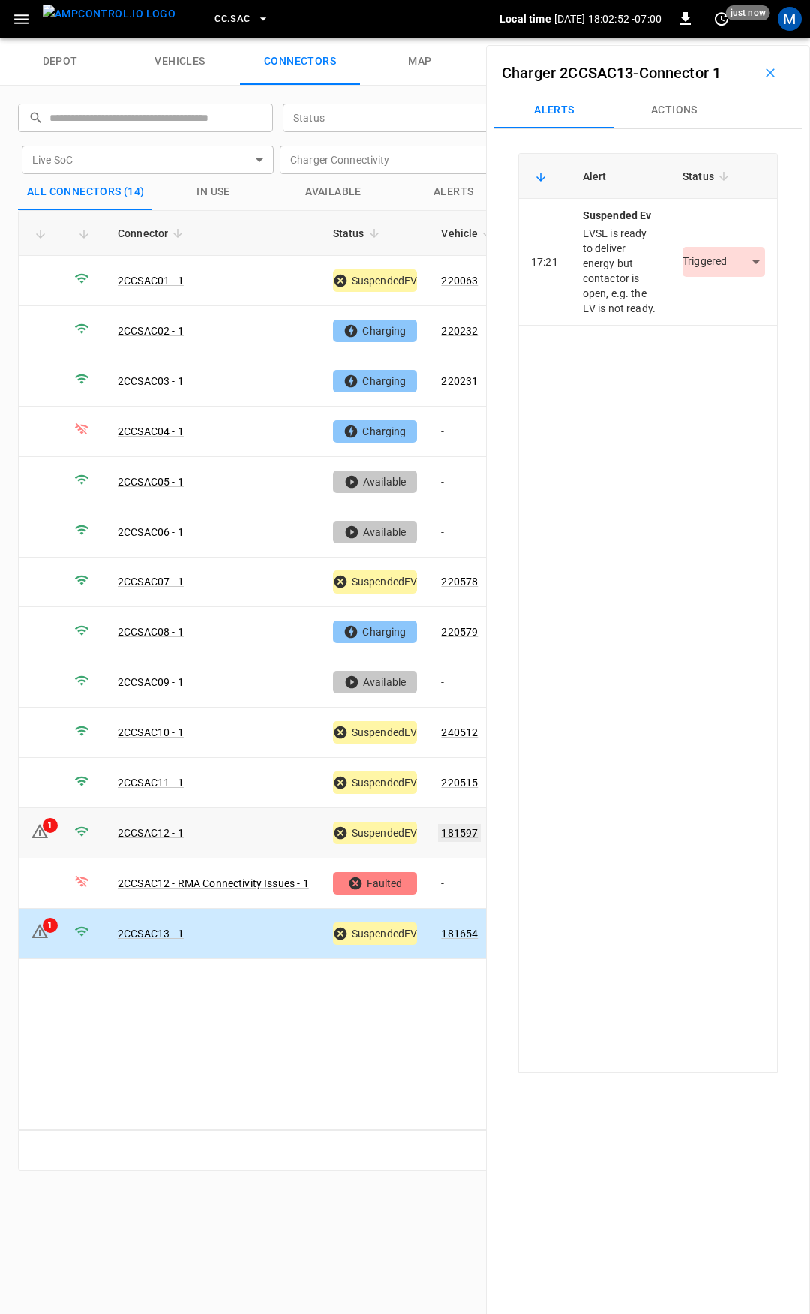
click at [474, 824] on link "181597" at bounding box center [459, 833] width 43 height 18
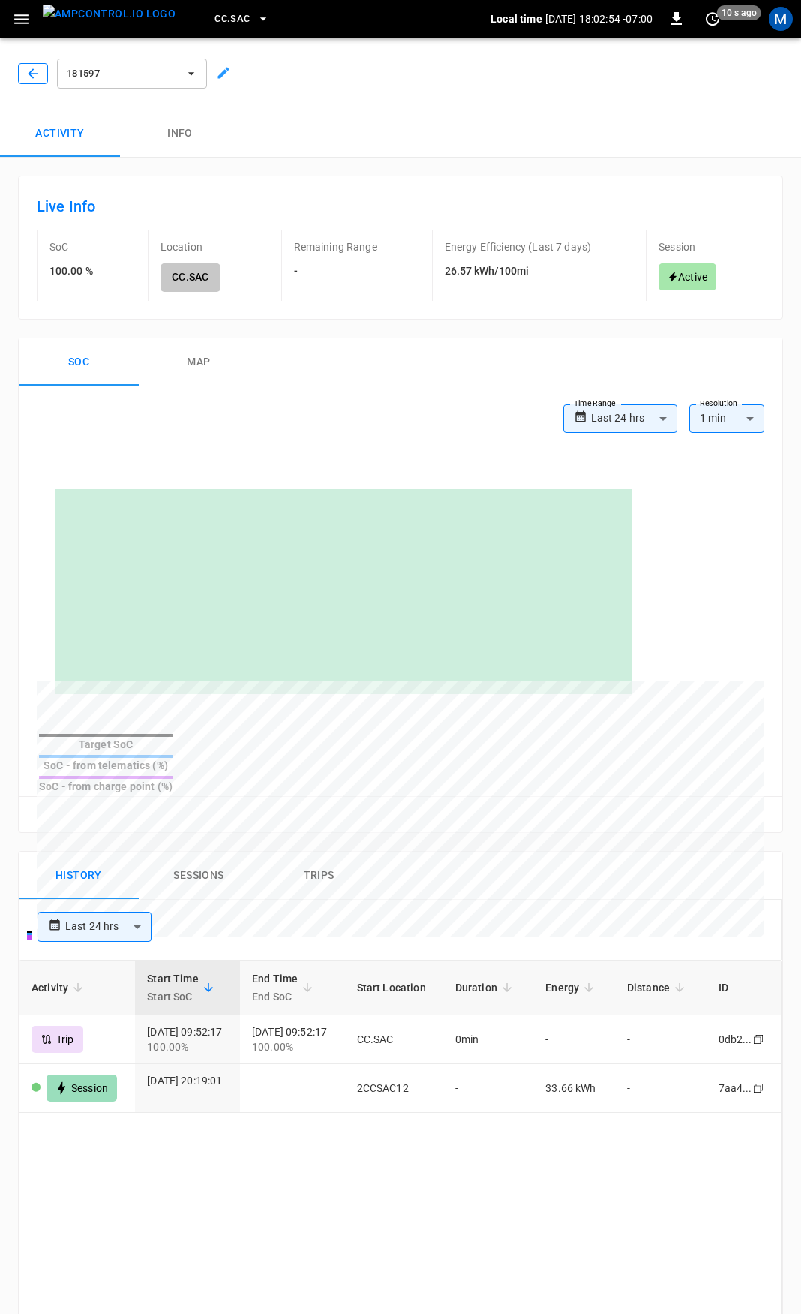
click at [34, 71] on icon "button" at bounding box center [33, 73] width 15 height 15
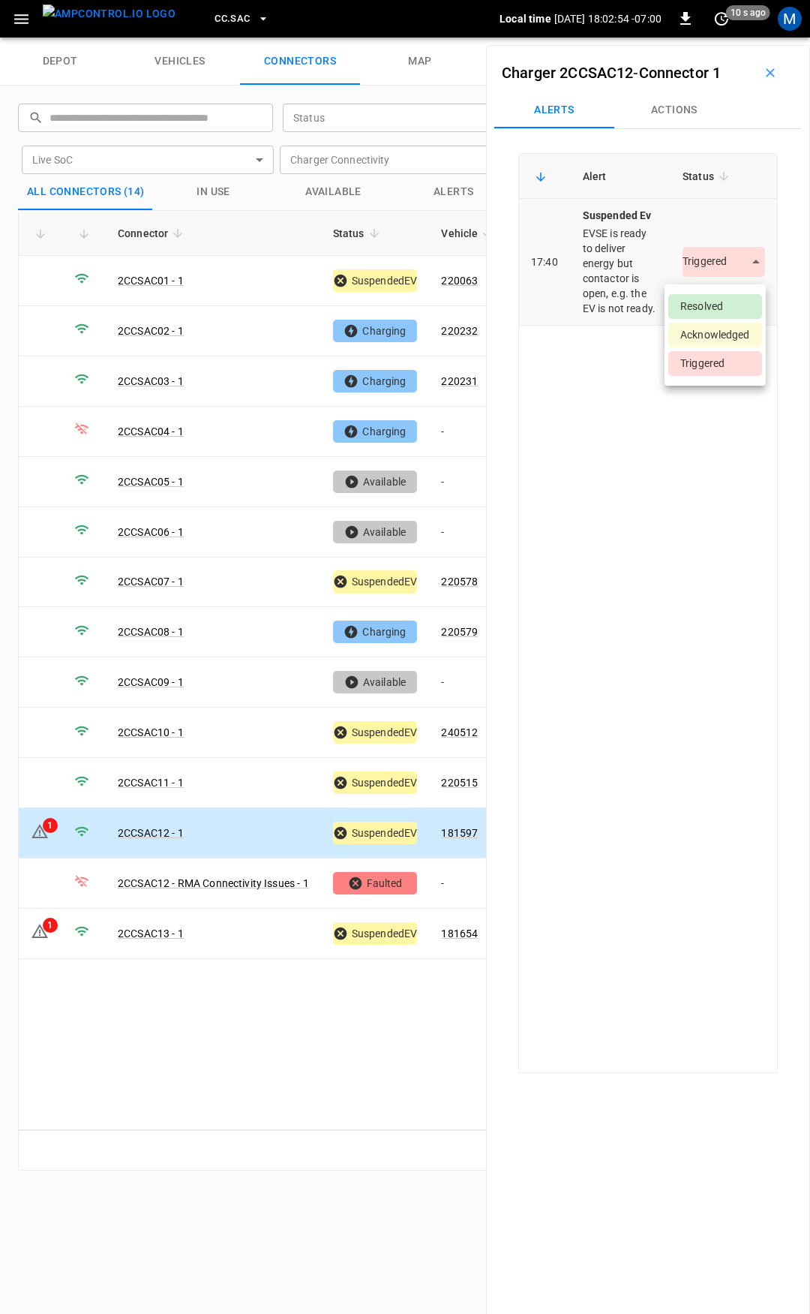
click at [721, 38] on body "CC.SAC Local time [DATE] 18:02:54 -07:00 0 10 s ago M depot vehicles connectors…" at bounding box center [405, 19] width 810 height 38
click at [728, 313] on li "Resolved" at bounding box center [715, 306] width 94 height 25
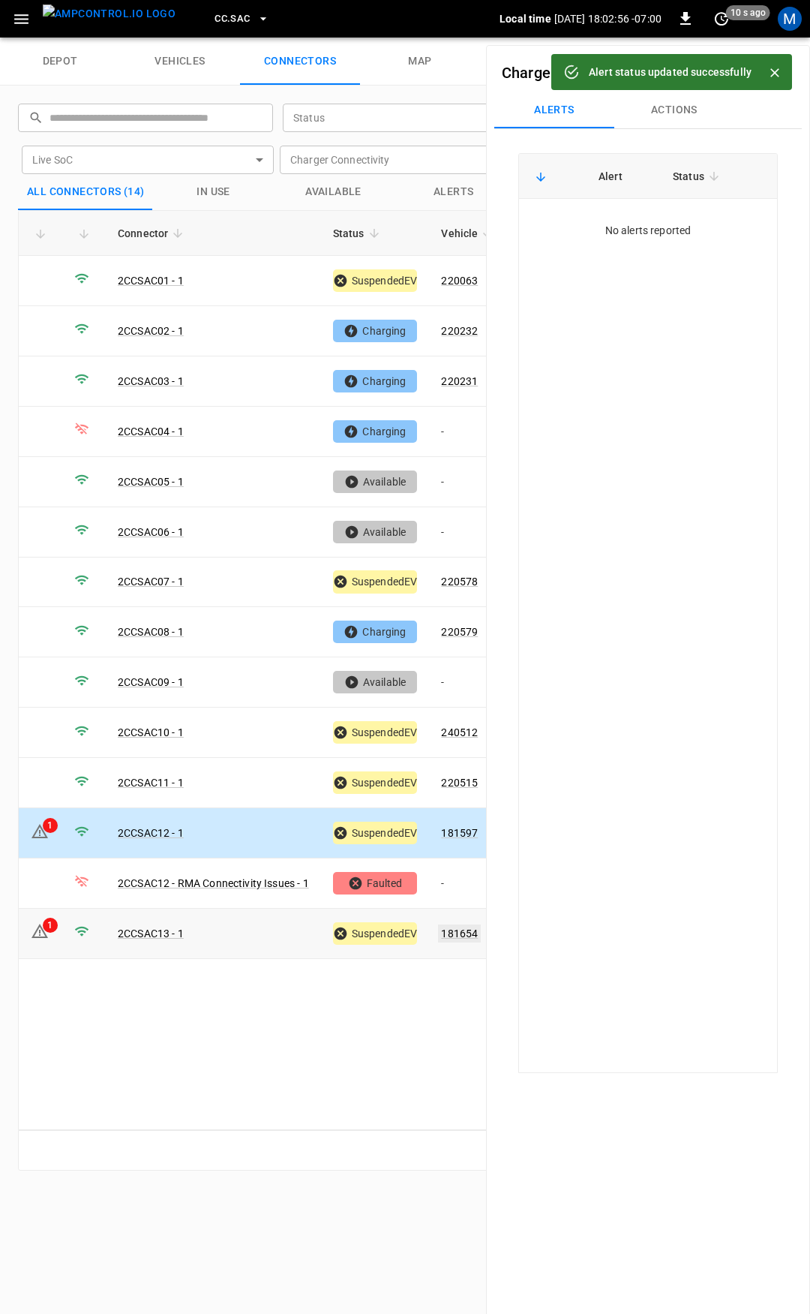
click at [462, 924] on link "181654" at bounding box center [459, 933] width 43 height 18
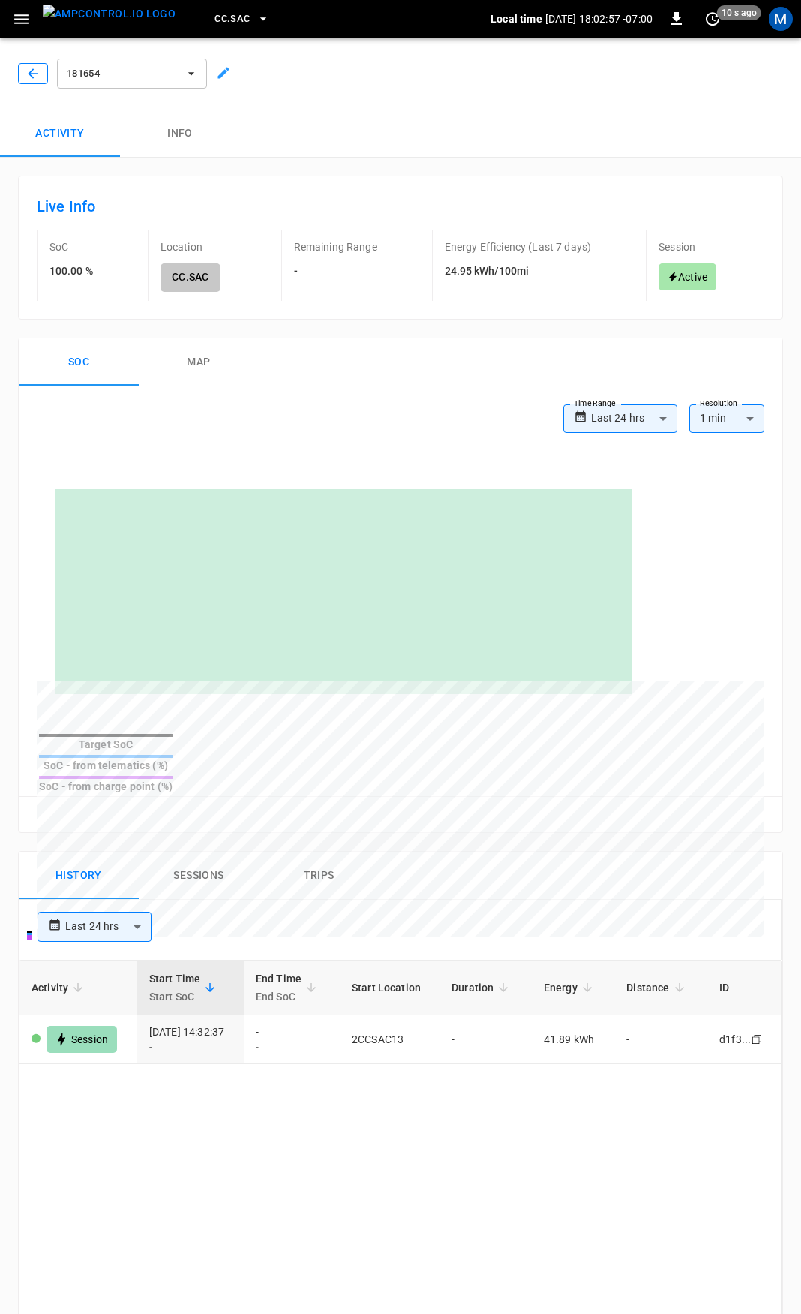
click at [33, 70] on icon "button" at bounding box center [33, 73] width 10 height 10
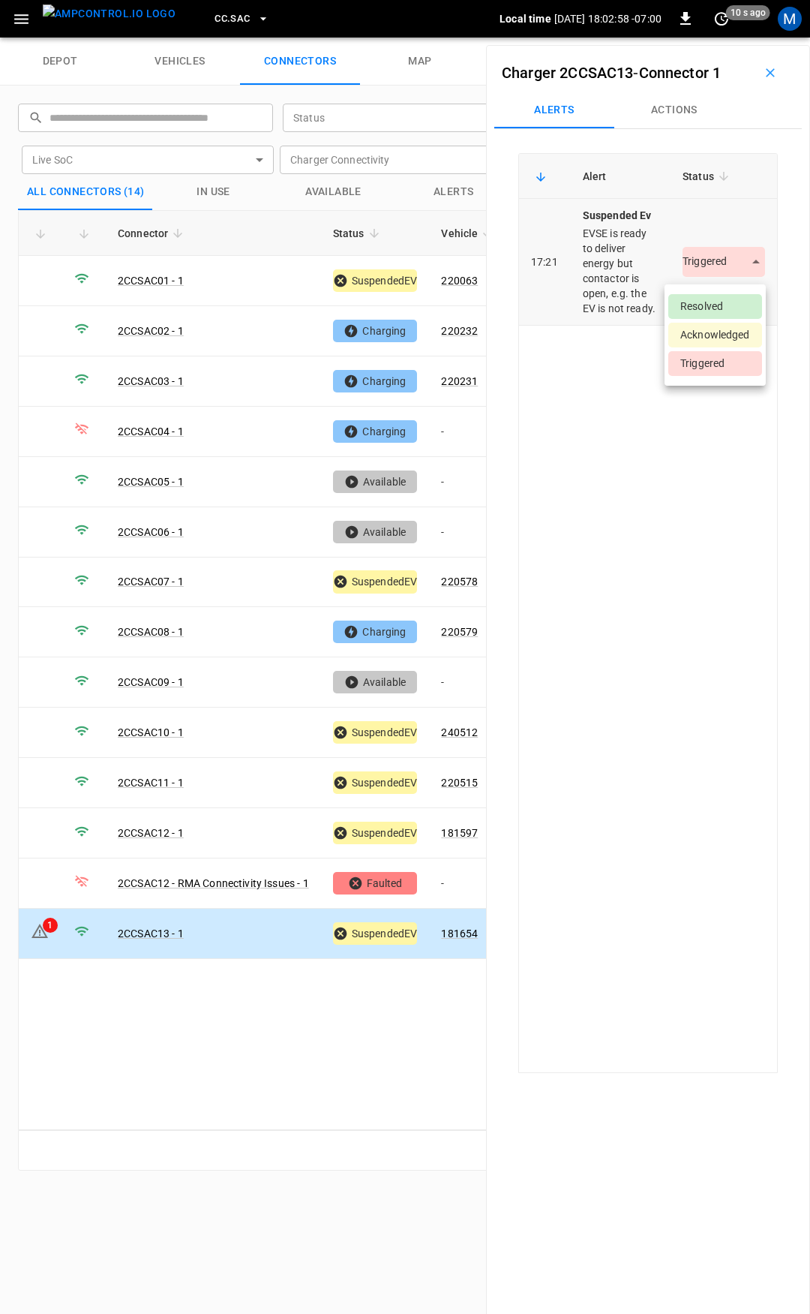
click at [713, 38] on body "CC.SAC Local time [DATE] 18:02:58 -07:00 0 10 s ago M depot vehicles connectors…" at bounding box center [405, 19] width 810 height 38
click at [730, 303] on li "Resolved" at bounding box center [715, 306] width 94 height 25
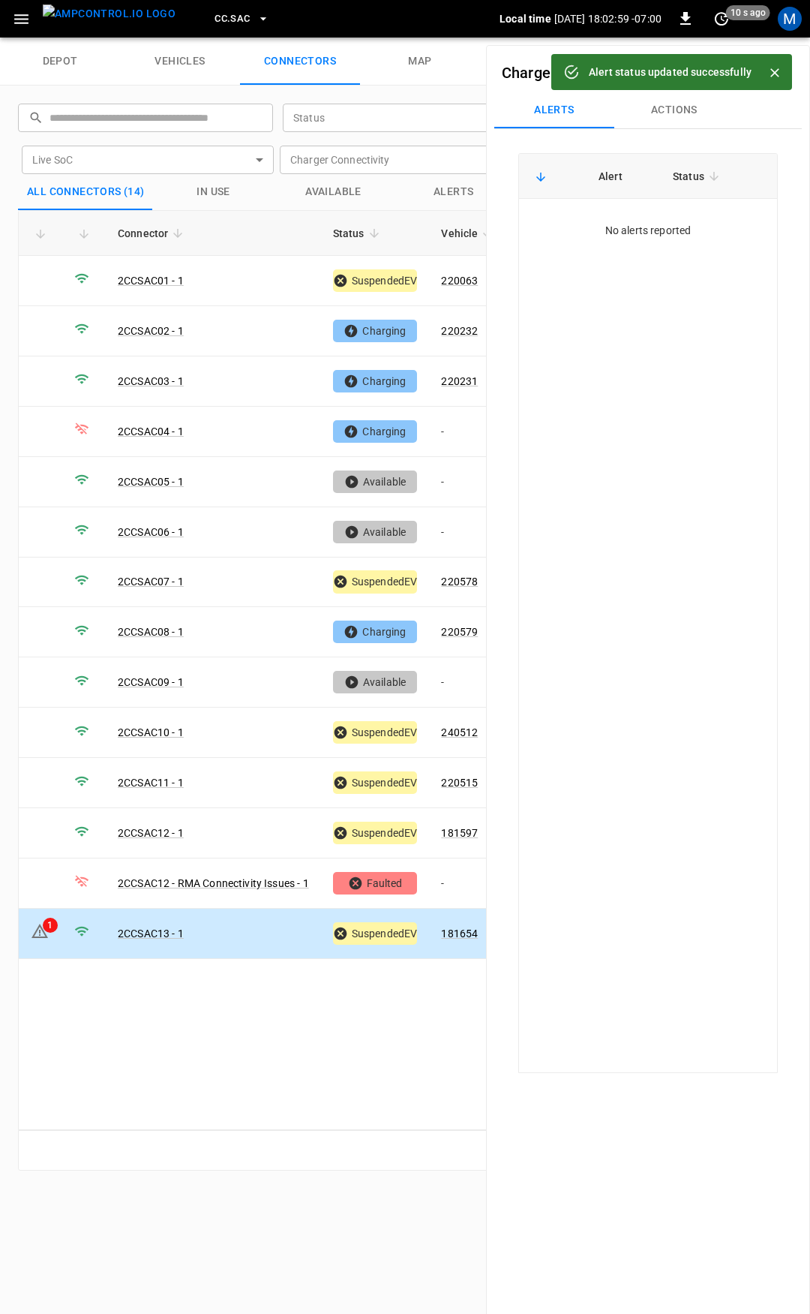
click at [215, 13] on span "CC.SAC" at bounding box center [232, 19] width 35 height 17
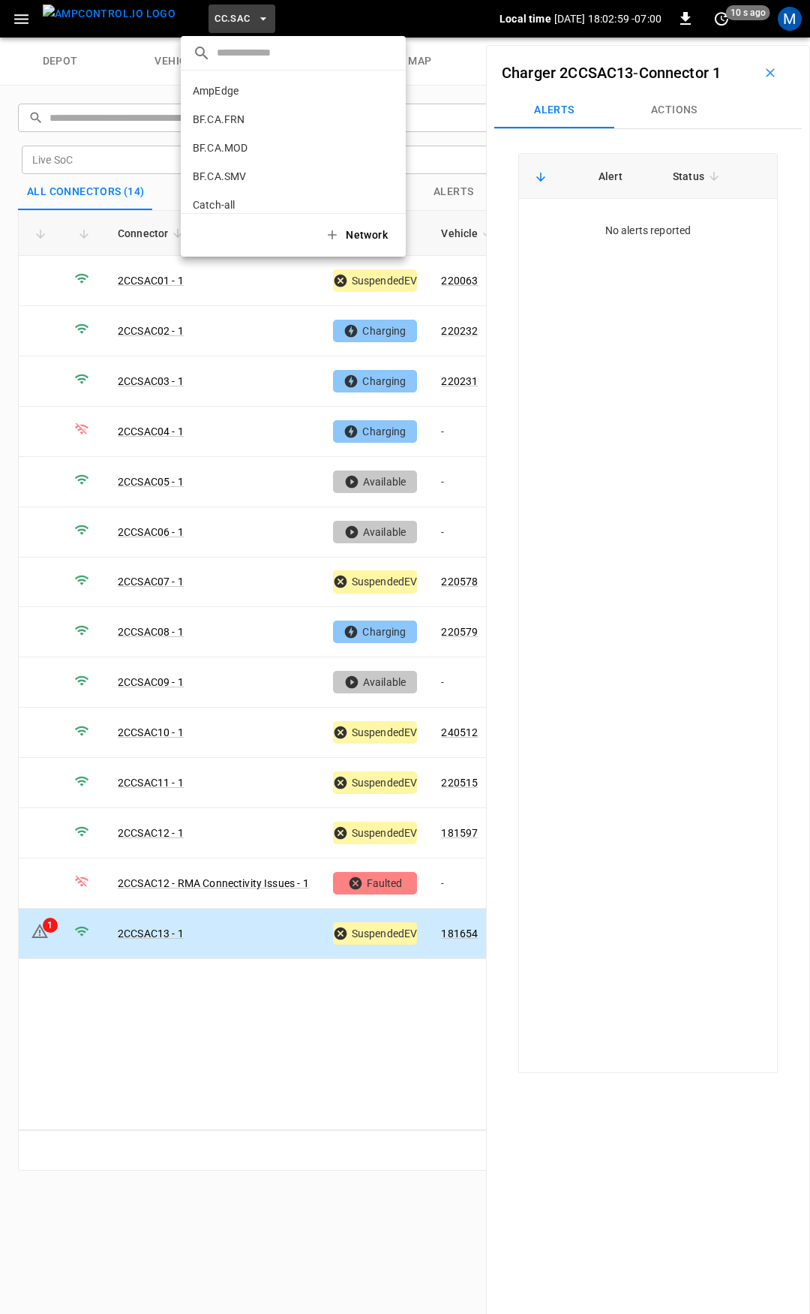
scroll to position [395, 0]
click at [239, 118] on p "CC.STK" at bounding box center [266, 123] width 147 height 15
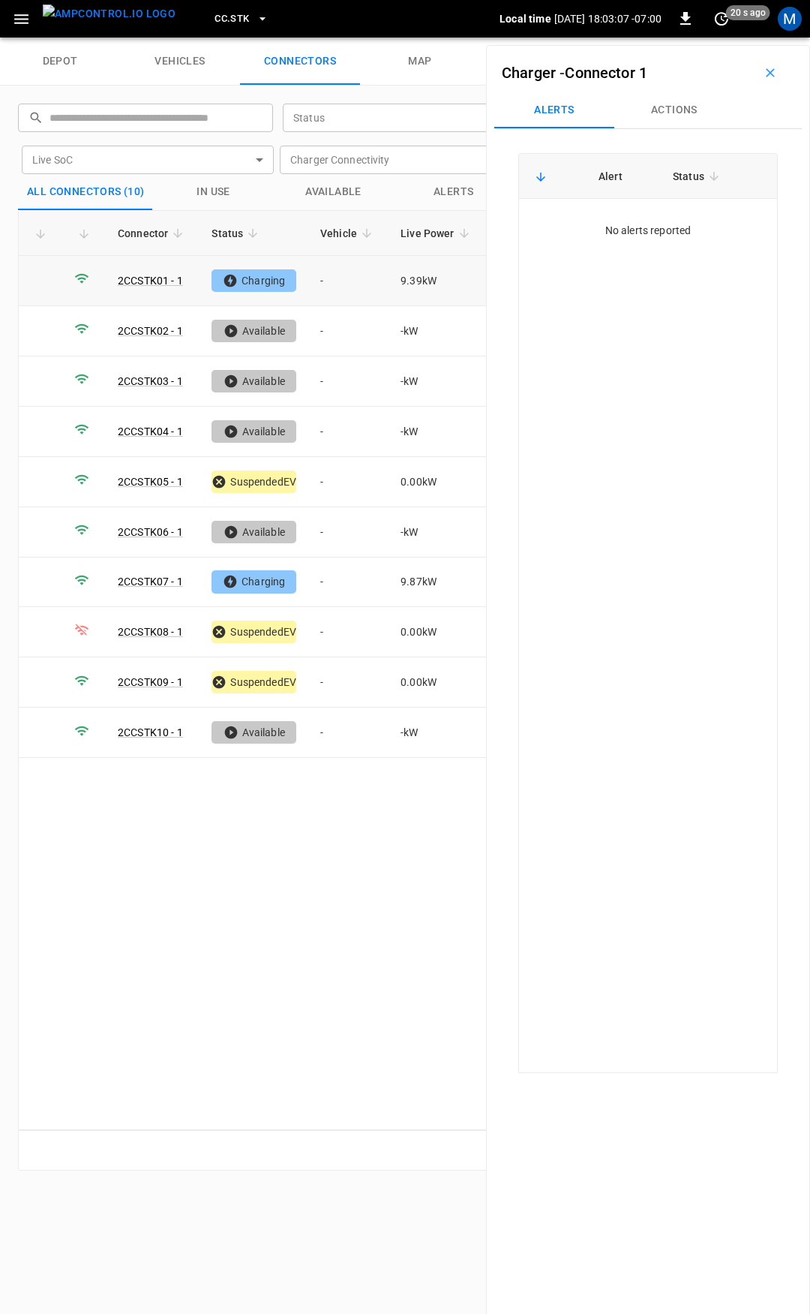
click at [362, 272] on td "-" at bounding box center [348, 281] width 80 height 50
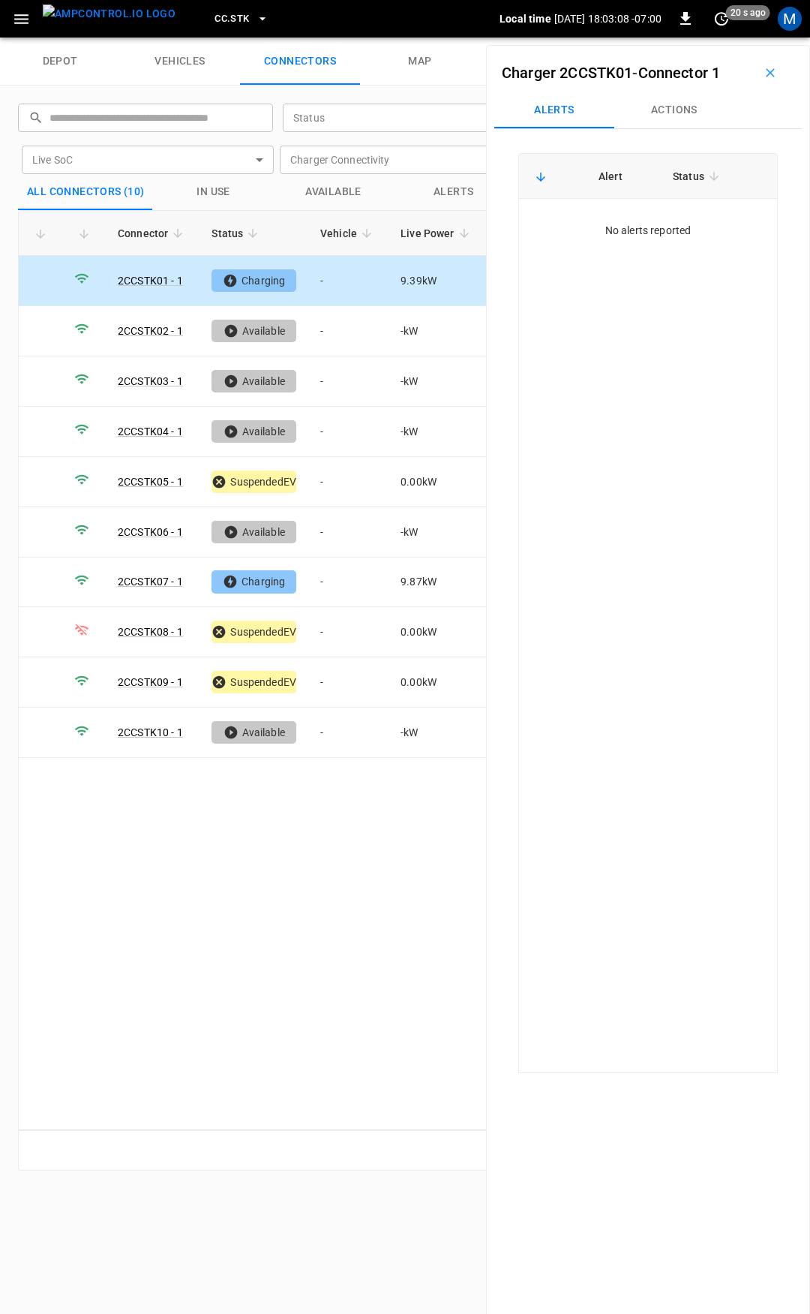
click at [677, 111] on button "Actions" at bounding box center [674, 110] width 120 height 36
click at [659, 230] on input "Vehicle Name" at bounding box center [653, 224] width 119 height 19
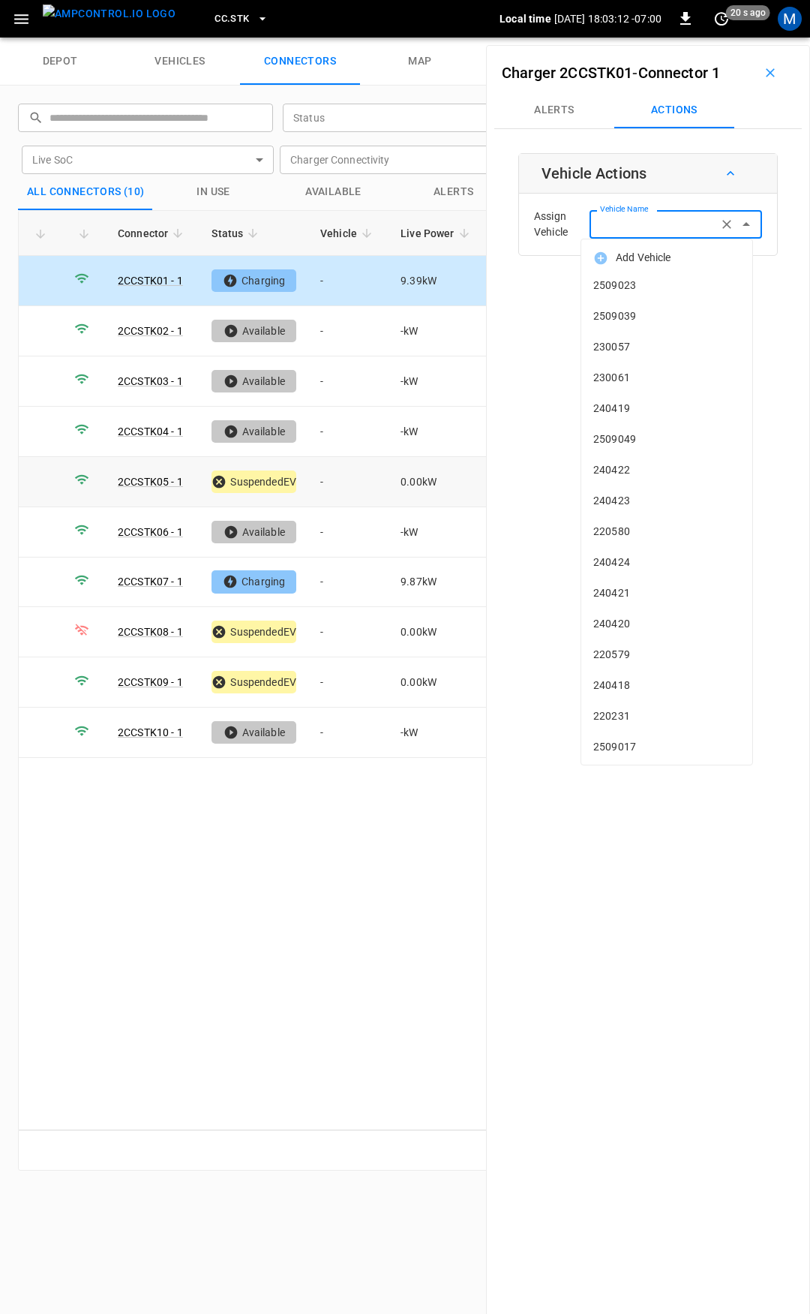
drag, startPoint x: 325, startPoint y: 470, endPoint x: 535, endPoint y: 362, distance: 236.6
click at [326, 470] on td "-" at bounding box center [348, 482] width 80 height 50
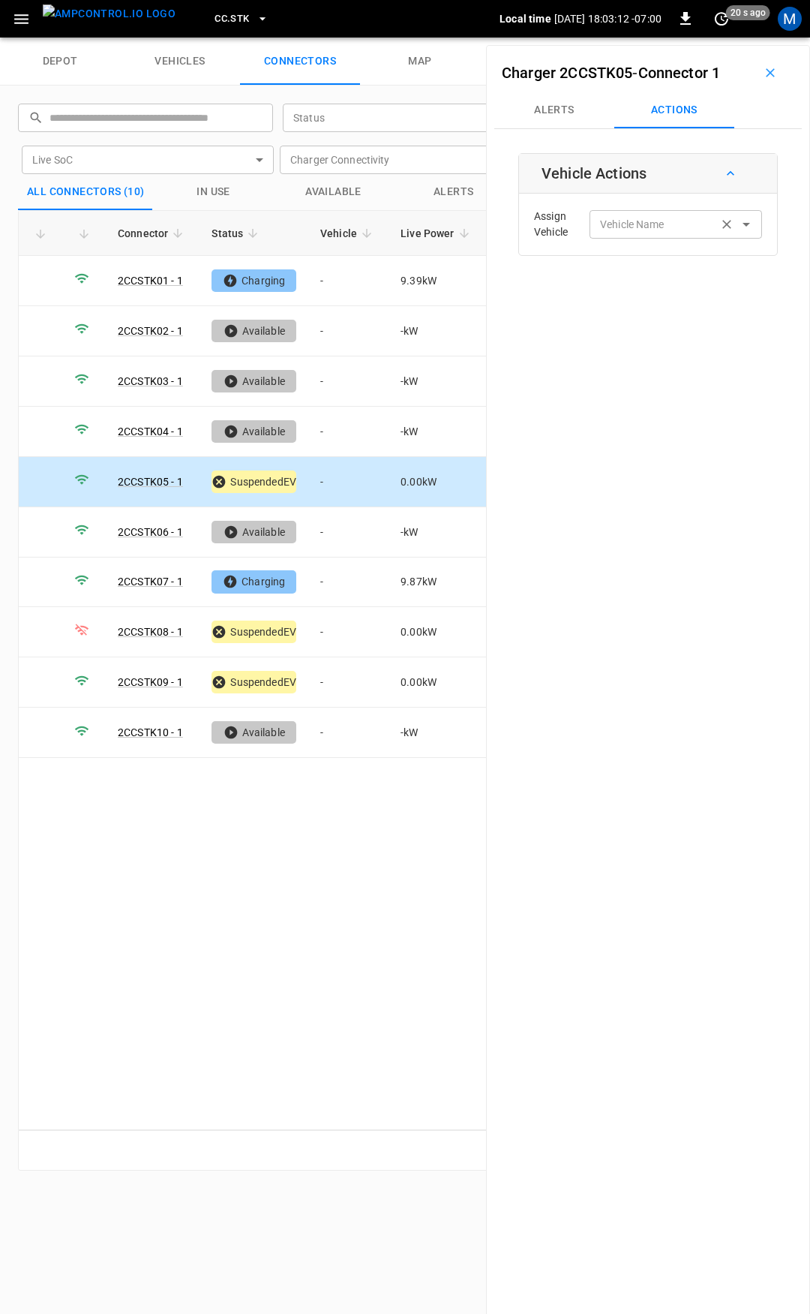
click at [634, 227] on input "Vehicle Name" at bounding box center [653, 224] width 119 height 19
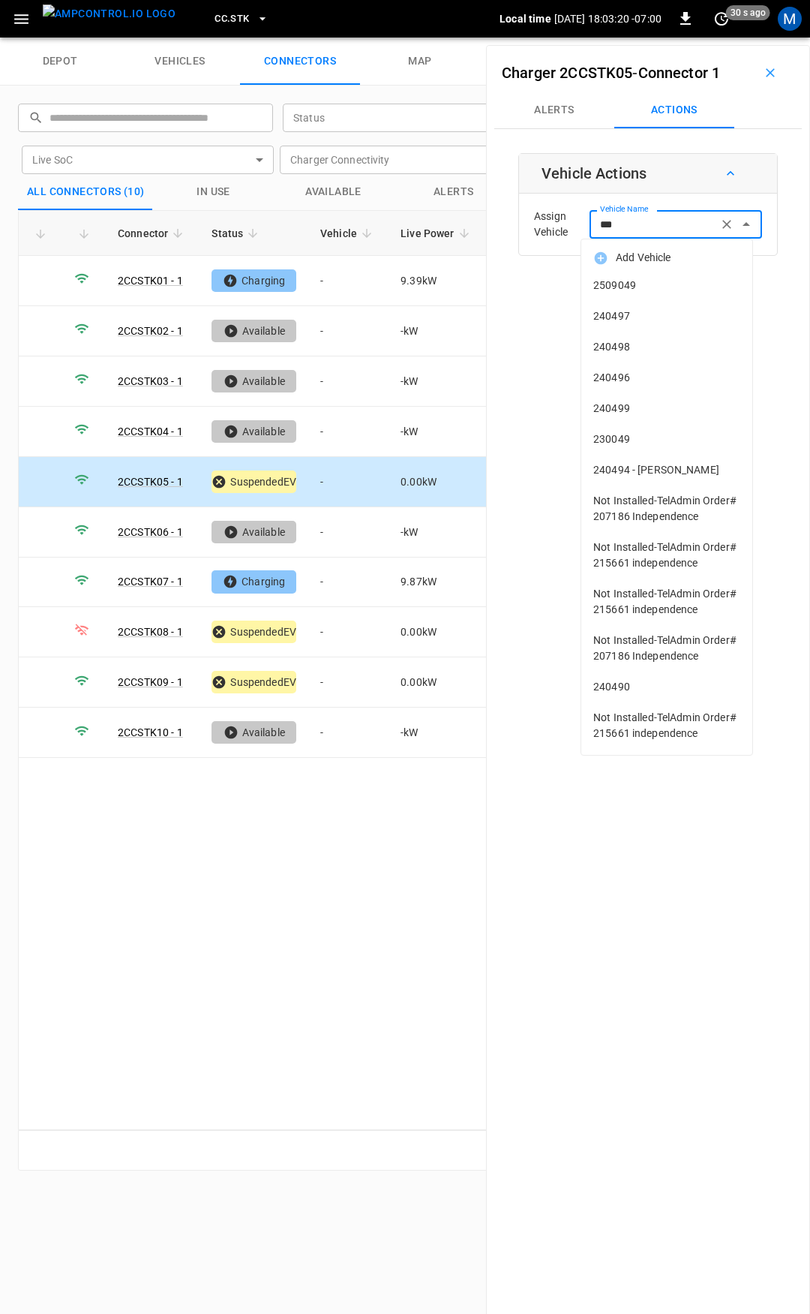
click at [636, 427] on li "230049" at bounding box center [666, 439] width 171 height 31
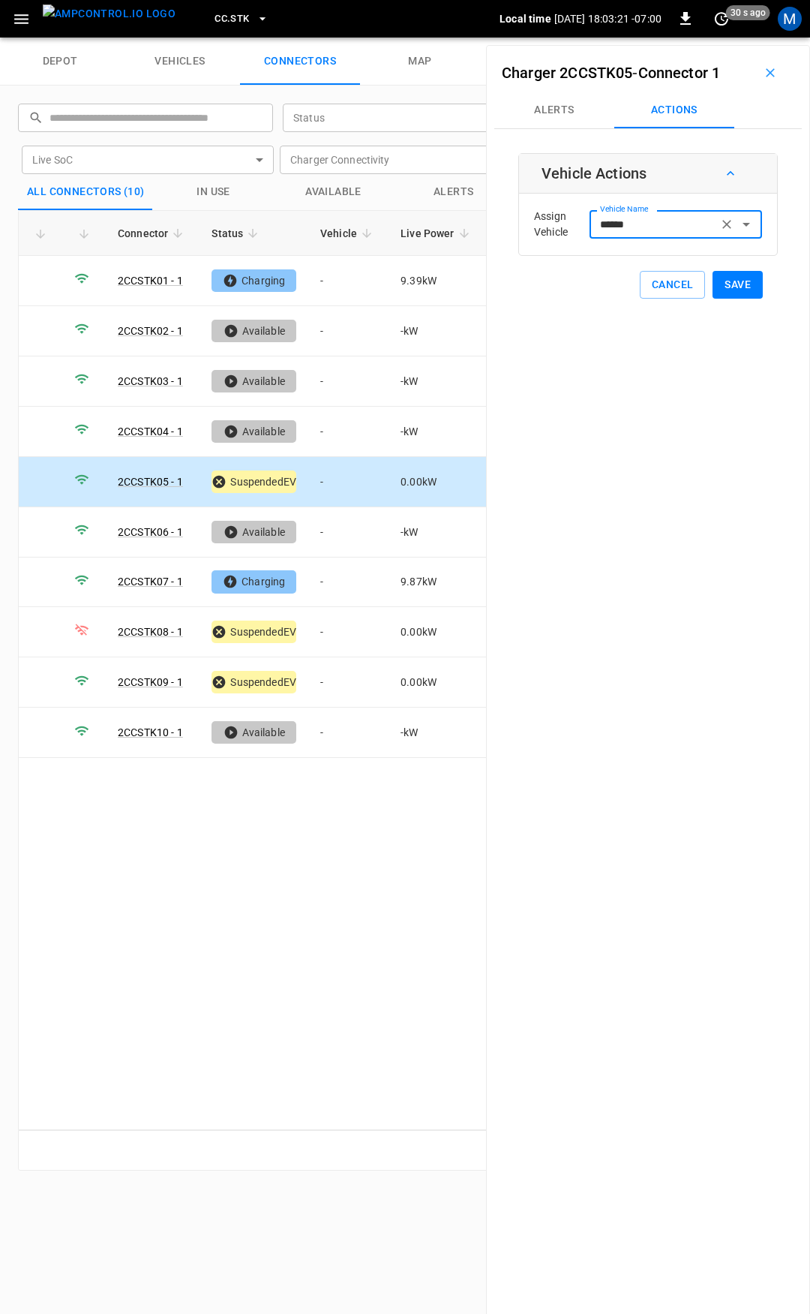
type input "******"
click at [720, 279] on button "Save" at bounding box center [738, 285] width 50 height 28
click at [350, 581] on td "-" at bounding box center [348, 582] width 80 height 50
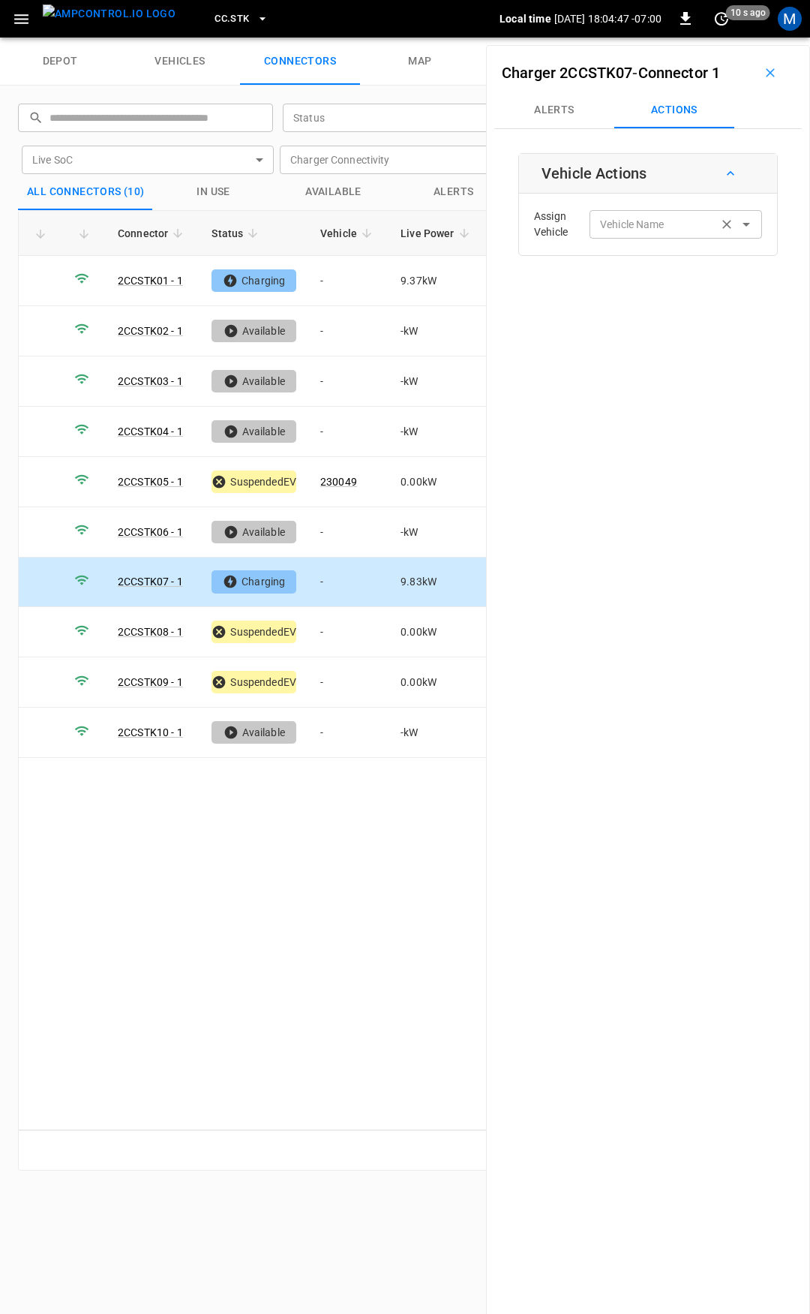
click at [650, 218] on input "Vehicle Name" at bounding box center [653, 224] width 119 height 19
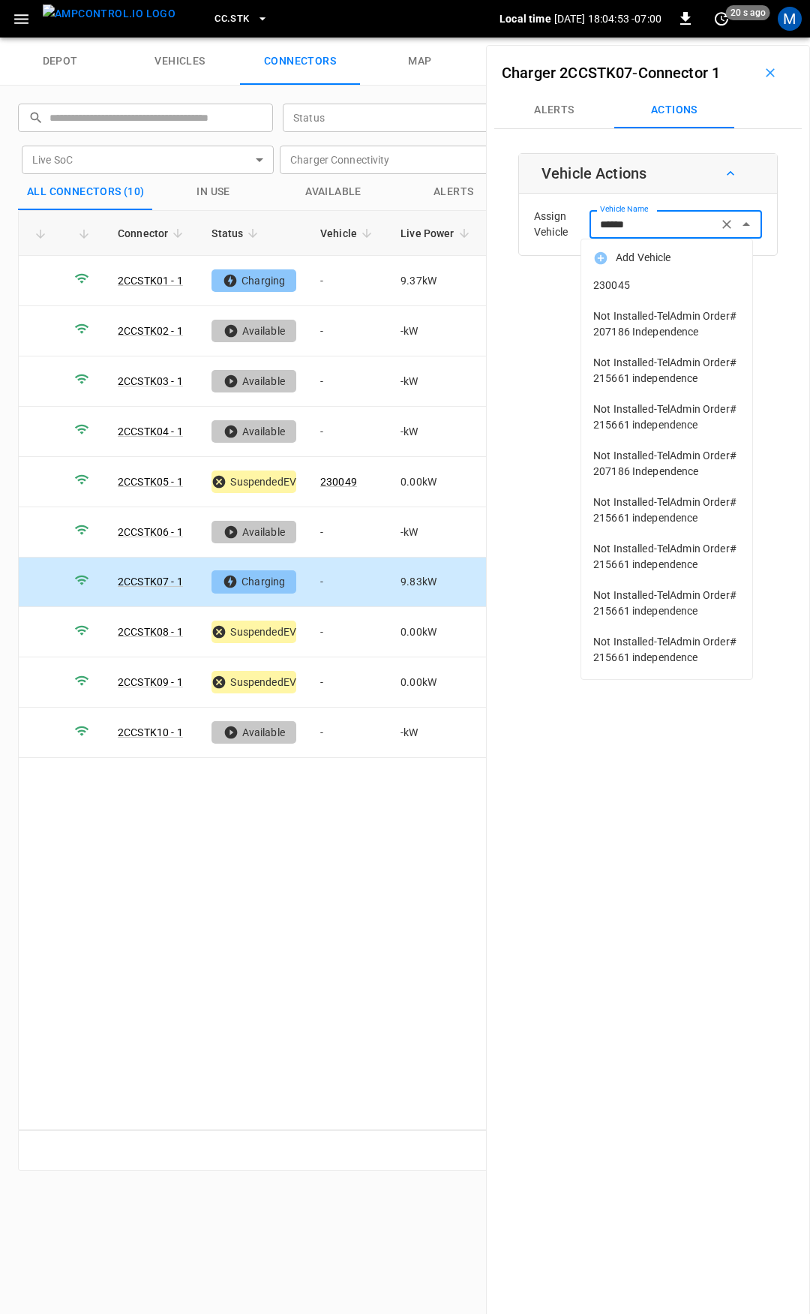
click at [637, 281] on span "230045" at bounding box center [666, 286] width 147 height 16
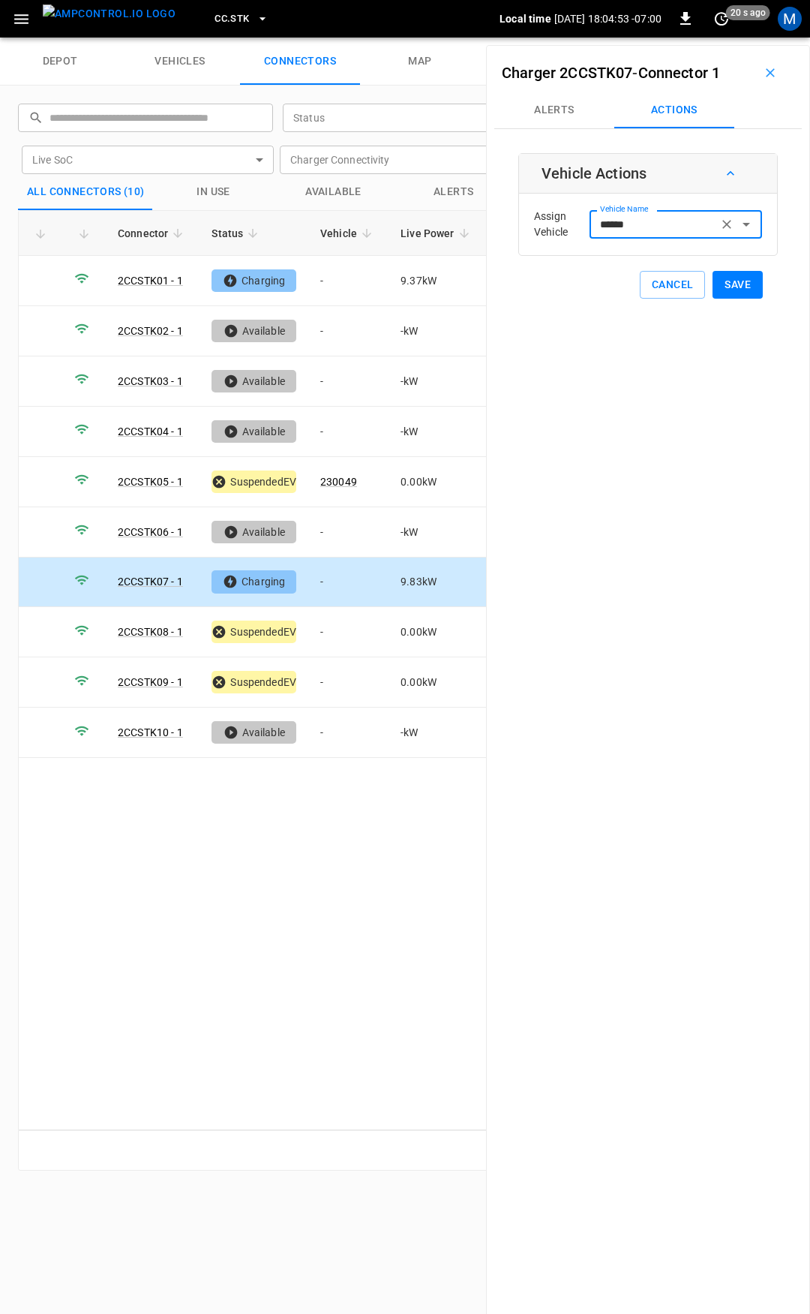
type input "******"
drag, startPoint x: 707, startPoint y: 285, endPoint x: 722, endPoint y: 279, distance: 16.2
click at [713, 284] on button "Save" at bounding box center [738, 285] width 50 height 28
click at [727, 277] on button "Save" at bounding box center [738, 285] width 50 height 28
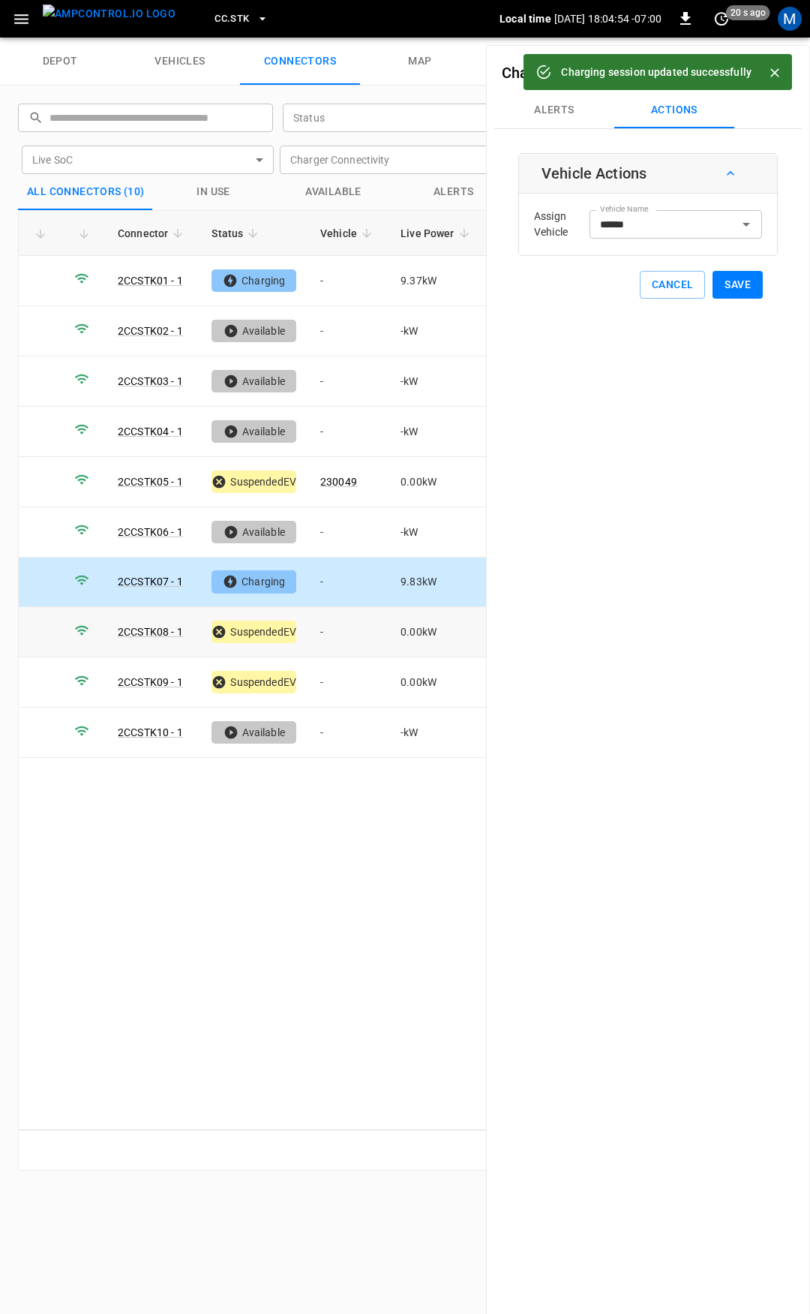
click at [353, 628] on td "-" at bounding box center [348, 632] width 80 height 50
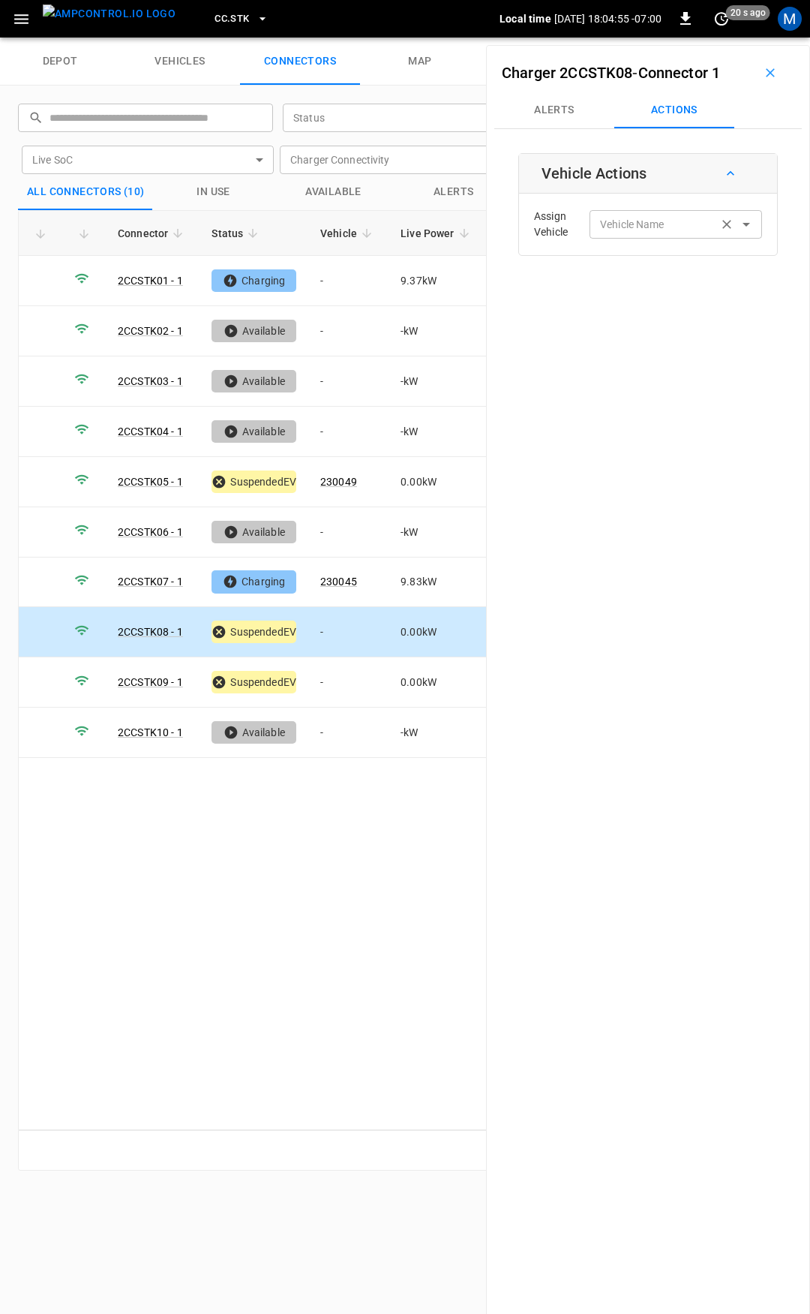
click at [632, 236] on div "Vehicle Name" at bounding box center [676, 224] width 173 height 28
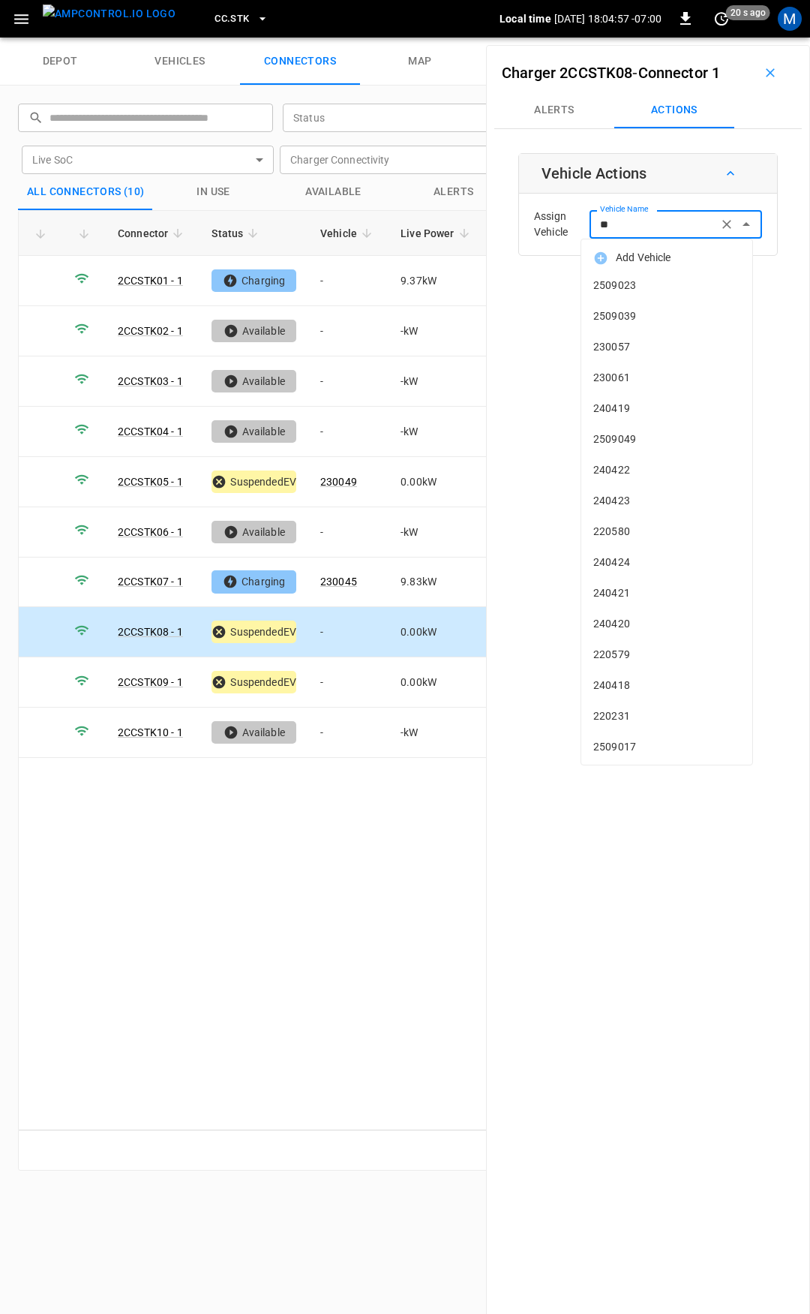
type input "***"
drag, startPoint x: 632, startPoint y: 226, endPoint x: 447, endPoint y: 221, distance: 185.4
click at [447, 223] on div "depot vehicles connectors map ​ ​ Status ​ Status Live SoC ​ Live SoC Charger C…" at bounding box center [405, 676] width 810 height 1276
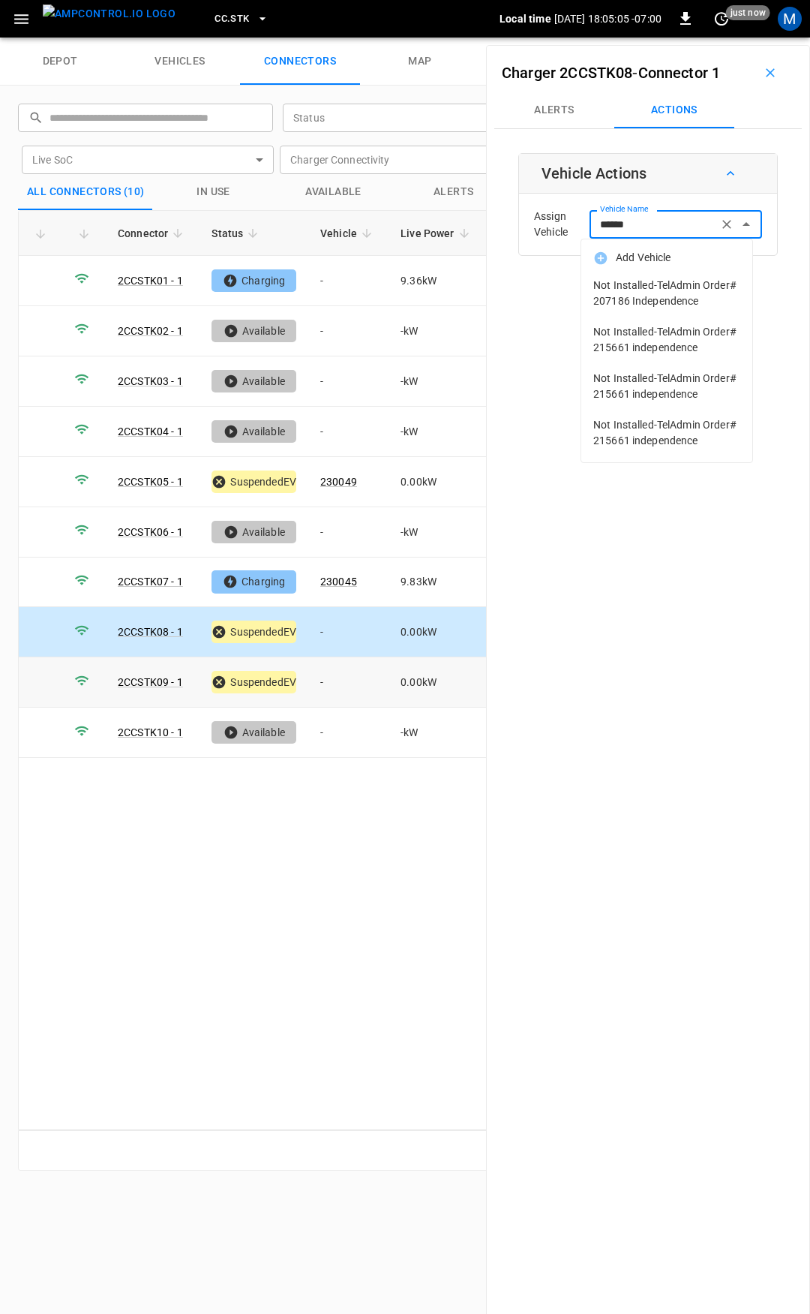
type input "******"
drag, startPoint x: 353, startPoint y: 674, endPoint x: 479, endPoint y: 546, distance: 179.8
click at [353, 674] on td "-" at bounding box center [348, 682] width 80 height 50
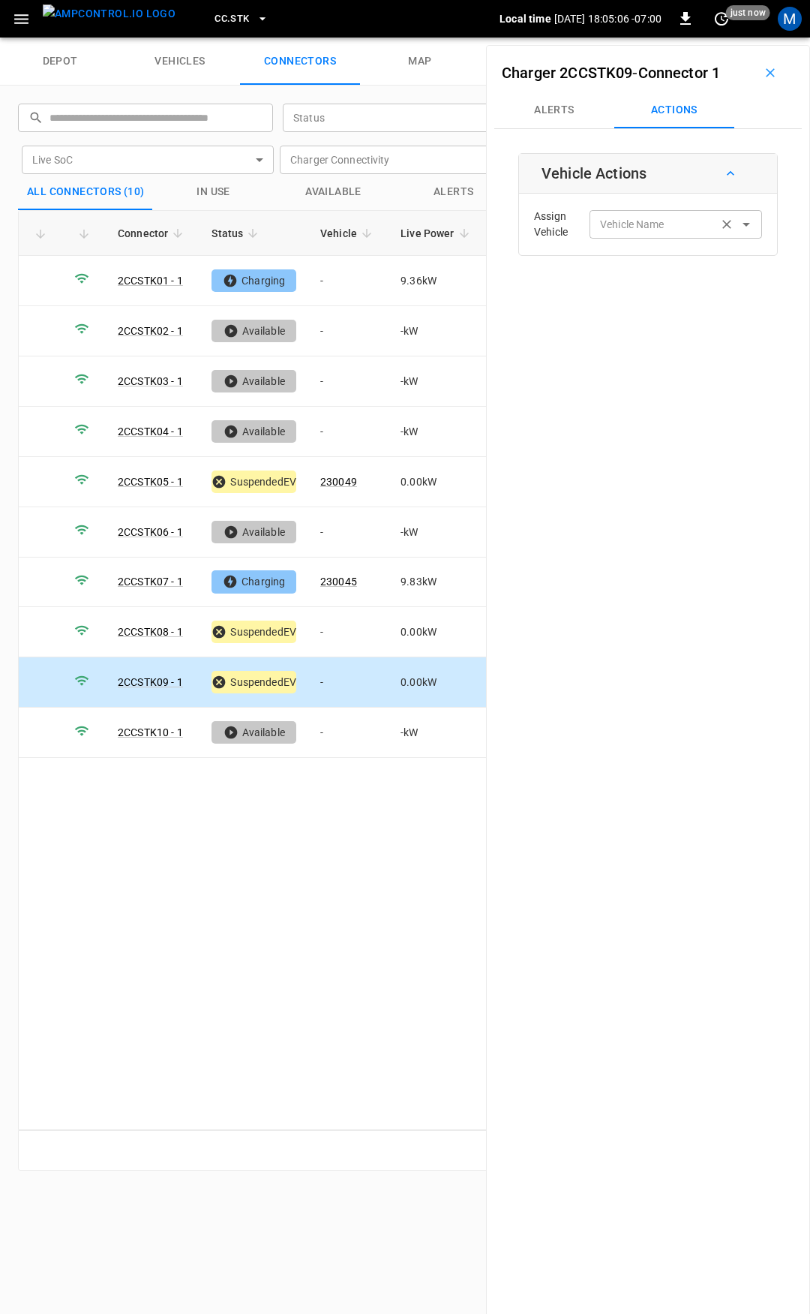
click at [628, 215] on div "Vehicle Name Vehicle Name" at bounding box center [676, 224] width 173 height 28
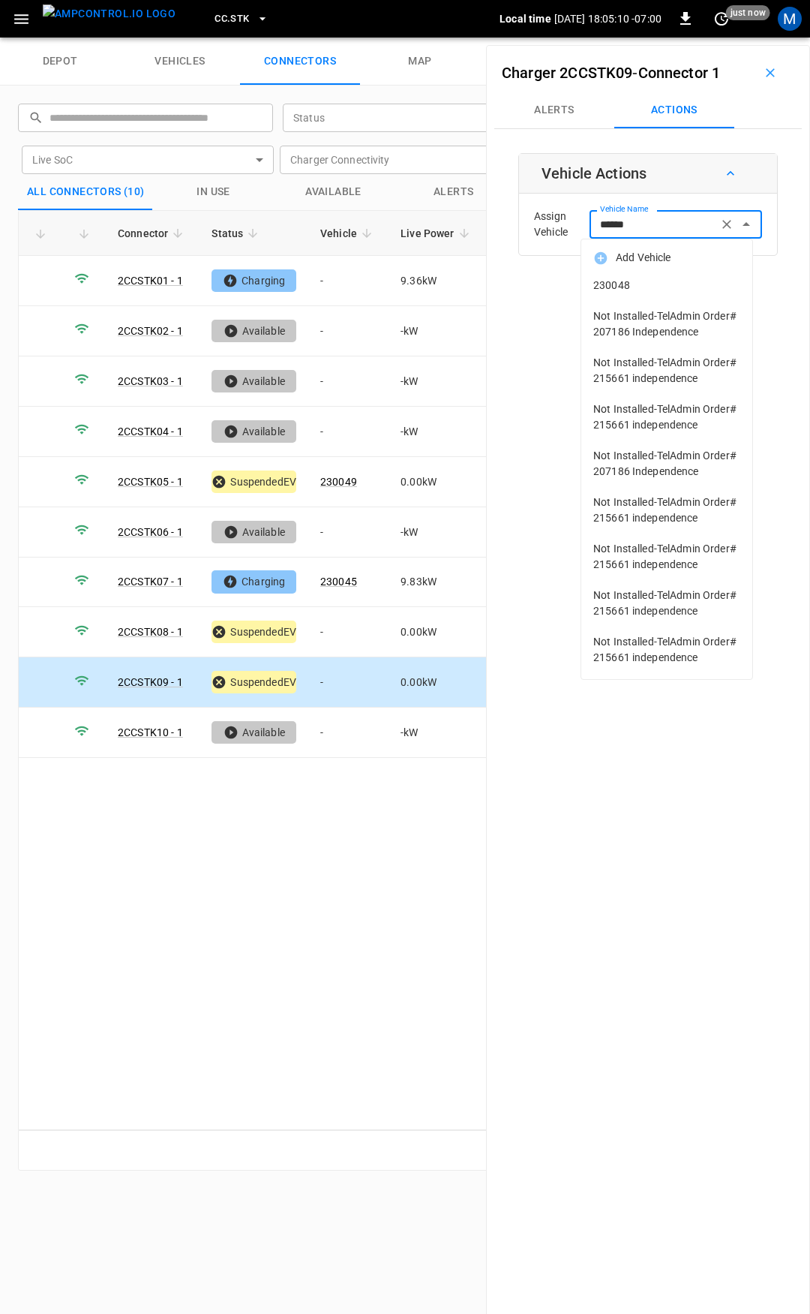
click at [639, 275] on li "230048" at bounding box center [666, 285] width 171 height 31
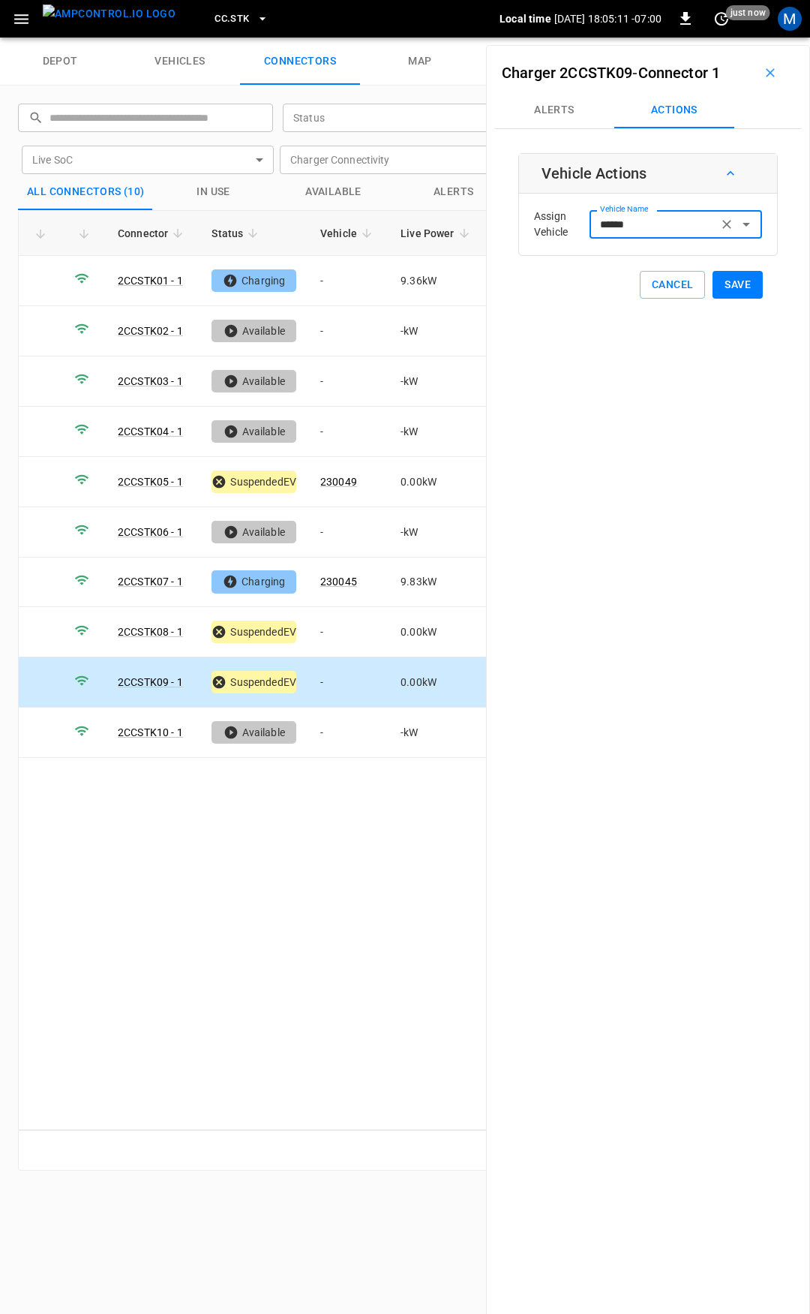
type input "******"
click at [728, 291] on button "Save" at bounding box center [738, 285] width 50 height 28
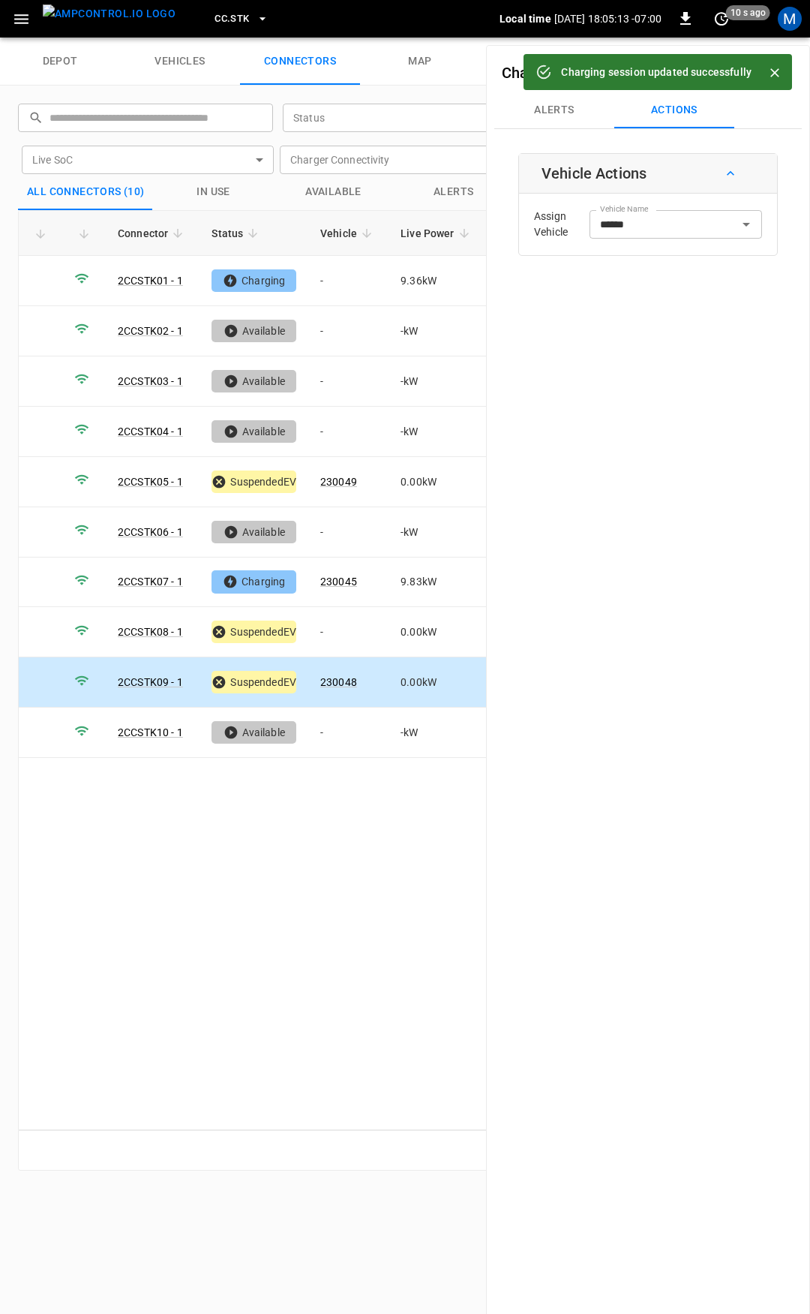
click at [224, 32] on button "CC.STK" at bounding box center [242, 19] width 66 height 29
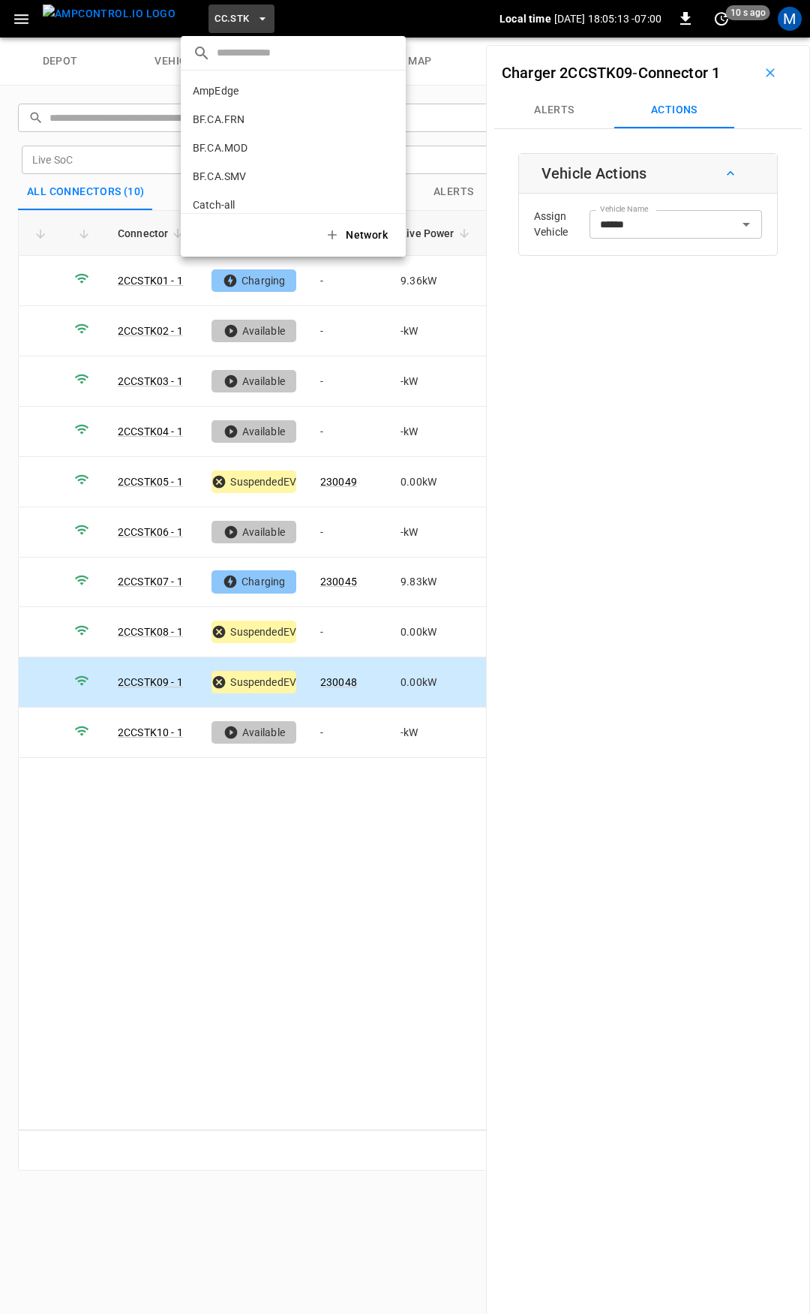
click at [220, 27] on div at bounding box center [405, 657] width 810 height 1314
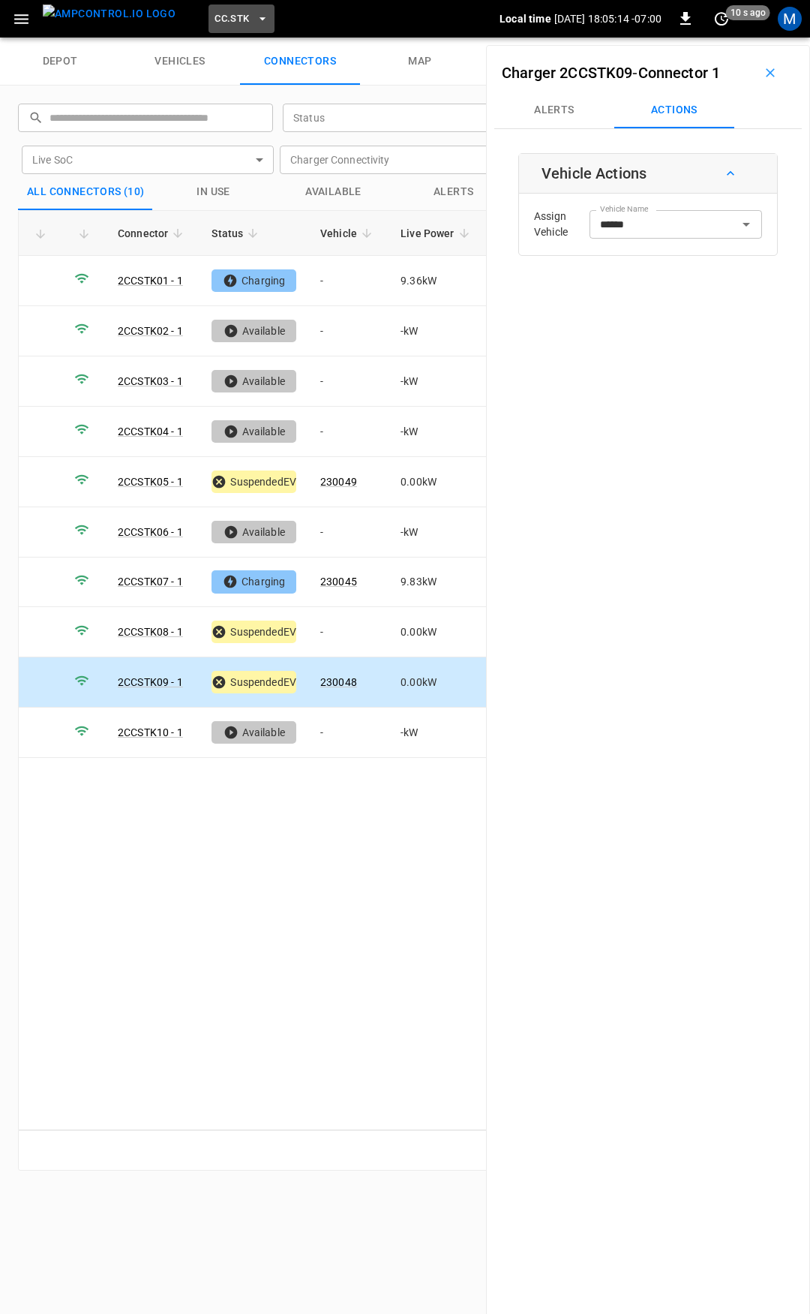
click at [218, 14] on span "CC.STK" at bounding box center [232, 19] width 35 height 17
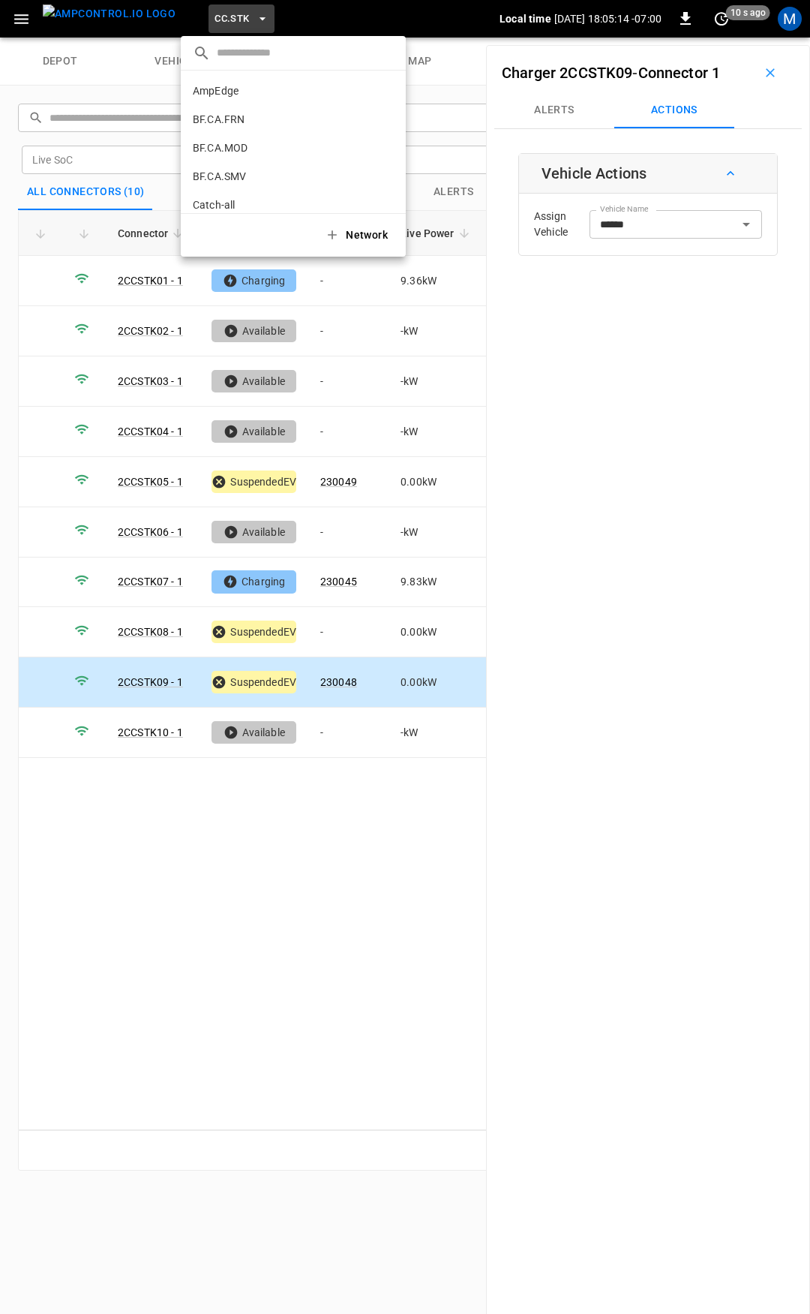
scroll to position [423, 0]
click at [248, 200] on li "FE.CA.PMN b4a1 ..." at bounding box center [293, 209] width 225 height 29
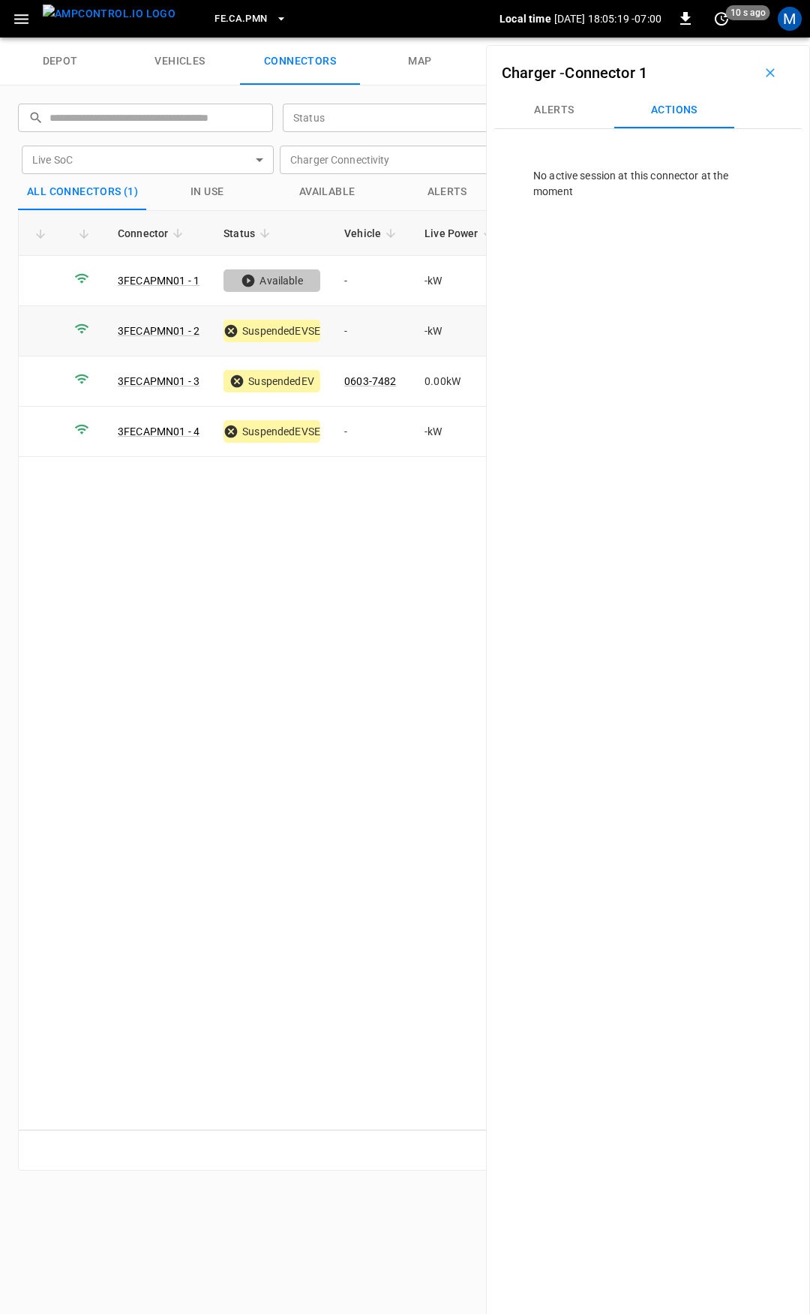
click at [376, 331] on td "-" at bounding box center [372, 331] width 80 height 50
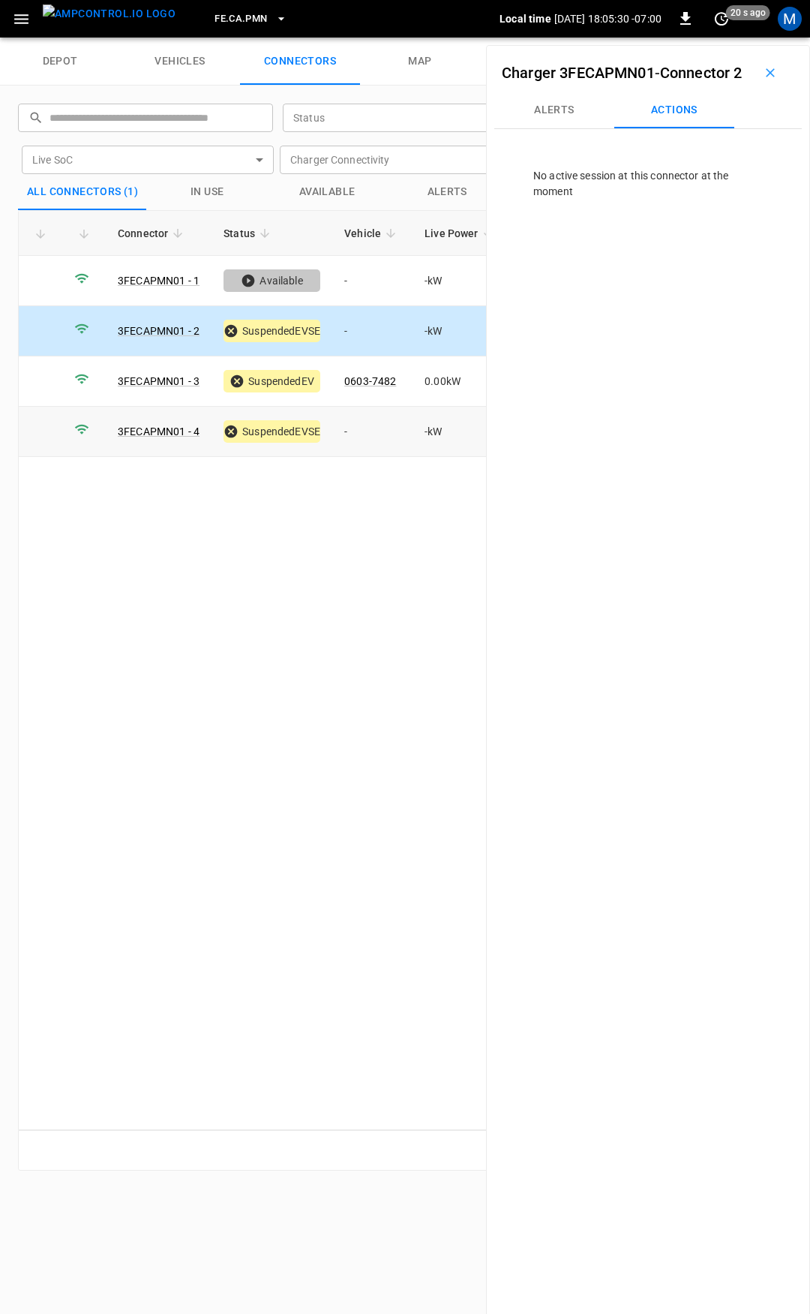
click at [359, 437] on td "-" at bounding box center [372, 432] width 80 height 50
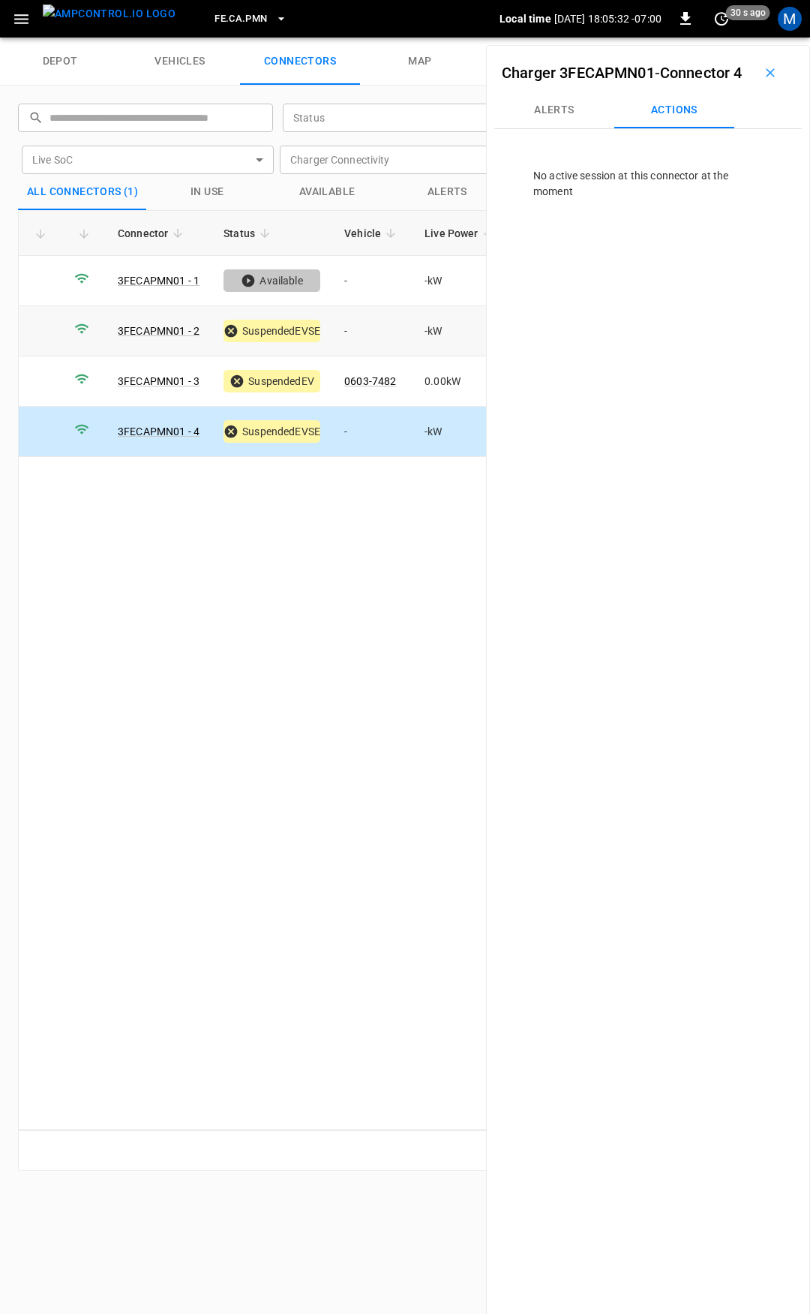
click at [368, 335] on td "-" at bounding box center [372, 331] width 80 height 50
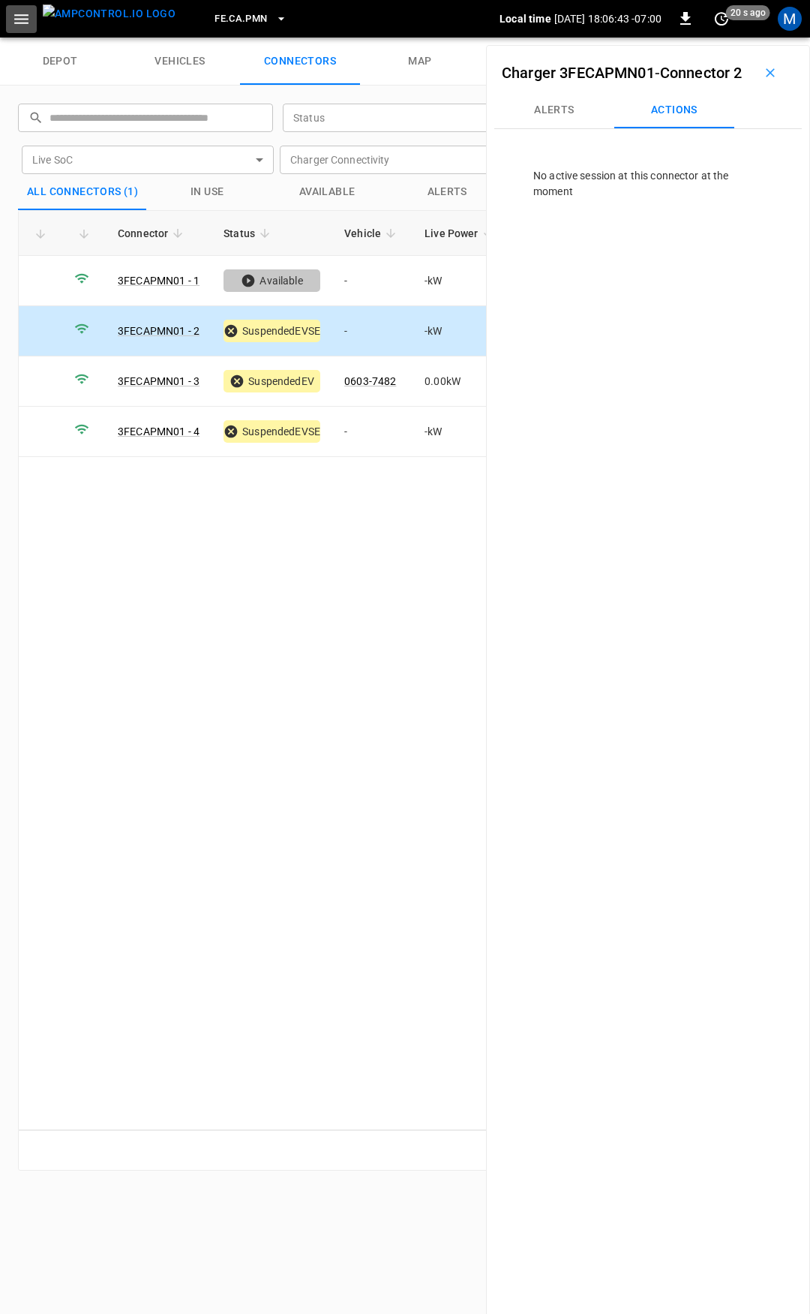
click at [27, 17] on icon "button" at bounding box center [21, 19] width 19 height 19
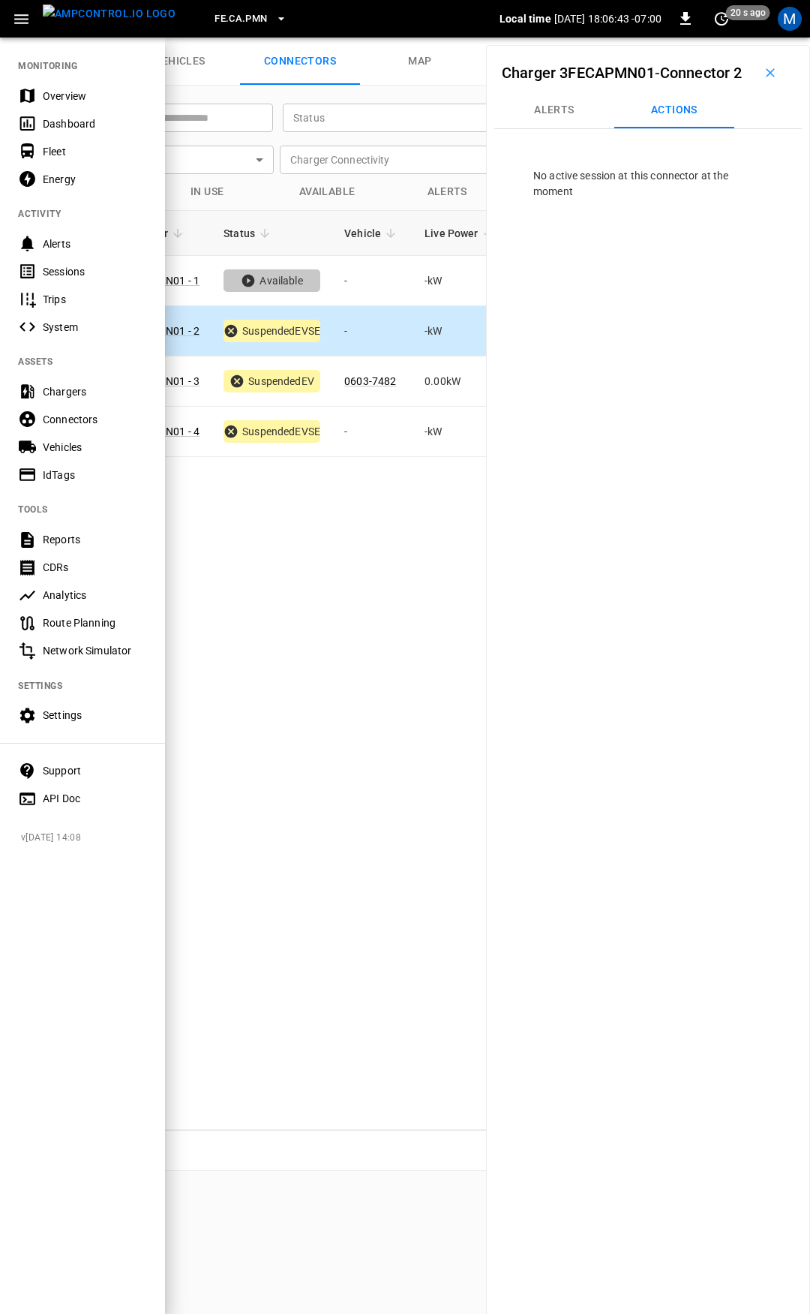
drag, startPoint x: 58, startPoint y: 84, endPoint x: 66, endPoint y: 92, distance: 11.2
click at [58, 85] on div "Overview" at bounding box center [82, 96] width 165 height 28
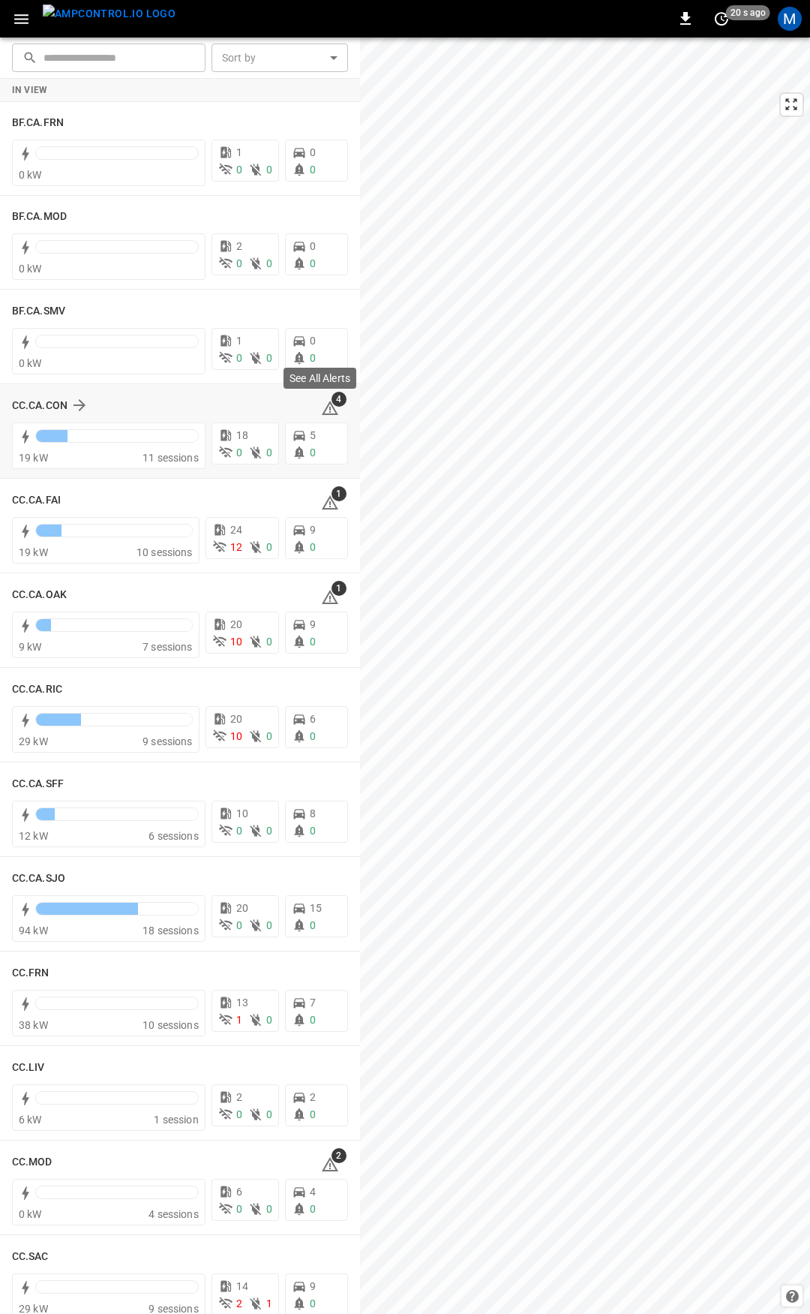
click at [323, 406] on icon at bounding box center [330, 408] width 17 height 14
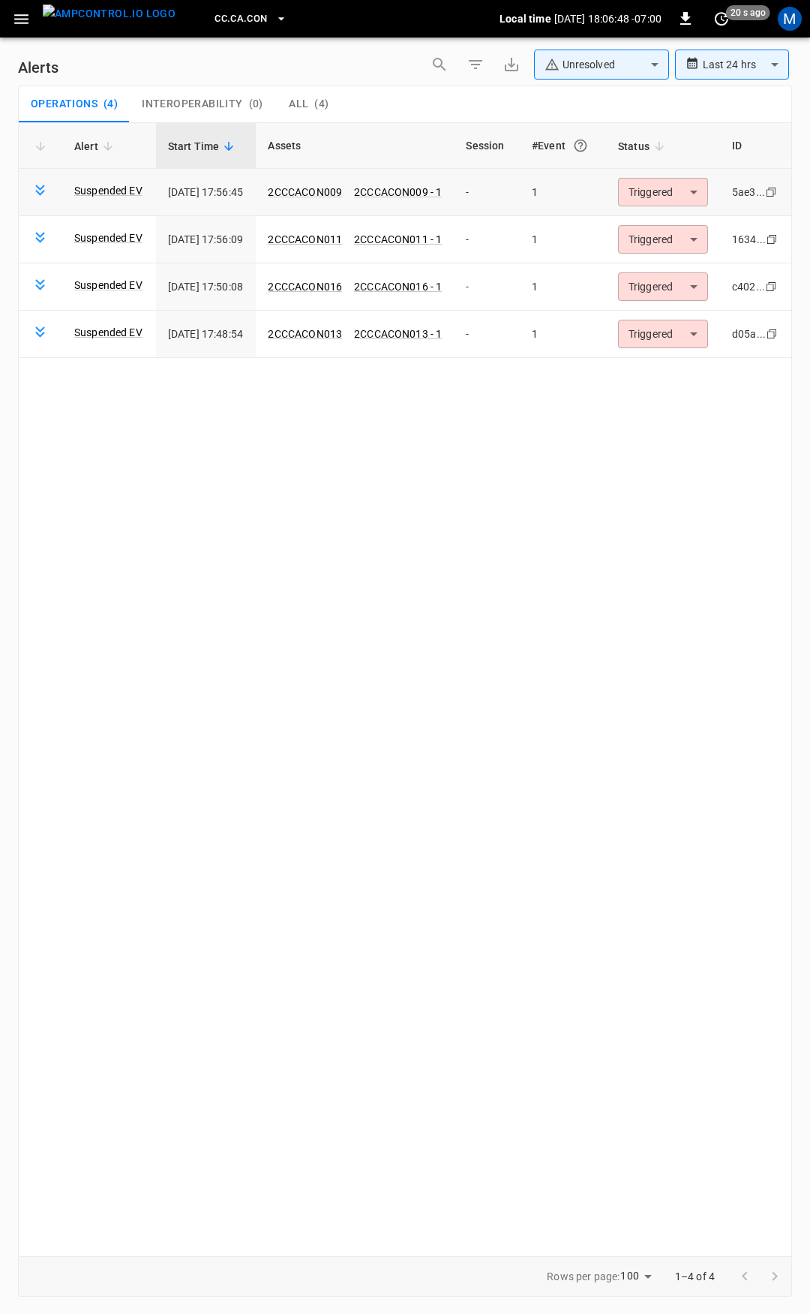
click at [703, 196] on body "**********" at bounding box center [405, 654] width 810 height 1308
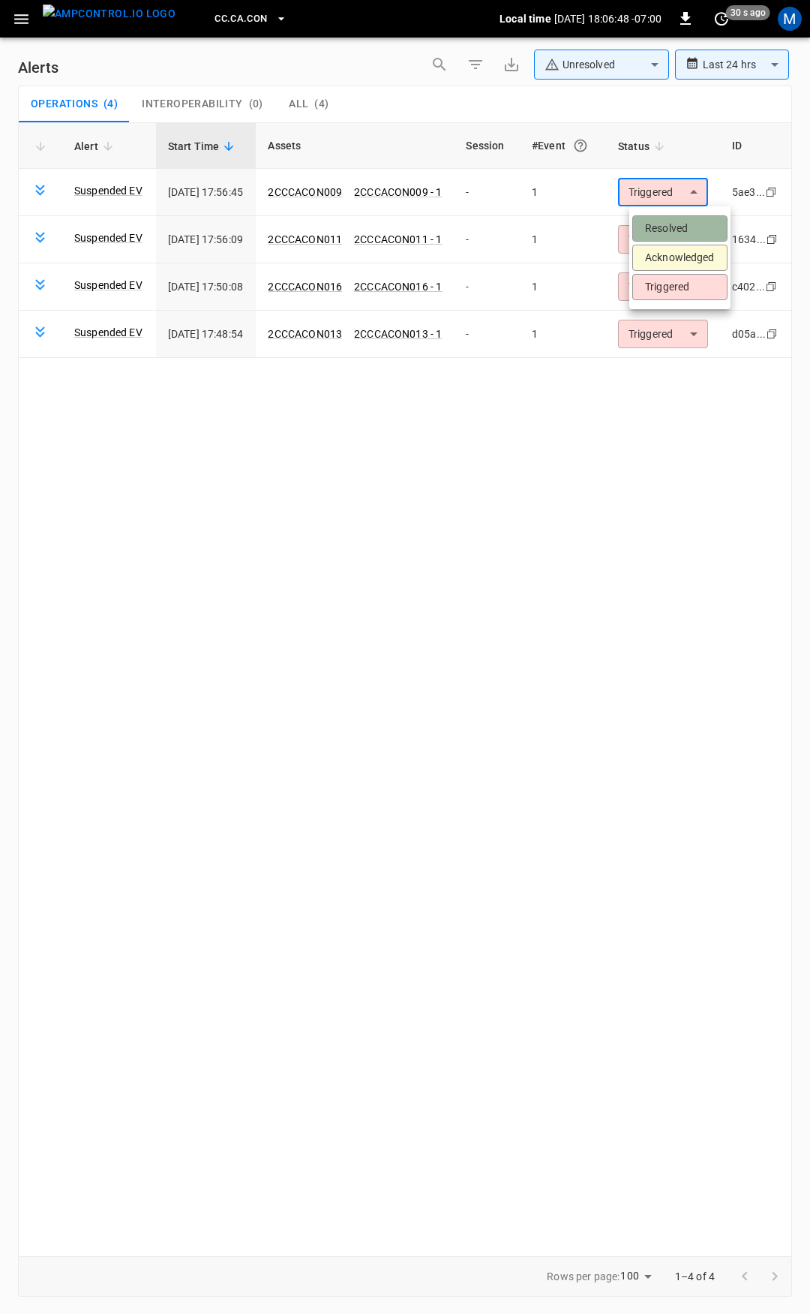
click at [709, 229] on li "Resolved" at bounding box center [679, 228] width 95 height 26
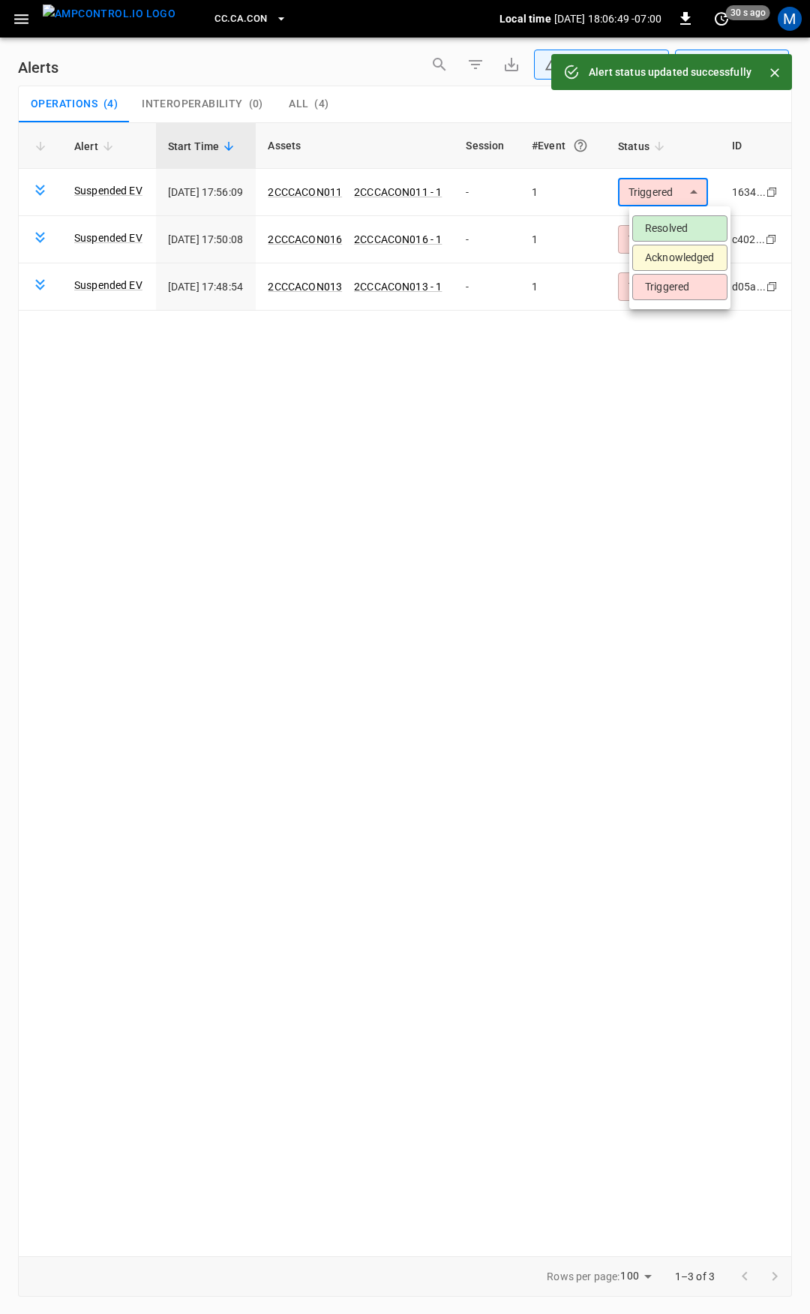
click at [671, 188] on body "**********" at bounding box center [405, 654] width 810 height 1308
click at [671, 237] on li "Resolved" at bounding box center [679, 228] width 95 height 26
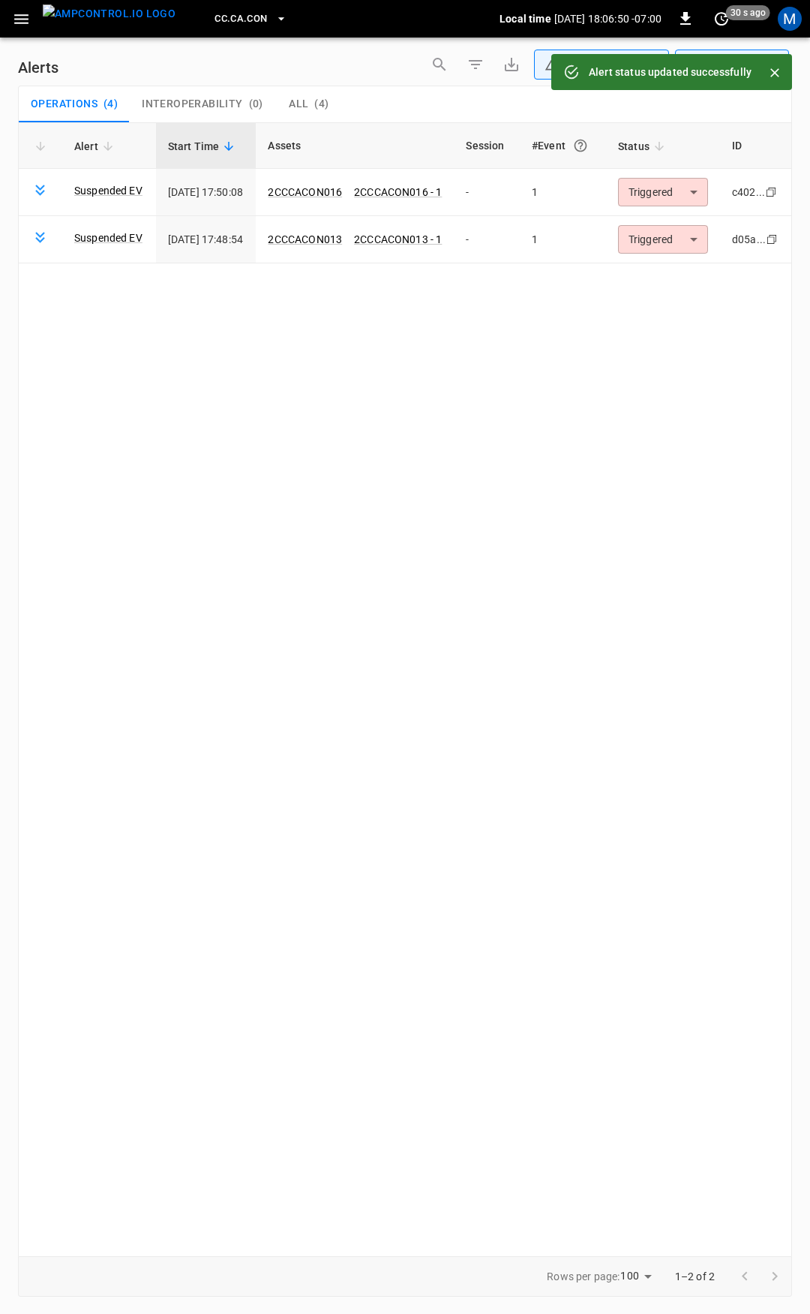
click at [678, 189] on body "**********" at bounding box center [405, 654] width 810 height 1308
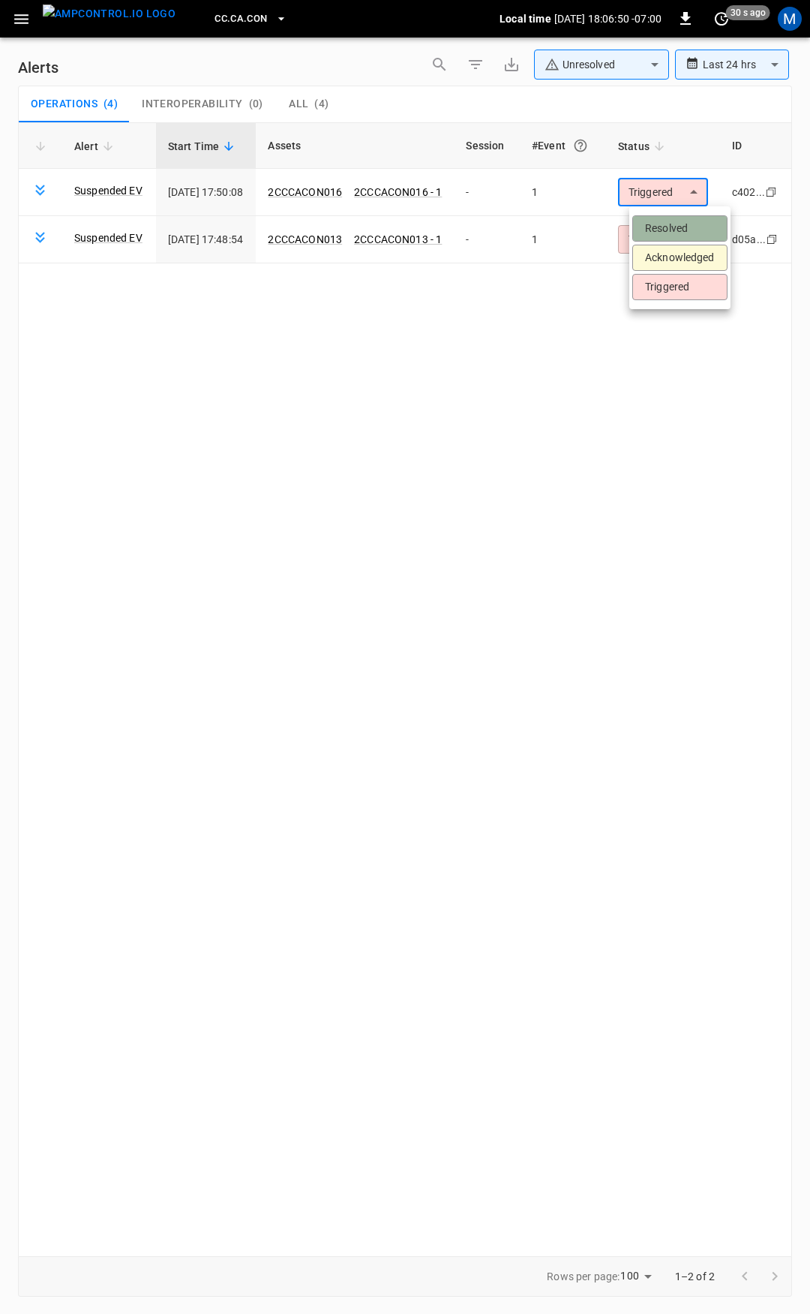
click at [677, 228] on li "Resolved" at bounding box center [679, 228] width 95 height 26
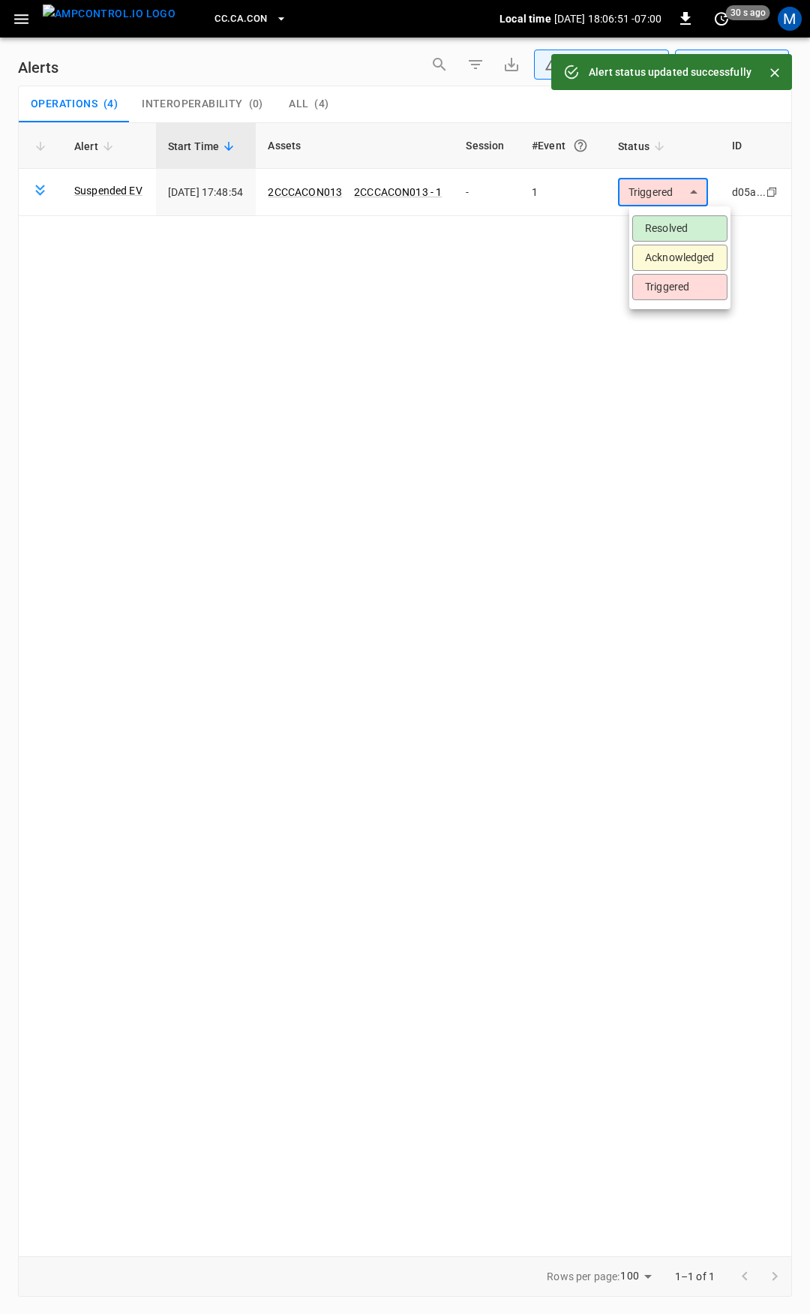
click at [674, 183] on body "**********" at bounding box center [405, 654] width 810 height 1308
click at [673, 226] on li "Resolved" at bounding box center [679, 228] width 95 height 26
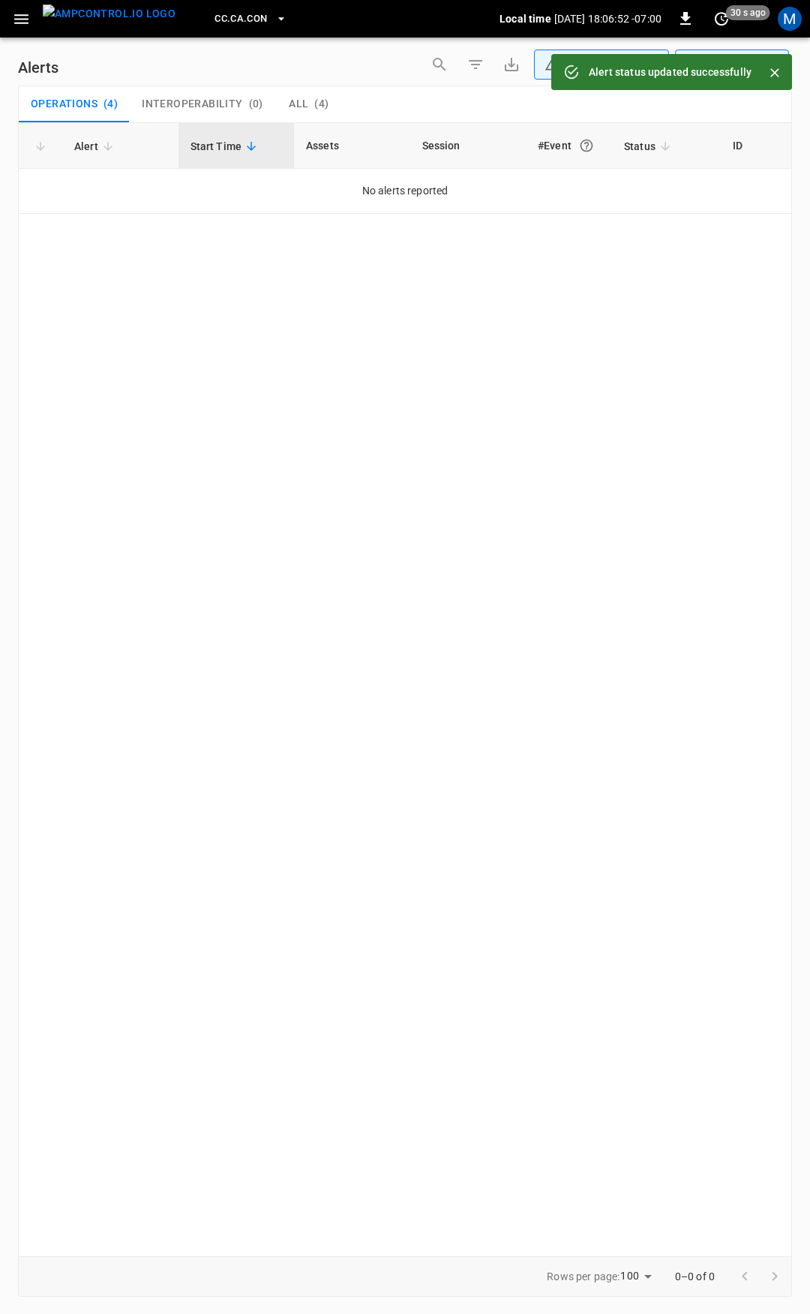
click at [11, 24] on button "button" at bounding box center [21, 19] width 31 height 28
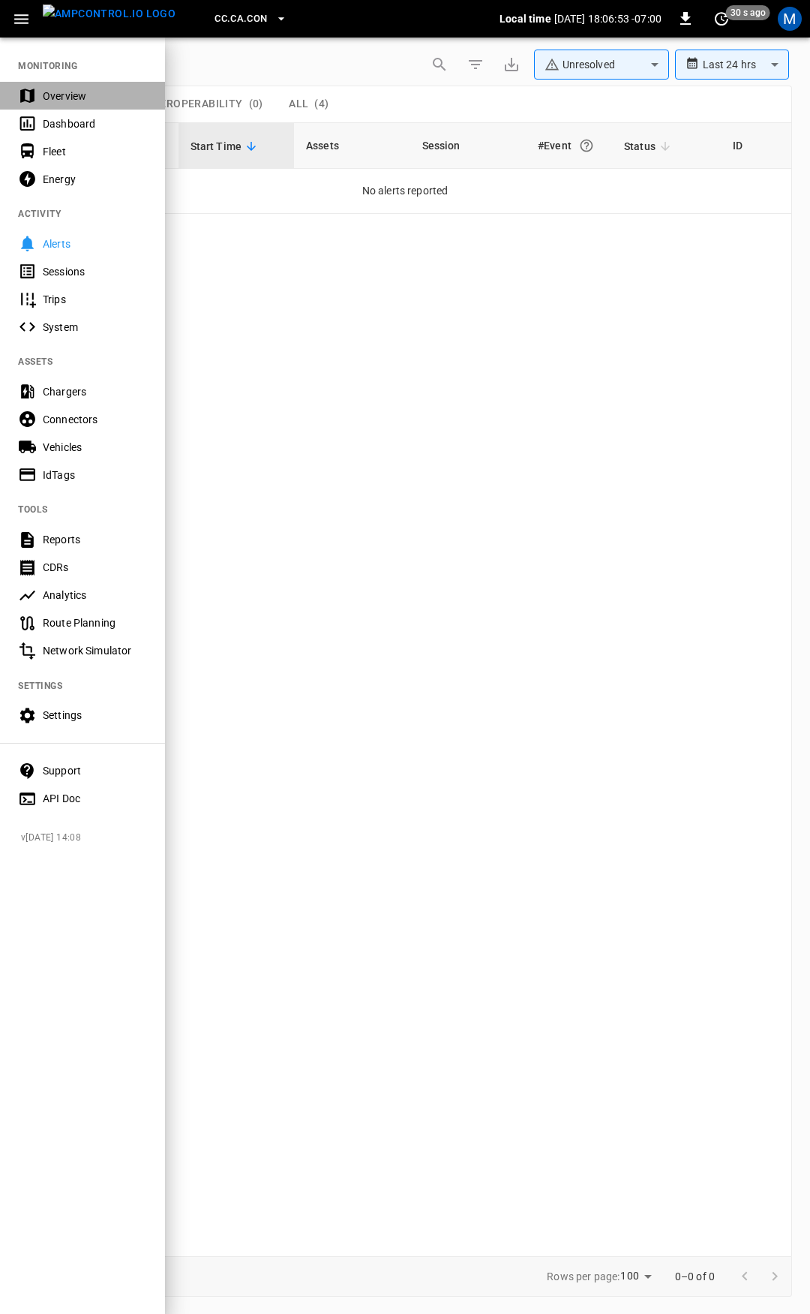
click at [63, 98] on div "Overview" at bounding box center [95, 96] width 104 height 15
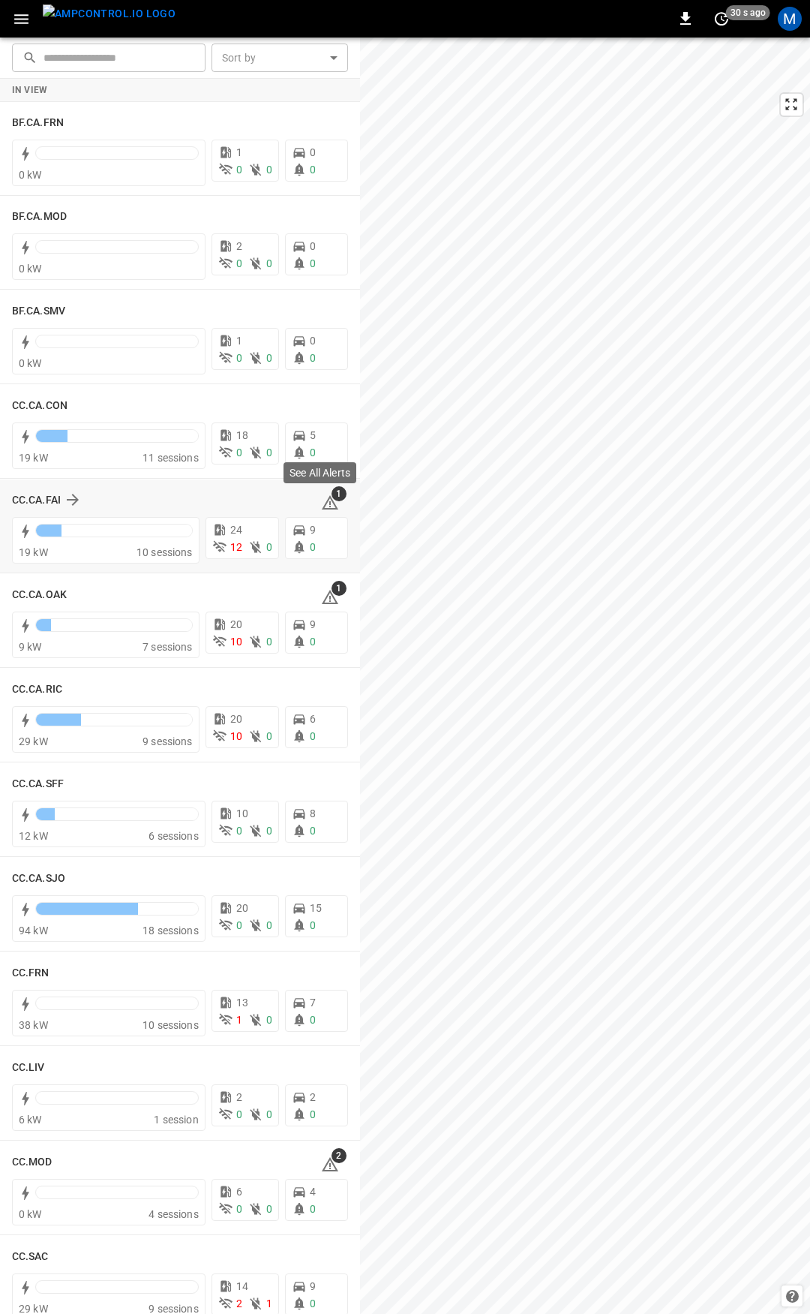
click at [332, 498] on span "1" at bounding box center [339, 493] width 15 height 15
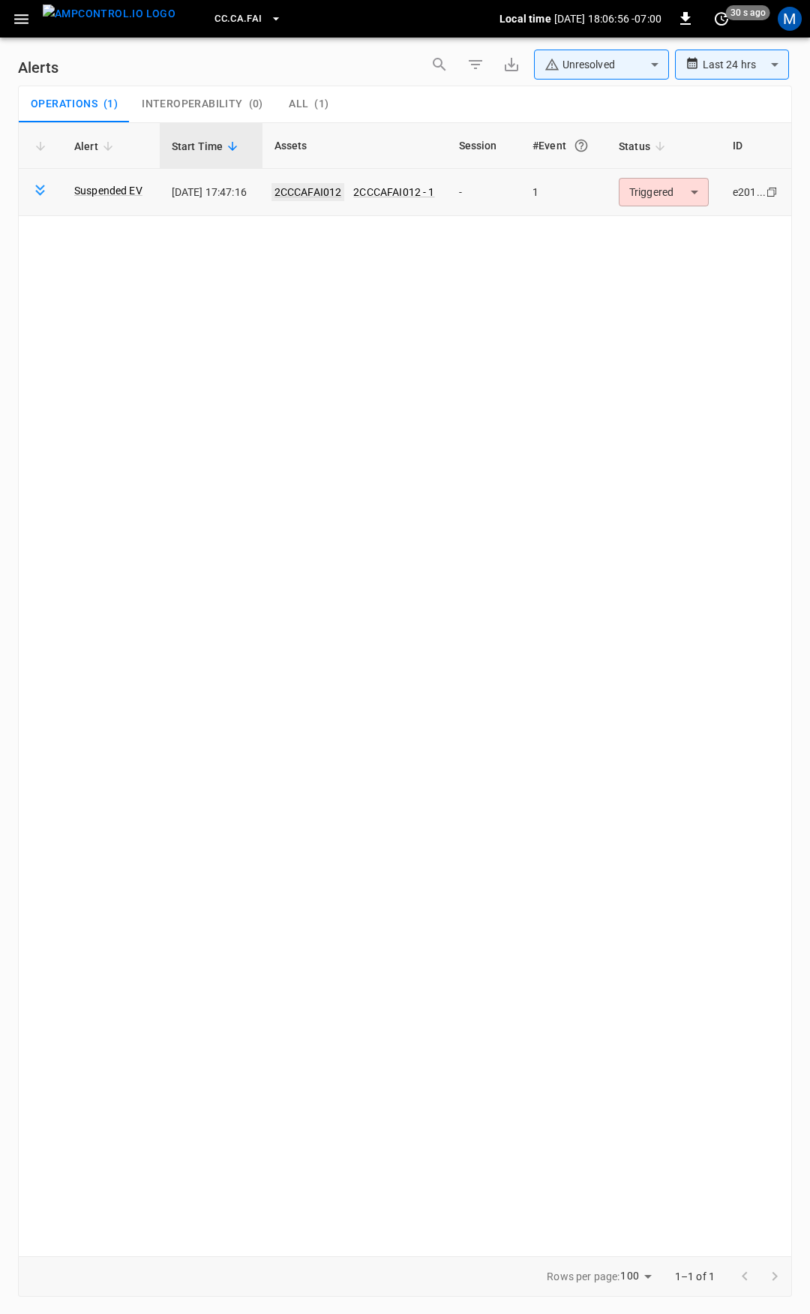
click at [322, 183] on link "2CCCAFAI012" at bounding box center [309, 192] width 74 height 18
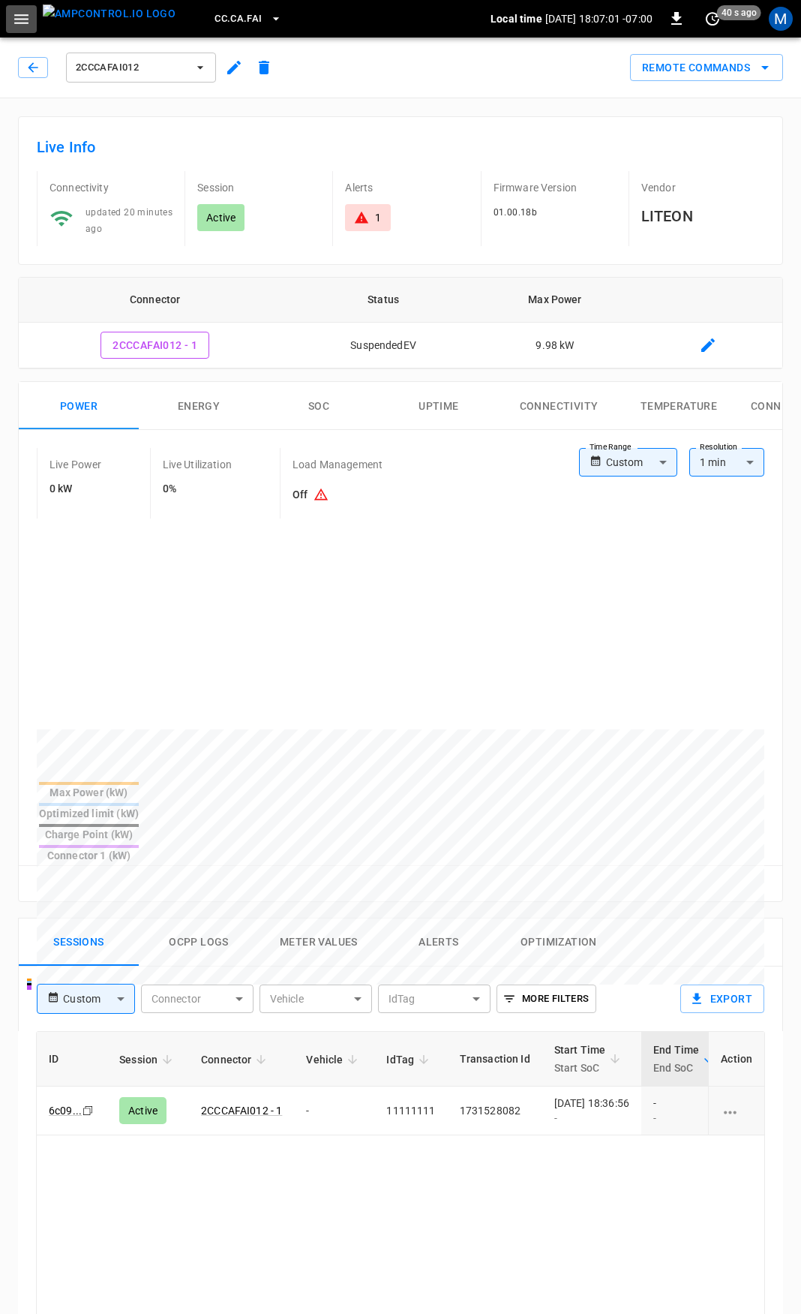
click at [22, 10] on icon "button" at bounding box center [21, 19] width 19 height 19
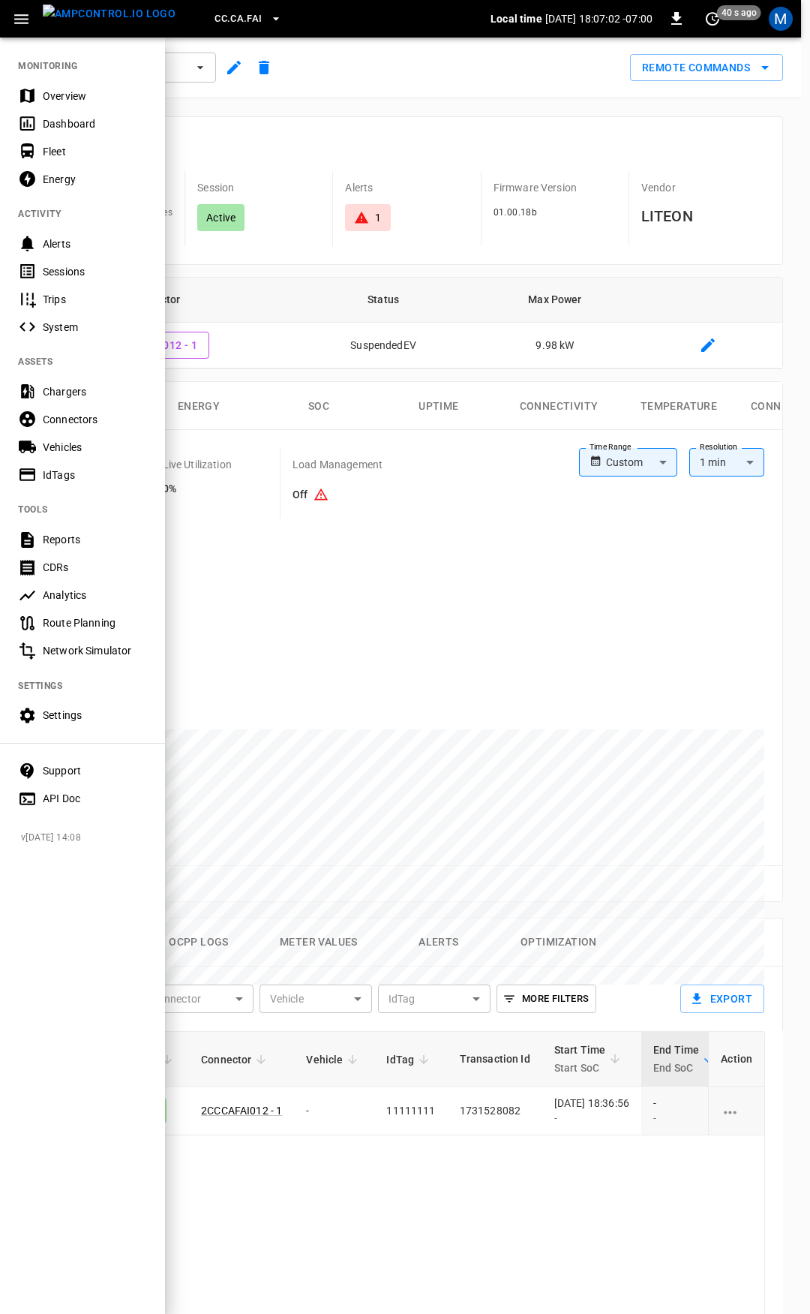
click at [46, 155] on div "Fleet" at bounding box center [95, 151] width 104 height 15
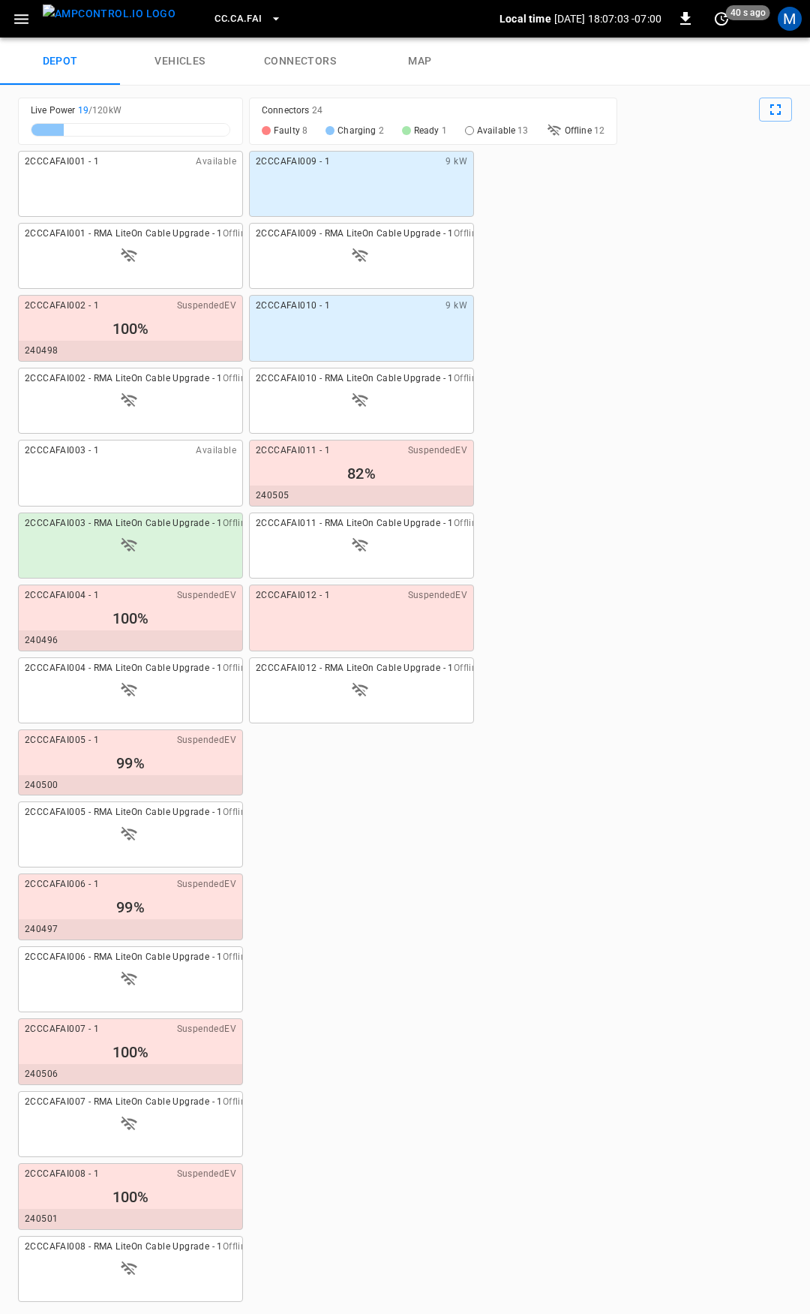
click at [303, 55] on link "connectors" at bounding box center [300, 62] width 120 height 48
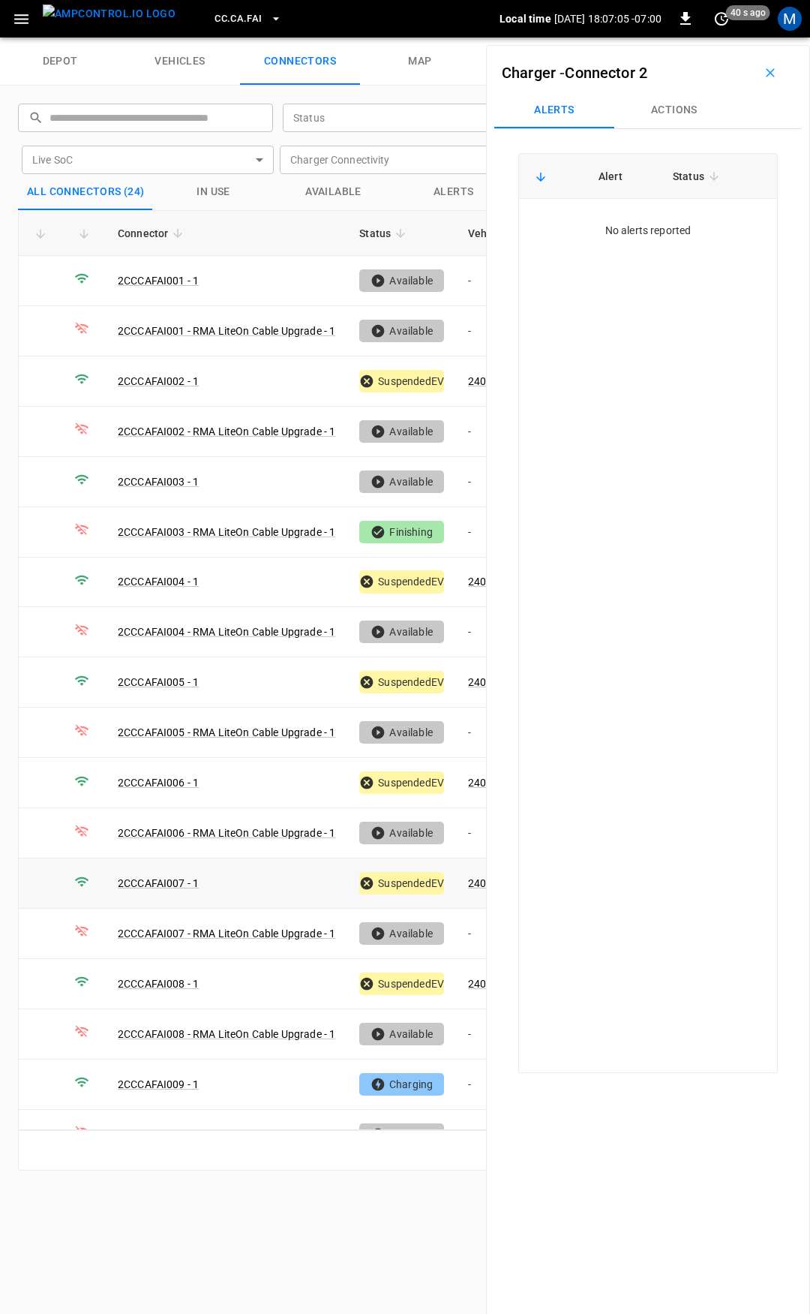
scroll to position [75, 0]
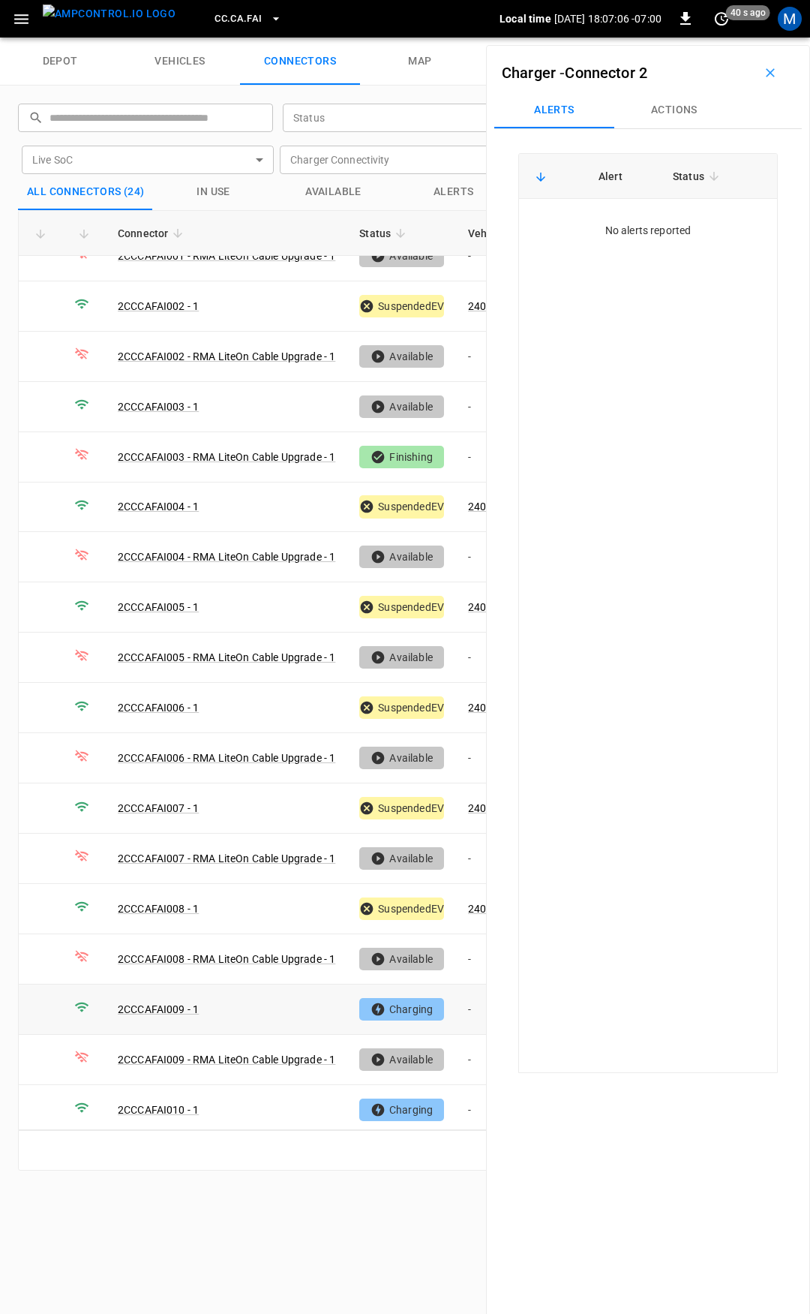
click at [470, 996] on td "-" at bounding box center [496, 1009] width 80 height 50
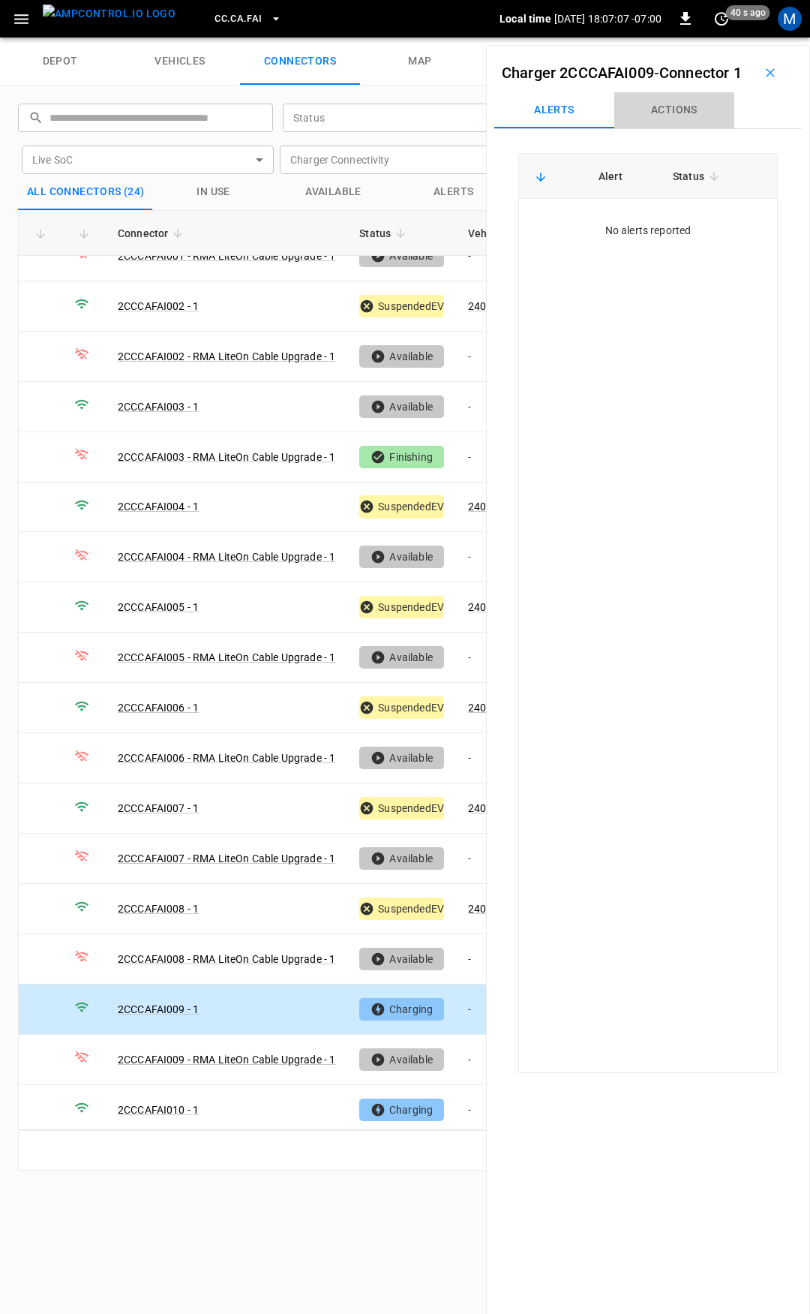
click at [674, 127] on button "Actions" at bounding box center [674, 110] width 120 height 36
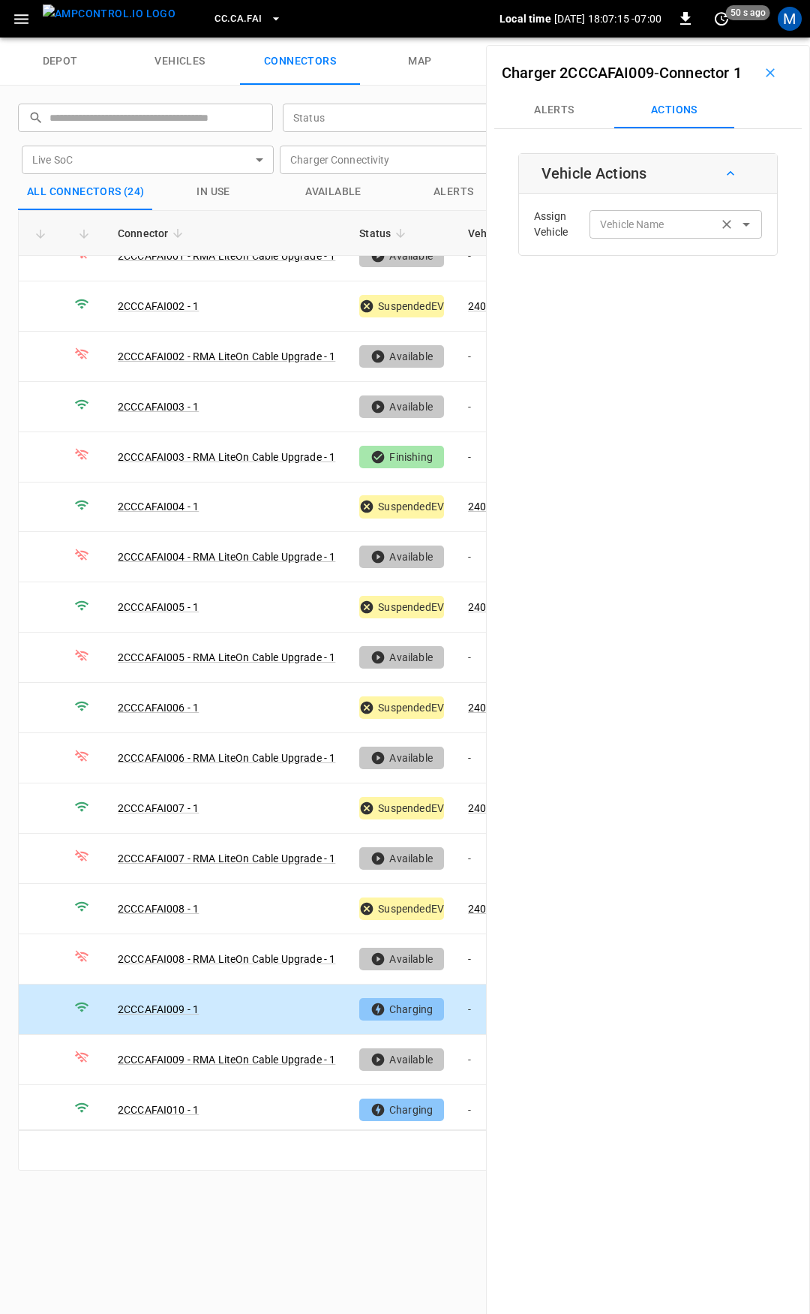
click at [629, 233] on input "Vehicle Name" at bounding box center [653, 224] width 119 height 19
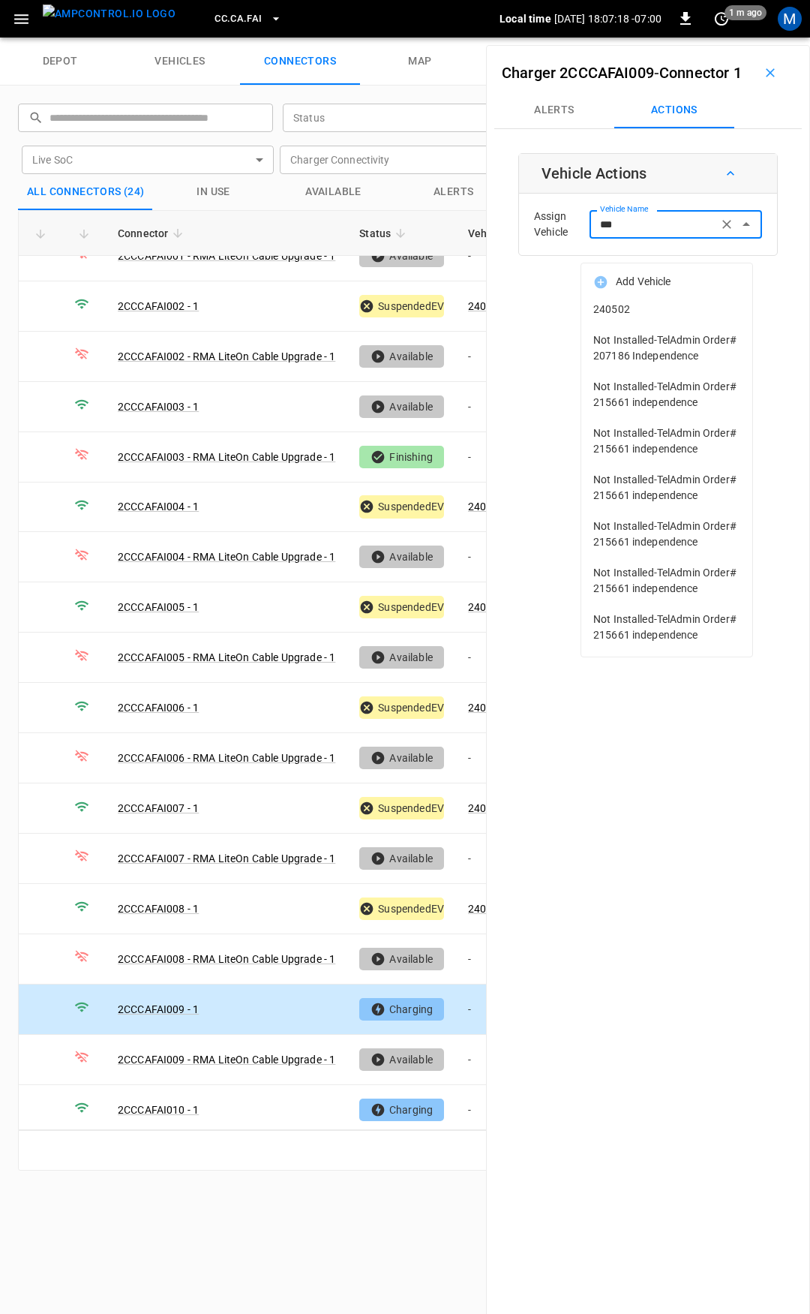
drag, startPoint x: 681, startPoint y: 305, endPoint x: 757, endPoint y: 319, distance: 77.0
click at [682, 305] on span "240502" at bounding box center [666, 310] width 147 height 16
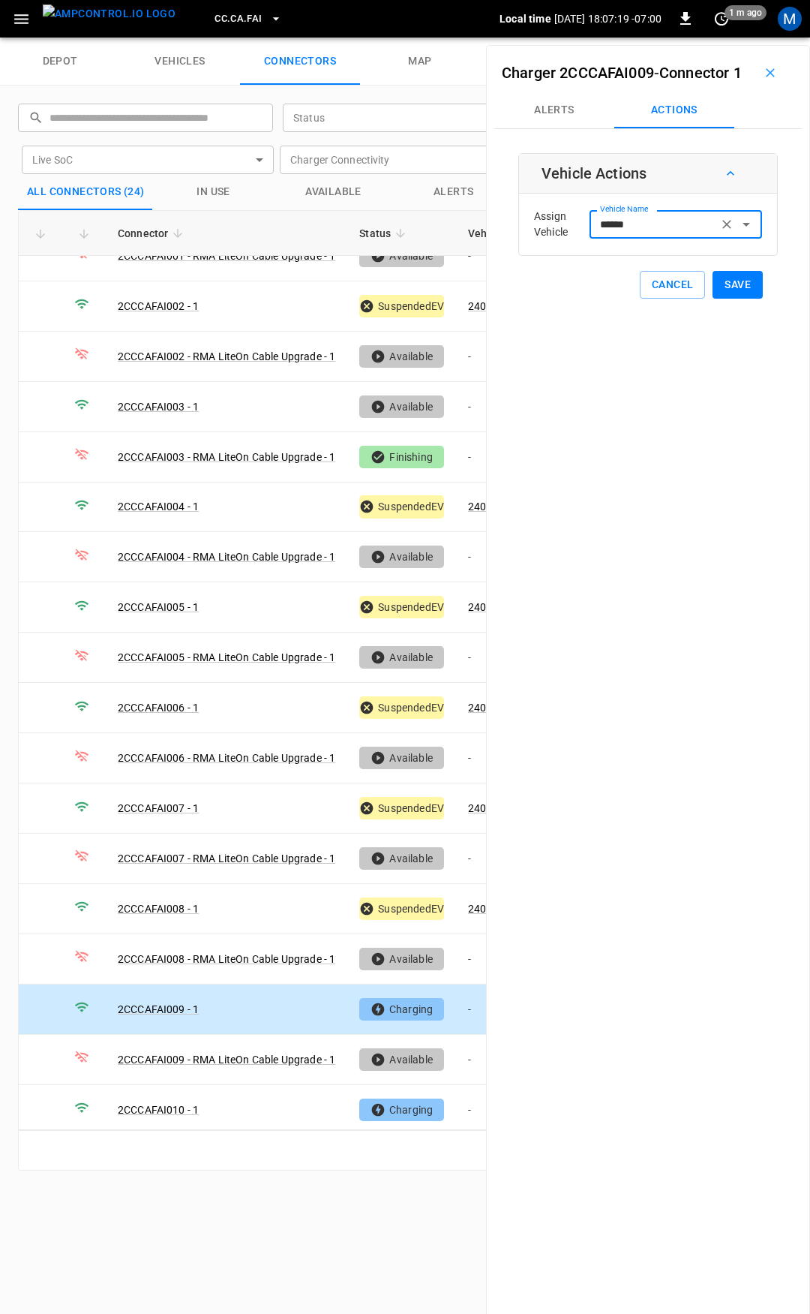
type input "******"
click at [757, 299] on div "Vehicle Actions Assign Vehicle Vehicle Name ****** Vehicle Name Cancel Save" at bounding box center [648, 226] width 260 height 146
click at [733, 299] on button "Save" at bounding box center [738, 285] width 50 height 28
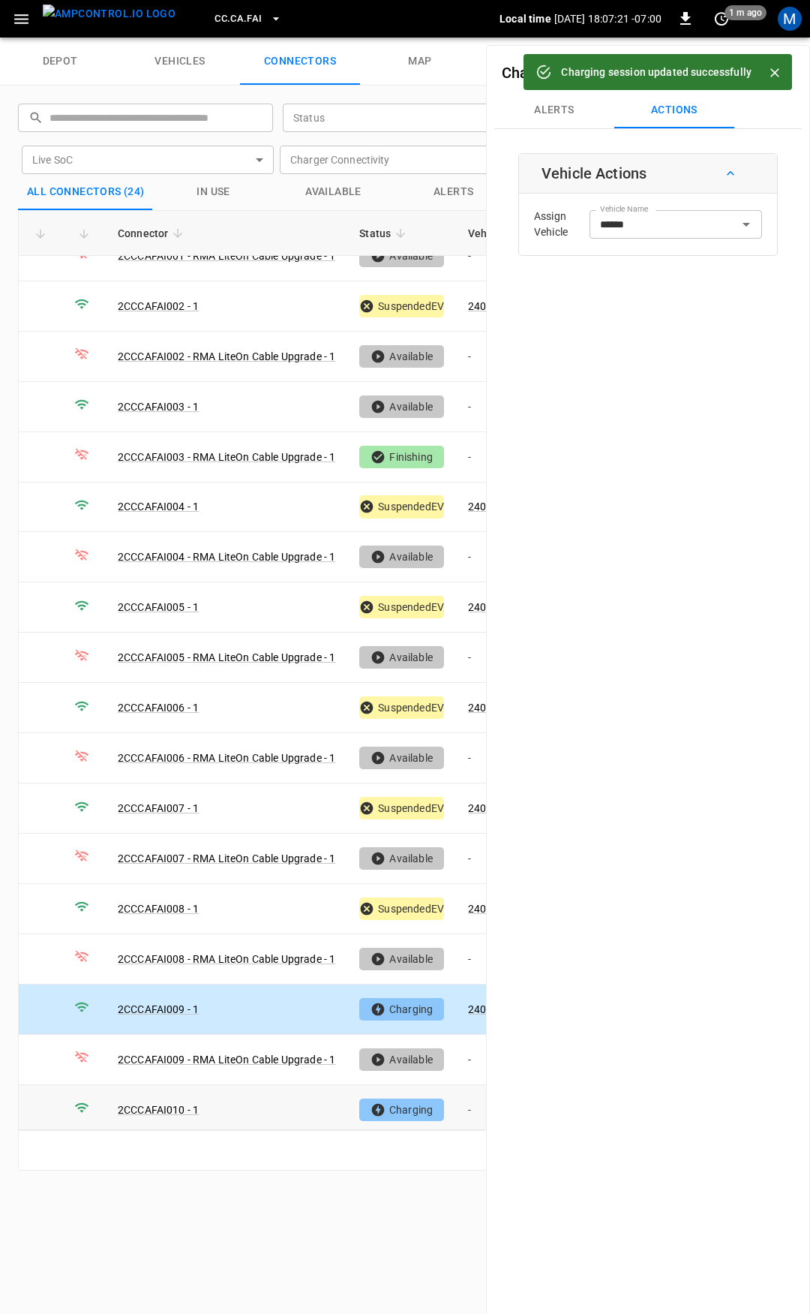
drag, startPoint x: 464, startPoint y: 1100, endPoint x: 624, endPoint y: 401, distance: 717.4
click at [464, 1100] on td "-" at bounding box center [496, 1110] width 80 height 50
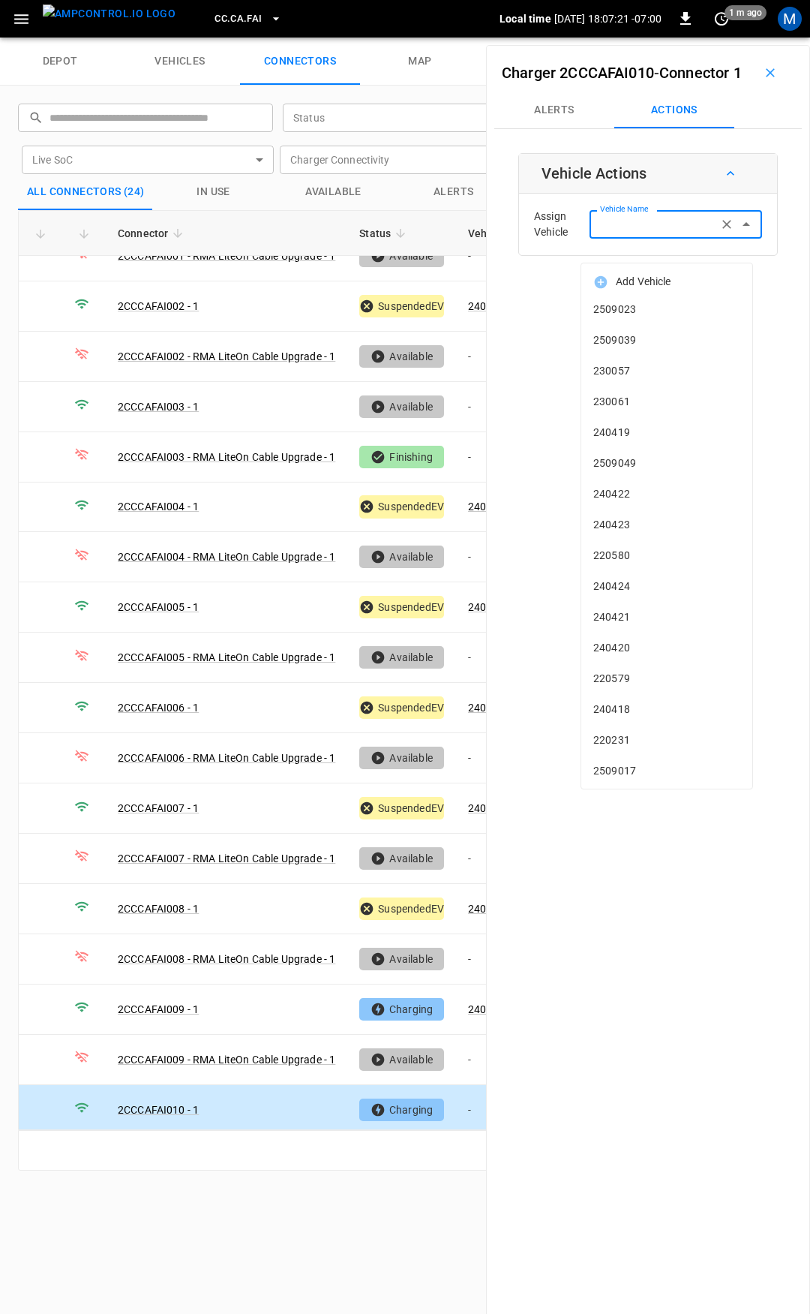
click at [620, 233] on input "Vehicle Name" at bounding box center [653, 224] width 119 height 19
type input "***"
click at [645, 310] on span "2509023" at bounding box center [666, 310] width 147 height 16
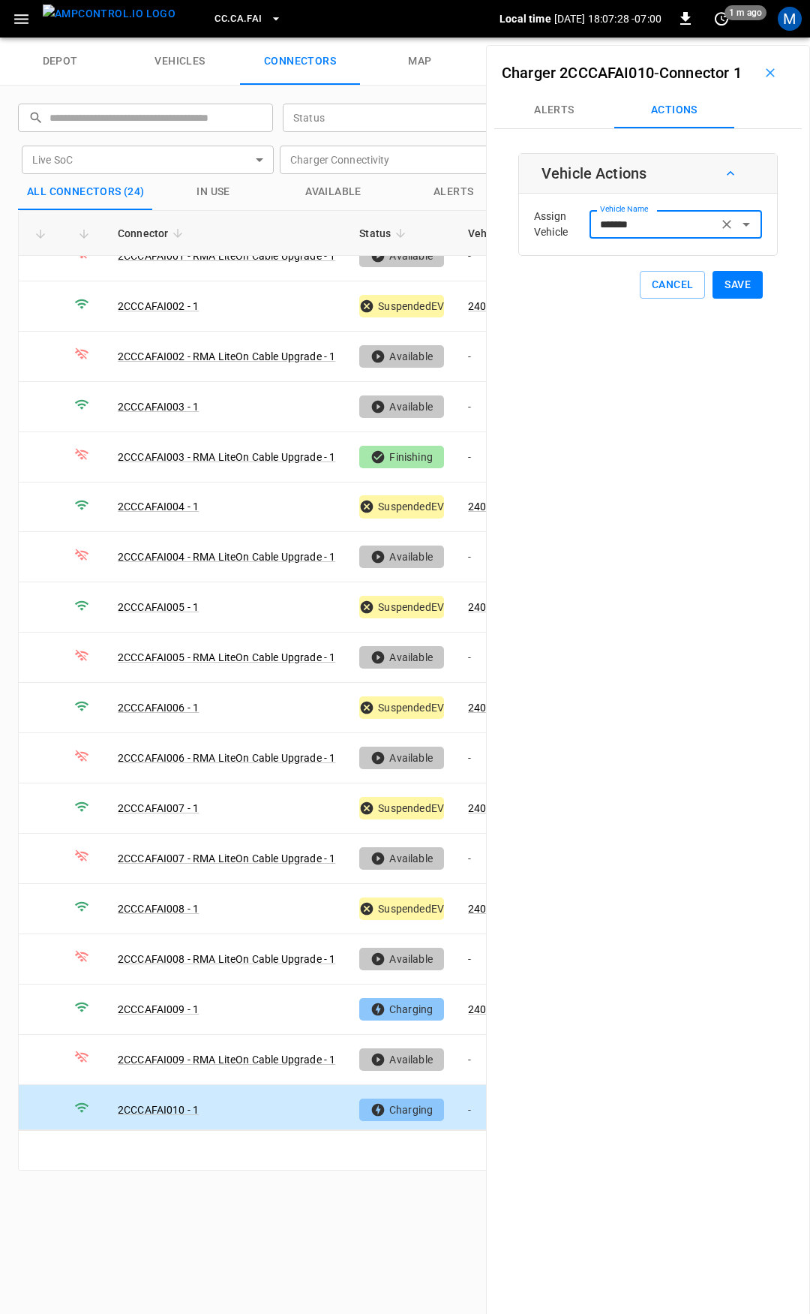
type input "*******"
click at [727, 299] on button "Save" at bounding box center [738, 285] width 50 height 28
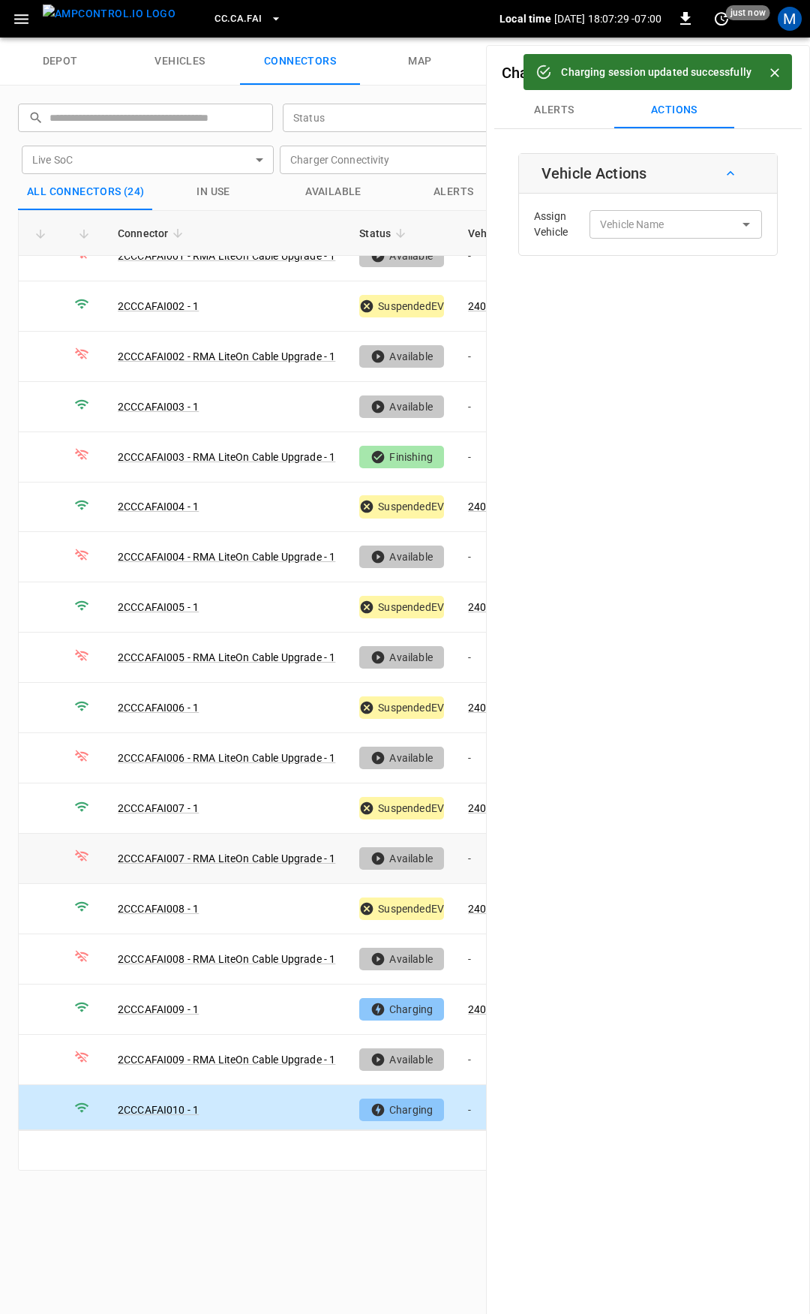
scroll to position [150, 0]
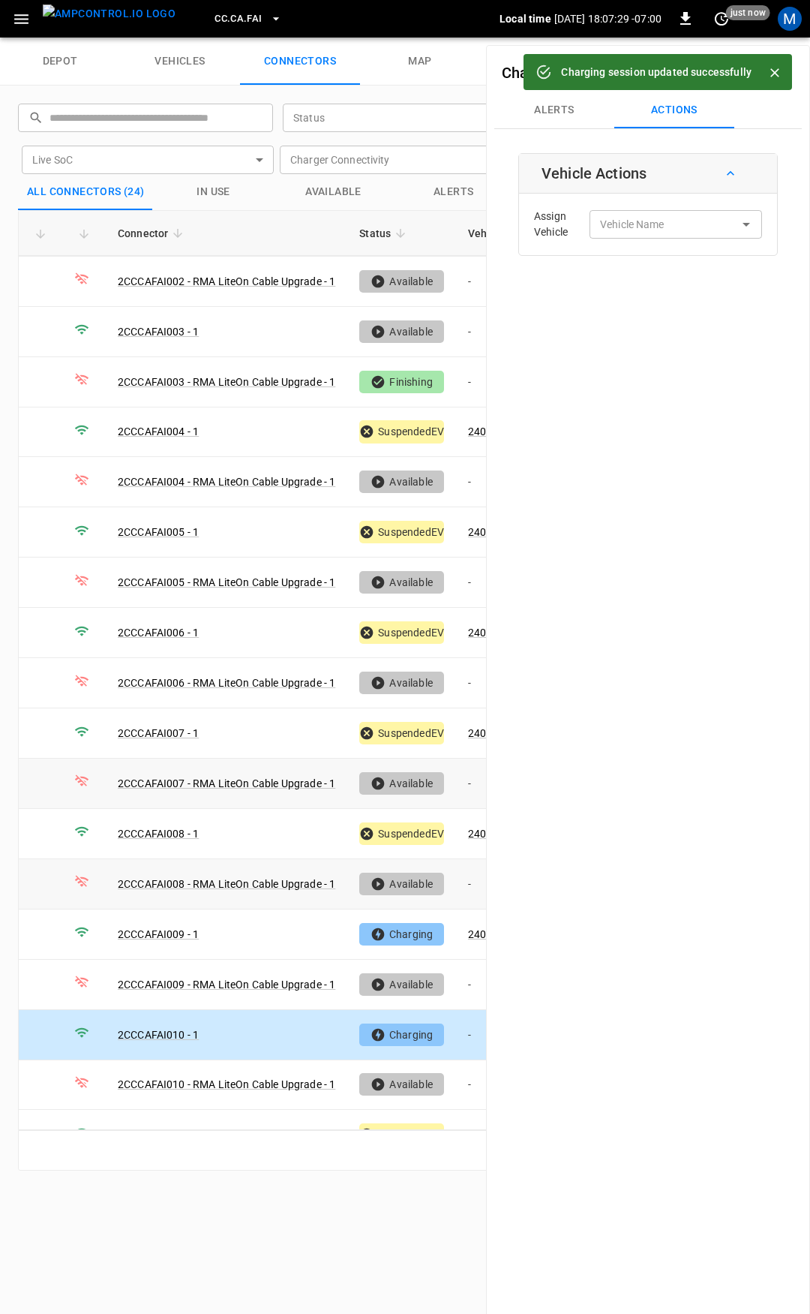
type input "*******"
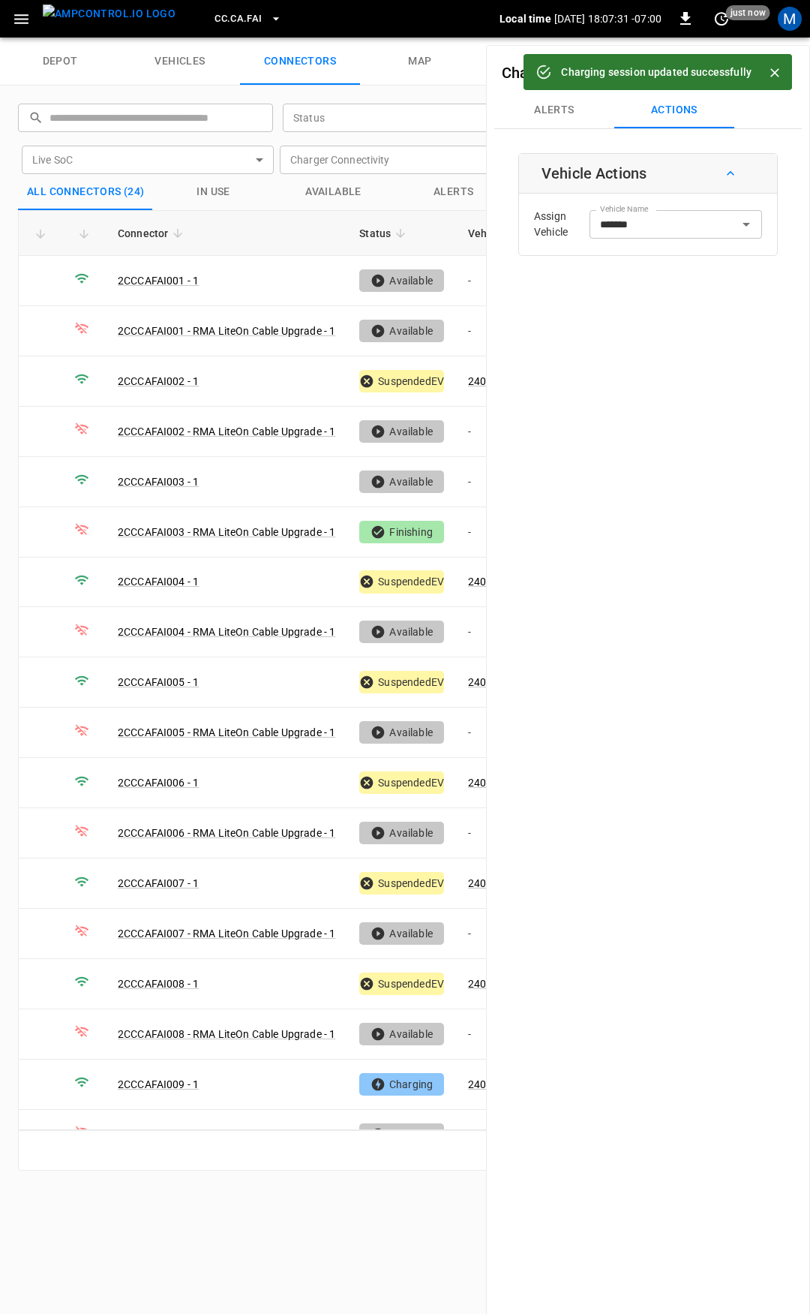
click at [776, 71] on icon "Close" at bounding box center [774, 72] width 9 height 9
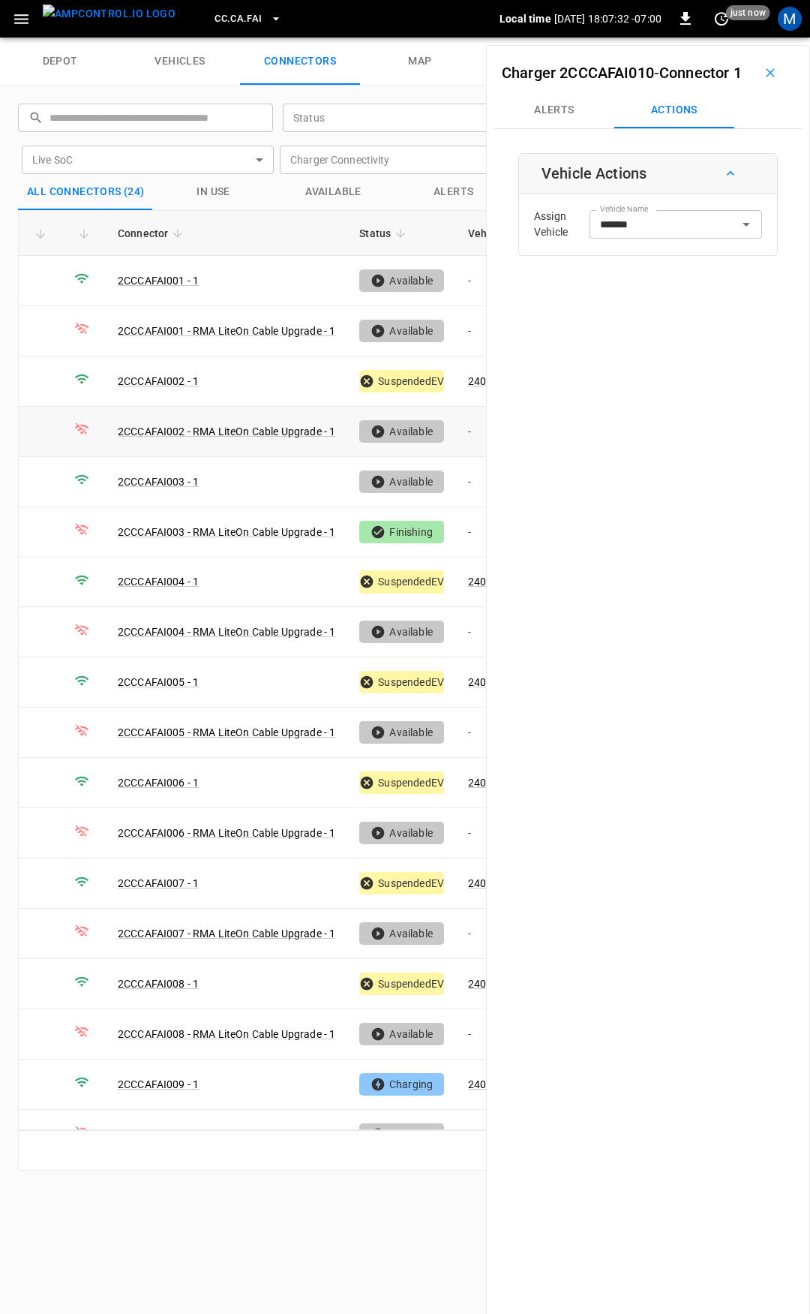
click at [763, 80] on icon "button" at bounding box center [770, 72] width 15 height 15
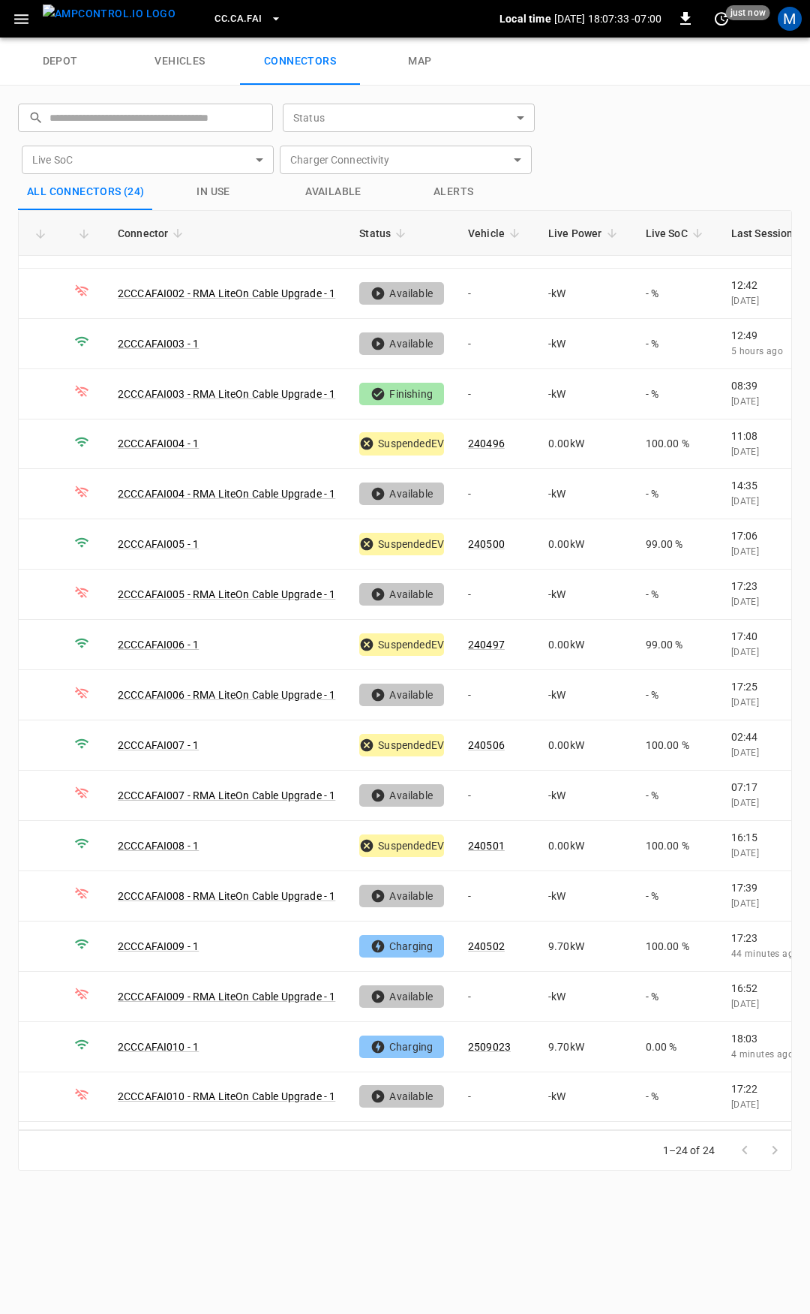
scroll to position [323, 0]
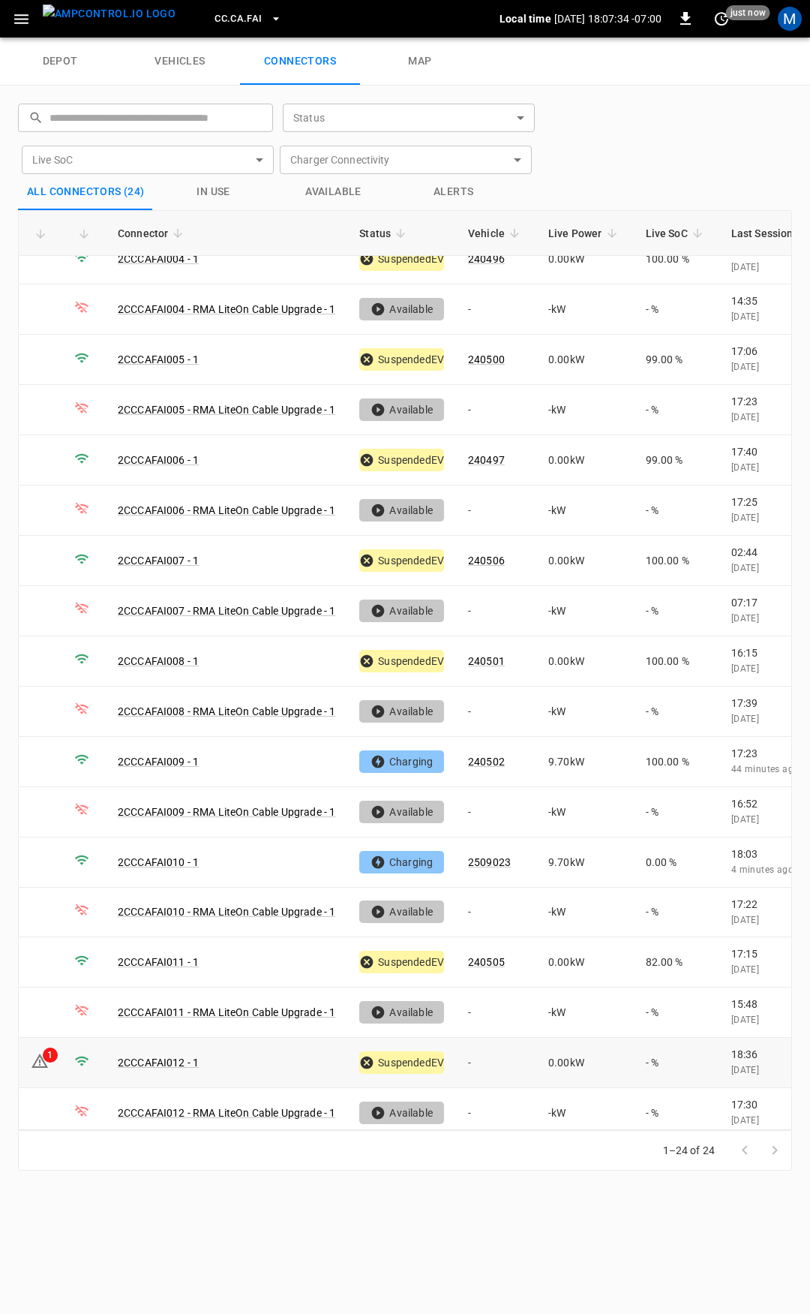
click at [499, 1048] on td "-" at bounding box center [496, 1063] width 80 height 50
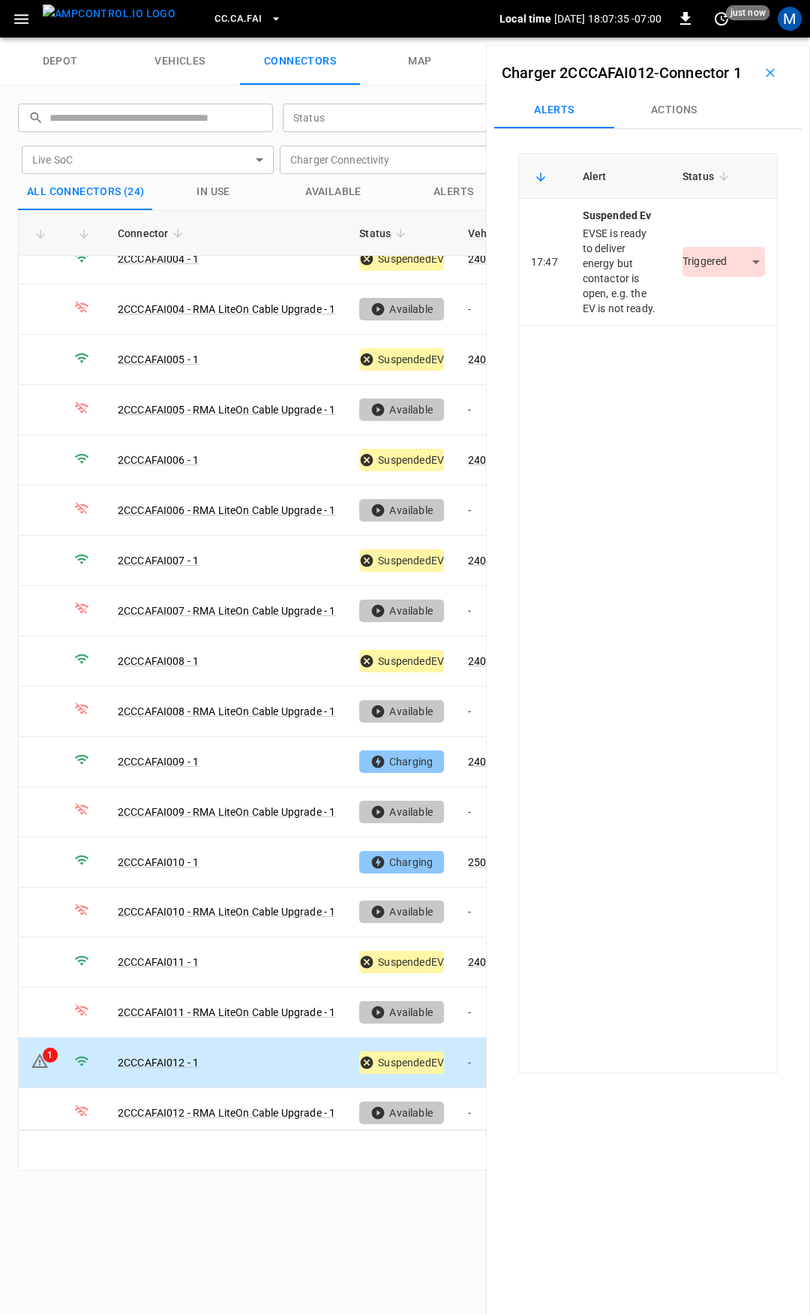
click at [678, 128] on button "Actions" at bounding box center [674, 110] width 120 height 36
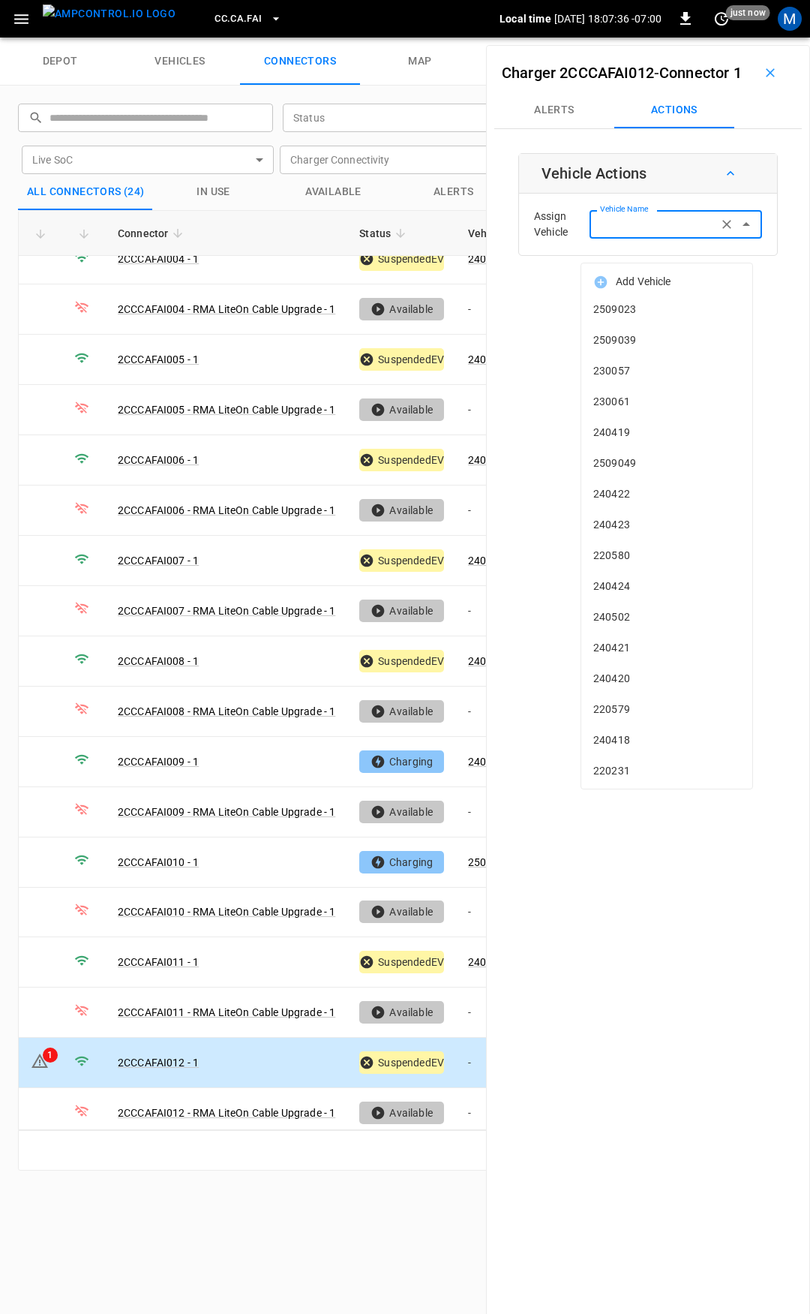
click at [686, 233] on input "Vehicle Name" at bounding box center [653, 224] width 119 height 19
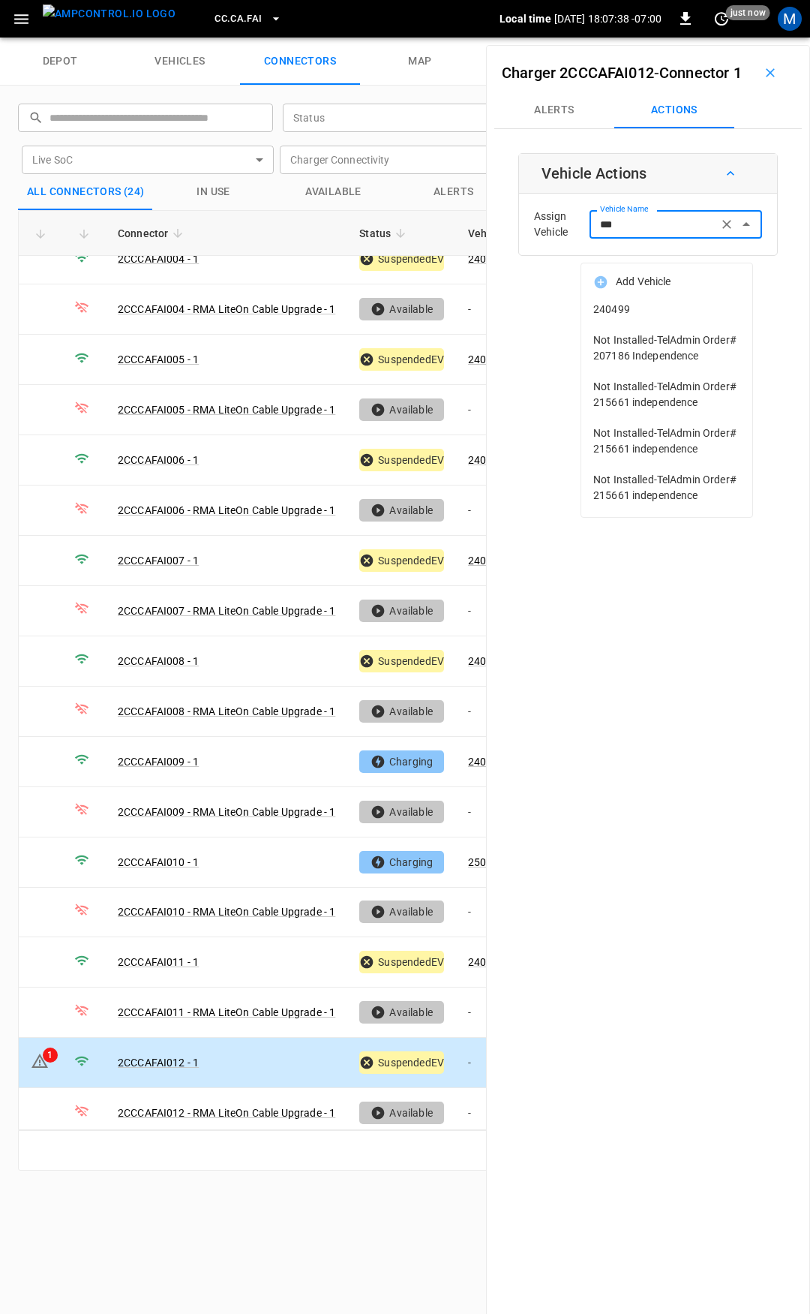
click at [692, 307] on span "240499" at bounding box center [666, 310] width 147 height 16
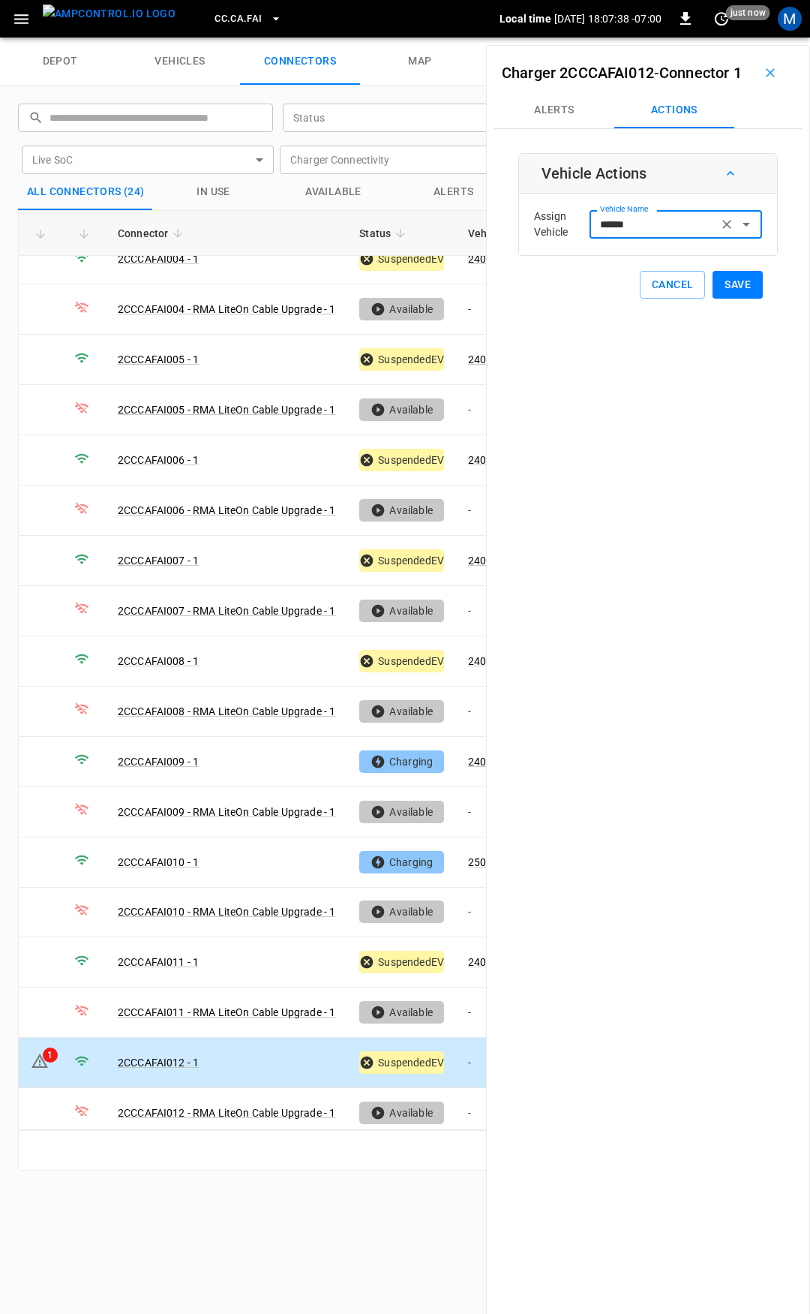
type input "******"
click at [723, 299] on button "Save" at bounding box center [738, 285] width 50 height 28
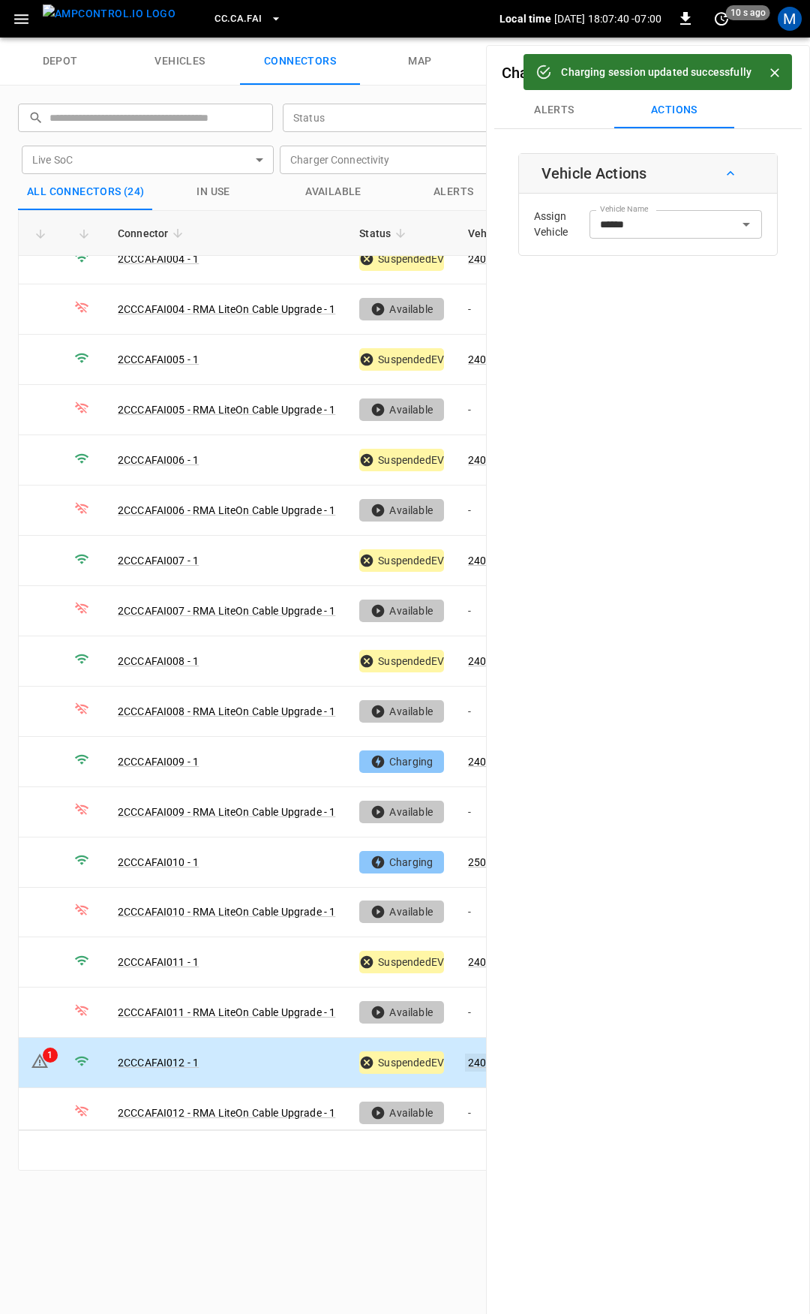
click at [477, 1053] on link "240499" at bounding box center [486, 1062] width 43 height 18
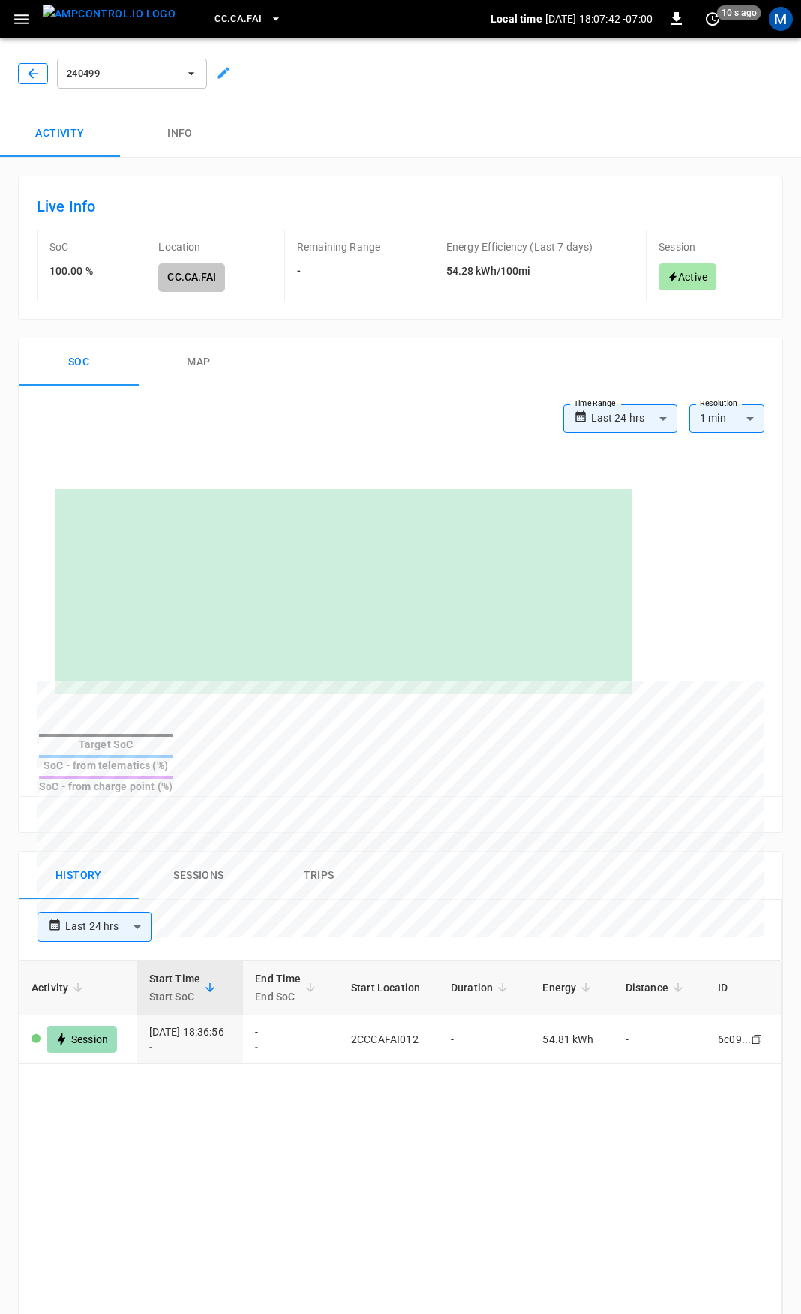
click at [32, 74] on icon "button" at bounding box center [33, 73] width 15 height 15
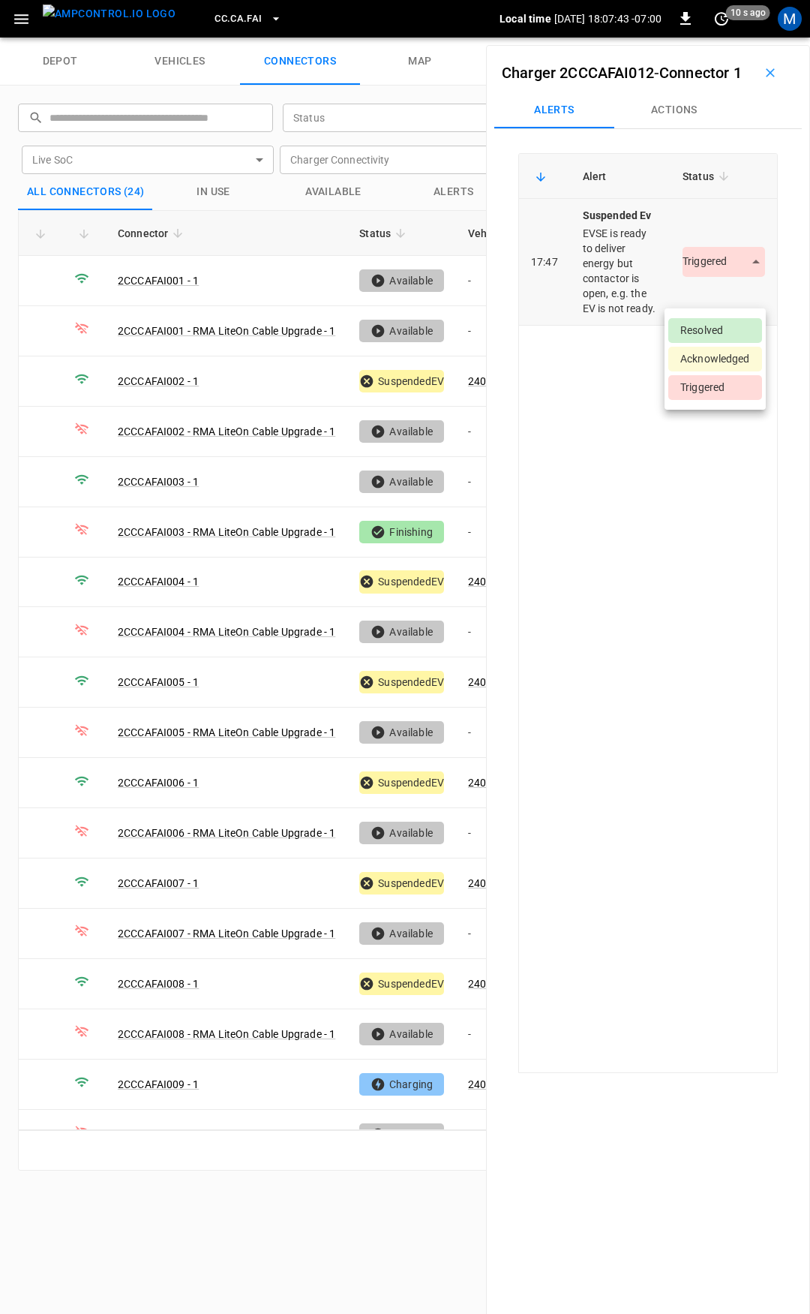
click at [707, 38] on body "CC.CA.FAI Local time [DATE] 18:07:43 -07:00 0 10 s ago M depot vehicles connect…" at bounding box center [405, 19] width 810 height 38
click at [719, 326] on li "Resolved" at bounding box center [715, 330] width 94 height 25
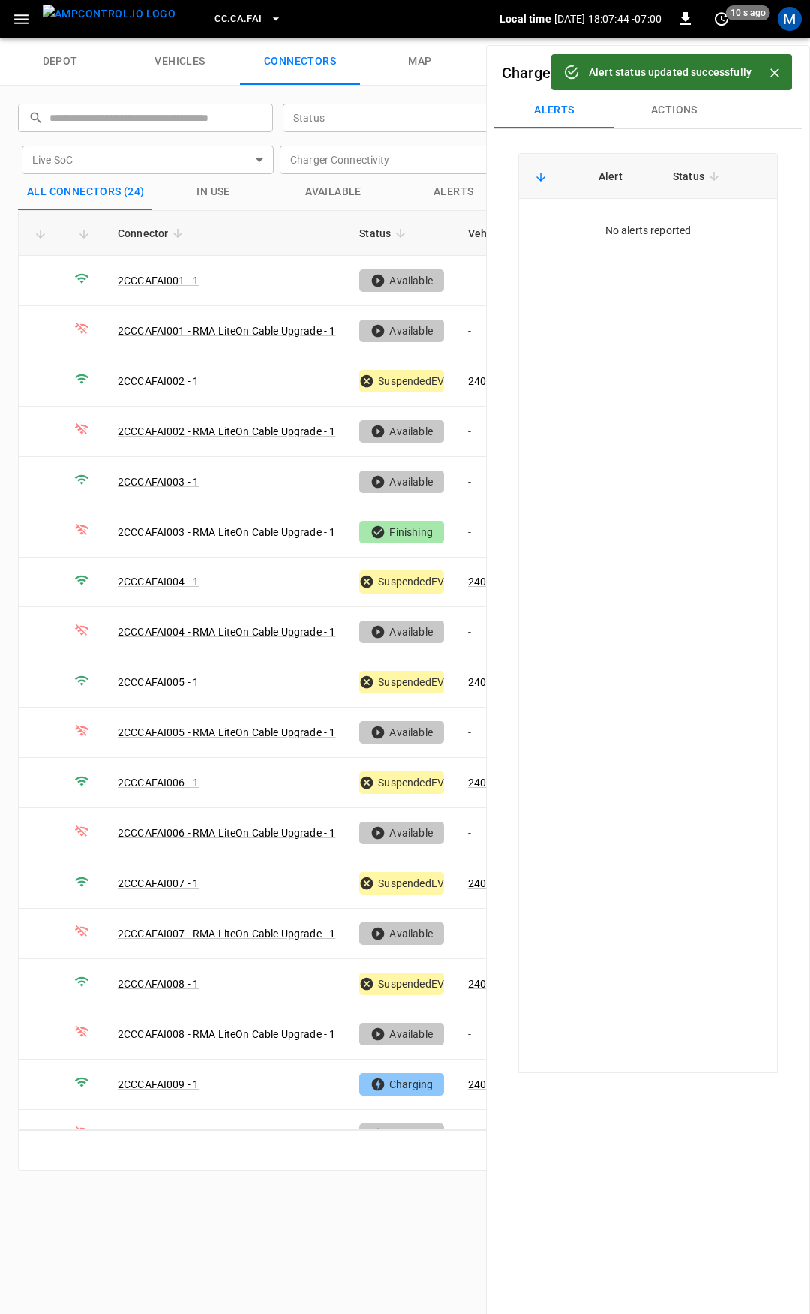
click at [230, 21] on span "CC.CA.FAI" at bounding box center [238, 19] width 47 height 17
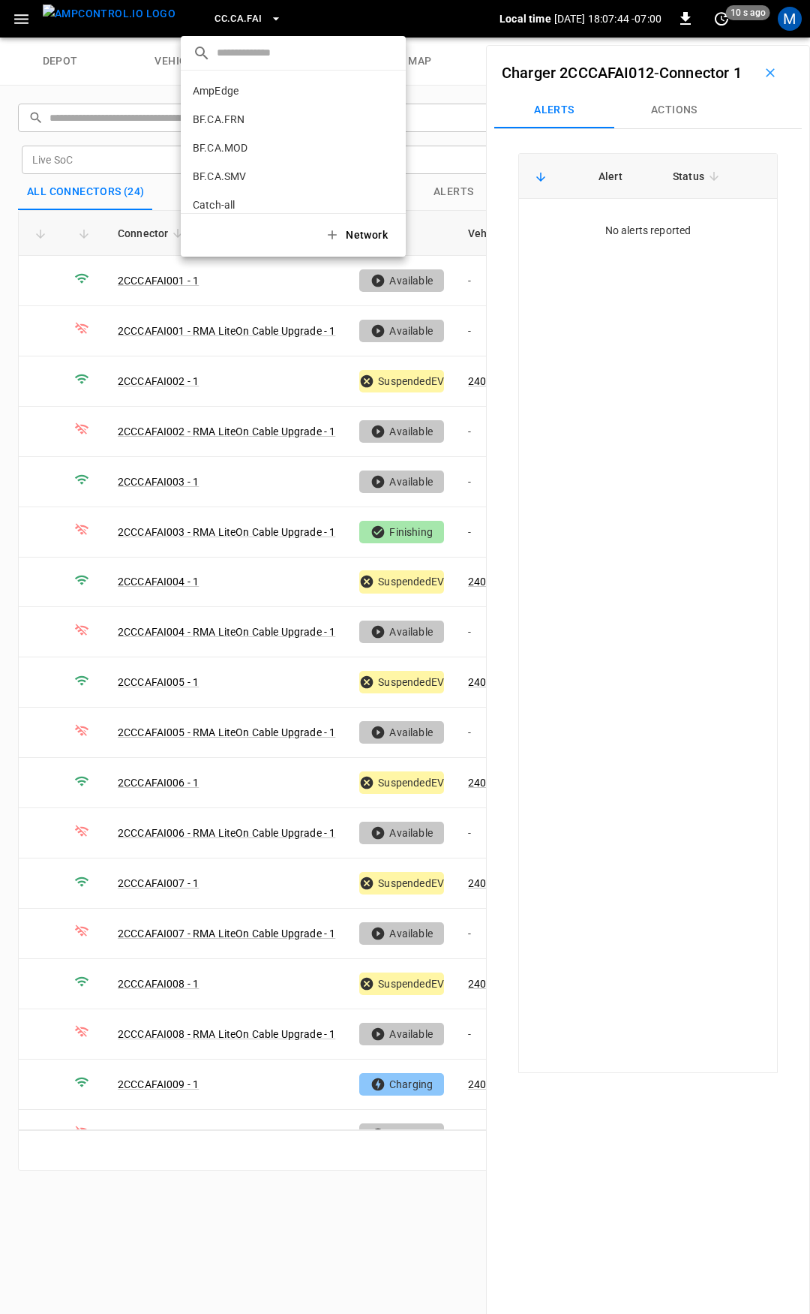
scroll to position [167, 0]
click at [17, 20] on div at bounding box center [405, 657] width 810 height 1314
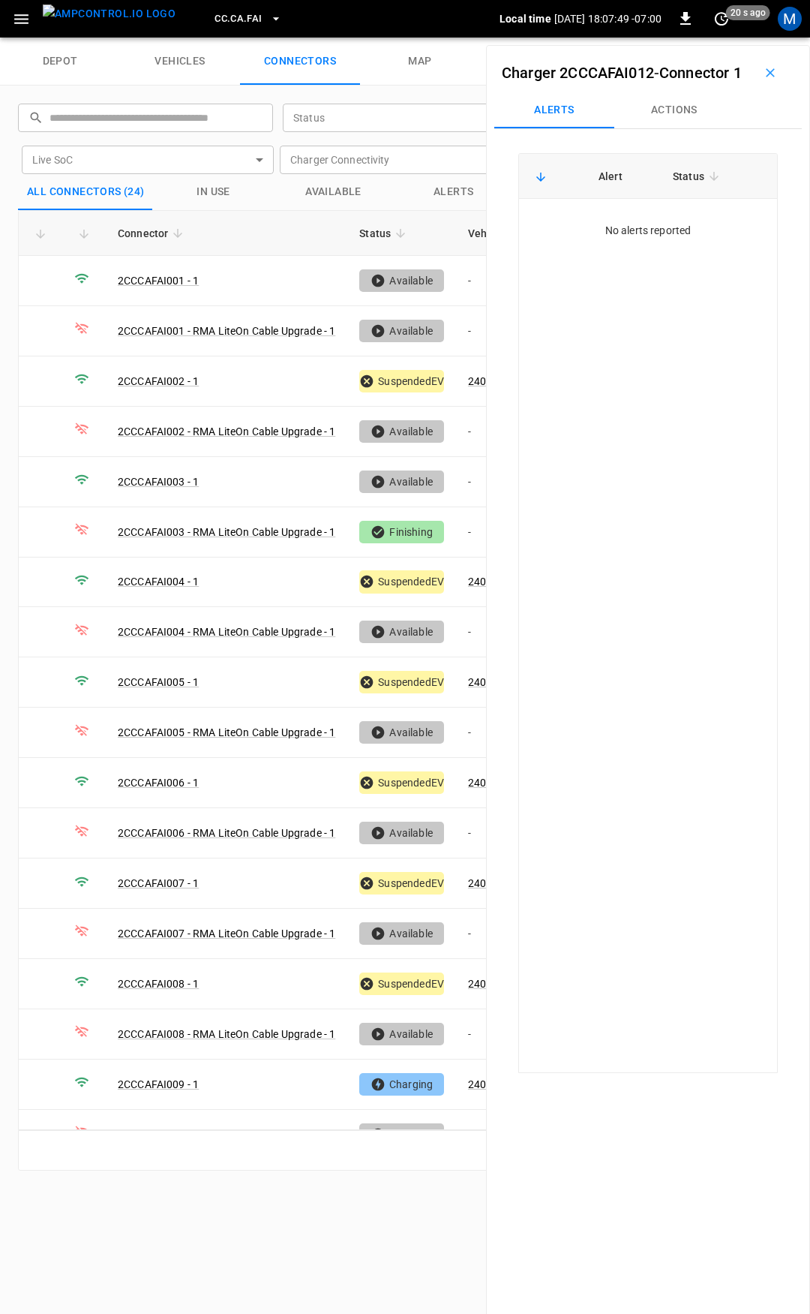
drag, startPoint x: 15, startPoint y: 16, endPoint x: 23, endPoint y: 24, distance: 11.2
click at [17, 18] on icon "button" at bounding box center [21, 19] width 19 height 19
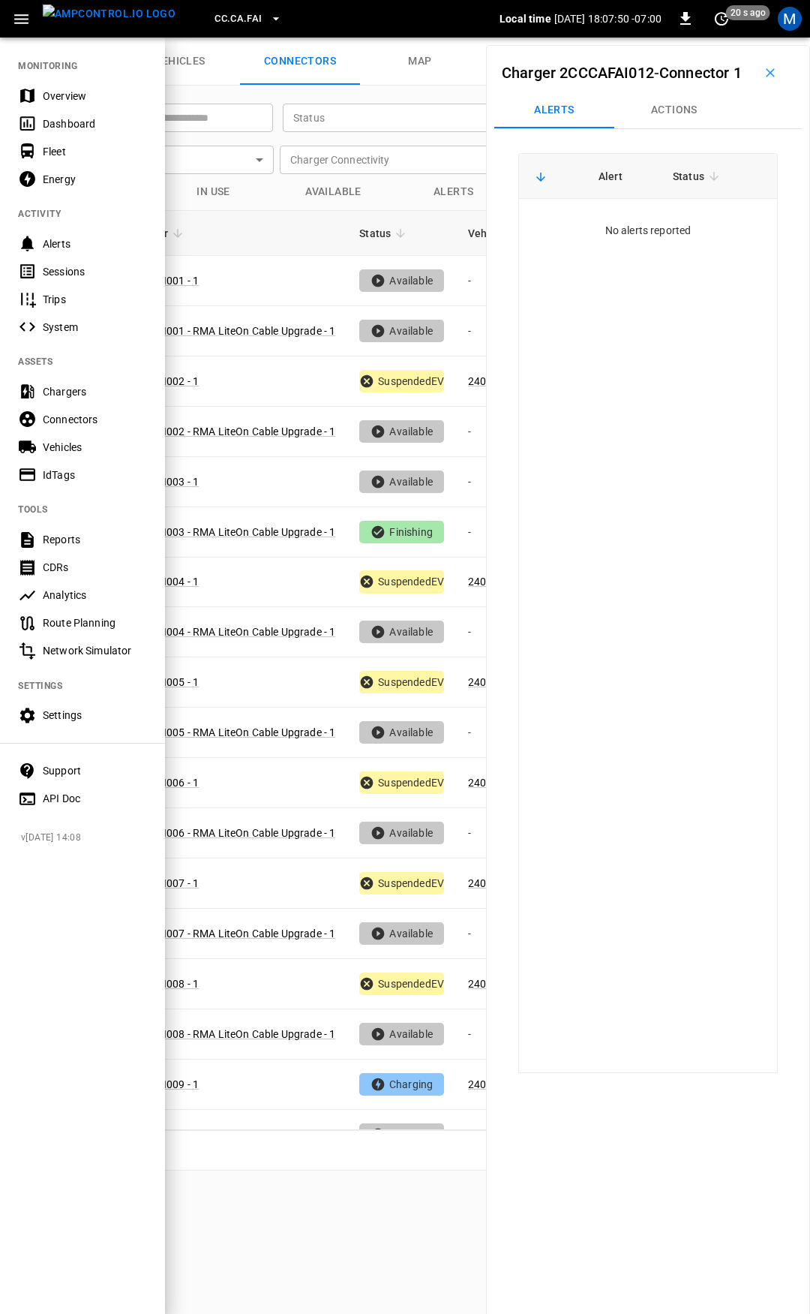
click at [61, 97] on div "Overview" at bounding box center [95, 96] width 104 height 15
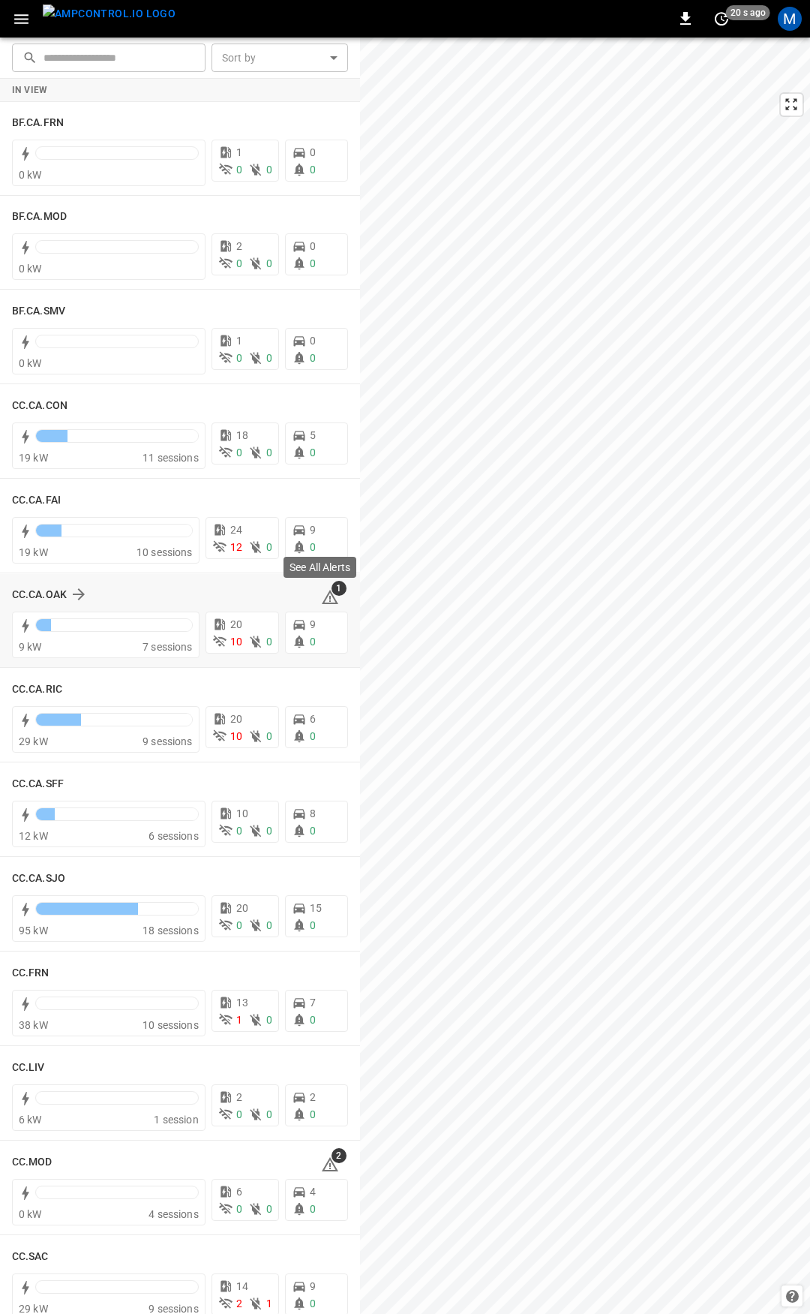
click at [328, 596] on span "1" at bounding box center [330, 597] width 18 height 18
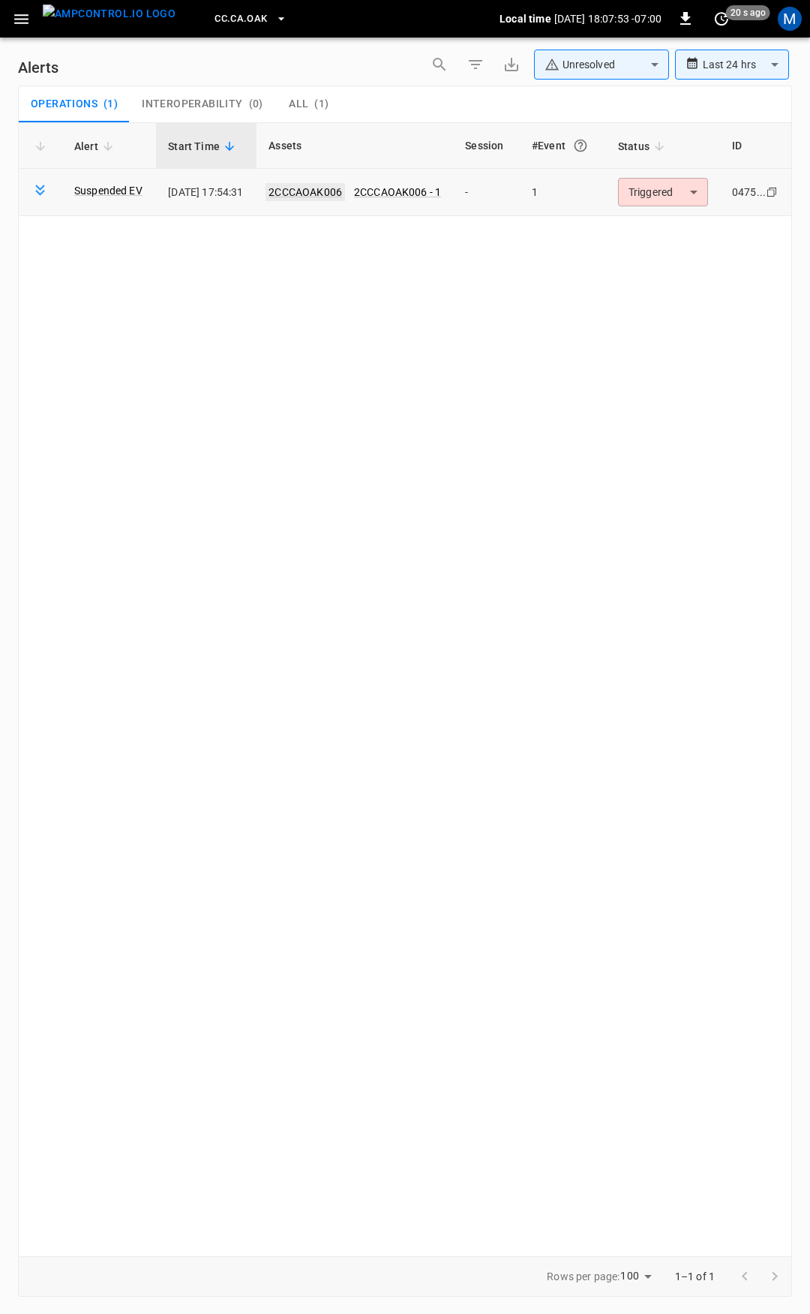
click at [332, 194] on link "2CCCAOAK006" at bounding box center [306, 192] width 80 height 18
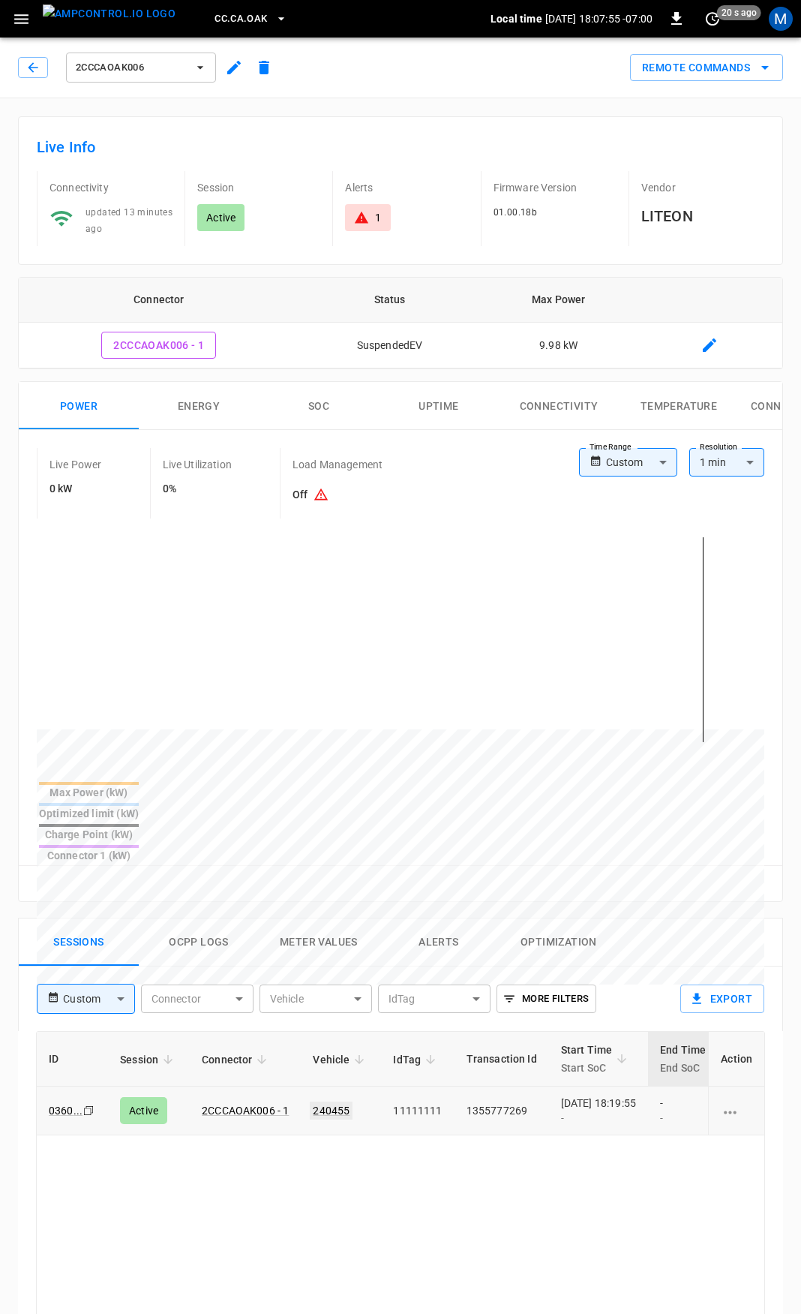
click at [315, 1101] on link "240455" at bounding box center [331, 1110] width 43 height 18
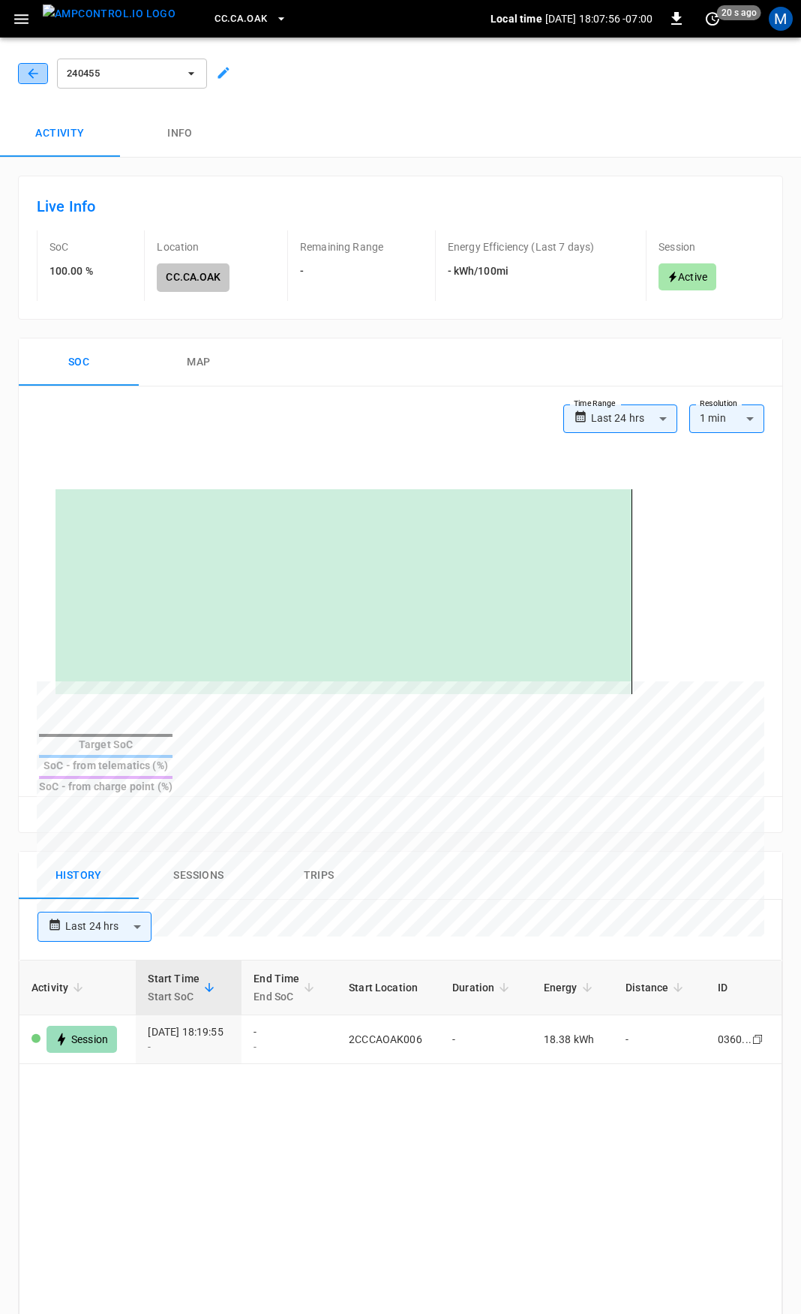
click at [39, 74] on icon "button" at bounding box center [33, 73] width 15 height 15
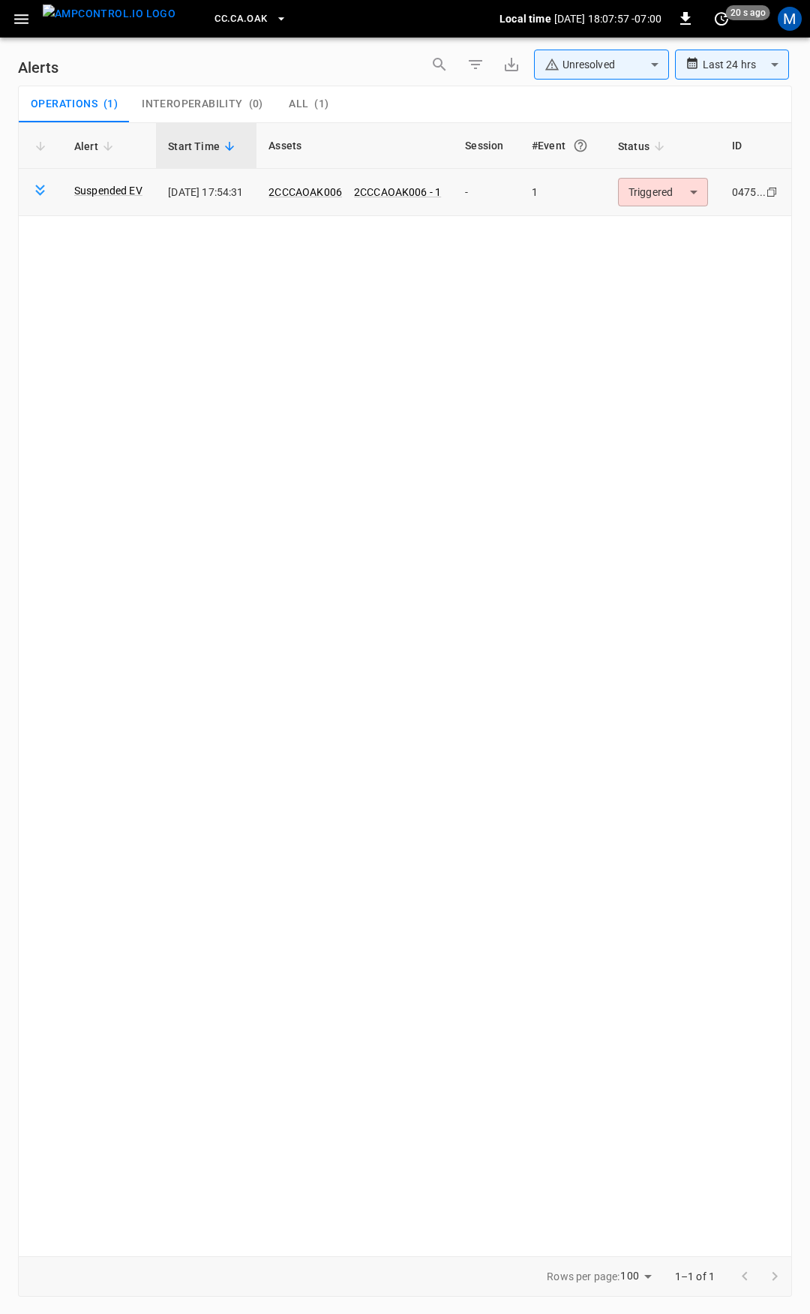
click at [649, 194] on body "**********" at bounding box center [405, 654] width 810 height 1308
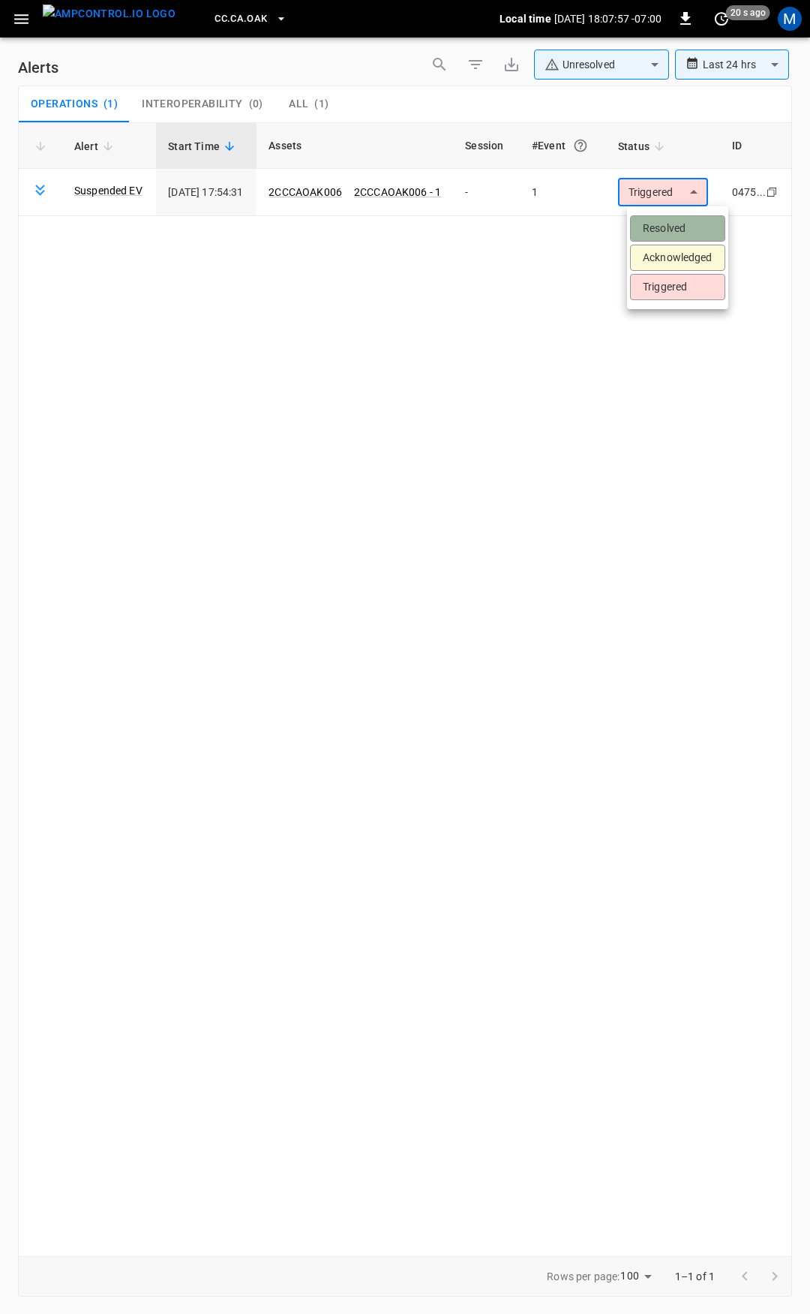
drag, startPoint x: 674, startPoint y: 228, endPoint x: 608, endPoint y: 206, distance: 68.8
click at [673, 227] on li "Resolved" at bounding box center [677, 228] width 95 height 26
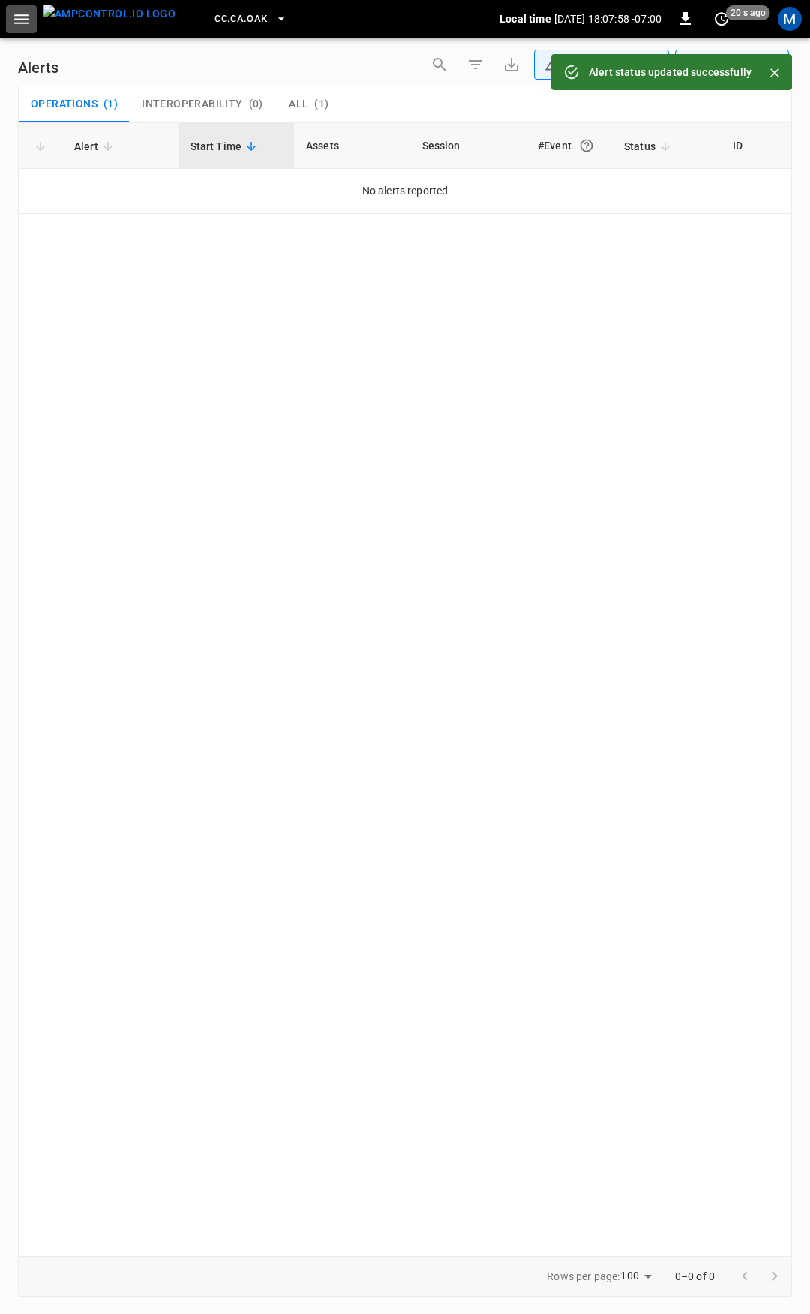
click at [21, 23] on icon "button" at bounding box center [21, 19] width 19 height 19
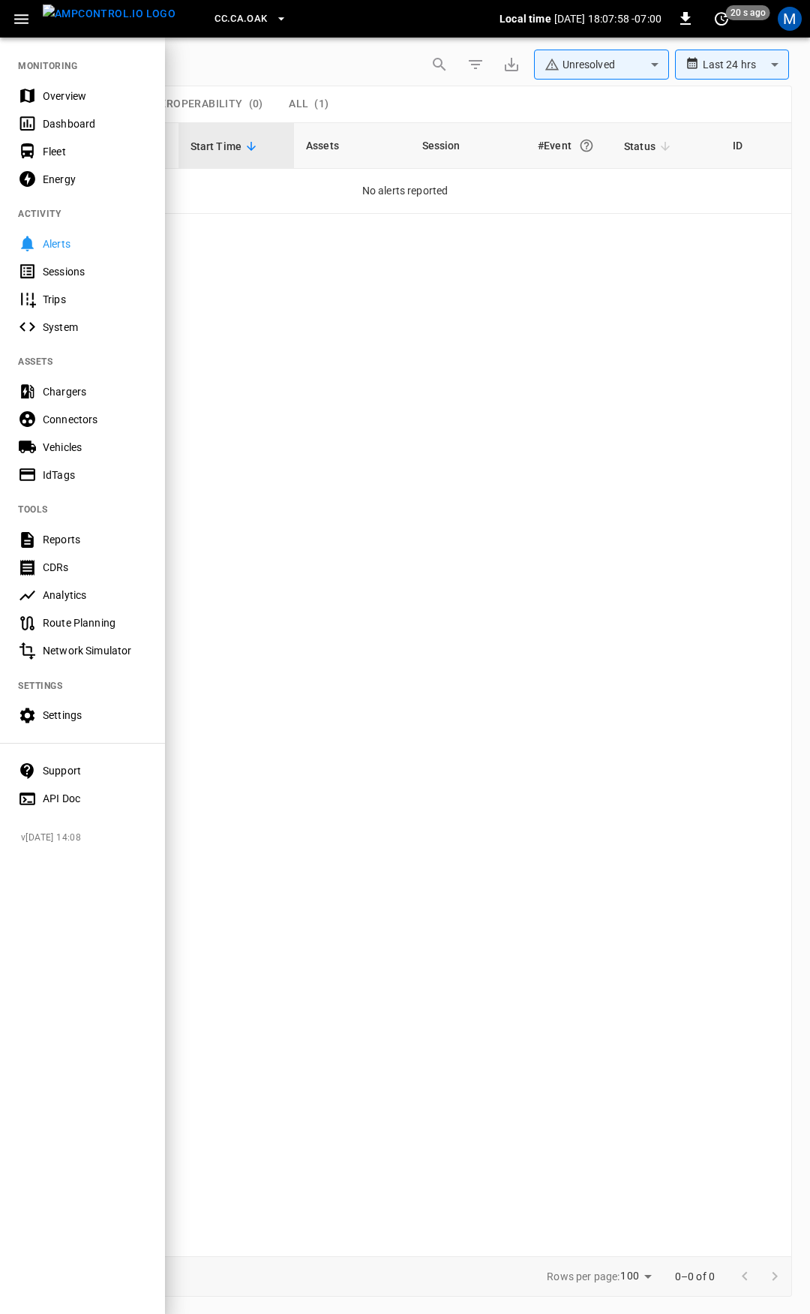
click at [52, 103] on div "Overview" at bounding box center [95, 96] width 104 height 15
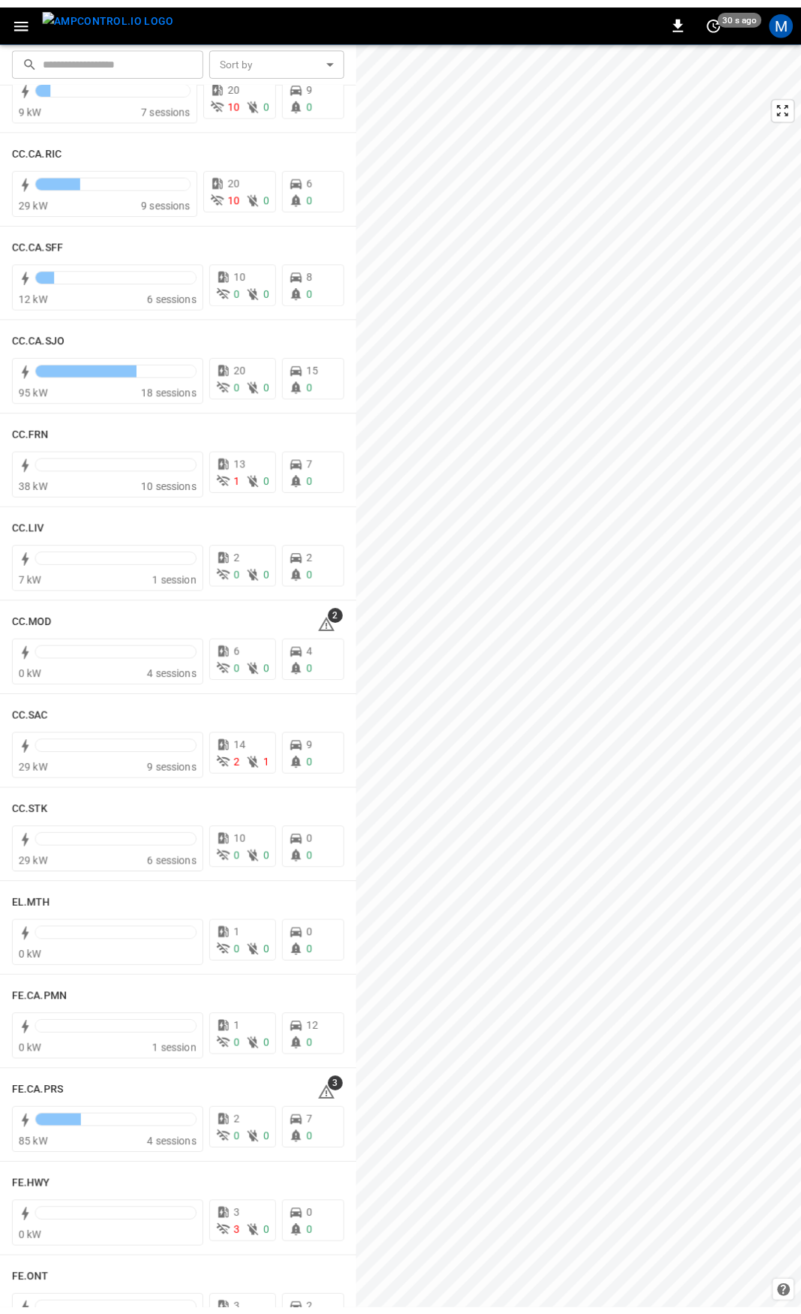
scroll to position [621, 0]
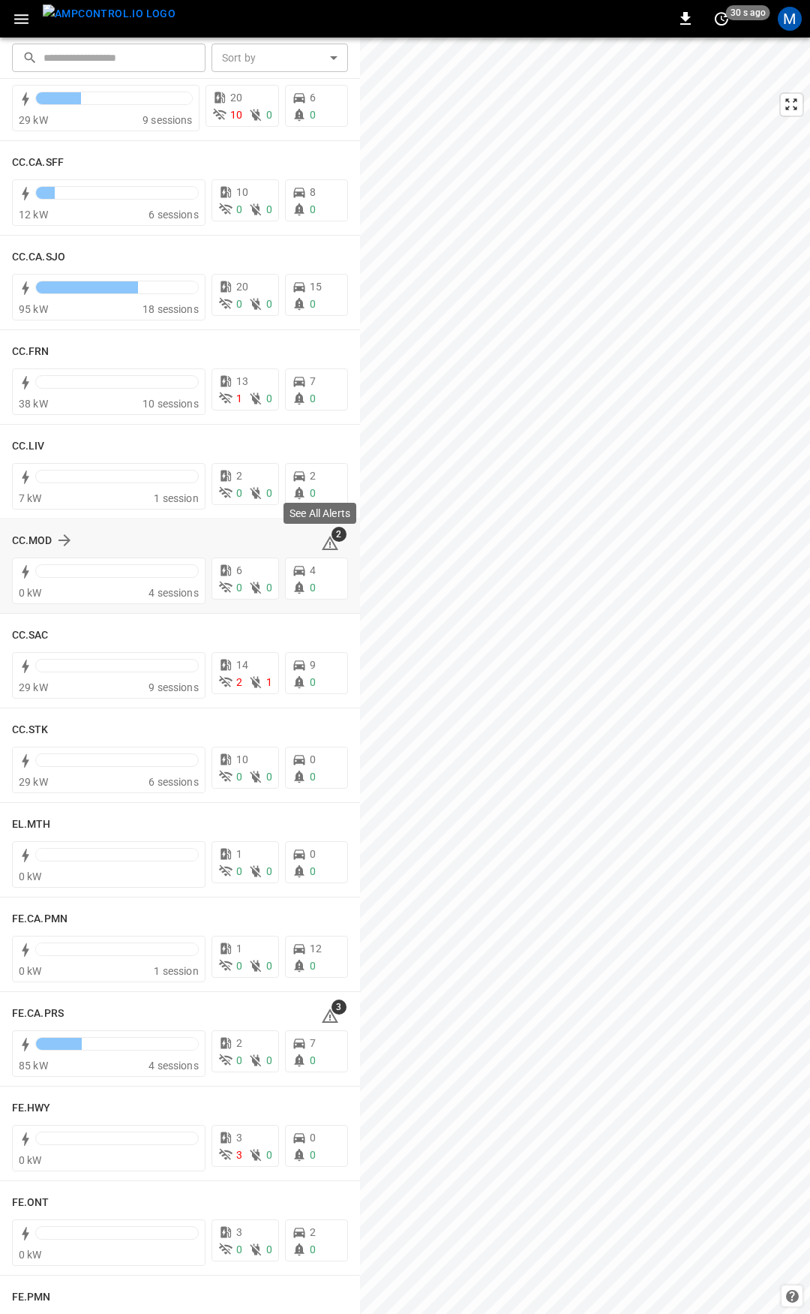
click at [325, 549] on icon at bounding box center [330, 543] width 17 height 14
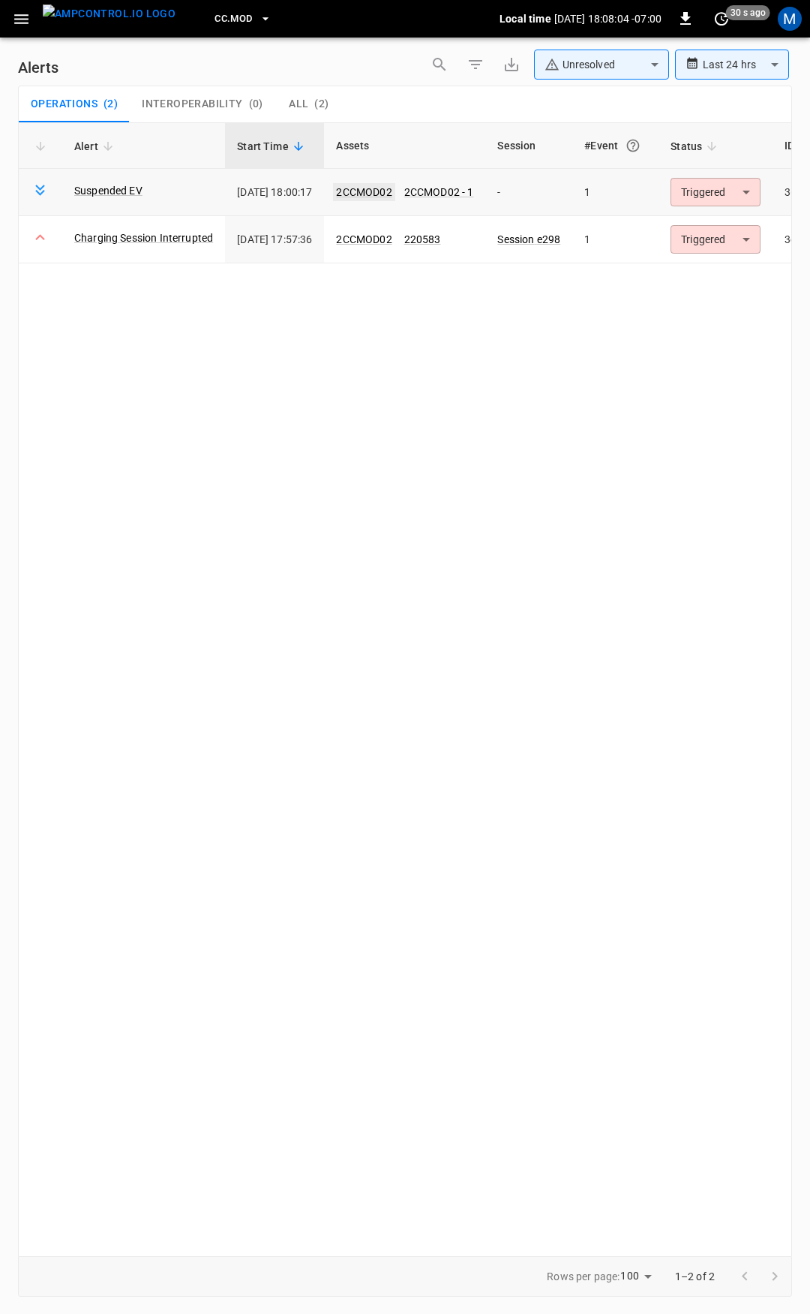
click at [386, 193] on link "2CCMOD02" at bounding box center [364, 192] width 62 height 18
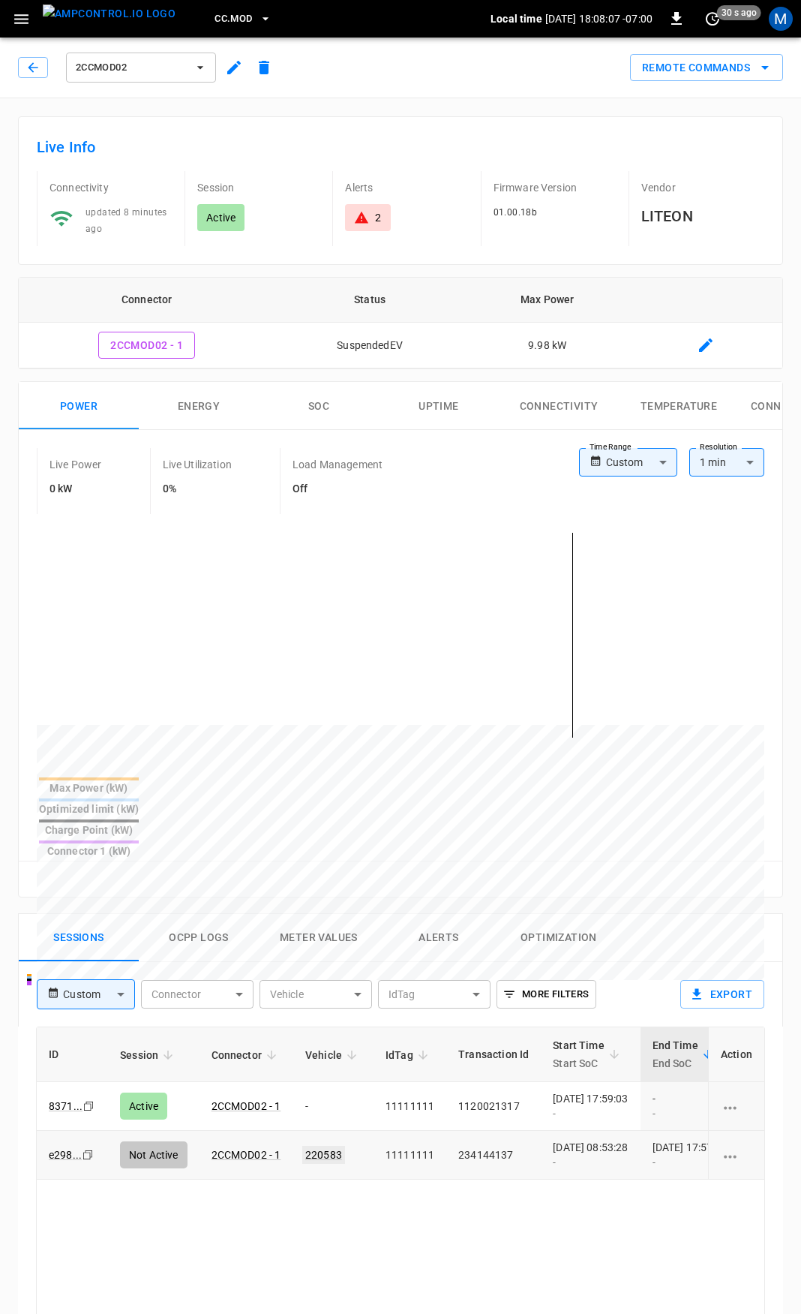
click at [323, 1146] on link "220583" at bounding box center [323, 1155] width 43 height 18
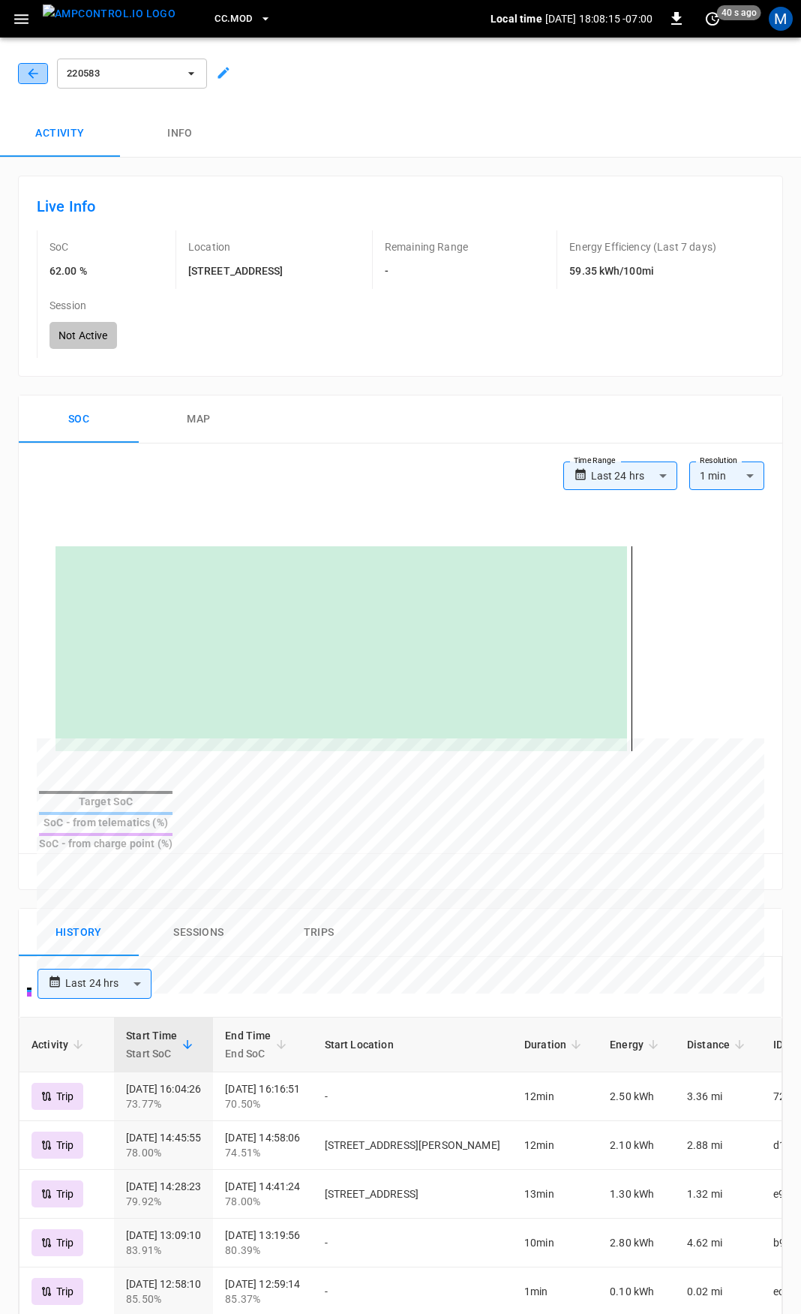
click at [33, 77] on icon "button" at bounding box center [33, 73] width 15 height 15
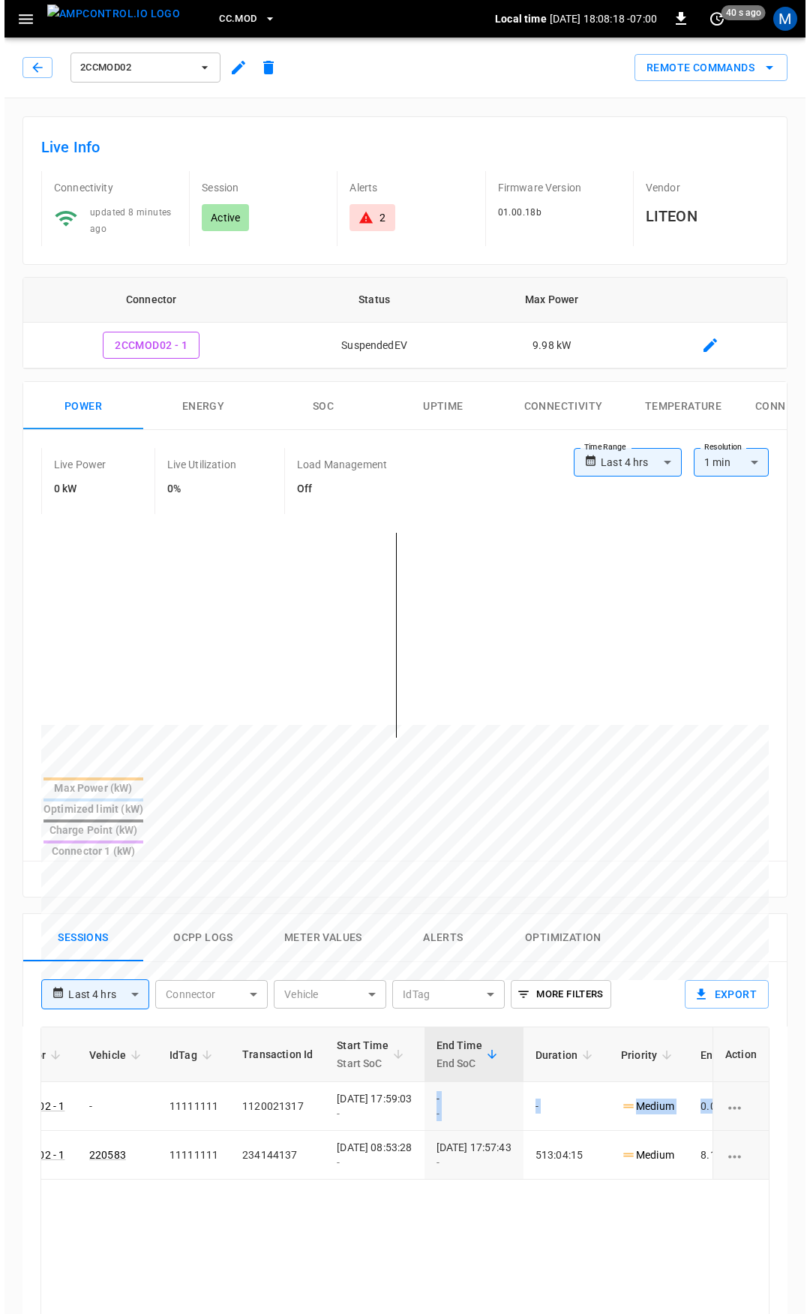
scroll to position [0, 422]
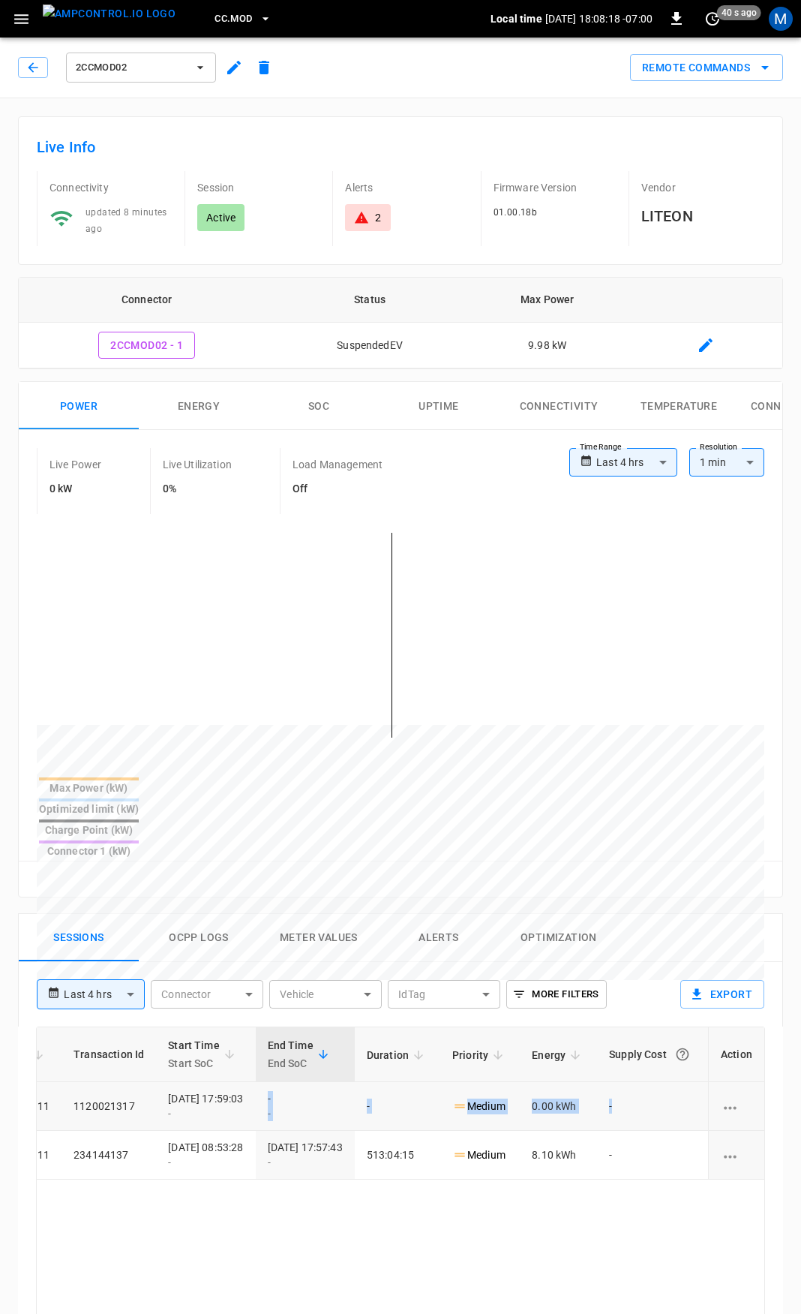
drag, startPoint x: 584, startPoint y: 1053, endPoint x: 634, endPoint y: 1065, distance: 51.9
click at [634, 1082] on tr "8371 ... Copy Active 2CCMOD02 - 1 - 11111111 1120021317 [DATE] 17:59:03 - - - -…" at bounding box center [208, 1106] width 1113 height 49
click at [38, 60] on icon "button" at bounding box center [33, 67] width 15 height 15
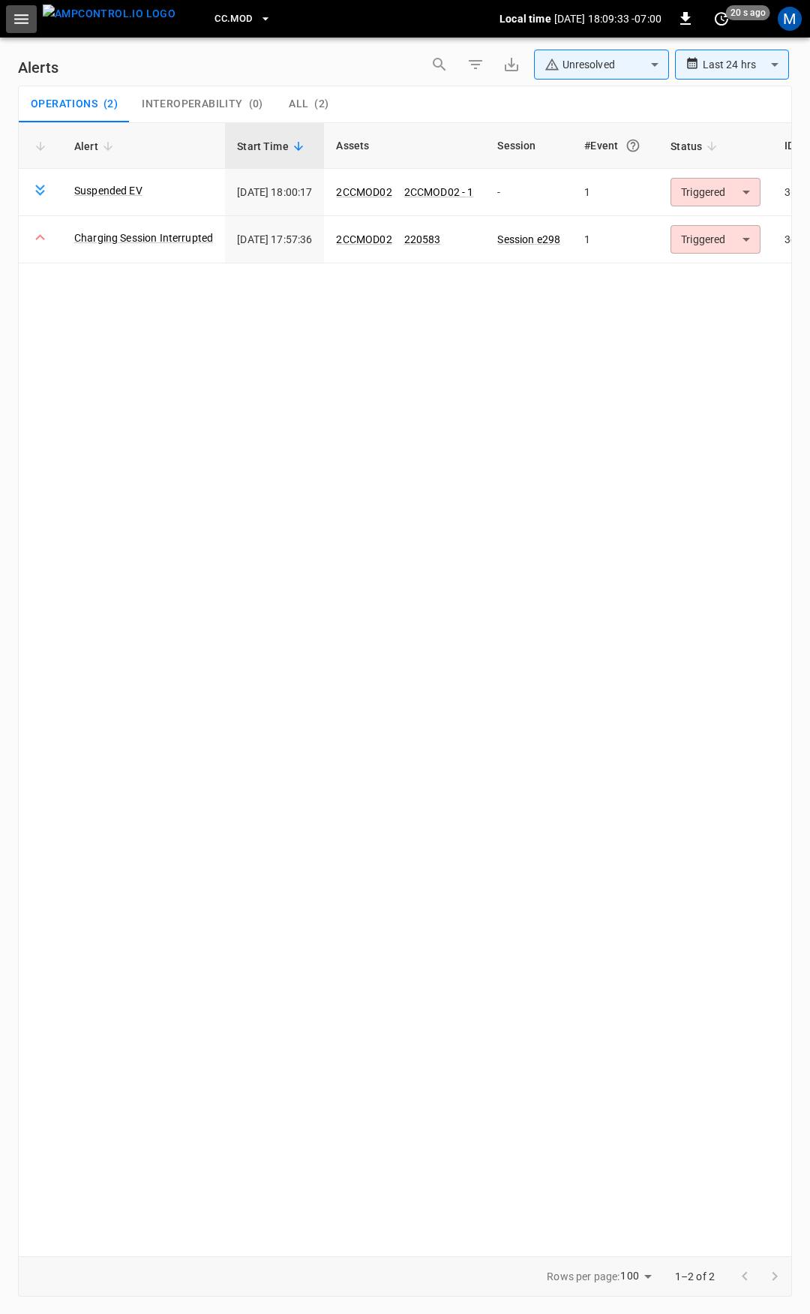
click at [25, 24] on icon "button" at bounding box center [21, 19] width 19 height 19
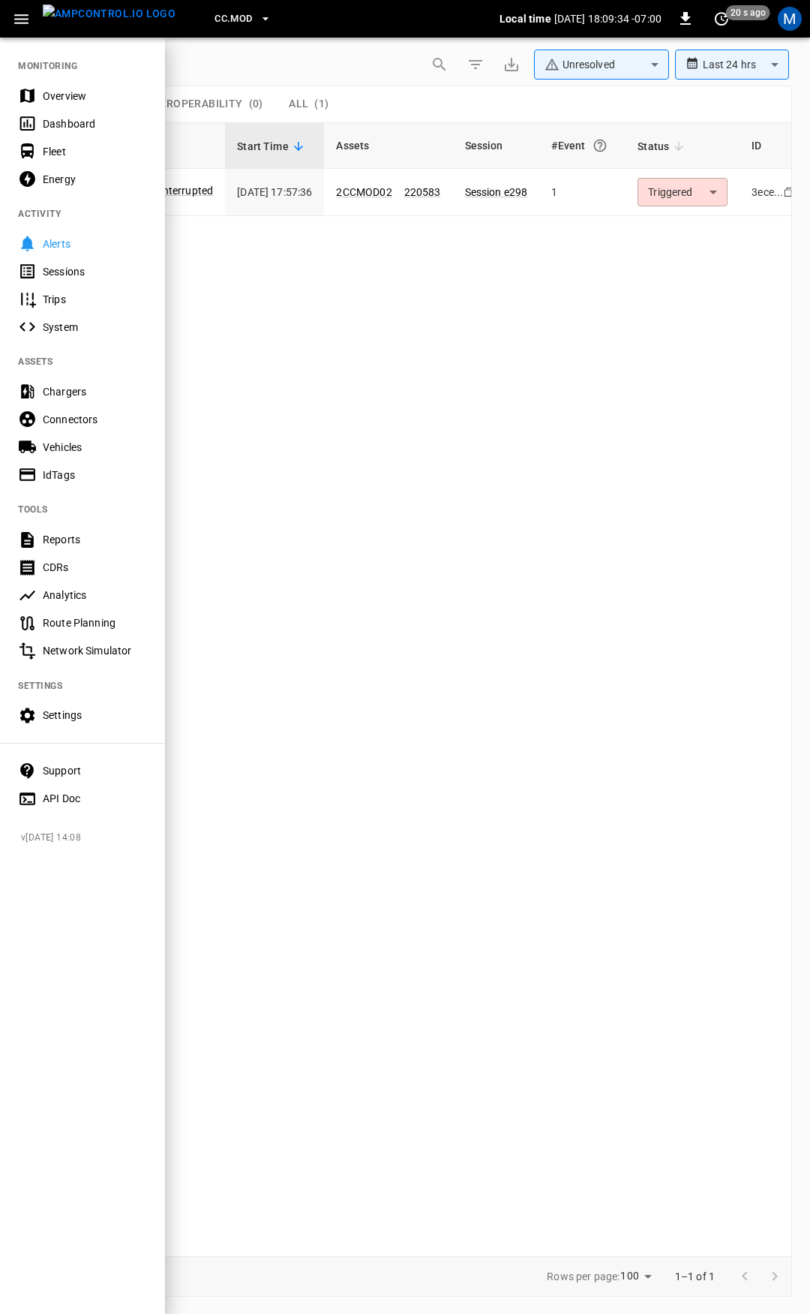
click at [66, 95] on div "Overview" at bounding box center [95, 96] width 104 height 15
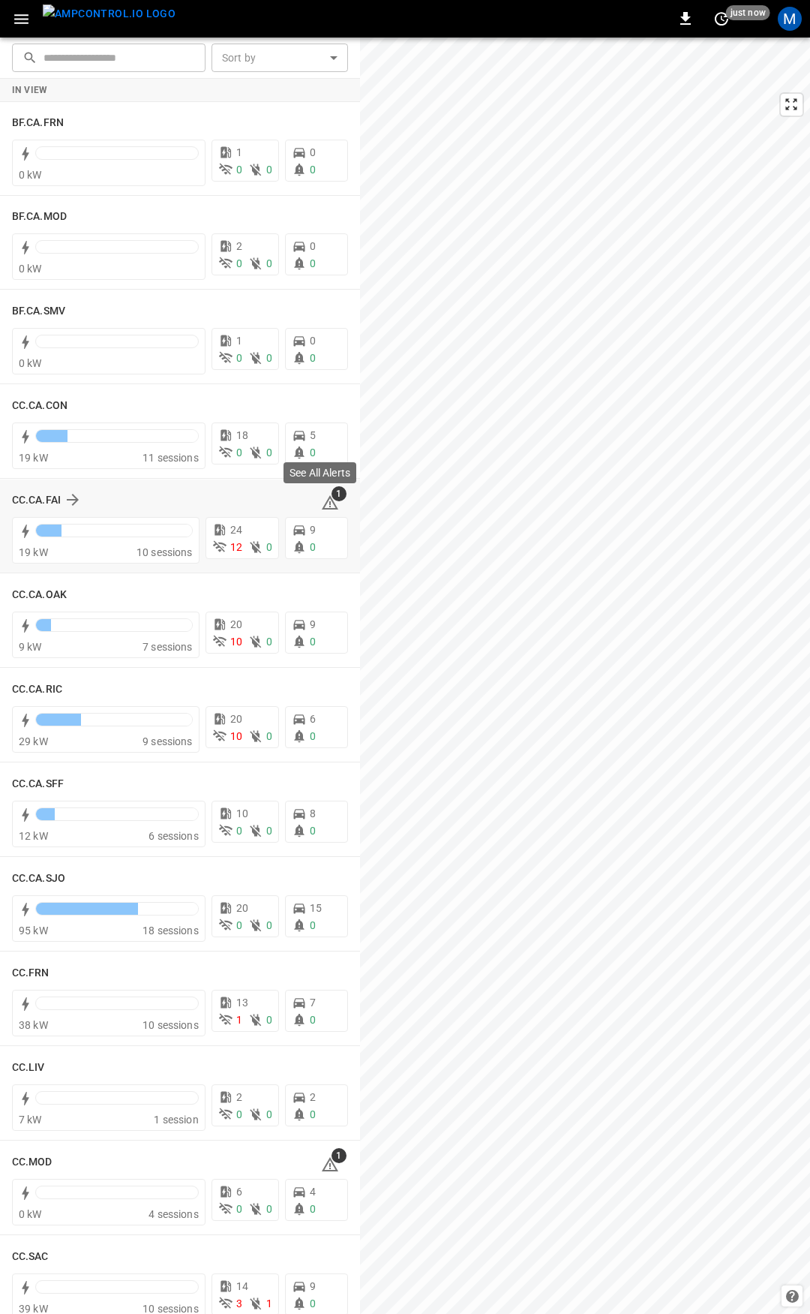
click at [326, 502] on icon at bounding box center [330, 503] width 18 height 18
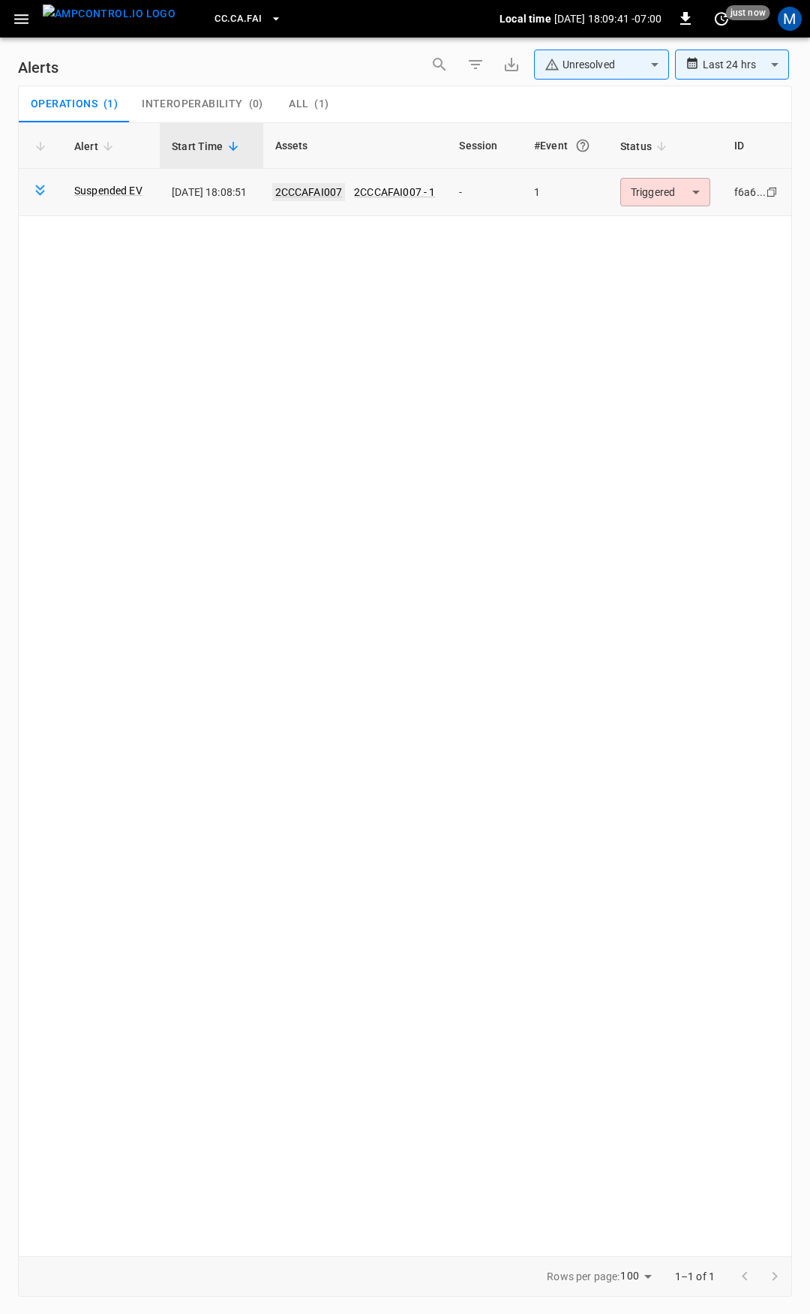
click at [314, 186] on link "2CCCAFAI007" at bounding box center [309, 192] width 74 height 18
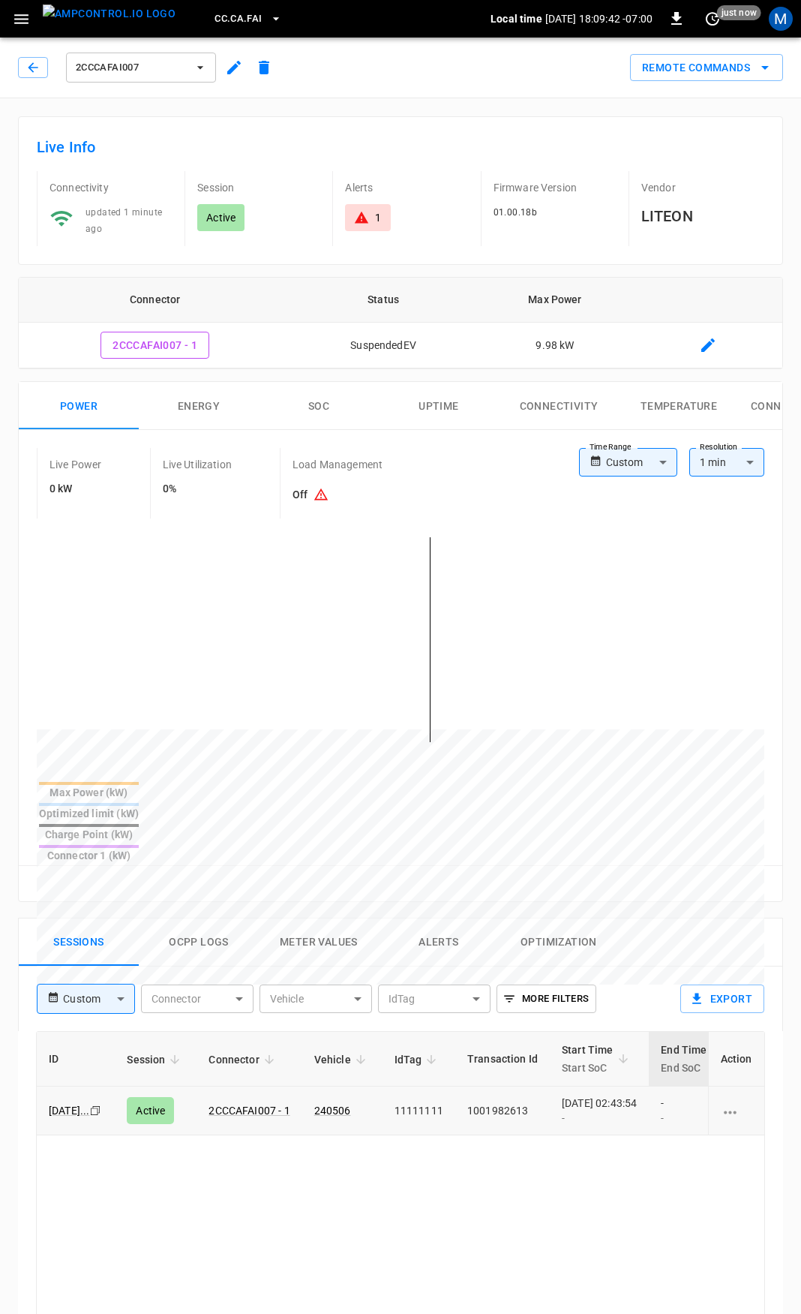
click at [324, 1104] on link "240506" at bounding box center [332, 1110] width 37 height 12
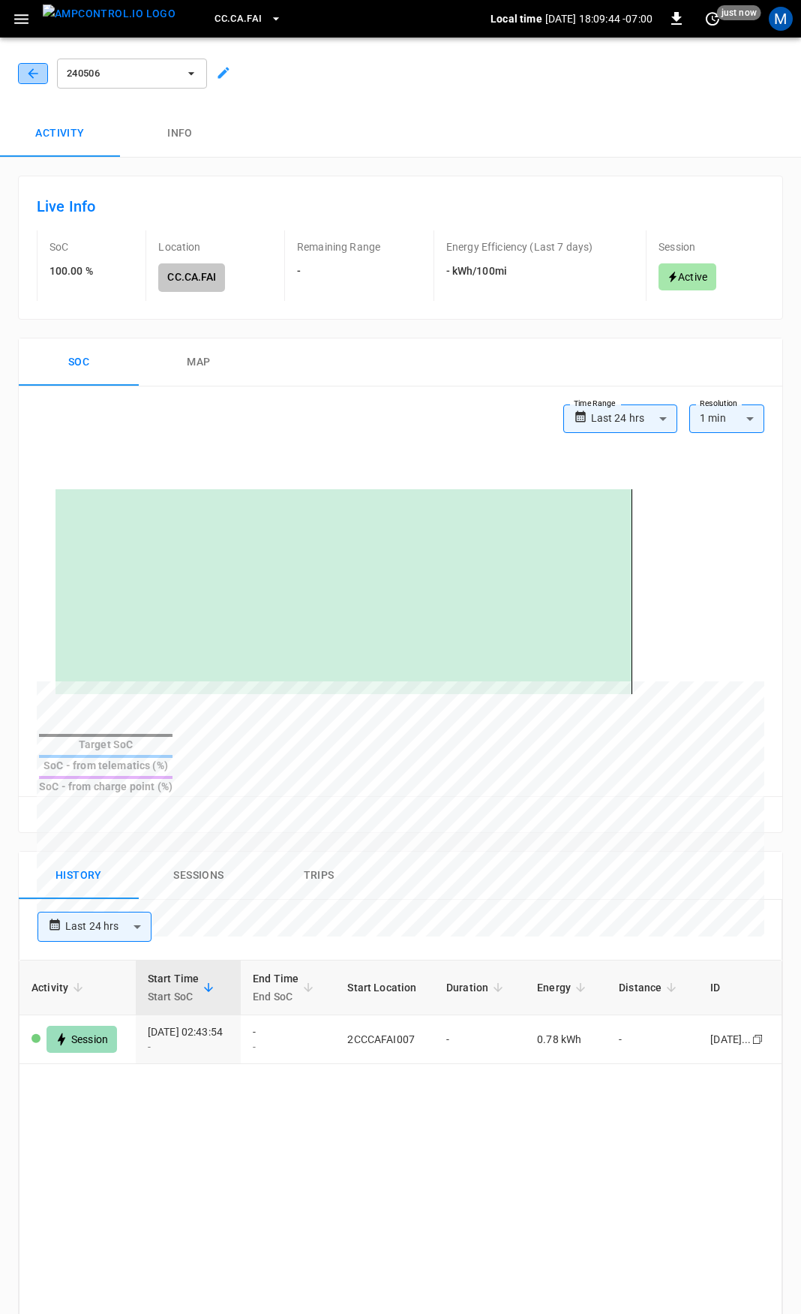
click at [29, 75] on icon "button" at bounding box center [33, 73] width 15 height 15
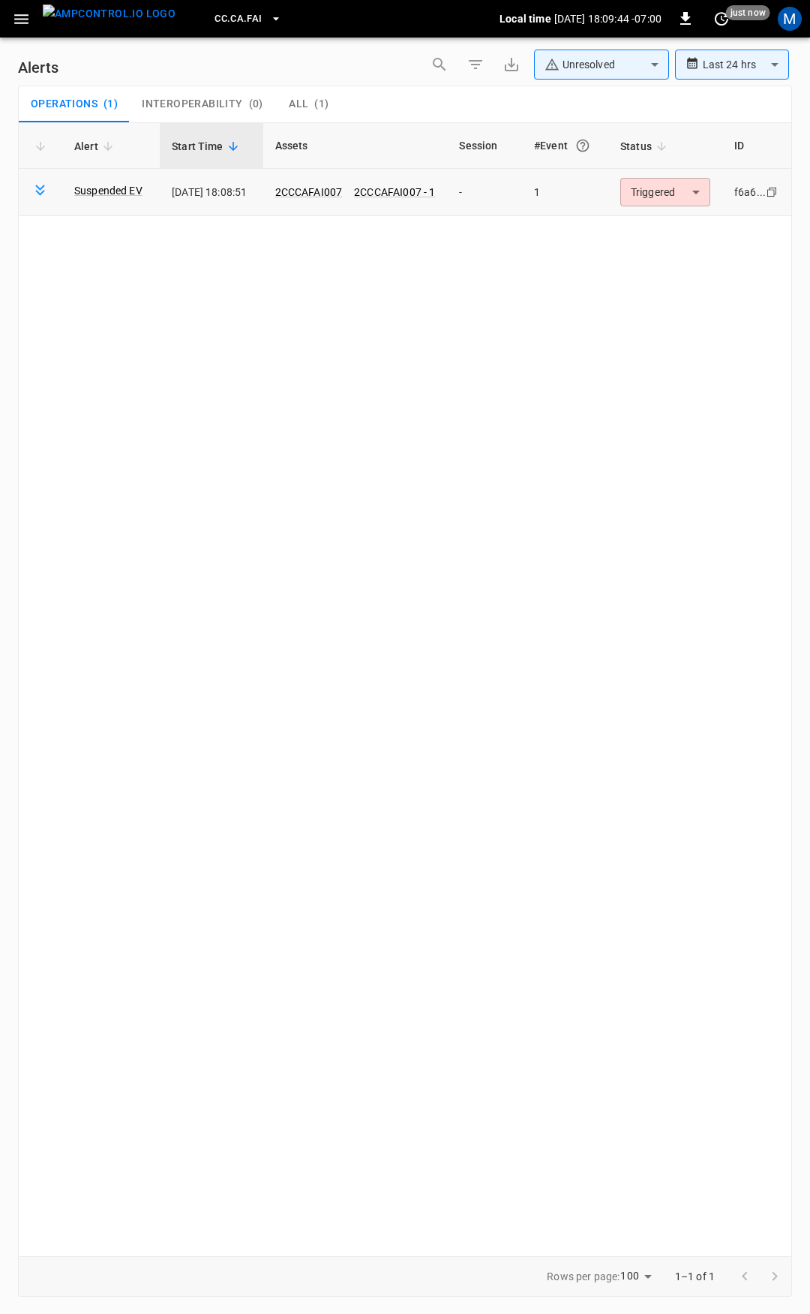
click at [657, 193] on body "**********" at bounding box center [405, 654] width 810 height 1308
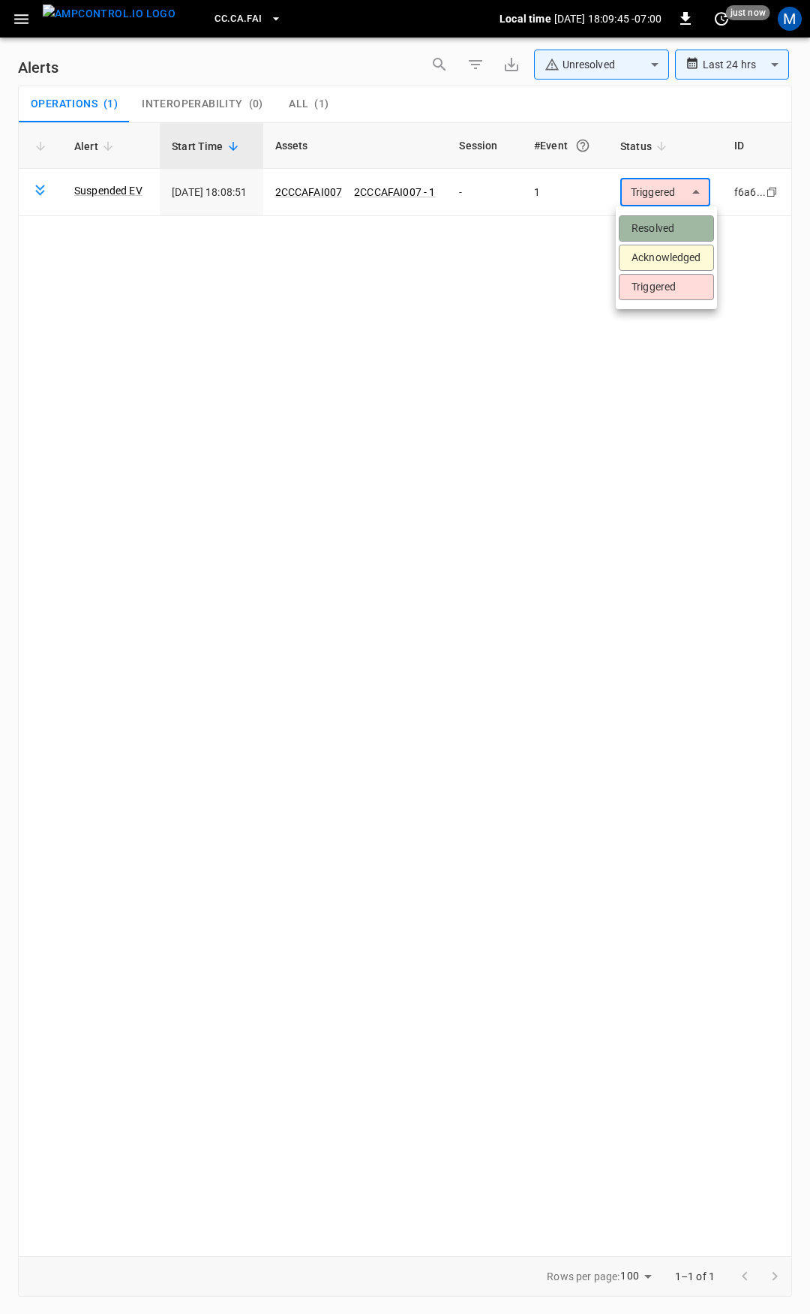
click at [669, 221] on li "Resolved" at bounding box center [666, 228] width 95 height 26
